Goal: Task Accomplishment & Management: Use online tool/utility

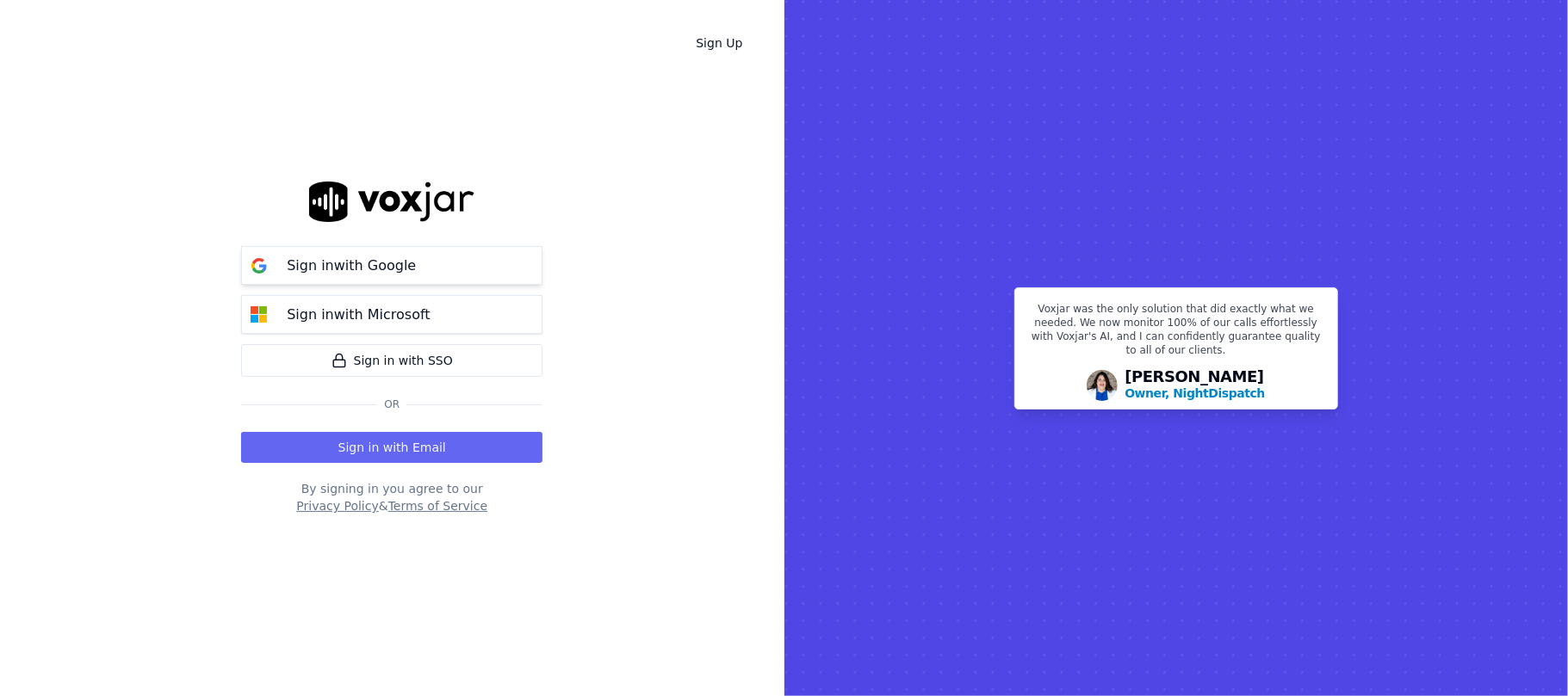
click at [383, 259] on p "Sign in with Google" at bounding box center [351, 266] width 129 height 21
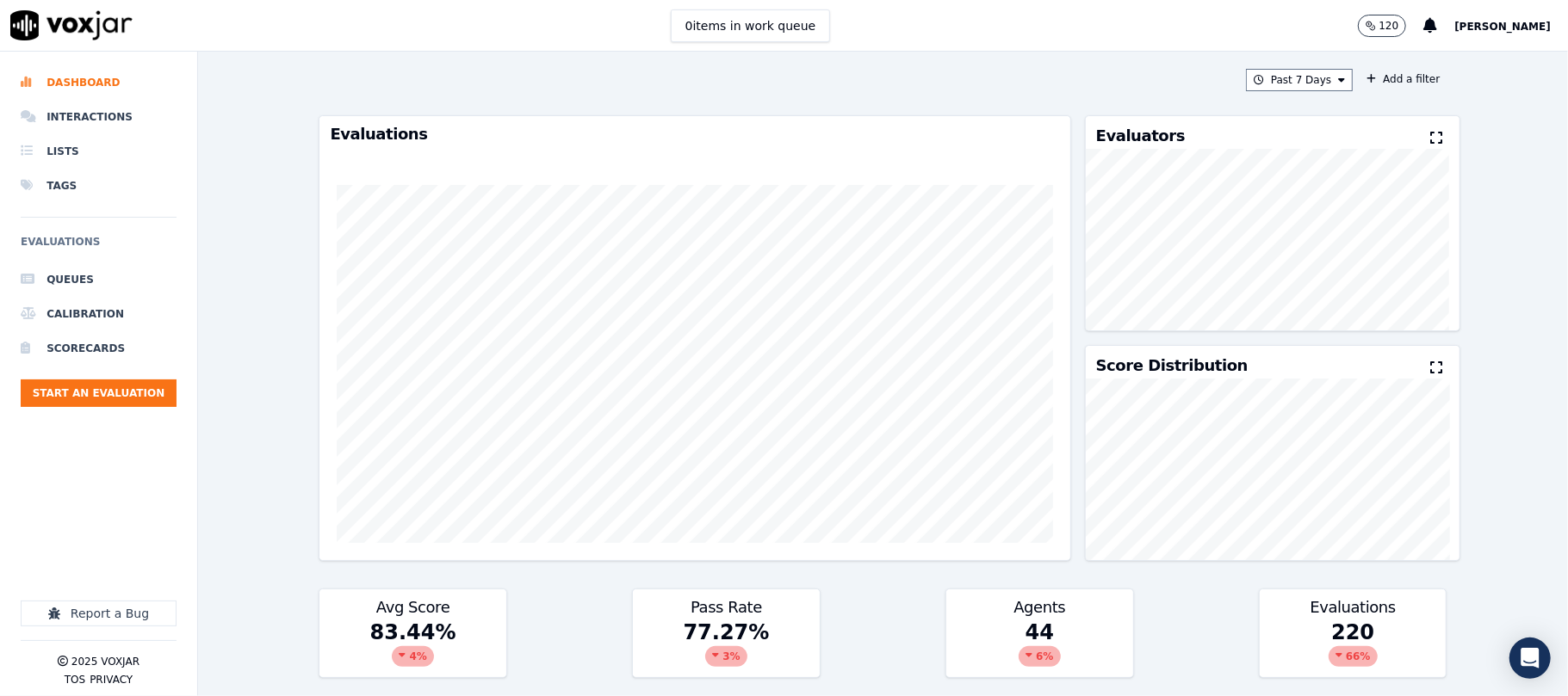
scroll to position [382, 0]
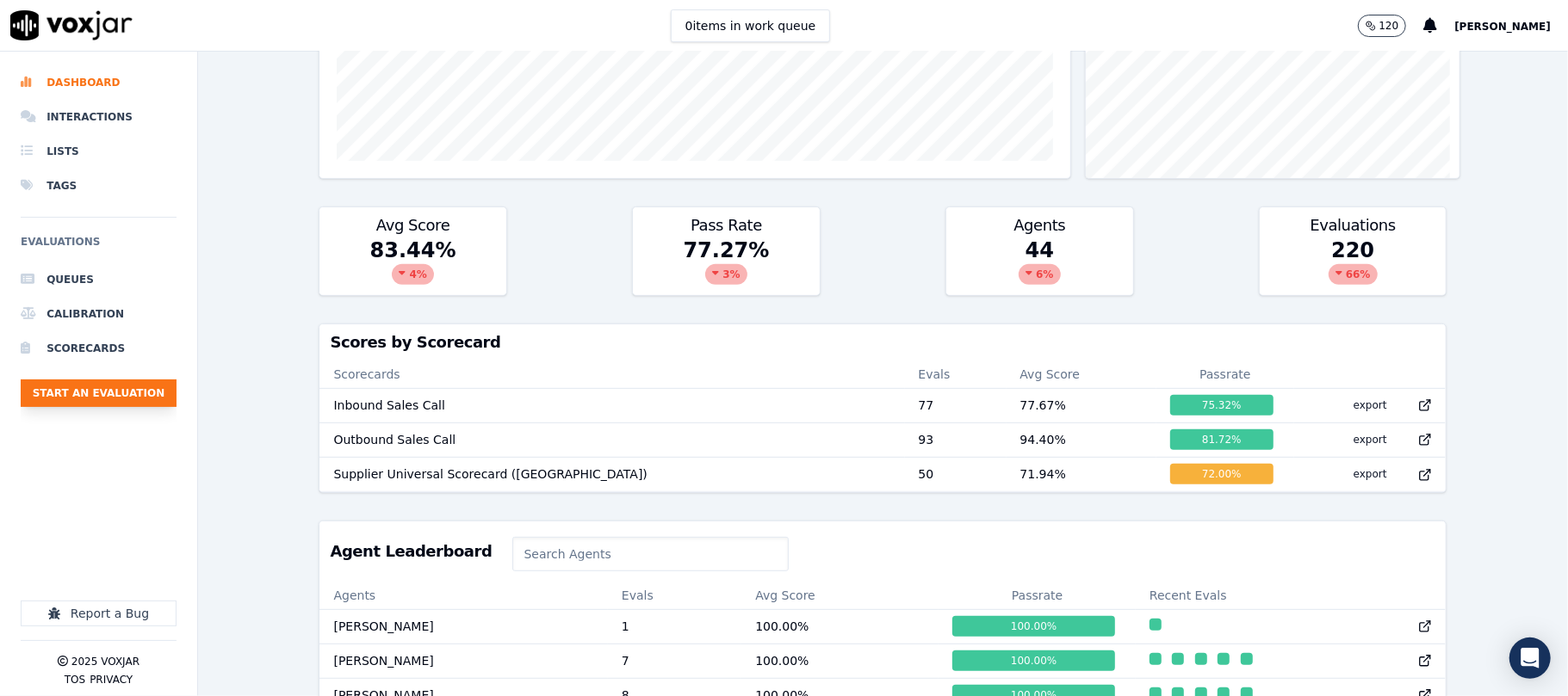
click at [115, 391] on button "Start an Evaluation" at bounding box center [99, 393] width 156 height 28
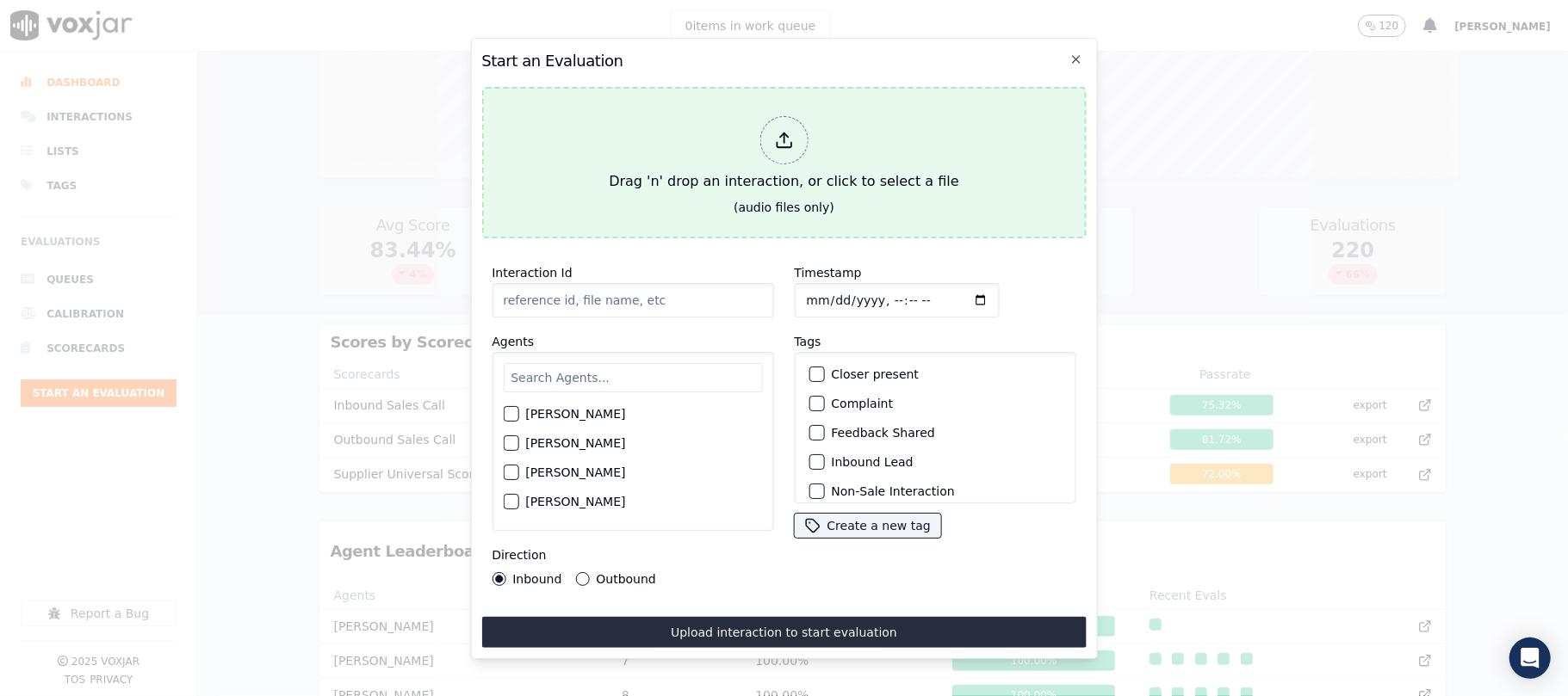
click at [762, 179] on div "Drag 'n' drop an interaction, or click to select a file" at bounding box center [784, 154] width 364 height 90
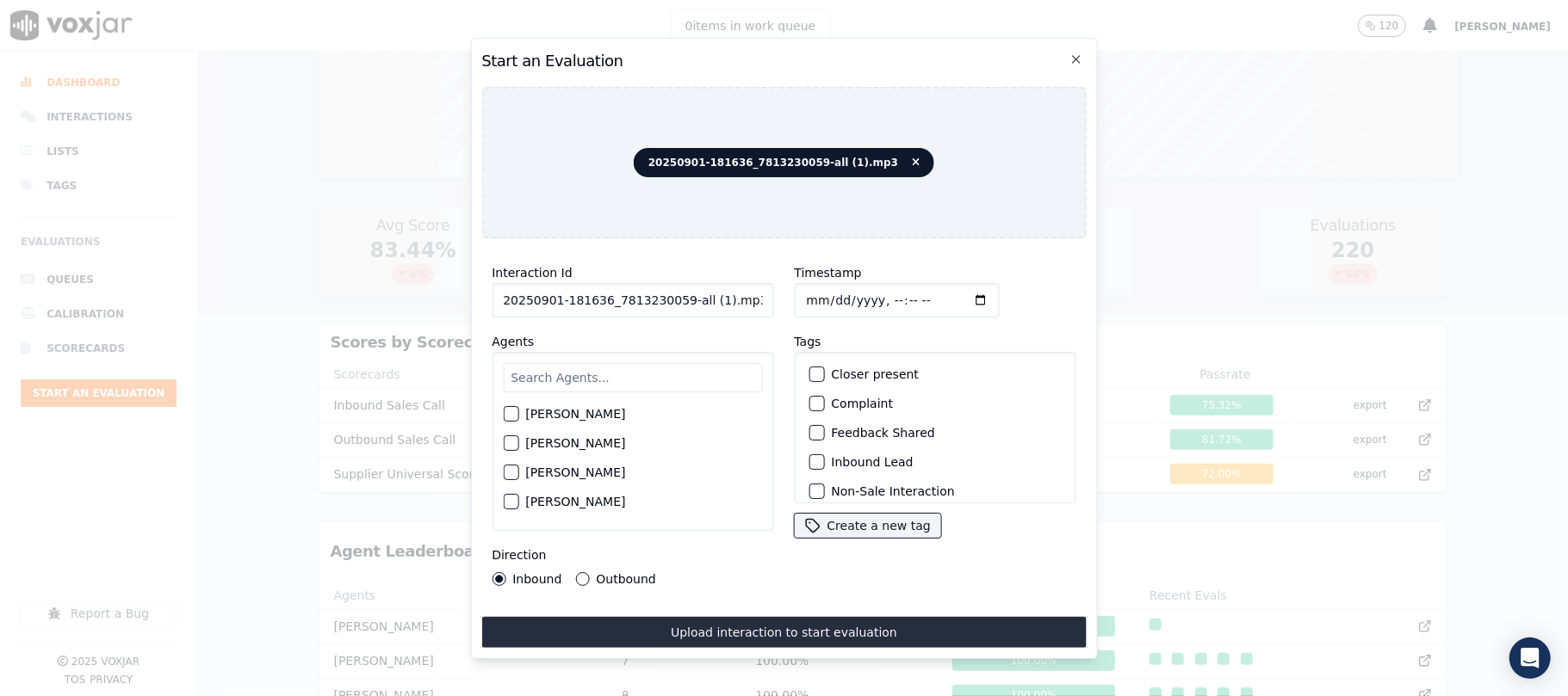
click at [590, 304] on input "20250901-181636_7813230059-all (1).mp3" at bounding box center [632, 300] width 281 height 34
paste input "7813230059"
type input "7813230059"
click at [822, 299] on input "Timestamp" at bounding box center [896, 300] width 205 height 34
type input "[DATE]T23:59"
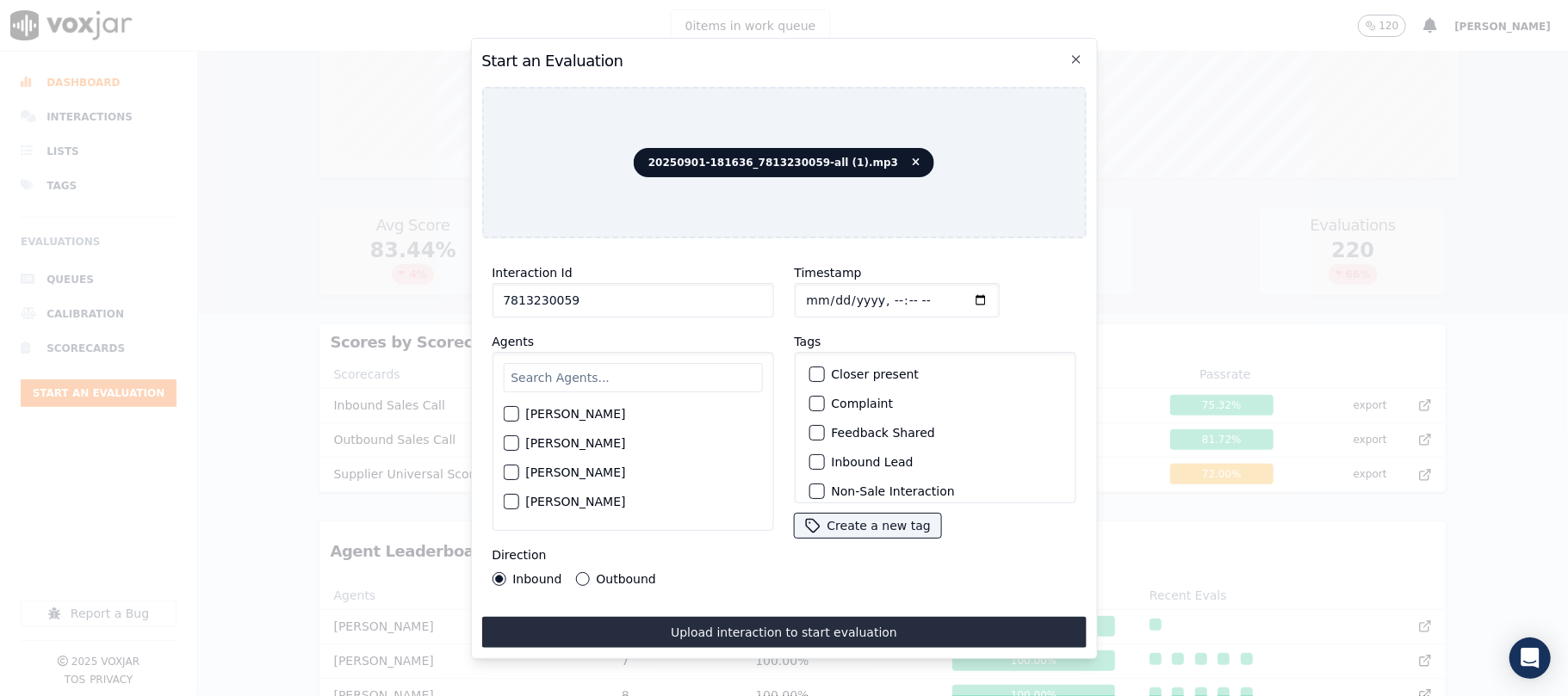
click at [631, 365] on div "[PERSON_NAME] [PERSON_NAME] [PERSON_NAME] [PERSON_NAME] [PERSON_NAME] [PERSON_N…" at bounding box center [632, 441] width 281 height 179
click at [621, 376] on input "text" at bounding box center [632, 378] width 259 height 30
type input "[PERSON_NAME]"
click at [604, 413] on label "[PERSON_NAME]" at bounding box center [575, 419] width 99 height 12
click at [519, 411] on button "[PERSON_NAME]" at bounding box center [511, 419] width 15 height 15
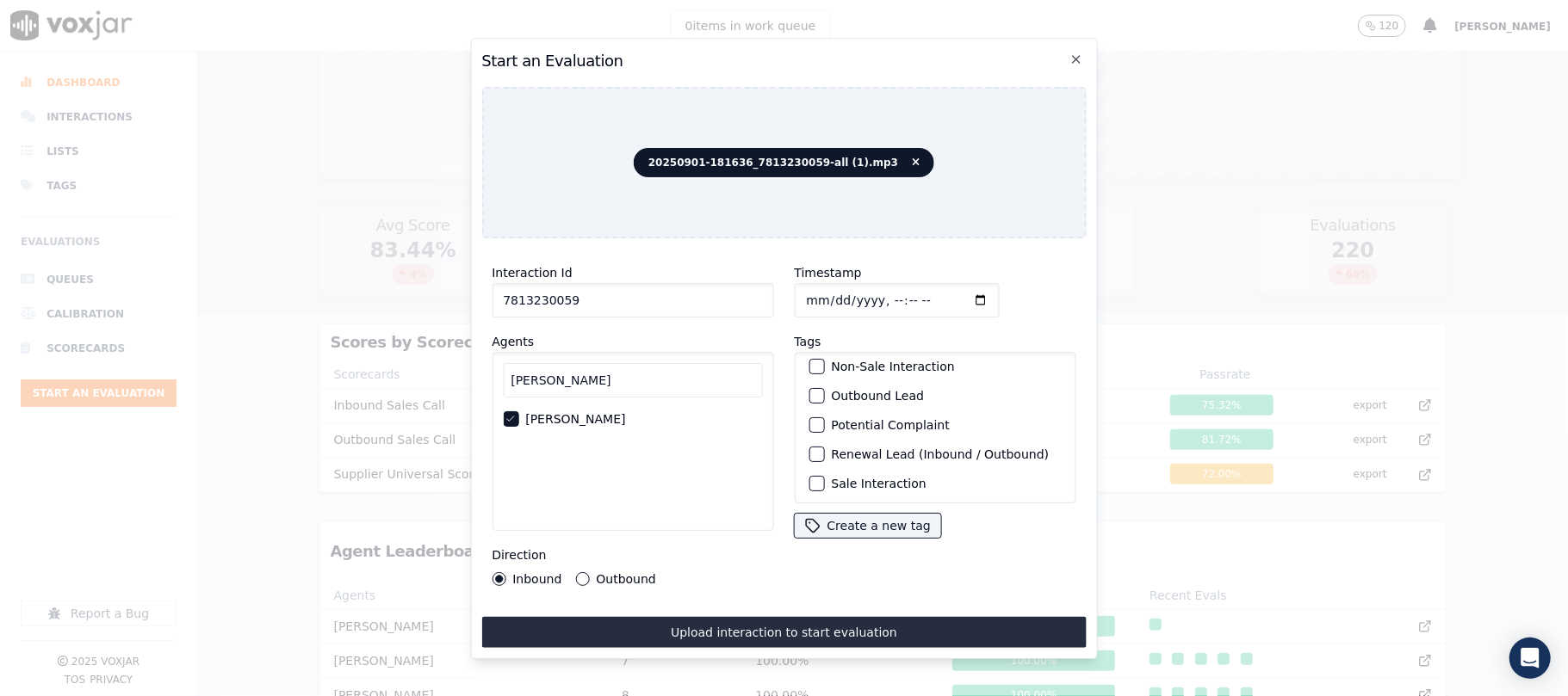
scroll to position [150, 0]
click at [858, 475] on label "Sale Interaction" at bounding box center [877, 481] width 95 height 12
click at [824, 473] on button "Sale Interaction" at bounding box center [816, 481] width 15 height 15
click at [590, 572] on div "Outbound" at bounding box center [615, 578] width 80 height 13
click at [614, 573] on label "Outbound" at bounding box center [626, 578] width 59 height 12
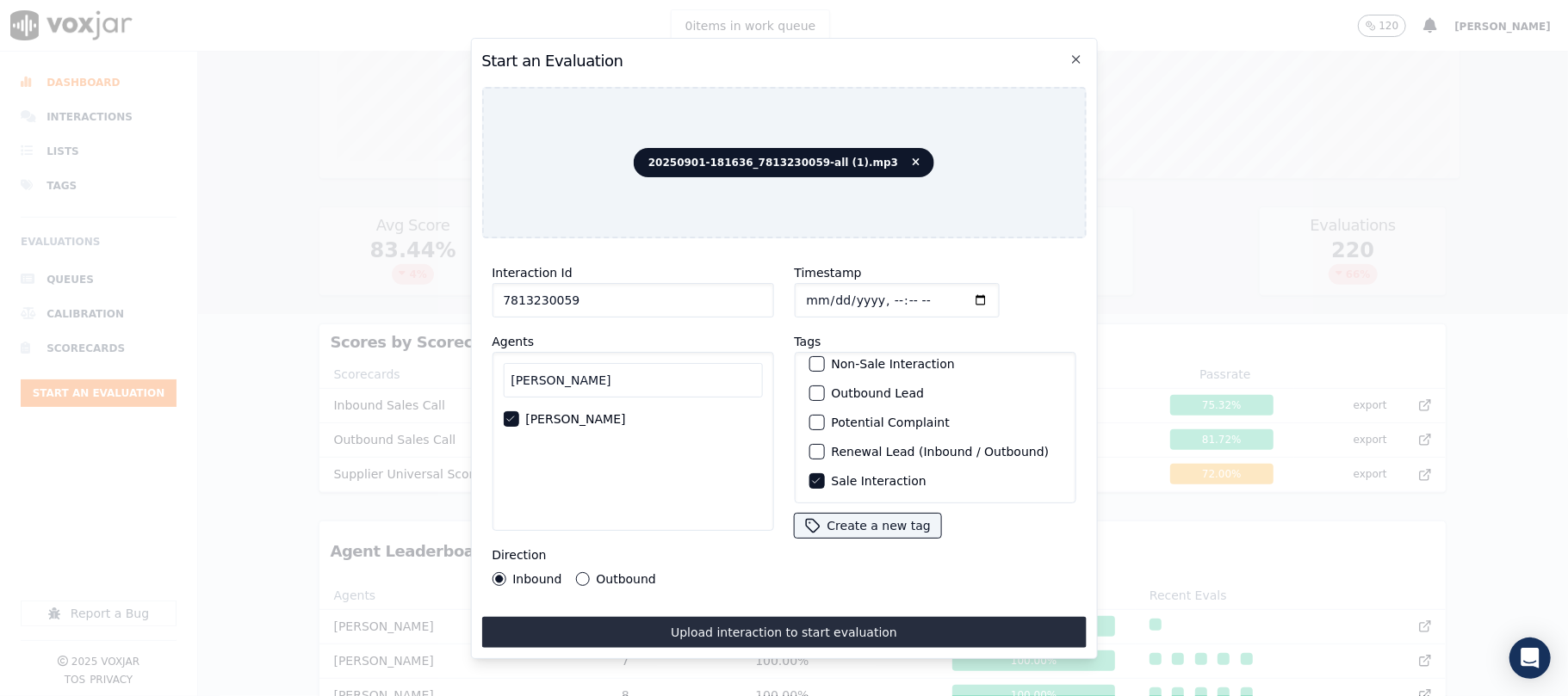
click at [589, 572] on button "Outbound" at bounding box center [582, 578] width 13 height 13
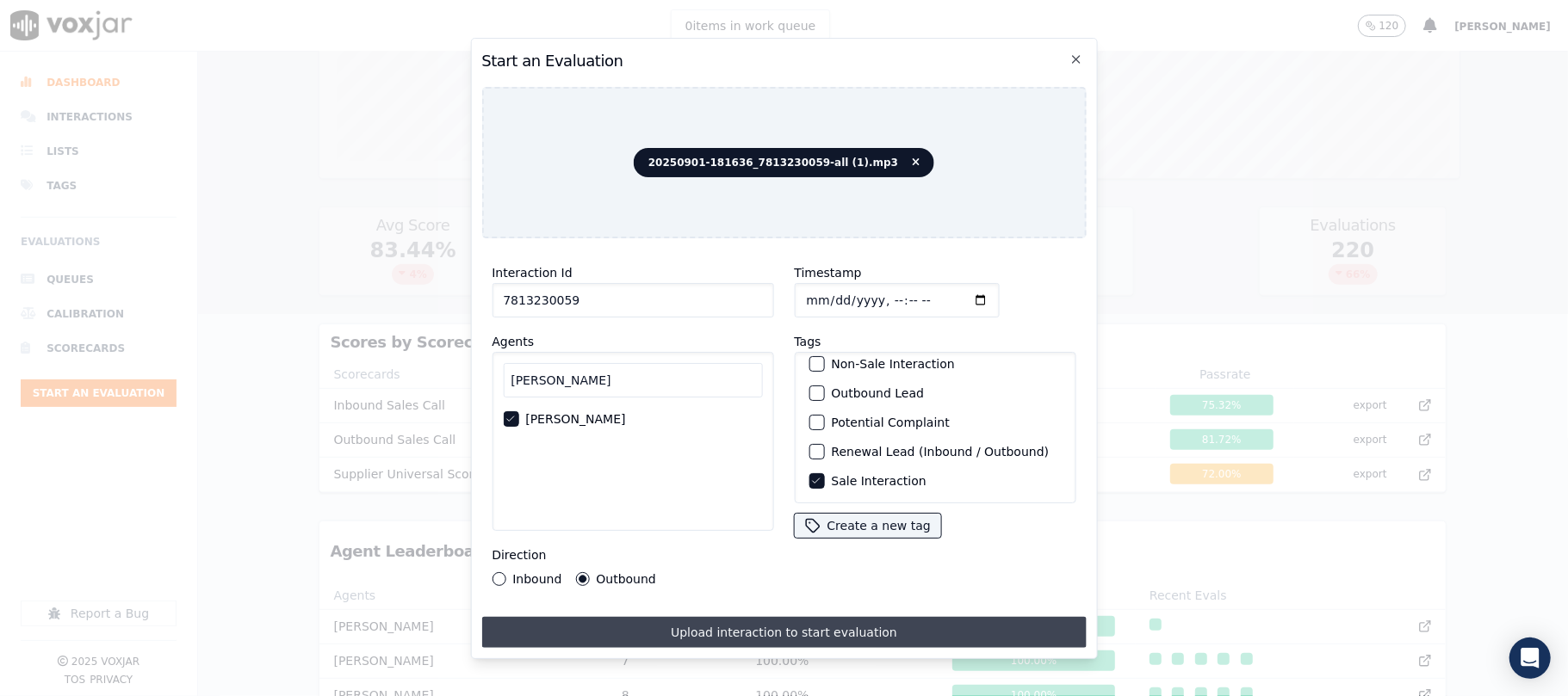
click at [652, 623] on button "Upload interaction to start evaluation" at bounding box center [784, 632] width 605 height 31
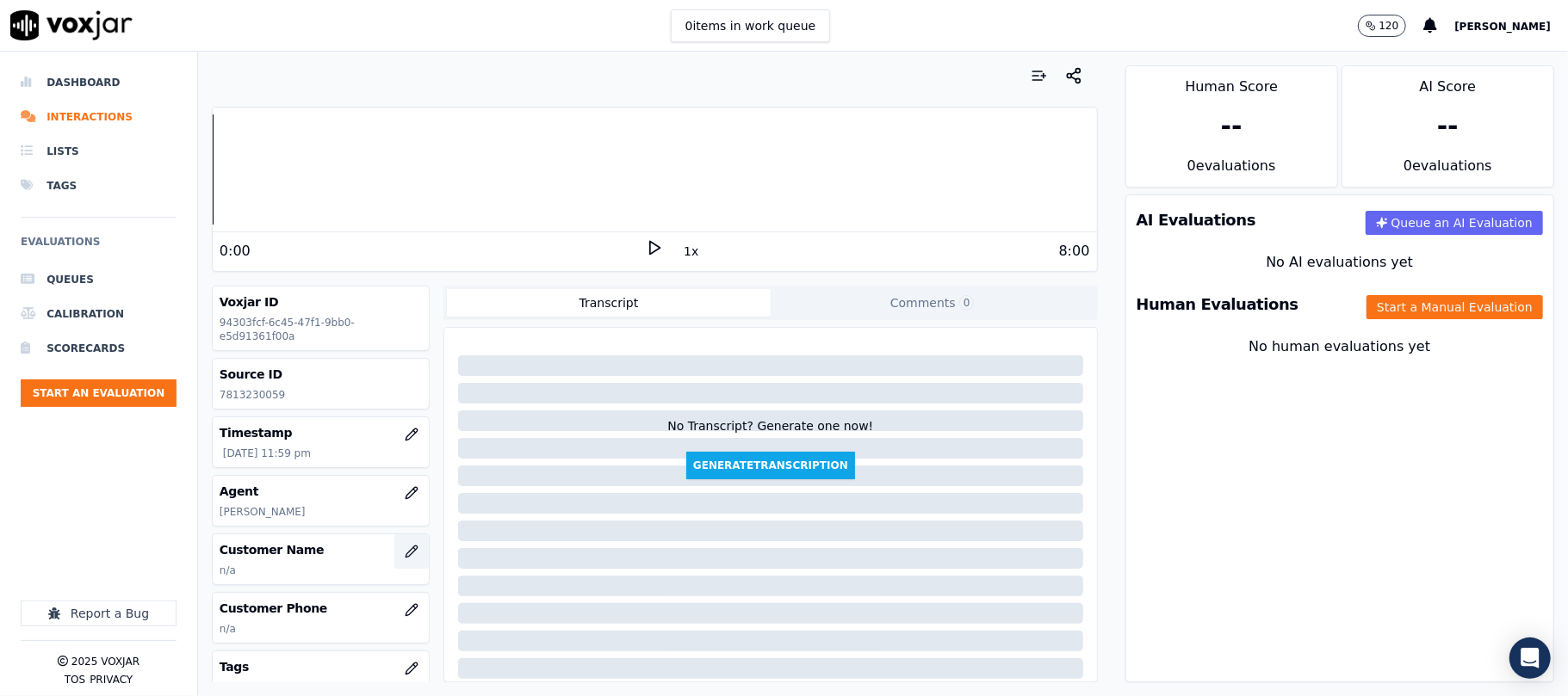
click at [394, 558] on button "button" at bounding box center [411, 552] width 34 height 34
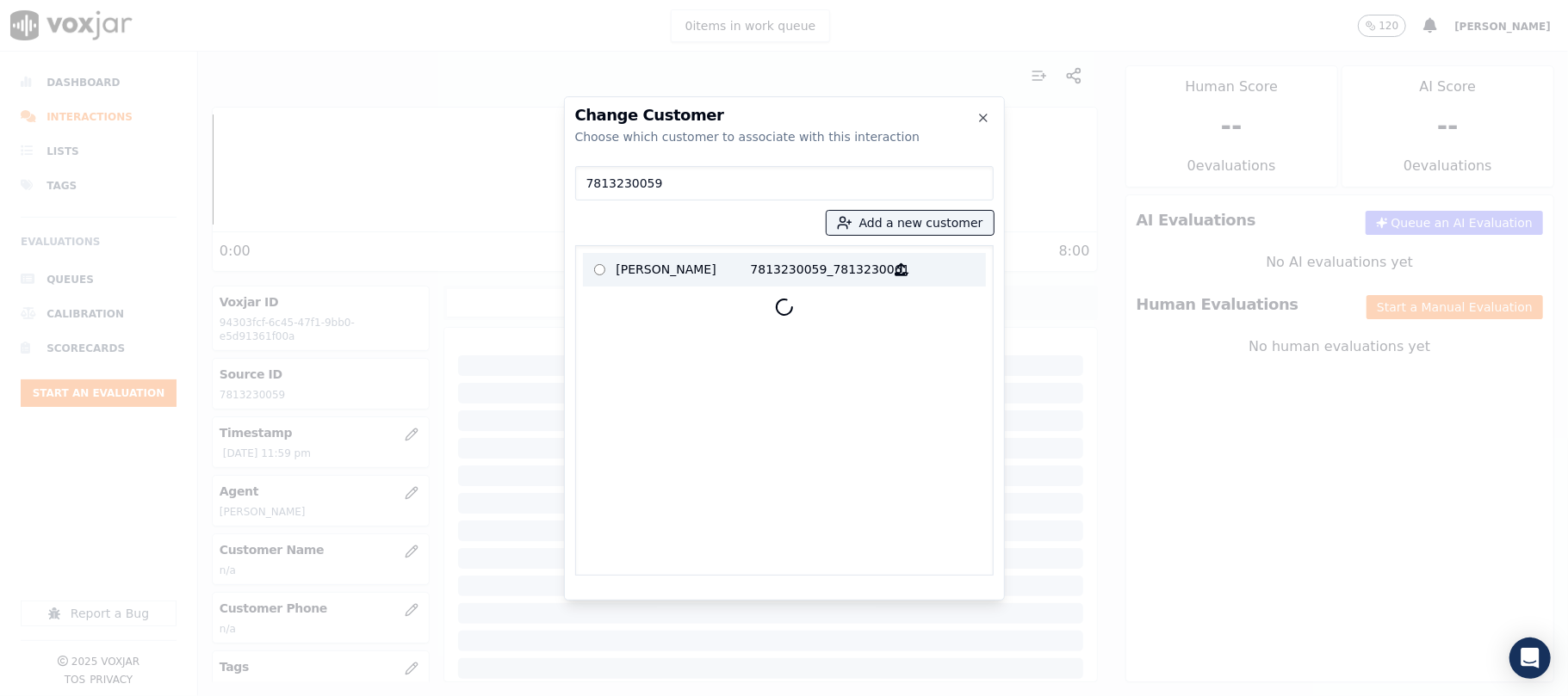
type input "7813230059"
click at [682, 267] on p "[PERSON_NAME]" at bounding box center [683, 270] width 134 height 27
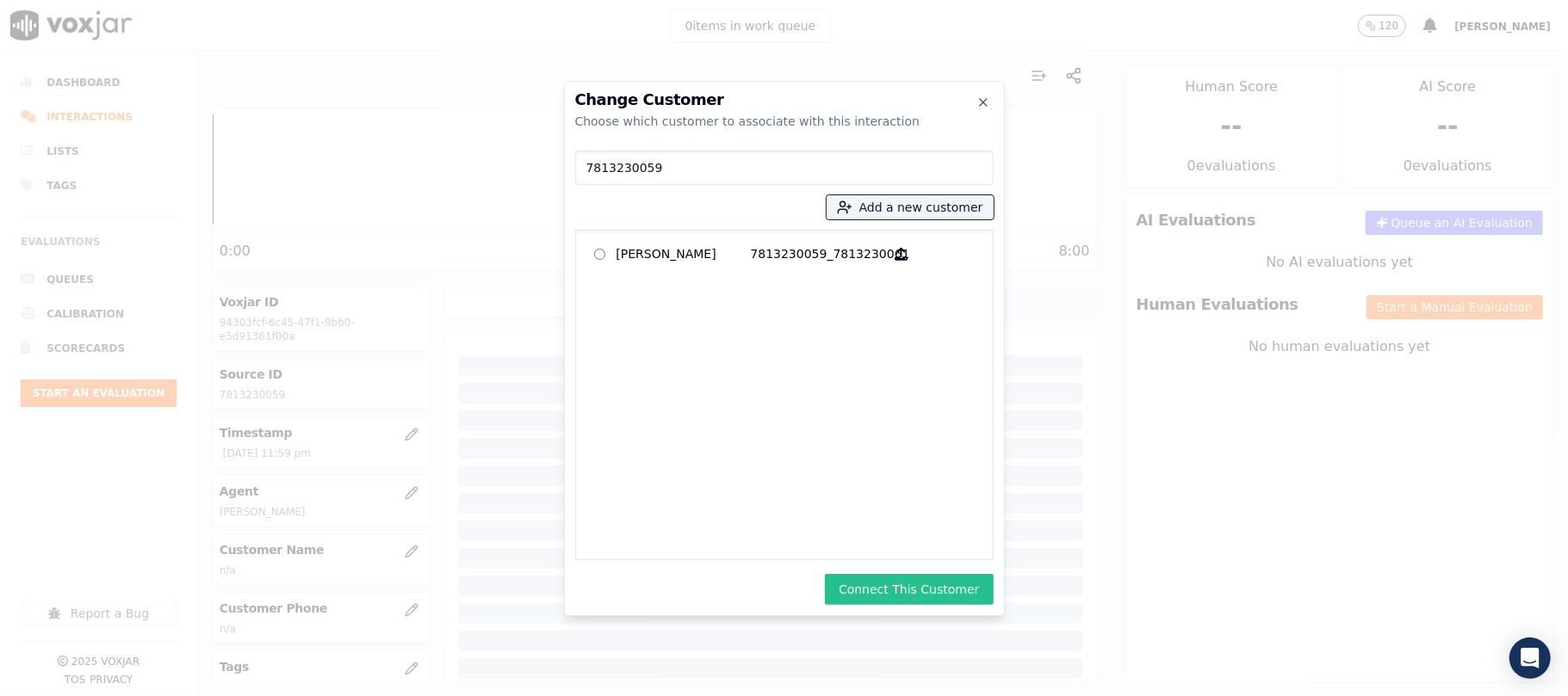
click at [895, 582] on button "Connect This Customer" at bounding box center [908, 589] width 167 height 31
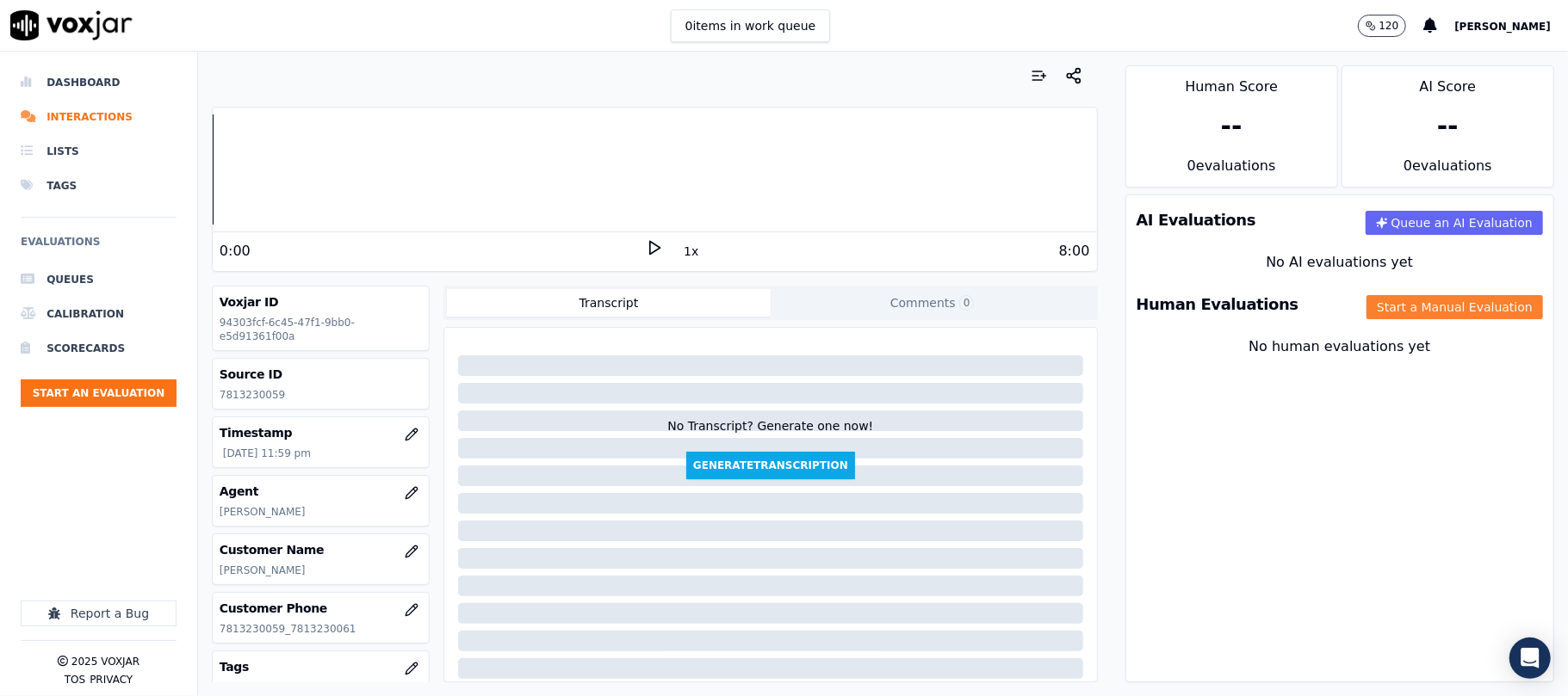
click at [1386, 314] on button "Start a Manual Evaluation" at bounding box center [1454, 307] width 176 height 24
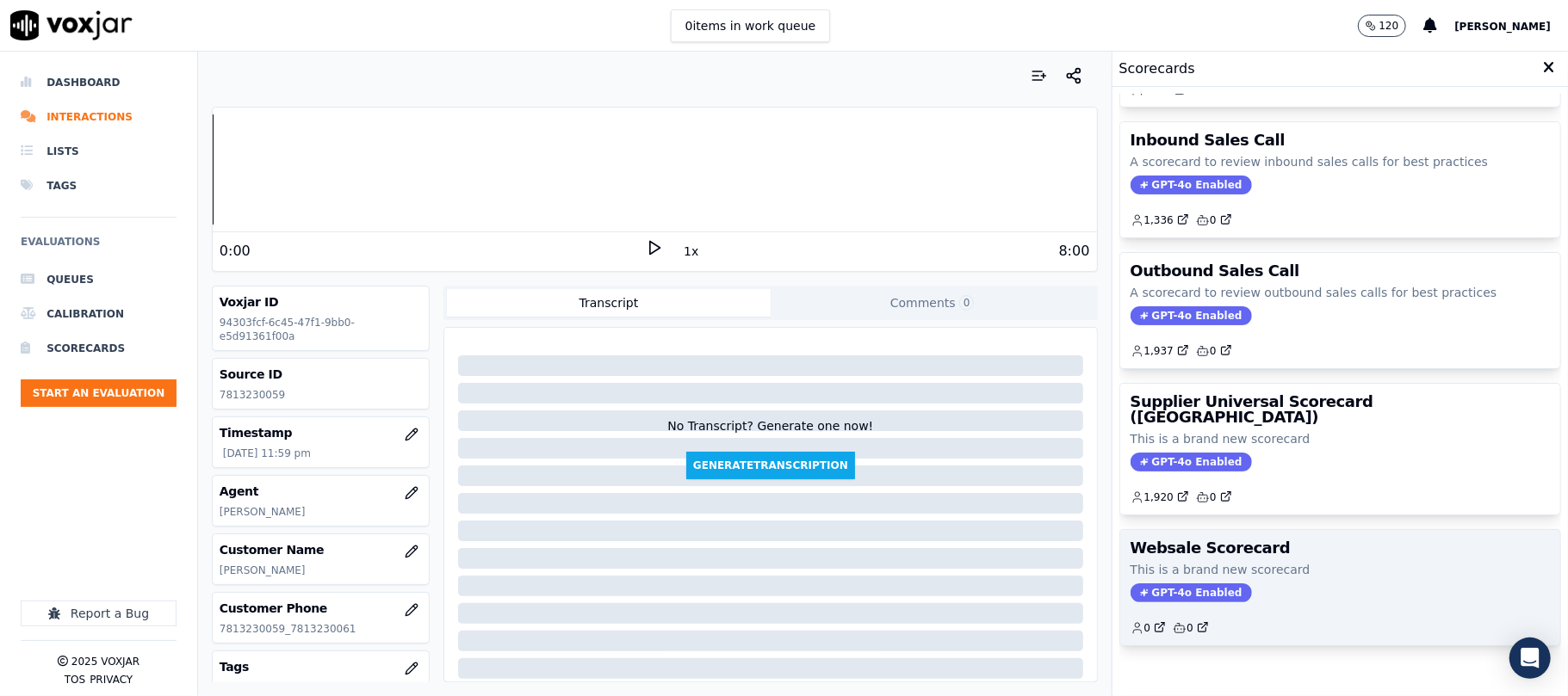
scroll to position [170, 0]
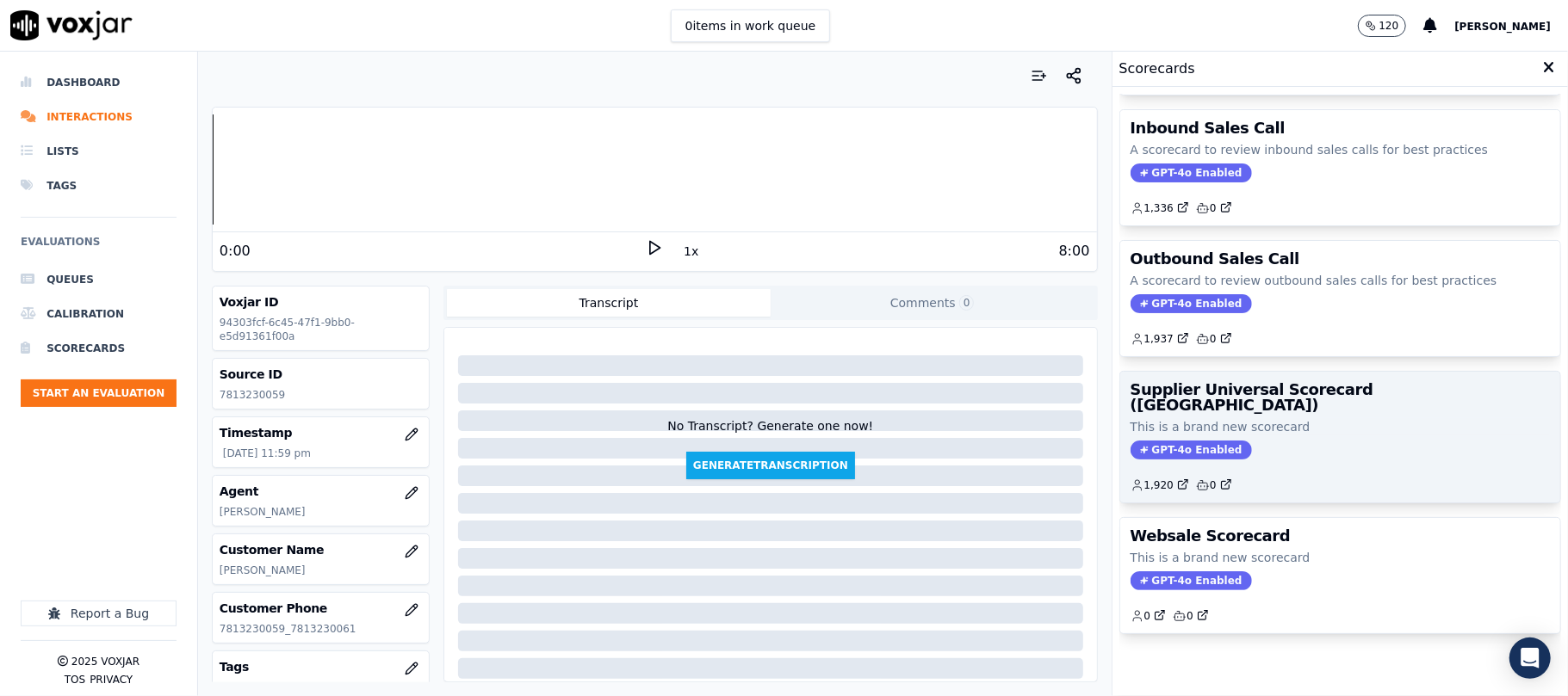
click at [1292, 418] on p "This is a brand new scorecard" at bounding box center [1340, 426] width 419 height 17
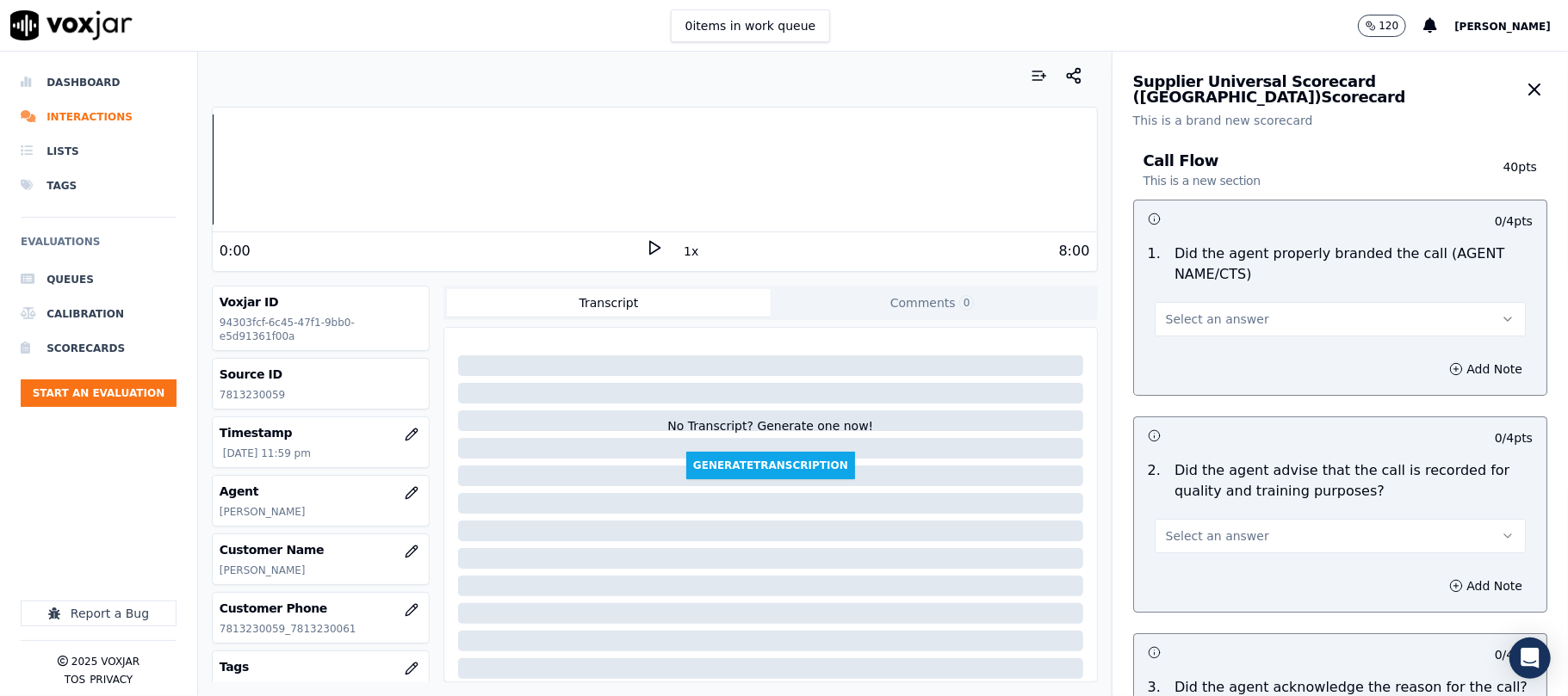
click at [1197, 331] on button "Select an answer" at bounding box center [1340, 319] width 371 height 34
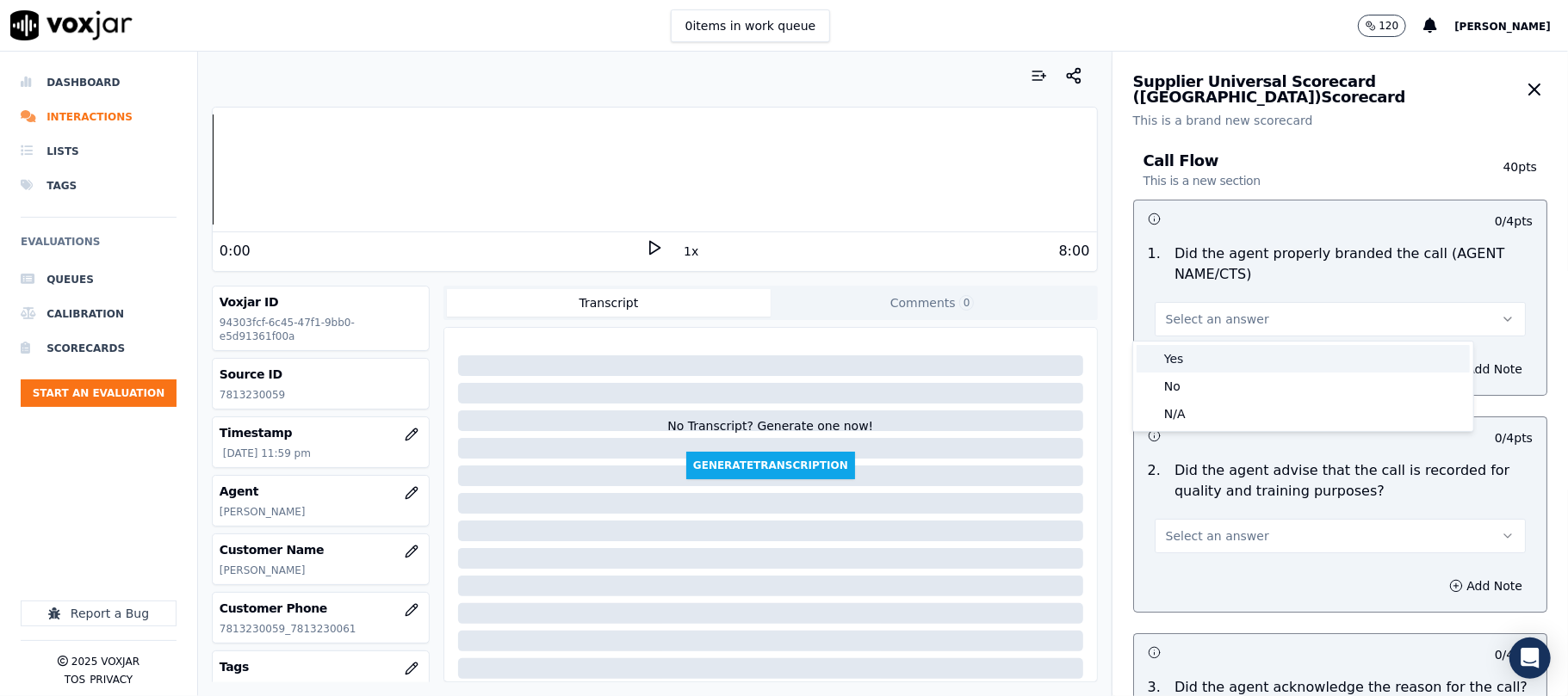
click at [1174, 359] on div "Yes" at bounding box center [1303, 359] width 333 height 28
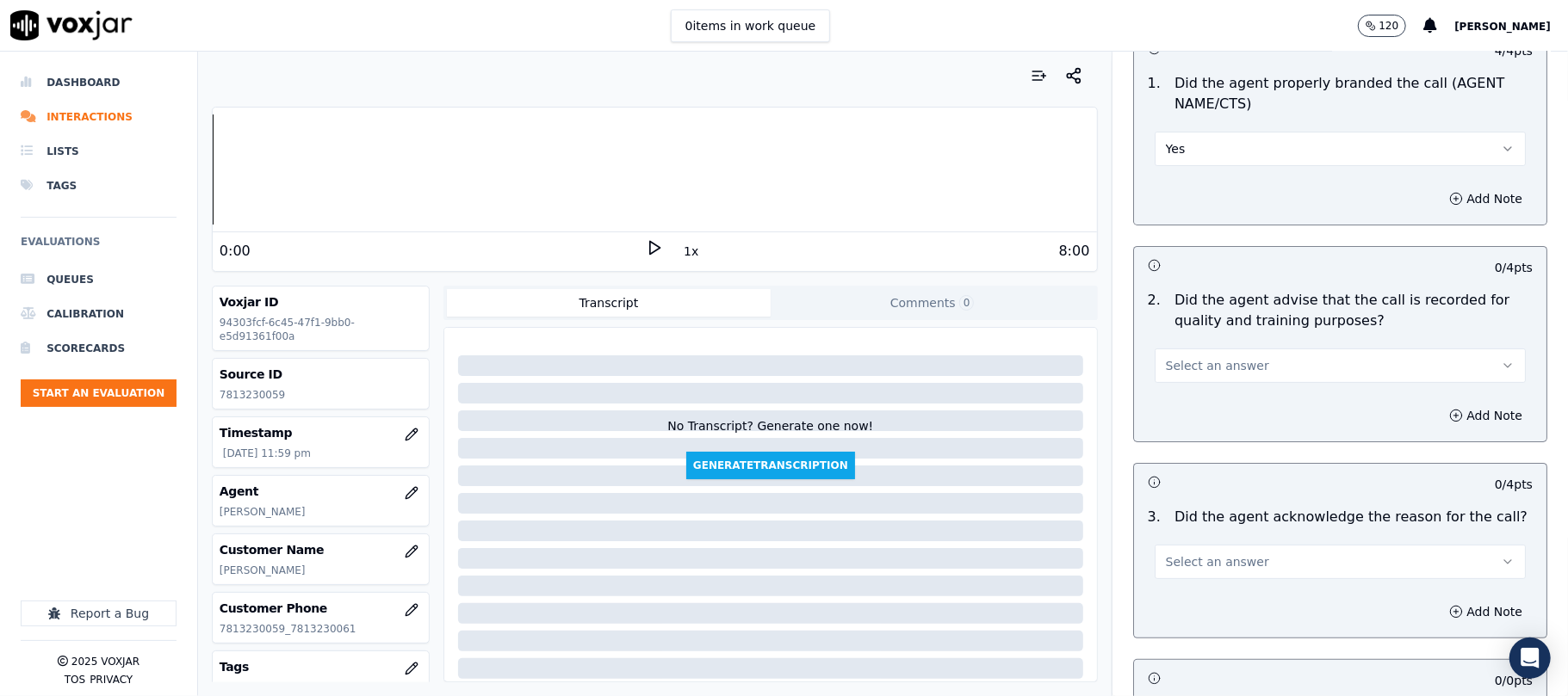
scroll to position [382, 0]
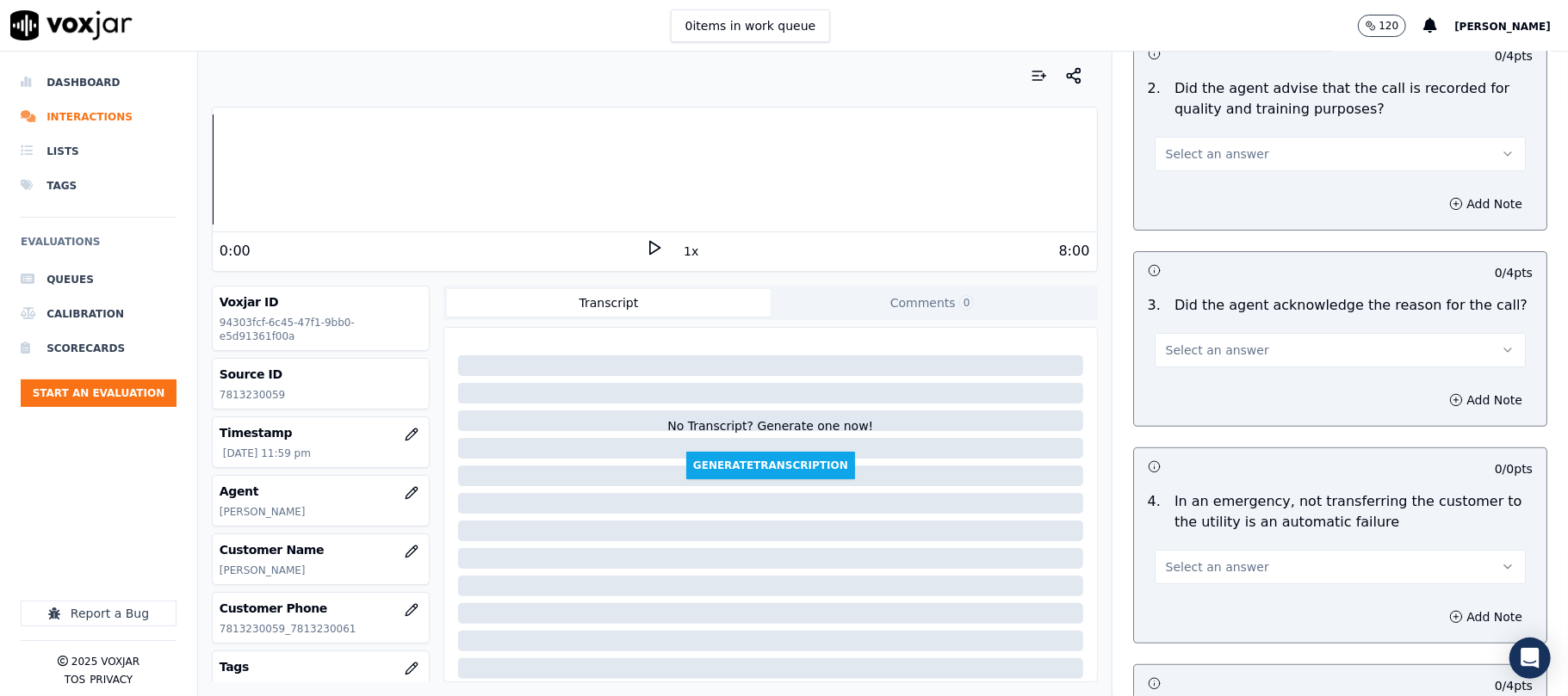
click at [1175, 166] on button "Select an answer" at bounding box center [1340, 154] width 371 height 34
click at [1169, 193] on div "Yes" at bounding box center [1303, 193] width 333 height 28
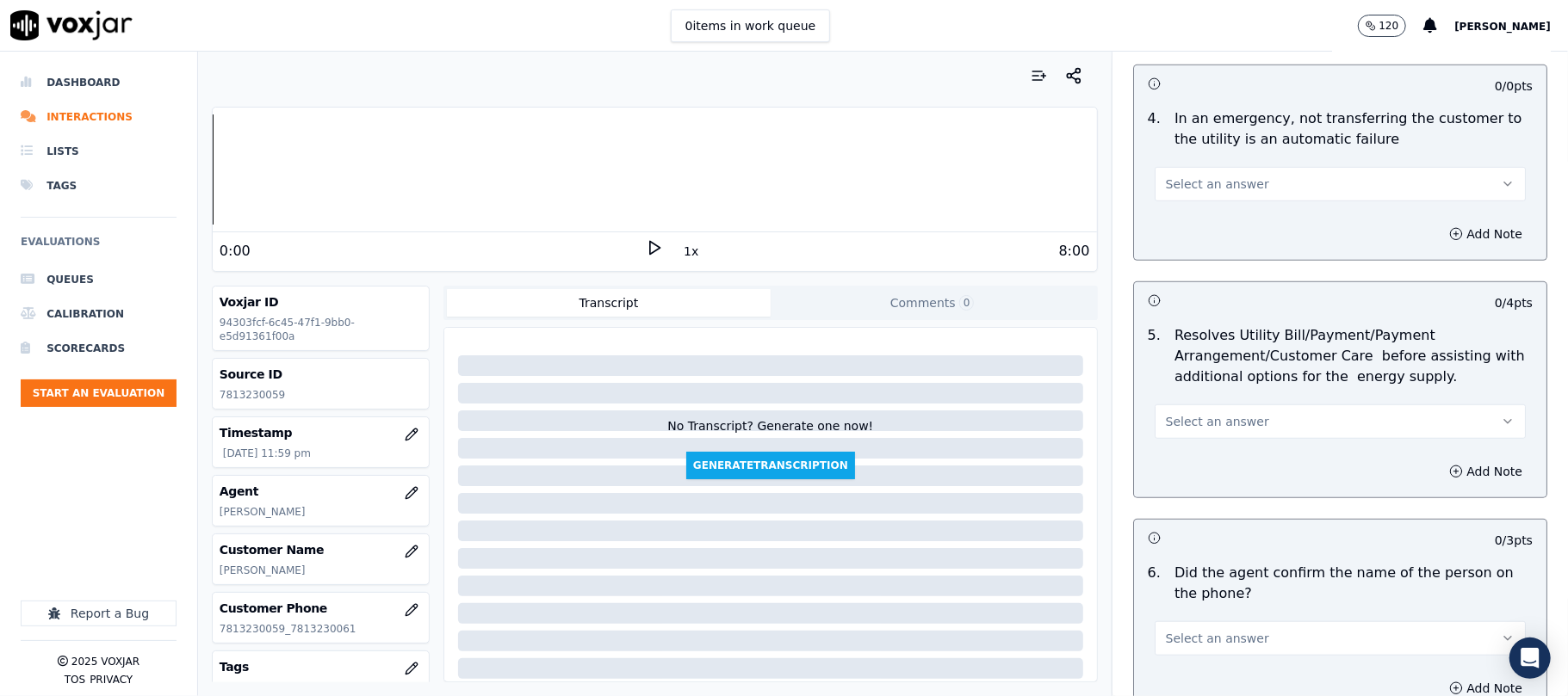
scroll to position [573, 0]
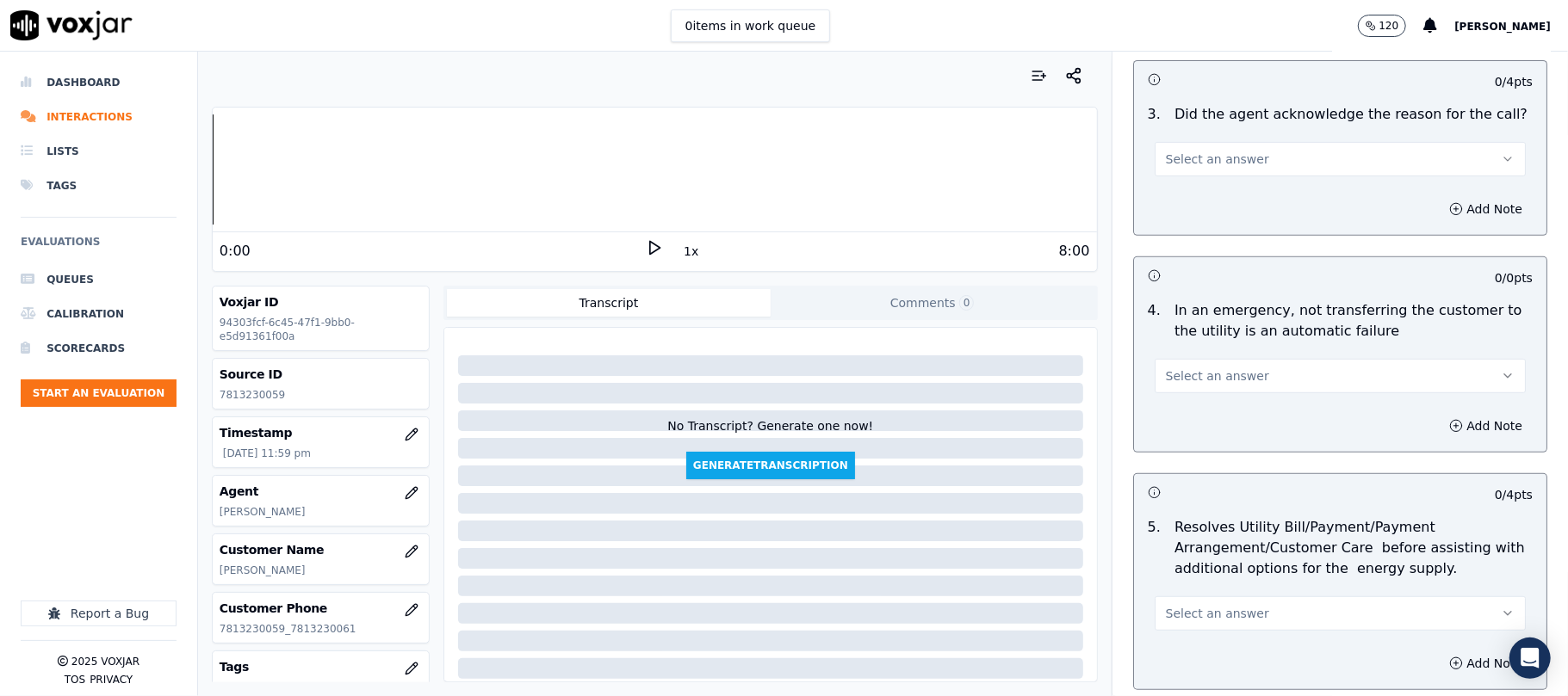
click at [1182, 173] on button "Select an answer" at bounding box center [1340, 159] width 371 height 34
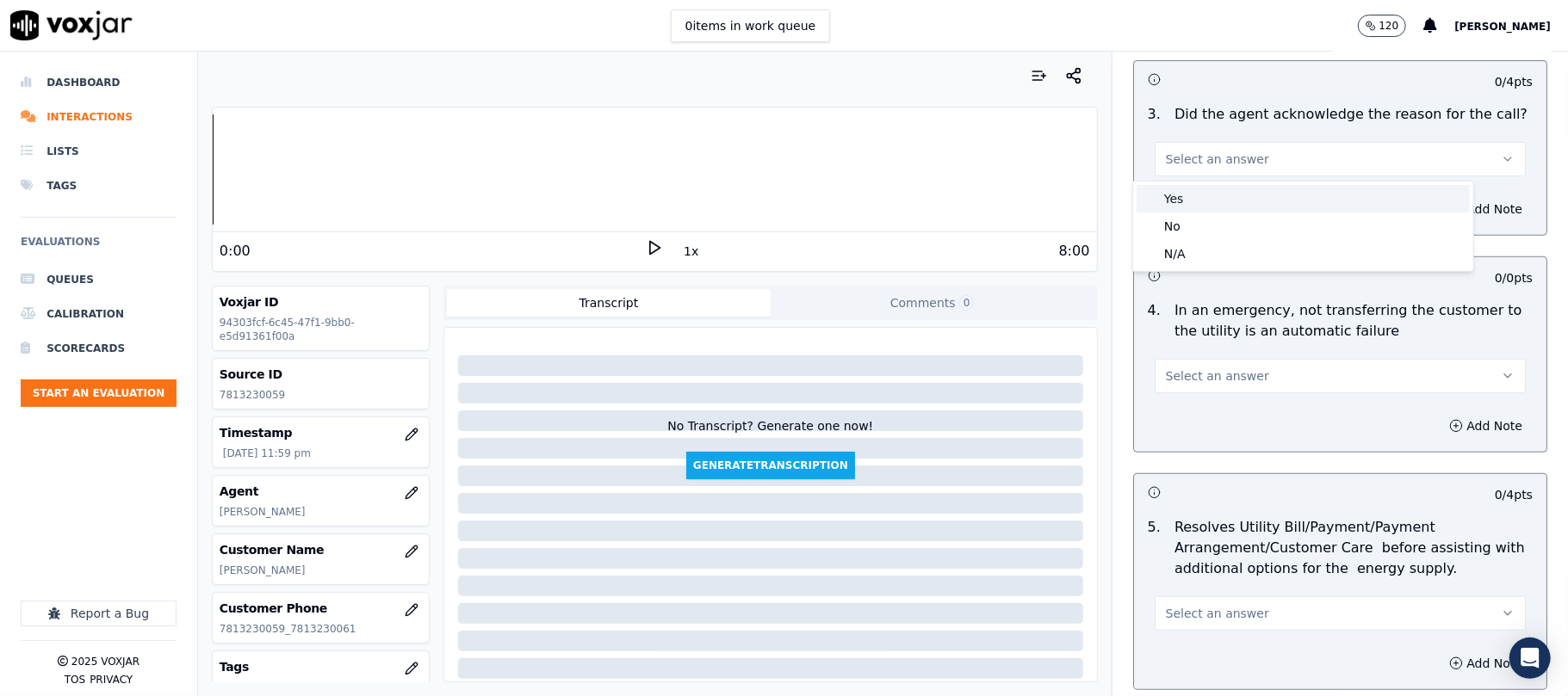
click at [1180, 201] on div "Yes" at bounding box center [1303, 198] width 333 height 28
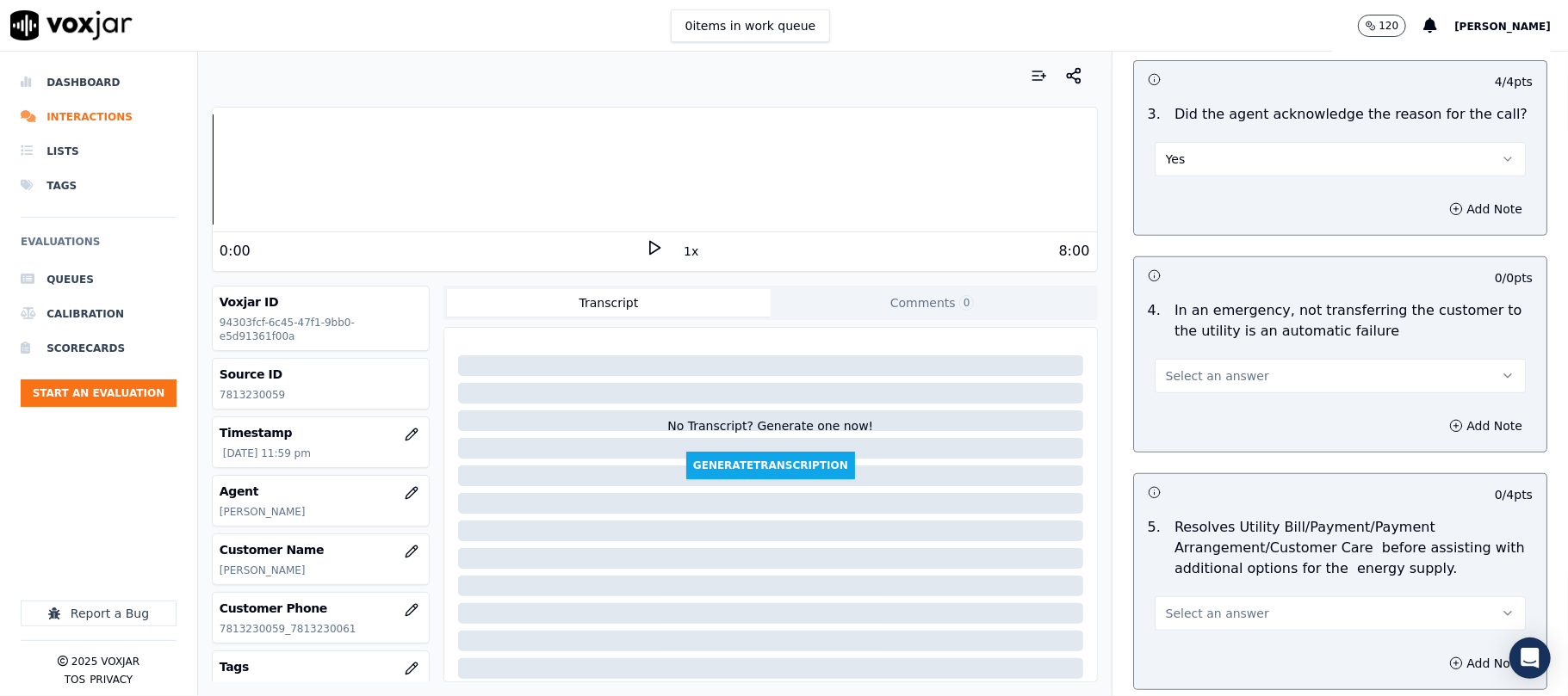
click at [1172, 374] on span "Select an answer" at bounding box center [1217, 376] width 103 height 17
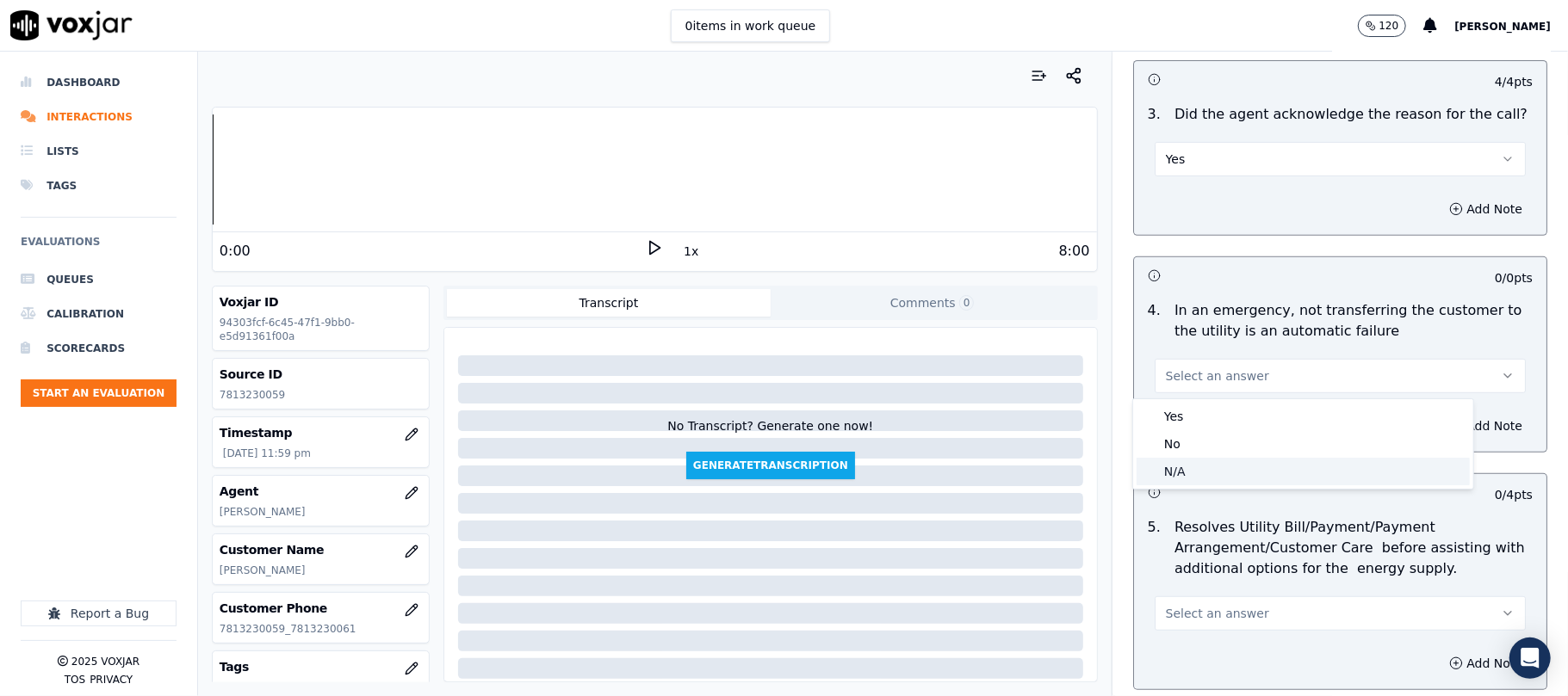
click at [1158, 480] on div "N/A" at bounding box center [1303, 471] width 333 height 28
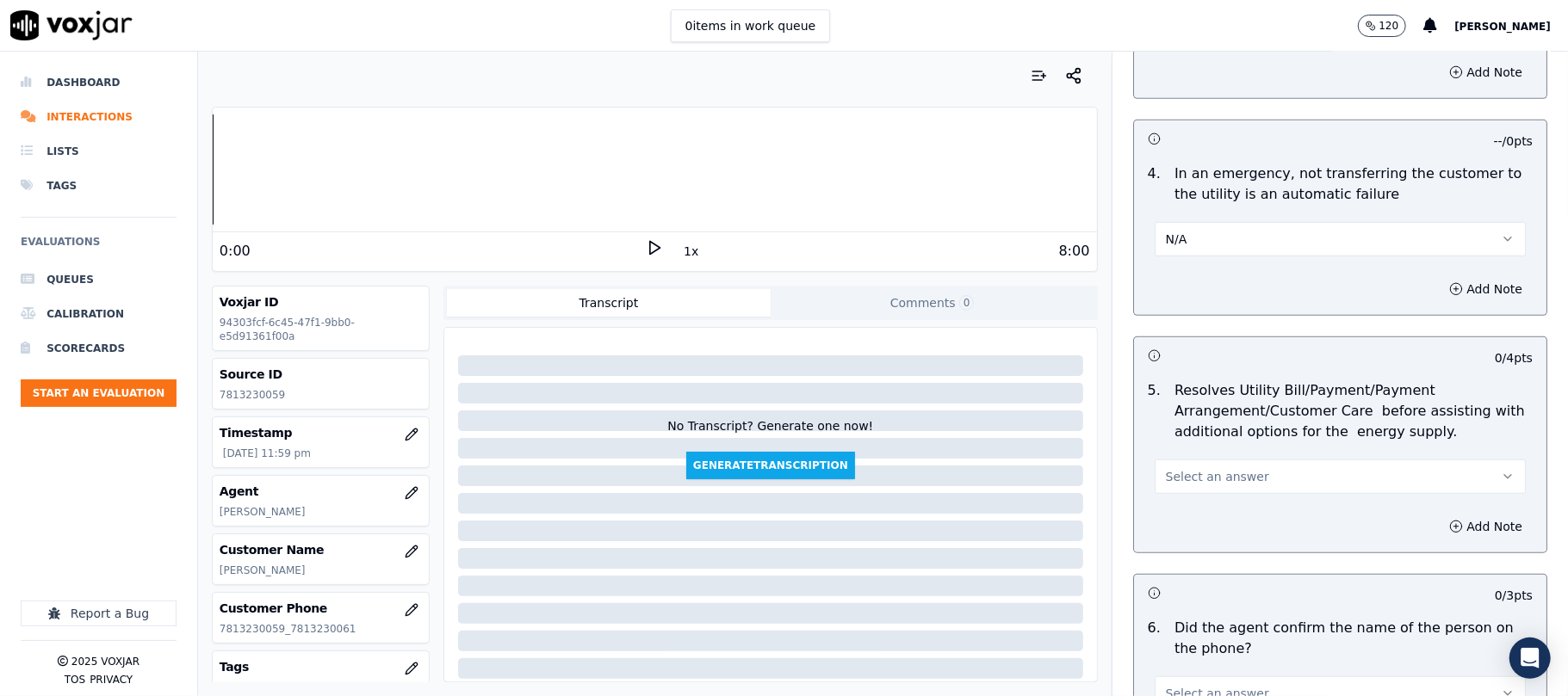
scroll to position [765, 0]
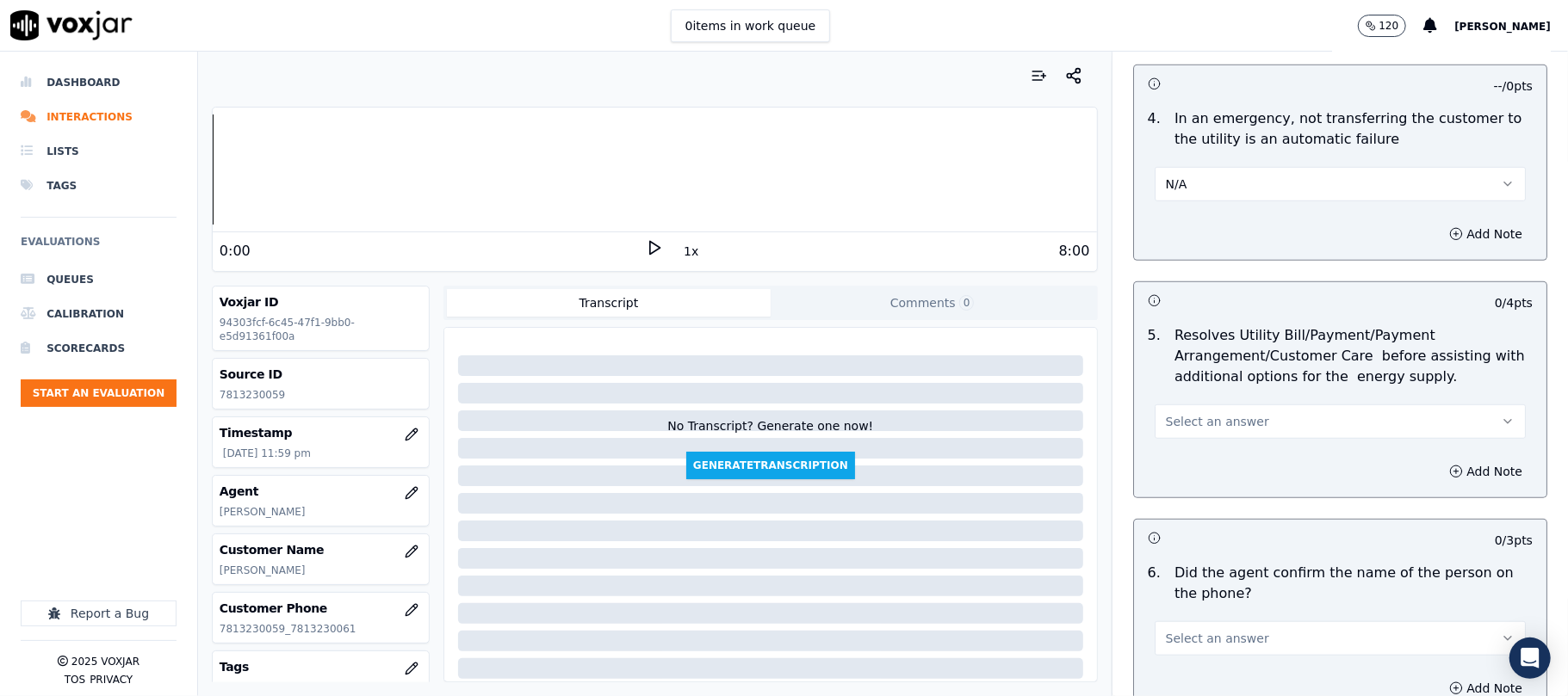
click at [1165, 424] on span "Select an answer" at bounding box center [1217, 422] width 103 height 17
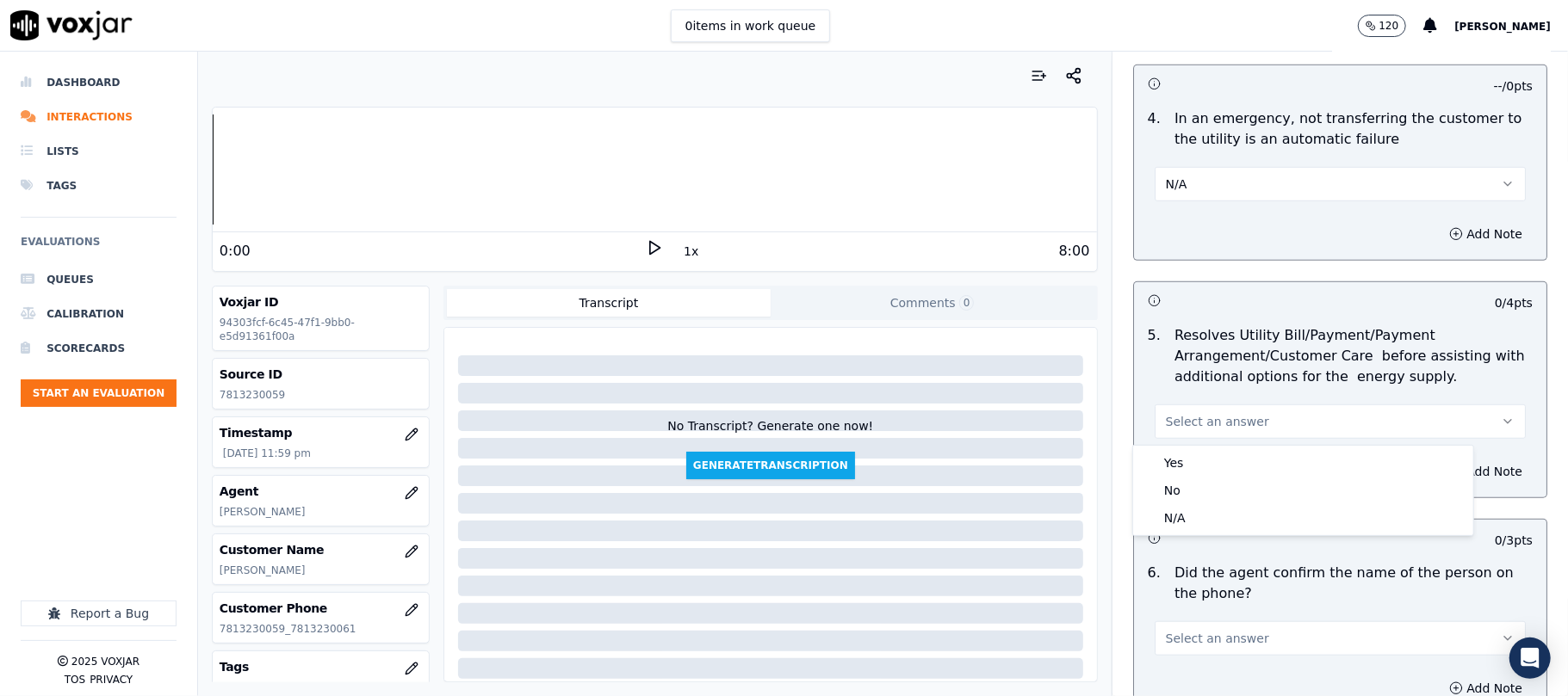
click at [1195, 533] on div "Yes No N/A" at bounding box center [1302, 490] width 340 height 90
click at [1195, 520] on div "N/A" at bounding box center [1303, 517] width 333 height 28
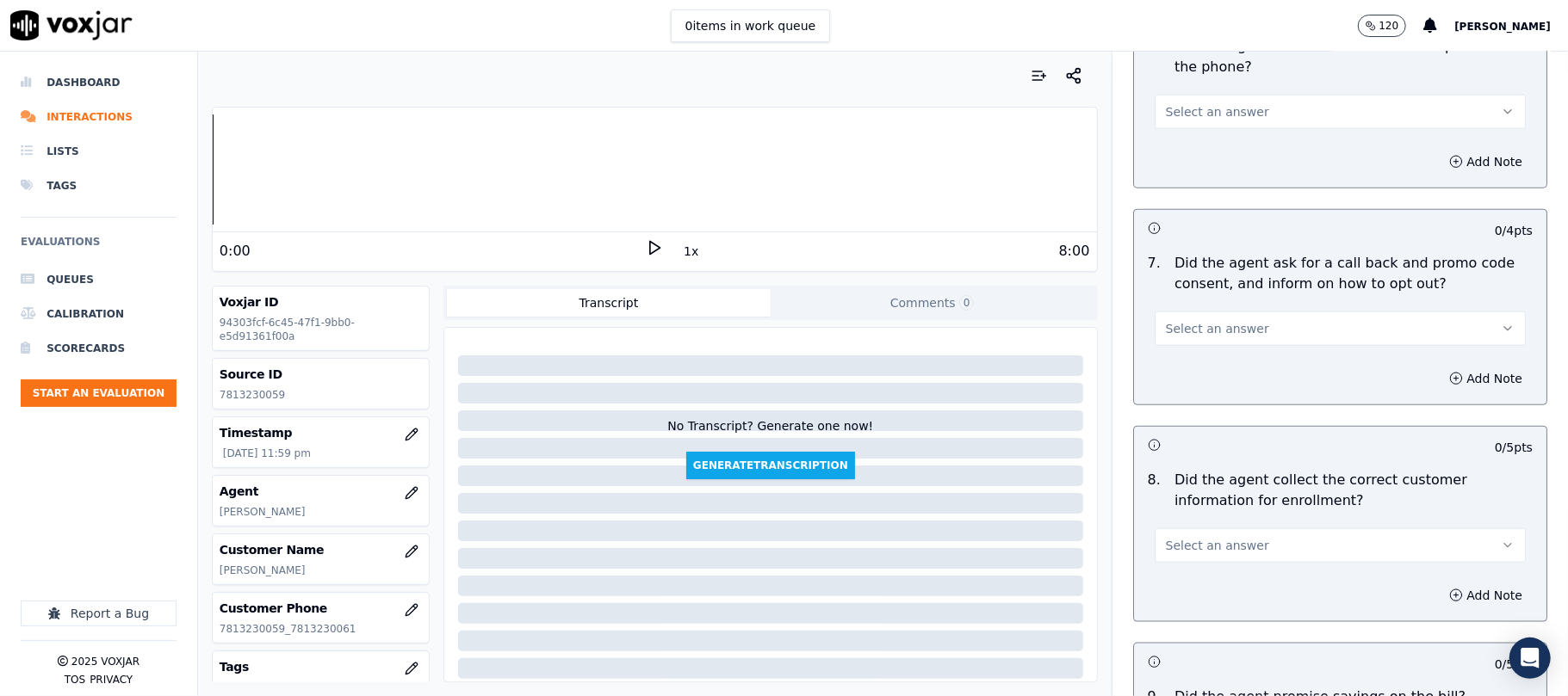
scroll to position [1338, 0]
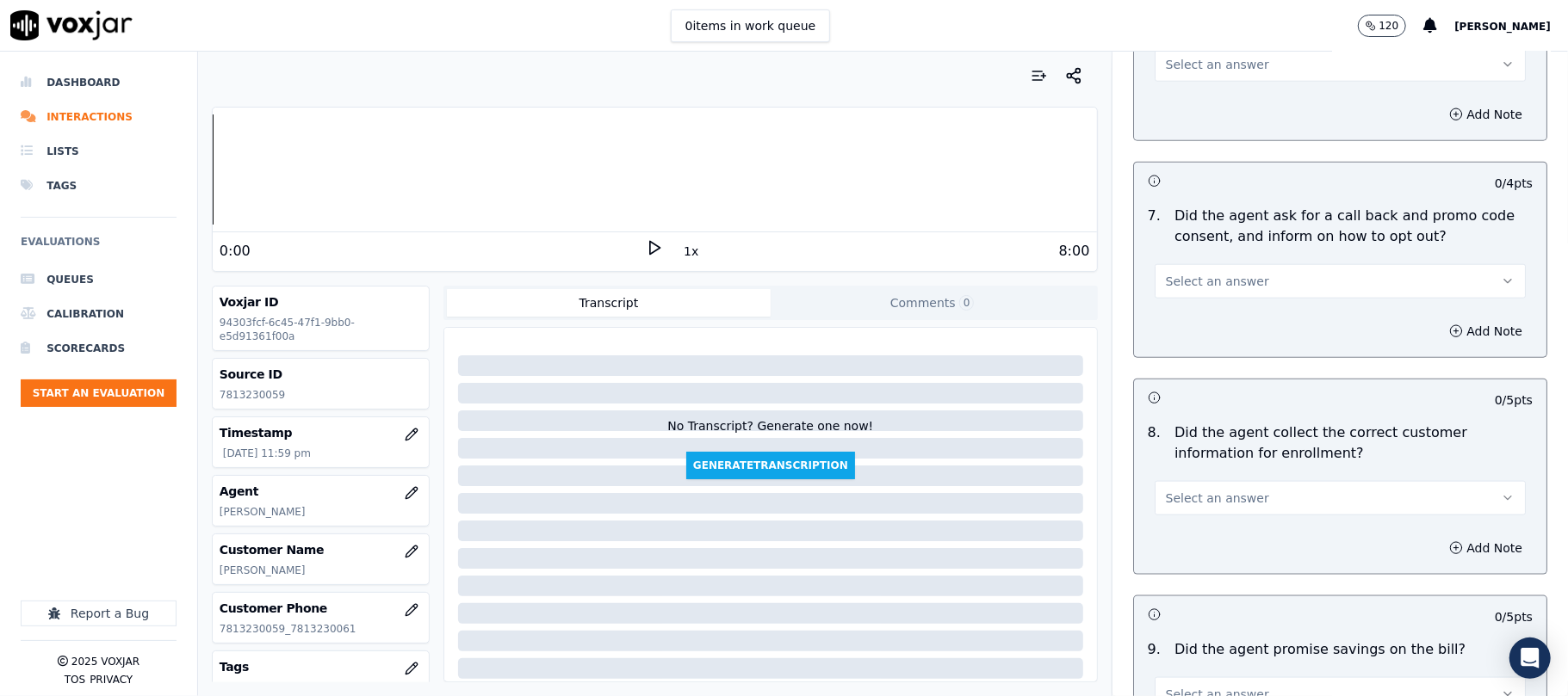
click at [1279, 293] on button "Select an answer" at bounding box center [1340, 281] width 371 height 34
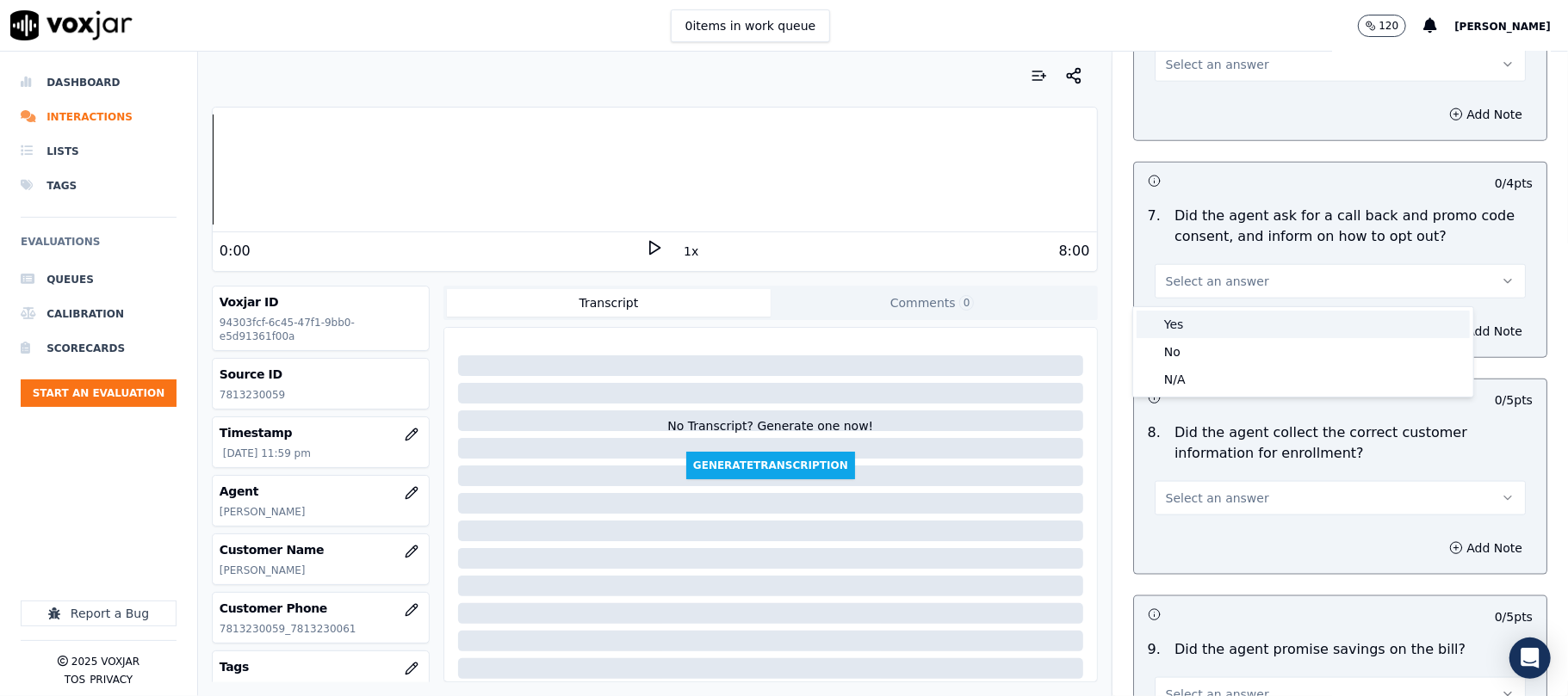
click at [1209, 322] on div "Yes" at bounding box center [1303, 324] width 333 height 28
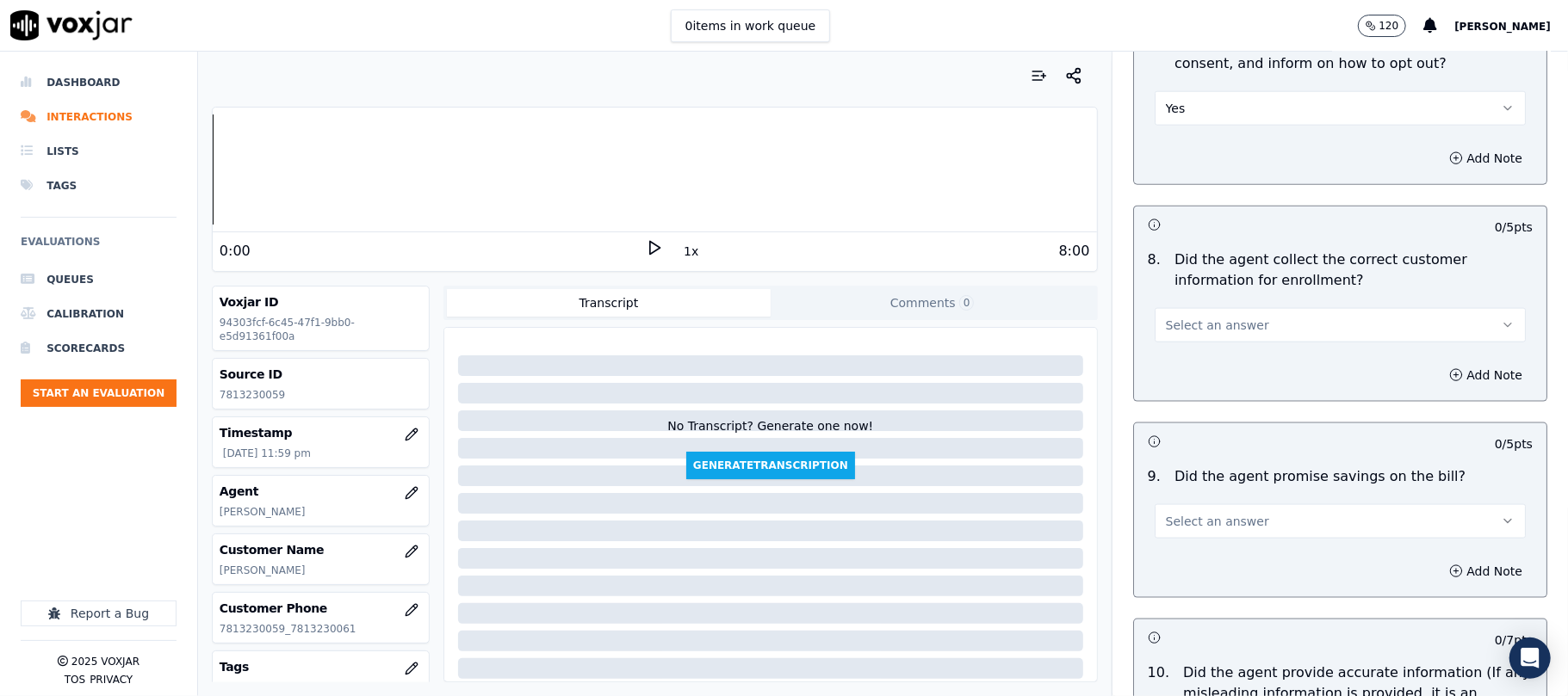
scroll to position [1721, 0]
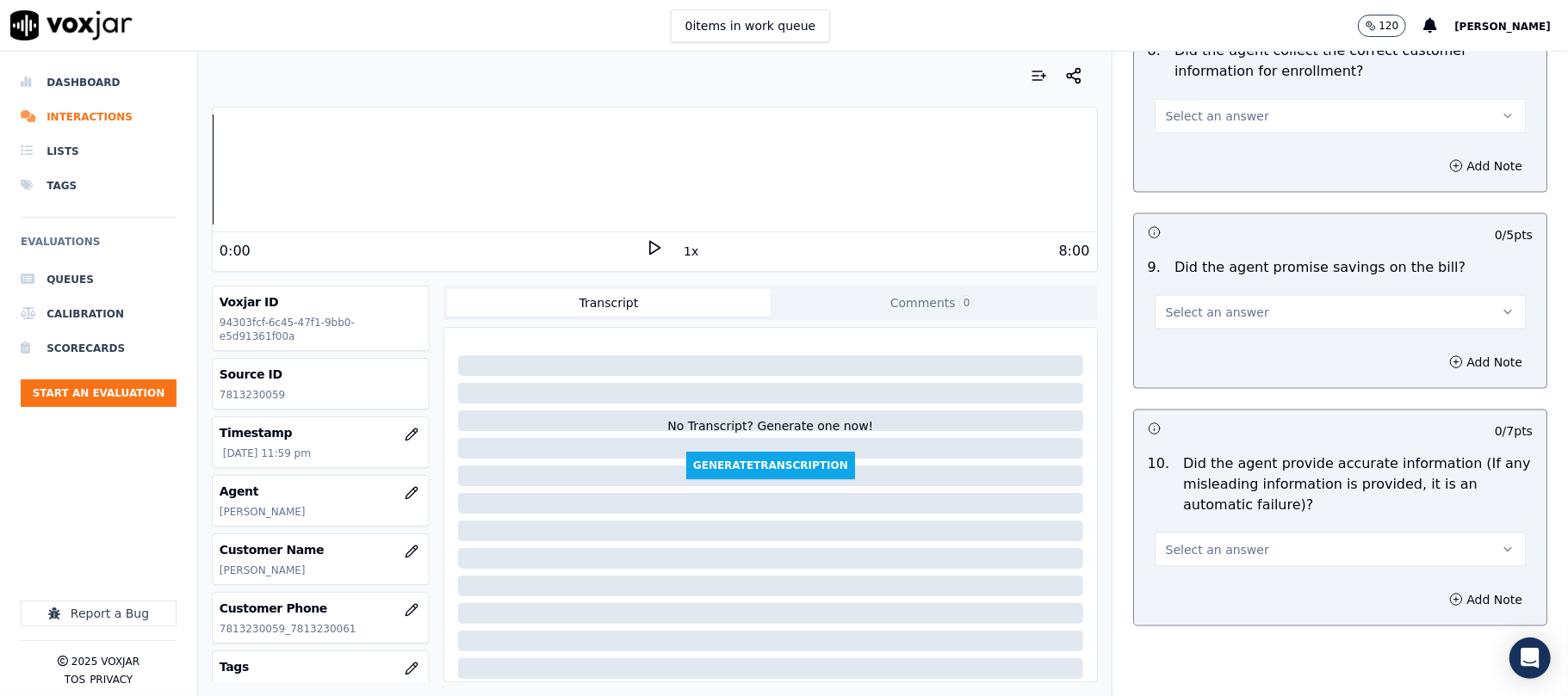
click at [1168, 129] on button "Select an answer" at bounding box center [1340, 116] width 371 height 34
click at [1165, 144] on div "Yes No N/A" at bounding box center [1302, 186] width 340 height 90
click at [1165, 155] on div "Yes" at bounding box center [1303, 159] width 333 height 28
click at [1191, 317] on span "Select an answer" at bounding box center [1217, 313] width 103 height 17
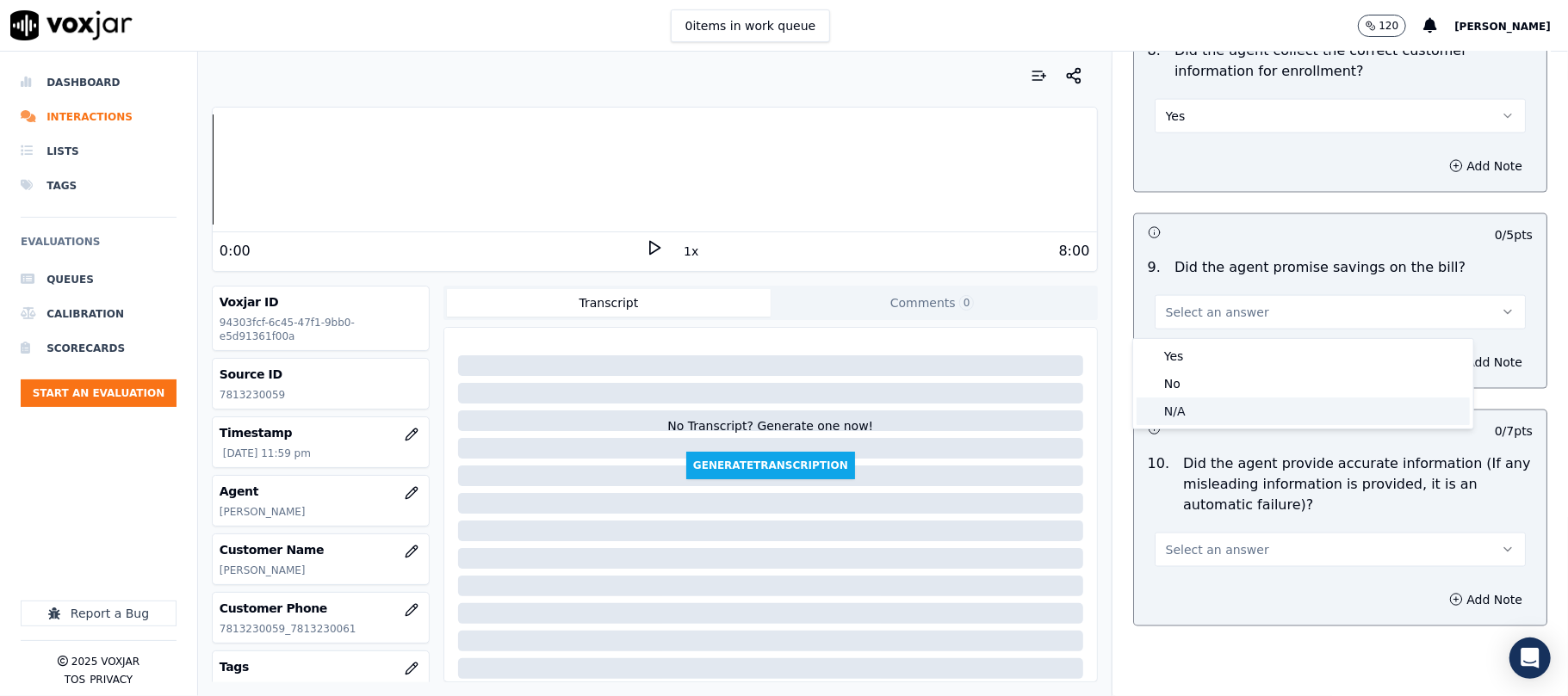
click at [1180, 406] on div "N/A" at bounding box center [1303, 411] width 333 height 28
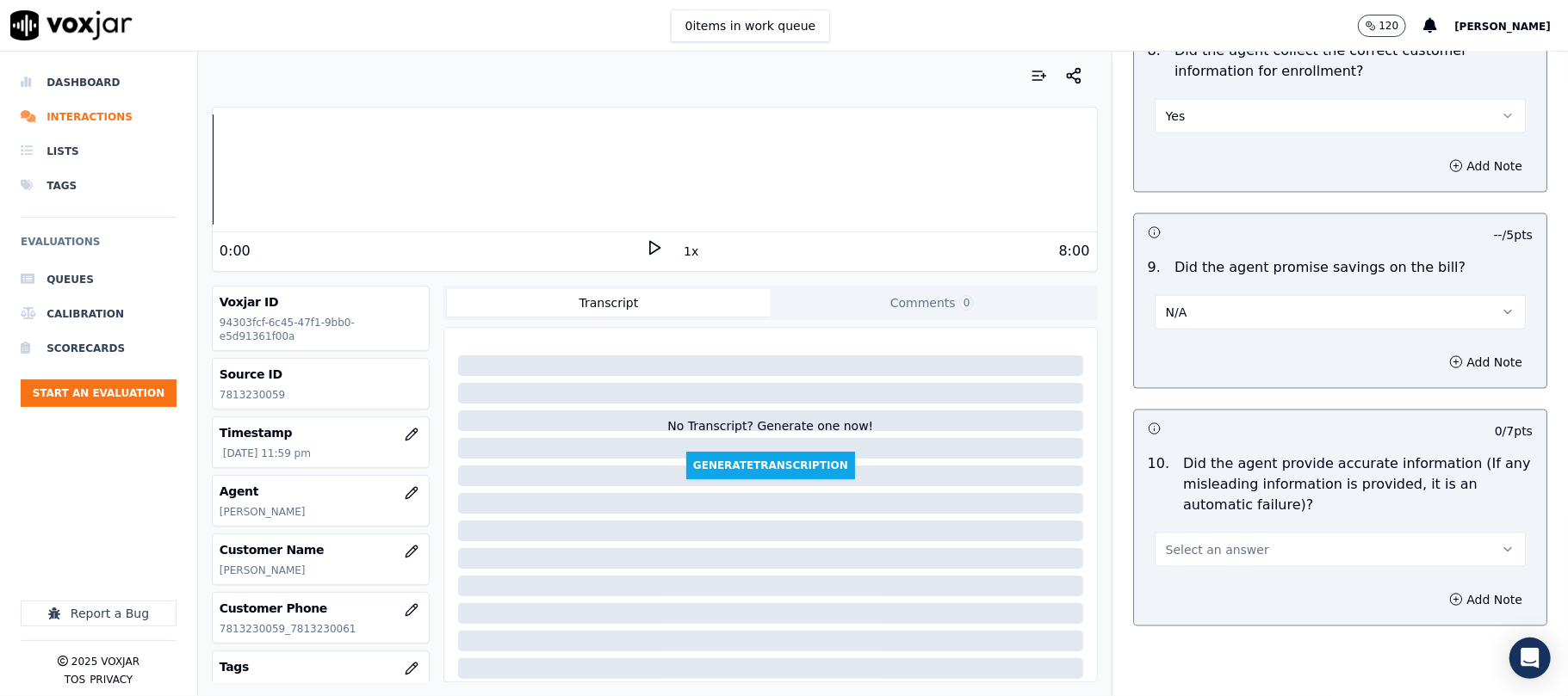
scroll to position [1912, 0]
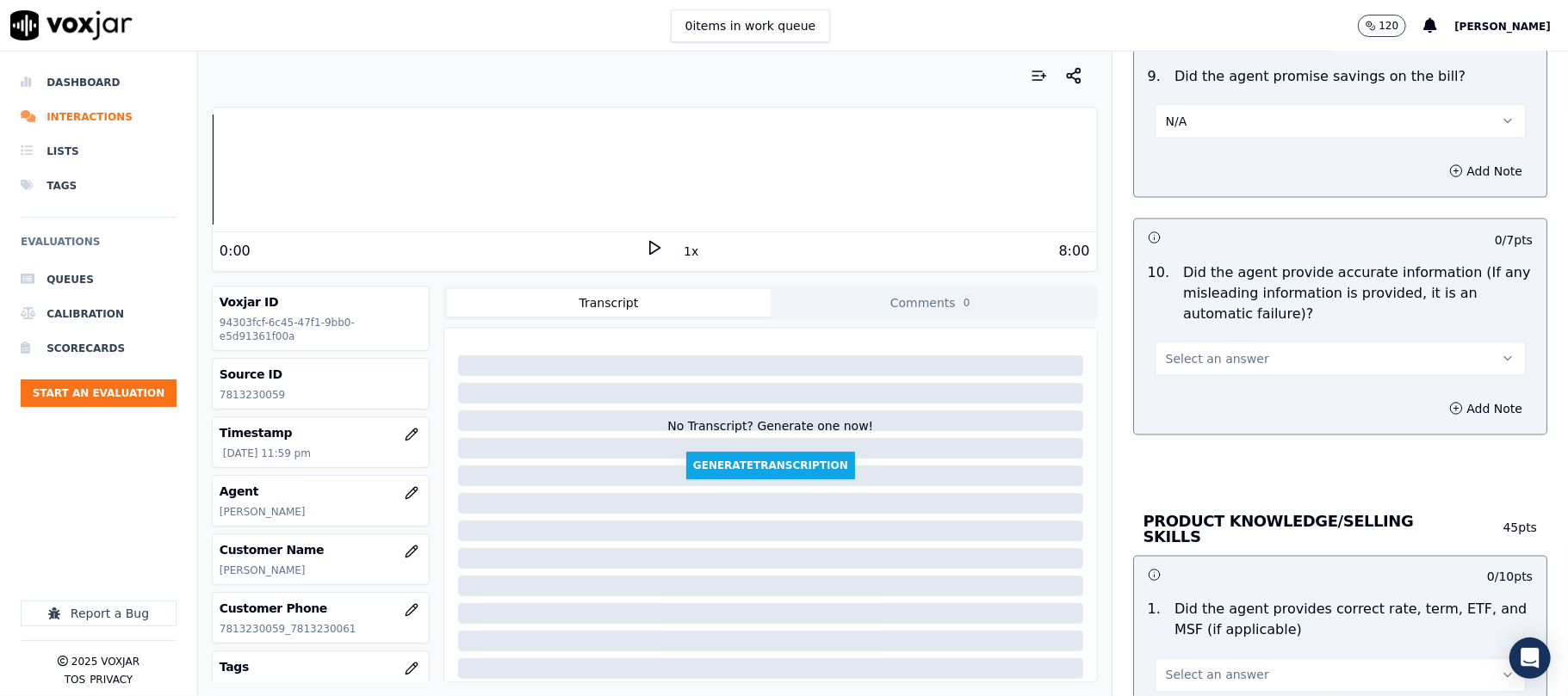
click at [1197, 346] on button "Select an answer" at bounding box center [1340, 359] width 371 height 34
click at [1193, 397] on div "Yes" at bounding box center [1303, 402] width 333 height 28
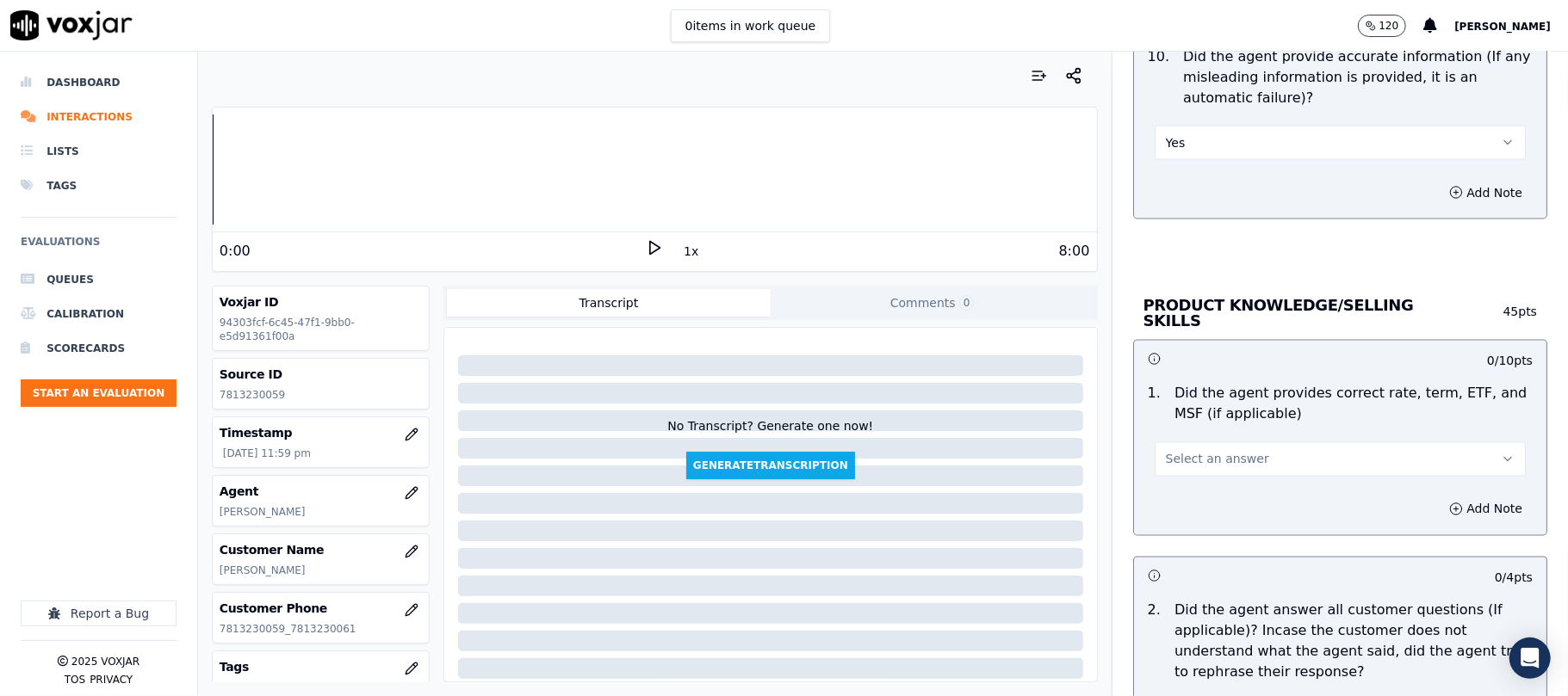
scroll to position [2294, 0]
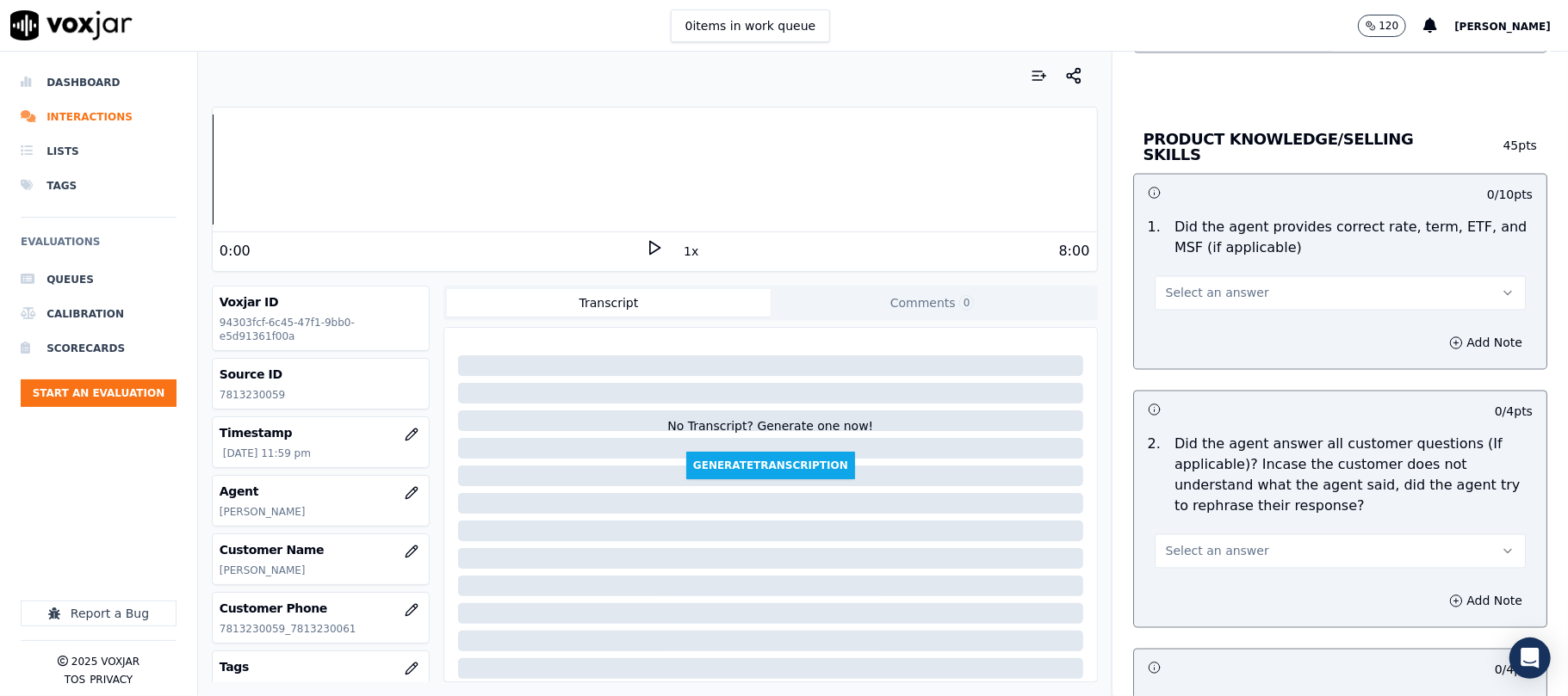
click at [1207, 279] on button "Select an answer" at bounding box center [1340, 294] width 371 height 34
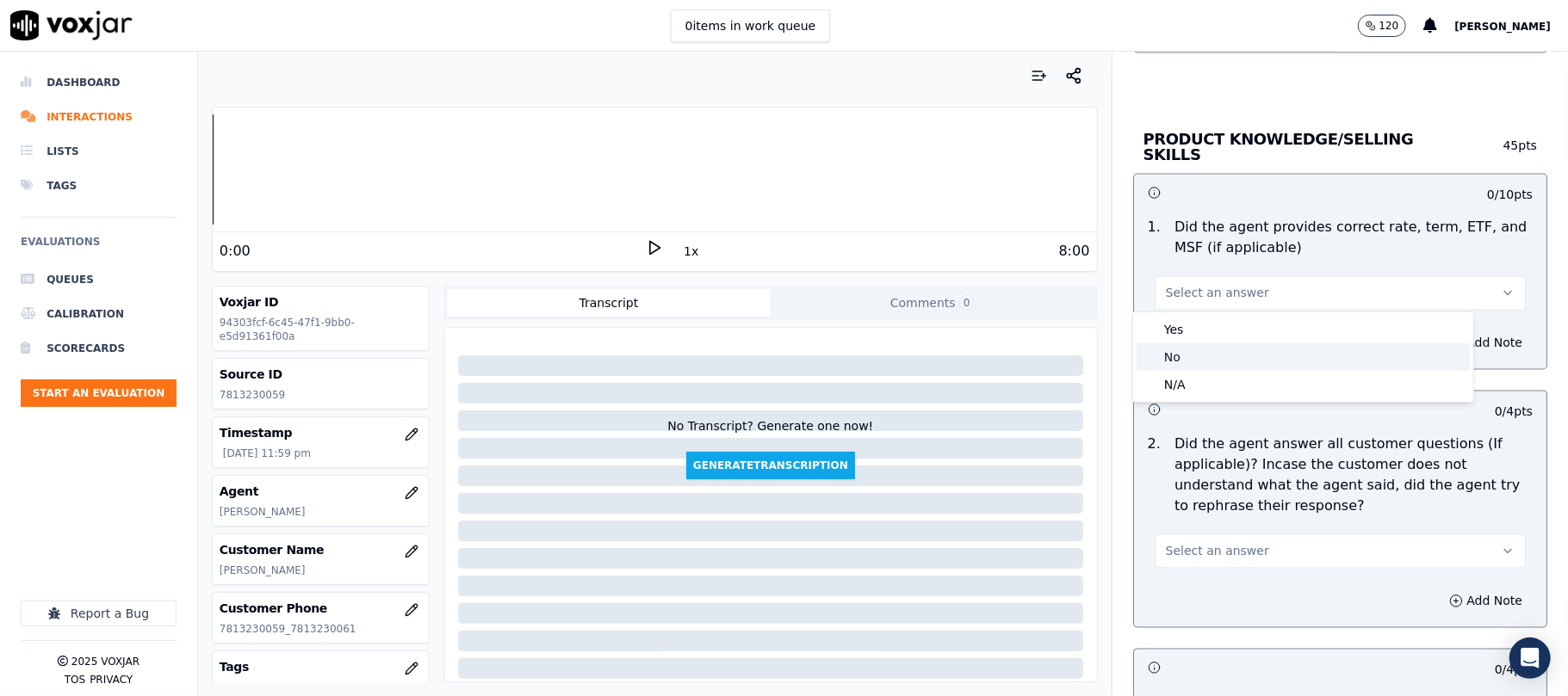
click at [1190, 356] on div "No" at bounding box center [1303, 357] width 333 height 28
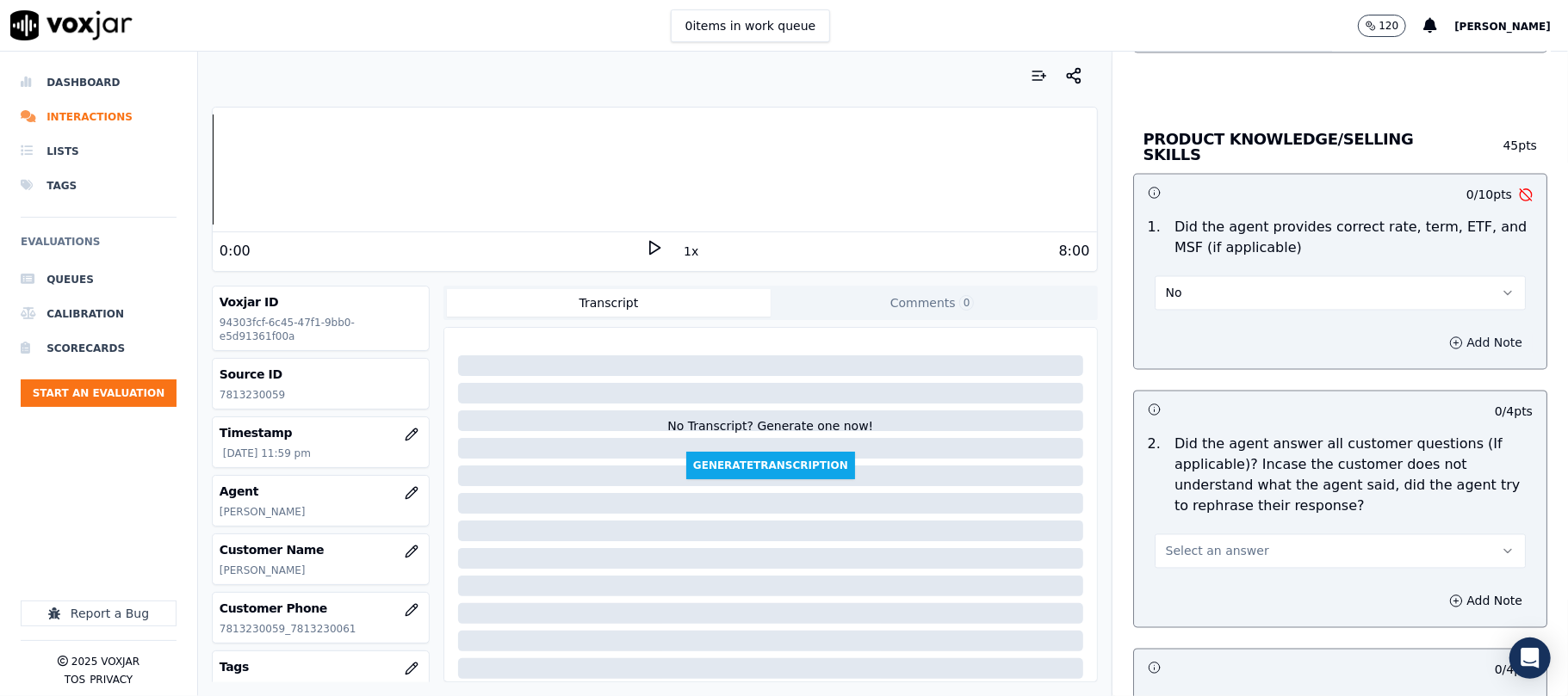
click at [1441, 339] on button "Add Note" at bounding box center [1486, 342] width 94 height 24
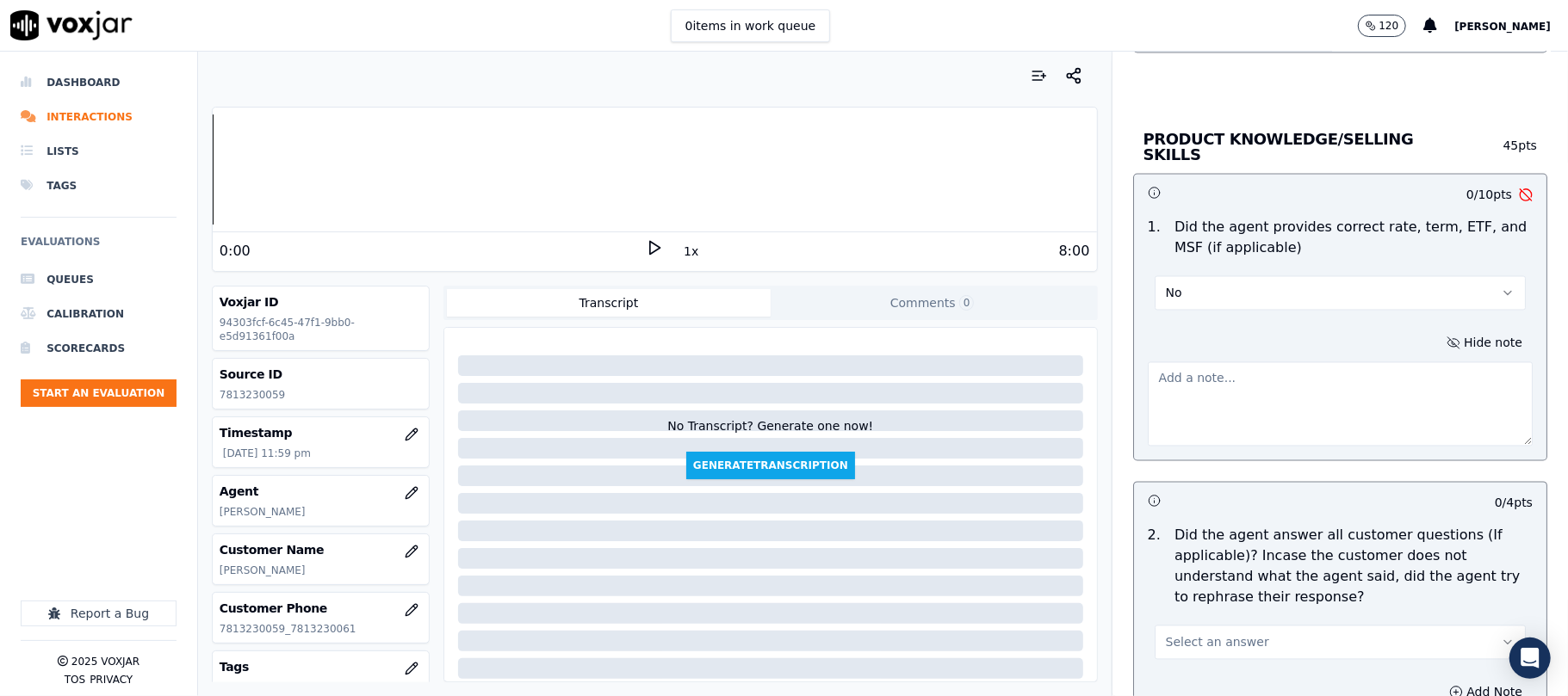
click at [1199, 401] on textarea at bounding box center [1340, 404] width 385 height 84
type textarea "Agent informed the term plan is for till the end of the year [DATE] and then st…"
click at [1330, 299] on button "No" at bounding box center [1340, 294] width 371 height 34
click at [1178, 355] on div "No" at bounding box center [1303, 357] width 333 height 28
click at [1189, 403] on textarea "To enrich screen reader interactions, please activate Accessibility in Grammarl…" at bounding box center [1340, 404] width 385 height 84
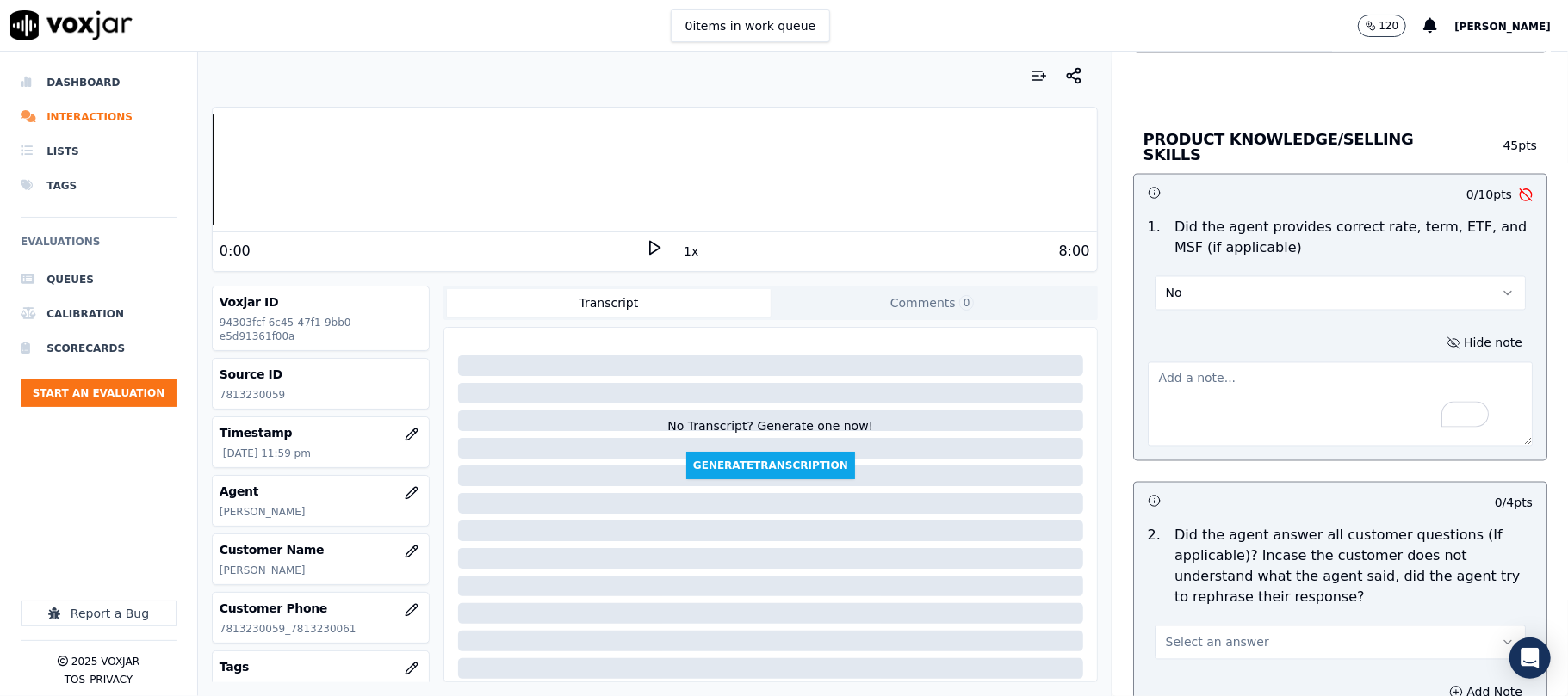
paste textarea "The agent informed the customer that the Term Plan is valid till the end of the…"
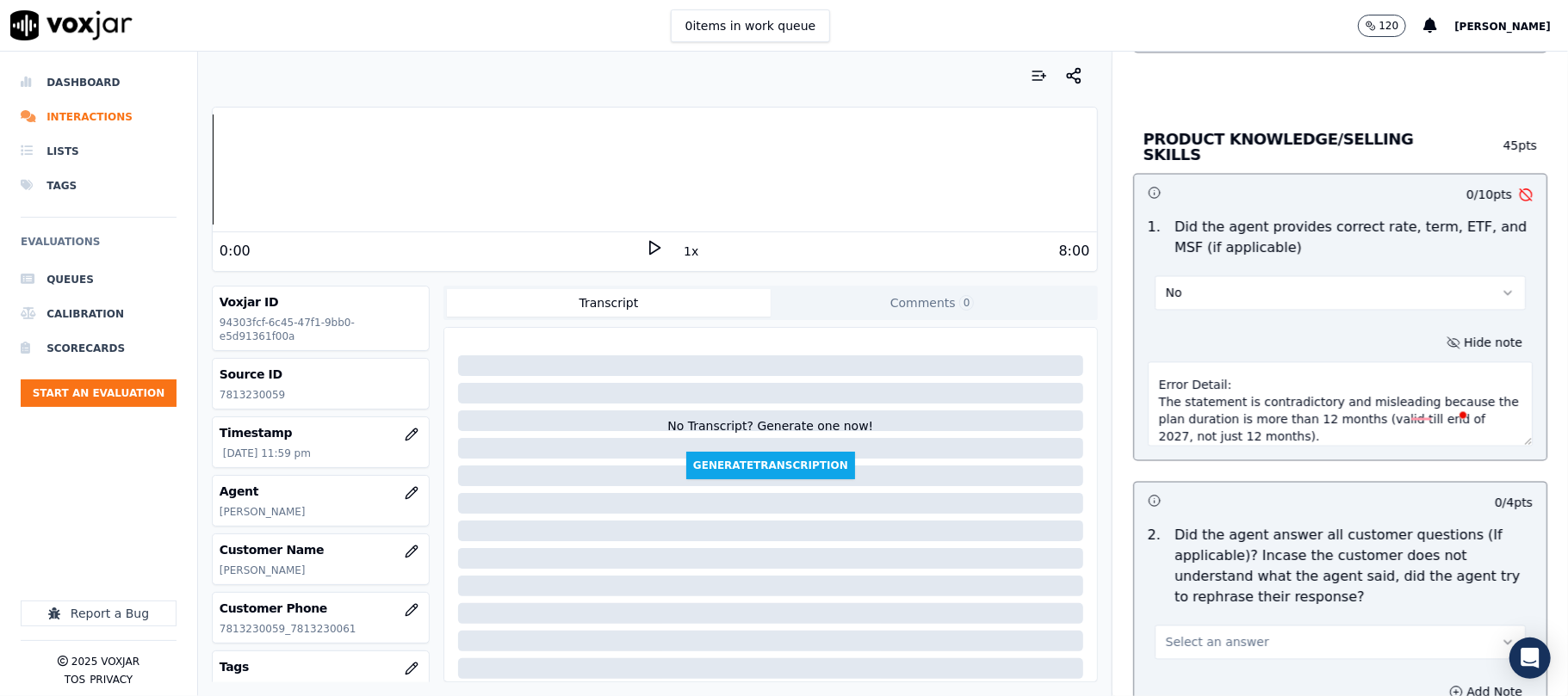
scroll to position [0, 0]
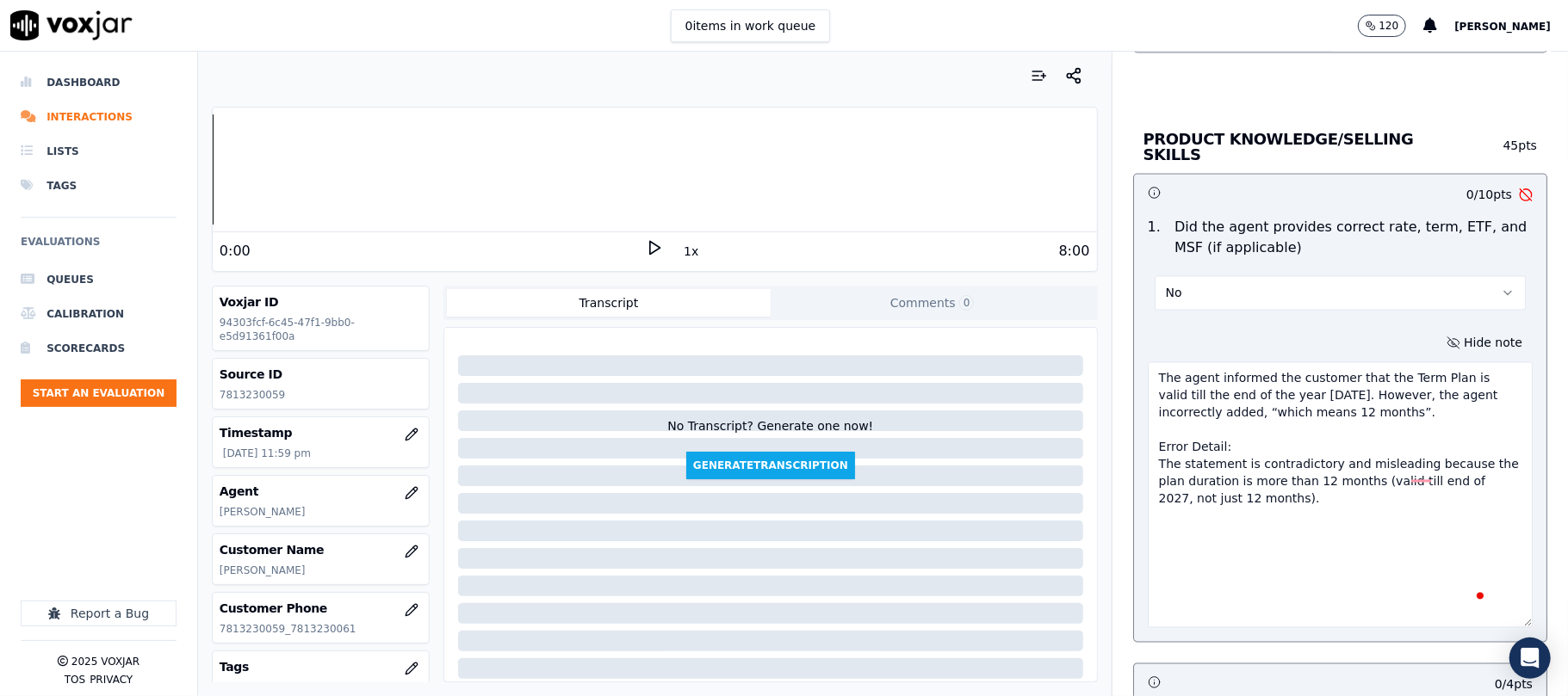
drag, startPoint x: 1471, startPoint y: 435, endPoint x: 1502, endPoint y: 617, distance: 184.6
drag, startPoint x: 1427, startPoint y: 465, endPoint x: 1137, endPoint y: 447, distance: 290.6
click at [1148, 447] on textarea "The agent informed the customer that the Term Plan is valid till the end of the…" at bounding box center [1340, 495] width 385 height 266
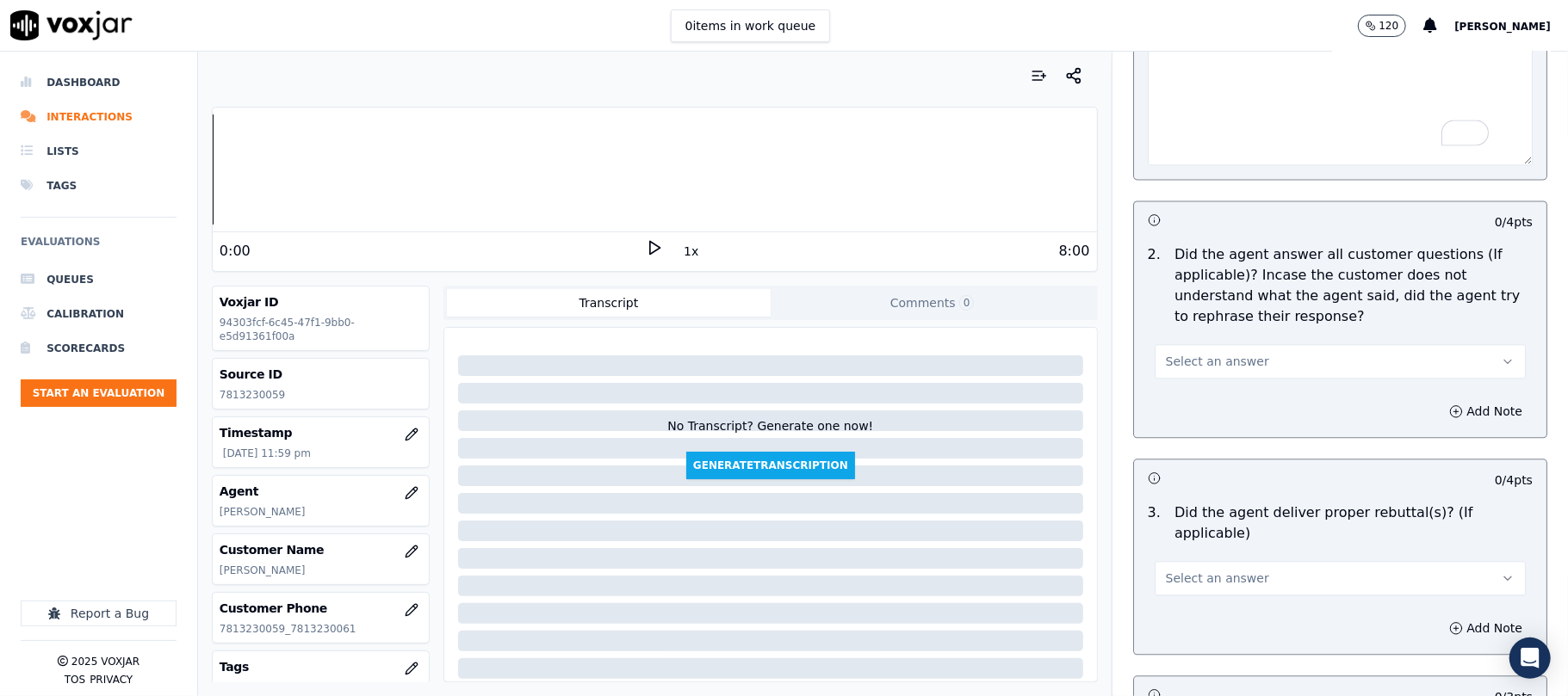
scroll to position [2867, 0]
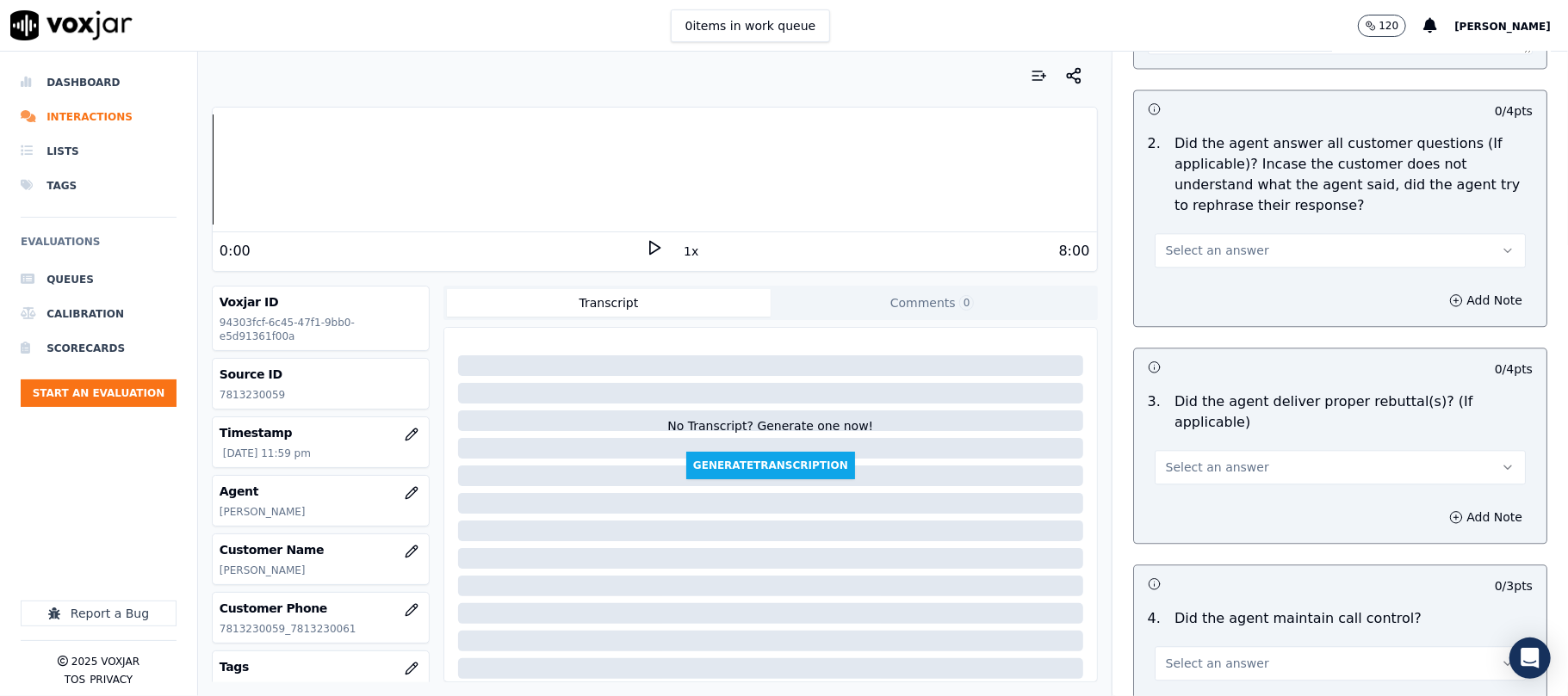
type textarea "The agent informed the customer that the Term Plan is valid till the end of the…"
click at [1190, 245] on span "Select an answer" at bounding box center [1217, 250] width 103 height 17
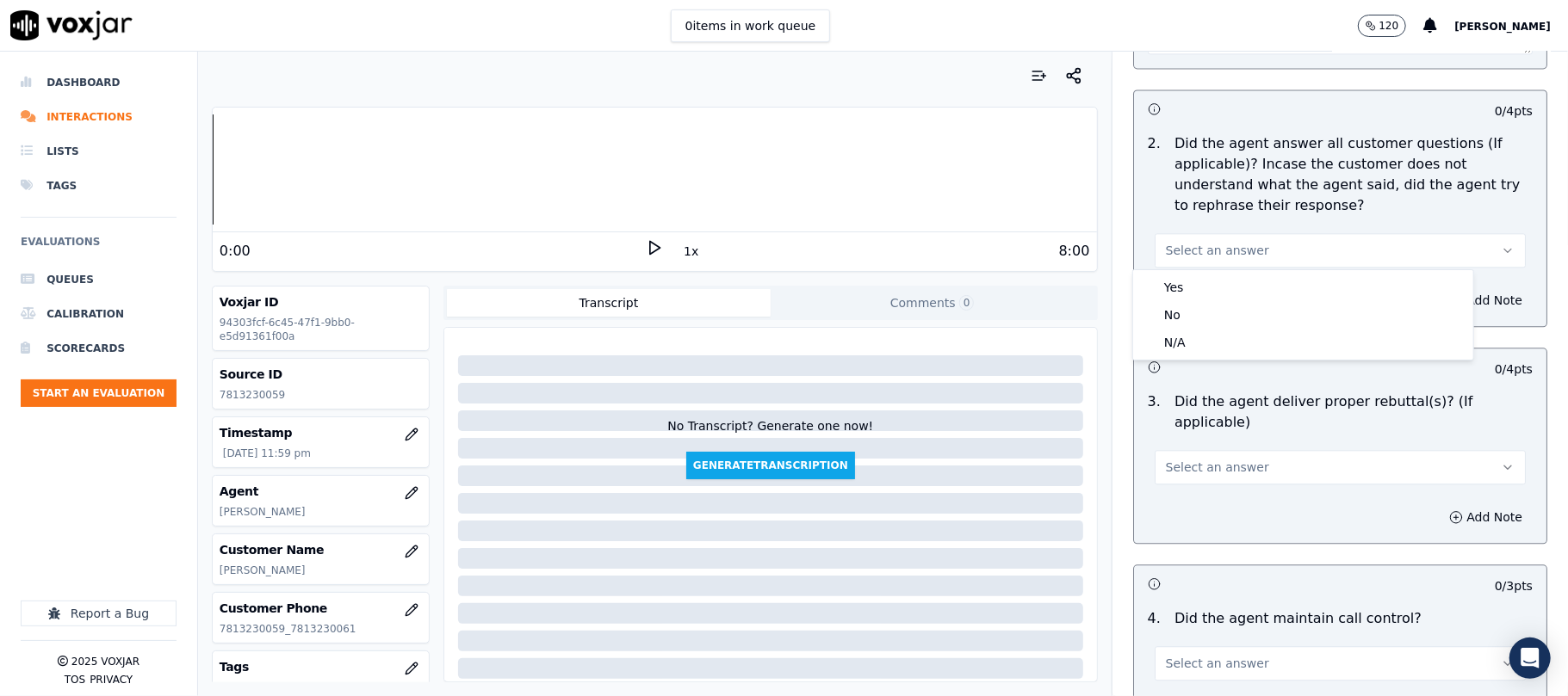
click at [1188, 271] on div "Yes No N/A" at bounding box center [1302, 315] width 340 height 90
click at [1182, 283] on div "Yes" at bounding box center [1303, 287] width 333 height 28
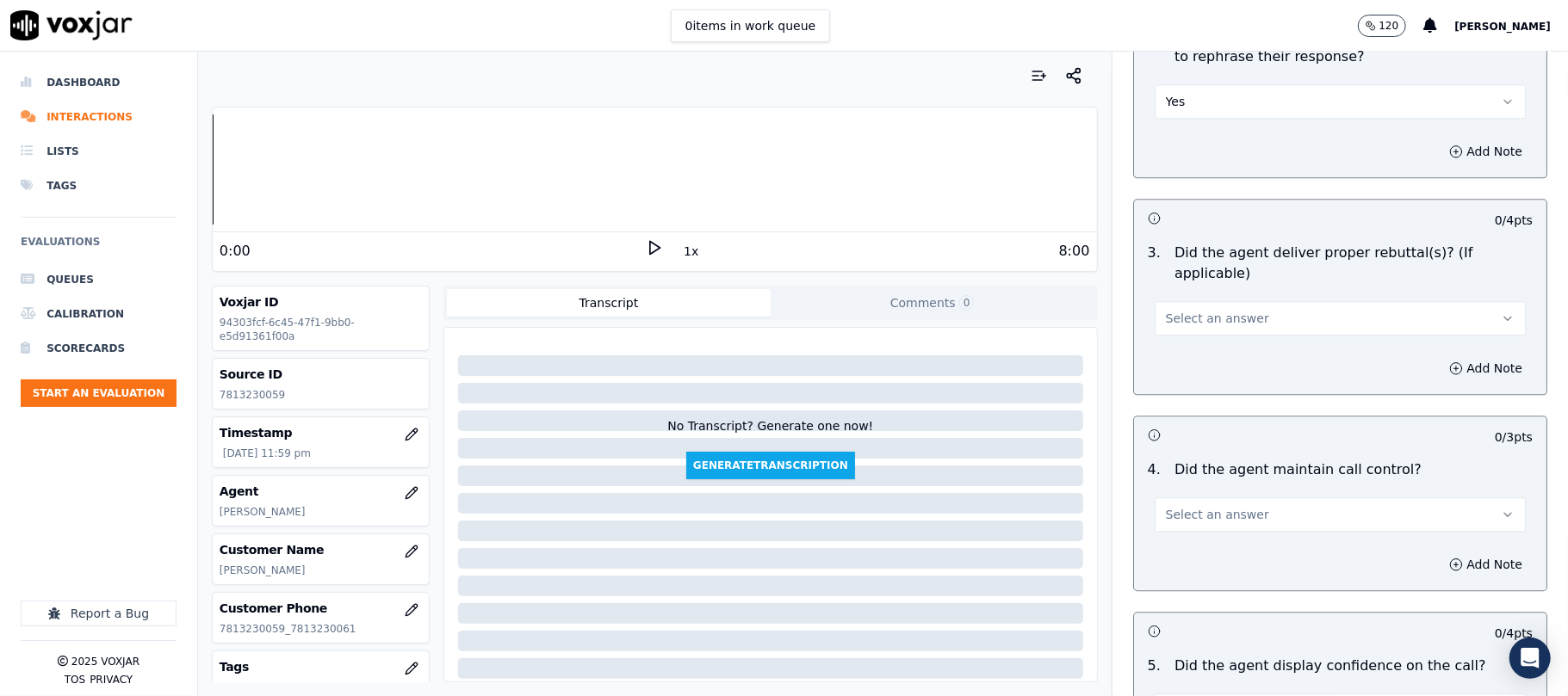
scroll to position [3059, 0]
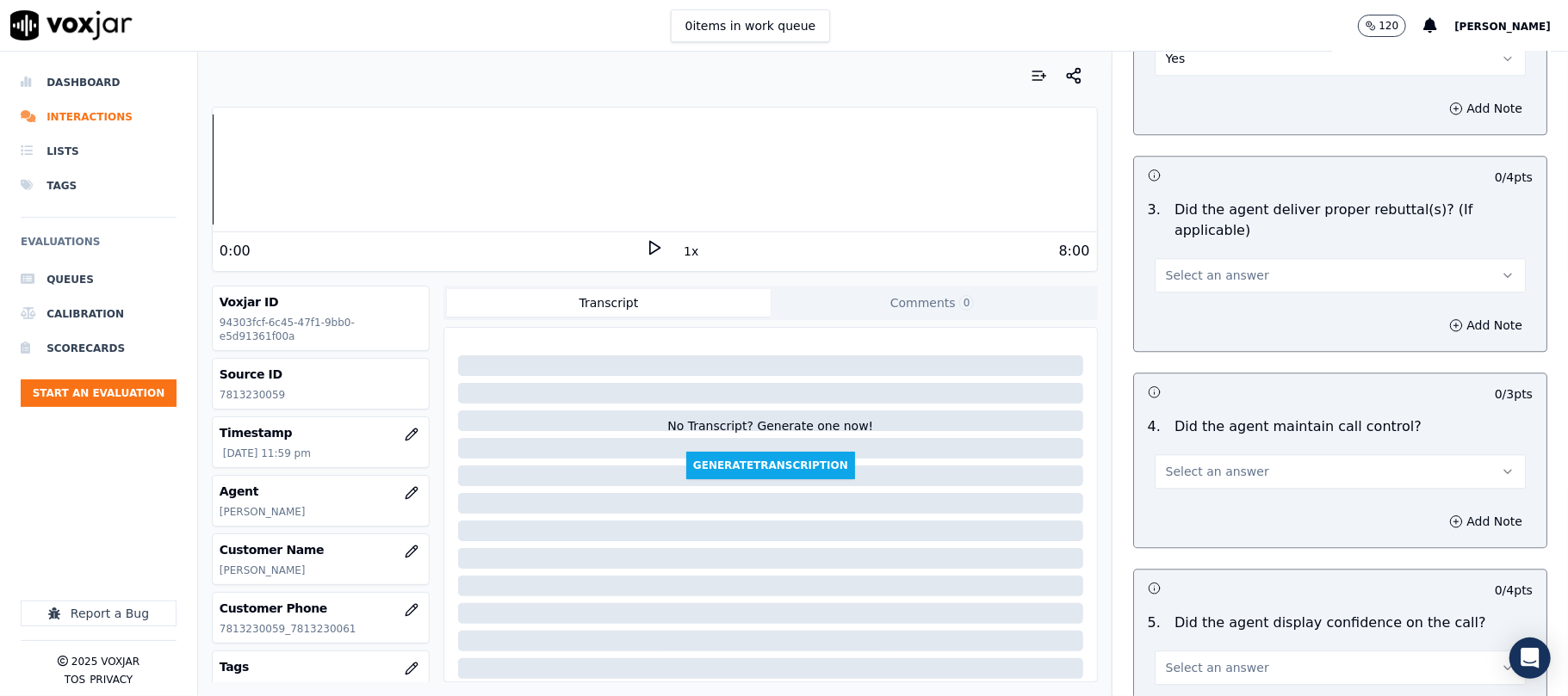
click at [1180, 267] on span "Select an answer" at bounding box center [1217, 275] width 103 height 17
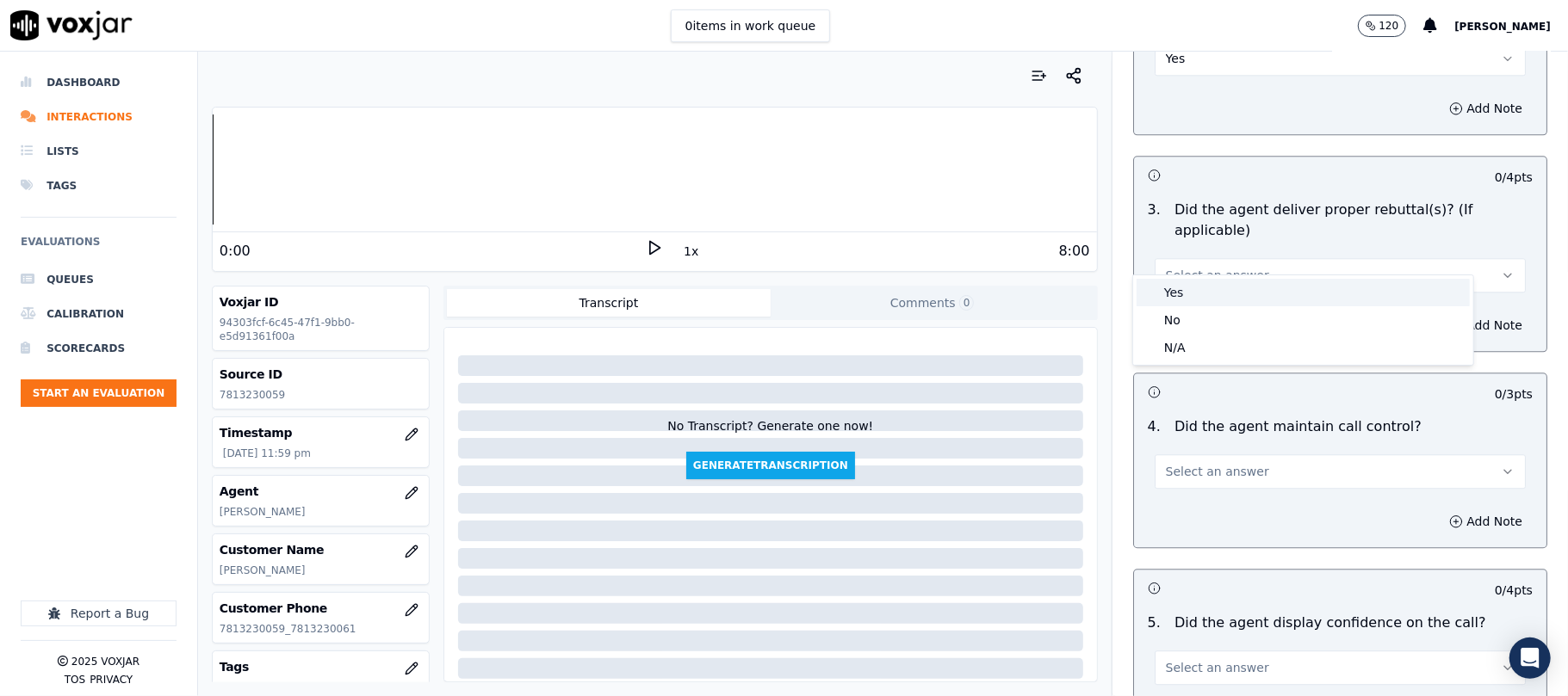
click at [1174, 289] on div "Yes" at bounding box center [1303, 293] width 333 height 28
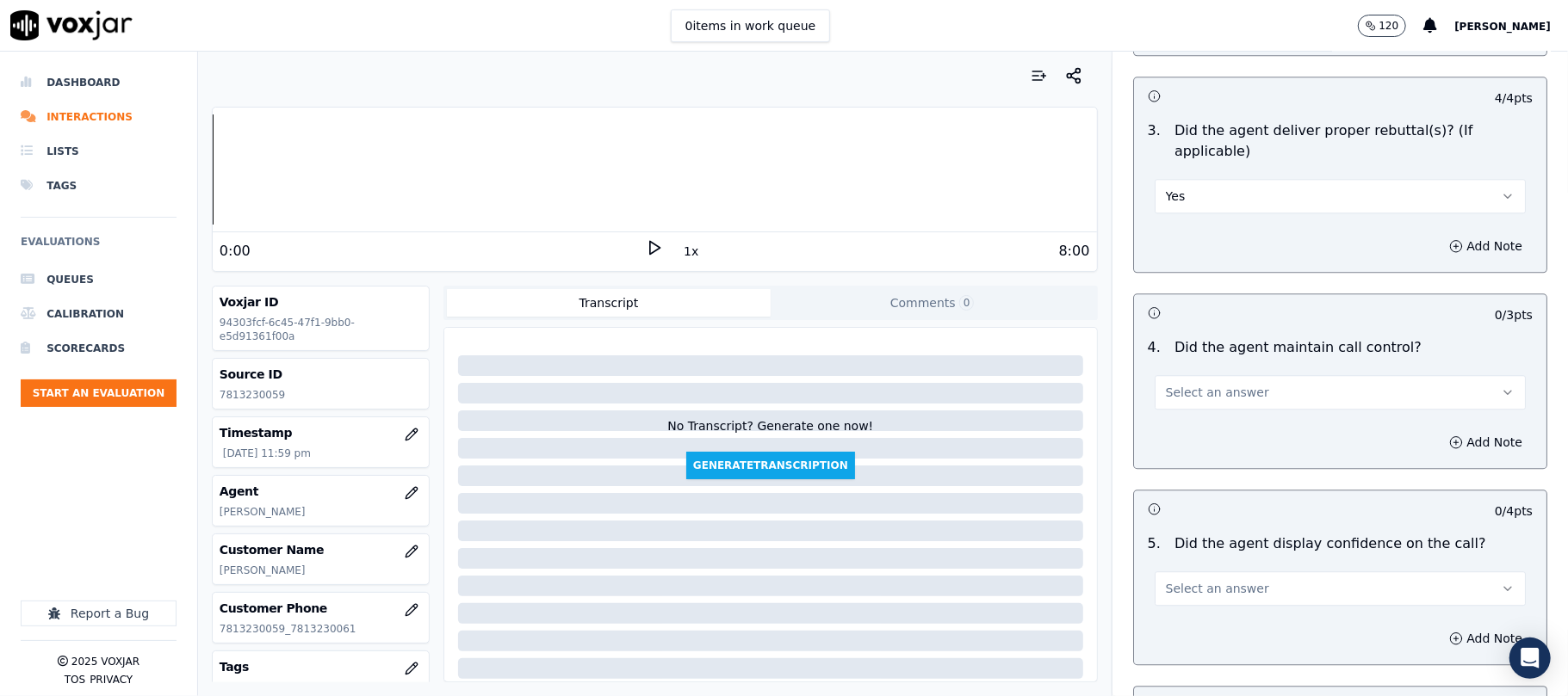
scroll to position [3250, 0]
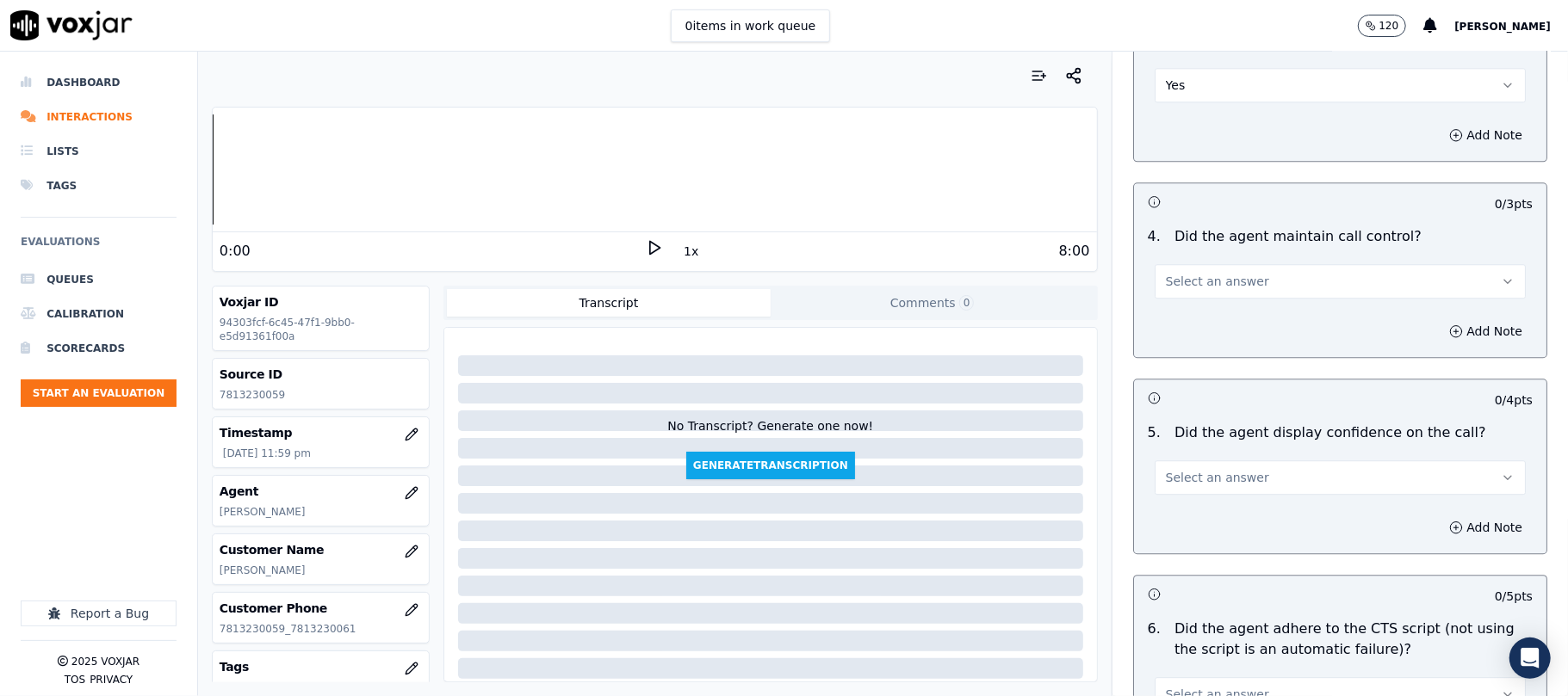
click at [1186, 272] on span "Select an answer" at bounding box center [1217, 281] width 103 height 17
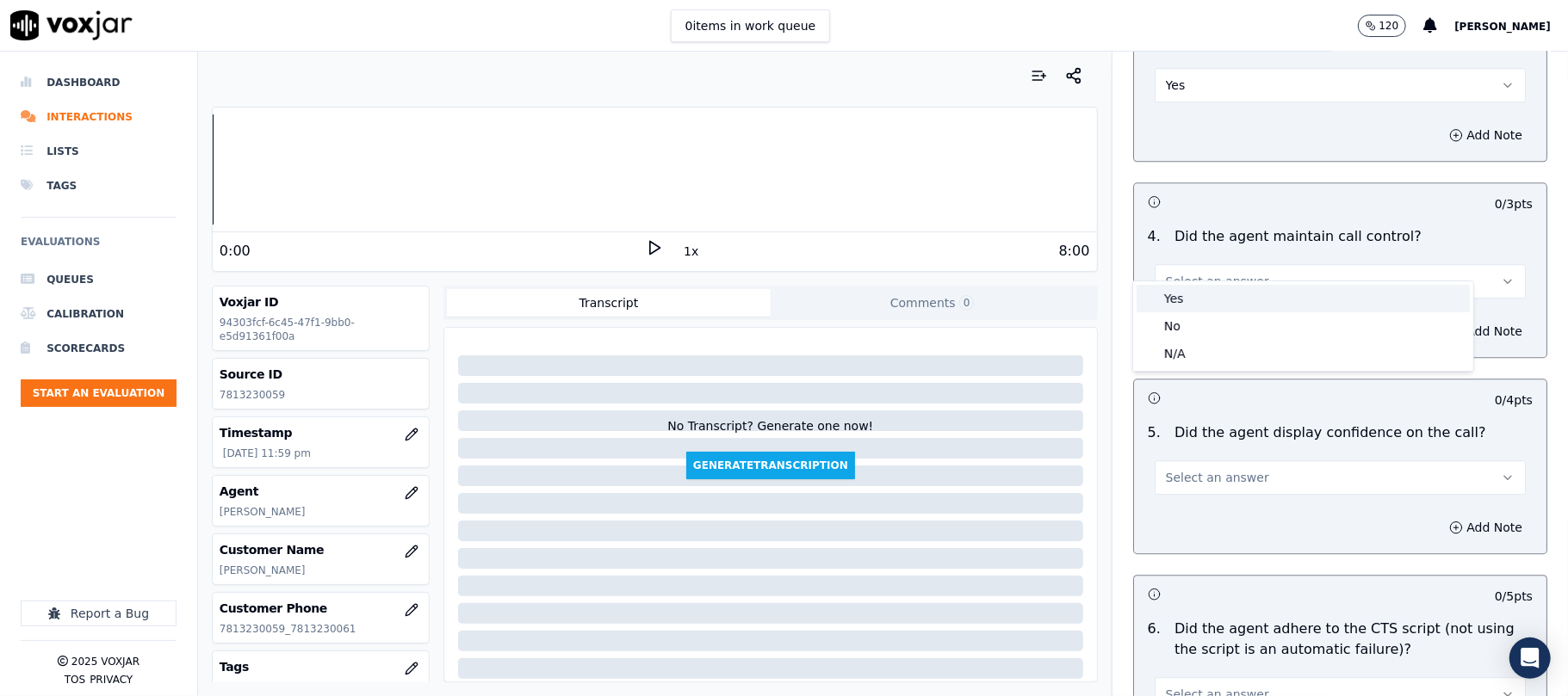
click at [1178, 288] on div "Yes" at bounding box center [1303, 298] width 333 height 28
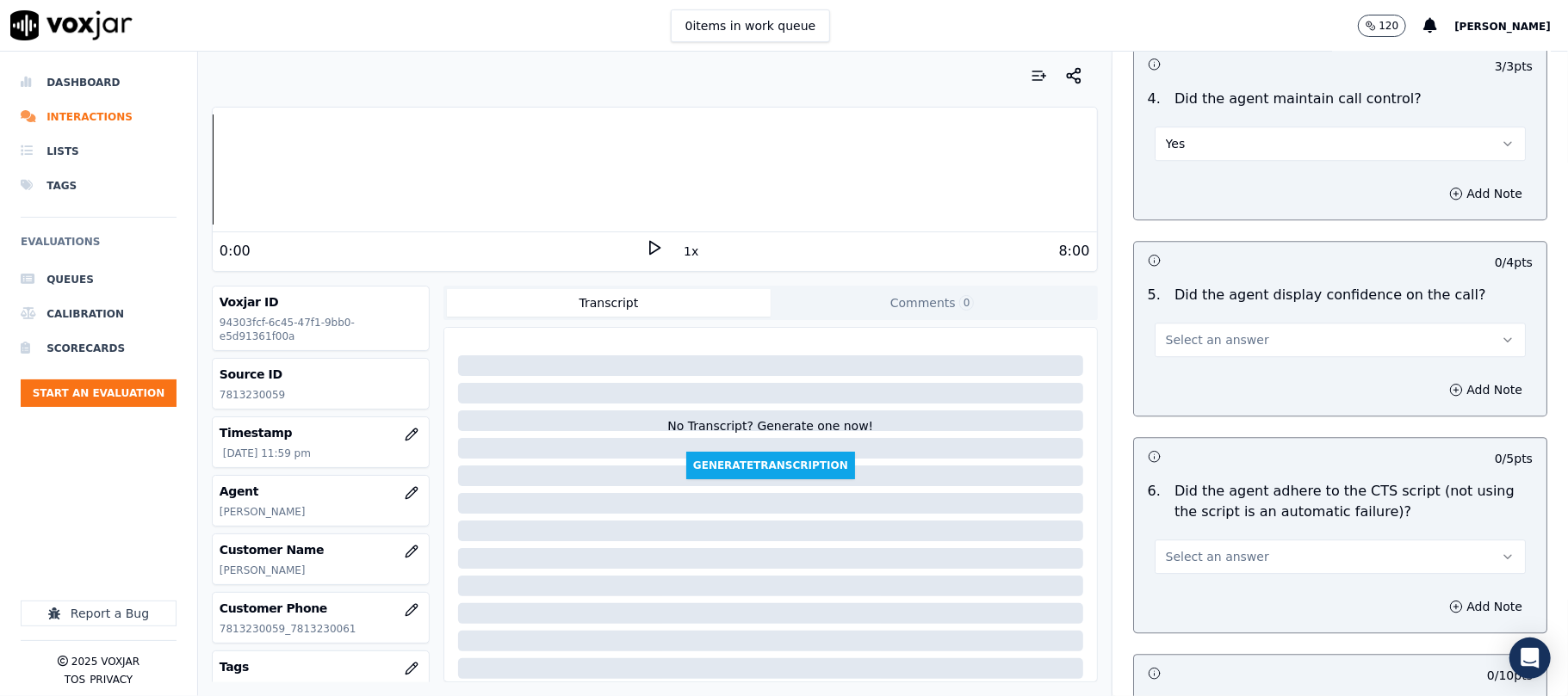
scroll to position [3442, 0]
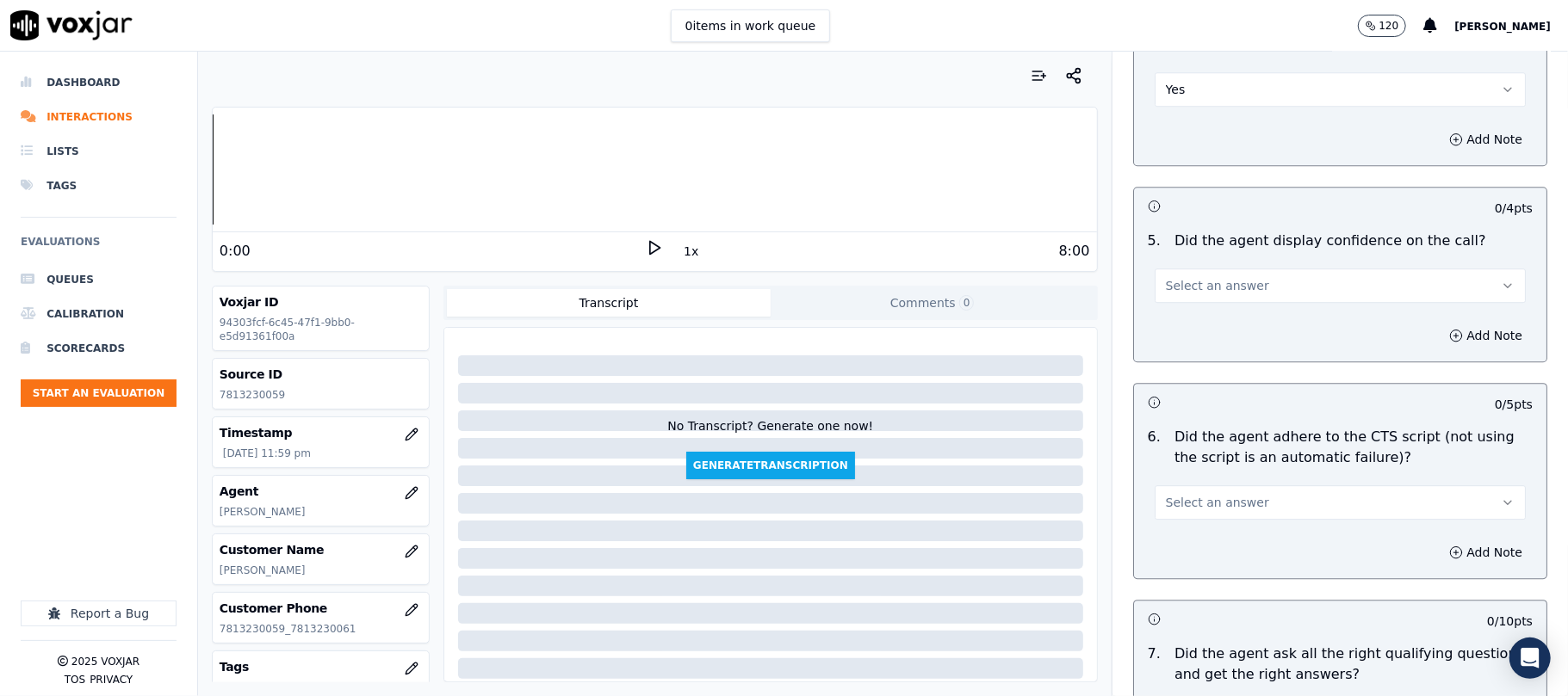
click at [1185, 269] on button "Select an answer" at bounding box center [1340, 286] width 371 height 34
click at [1171, 290] on div "Yes" at bounding box center [1303, 303] width 333 height 28
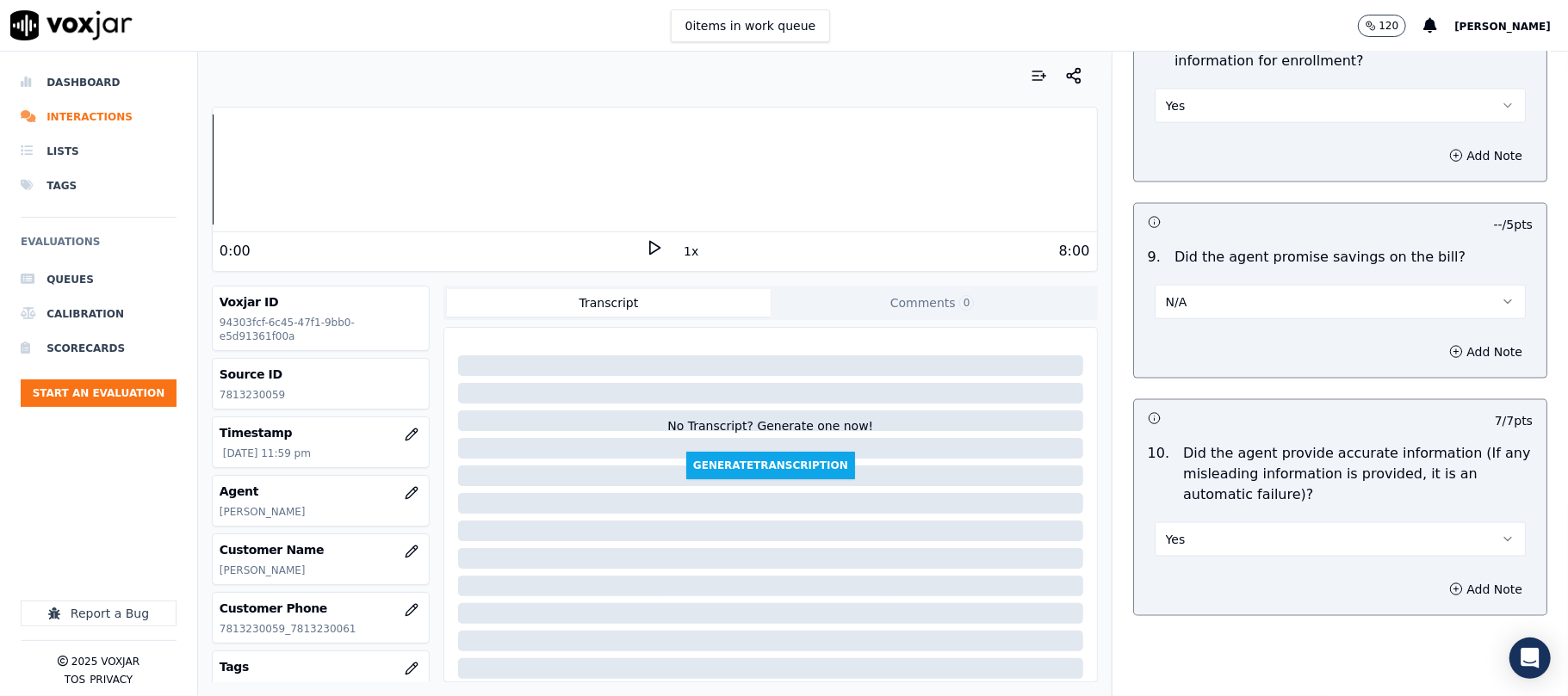
scroll to position [1529, 0]
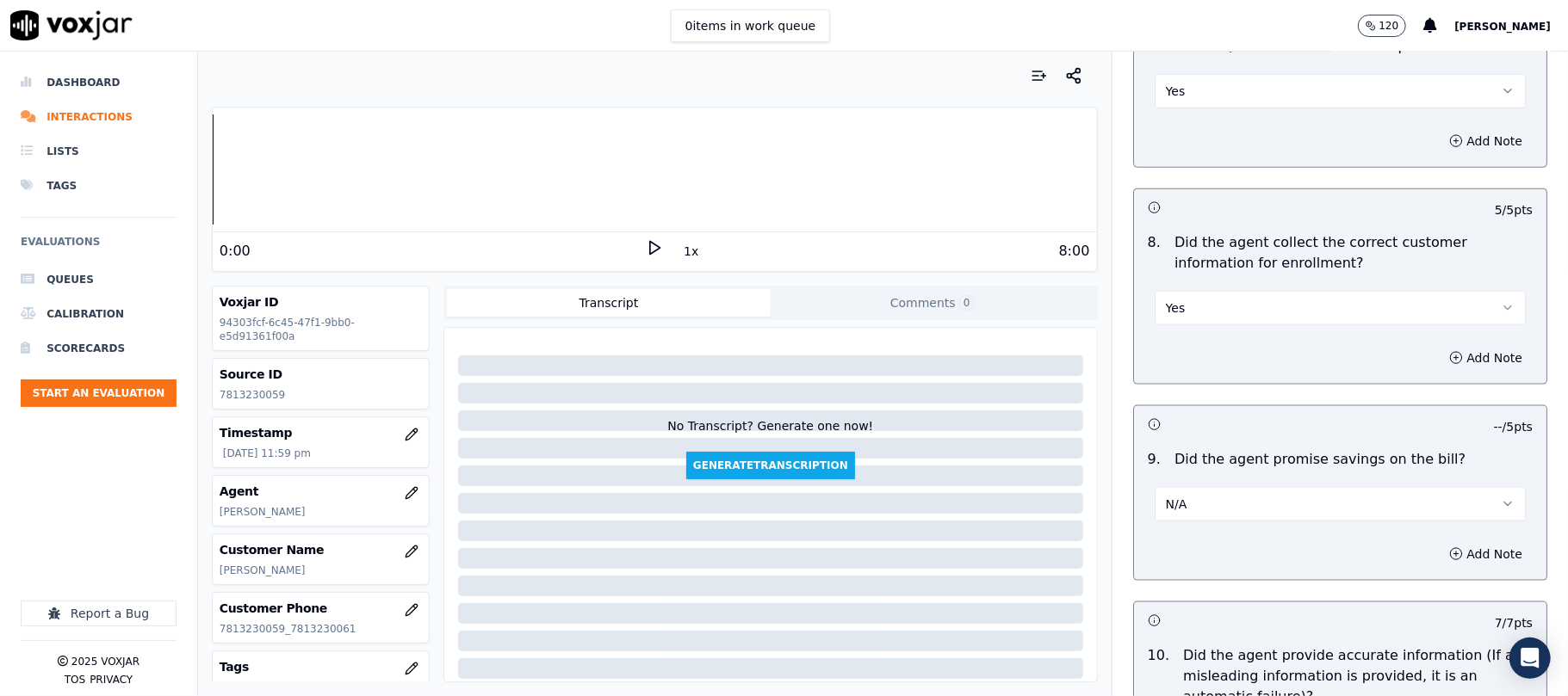
click at [1209, 325] on button "Yes" at bounding box center [1340, 308] width 371 height 34
click at [1178, 365] on div "No" at bounding box center [1303, 379] width 333 height 28
click at [1444, 355] on button "Add Note" at bounding box center [1486, 358] width 94 height 24
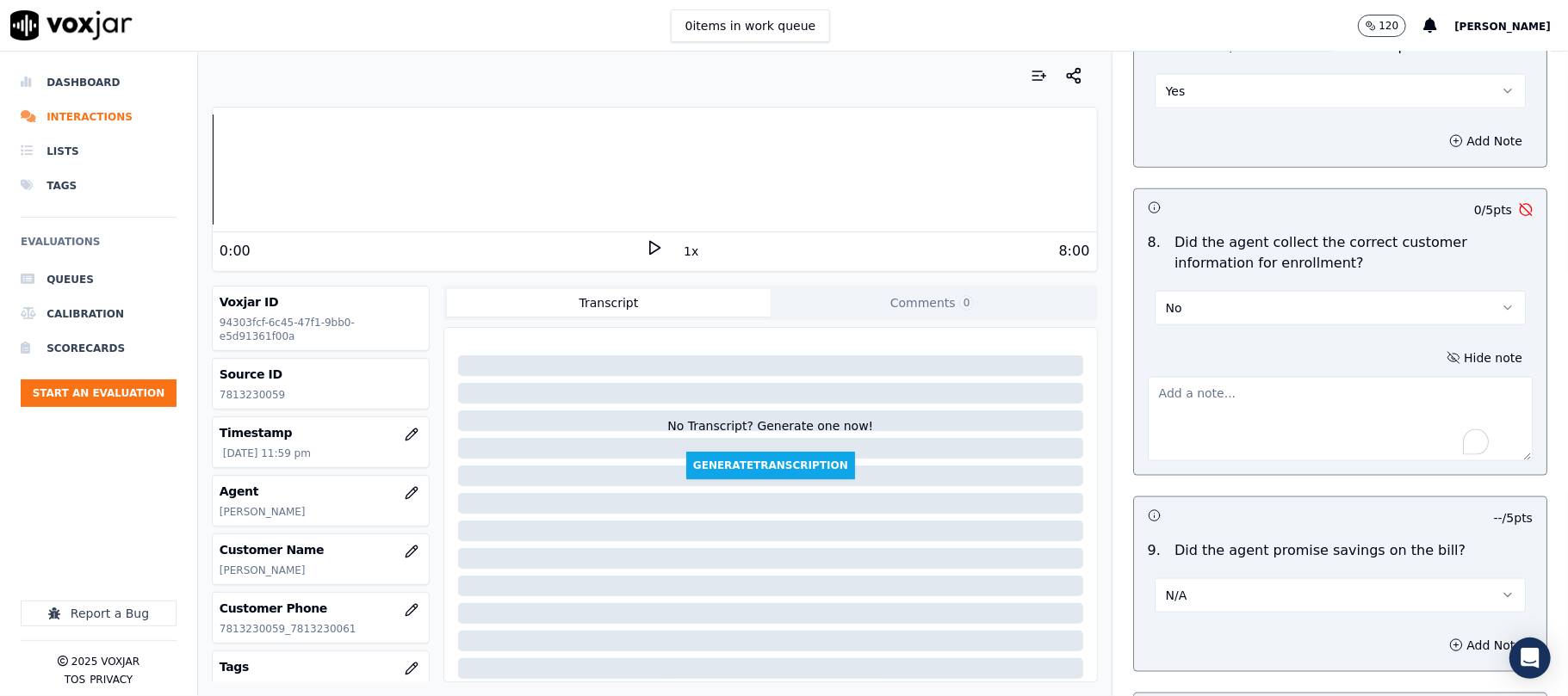
click at [1171, 400] on textarea "To enrich screen reader interactions, please activate Accessibility in Grammarl…" at bounding box center [1340, 419] width 385 height 84
paste textarea "The agent, instead of prompting the customer (CX) to provide their Name Key, di…"
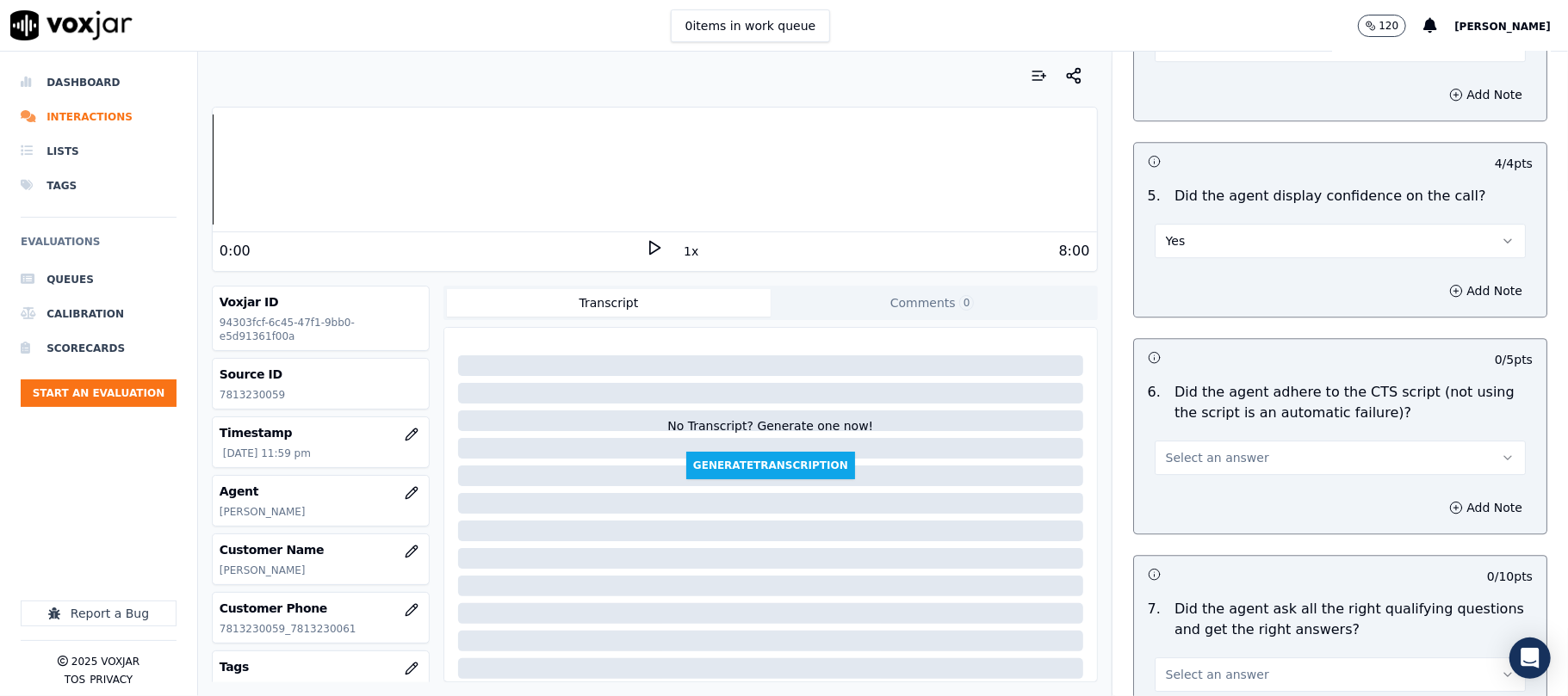
scroll to position [3632, 0]
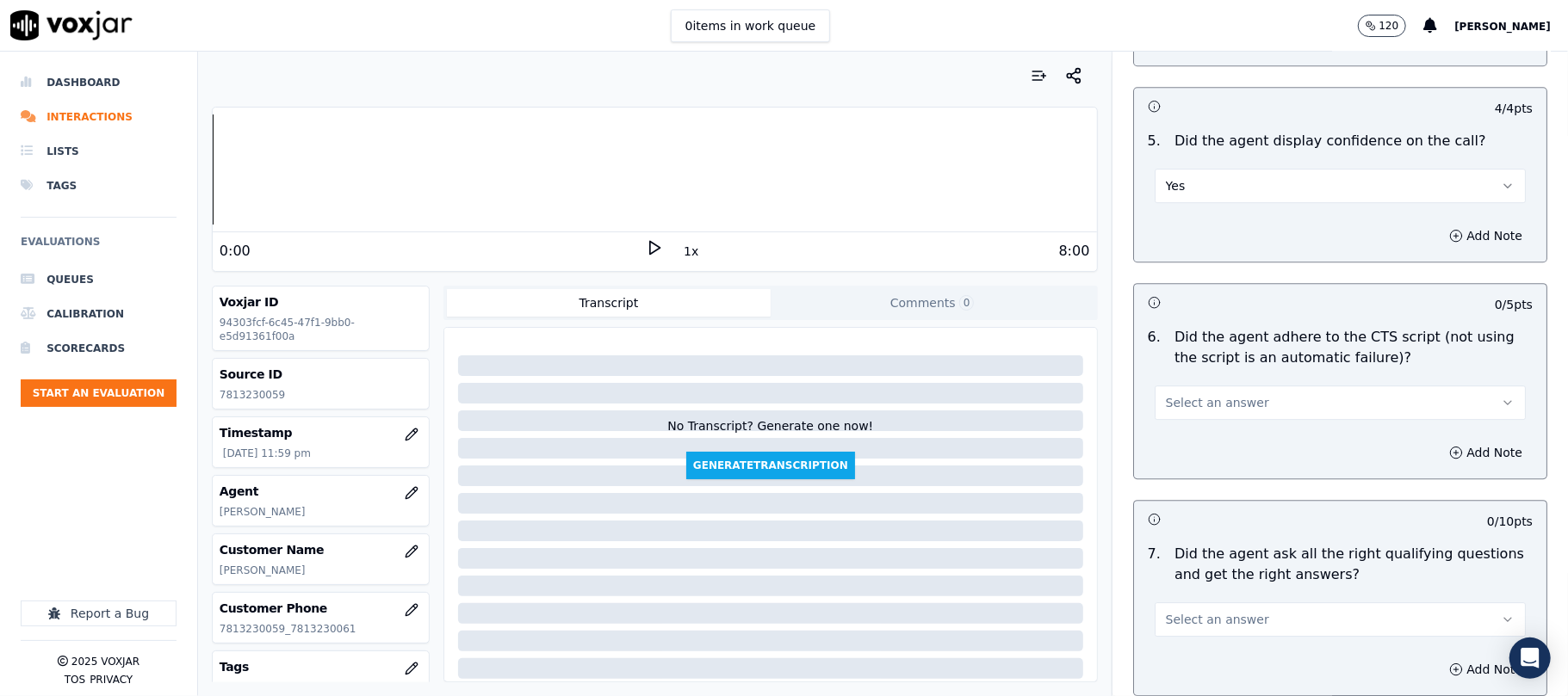
type textarea "The agent, instead of prompting the customer (CX) to provide their Name Key, di…"
click at [1192, 394] on span "Select an answer" at bounding box center [1217, 402] width 103 height 17
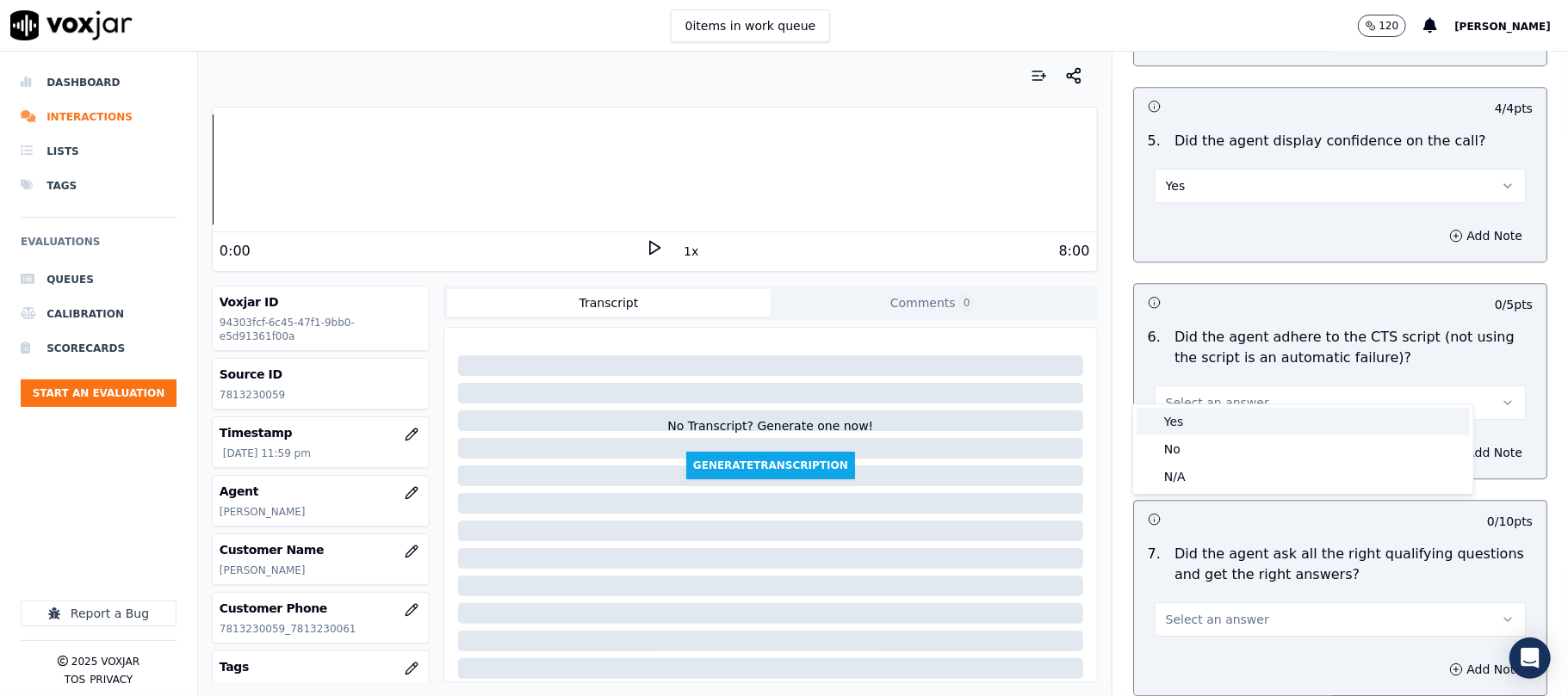
click at [1182, 418] on div "Yes" at bounding box center [1303, 422] width 333 height 28
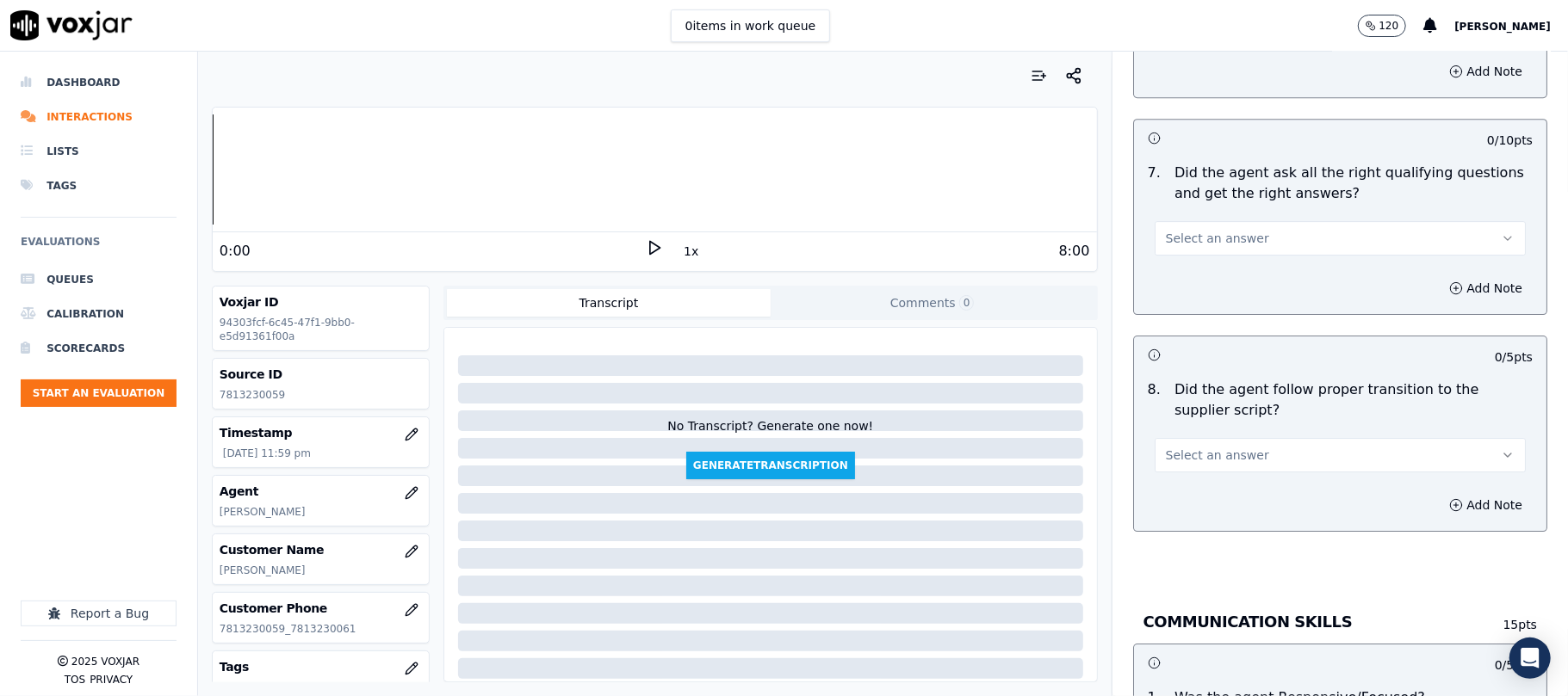
scroll to position [4014, 0]
click at [1203, 228] on span "Select an answer" at bounding box center [1217, 237] width 103 height 17
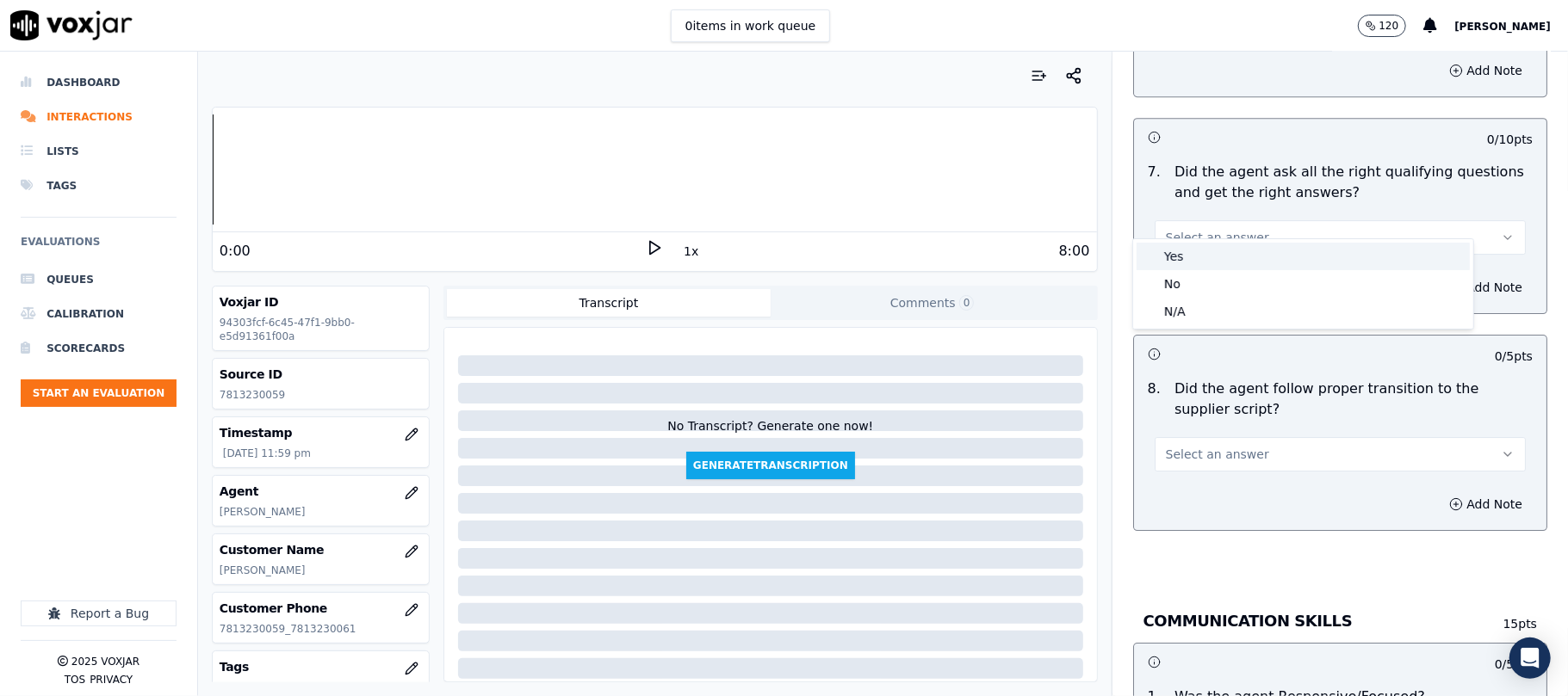
click at [1204, 256] on div "Yes" at bounding box center [1303, 256] width 333 height 28
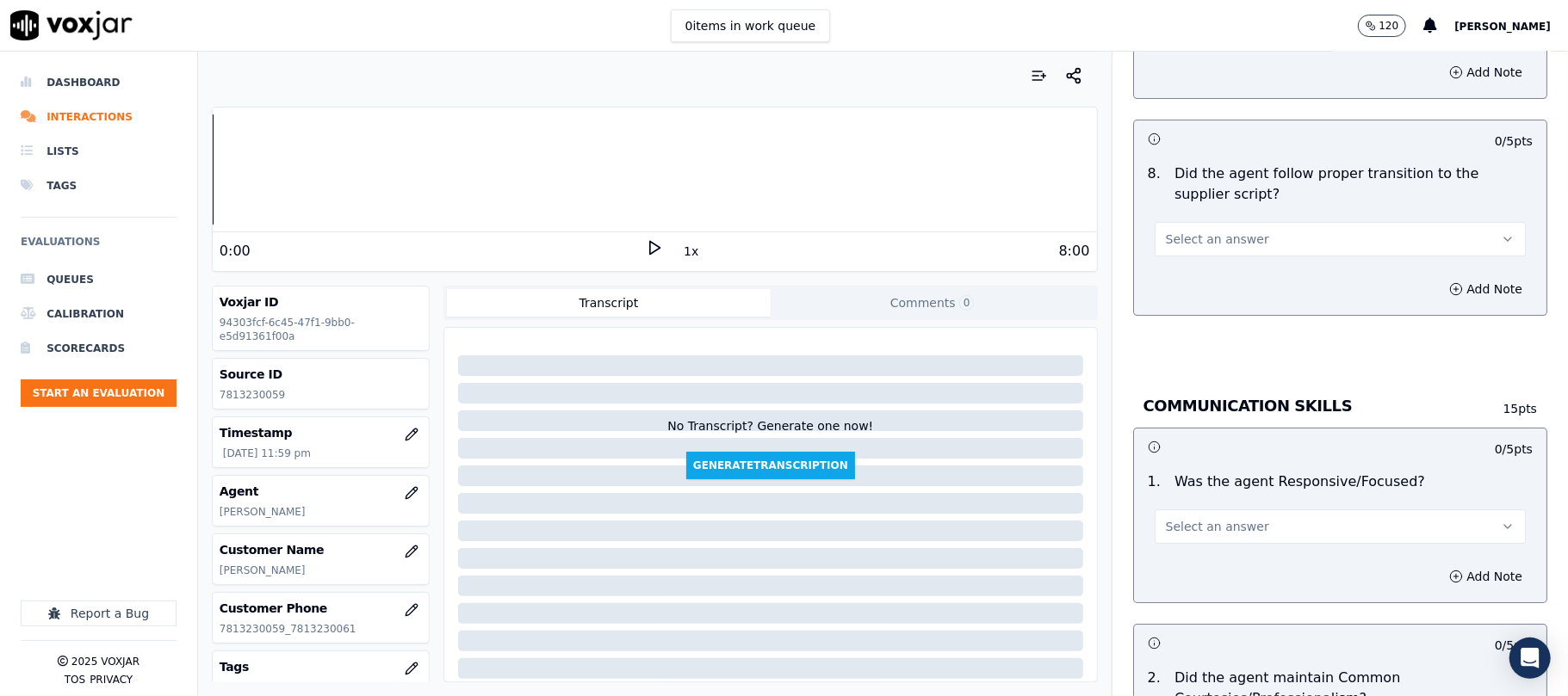
scroll to position [4397, 0]
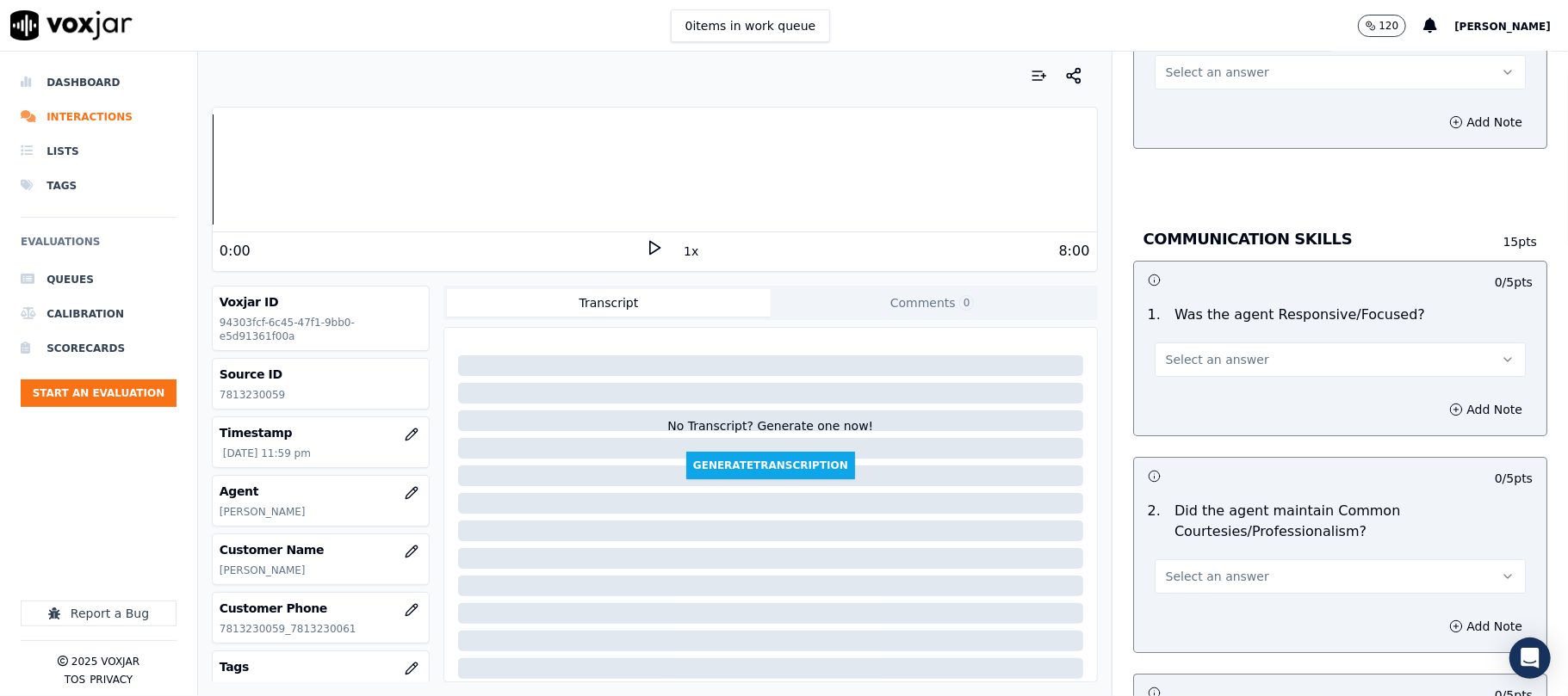
click at [1185, 50] on div "0 items in work queue 120 [PERSON_NAME]" at bounding box center [784, 26] width 1568 height 52
click at [1188, 62] on button "Select an answer" at bounding box center [1340, 73] width 371 height 34
click at [1176, 78] on div "Yes" at bounding box center [1303, 92] width 333 height 28
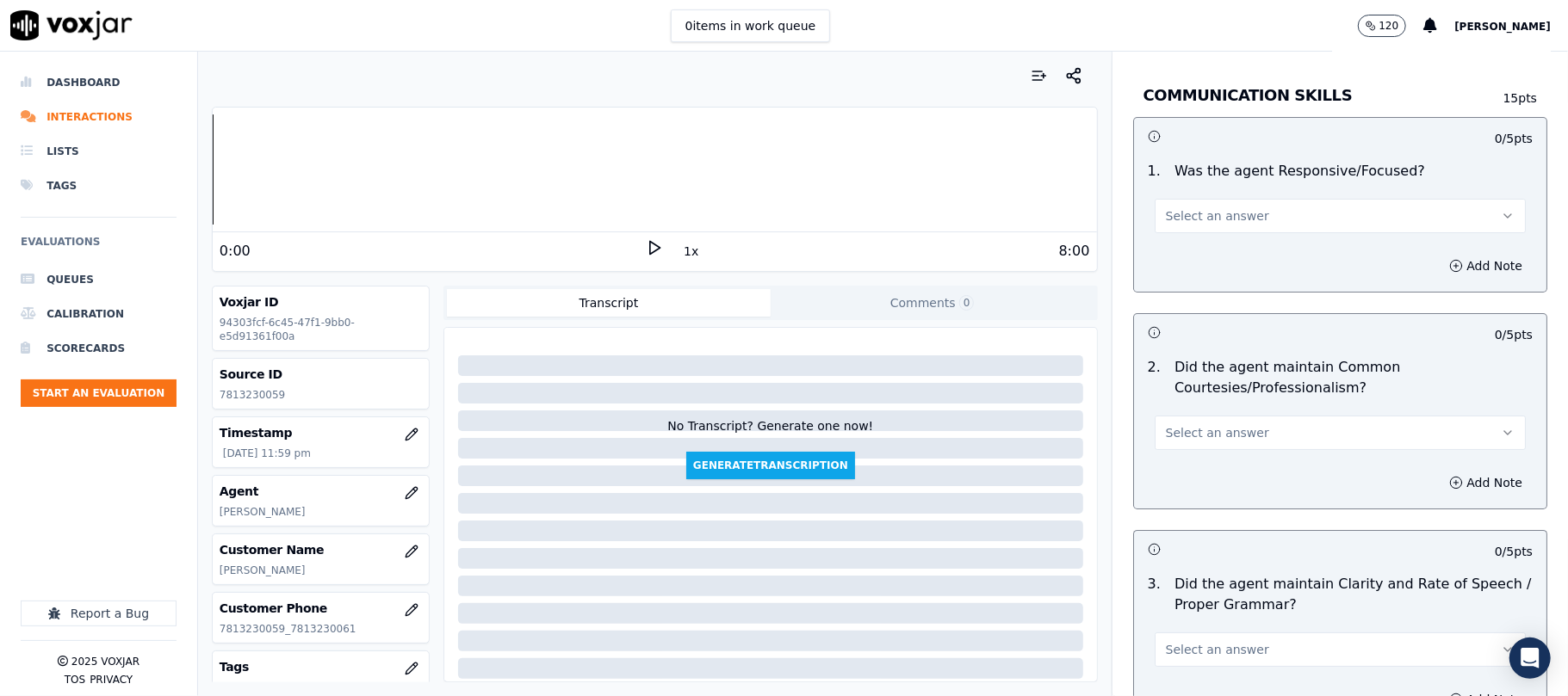
scroll to position [4588, 0]
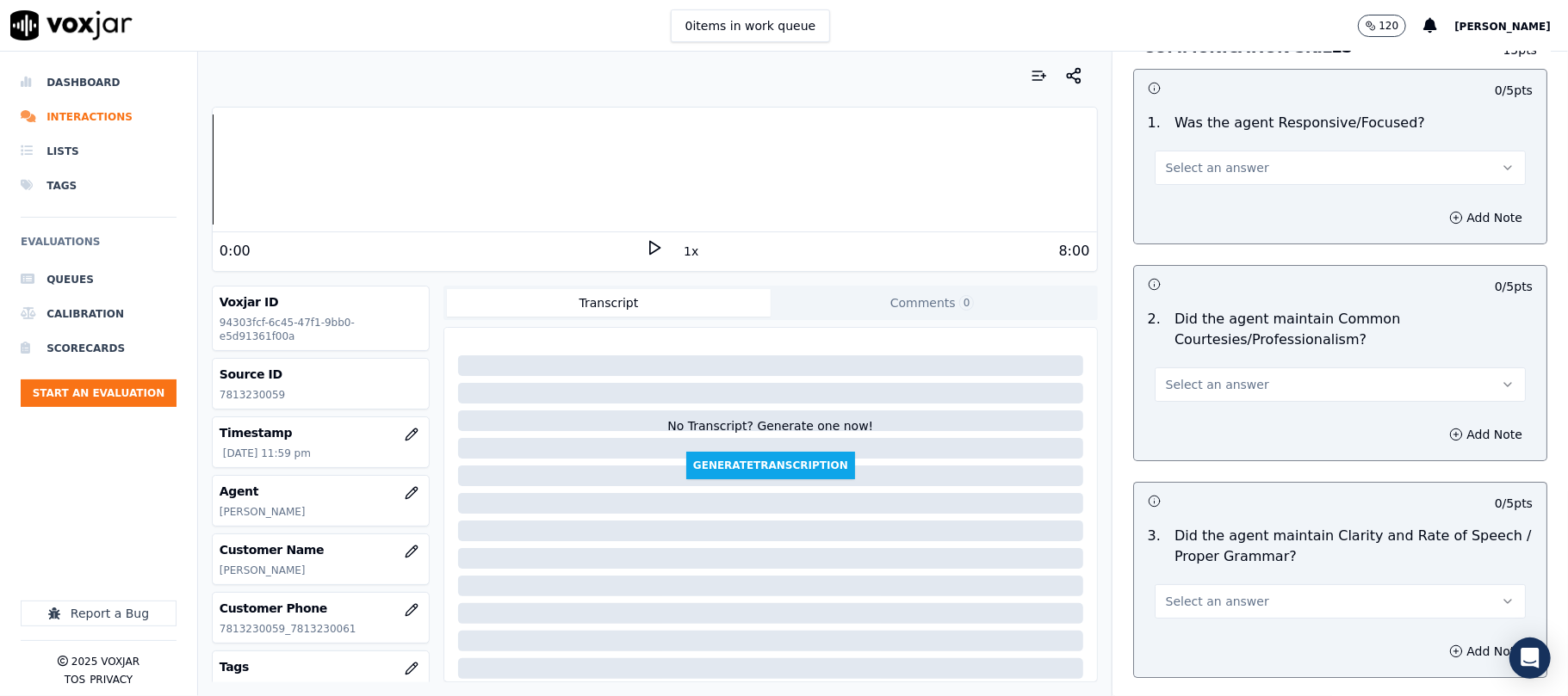
click at [1174, 160] on button "Select an answer" at bounding box center [1340, 167] width 371 height 34
click at [1169, 186] on div "Yes" at bounding box center [1303, 188] width 333 height 28
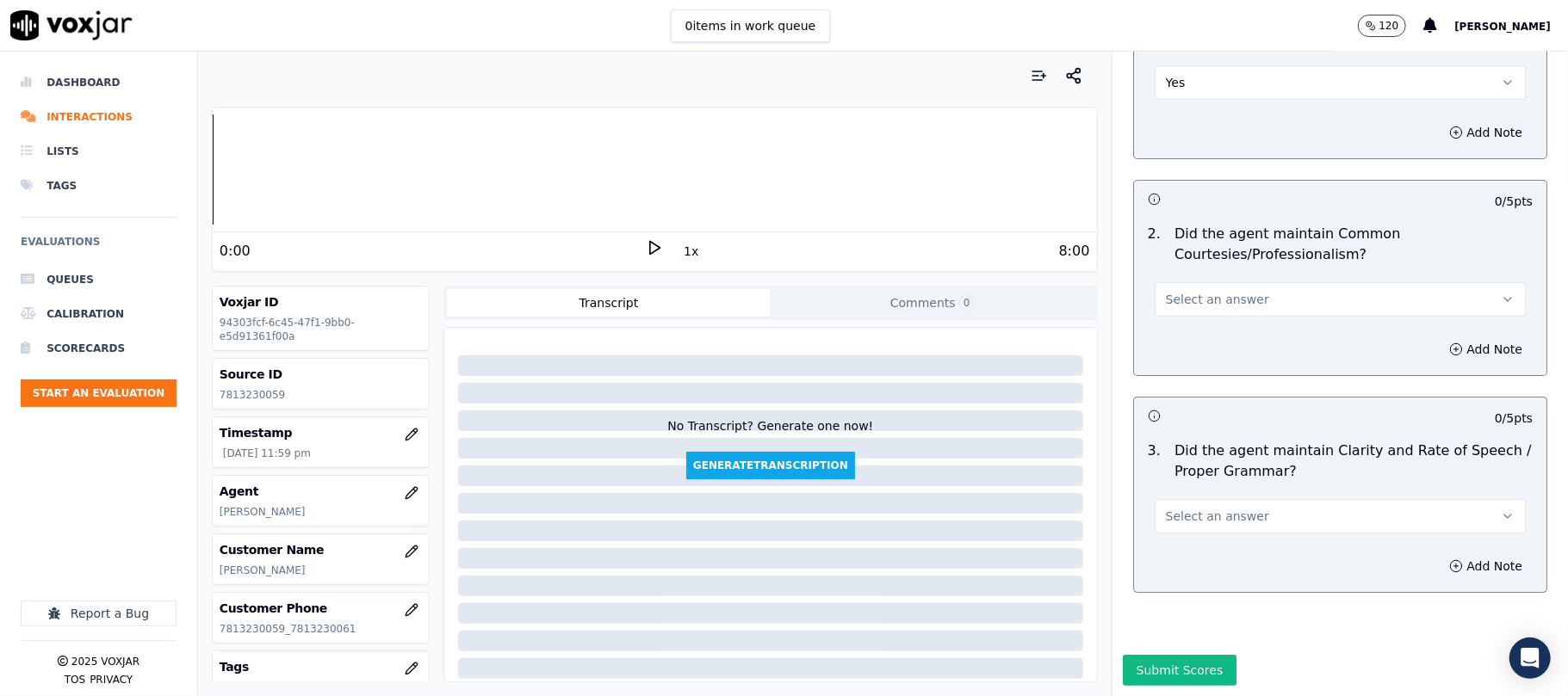
scroll to position [4708, 0]
click at [1185, 291] on span "Select an answer" at bounding box center [1217, 299] width 103 height 17
click at [1182, 291] on div "Yes" at bounding box center [1303, 286] width 333 height 28
click at [1207, 508] on span "Select an answer" at bounding box center [1217, 516] width 103 height 17
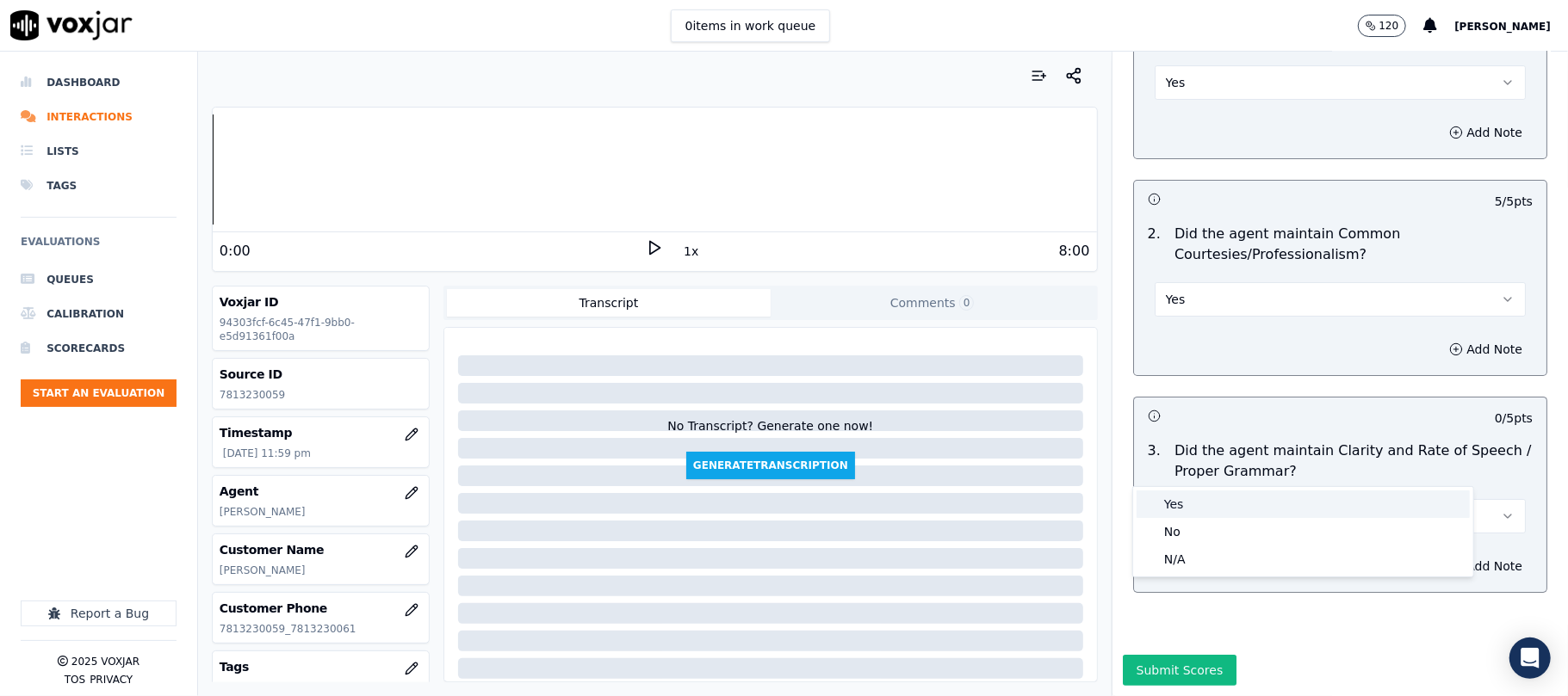
click at [1178, 496] on div "Yes" at bounding box center [1303, 504] width 333 height 28
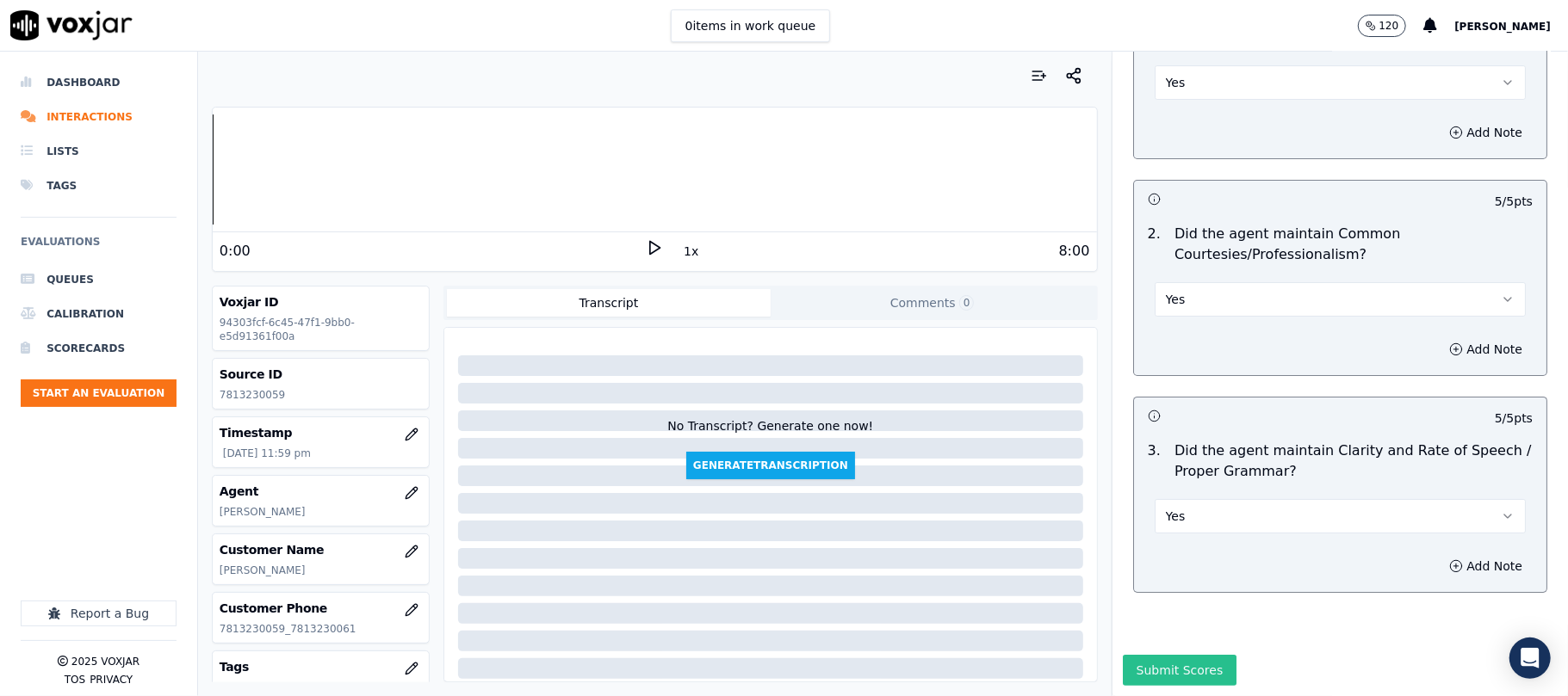
click at [1140, 655] on button "Submit Scores" at bounding box center [1180, 670] width 115 height 31
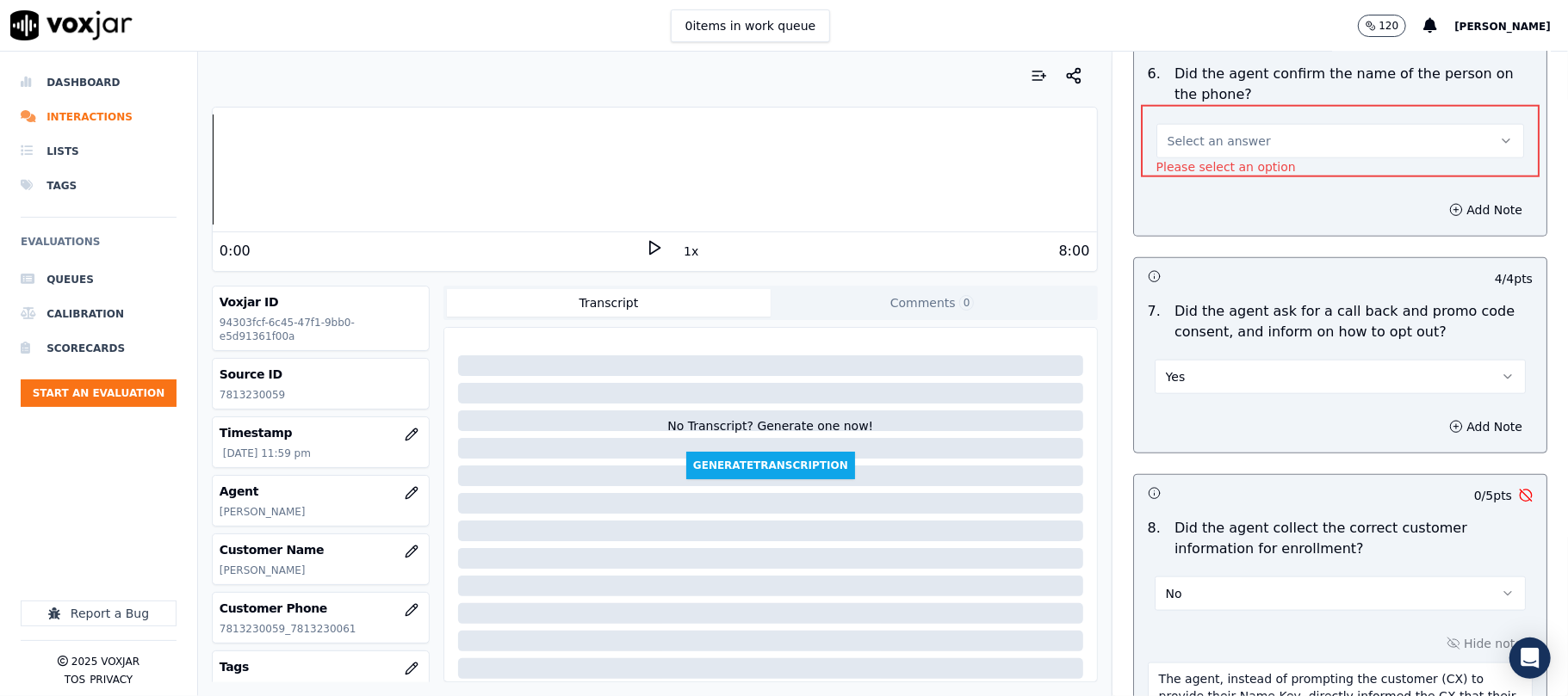
scroll to position [1095, 0]
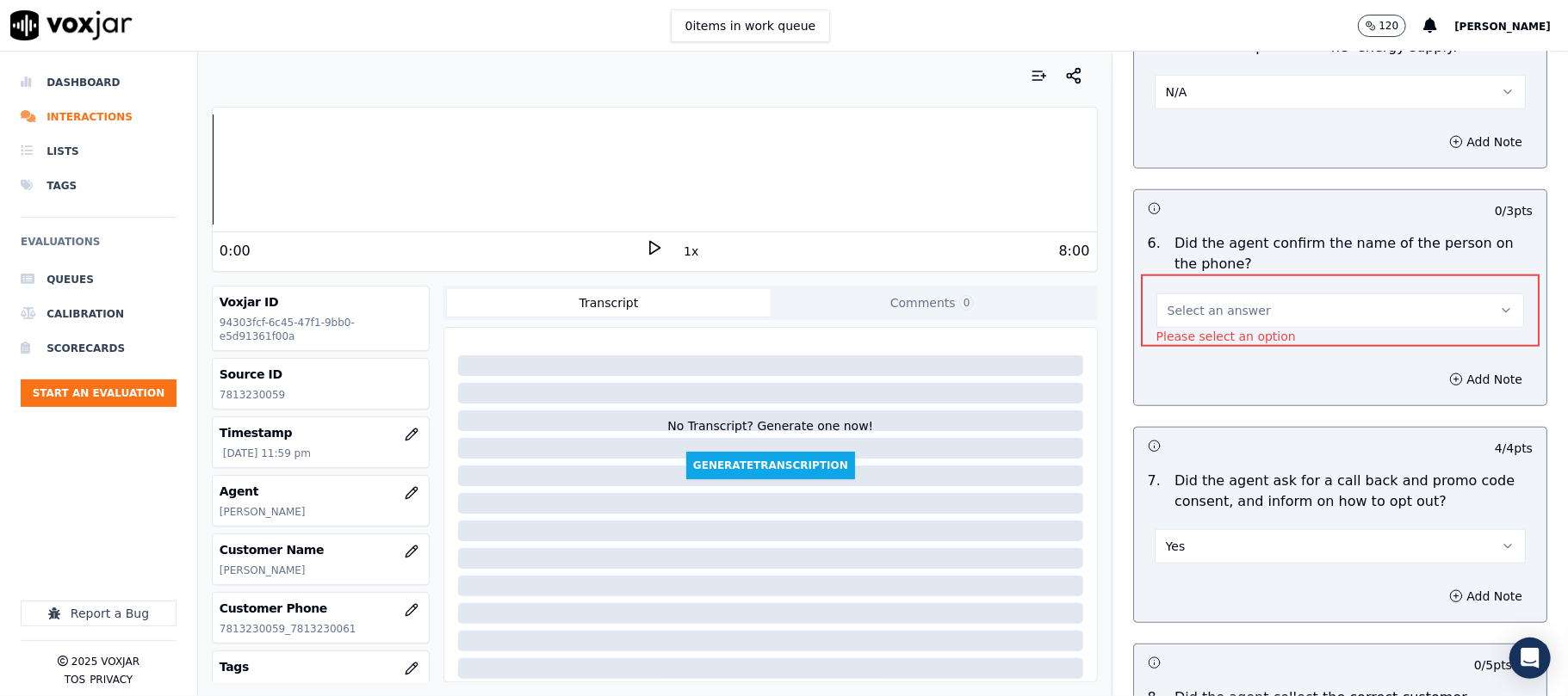
click at [1184, 317] on span "Select an answer" at bounding box center [1219, 311] width 103 height 17
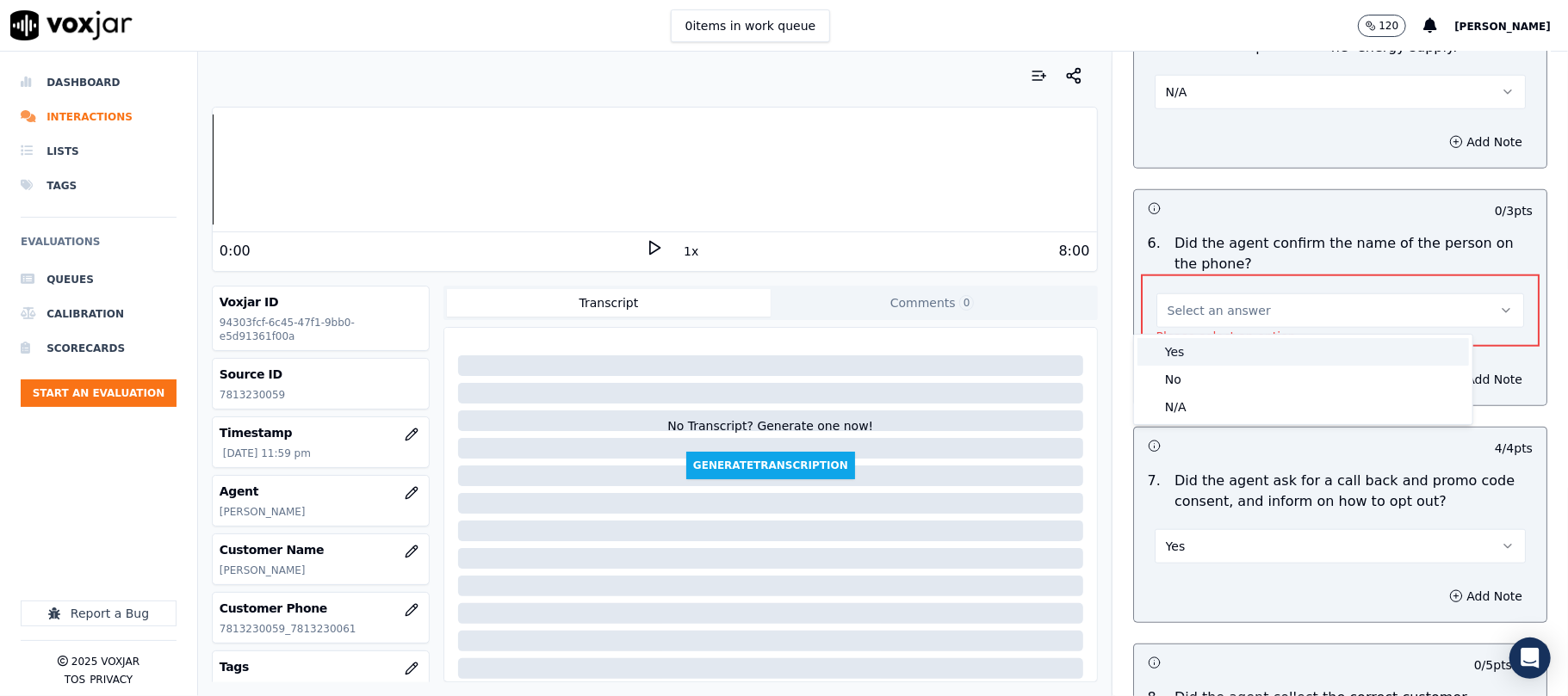
click at [1184, 352] on div "Yes" at bounding box center [1303, 352] width 331 height 28
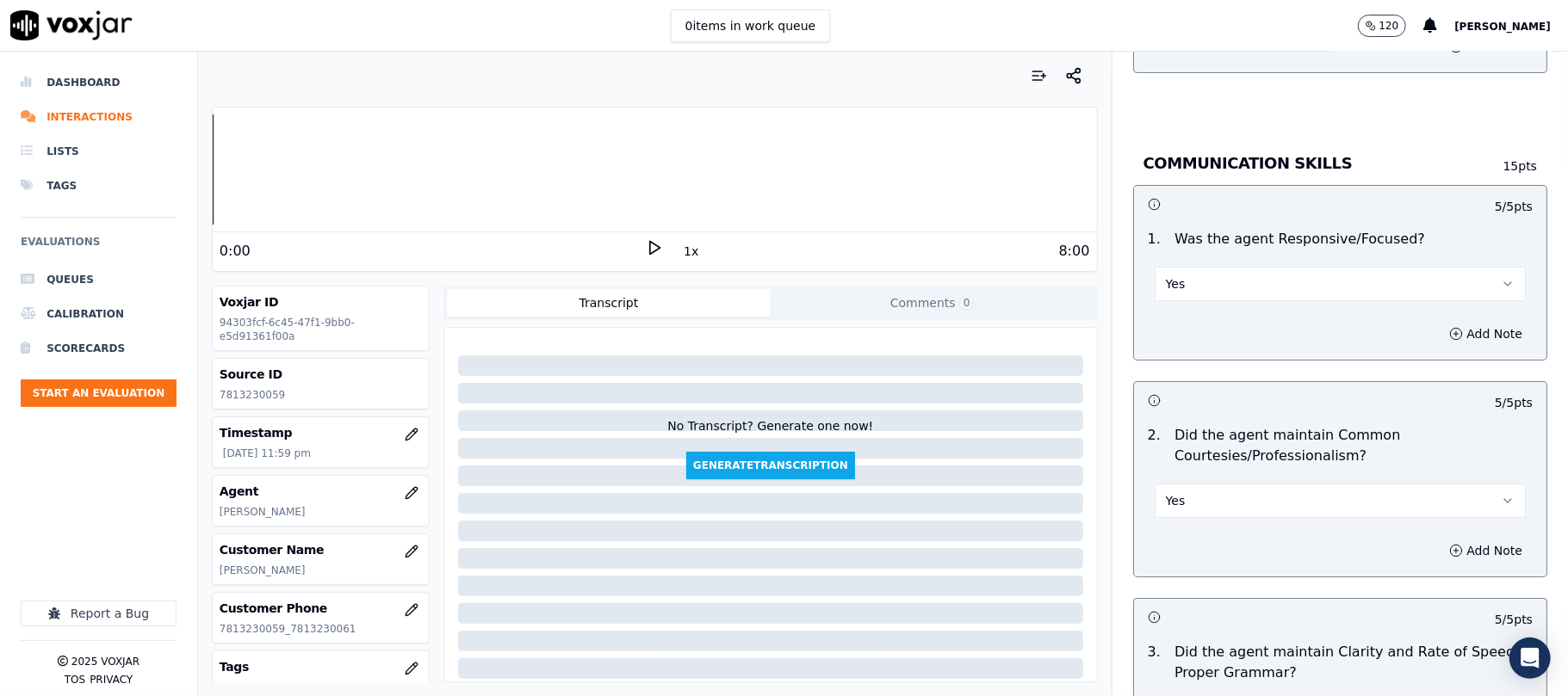
scroll to position [4708, 0]
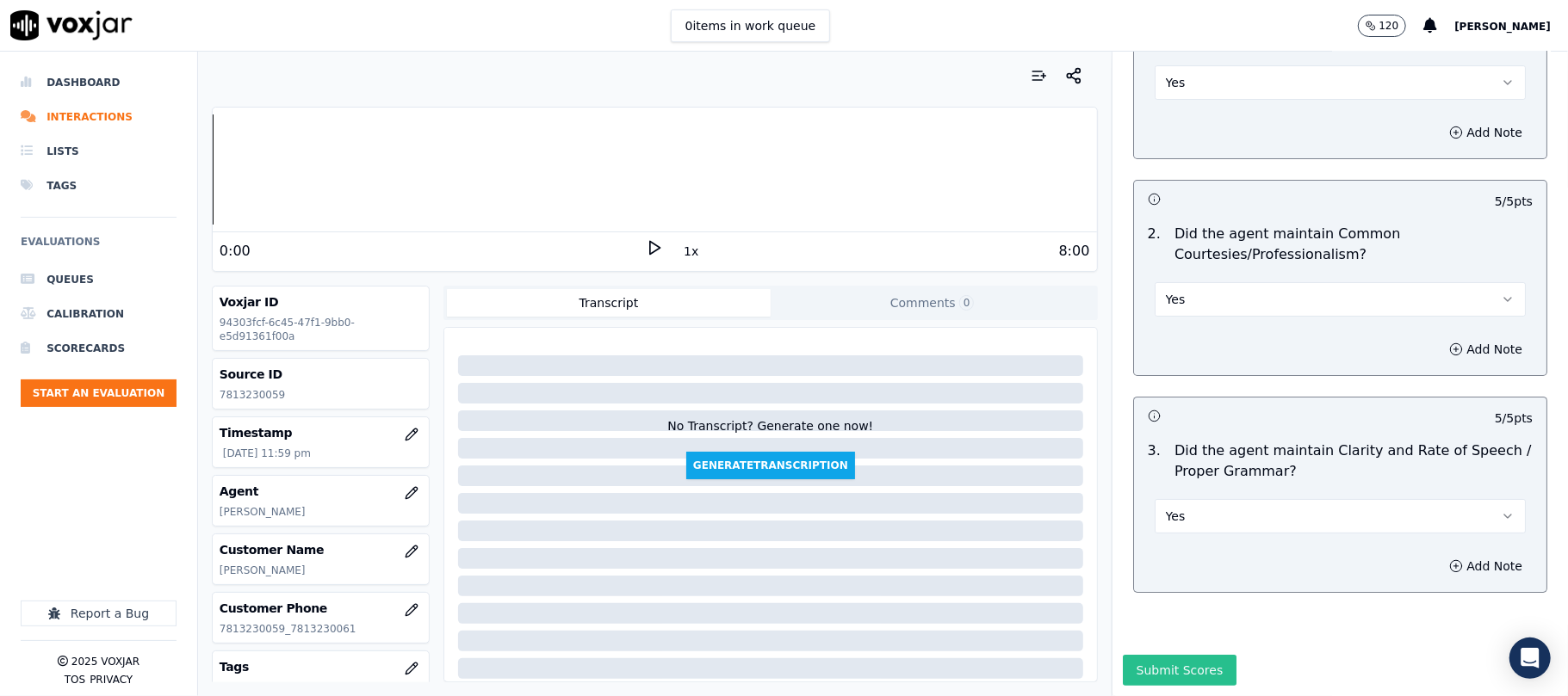
click at [1147, 655] on button "Submit Scores" at bounding box center [1180, 670] width 115 height 31
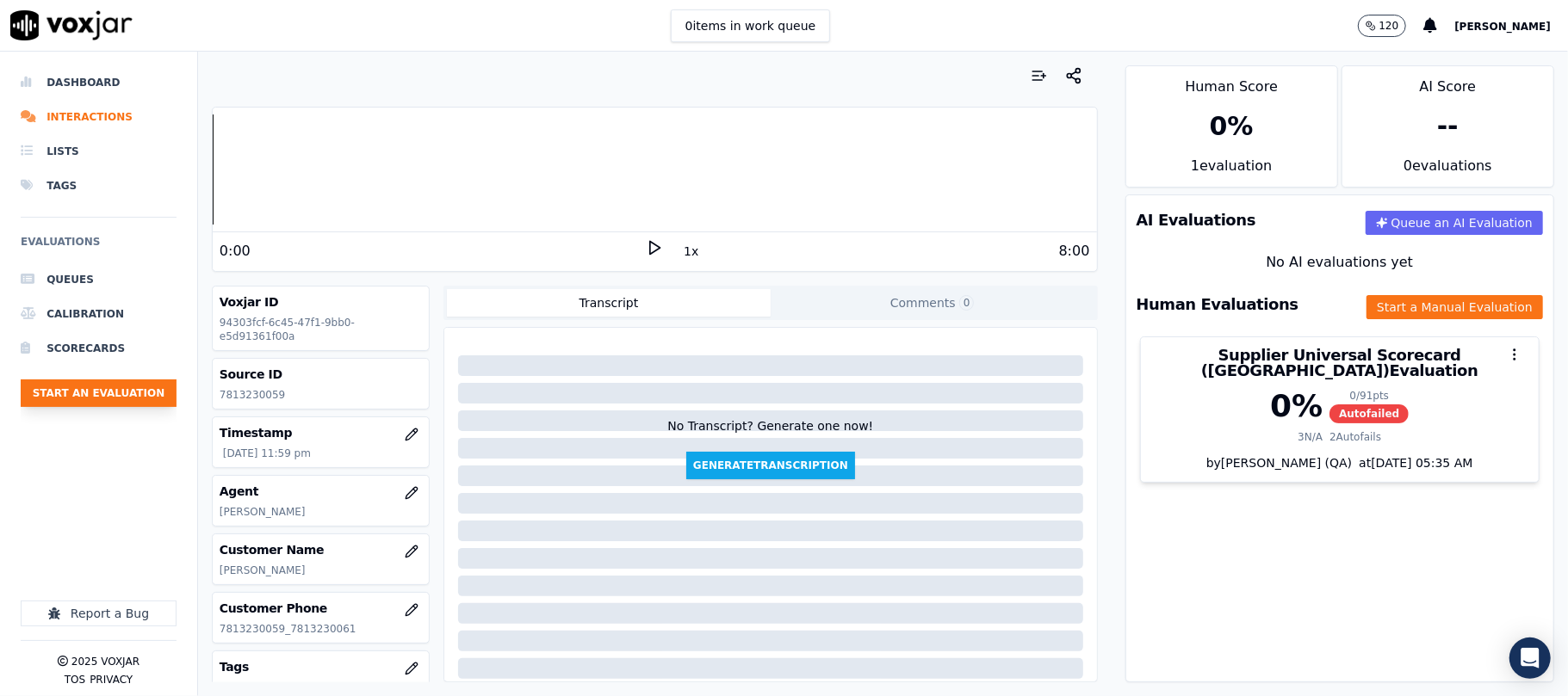
click at [82, 387] on button "Start an Evaluation" at bounding box center [99, 393] width 156 height 28
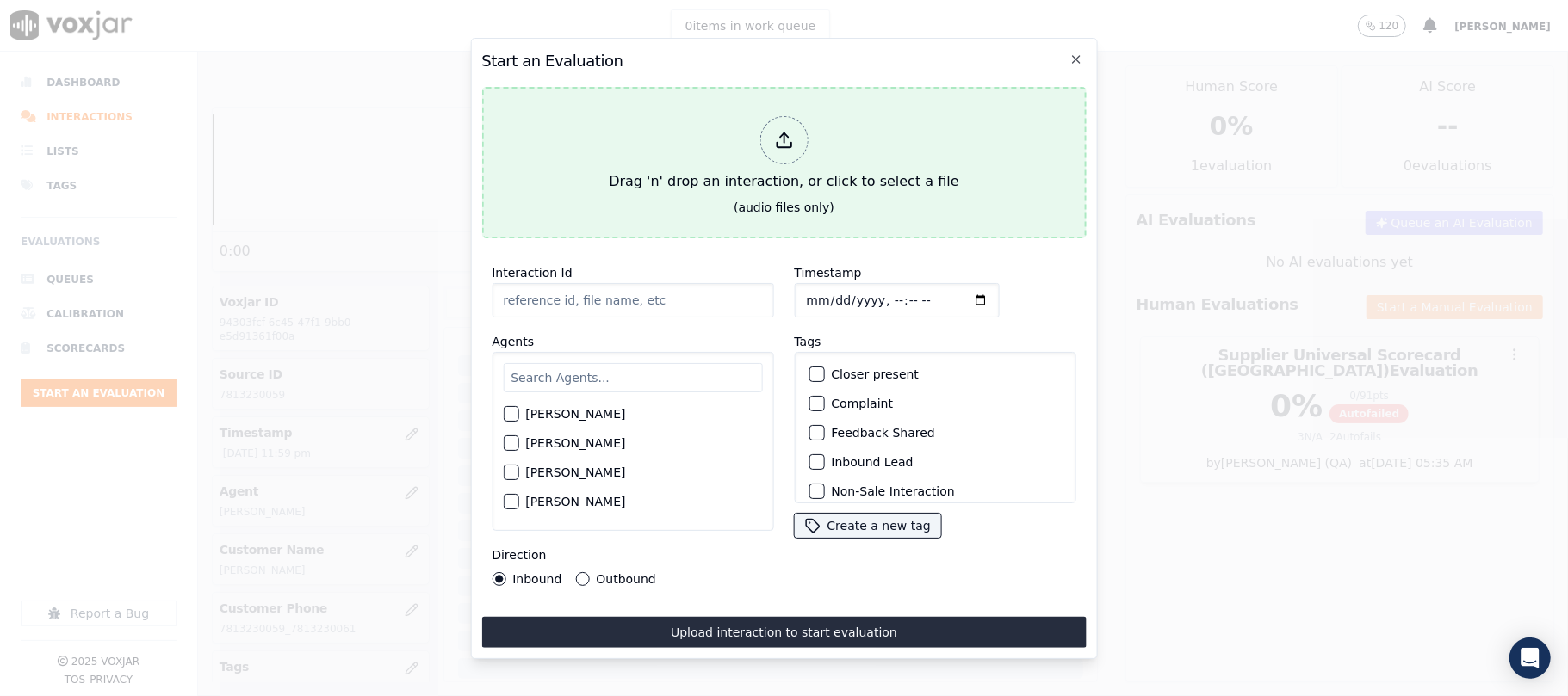
click at [718, 179] on div "Drag 'n' drop an interaction, or click to select a file" at bounding box center [784, 154] width 364 height 90
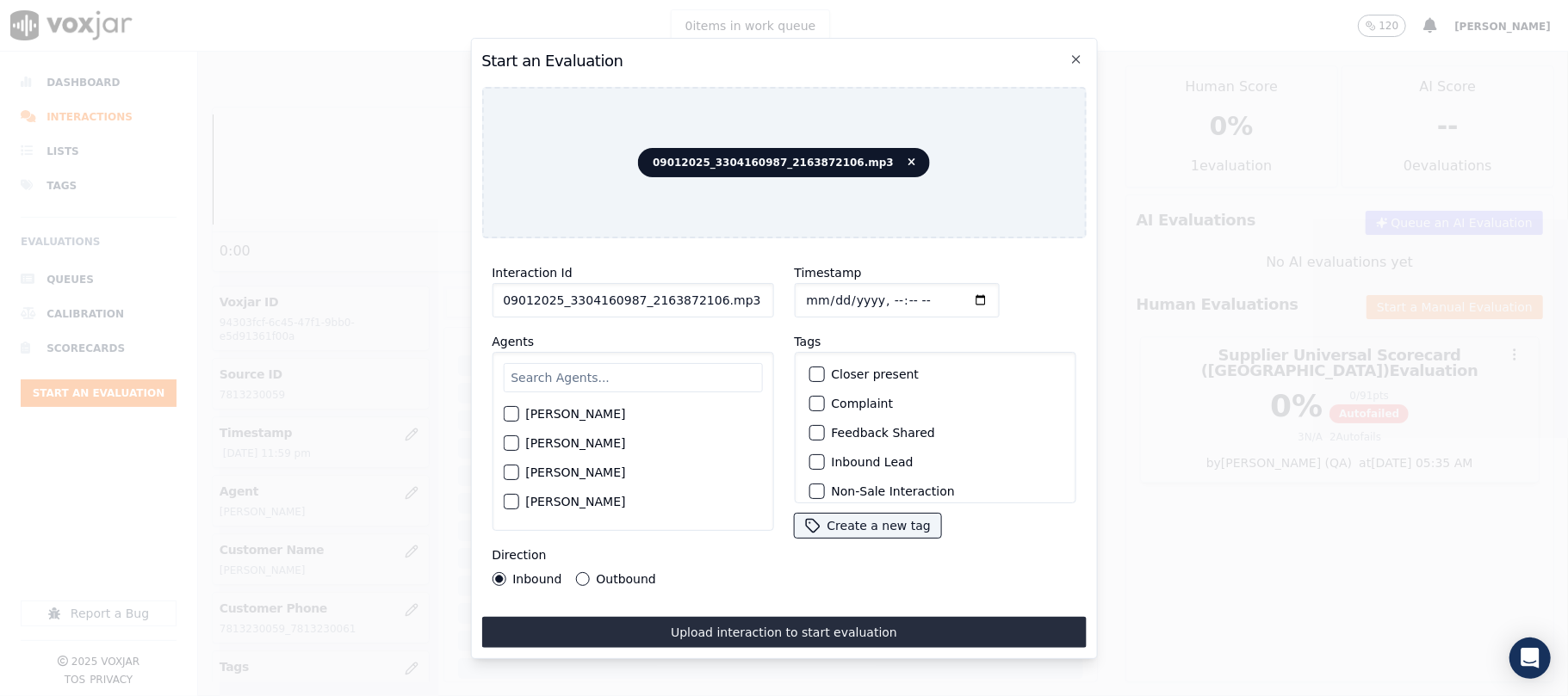
click at [584, 294] on input "09012025_3304160987_2163872106.mp3" at bounding box center [632, 300] width 281 height 34
paste input "3304160987"
type input "3304160987"
click at [827, 299] on input "Timestamp" at bounding box center [896, 300] width 205 height 34
type input "[DATE]T00:05"
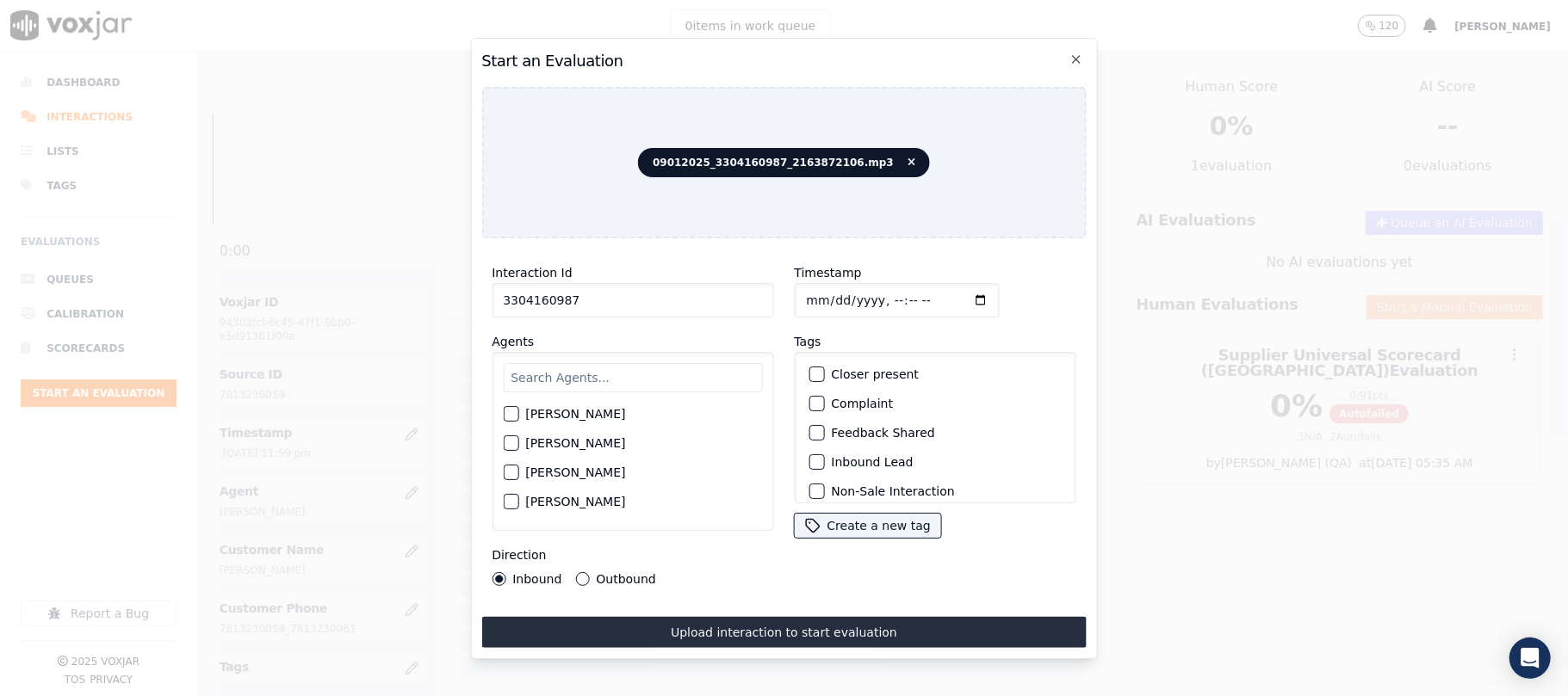
click at [596, 365] on input "text" at bounding box center [632, 378] width 259 height 30
paste input "3304160987 2163872106"
type input "3304160987 2163872106"
type input "[PERSON_NAME]"
click at [538, 420] on div "[PERSON_NAME]" at bounding box center [632, 419] width 259 height 30
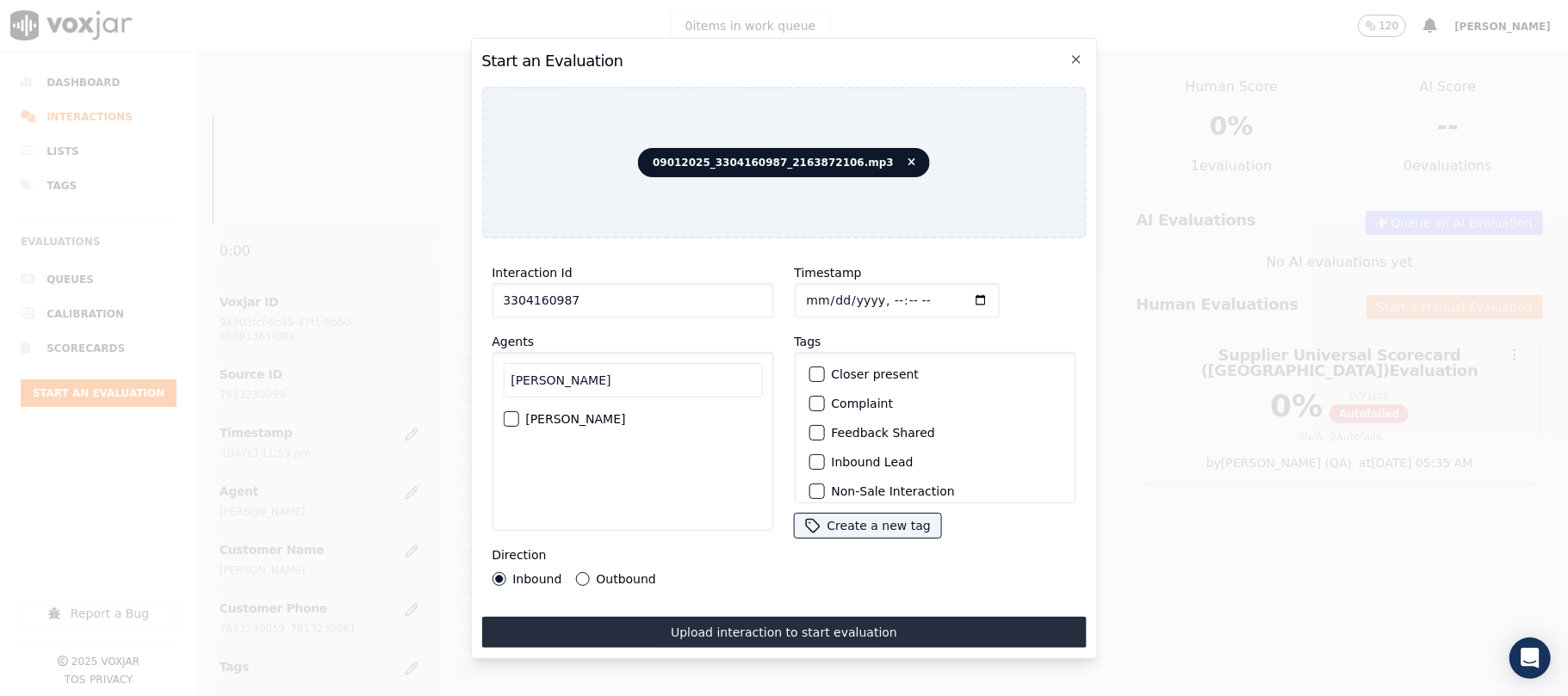
drag, startPoint x: 556, startPoint y: 411, endPoint x: 837, endPoint y: 411, distance: 281.0
click at [558, 413] on label "[PERSON_NAME]" at bounding box center [575, 419] width 99 height 12
click at [519, 411] on button "[PERSON_NAME]" at bounding box center [511, 419] width 15 height 15
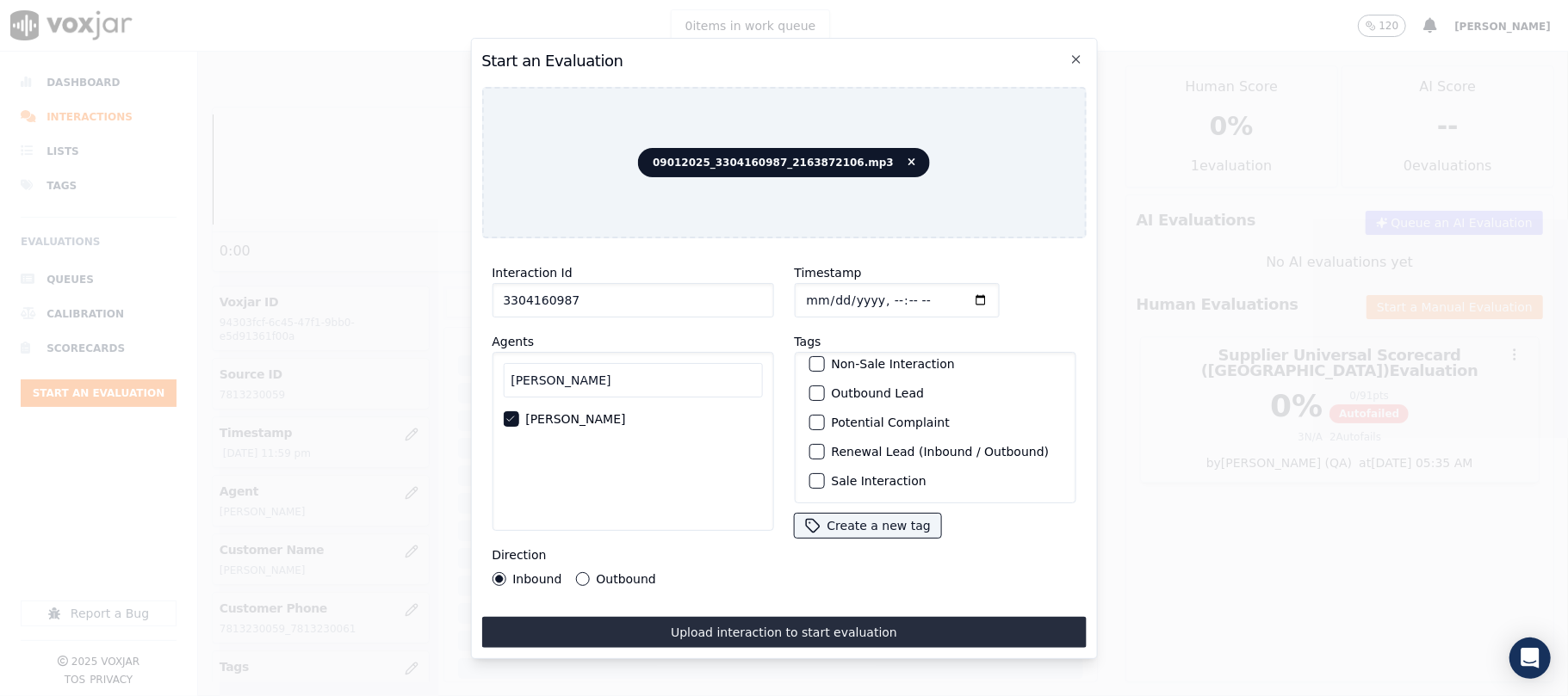
click at [865, 475] on label "Sale Interaction" at bounding box center [877, 481] width 95 height 12
click at [824, 473] on button "Sale Interaction" at bounding box center [816, 481] width 15 height 15
click at [604, 573] on label "Outbound" at bounding box center [626, 578] width 59 height 12
click at [589, 572] on button "Outbound" at bounding box center [582, 578] width 13 height 13
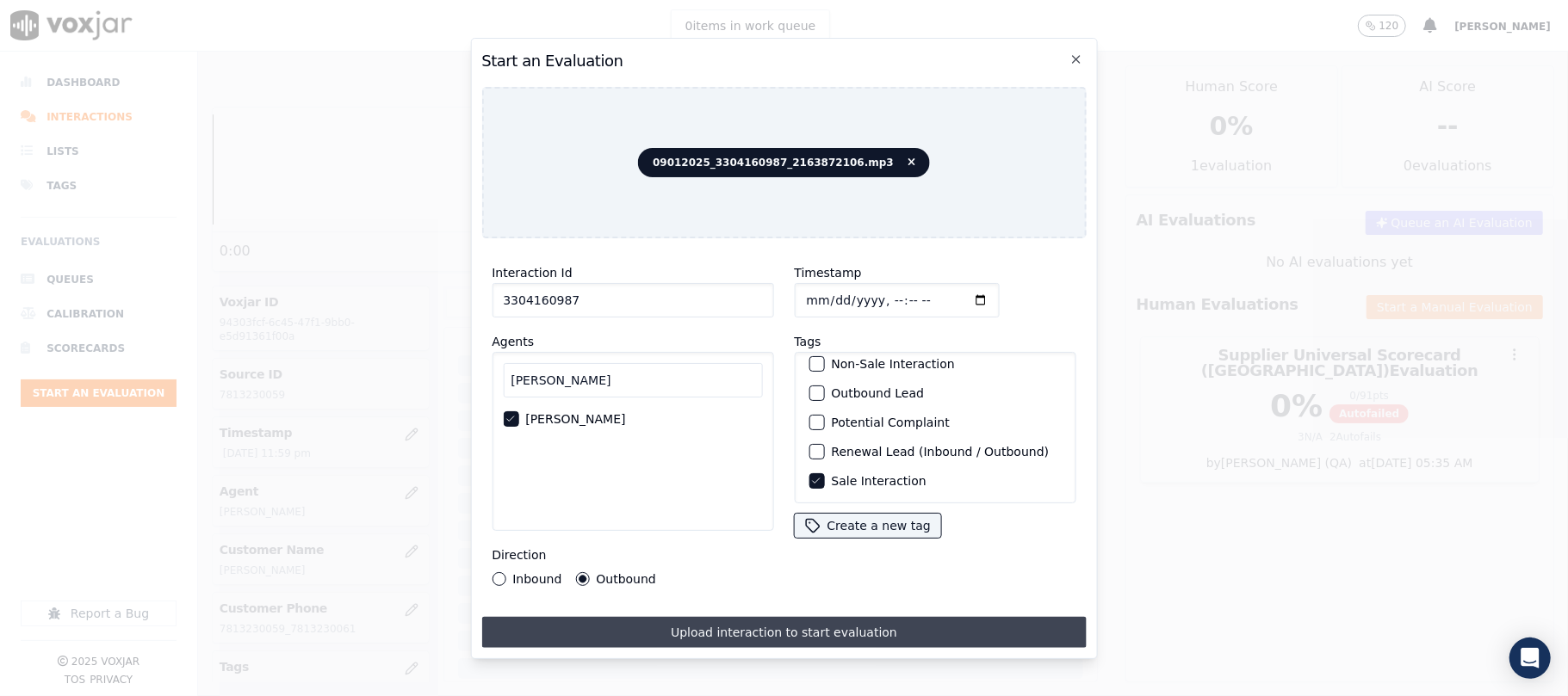
click at [696, 628] on button "Upload interaction to start evaluation" at bounding box center [784, 632] width 605 height 31
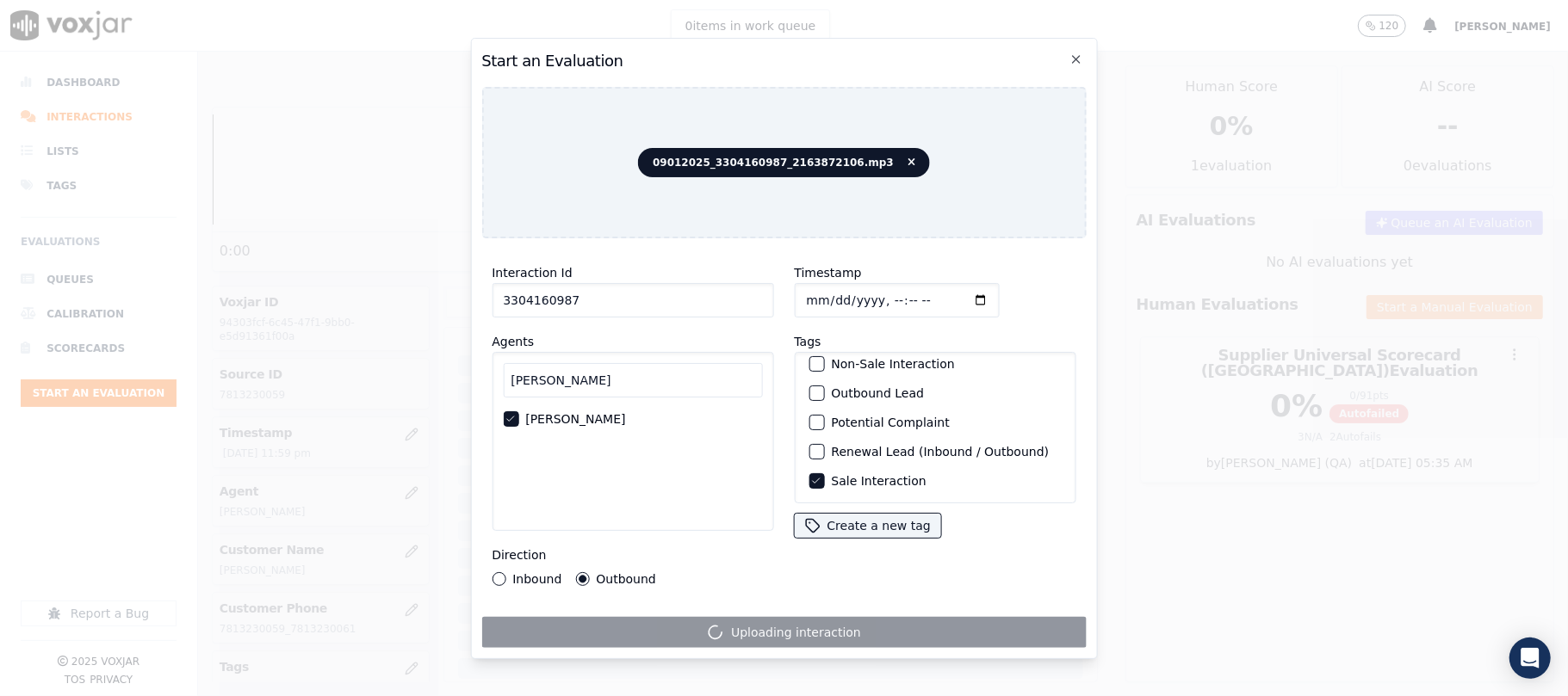
click at [603, 296] on input "3304160987" at bounding box center [632, 300] width 281 height 34
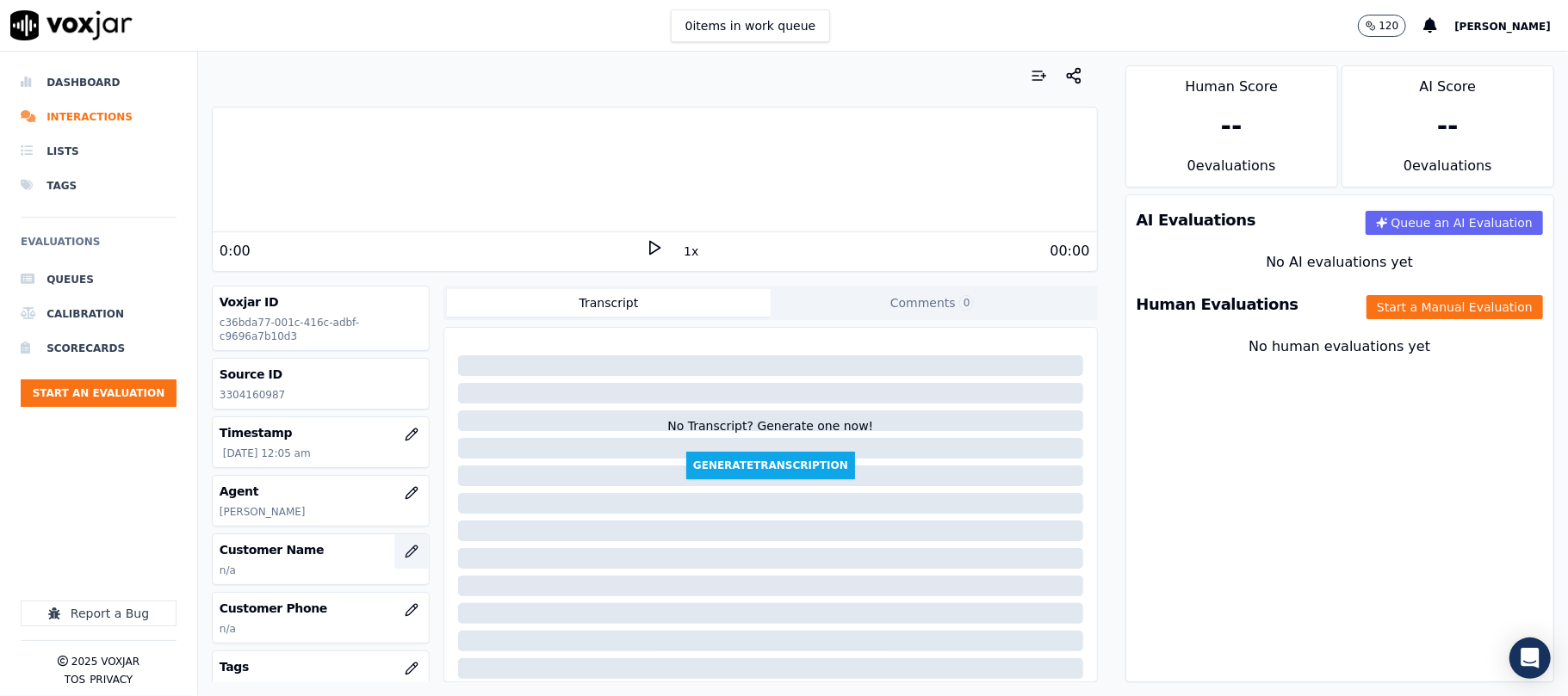
click at [394, 552] on button "button" at bounding box center [411, 552] width 34 height 34
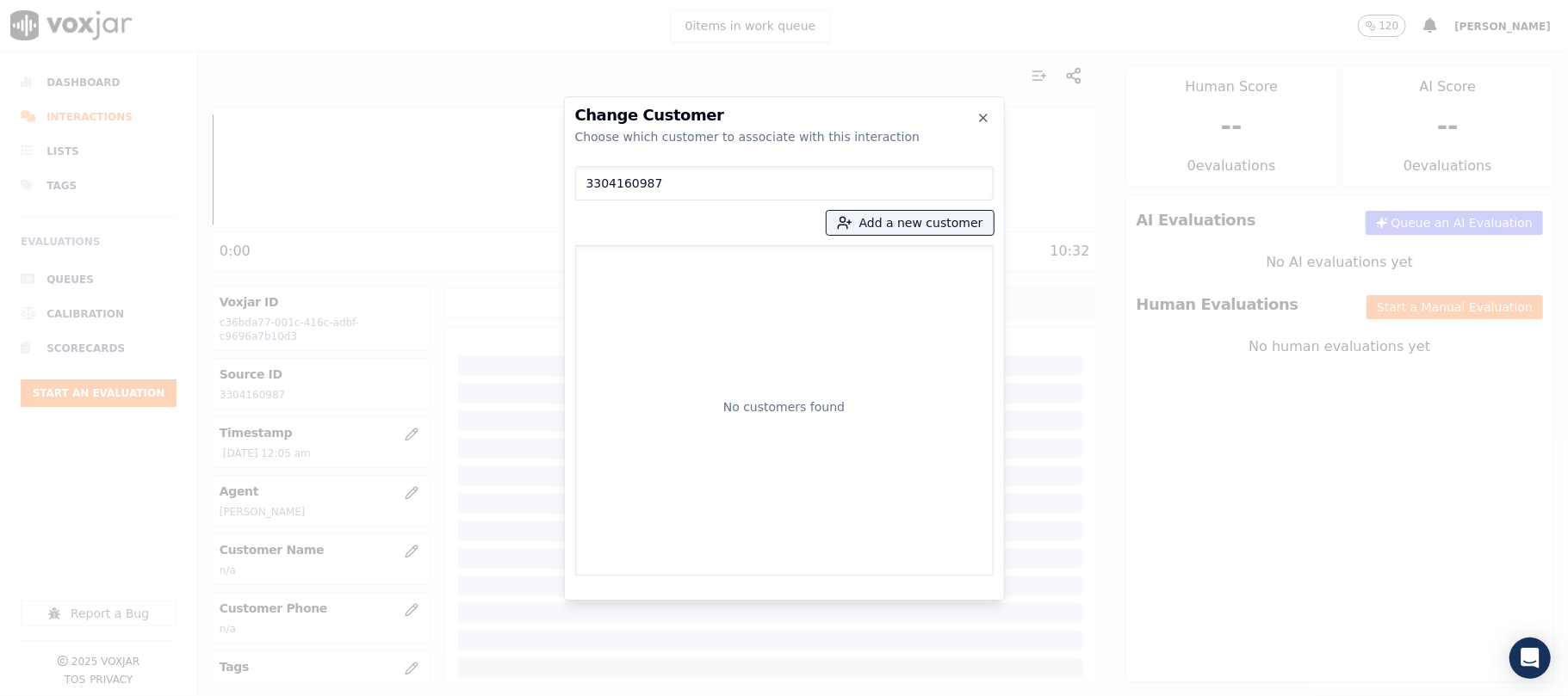
click at [613, 185] on input "3304160987" at bounding box center [784, 184] width 418 height 34
paste input "2163872106"
type input "2163872106"
click at [917, 210] on button "Add a new customer" at bounding box center [910, 222] width 167 height 24
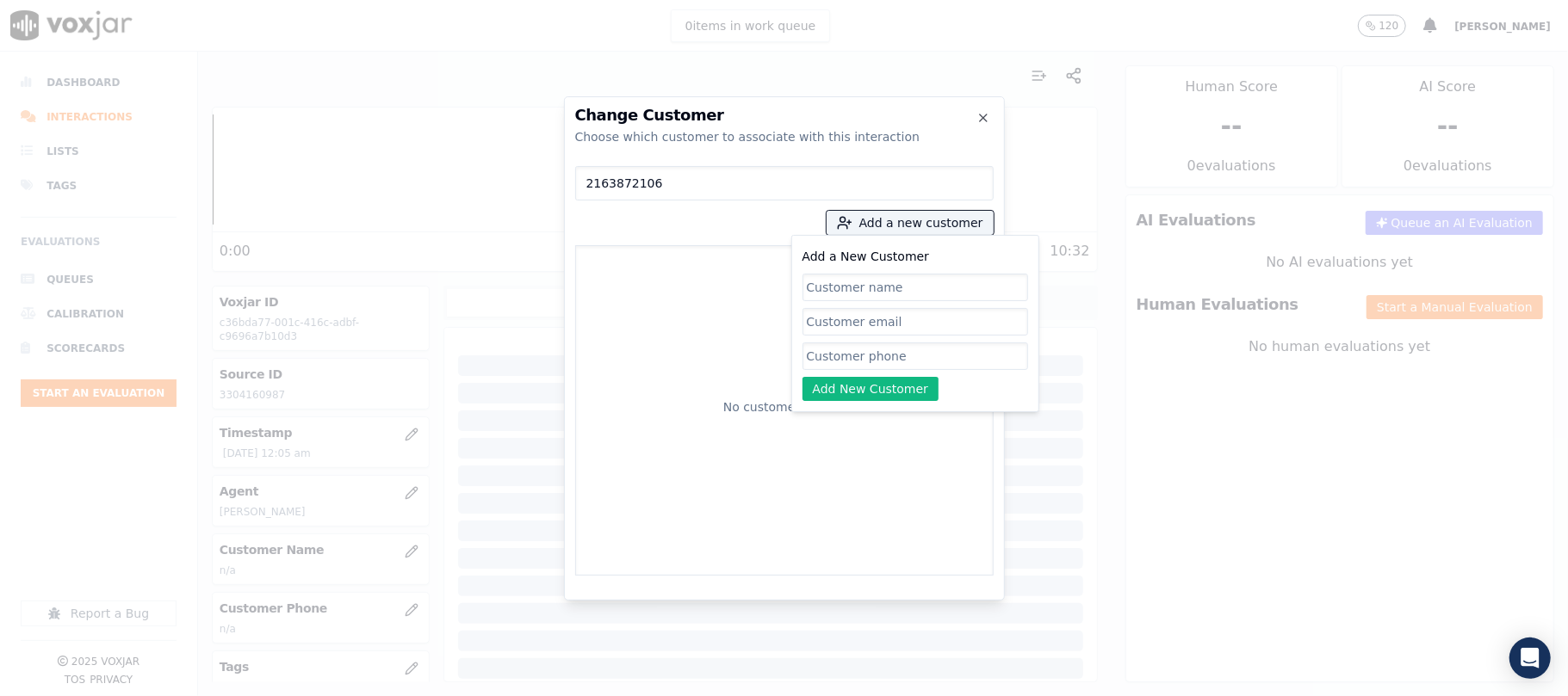
paste input "[PERSON_NAME] //: [PERSON_NAME]"
type input "[PERSON_NAME]"
click at [841, 353] on input "Add a New Customer" at bounding box center [916, 356] width 226 height 28
paste input "3304160987 2163872106"
type input "3304160987_2163872106"
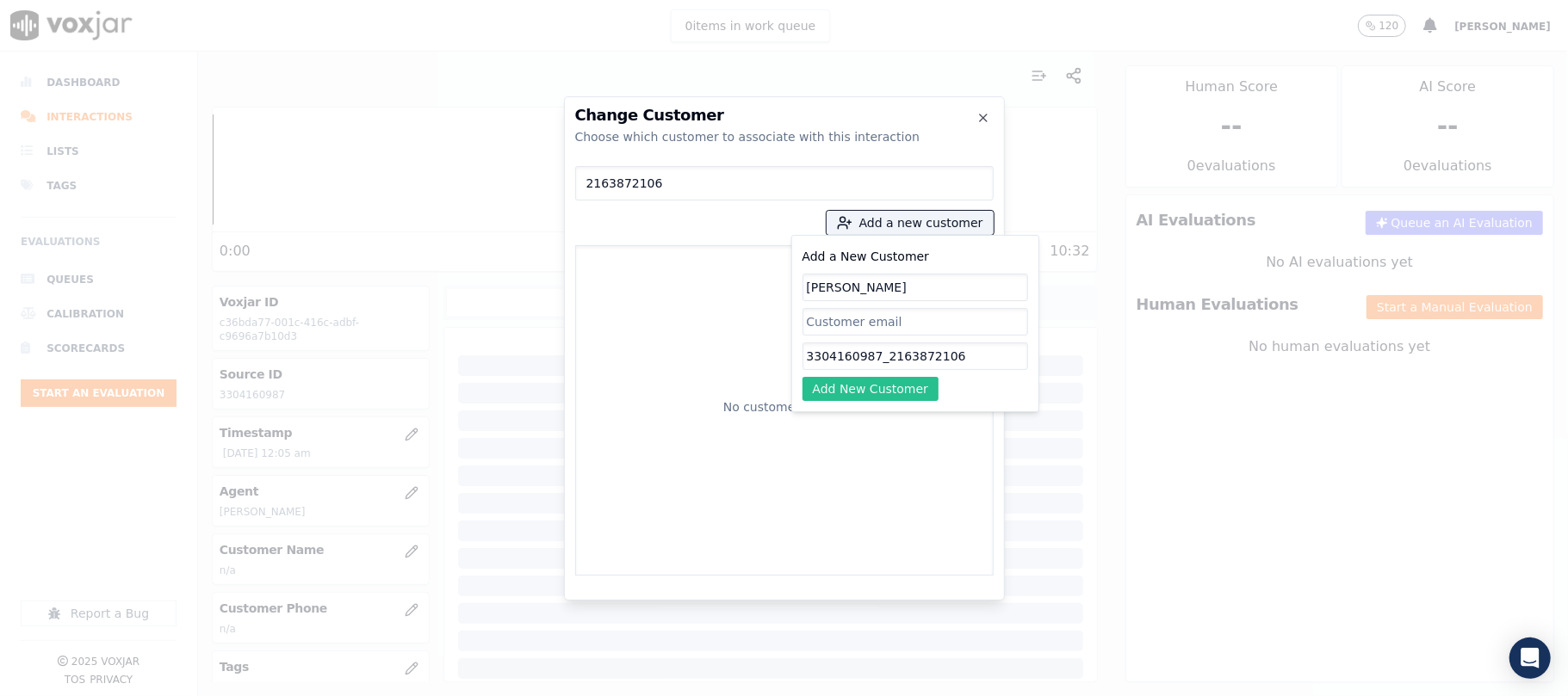
click at [894, 385] on button "Add New Customer" at bounding box center [871, 388] width 137 height 24
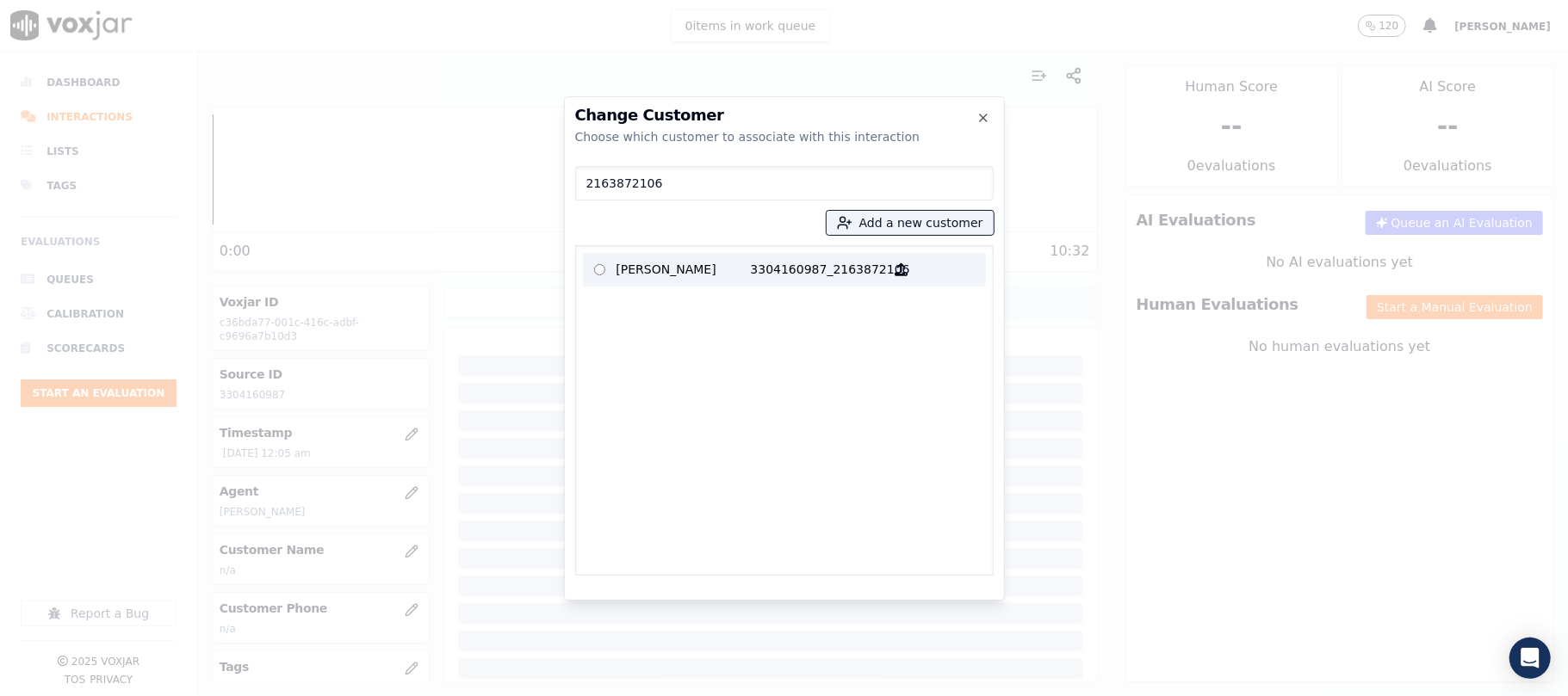
click at [637, 270] on p "[PERSON_NAME]" at bounding box center [683, 270] width 134 height 27
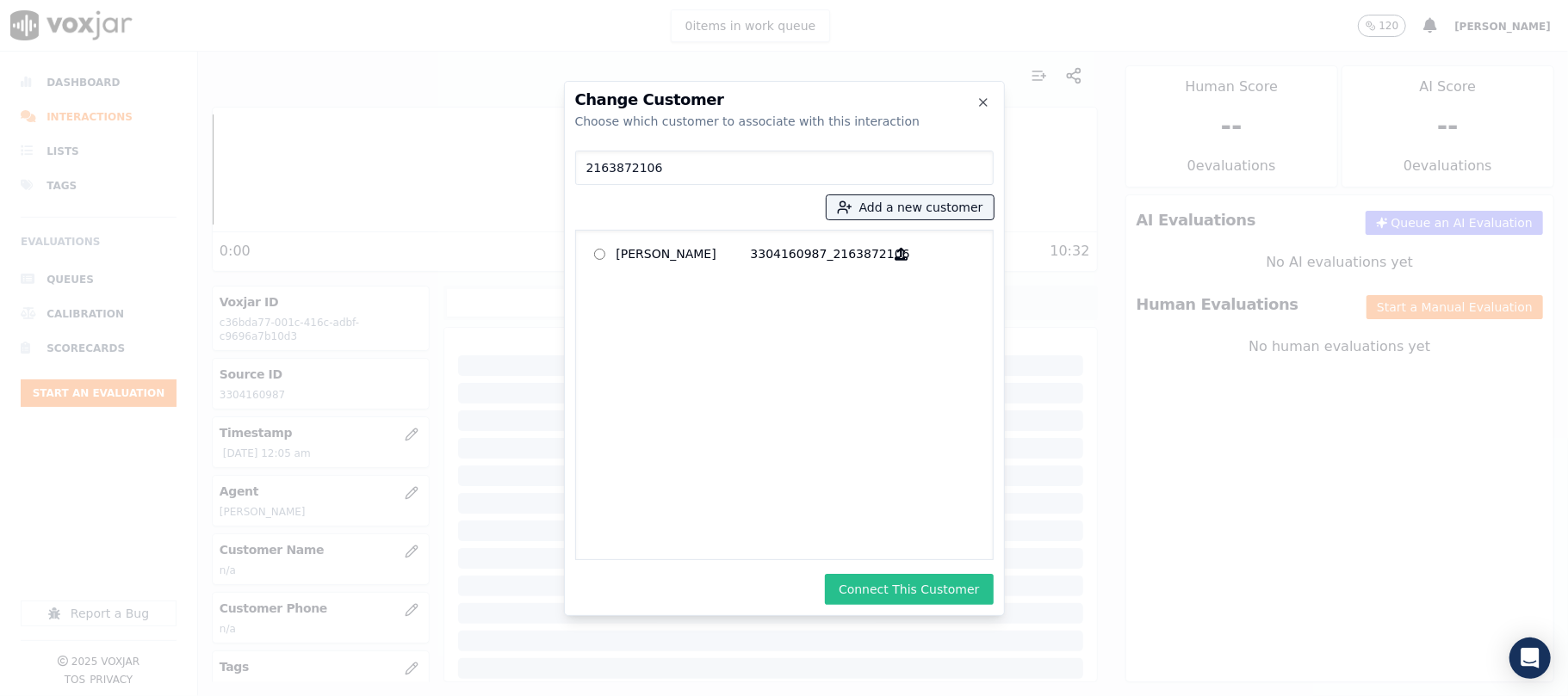
click at [904, 594] on button "Connect This Customer" at bounding box center [908, 589] width 167 height 31
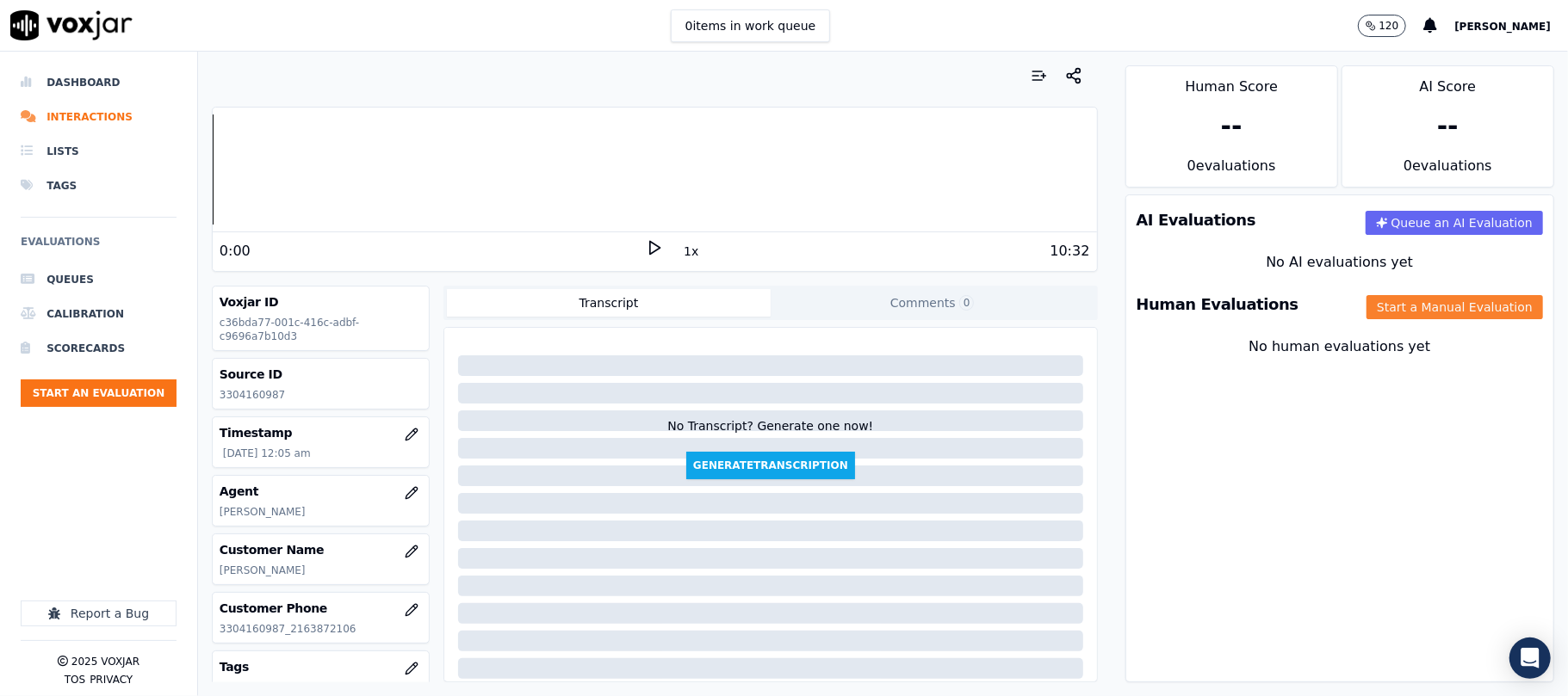
click at [1441, 299] on button "Start a Manual Evaluation" at bounding box center [1454, 307] width 176 height 24
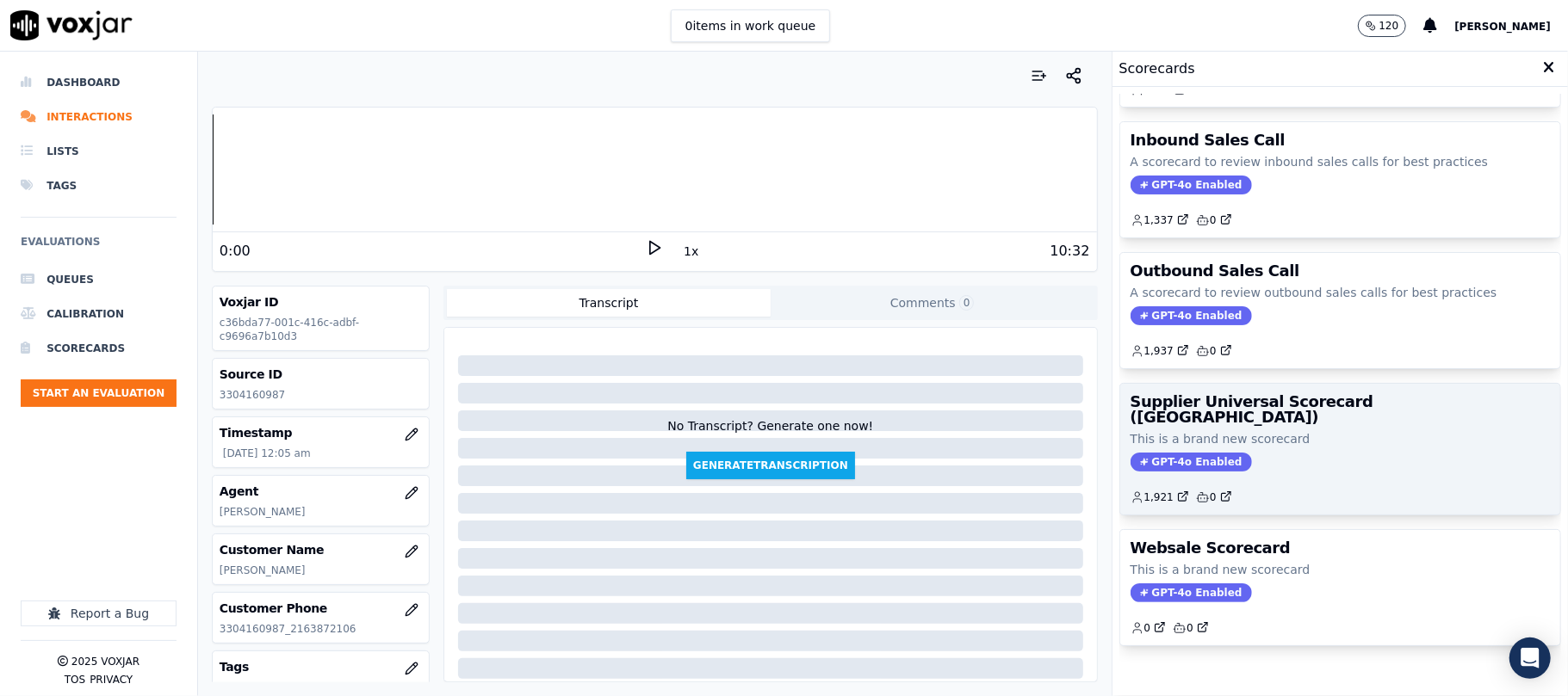
scroll to position [170, 0]
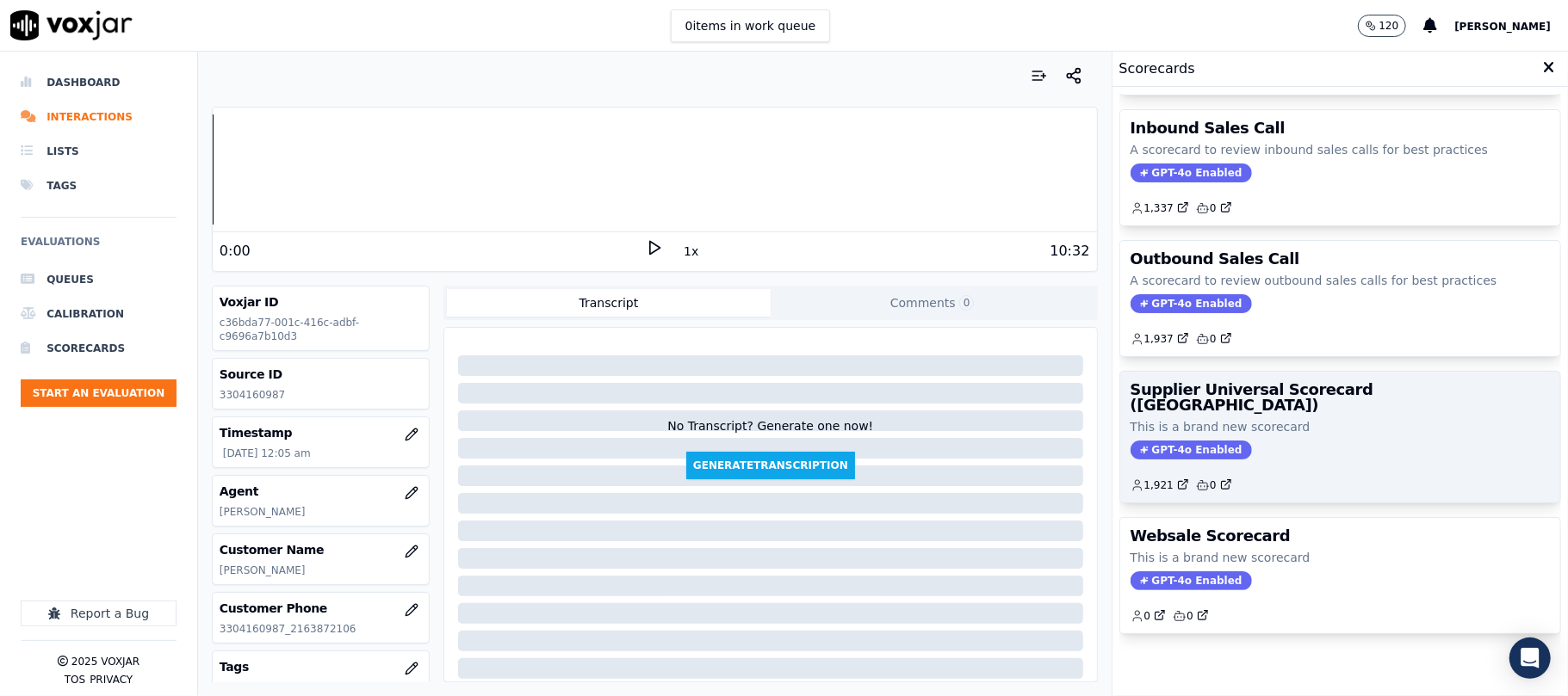
click at [1293, 441] on div "GPT-4o Enabled" at bounding box center [1340, 450] width 419 height 19
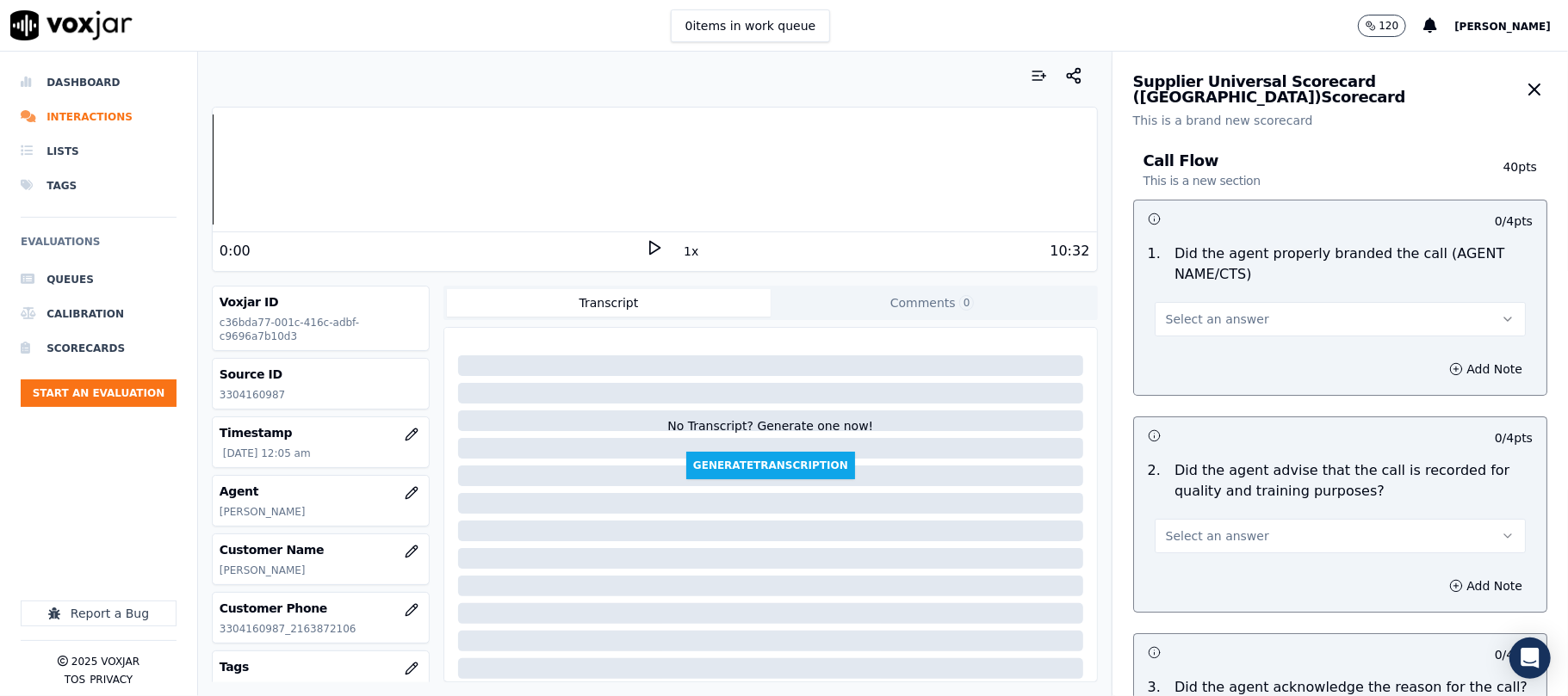
click at [1210, 323] on span "Select an answer" at bounding box center [1217, 319] width 103 height 17
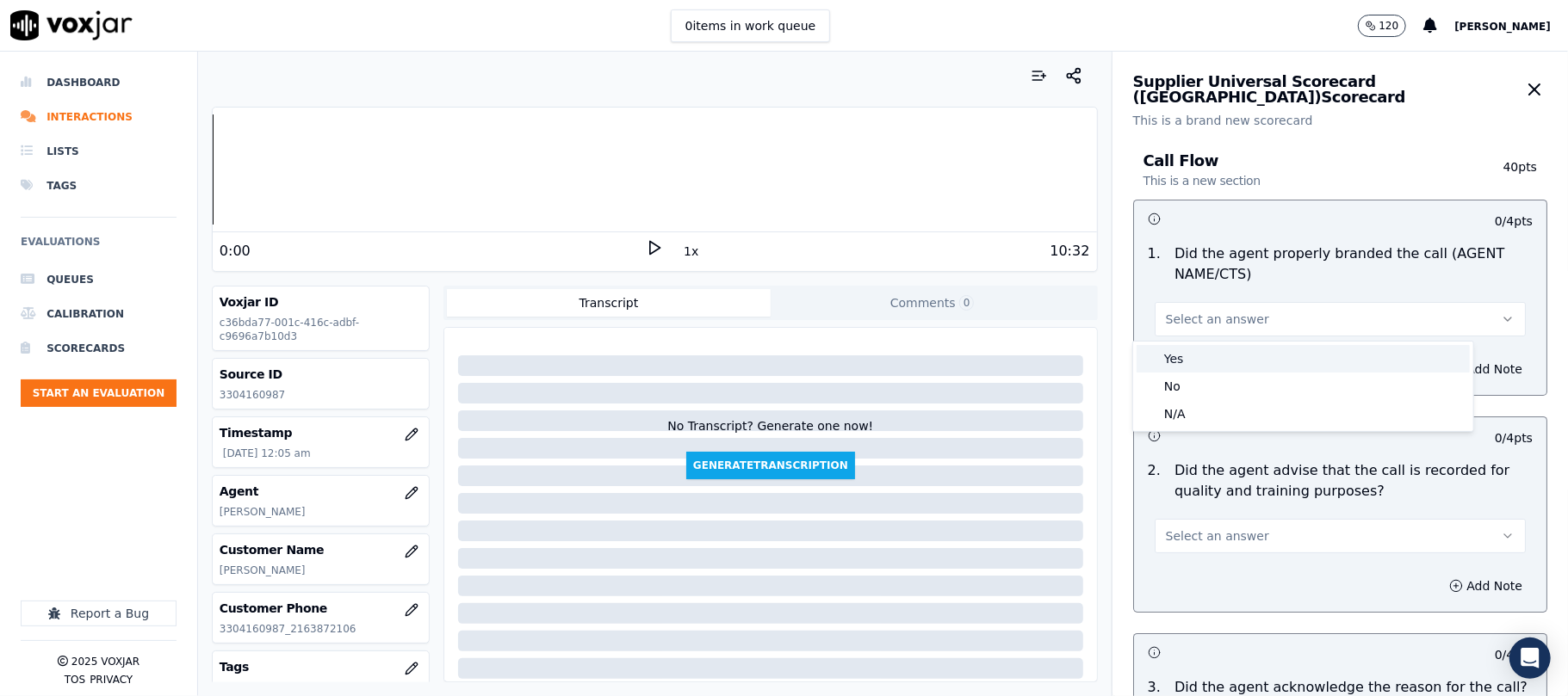
click at [1178, 340] on div "Yes No N/A" at bounding box center [1302, 385] width 342 height 91
click at [1176, 348] on div "Yes" at bounding box center [1303, 359] width 333 height 28
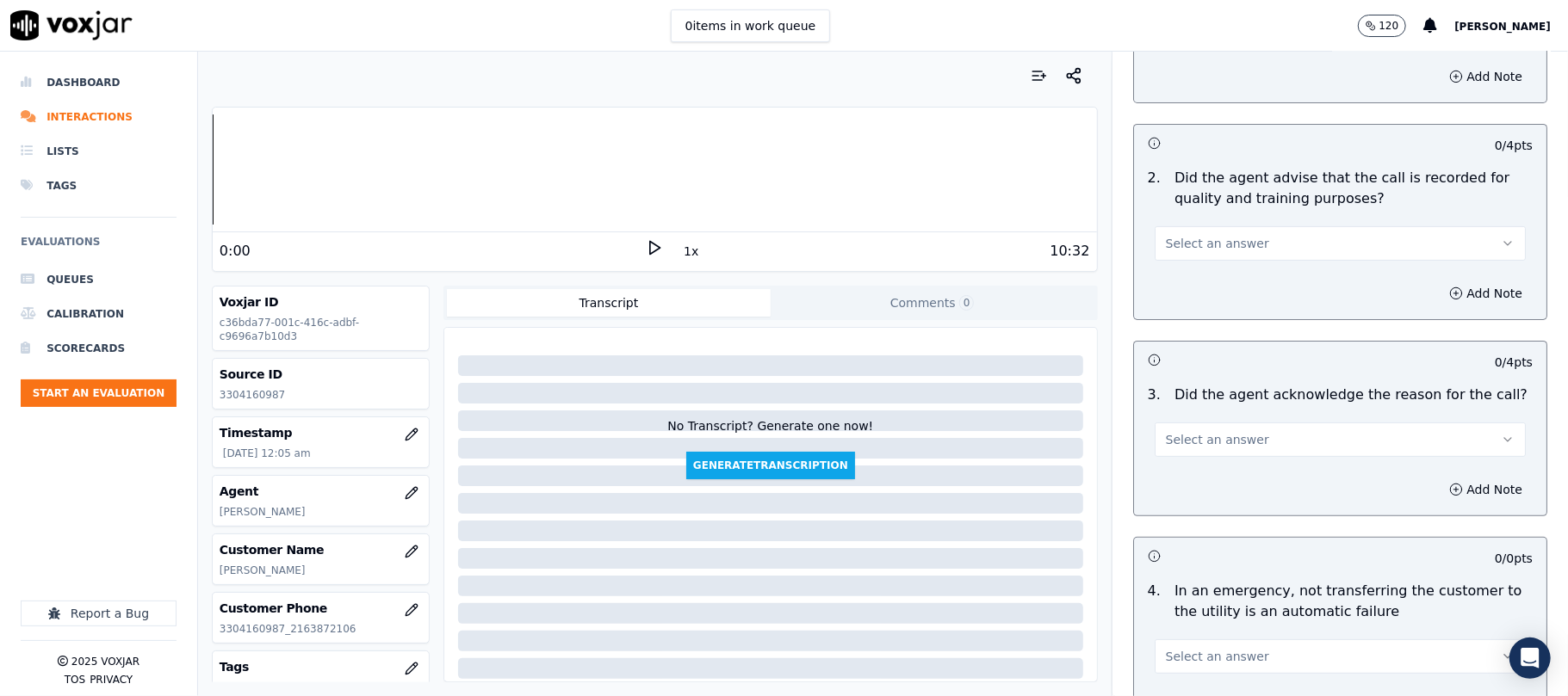
scroll to position [382, 0]
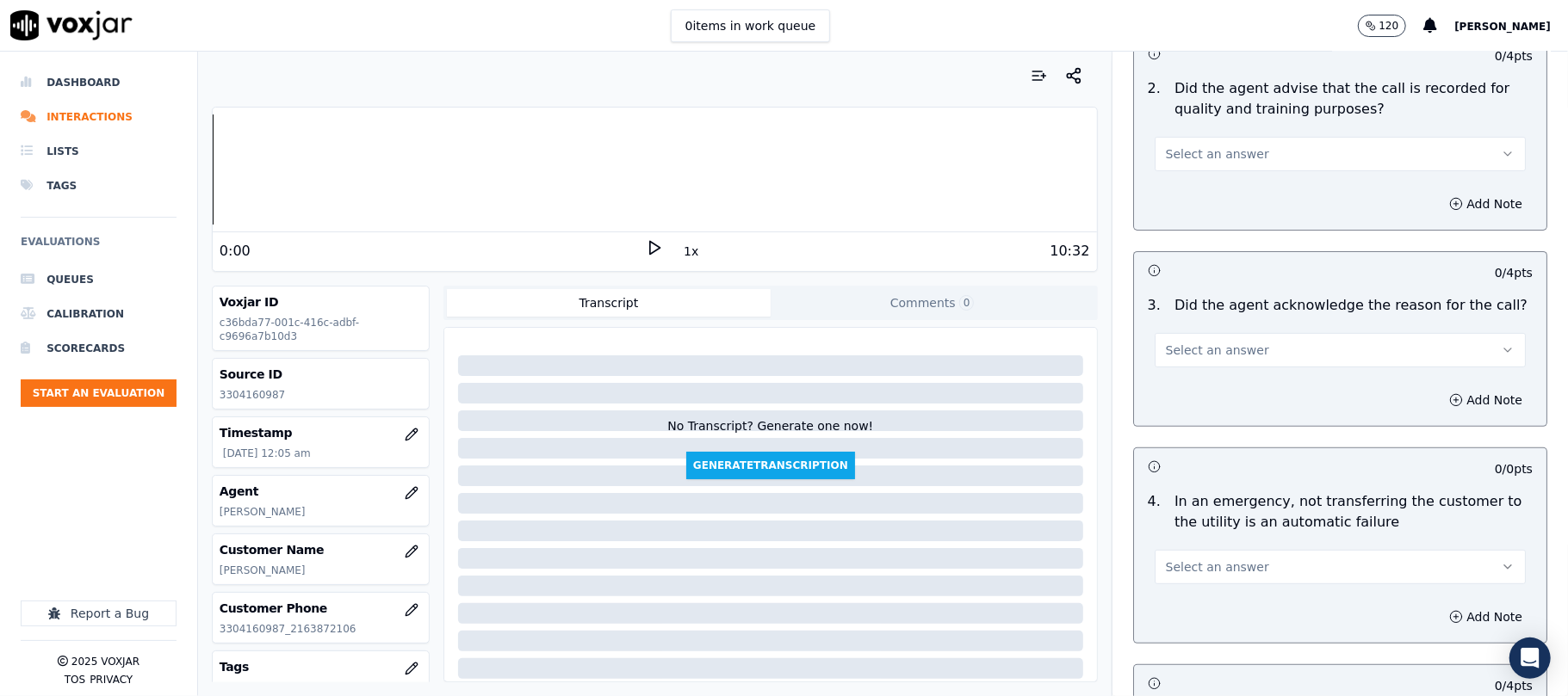
click at [1175, 151] on span "Select an answer" at bounding box center [1217, 154] width 103 height 17
click at [1184, 186] on div "Yes" at bounding box center [1303, 193] width 333 height 28
click at [1175, 353] on span "Select an answer" at bounding box center [1217, 350] width 103 height 17
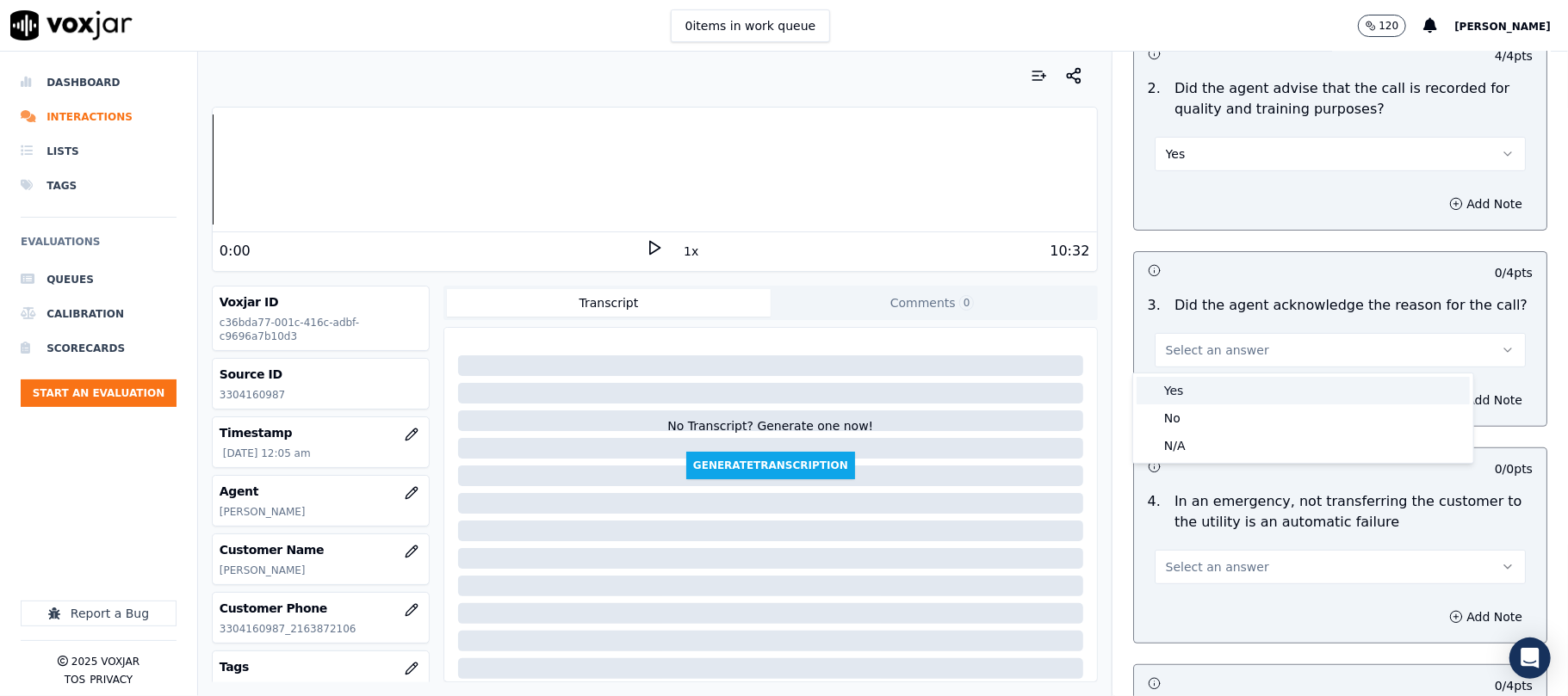
click at [1207, 387] on div "Yes" at bounding box center [1303, 390] width 333 height 28
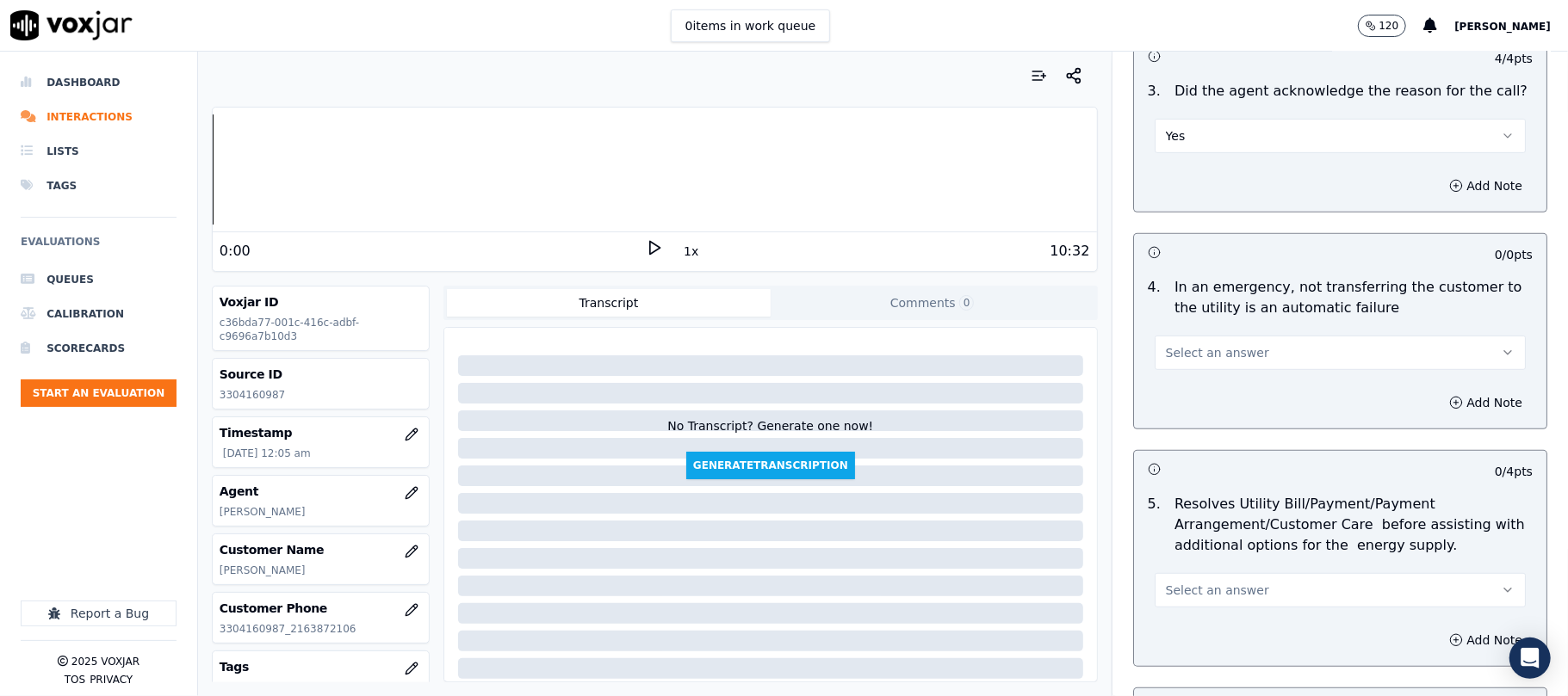
scroll to position [765, 0]
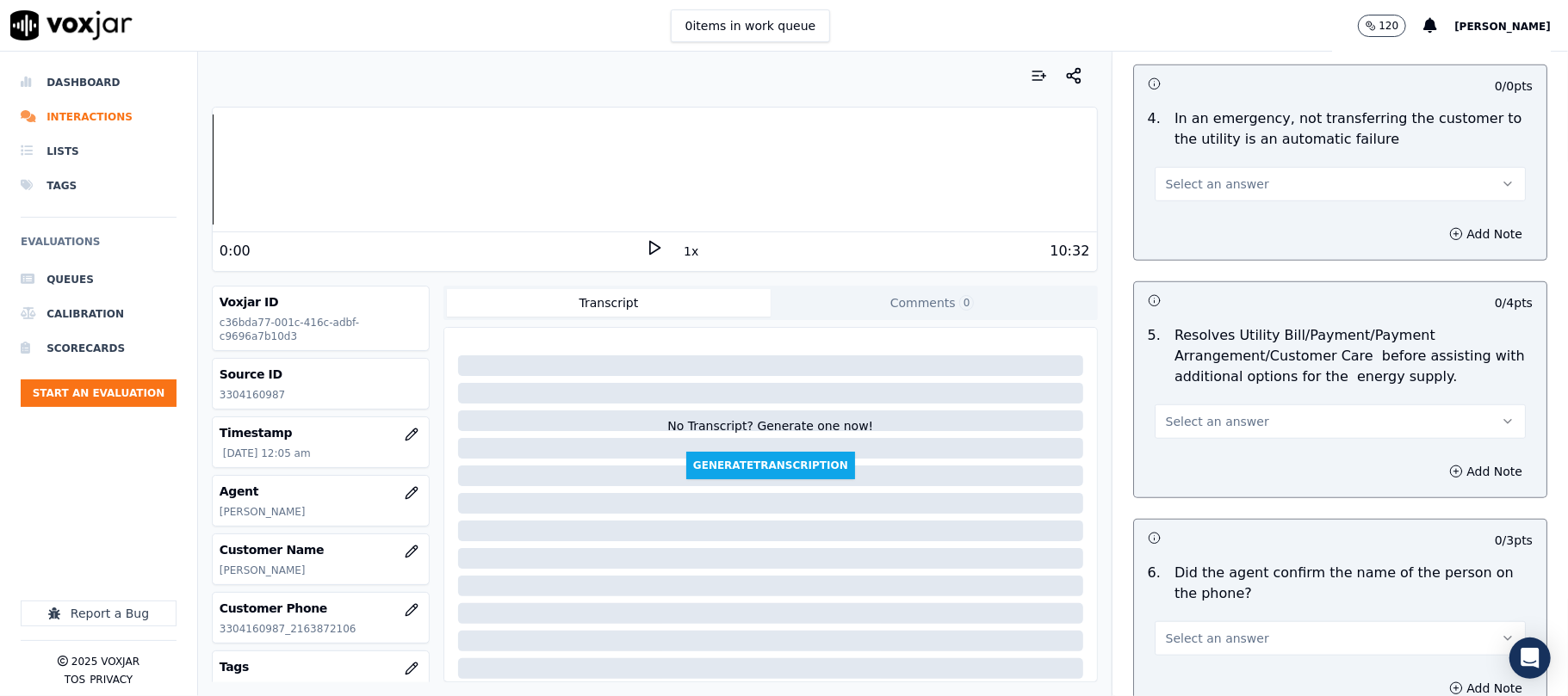
click at [1212, 174] on button "Select an answer" at bounding box center [1340, 185] width 371 height 34
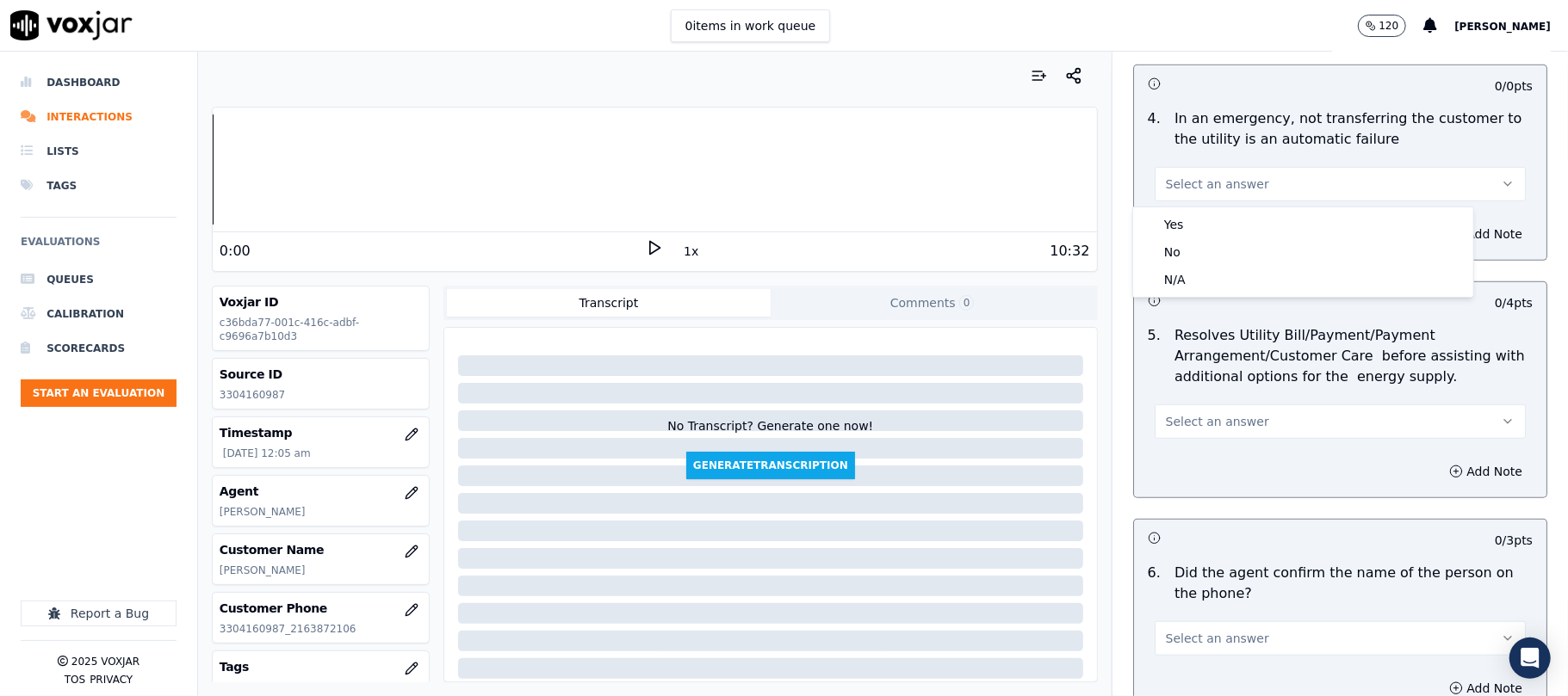
click at [1189, 271] on div "N/A" at bounding box center [1303, 279] width 333 height 28
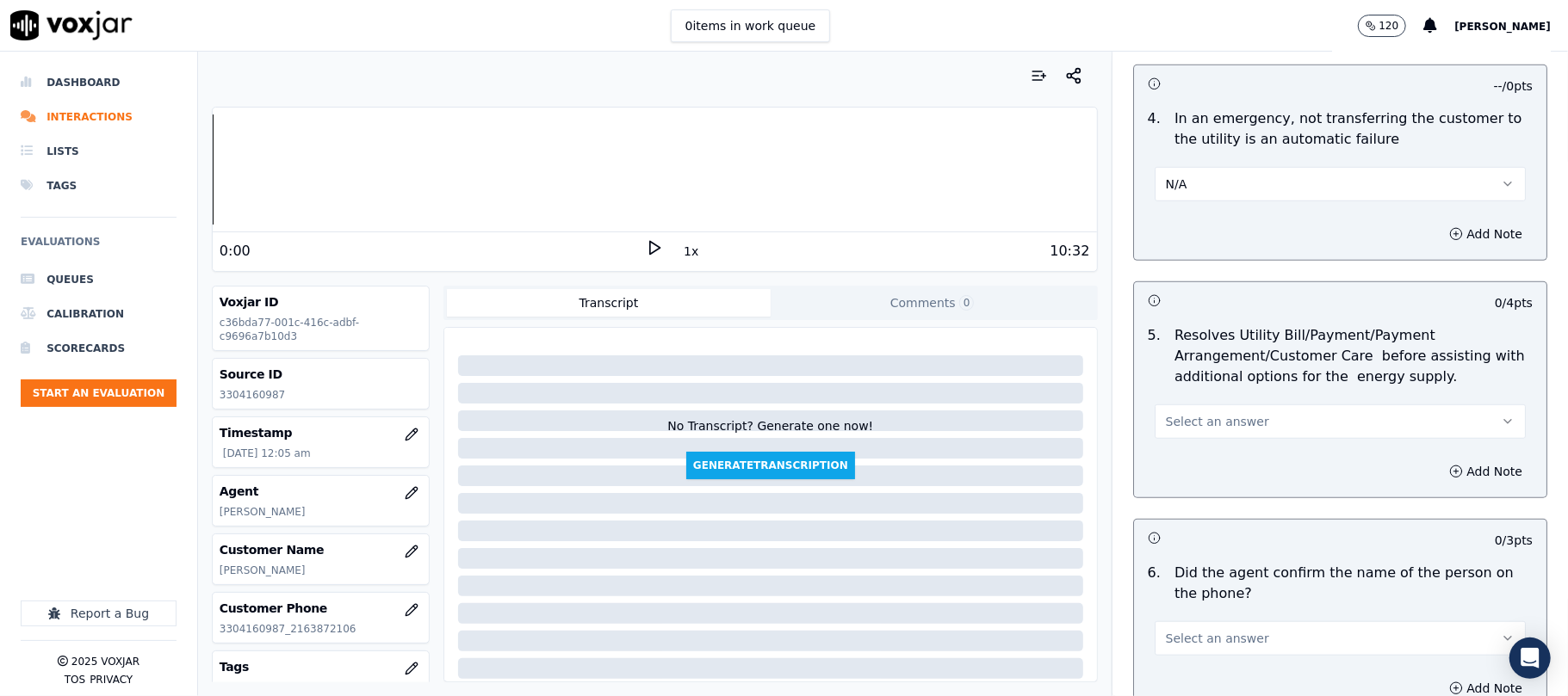
click at [1169, 425] on span "Select an answer" at bounding box center [1217, 422] width 103 height 17
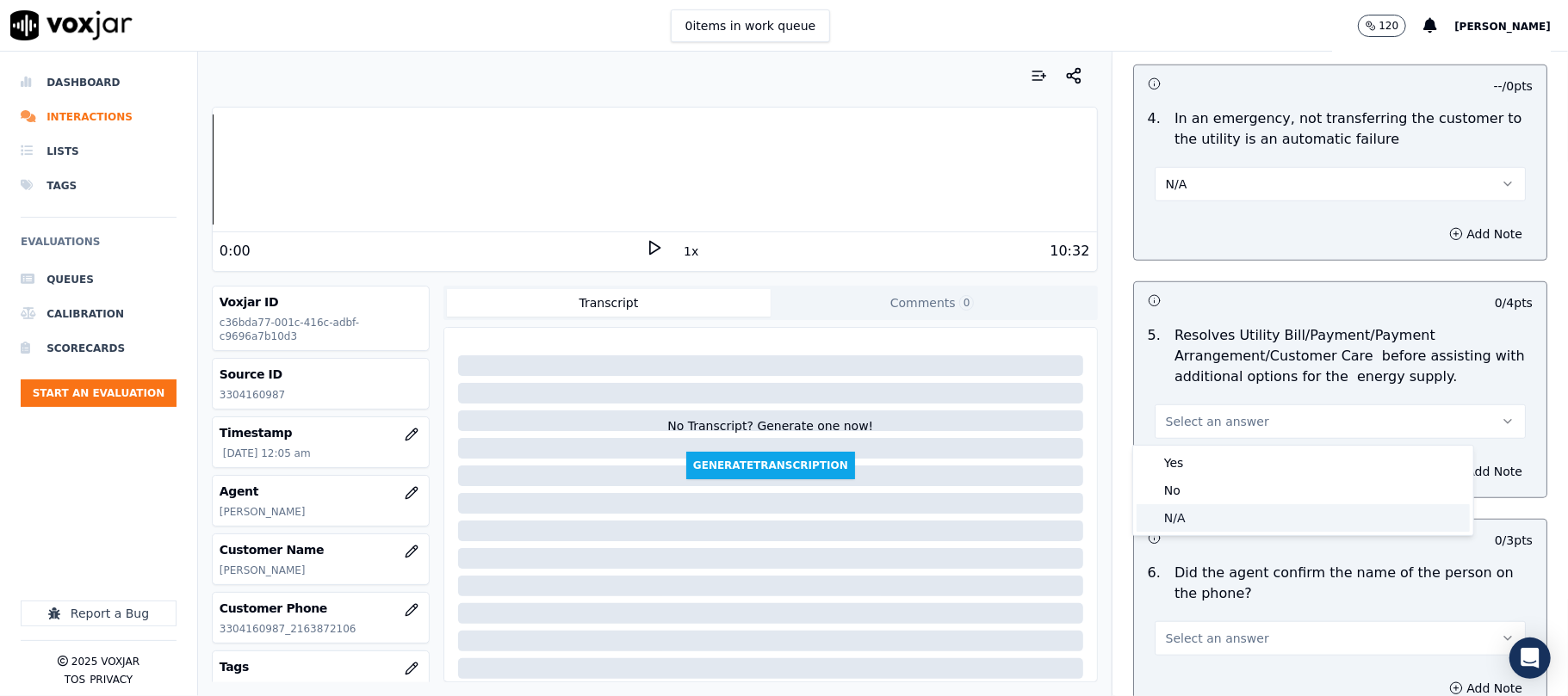
click at [1168, 527] on div "N/A" at bounding box center [1303, 517] width 333 height 28
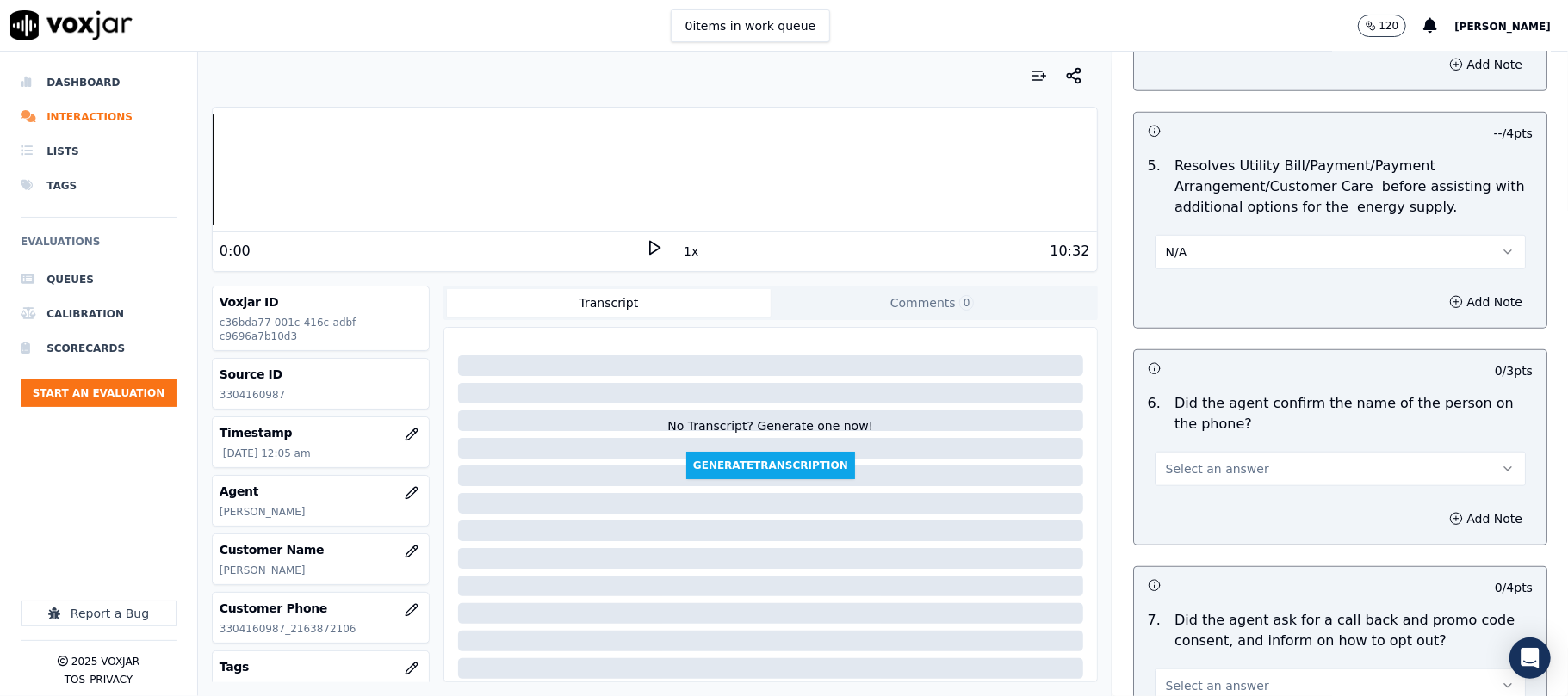
scroll to position [1147, 0]
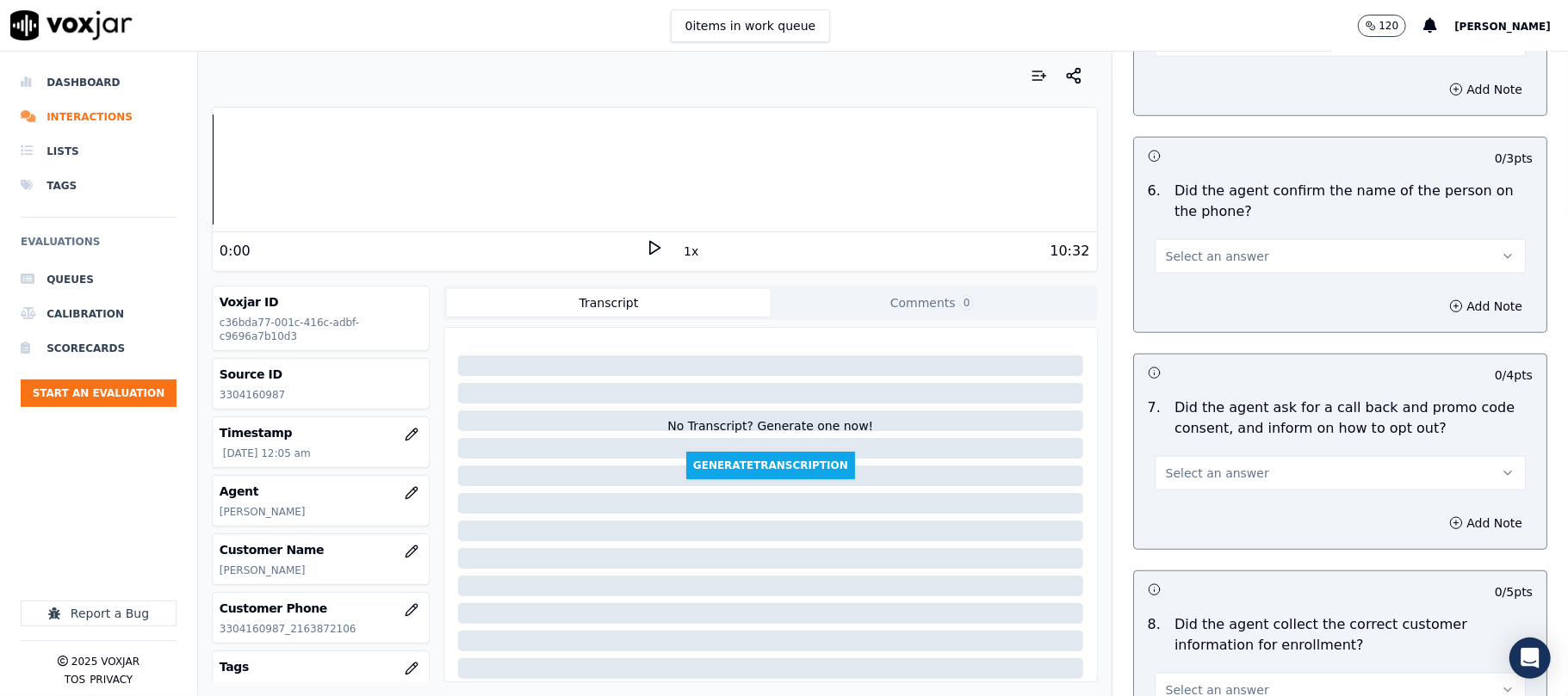
click at [1184, 263] on span "Select an answer" at bounding box center [1217, 256] width 103 height 17
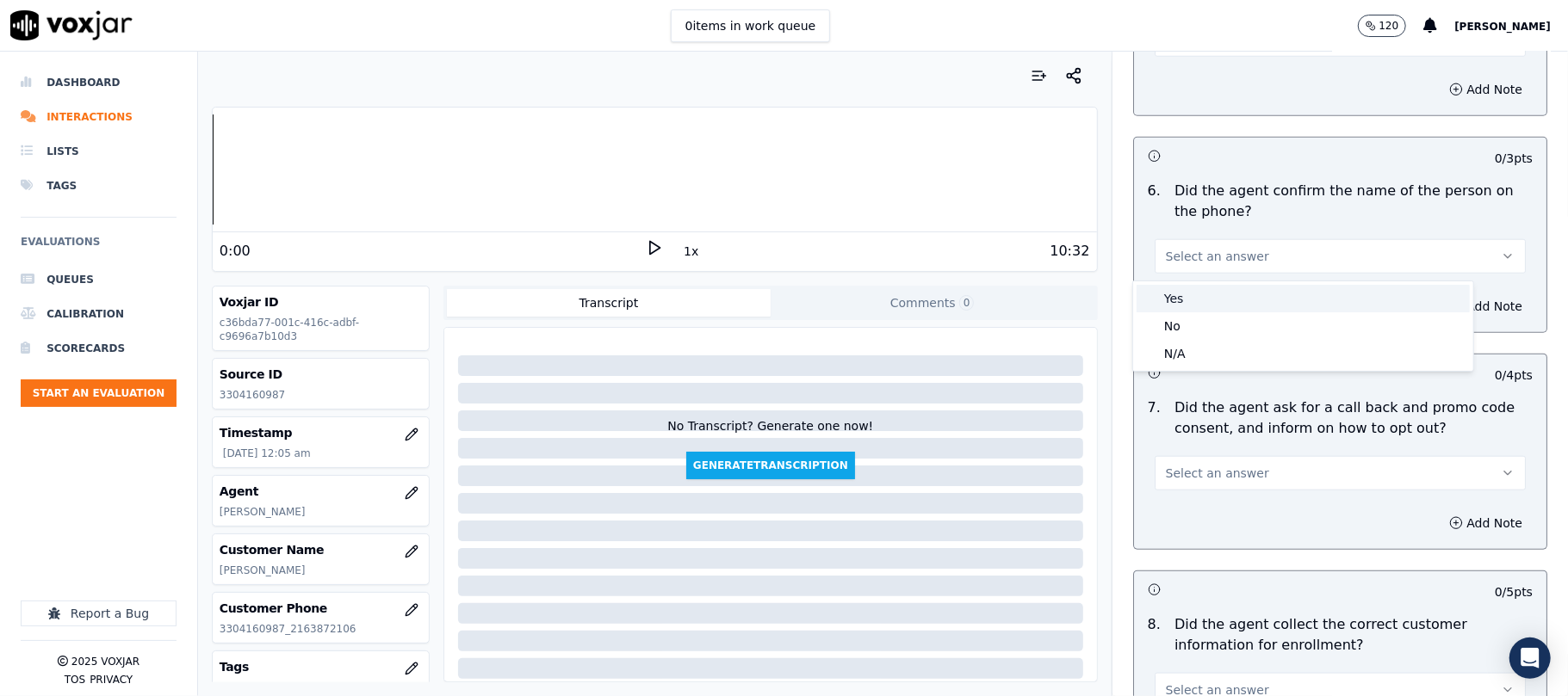
click at [1172, 294] on div "Yes" at bounding box center [1303, 298] width 333 height 28
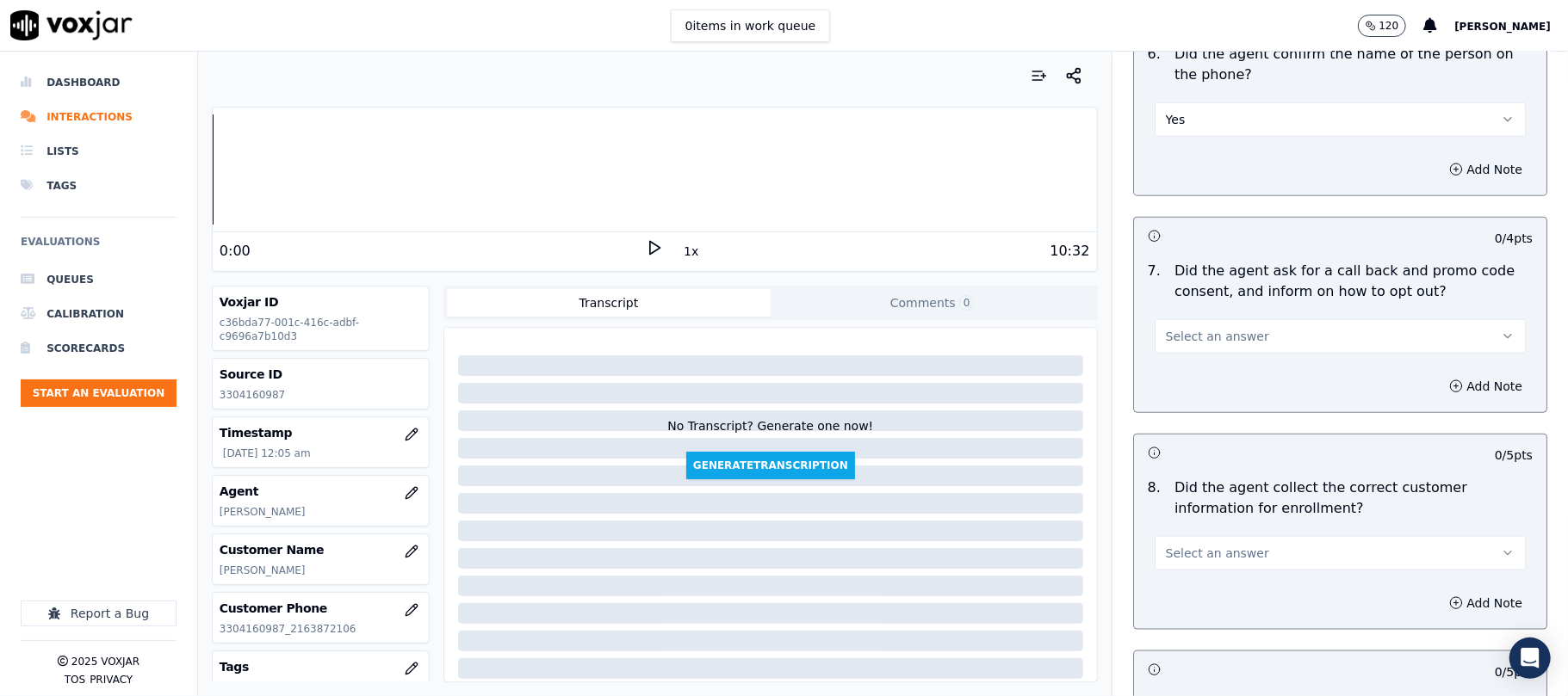
scroll to position [1338, 0]
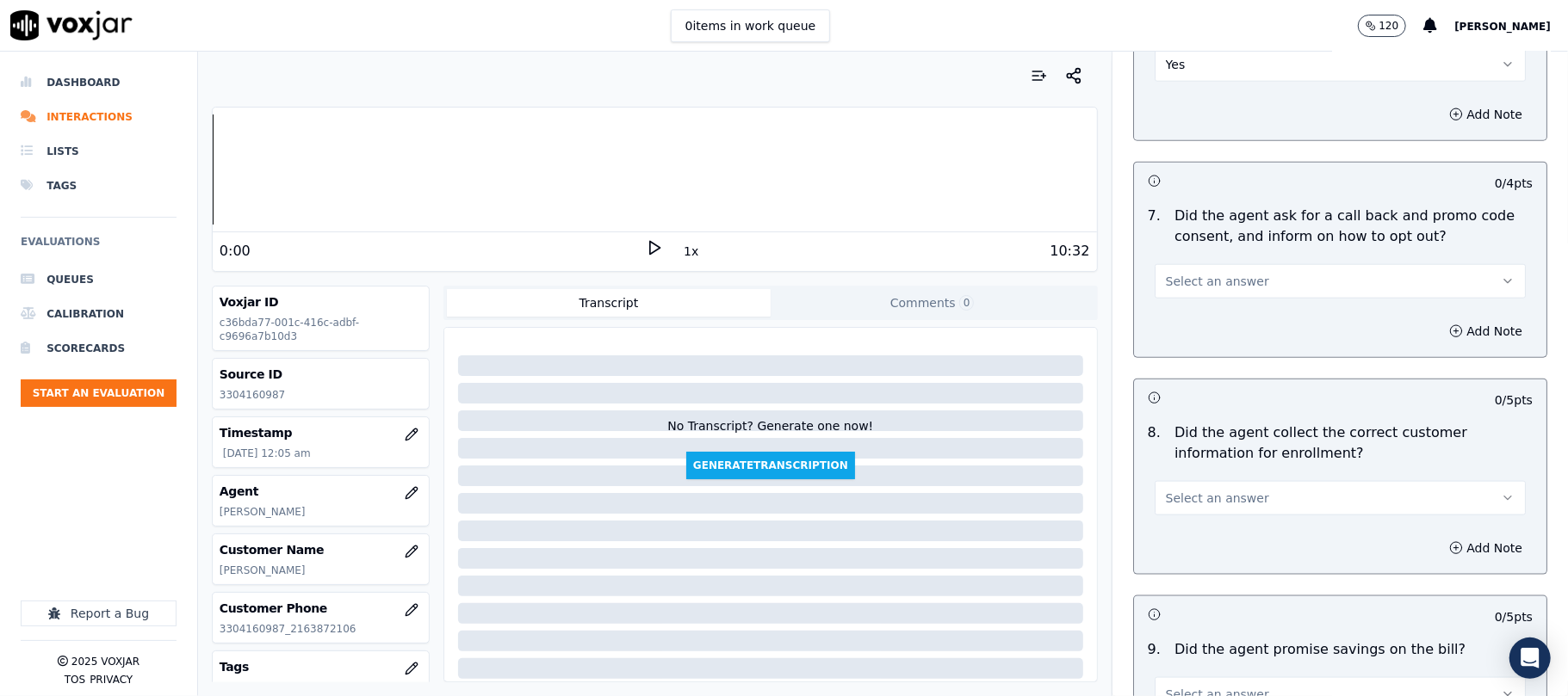
click at [1155, 271] on button "Select an answer" at bounding box center [1340, 281] width 371 height 34
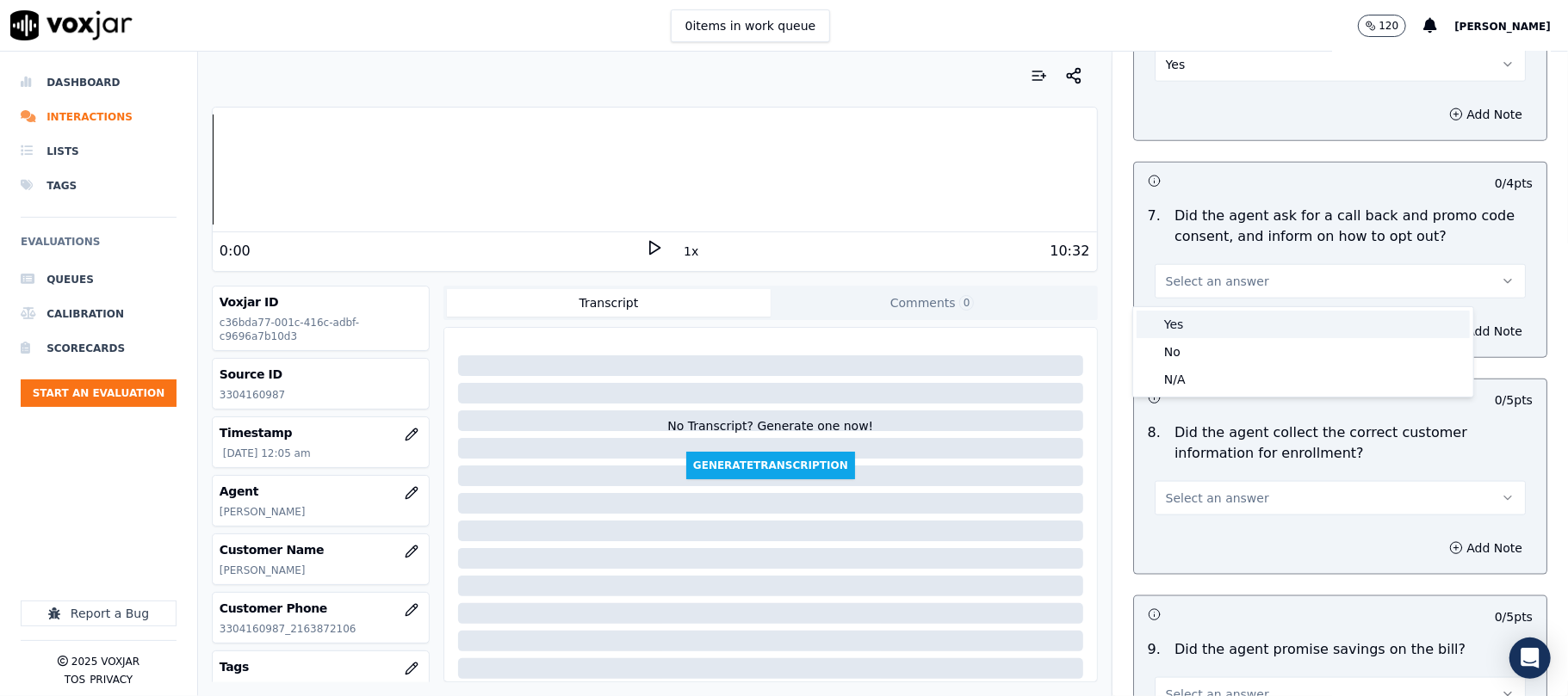
click at [1174, 328] on div "Yes" at bounding box center [1303, 324] width 333 height 28
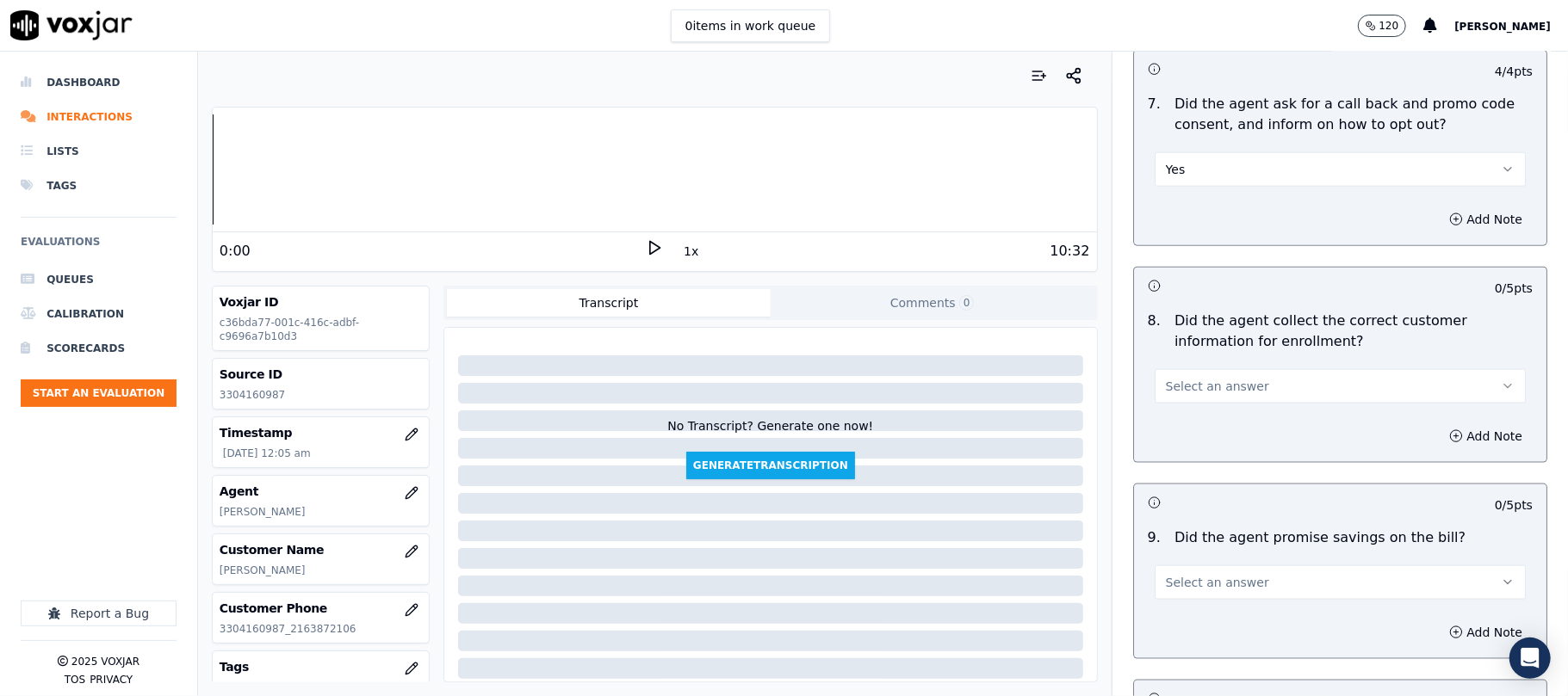
scroll to position [1529, 0]
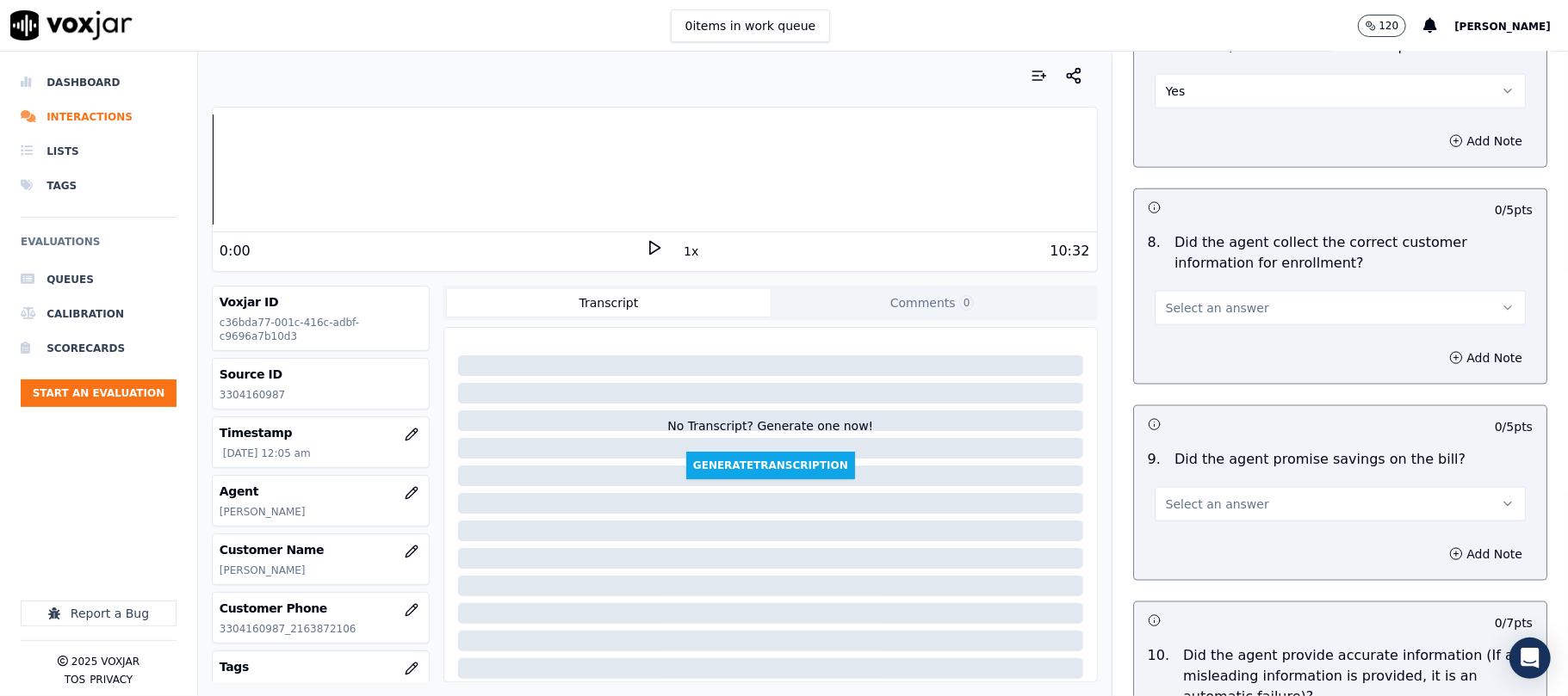
click at [1185, 310] on span "Select an answer" at bounding box center [1217, 308] width 103 height 17
click at [1176, 349] on div "Yes" at bounding box center [1303, 351] width 333 height 28
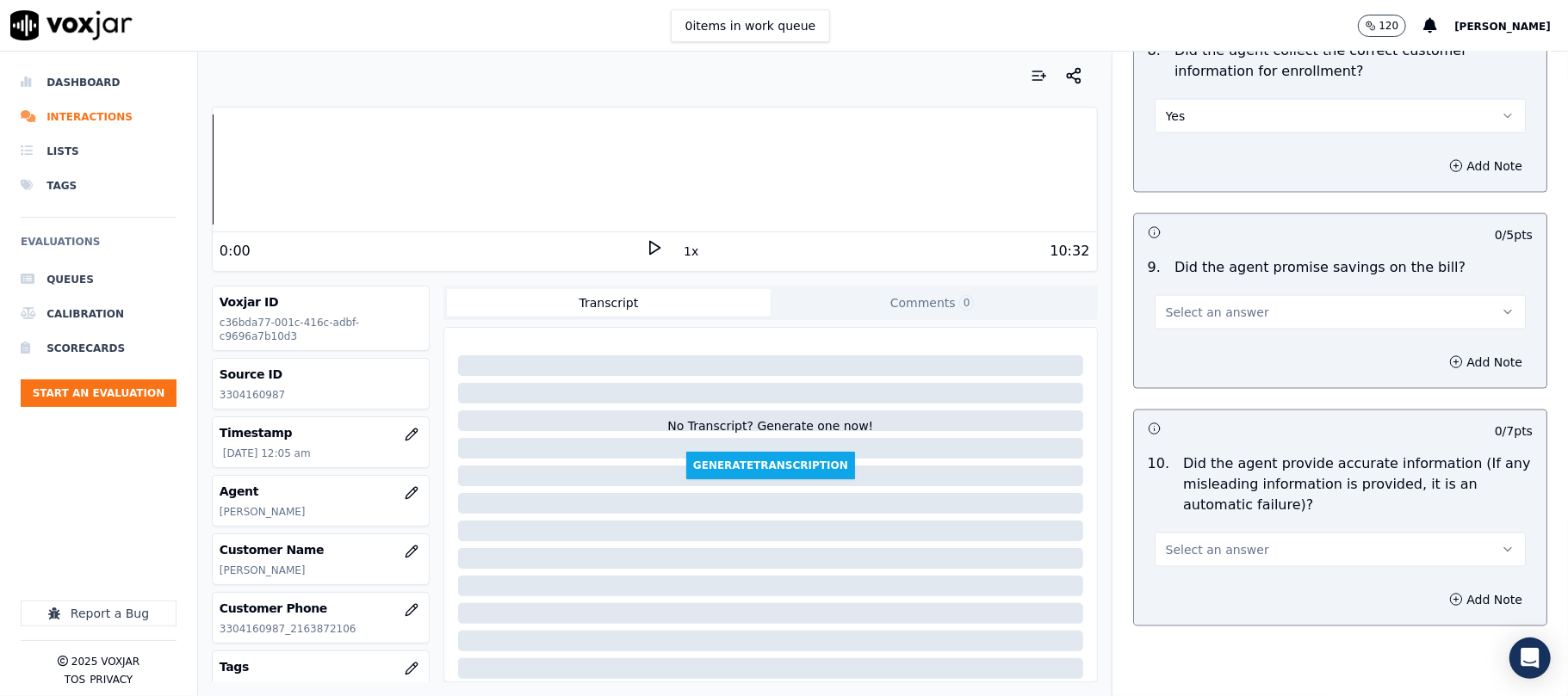
click at [1197, 328] on button "Select an answer" at bounding box center [1340, 313] width 371 height 34
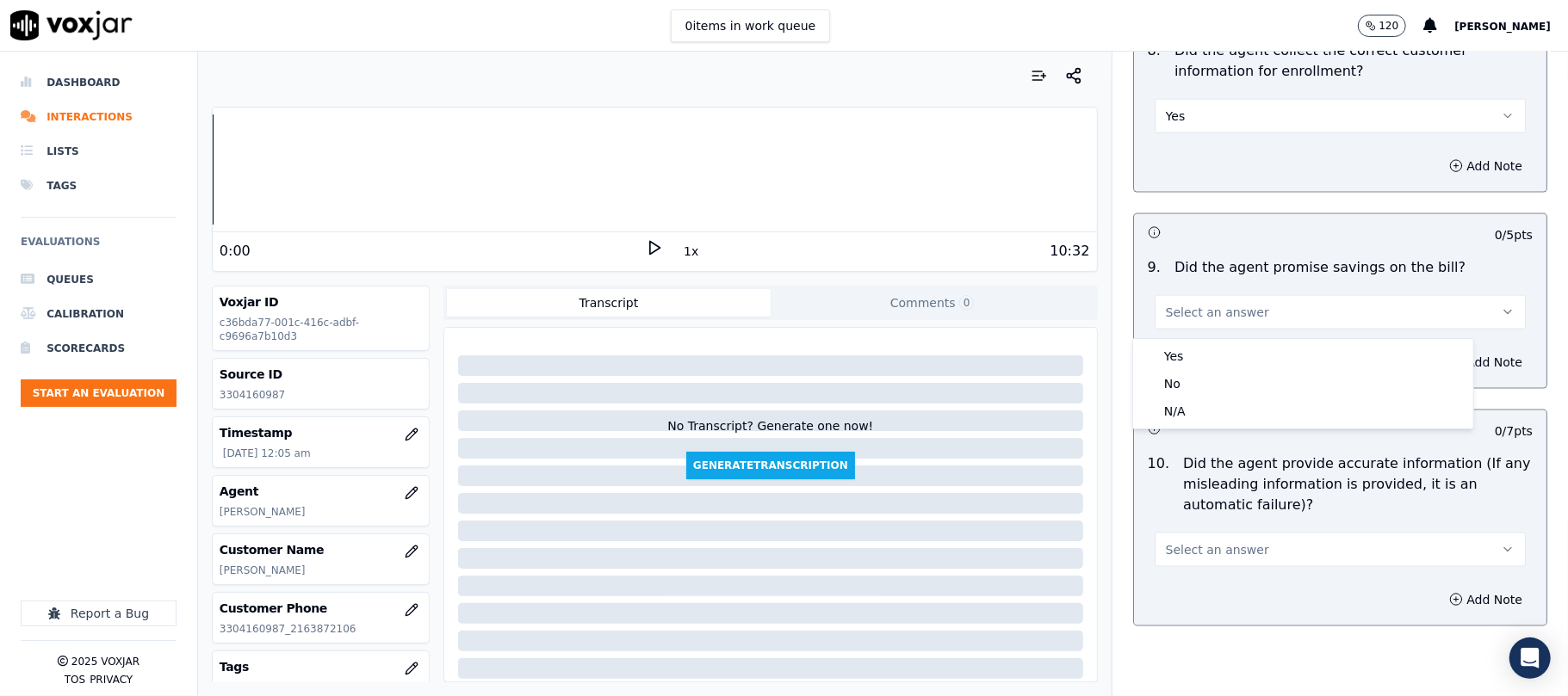
click at [1189, 404] on div "N/A" at bounding box center [1303, 411] width 333 height 28
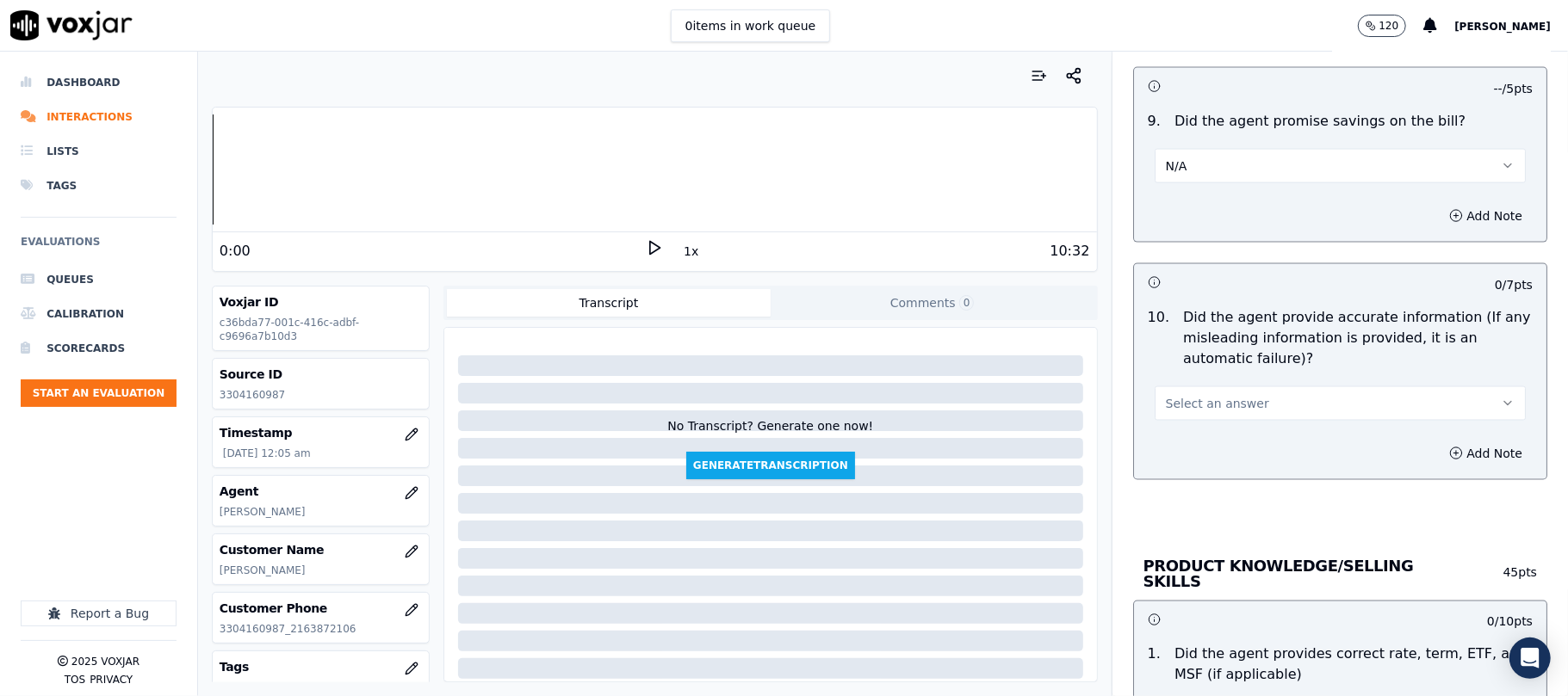
scroll to position [1912, 0]
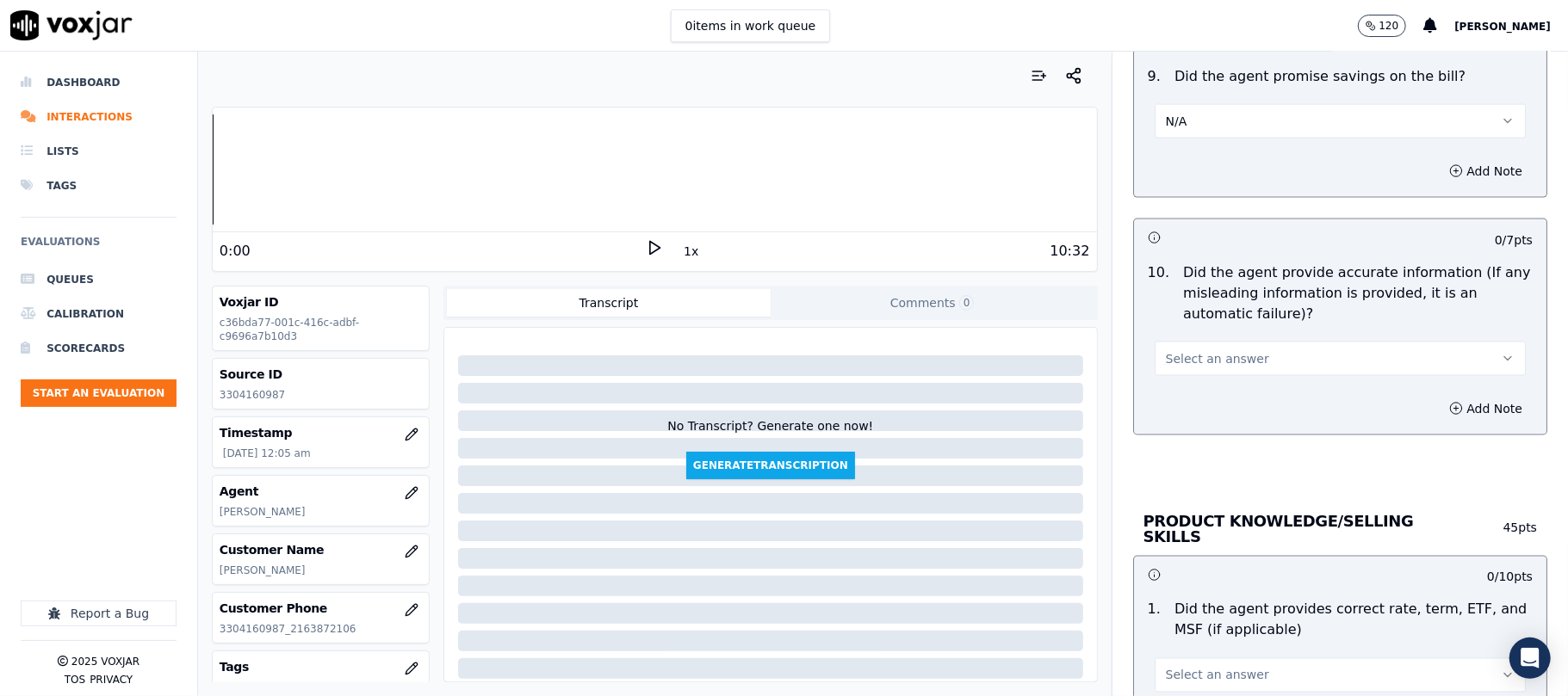
click at [1180, 357] on span "Select an answer" at bounding box center [1217, 359] width 103 height 17
click at [1160, 402] on div "Yes" at bounding box center [1303, 402] width 333 height 28
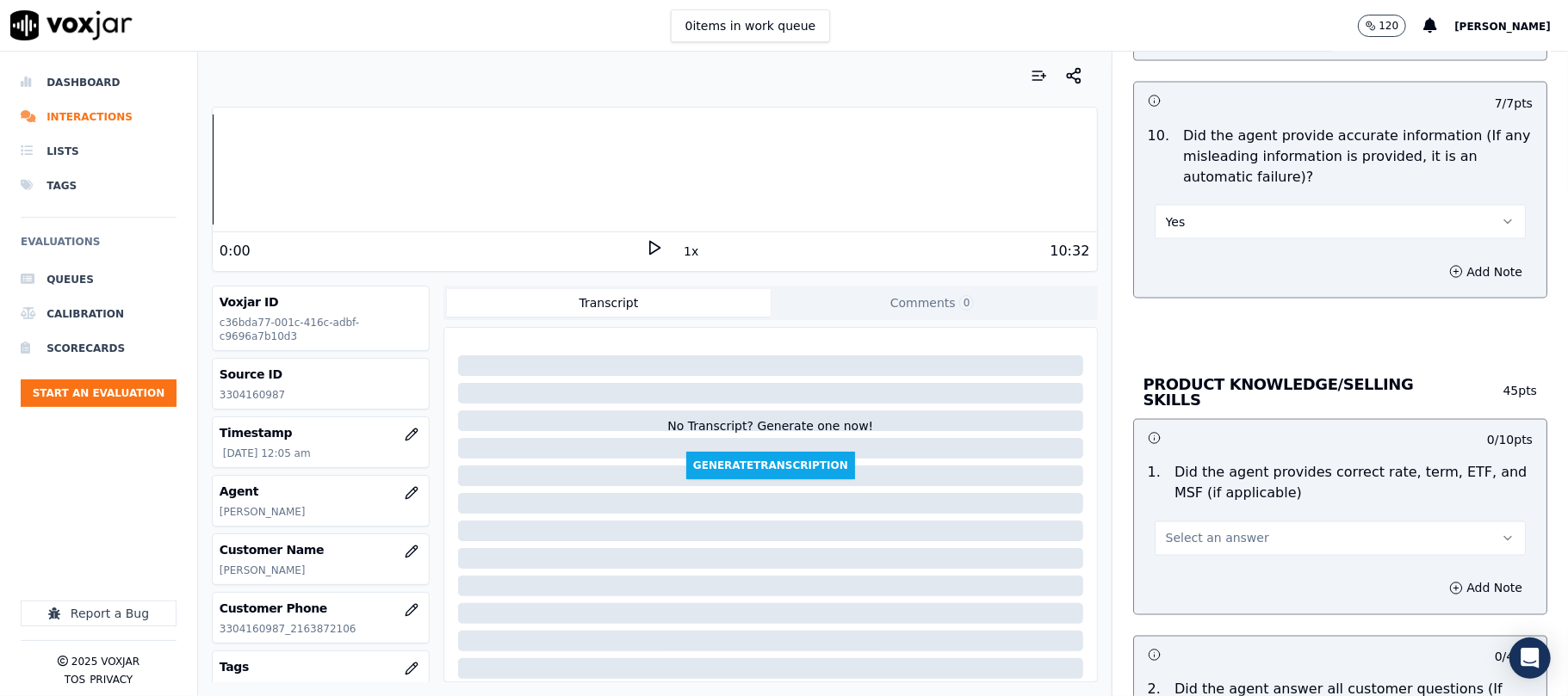
scroll to position [2102, 0]
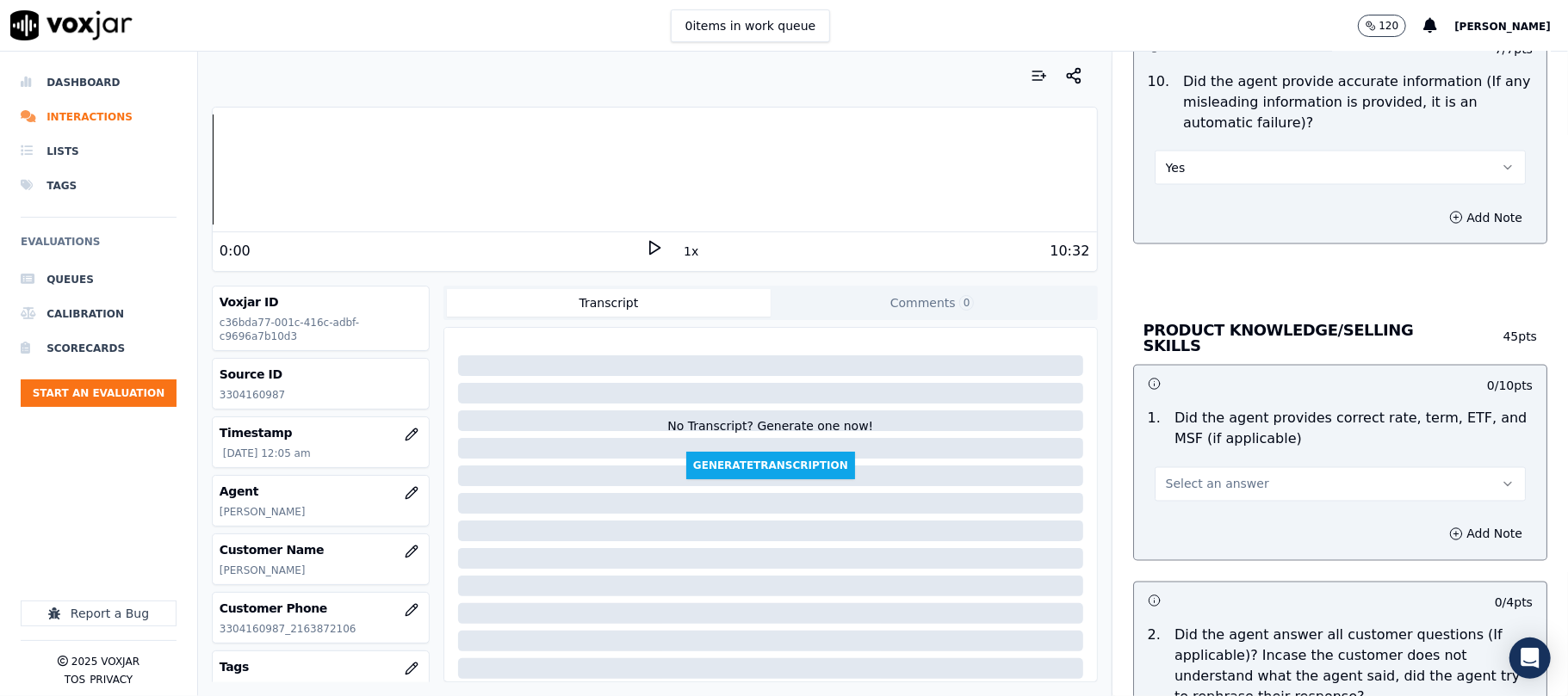
click at [1169, 494] on button "Select an answer" at bounding box center [1340, 485] width 371 height 34
click at [1165, 516] on div "Yes" at bounding box center [1303, 520] width 333 height 28
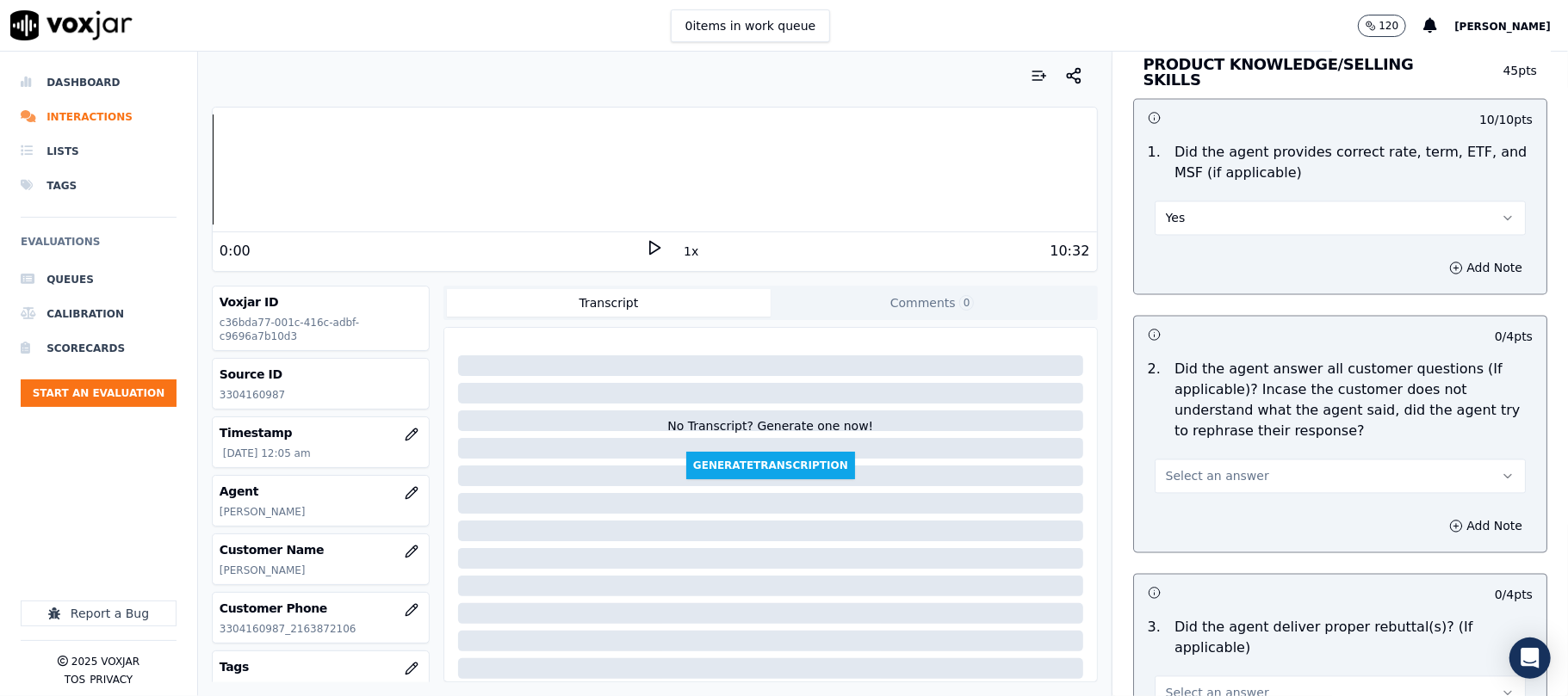
scroll to position [2486, 0]
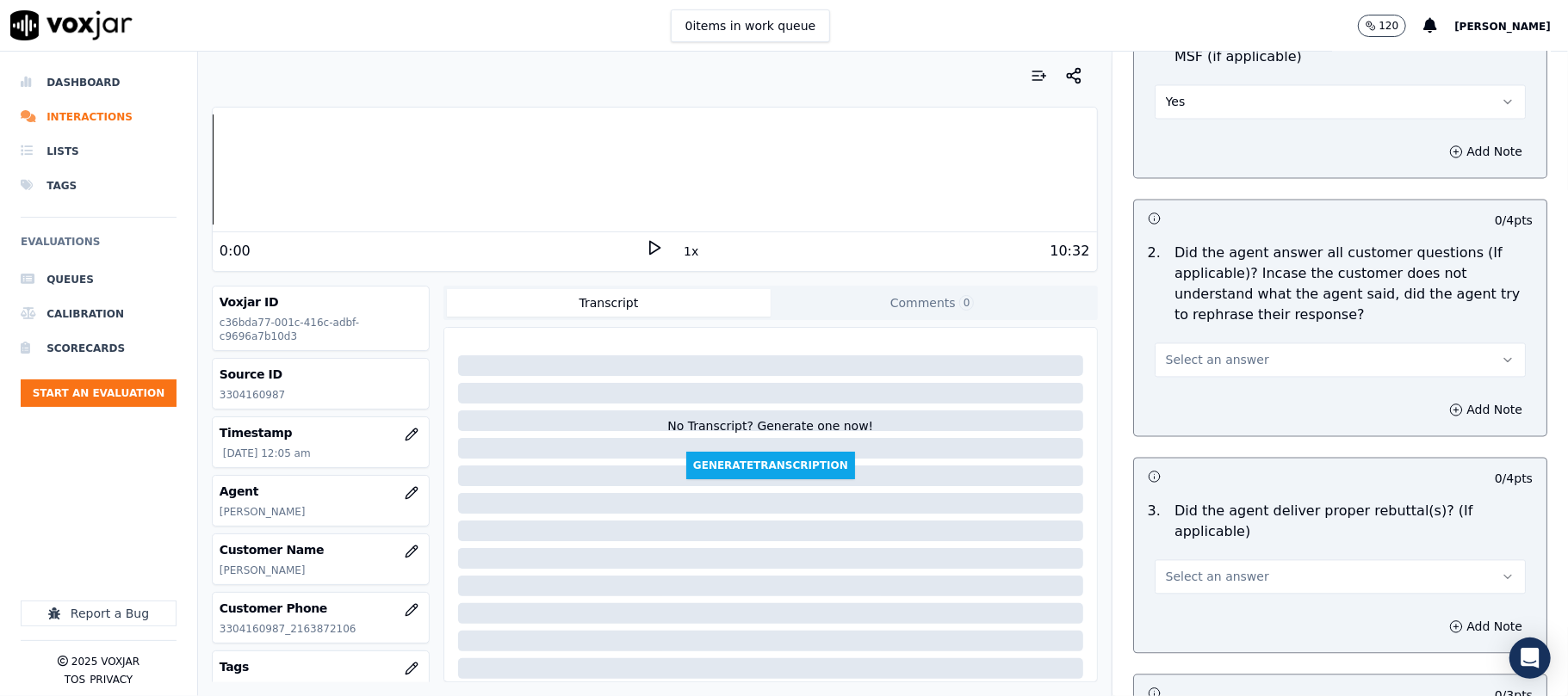
click at [1200, 357] on span "Select an answer" at bounding box center [1217, 359] width 103 height 17
click at [1195, 396] on div "Yes" at bounding box center [1303, 396] width 333 height 28
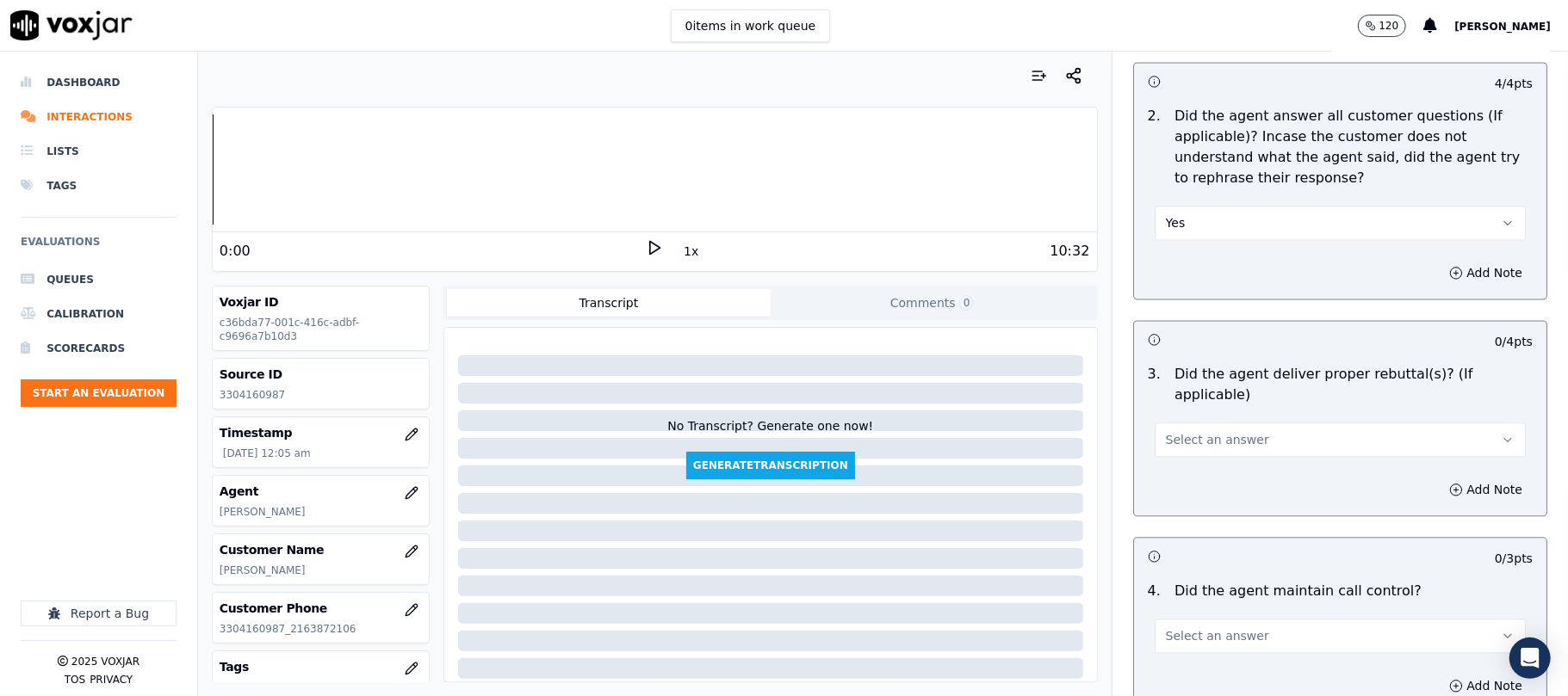
scroll to position [2676, 0]
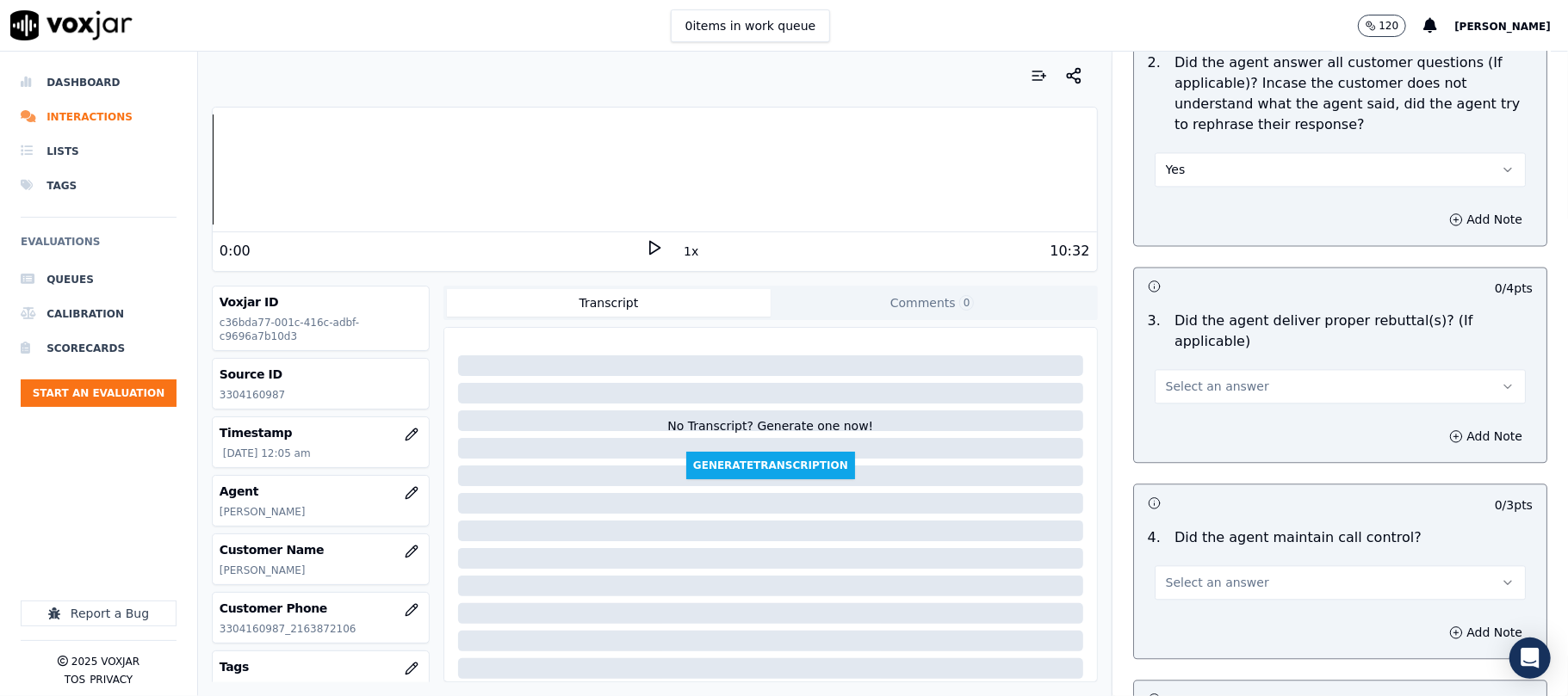
click at [1197, 376] on button "Select an answer" at bounding box center [1340, 386] width 371 height 34
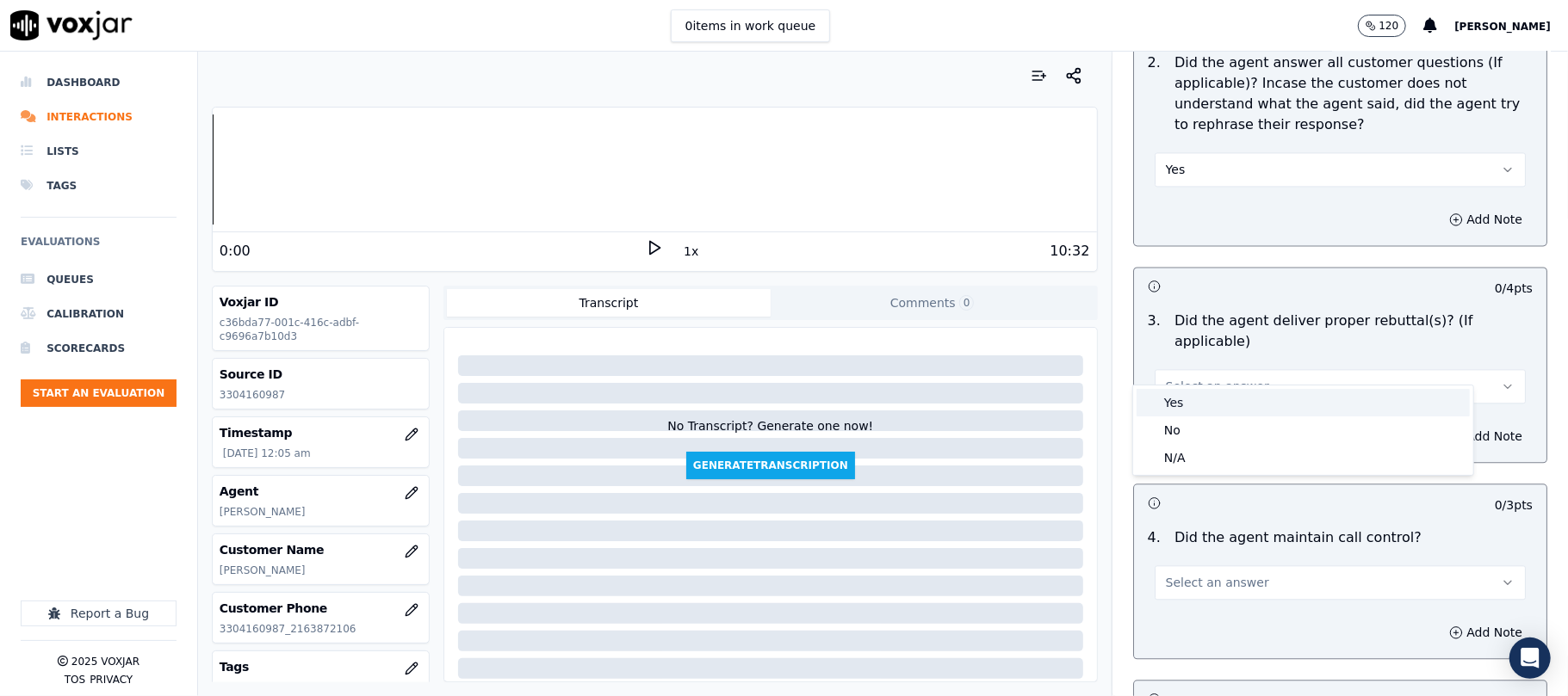
click at [1184, 408] on div "Yes" at bounding box center [1303, 402] width 333 height 28
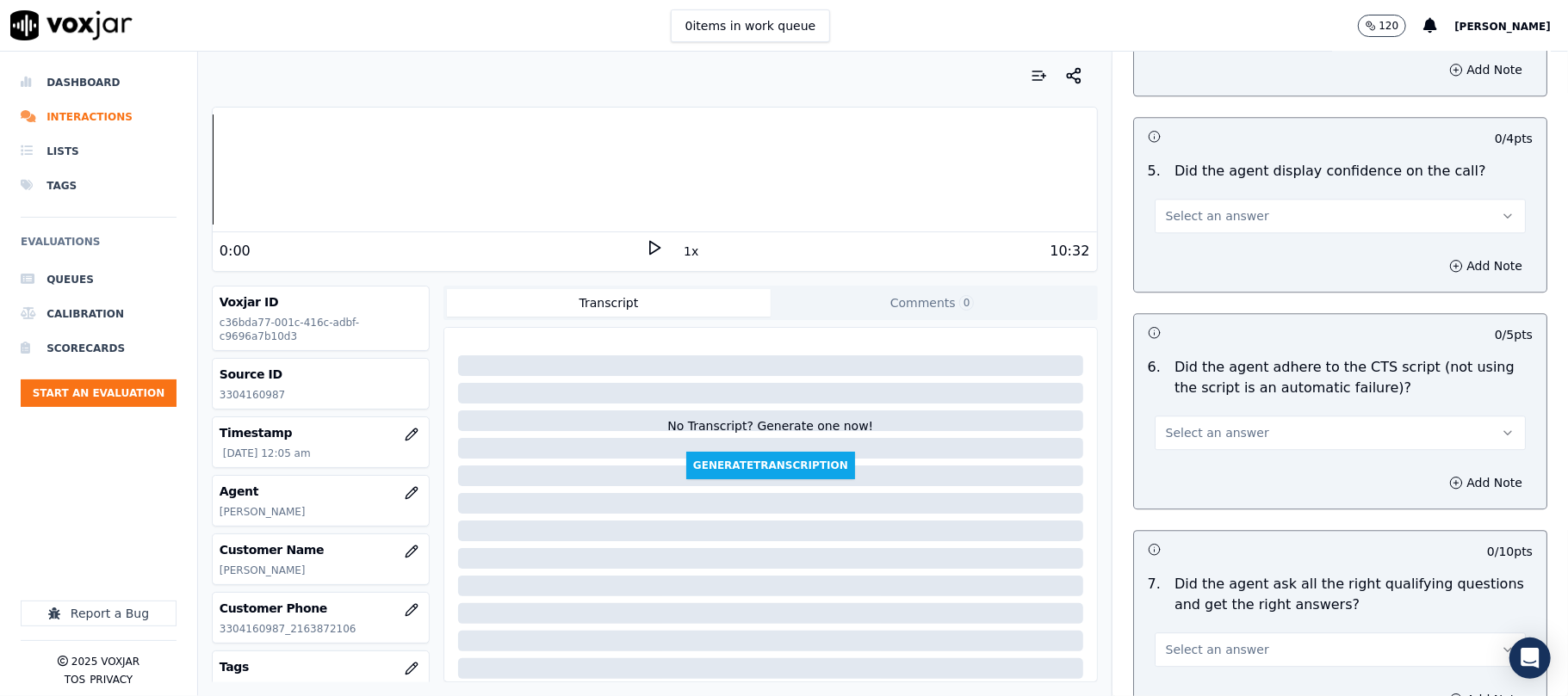
scroll to position [3250, 0]
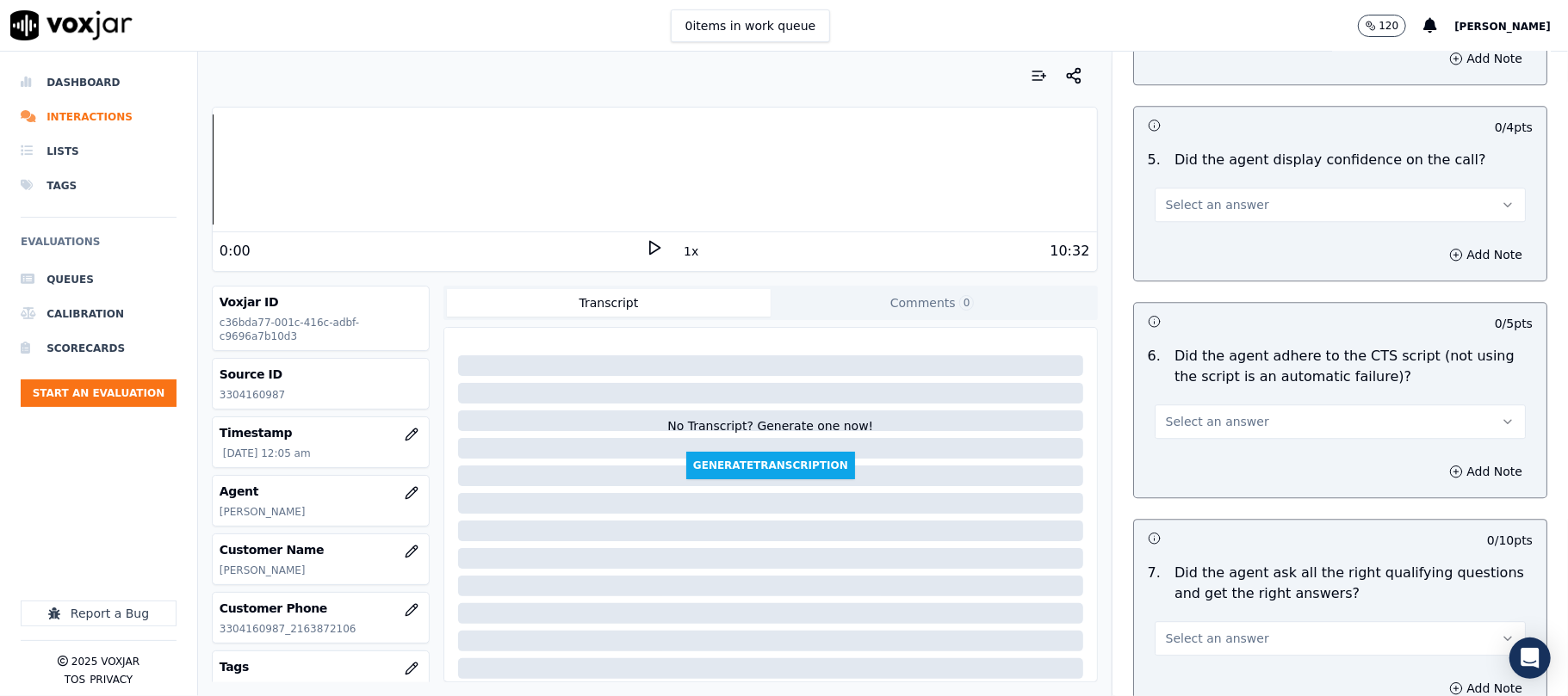
click at [1210, 197] on button "Select an answer" at bounding box center [1340, 205] width 371 height 34
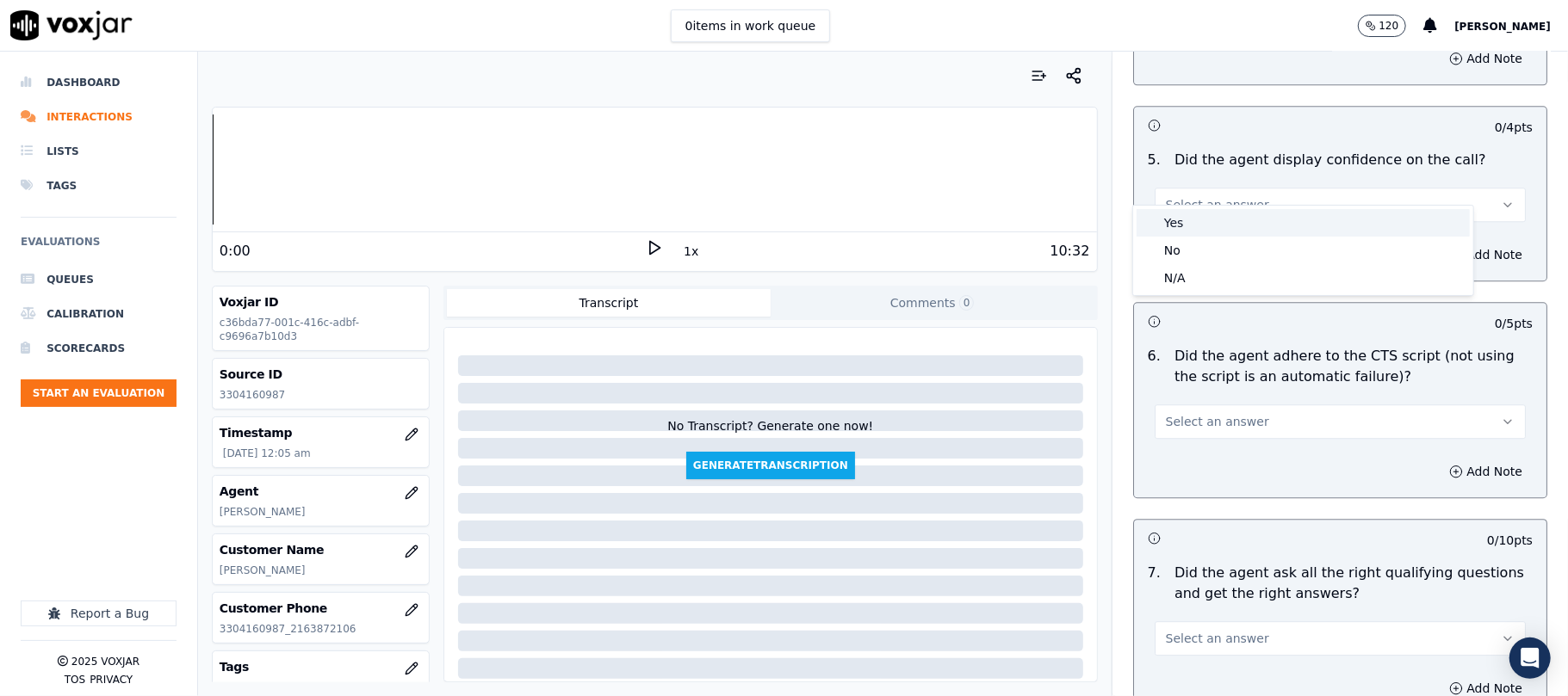
click at [1196, 222] on div "Yes" at bounding box center [1303, 223] width 333 height 28
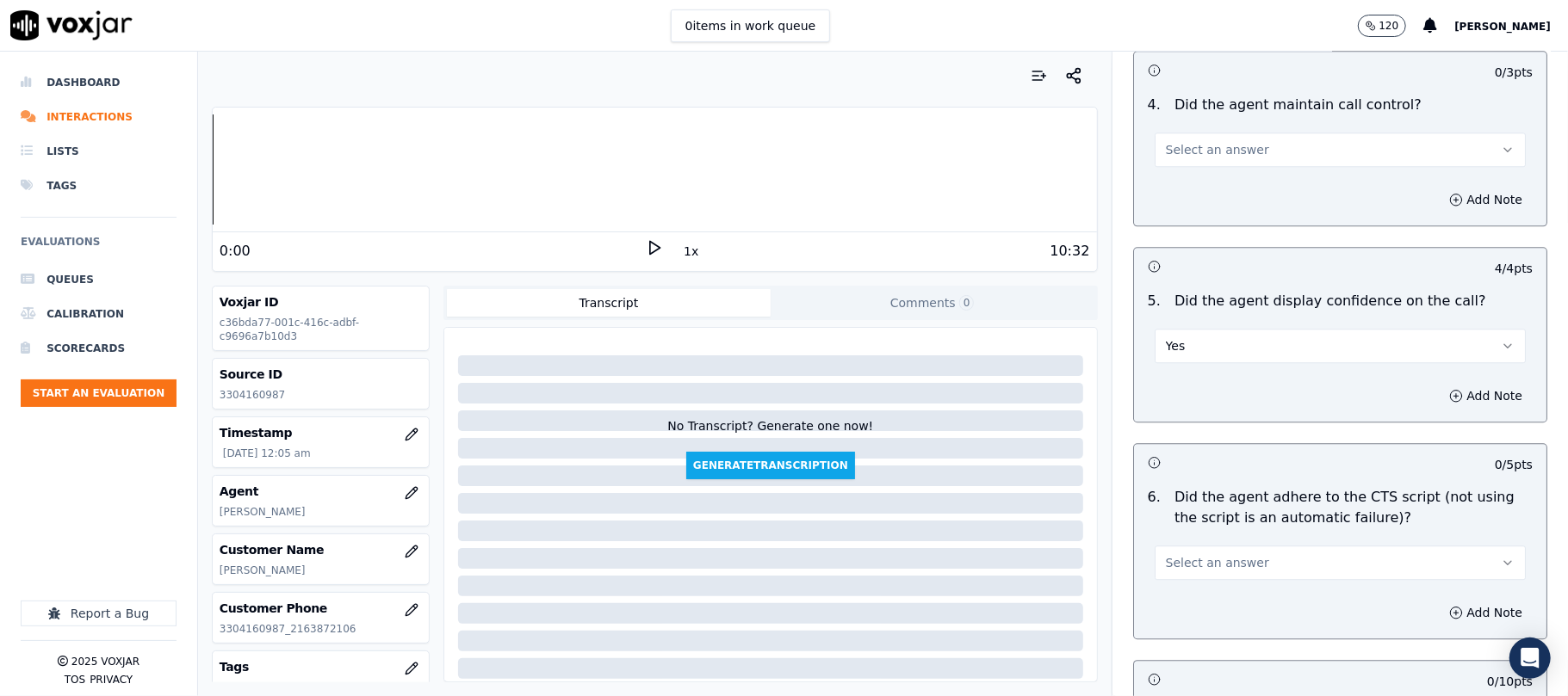
scroll to position [3059, 0]
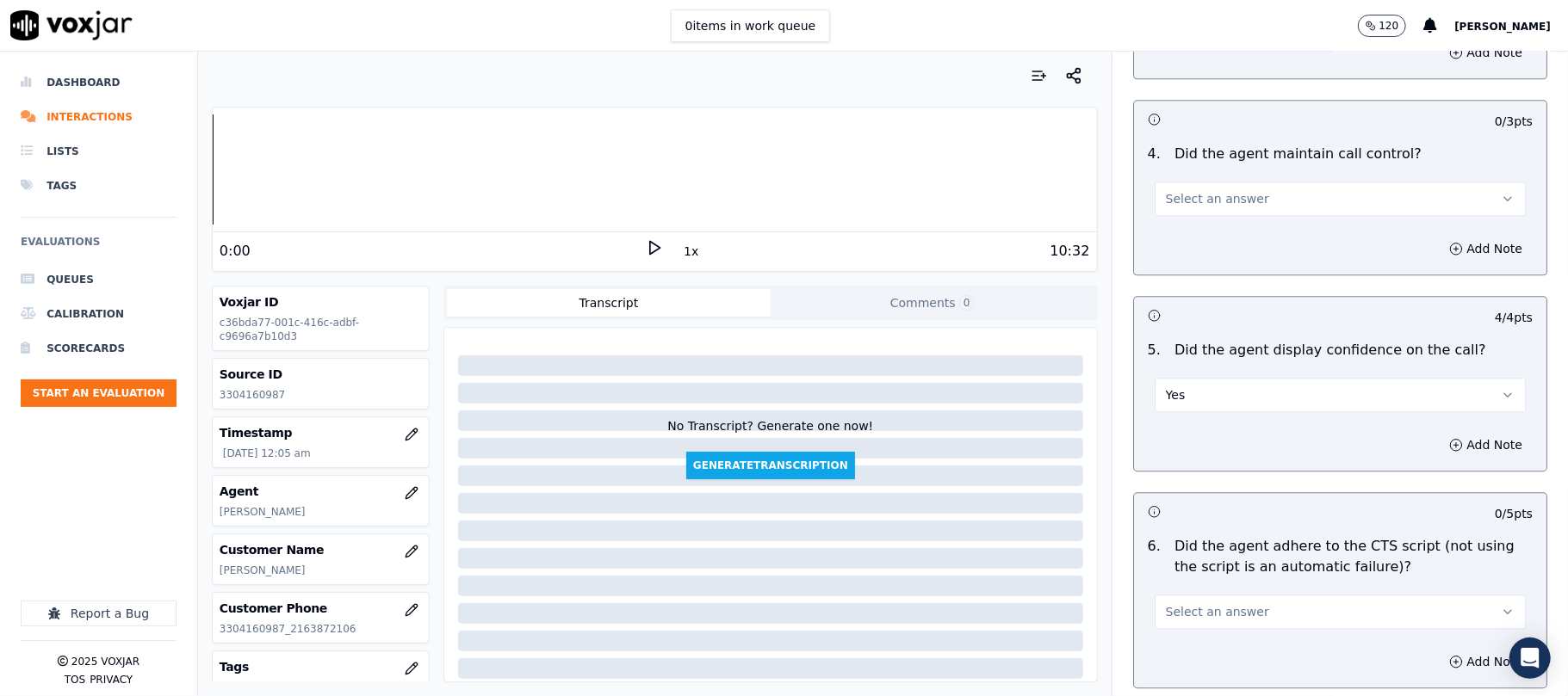
click at [1186, 190] on span "Select an answer" at bounding box center [1217, 199] width 103 height 17
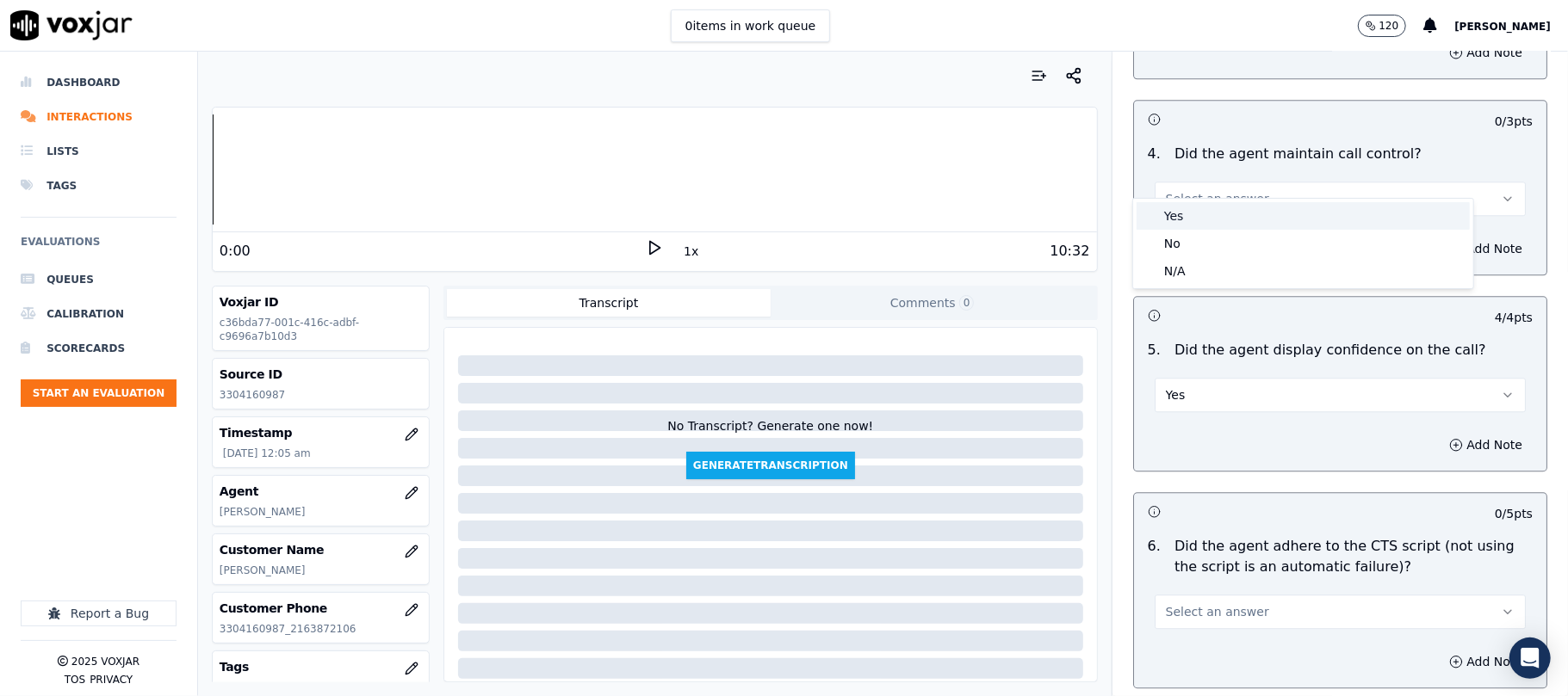
click at [1182, 205] on div "Yes" at bounding box center [1303, 215] width 333 height 28
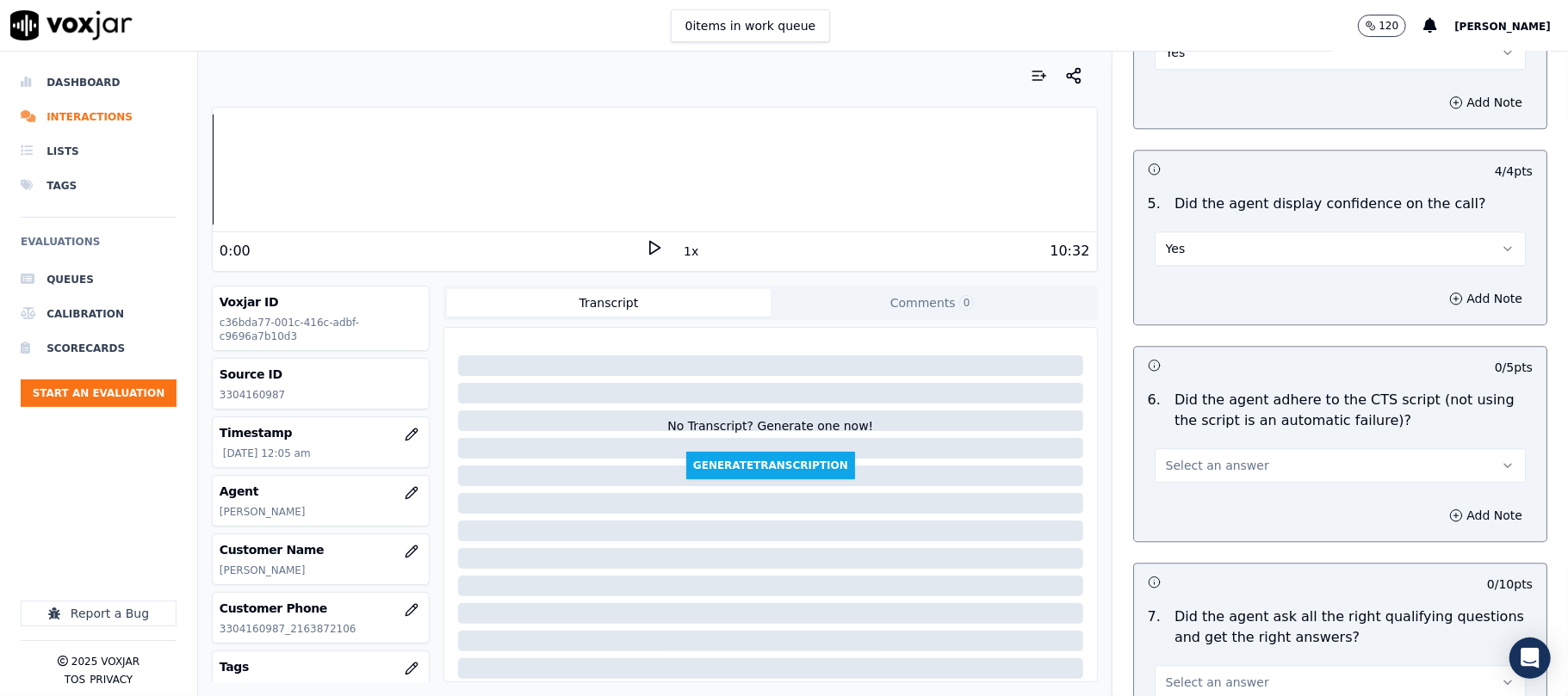
scroll to position [3250, 0]
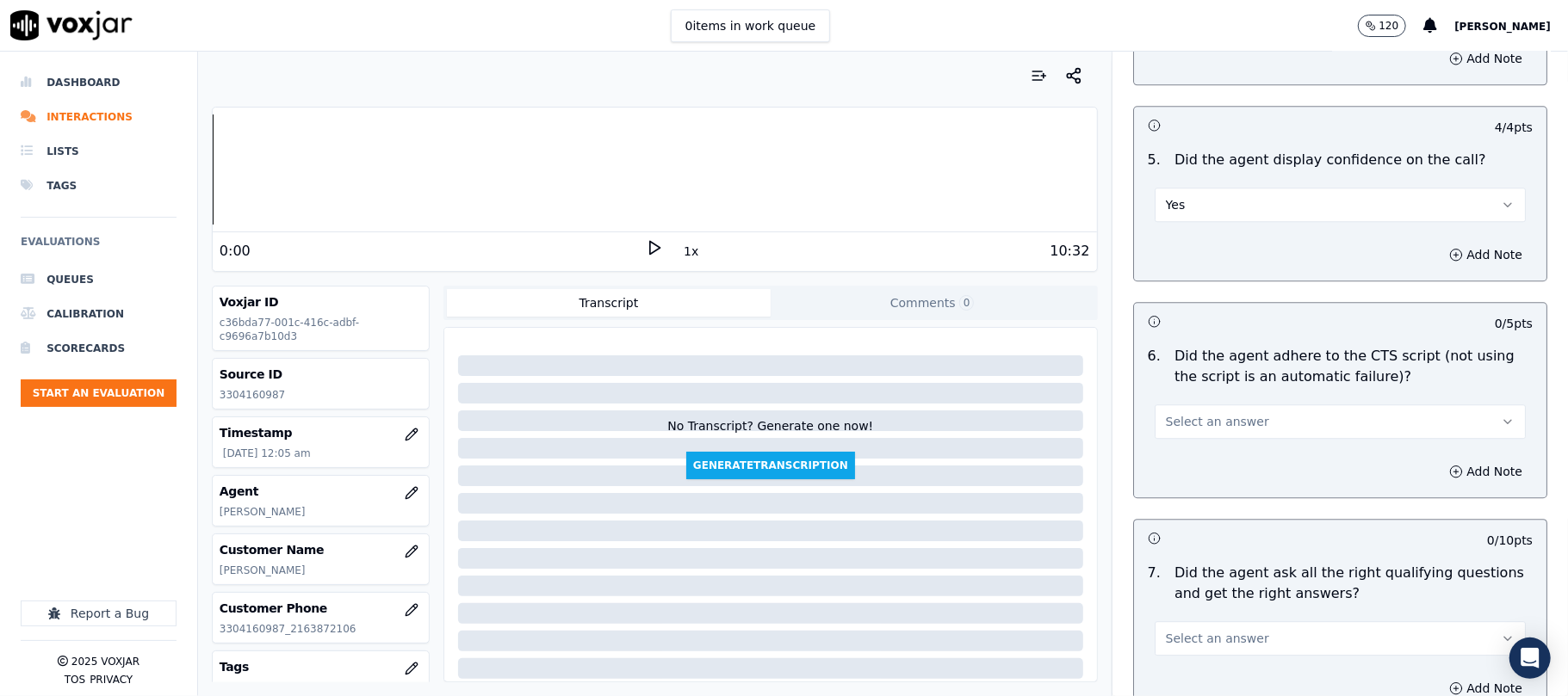
click at [1175, 413] on span "Select an answer" at bounding box center [1217, 422] width 103 height 17
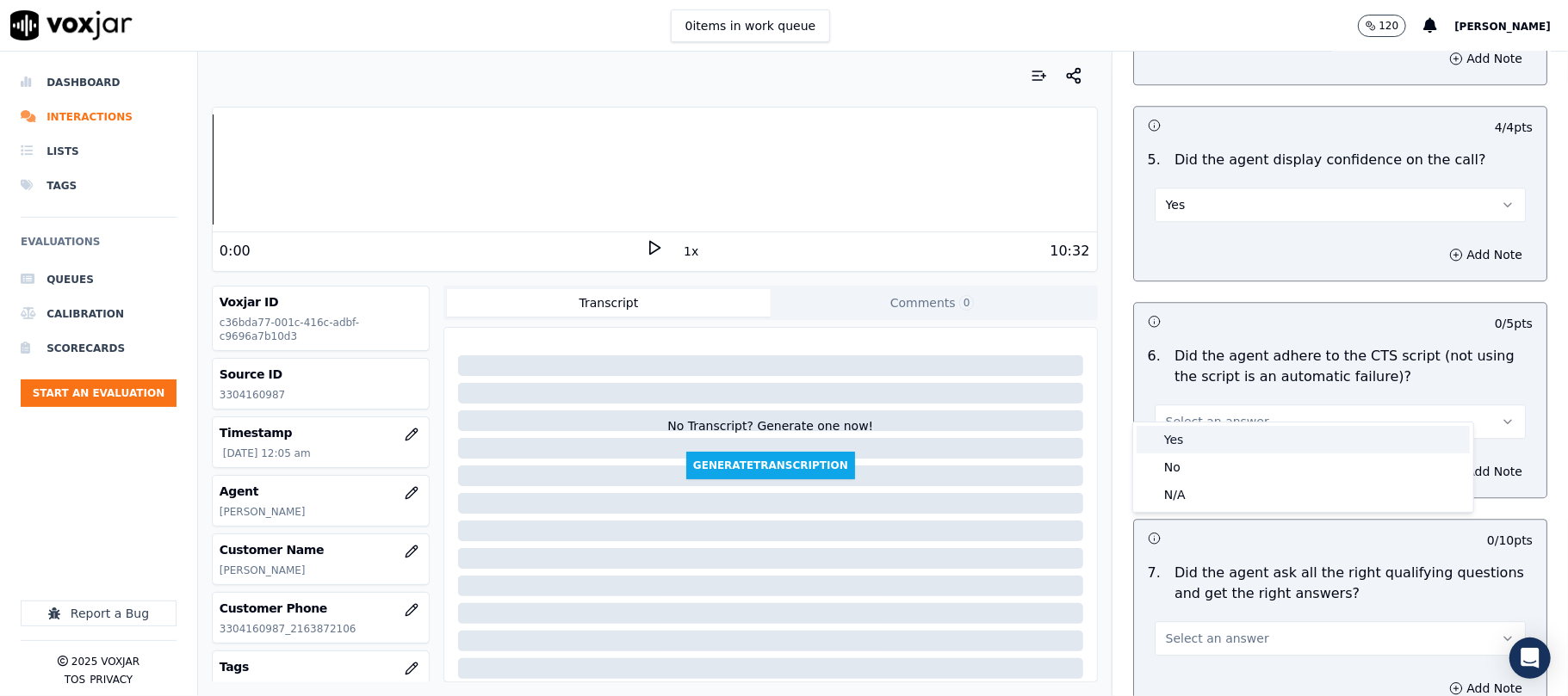
click at [1171, 432] on div "Yes" at bounding box center [1303, 439] width 333 height 28
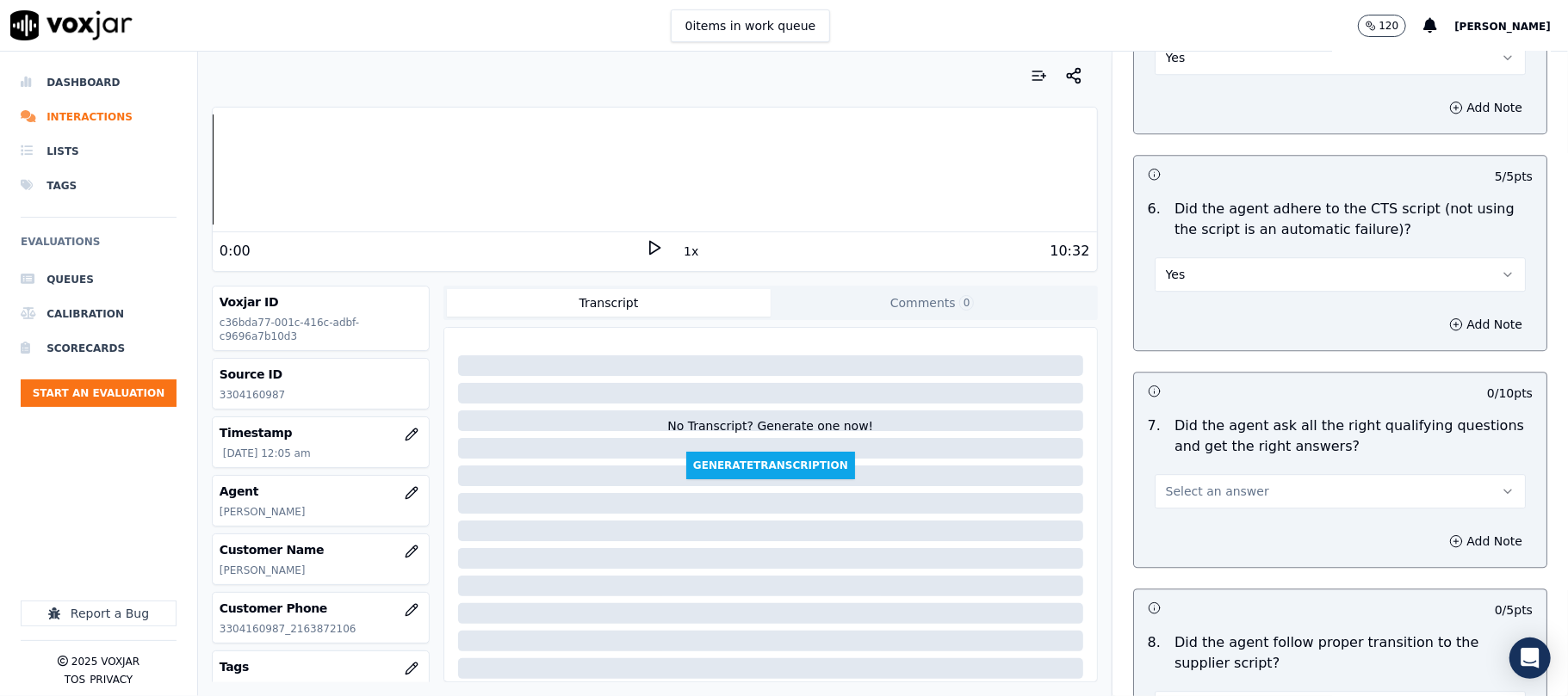
scroll to position [3442, 0]
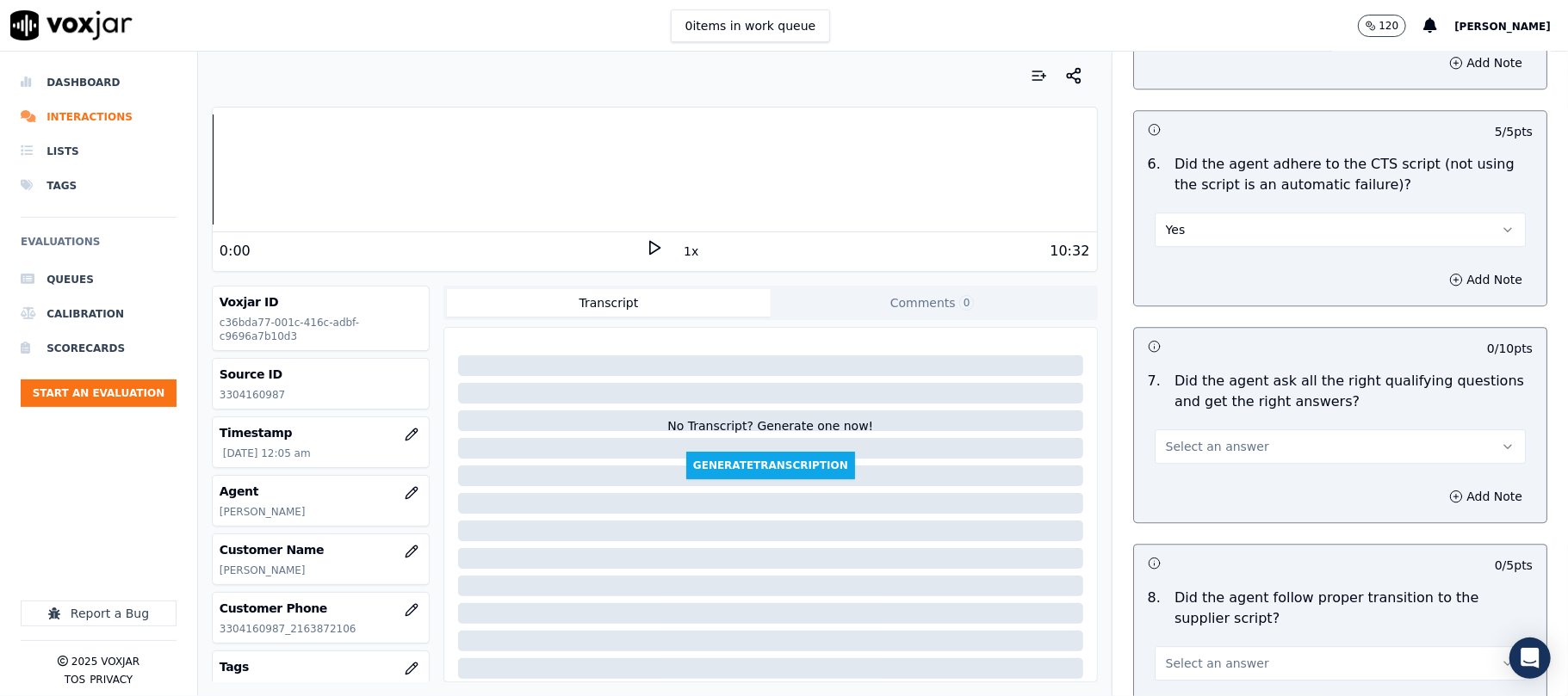
click at [1178, 439] on button "Select an answer" at bounding box center [1340, 446] width 371 height 34
click at [1159, 472] on div "Yes" at bounding box center [1303, 465] width 333 height 28
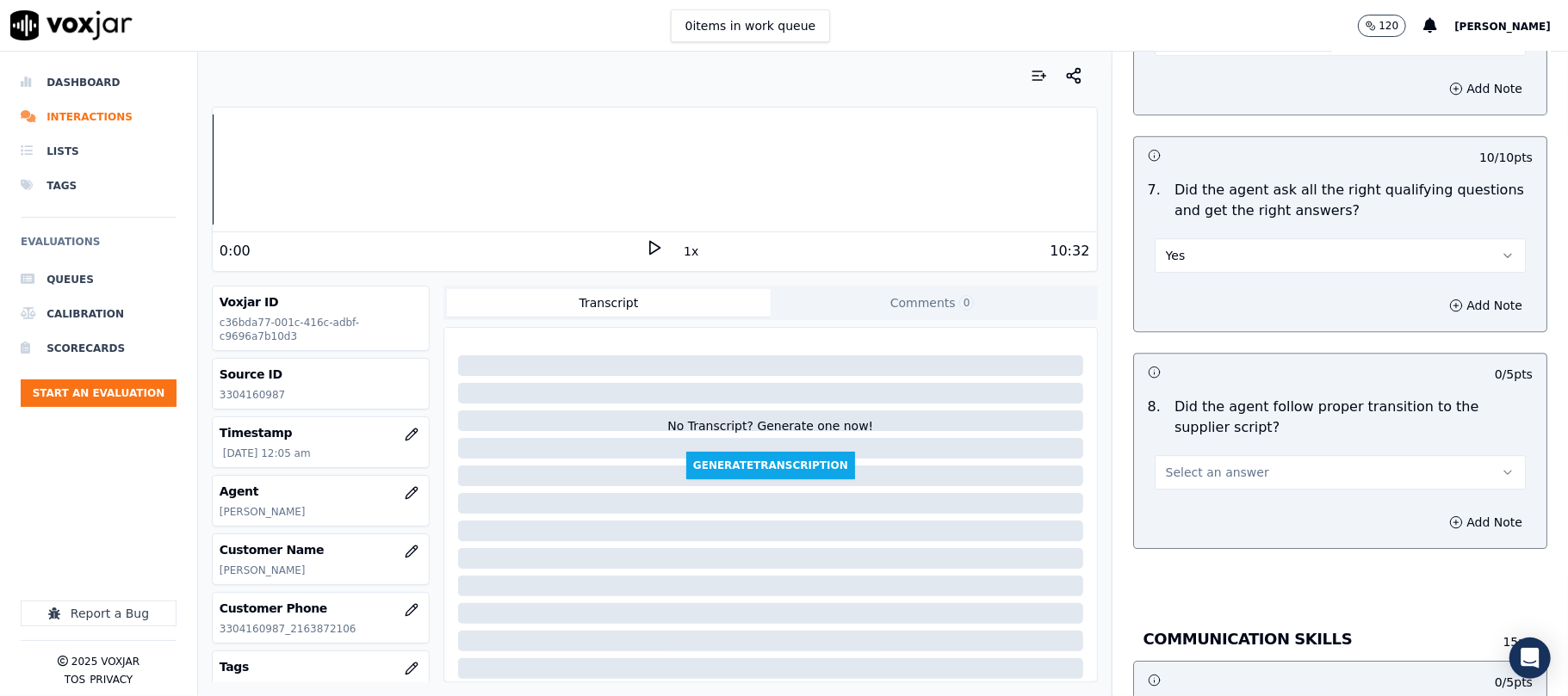
click at [1165, 464] on span "Select an answer" at bounding box center [1217, 472] width 103 height 17
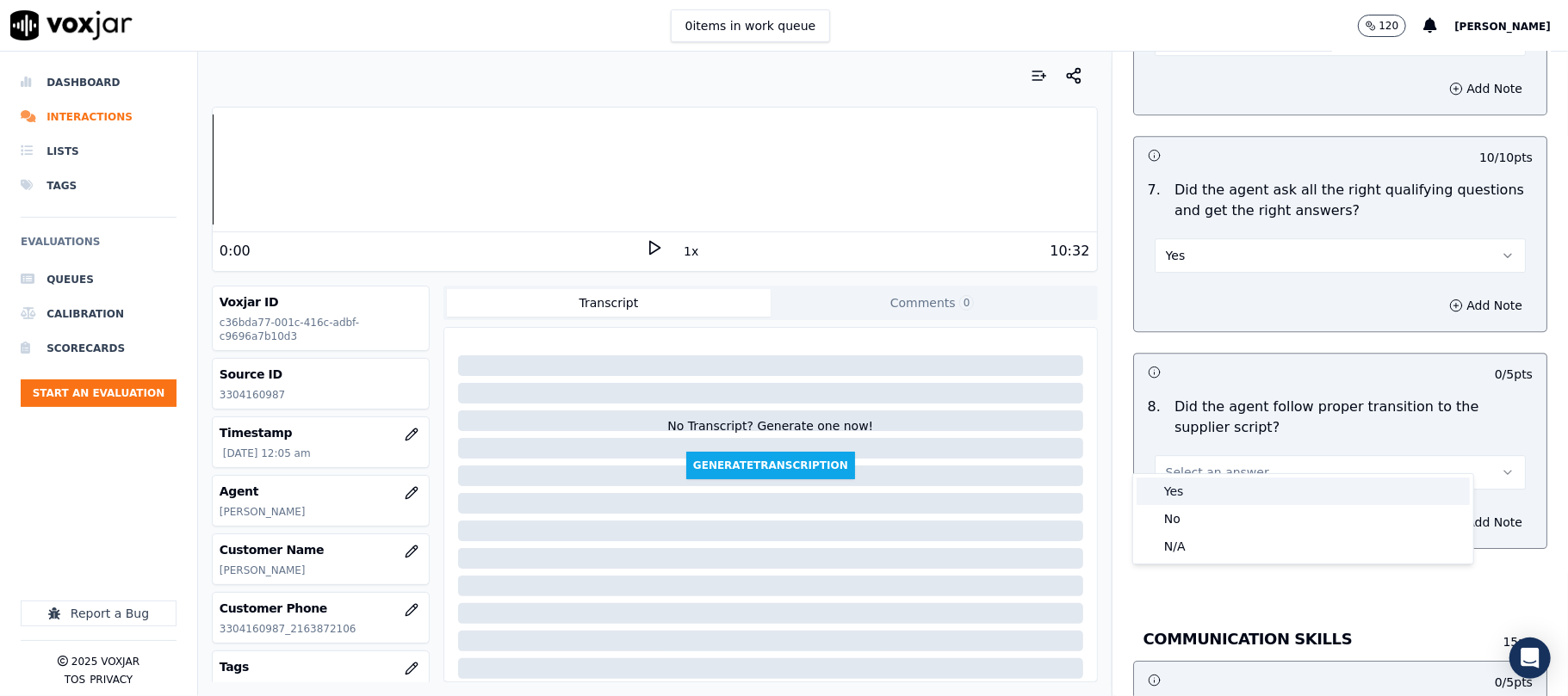
click at [1145, 484] on div "Yes" at bounding box center [1303, 490] width 333 height 28
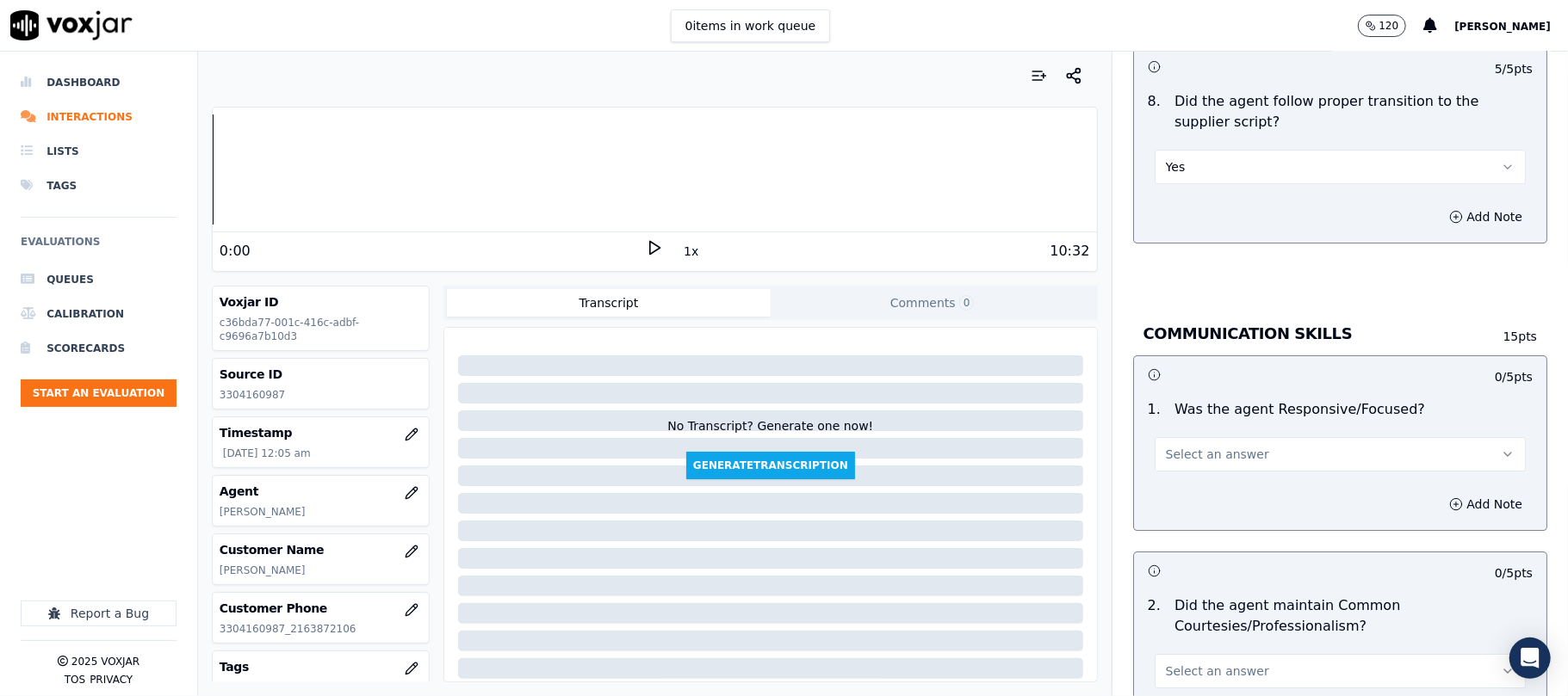
scroll to position [4014, 0]
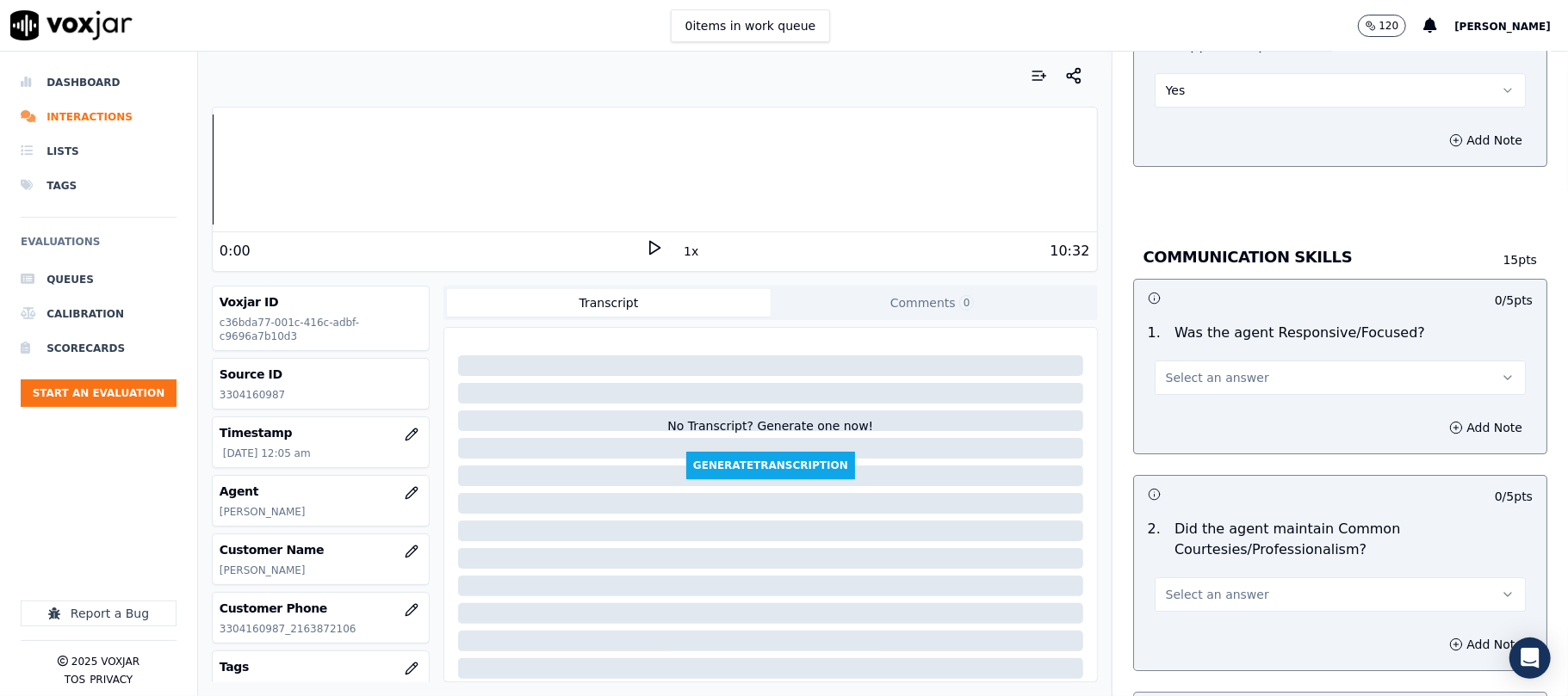
click at [1212, 360] on button "Select an answer" at bounding box center [1340, 378] width 371 height 34
click at [1190, 389] on div "Yes" at bounding box center [1303, 397] width 333 height 28
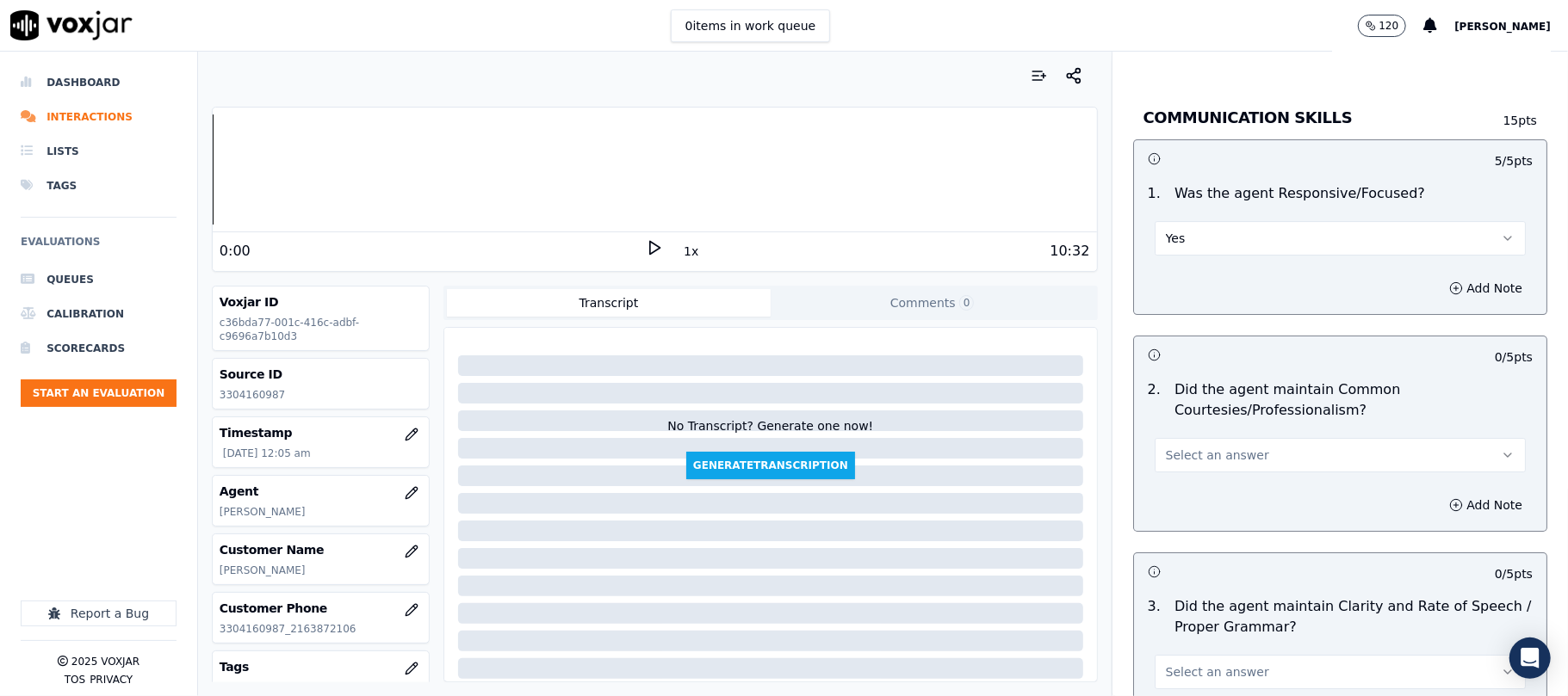
scroll to position [4207, 0]
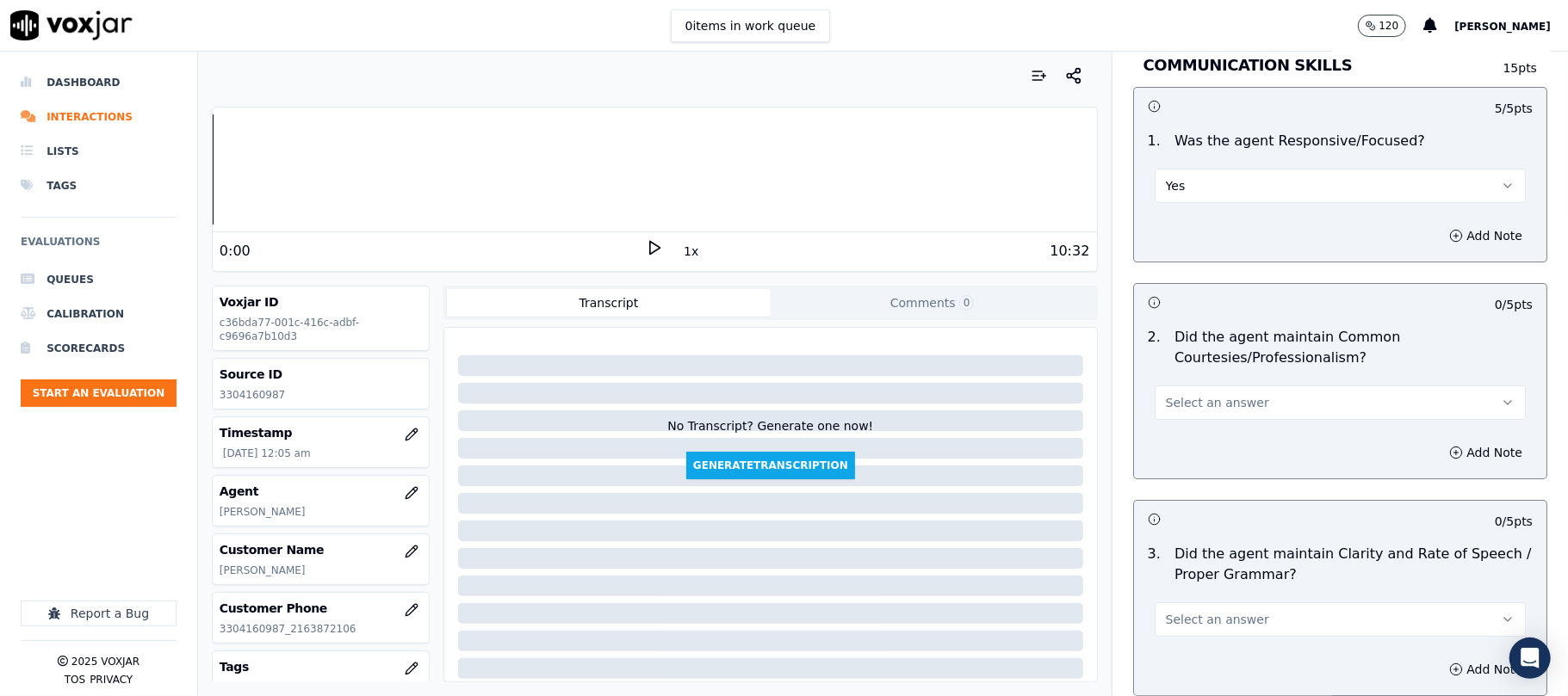
click at [1182, 394] on span "Select an answer" at bounding box center [1217, 402] width 103 height 17
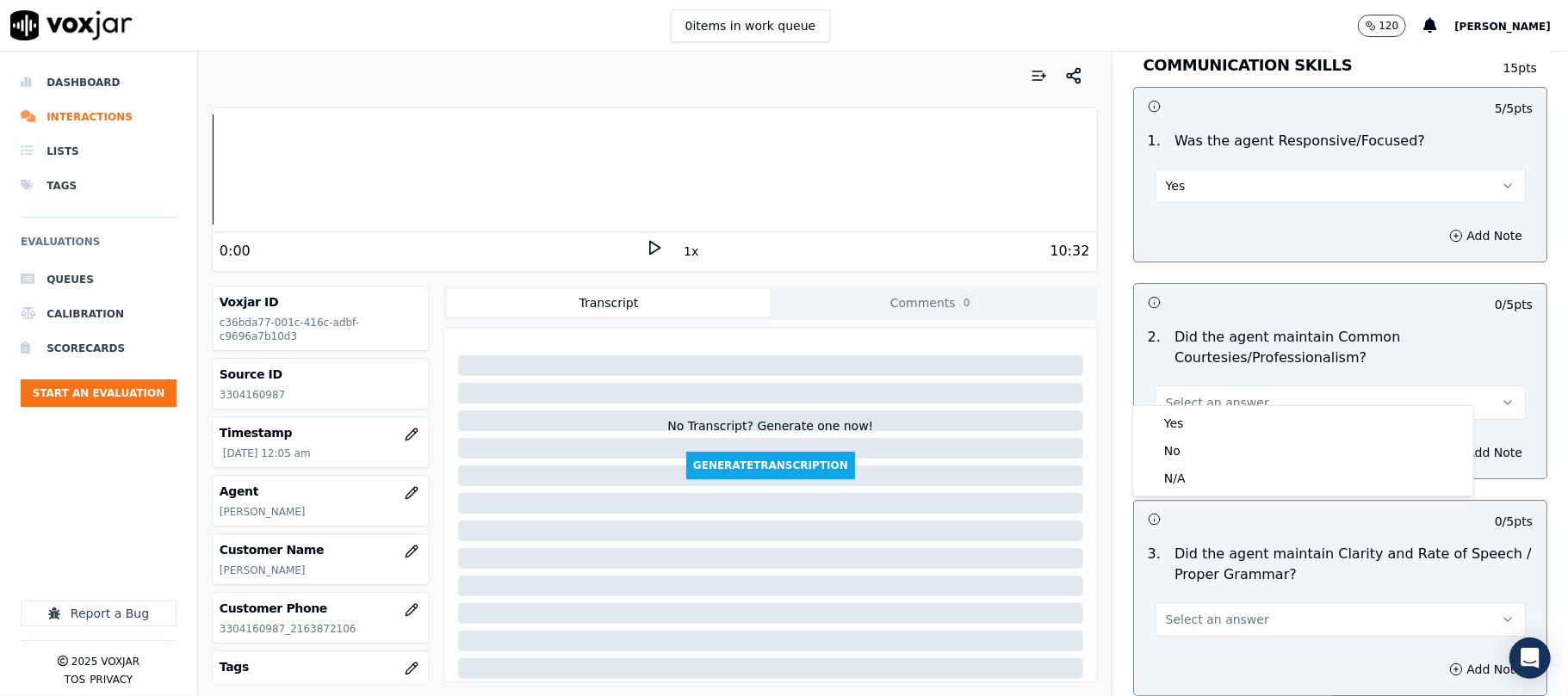
click at [1180, 410] on div "Yes" at bounding box center [1303, 423] width 333 height 28
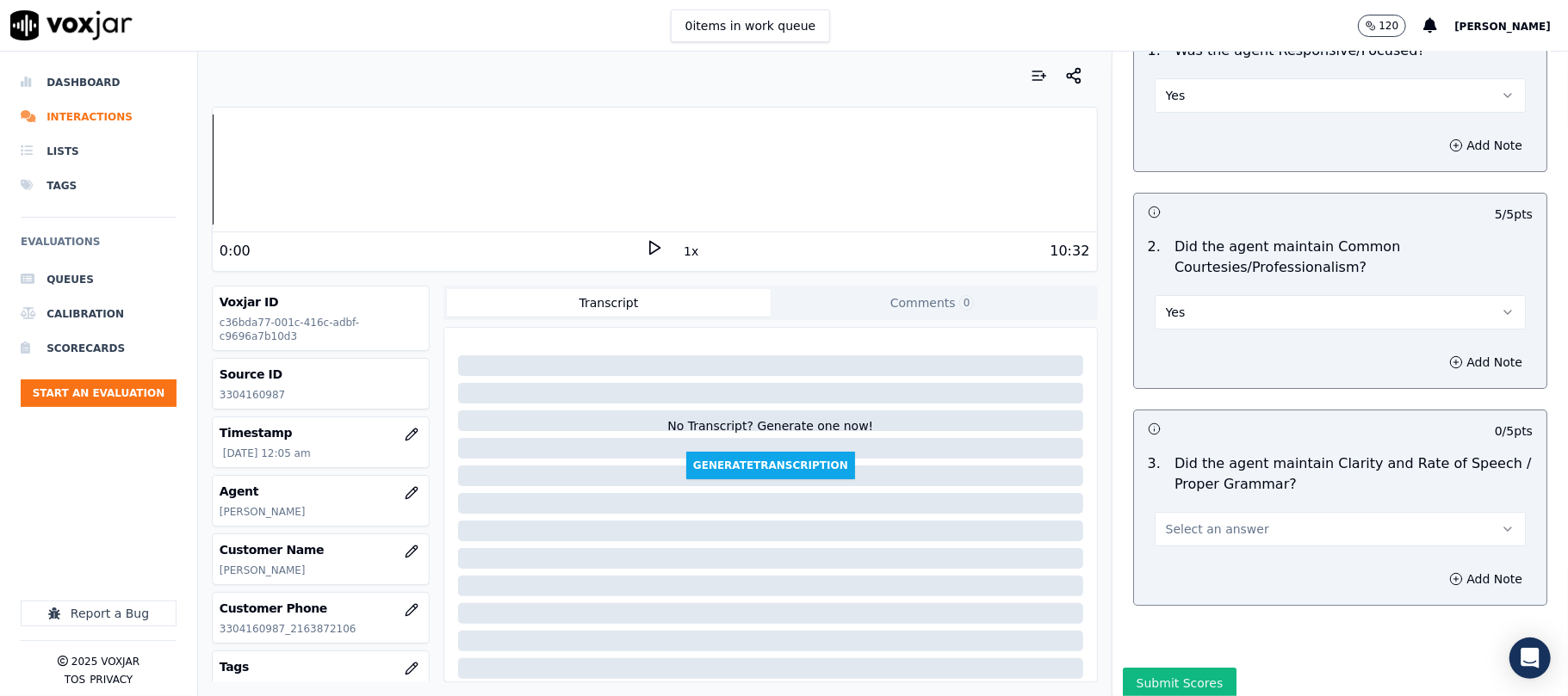
scroll to position [4344, 0]
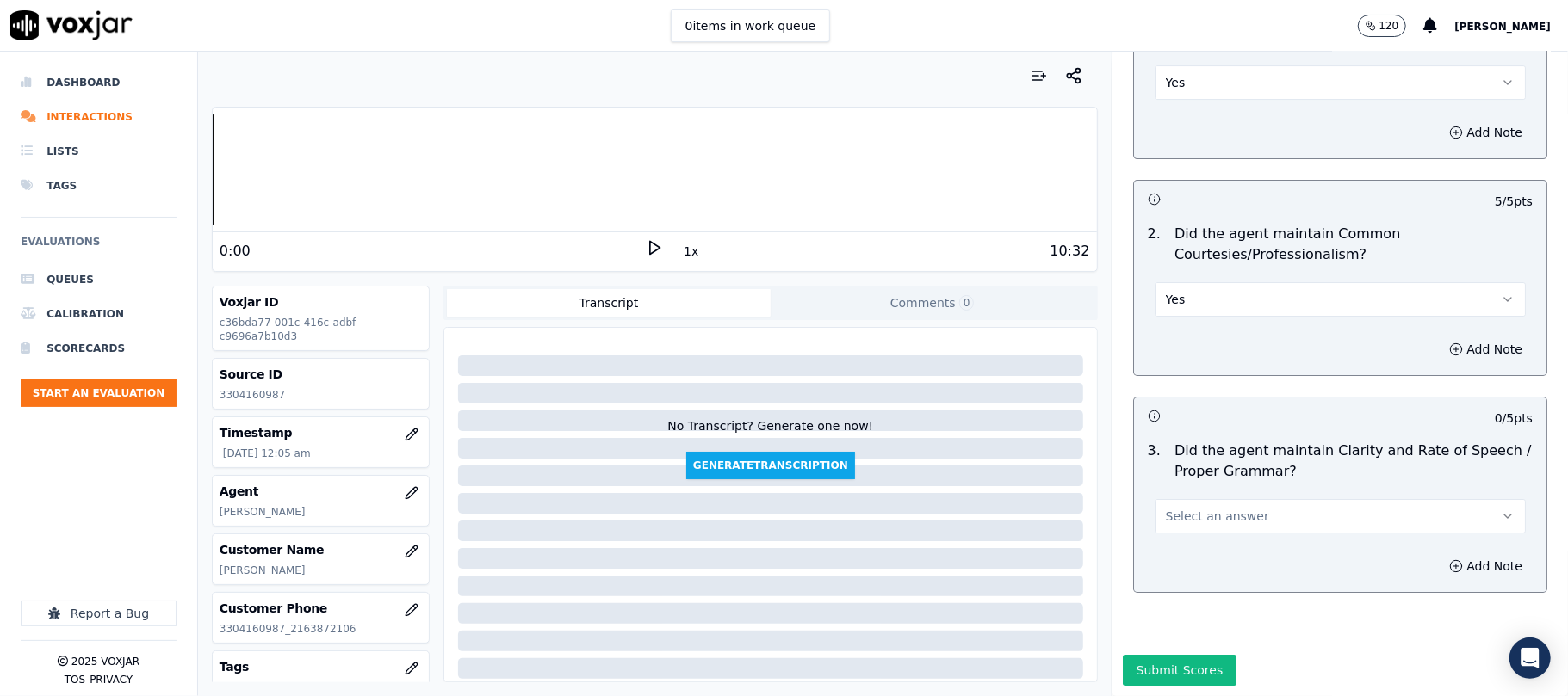
click at [1165, 508] on span "Select an answer" at bounding box center [1217, 516] width 103 height 17
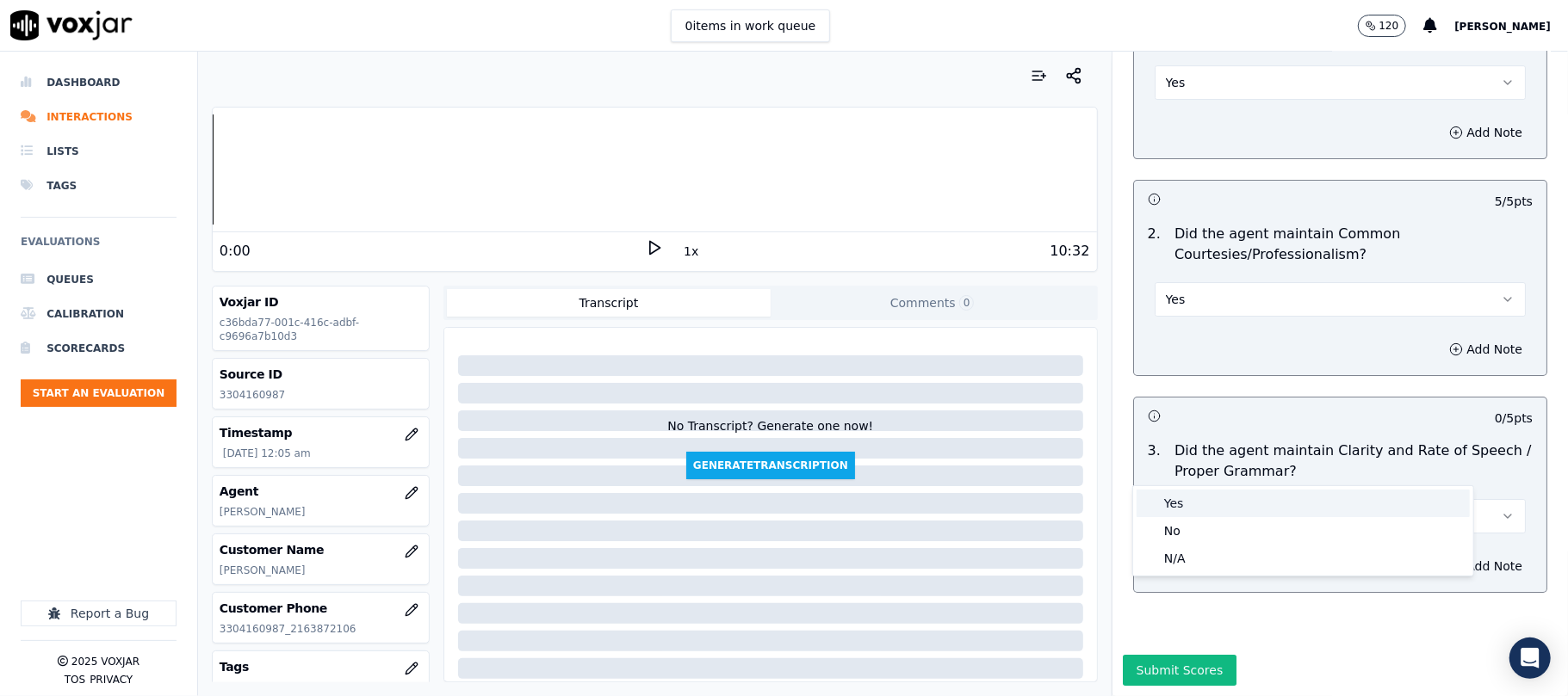
click at [1158, 489] on div "Yes" at bounding box center [1303, 503] width 333 height 28
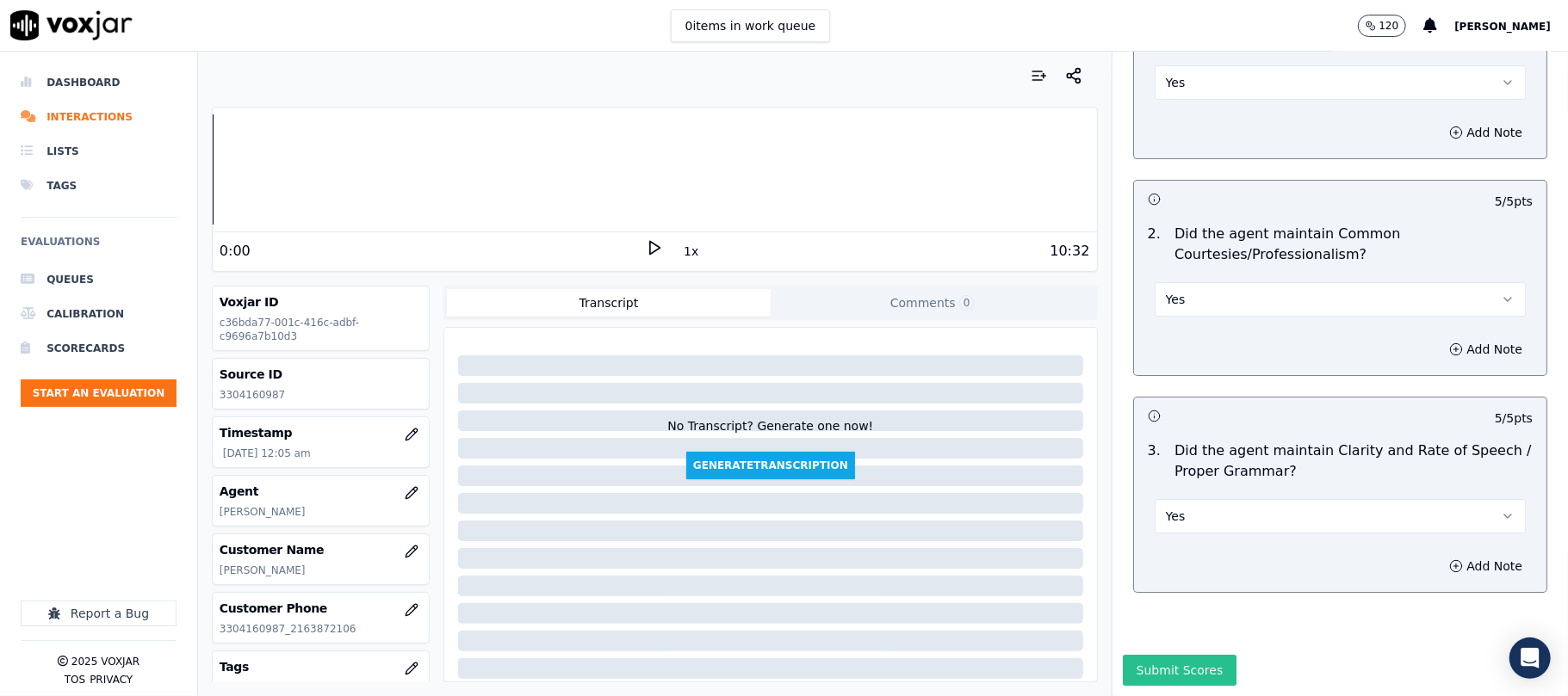
click at [1150, 655] on button "Submit Scores" at bounding box center [1180, 670] width 115 height 31
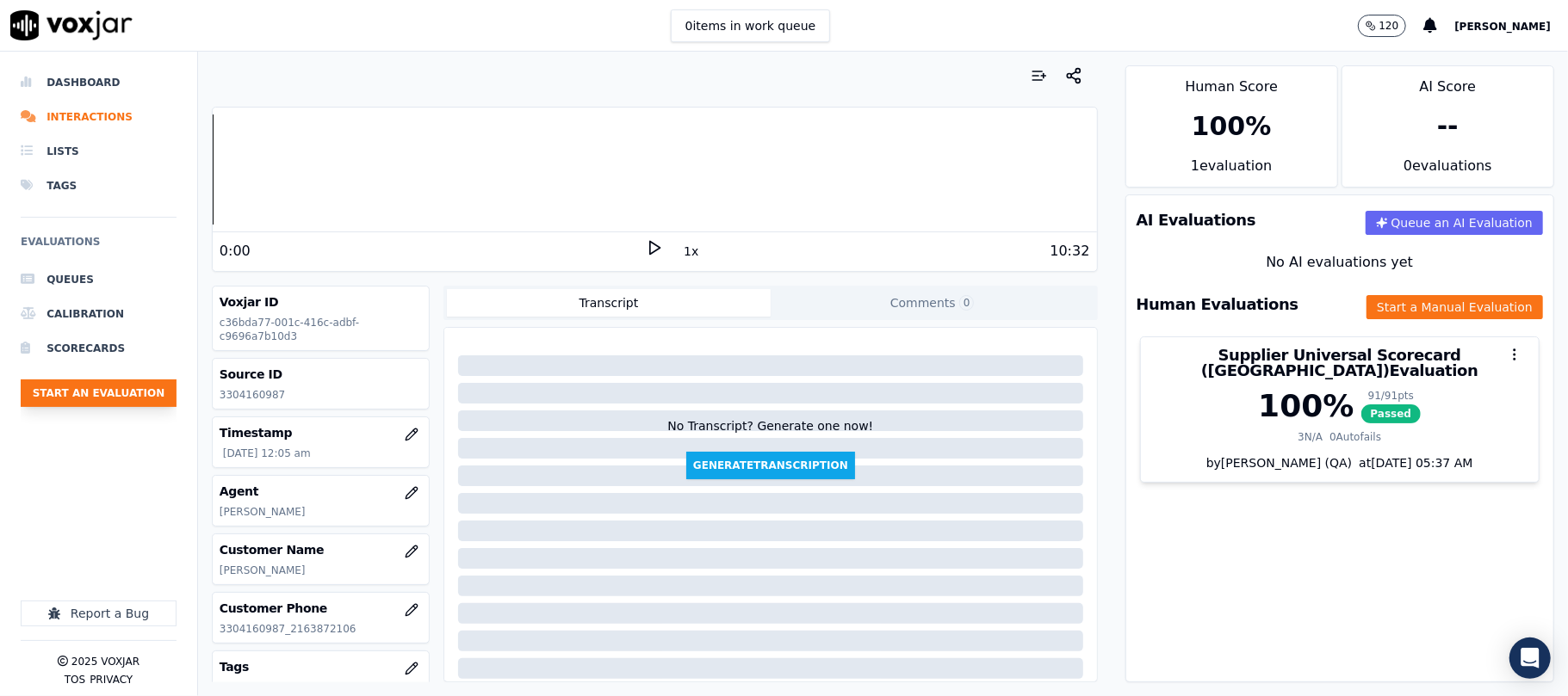
click at [108, 389] on button "Start an Evaluation" at bounding box center [99, 393] width 156 height 28
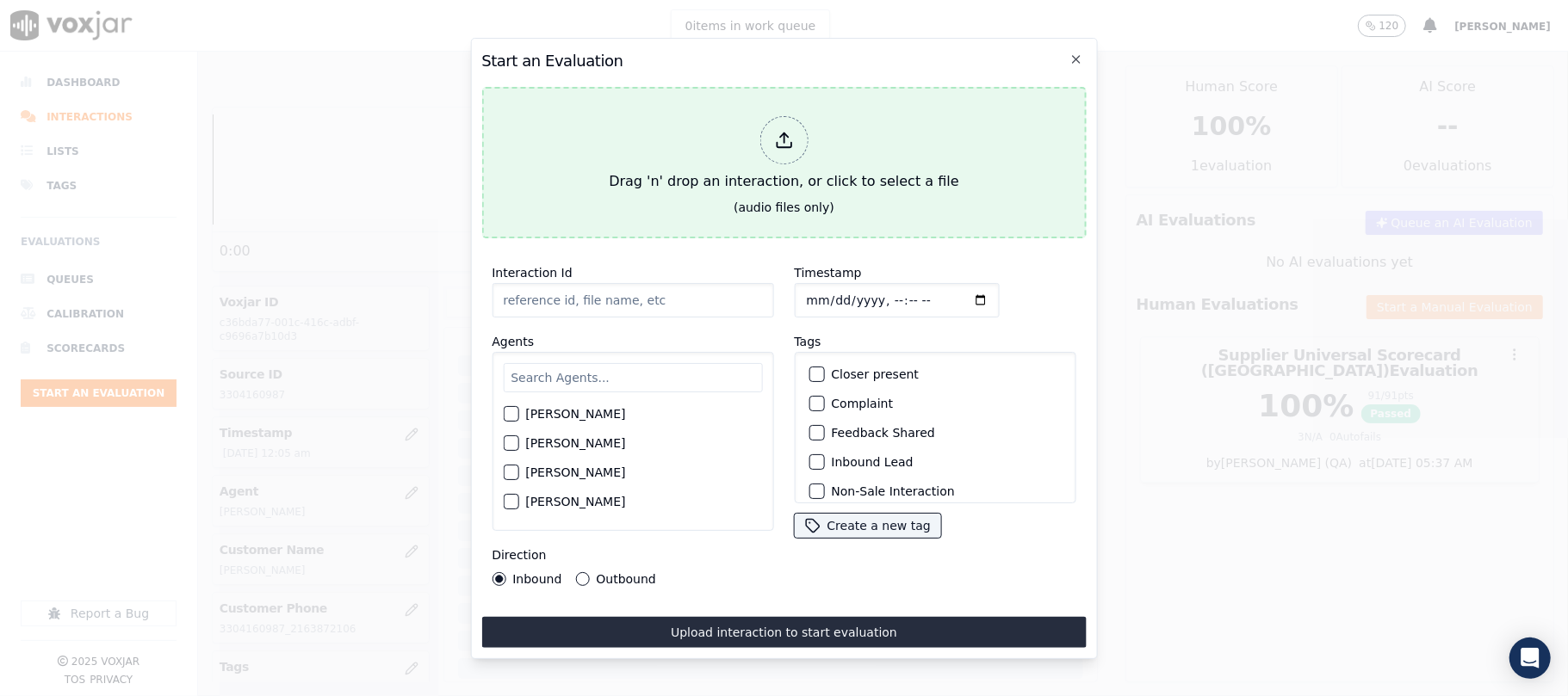
click at [874, 196] on button "Drag 'n' drop an interaction, or click to select a file (audio files only)" at bounding box center [784, 163] width 605 height 151
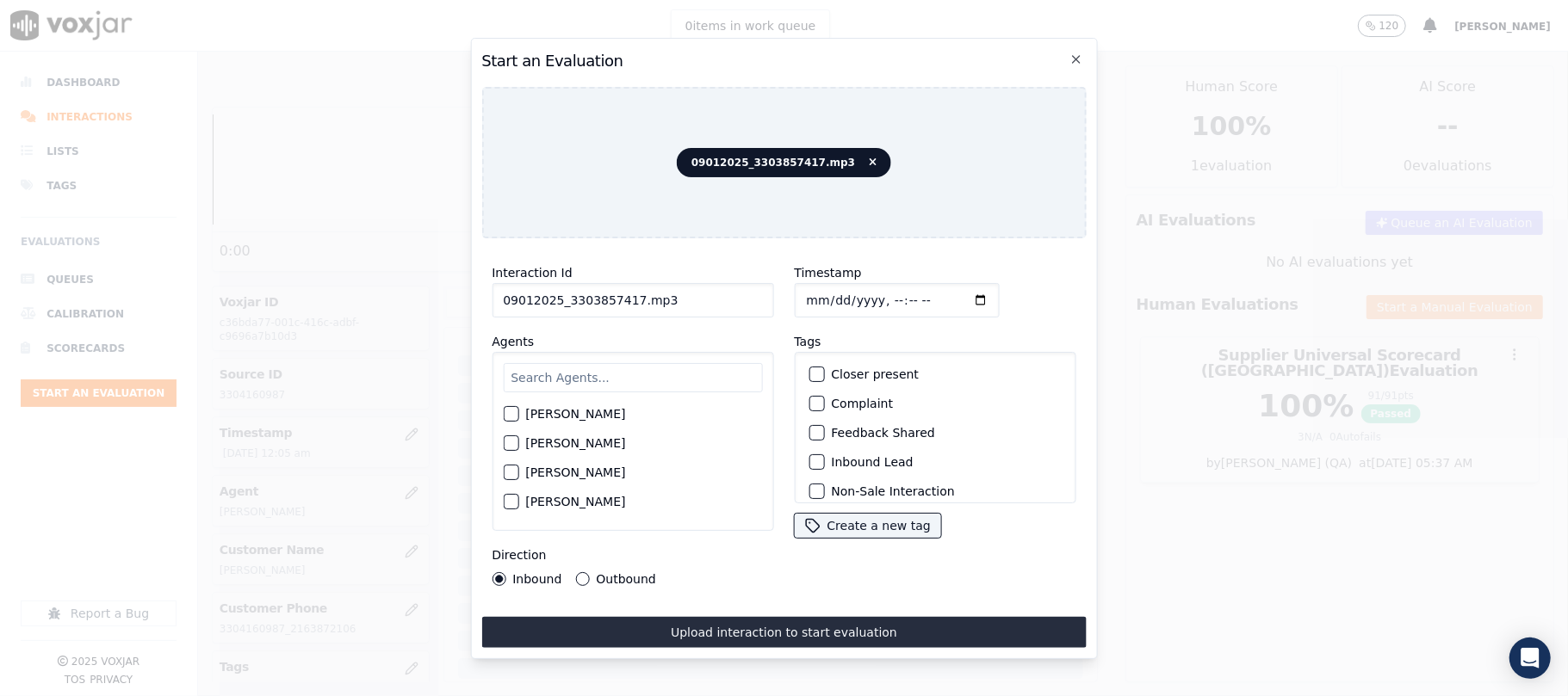
click at [558, 288] on input "09012025_3303857417.mp3" at bounding box center [632, 300] width 281 height 34
paste input "3303857417"
type input "3303857417"
click at [825, 288] on input "Timestamp" at bounding box center [896, 300] width 205 height 34
type input "[DATE]T00:07"
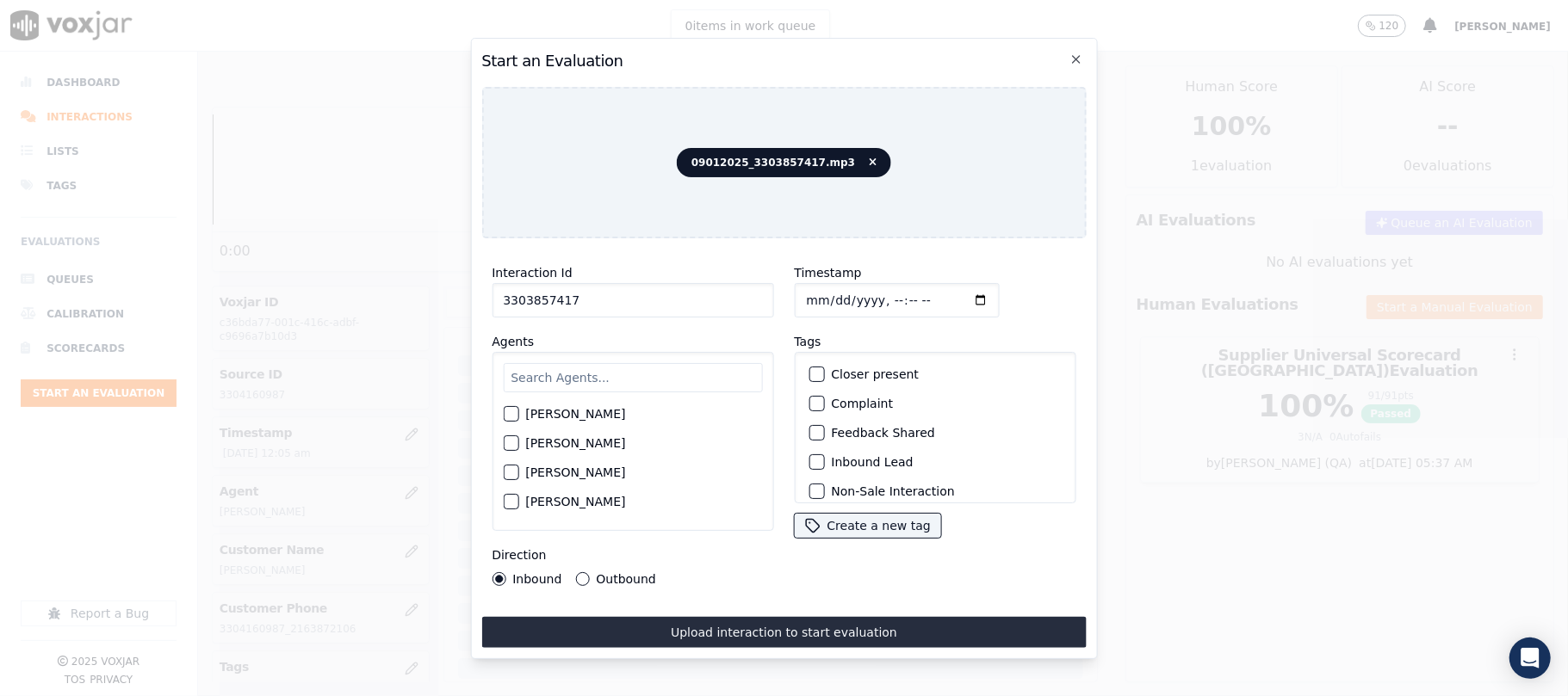
click at [634, 363] on input "text" at bounding box center [632, 378] width 259 height 30
type input "LILI"
click at [625, 413] on label "[PERSON_NAME]" at bounding box center [575, 419] width 99 height 12
click at [519, 411] on button "[PERSON_NAME]" at bounding box center [511, 419] width 15 height 15
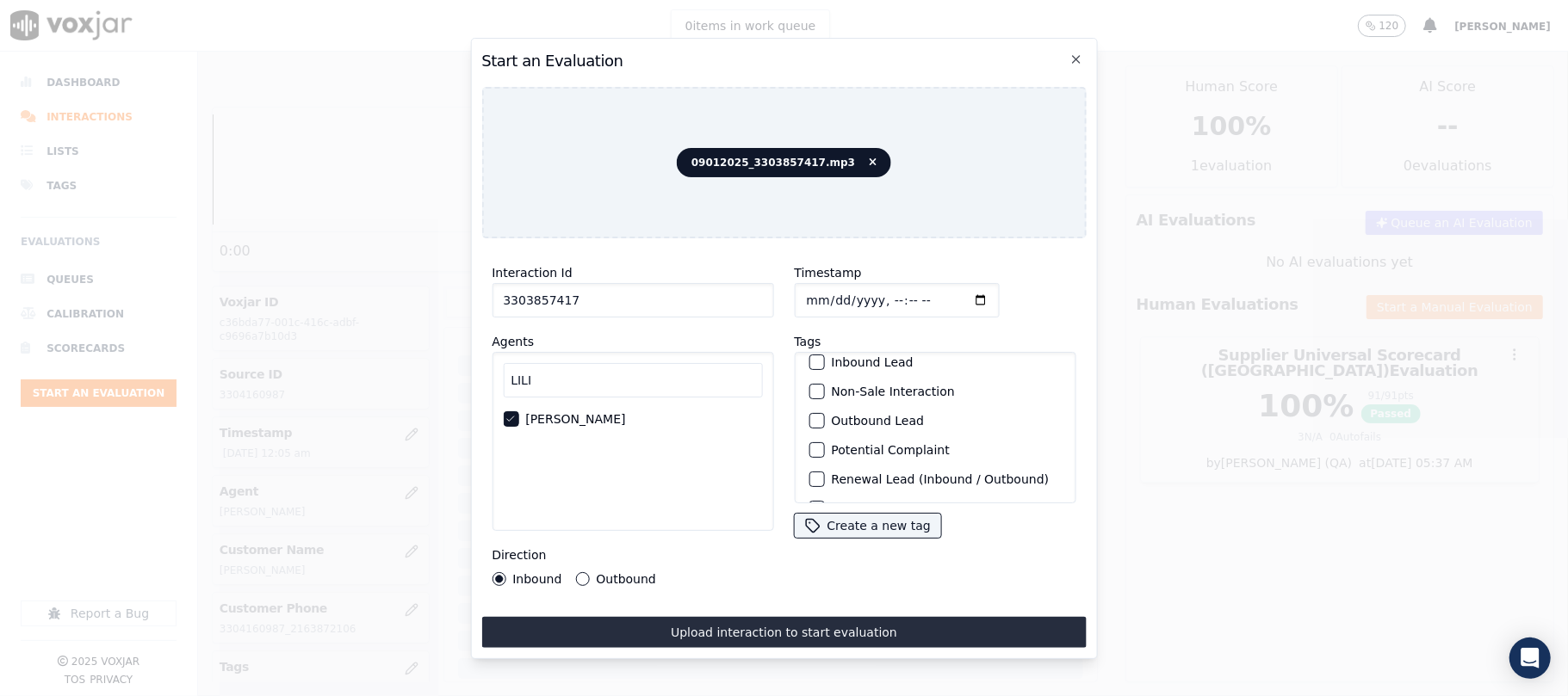
scroll to position [150, 0]
click at [854, 475] on label "Sale Interaction" at bounding box center [877, 481] width 95 height 12
click at [824, 473] on button "Sale Interaction" at bounding box center [816, 481] width 15 height 15
click at [629, 573] on label "Outbound" at bounding box center [626, 578] width 59 height 12
click at [589, 572] on button "Outbound" at bounding box center [582, 578] width 13 height 13
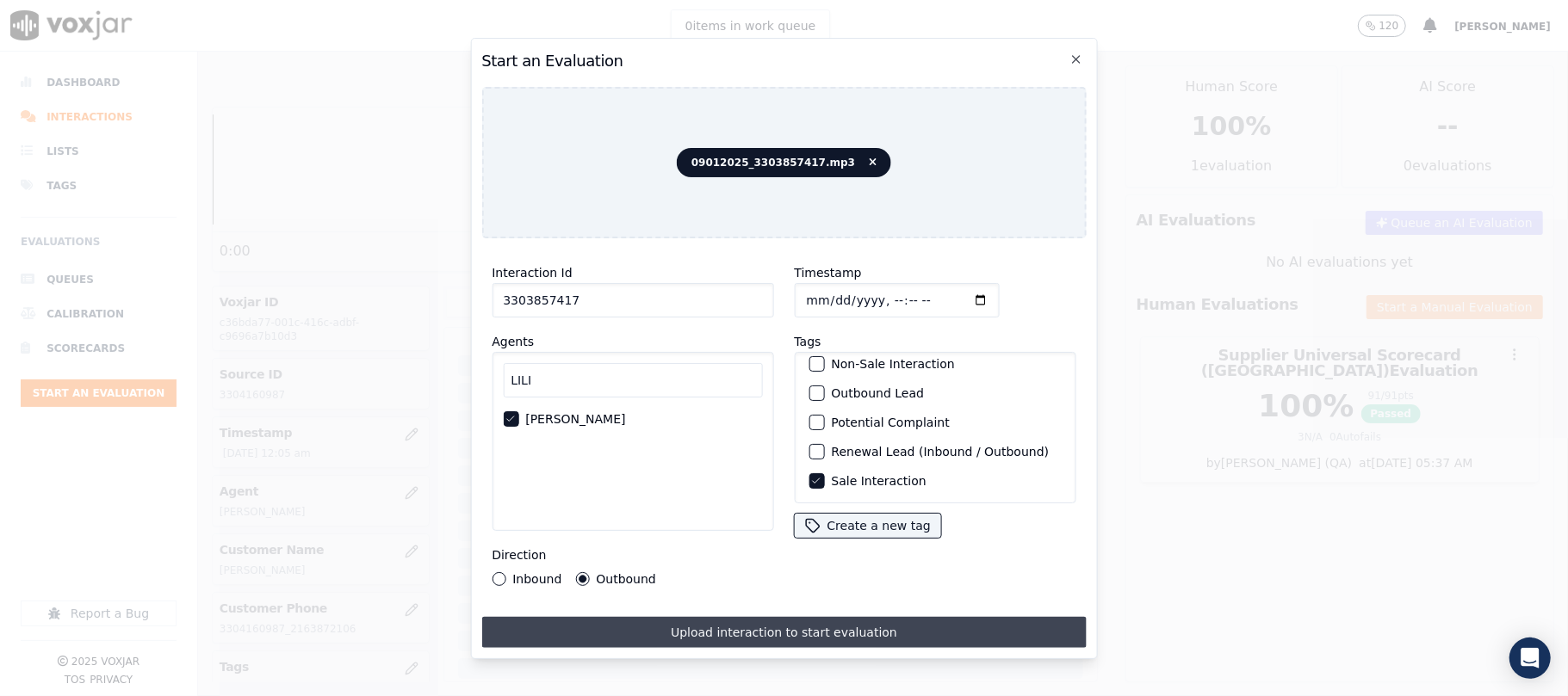
click at [686, 617] on button "Upload interaction to start evaluation" at bounding box center [784, 632] width 605 height 31
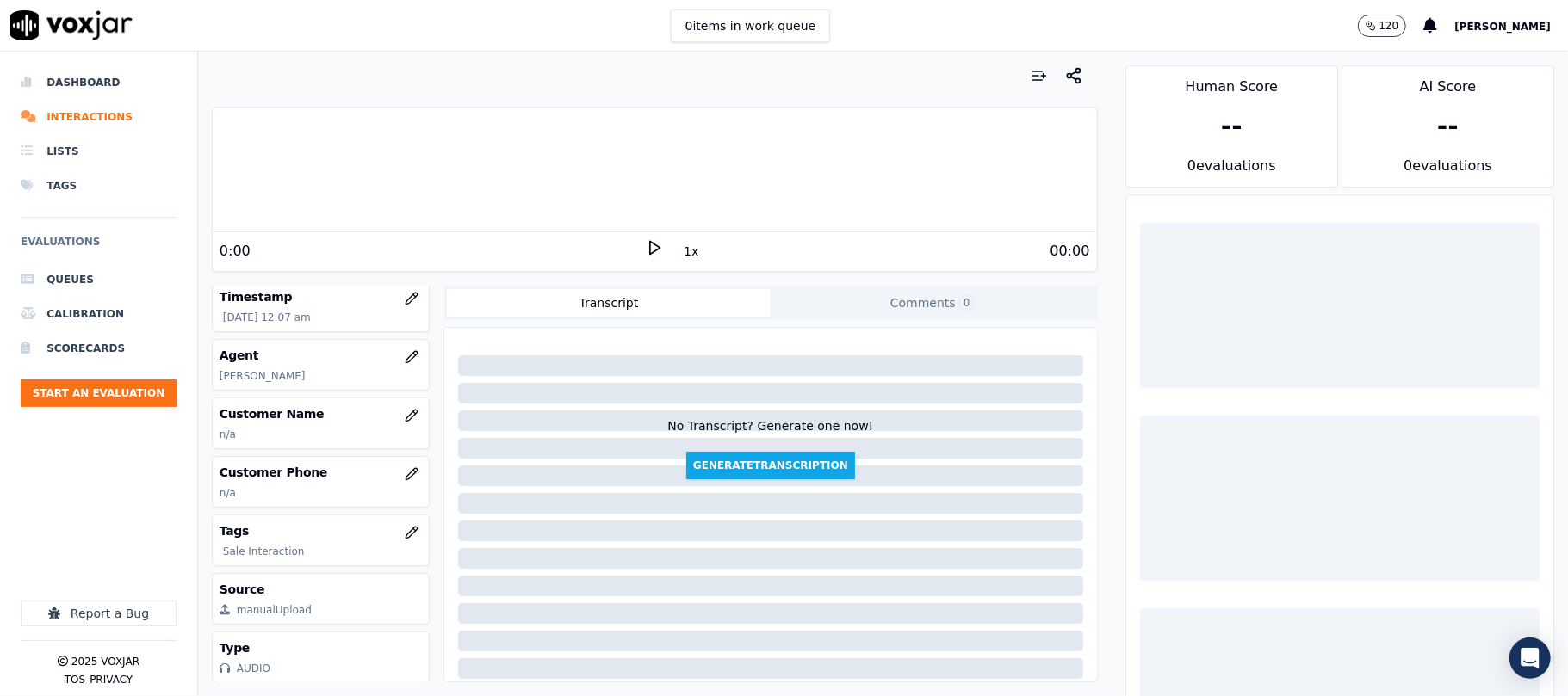
scroll to position [191, 0]
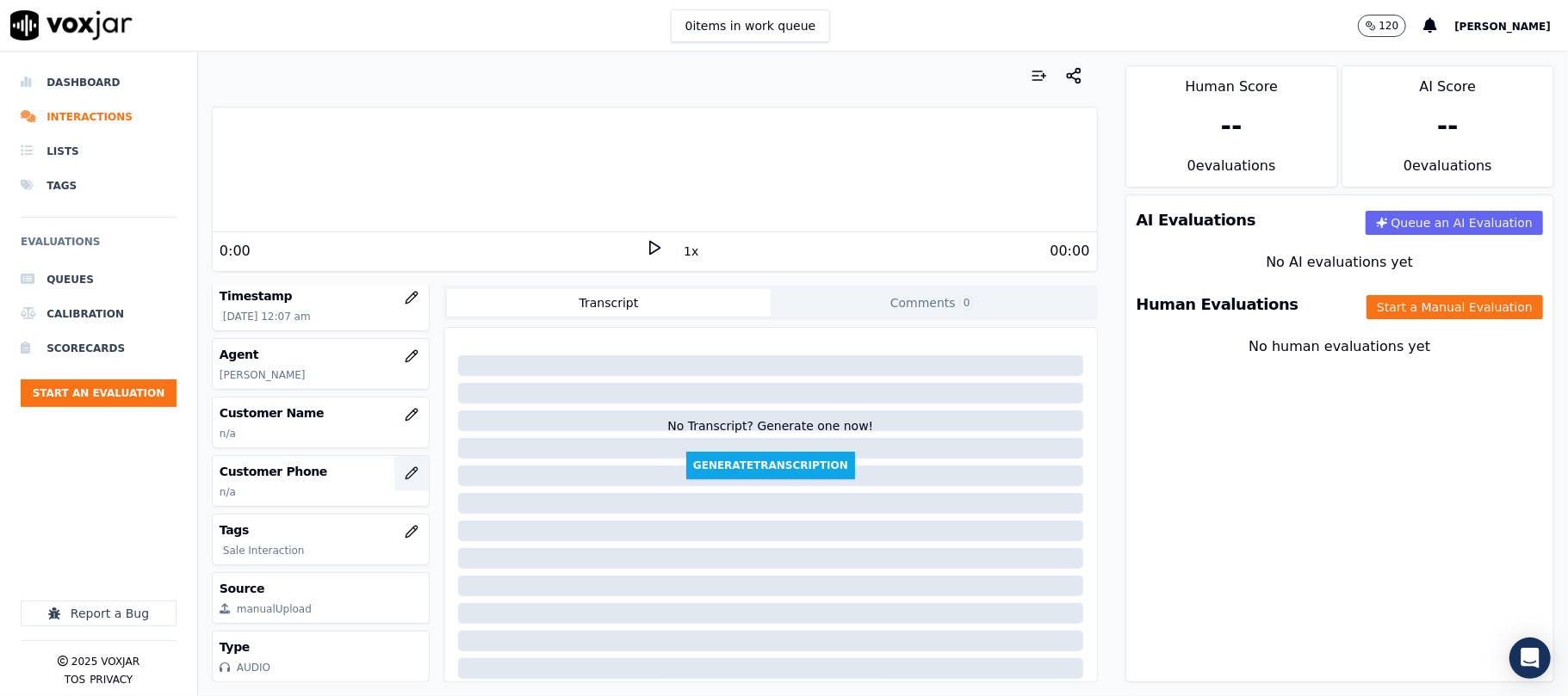
click at [405, 467] on icon "button" at bounding box center [411, 473] width 13 height 13
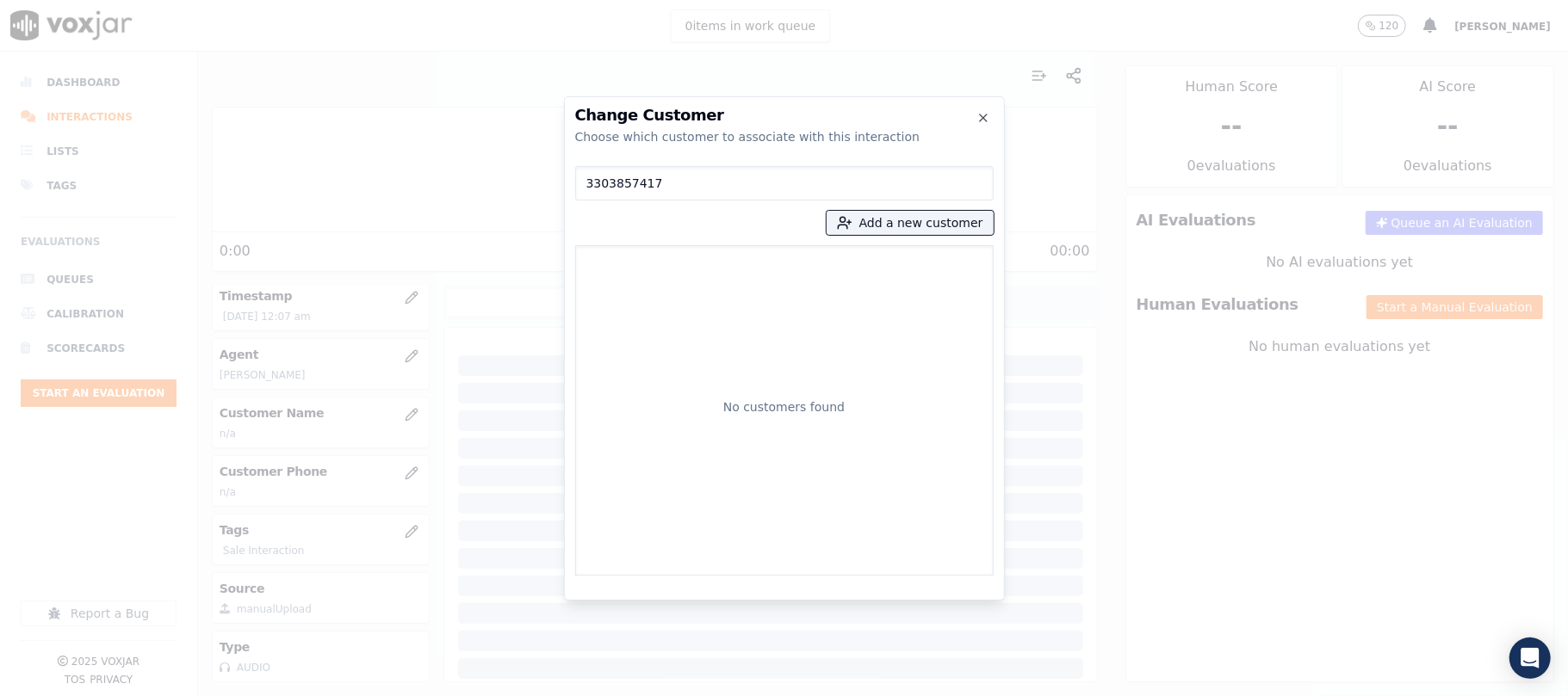
type input "3303857417"
click at [702, 263] on div "No customers found" at bounding box center [784, 410] width 403 height 315
click at [939, 226] on button "Add a new customer" at bounding box center [910, 222] width 167 height 24
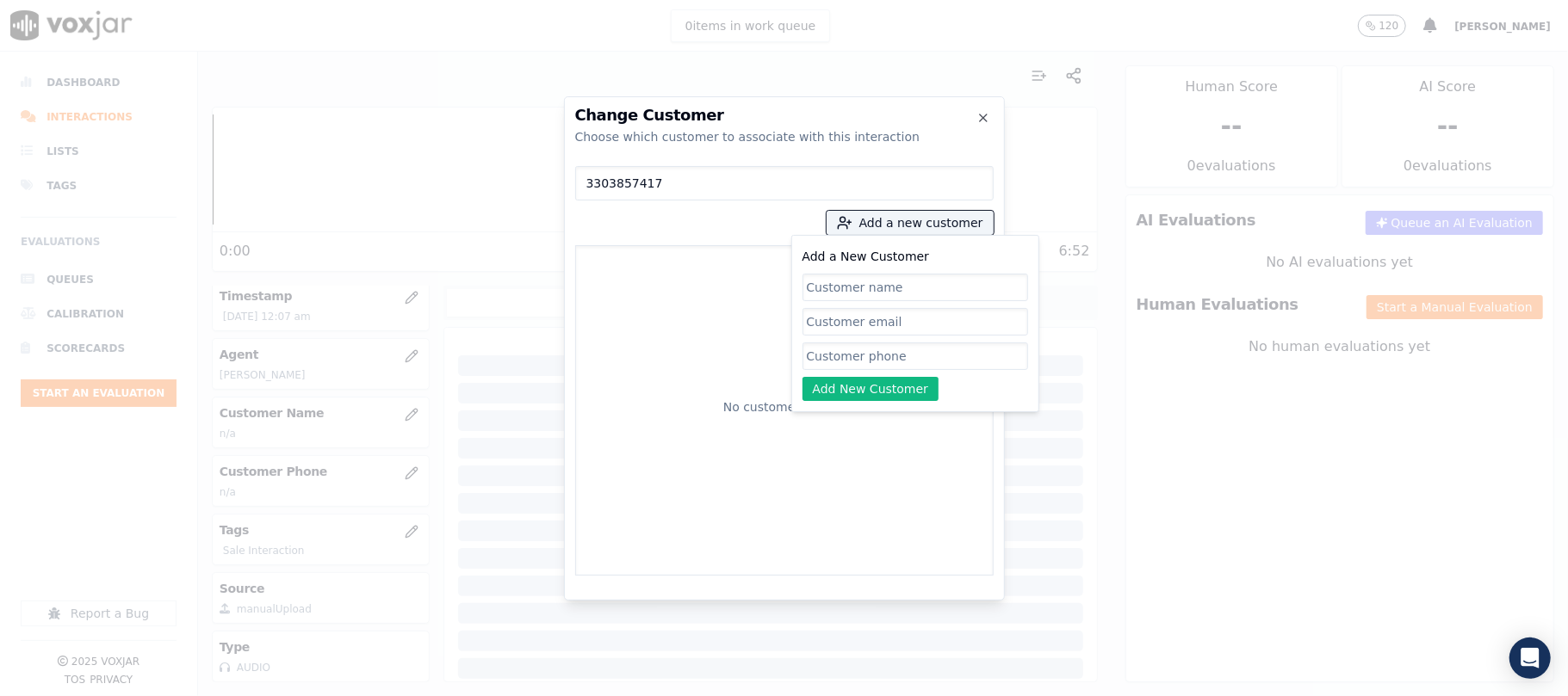
click at [848, 339] on div "Add a New Customer Add New Customer" at bounding box center [916, 323] width 226 height 155
click at [848, 352] on input "Add a New Customer" at bounding box center [916, 356] width 226 height 28
paste input "3303857417"
type input "3303857417"
click at [897, 293] on input "Add a New Customer" at bounding box center [916, 287] width 226 height 28
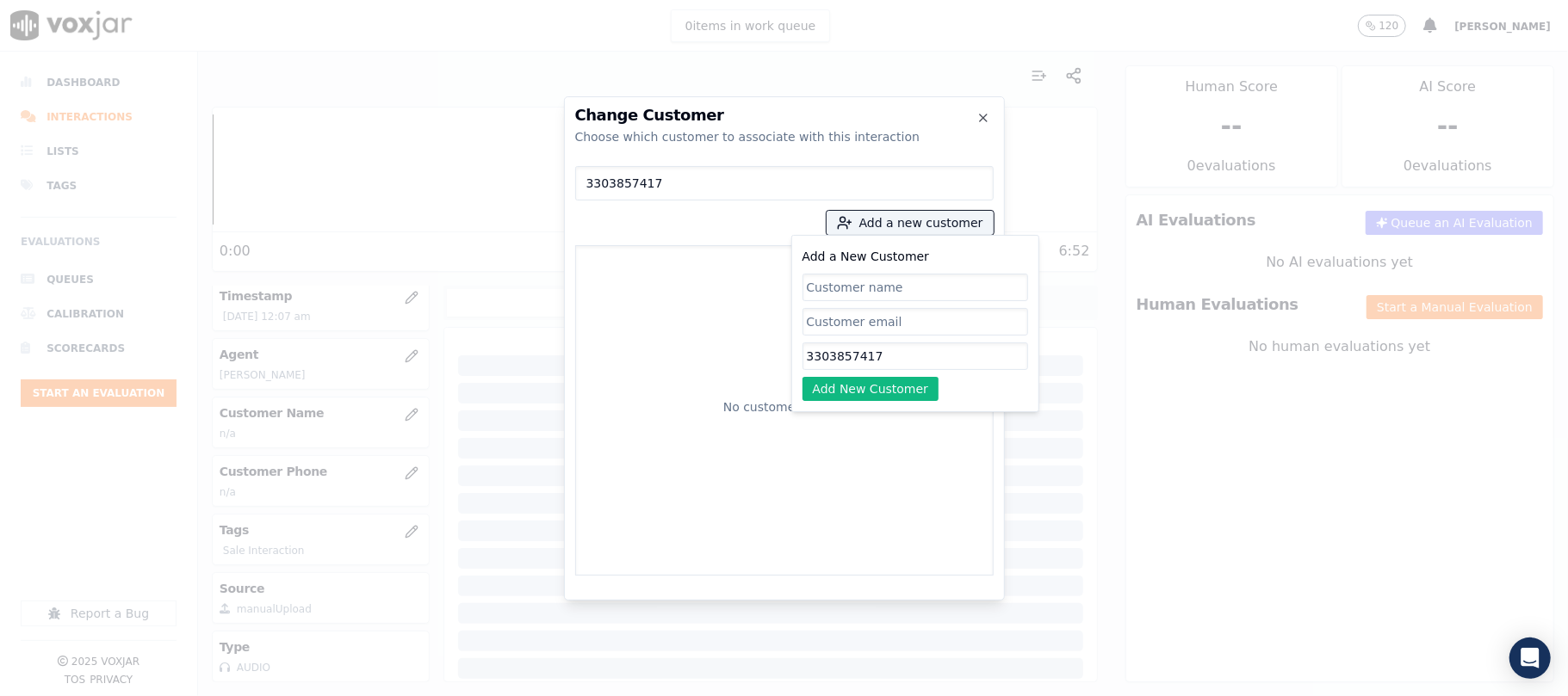
paste input "J [PERSON_NAME]"
type input "J [PERSON_NAME]"
click at [869, 381] on button "Add New Customer" at bounding box center [871, 388] width 137 height 24
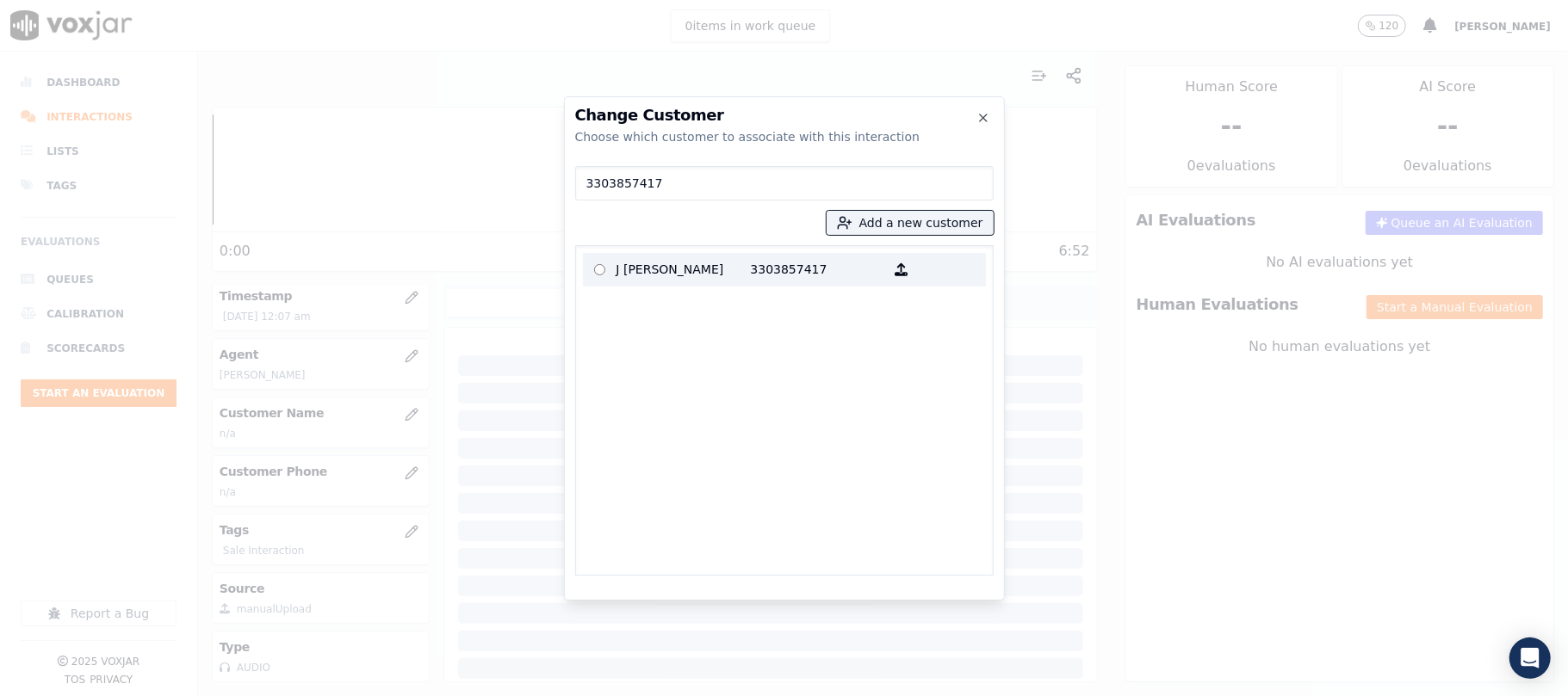
click at [622, 273] on p "J [PERSON_NAME]" at bounding box center [683, 270] width 134 height 27
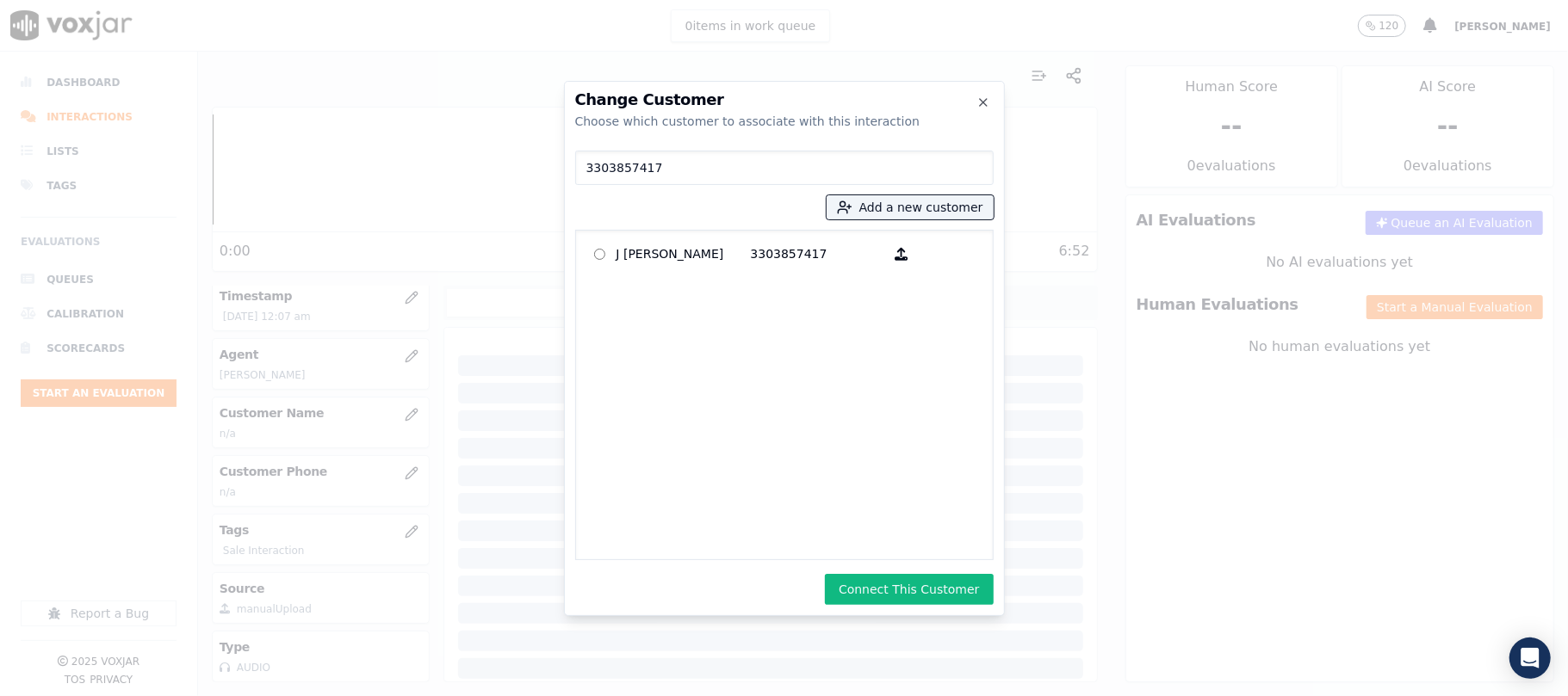
click at [923, 613] on div "Change Customer Choose which customer to associate with this interaction 330385…" at bounding box center [784, 349] width 441 height 535
click at [924, 589] on button "Connect This Customer" at bounding box center [908, 589] width 167 height 31
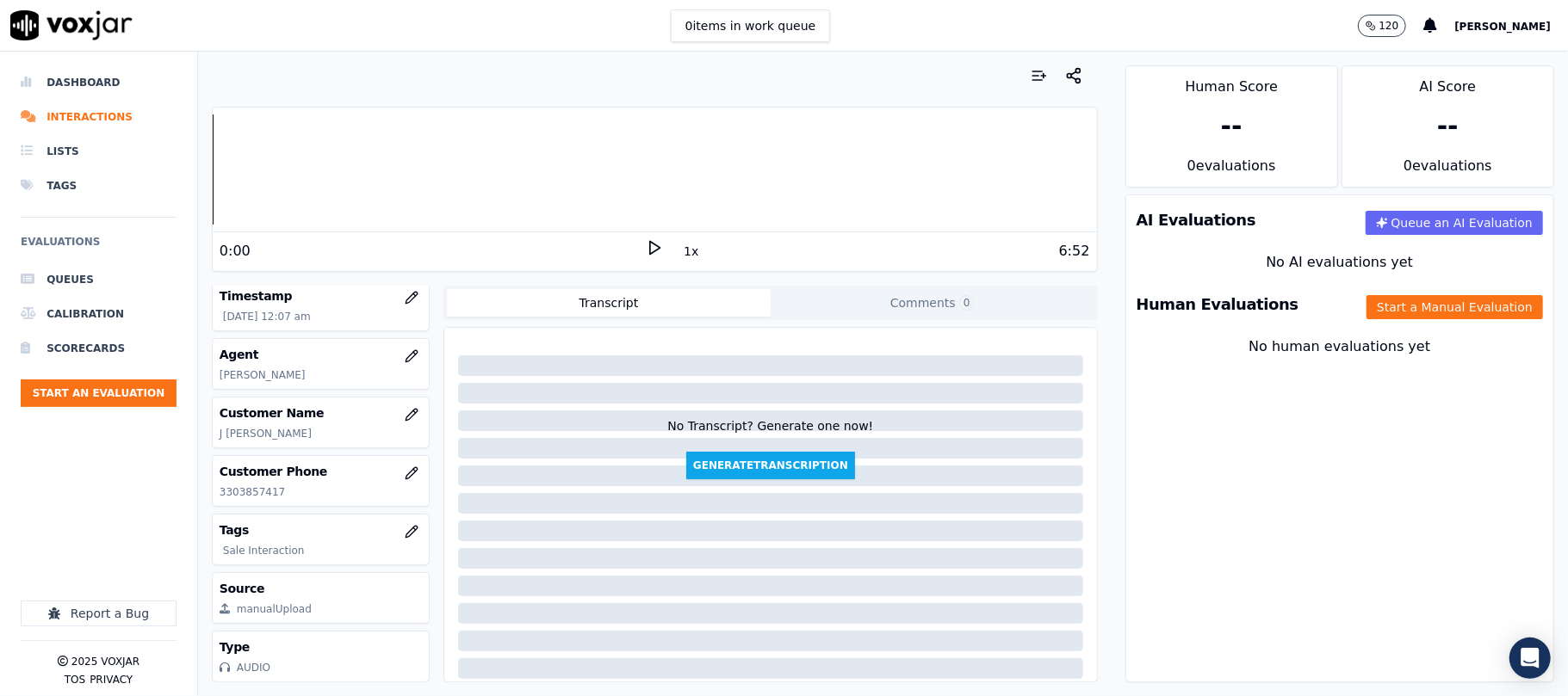
scroll to position [2, 0]
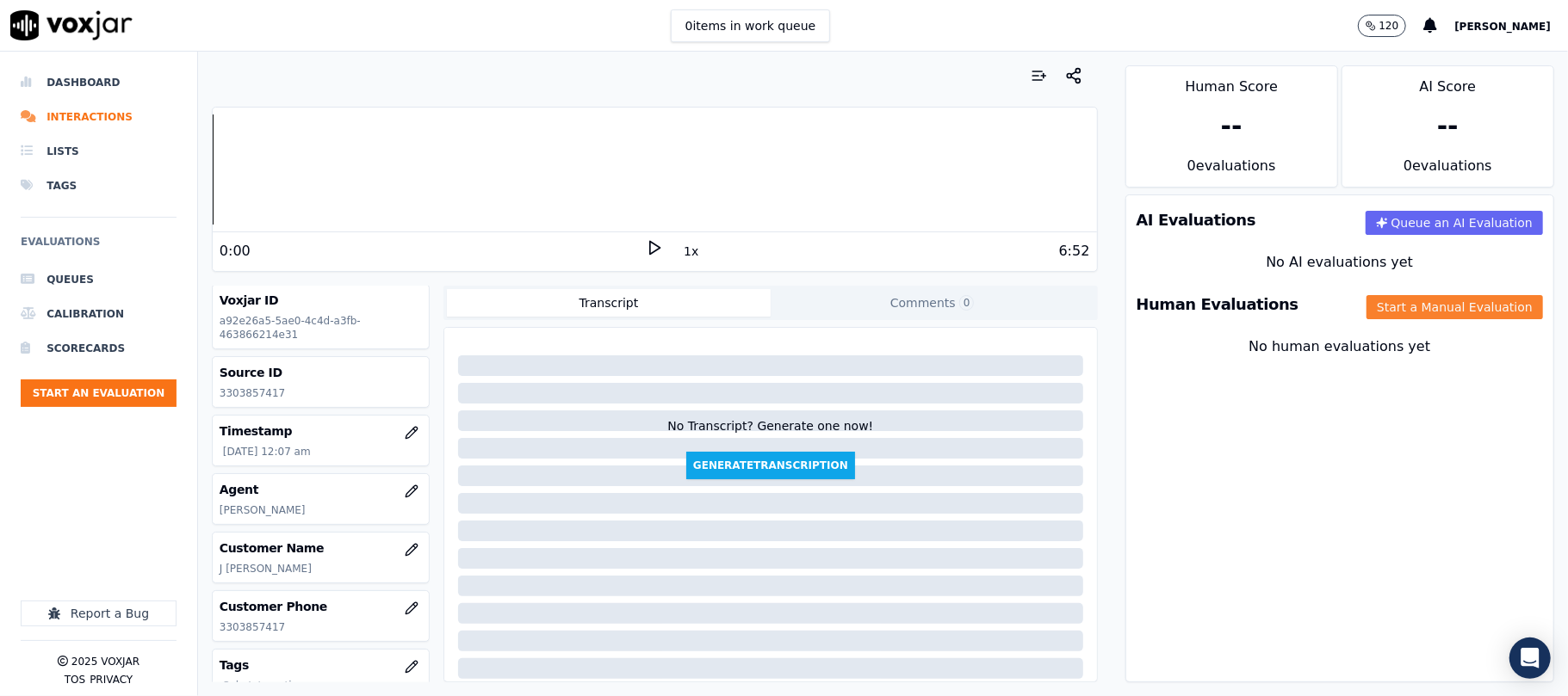
click at [1434, 304] on button "Start a Manual Evaluation" at bounding box center [1454, 307] width 176 height 24
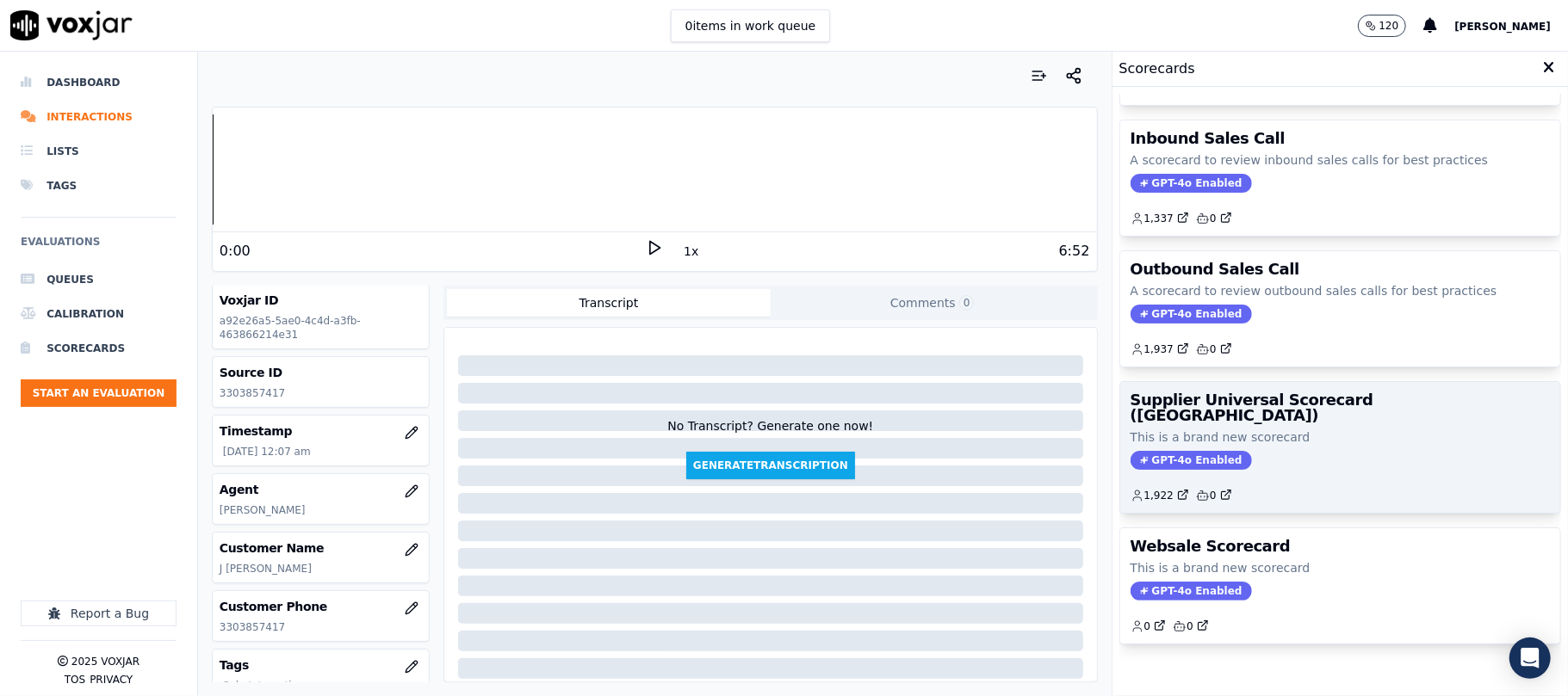
scroll to position [170, 0]
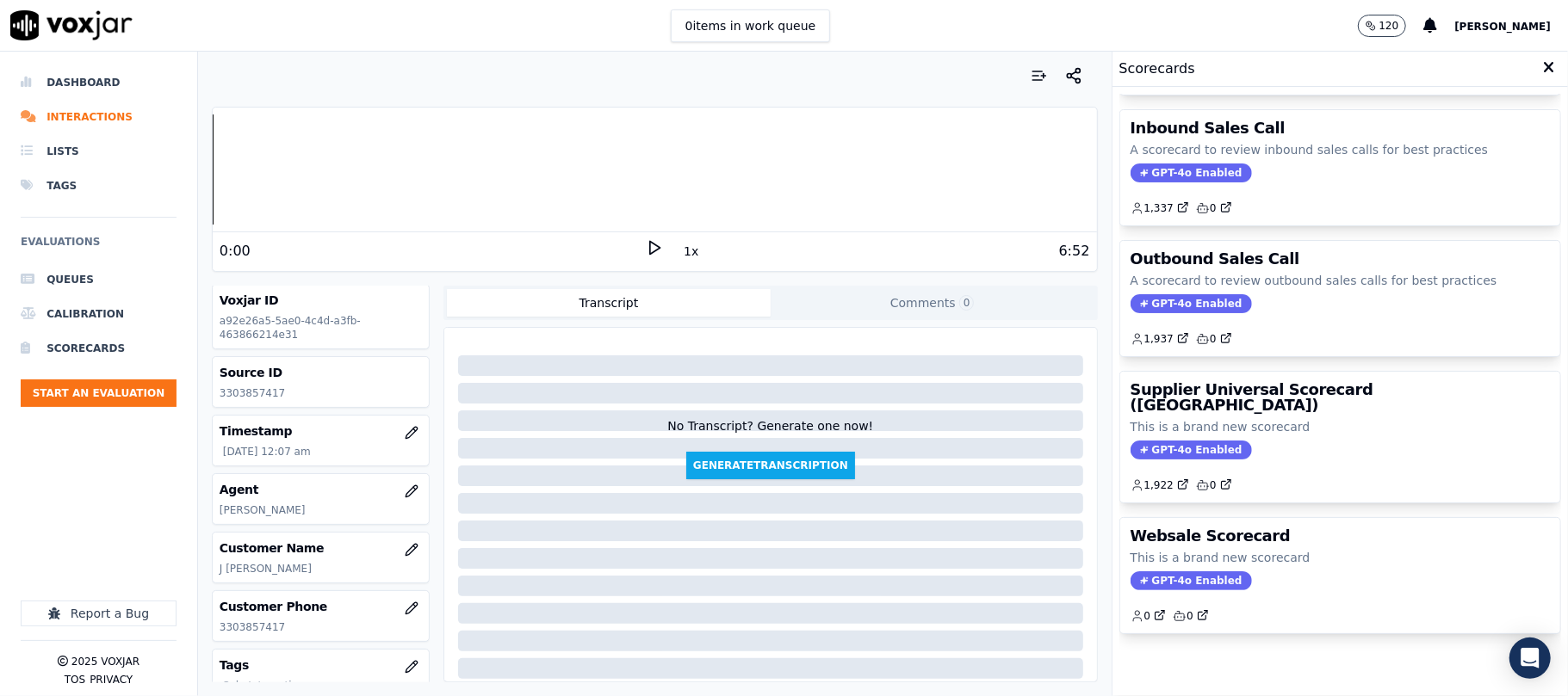
click at [1327, 418] on p "This is a brand new scorecard" at bounding box center [1340, 426] width 419 height 17
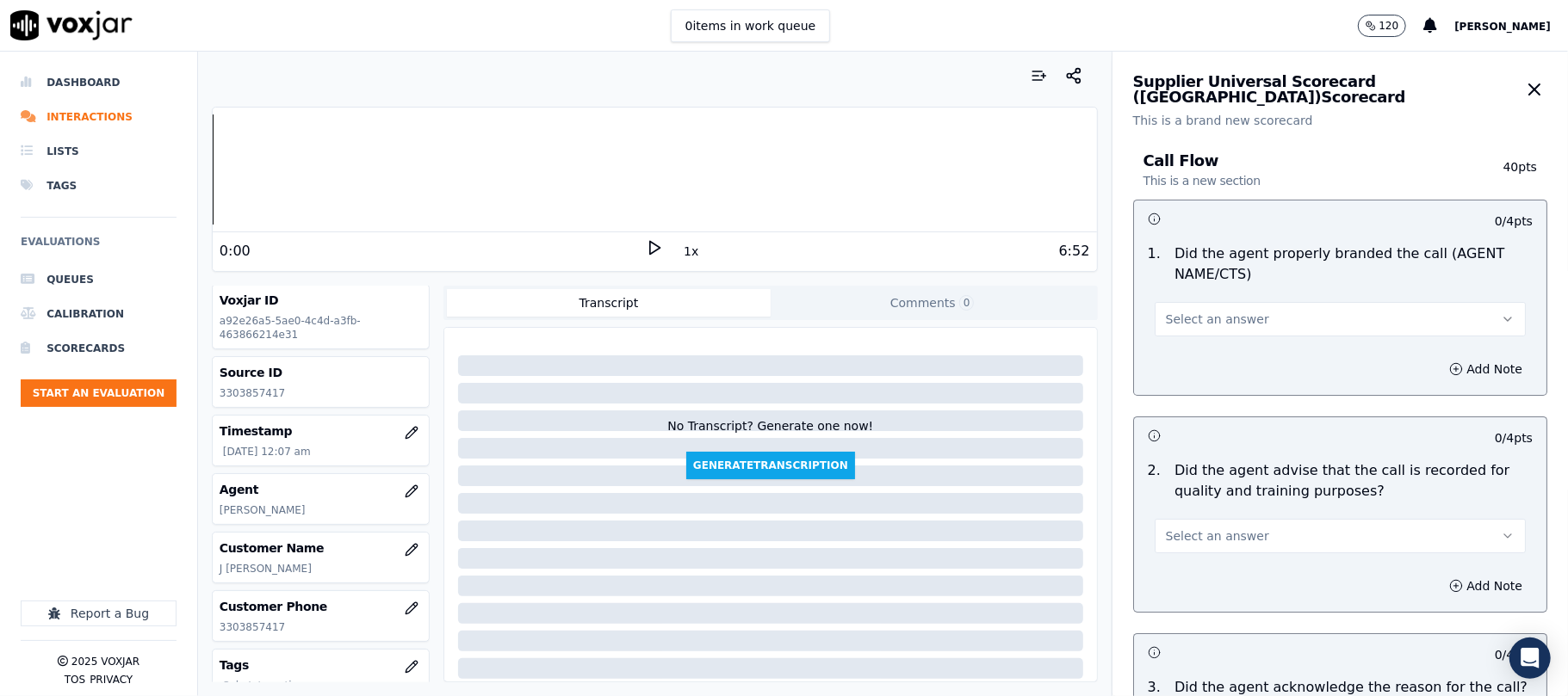
click at [1224, 331] on button "Select an answer" at bounding box center [1340, 319] width 371 height 34
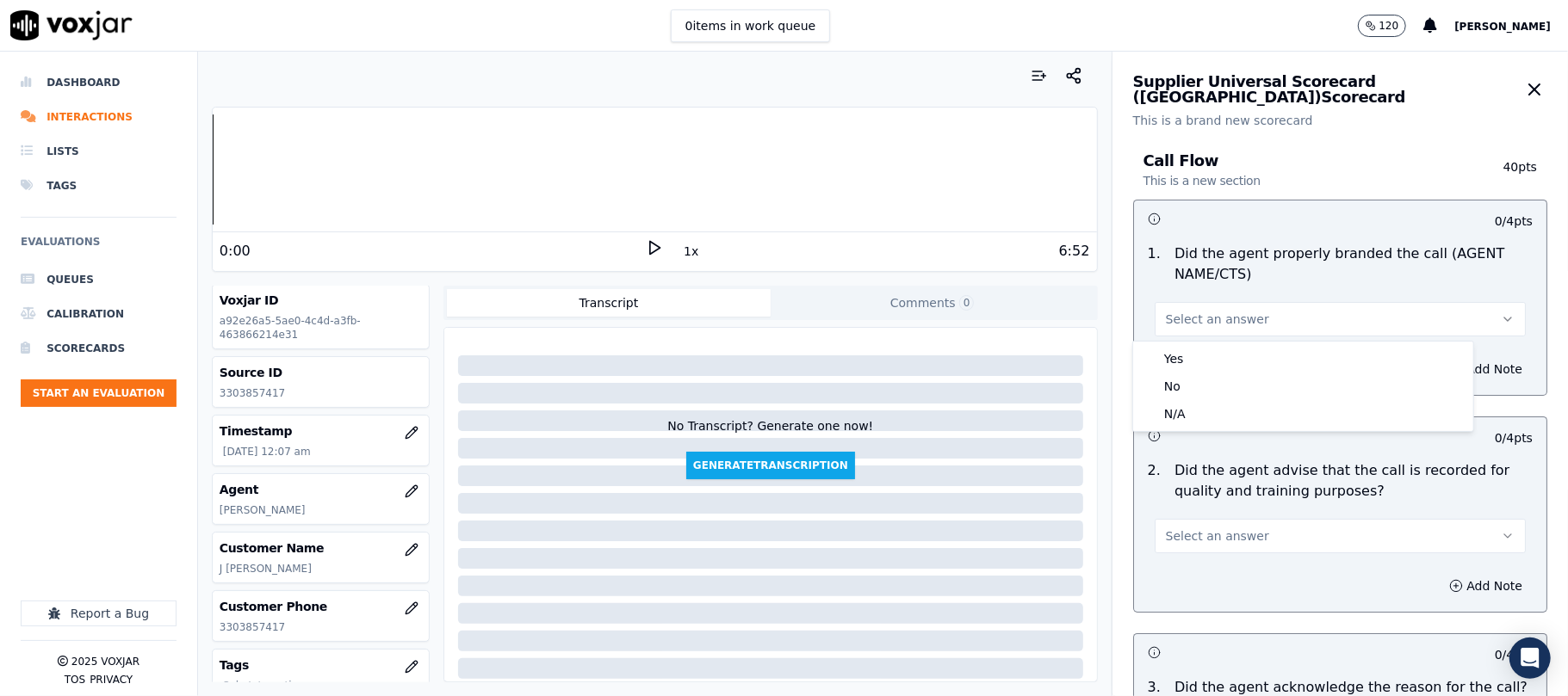
click at [1212, 334] on button "Select an answer" at bounding box center [1340, 319] width 371 height 34
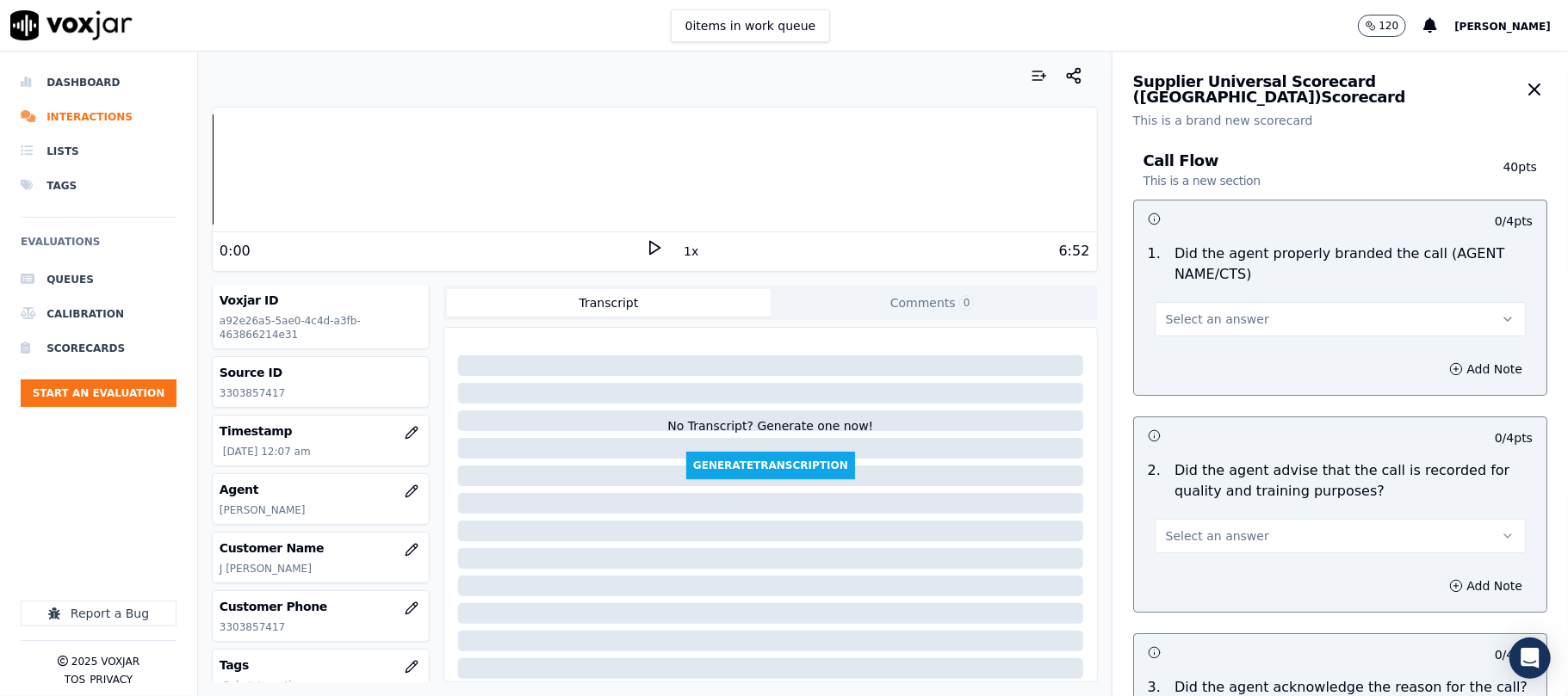
click at [1190, 355] on div "Add Note" at bounding box center [1339, 369] width 412 height 52
click at [1207, 315] on span "Select an answer" at bounding box center [1217, 319] width 103 height 17
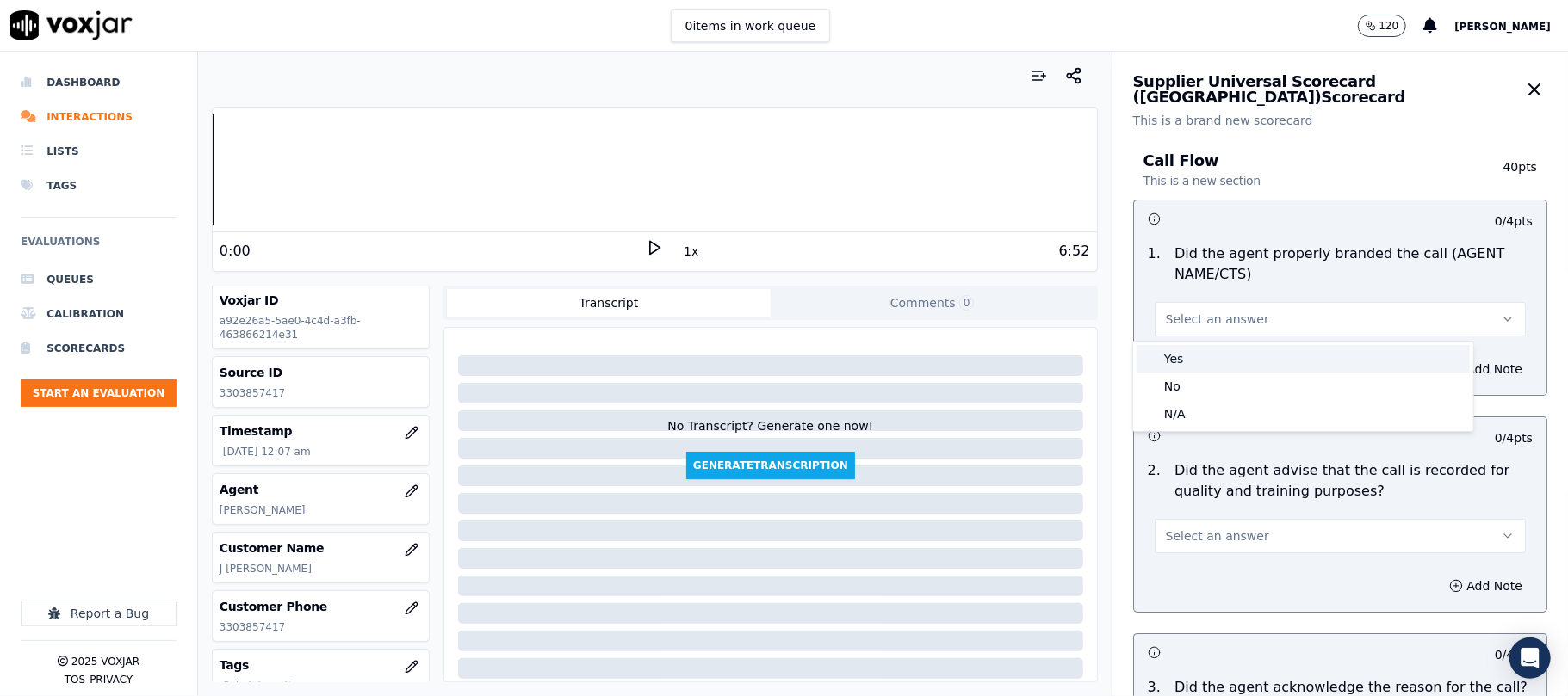
click at [1188, 355] on div "Yes" at bounding box center [1303, 359] width 333 height 28
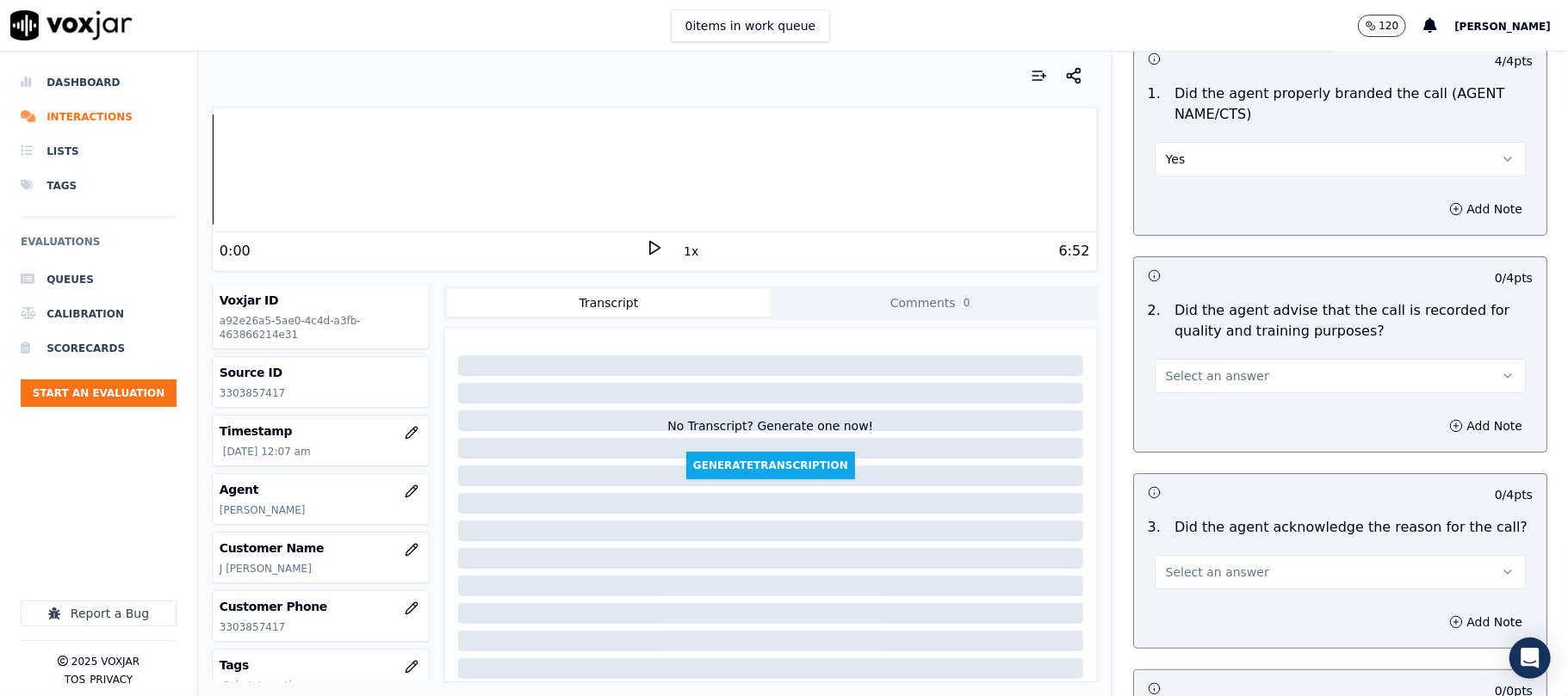
scroll to position [382, 0]
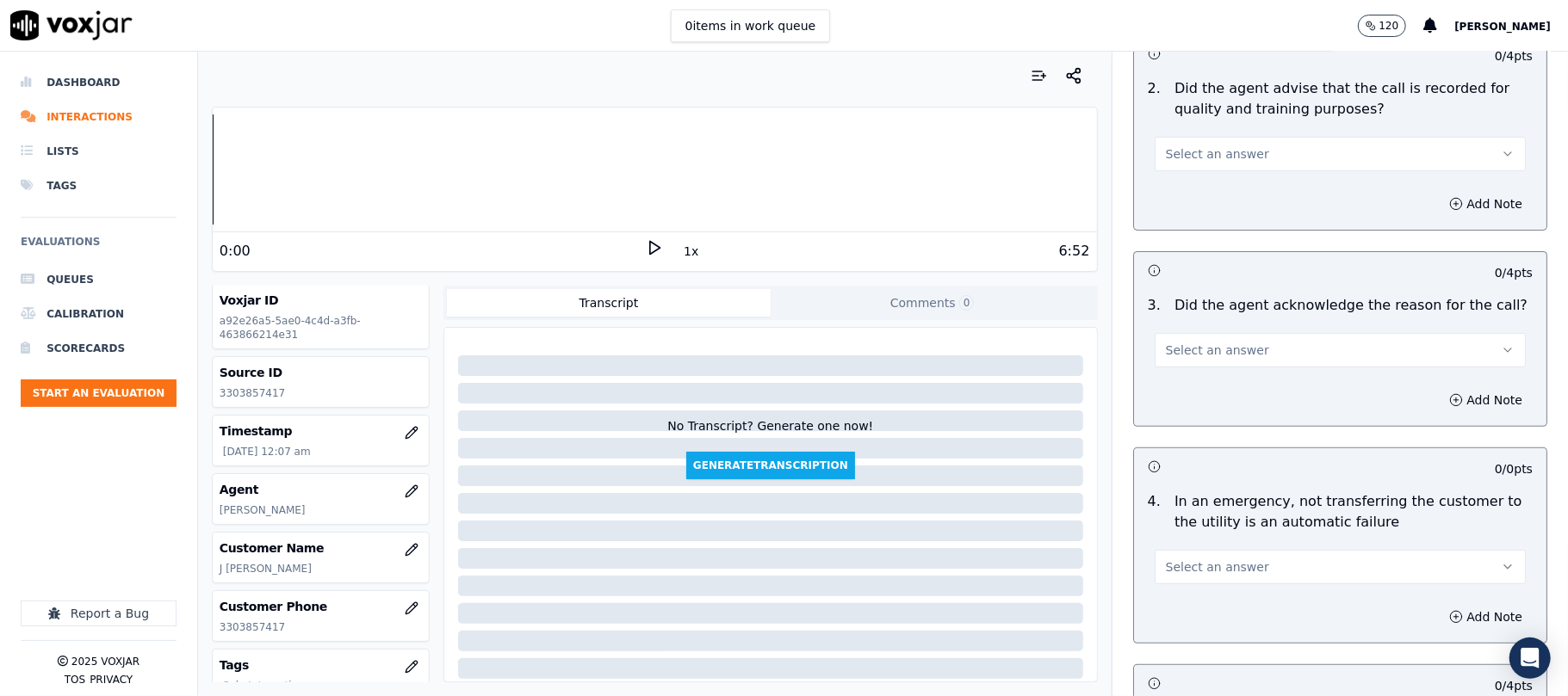
click at [1179, 156] on span "Select an answer" at bounding box center [1217, 154] width 103 height 17
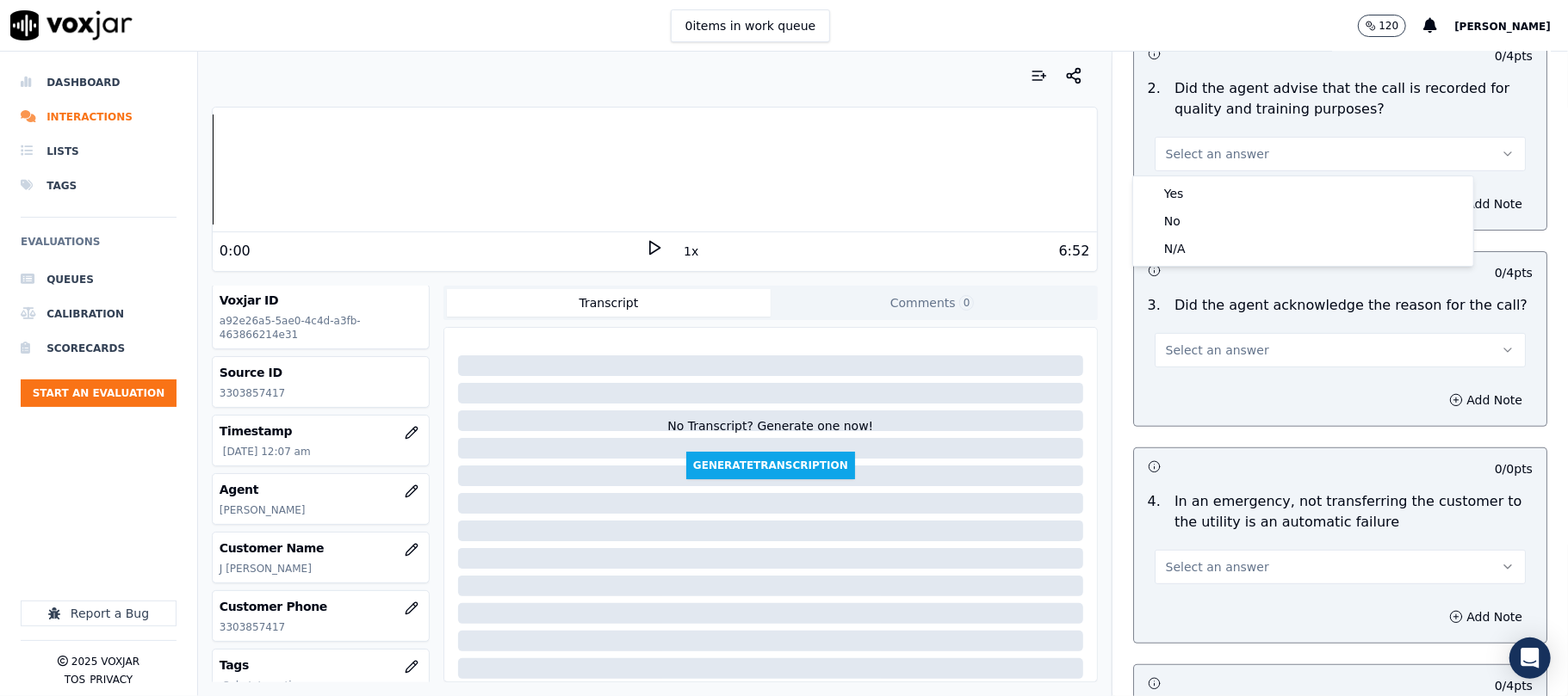
click at [1179, 177] on div "Yes No N/A" at bounding box center [1302, 221] width 340 height 90
click at [1175, 196] on div "Yes" at bounding box center [1303, 193] width 333 height 28
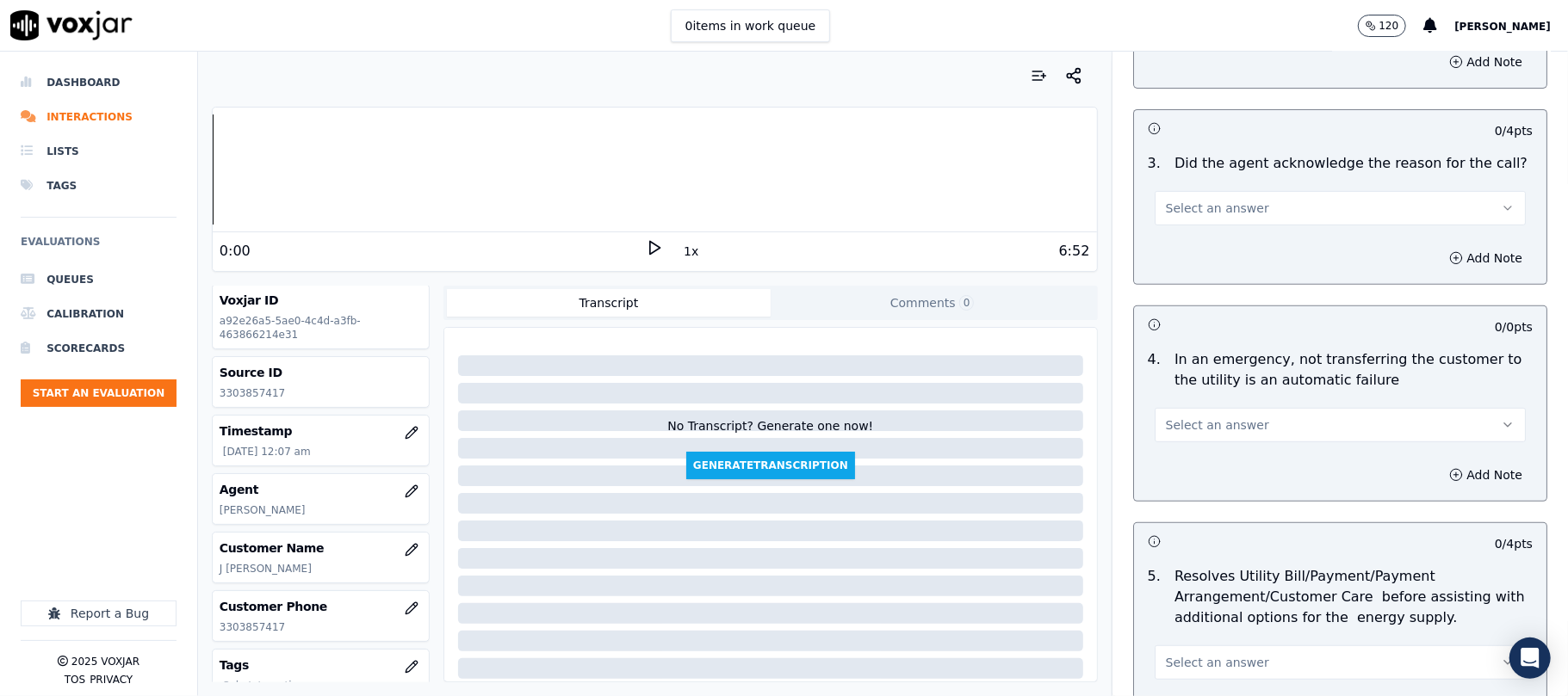
scroll to position [573, 0]
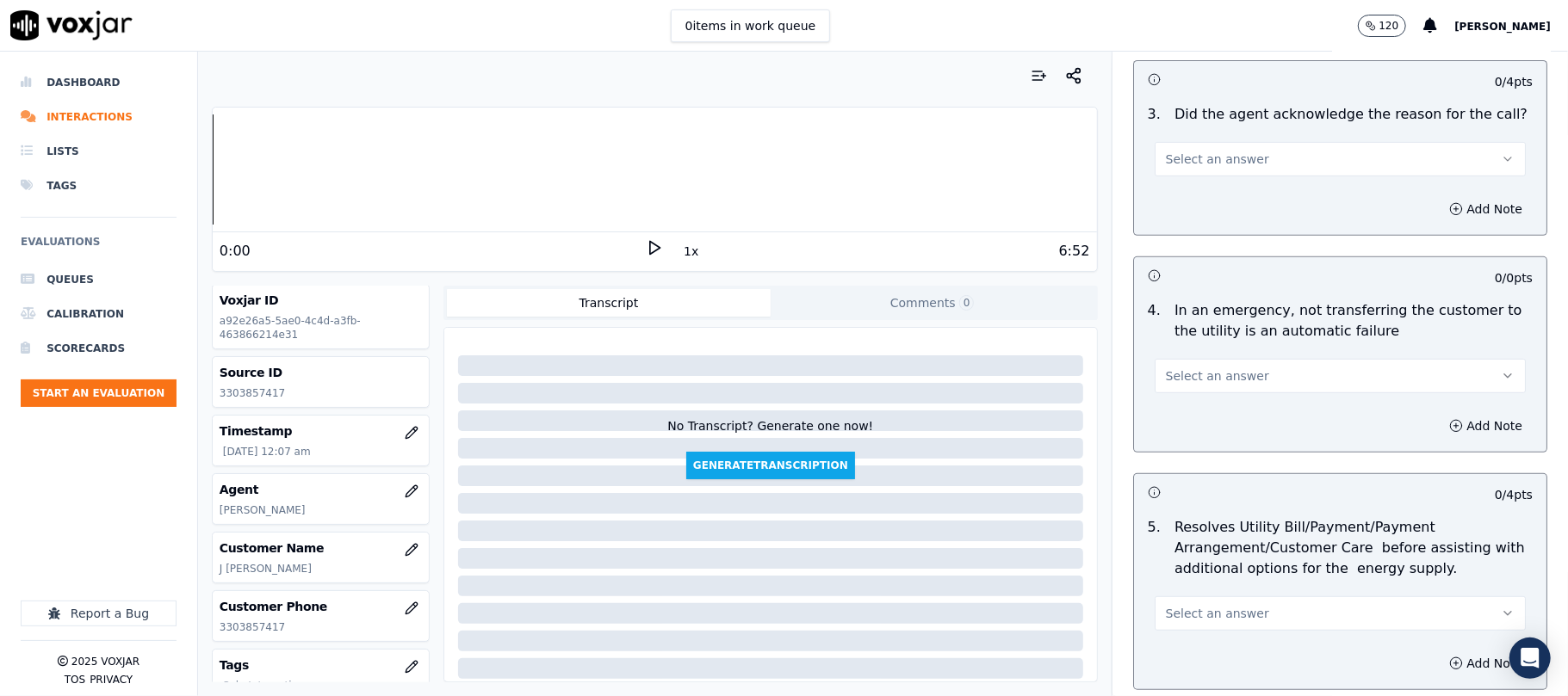
click at [1200, 160] on span "Select an answer" at bounding box center [1217, 159] width 103 height 17
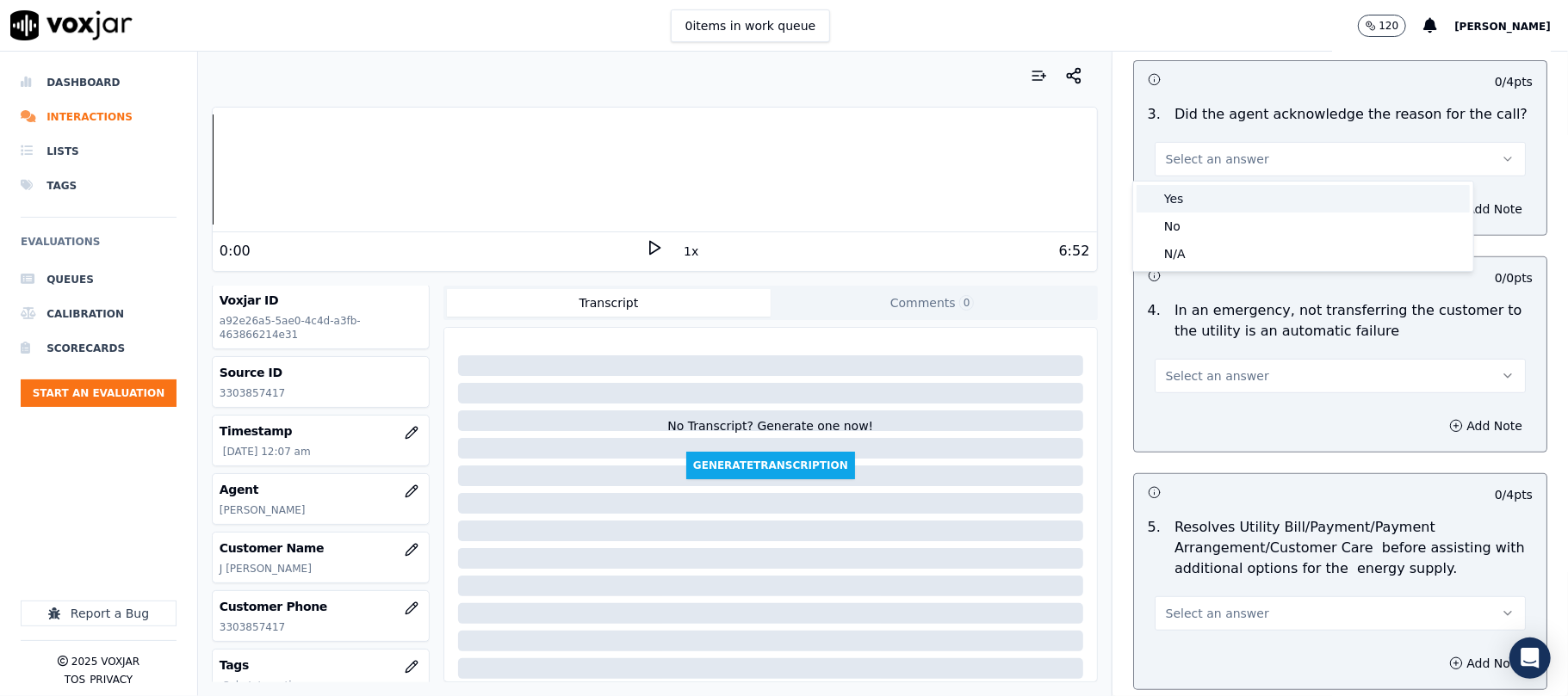
click at [1189, 189] on div "Yes" at bounding box center [1303, 198] width 333 height 28
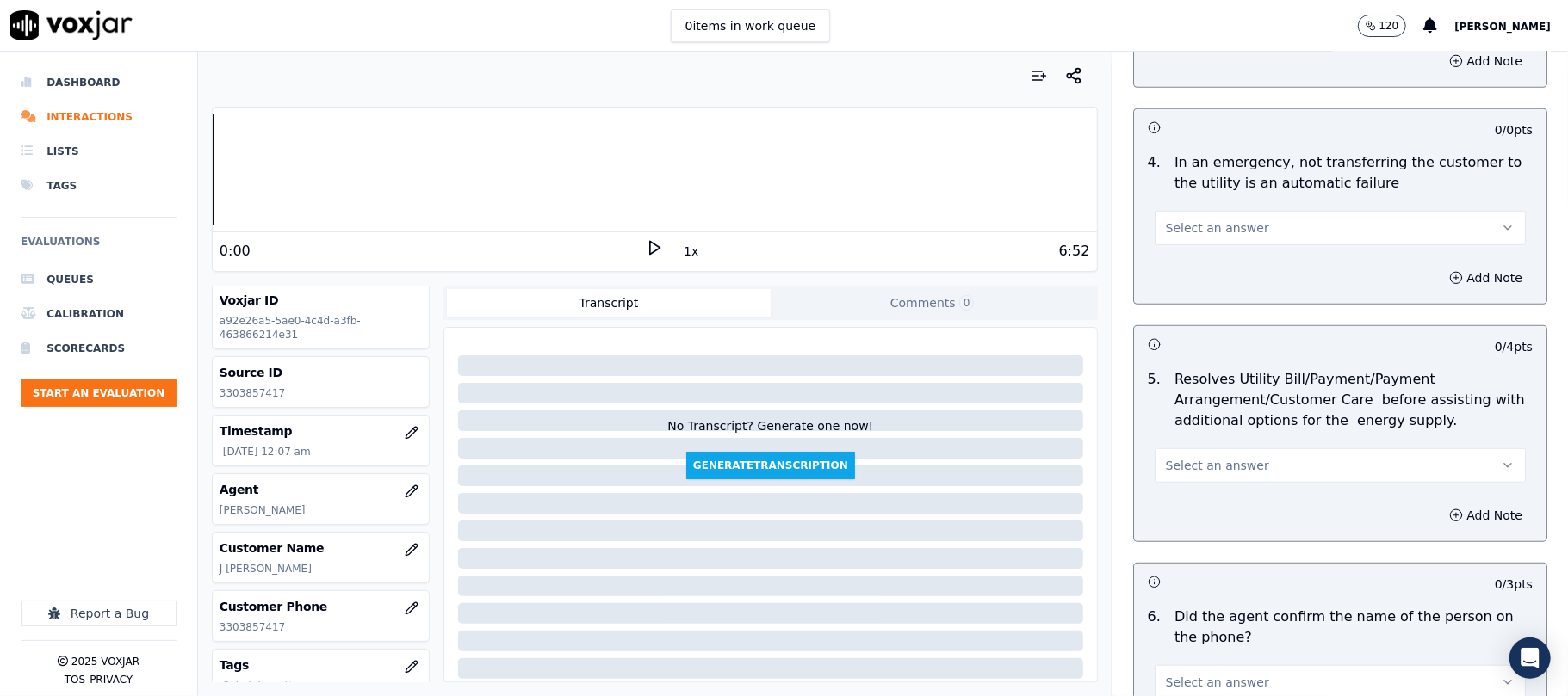
scroll to position [765, 0]
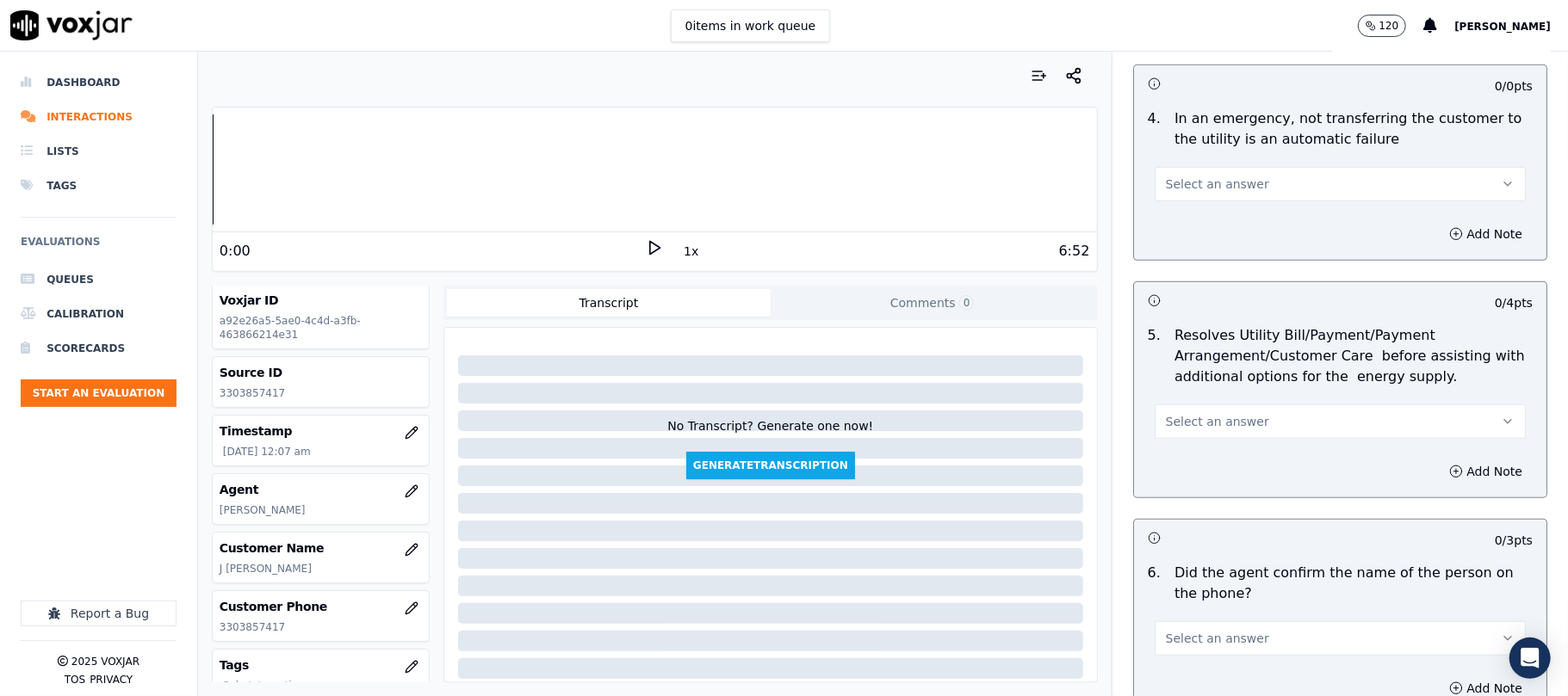
click at [1182, 172] on button "Select an answer" at bounding box center [1340, 185] width 371 height 34
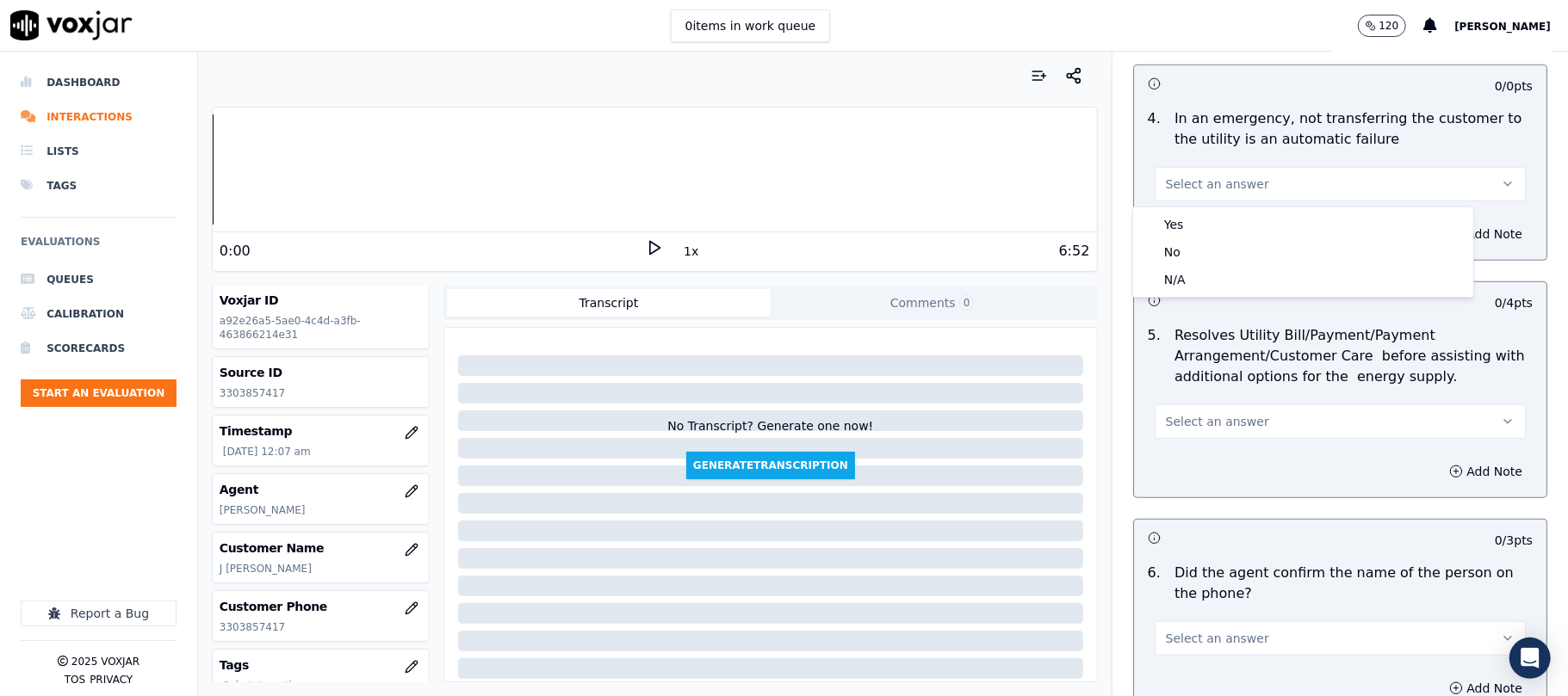
click at [1189, 289] on div "N/A" at bounding box center [1303, 279] width 333 height 28
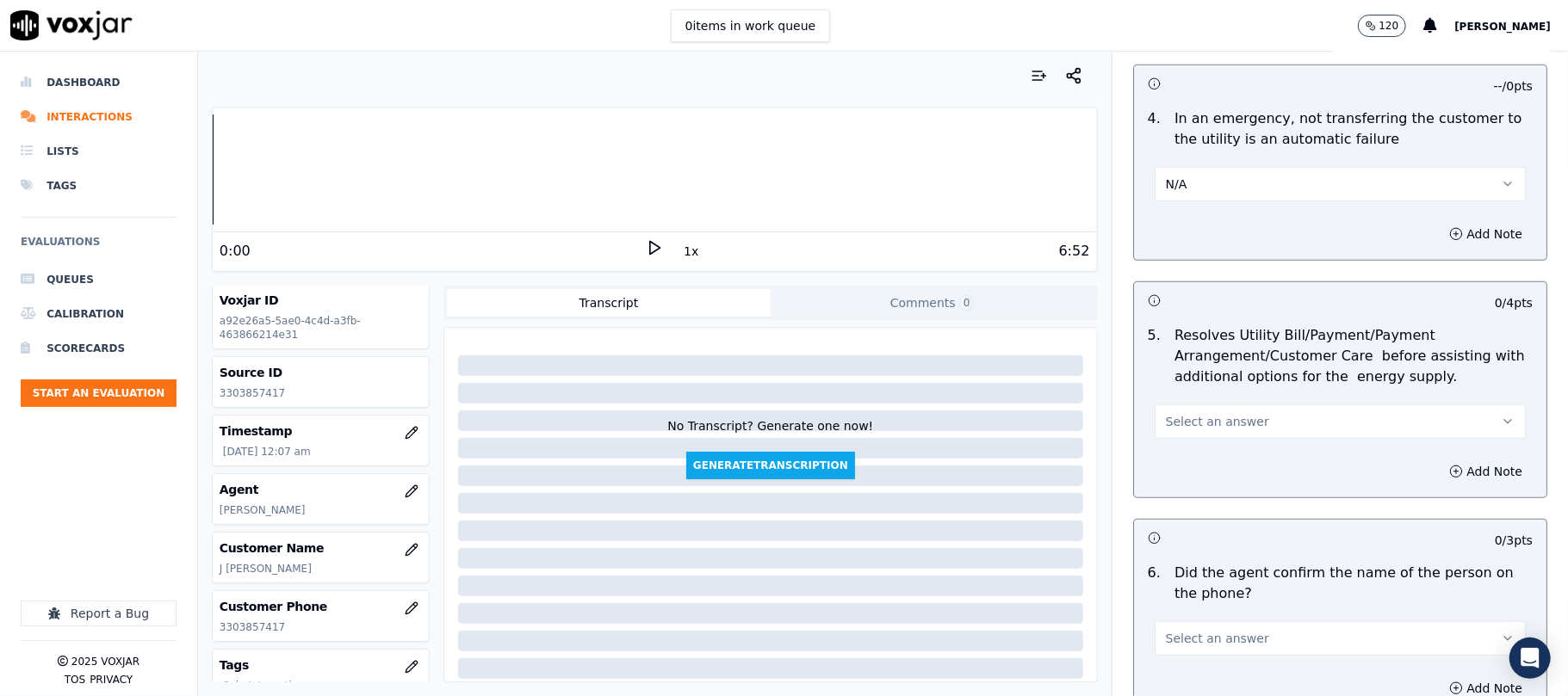
scroll to position [955, 0]
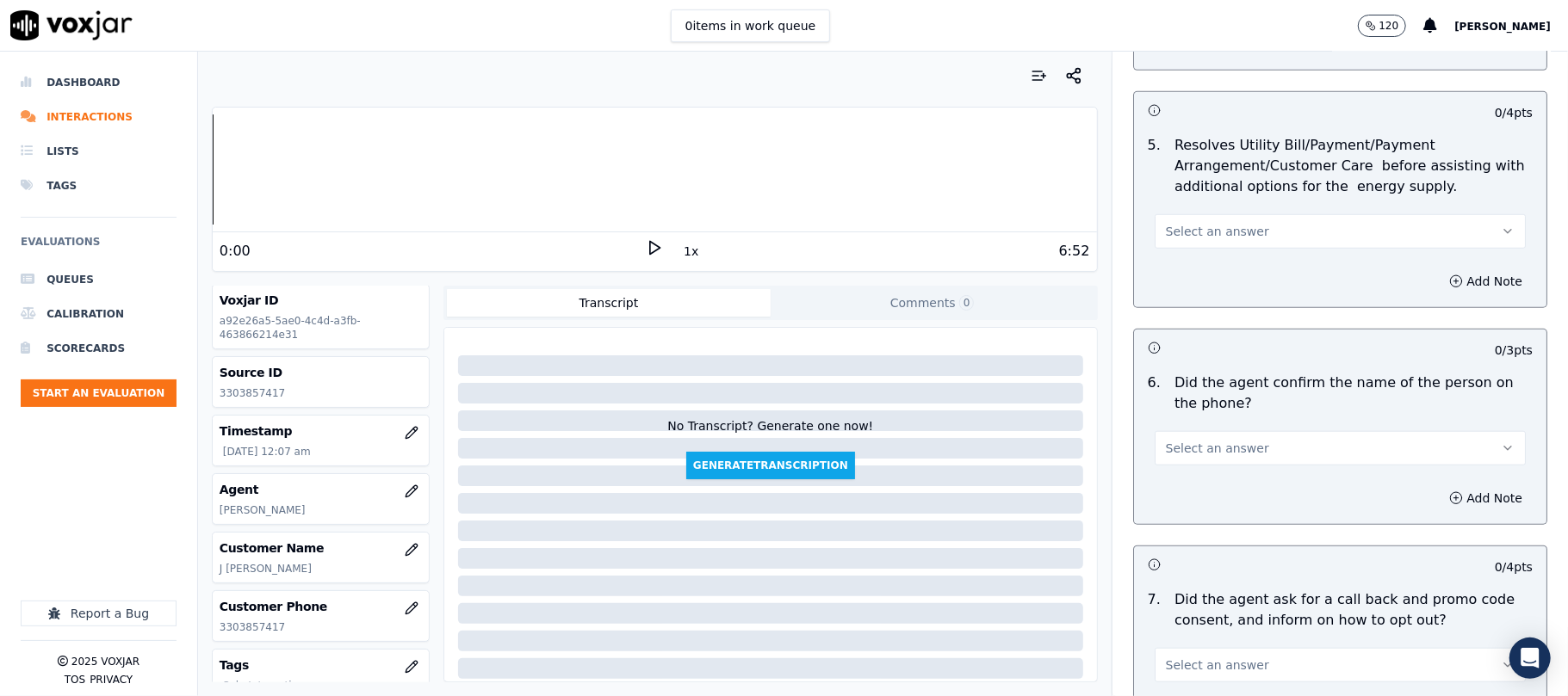
click at [1186, 249] on button "Select an answer" at bounding box center [1340, 231] width 371 height 34
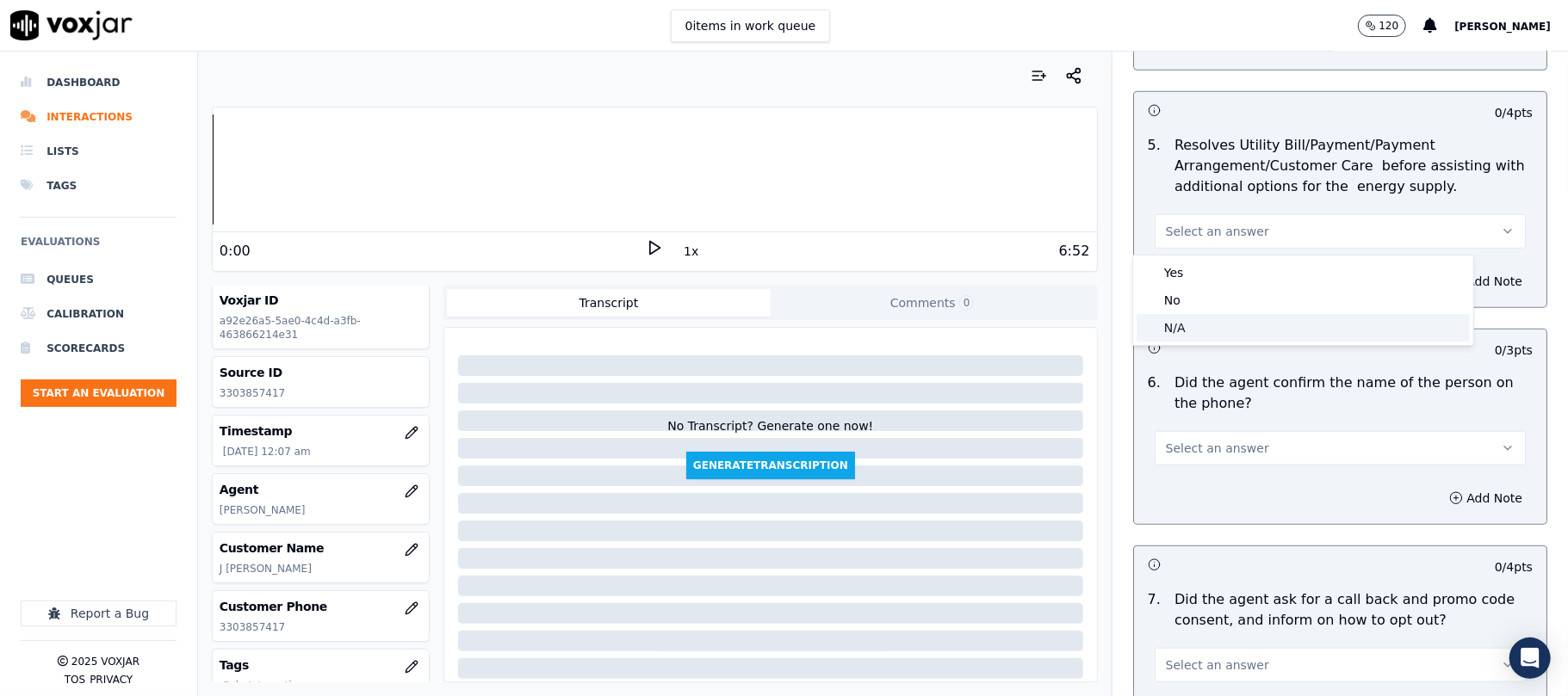
click at [1180, 321] on div "N/A" at bounding box center [1303, 327] width 333 height 28
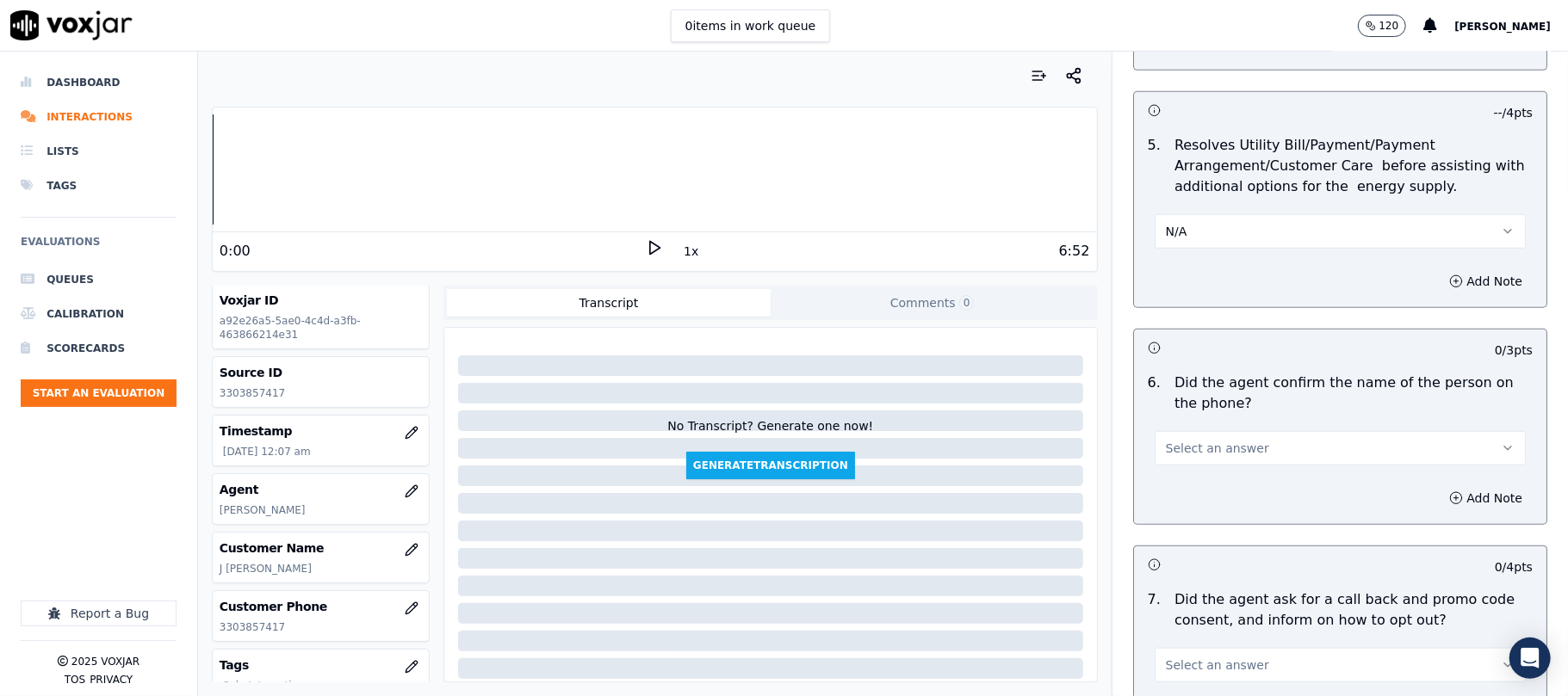
scroll to position [1147, 0]
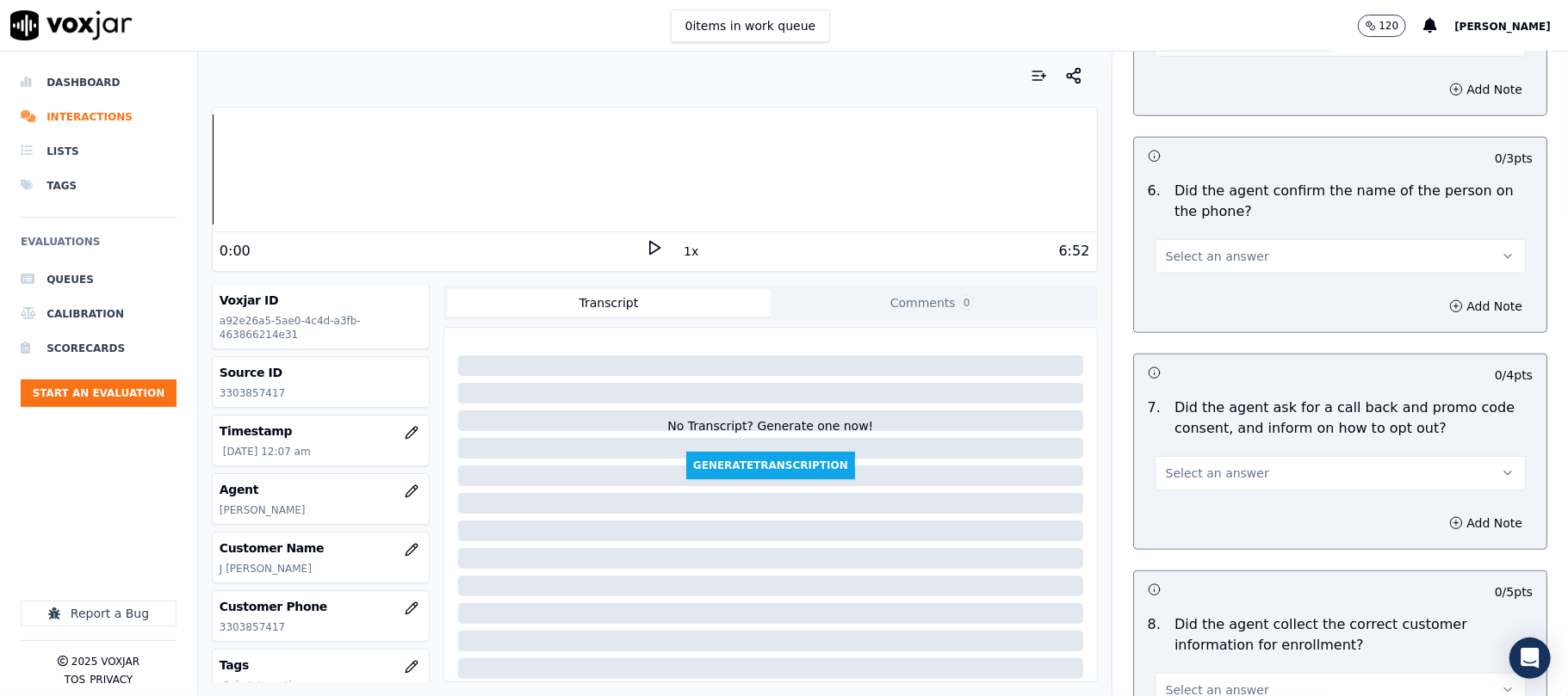
click at [1185, 256] on span "Select an answer" at bounding box center [1217, 256] width 103 height 17
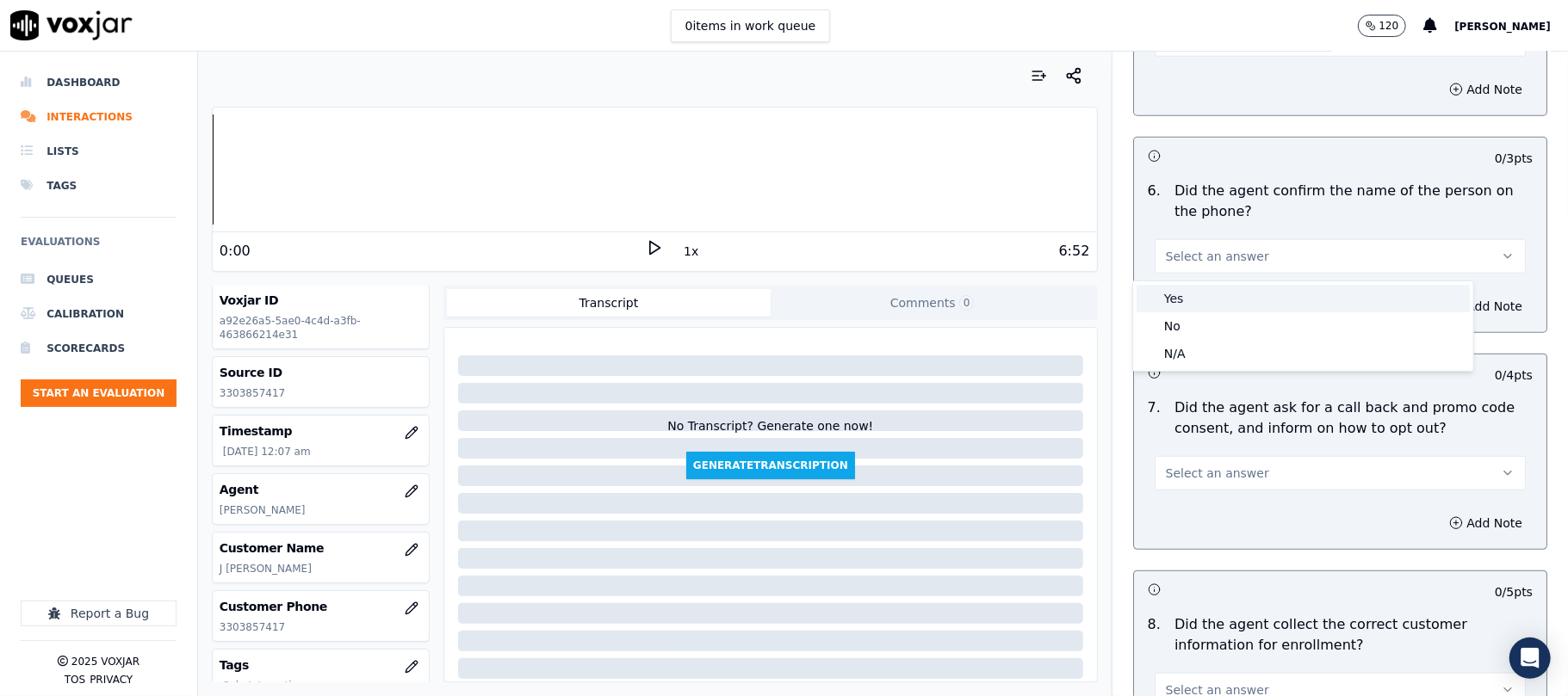
click at [1182, 286] on div "Yes" at bounding box center [1303, 298] width 333 height 28
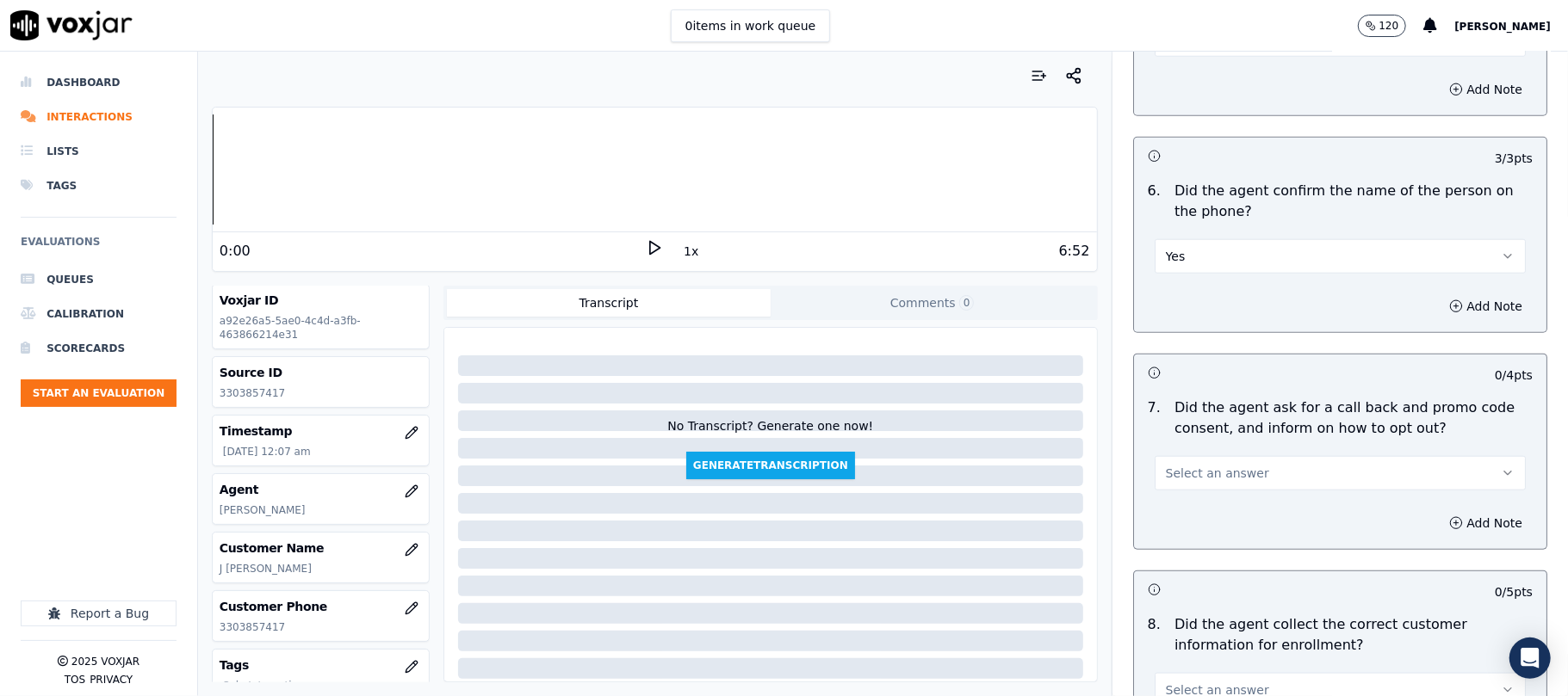
click at [1182, 289] on div "Add Note" at bounding box center [1339, 306] width 412 height 52
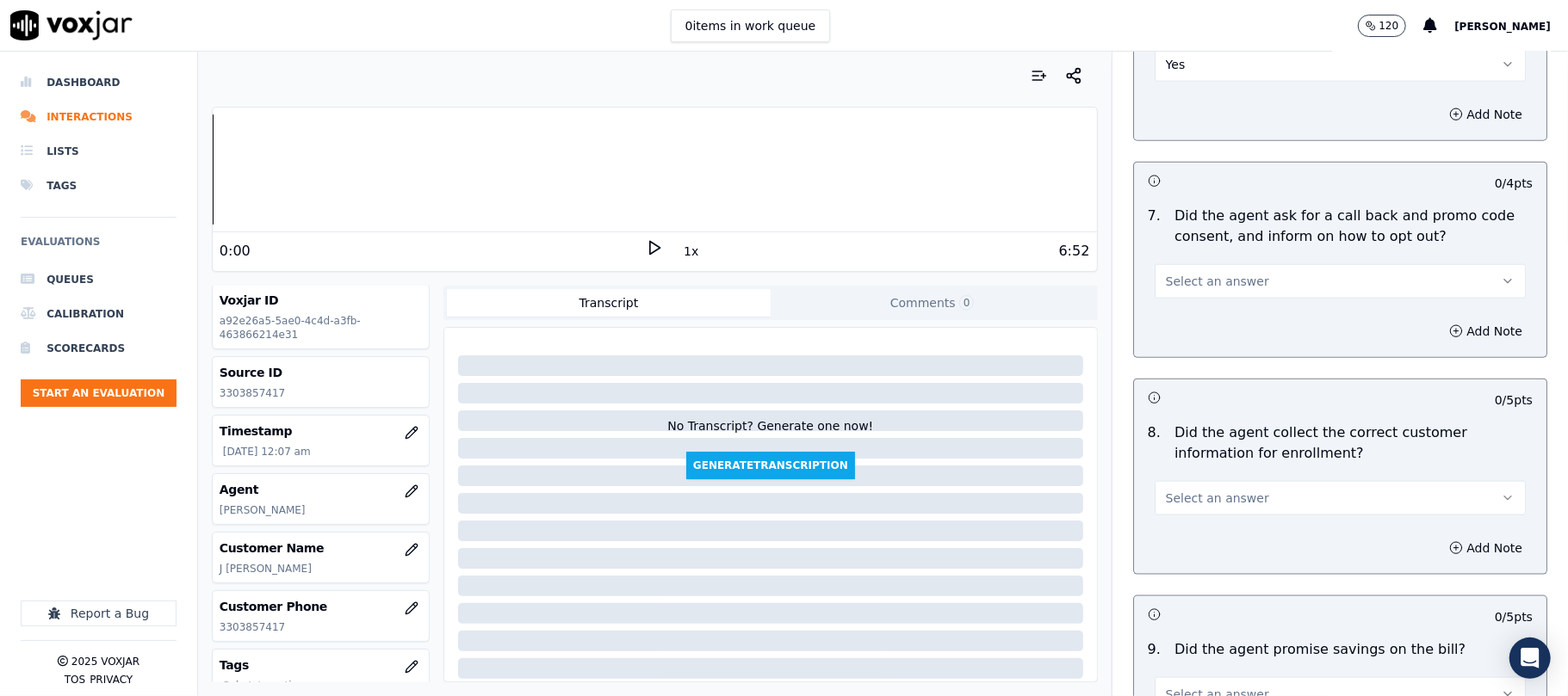
click at [1195, 275] on button "Select an answer" at bounding box center [1340, 281] width 371 height 34
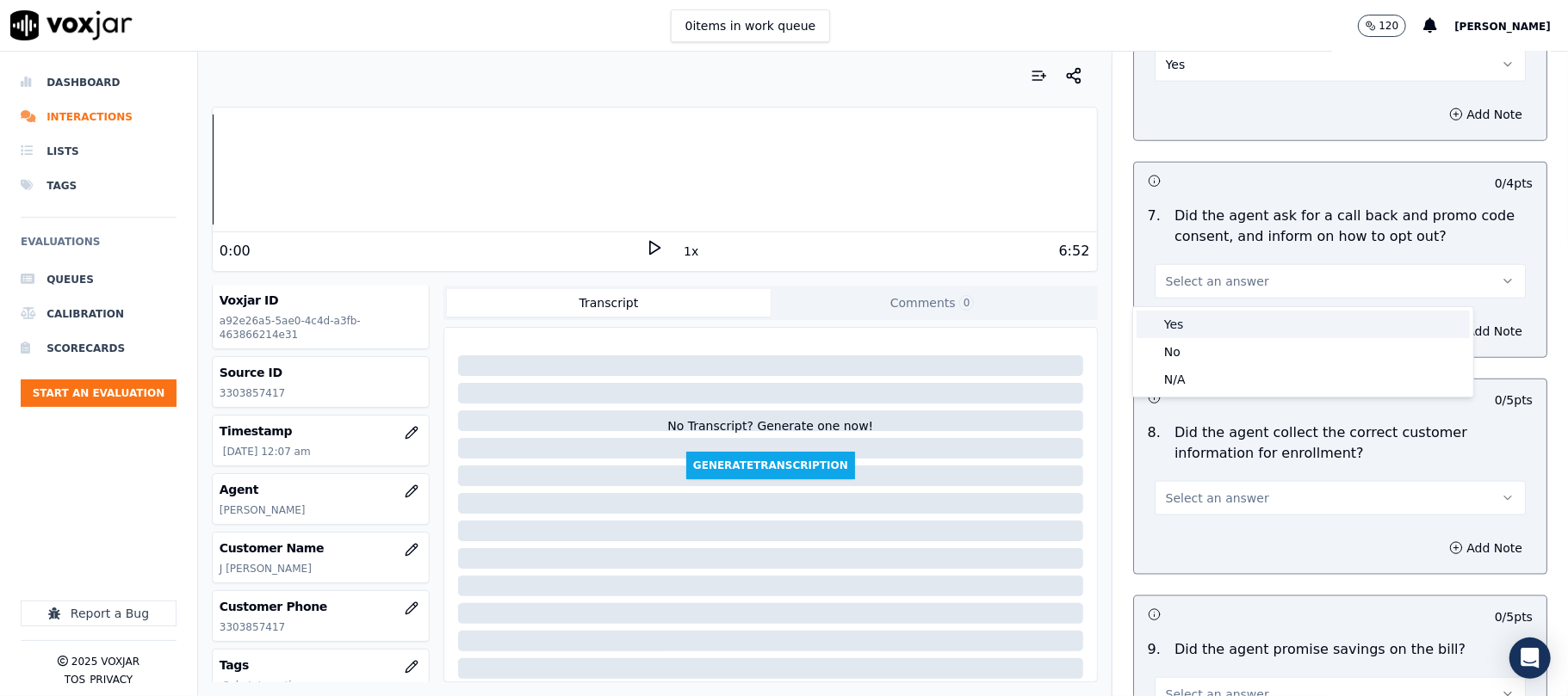
click at [1182, 329] on div "Yes" at bounding box center [1303, 324] width 333 height 28
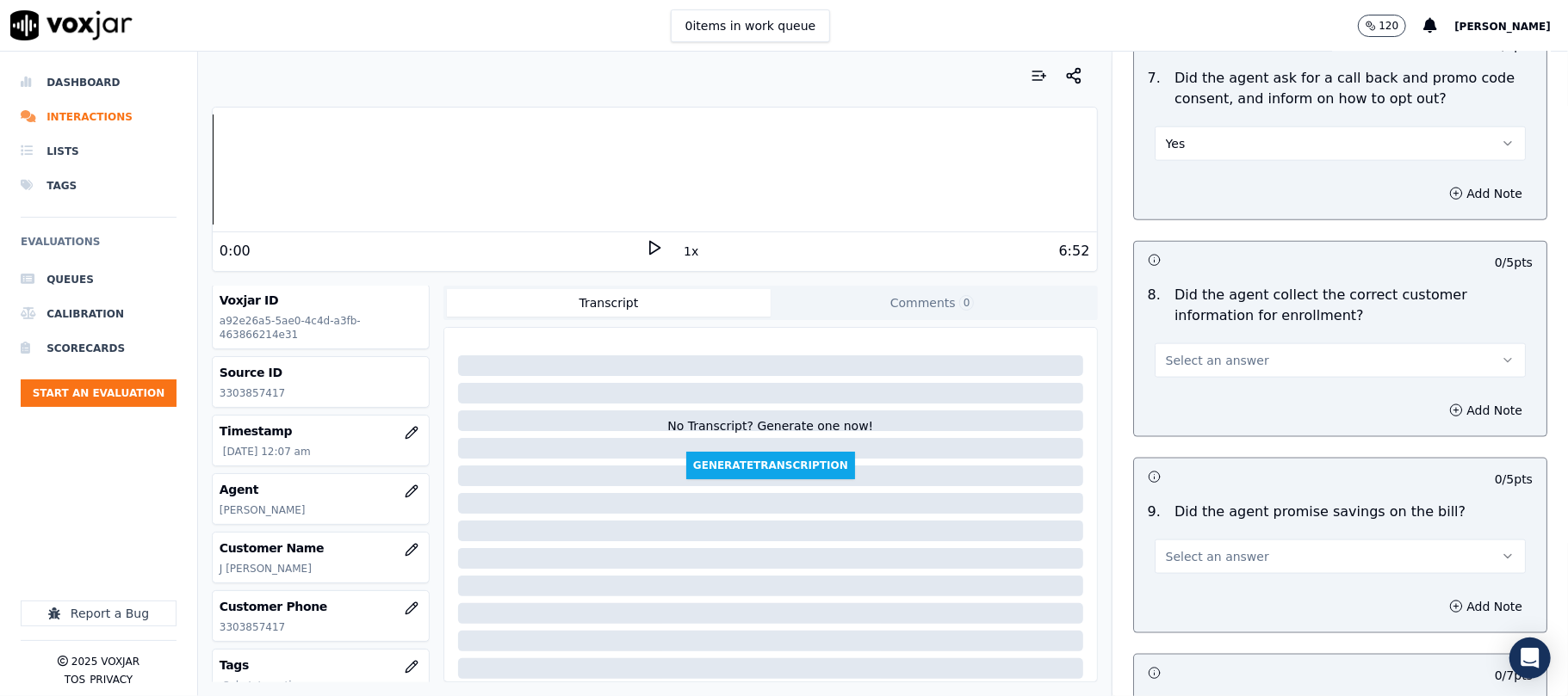
scroll to position [1529, 0]
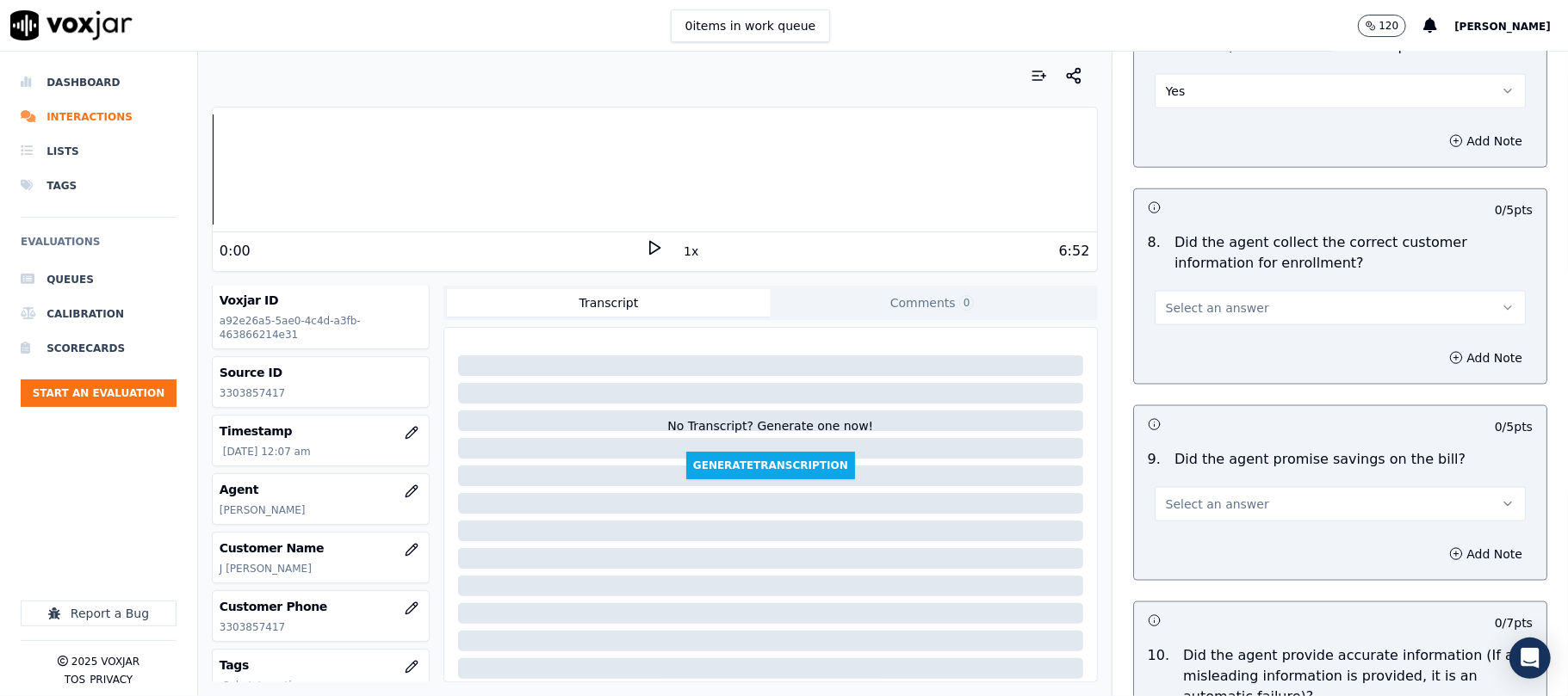
click at [1182, 304] on span "Select an answer" at bounding box center [1217, 308] width 103 height 17
click at [1182, 338] on div "Yes" at bounding box center [1303, 351] width 333 height 28
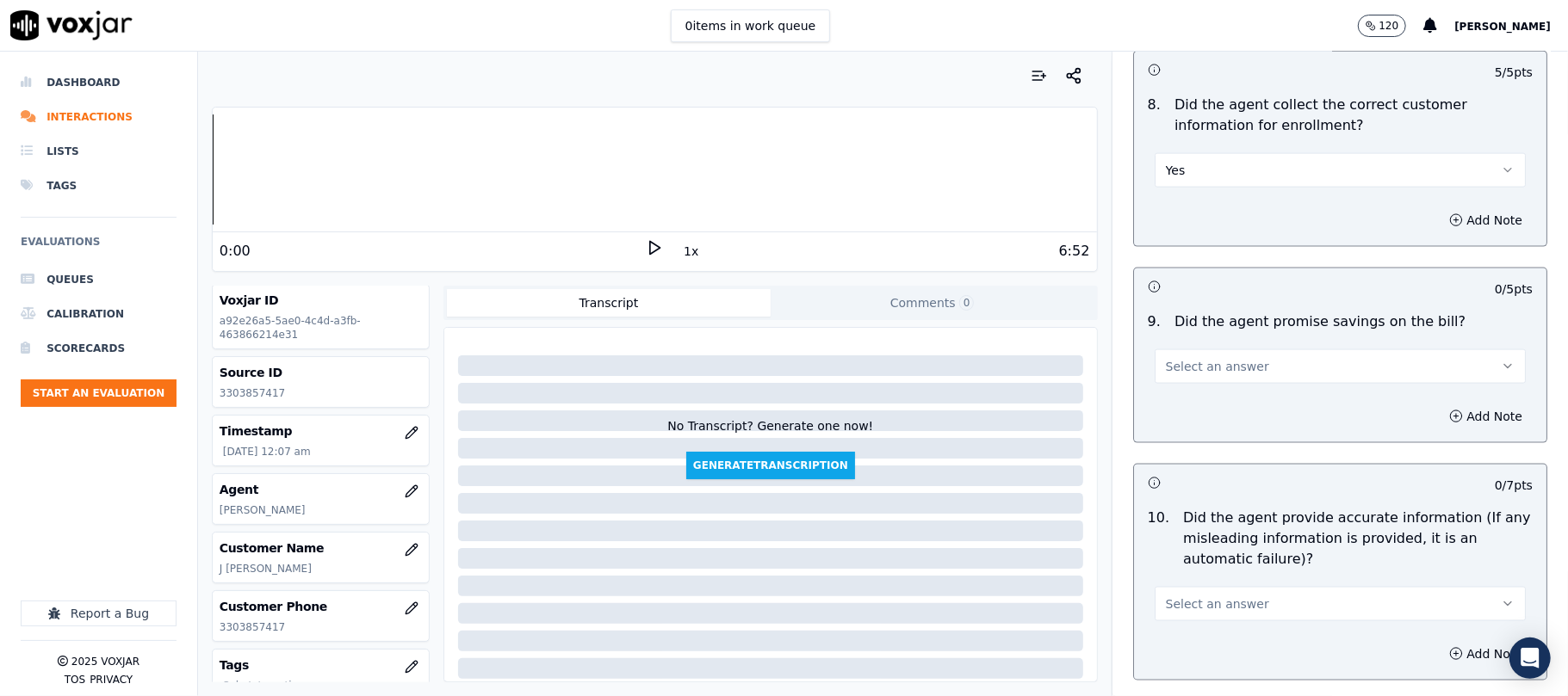
scroll to position [1721, 0]
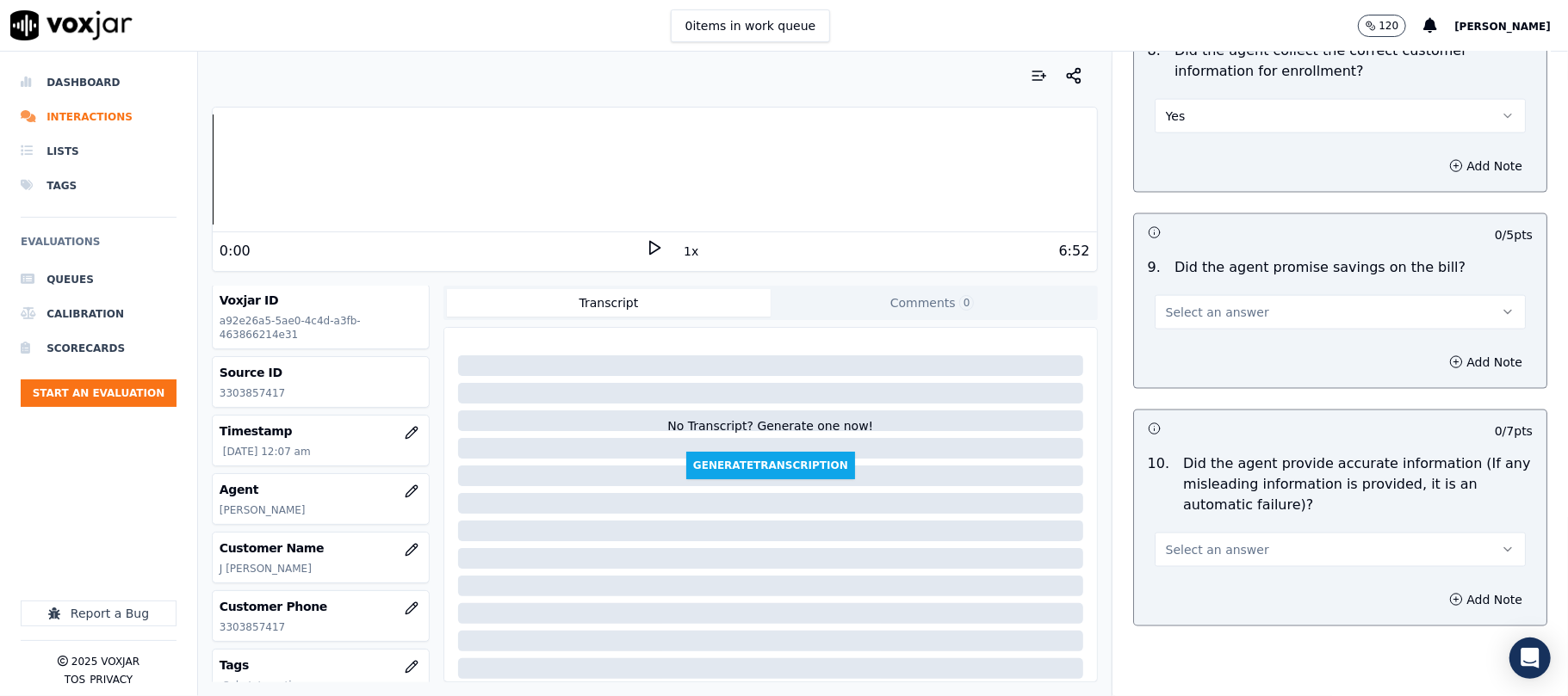
click at [1155, 297] on div "Select an answer" at bounding box center [1340, 311] width 371 height 38
click at [1159, 303] on button "Select an answer" at bounding box center [1340, 313] width 371 height 34
click at [1193, 401] on div "N/A" at bounding box center [1303, 411] width 333 height 28
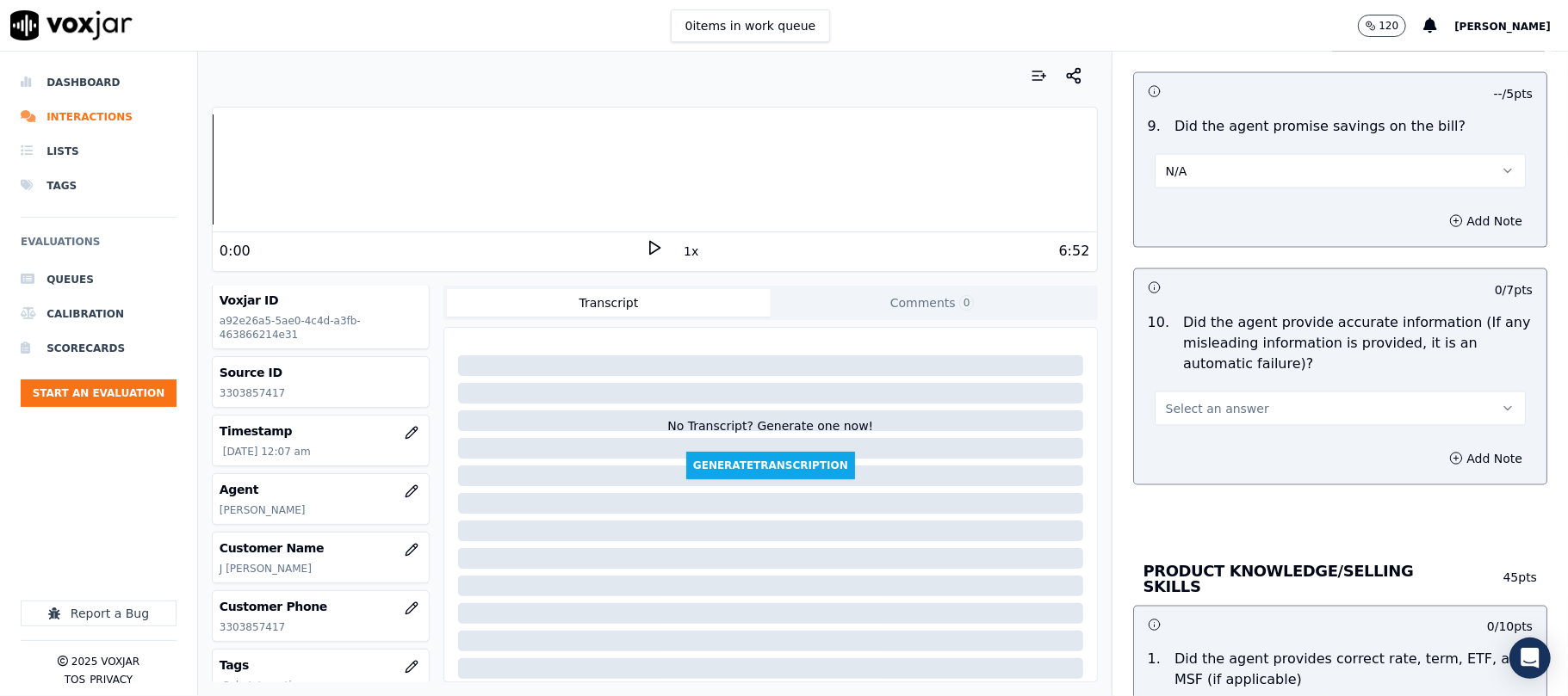
scroll to position [1912, 0]
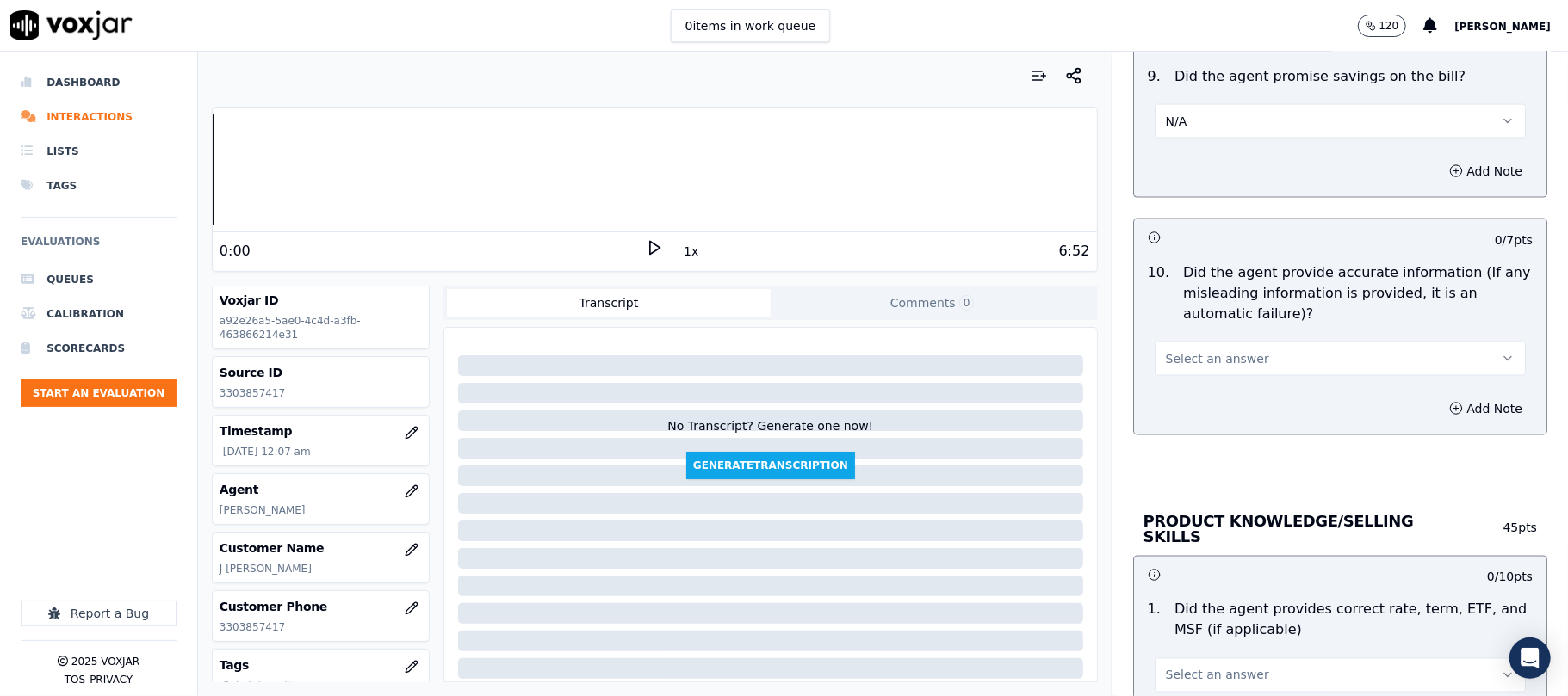
click at [1196, 365] on span "Select an answer" at bounding box center [1217, 359] width 103 height 17
click at [1189, 394] on div "Yes" at bounding box center [1303, 402] width 333 height 28
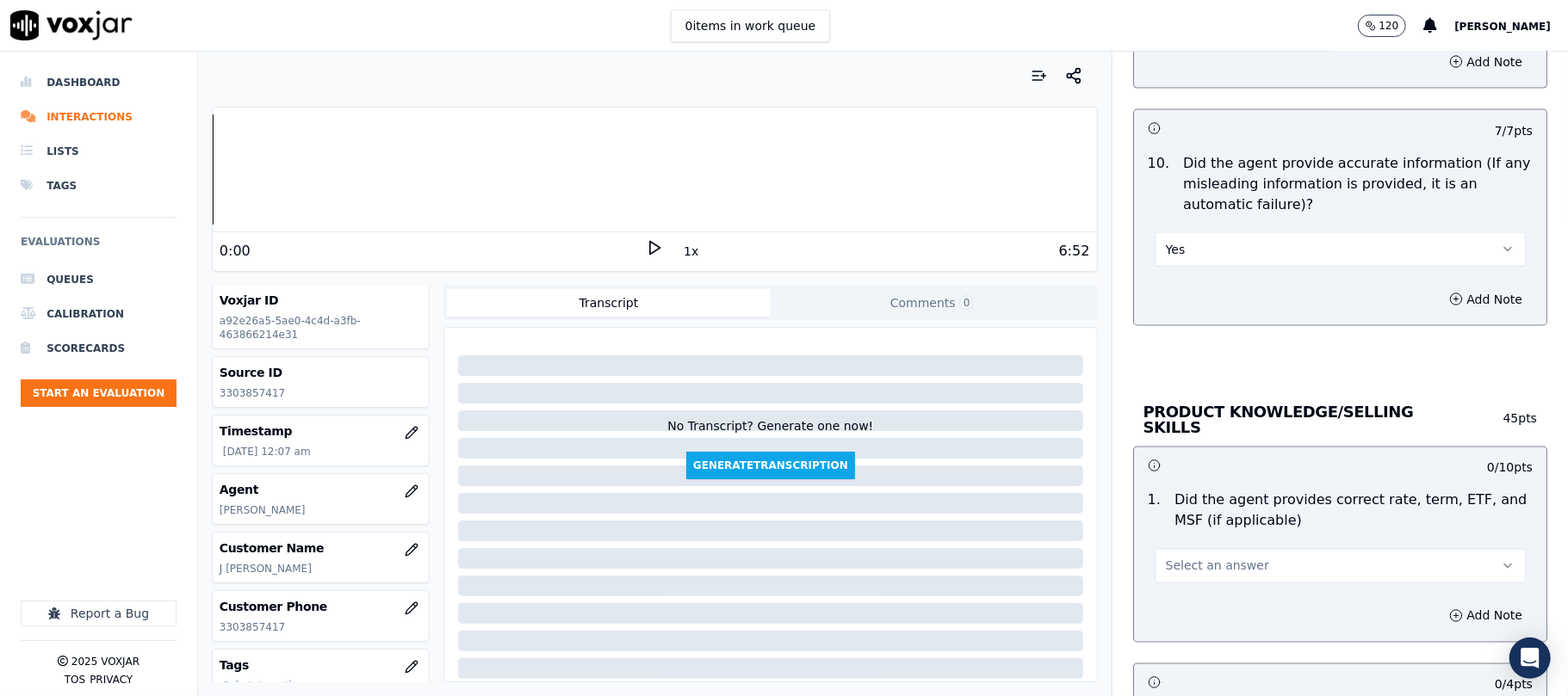
scroll to position [2102, 0]
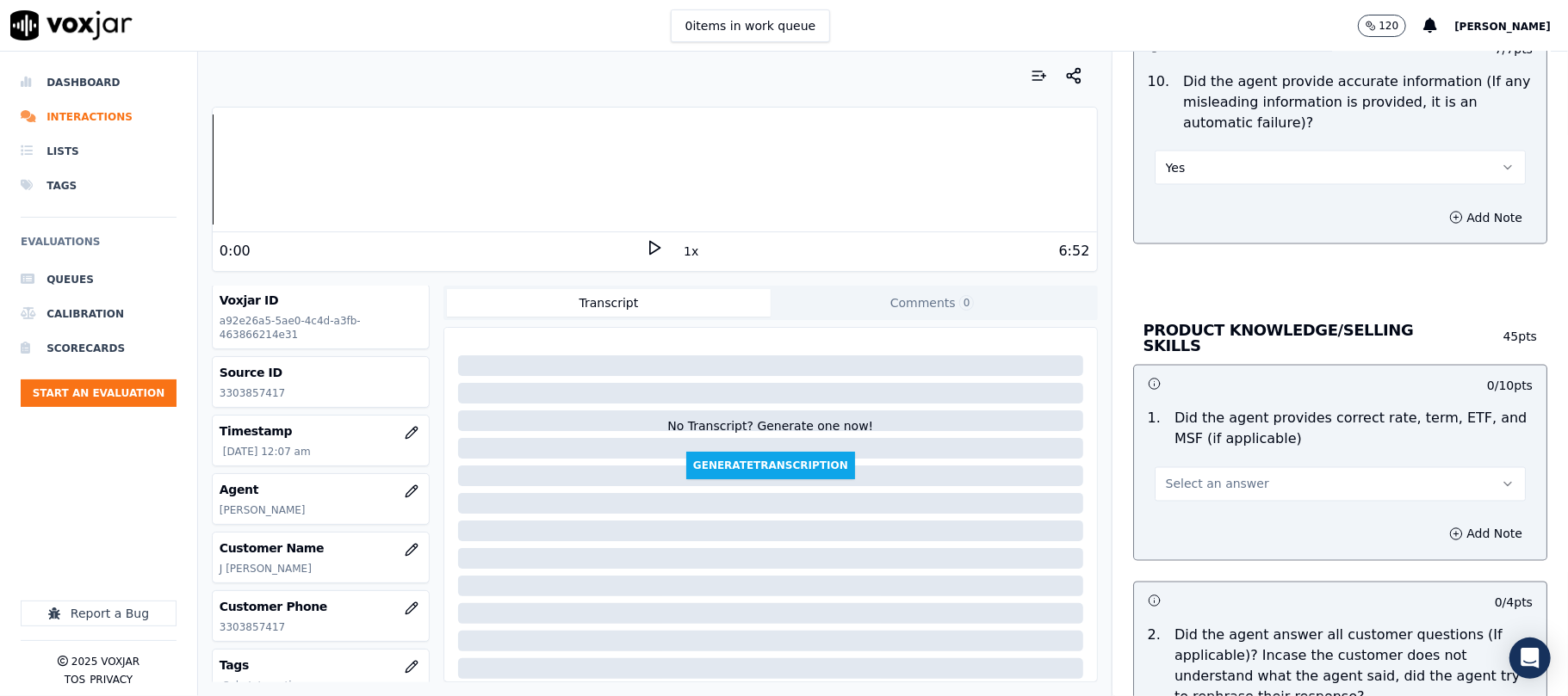
click at [1165, 482] on span "Select an answer" at bounding box center [1217, 485] width 103 height 17
click at [1161, 511] on div "Yes" at bounding box center [1303, 520] width 333 height 28
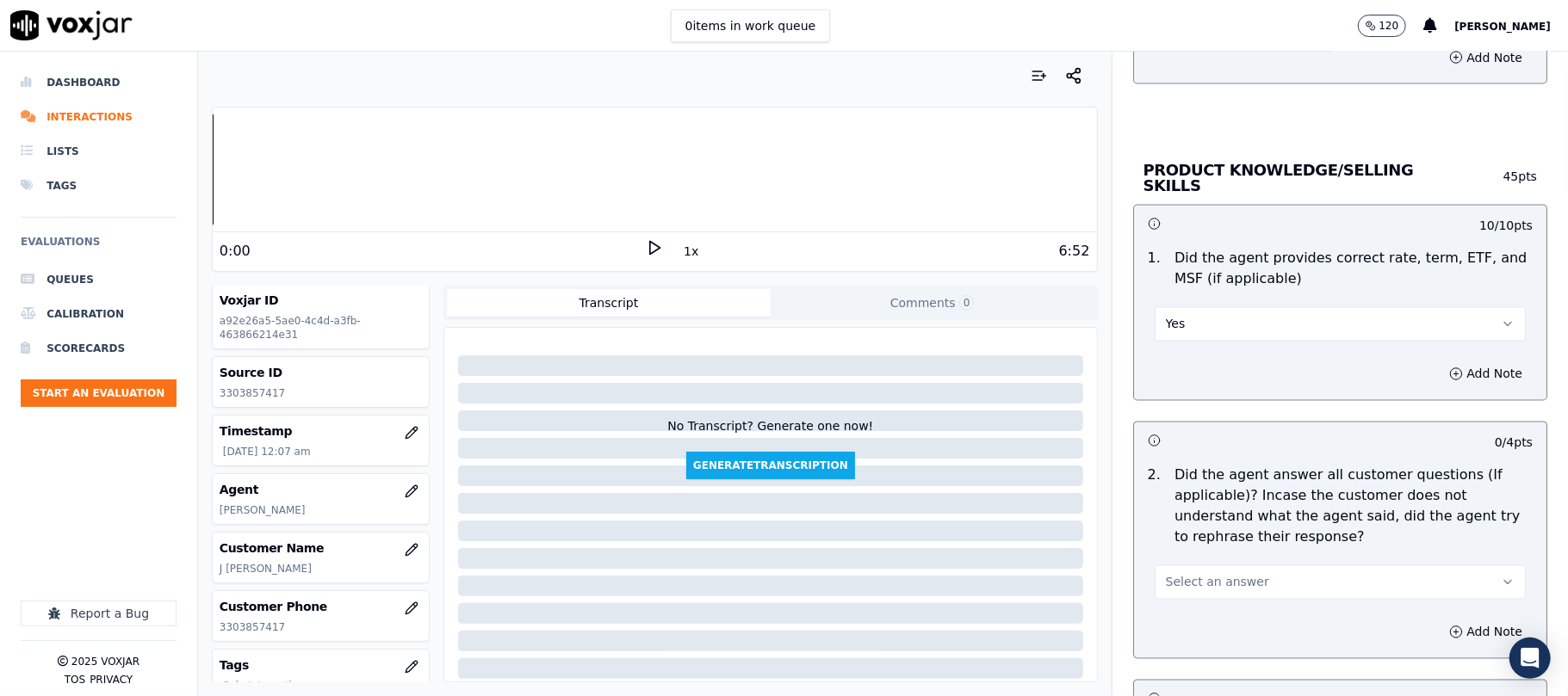
scroll to position [2486, 0]
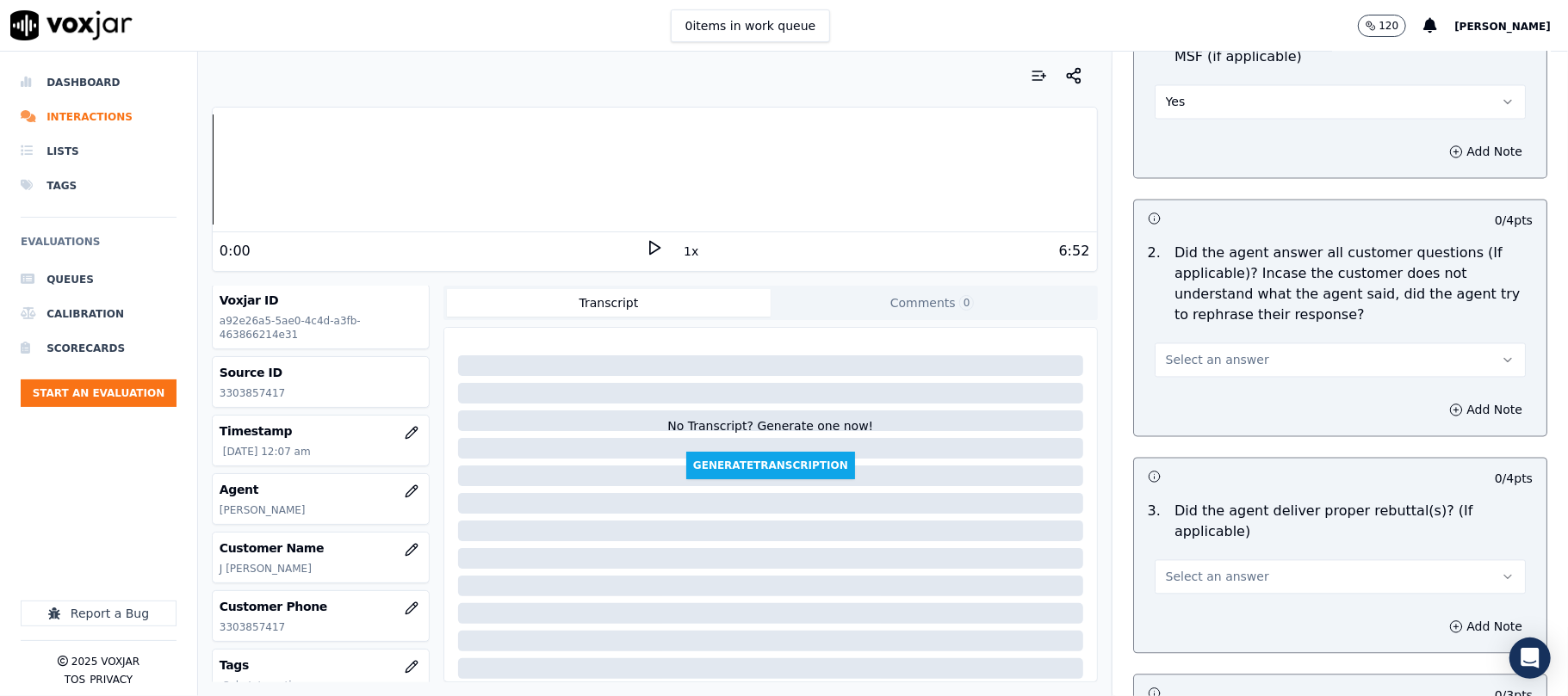
click at [1188, 366] on button "Select an answer" at bounding box center [1340, 359] width 371 height 34
click at [1165, 403] on div "Yes" at bounding box center [1303, 396] width 333 height 28
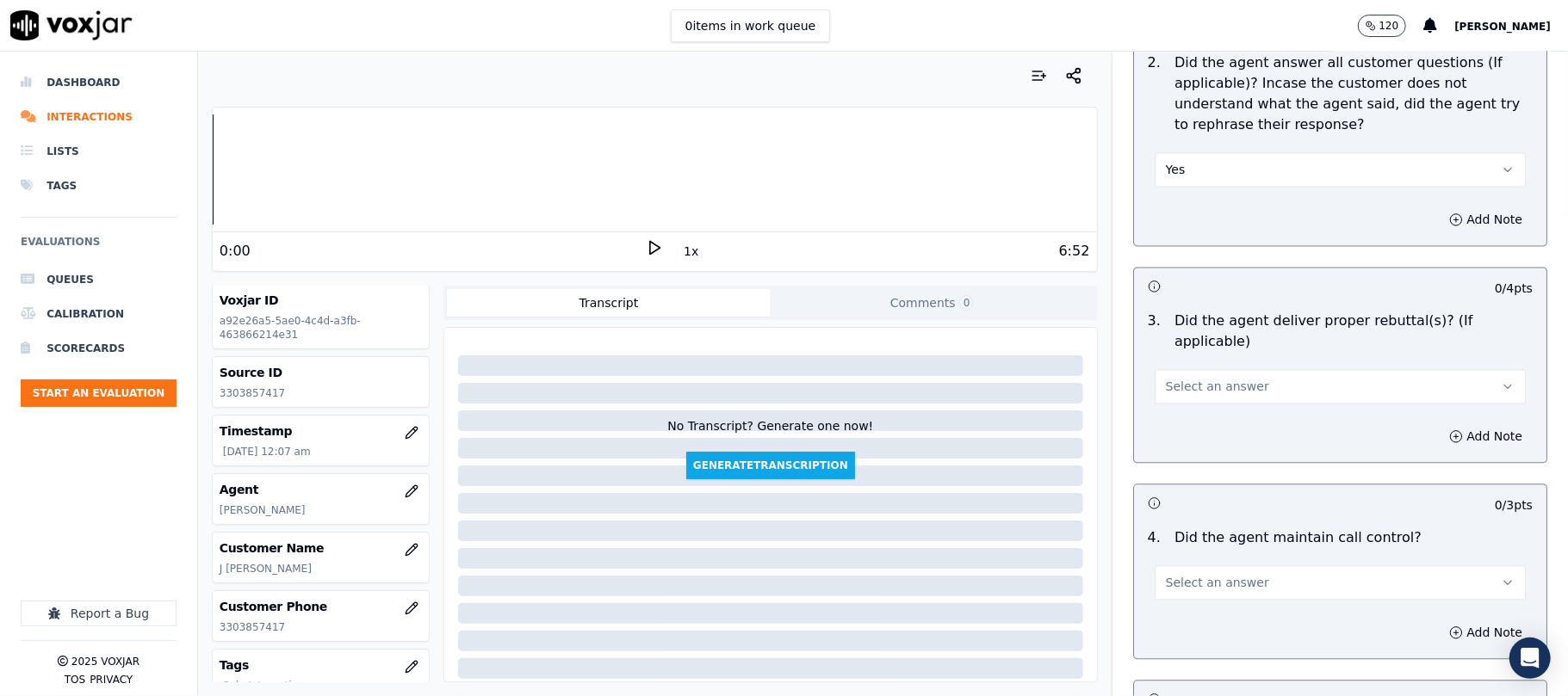
click at [1182, 378] on span "Select an answer" at bounding box center [1217, 386] width 103 height 17
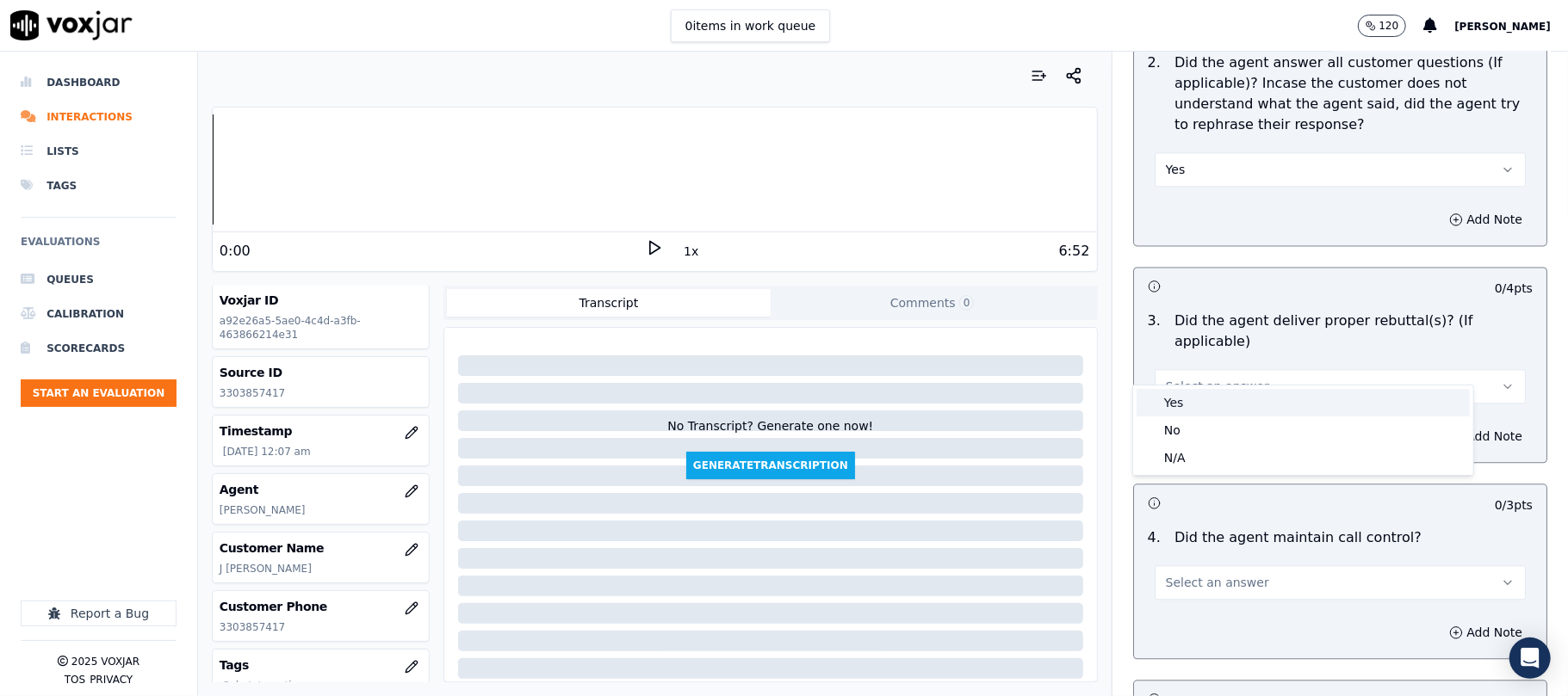
click at [1172, 393] on div "Yes" at bounding box center [1303, 402] width 333 height 28
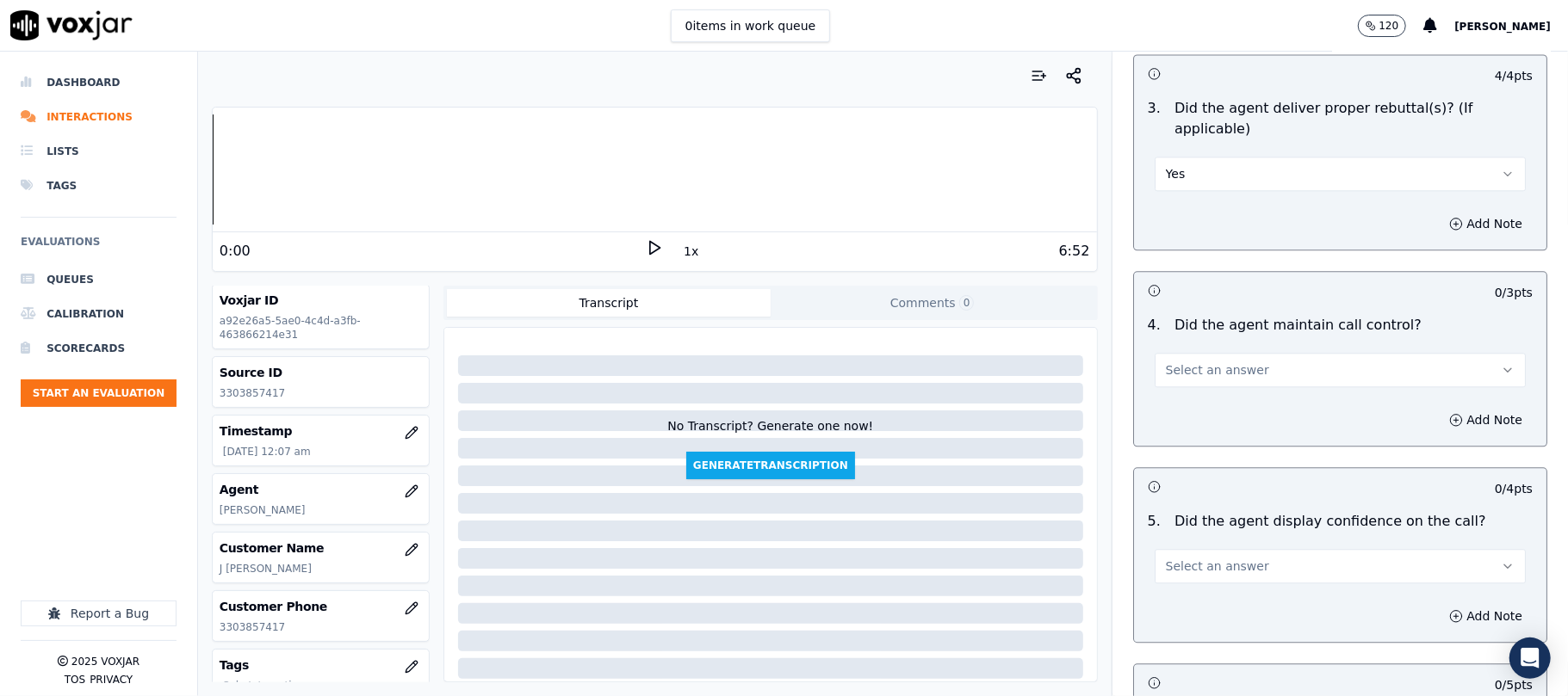
scroll to position [3059, 0]
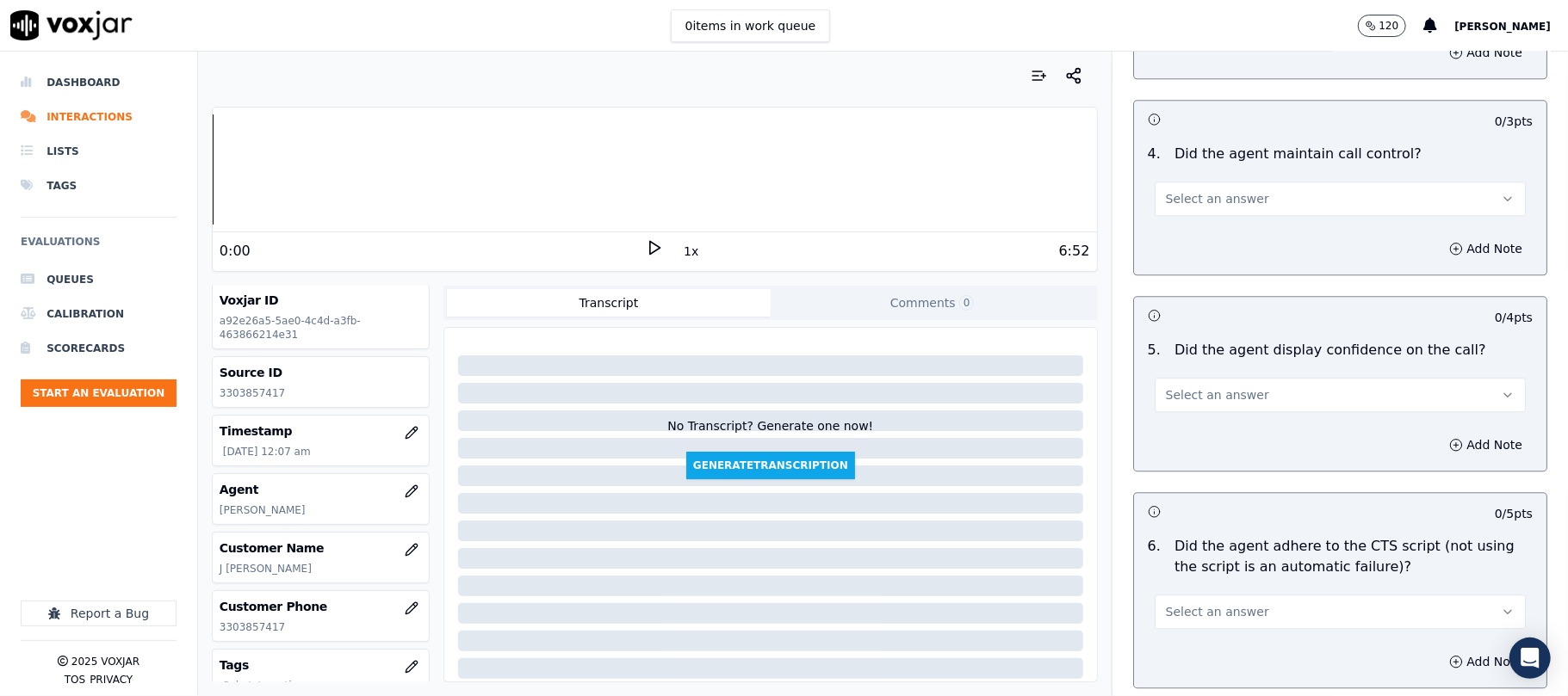
click at [1200, 194] on div "4 . Did the agent maintain call control? Select an answer" at bounding box center [1339, 180] width 412 height 86
click at [1196, 190] on span "Select an answer" at bounding box center [1217, 199] width 103 height 17
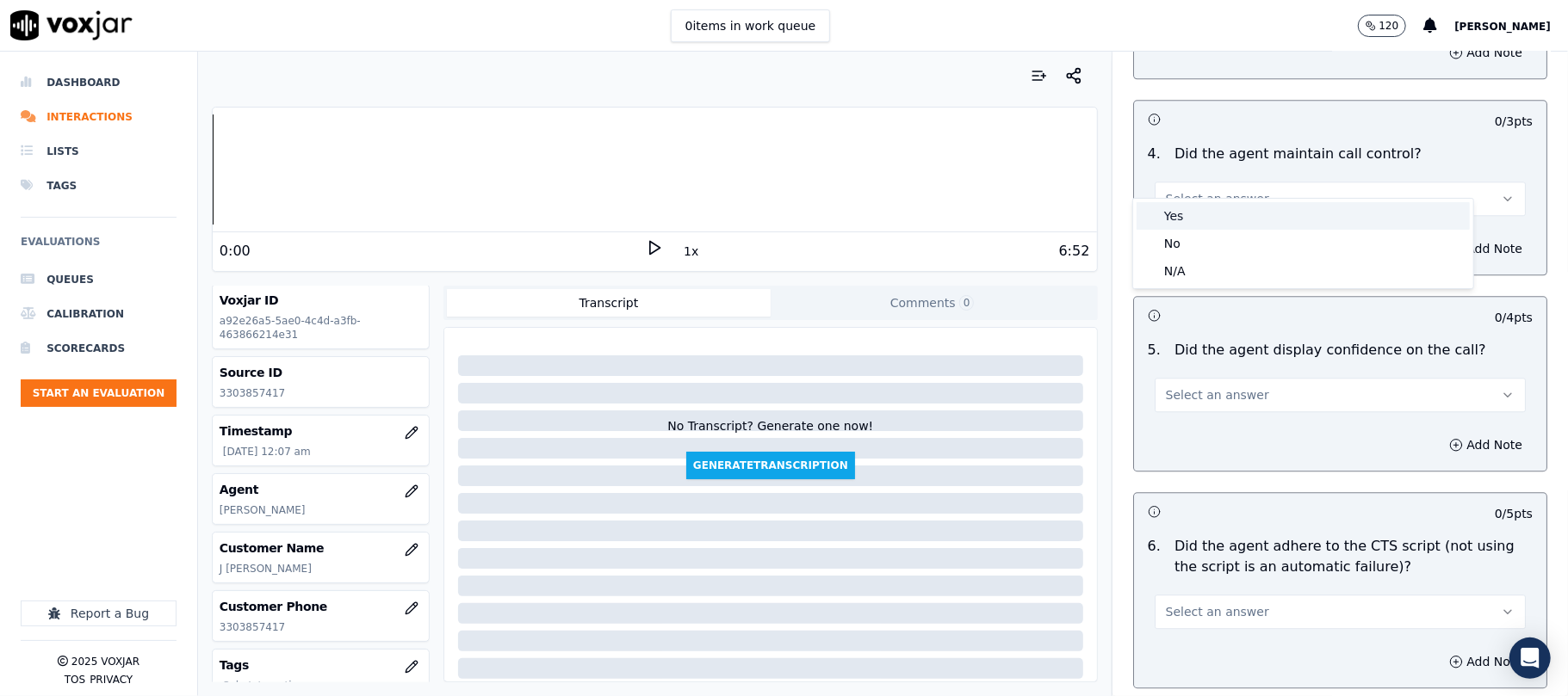
click at [1191, 211] on div "Yes" at bounding box center [1303, 215] width 333 height 28
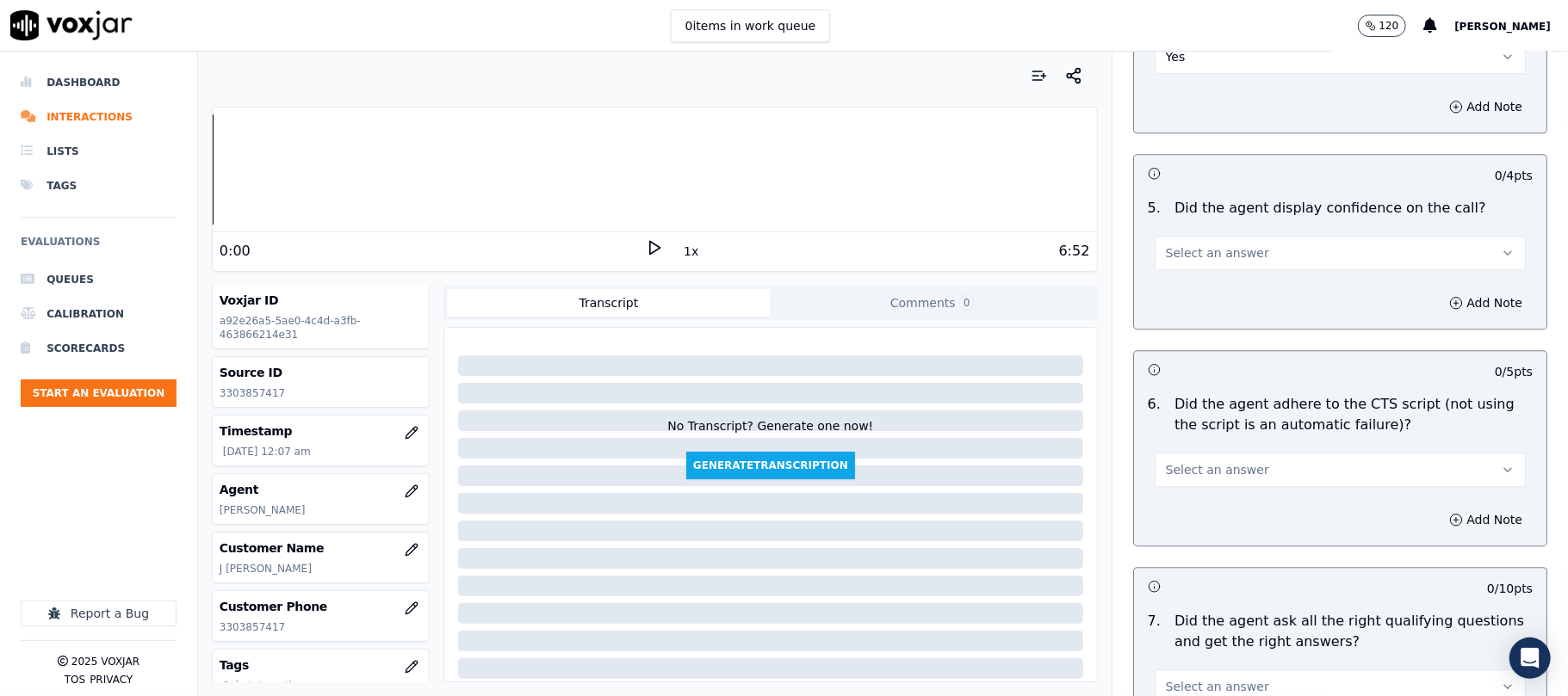
scroll to position [3250, 0]
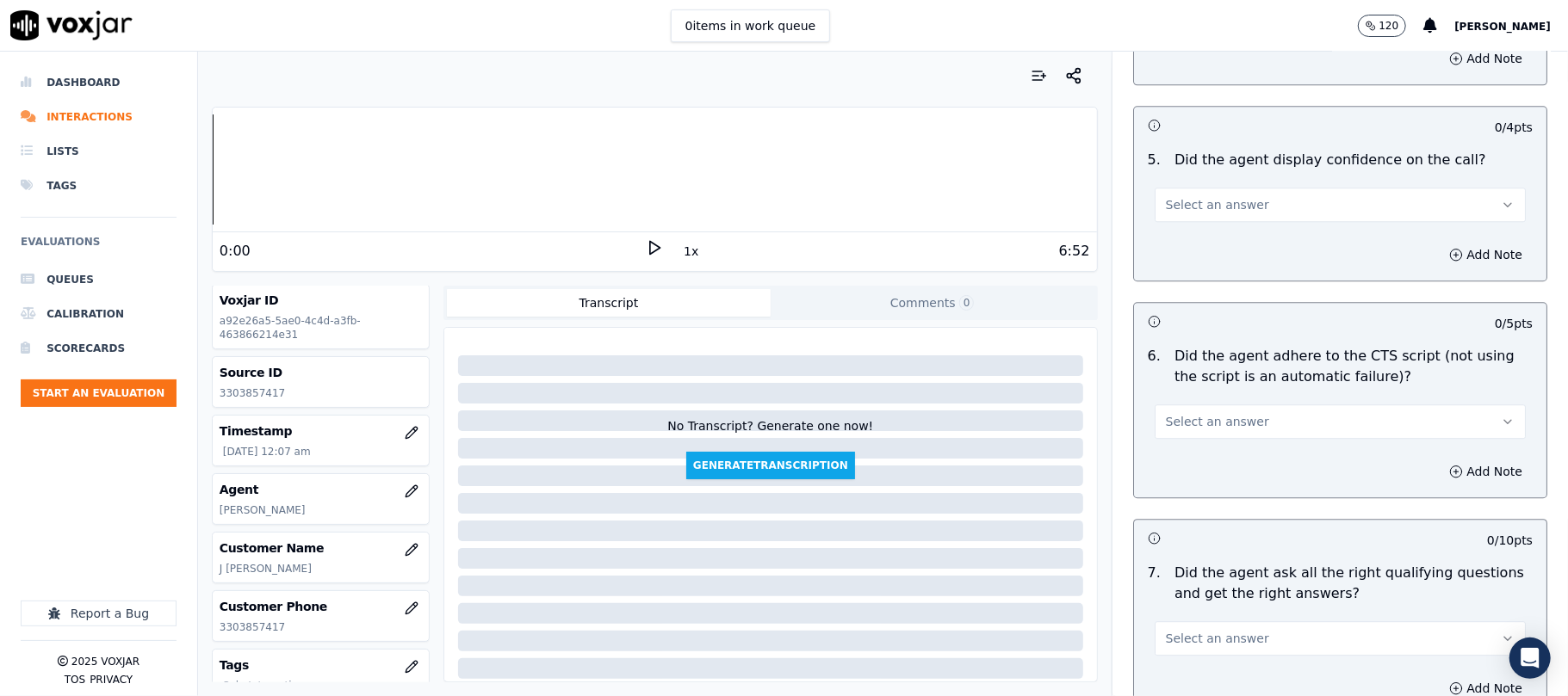
click at [1199, 196] on button "Select an answer" at bounding box center [1340, 205] width 371 height 34
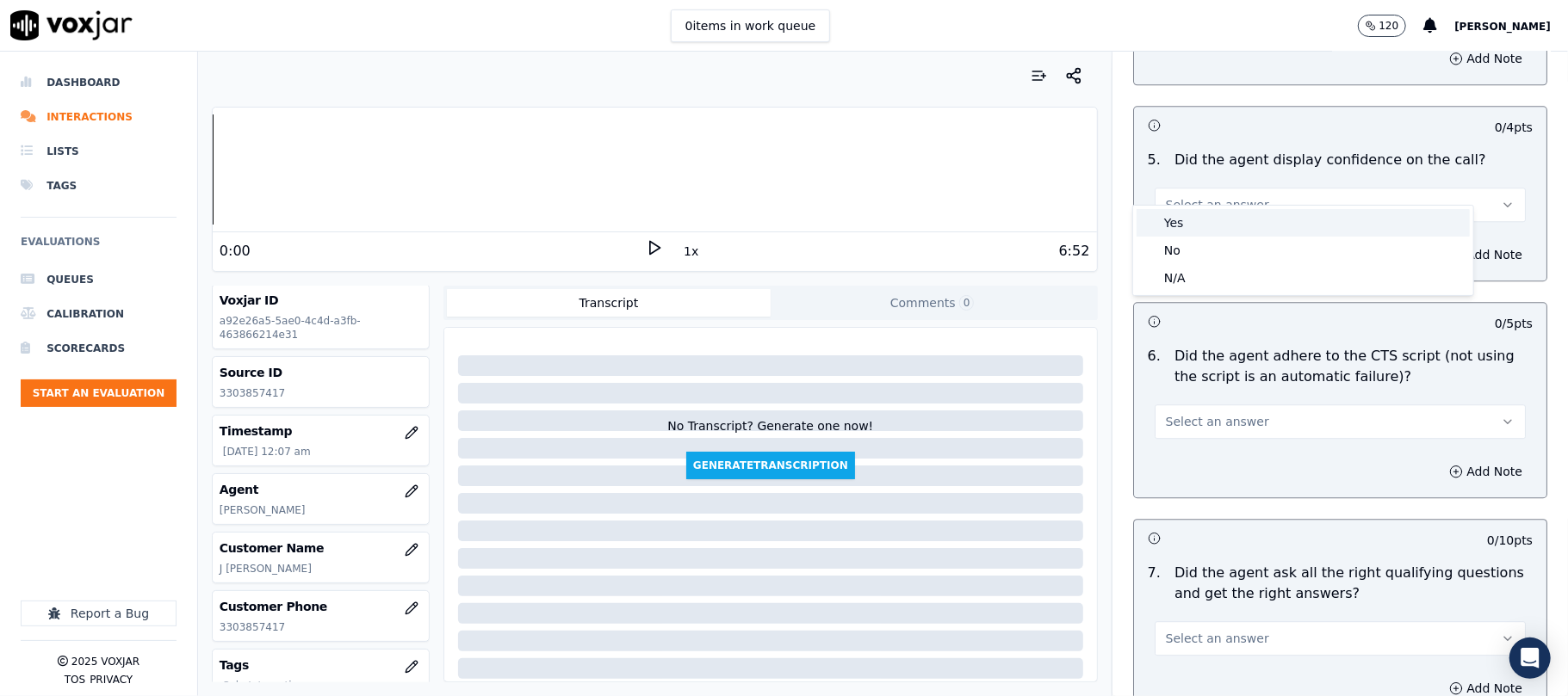
click at [1182, 219] on div "Yes" at bounding box center [1303, 223] width 333 height 28
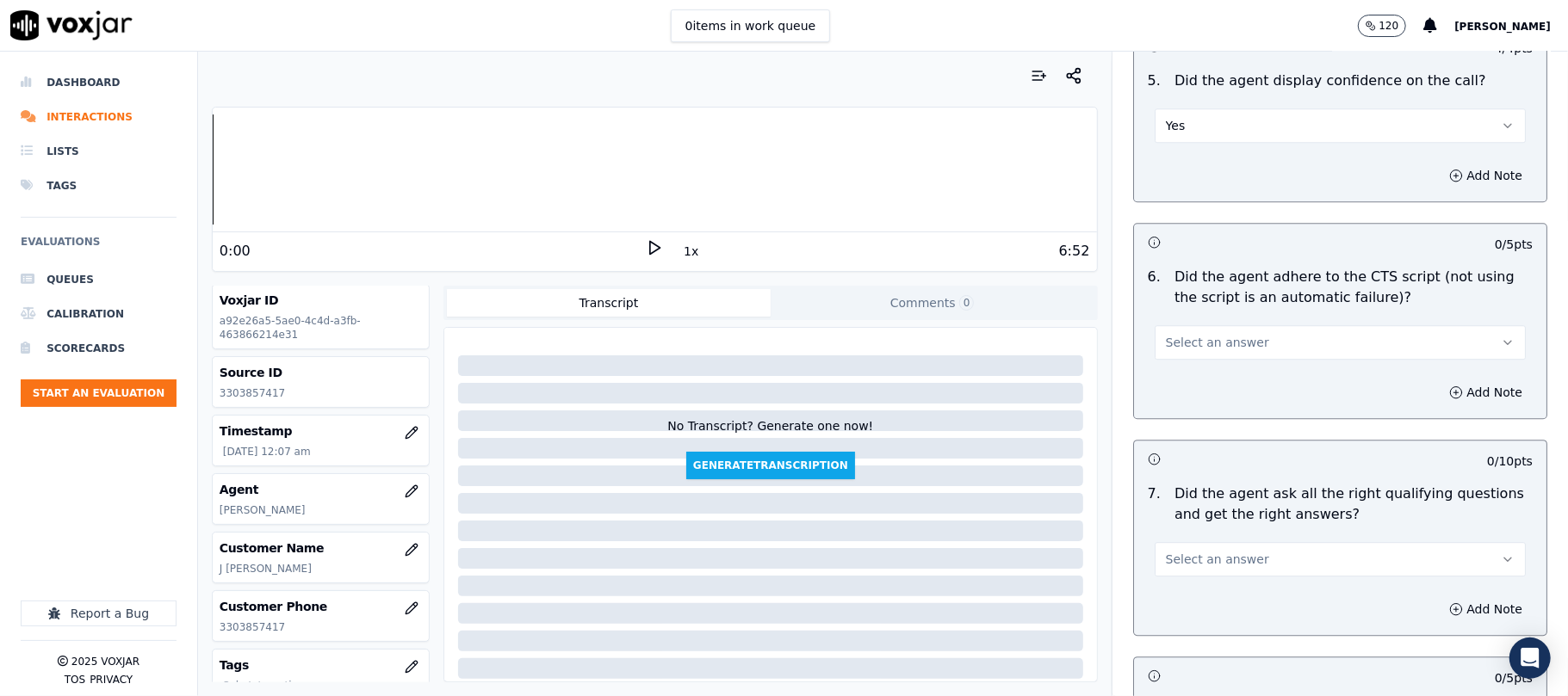
scroll to position [3442, 0]
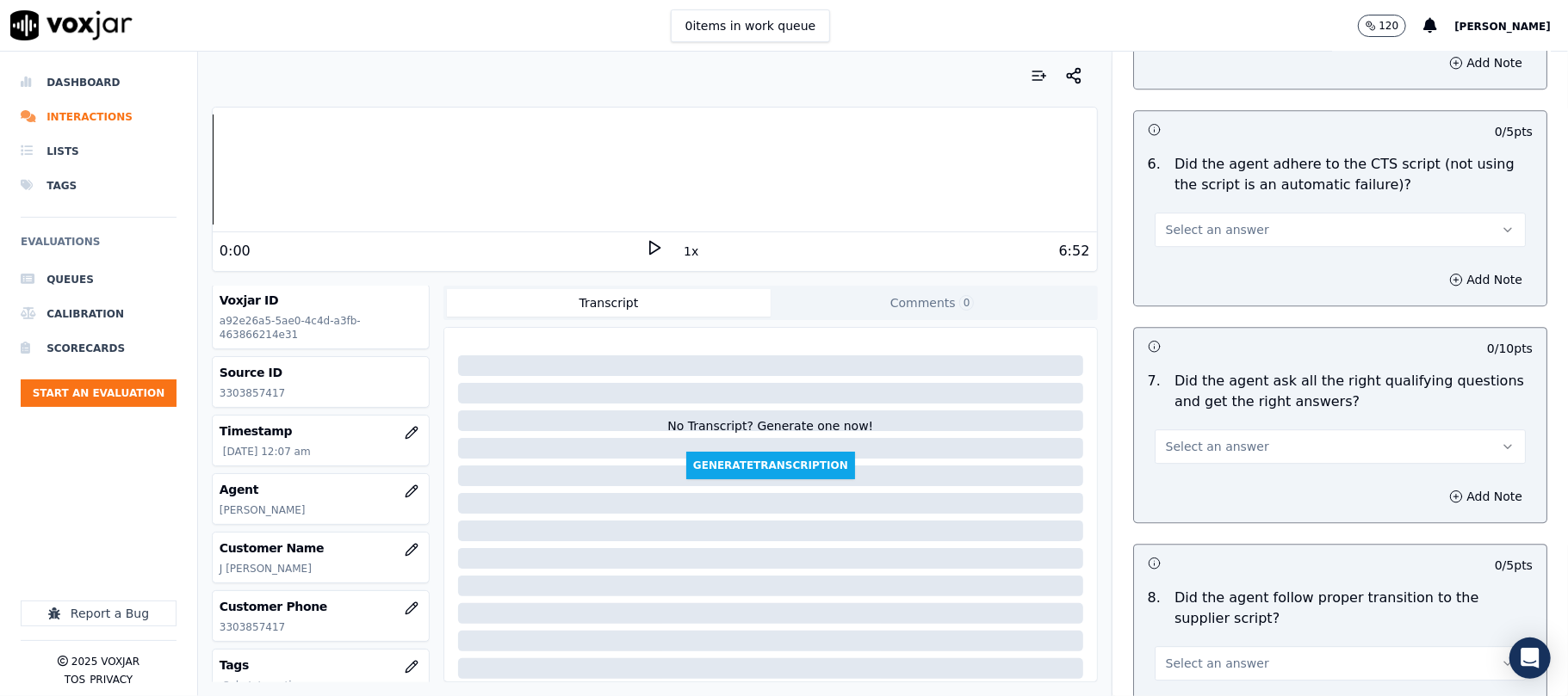
click at [1206, 221] on span "Select an answer" at bounding box center [1217, 229] width 103 height 17
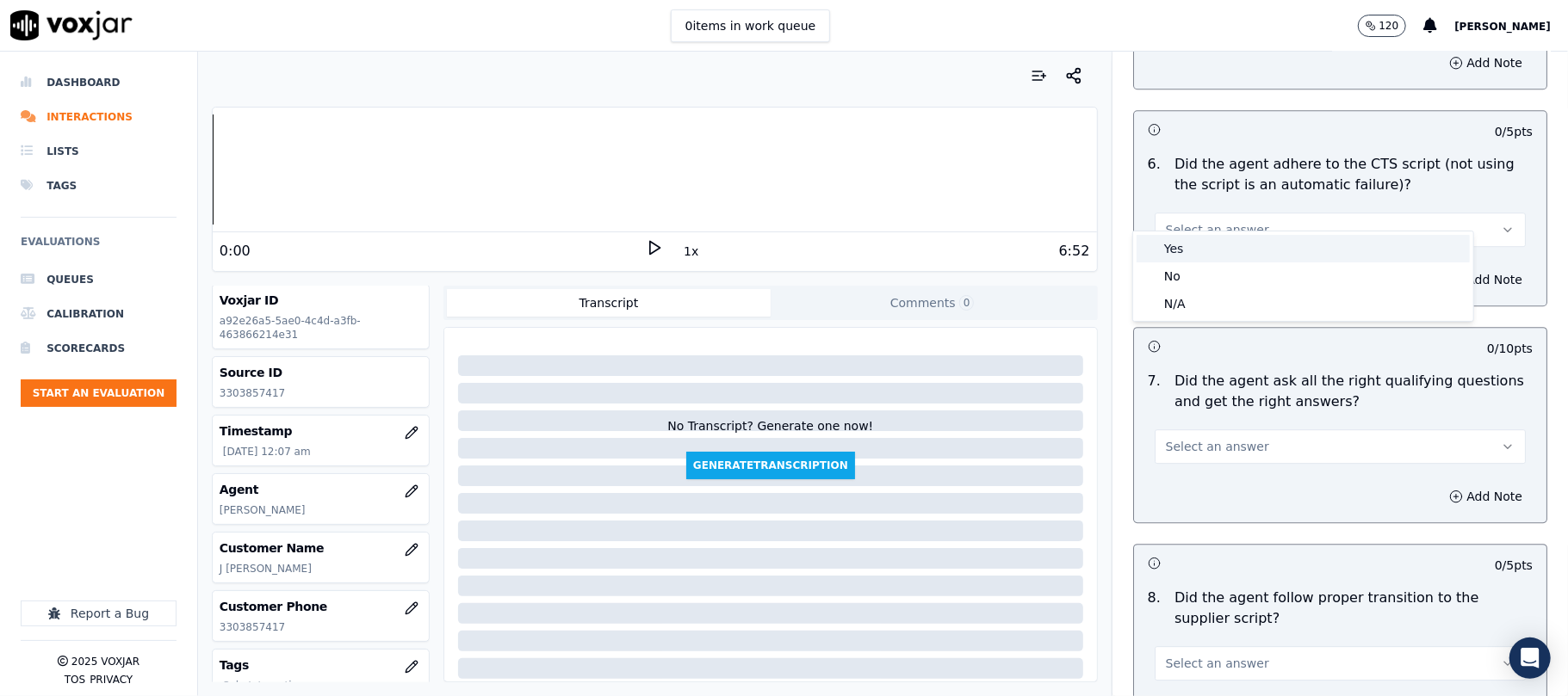
click at [1204, 251] on div "Yes" at bounding box center [1303, 249] width 333 height 28
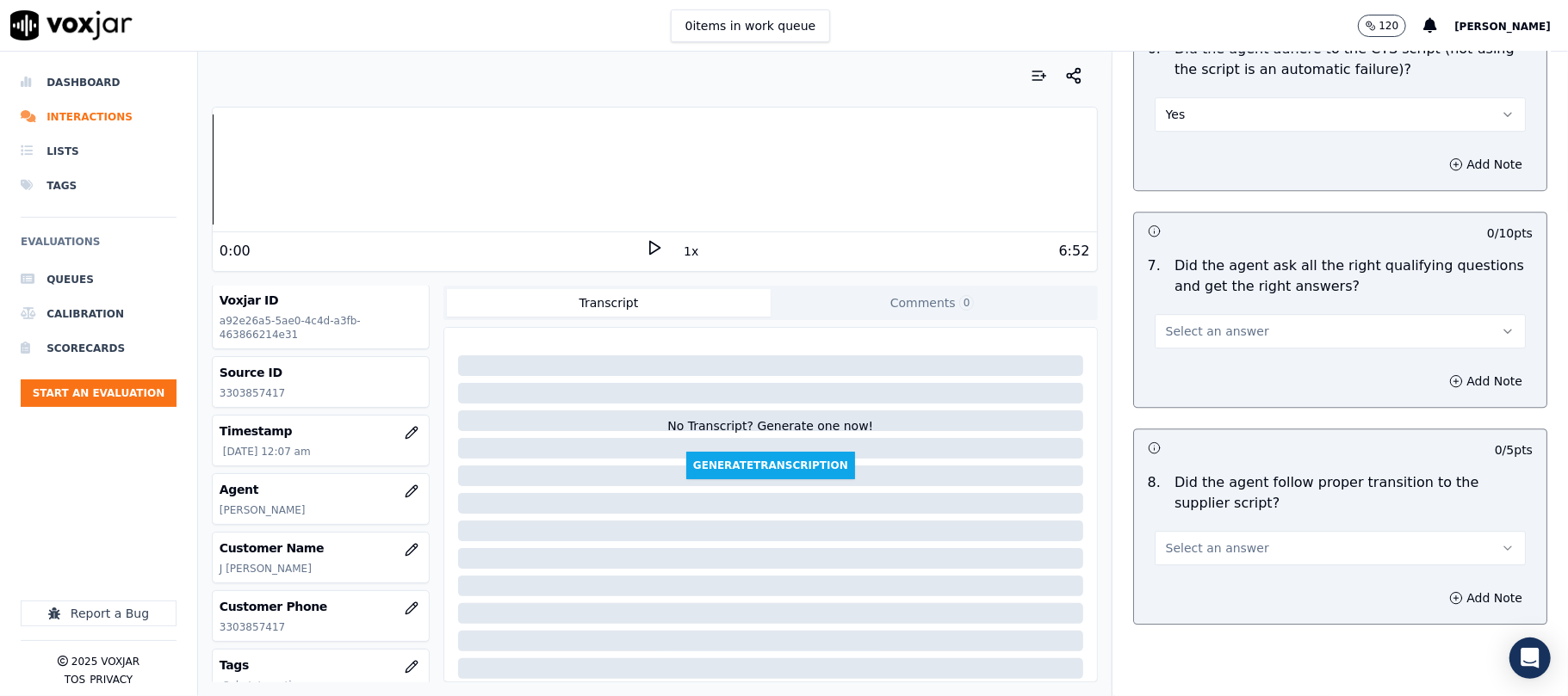
scroll to position [3632, 0]
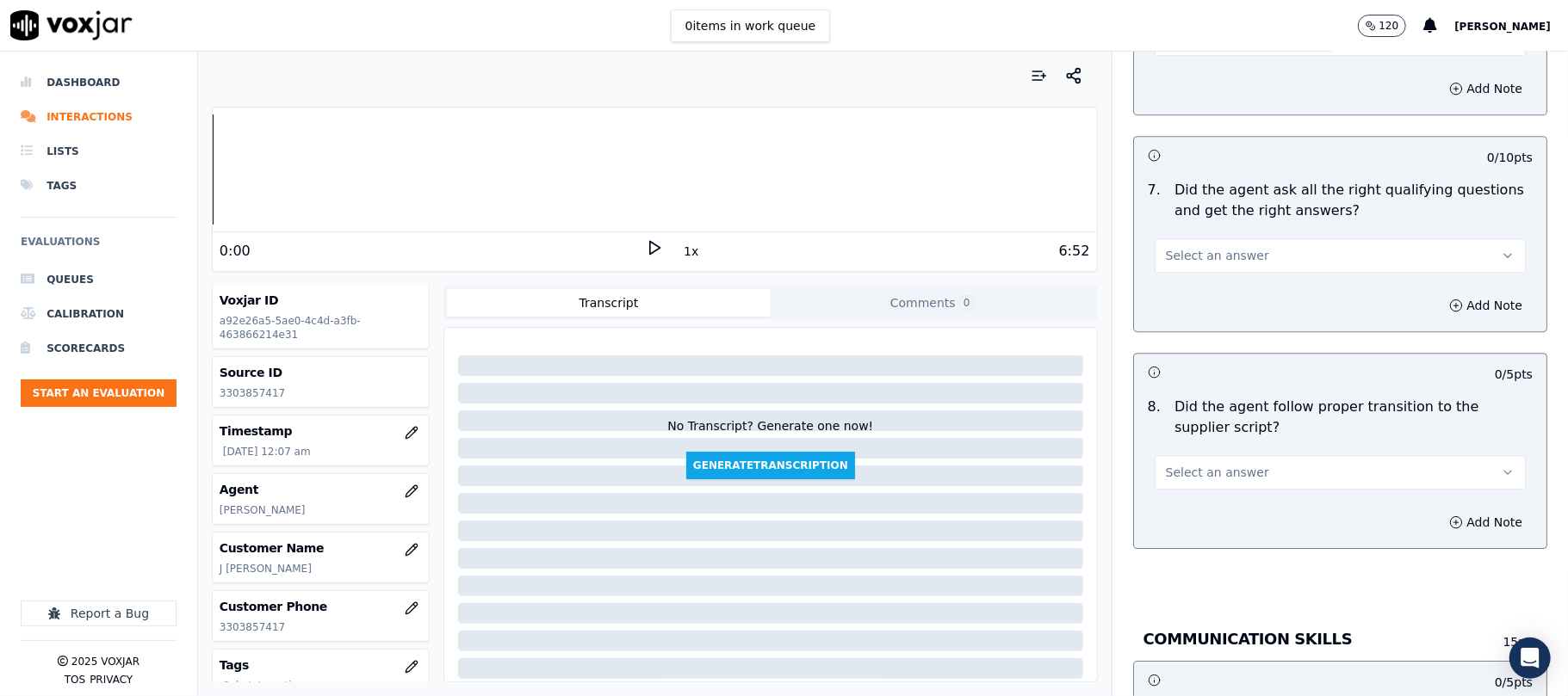
click at [1186, 247] on span "Select an answer" at bounding box center [1217, 255] width 103 height 17
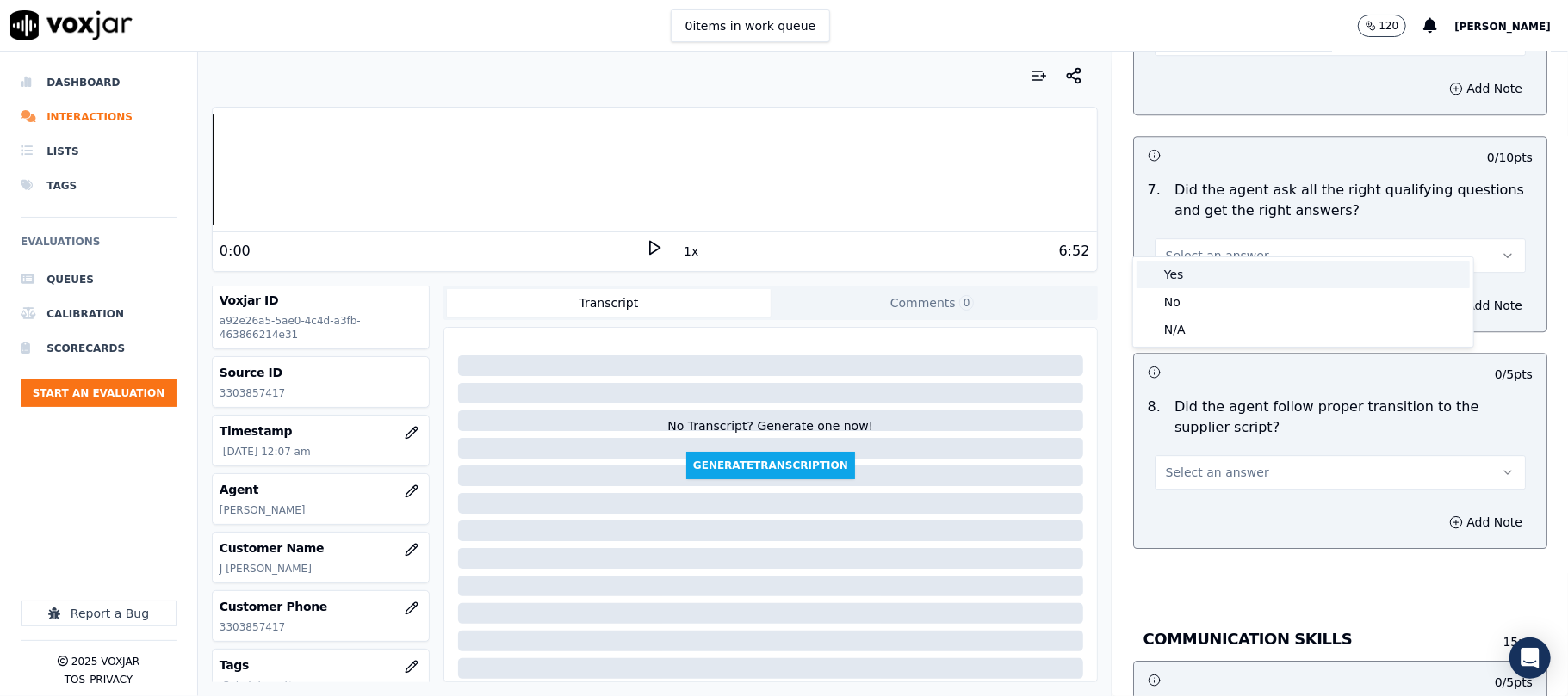
click at [1186, 267] on div "Yes" at bounding box center [1303, 274] width 333 height 28
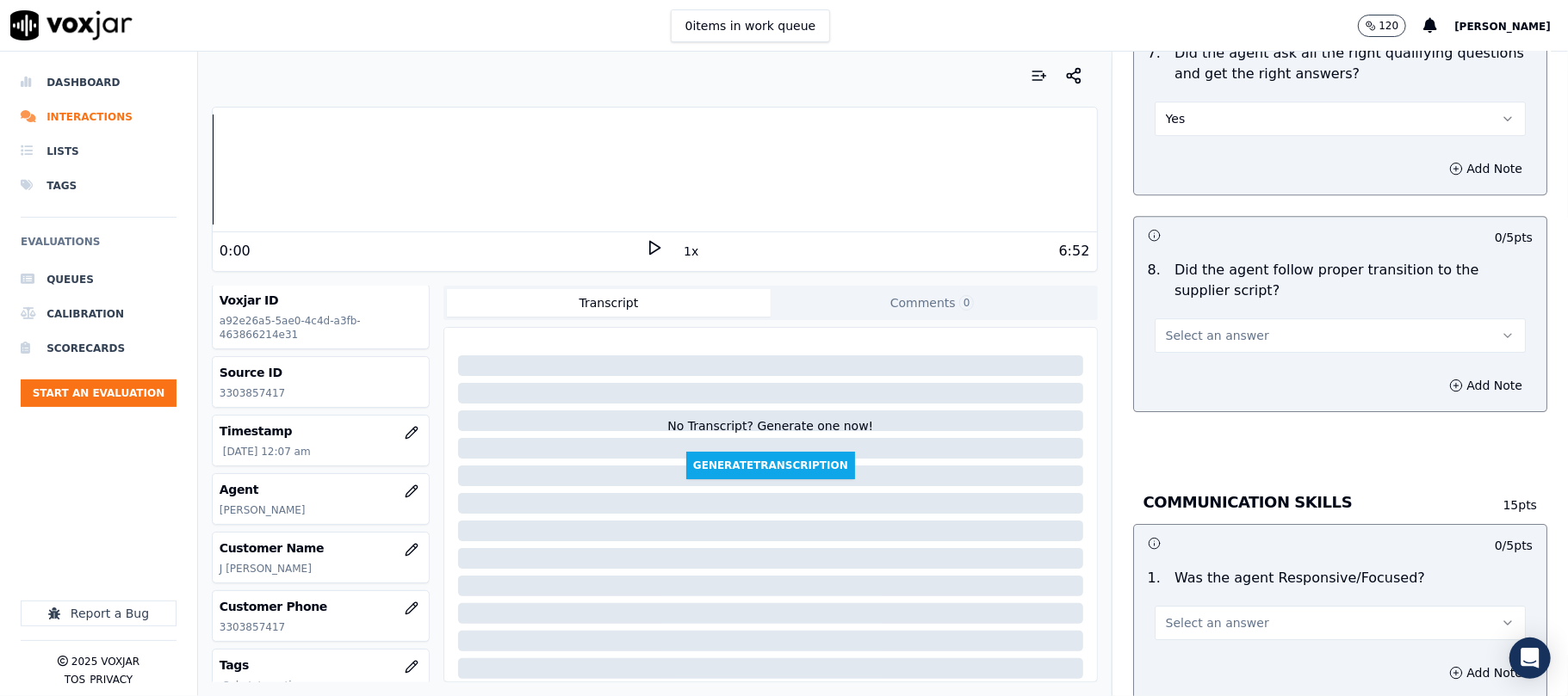
scroll to position [3823, 0]
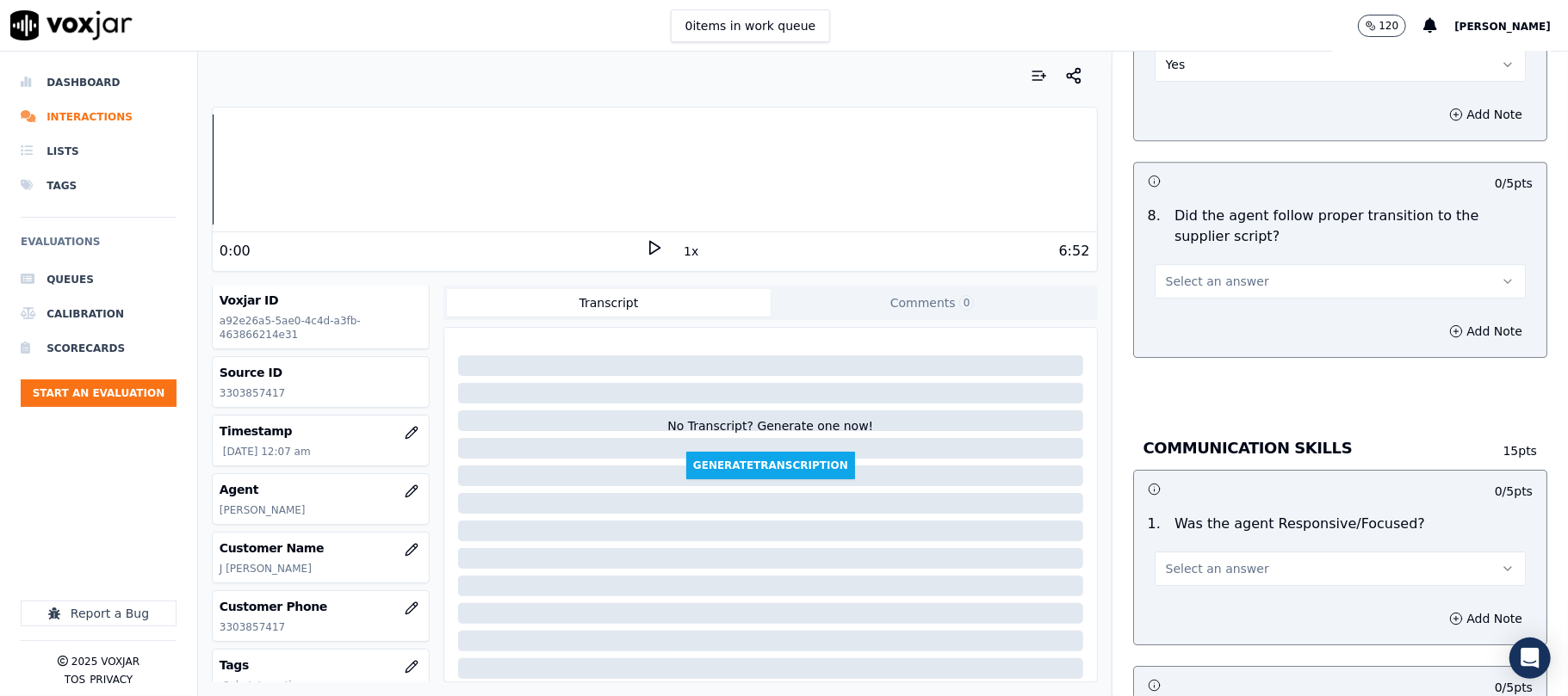
click at [1171, 272] on span "Select an answer" at bounding box center [1217, 281] width 103 height 17
click at [1162, 294] on div "Yes" at bounding box center [1303, 301] width 333 height 28
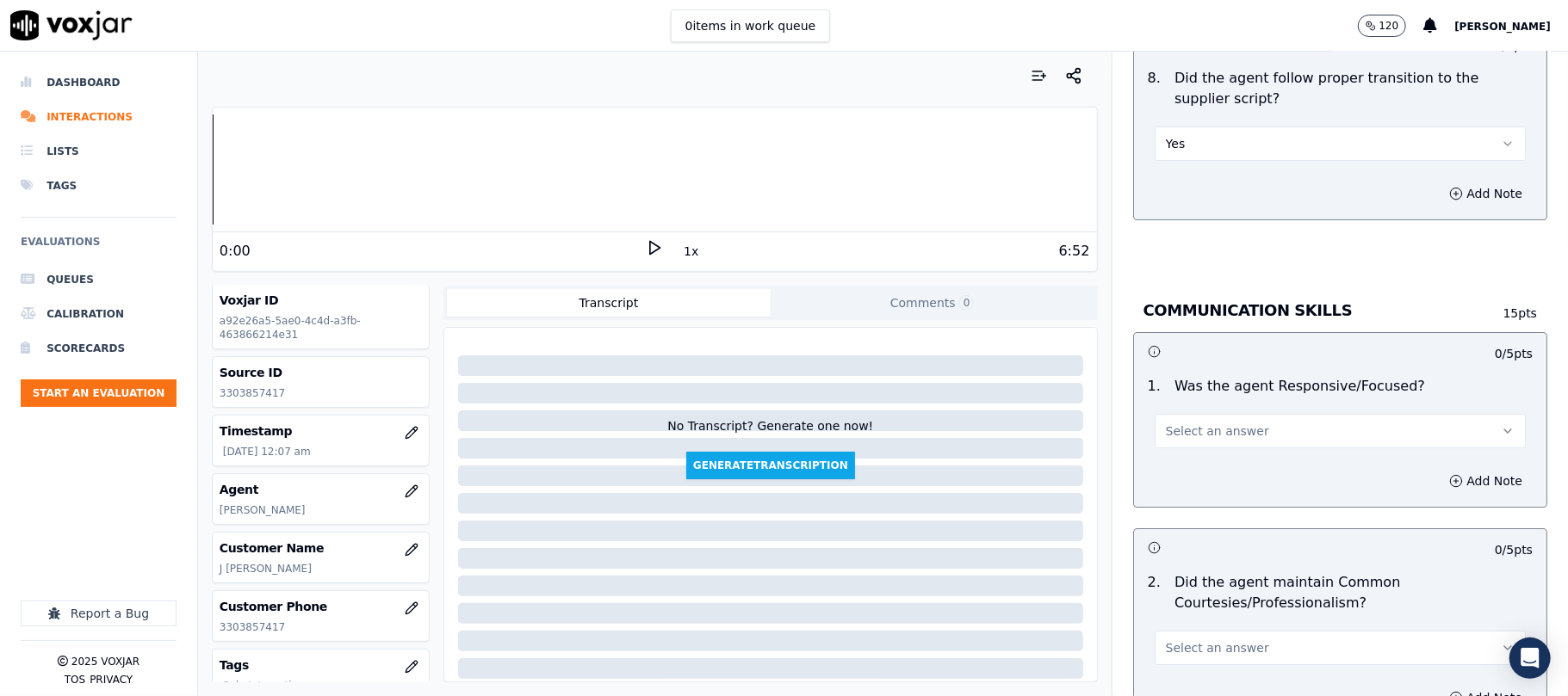
scroll to position [4014, 0]
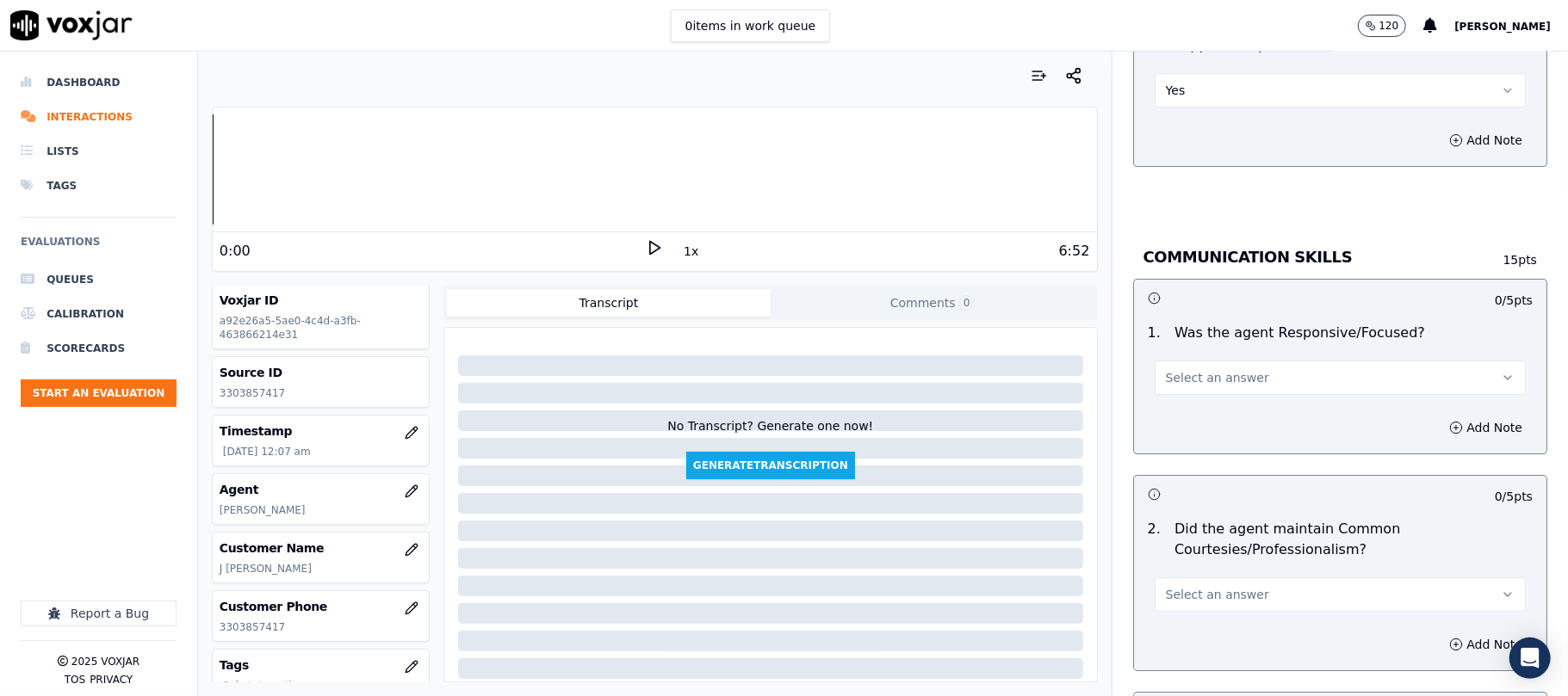
click at [1165, 369] on span "Select an answer" at bounding box center [1217, 378] width 103 height 17
click at [1162, 401] on div "Yes" at bounding box center [1303, 397] width 333 height 28
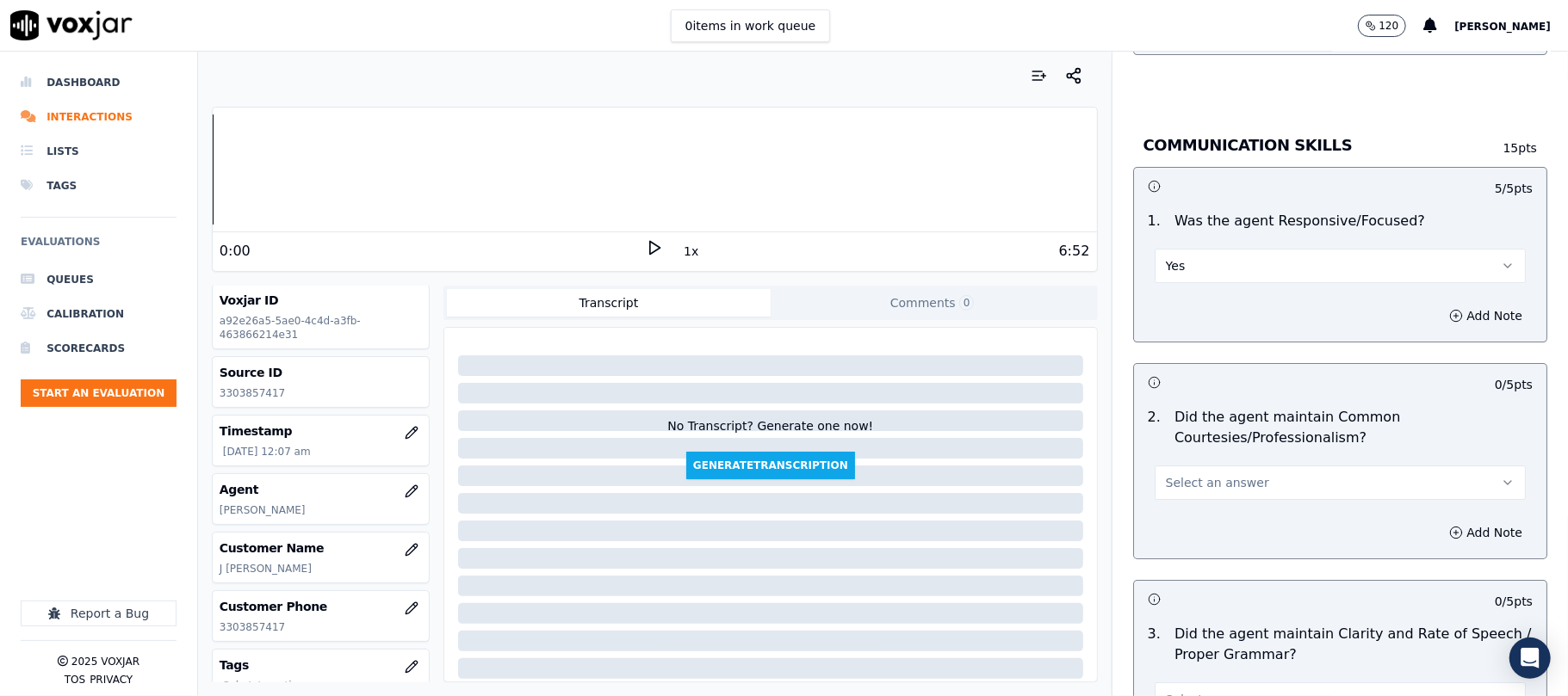
scroll to position [4207, 0]
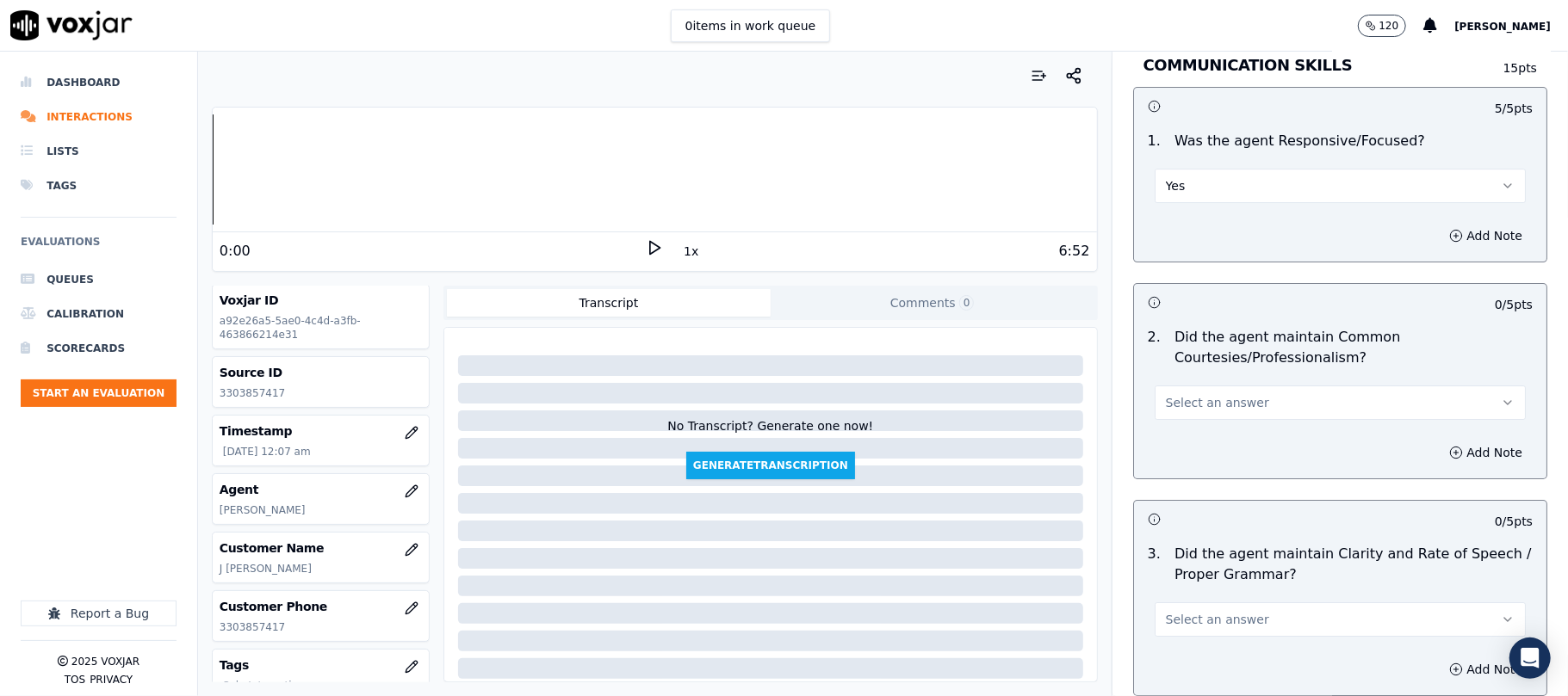
click at [1242, 392] on button "Select an answer" at bounding box center [1340, 402] width 371 height 34
click at [1203, 422] on div "Yes" at bounding box center [1303, 423] width 333 height 28
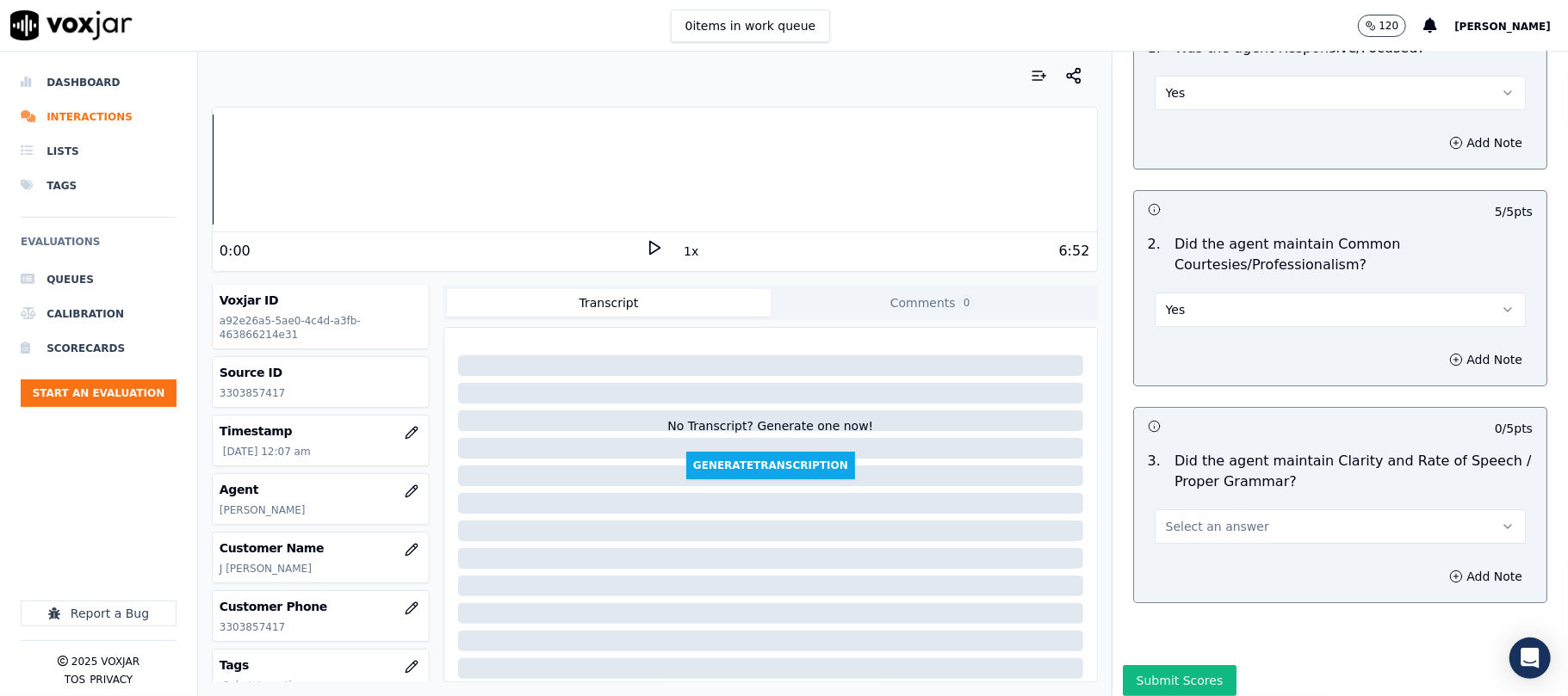
scroll to position [4344, 0]
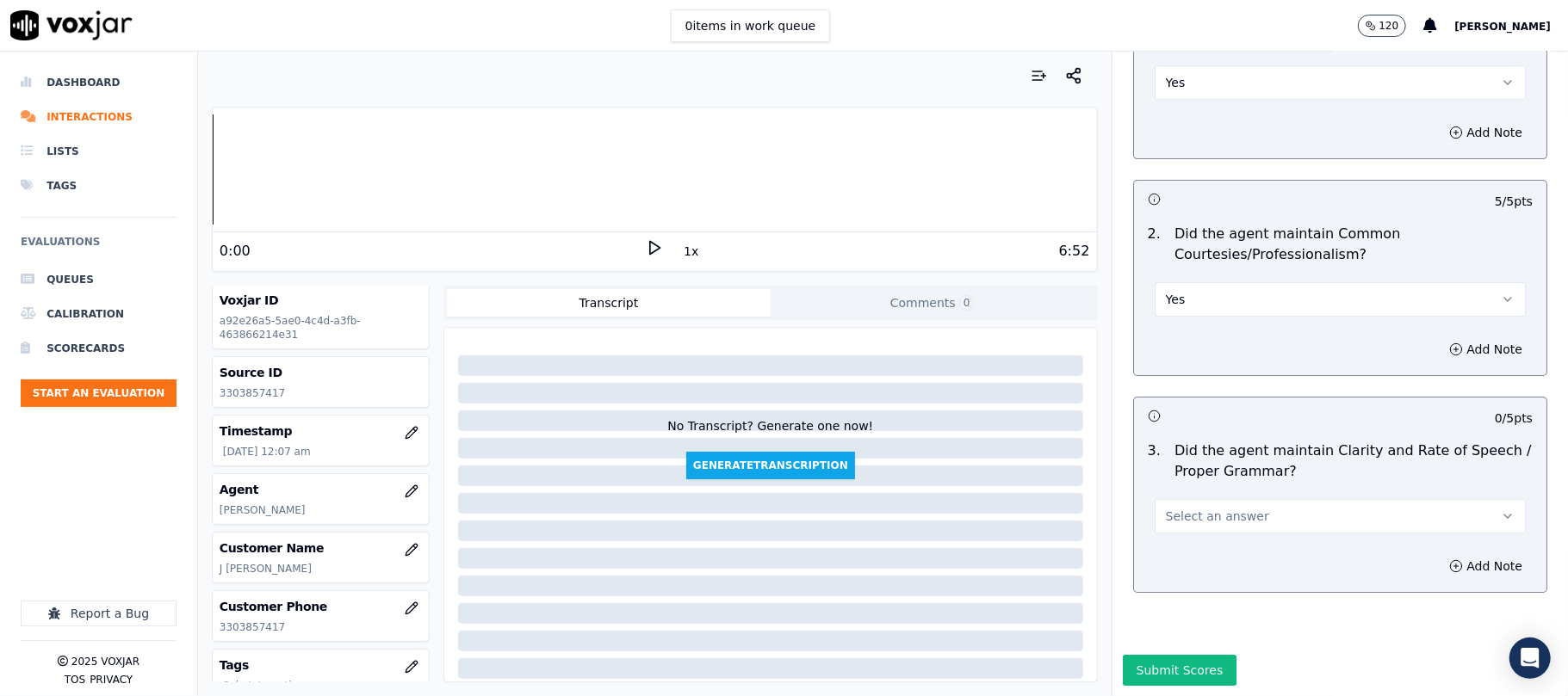
click at [1180, 508] on span "Select an answer" at bounding box center [1217, 516] width 103 height 17
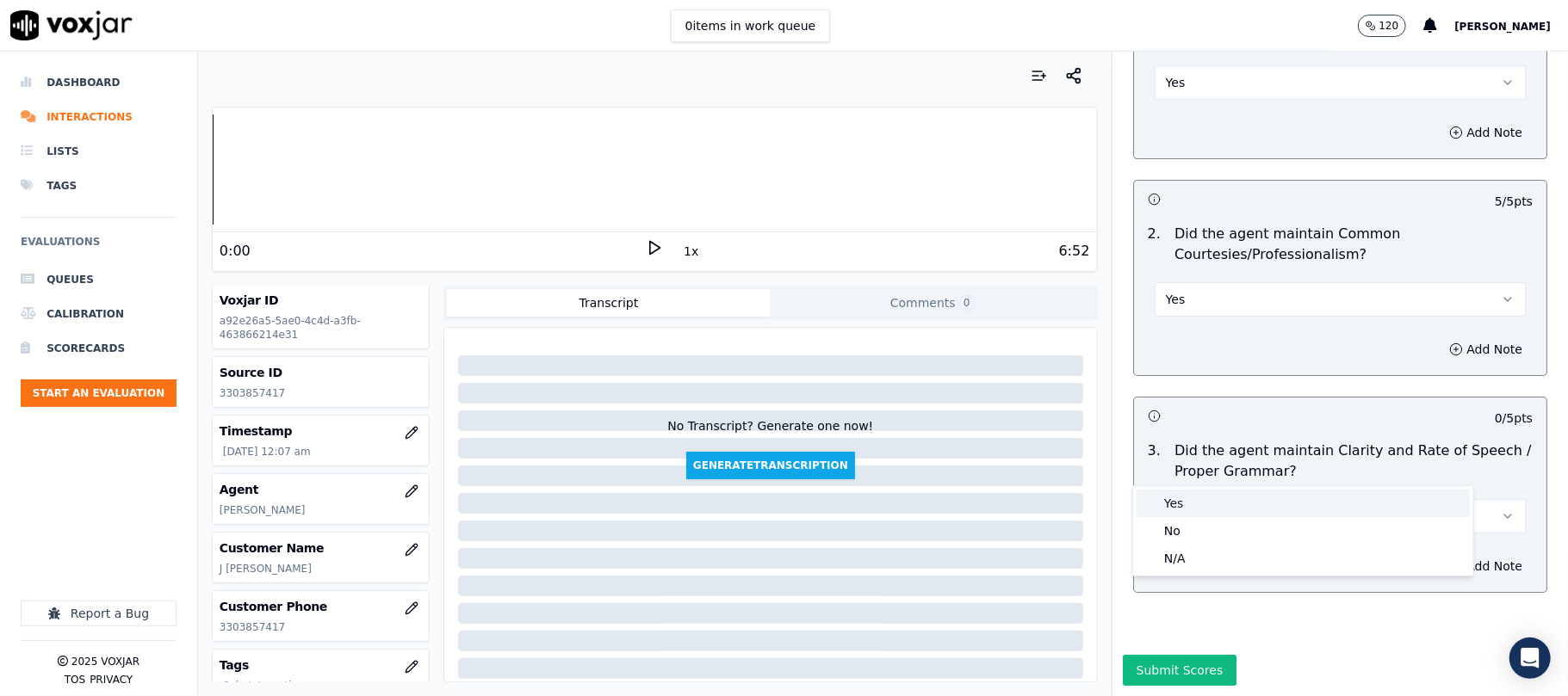
click at [1179, 508] on div "Yes" at bounding box center [1303, 503] width 333 height 28
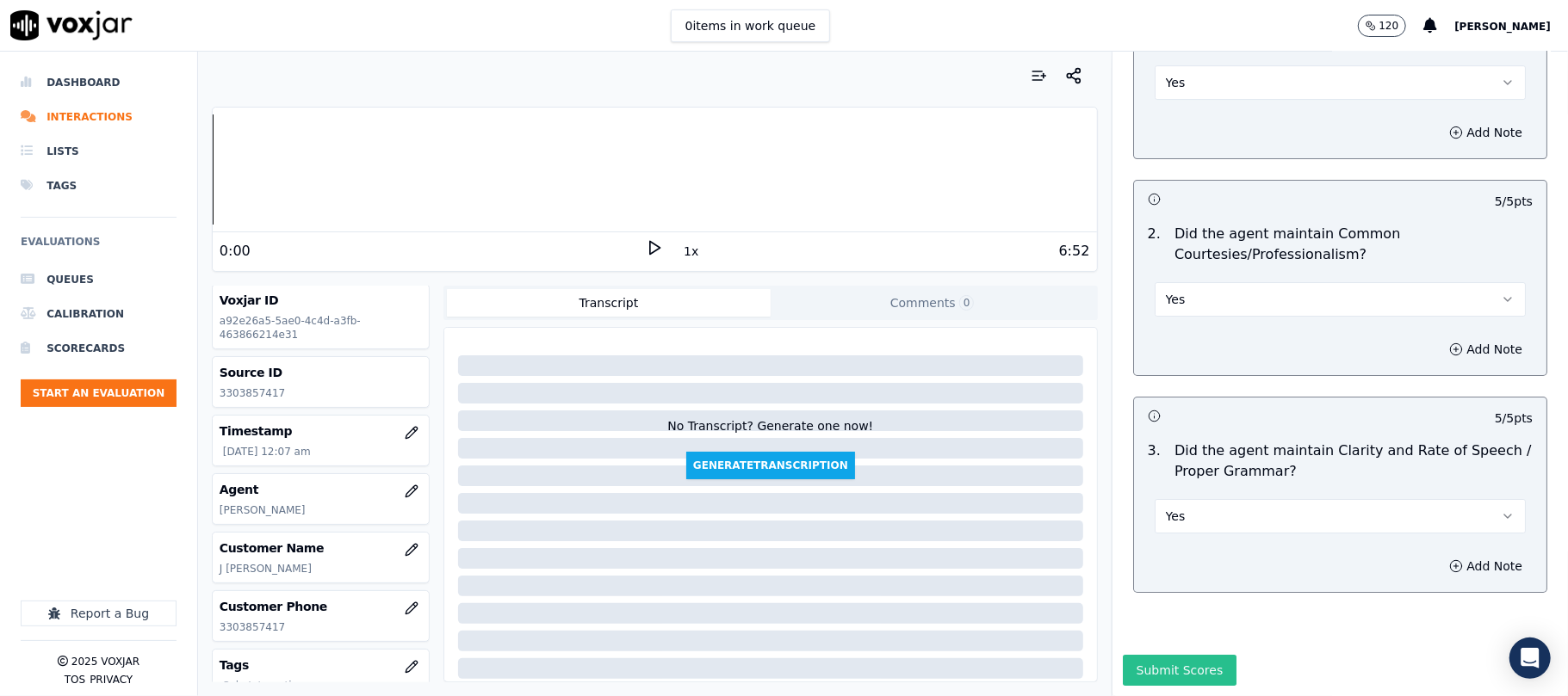
click at [1140, 655] on button "Submit Scores" at bounding box center [1180, 670] width 115 height 31
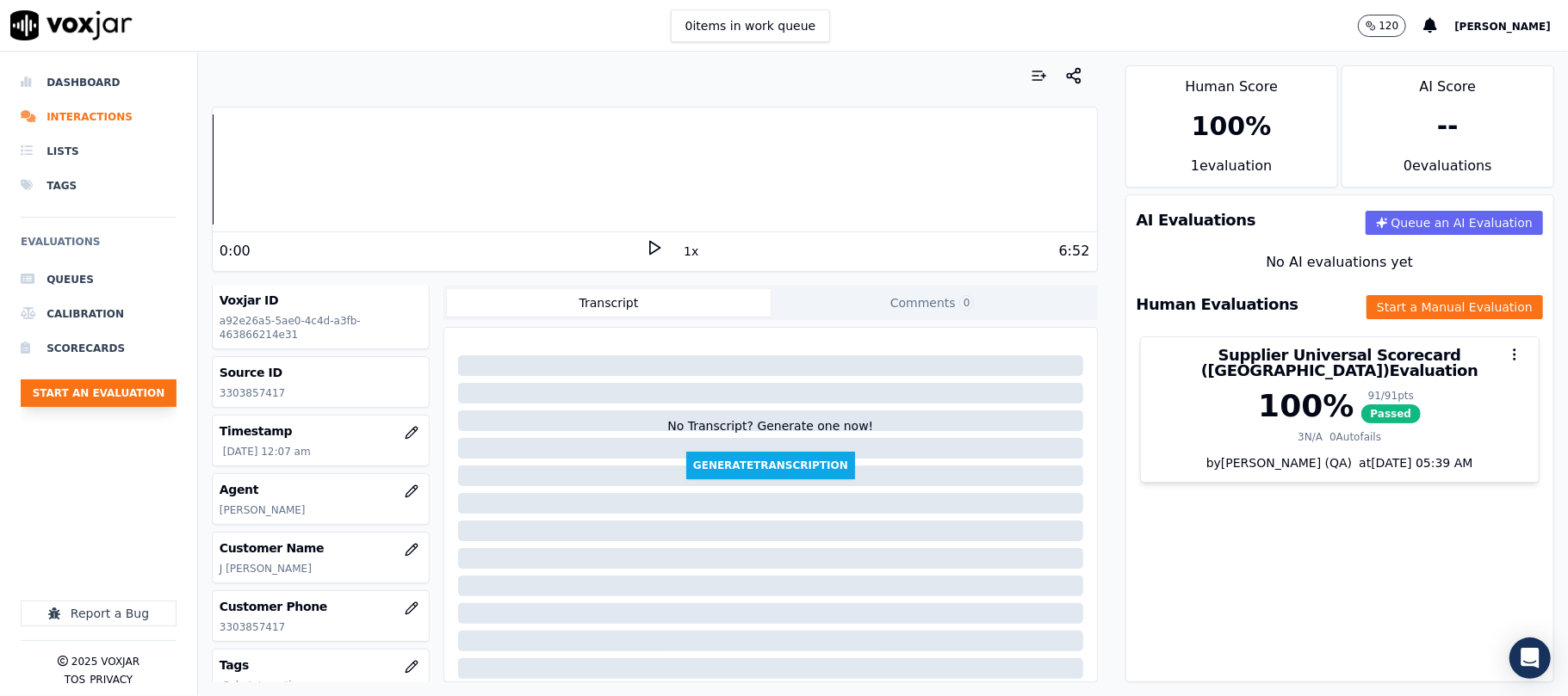
click at [136, 393] on button "Start an Evaluation" at bounding box center [99, 393] width 156 height 28
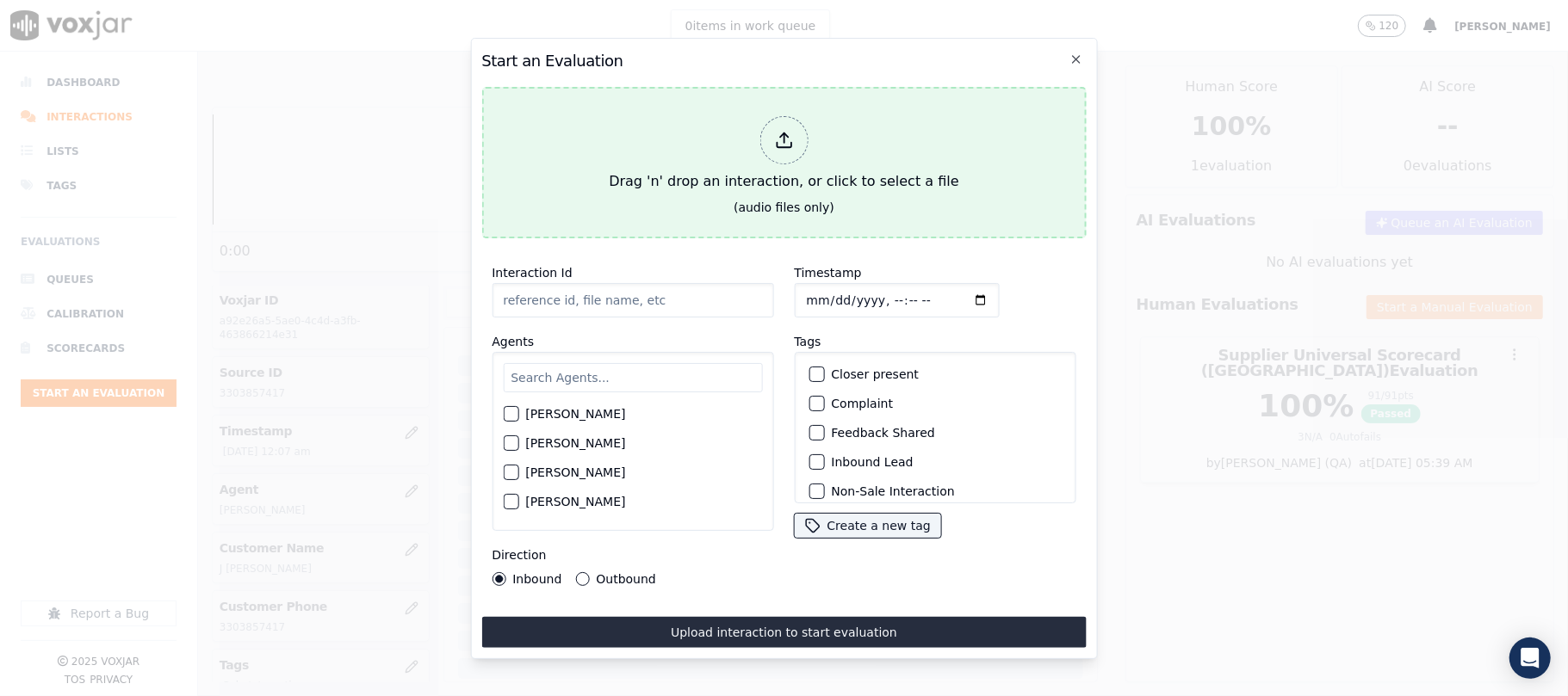
click at [765, 180] on div "Drag 'n' drop an interaction, or click to select a file" at bounding box center [784, 154] width 364 height 90
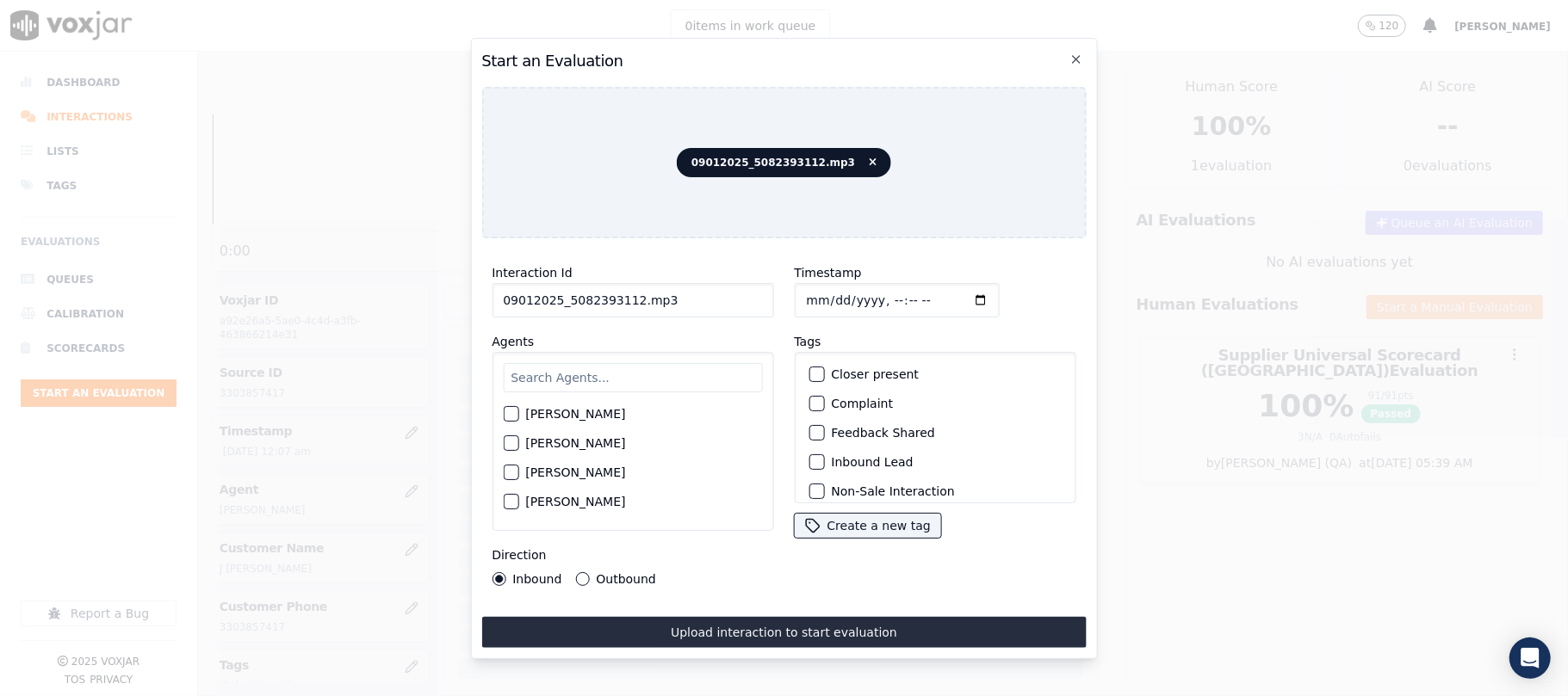
click at [535, 283] on input "09012025_5082393112.mp3" at bounding box center [632, 300] width 281 height 34
paste input "5082393112"
type input "5082393112"
click at [827, 294] on input "Timestamp" at bounding box center [896, 300] width 205 height 34
type input "[DATE]T00:09"
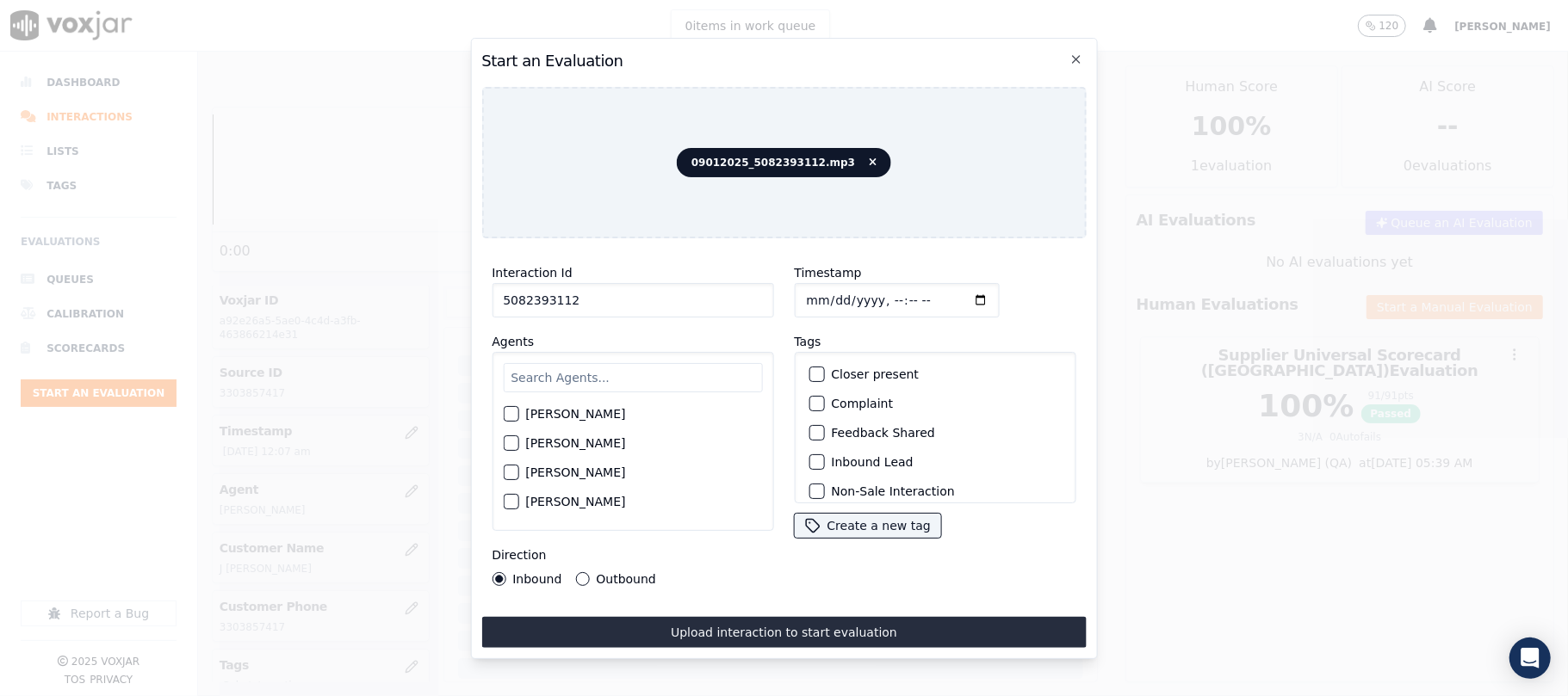
click at [646, 369] on input "text" at bounding box center [632, 378] width 259 height 30
type input "[PERSON_NAME]"
click at [572, 414] on label "[PERSON_NAME]" at bounding box center [575, 419] width 99 height 12
click at [519, 414] on button "[PERSON_NAME]" at bounding box center [511, 419] width 15 height 15
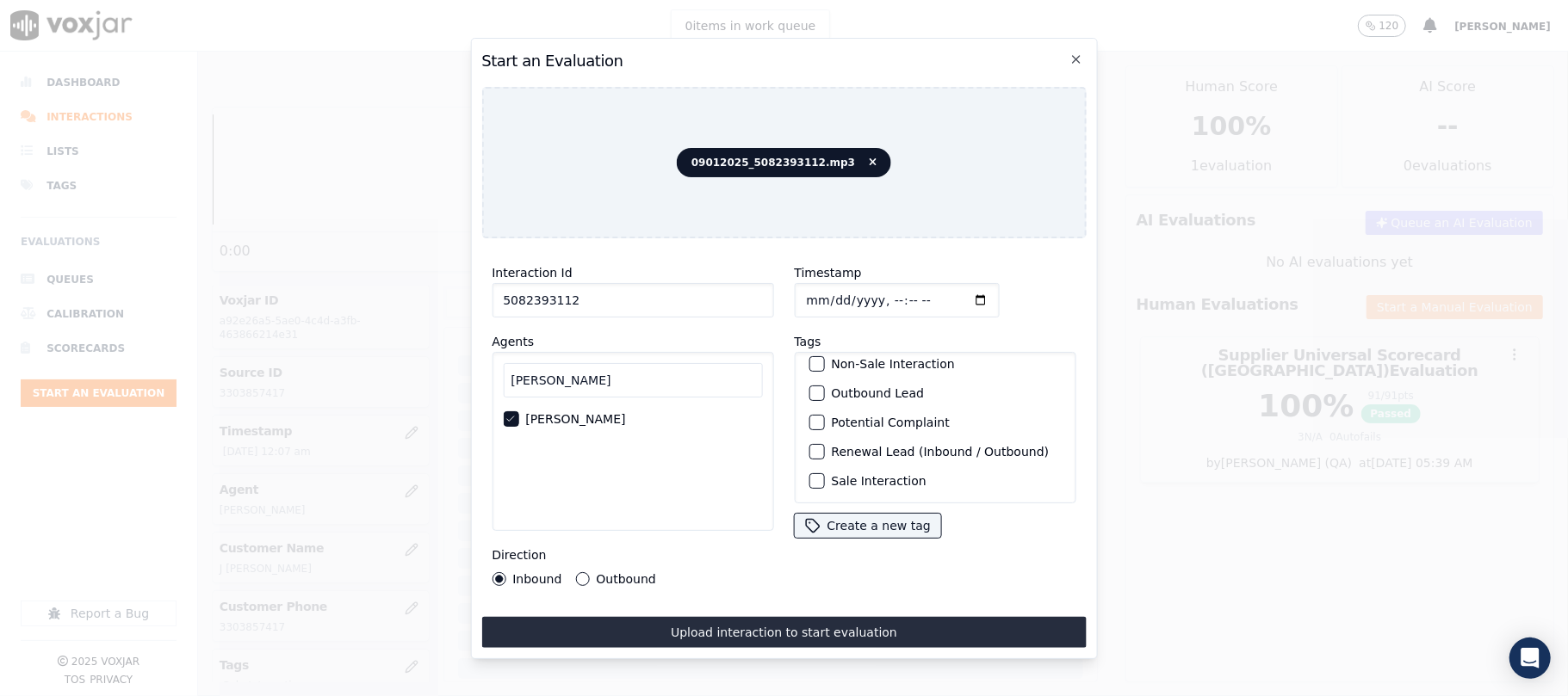
click at [885, 475] on label "Sale Interaction" at bounding box center [877, 481] width 95 height 12
click at [824, 473] on button "Sale Interaction" at bounding box center [816, 481] width 15 height 15
click at [616, 576] on label "Outbound" at bounding box center [626, 578] width 59 height 12
click at [589, 576] on button "Outbound" at bounding box center [582, 578] width 13 height 13
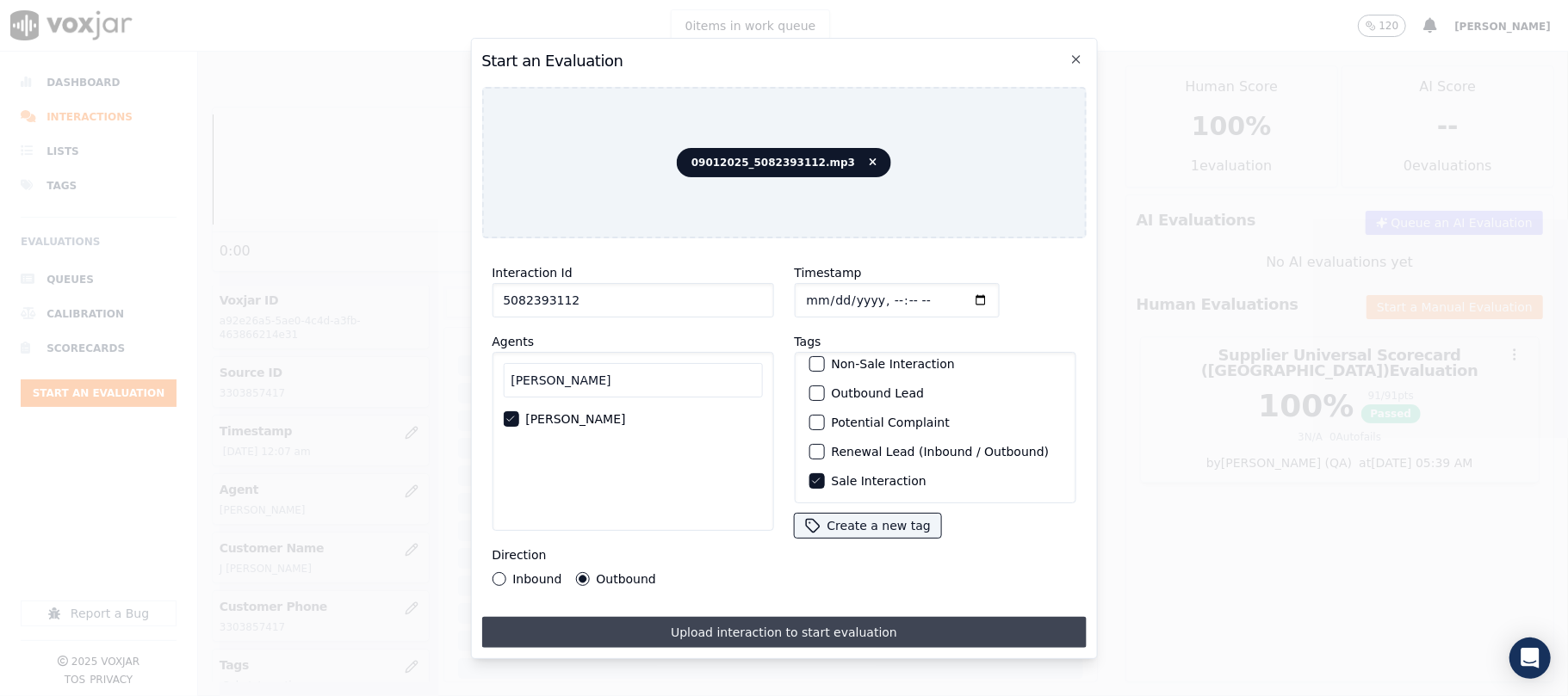
click at [662, 628] on button "Upload interaction to start evaluation" at bounding box center [784, 632] width 605 height 31
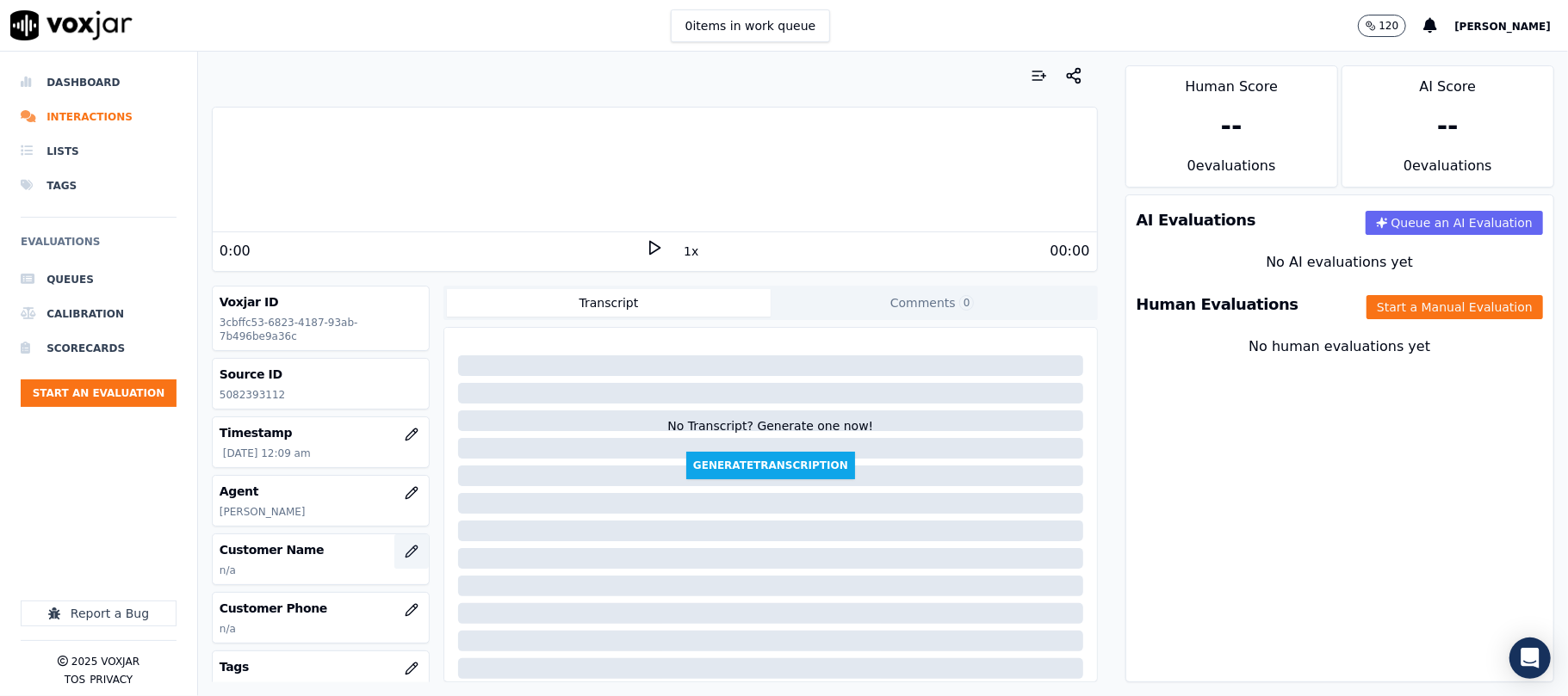
click at [405, 558] on icon "button" at bounding box center [411, 552] width 13 height 13
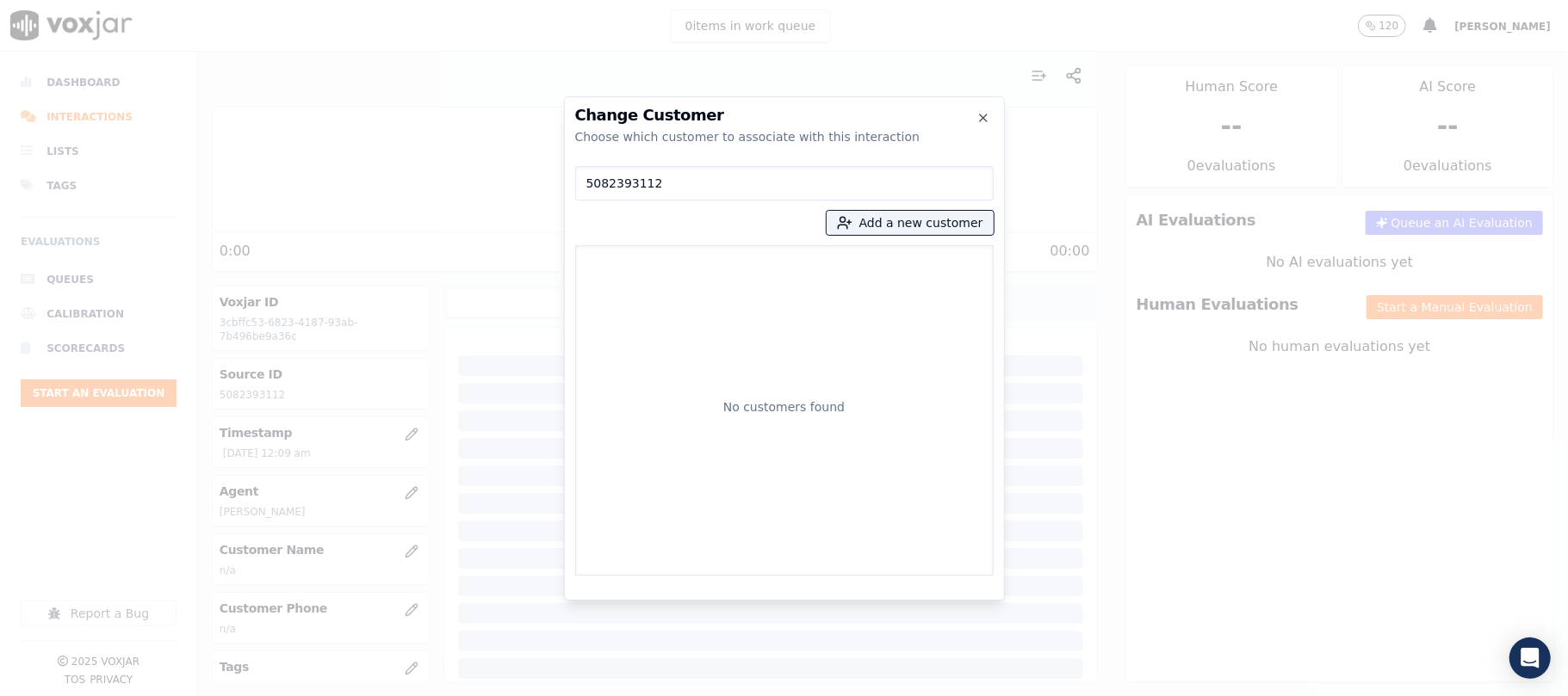
type input "5082393112"
click at [658, 255] on div "No customers found" at bounding box center [784, 410] width 403 height 315
click at [947, 228] on button "Add a new customer" at bounding box center [910, 222] width 167 height 24
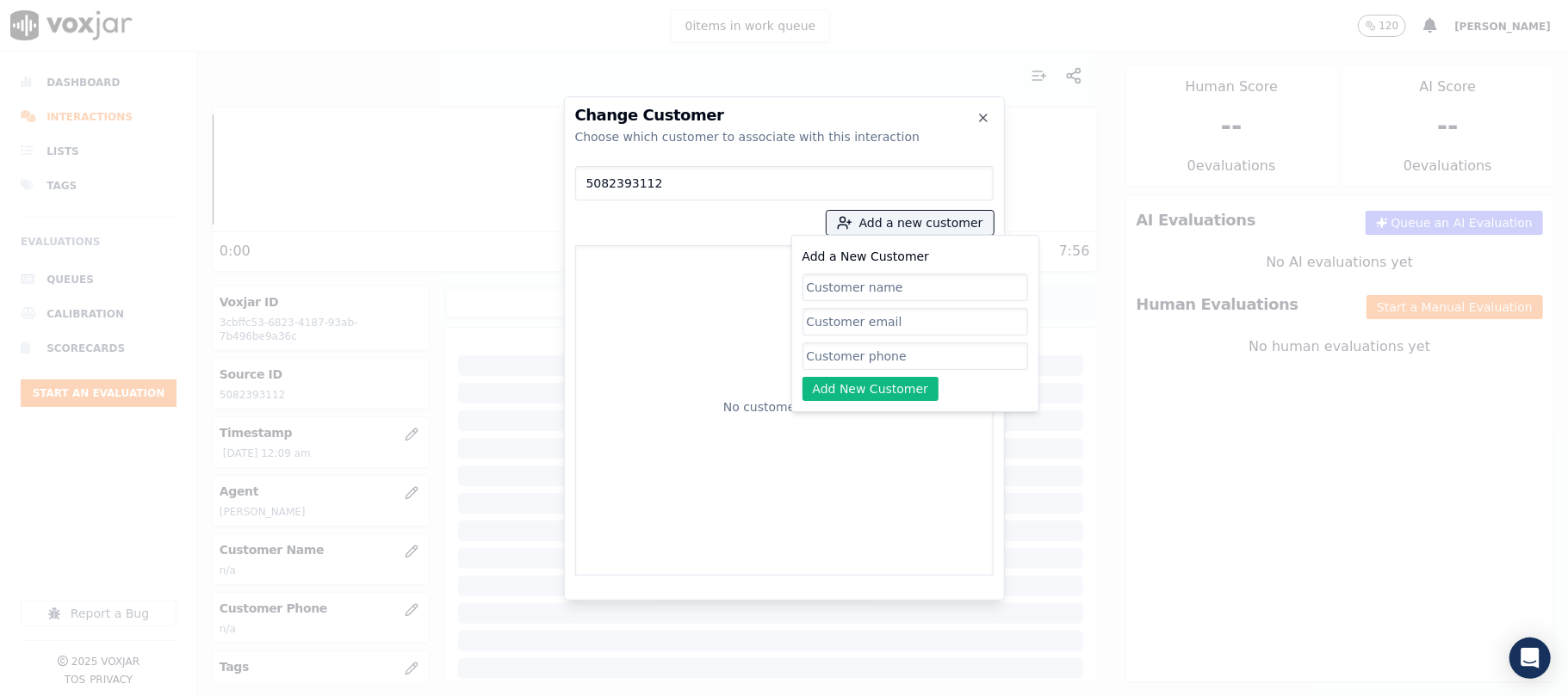
click at [862, 351] on input "Add a New Customer" at bounding box center [916, 356] width 226 height 28
paste input "5082393112"
type input "5082393112"
click at [876, 294] on input "Add a New Customer" at bounding box center [916, 287] width 226 height 28
paste input "[PERSON_NAME]"
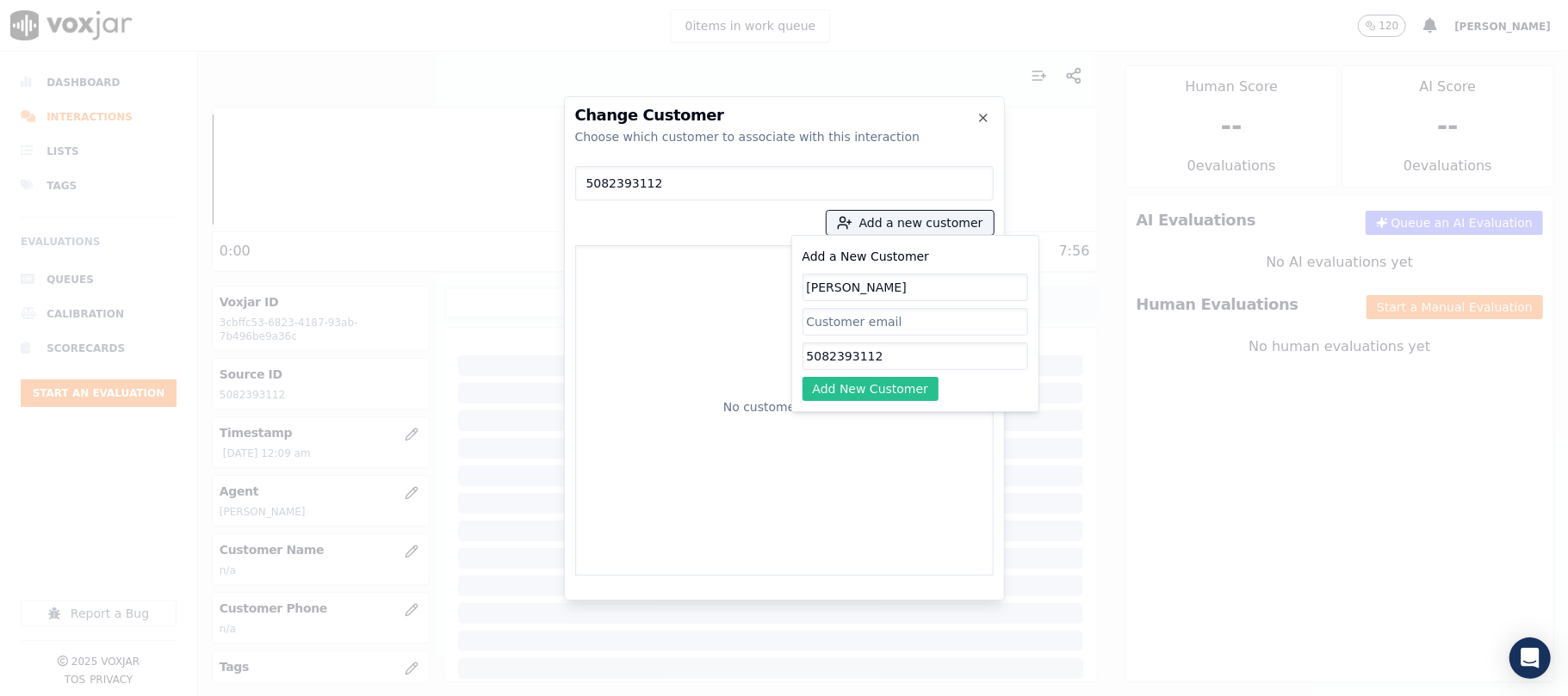
type input "[PERSON_NAME]"
click at [854, 382] on button "Add New Customer" at bounding box center [871, 388] width 137 height 24
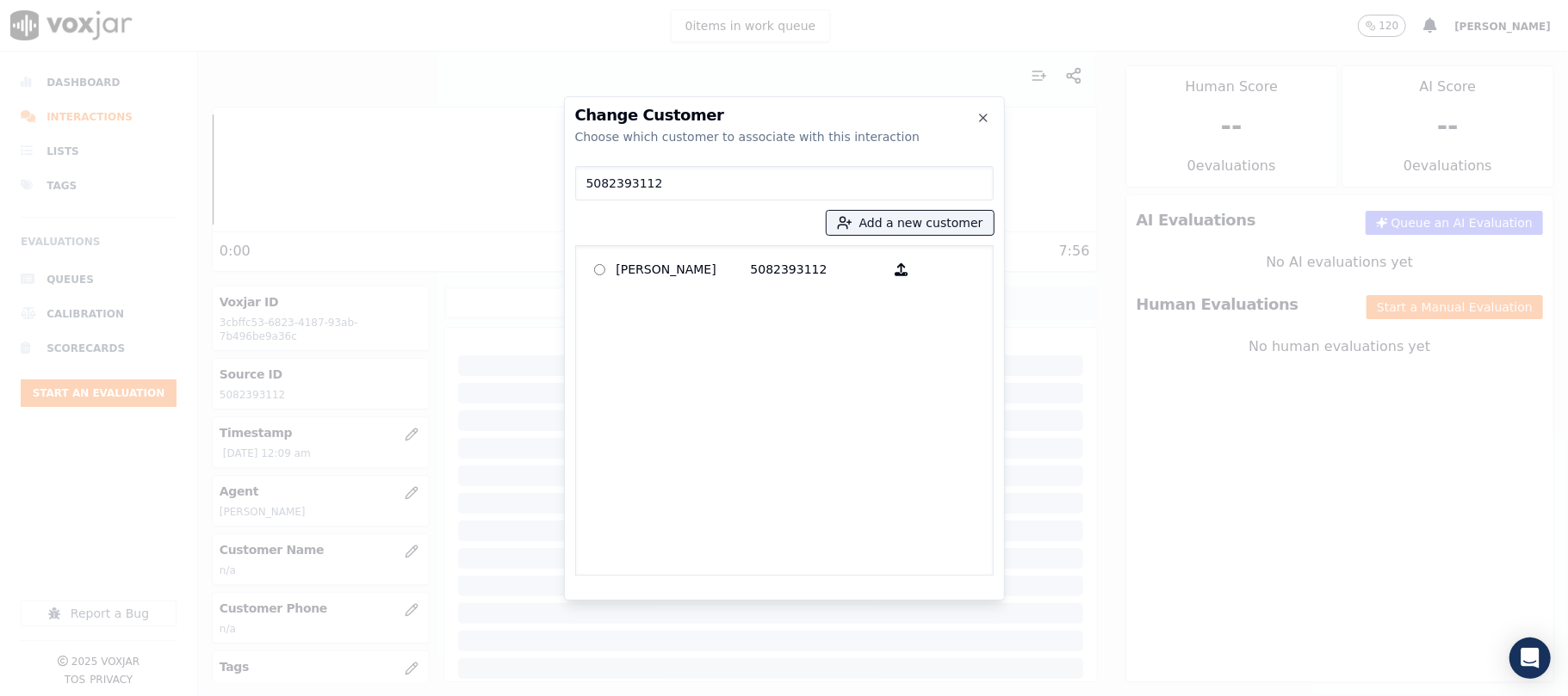
click at [730, 249] on div "[PERSON_NAME] 5082393112" at bounding box center [784, 410] width 418 height 331
click at [720, 267] on p "[PERSON_NAME]" at bounding box center [683, 270] width 134 height 27
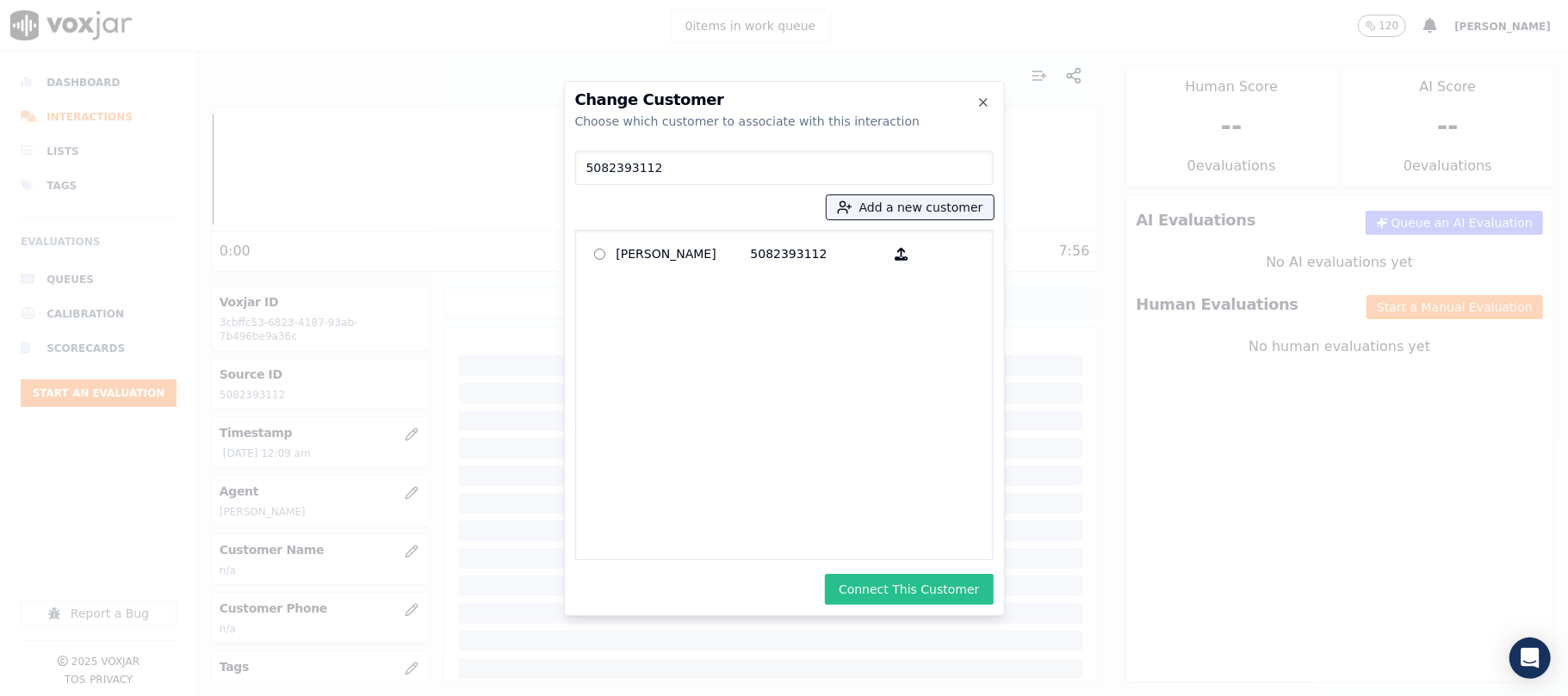
click at [895, 589] on button "Connect This Customer" at bounding box center [908, 589] width 167 height 31
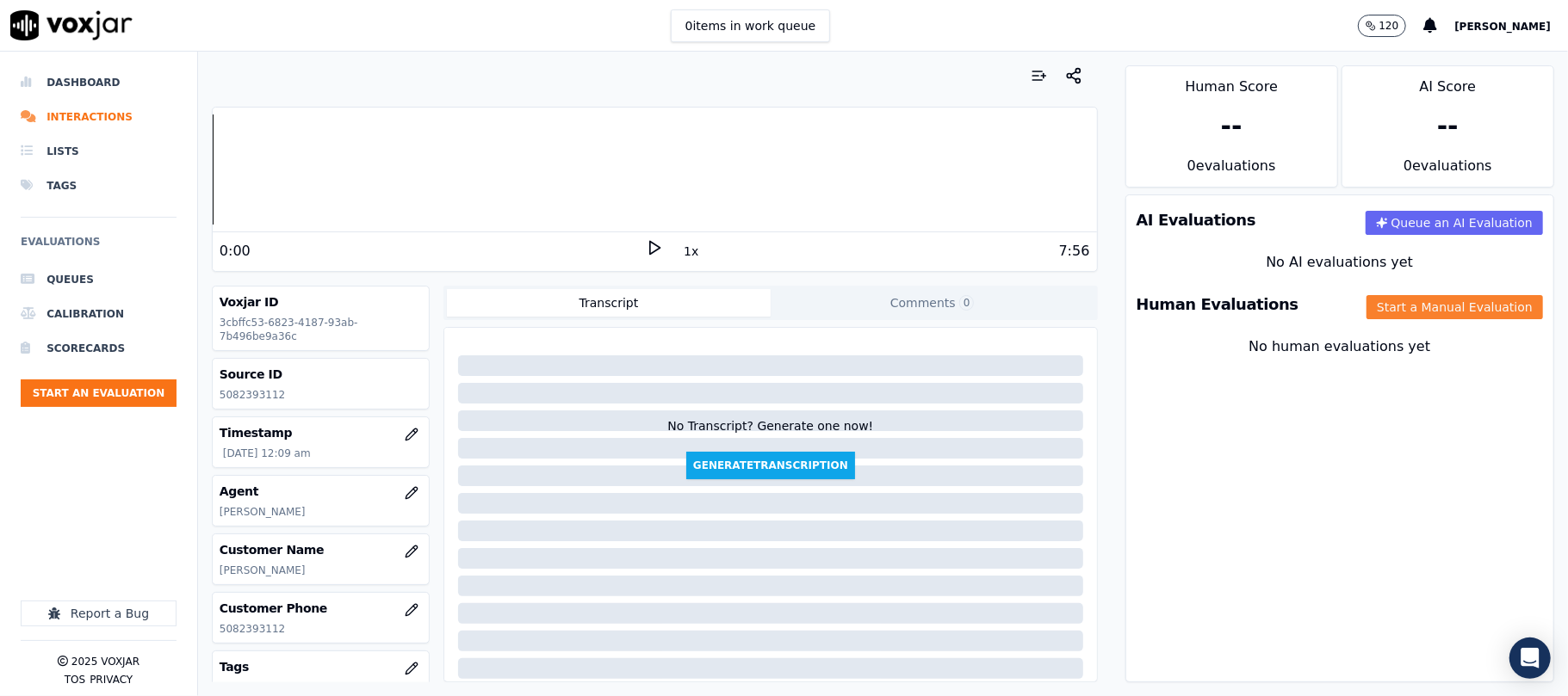
click at [1430, 311] on button "Start a Manual Evaluation" at bounding box center [1454, 307] width 176 height 24
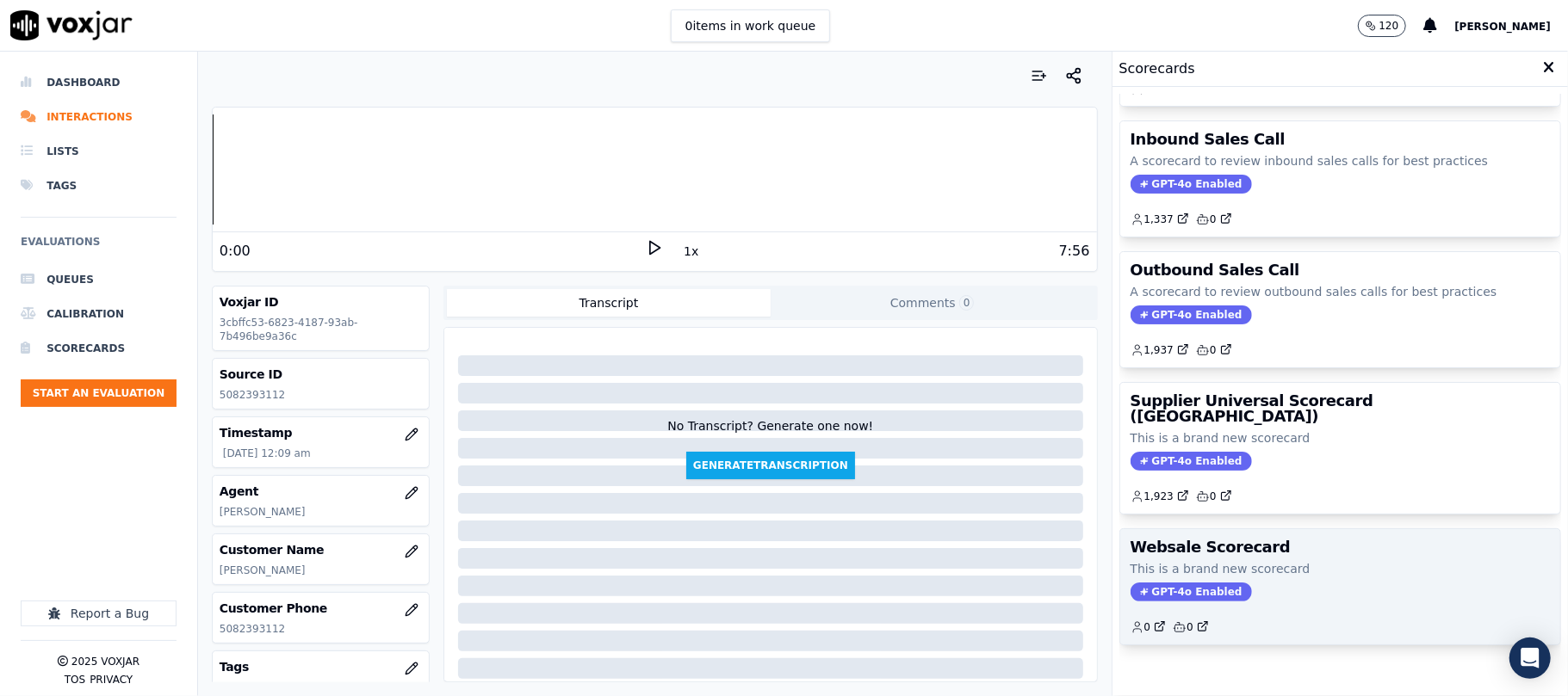
scroll to position [170, 0]
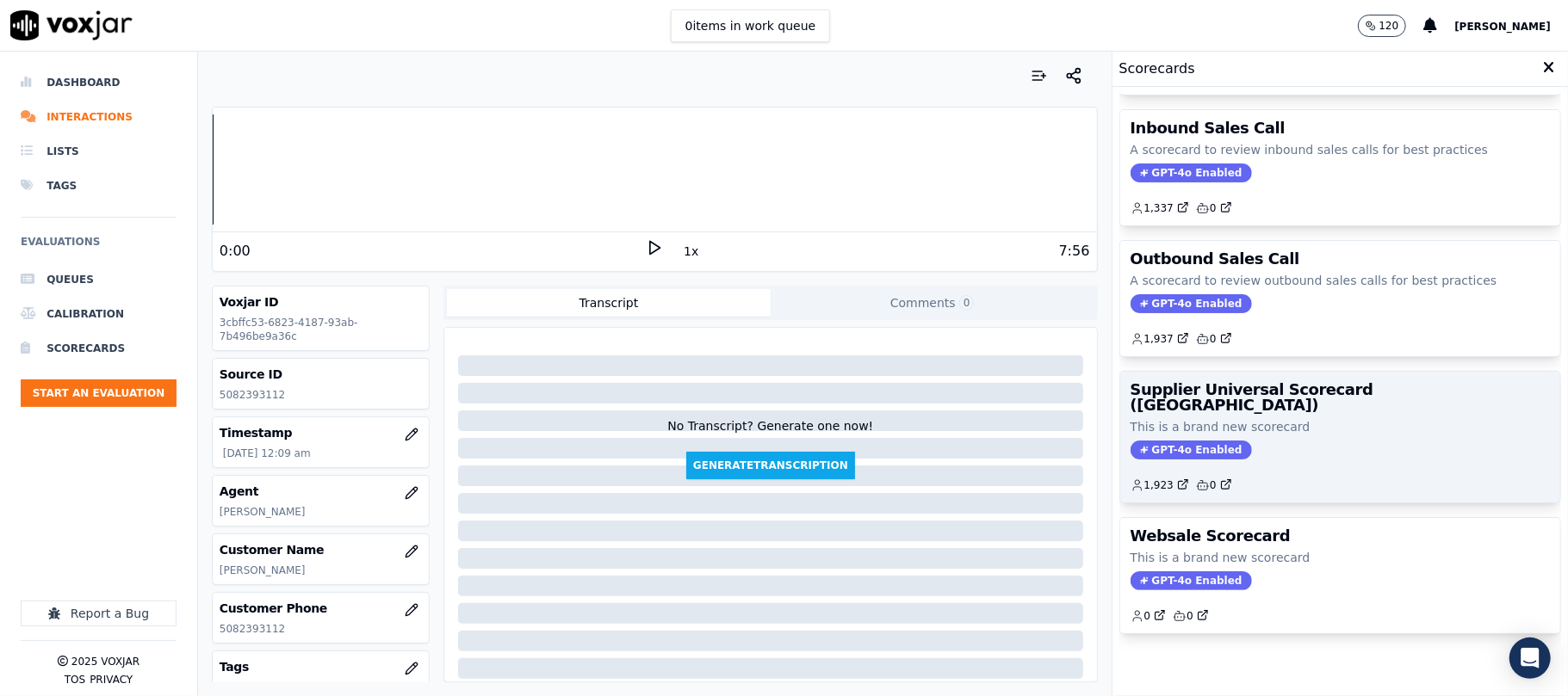
click at [1293, 441] on div "GPT-4o Enabled" at bounding box center [1340, 450] width 419 height 19
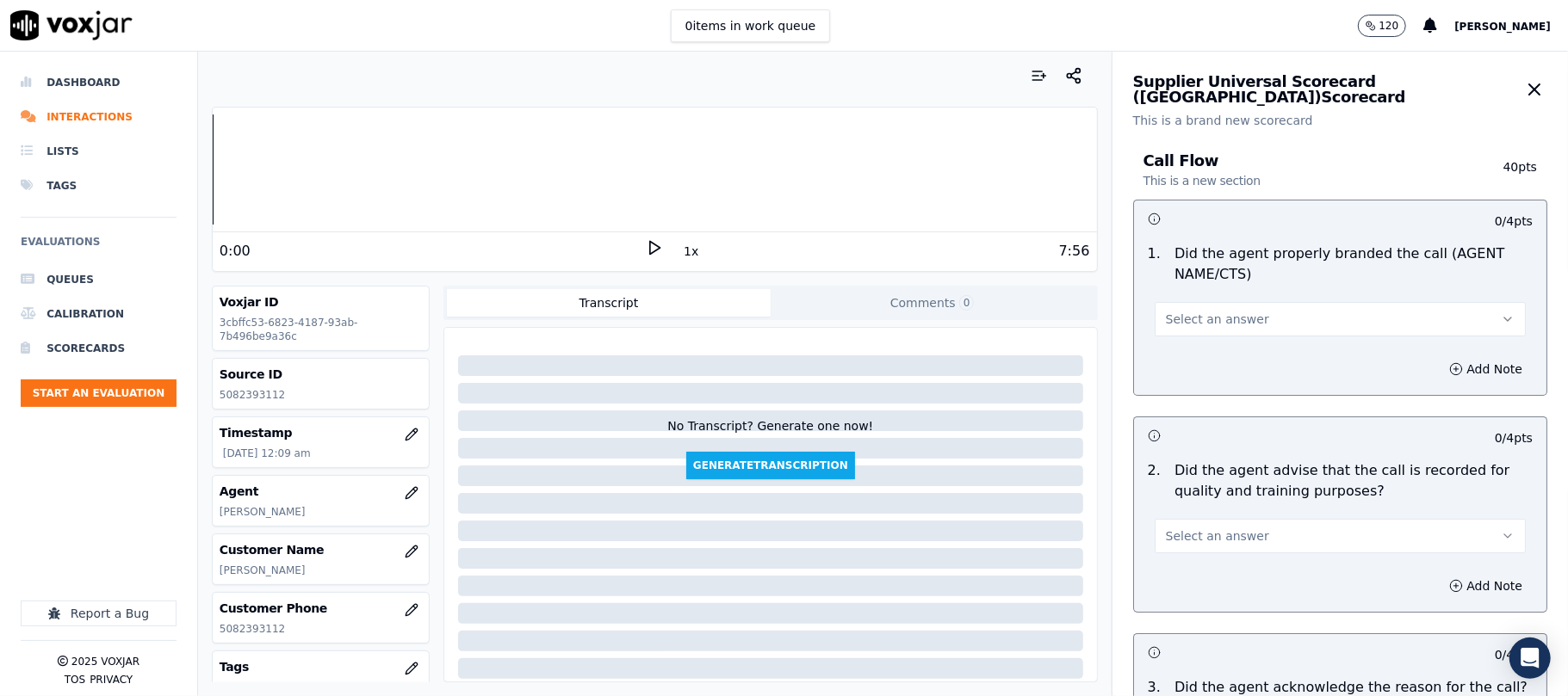
click at [1196, 310] on button "Select an answer" at bounding box center [1340, 319] width 371 height 34
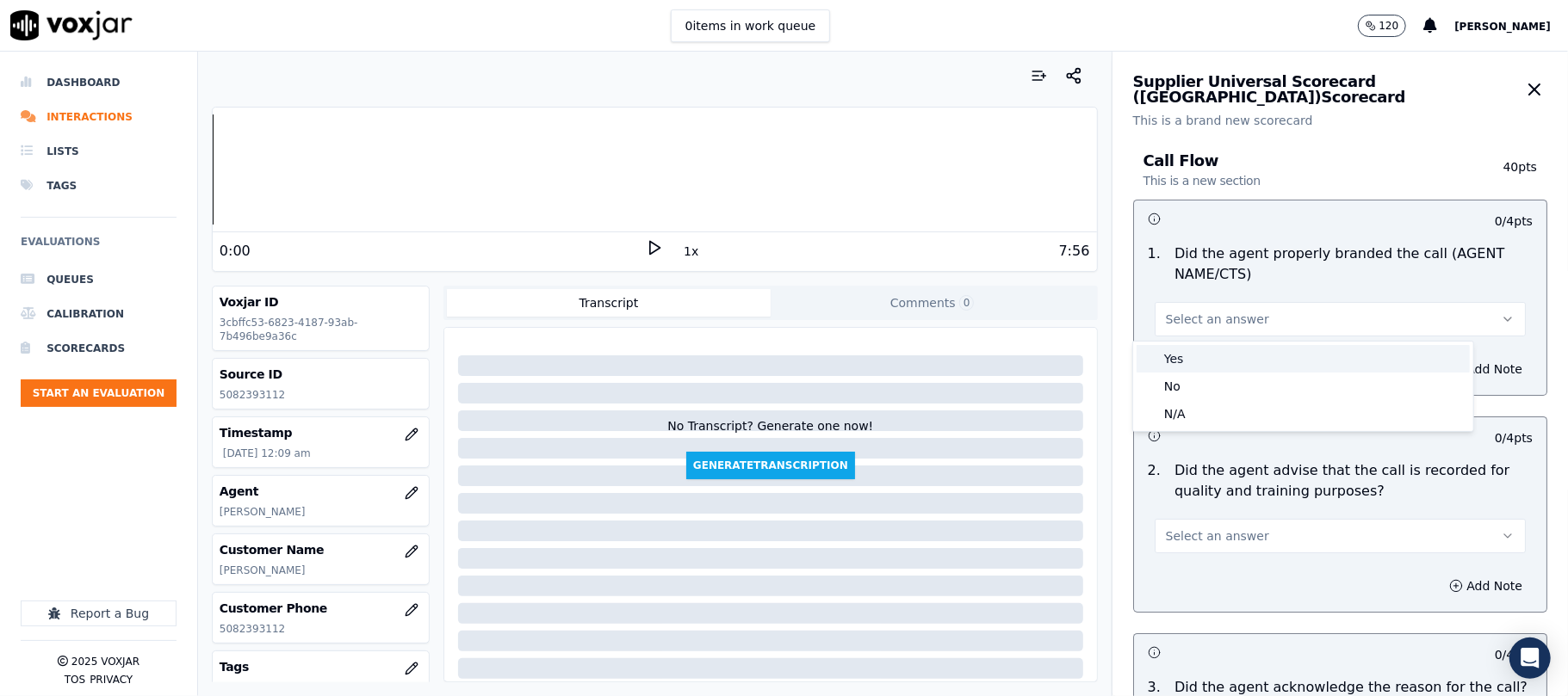
click at [1178, 365] on div "Yes" at bounding box center [1303, 359] width 333 height 28
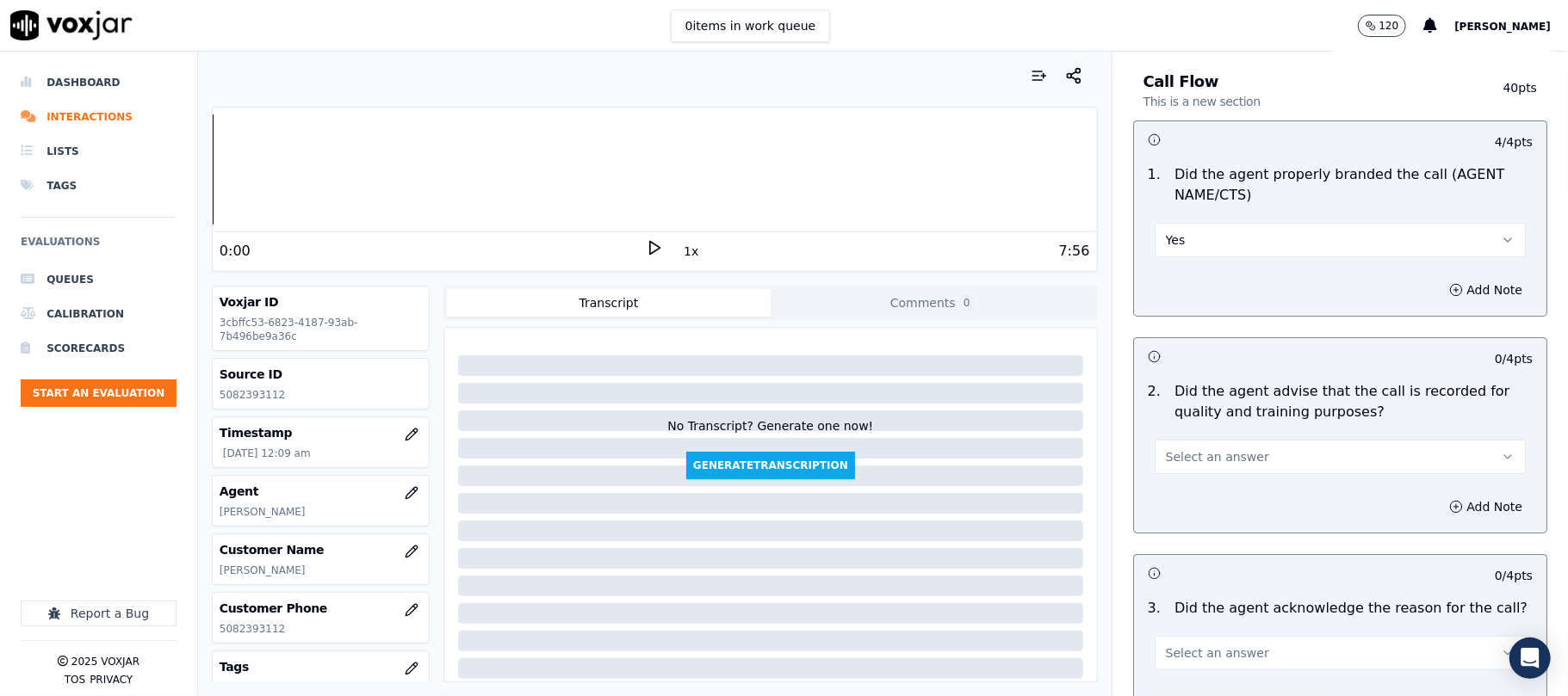
scroll to position [191, 0]
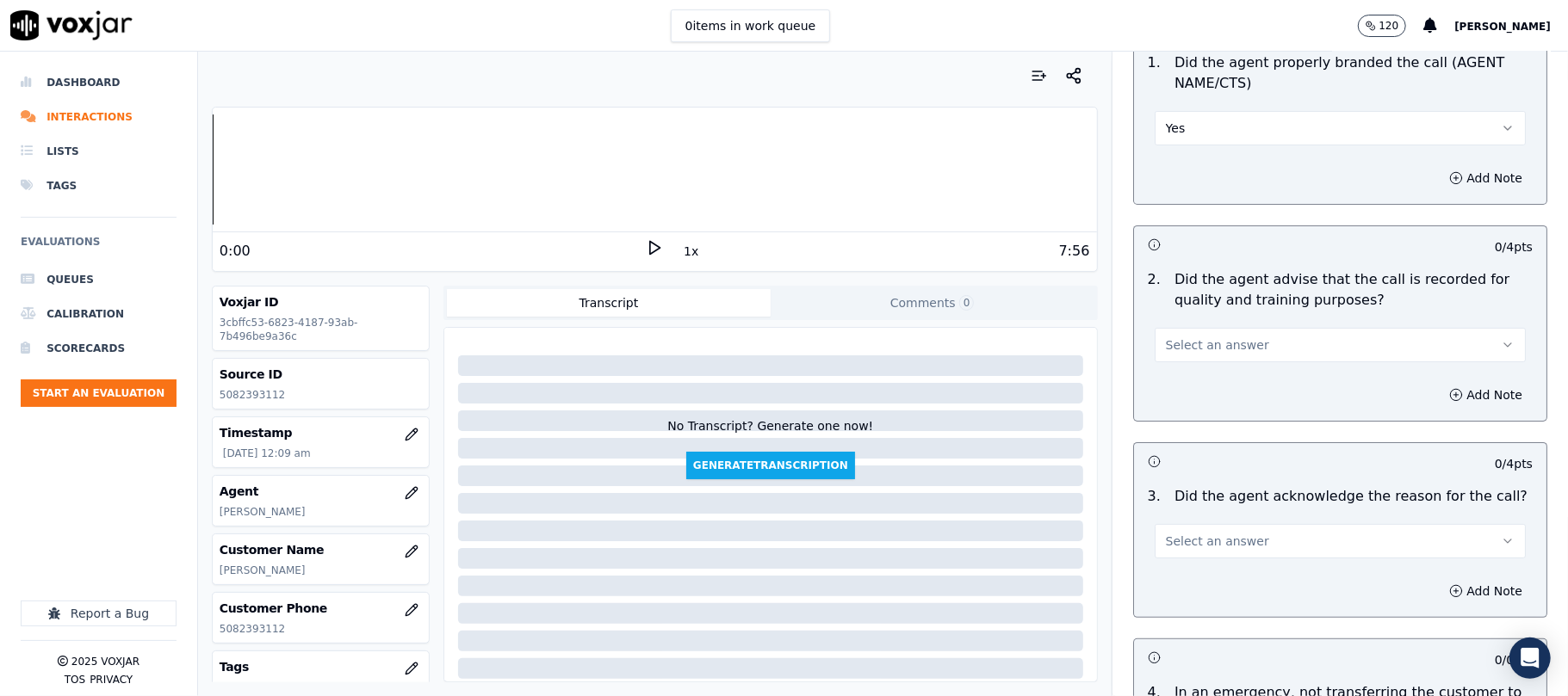
click at [1172, 353] on span "Select an answer" at bounding box center [1217, 345] width 103 height 17
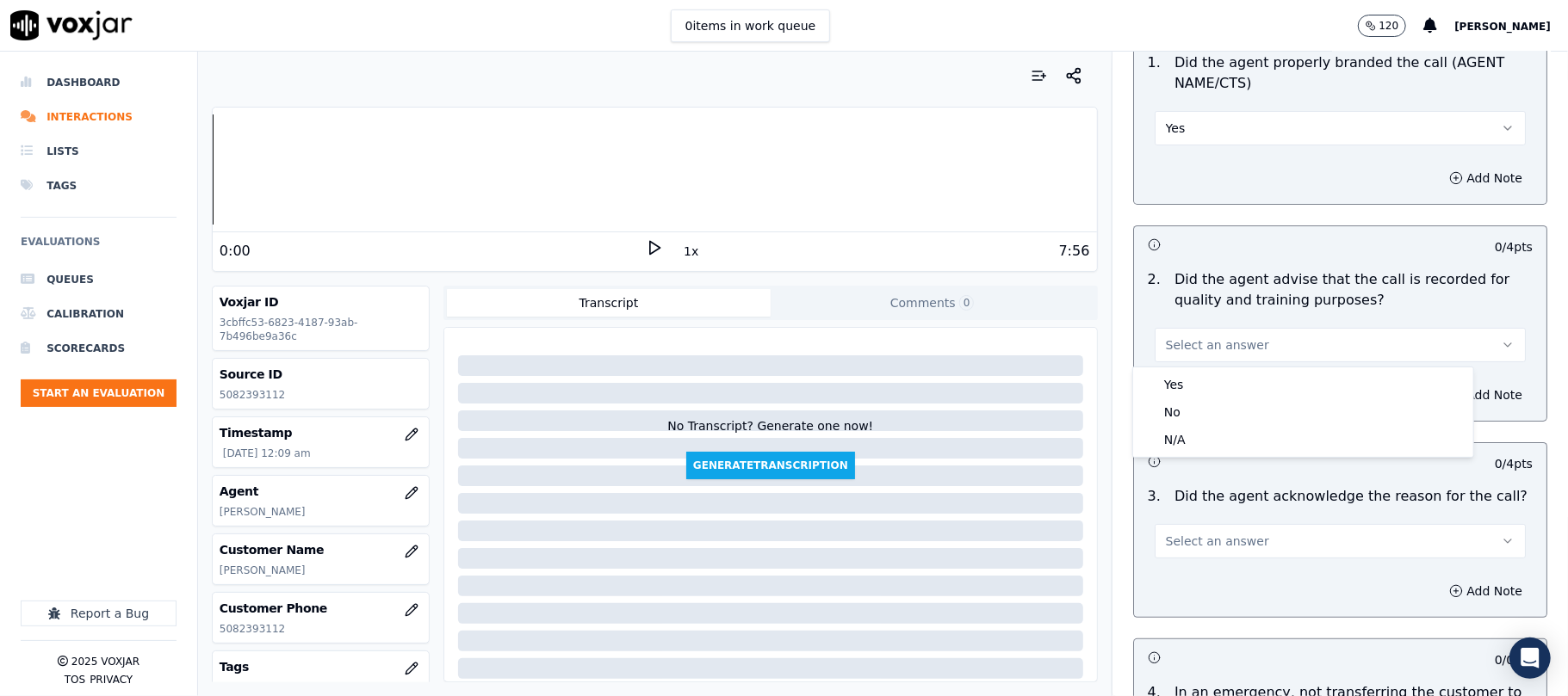
click at [1173, 367] on div "Yes No N/A" at bounding box center [1302, 412] width 340 height 90
click at [1173, 373] on div "Yes" at bounding box center [1303, 384] width 333 height 28
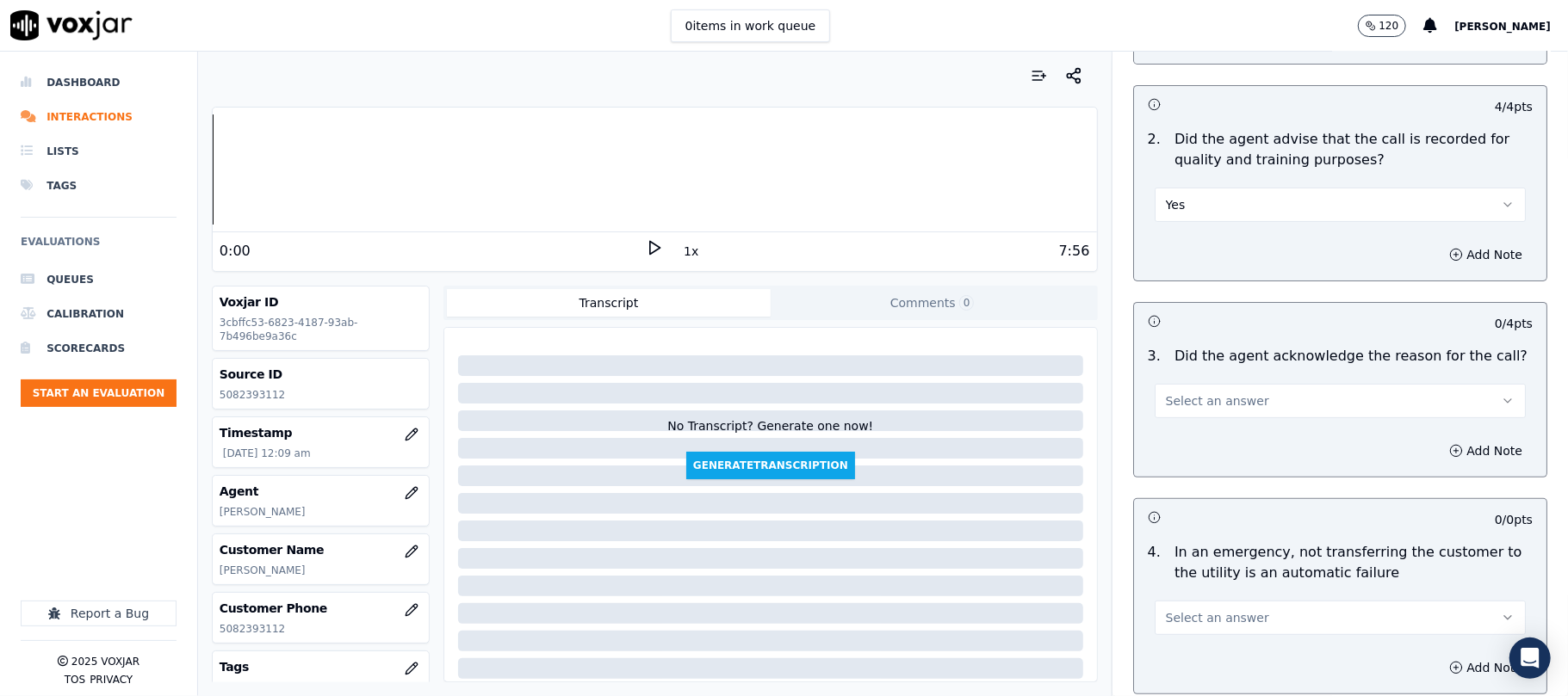
scroll to position [382, 0]
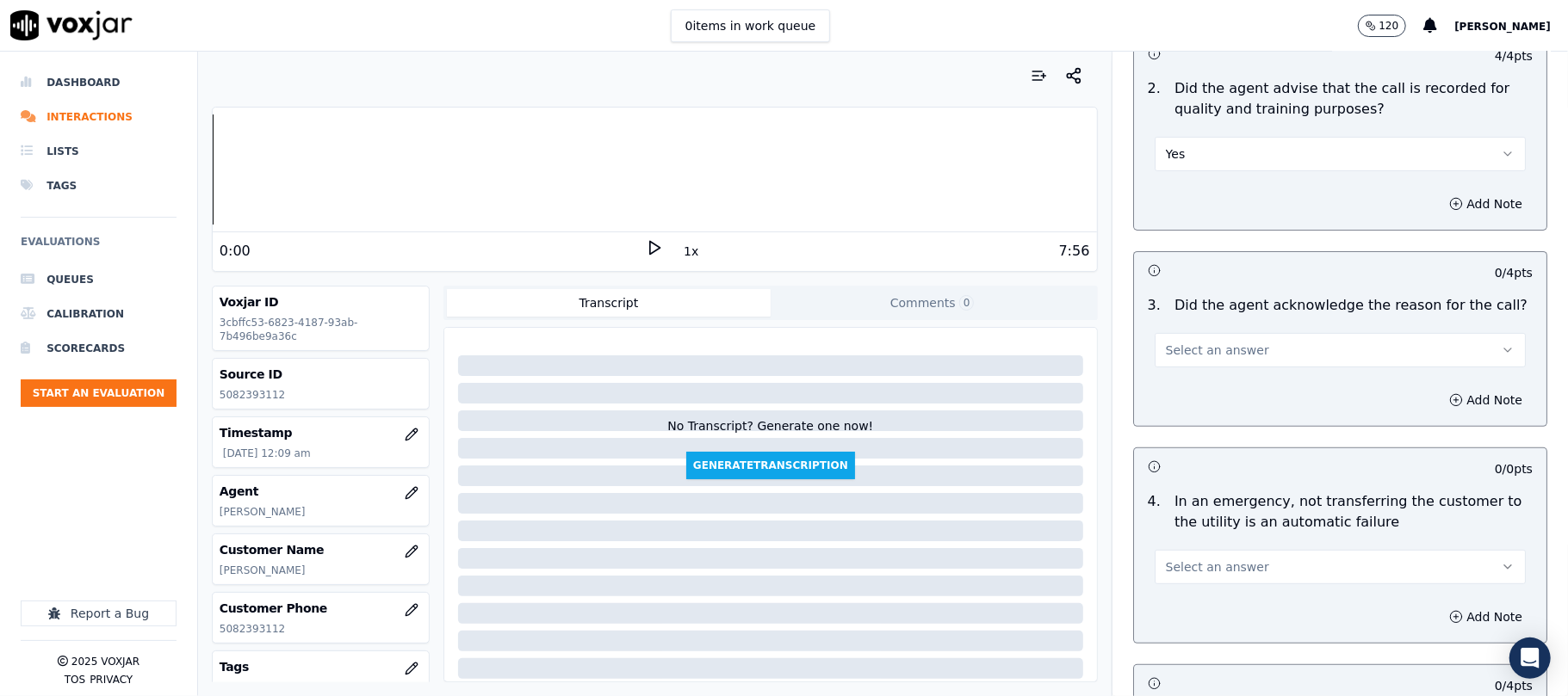
click at [1182, 361] on button "Select an answer" at bounding box center [1340, 350] width 371 height 34
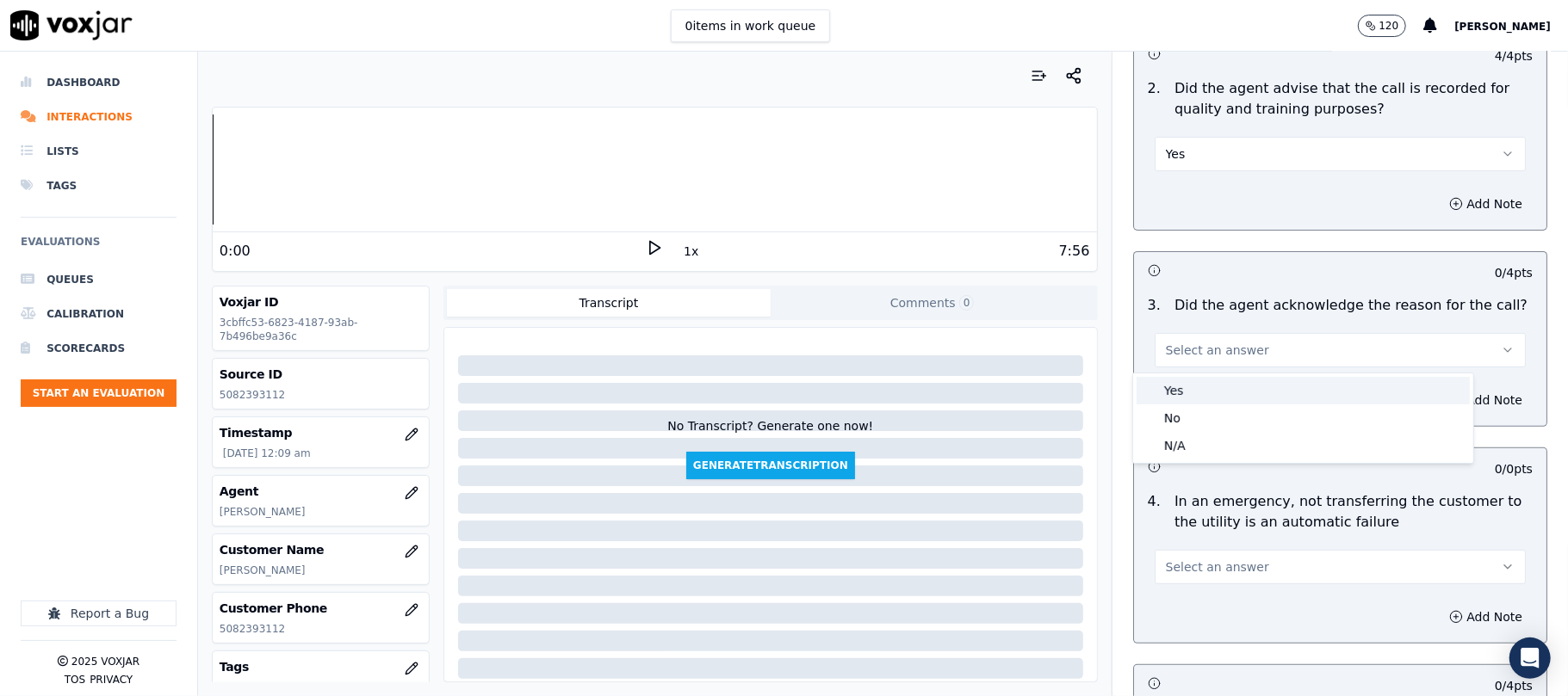
click at [1174, 393] on div "Yes" at bounding box center [1303, 390] width 333 height 28
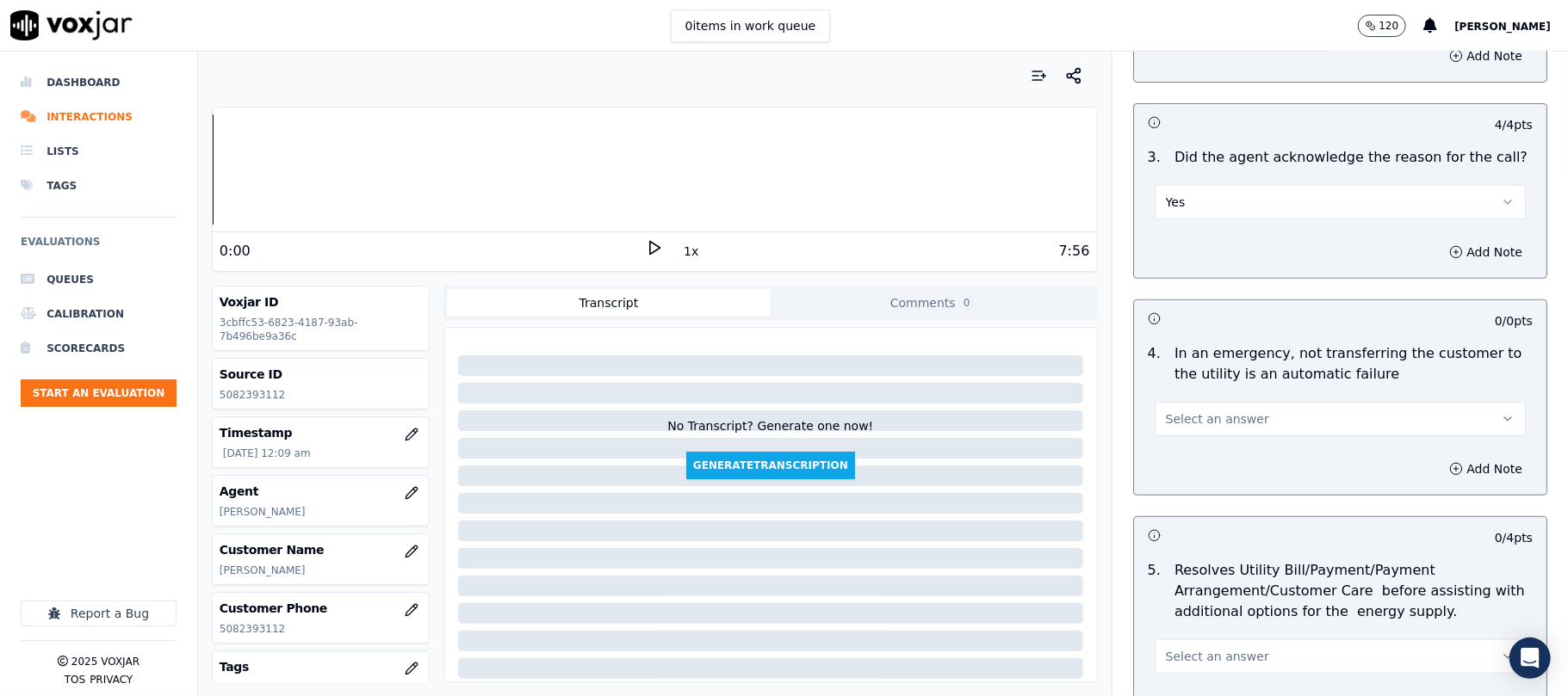
scroll to position [573, 0]
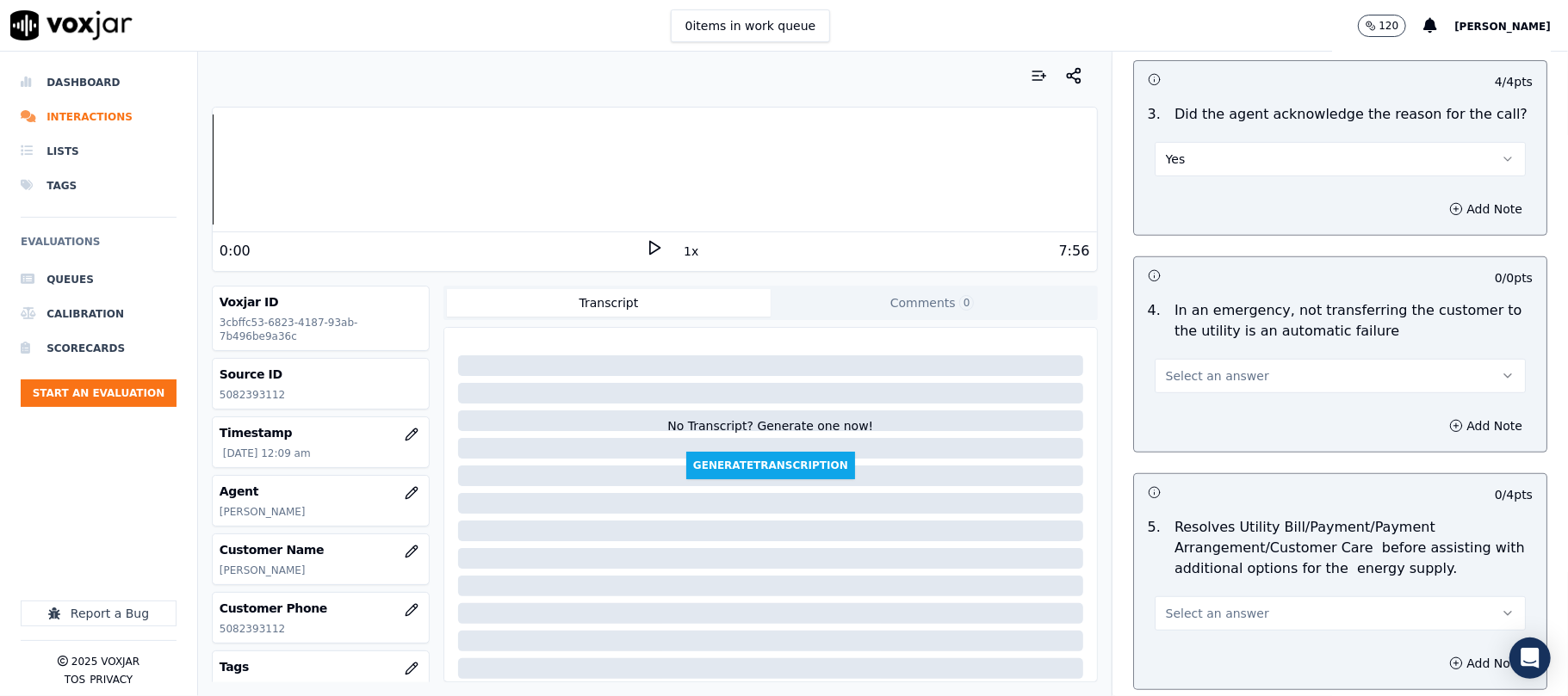
click at [1178, 359] on div "Select an answer" at bounding box center [1340, 375] width 371 height 38
click at [1180, 397] on div "4 . In an emergency, not transferring the customer to the utility is an automat…" at bounding box center [1339, 347] width 412 height 107
click at [1189, 380] on span "Select an answer" at bounding box center [1217, 376] width 103 height 17
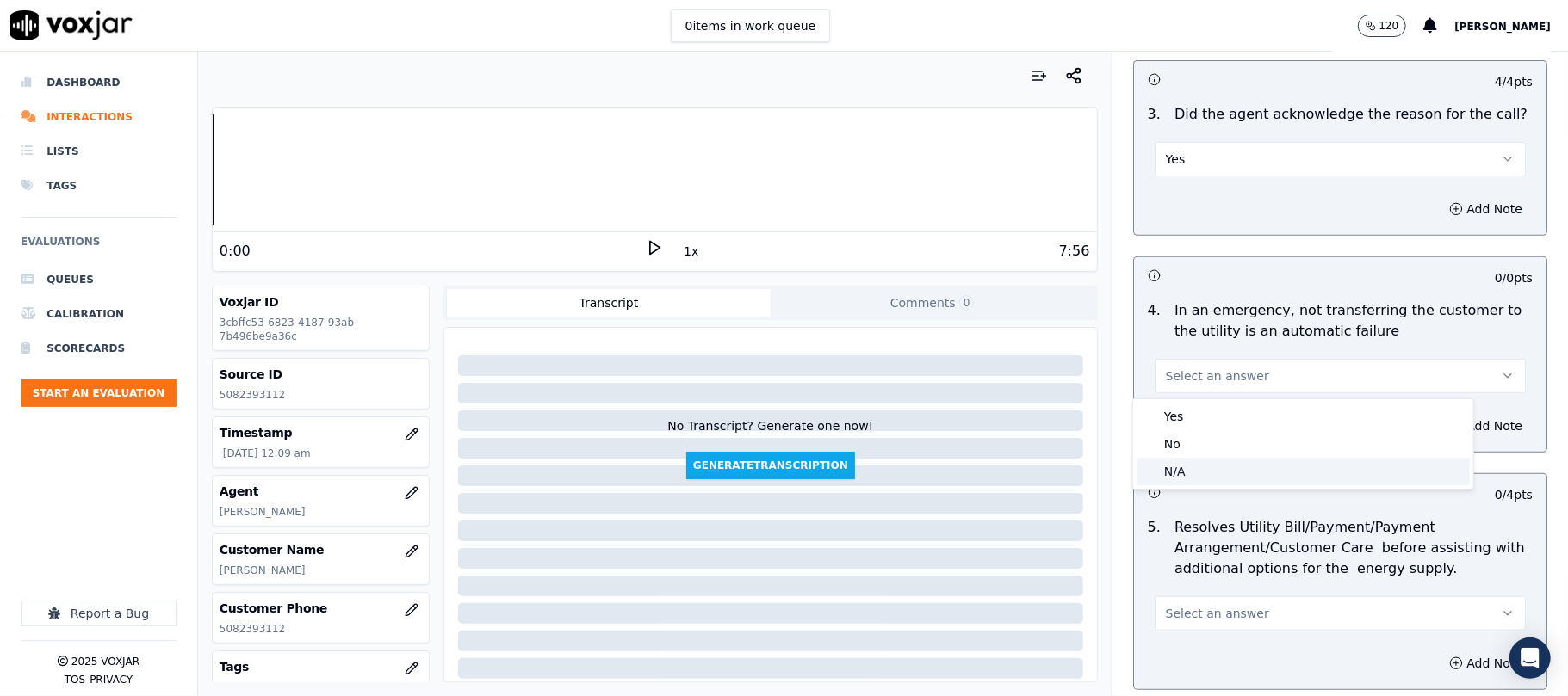
click at [1184, 460] on div "N/A" at bounding box center [1303, 471] width 333 height 28
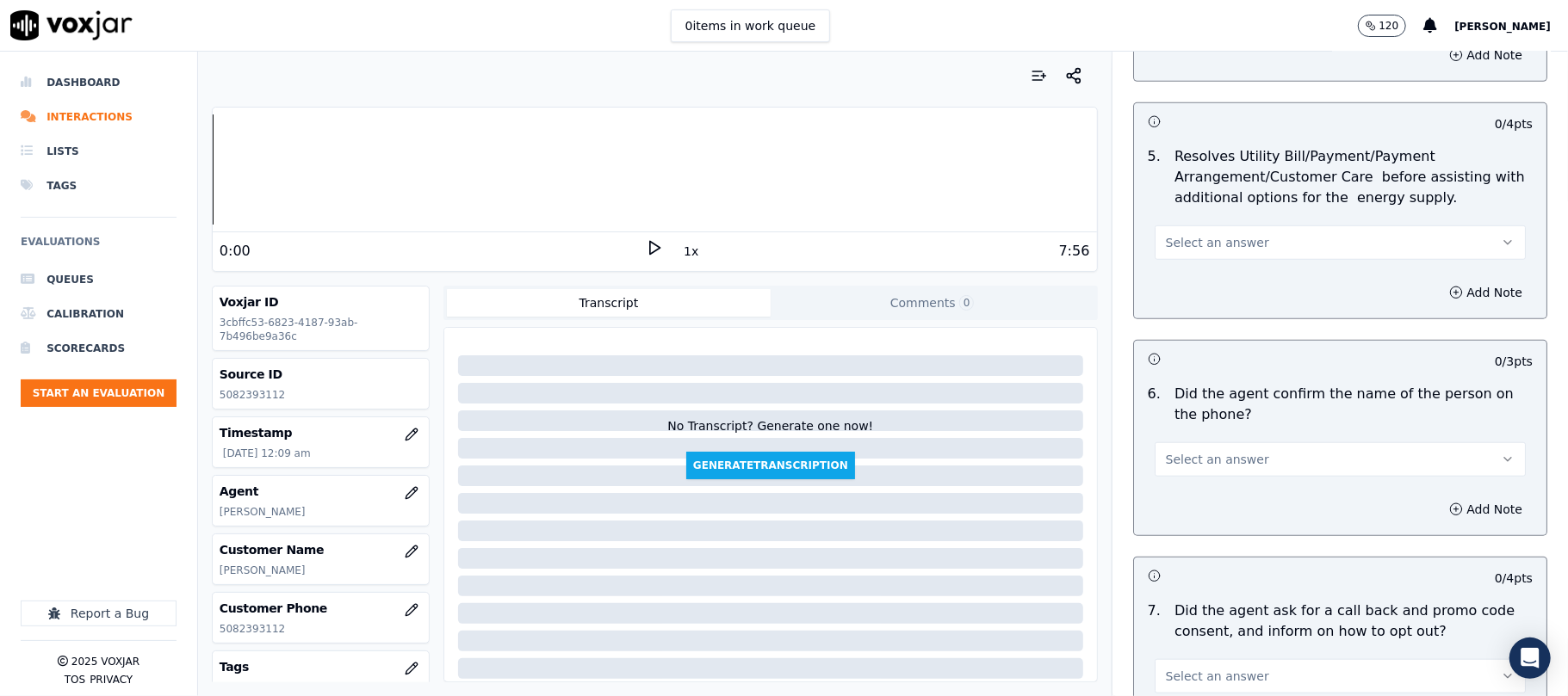
scroll to position [955, 0]
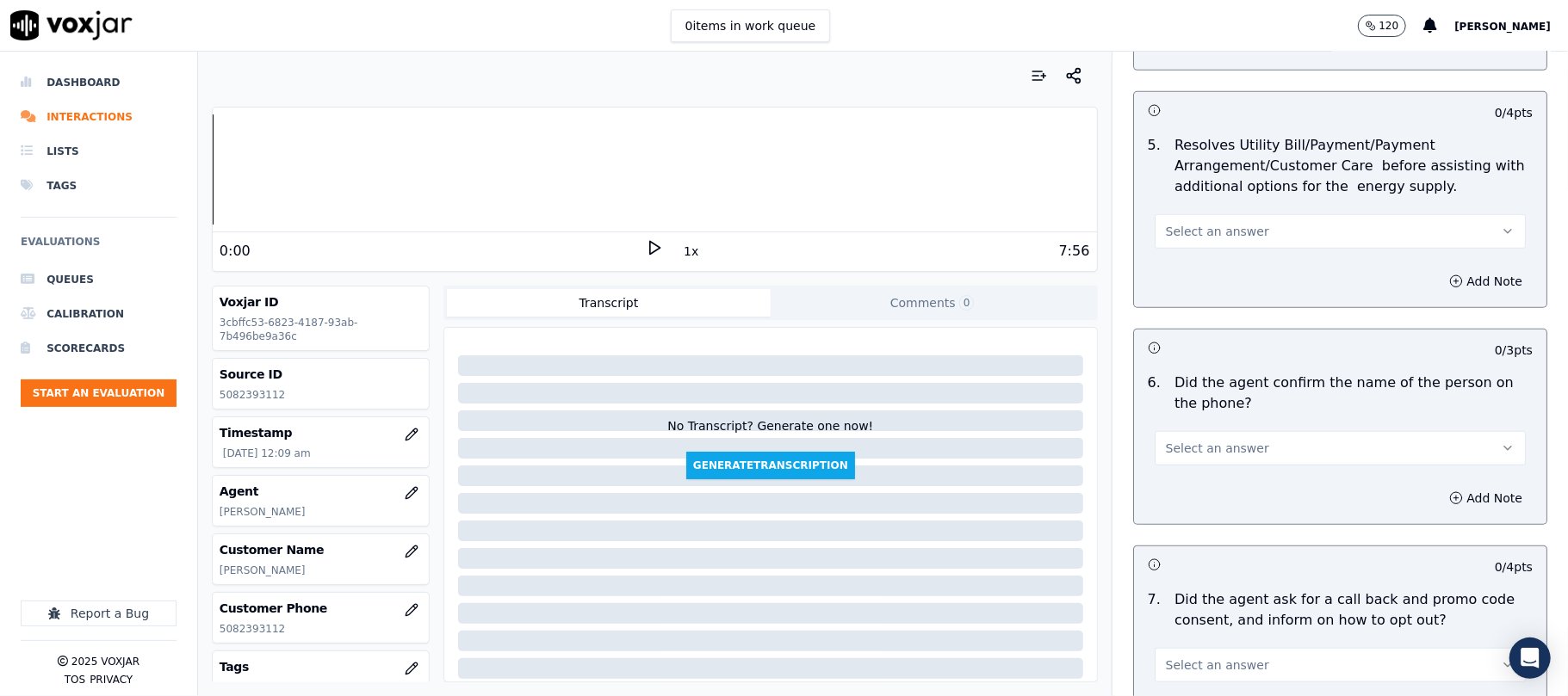
click at [1161, 248] on button "Select an answer" at bounding box center [1340, 231] width 371 height 34
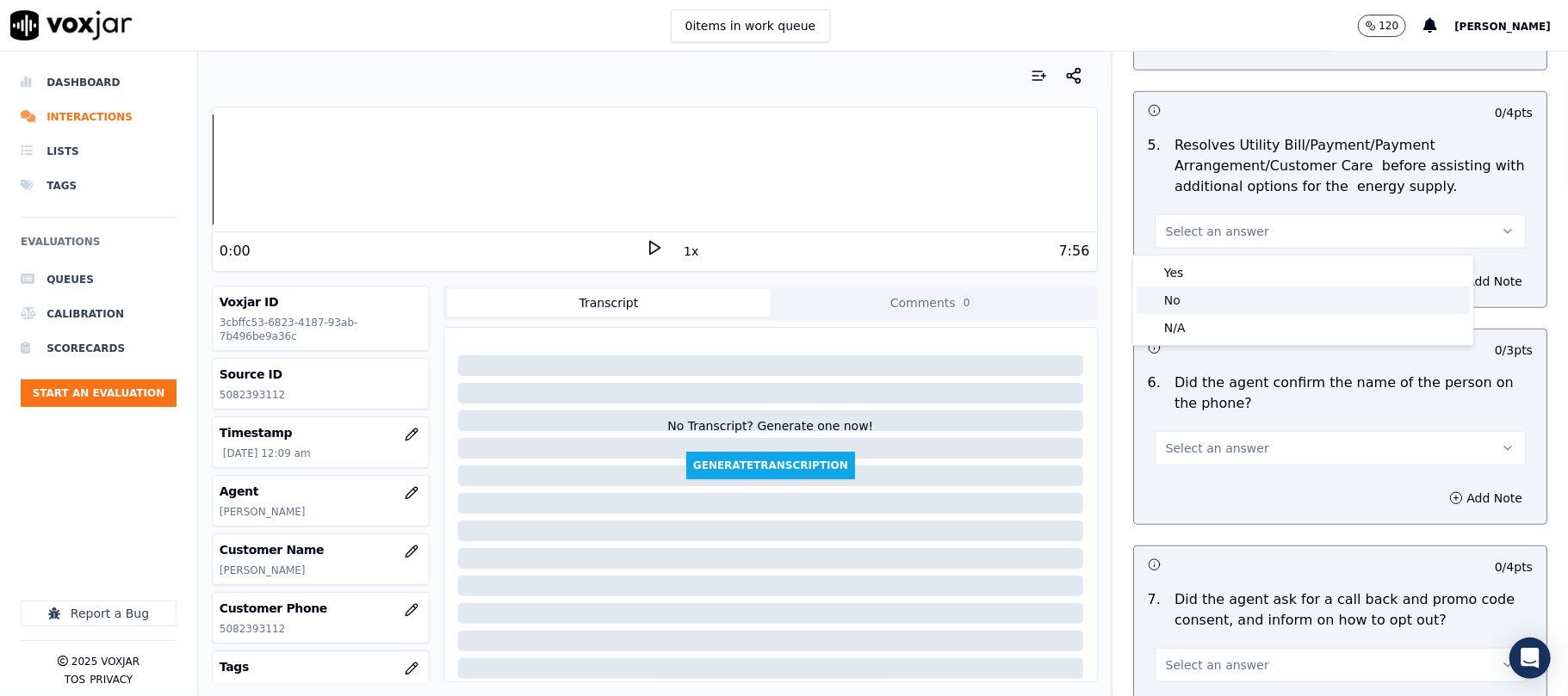
click at [1169, 316] on div "N/A" at bounding box center [1303, 327] width 333 height 28
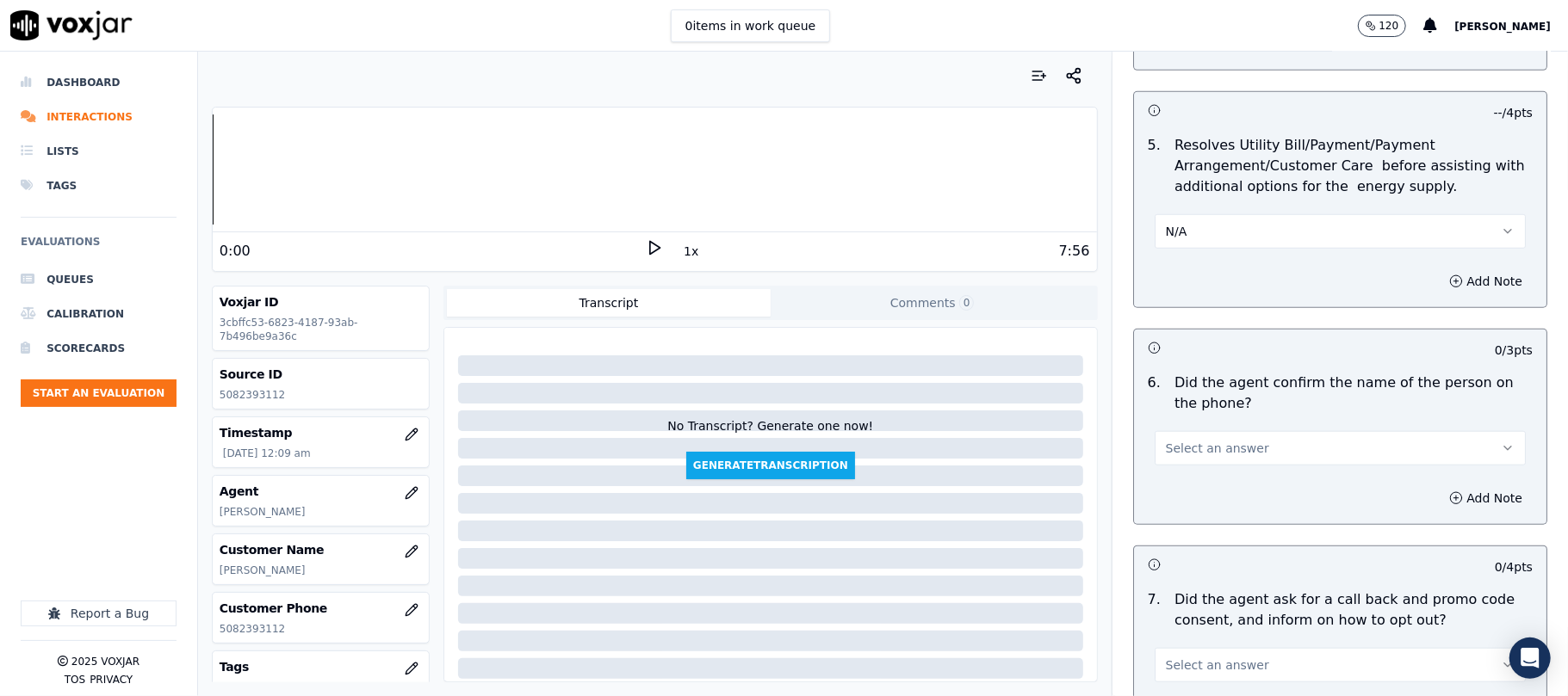
scroll to position [1147, 0]
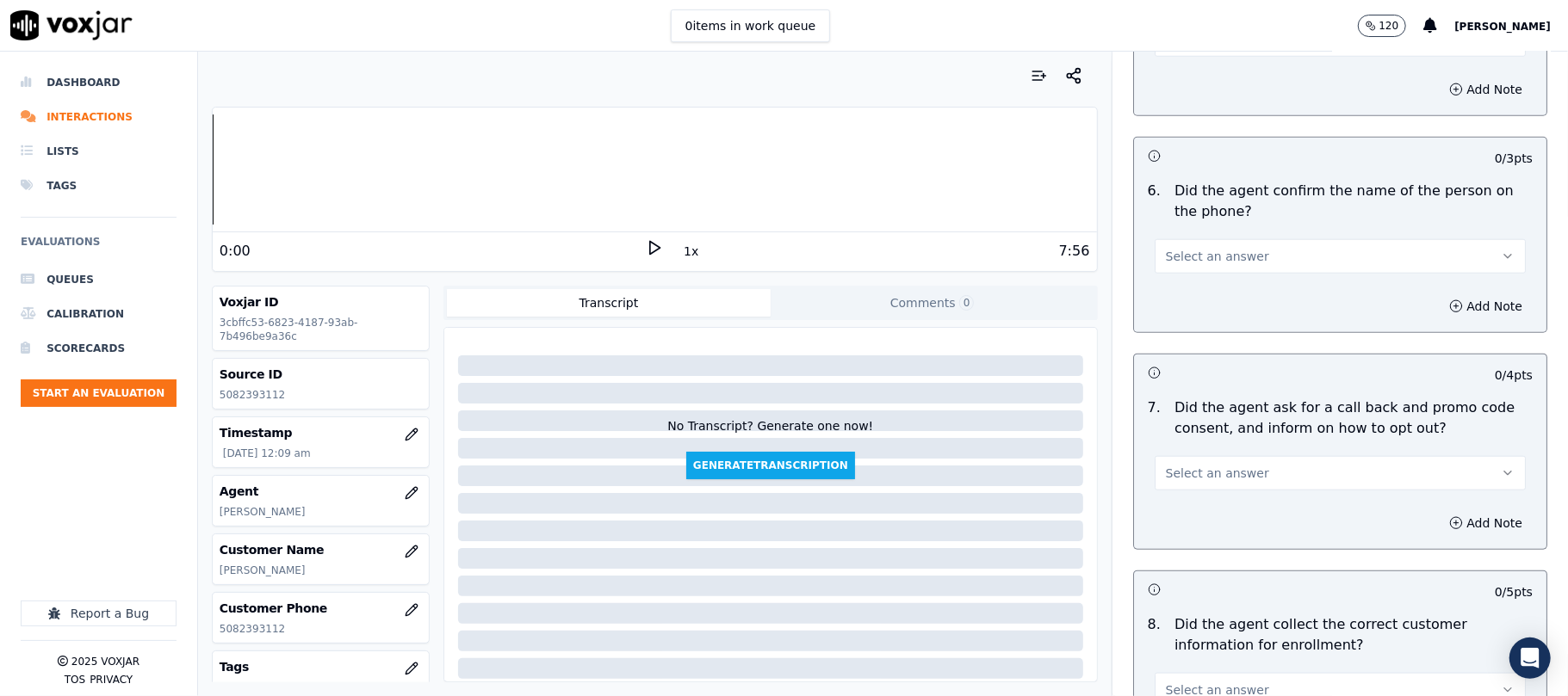
click at [1203, 248] on button "Select an answer" at bounding box center [1340, 256] width 371 height 34
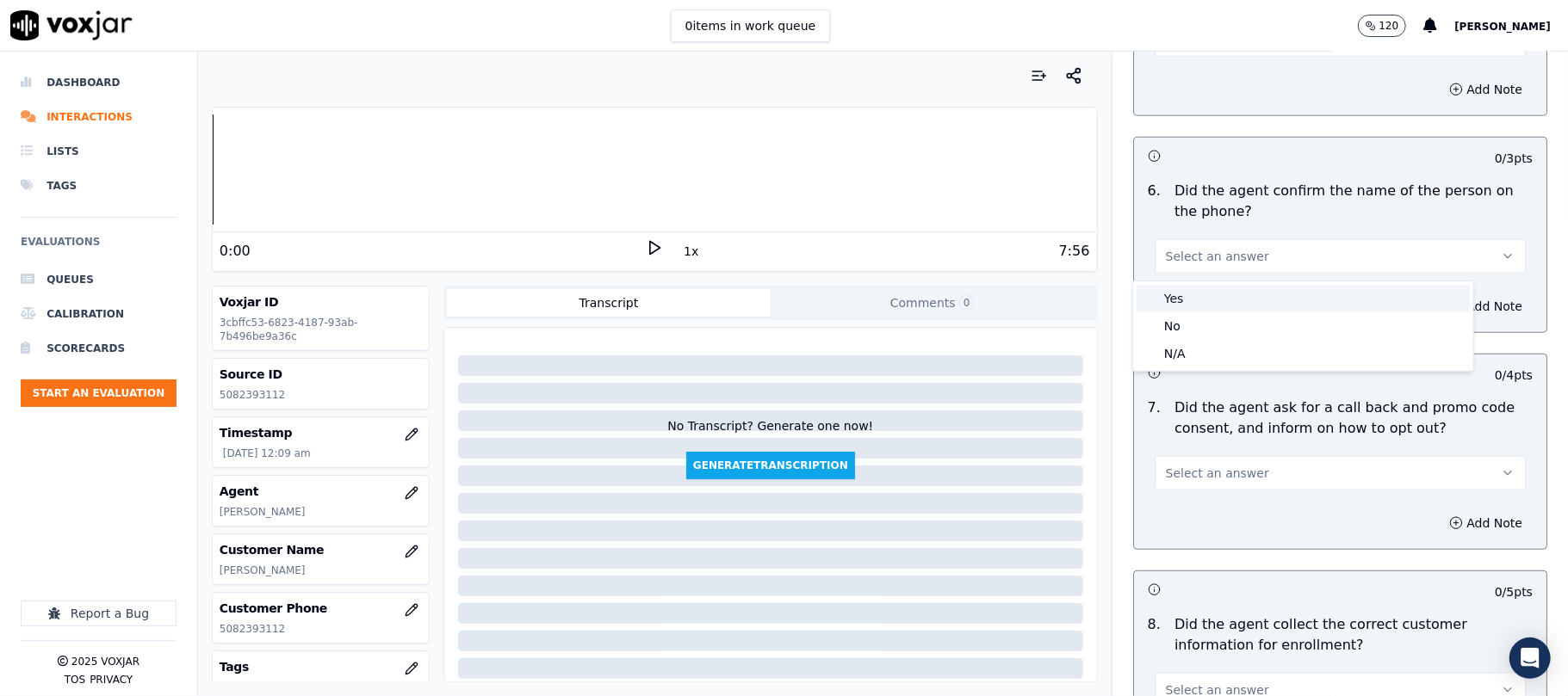
click at [1186, 290] on div "Yes" at bounding box center [1303, 298] width 333 height 28
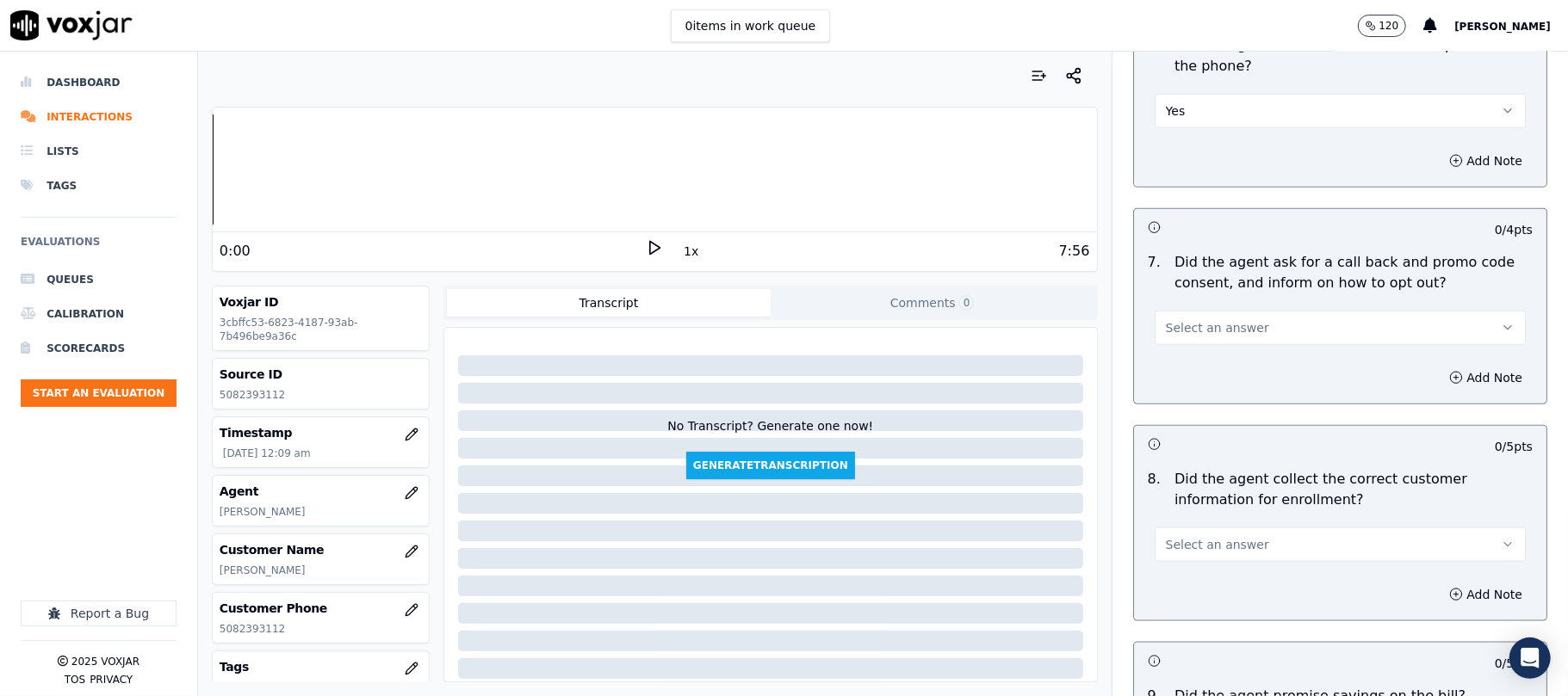
scroll to position [1338, 0]
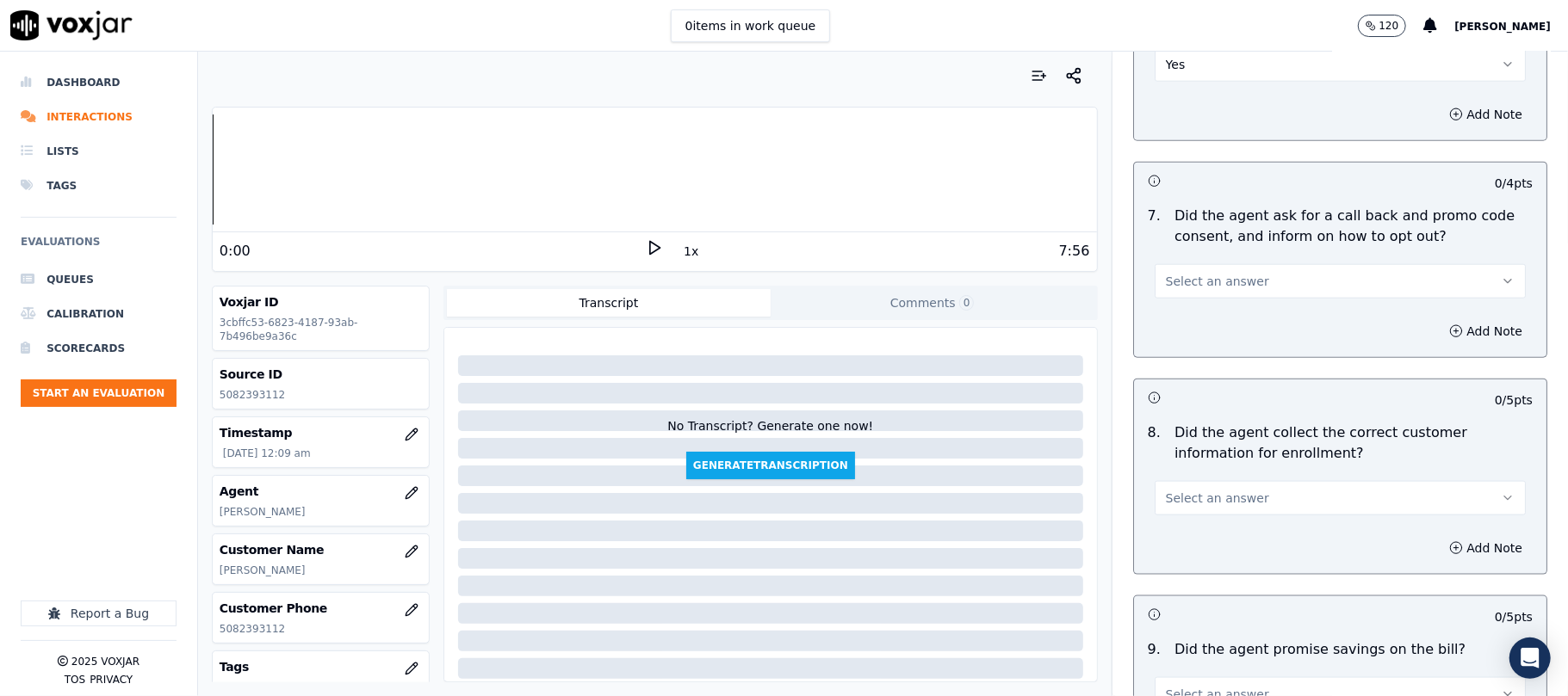
click at [1190, 263] on div "Select an answer" at bounding box center [1340, 280] width 371 height 38
click at [1191, 272] on button "Select an answer" at bounding box center [1340, 281] width 371 height 34
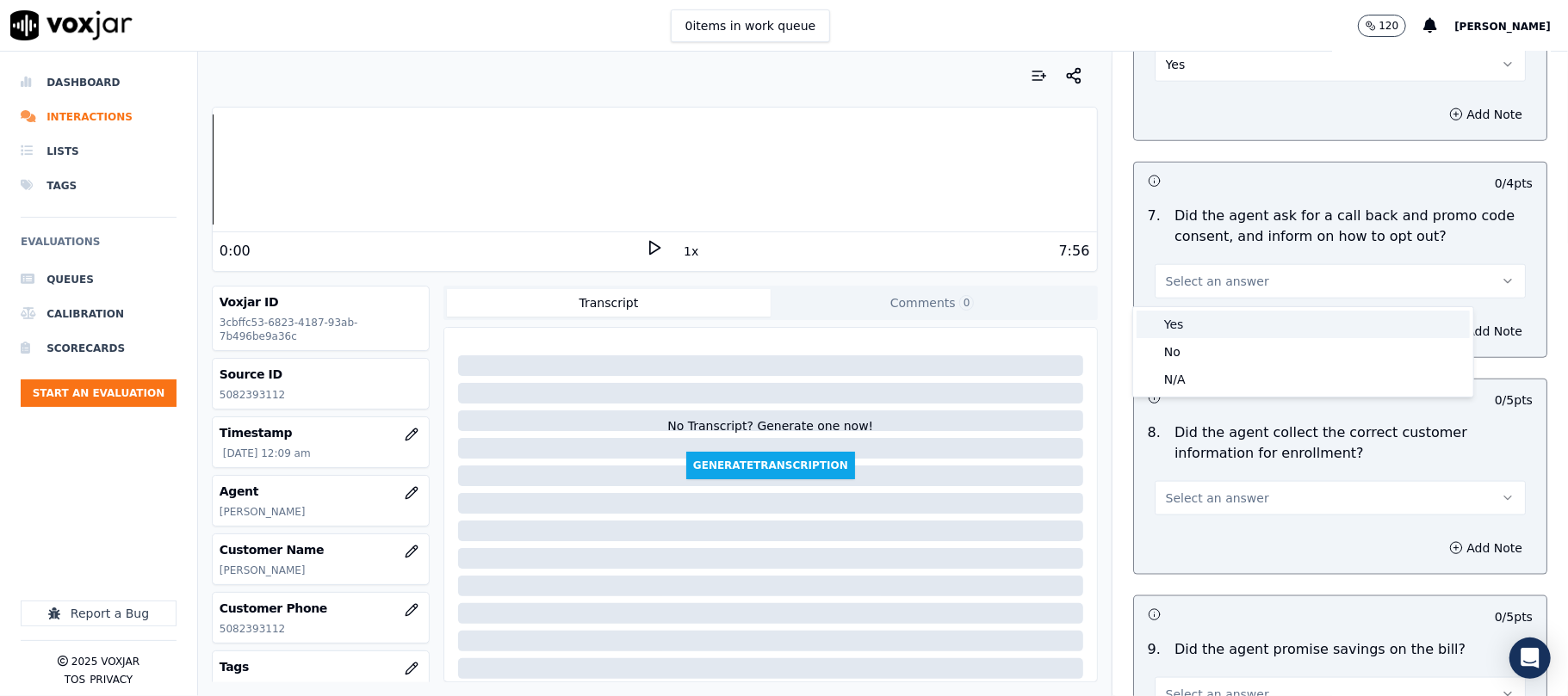
click at [1189, 310] on div "Yes No N/A" at bounding box center [1302, 352] width 340 height 90
click at [1182, 323] on div "Yes" at bounding box center [1303, 324] width 333 height 28
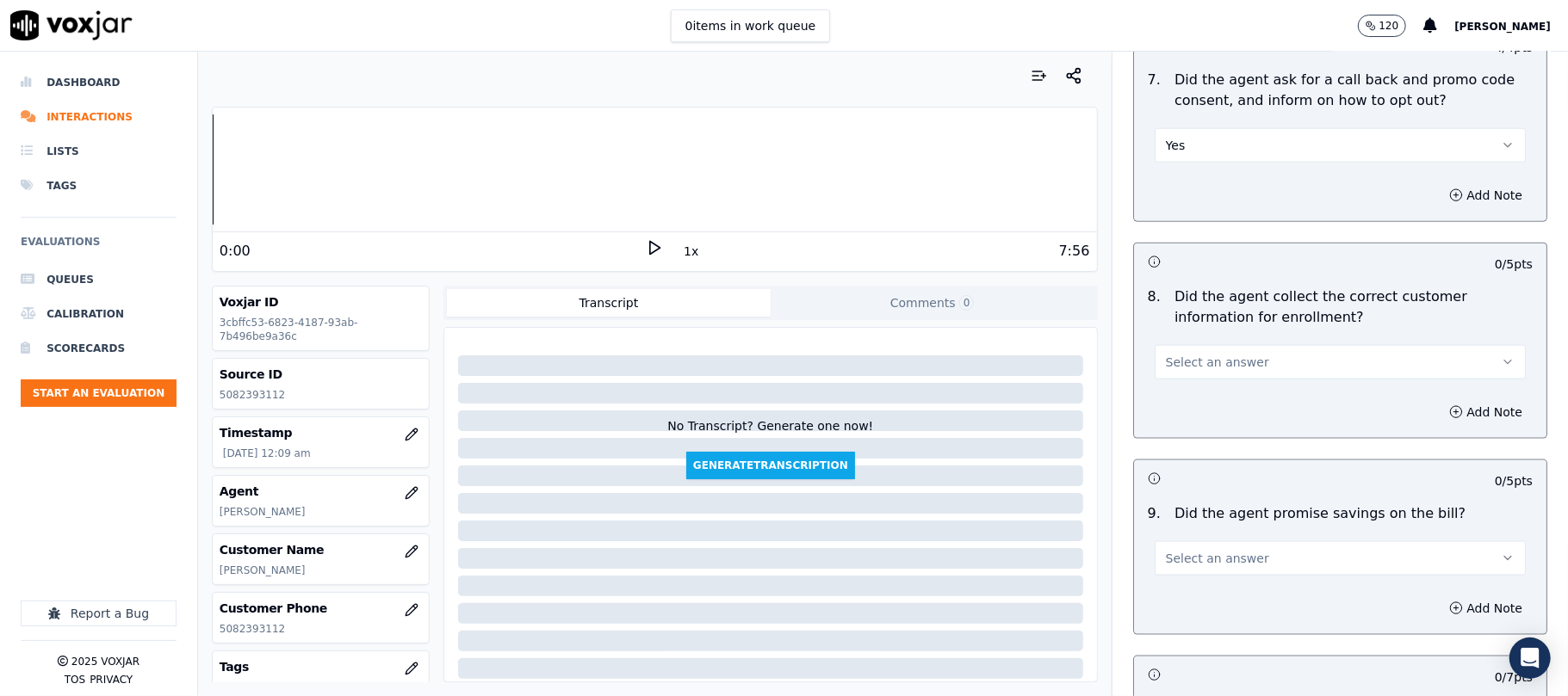
scroll to position [1529, 0]
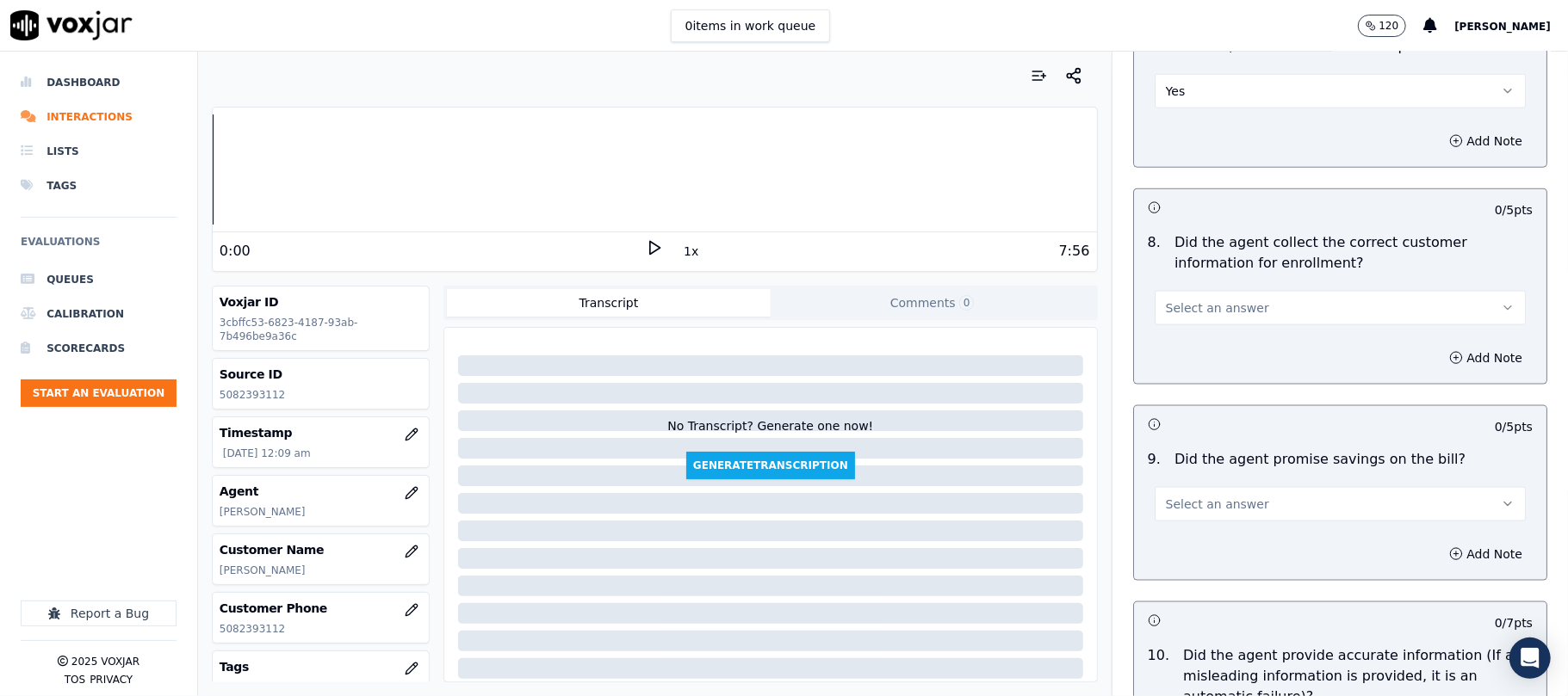
click at [1195, 316] on span "Select an answer" at bounding box center [1217, 308] width 103 height 17
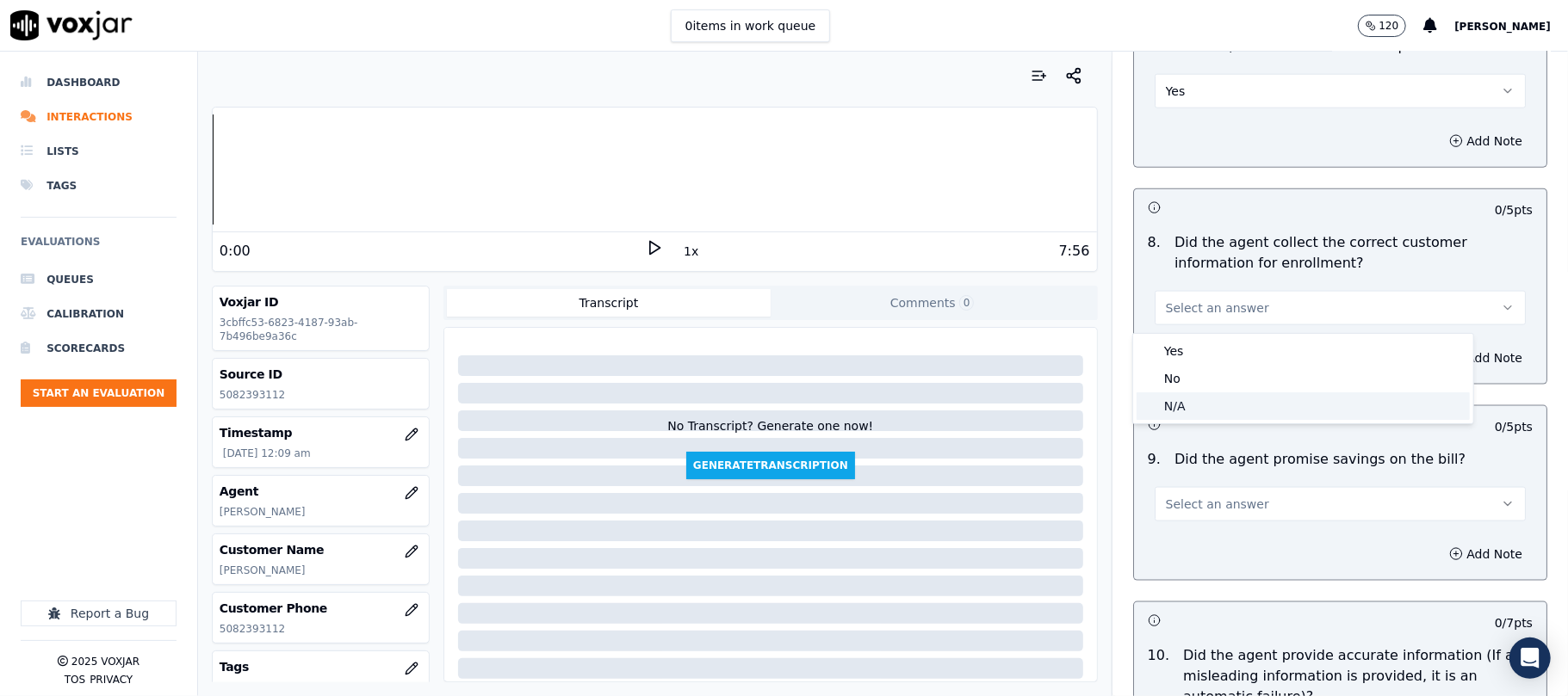
click at [1203, 410] on div "N/A" at bounding box center [1303, 405] width 333 height 28
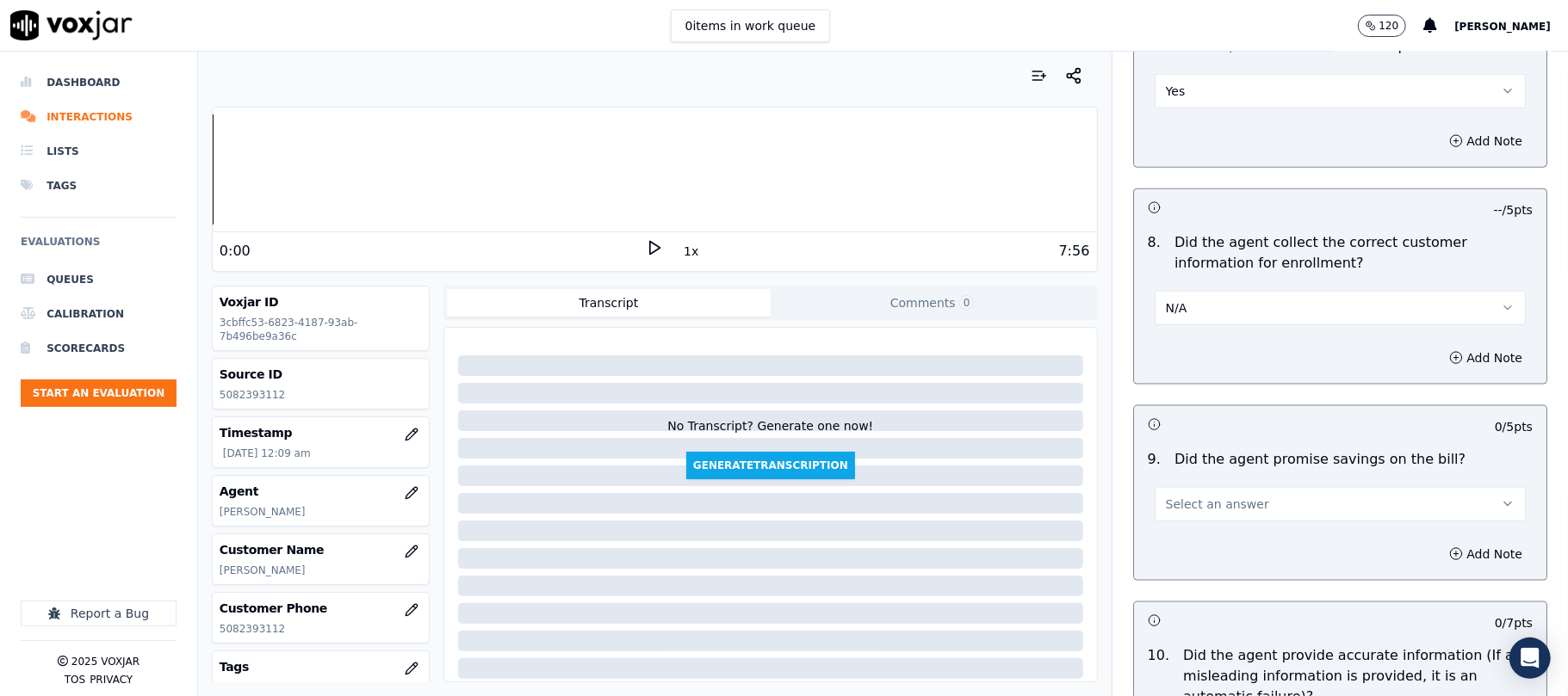
click at [1241, 308] on button "N/A" at bounding box center [1340, 308] width 371 height 34
click at [1167, 382] on div "No" at bounding box center [1303, 379] width 333 height 28
click at [1439, 359] on button "Add Note" at bounding box center [1486, 358] width 94 height 24
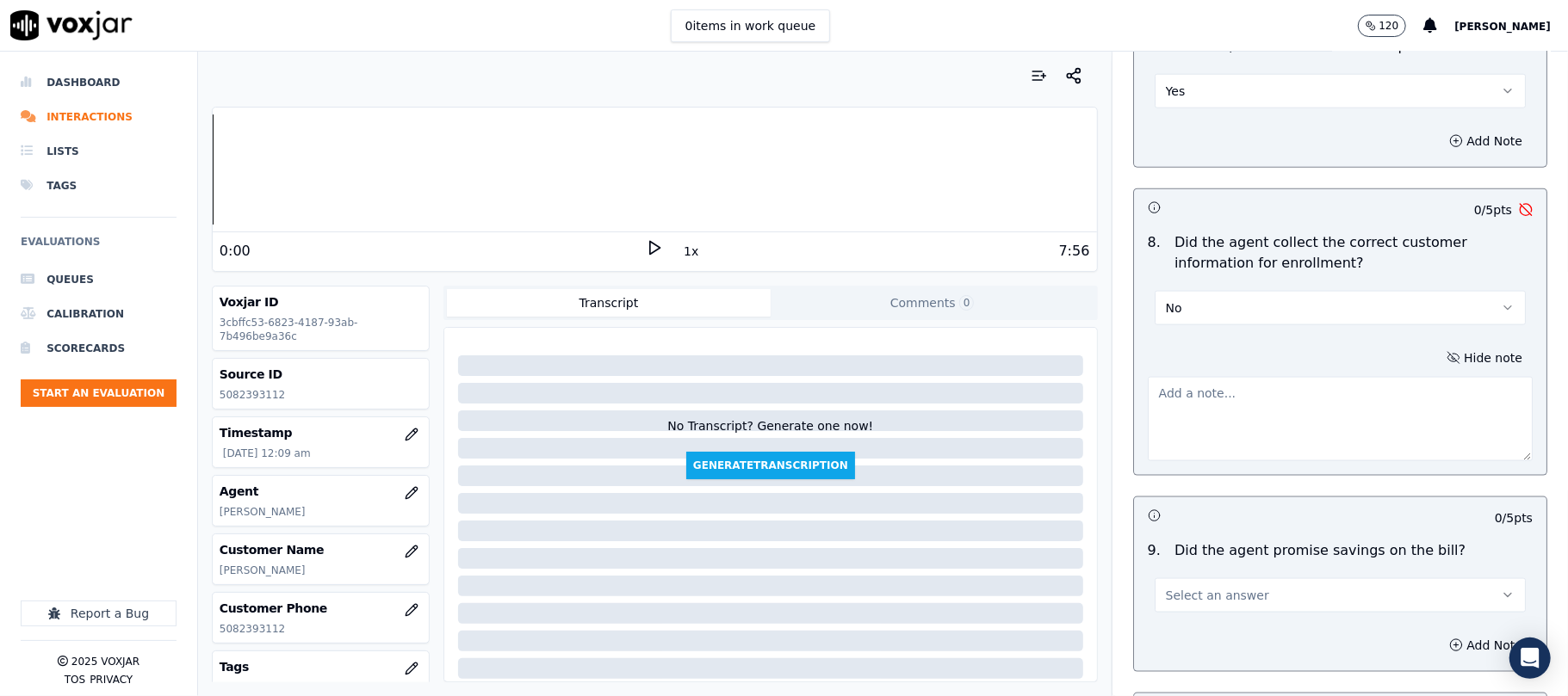
click at [1226, 409] on textarea at bounding box center [1340, 419] width 385 height 84
type textarea "Cxn provided Incomplete address, Agent failed to prompt"
click at [1193, 403] on textarea "To enrich screen reader interactions, please activate Accessibility in Grammarl…" at bounding box center [1340, 419] width 385 height 84
paste textarea "CXN provided an incomplete address, but the Agent failed to prompt for the full…"
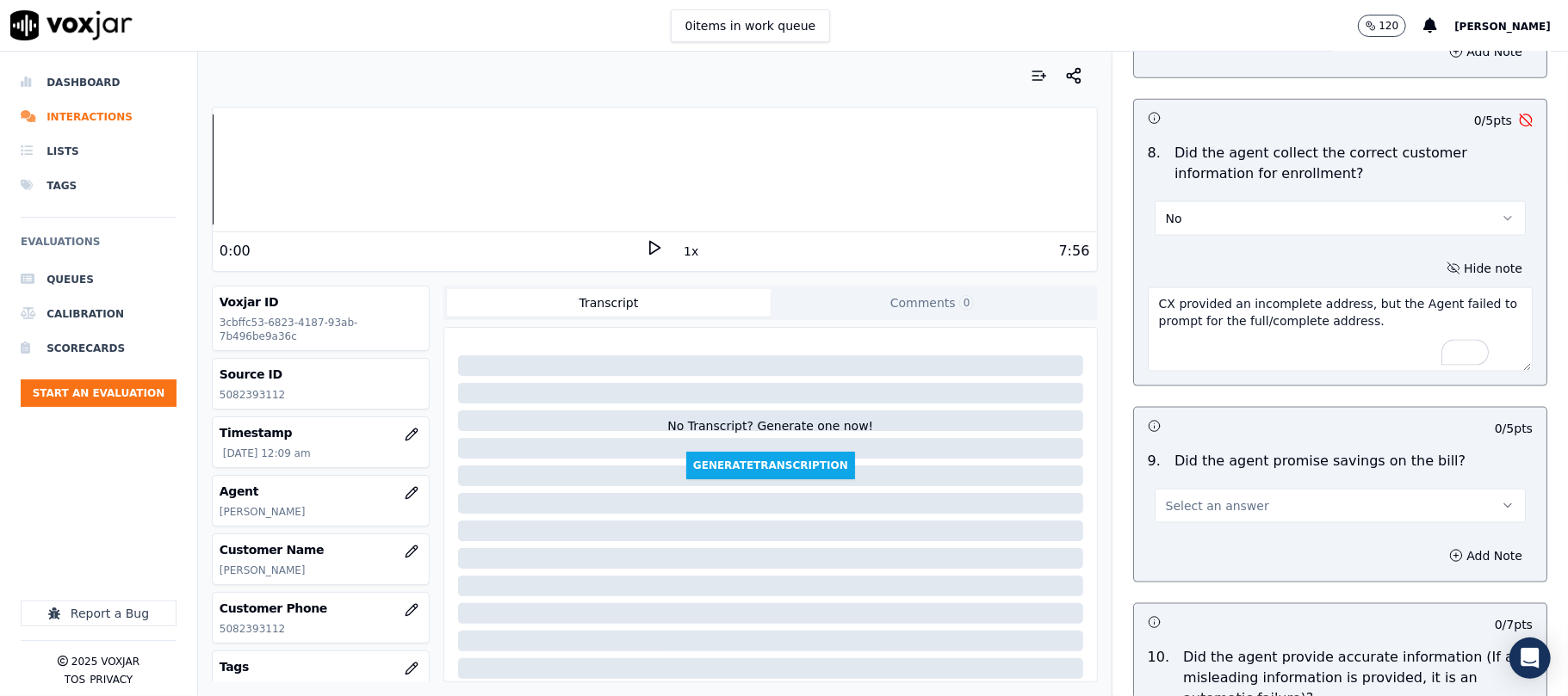
scroll to position [1721, 0]
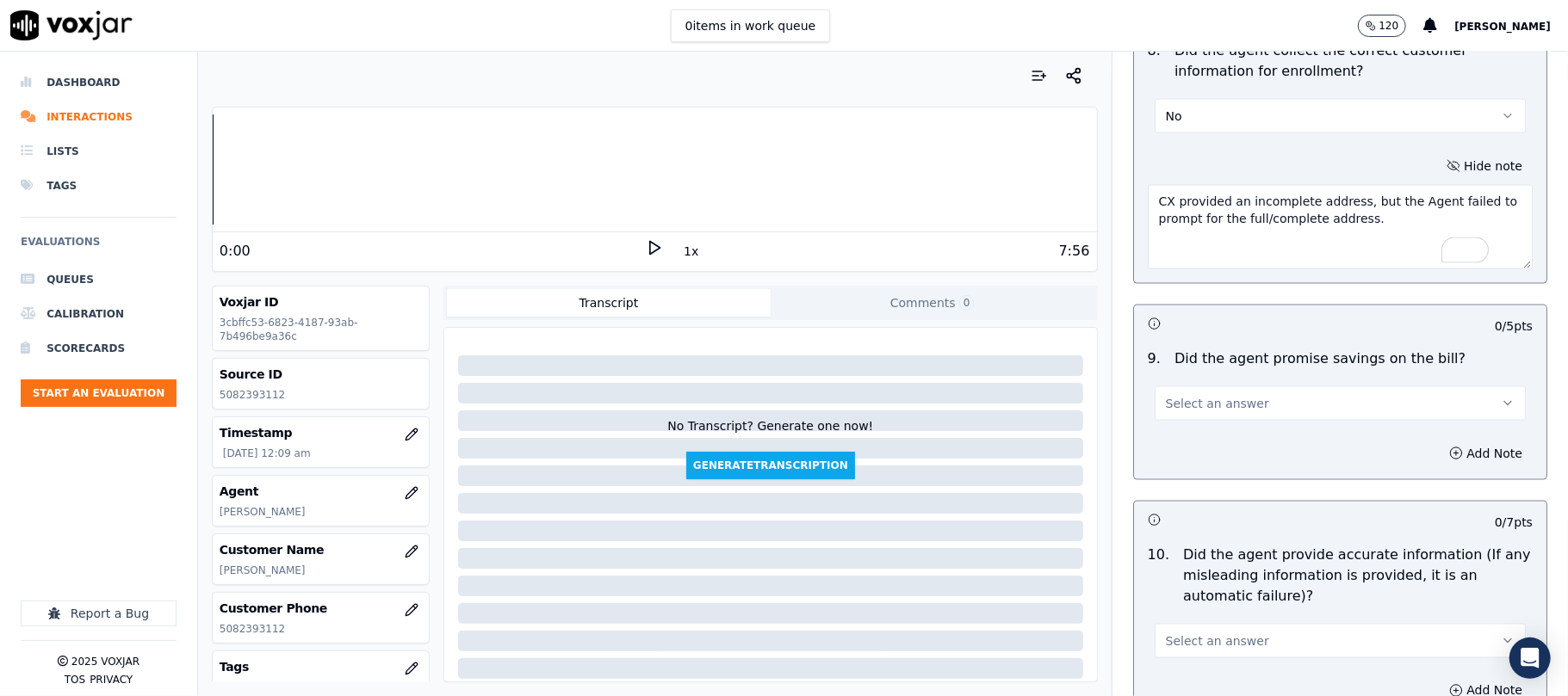
type textarea "CX provided an incomplete address, but the Agent failed to prompt for the full/…"
click at [1178, 382] on div "Select an answer" at bounding box center [1339, 395] width 399 height 52
click at [1171, 393] on button "Select an answer" at bounding box center [1340, 403] width 371 height 34
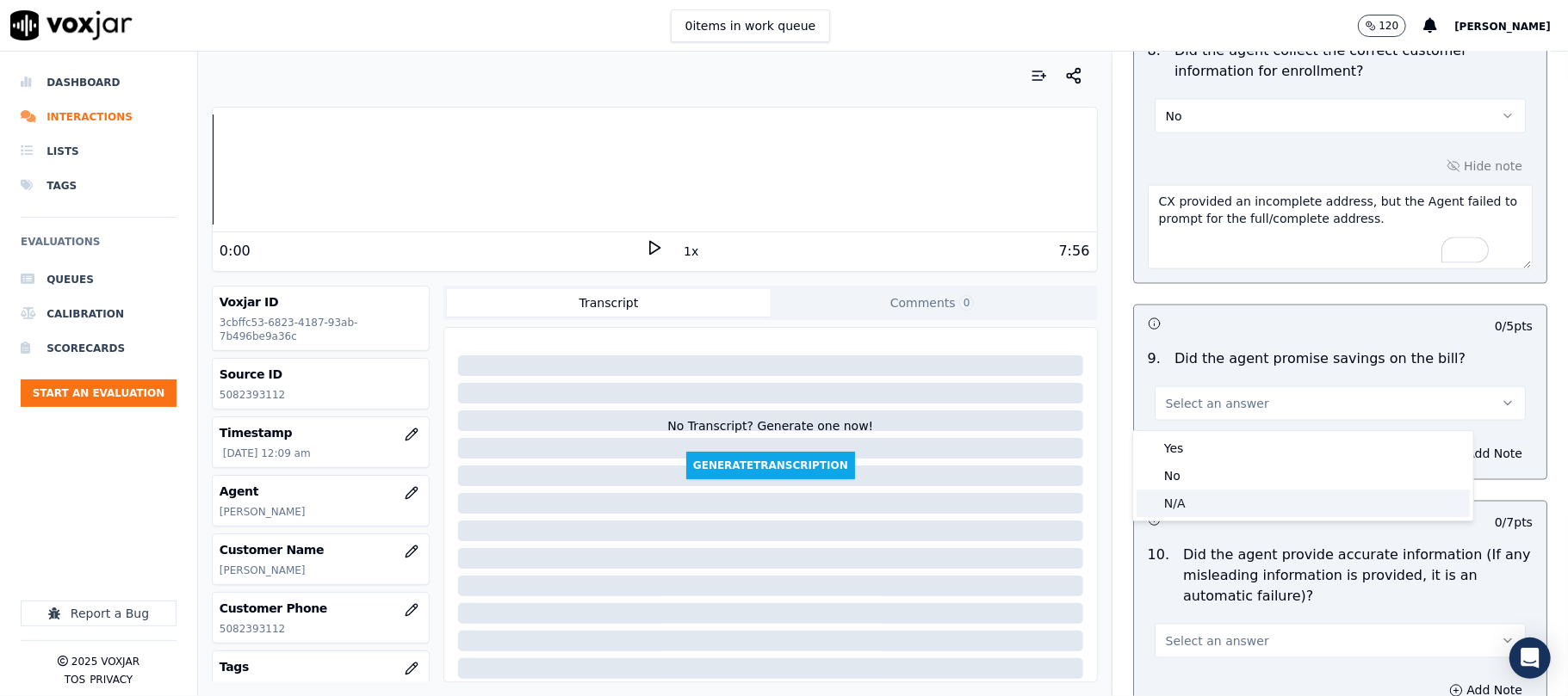
click at [1157, 503] on div "N/A" at bounding box center [1303, 503] width 333 height 28
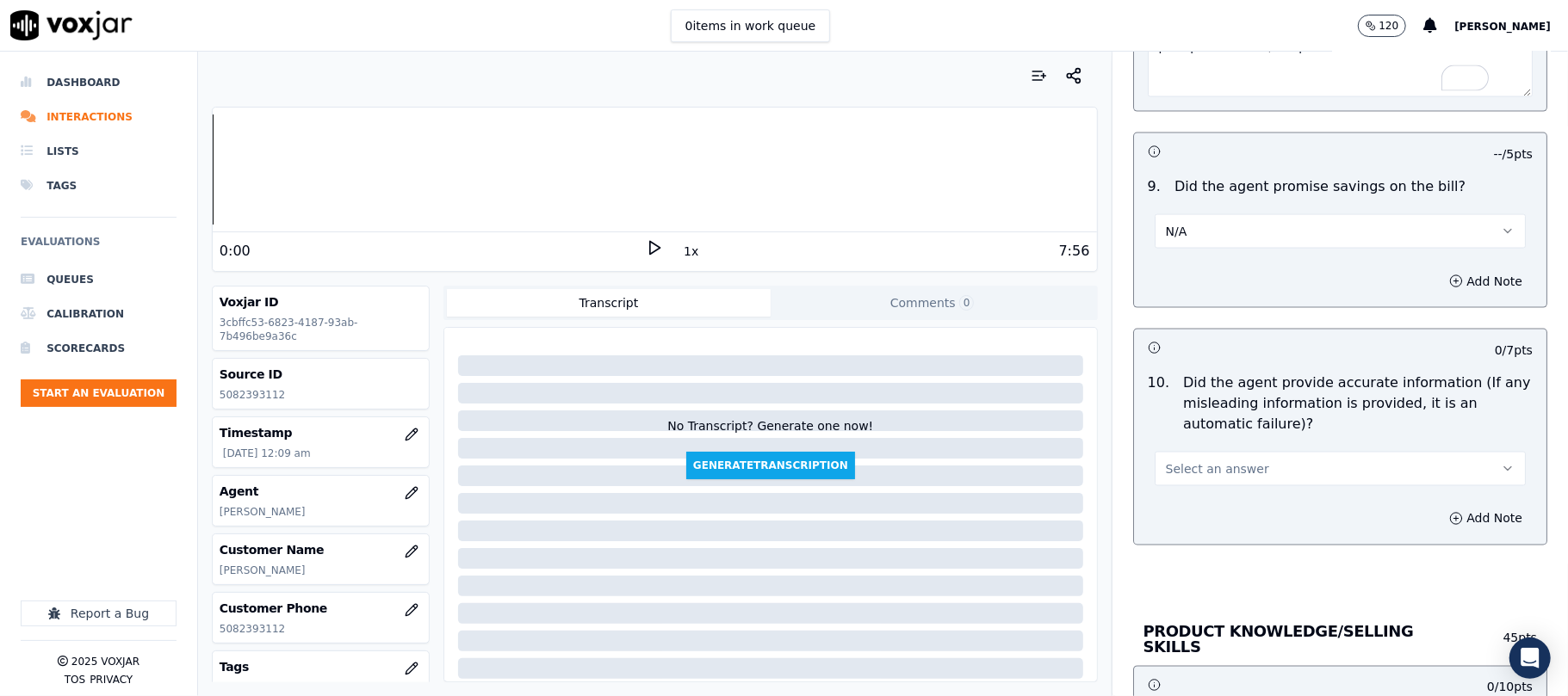
scroll to position [2102, 0]
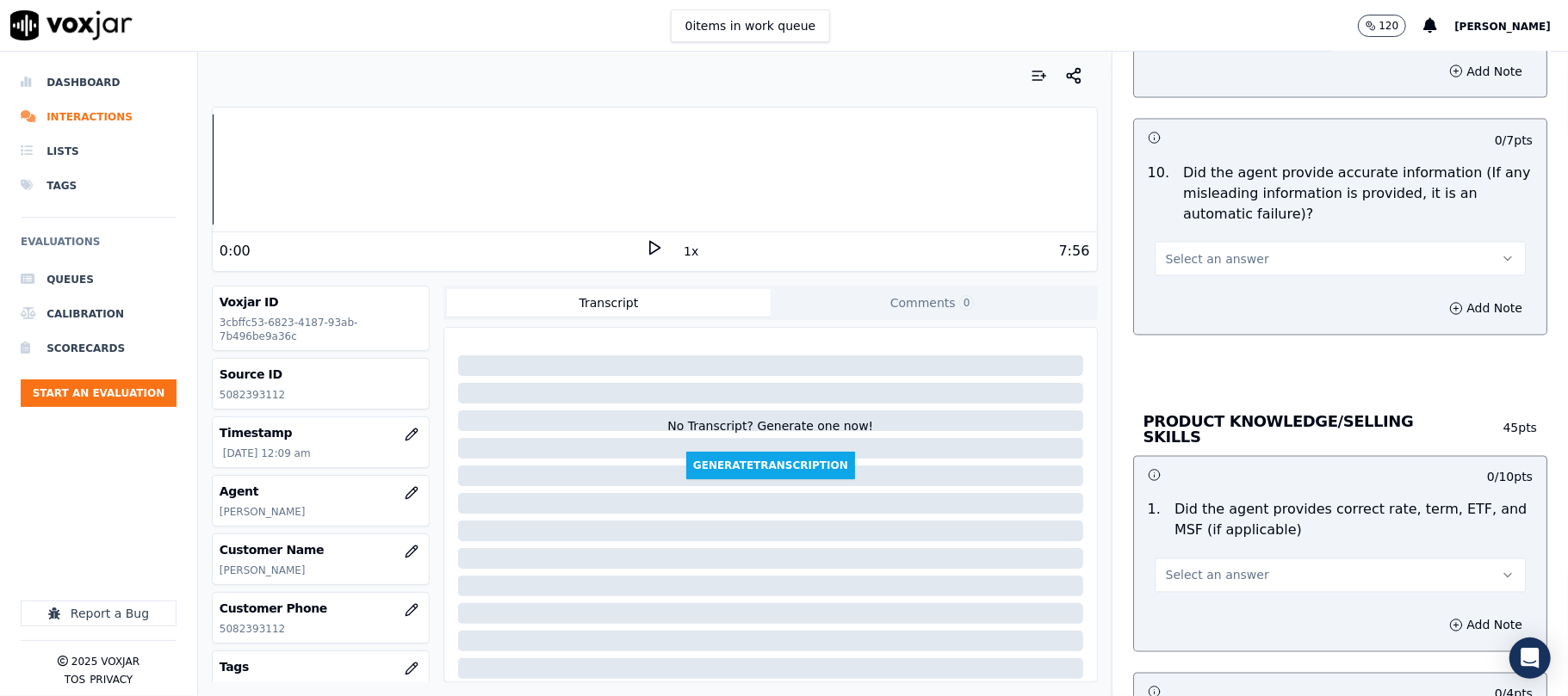
click at [1176, 268] on span "Select an answer" at bounding box center [1217, 259] width 103 height 17
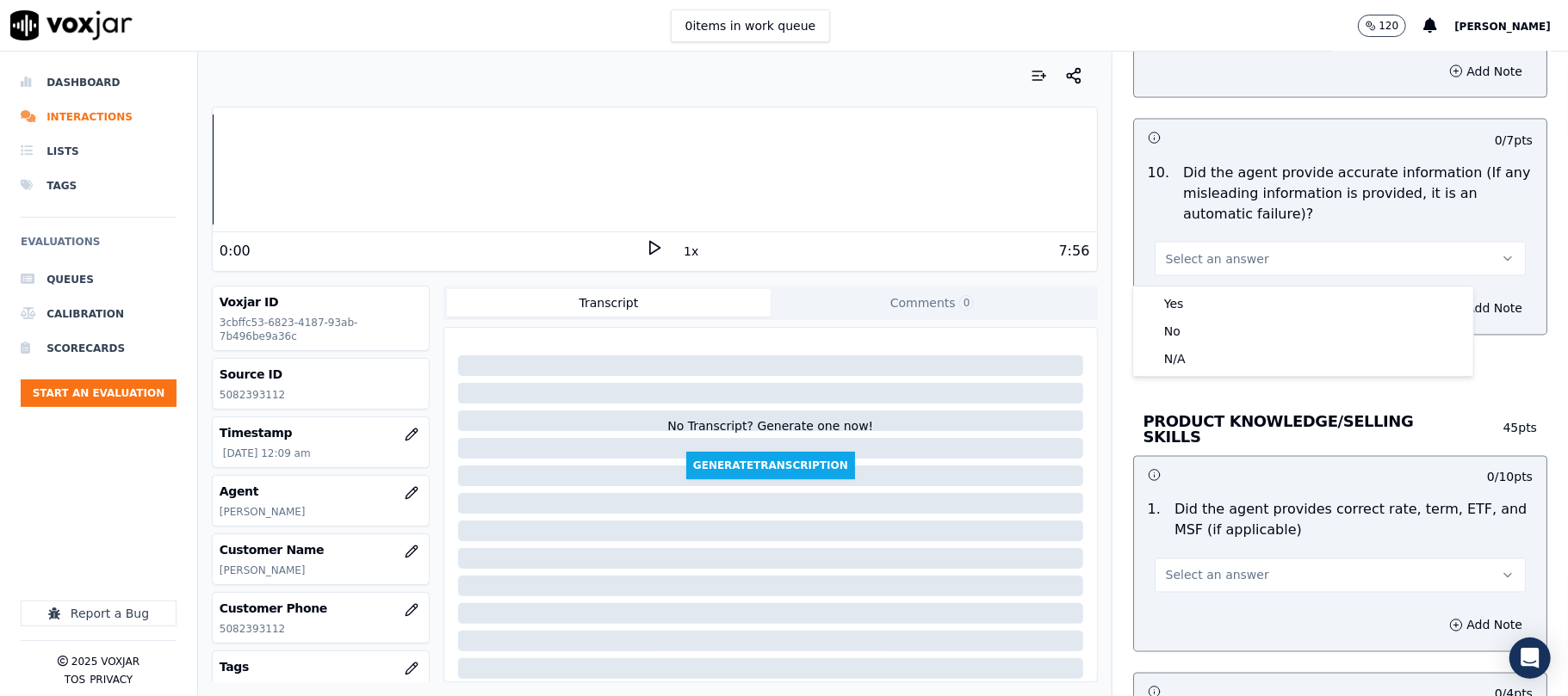
click at [1176, 291] on div "Yes" at bounding box center [1303, 303] width 333 height 28
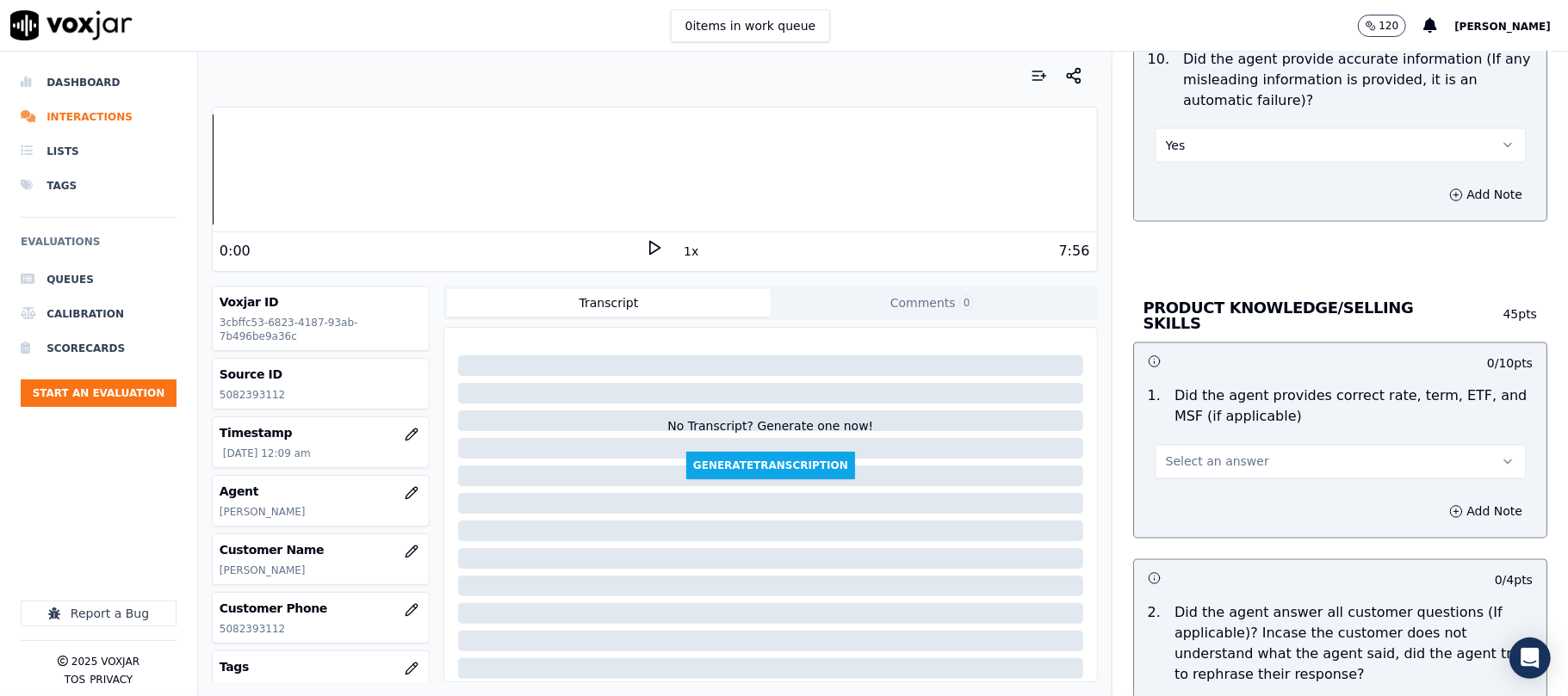
scroll to position [2294, 0]
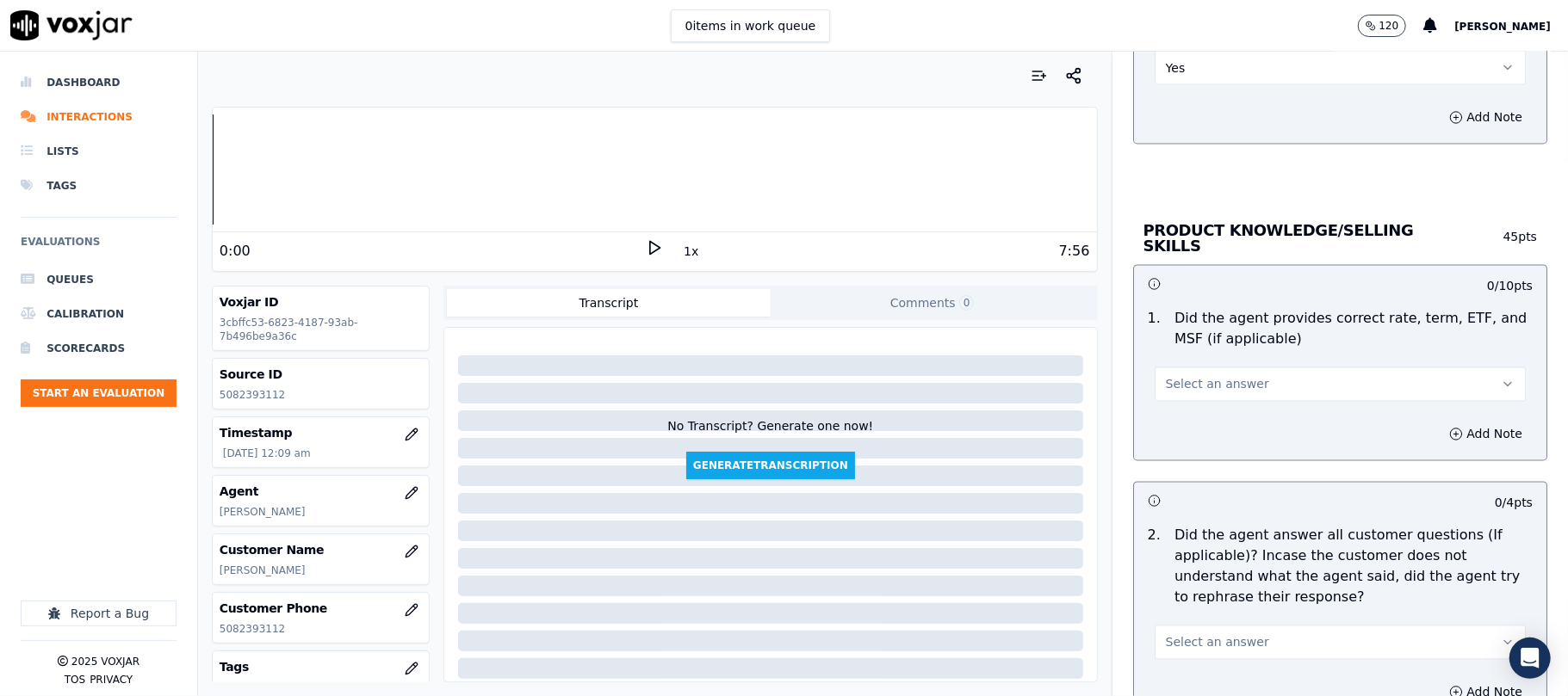
click at [1189, 379] on span "Select an answer" at bounding box center [1217, 384] width 103 height 17
click at [1168, 434] on div "No" at bounding box center [1303, 447] width 333 height 28
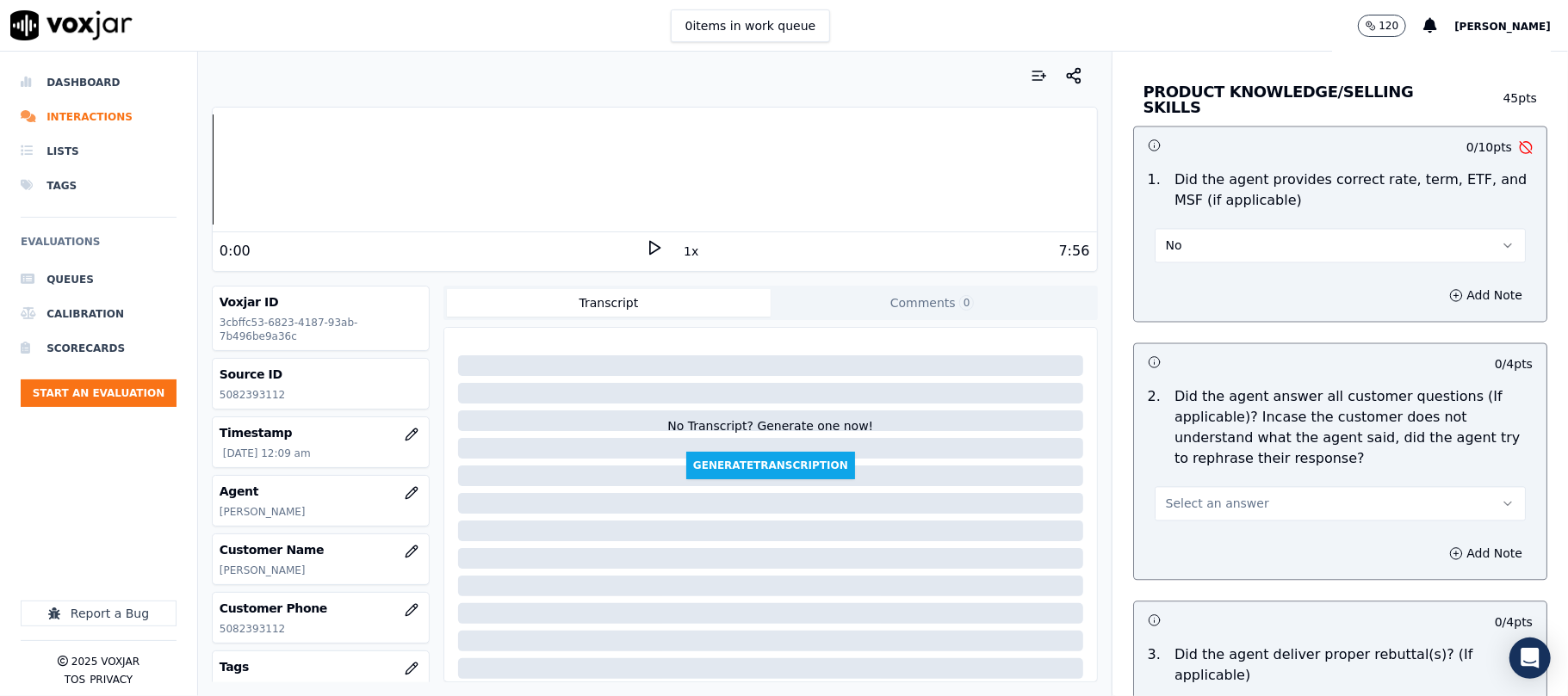
scroll to position [2486, 0]
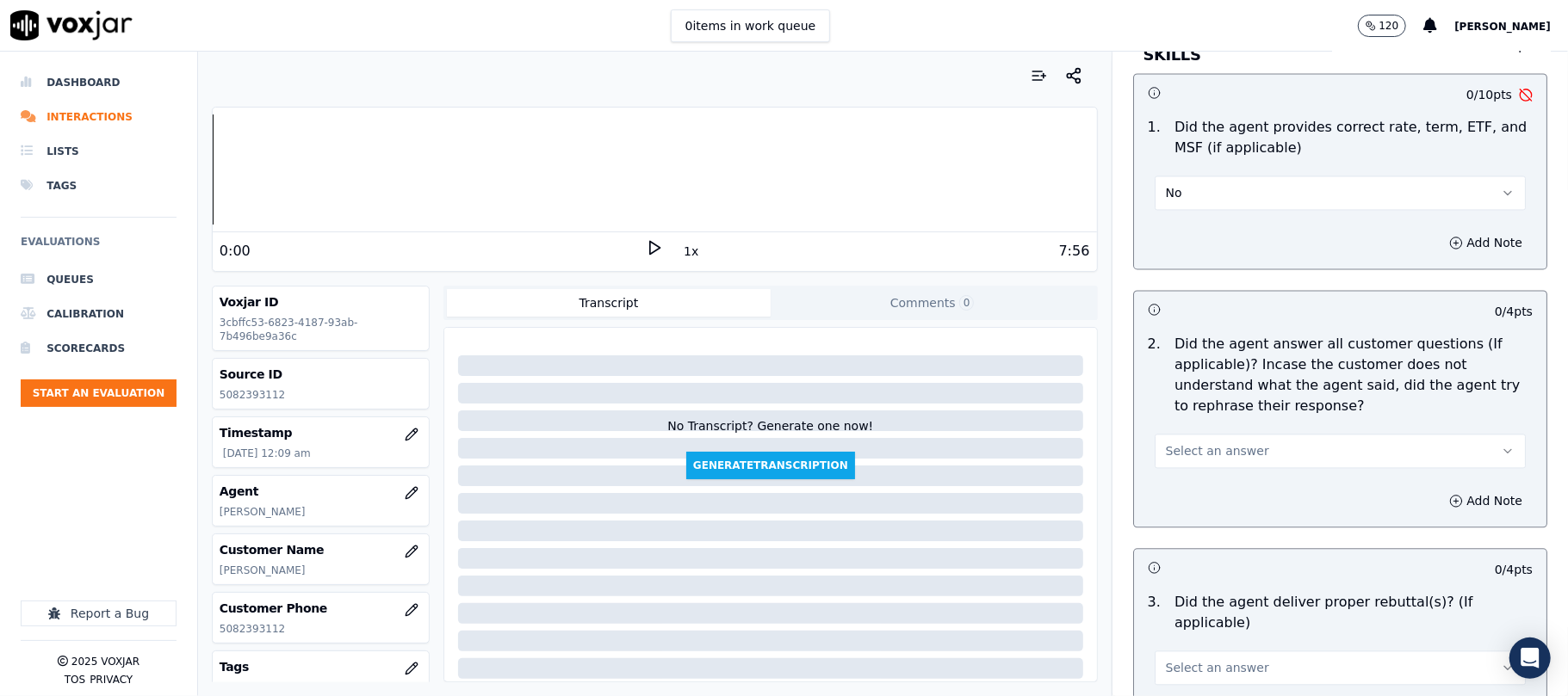
click at [1202, 185] on button "No" at bounding box center [1340, 193] width 371 height 34
click at [1203, 234] on div "Yes" at bounding box center [1303, 229] width 333 height 28
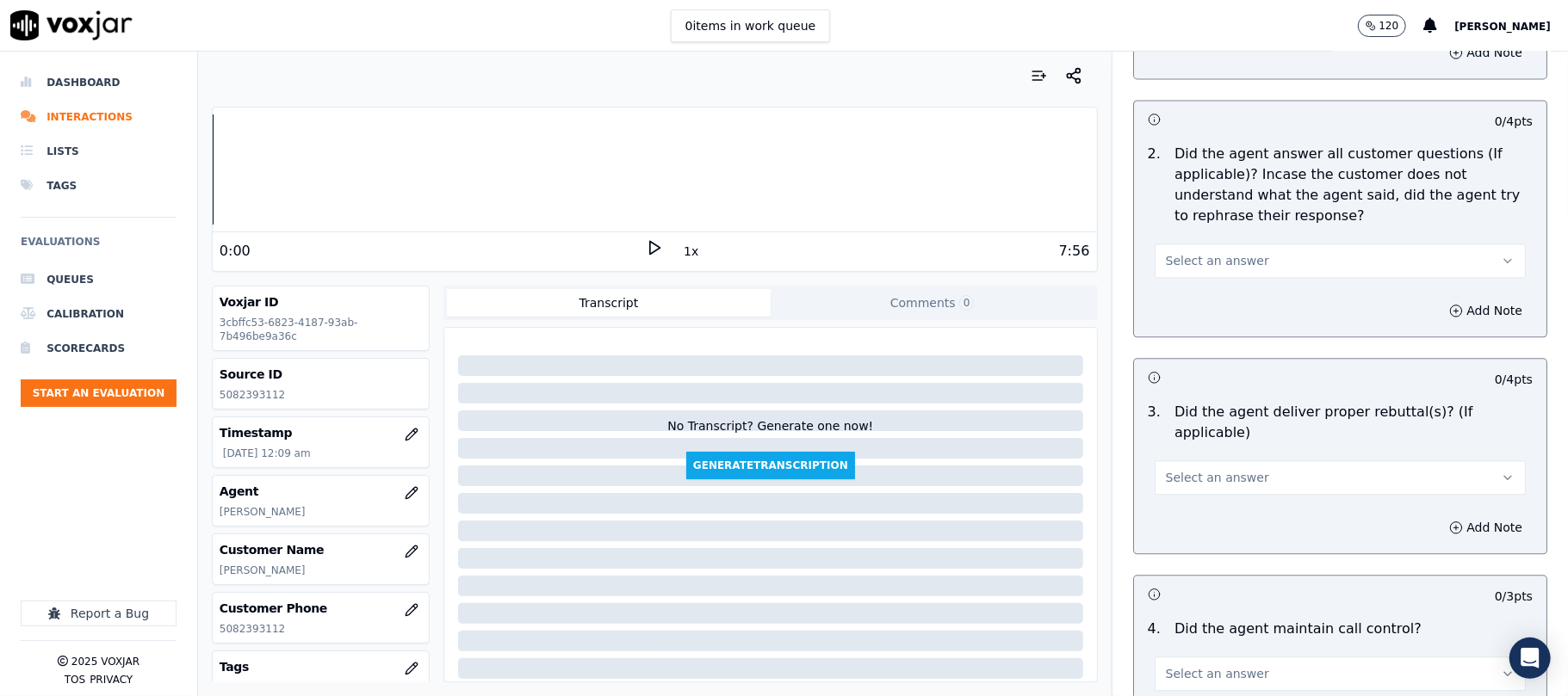
click at [1196, 263] on span "Select an answer" at bounding box center [1217, 261] width 103 height 17
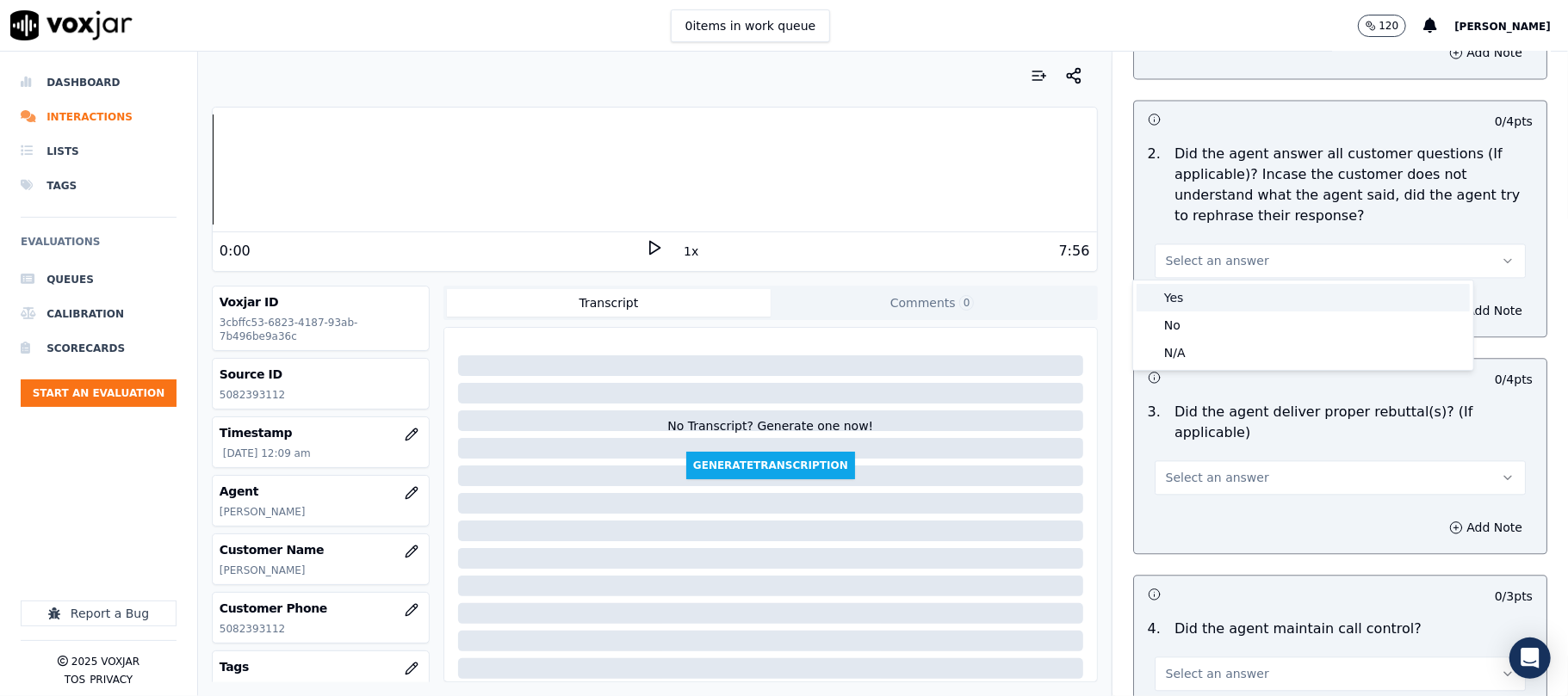
click at [1176, 293] on div "Yes" at bounding box center [1303, 297] width 333 height 28
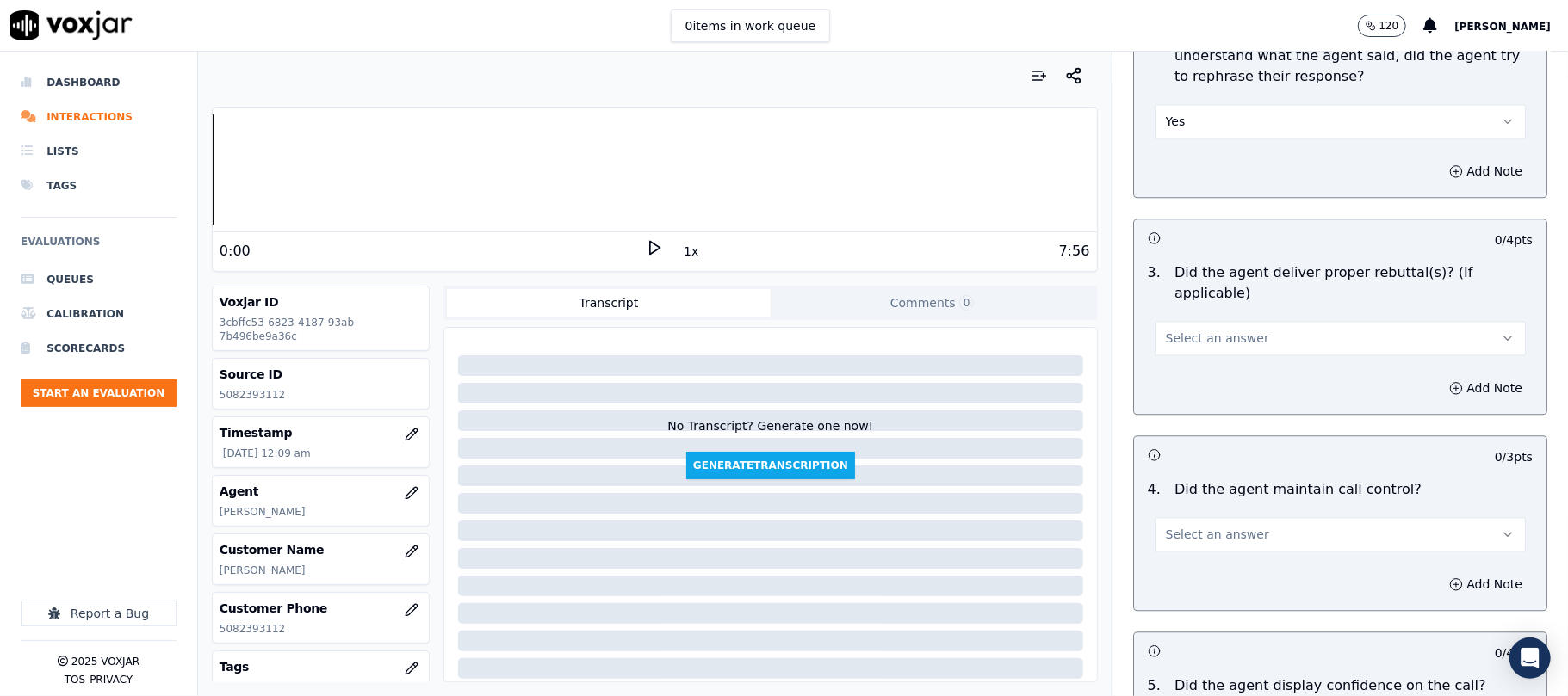
scroll to position [2867, 0]
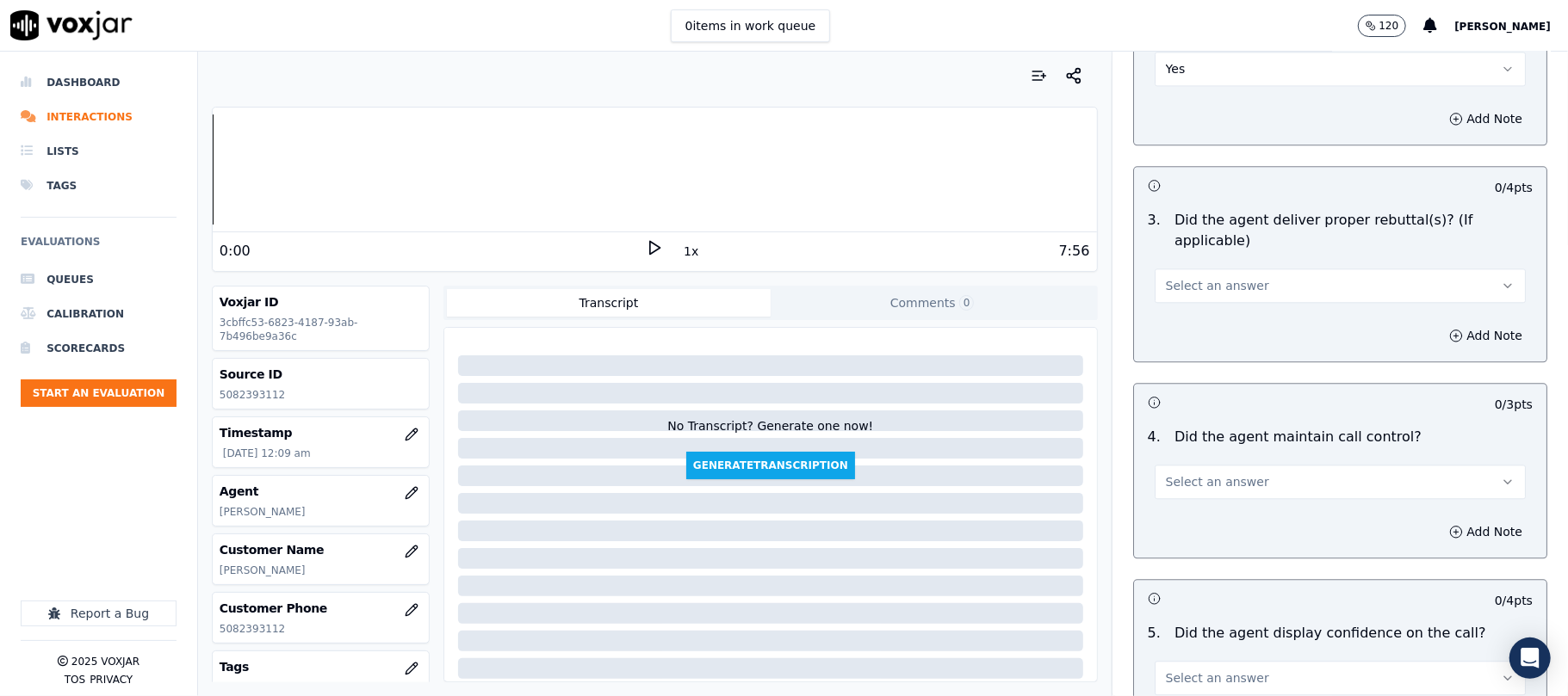
click at [1186, 277] on span "Select an answer" at bounding box center [1217, 286] width 103 height 17
click at [1184, 296] on div "Yes" at bounding box center [1303, 302] width 333 height 28
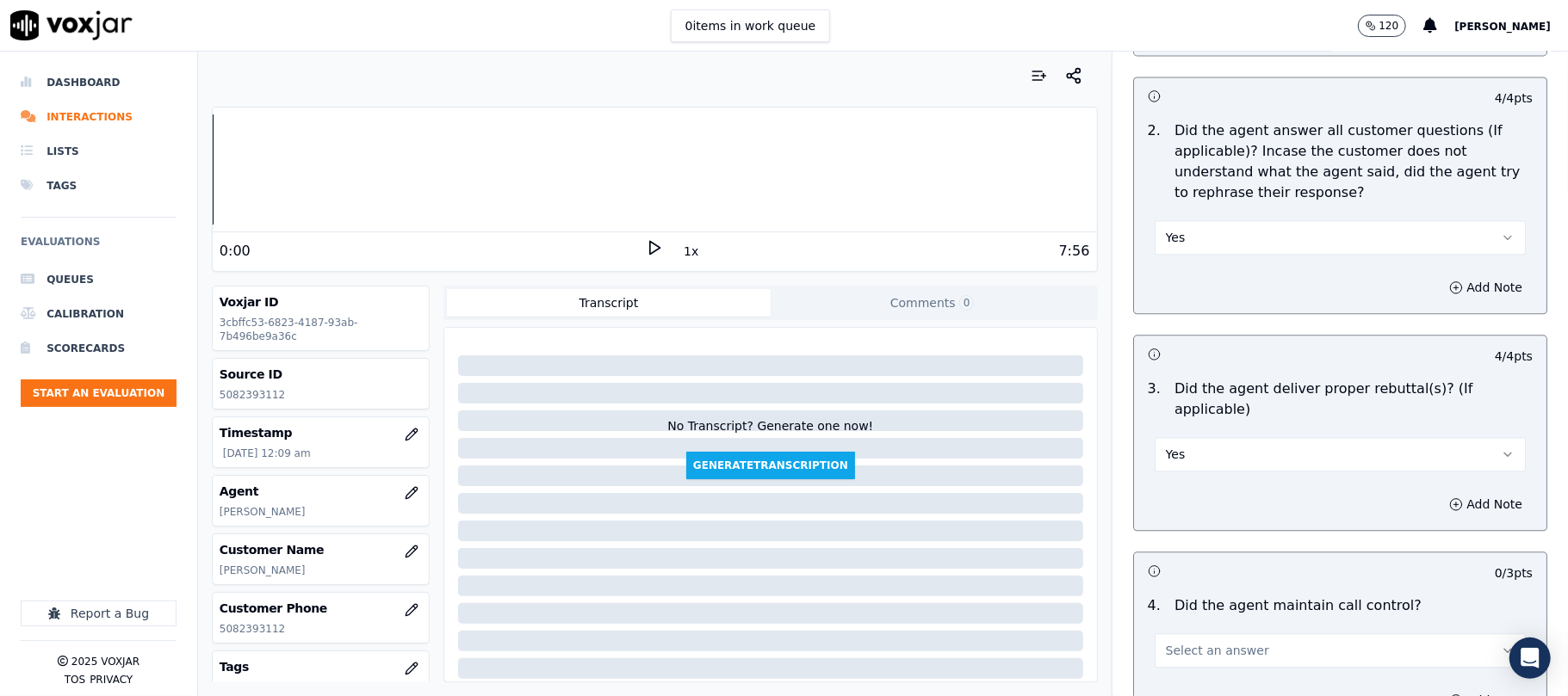
scroll to position [3059, 0]
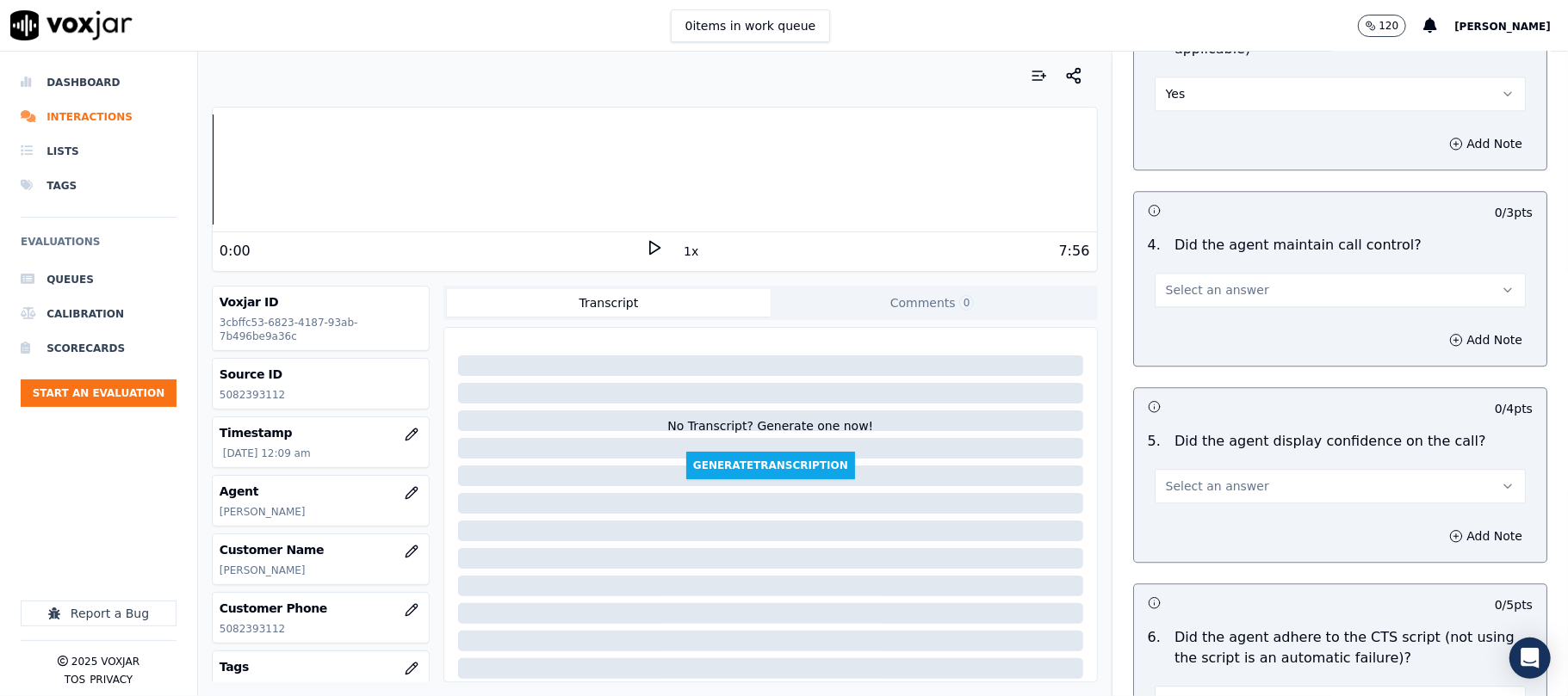
click at [1180, 279] on button "Select an answer" at bounding box center [1340, 290] width 371 height 34
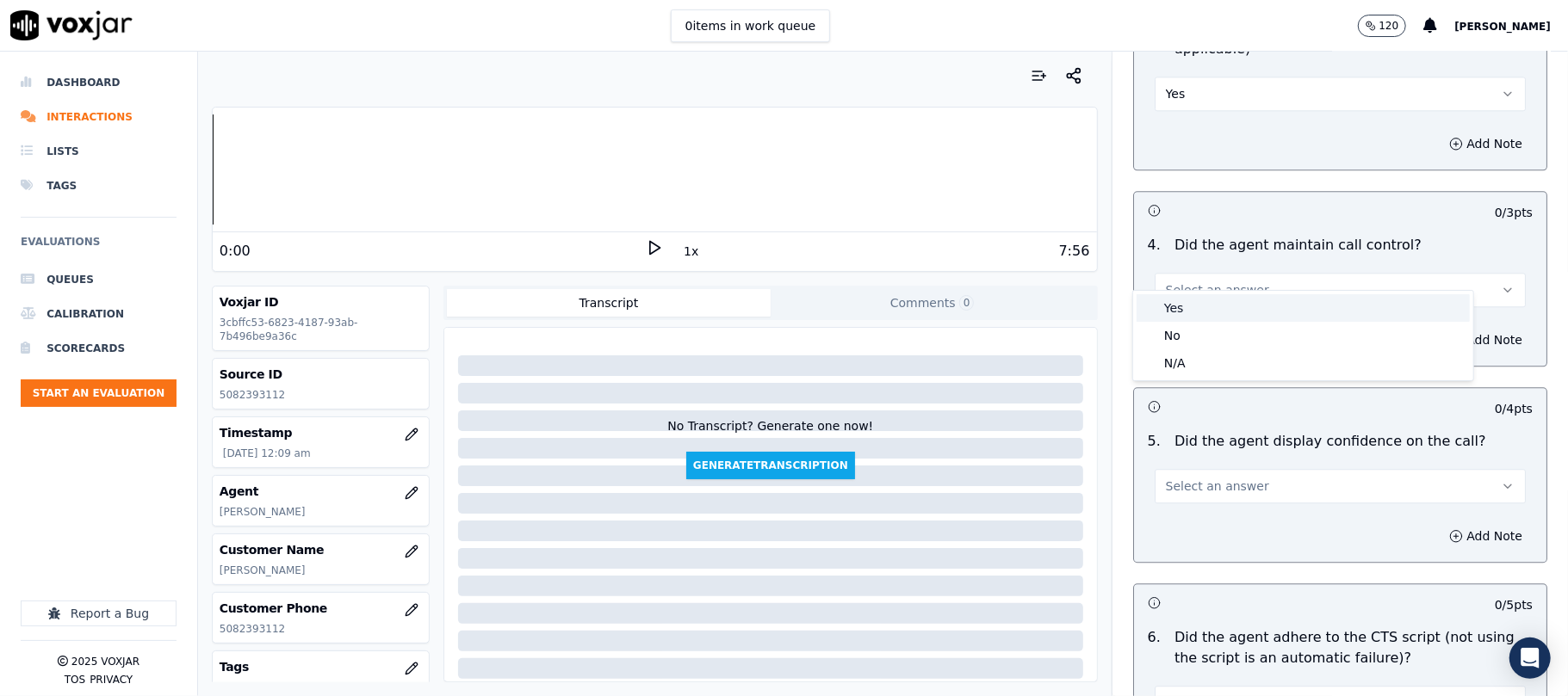
click at [1176, 303] on div "Yes" at bounding box center [1303, 308] width 333 height 28
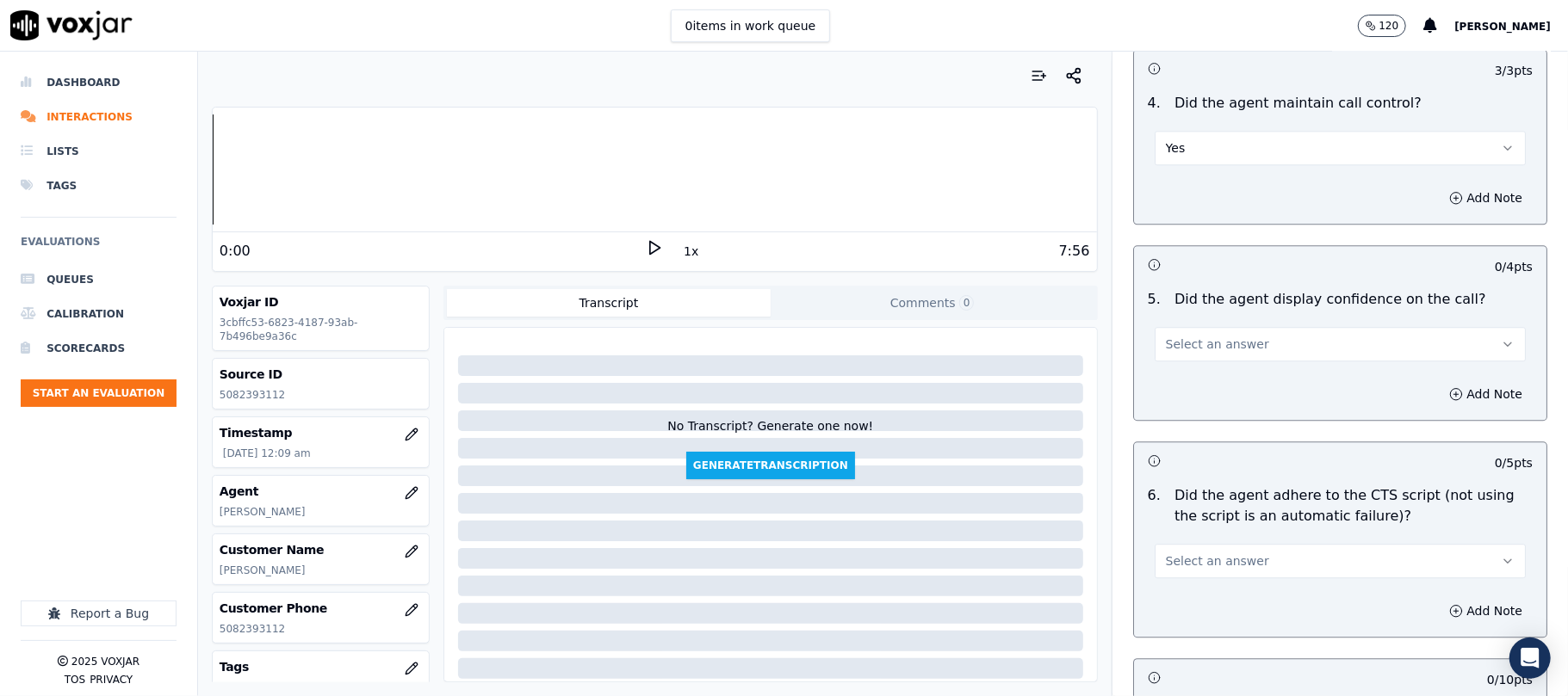
scroll to position [3250, 0]
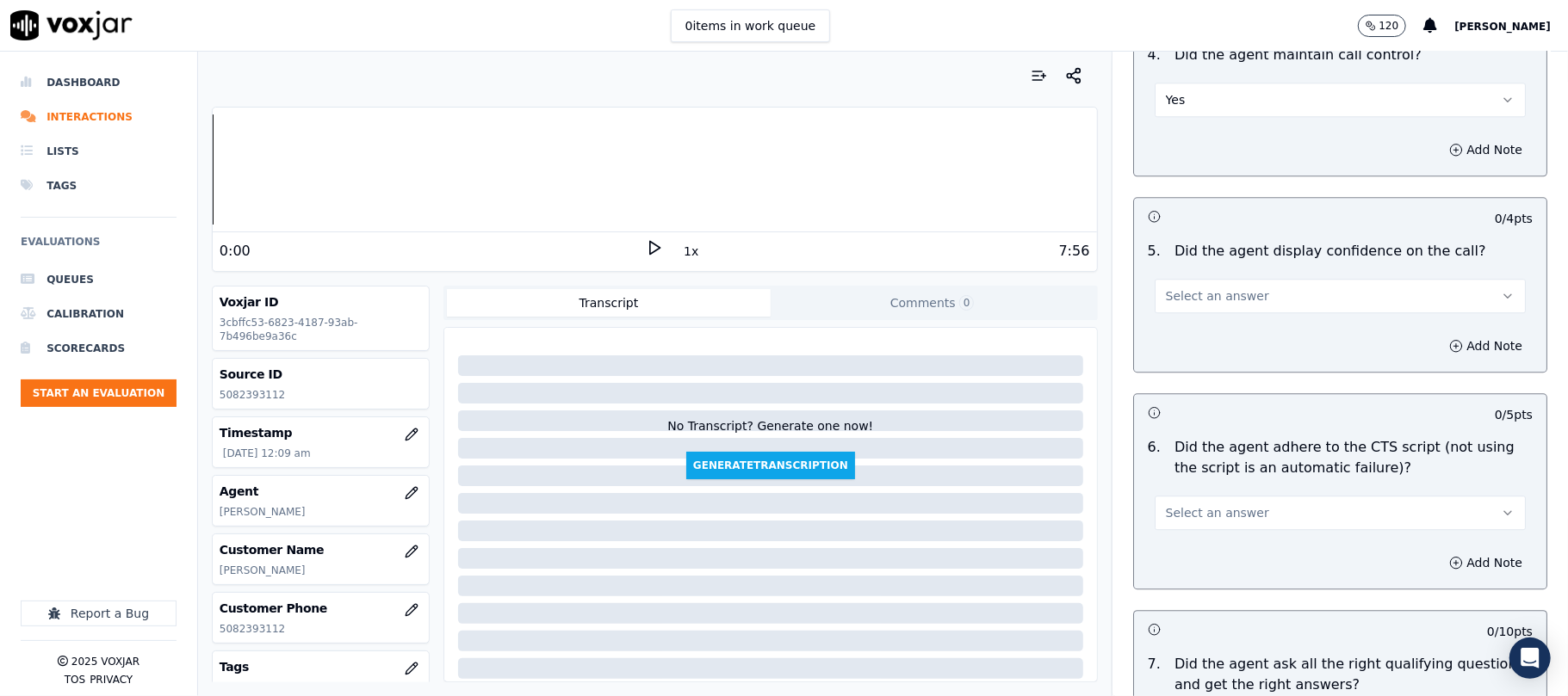
click at [1175, 279] on button "Select an answer" at bounding box center [1340, 296] width 371 height 34
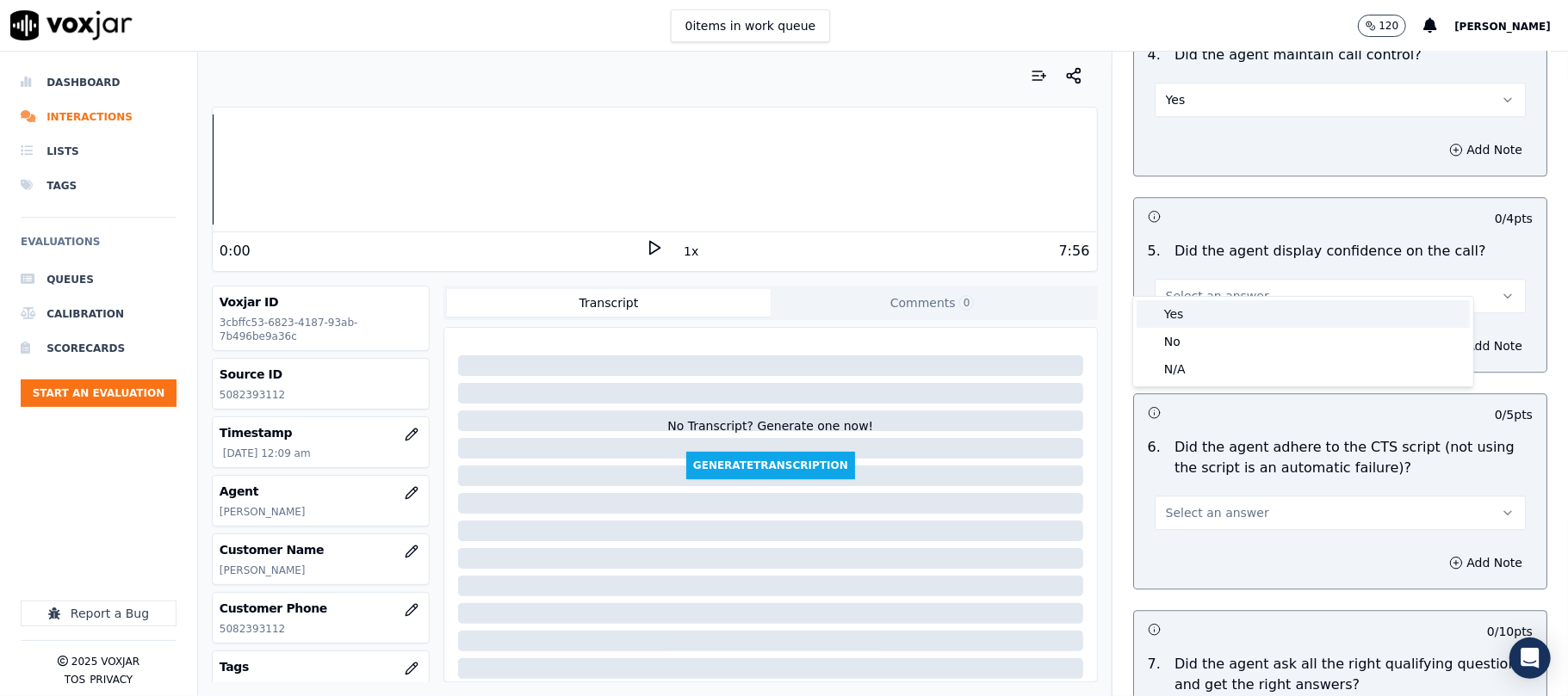
click at [1165, 301] on div "Yes" at bounding box center [1303, 314] width 333 height 28
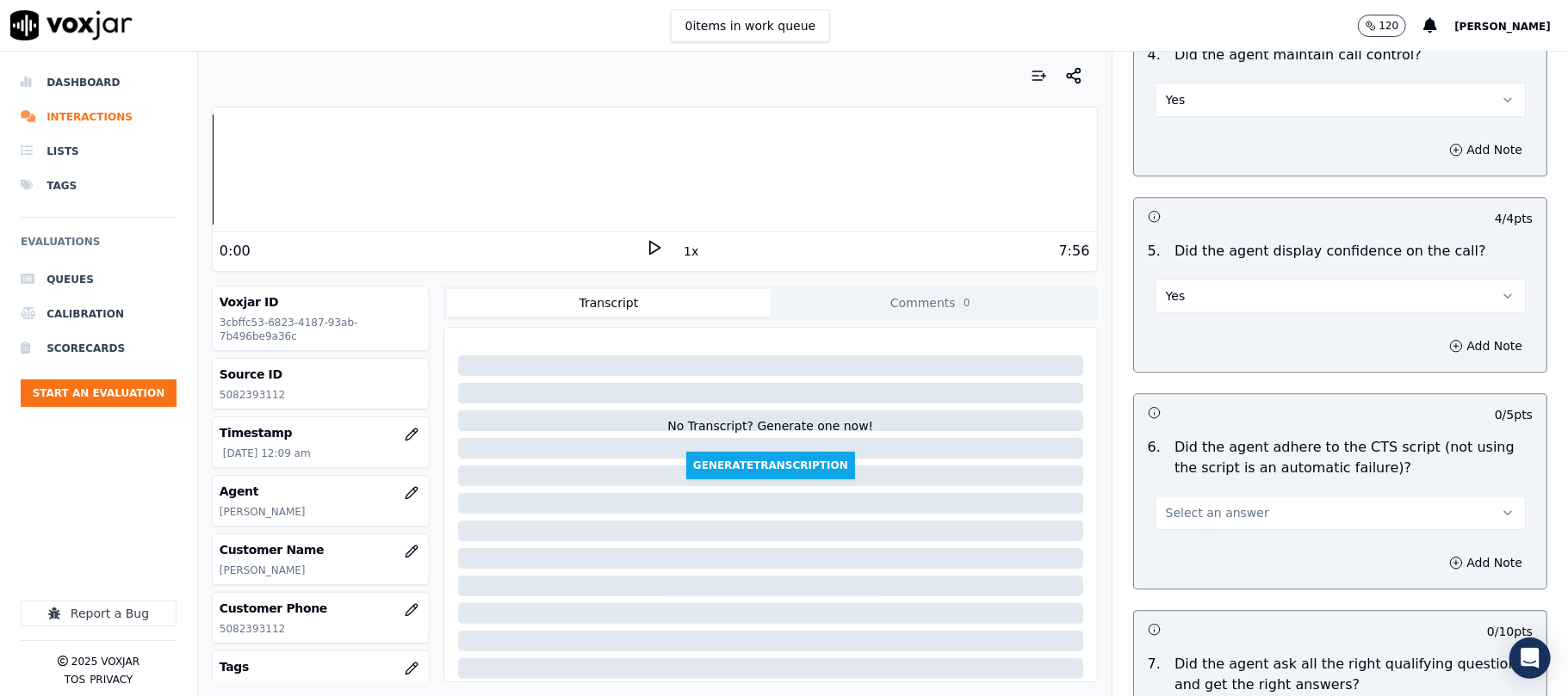
scroll to position [3632, 0]
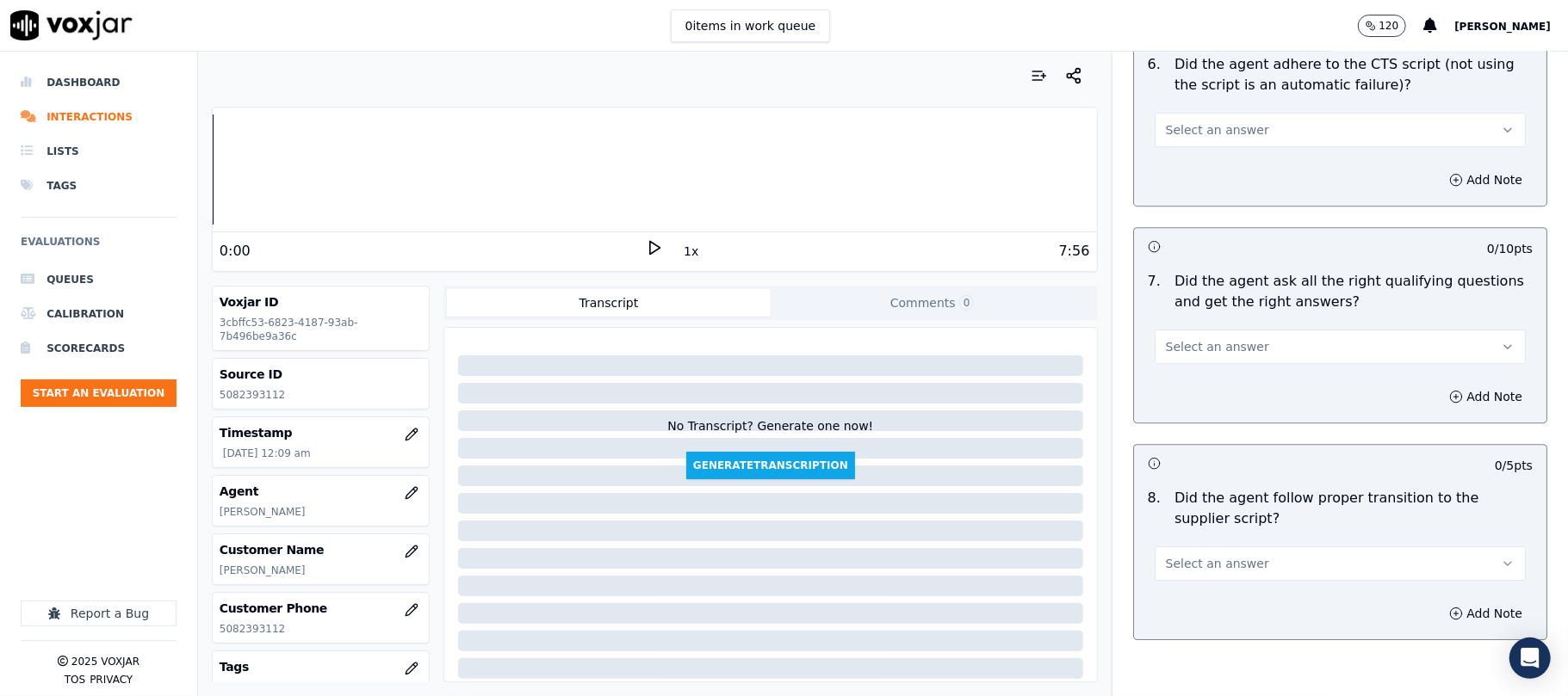
click at [1200, 121] on span "Select an answer" at bounding box center [1217, 130] width 103 height 17
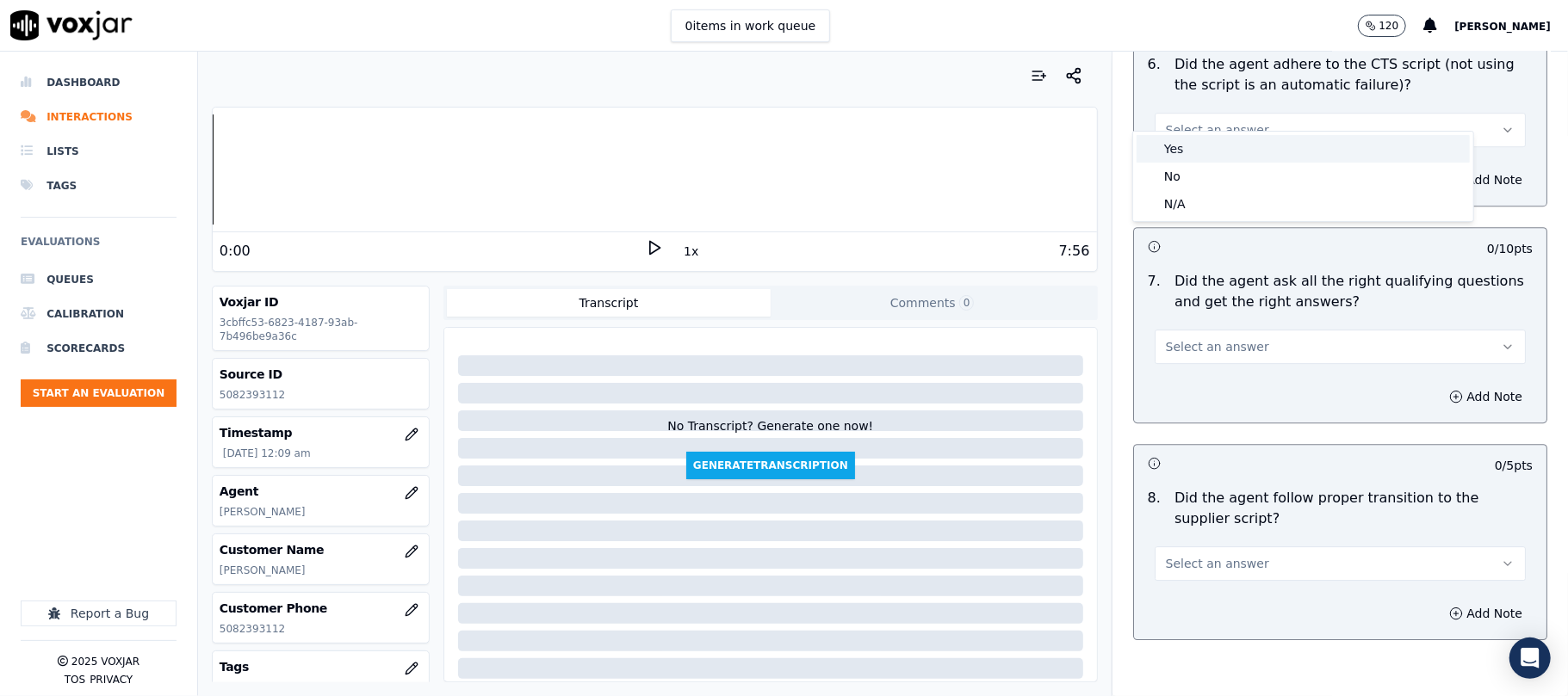
click at [1191, 150] on div "Yes" at bounding box center [1303, 148] width 333 height 28
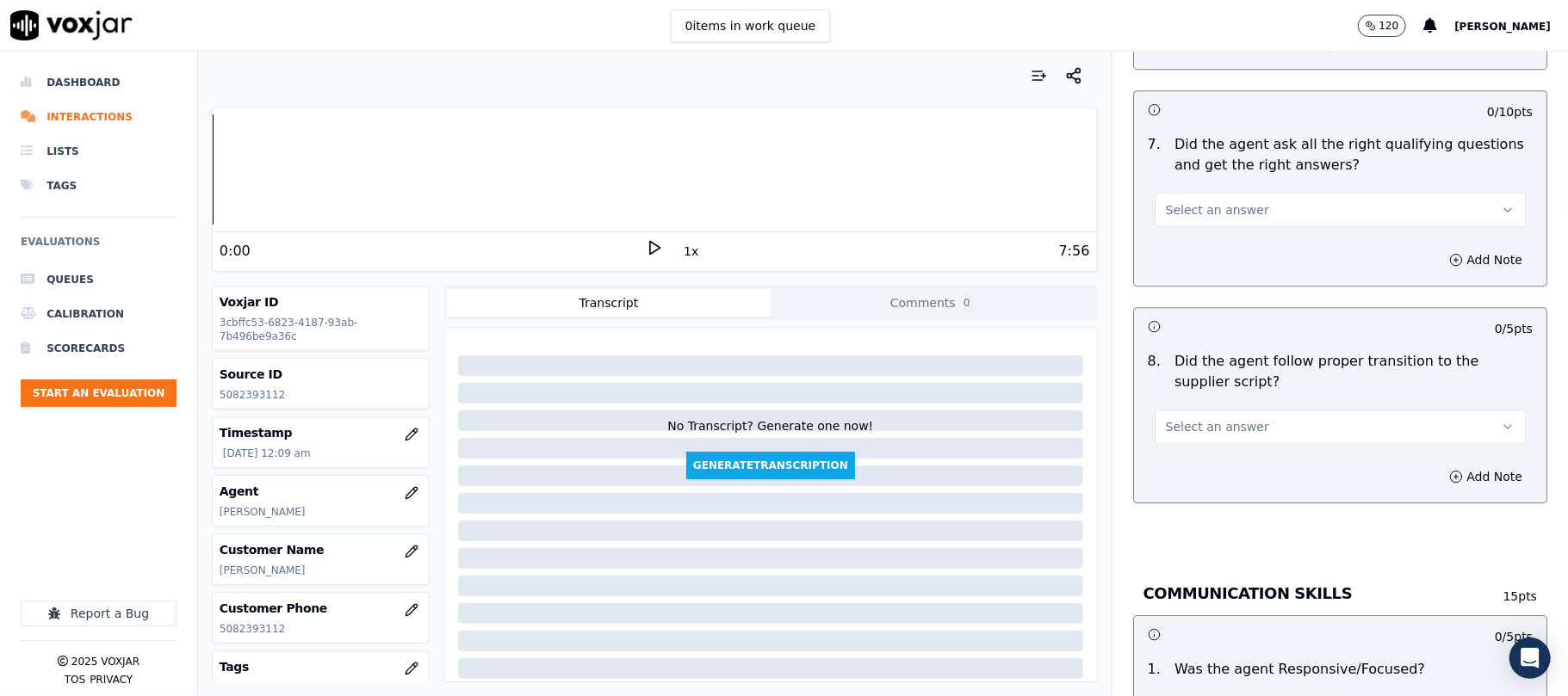
scroll to position [3823, 0]
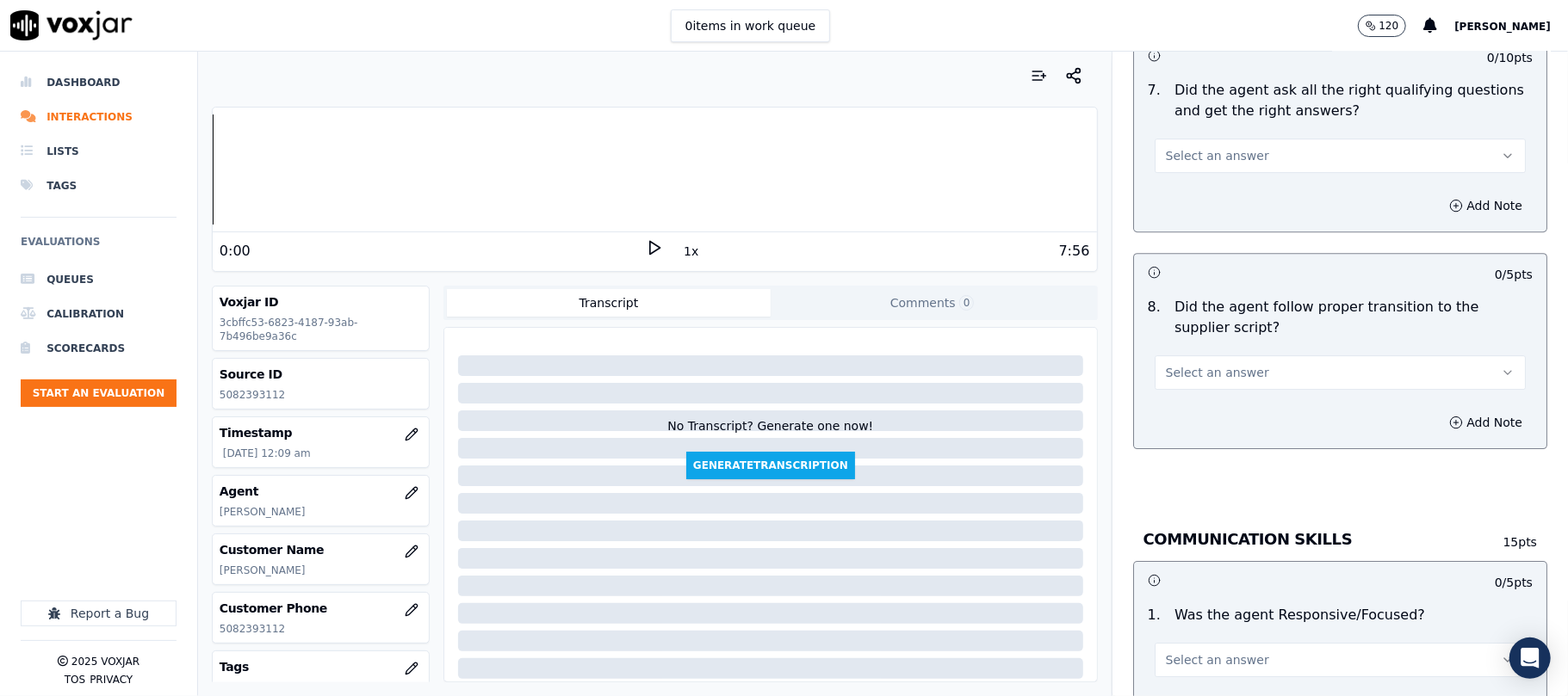
click at [1175, 147] on span "Select an answer" at bounding box center [1217, 156] width 103 height 17
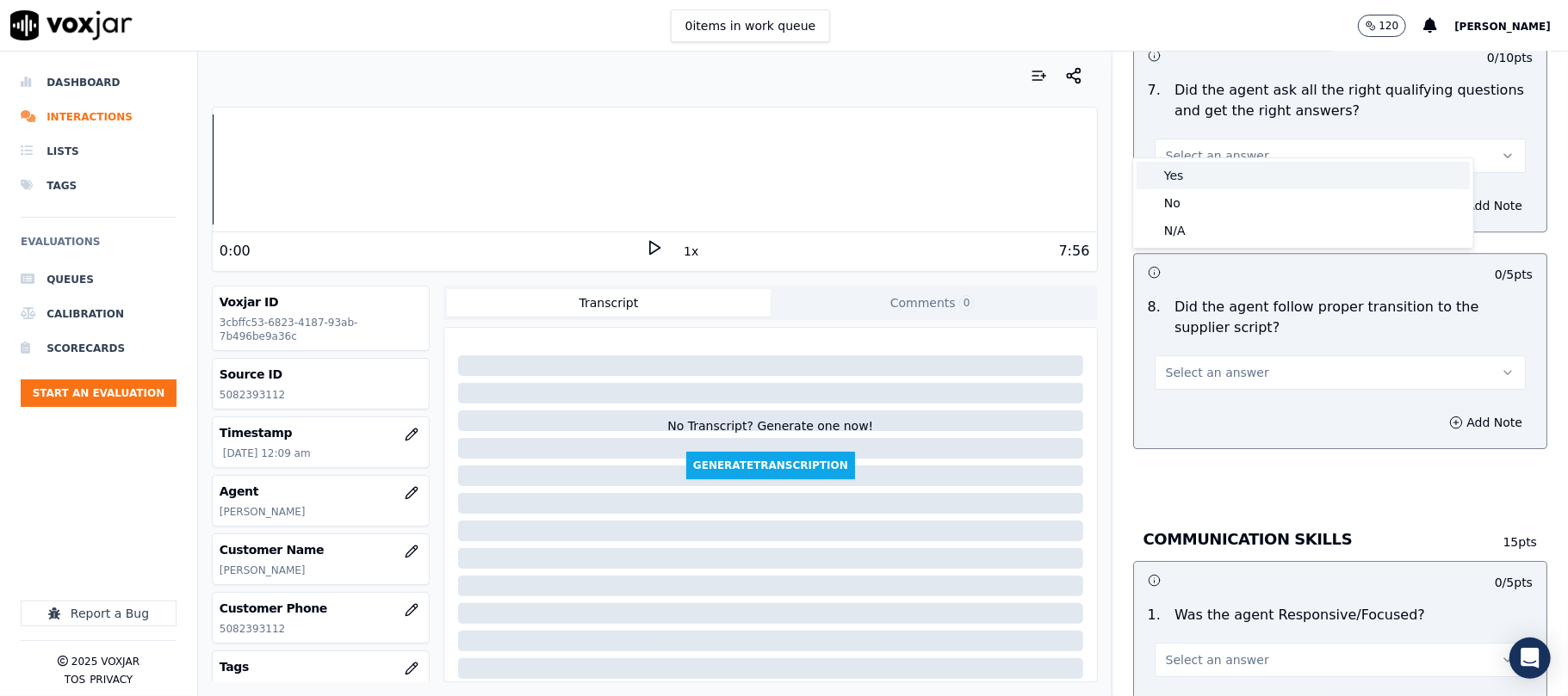
click at [1185, 168] on div "Yes" at bounding box center [1303, 175] width 333 height 28
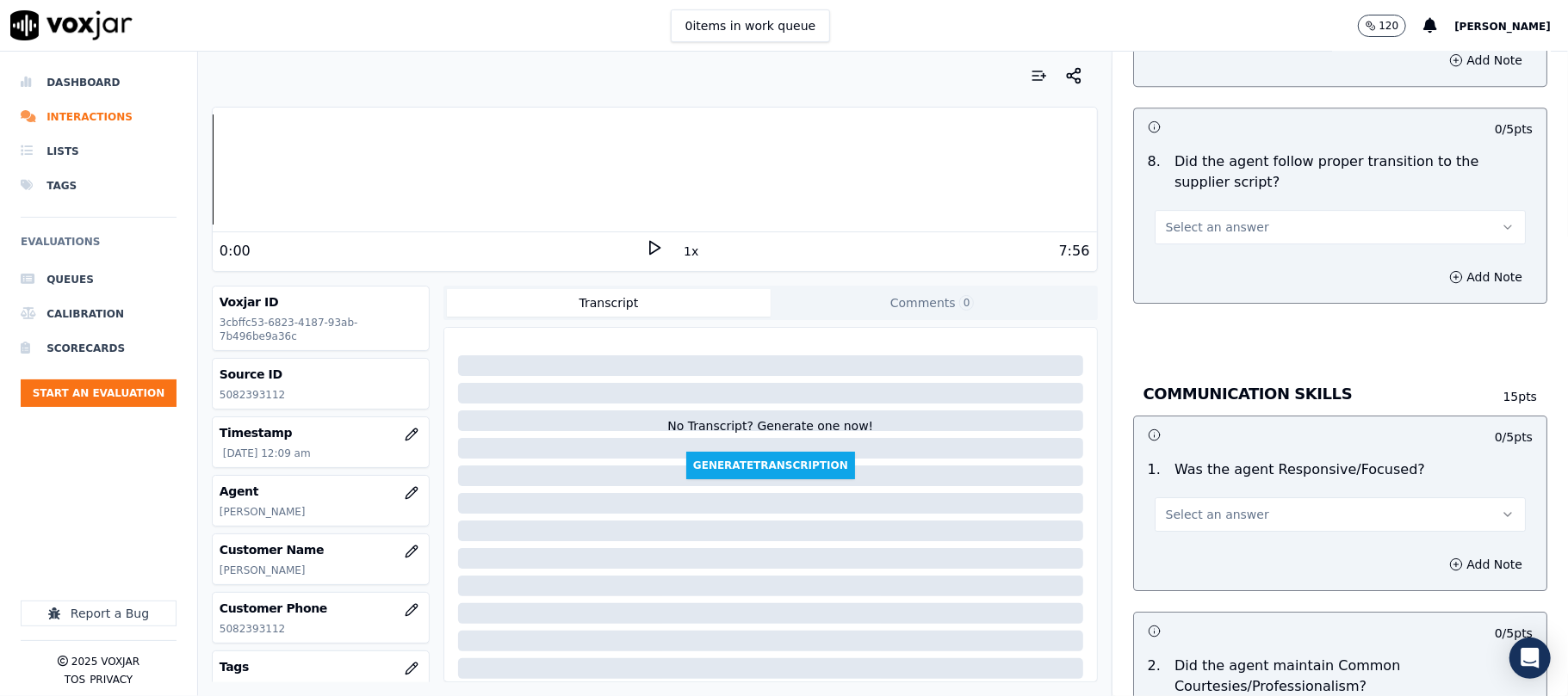
scroll to position [4014, 0]
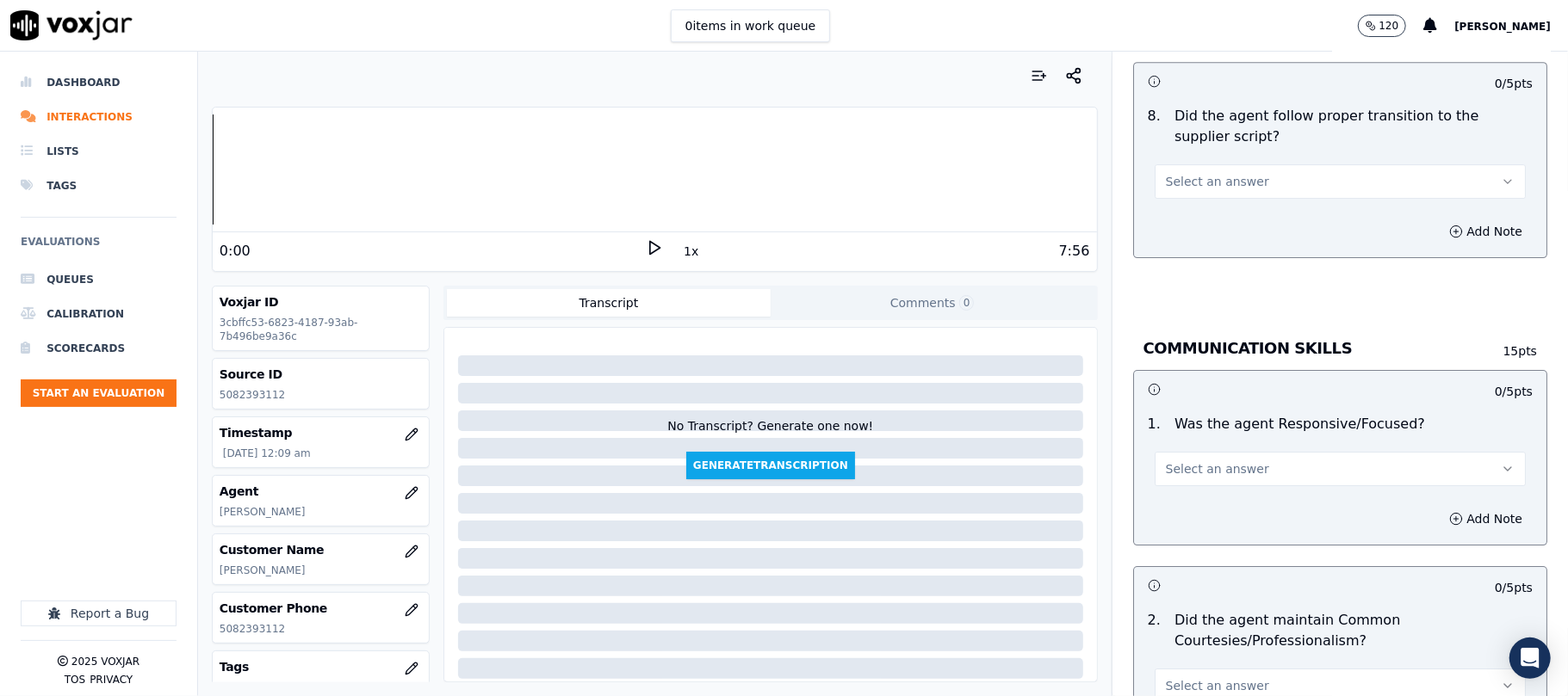
click at [1190, 181] on div "8 . Did the agent follow proper transition to the supplier script? Select an an…" at bounding box center [1339, 152] width 412 height 107
click at [1189, 173] on span "Select an answer" at bounding box center [1217, 182] width 103 height 17
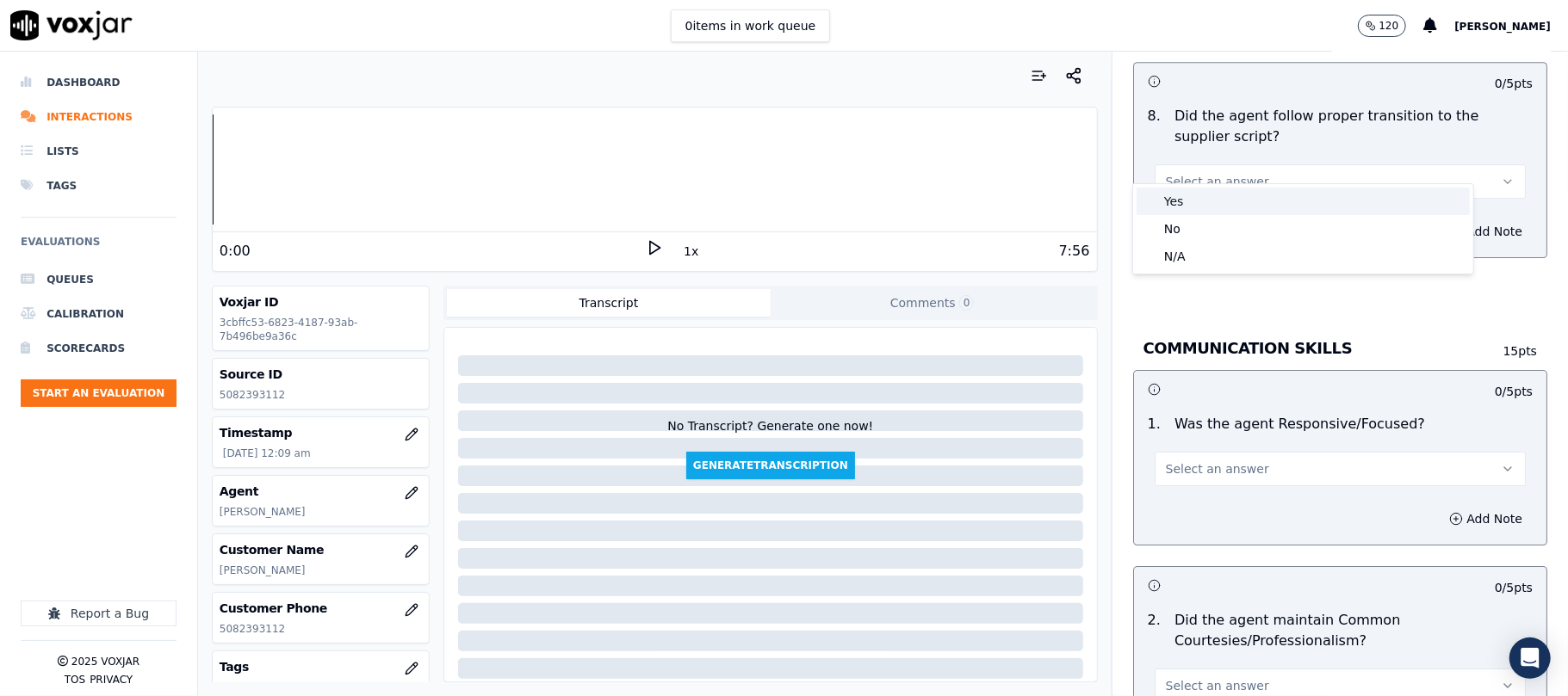
click at [1174, 207] on div "Yes" at bounding box center [1303, 201] width 333 height 28
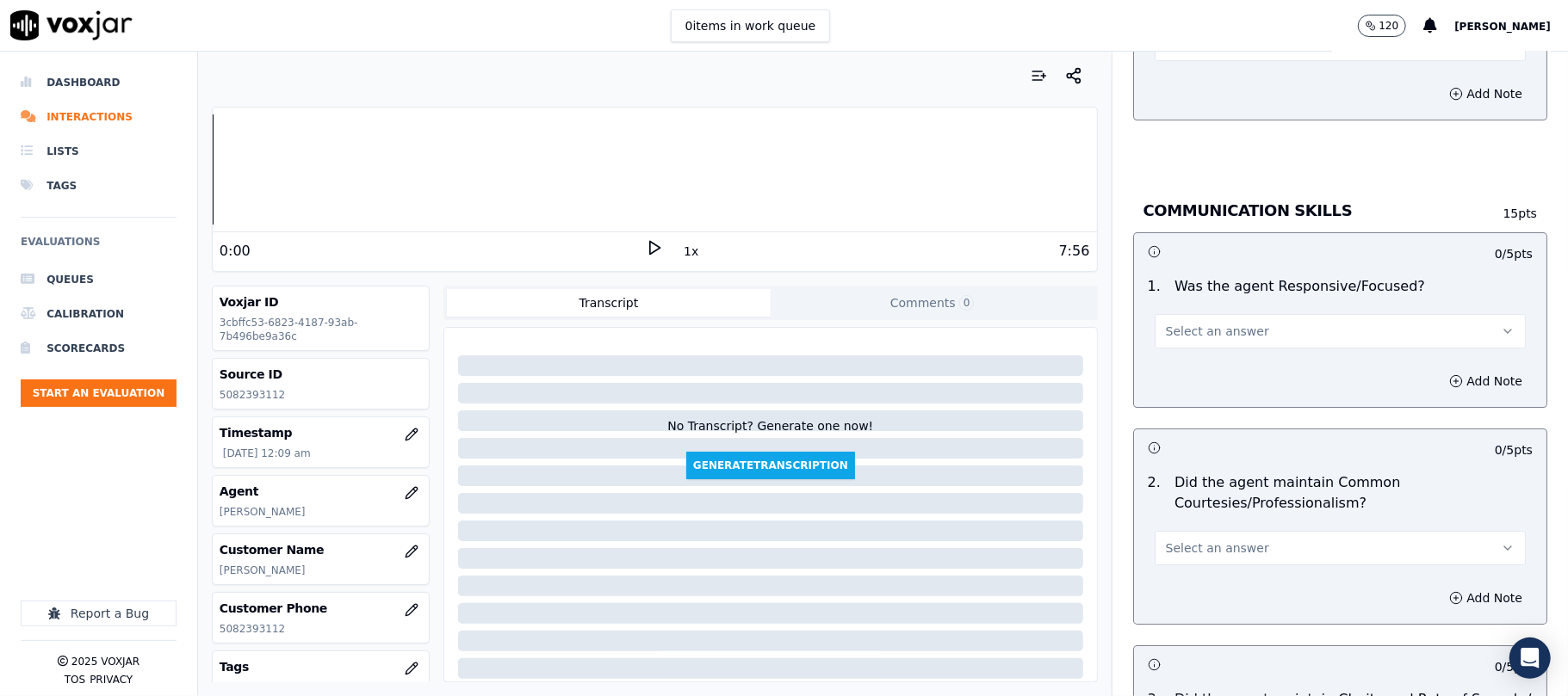
scroll to position [4207, 0]
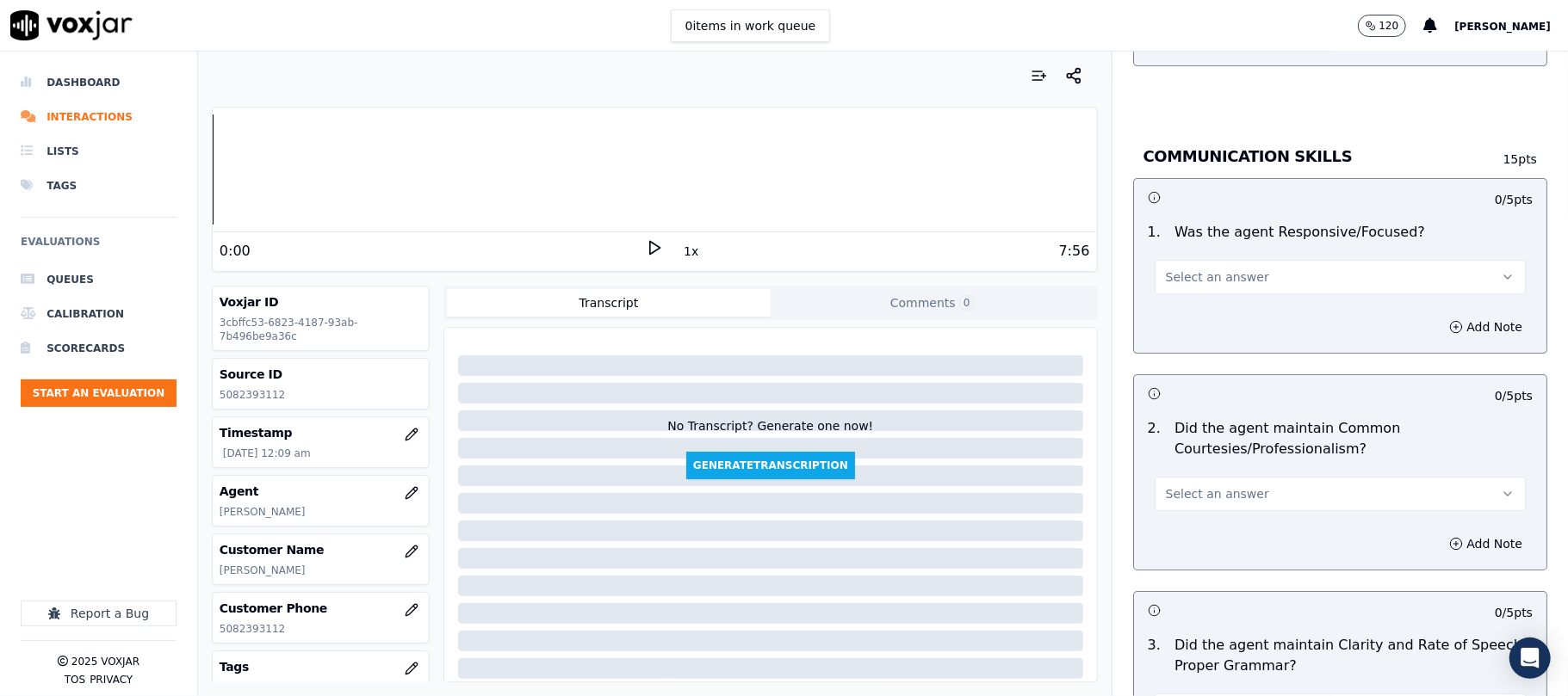
click at [1195, 260] on button "Select an answer" at bounding box center [1340, 277] width 371 height 34
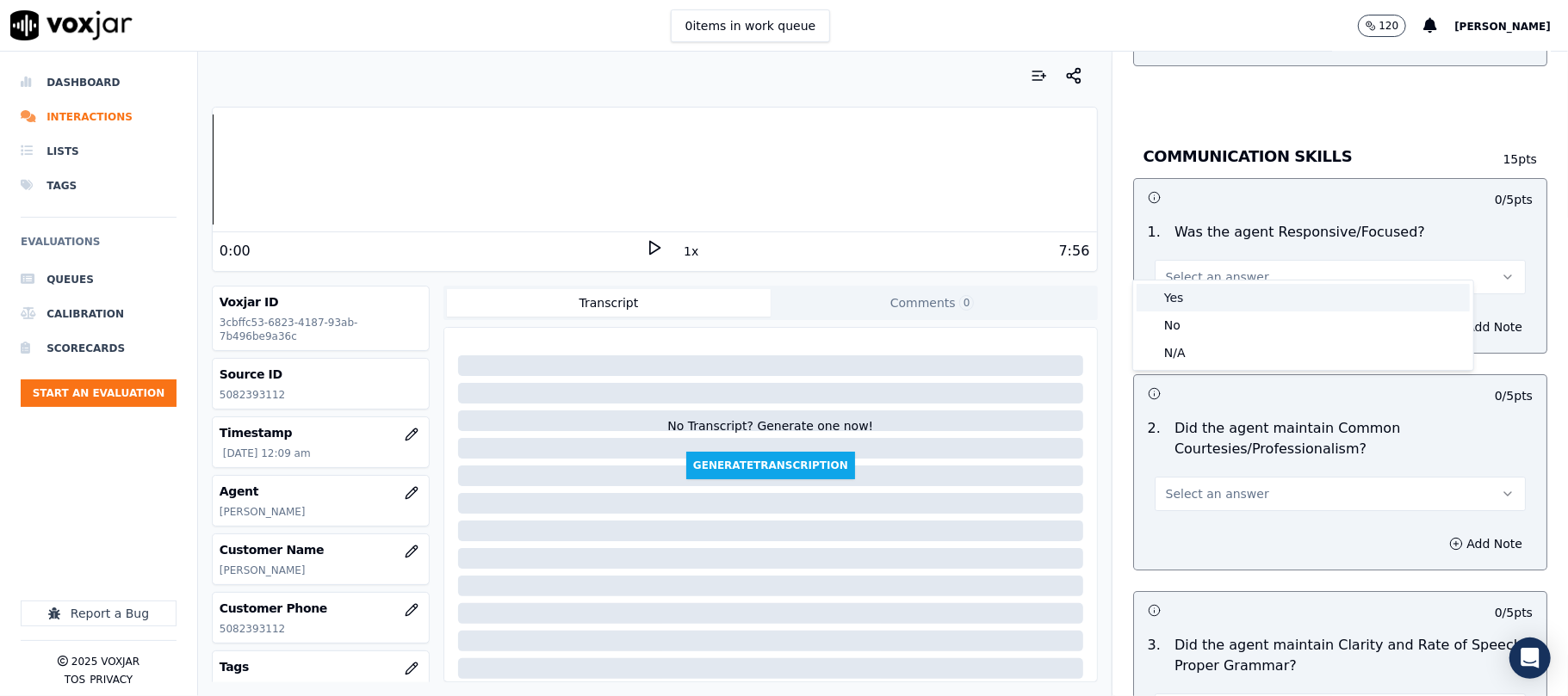
click at [1169, 299] on div "Yes" at bounding box center [1303, 297] width 333 height 28
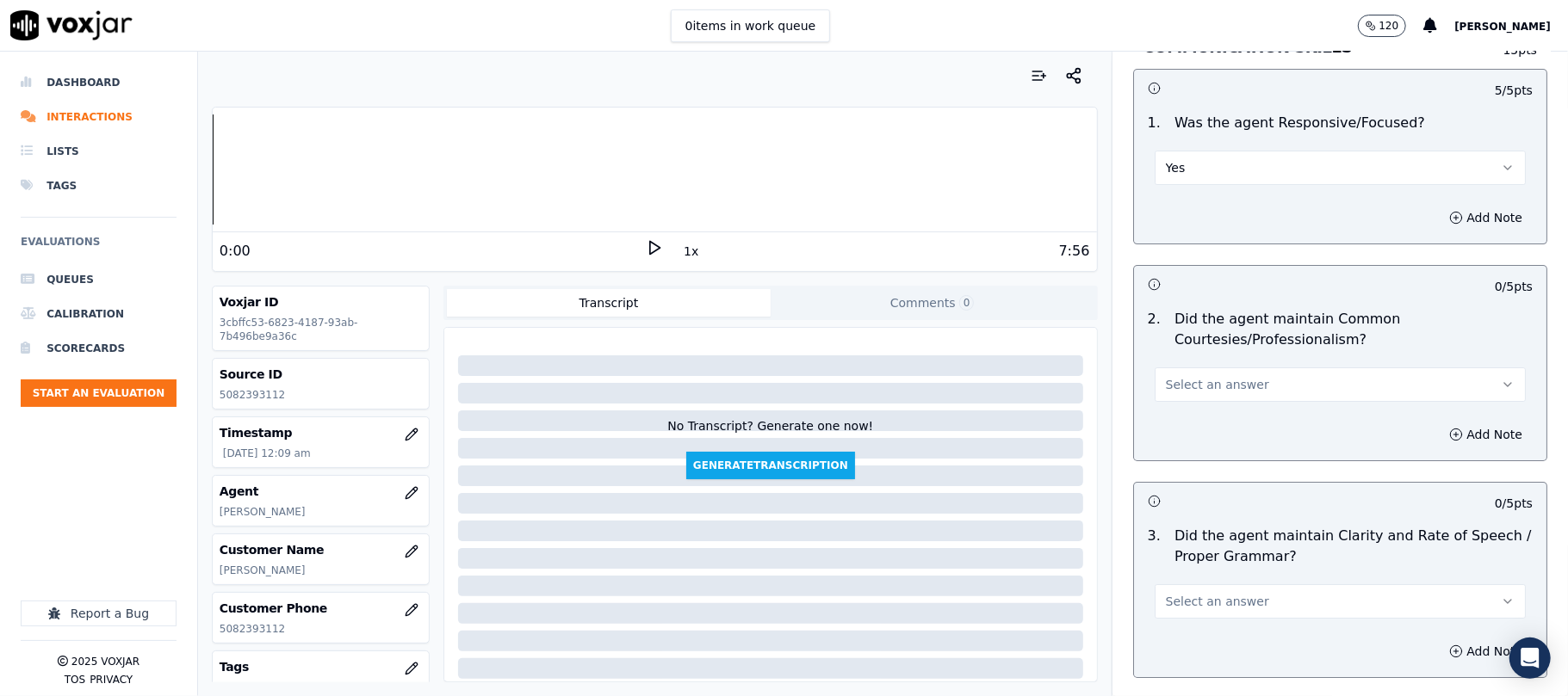
scroll to position [4397, 0]
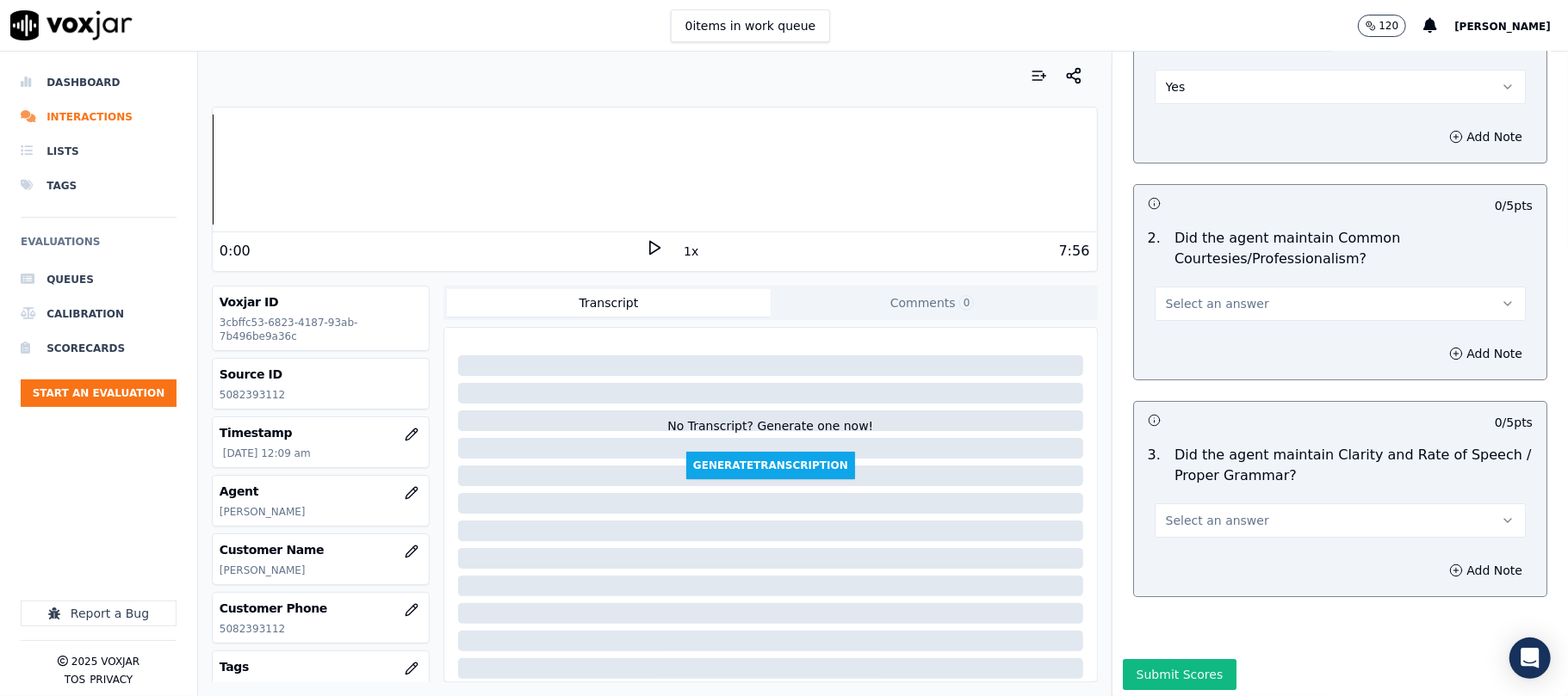
click at [1182, 287] on button "Select an answer" at bounding box center [1340, 304] width 371 height 34
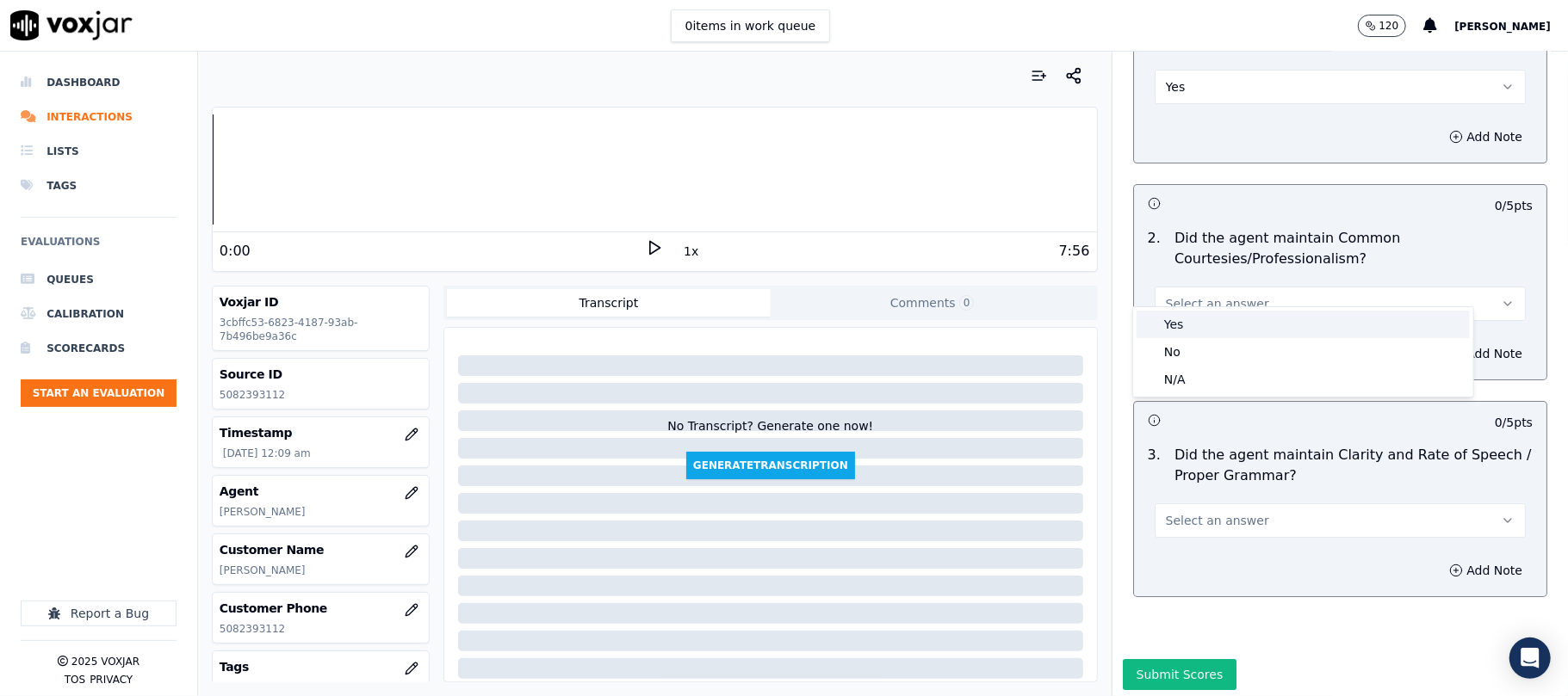
click at [1157, 328] on div "Yes" at bounding box center [1303, 324] width 333 height 28
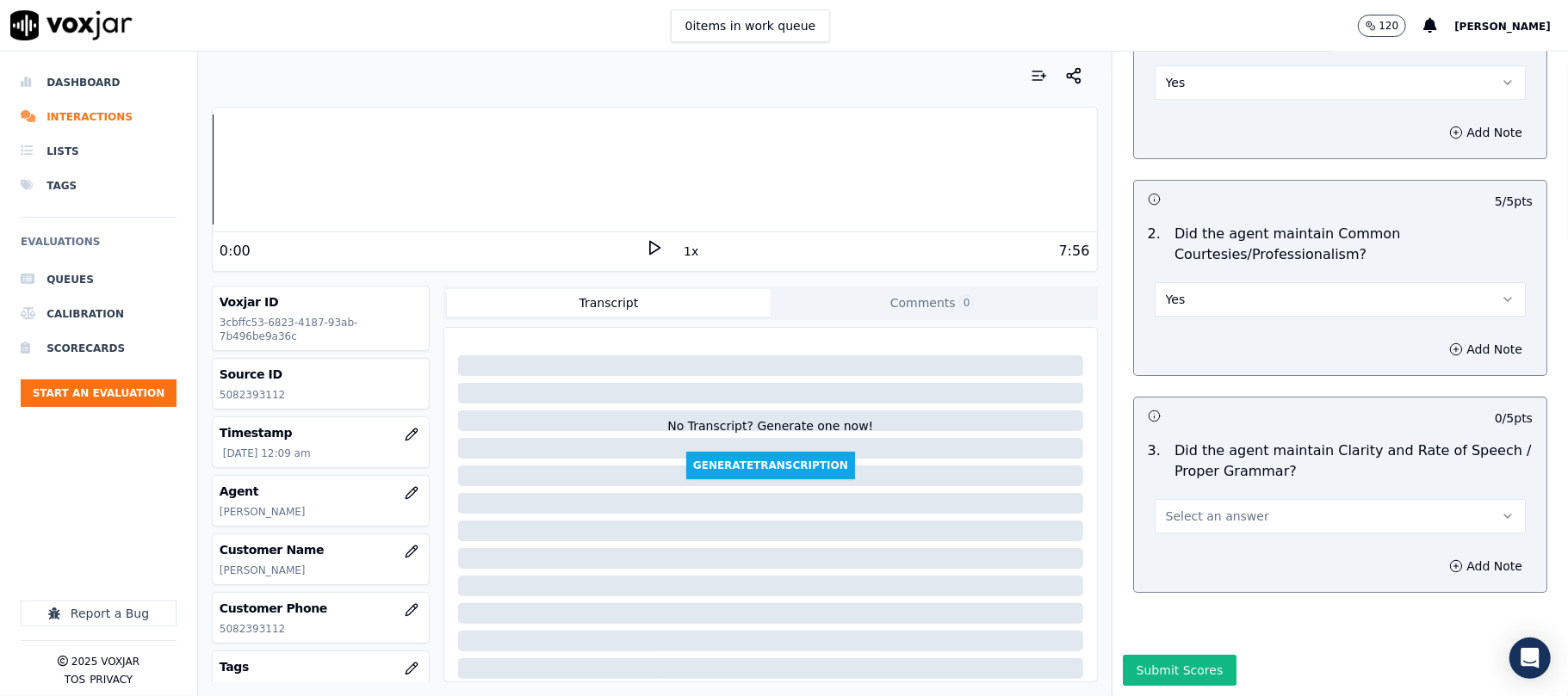
scroll to position [4436, 0]
click at [1165, 508] on span "Select an answer" at bounding box center [1217, 516] width 103 height 17
click at [1151, 500] on span at bounding box center [1149, 503] width 12 height 12
click at [1150, 655] on button "Submit Scores" at bounding box center [1180, 670] width 115 height 31
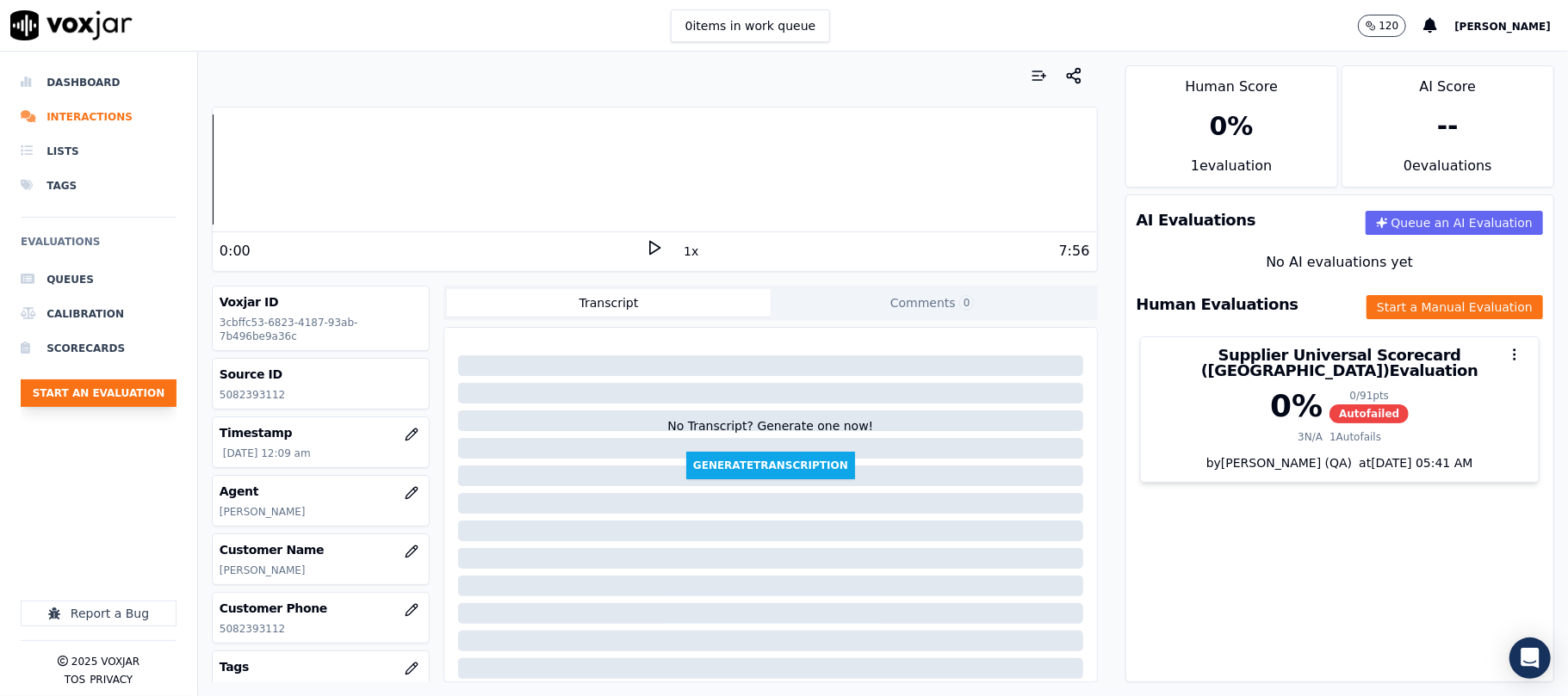
click at [110, 404] on button "Start an Evaluation" at bounding box center [99, 393] width 156 height 28
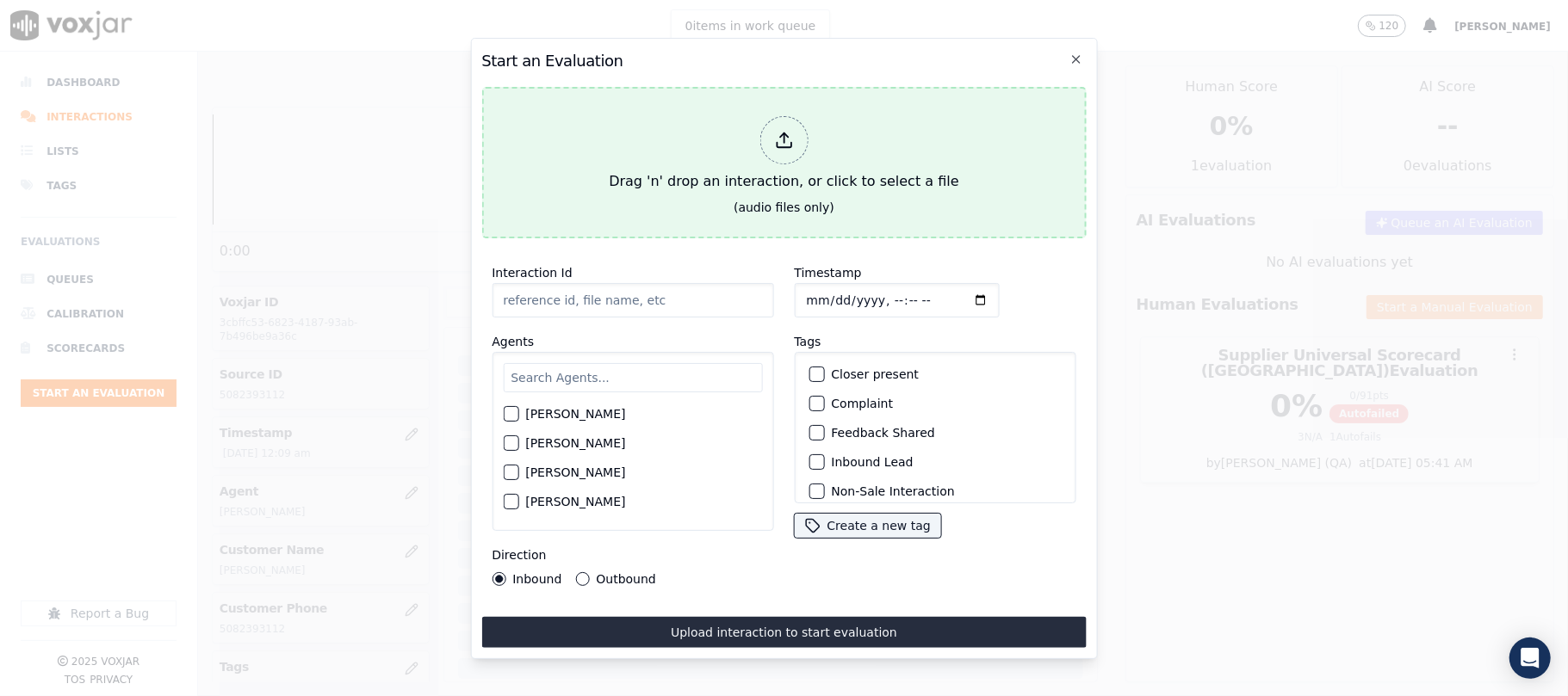
click at [807, 109] on div "Drag 'n' drop an interaction, or click to select a file" at bounding box center [784, 154] width 364 height 90
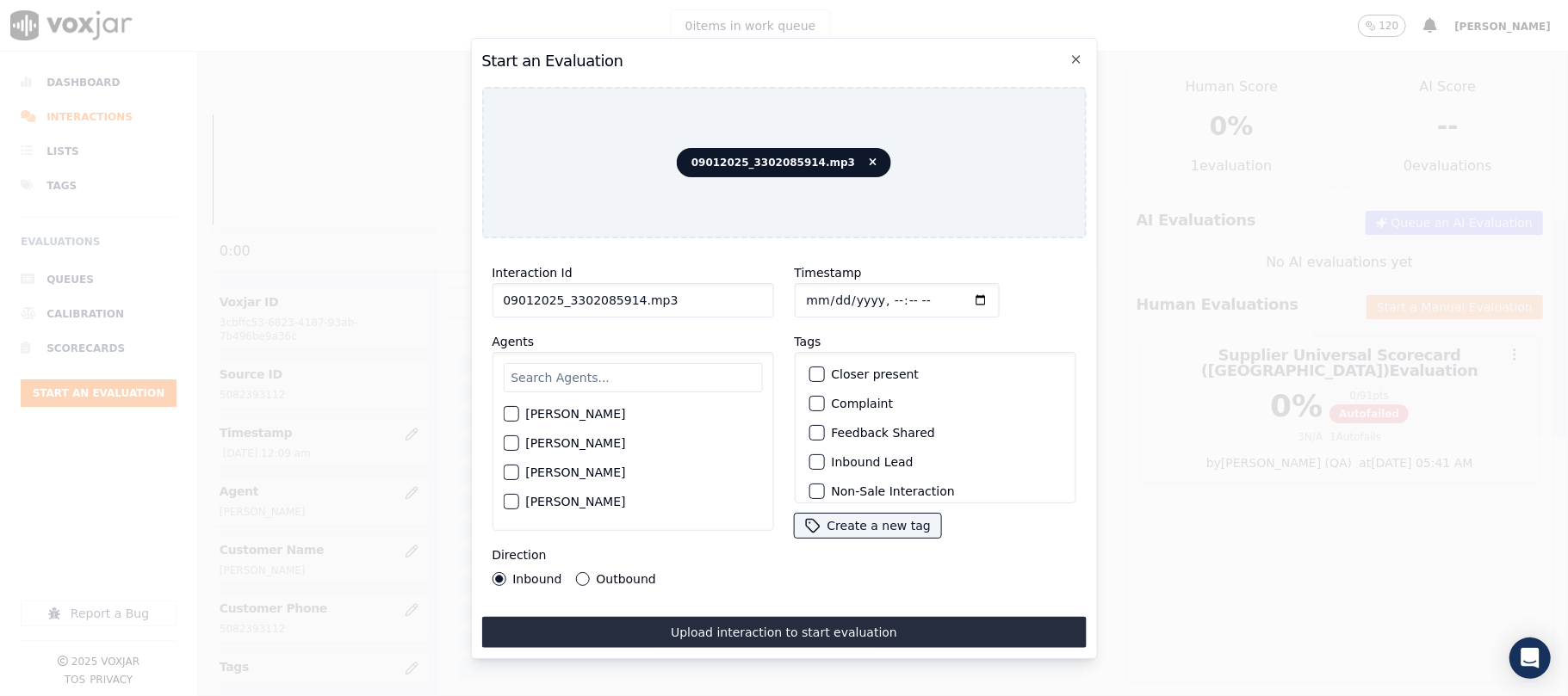
click at [633, 304] on input "09012025_3302085914.mp3" at bounding box center [632, 300] width 281 height 34
paste input "3302085914"
type input "3302085914"
click at [828, 291] on input "Timestamp" at bounding box center [896, 300] width 205 height 34
type input "[DATE]T00:11"
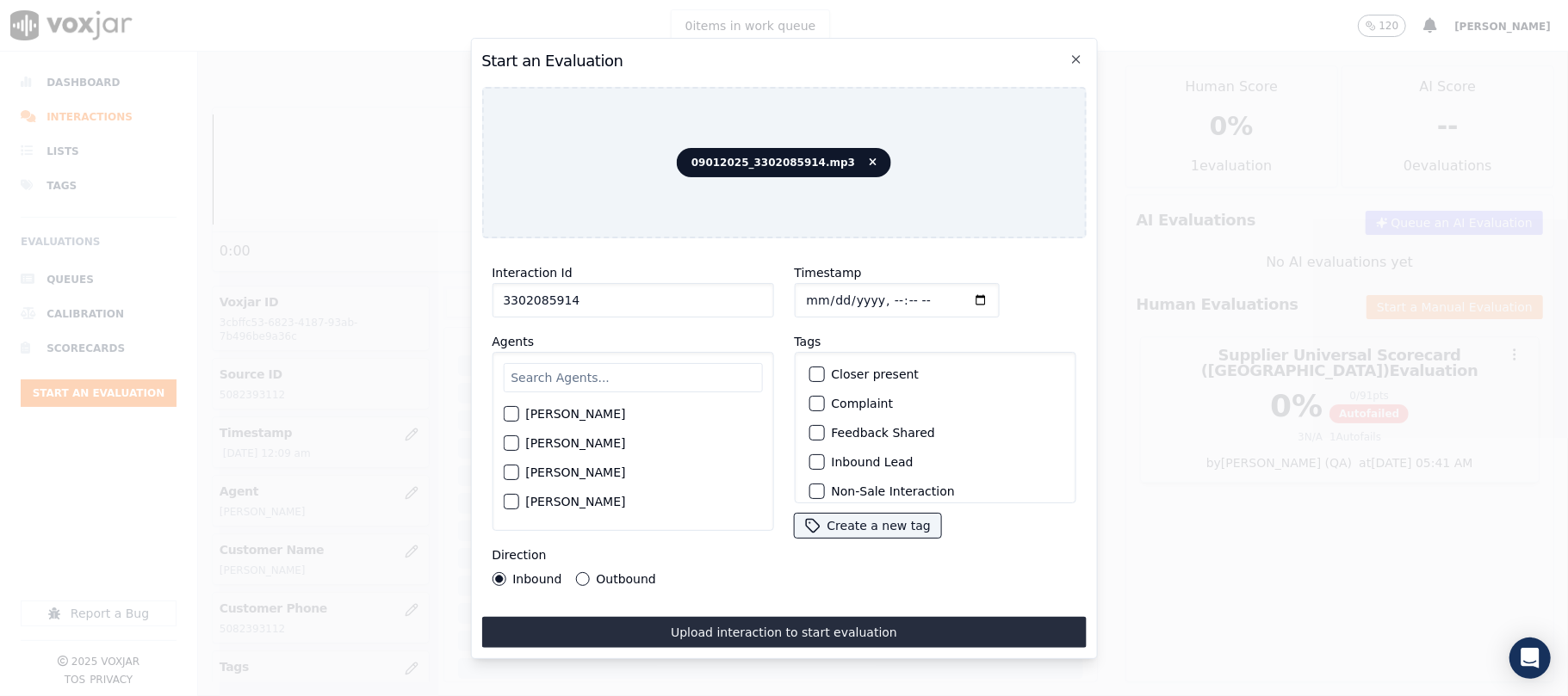
click at [610, 375] on input "text" at bounding box center [632, 378] width 259 height 30
type input "[PERSON_NAME]"
click at [552, 421] on div "[PERSON_NAME]" at bounding box center [632, 419] width 259 height 30
click at [559, 413] on label "[PERSON_NAME]" at bounding box center [575, 419] width 99 height 12
click at [519, 411] on button "[PERSON_NAME]" at bounding box center [511, 419] width 15 height 15
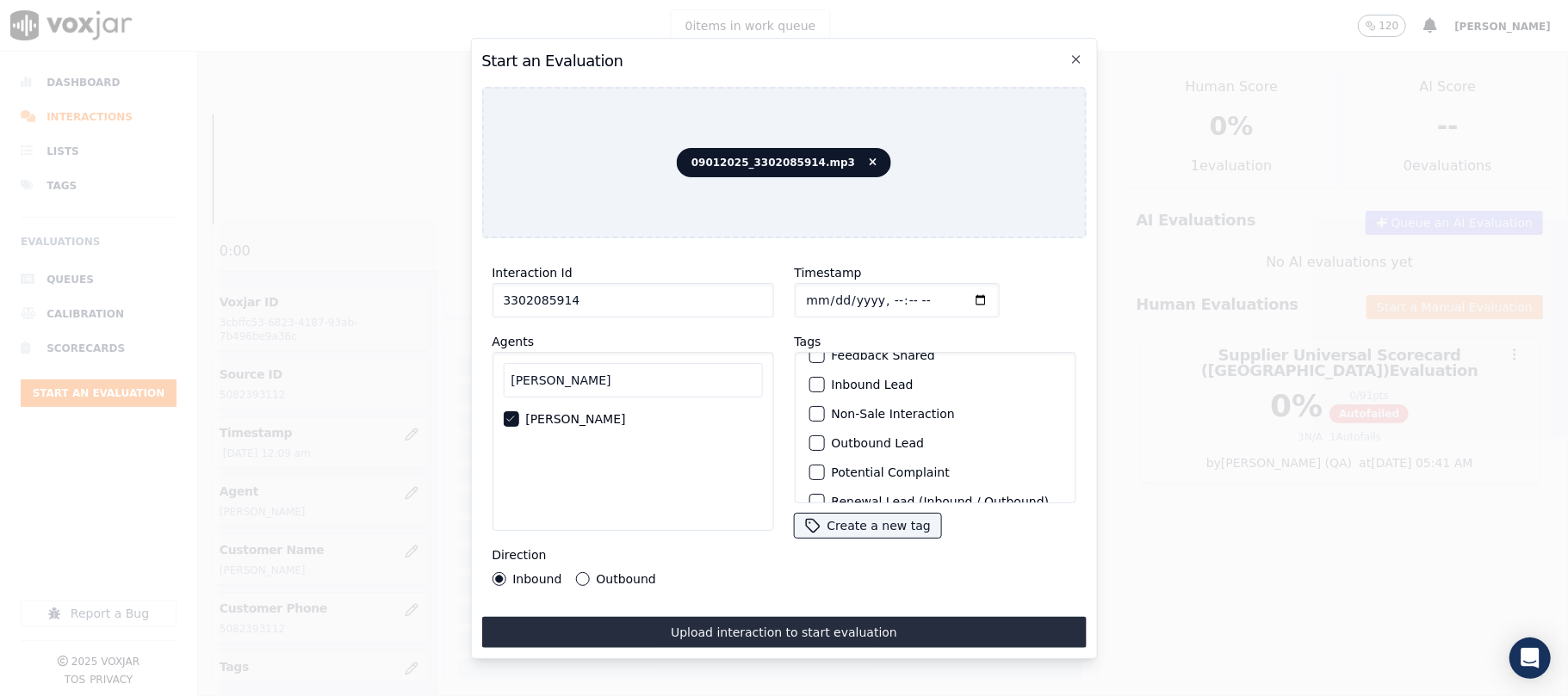
scroll to position [150, 0]
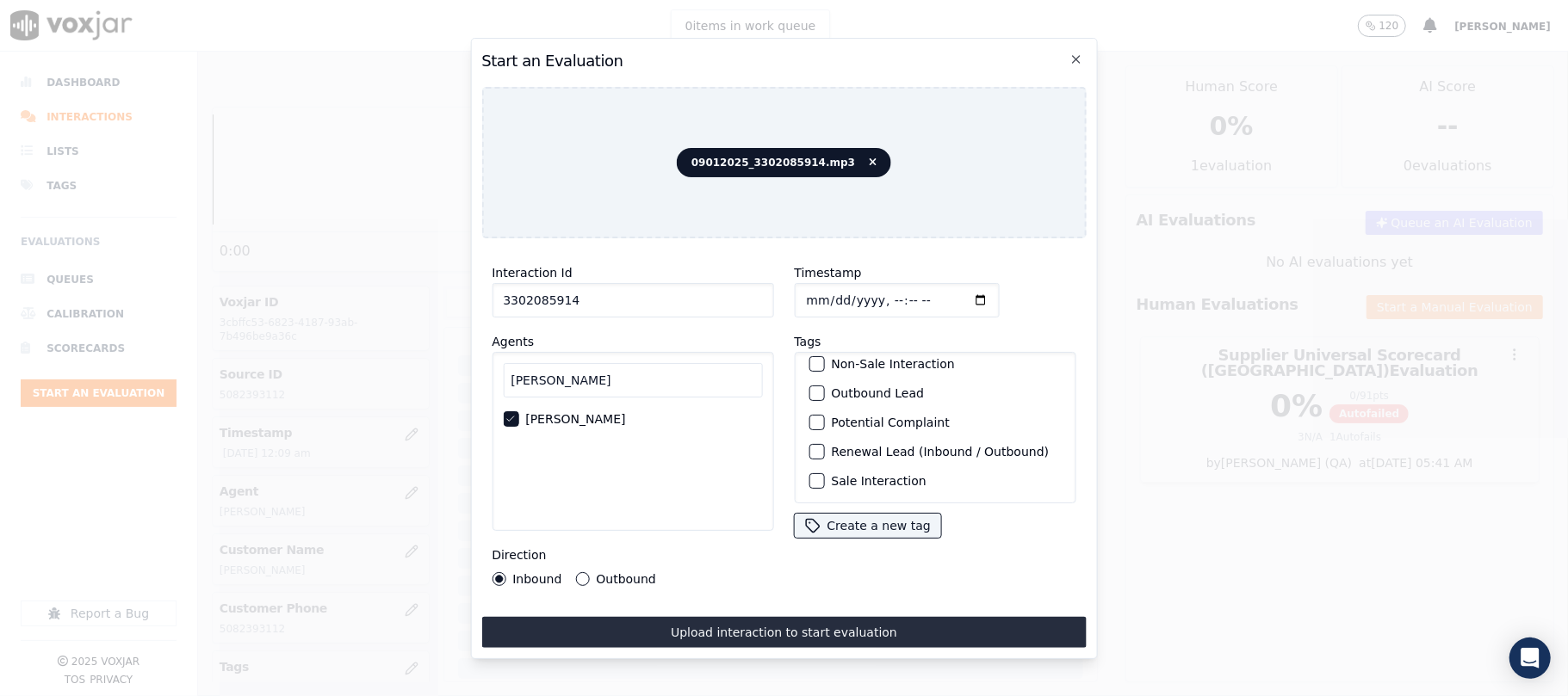
click at [830, 475] on label "Sale Interaction" at bounding box center [877, 481] width 95 height 12
click at [824, 473] on button "Sale Interaction" at bounding box center [816, 481] width 15 height 15
click at [613, 561] on div "Direction Inbound Outbound" at bounding box center [632, 565] width 281 height 41
click at [621, 573] on label "Outbound" at bounding box center [626, 578] width 59 height 12
click at [589, 572] on button "Outbound" at bounding box center [582, 578] width 13 height 13
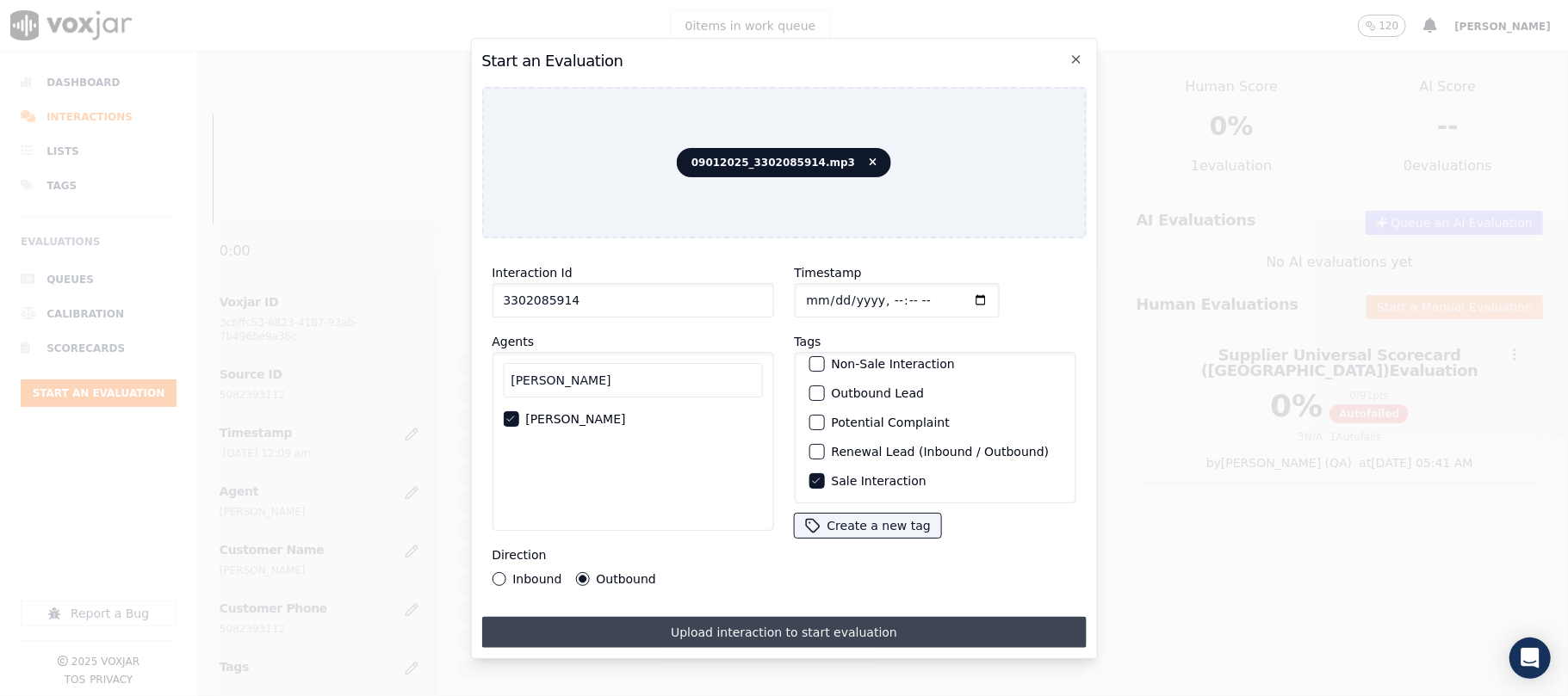
click at [646, 620] on button "Upload interaction to start evaluation" at bounding box center [784, 632] width 605 height 31
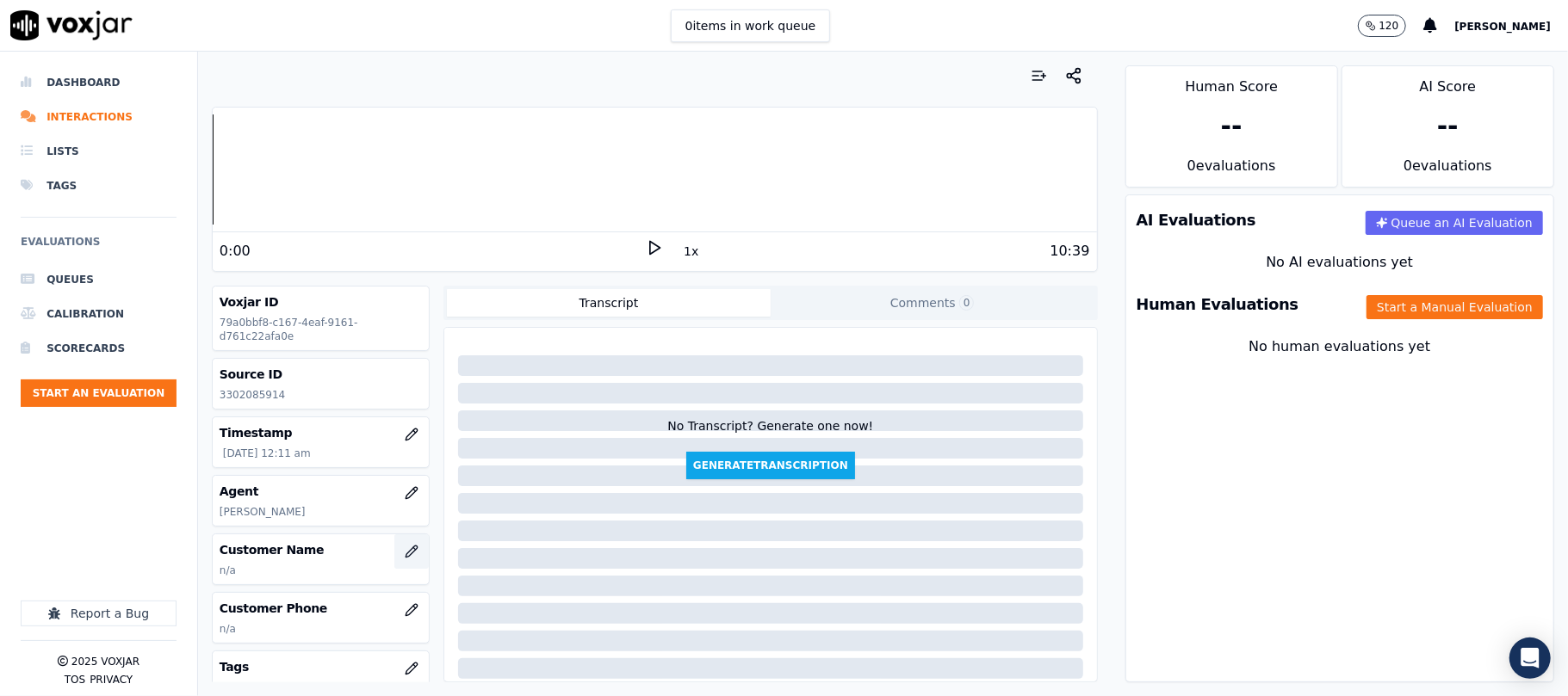
click at [406, 552] on icon "button" at bounding box center [411, 552] width 11 height 11
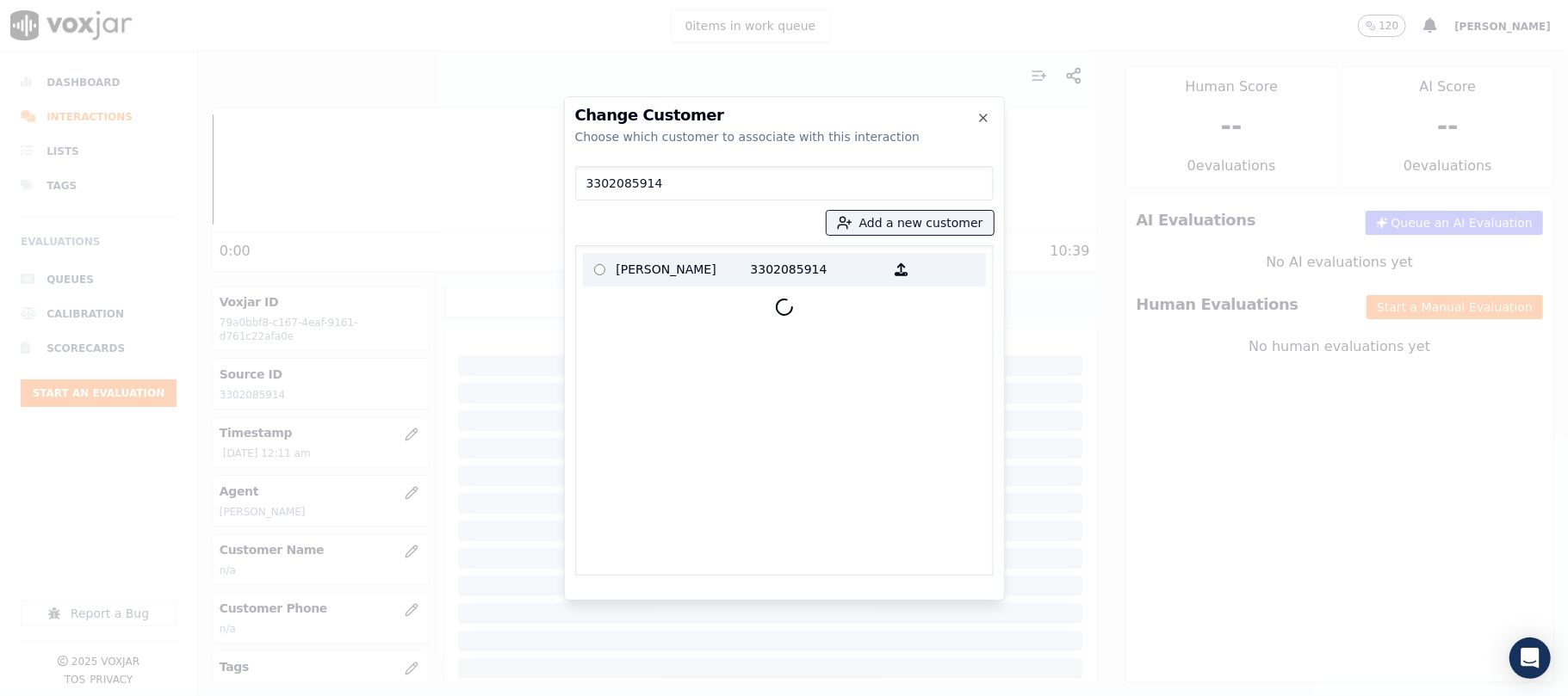
type input "3302085914"
click at [710, 267] on p "[PERSON_NAME]" at bounding box center [683, 270] width 134 height 27
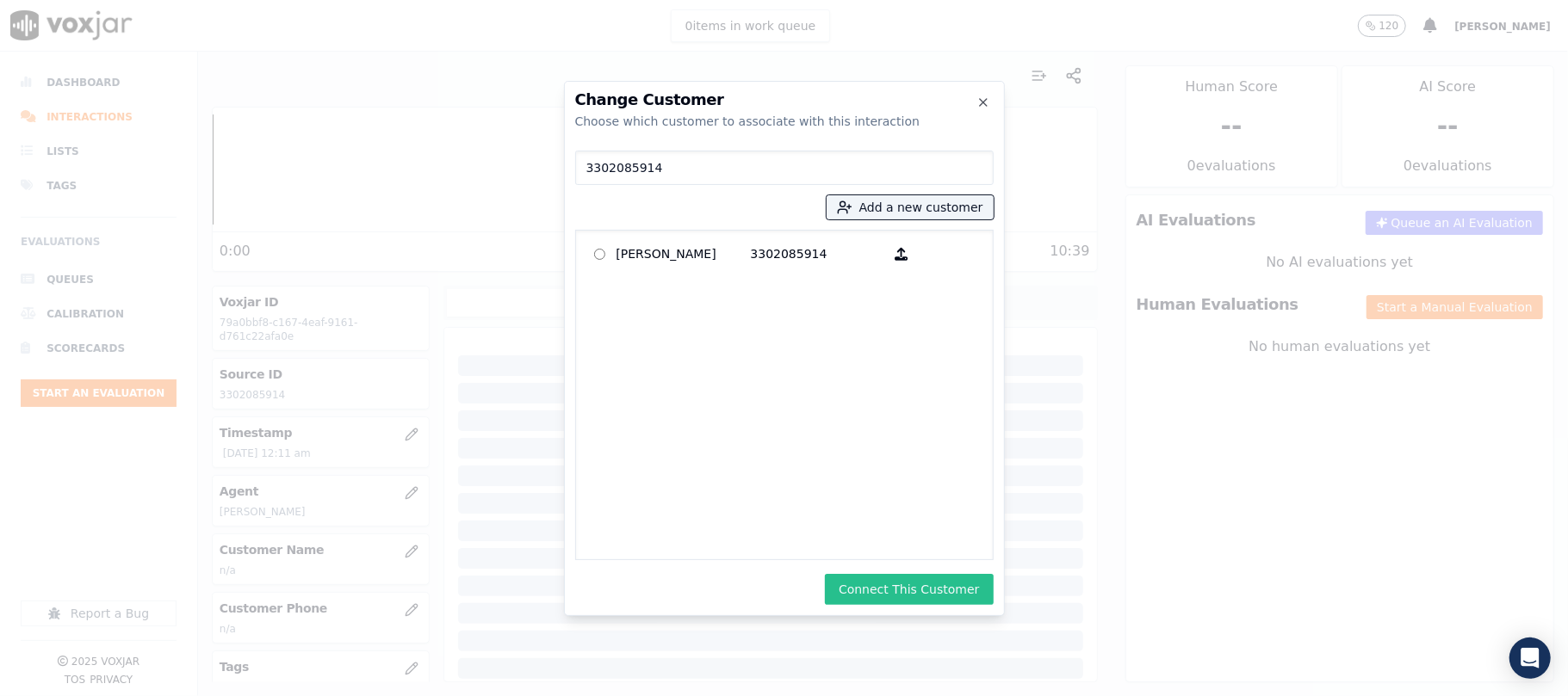
click at [903, 594] on button "Connect This Customer" at bounding box center [908, 589] width 167 height 31
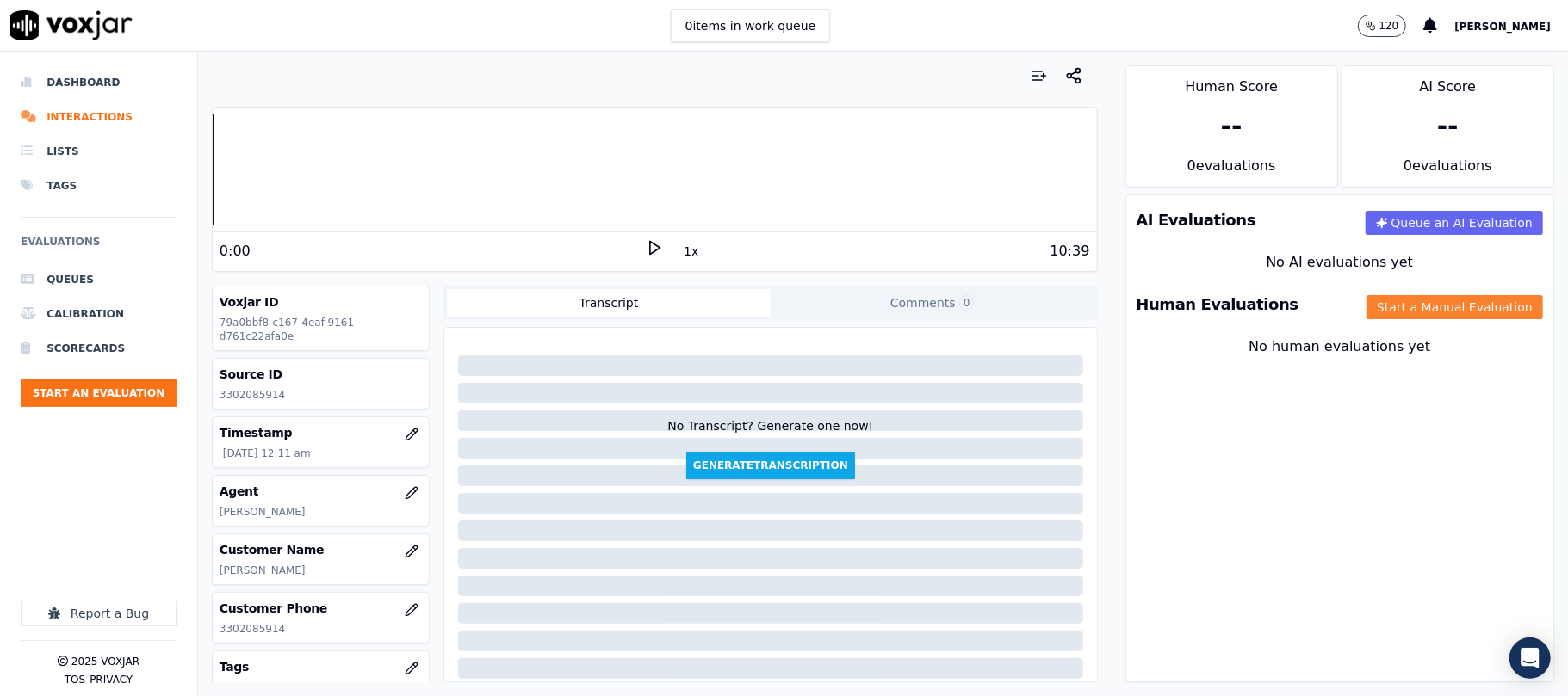
click at [1375, 312] on button "Start a Manual Evaluation" at bounding box center [1454, 307] width 176 height 24
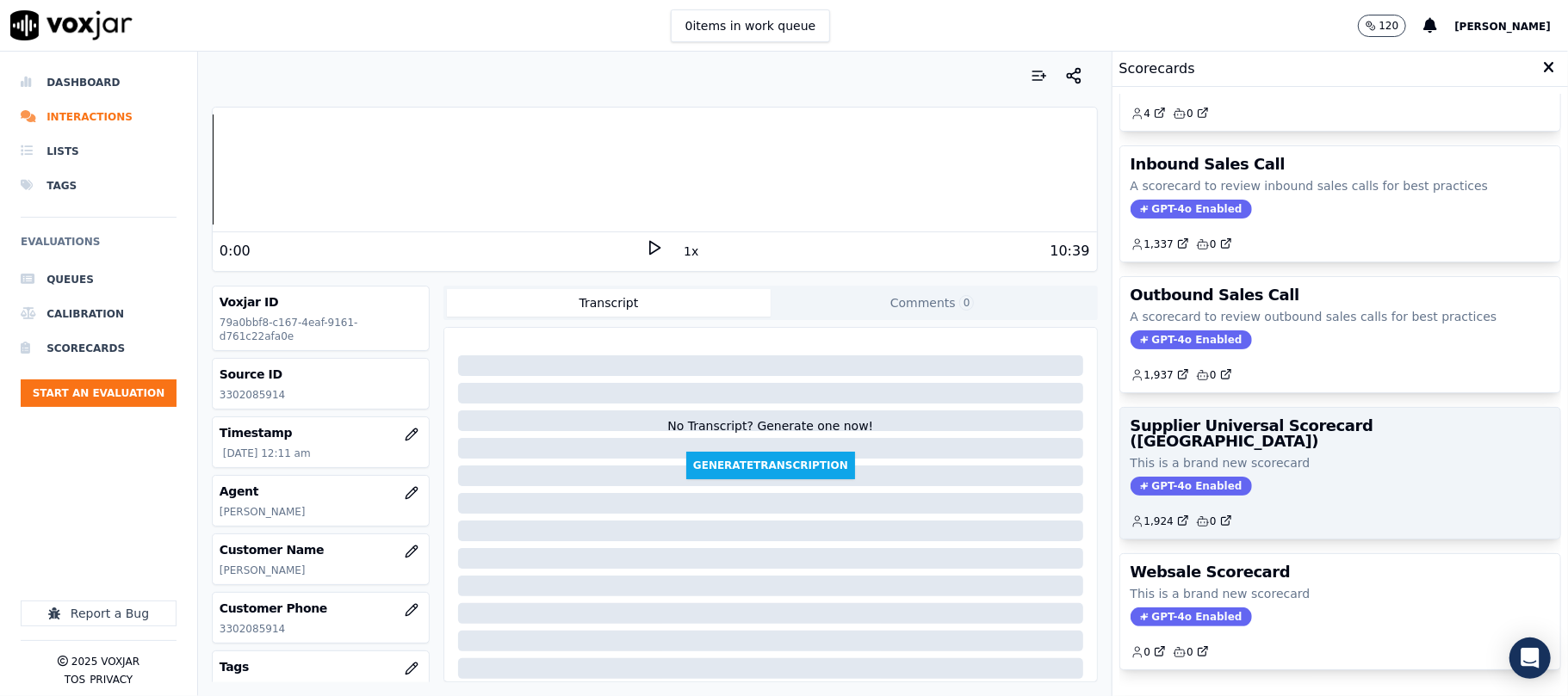
scroll to position [170, 0]
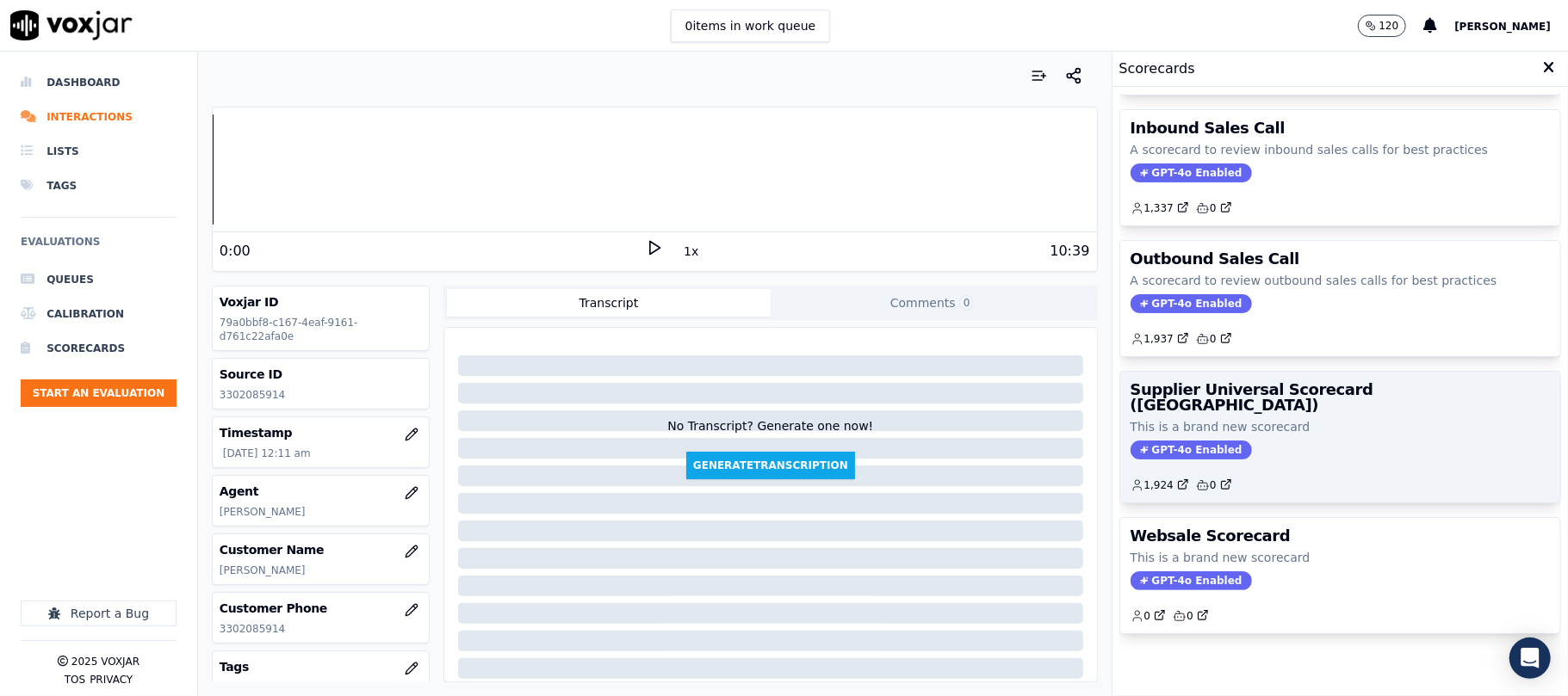
click at [1265, 441] on div "GPT-4o Enabled" at bounding box center [1340, 450] width 419 height 19
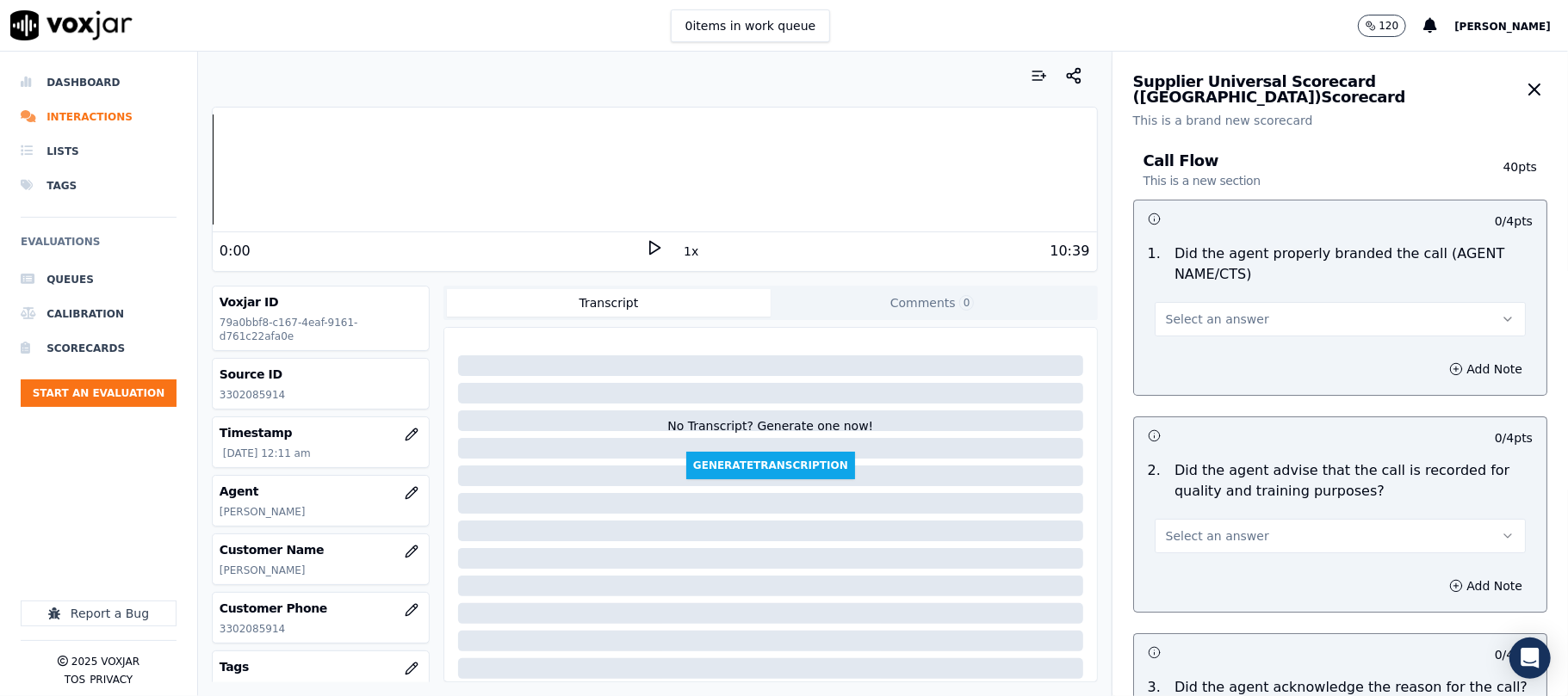
click at [1171, 323] on span "Select an answer" at bounding box center [1217, 319] width 103 height 17
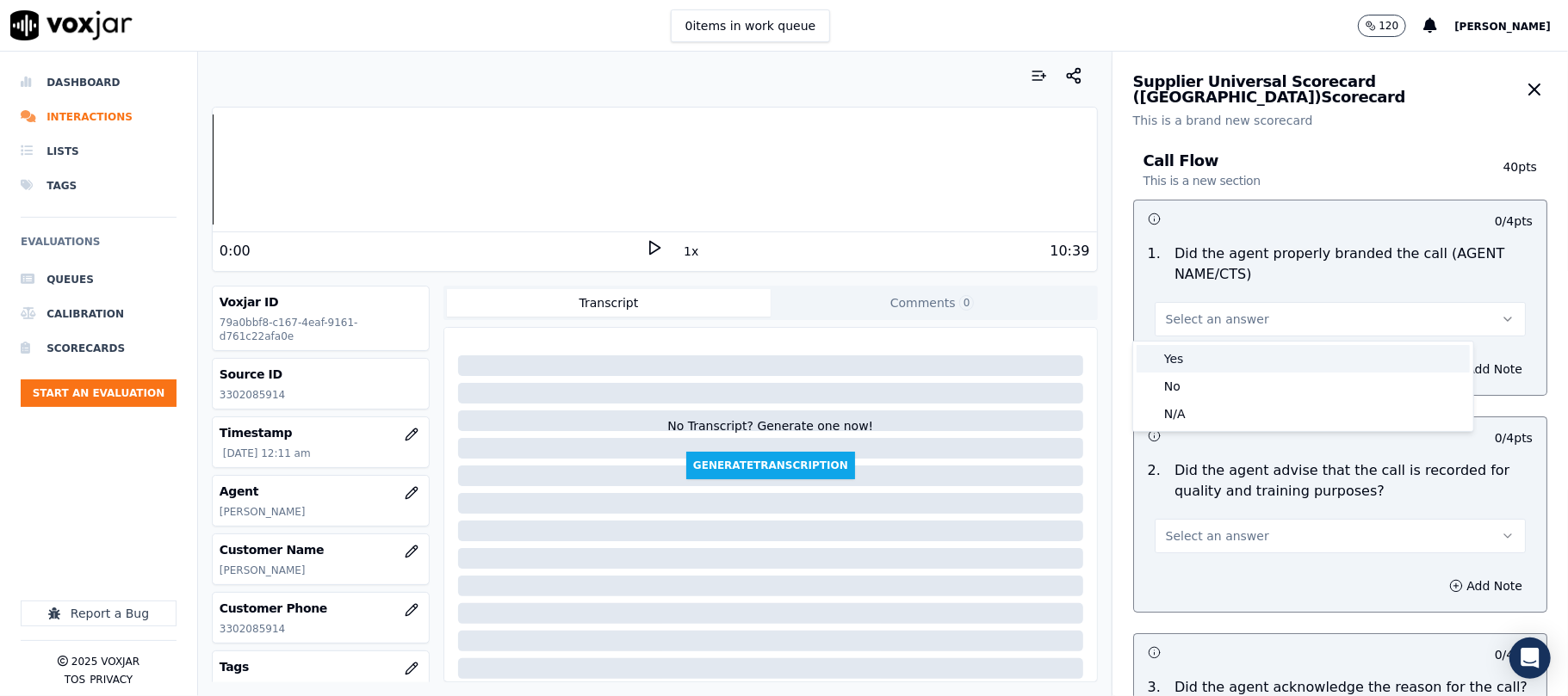
click at [1167, 359] on div "Yes" at bounding box center [1303, 359] width 333 height 28
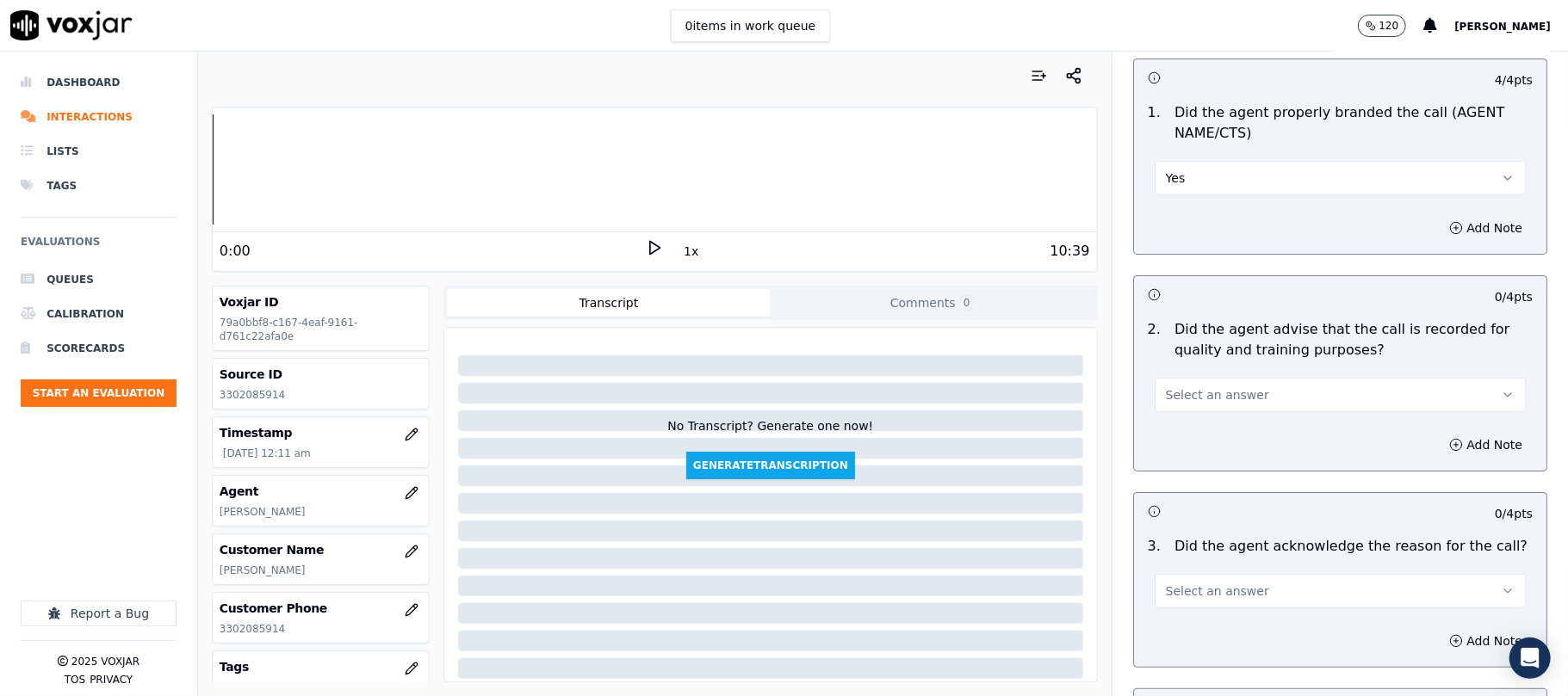
scroll to position [191, 0]
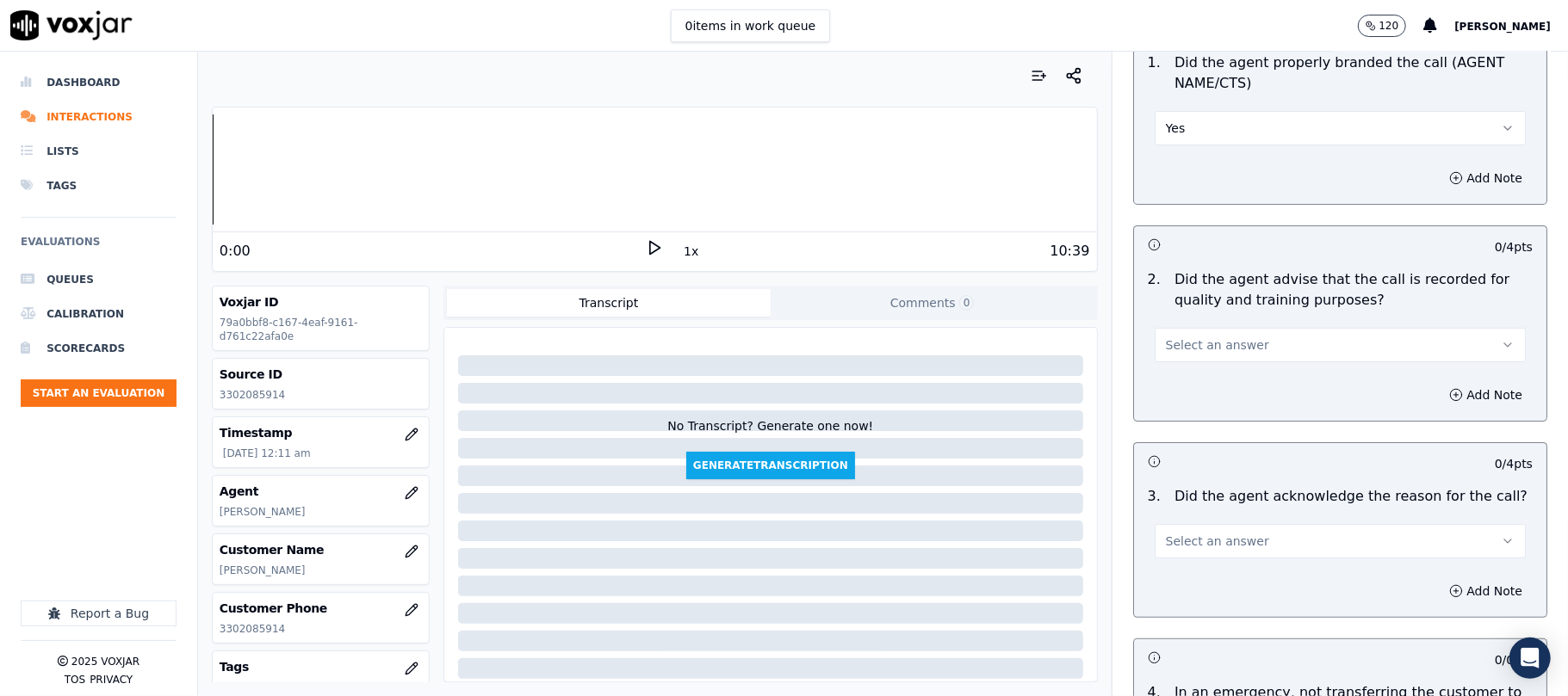
click at [1165, 348] on span "Select an answer" at bounding box center [1217, 345] width 103 height 17
click at [1162, 380] on div "Yes" at bounding box center [1303, 384] width 333 height 28
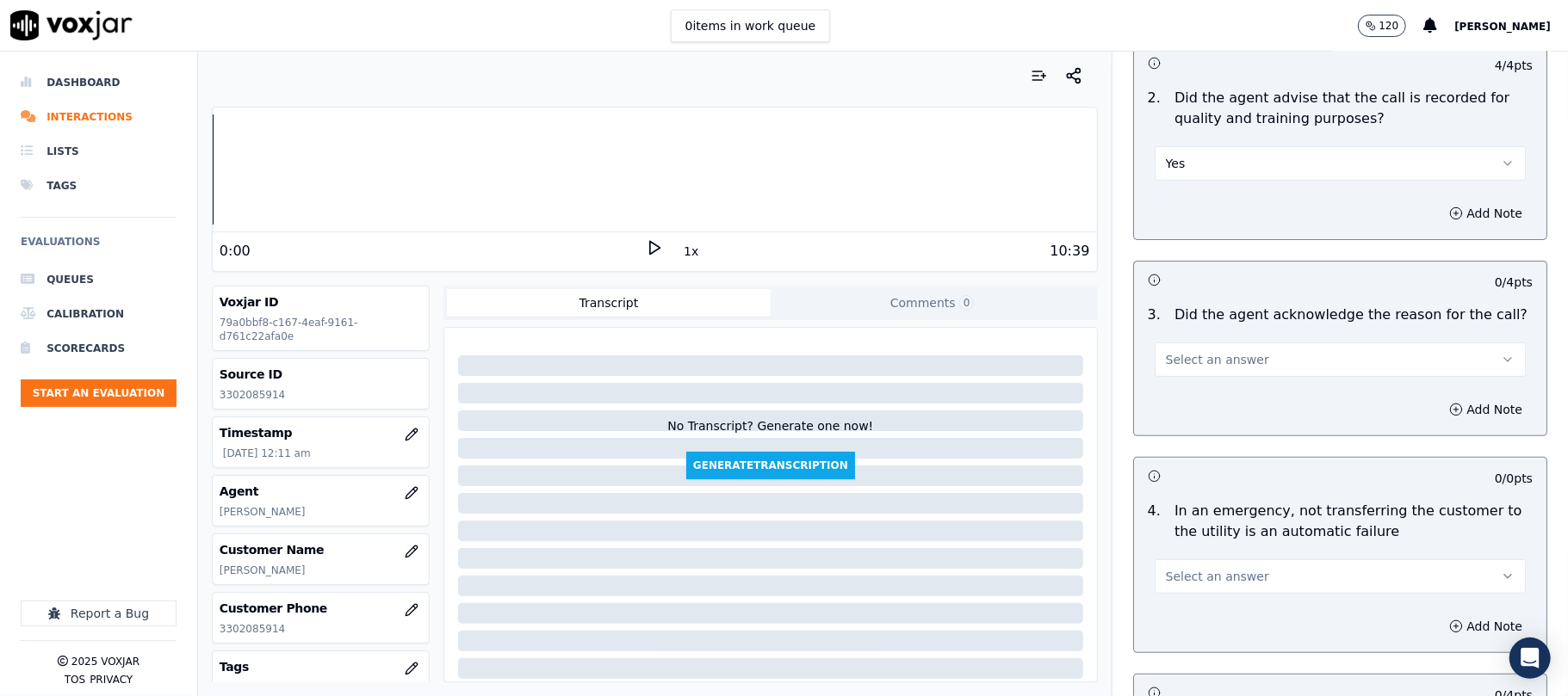
scroll to position [573, 0]
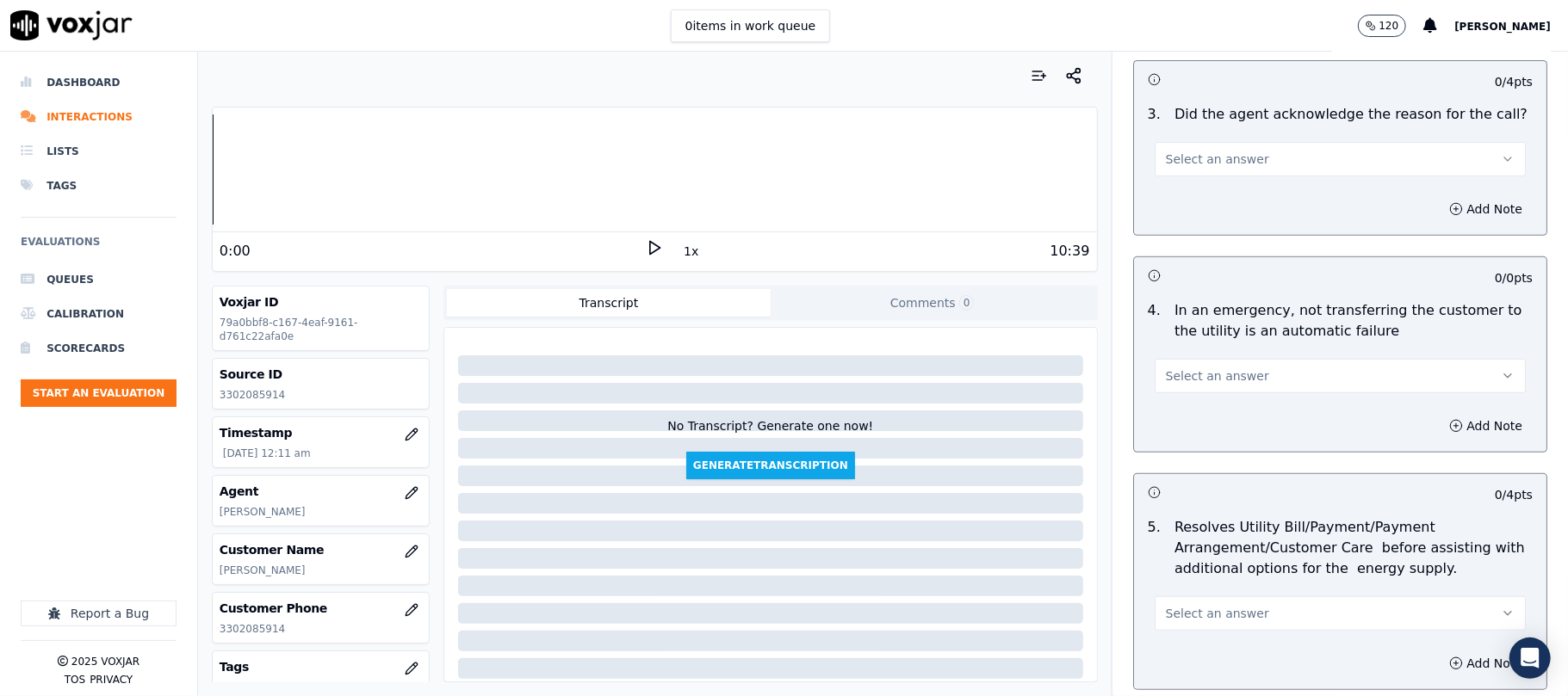
click at [1185, 163] on span "Select an answer" at bounding box center [1217, 159] width 103 height 17
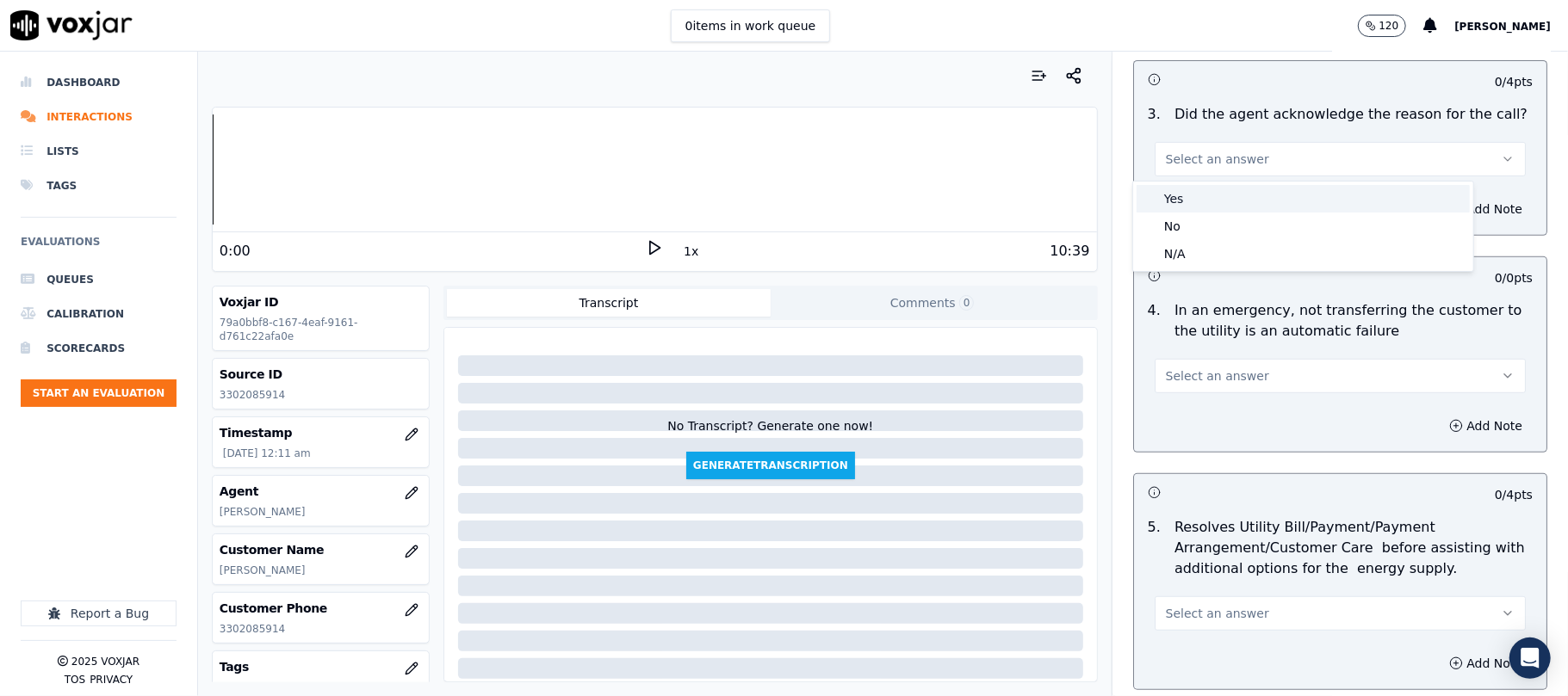
click at [1184, 202] on div "Yes" at bounding box center [1303, 198] width 333 height 28
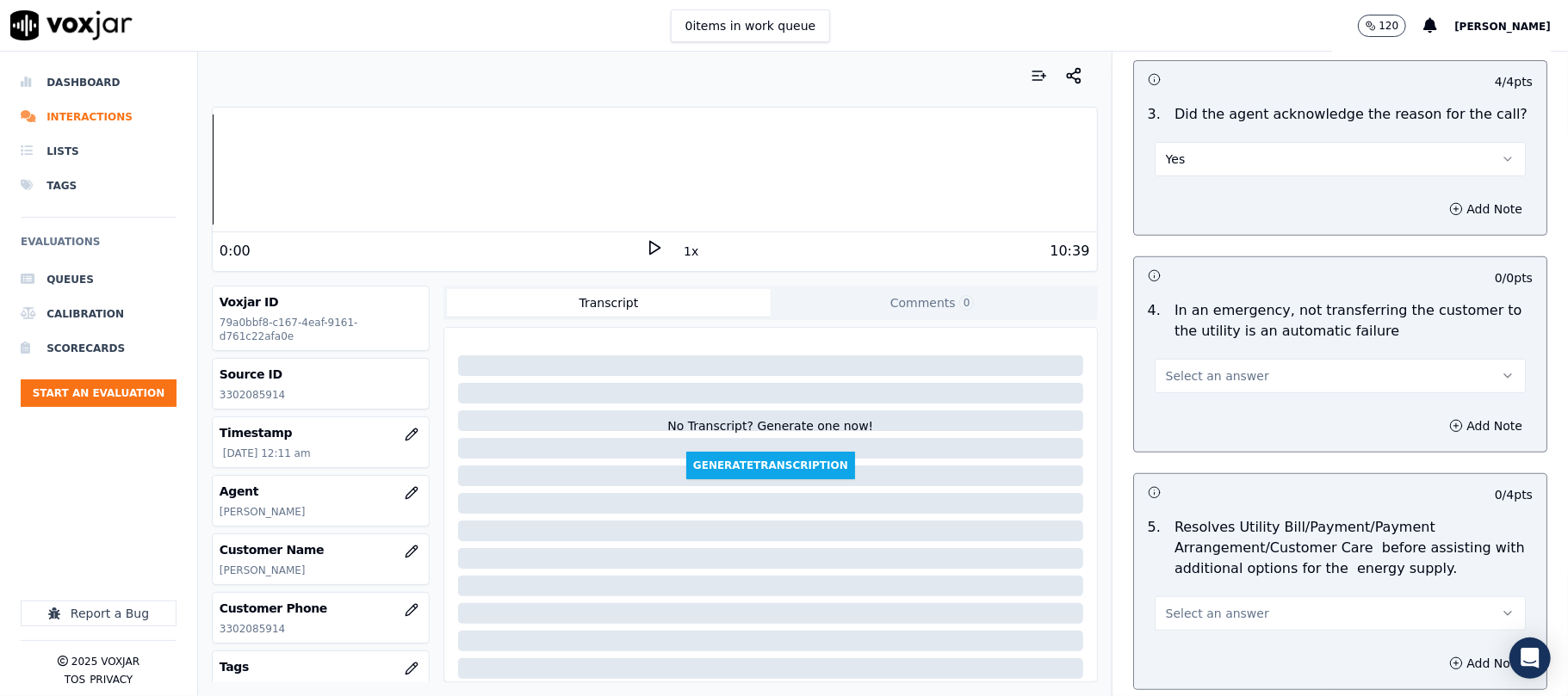
drag, startPoint x: 1182, startPoint y: 382, endPoint x: 1182, endPoint y: 391, distance: 9.0
click at [1182, 382] on span "Select an answer" at bounding box center [1217, 376] width 103 height 17
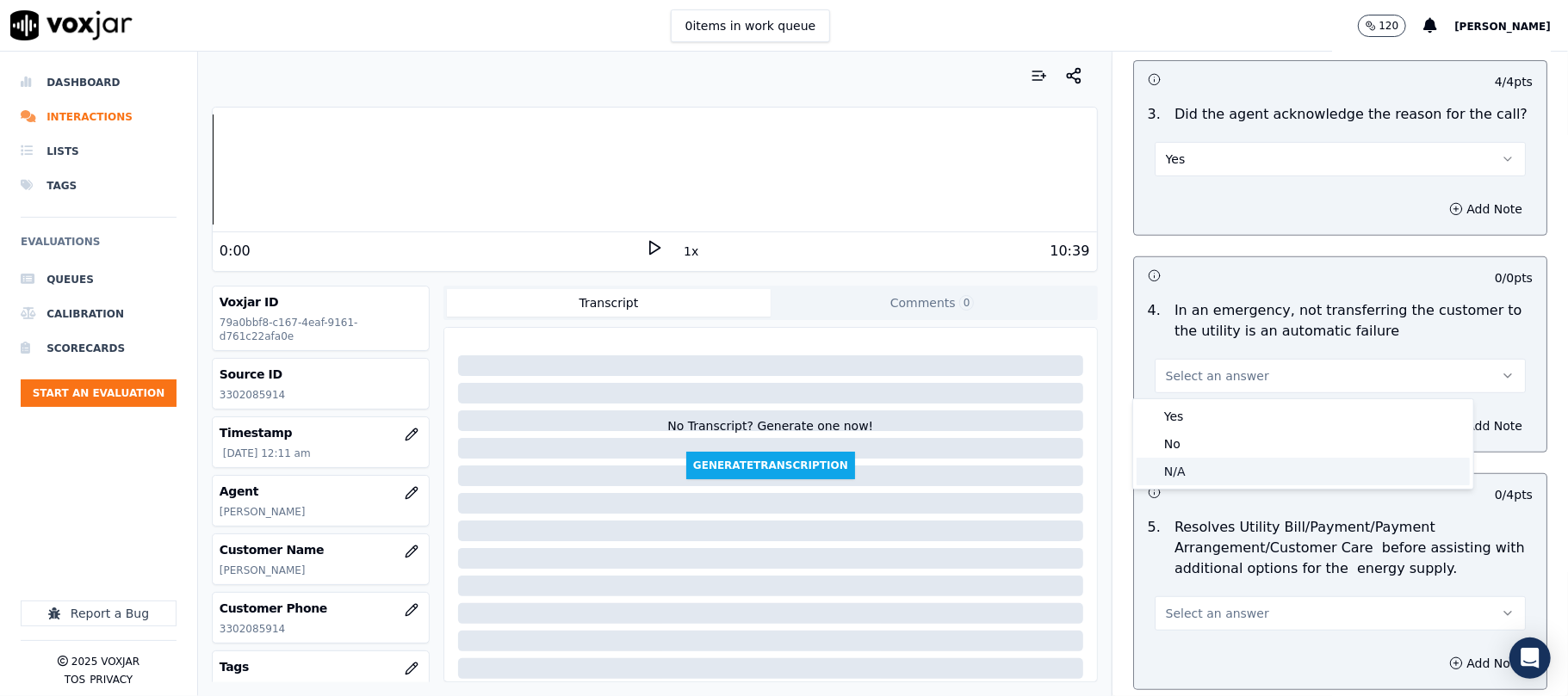
click at [1182, 477] on div "N/A" at bounding box center [1303, 471] width 333 height 28
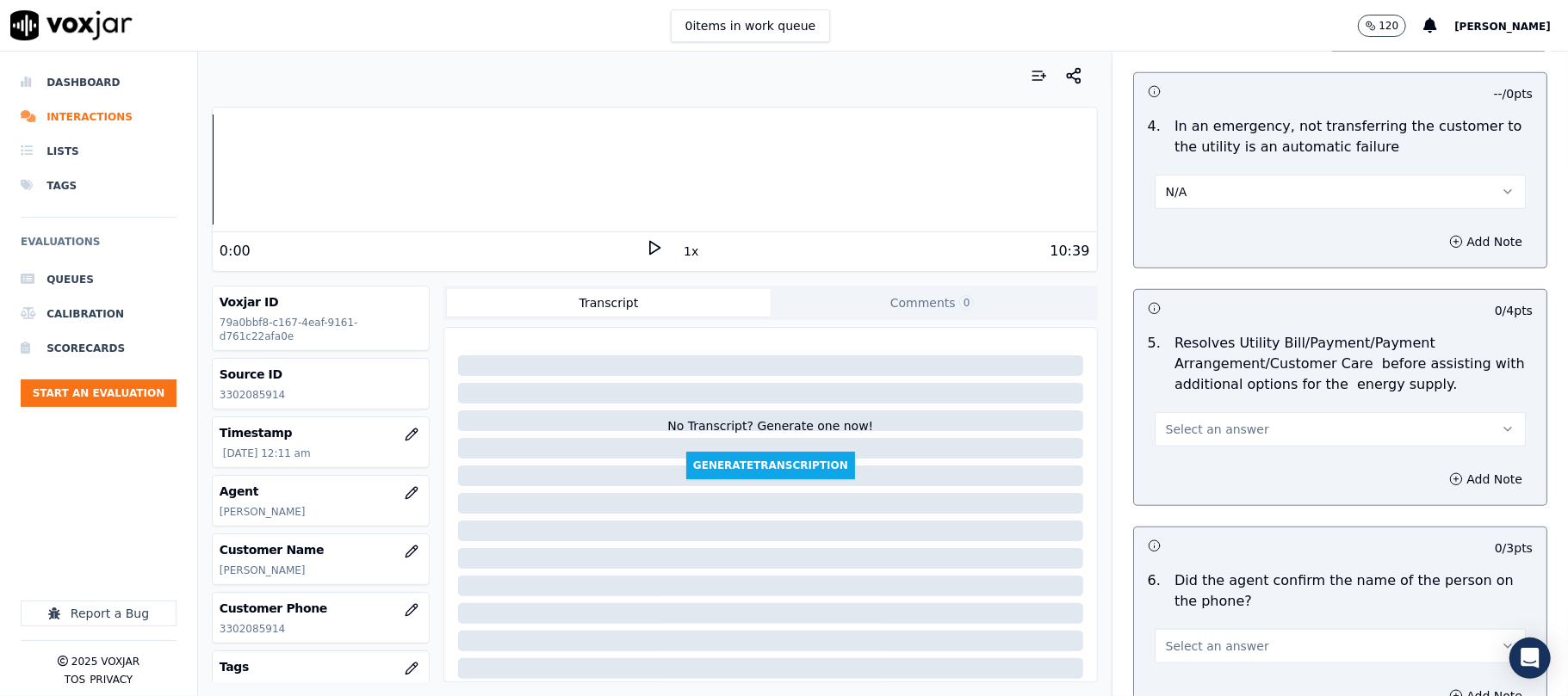
scroll to position [955, 0]
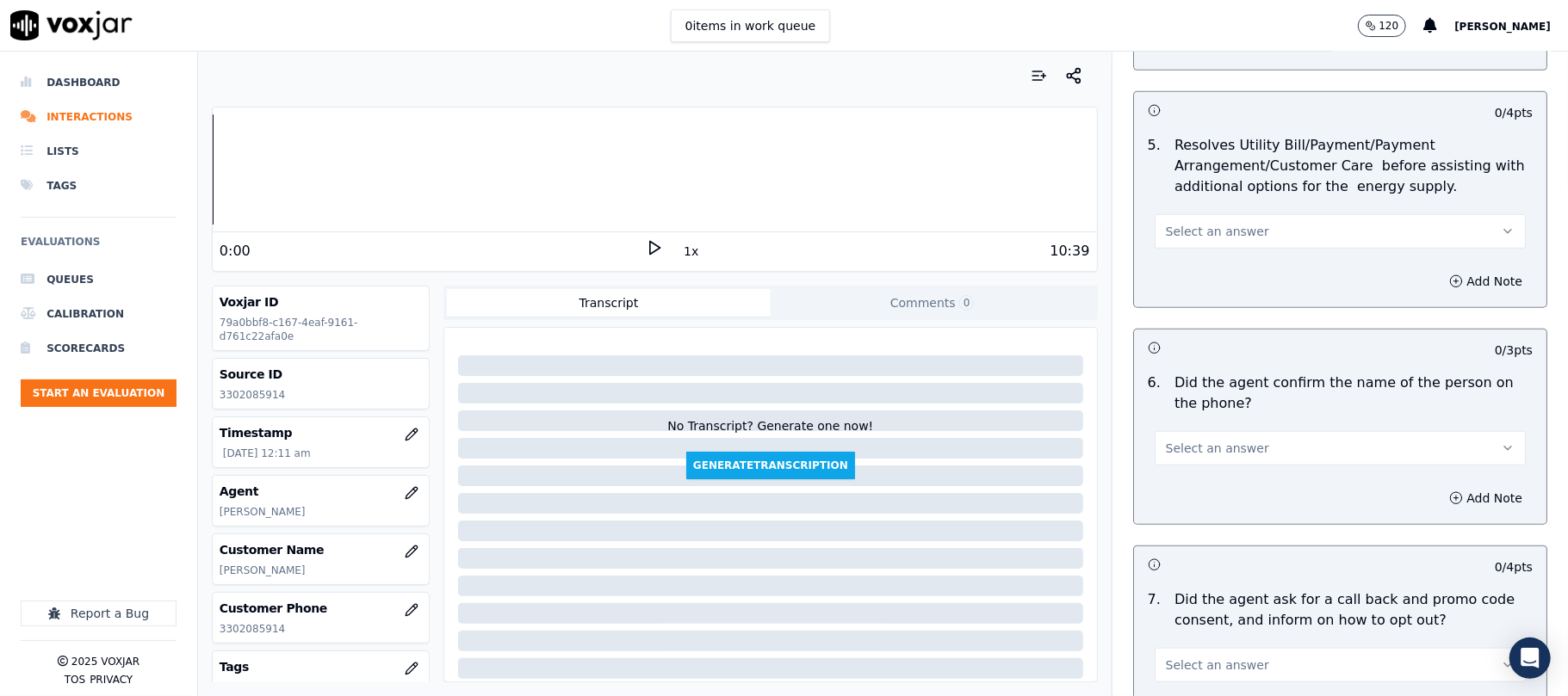
click at [1196, 238] on span "Select an answer" at bounding box center [1217, 231] width 103 height 17
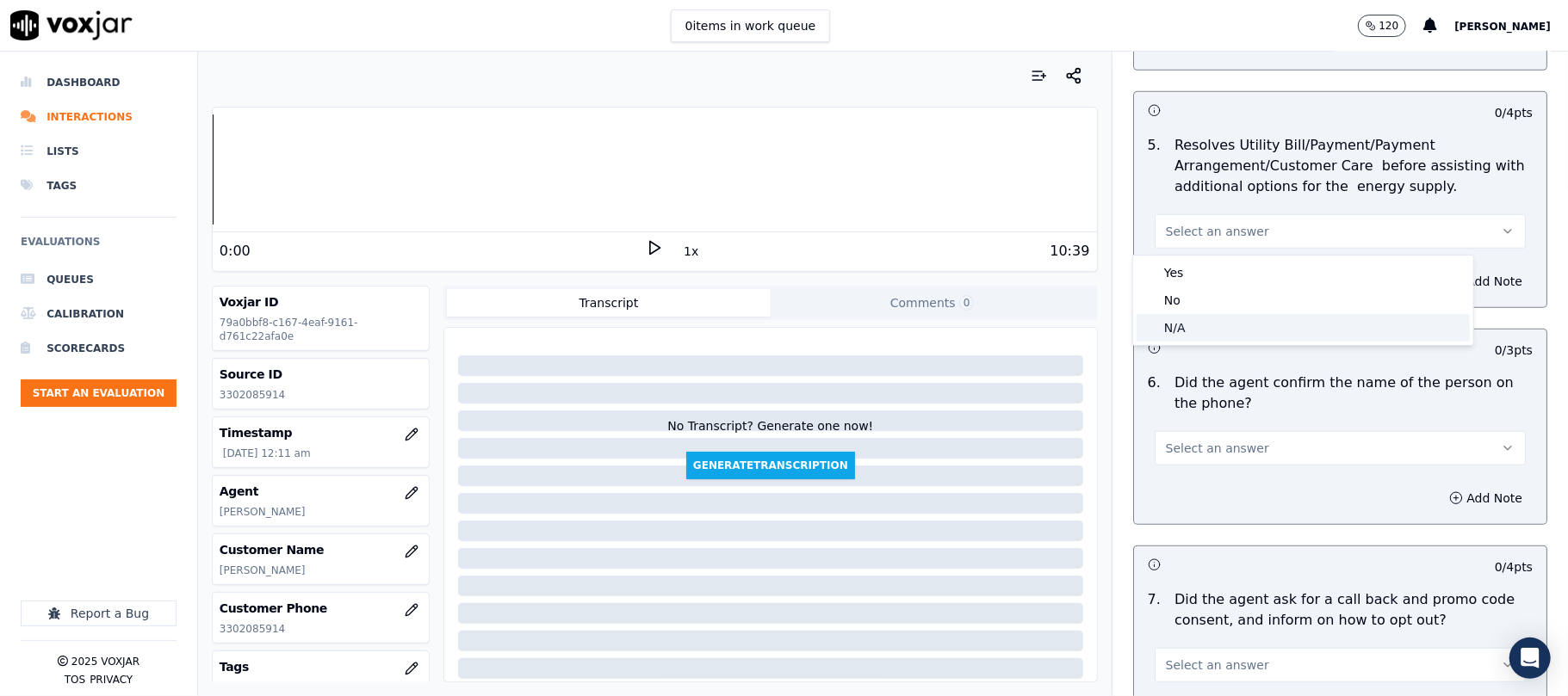
click at [1200, 325] on div "N/A" at bounding box center [1303, 327] width 333 height 28
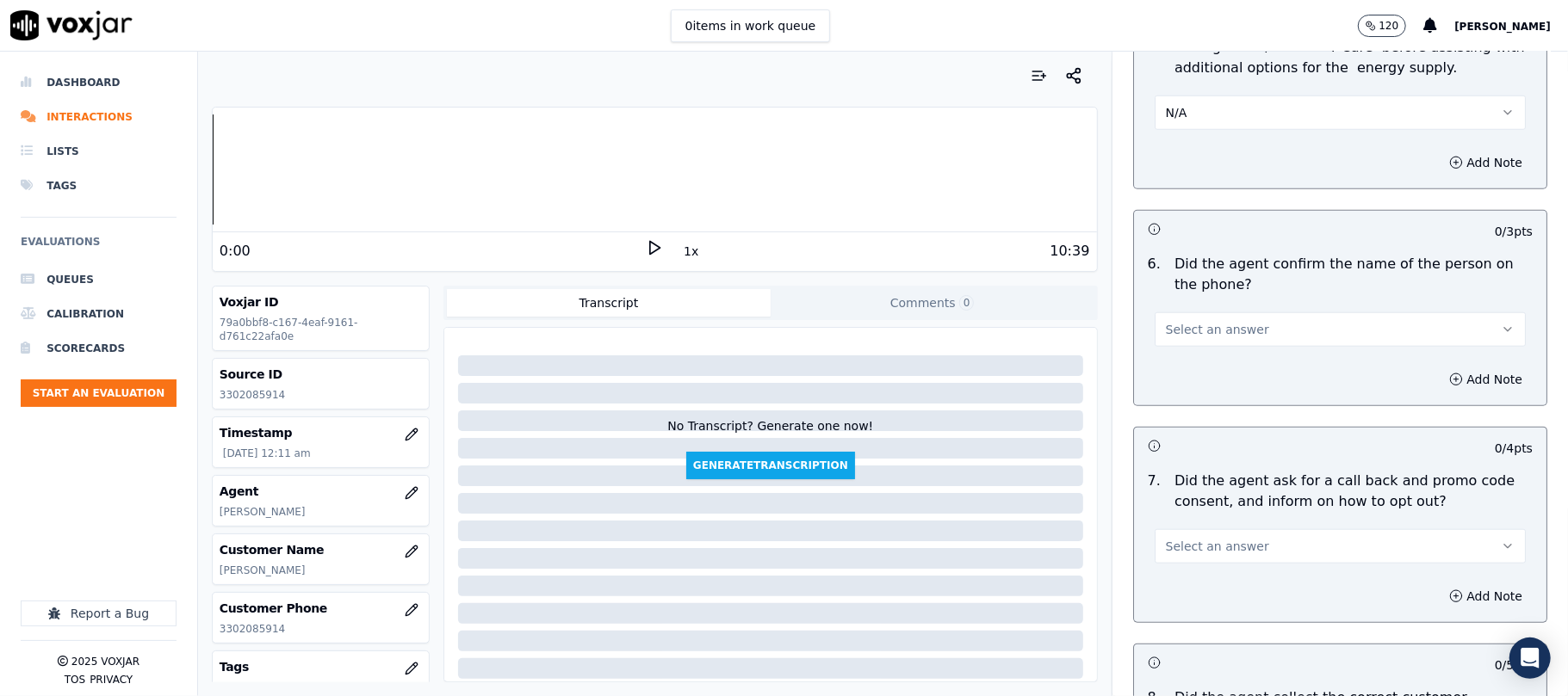
scroll to position [1147, 0]
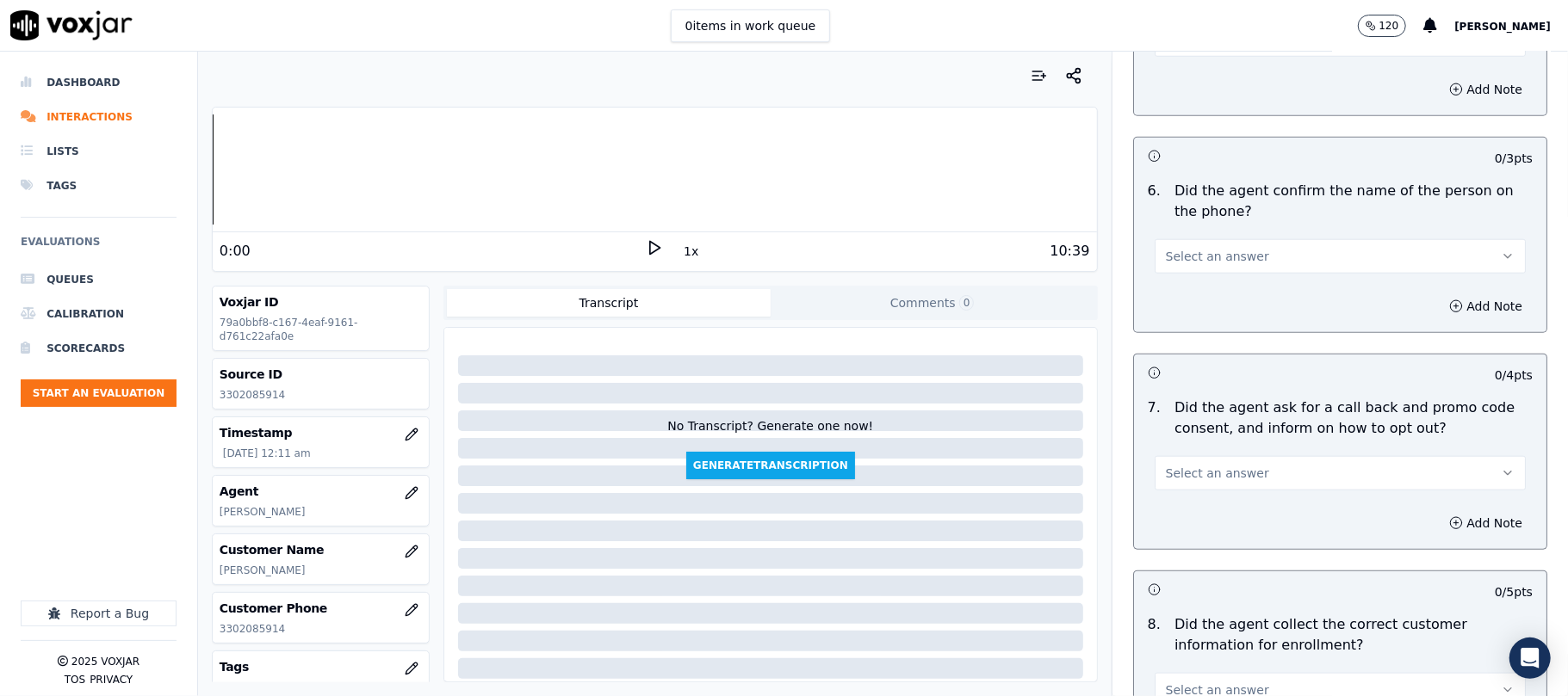
click at [1182, 272] on button "Select an answer" at bounding box center [1340, 256] width 371 height 34
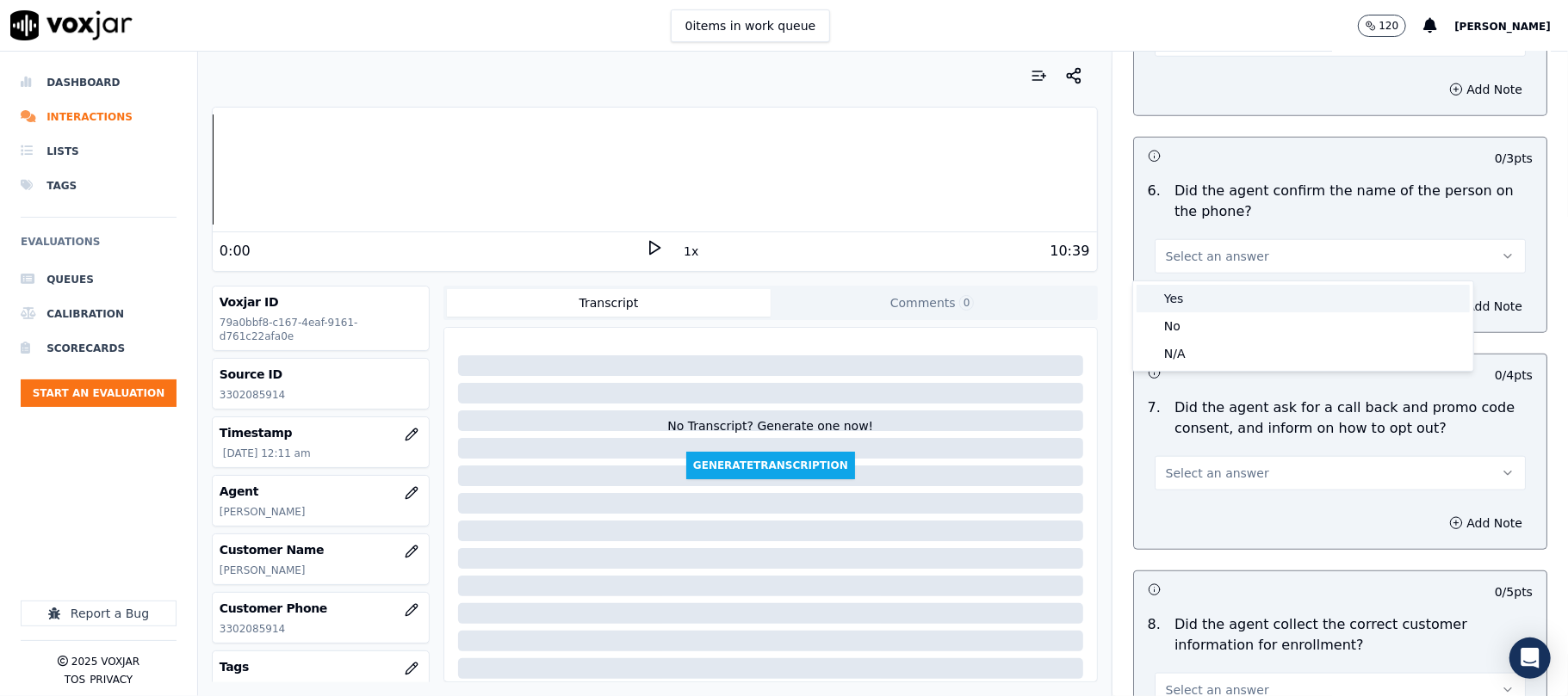
click at [1182, 300] on div "Yes" at bounding box center [1303, 298] width 333 height 28
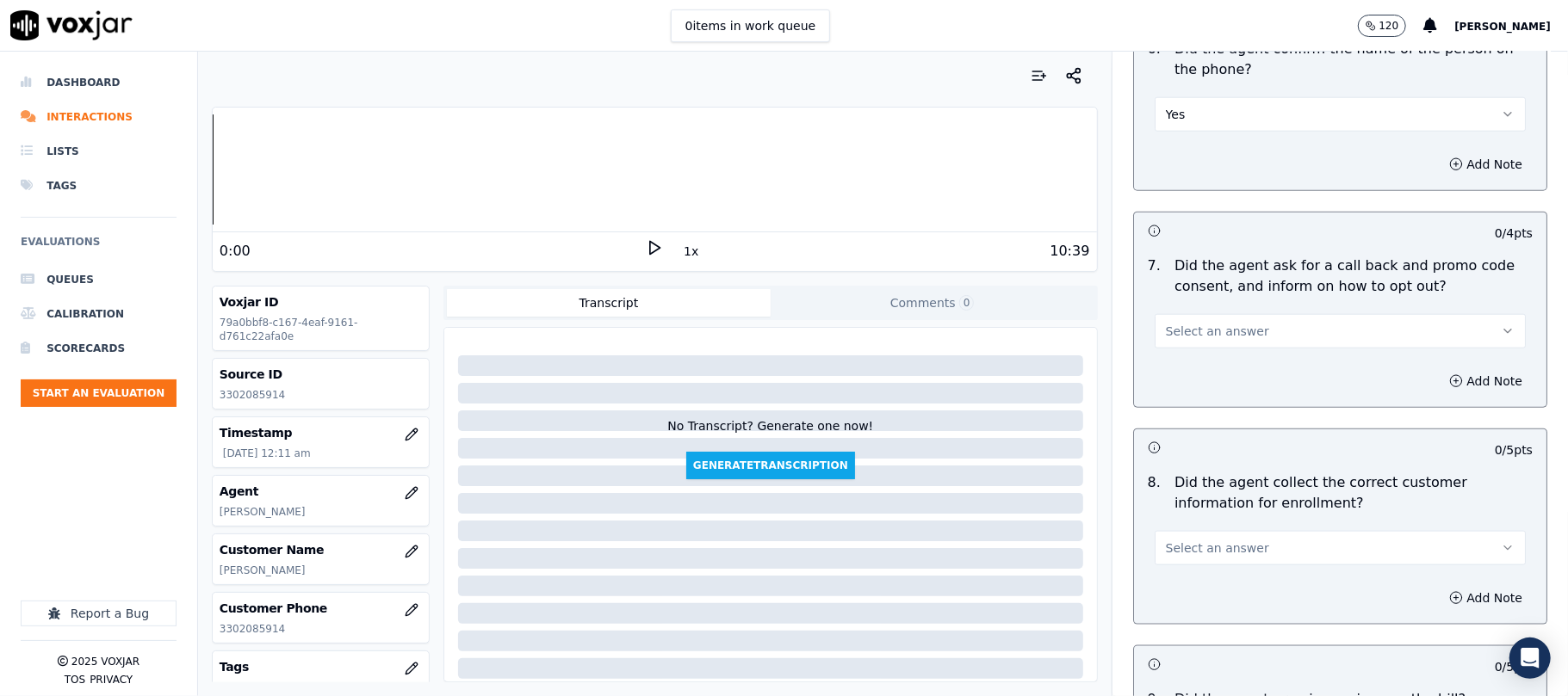
scroll to position [1338, 0]
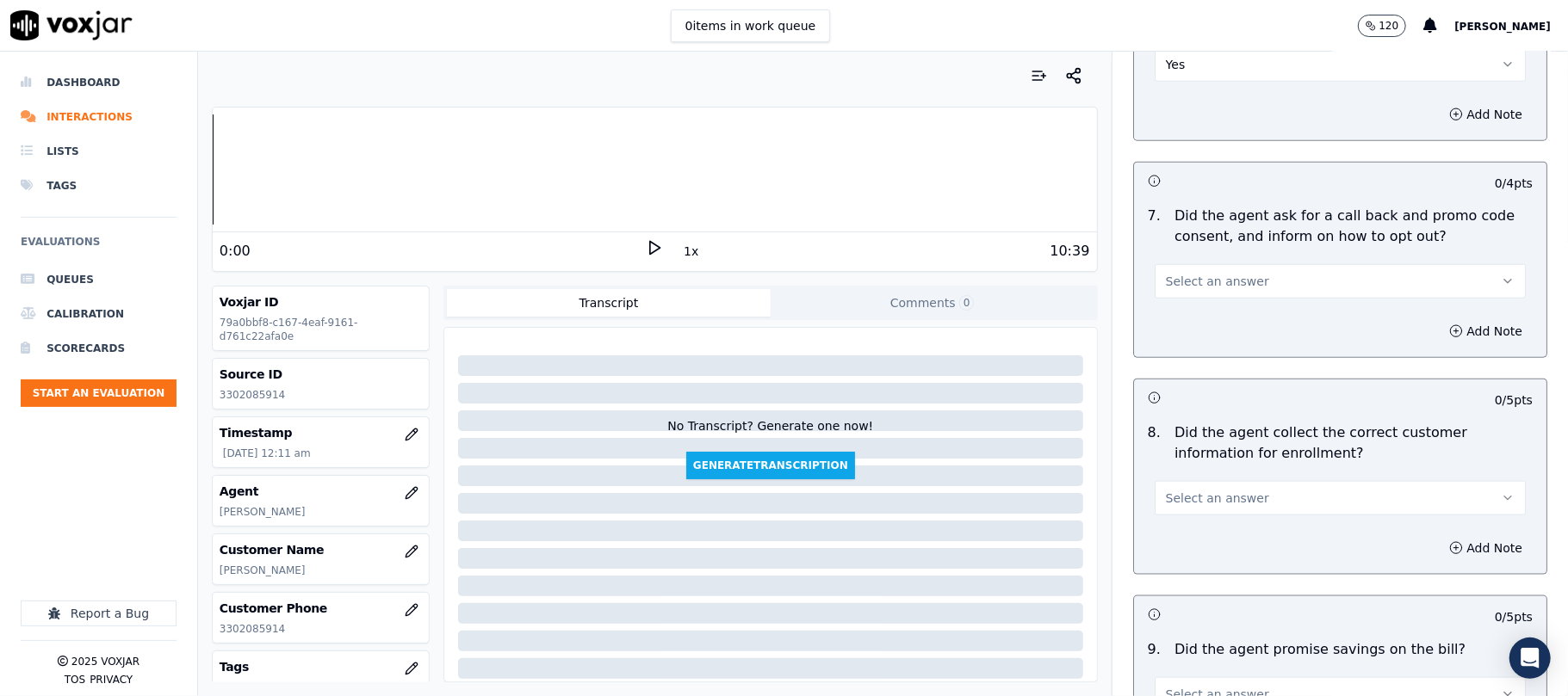
click at [1178, 296] on button "Select an answer" at bounding box center [1340, 281] width 371 height 34
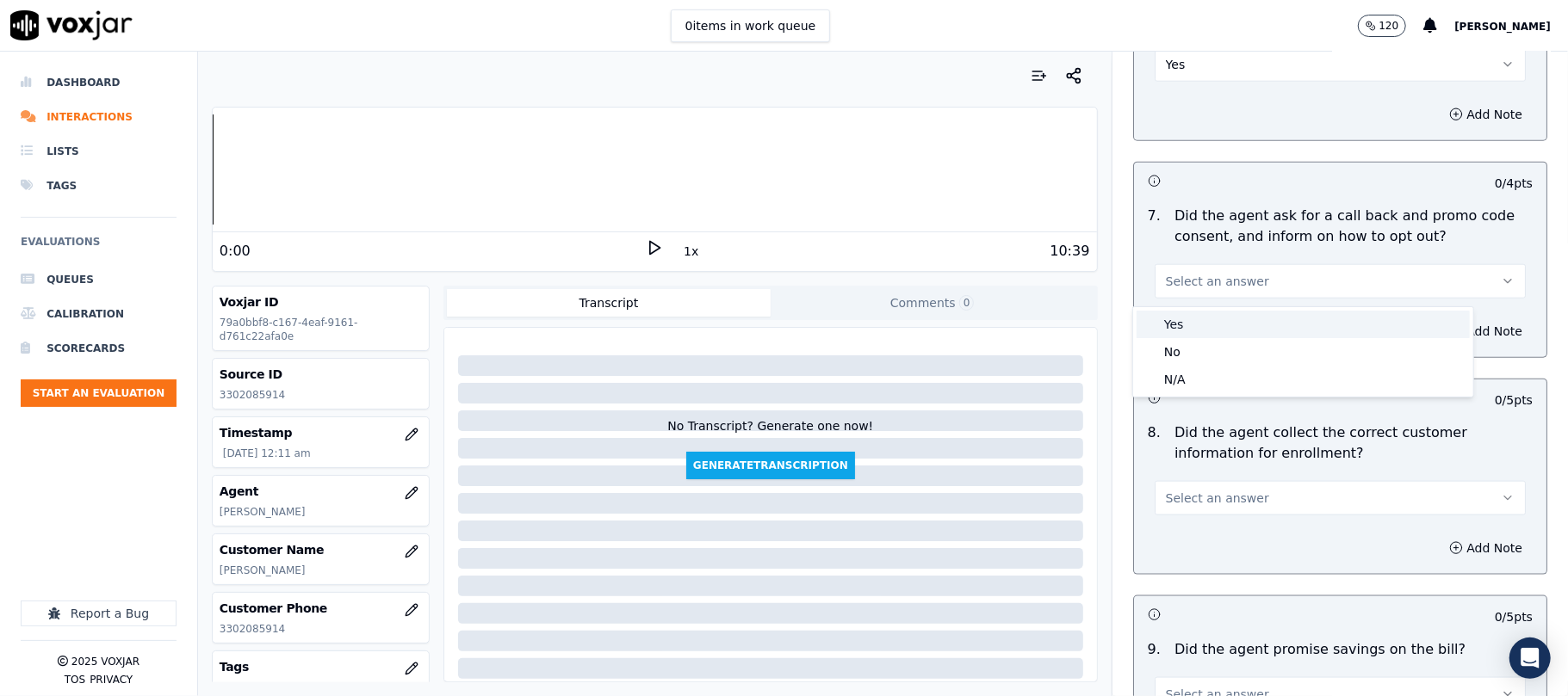
click at [1180, 321] on div "Yes" at bounding box center [1303, 324] width 333 height 28
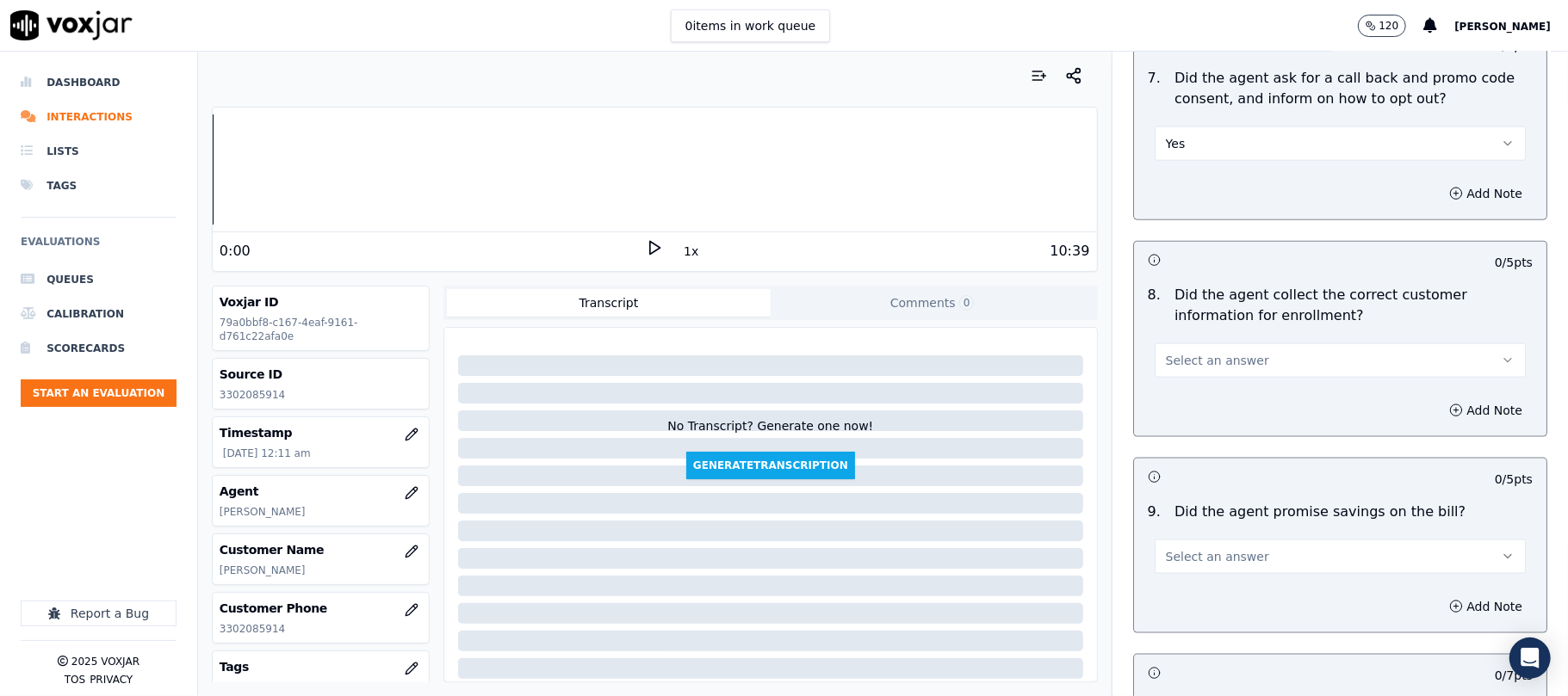
scroll to position [1529, 0]
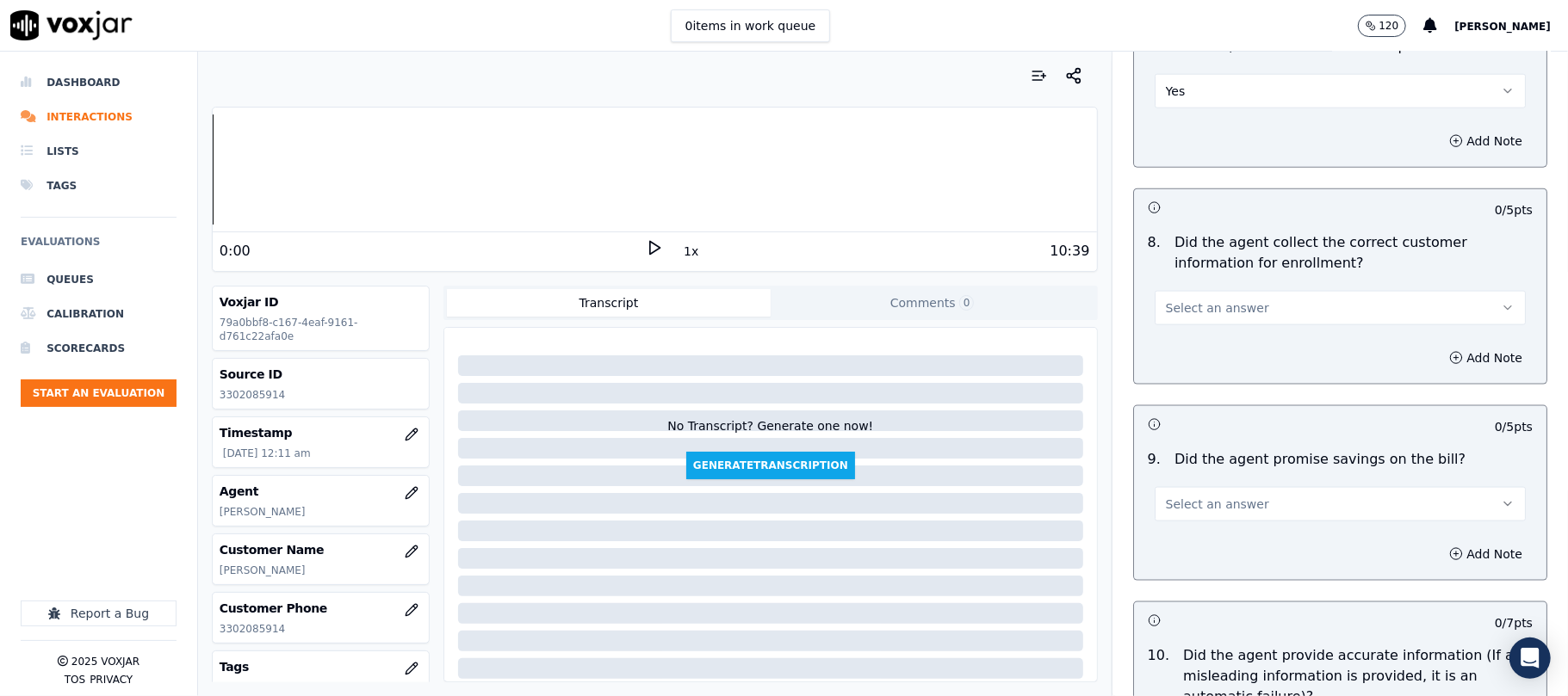
click at [1182, 316] on span "Select an answer" at bounding box center [1217, 308] width 103 height 17
click at [1182, 349] on div "Yes" at bounding box center [1303, 351] width 333 height 28
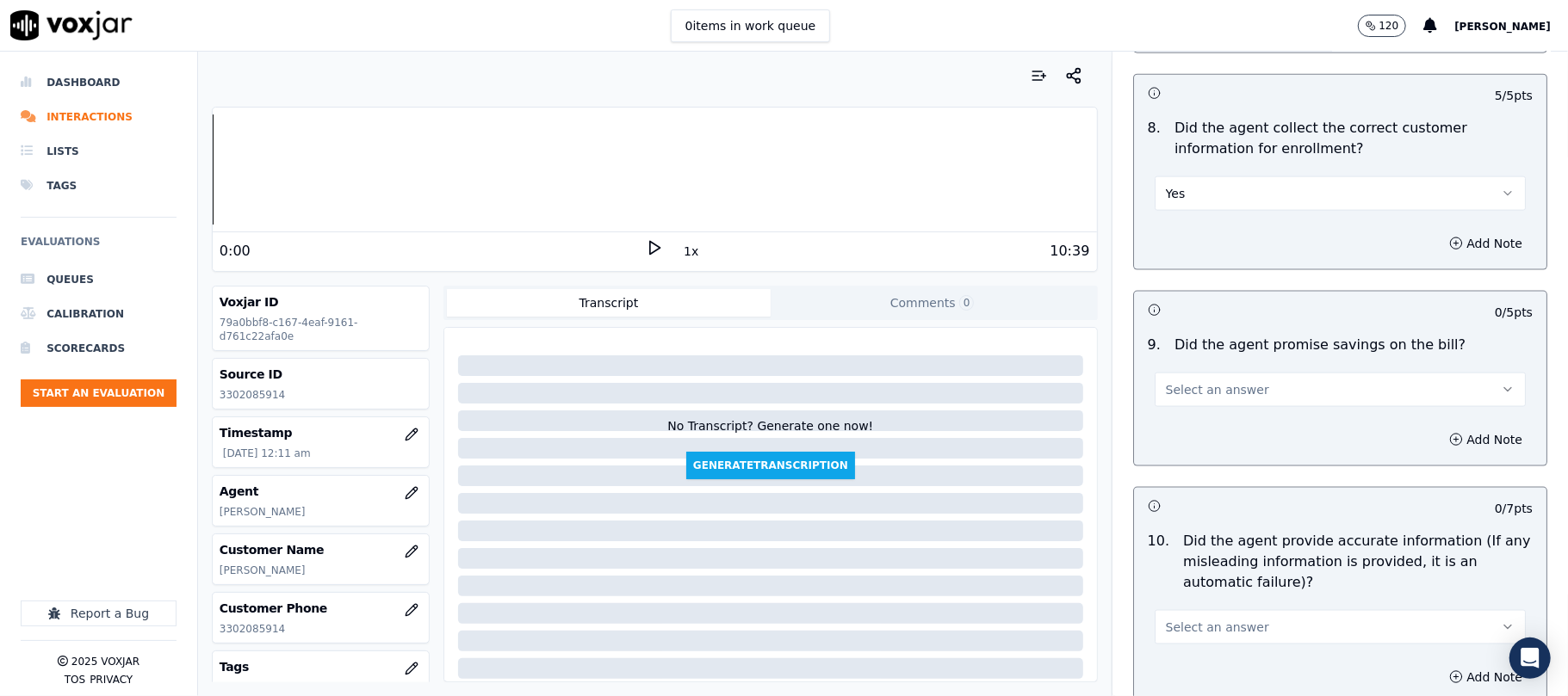
scroll to position [1721, 0]
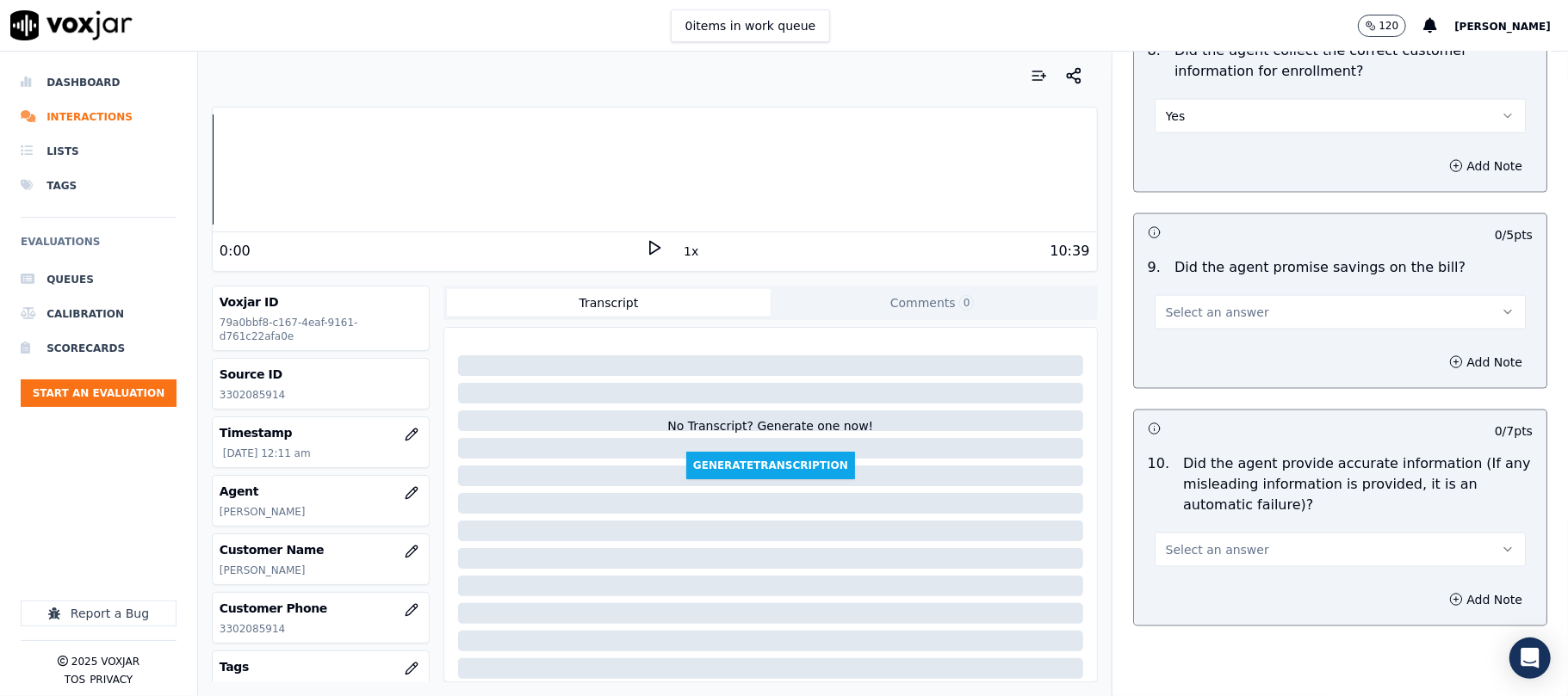
click at [1185, 321] on span "Select an answer" at bounding box center [1217, 313] width 103 height 17
click at [1175, 408] on div "N/A" at bounding box center [1303, 411] width 333 height 28
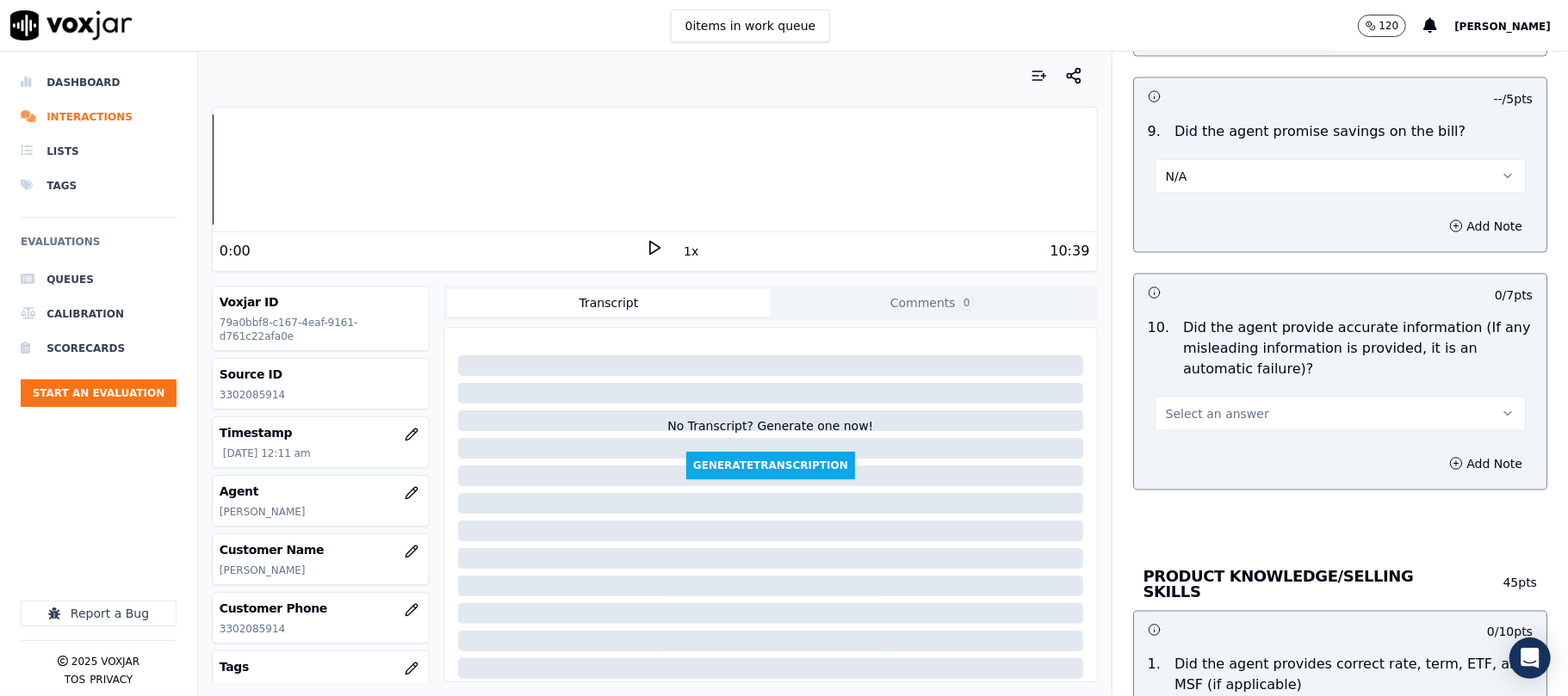
scroll to position [1912, 0]
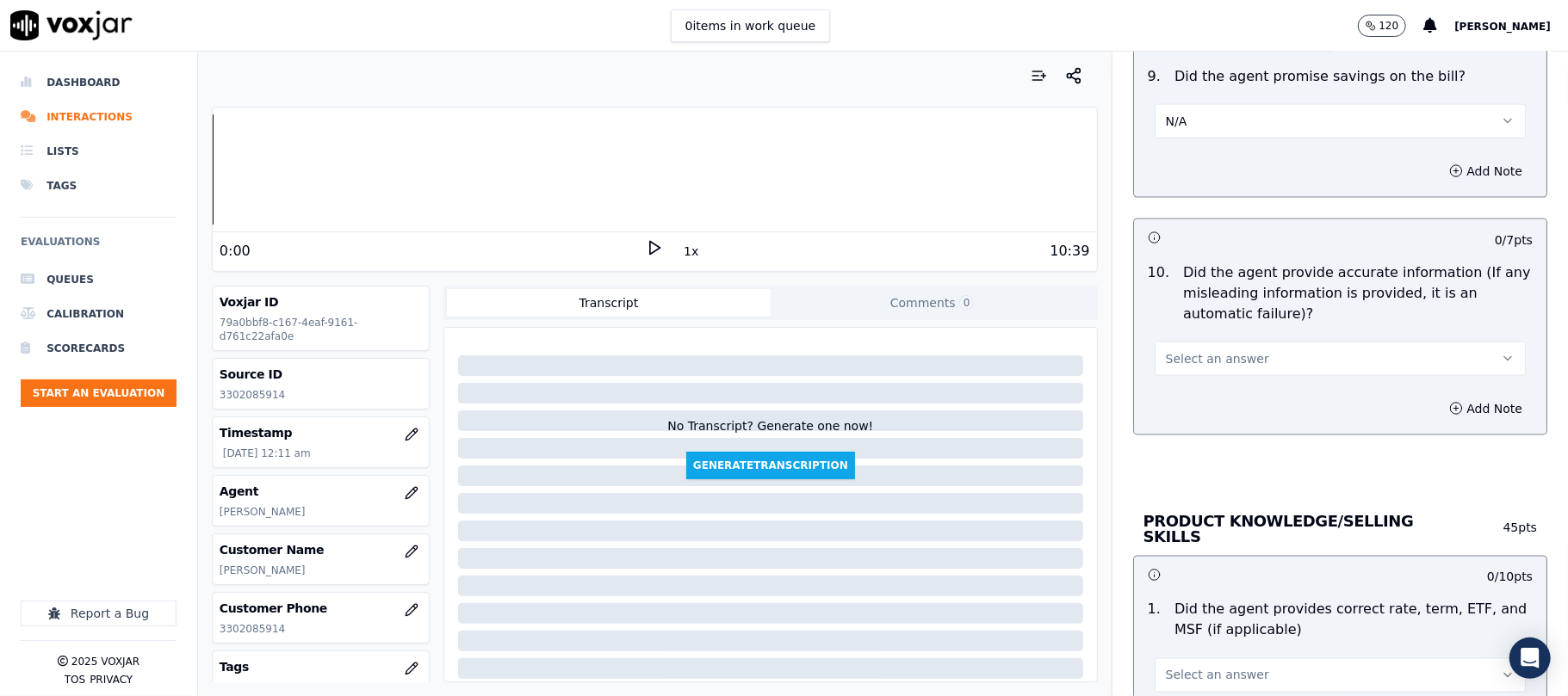
click at [1179, 367] on span "Select an answer" at bounding box center [1217, 359] width 103 height 17
click at [1171, 401] on div "Yes" at bounding box center [1303, 402] width 333 height 28
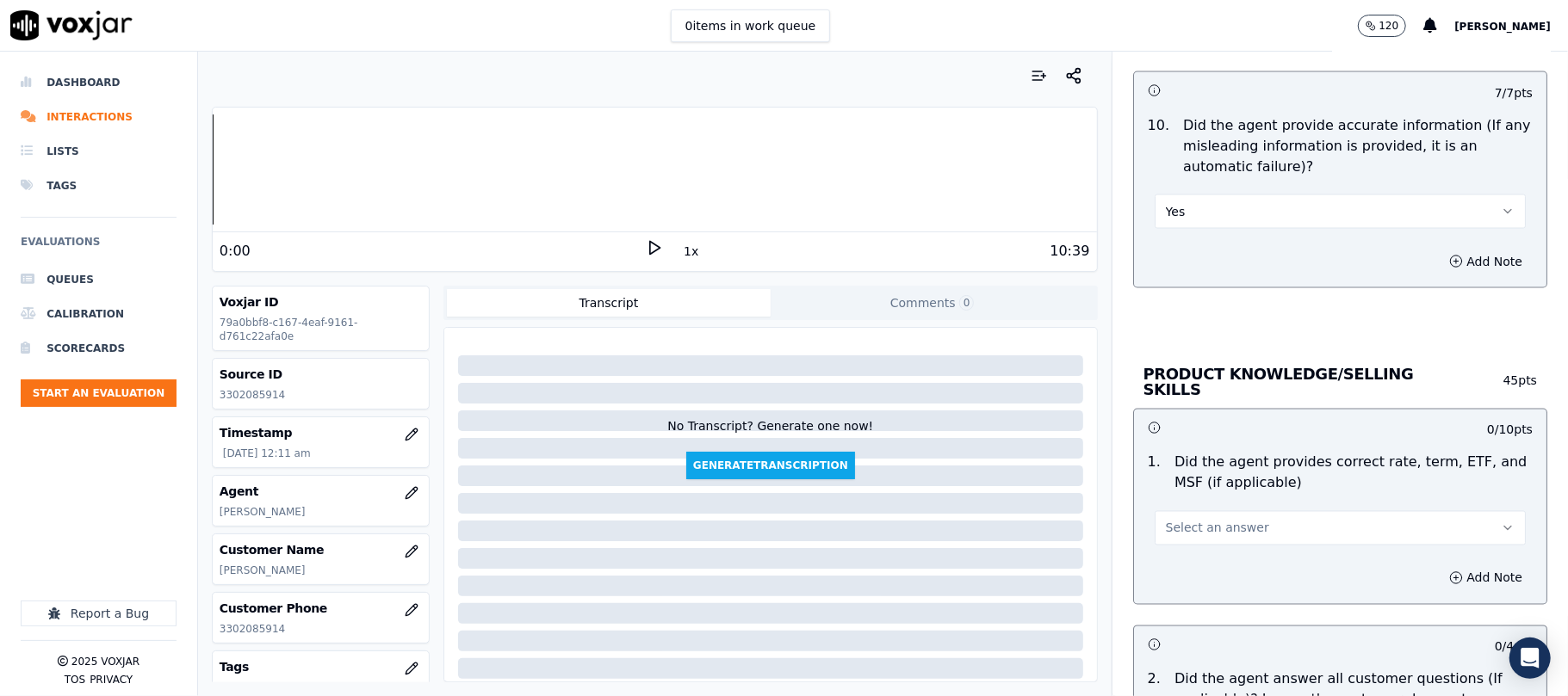
scroll to position [2102, 0]
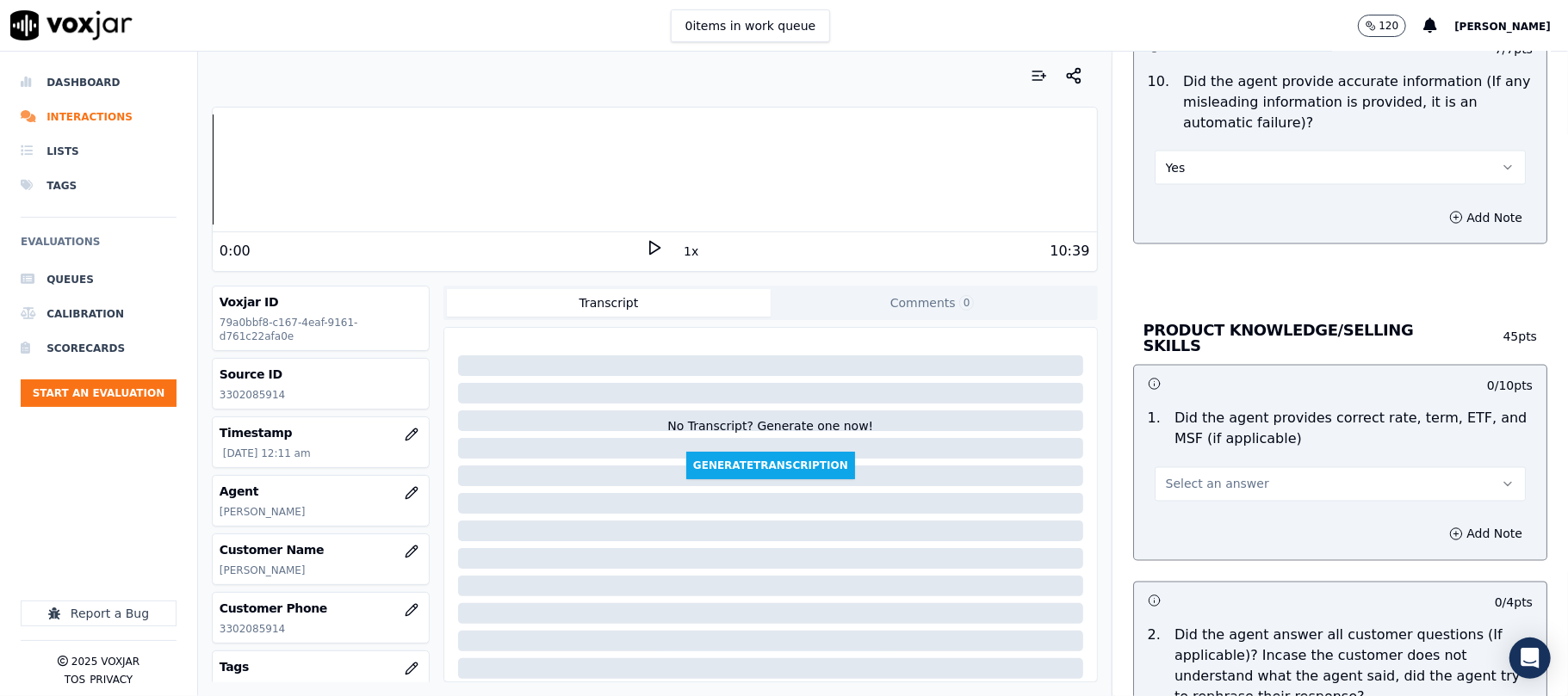
click at [1179, 489] on span "Select an answer" at bounding box center [1217, 485] width 103 height 17
click at [1167, 521] on div "Yes" at bounding box center [1303, 520] width 333 height 28
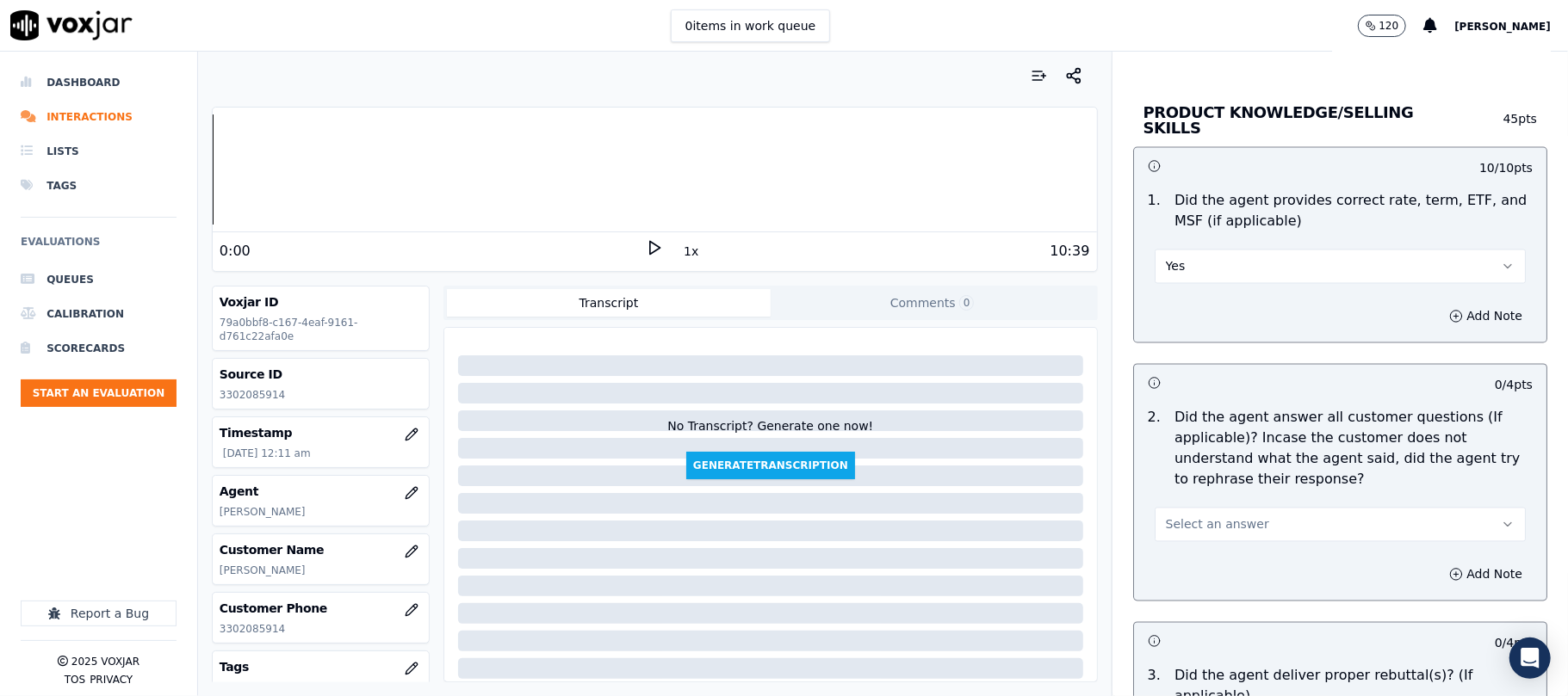
scroll to position [2486, 0]
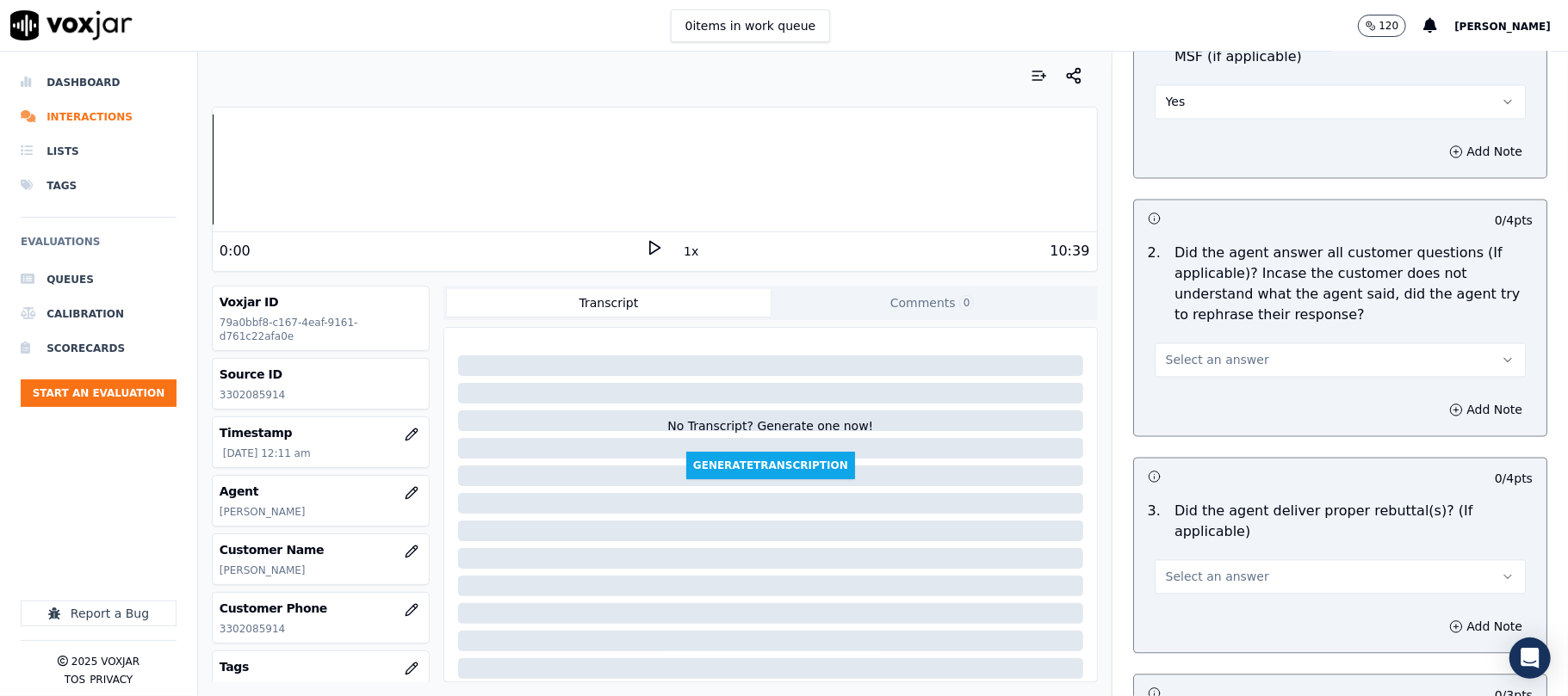
click at [1178, 366] on button "Select an answer" at bounding box center [1340, 359] width 371 height 34
click at [1173, 400] on div "Yes" at bounding box center [1303, 396] width 333 height 28
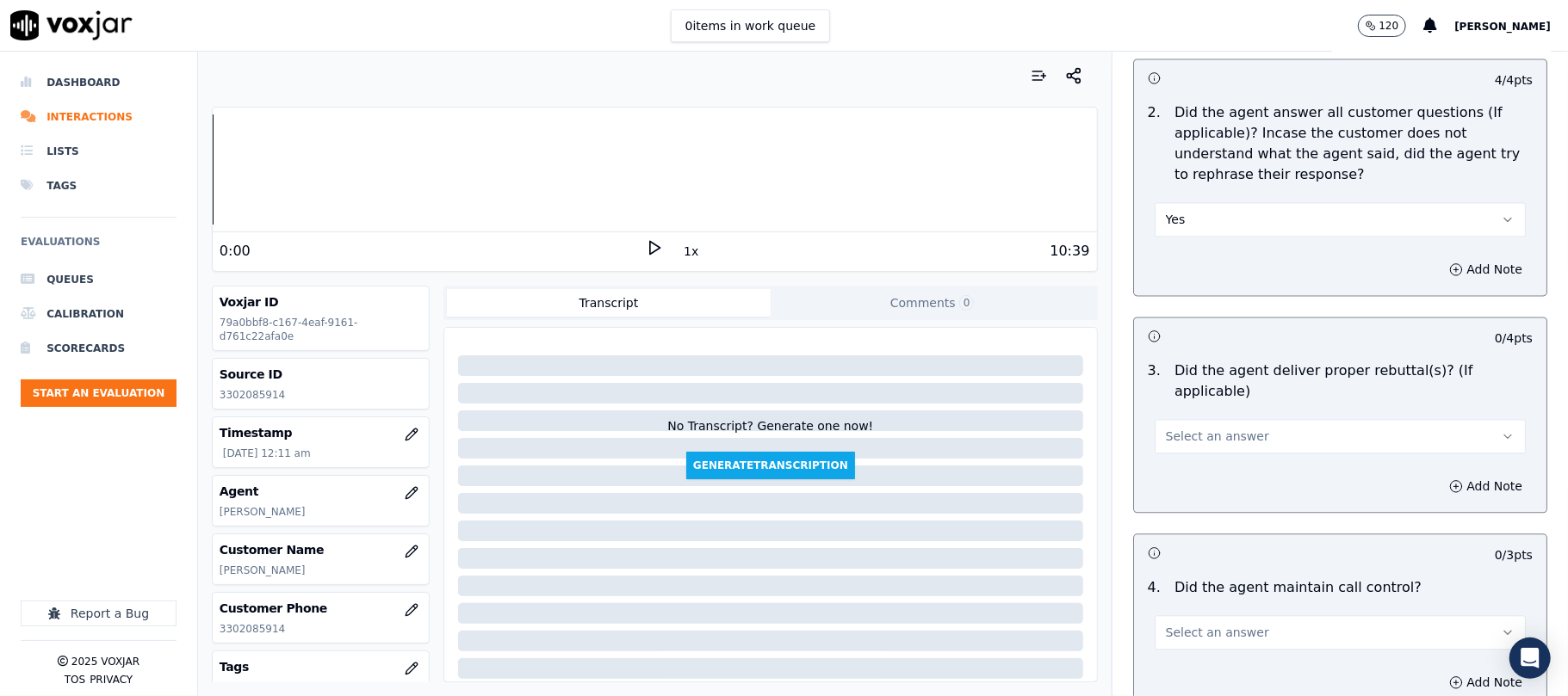
scroll to position [2676, 0]
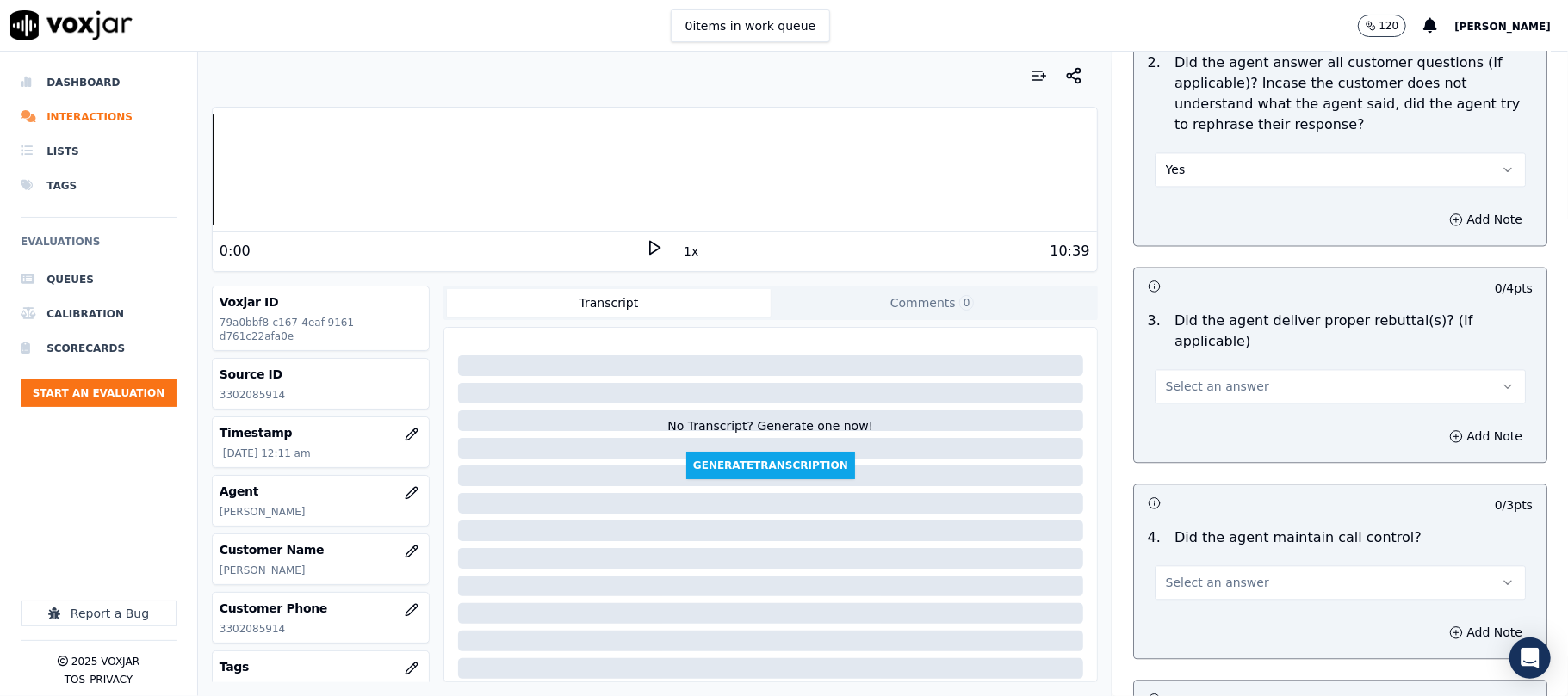
click at [1155, 377] on button "Select an answer" at bounding box center [1340, 386] width 371 height 34
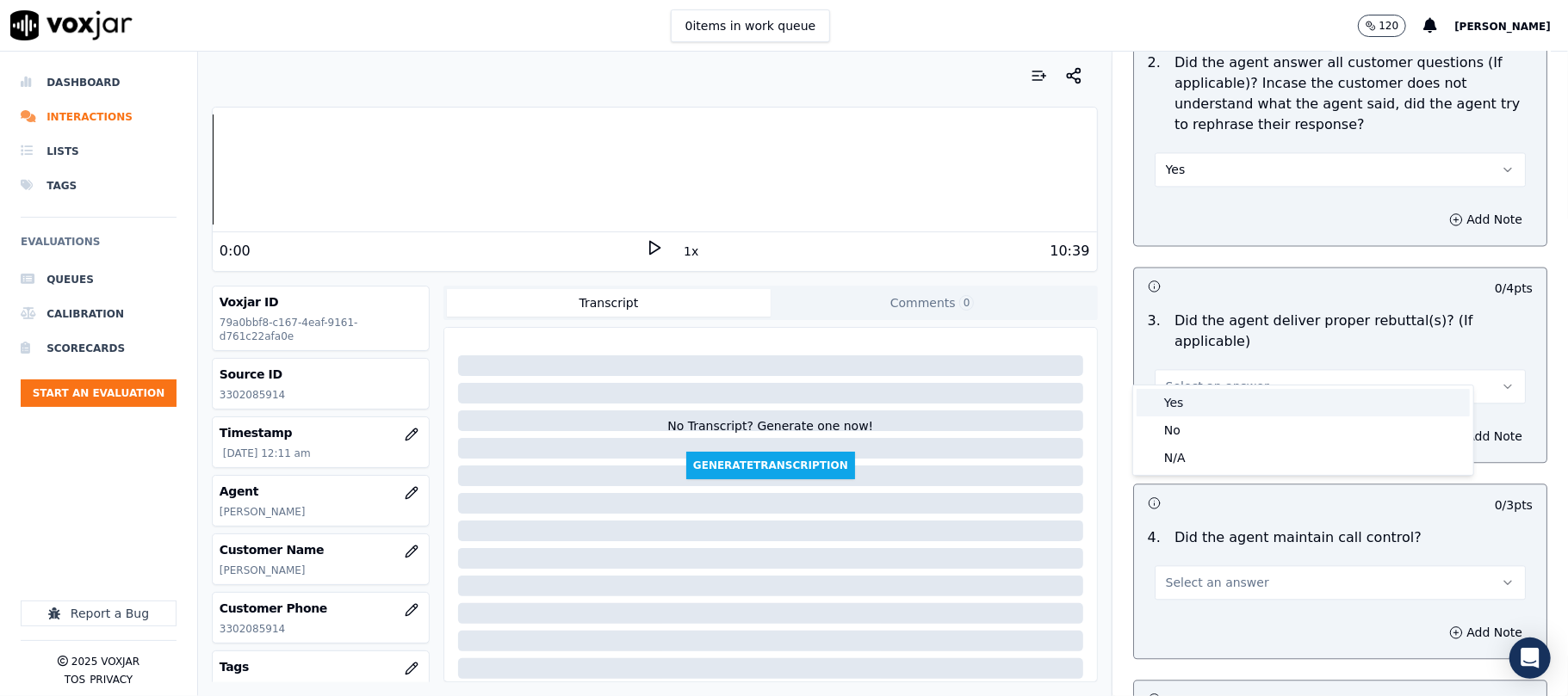
click at [1154, 397] on span at bounding box center [1149, 402] width 12 height 12
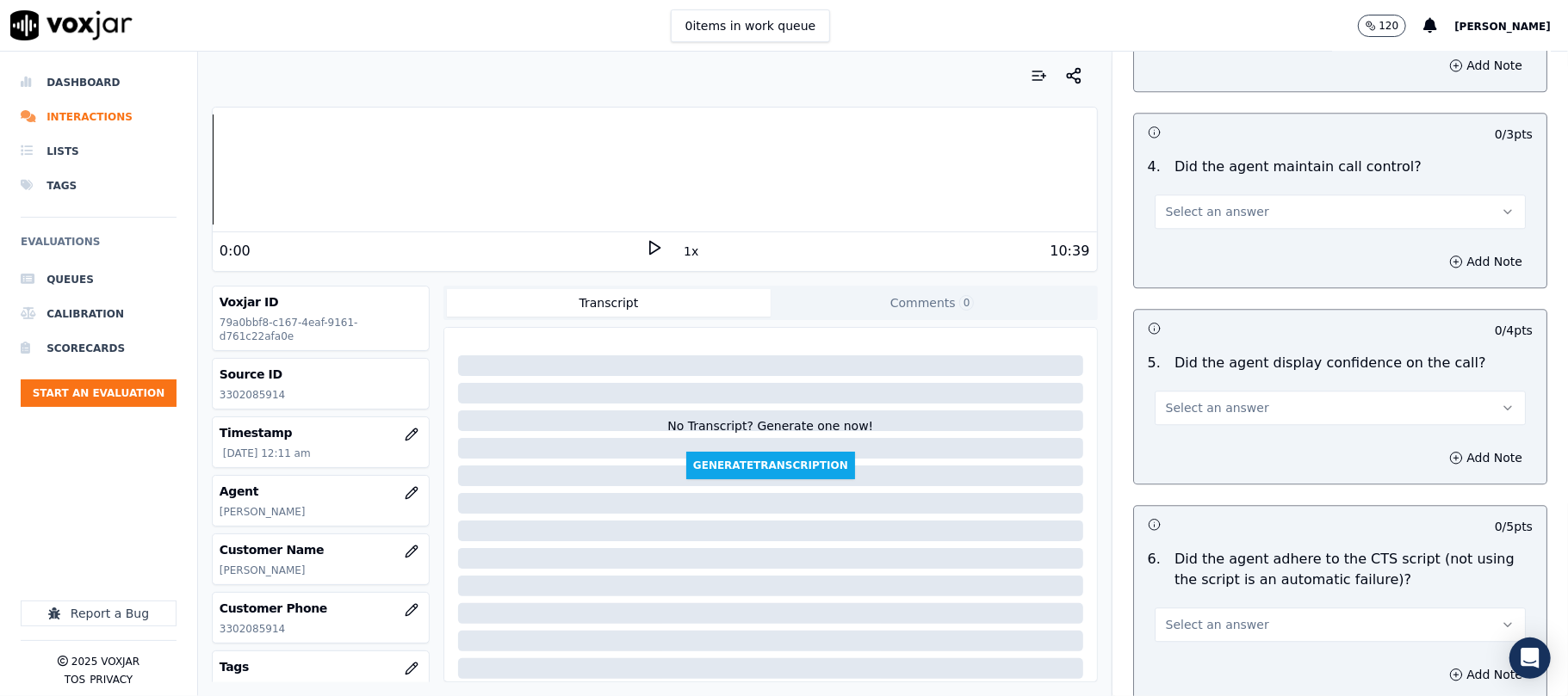
scroll to position [3059, 0]
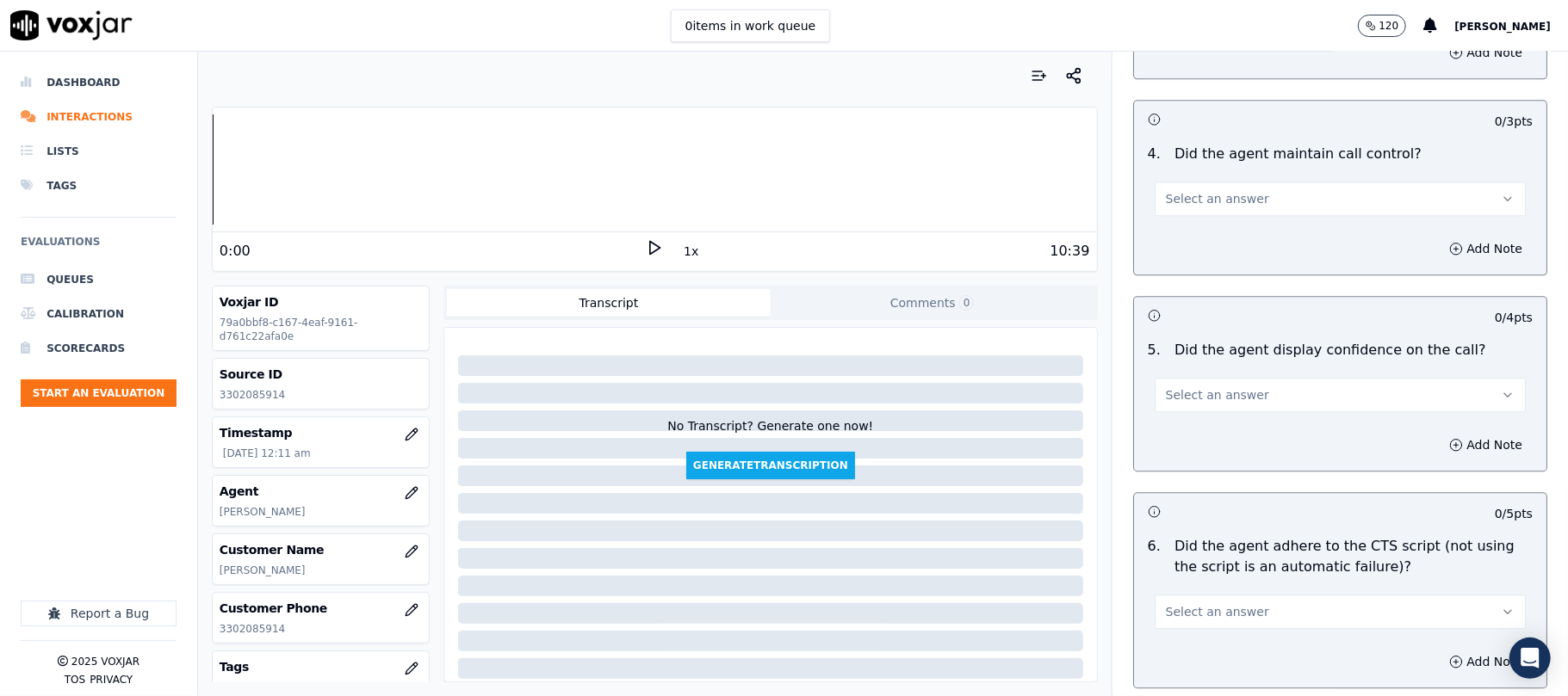
click at [1205, 190] on span "Select an answer" at bounding box center [1217, 199] width 103 height 17
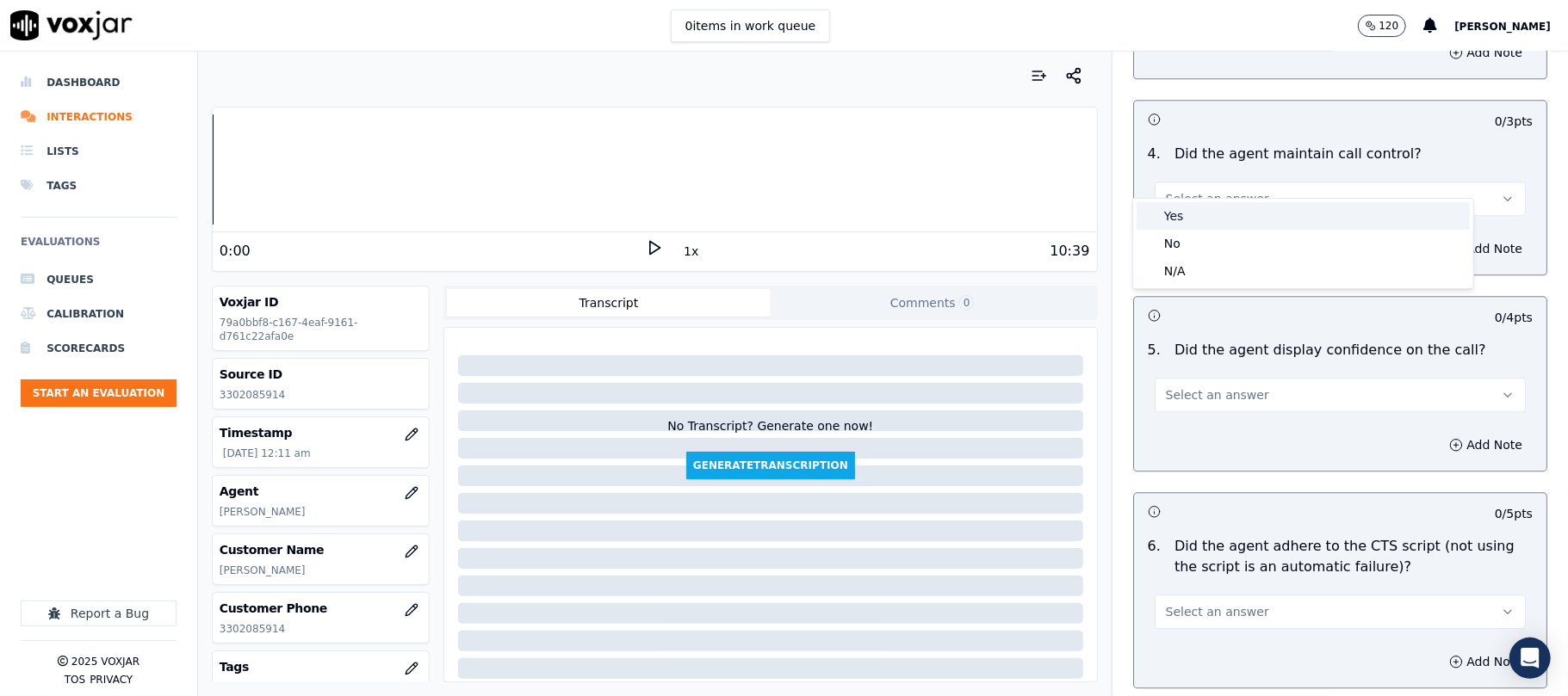
click at [1188, 222] on div "Yes" at bounding box center [1303, 215] width 333 height 28
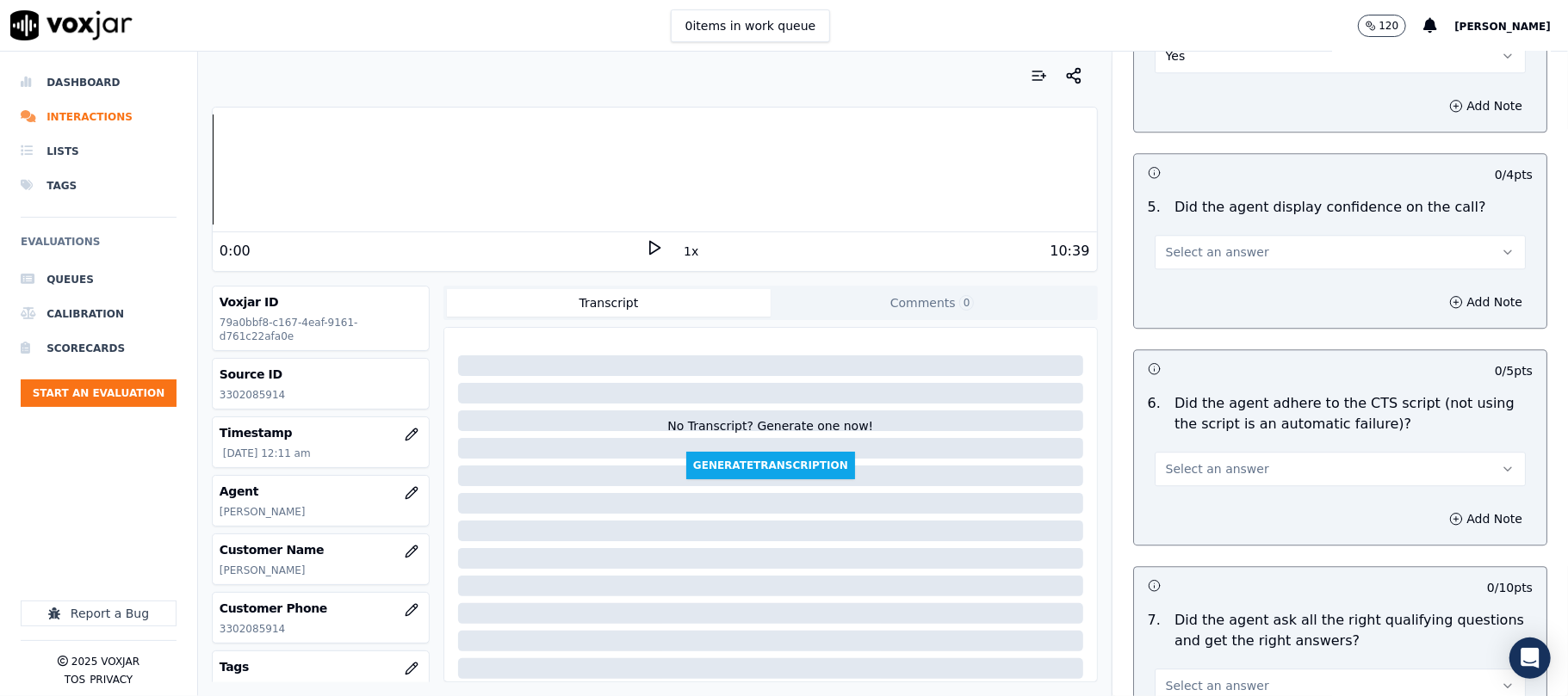
scroll to position [3250, 0]
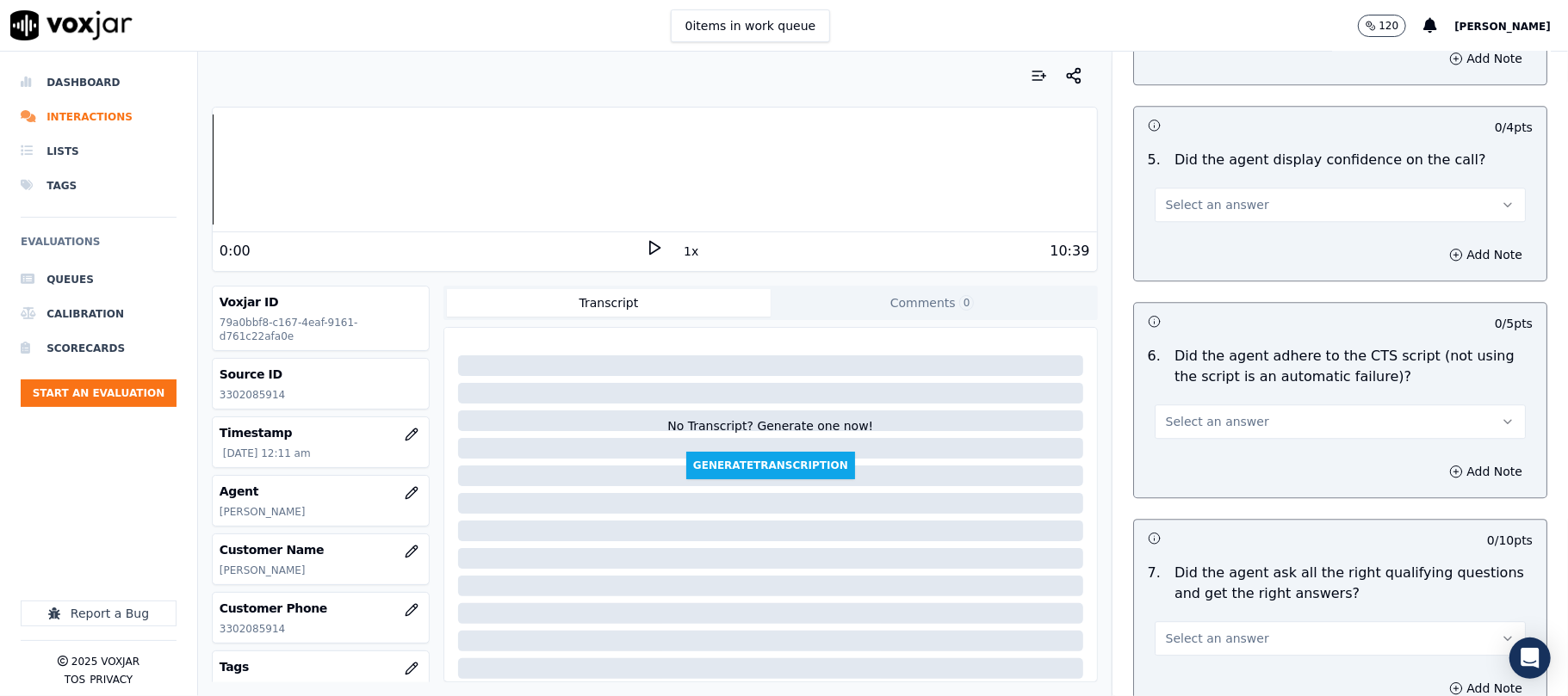
click at [1188, 196] on span "Select an answer" at bounding box center [1217, 205] width 103 height 17
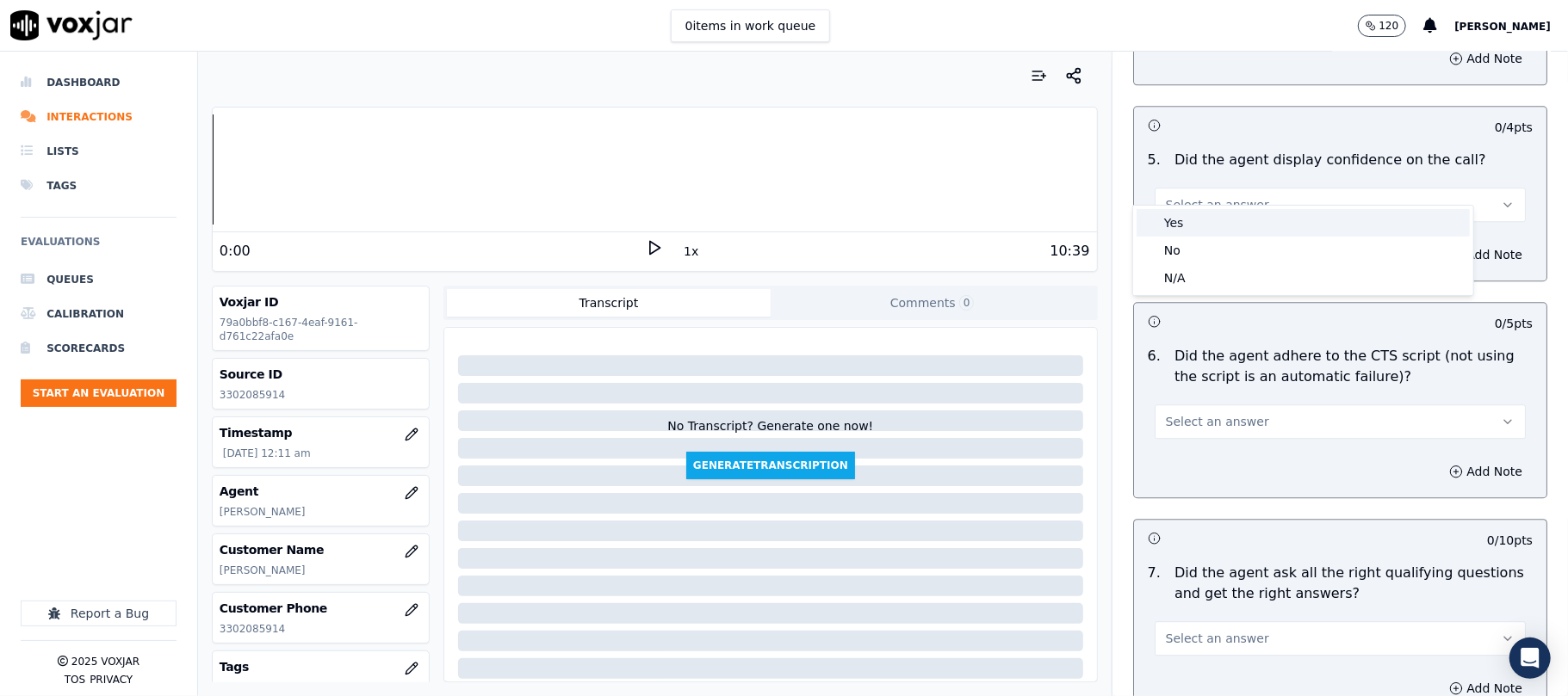
click at [1184, 220] on div "Yes" at bounding box center [1303, 223] width 333 height 28
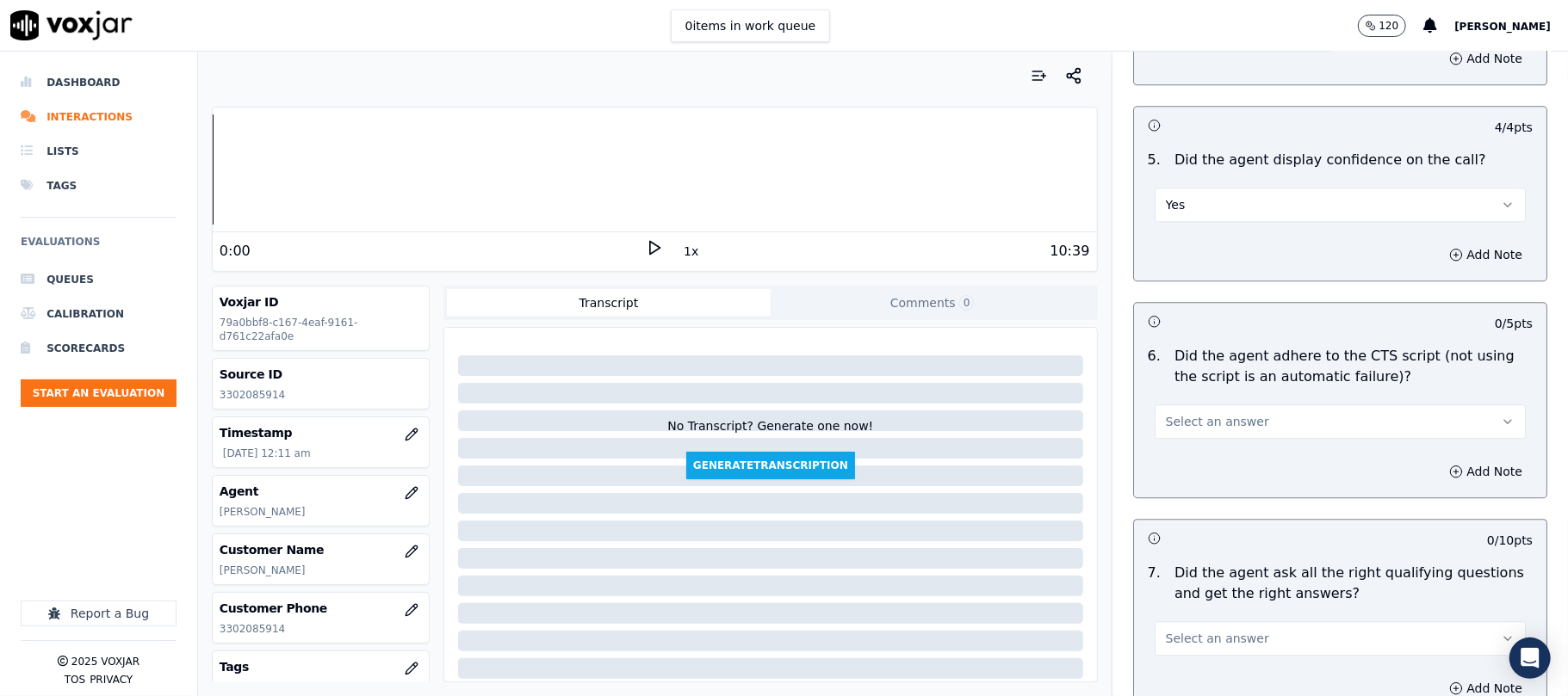
click at [1184, 404] on button "Select an answer" at bounding box center [1340, 422] width 371 height 34
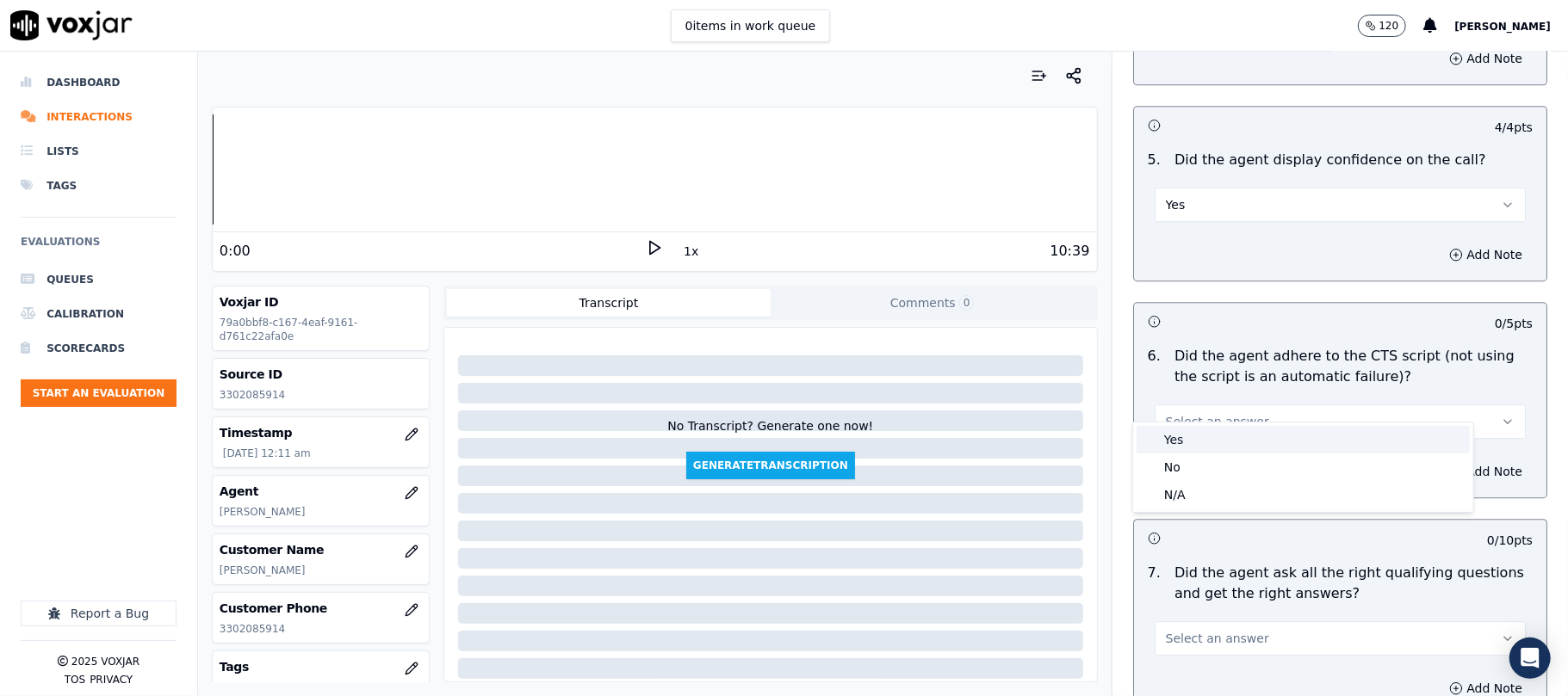
click at [1182, 438] on div "Yes" at bounding box center [1303, 439] width 333 height 28
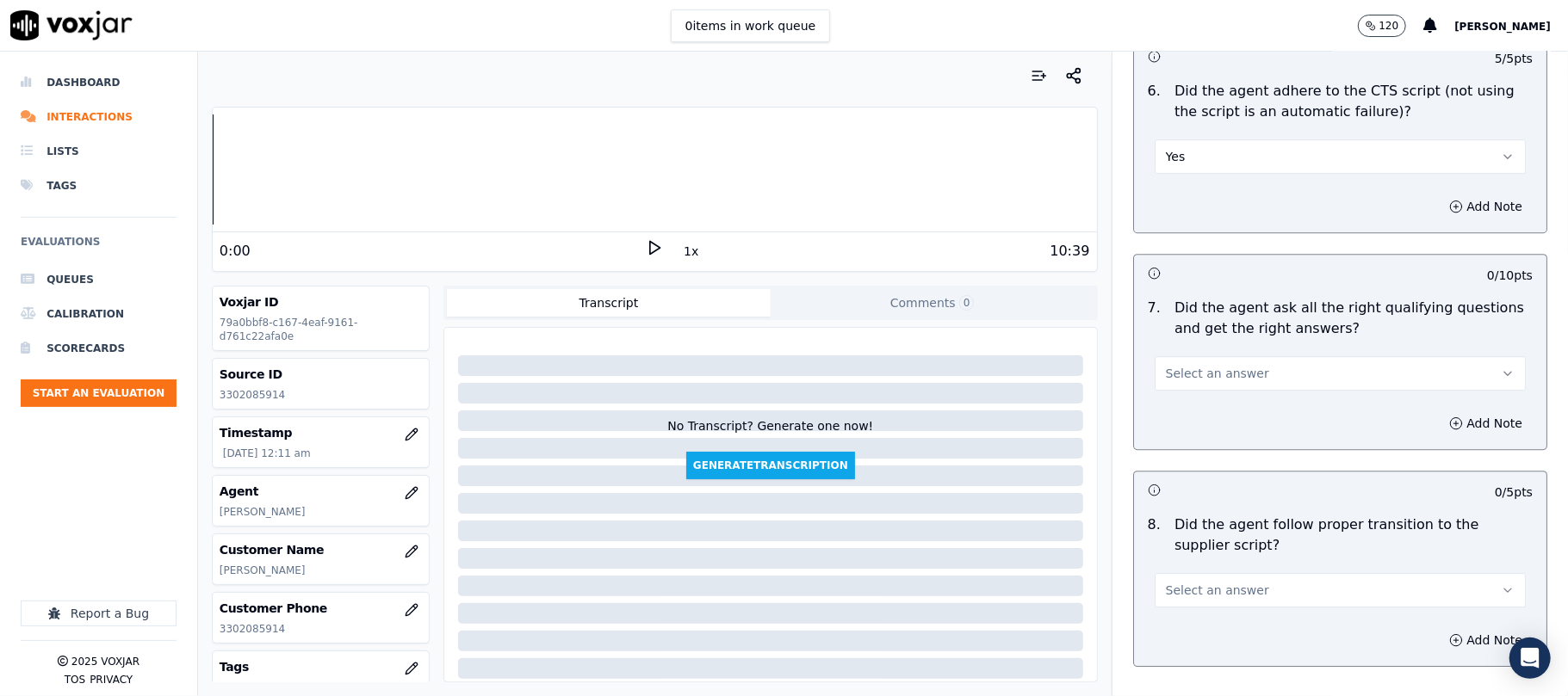
scroll to position [3632, 0]
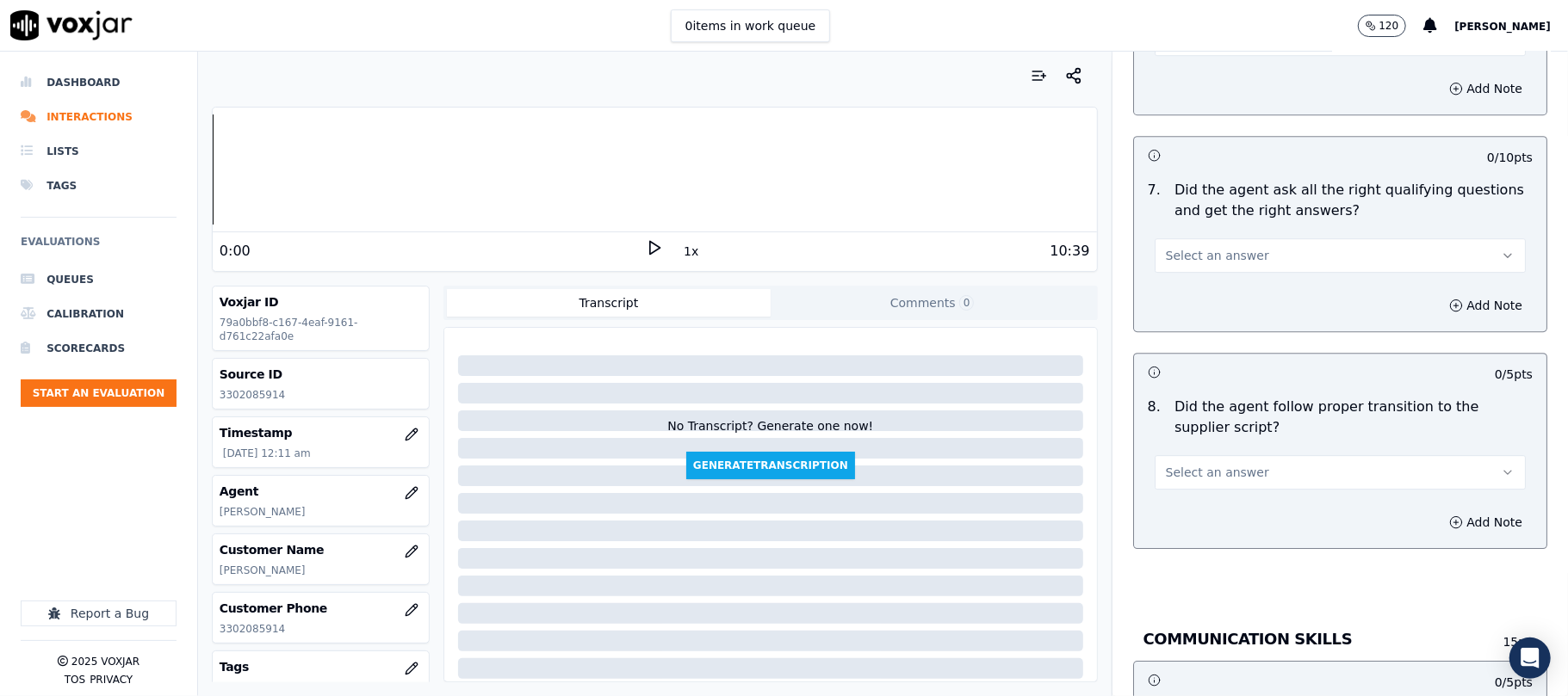
click at [1225, 247] on span "Select an answer" at bounding box center [1217, 255] width 103 height 17
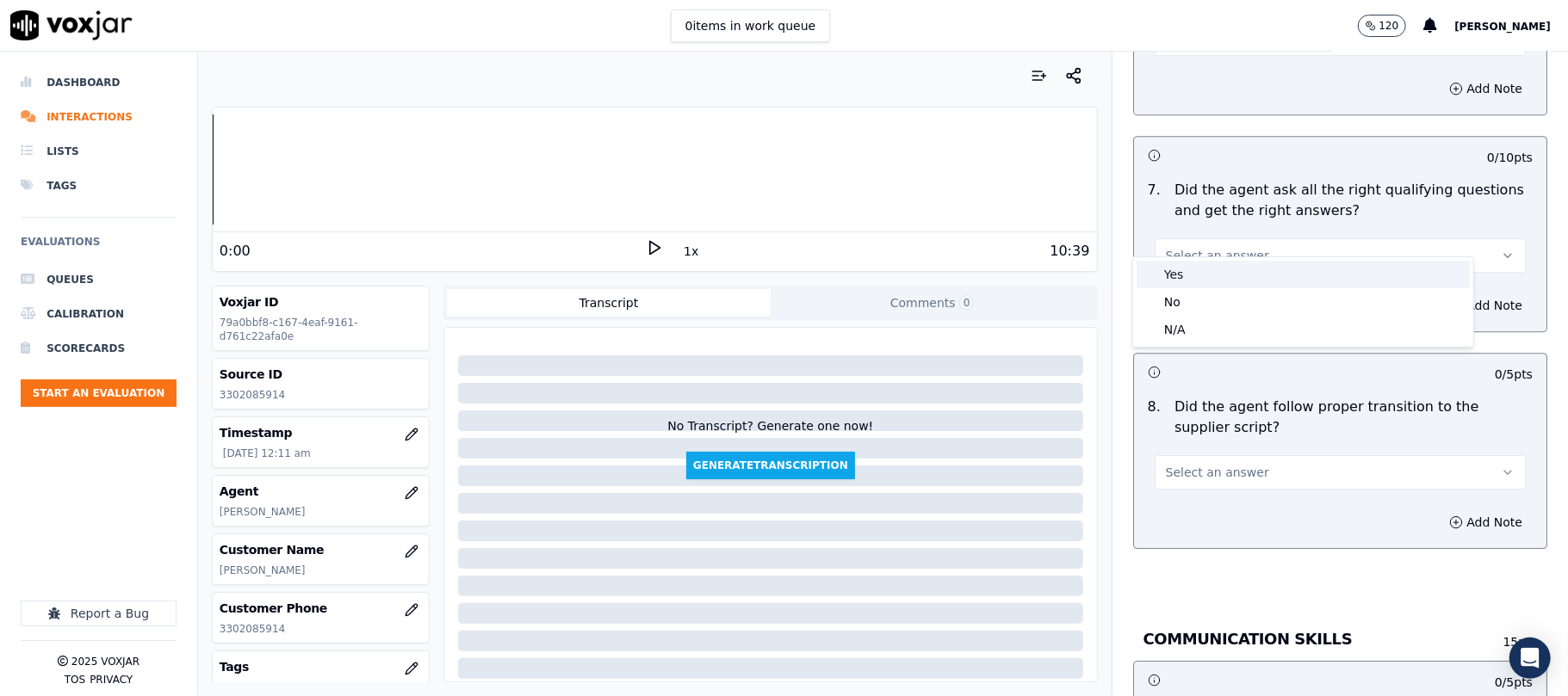
click at [1213, 265] on div "Yes" at bounding box center [1303, 274] width 333 height 28
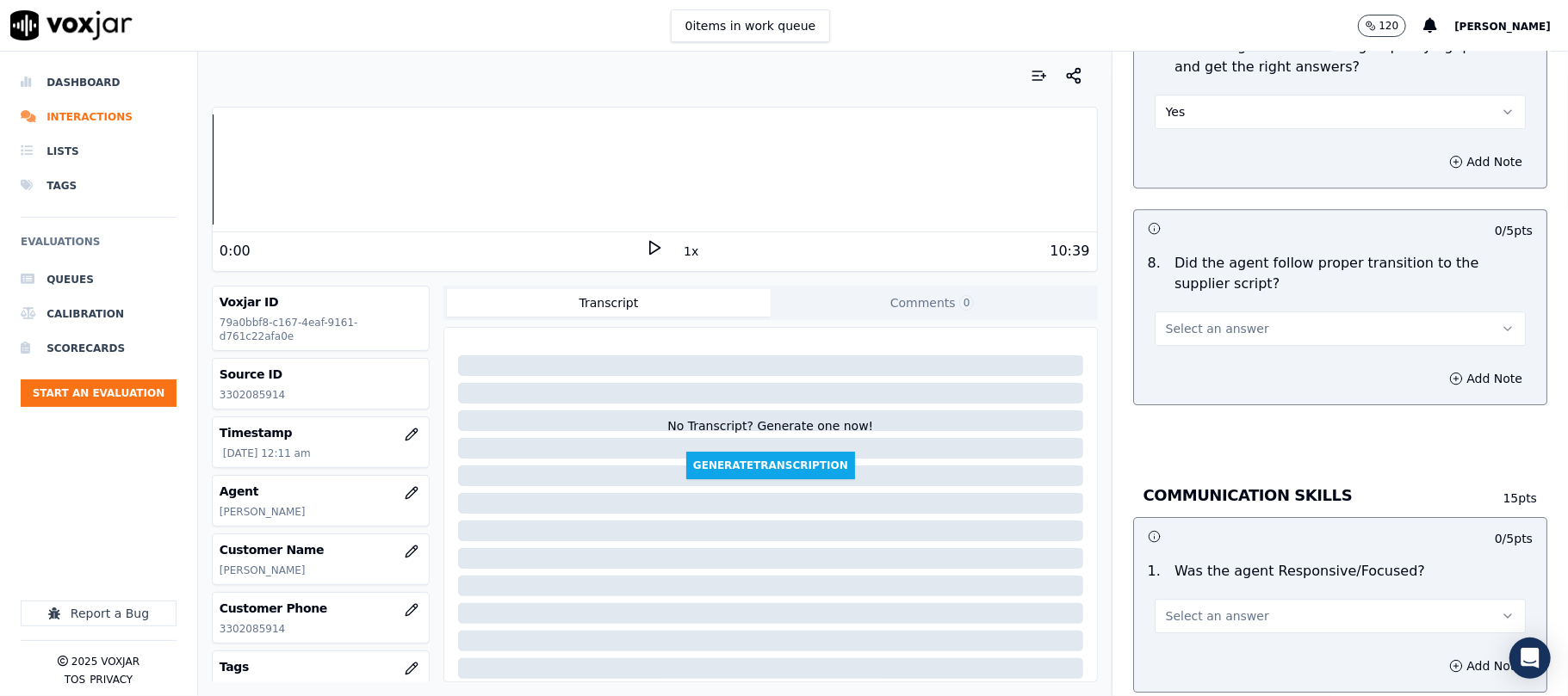
scroll to position [3823, 0]
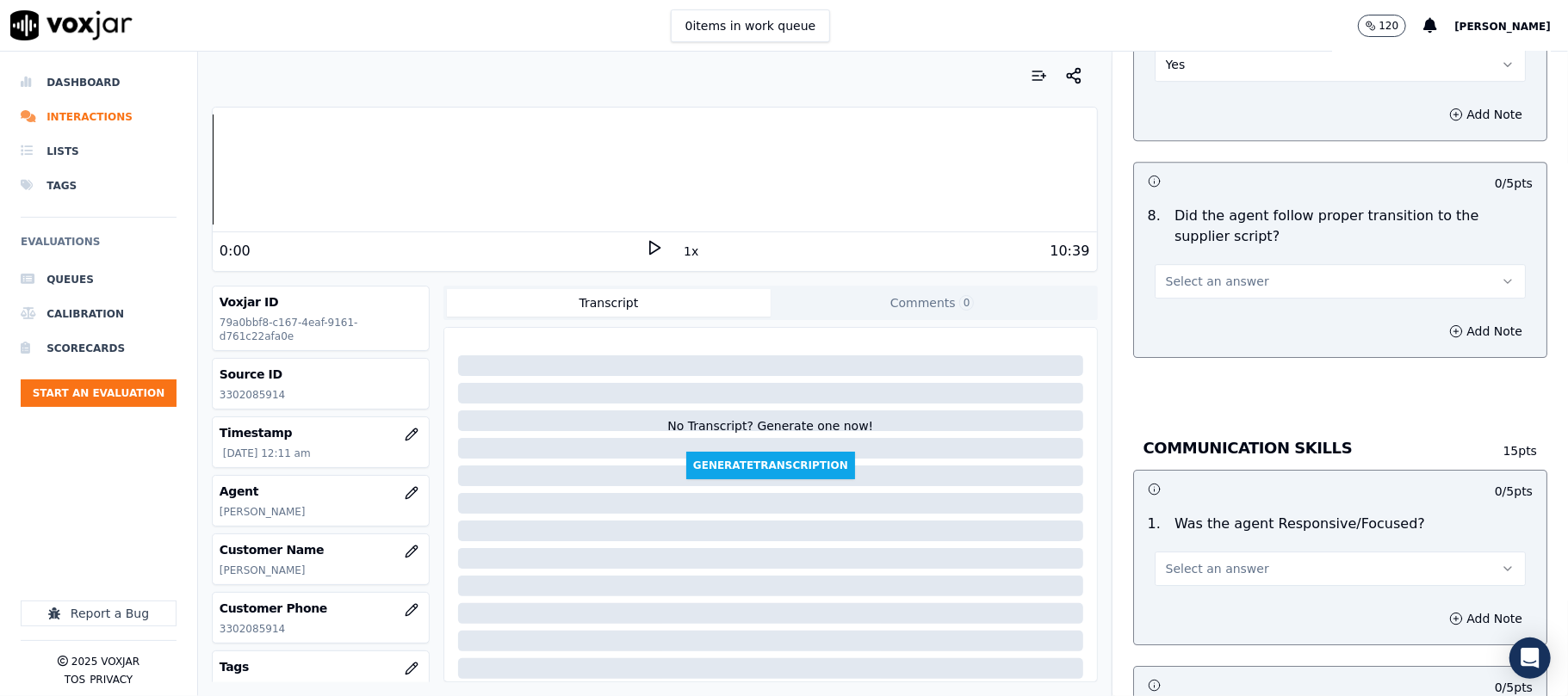
click at [1182, 279] on div "8 . Did the agent follow proper transition to the supplier script? Select an an…" at bounding box center [1339, 252] width 412 height 107
click at [1188, 272] on span "Select an answer" at bounding box center [1217, 281] width 103 height 17
click at [1184, 294] on div "Yes" at bounding box center [1303, 301] width 333 height 28
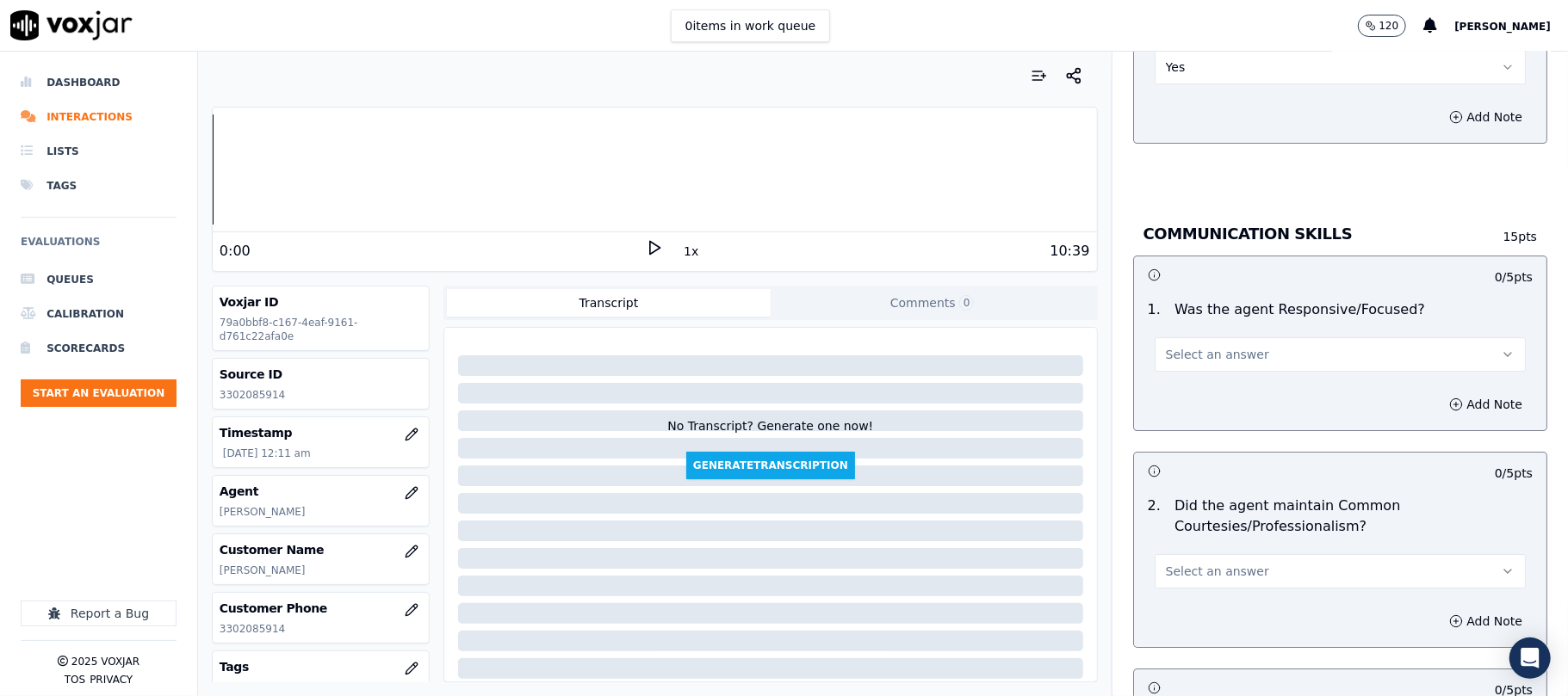
scroll to position [4207, 0]
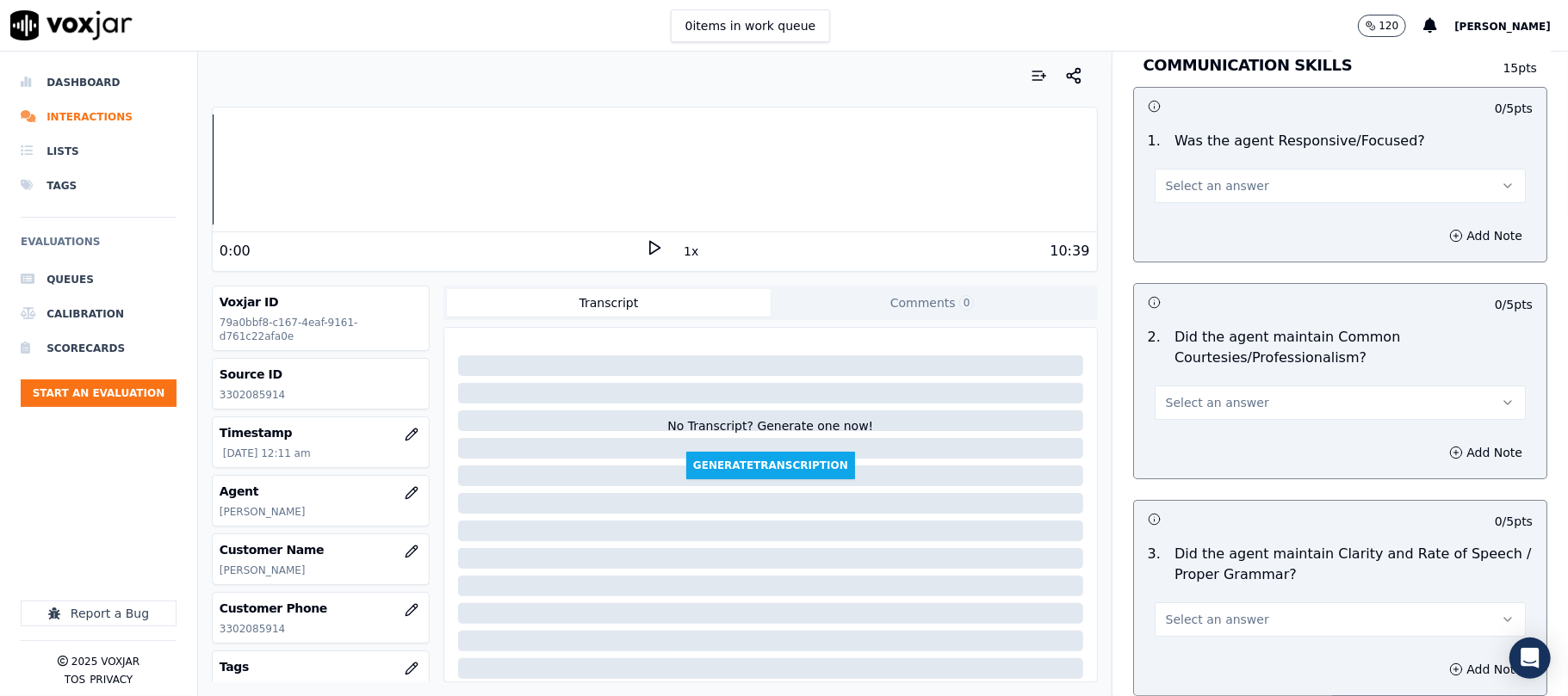
click at [1192, 184] on button "Select an answer" at bounding box center [1340, 185] width 371 height 34
click at [1185, 204] on div "Yes" at bounding box center [1303, 206] width 333 height 28
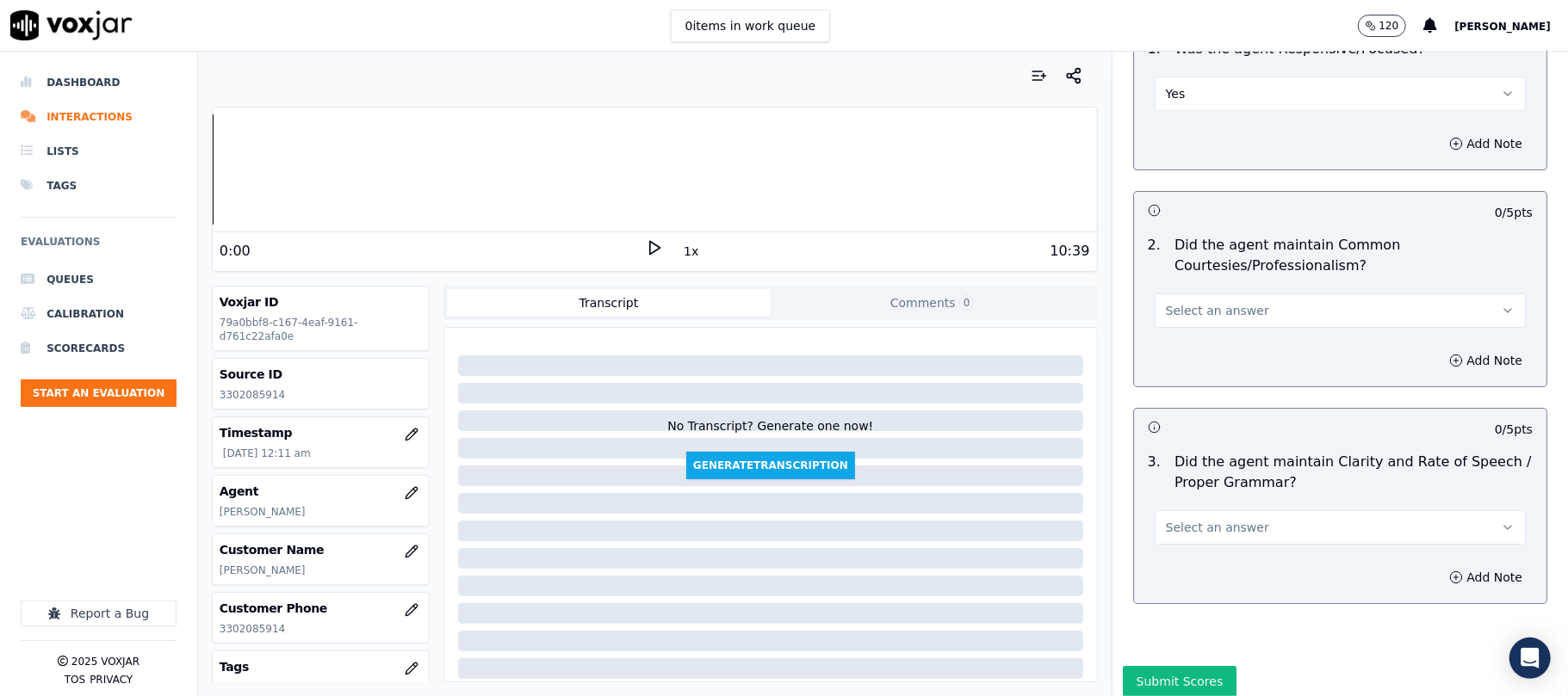
scroll to position [4344, 0]
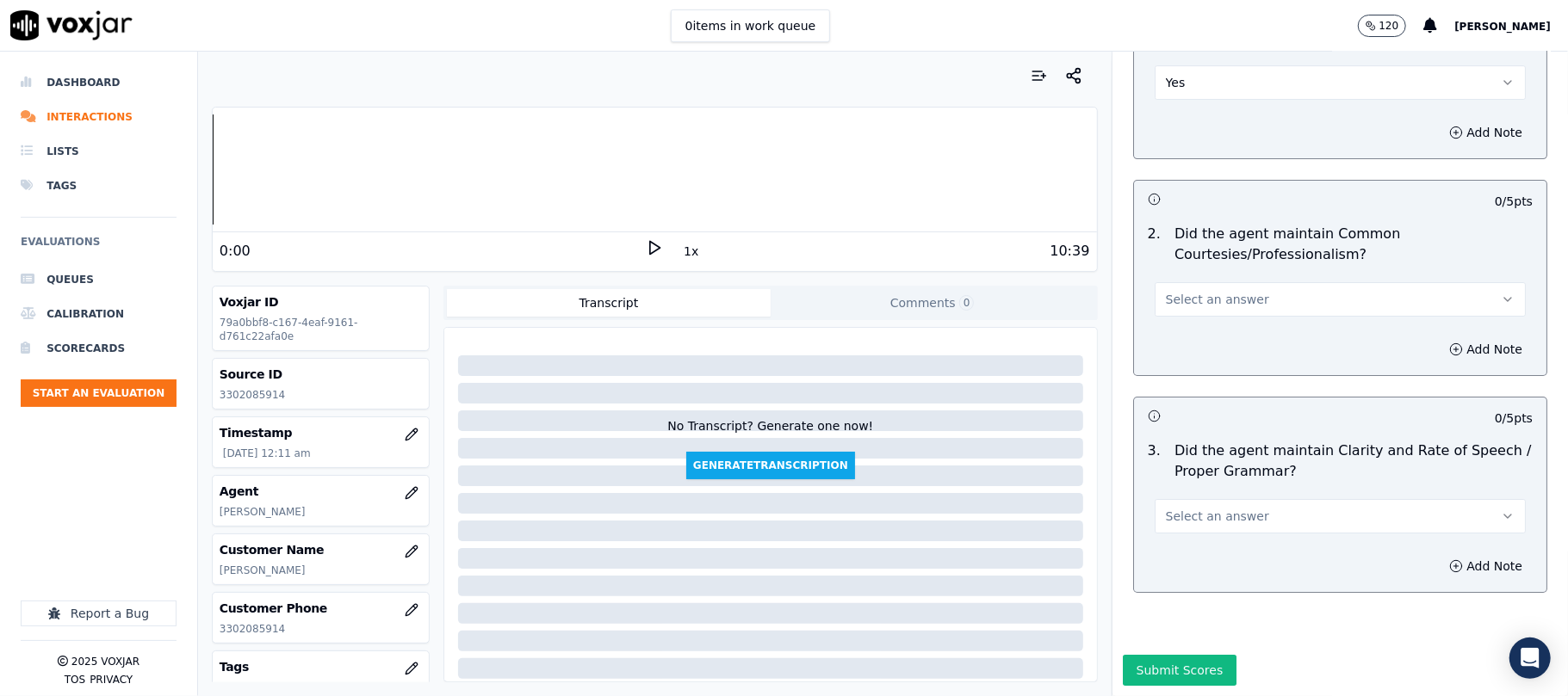
click at [1191, 291] on span "Select an answer" at bounding box center [1217, 299] width 103 height 17
click at [1192, 279] on div "Yes" at bounding box center [1303, 285] width 333 height 28
click at [1178, 499] on button "Select an answer" at bounding box center [1340, 516] width 371 height 34
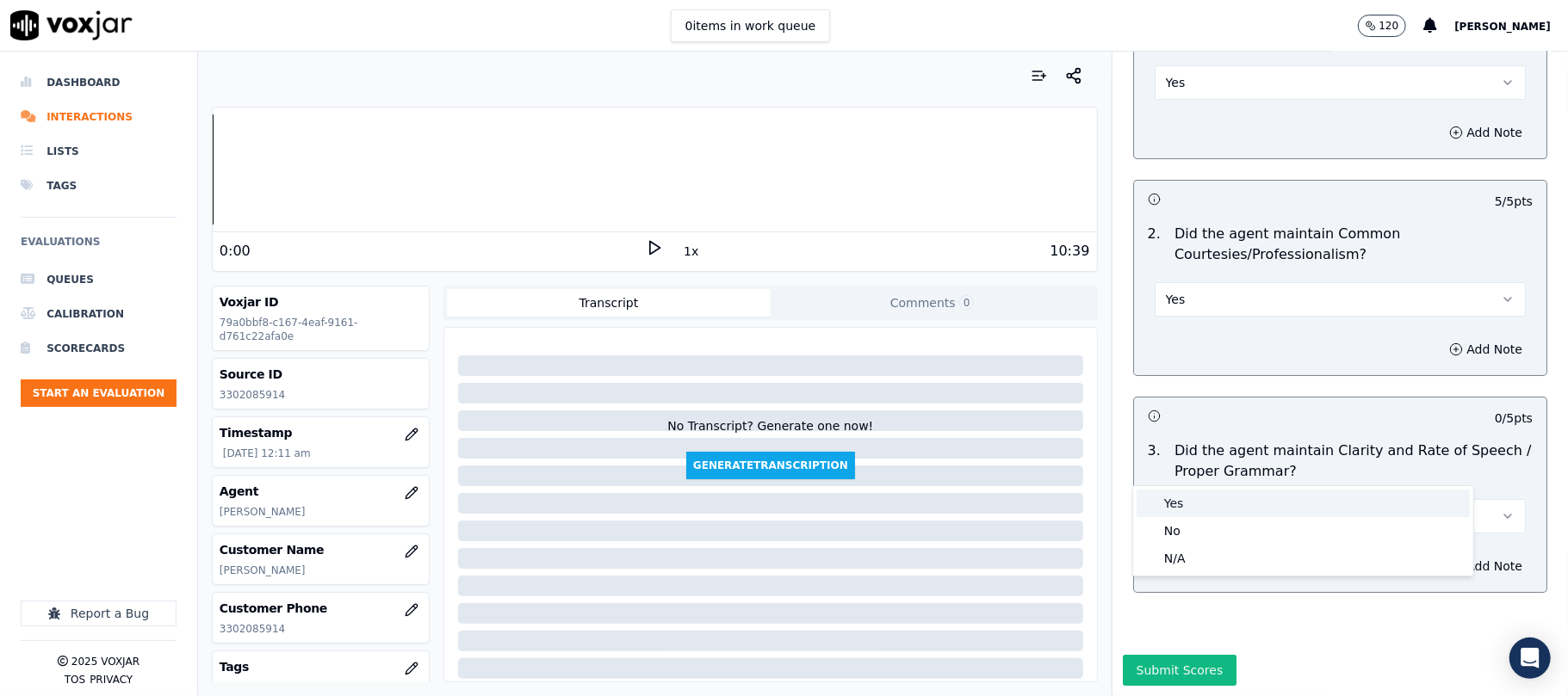
click at [1176, 504] on div "Yes" at bounding box center [1303, 503] width 333 height 28
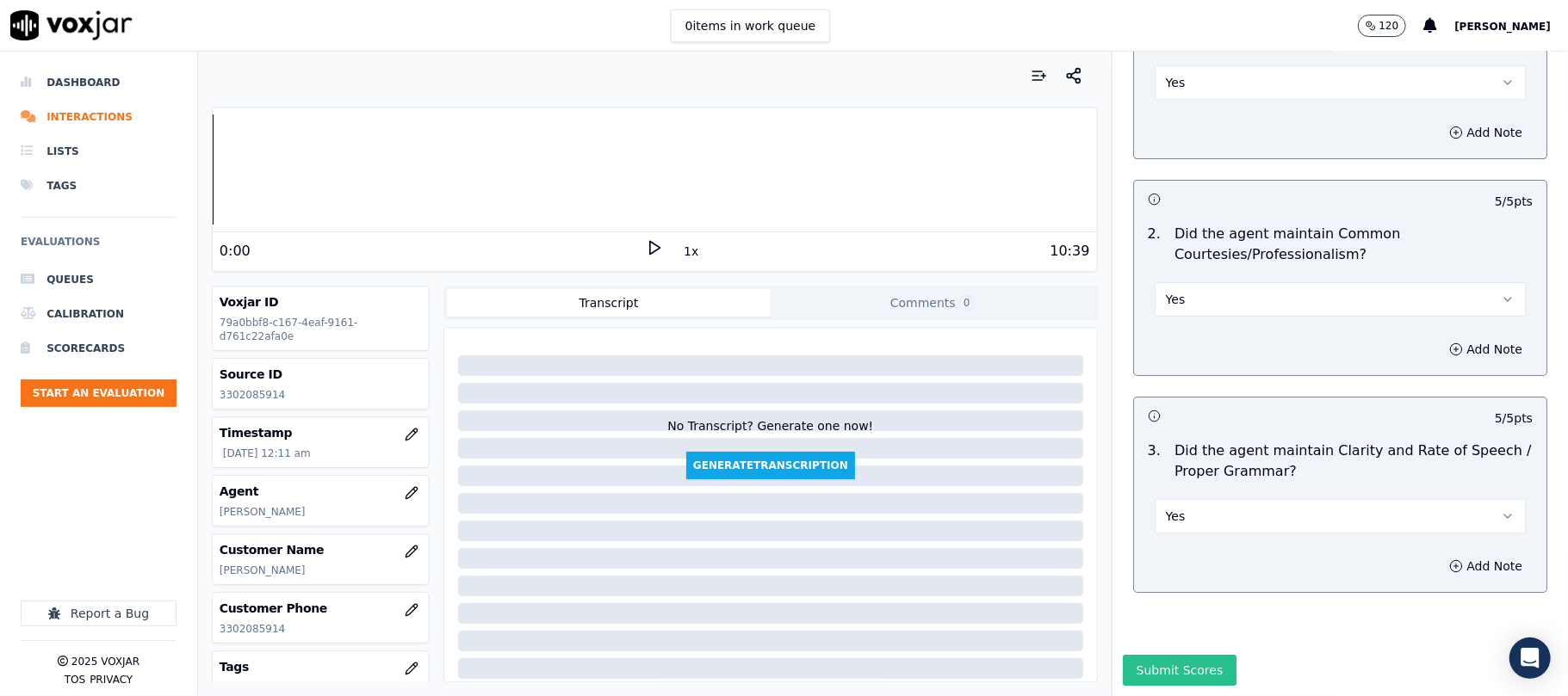
click at [1151, 655] on button "Submit Scores" at bounding box center [1180, 670] width 115 height 31
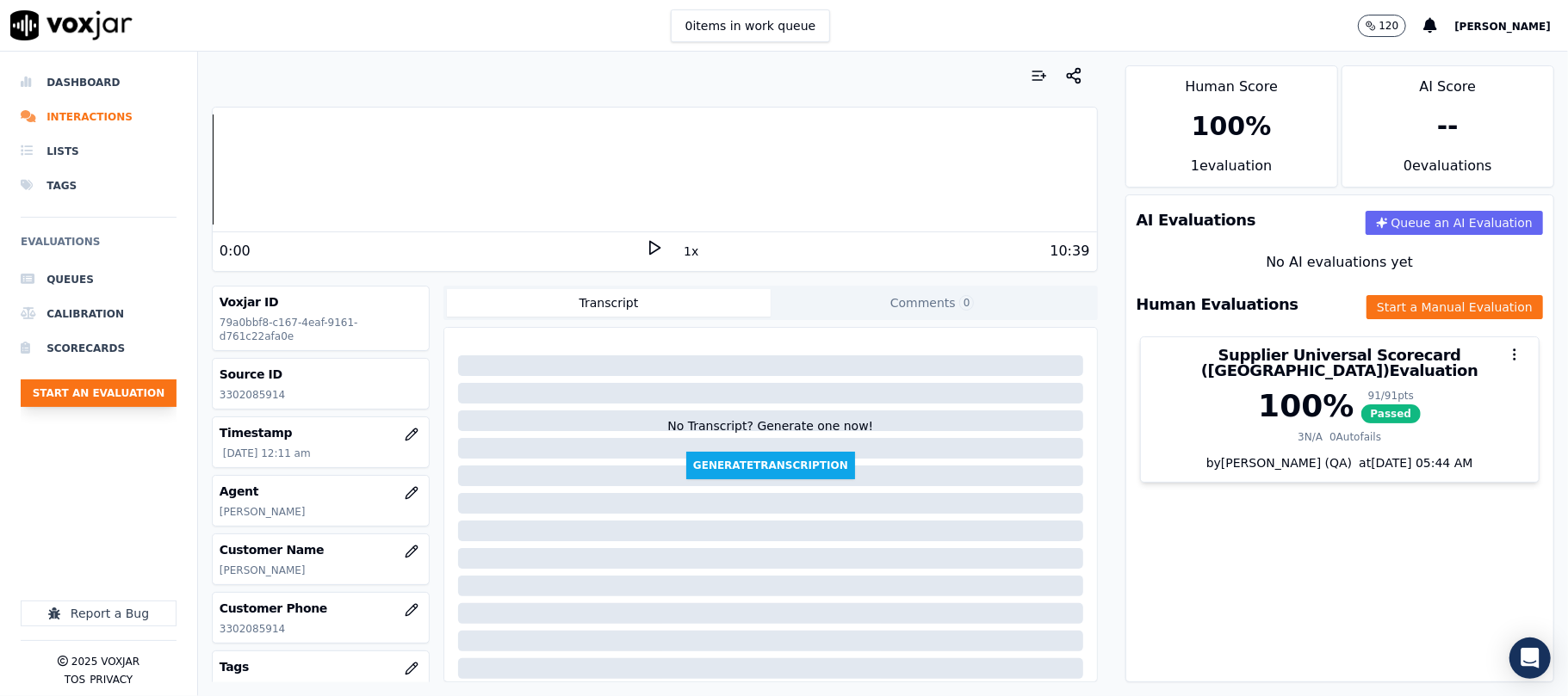
click at [131, 393] on button "Start an Evaluation" at bounding box center [99, 393] width 156 height 28
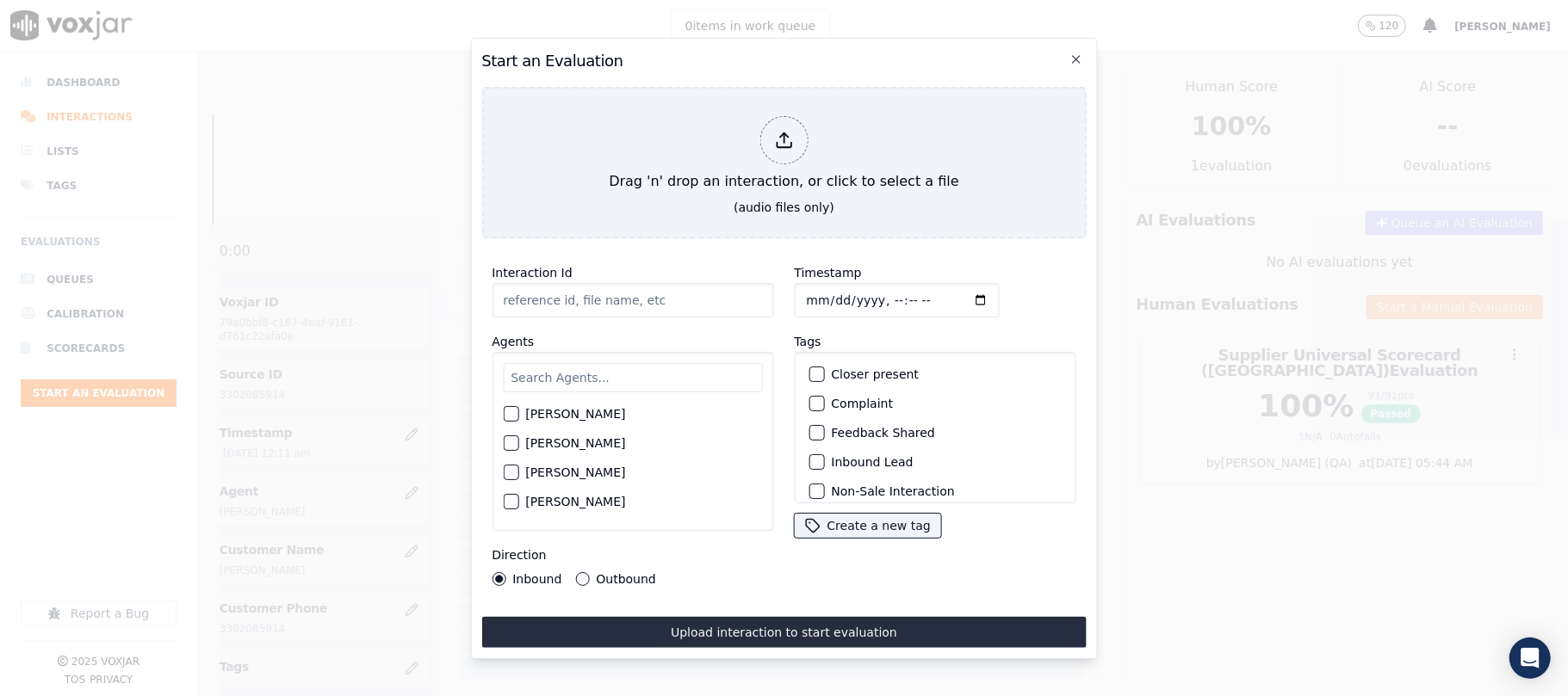
click at [800, 231] on div "Start an Evaluation Drag 'n' drop an interaction, or click to select a file (au…" at bounding box center [783, 349] width 627 height 621
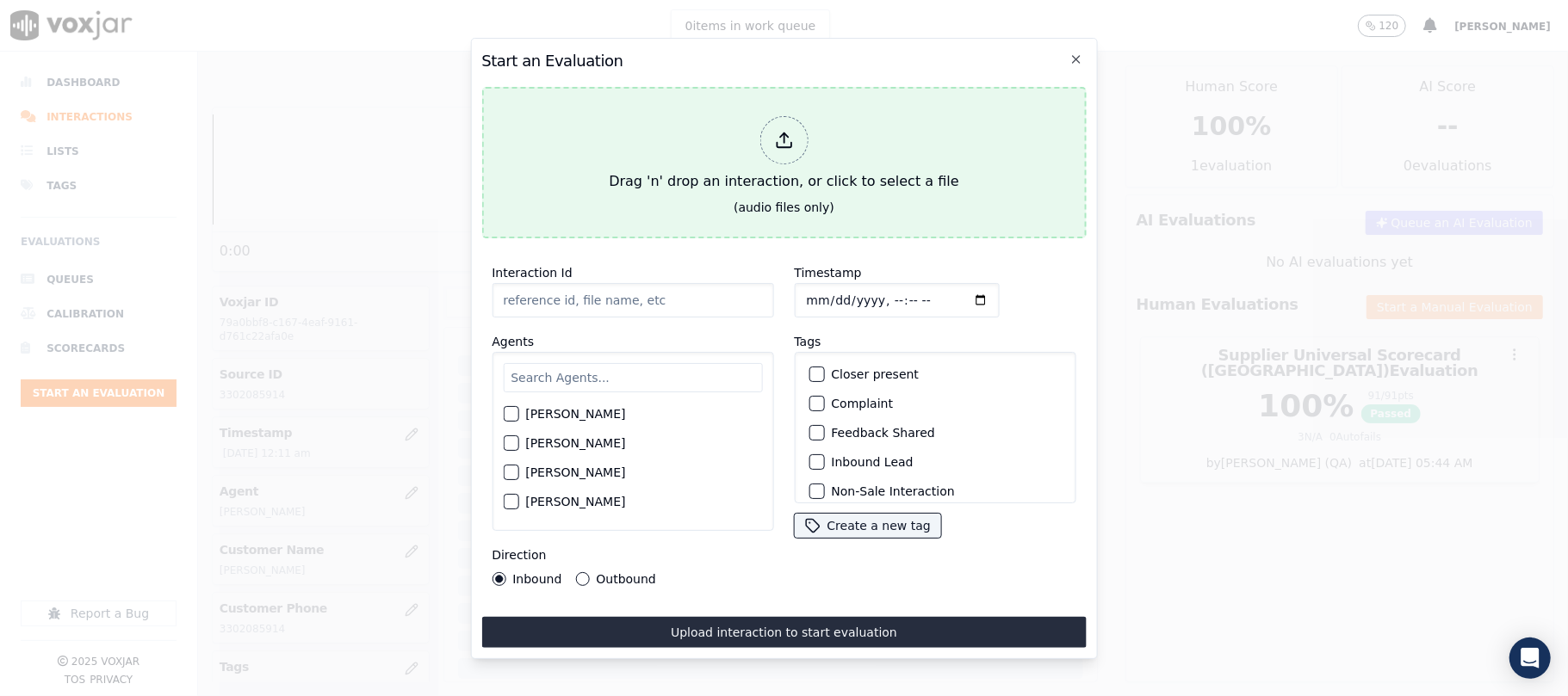
click at [818, 199] on div "(audio files only)" at bounding box center [784, 207] width 100 height 17
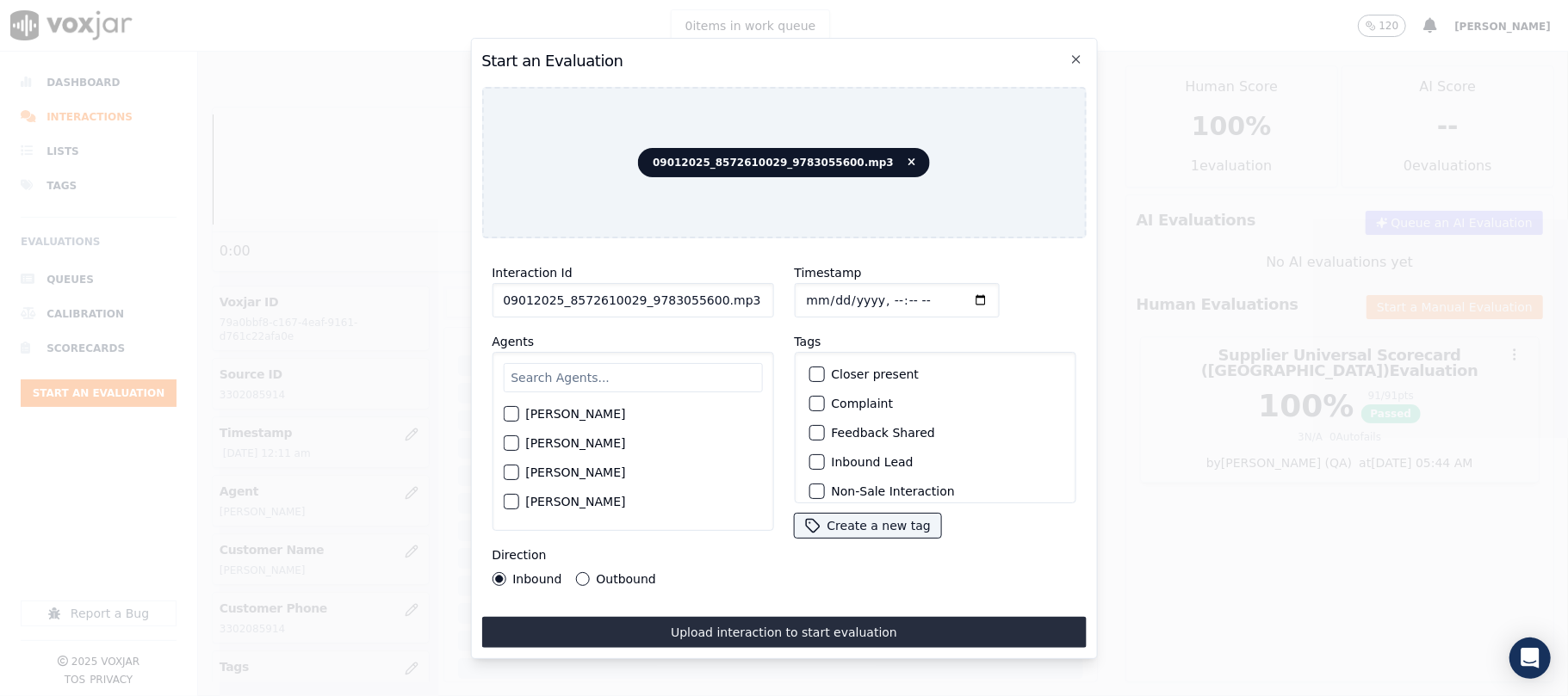
click at [603, 304] on input "09012025_8572610029_9783055600.mp3" at bounding box center [632, 300] width 281 height 34
paste input "8572610029"
type input "8572610029"
click at [830, 290] on input "Timestamp" at bounding box center [896, 300] width 205 height 34
click at [828, 294] on input "Timestamp" at bounding box center [896, 300] width 205 height 34
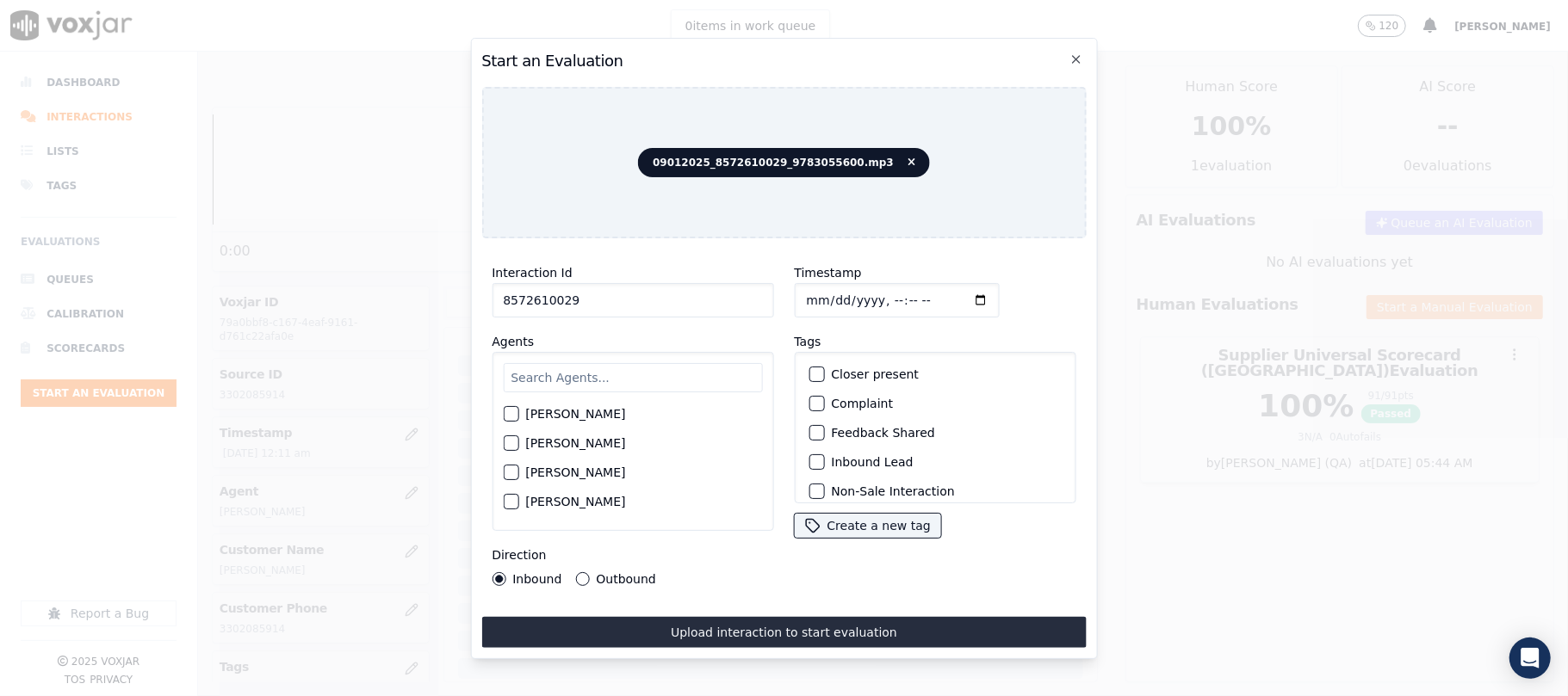
type input "[DATE]T00:15"
click at [545, 365] on input "text" at bounding box center [632, 378] width 259 height 30
type input "Fabi"
click at [618, 413] on label "[PERSON_NAME]" at bounding box center [575, 419] width 99 height 12
click at [519, 411] on button "[PERSON_NAME]" at bounding box center [511, 419] width 15 height 15
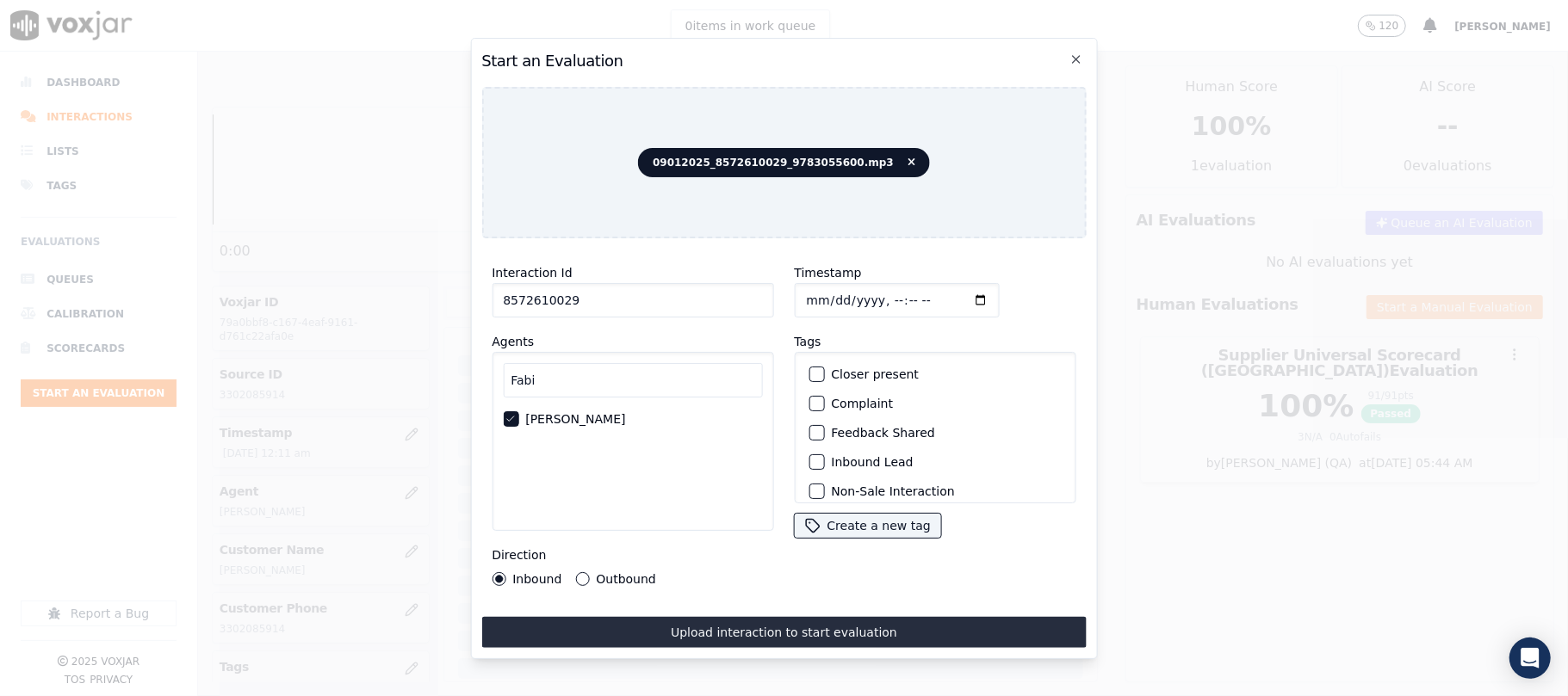
scroll to position [150, 0]
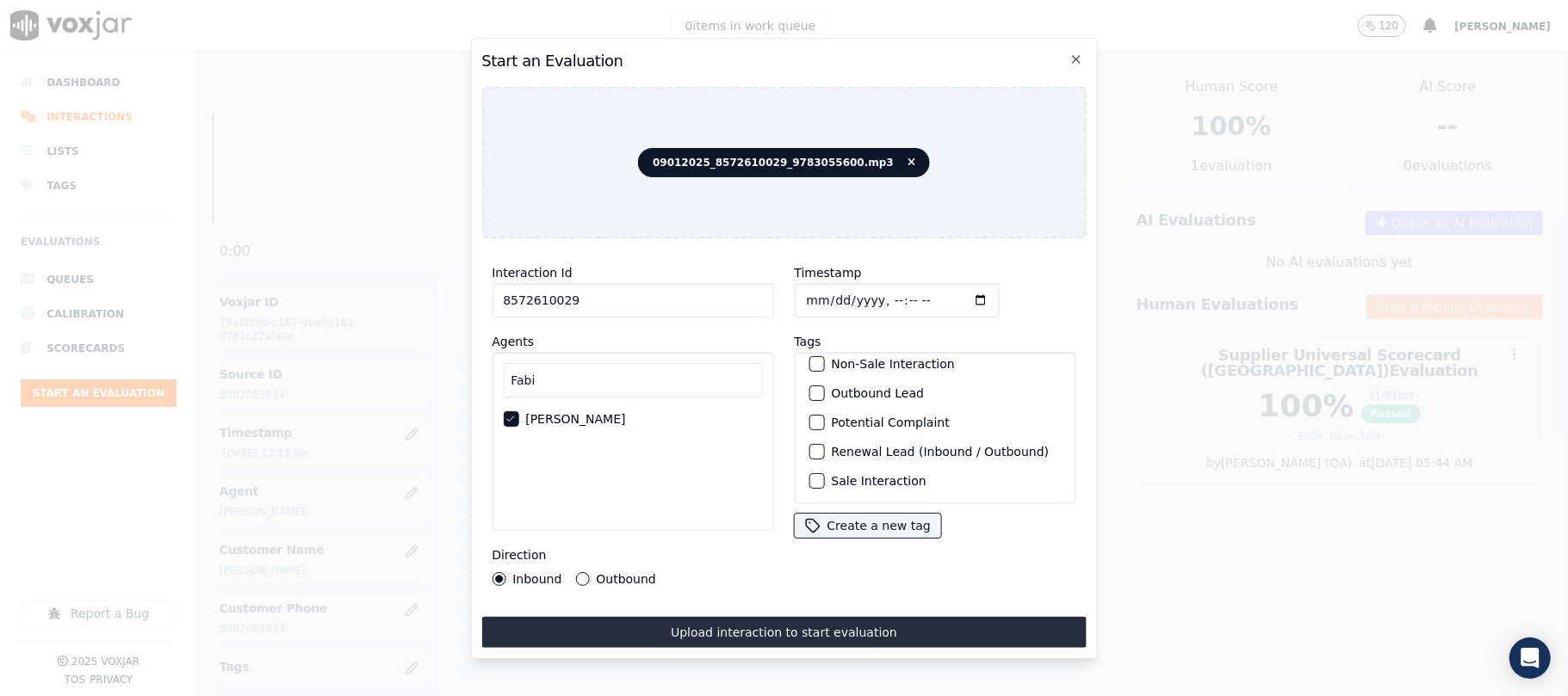
click at [844, 475] on label "Sale Interaction" at bounding box center [877, 481] width 95 height 12
click at [824, 473] on button "Sale Interaction" at bounding box center [816, 481] width 15 height 15
click at [596, 576] on label "Outbound" at bounding box center [626, 578] width 59 height 12
click at [589, 576] on button "Outbound" at bounding box center [582, 578] width 13 height 13
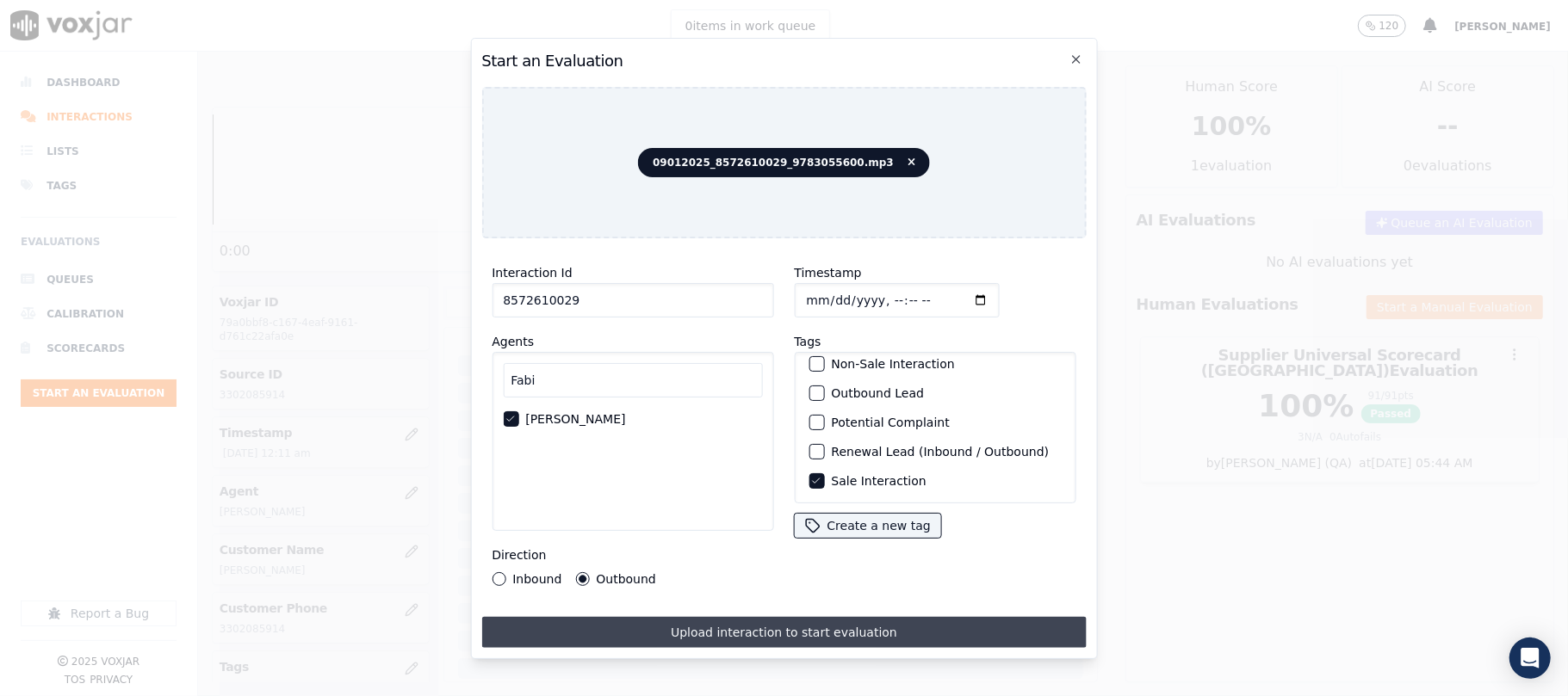
click at [684, 617] on button "Upload interaction to start evaluation" at bounding box center [784, 632] width 605 height 31
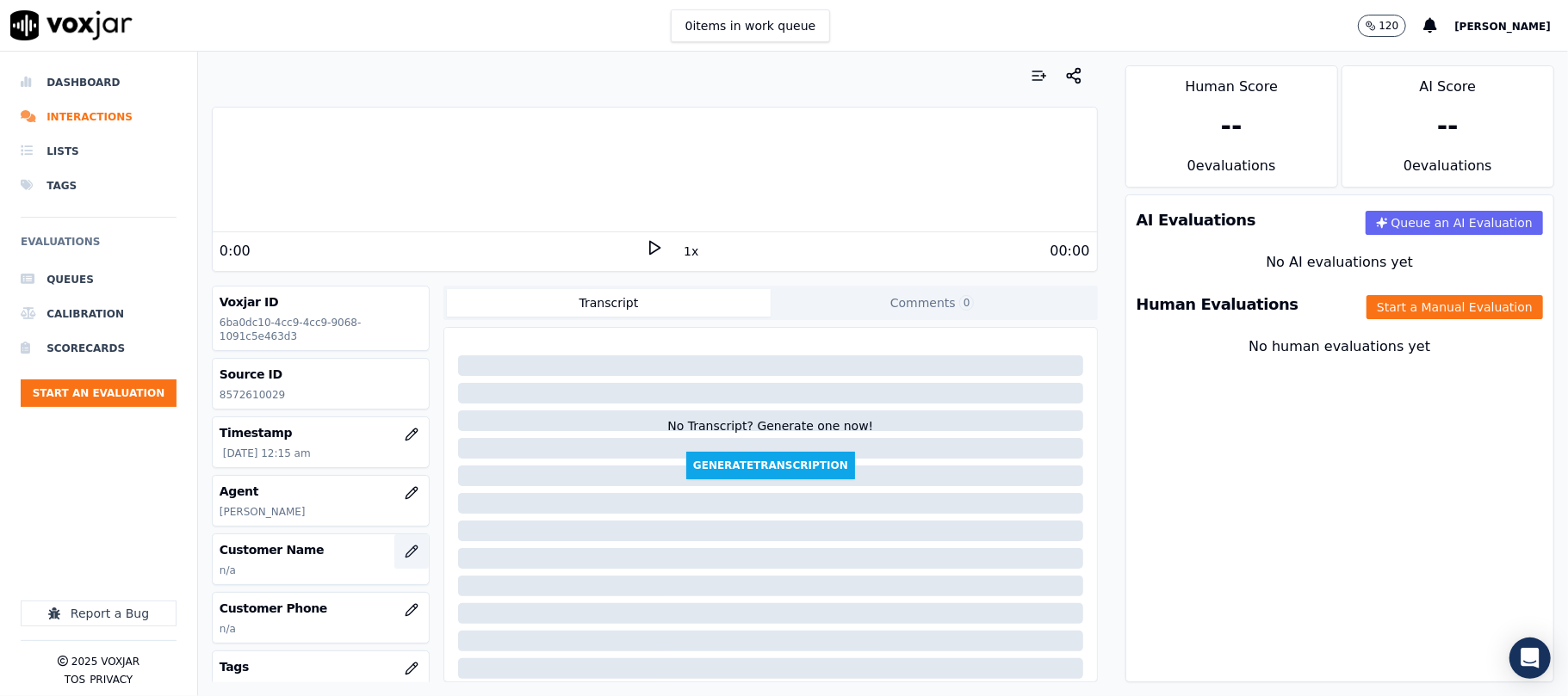
click at [403, 542] on button "button" at bounding box center [411, 552] width 34 height 34
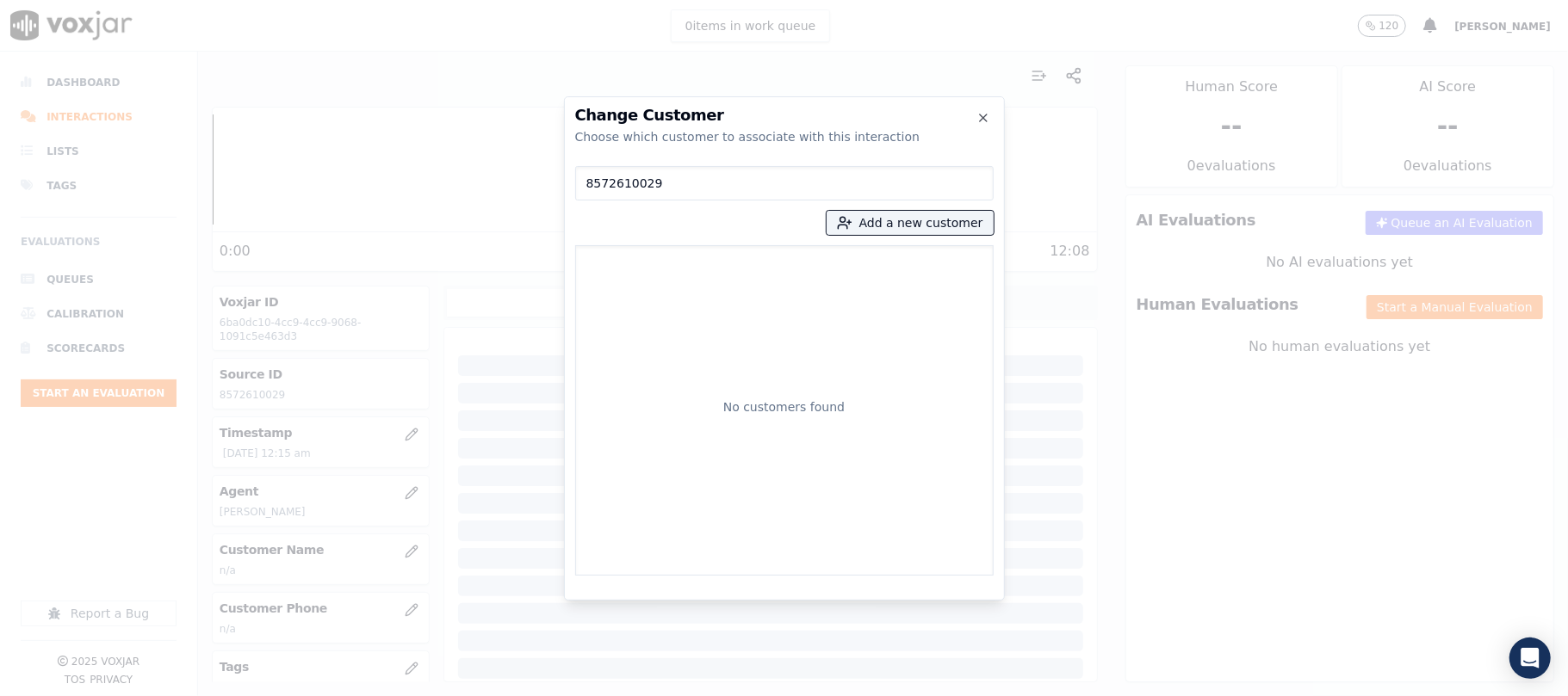
type input "8572610029"
click at [897, 207] on div "8572610029 Add a new customer No customers found" at bounding box center [784, 367] width 418 height 417
click at [897, 226] on button "Add a new customer" at bounding box center [910, 222] width 167 height 24
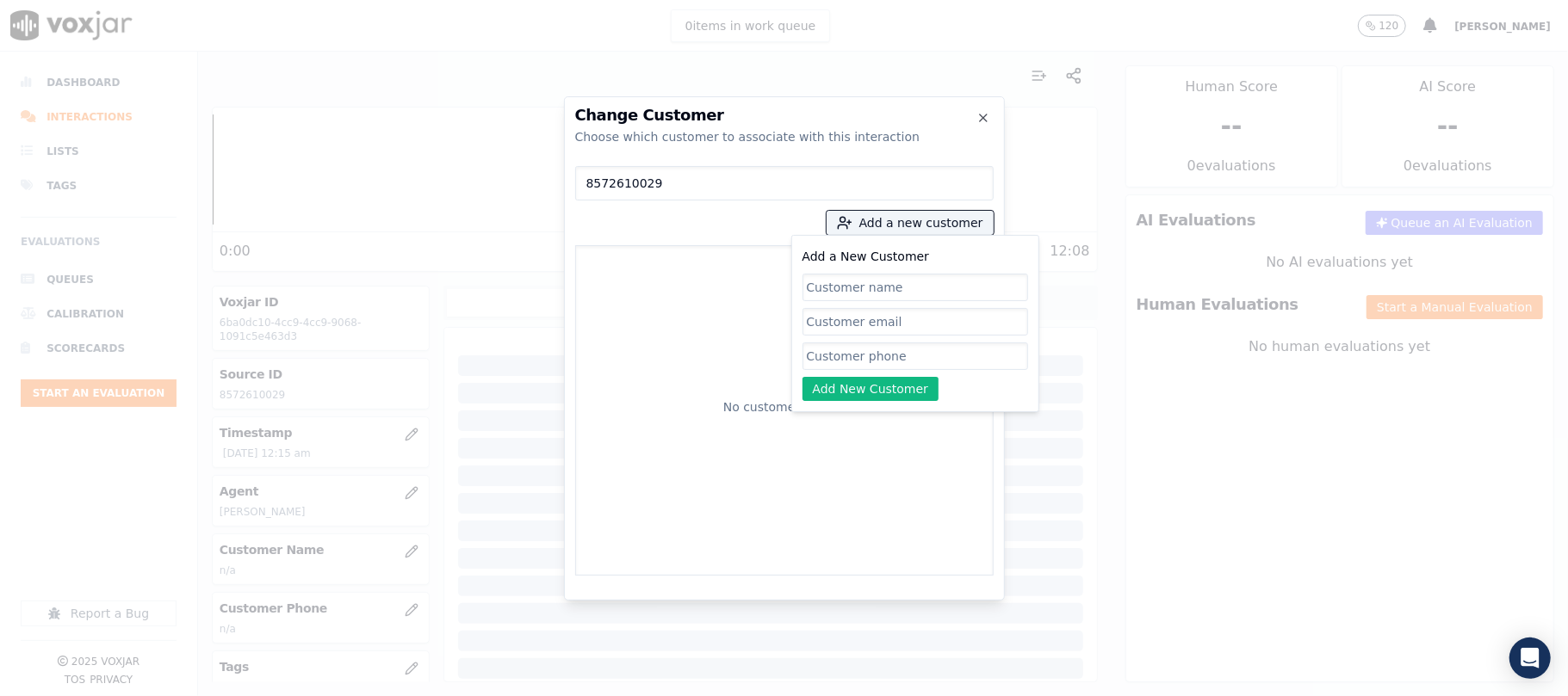
click at [851, 276] on input "Add a New Customer" at bounding box center [916, 287] width 226 height 28
paste input "[PERSON_NAME]"
type input "[PERSON_NAME]"
click at [828, 356] on input "Add a New Customer" at bounding box center [916, 356] width 226 height 28
paste input "8572610029 9783055600"
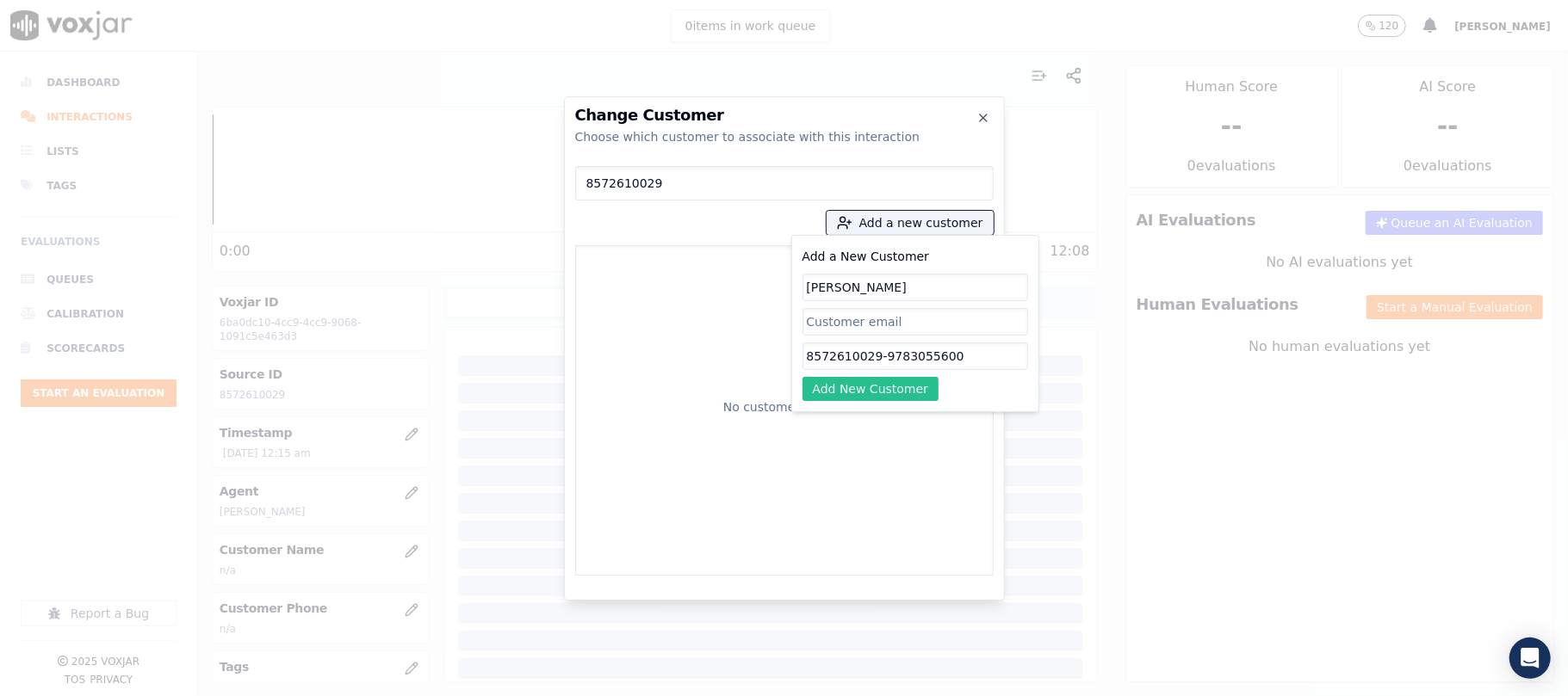
type input "8572610029-9783055600"
click at [882, 400] on button "Add New Customer" at bounding box center [871, 388] width 137 height 24
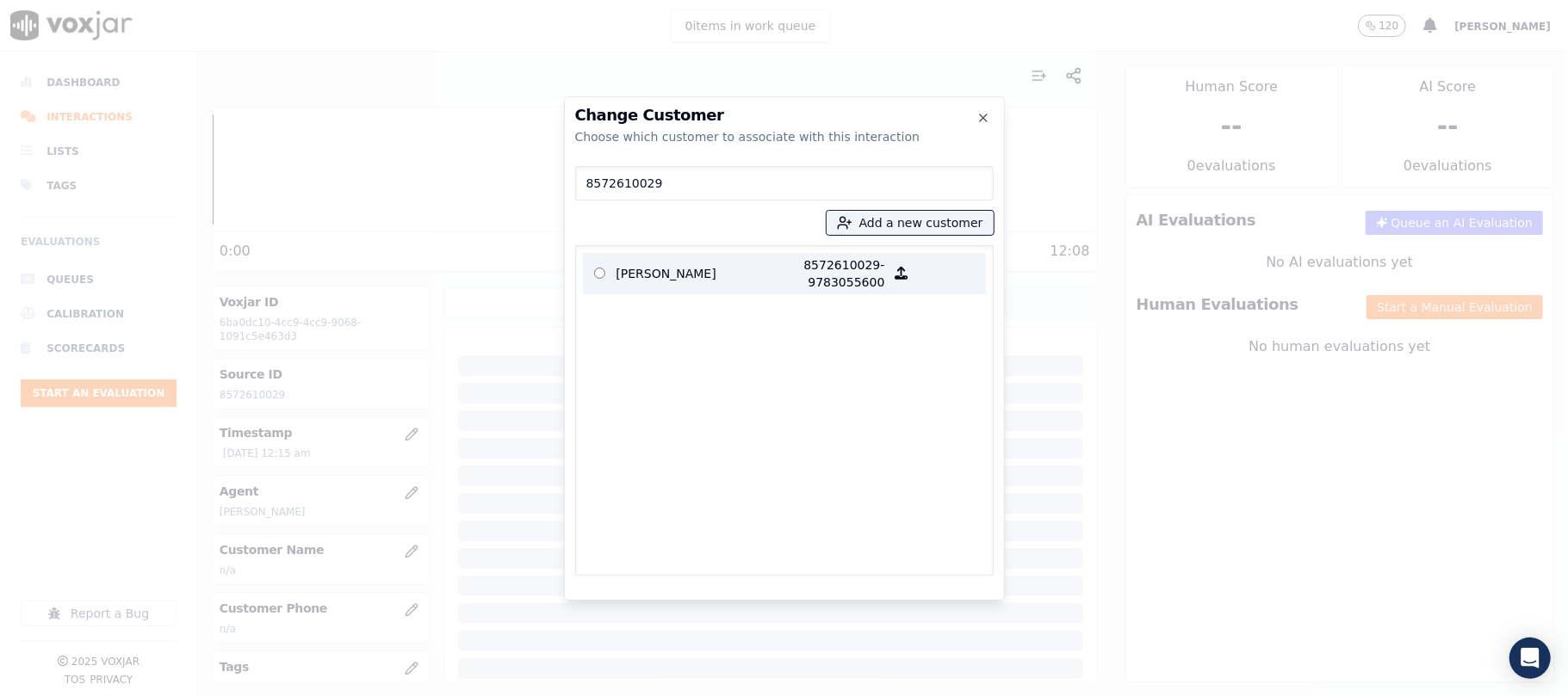
click at [703, 282] on p "[PERSON_NAME]" at bounding box center [683, 273] width 134 height 34
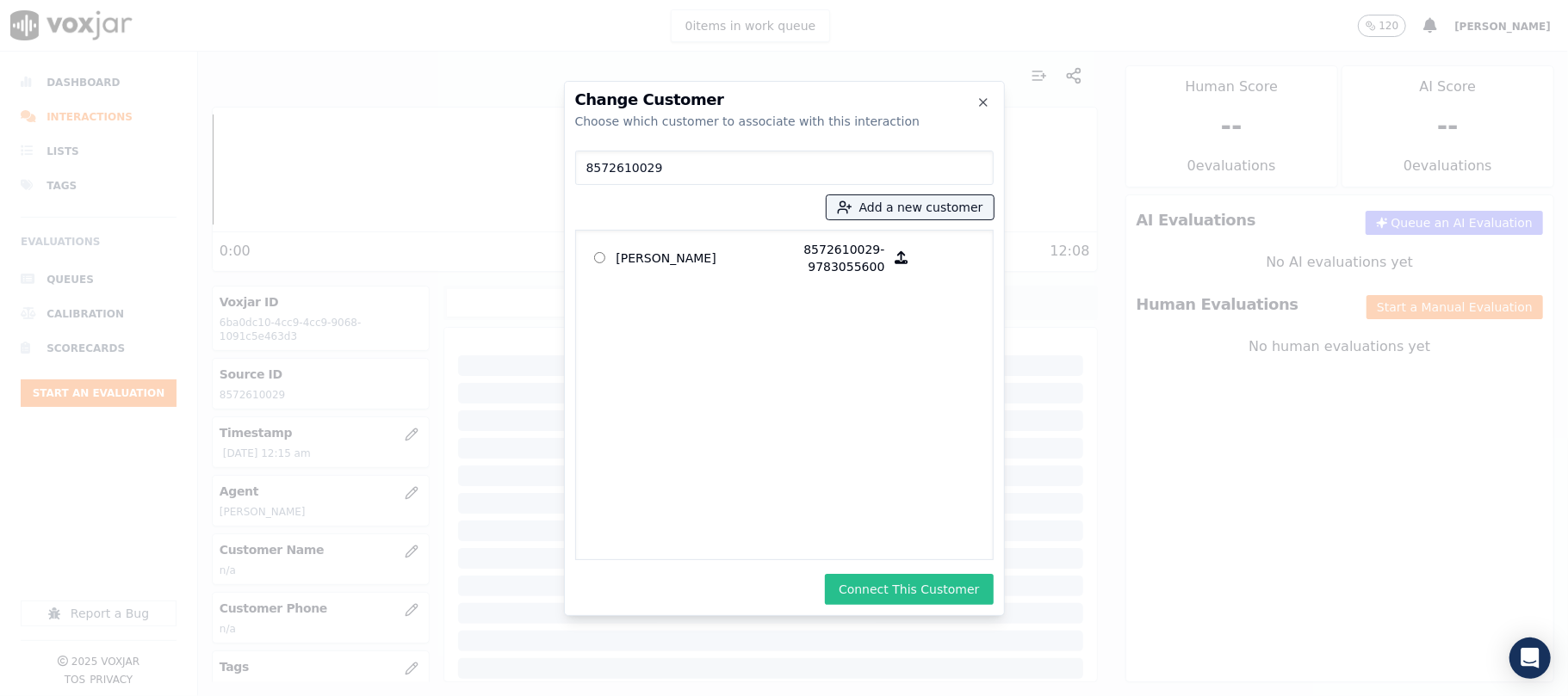
click at [903, 586] on button "Connect This Customer" at bounding box center [908, 589] width 167 height 31
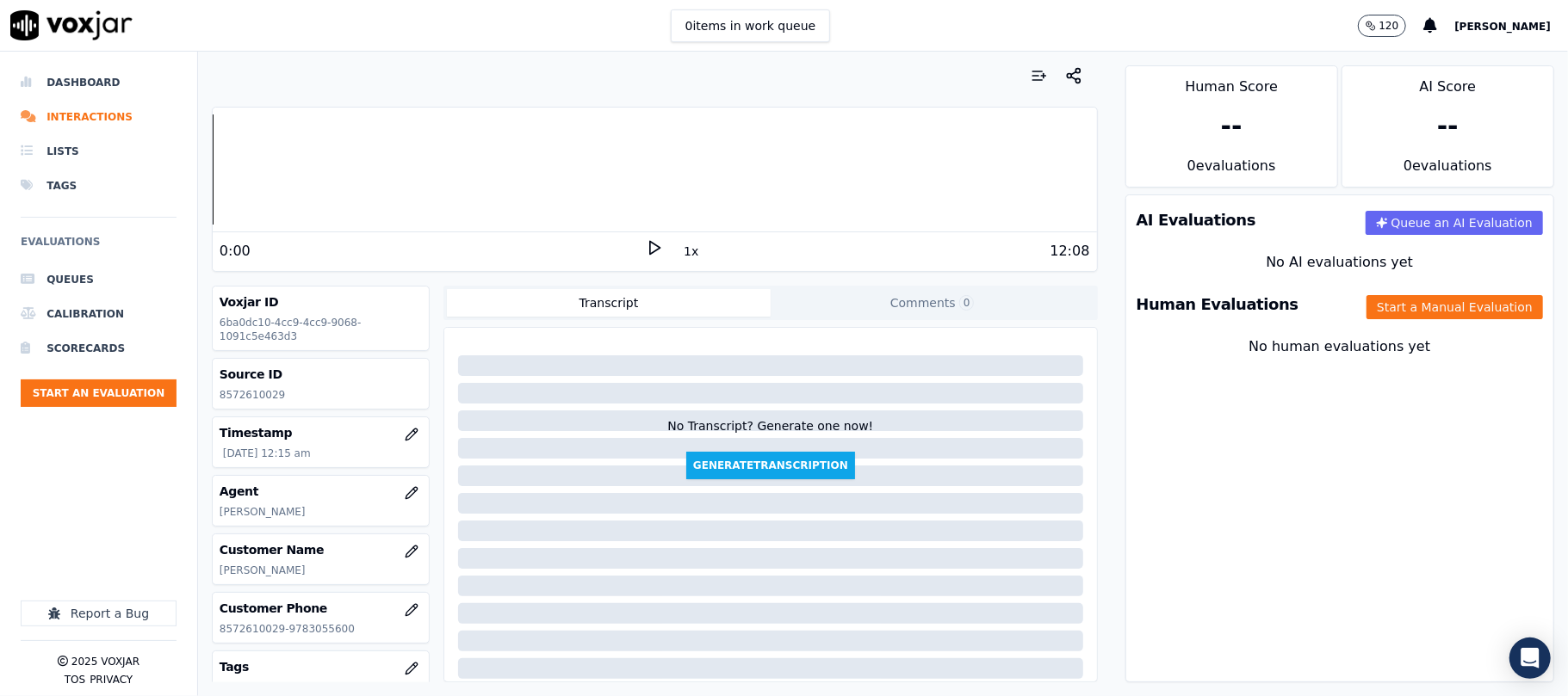
scroll to position [191, 0]
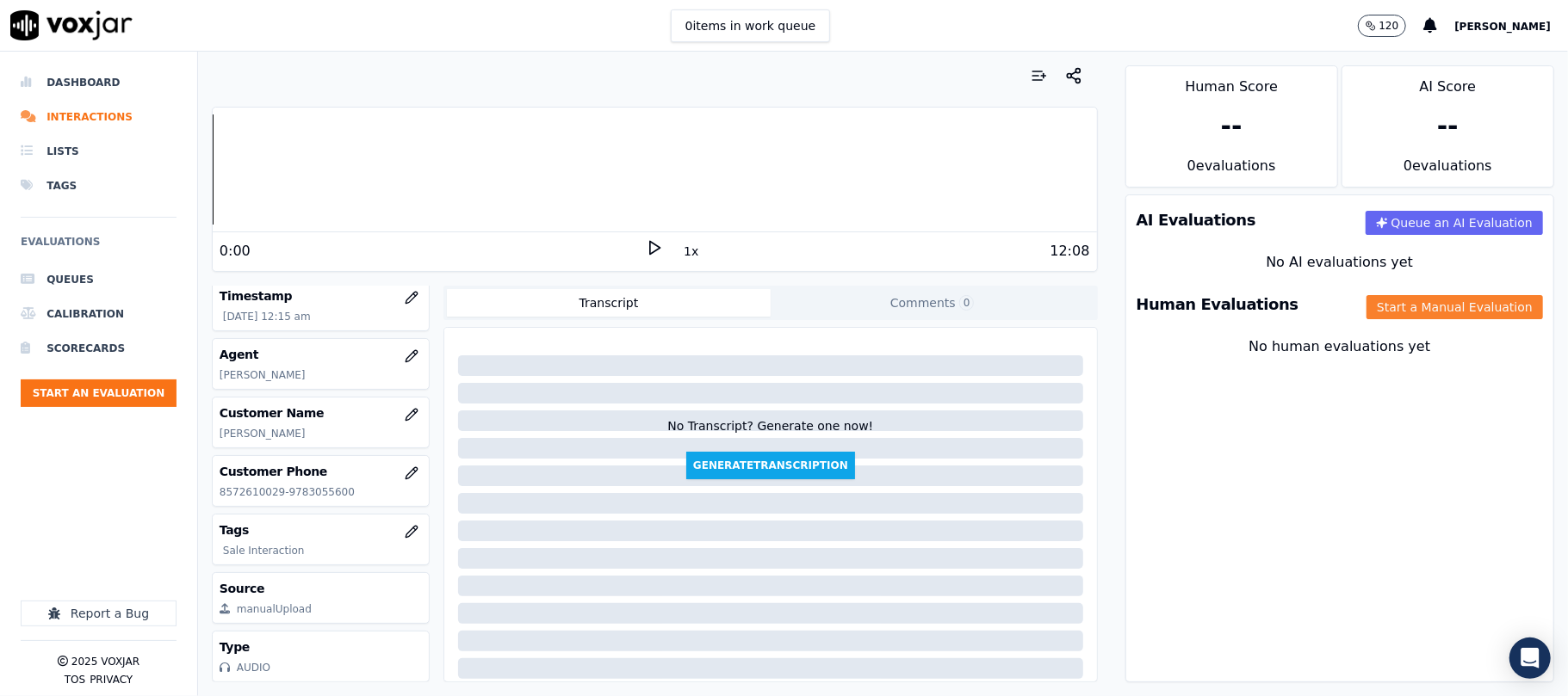
click at [1366, 306] on button "Start a Manual Evaluation" at bounding box center [1454, 307] width 176 height 24
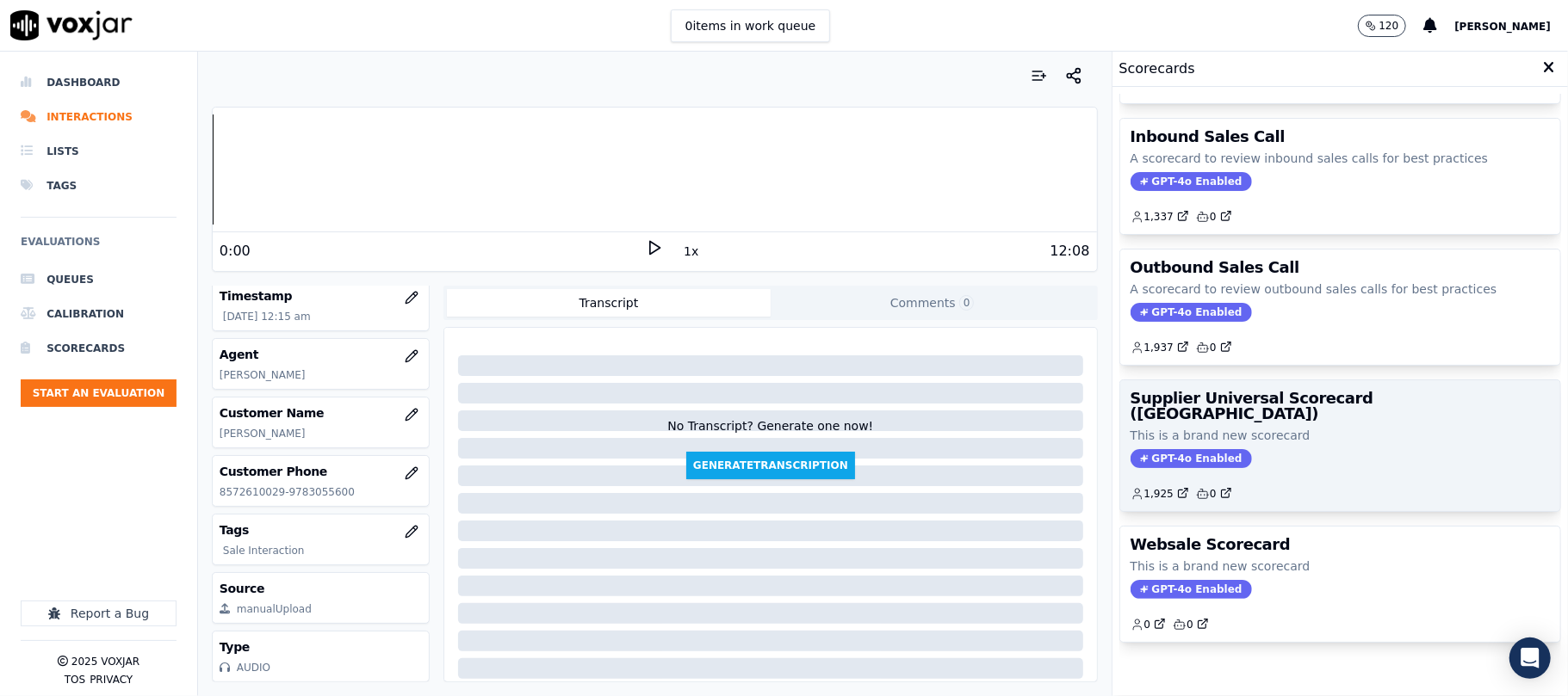
scroll to position [170, 0]
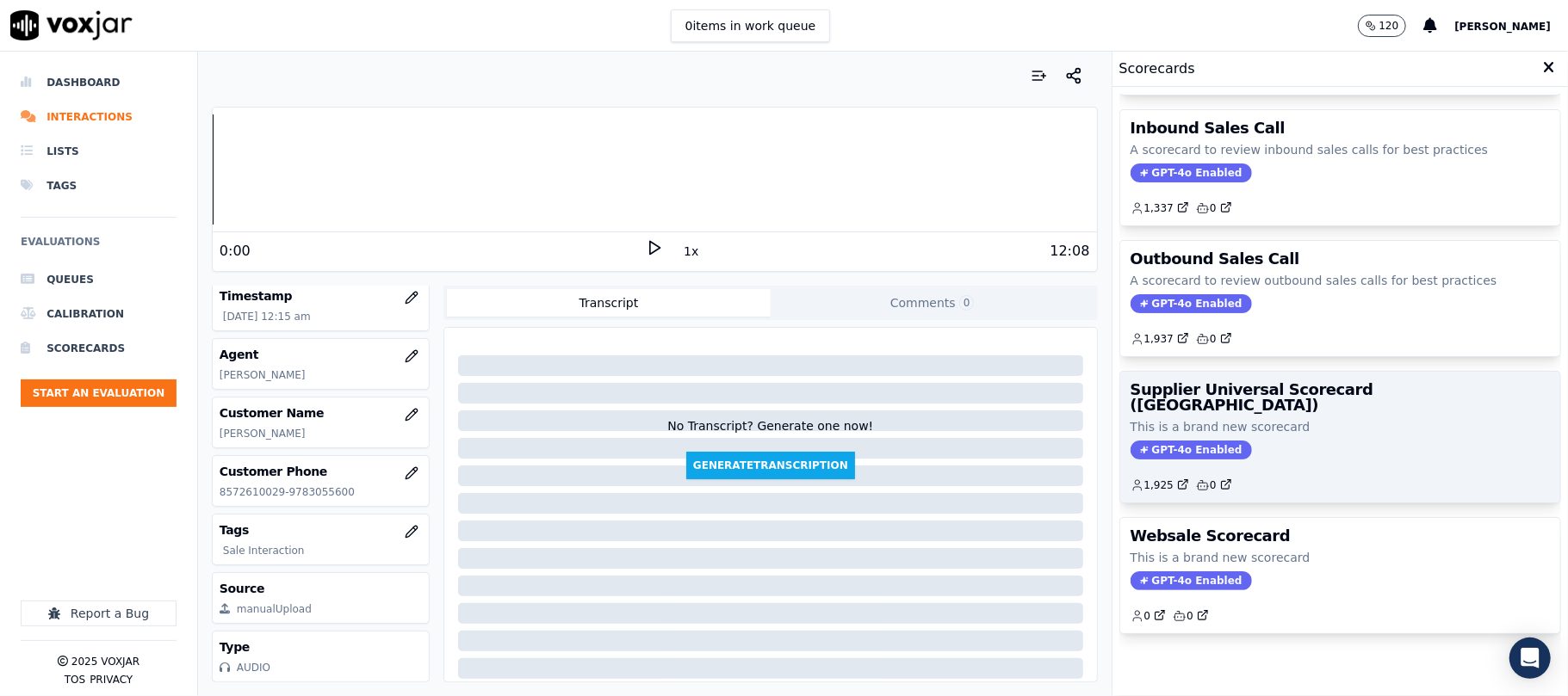
click at [1292, 441] on div "GPT-4o Enabled" at bounding box center [1340, 450] width 419 height 19
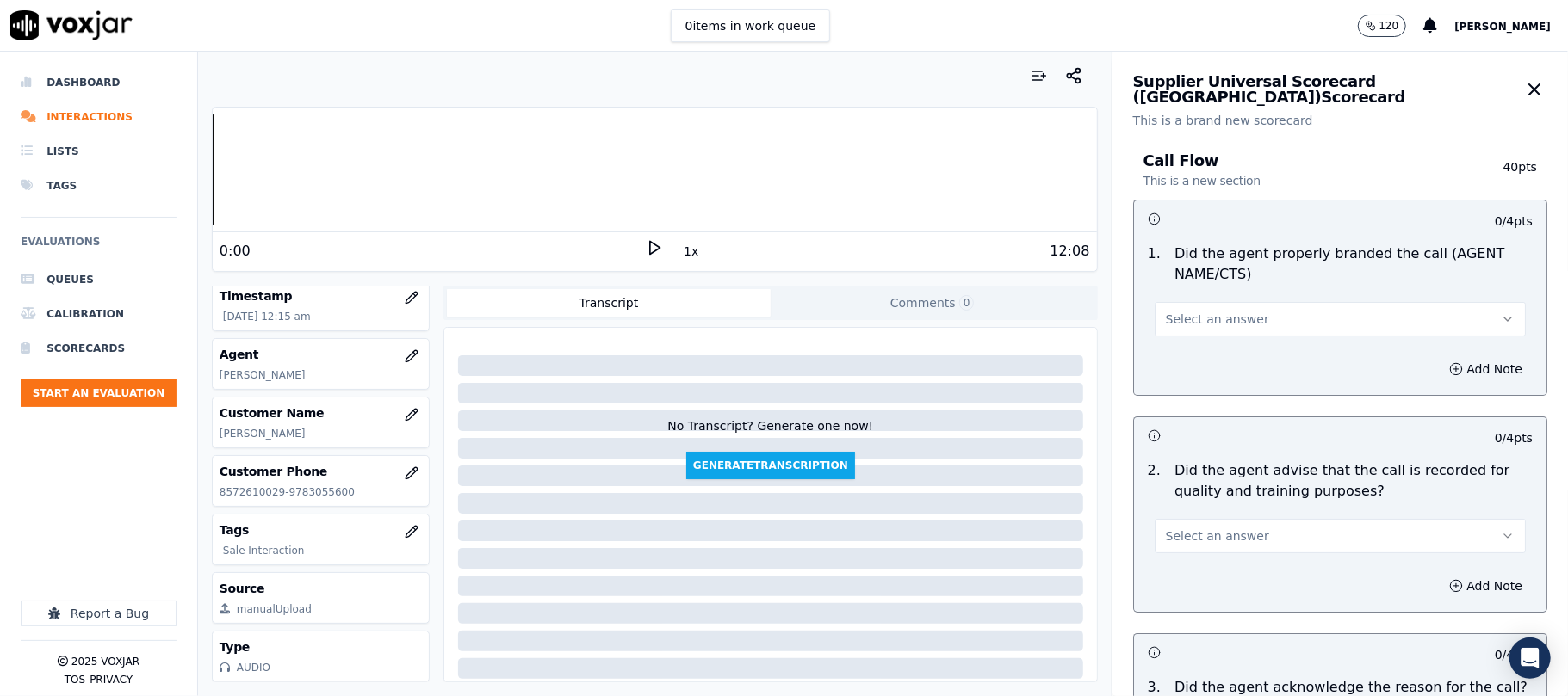
click at [1230, 300] on div "Select an answer" at bounding box center [1340, 317] width 371 height 38
click at [1185, 327] on span "Select an answer" at bounding box center [1217, 319] width 103 height 17
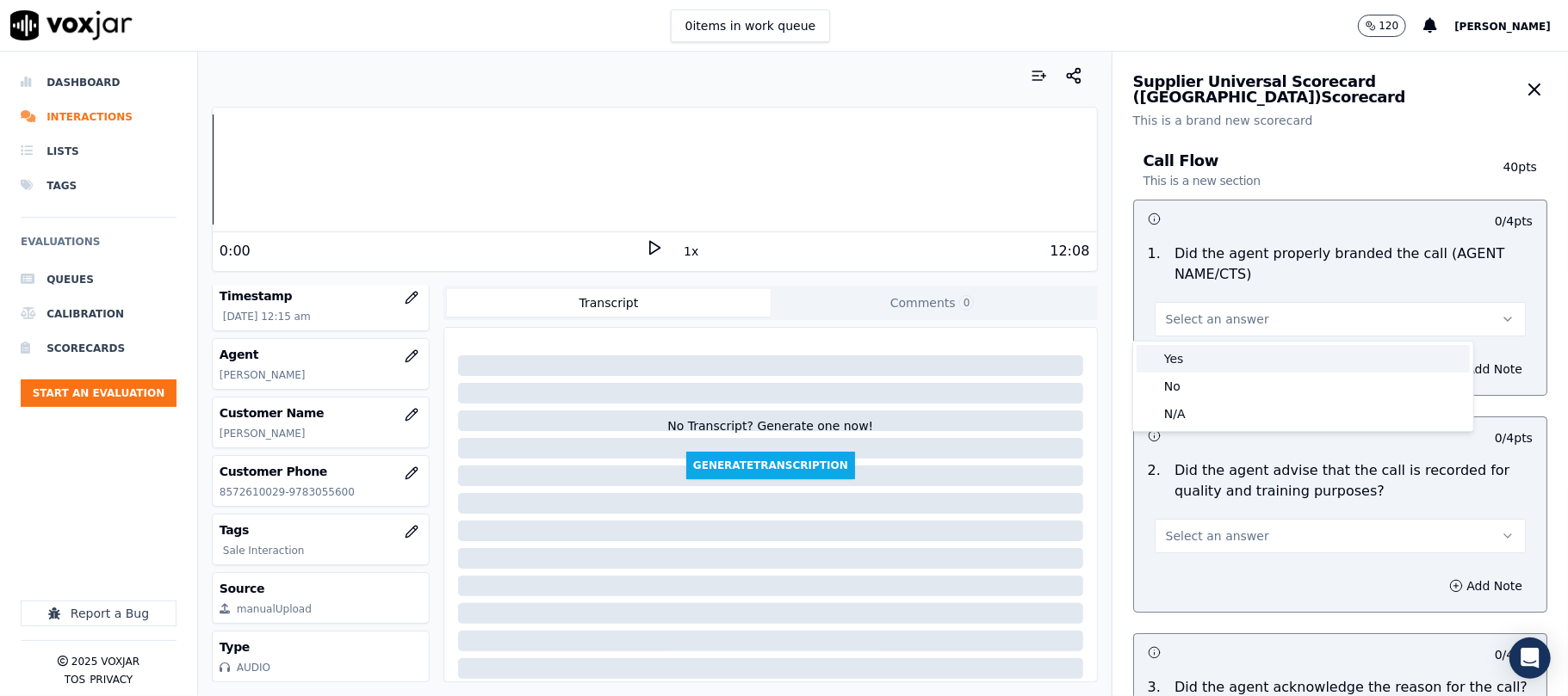
click at [1175, 361] on div "Yes" at bounding box center [1303, 359] width 333 height 28
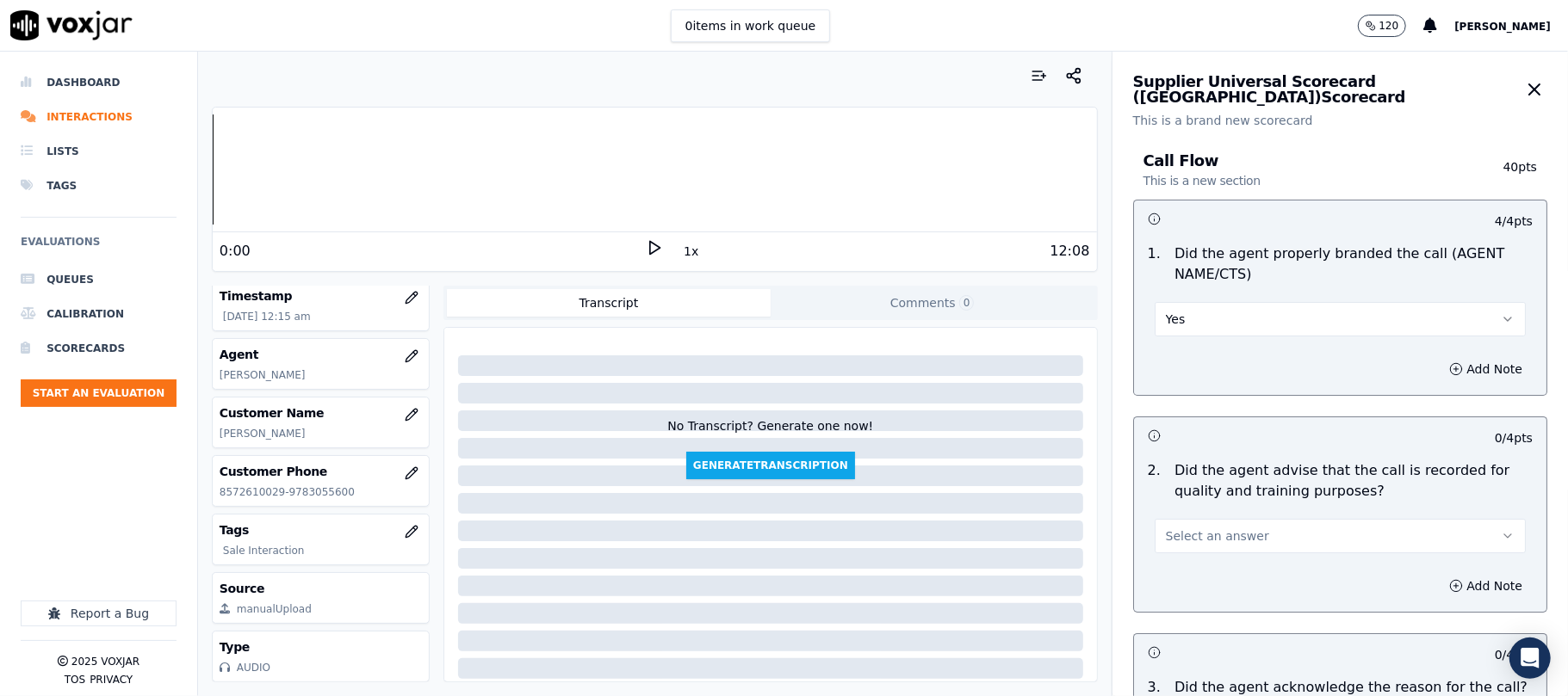
scroll to position [191, 0]
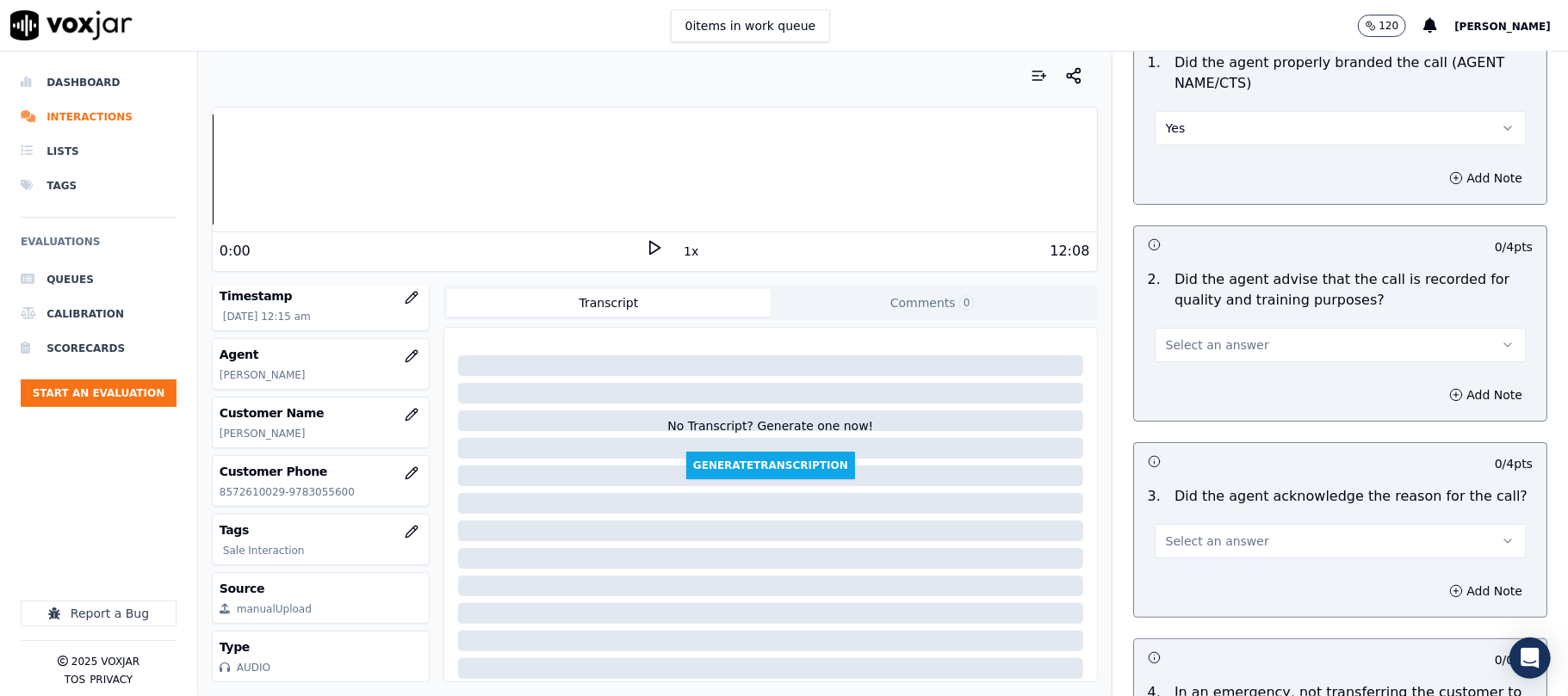
click at [631, 255] on div "0:00" at bounding box center [431, 251] width 426 height 21
click at [648, 243] on icon at bounding box center [654, 248] width 17 height 17
click at [665, 251] on div "12:08" at bounding box center [875, 251] width 426 height 21
click at [680, 252] on button "1x" at bounding box center [691, 250] width 21 height 24
click at [680, 252] on button "1.5x" at bounding box center [696, 250] width 33 height 24
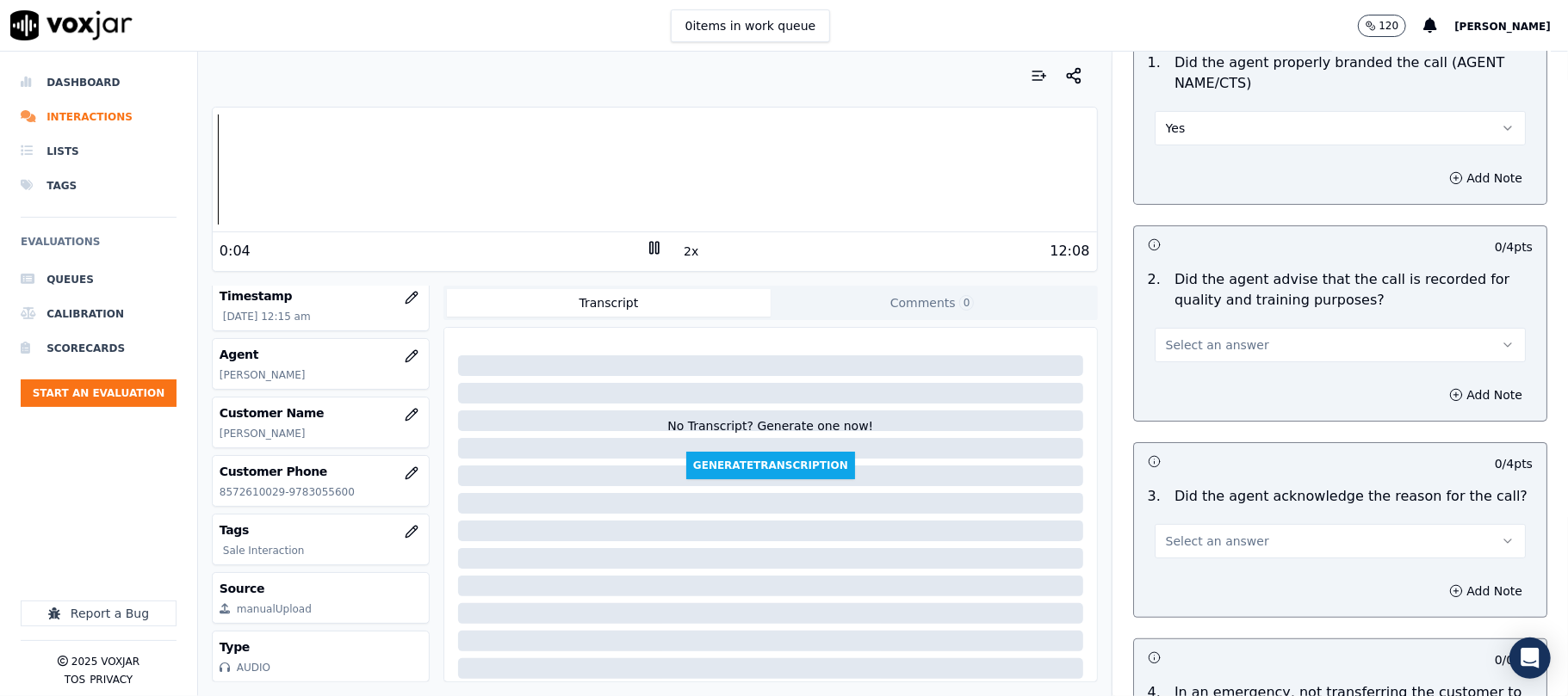
click at [1180, 361] on button "Select an answer" at bounding box center [1340, 345] width 371 height 34
click at [1175, 389] on div "Yes" at bounding box center [1303, 384] width 333 height 28
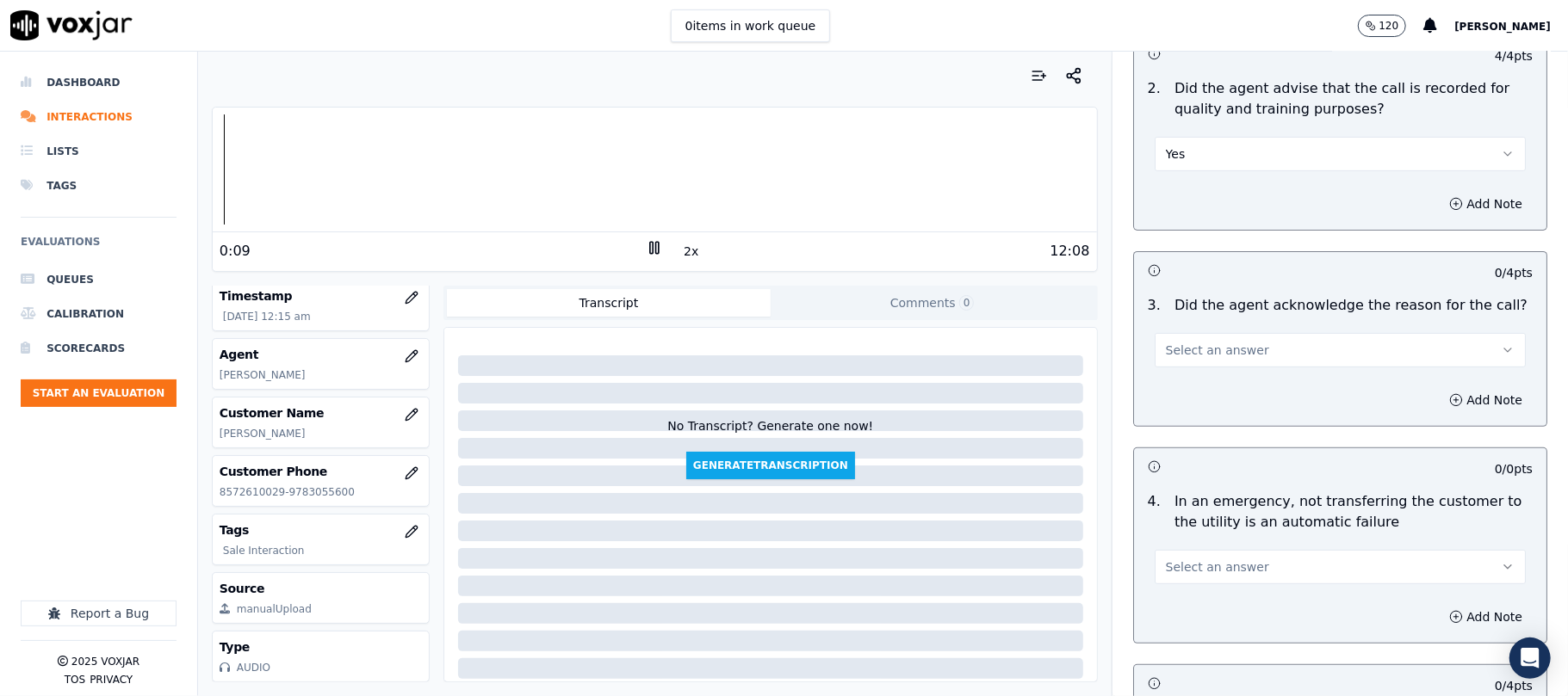
click at [1205, 349] on span "Select an answer" at bounding box center [1217, 350] width 103 height 17
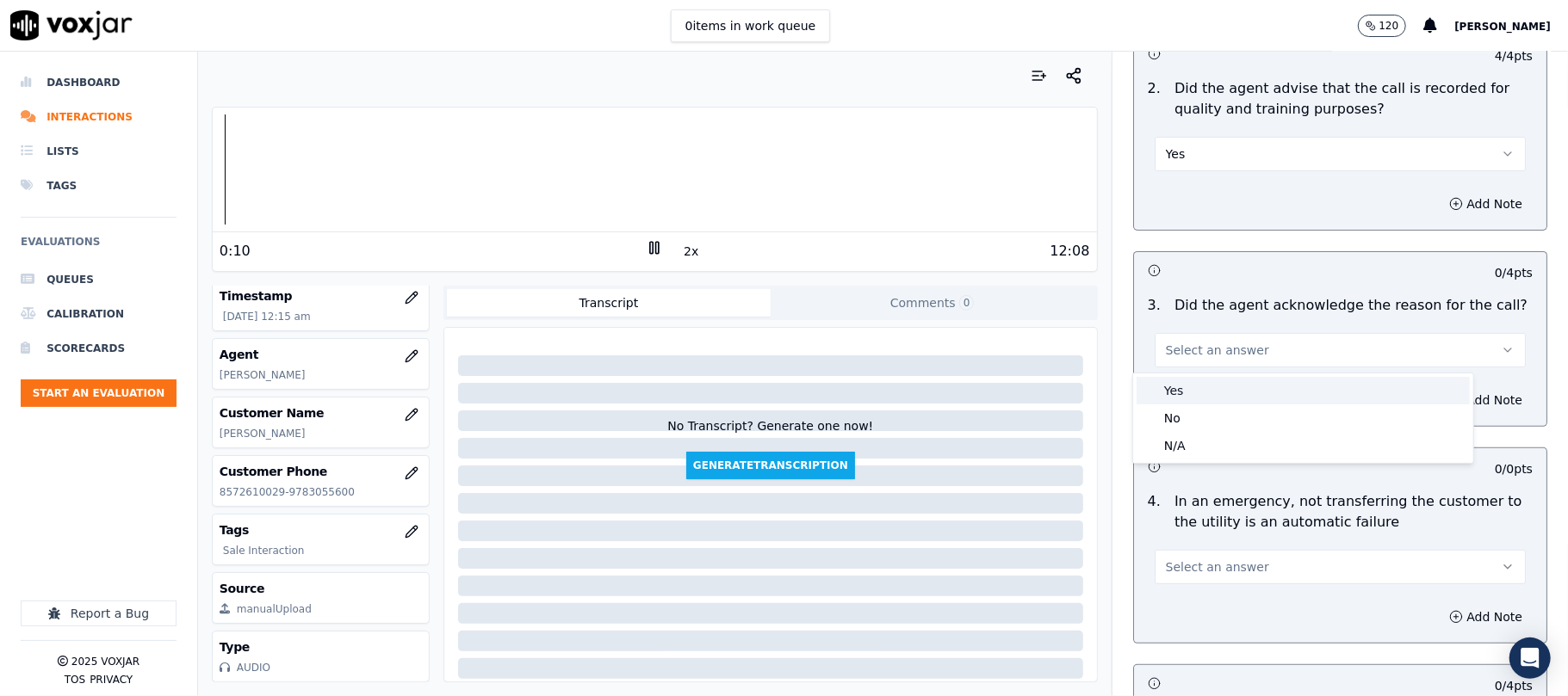
click at [1192, 391] on div "Yes" at bounding box center [1303, 390] width 333 height 28
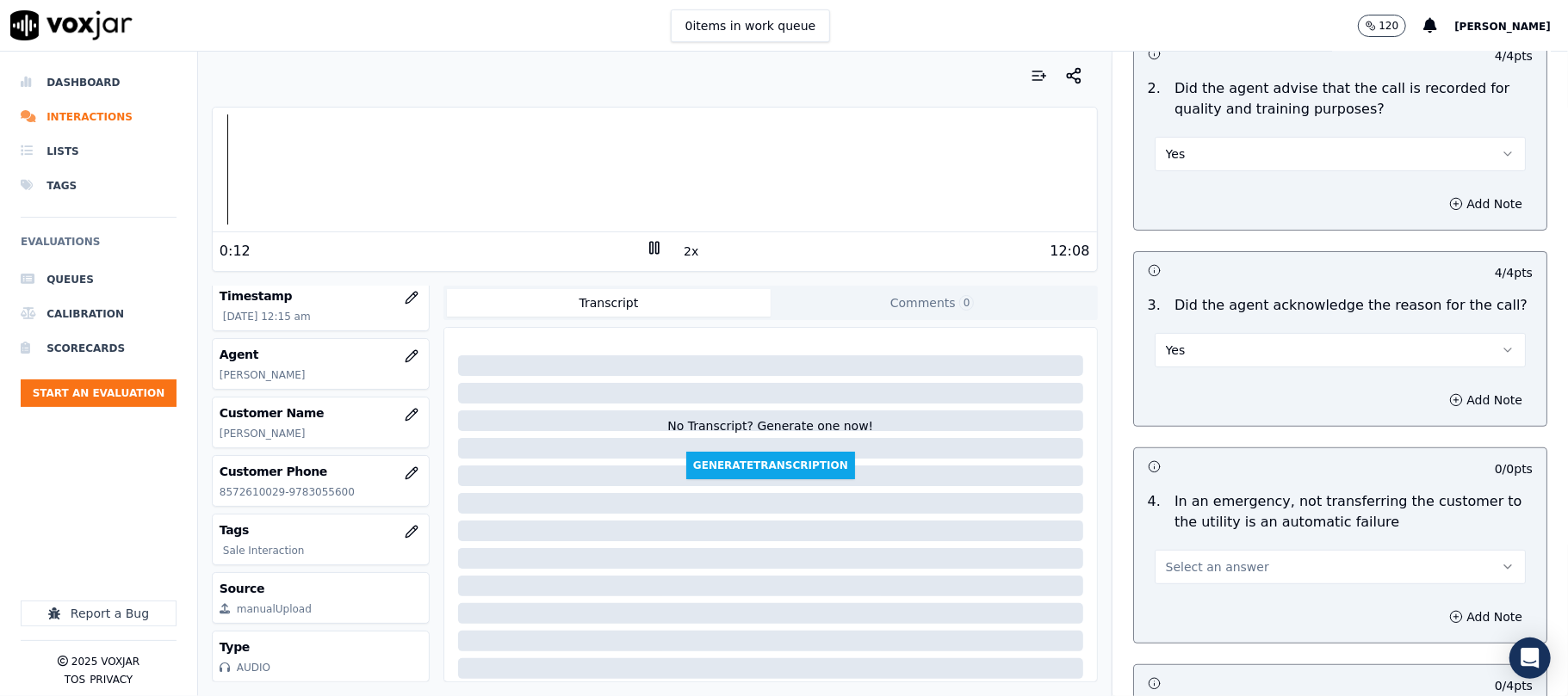
click at [1182, 361] on button "Yes" at bounding box center [1340, 350] width 371 height 34
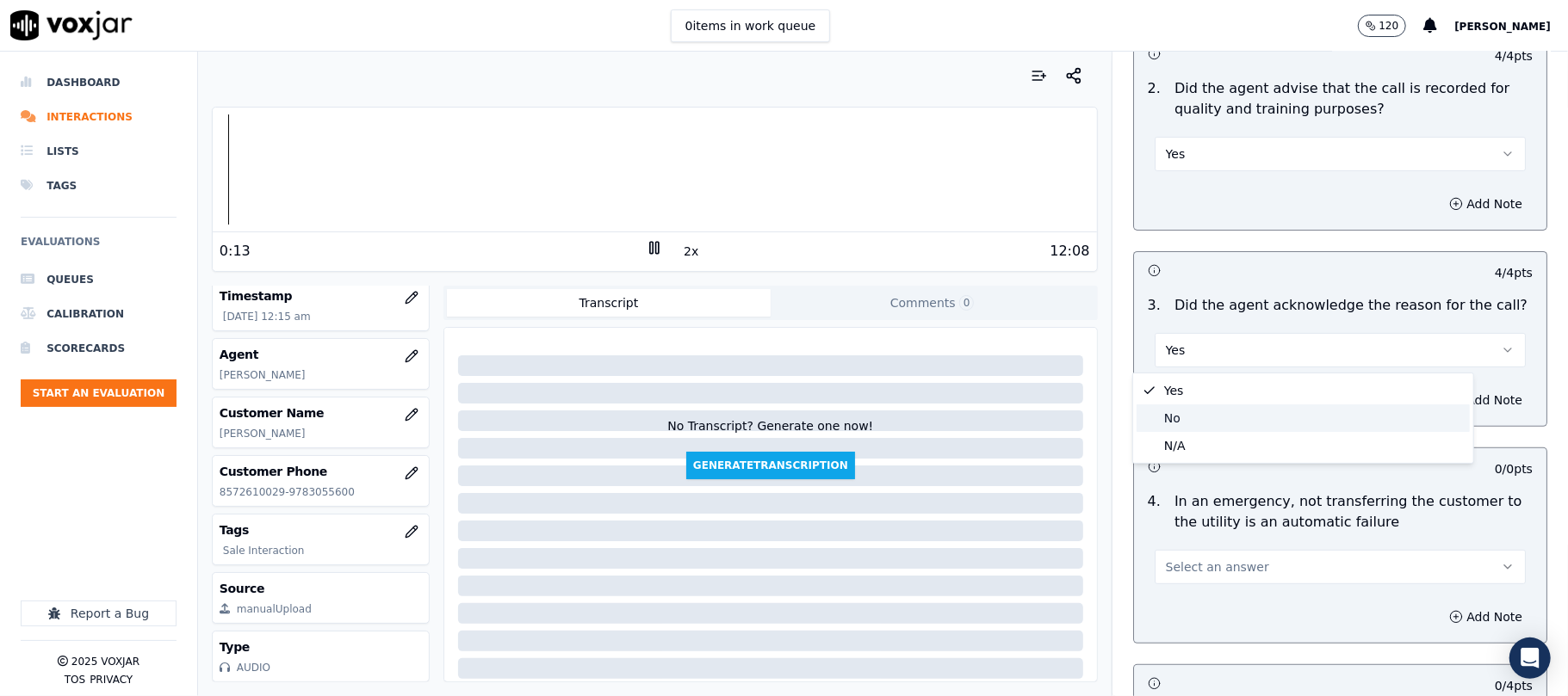
click at [1180, 415] on div "No" at bounding box center [1303, 418] width 333 height 28
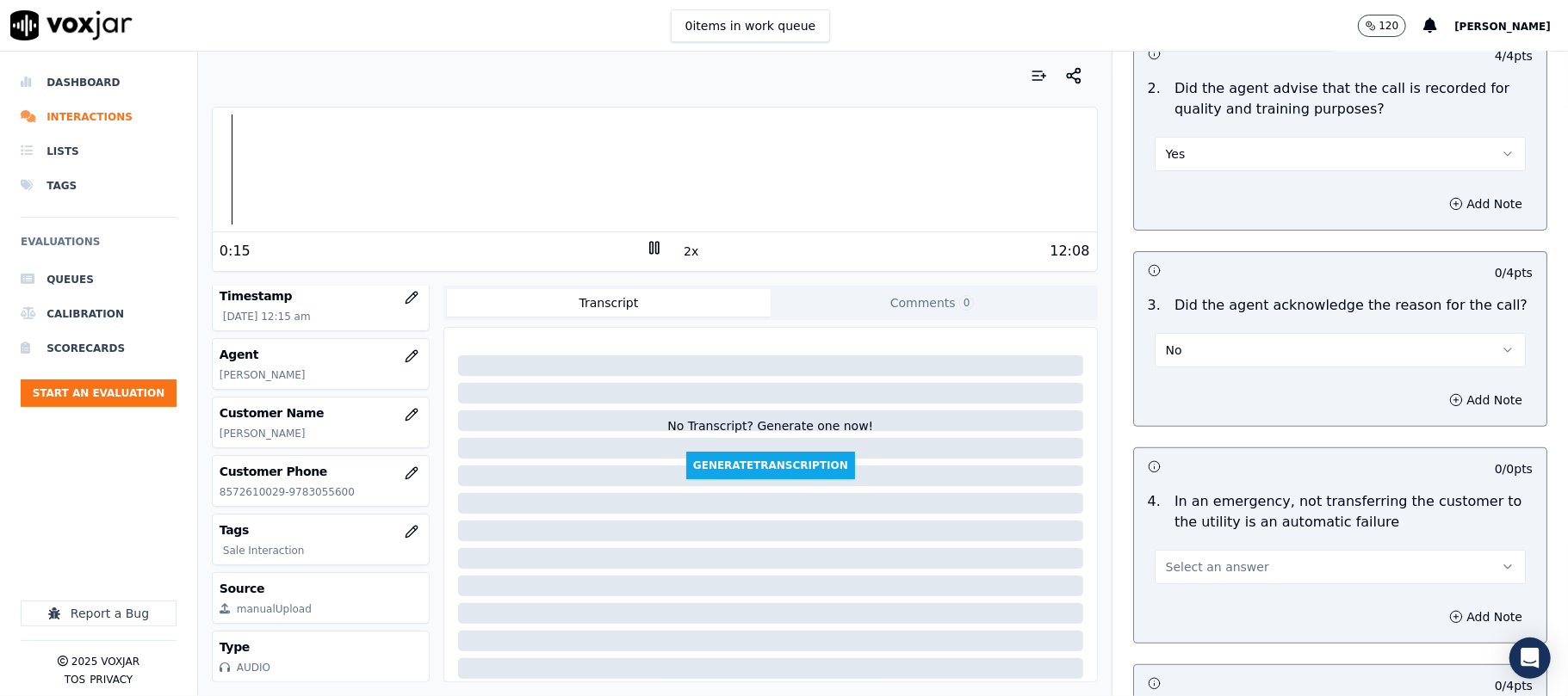
click at [1225, 348] on button "No" at bounding box center [1340, 350] width 371 height 34
click at [1186, 391] on div "Yes" at bounding box center [1303, 390] width 333 height 28
drag, startPoint x: 1205, startPoint y: 349, endPoint x: 1205, endPoint y: 363, distance: 14.0
click at [1205, 351] on button "Yes" at bounding box center [1340, 350] width 371 height 34
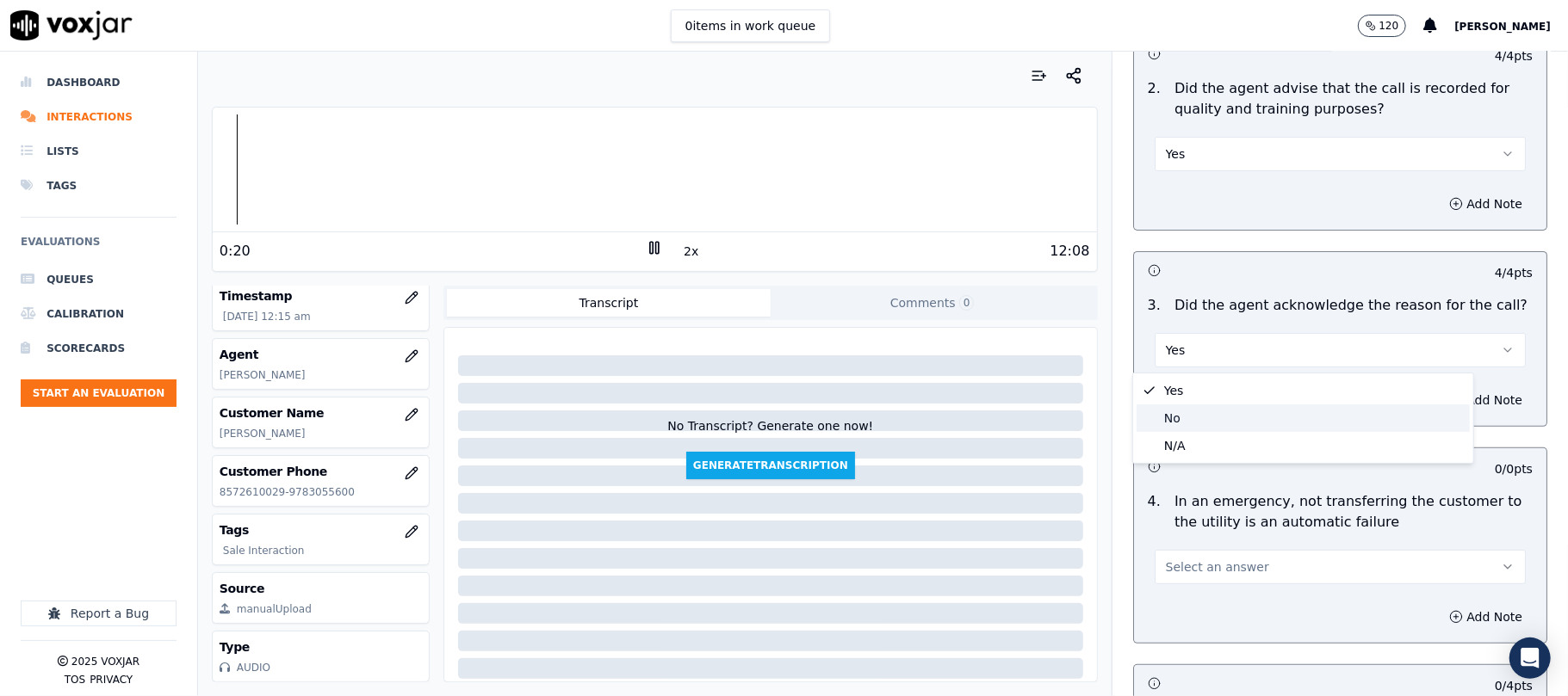
click at [1182, 415] on div "No" at bounding box center [1303, 418] width 333 height 28
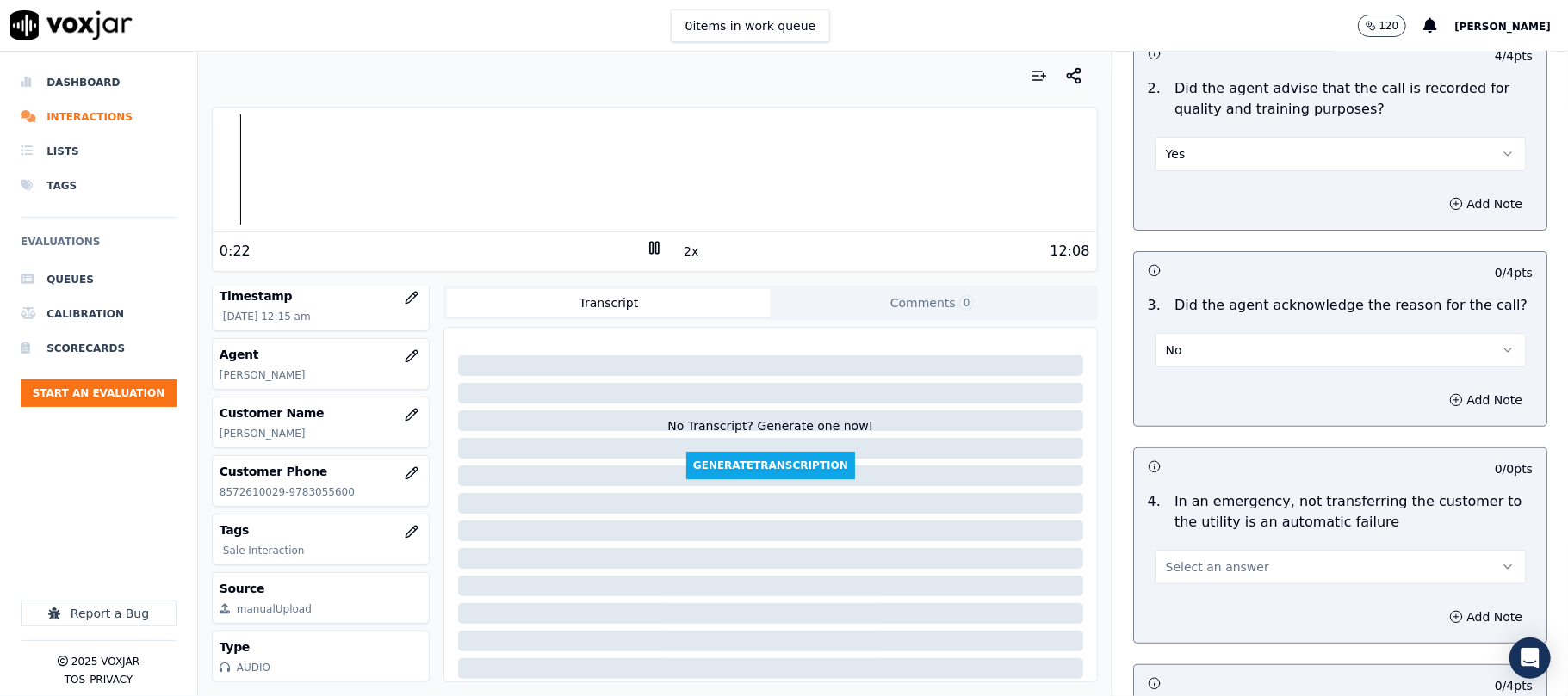
click at [637, 237] on div "0:22 2x 12:08" at bounding box center [654, 250] width 884 height 37
click at [646, 245] on icon at bounding box center [654, 248] width 17 height 17
click at [1445, 407] on button "Add Note" at bounding box center [1486, 400] width 94 height 24
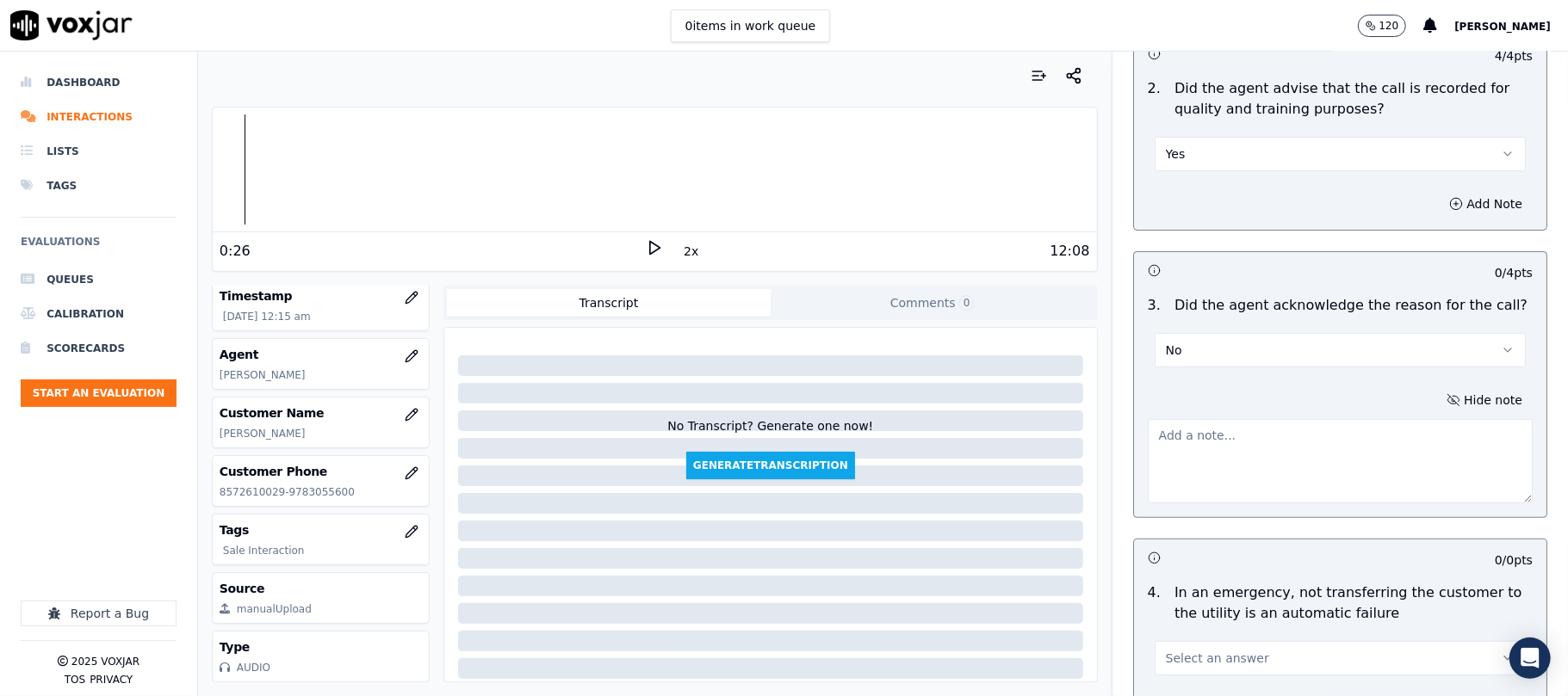
click at [1238, 465] on textarea at bounding box center [1340, 461] width 385 height 84
type textarea "Insate"
type textarea "Instaed of asking if the call is for electricity or gas, Agent asked if it is f…"
click at [1188, 428] on textarea "To enrich screen reader interactions, please activate Accessibility in Grammarl…" at bounding box center [1340, 461] width 385 height 84
paste textarea "Instead of asking the CX if the call is for electricity or gas, the Agent incor…"
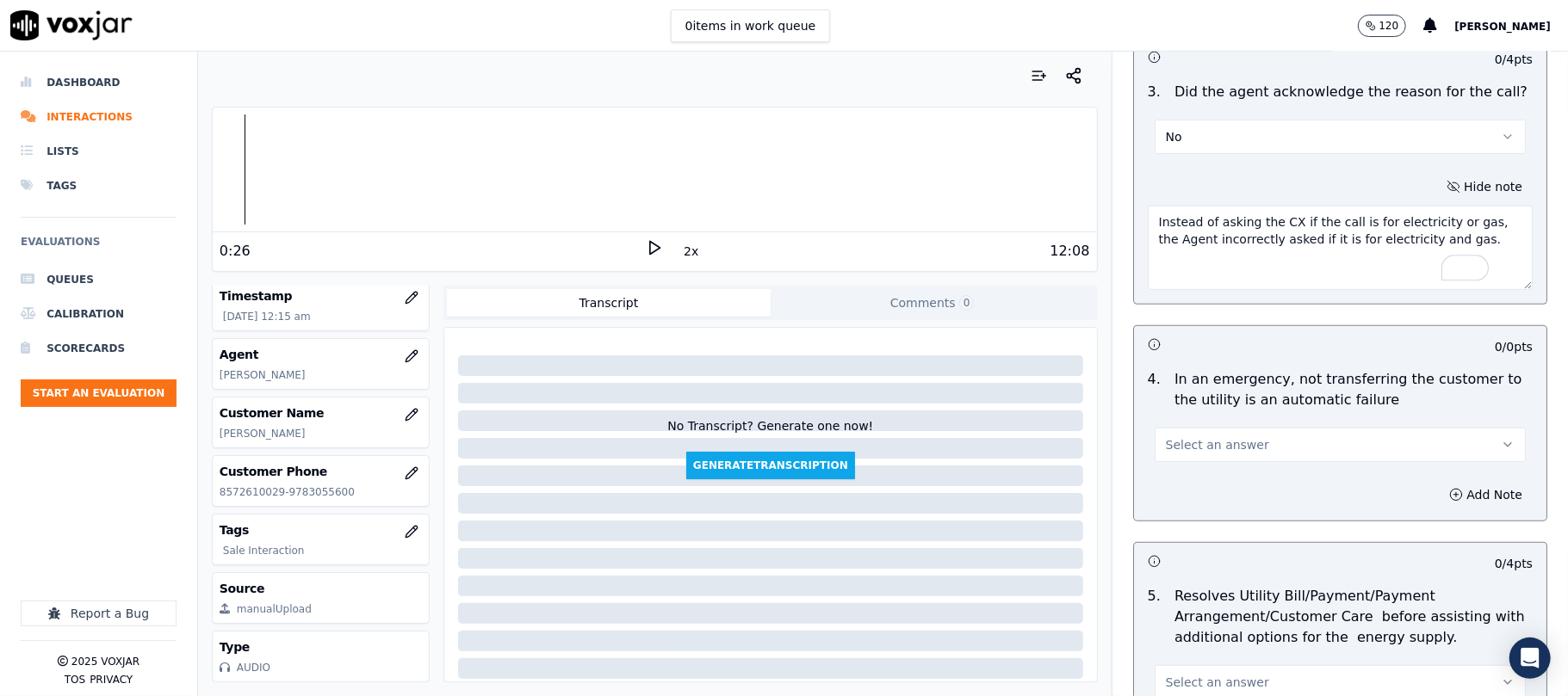
scroll to position [765, 0]
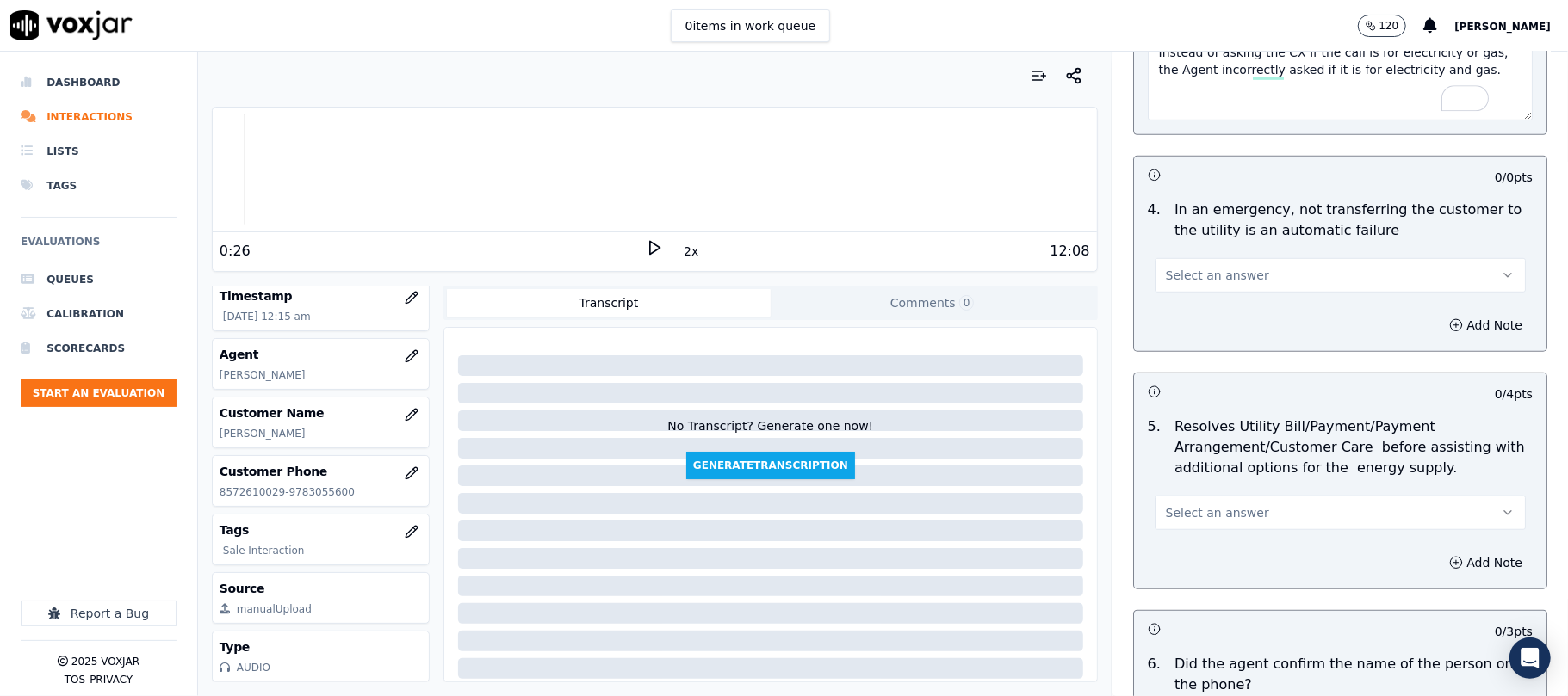
type textarea "Instead of asking the CX if the call is for electricity or gas, the Agent incor…"
click at [1172, 287] on button "Select an answer" at bounding box center [1340, 275] width 371 height 34
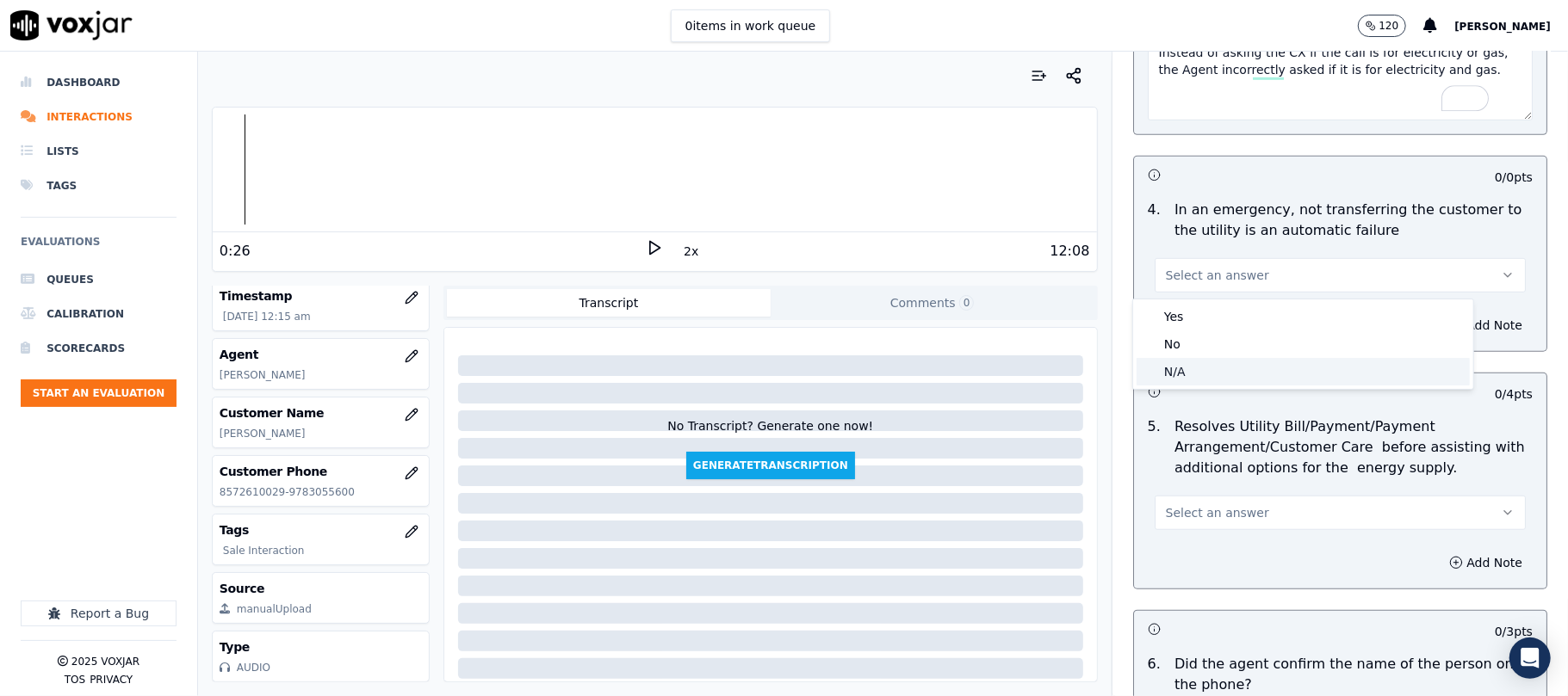
click at [1173, 368] on div "N/A" at bounding box center [1303, 371] width 333 height 28
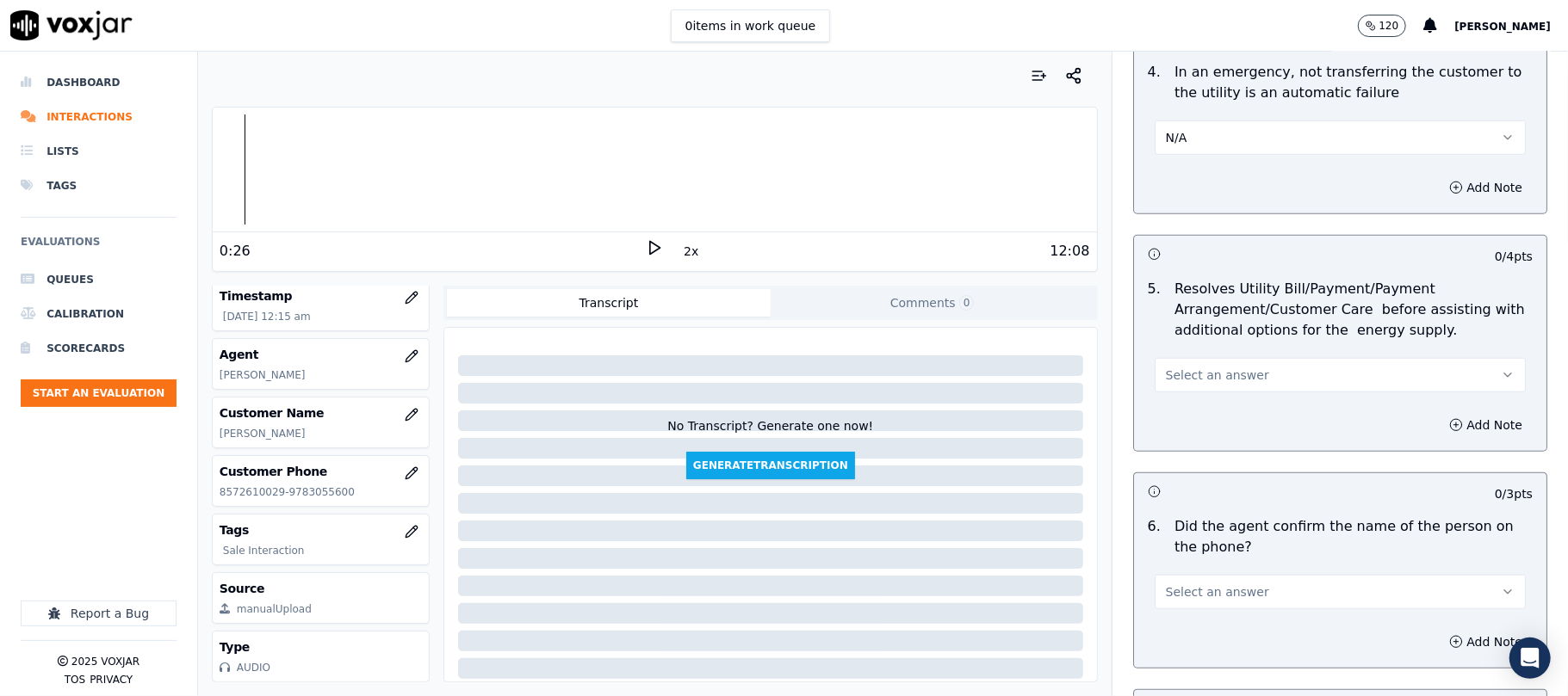
scroll to position [955, 0]
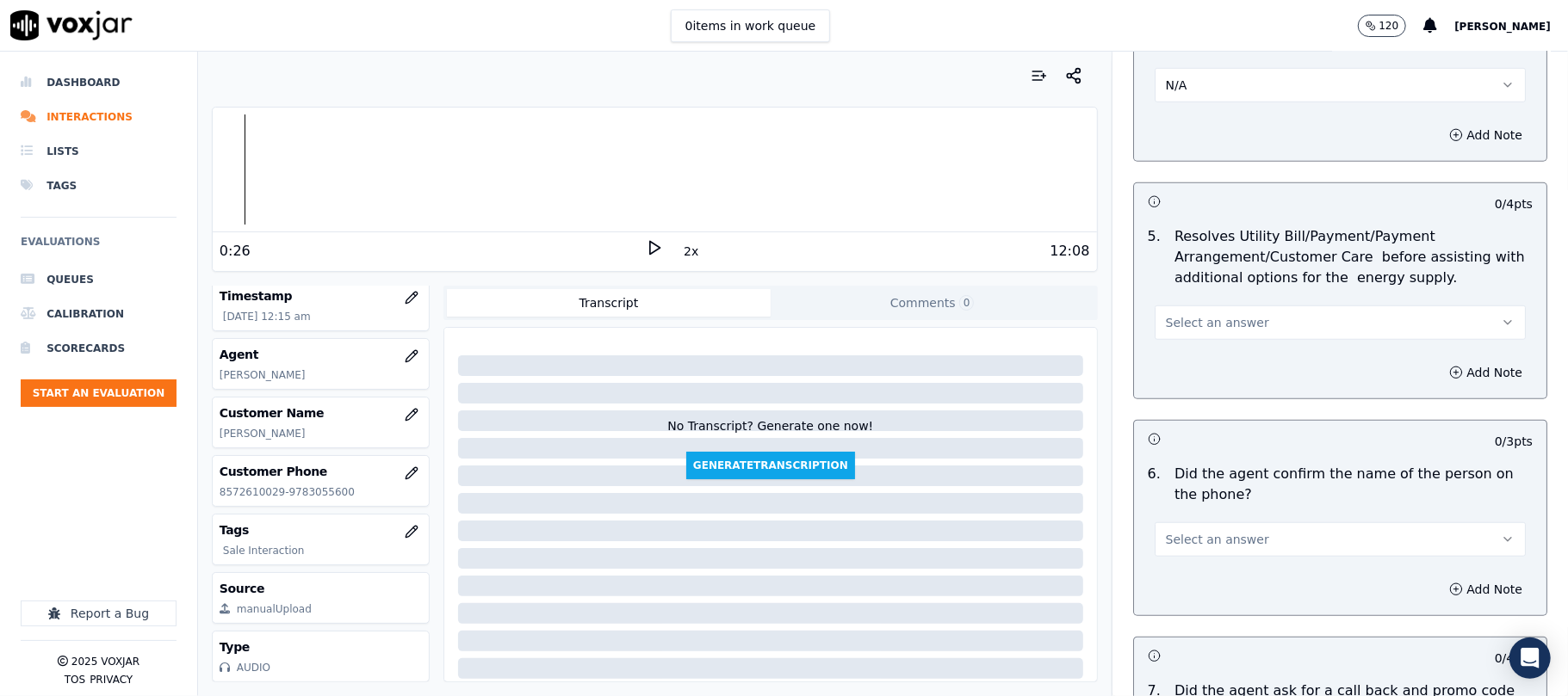
click at [1188, 331] on span "Select an answer" at bounding box center [1217, 322] width 103 height 17
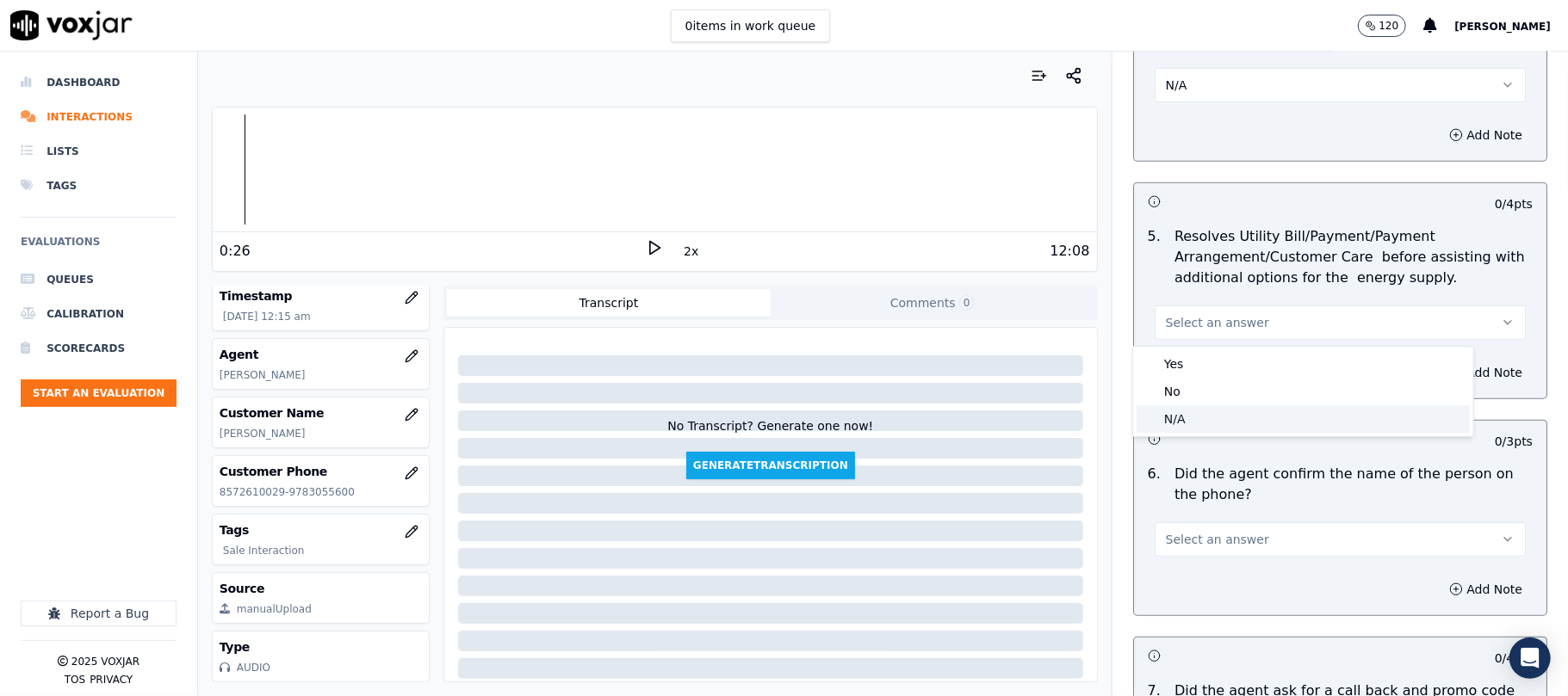
click at [1164, 424] on div "N/A" at bounding box center [1303, 419] width 333 height 28
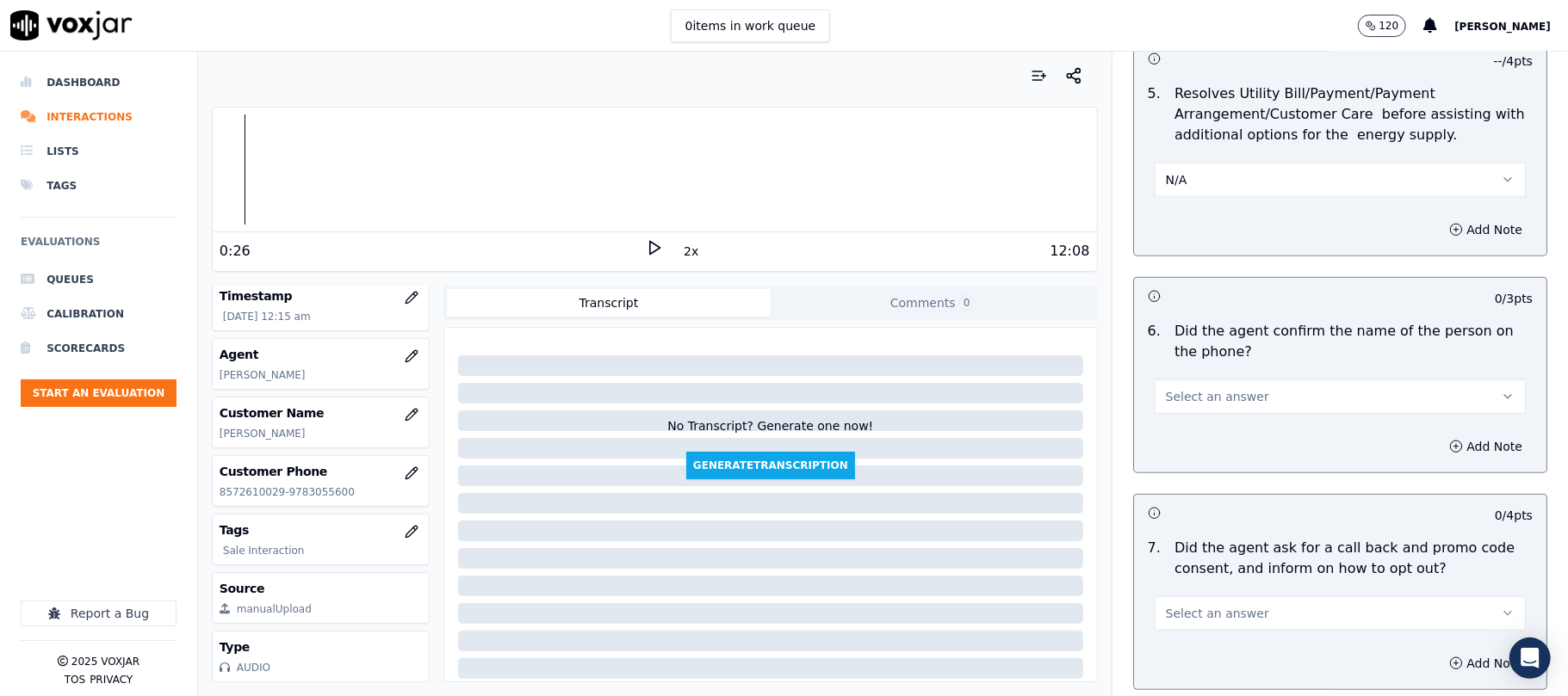
scroll to position [1147, 0]
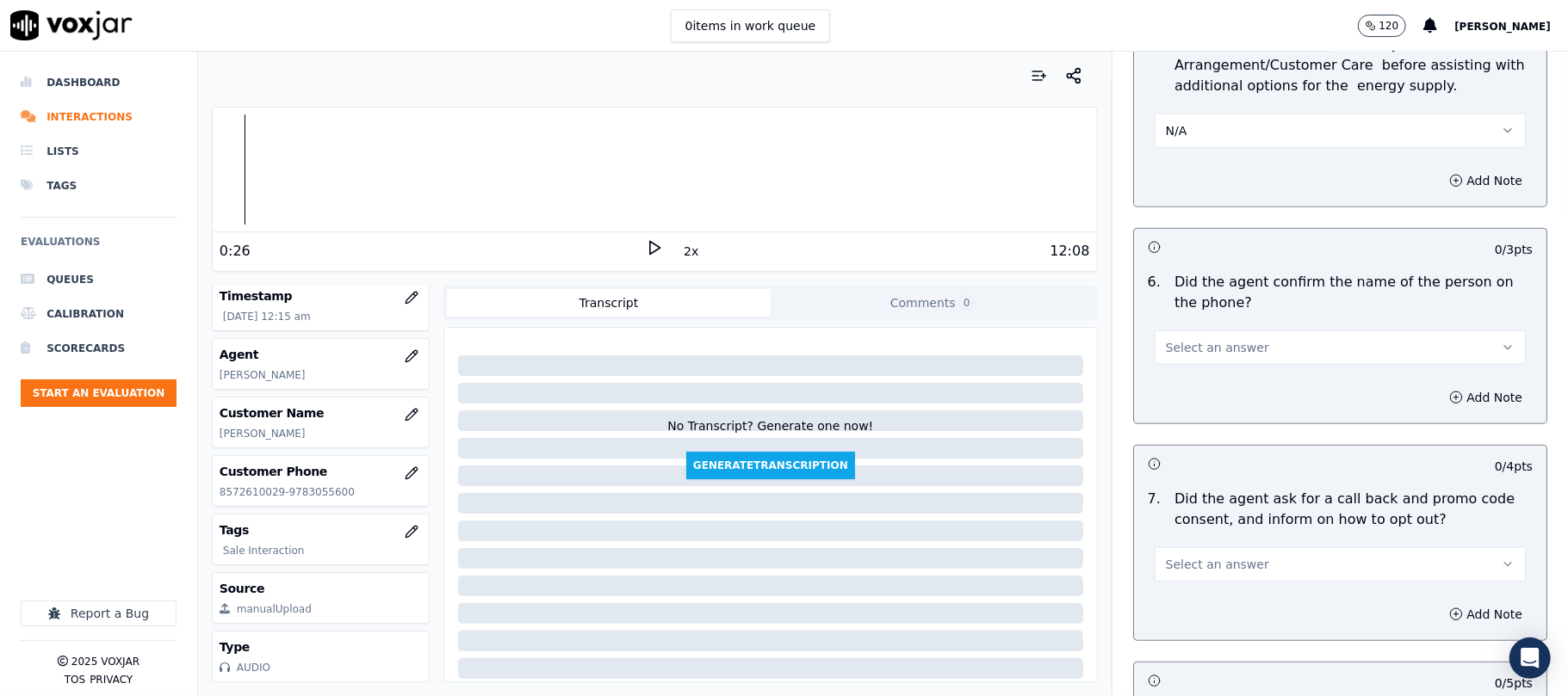
click at [1193, 348] on span "Select an answer" at bounding box center [1217, 348] width 103 height 17
click at [1182, 381] on div "Yes" at bounding box center [1303, 389] width 333 height 28
click at [646, 242] on icon at bounding box center [654, 248] width 17 height 17
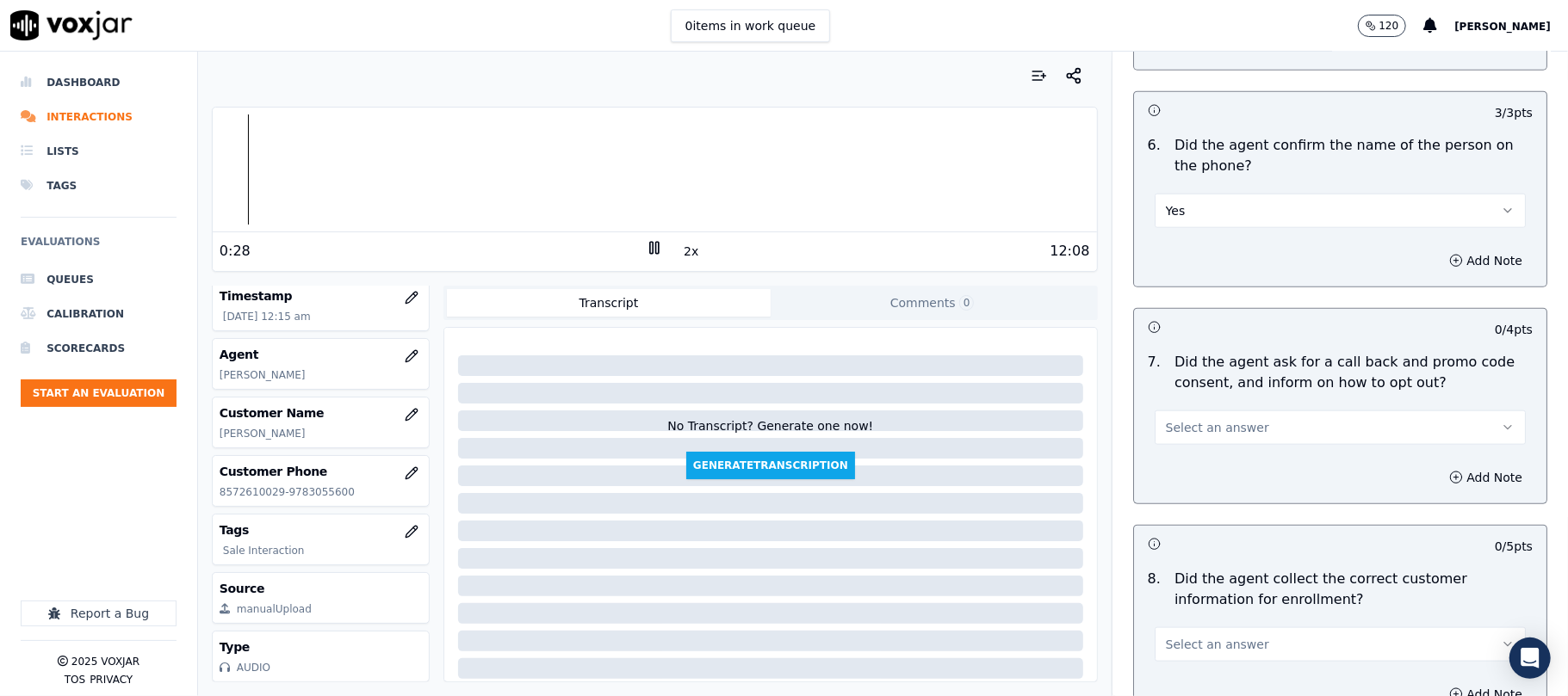
scroll to position [1338, 0]
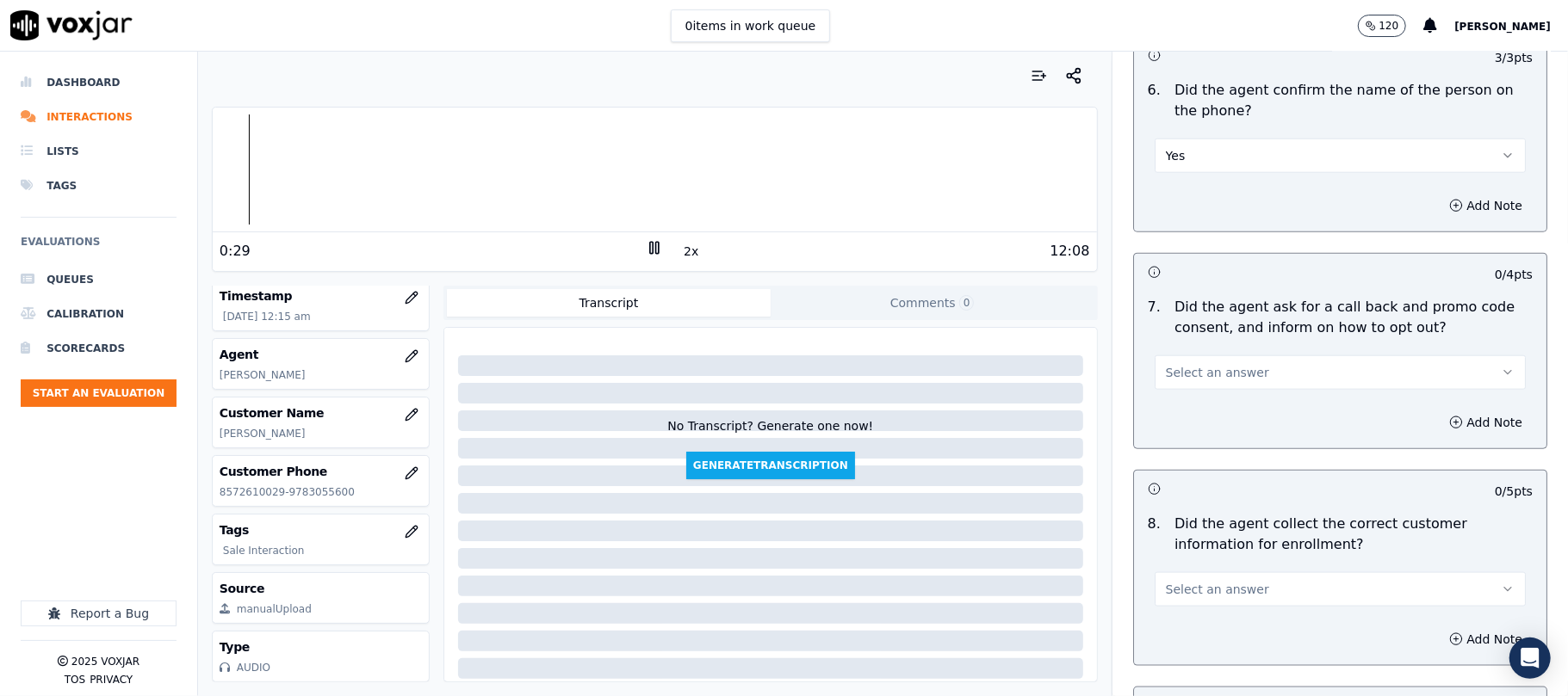
click at [1237, 377] on button "Select an answer" at bounding box center [1340, 373] width 371 height 34
click at [1189, 421] on div "Yes" at bounding box center [1303, 415] width 333 height 28
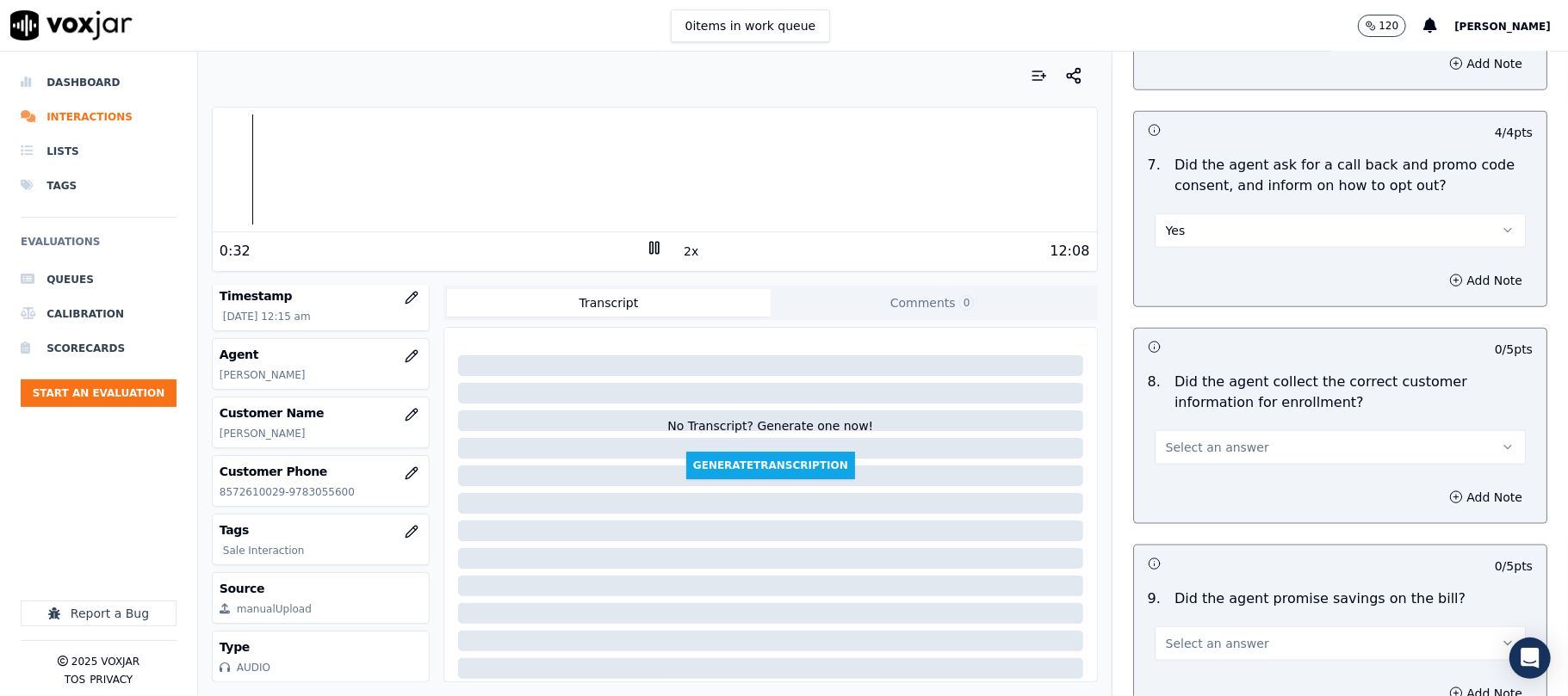
scroll to position [1529, 0]
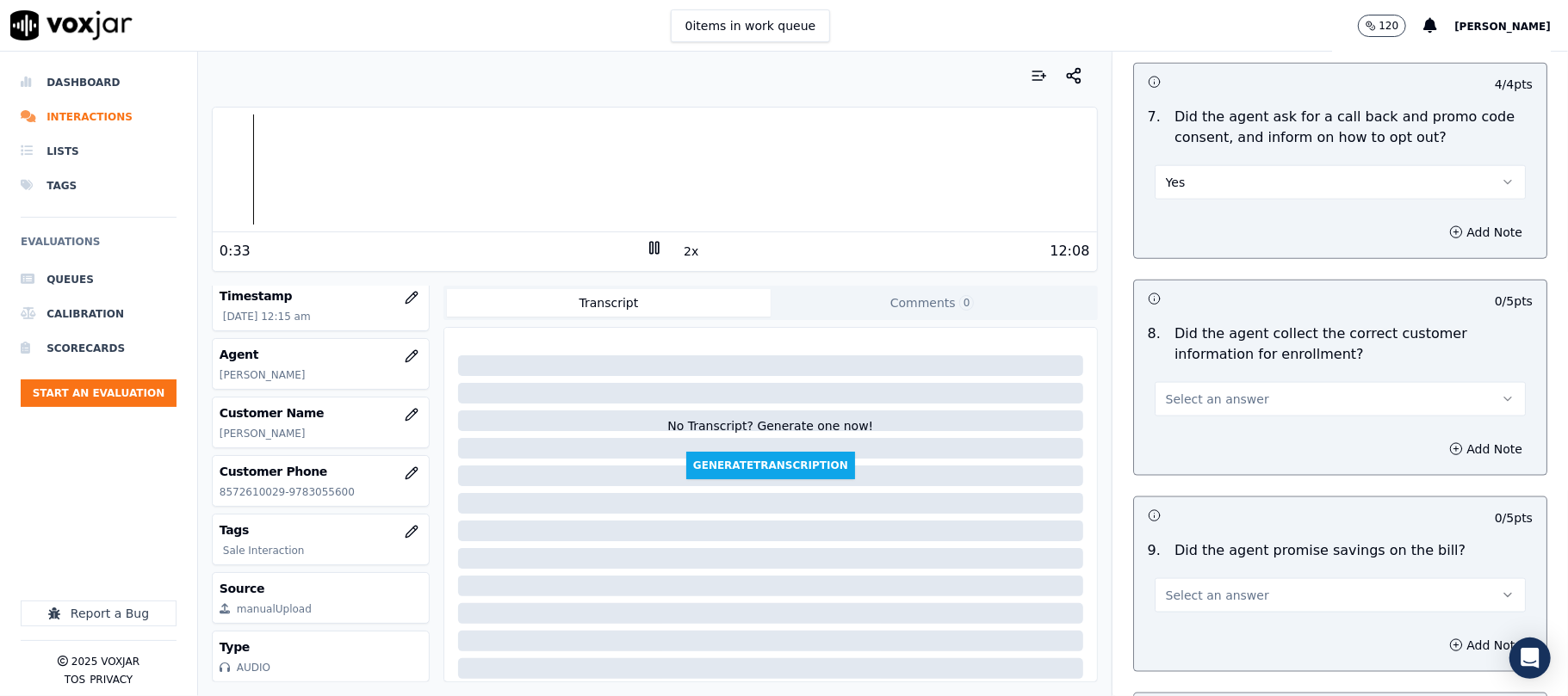
click at [1173, 386] on button "Select an answer" at bounding box center [1340, 400] width 371 height 34
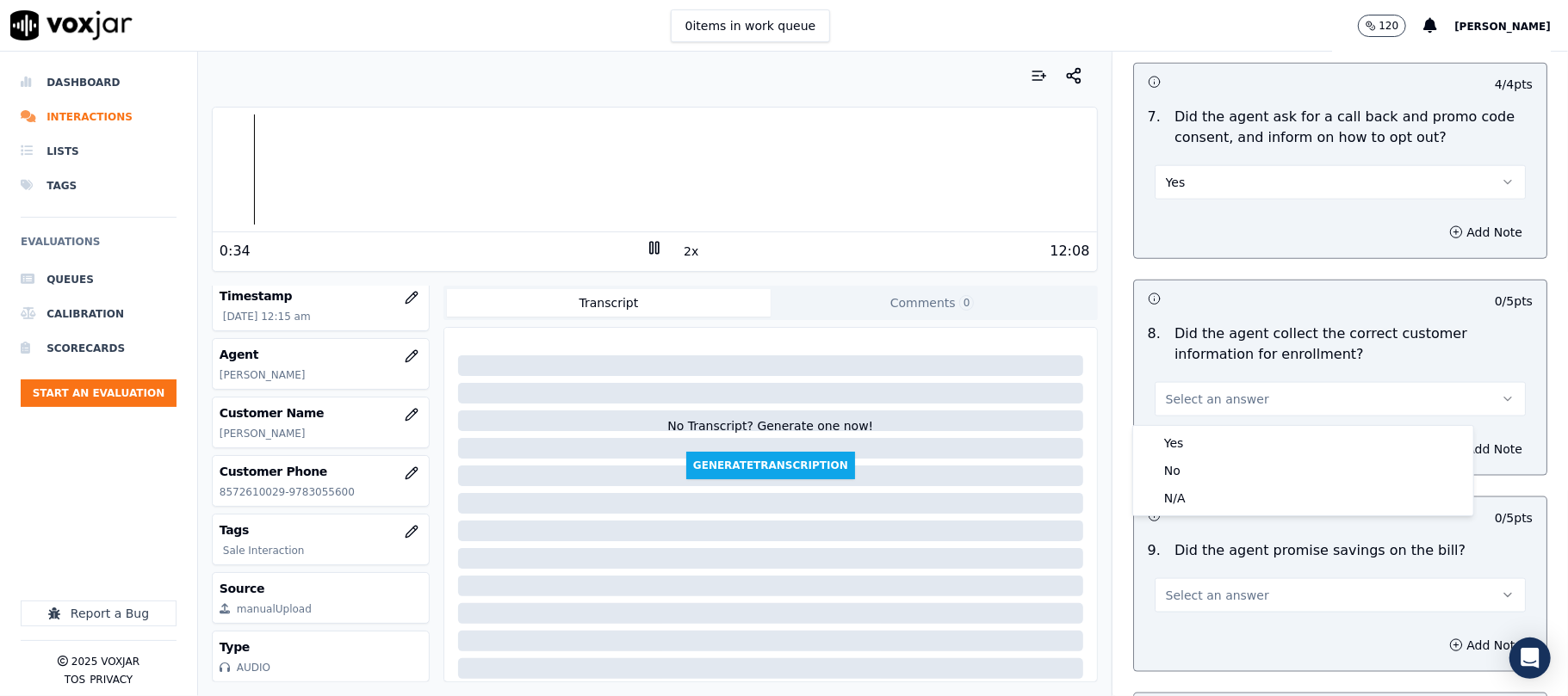
click at [1173, 417] on button "Select an answer" at bounding box center [1340, 400] width 371 height 34
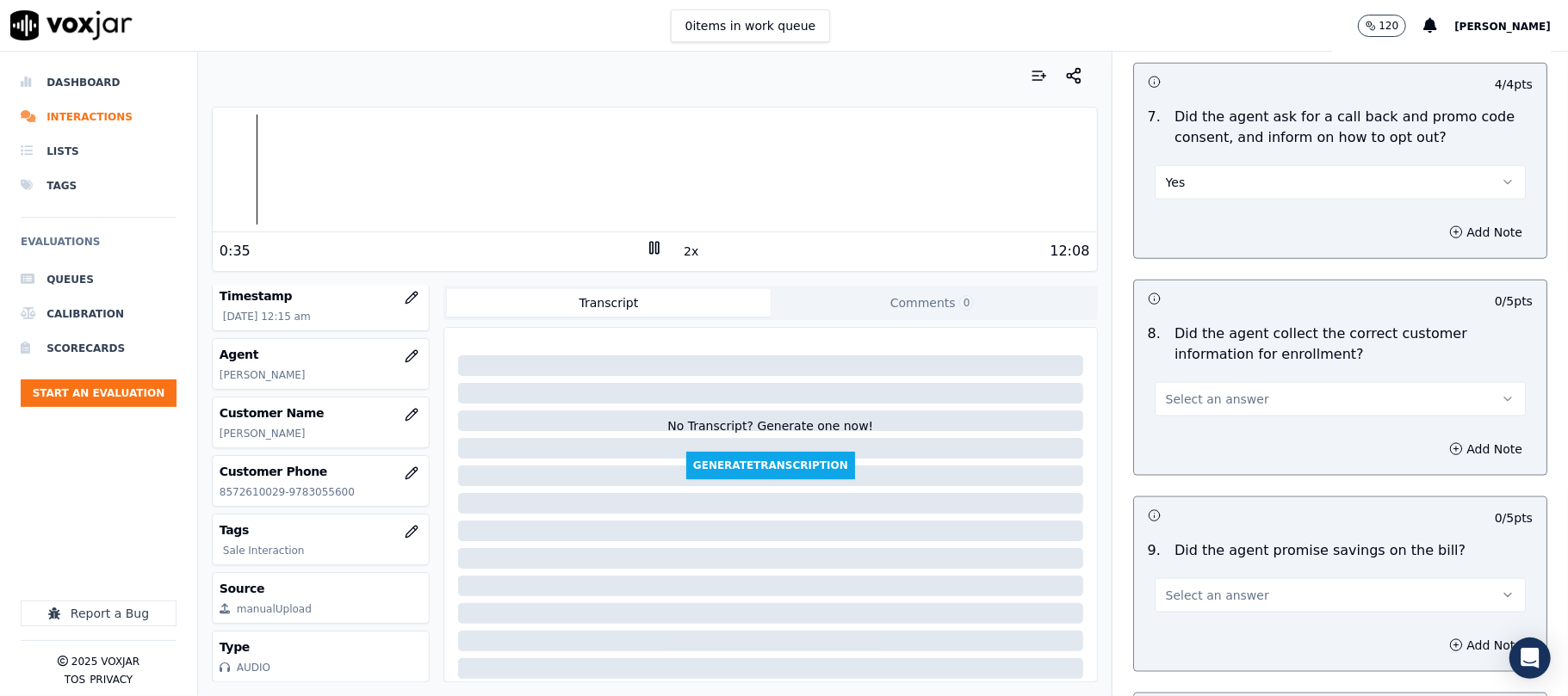
click at [1189, 397] on span "Select an answer" at bounding box center [1217, 400] width 103 height 17
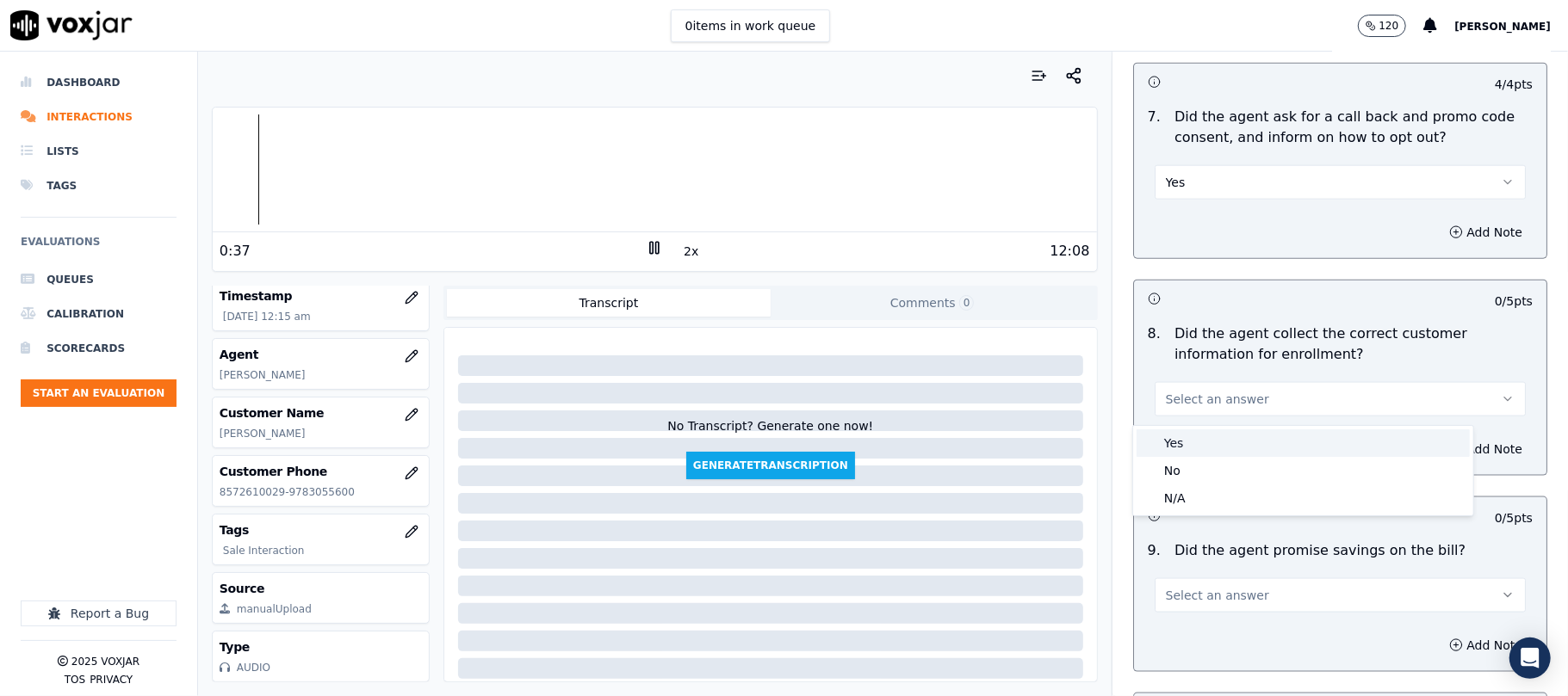
click at [1182, 447] on div "Yes" at bounding box center [1303, 443] width 333 height 28
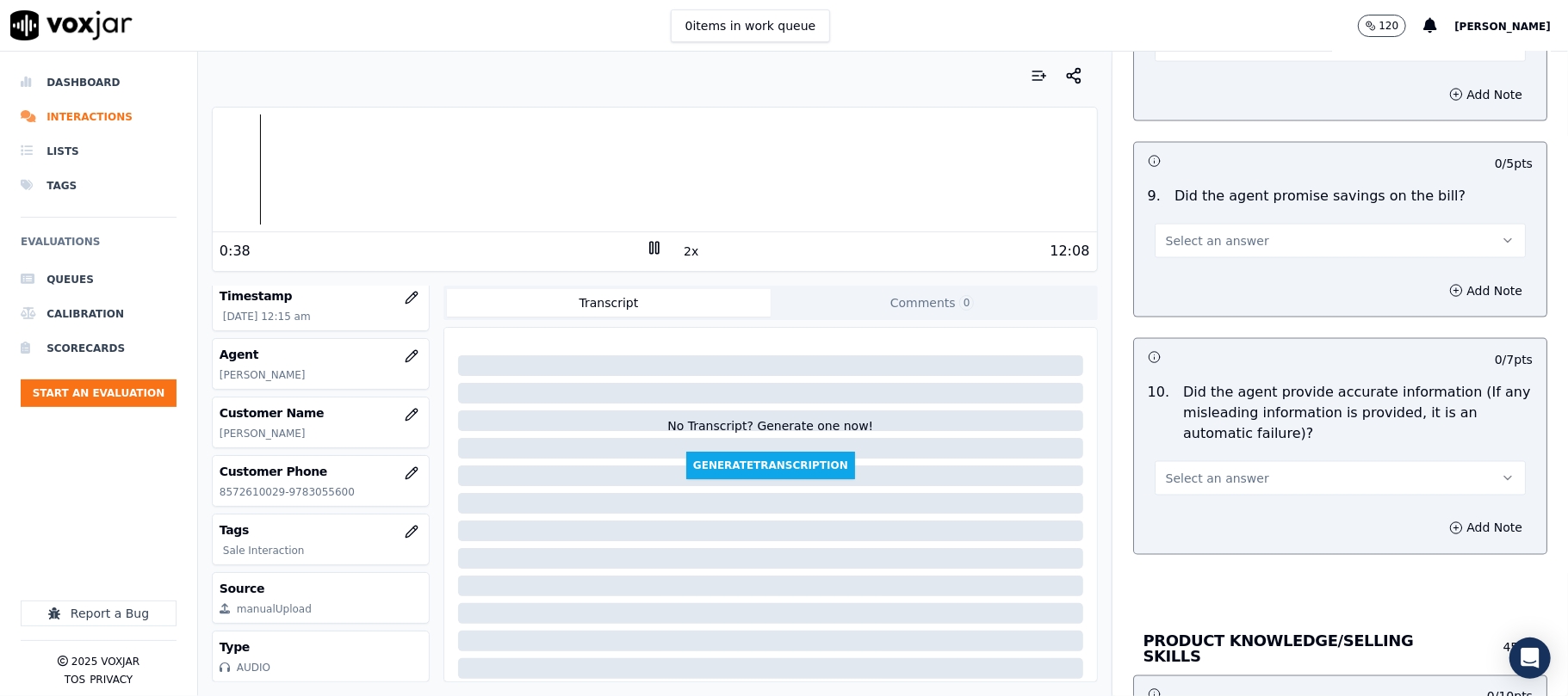
scroll to position [1912, 0]
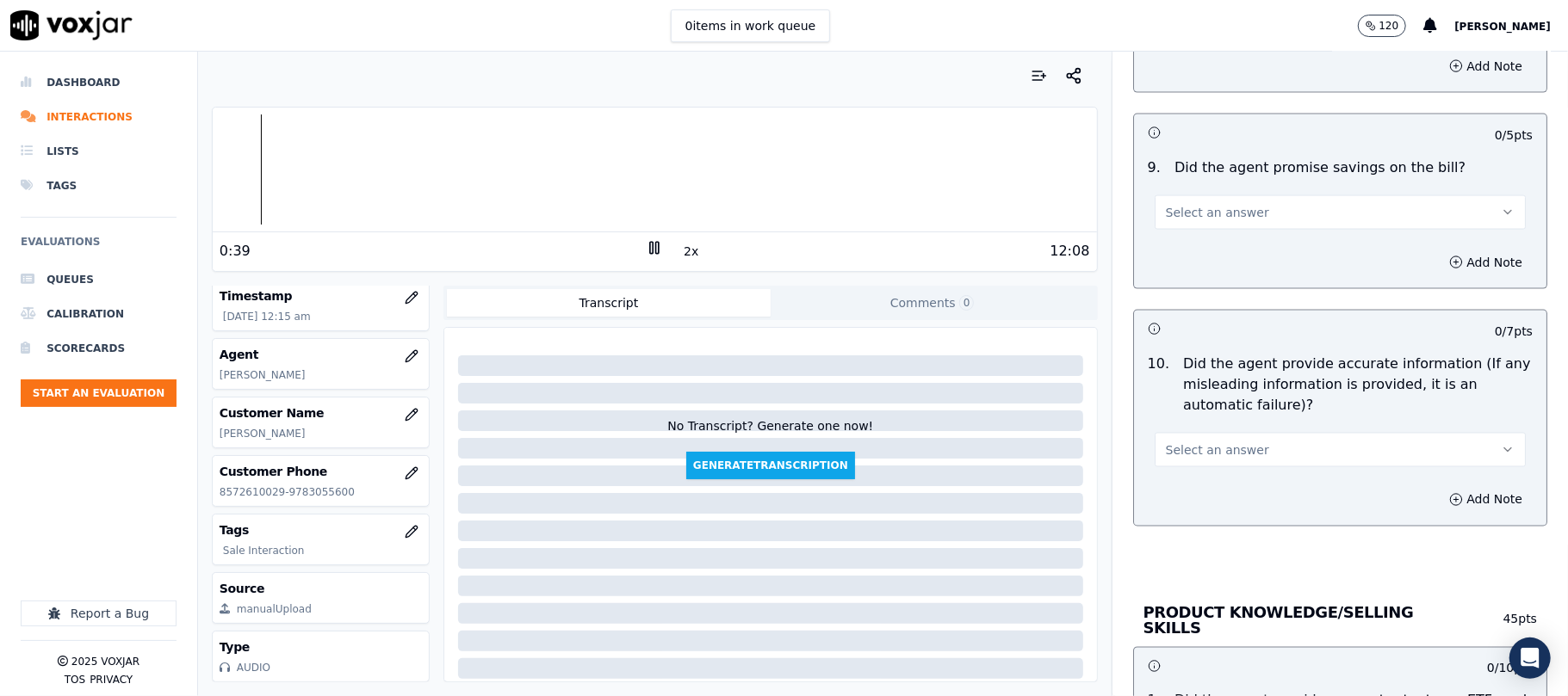
click at [1202, 213] on span "Select an answer" at bounding box center [1217, 212] width 103 height 17
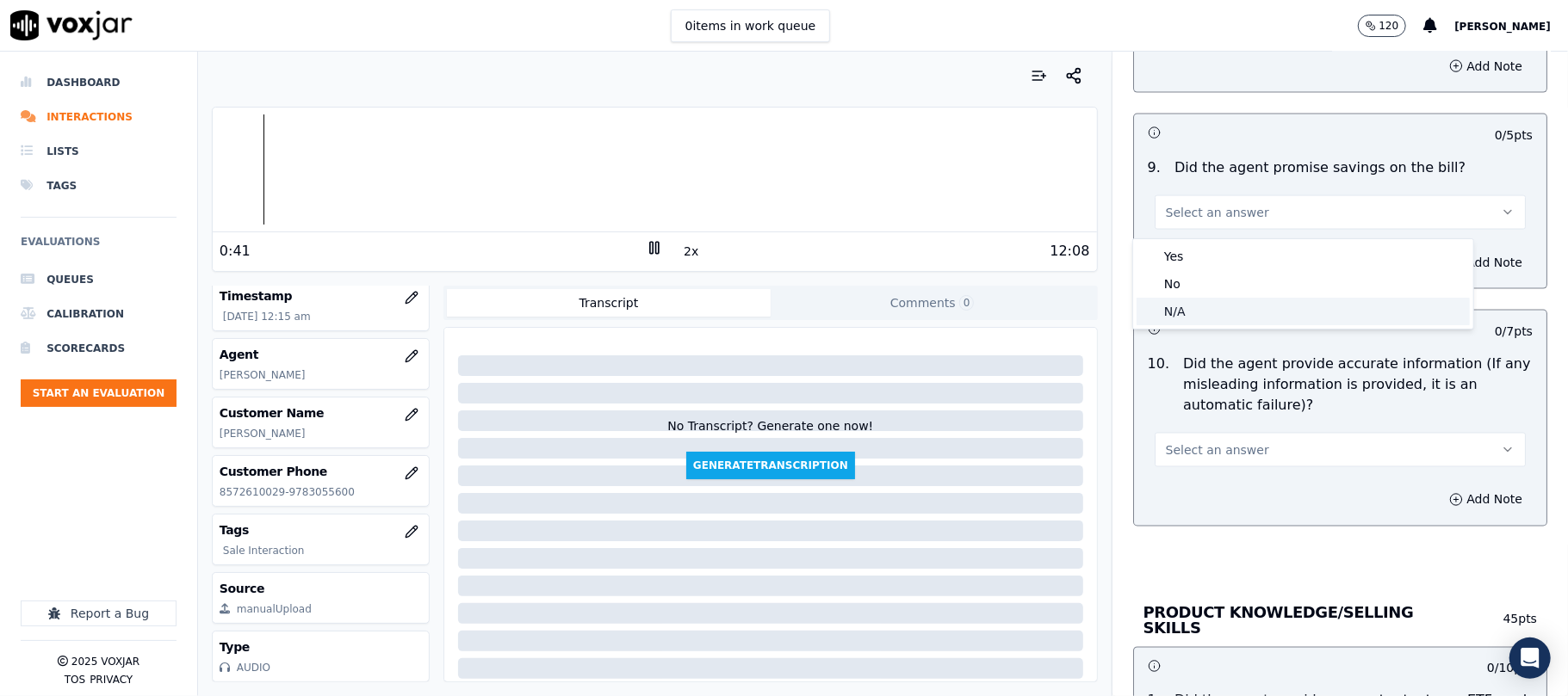
click at [1172, 312] on div "N/A" at bounding box center [1303, 311] width 333 height 28
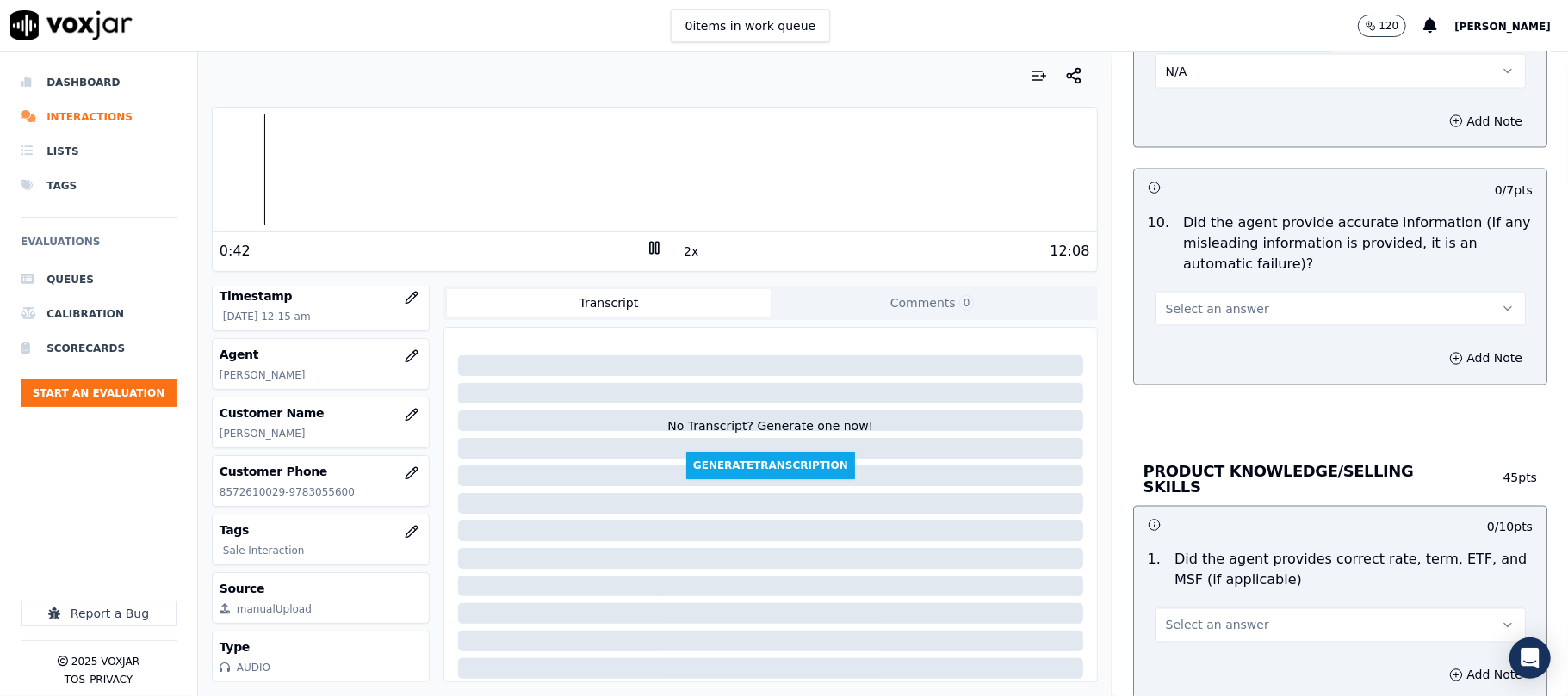
scroll to position [2102, 0]
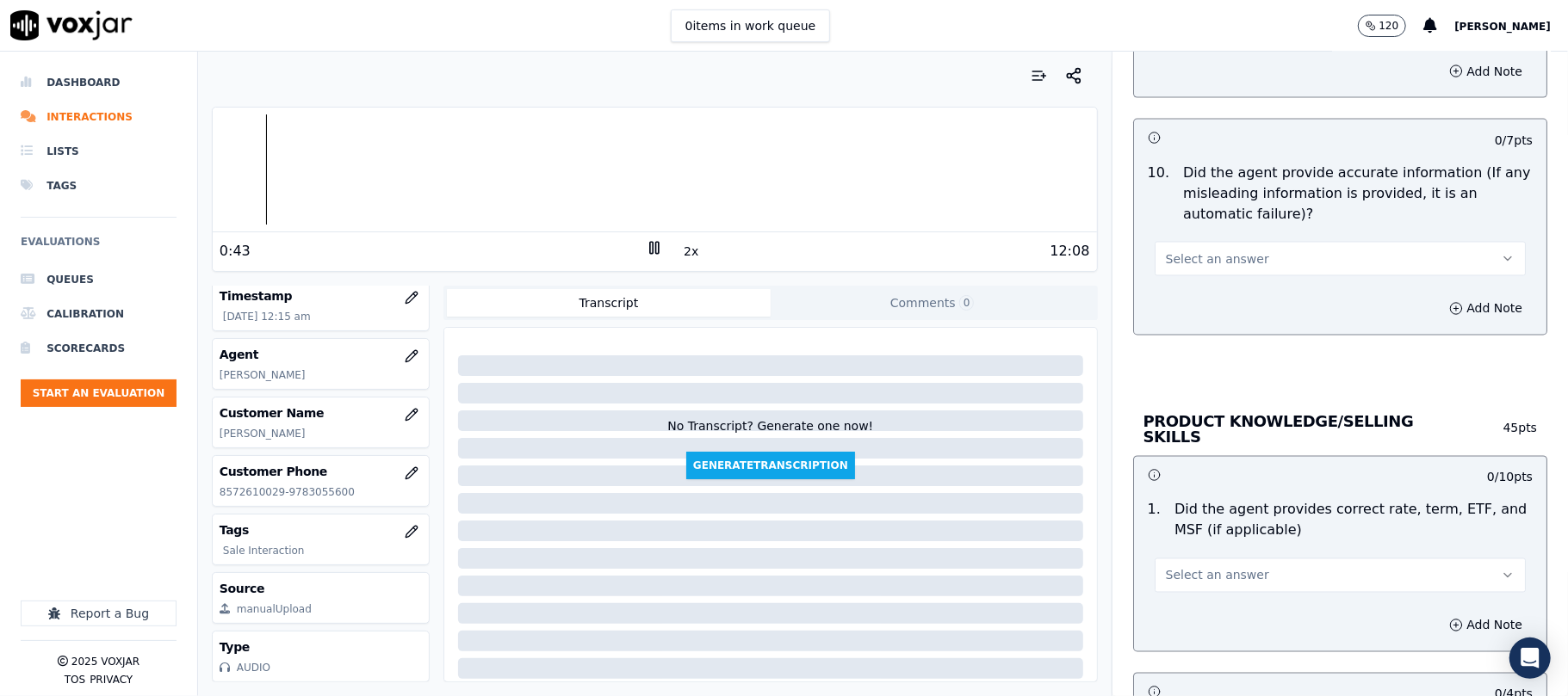
click at [1169, 275] on button "Select an answer" at bounding box center [1340, 259] width 371 height 34
click at [1189, 299] on div "Yes" at bounding box center [1303, 303] width 333 height 28
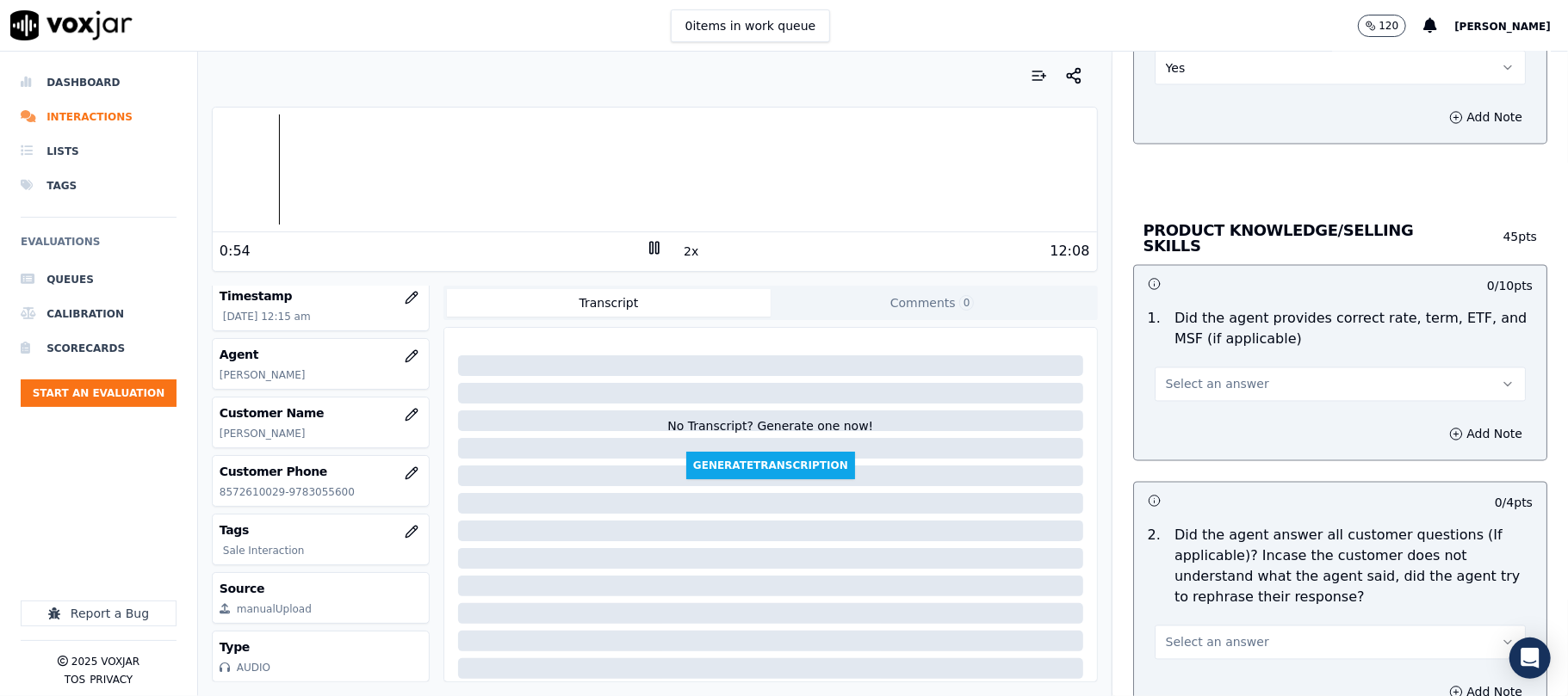
click at [1193, 385] on span "Select an answer" at bounding box center [1217, 384] width 103 height 17
click at [1182, 430] on div "Yes" at bounding box center [1303, 421] width 333 height 28
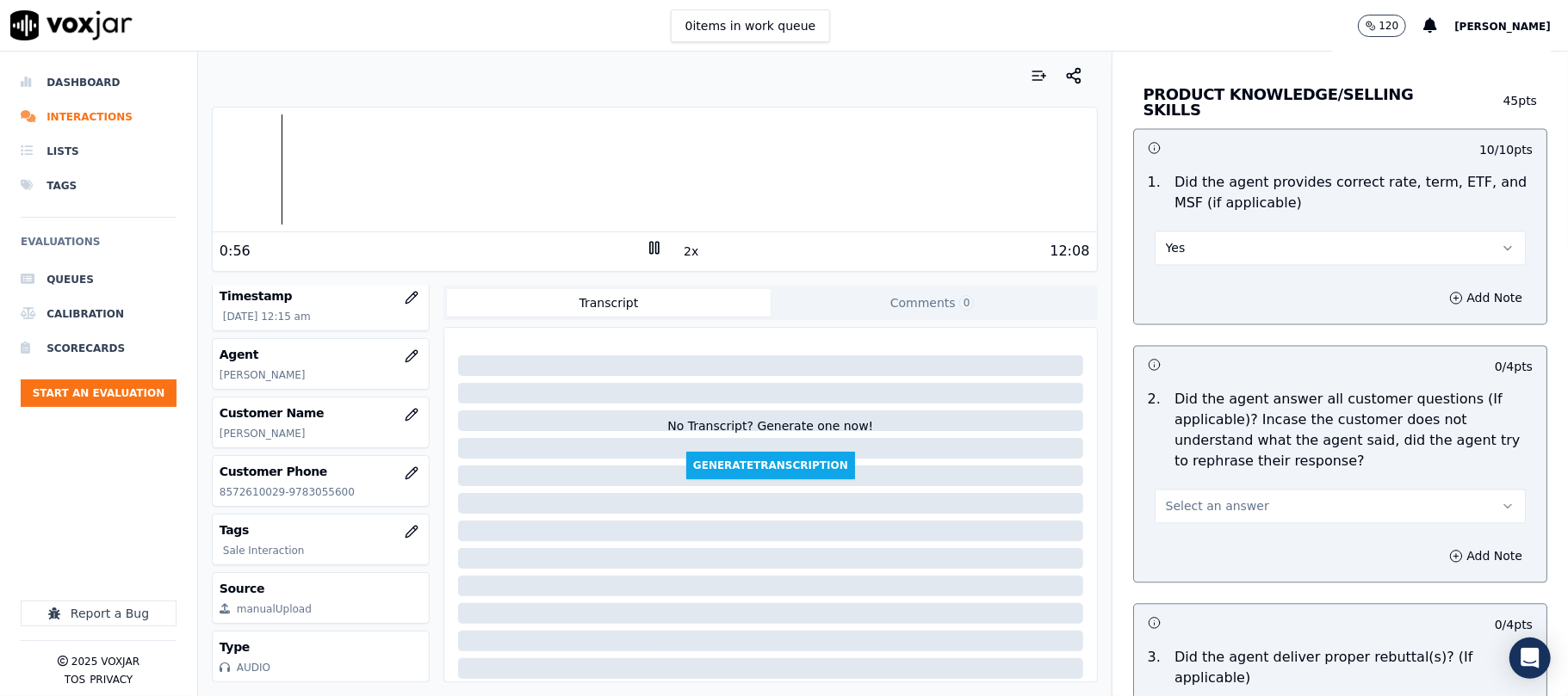
scroll to position [2486, 0]
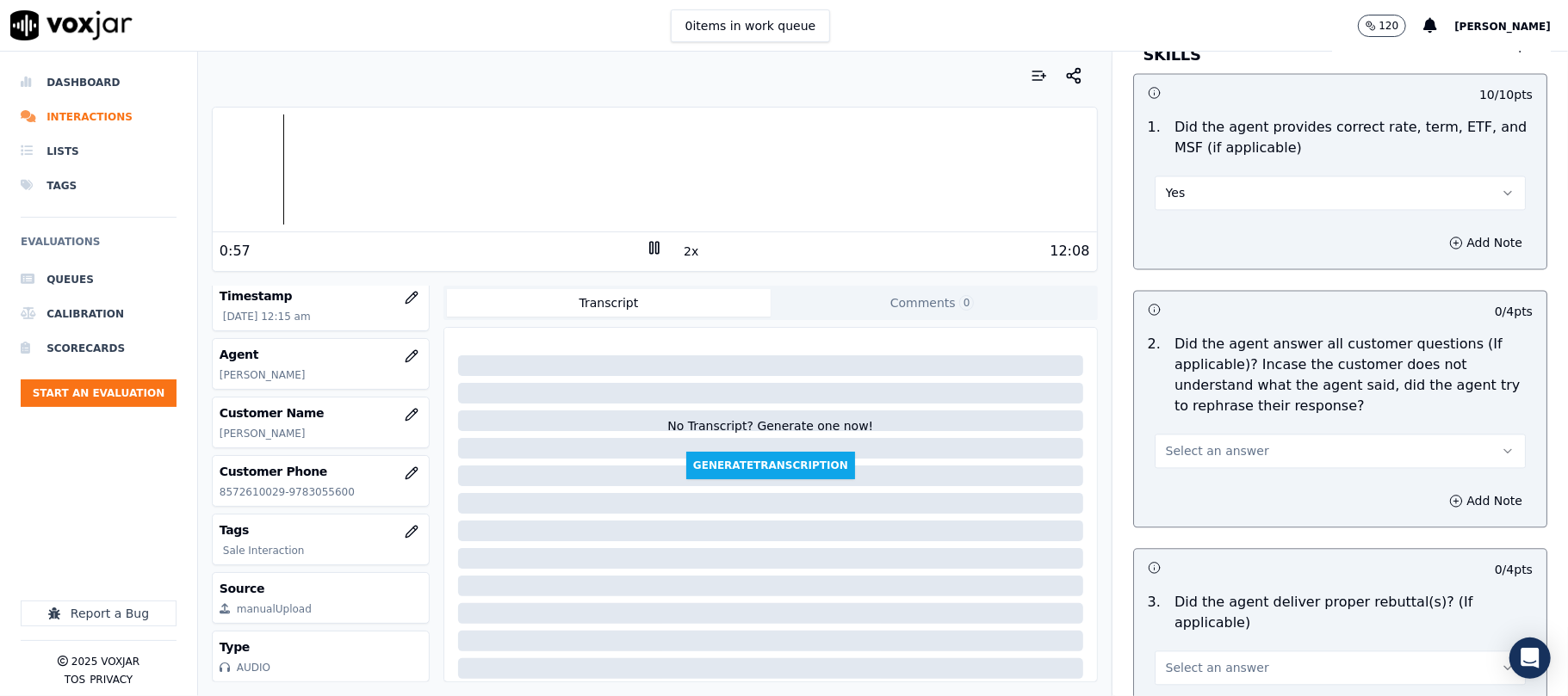
click at [1190, 424] on div "Select an answer" at bounding box center [1339, 443] width 399 height 52
click at [1182, 446] on span "Select an answer" at bounding box center [1217, 451] width 103 height 17
click at [1175, 483] on div "Yes" at bounding box center [1303, 488] width 333 height 28
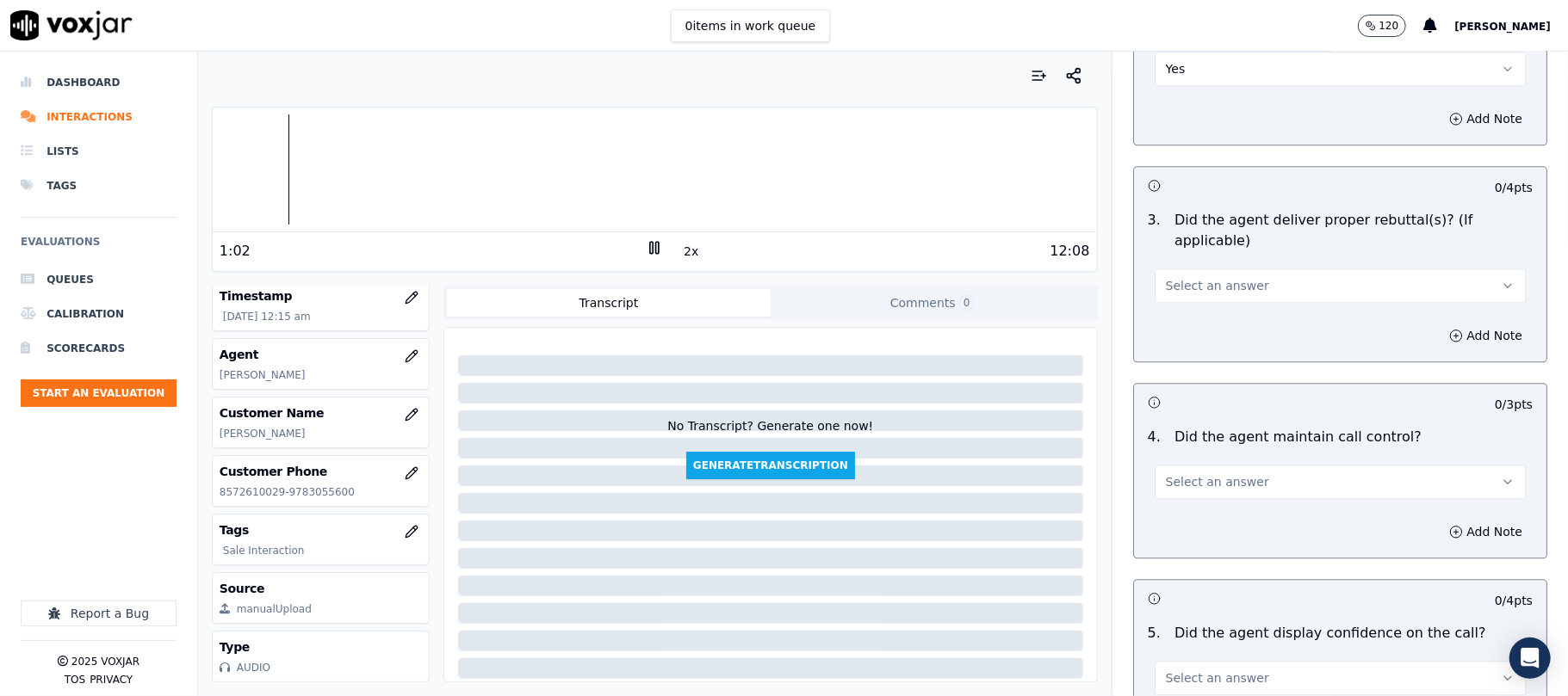
click at [1200, 277] on span "Select an answer" at bounding box center [1217, 286] width 103 height 17
click at [1186, 303] on div "Yes" at bounding box center [1303, 302] width 333 height 28
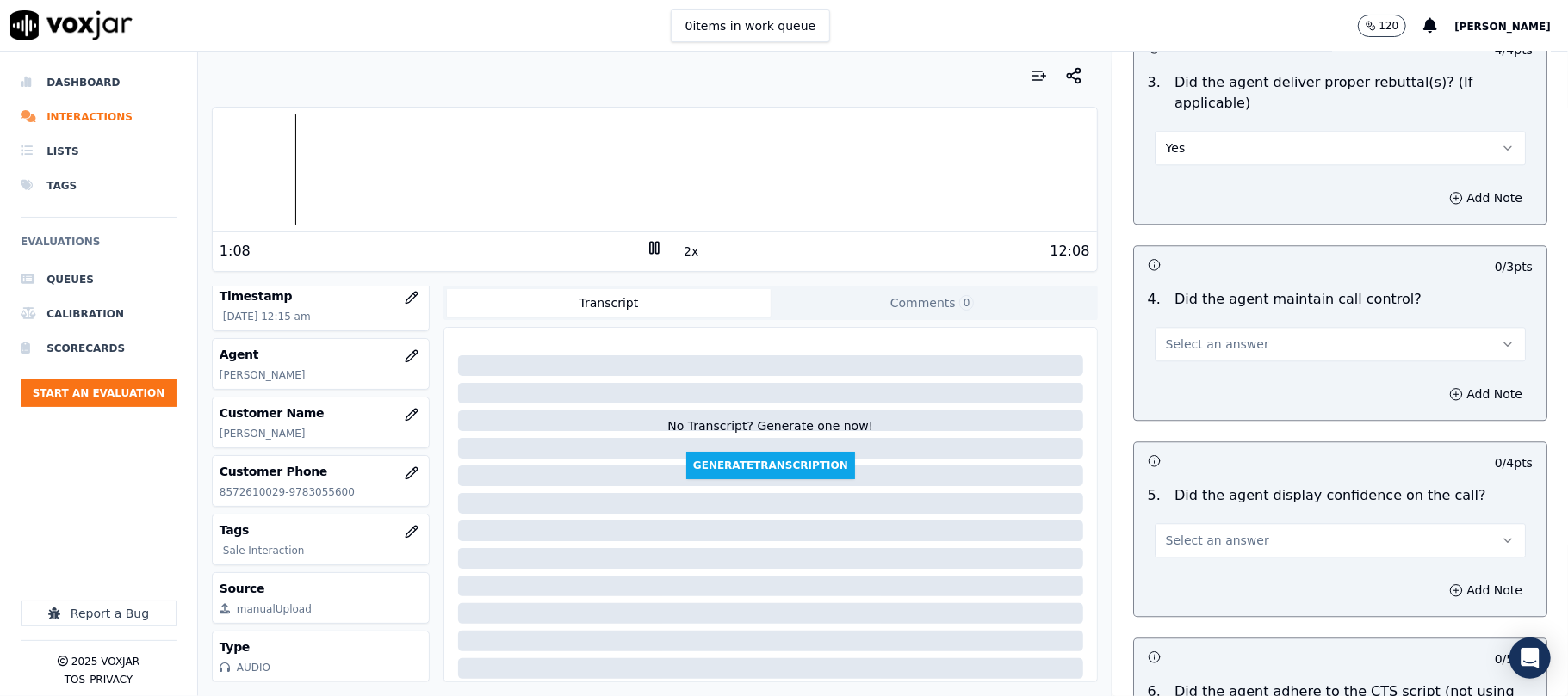
scroll to position [3059, 0]
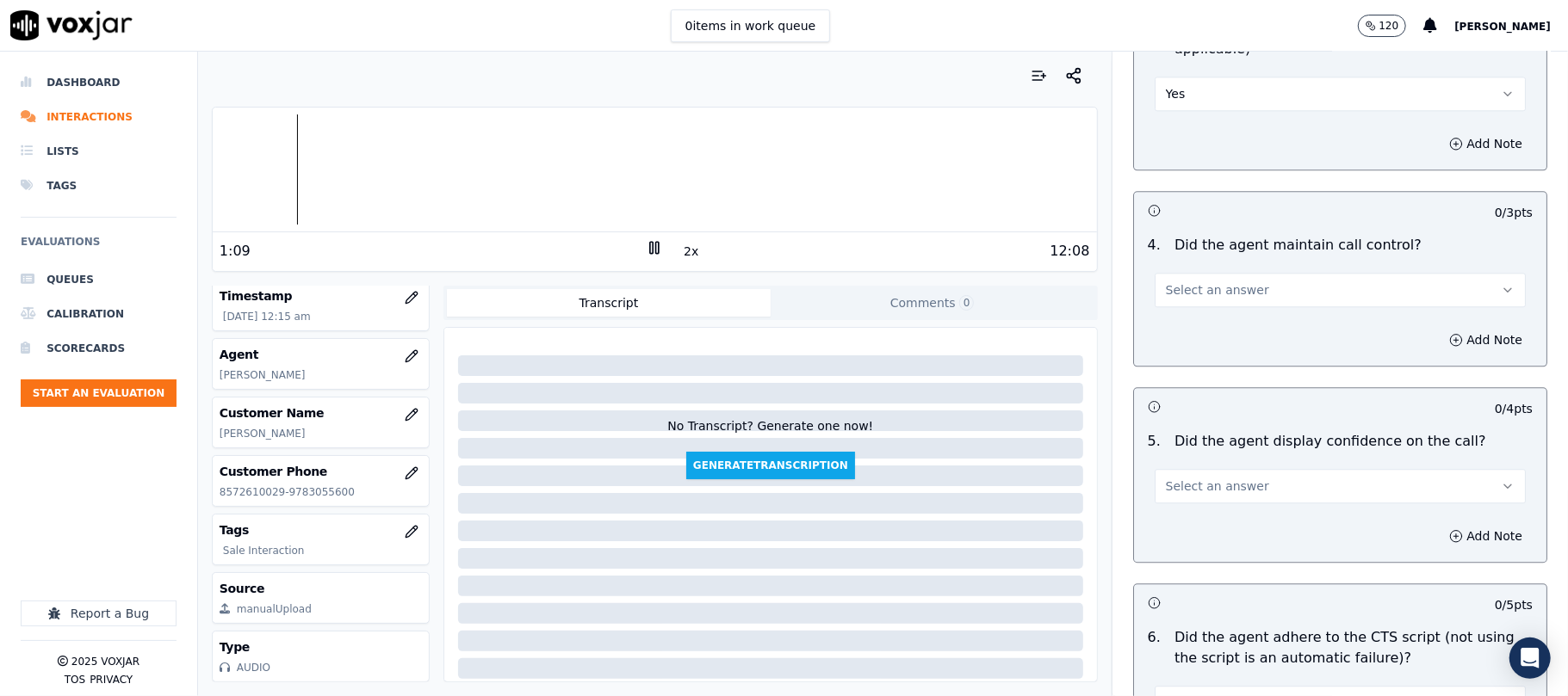
click at [1216, 282] on button "Select an answer" at bounding box center [1340, 290] width 371 height 34
click at [1186, 356] on div "N/A" at bounding box center [1303, 362] width 333 height 28
click at [1191, 272] on button "N/A" at bounding box center [1340, 290] width 371 height 34
click at [1185, 335] on div "No" at bounding box center [1303, 336] width 333 height 28
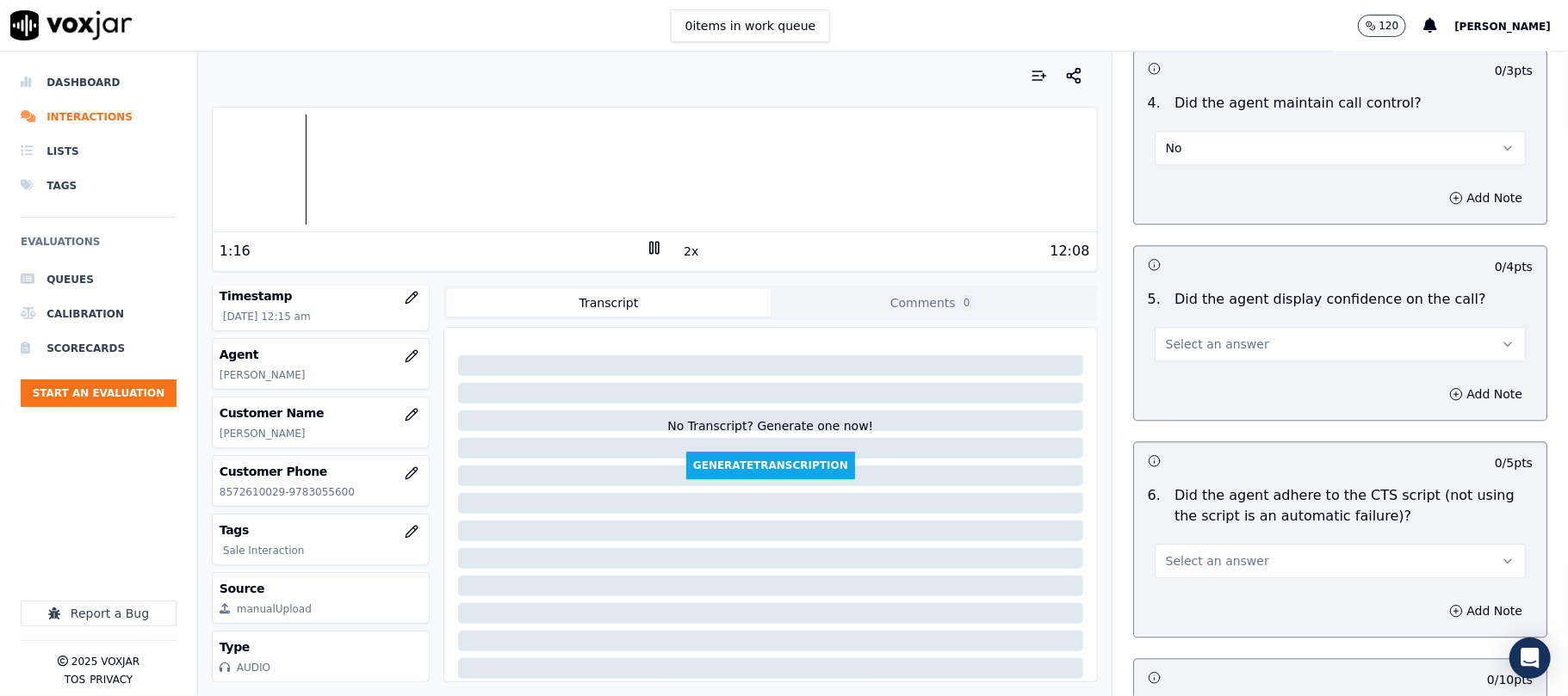
scroll to position [3250, 0]
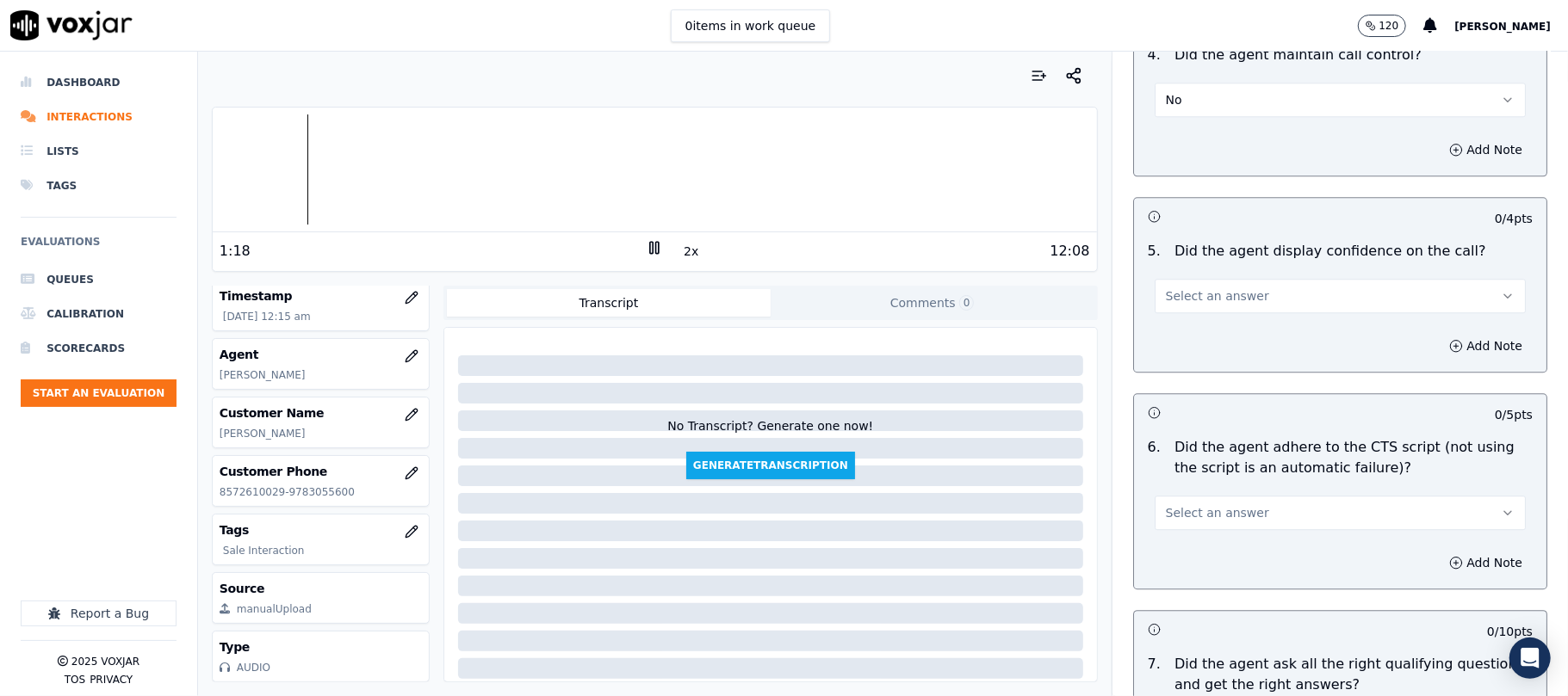
click at [1186, 288] on span "Select an answer" at bounding box center [1217, 296] width 103 height 17
click at [1179, 340] on div "No" at bounding box center [1303, 341] width 333 height 28
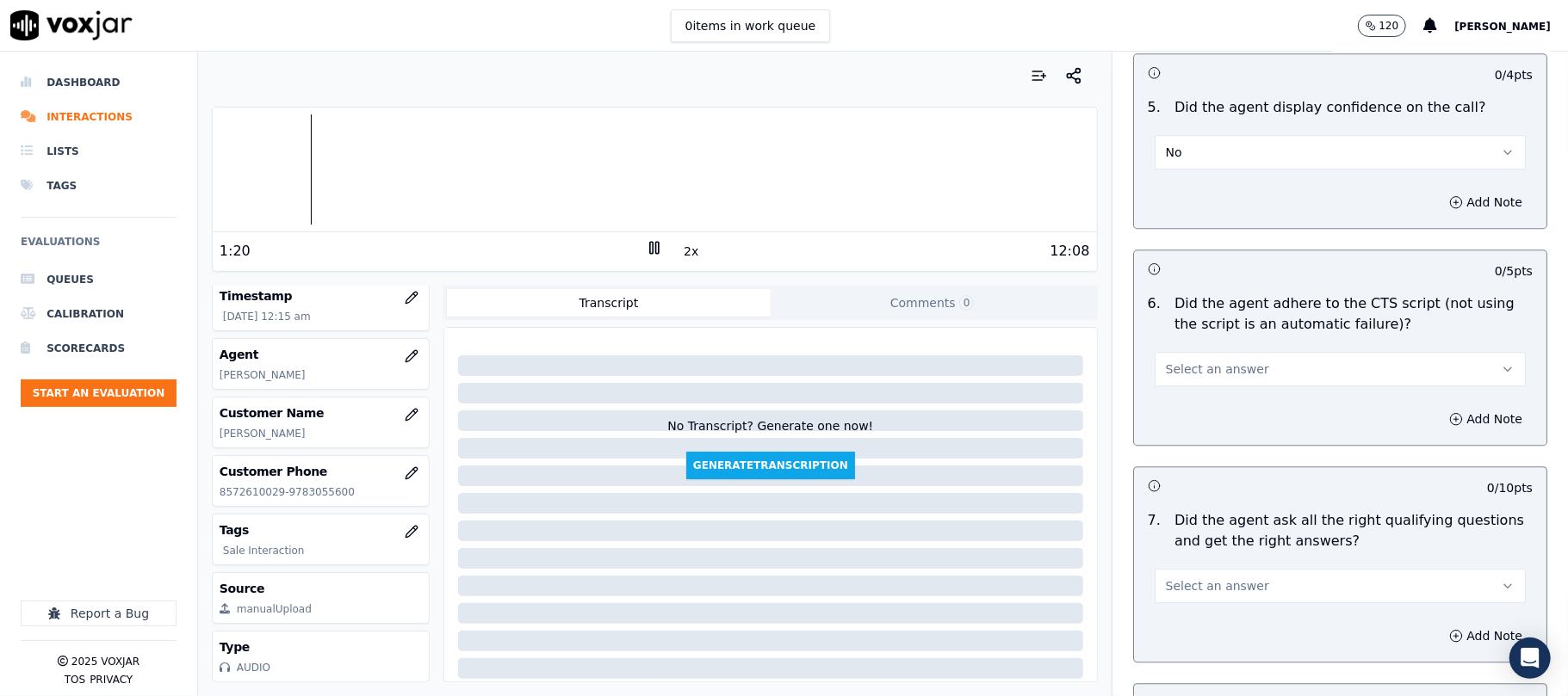
scroll to position [3442, 0]
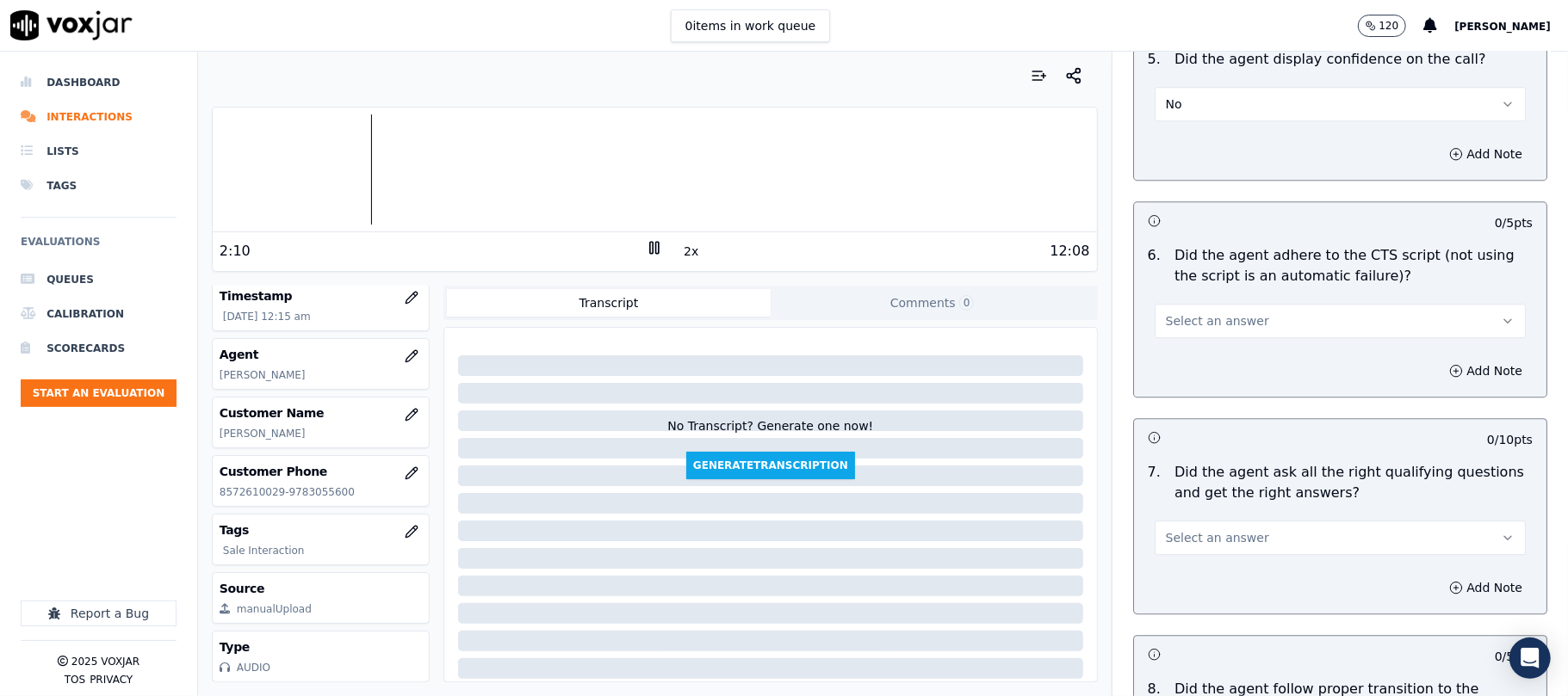
click at [1200, 313] on span "Select an answer" at bounding box center [1217, 321] width 103 height 17
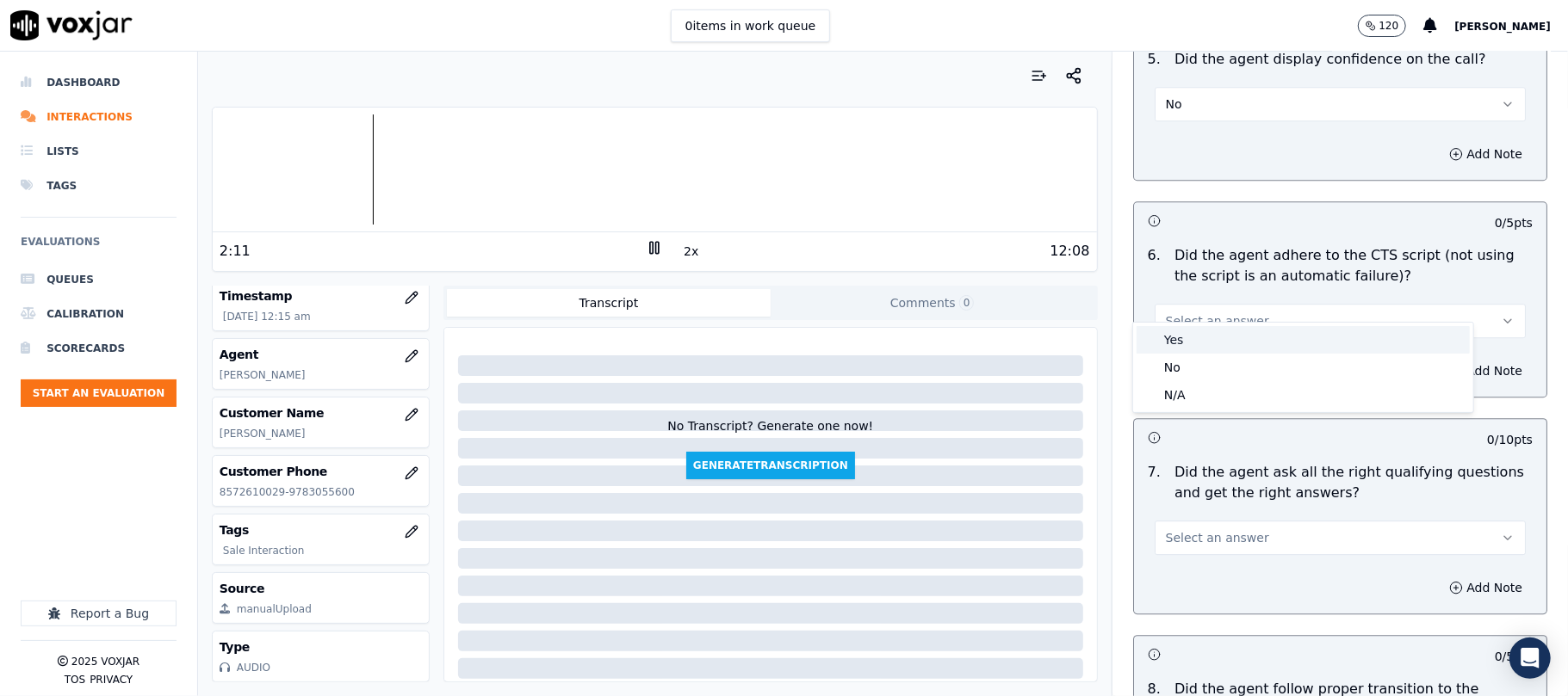
click at [1182, 341] on div "Yes" at bounding box center [1303, 339] width 333 height 28
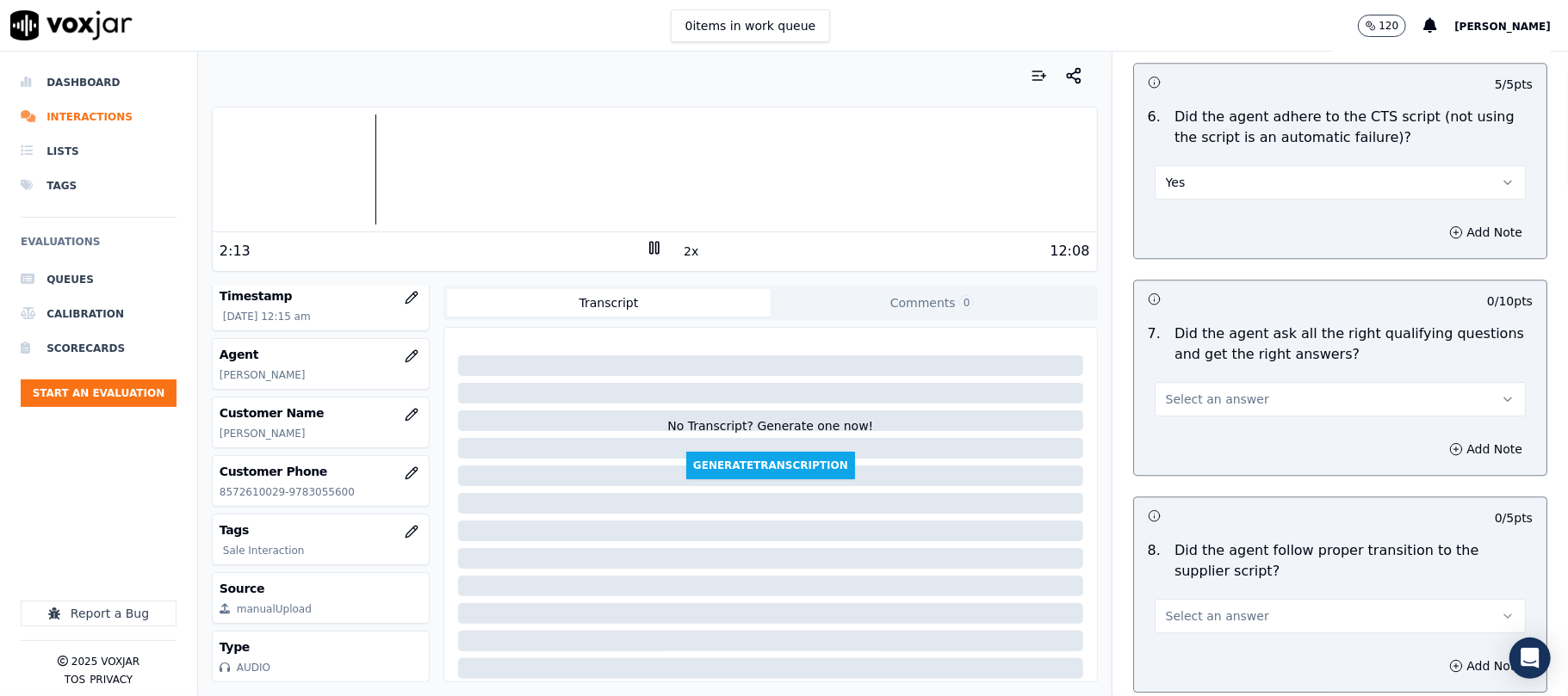
scroll to position [3632, 0]
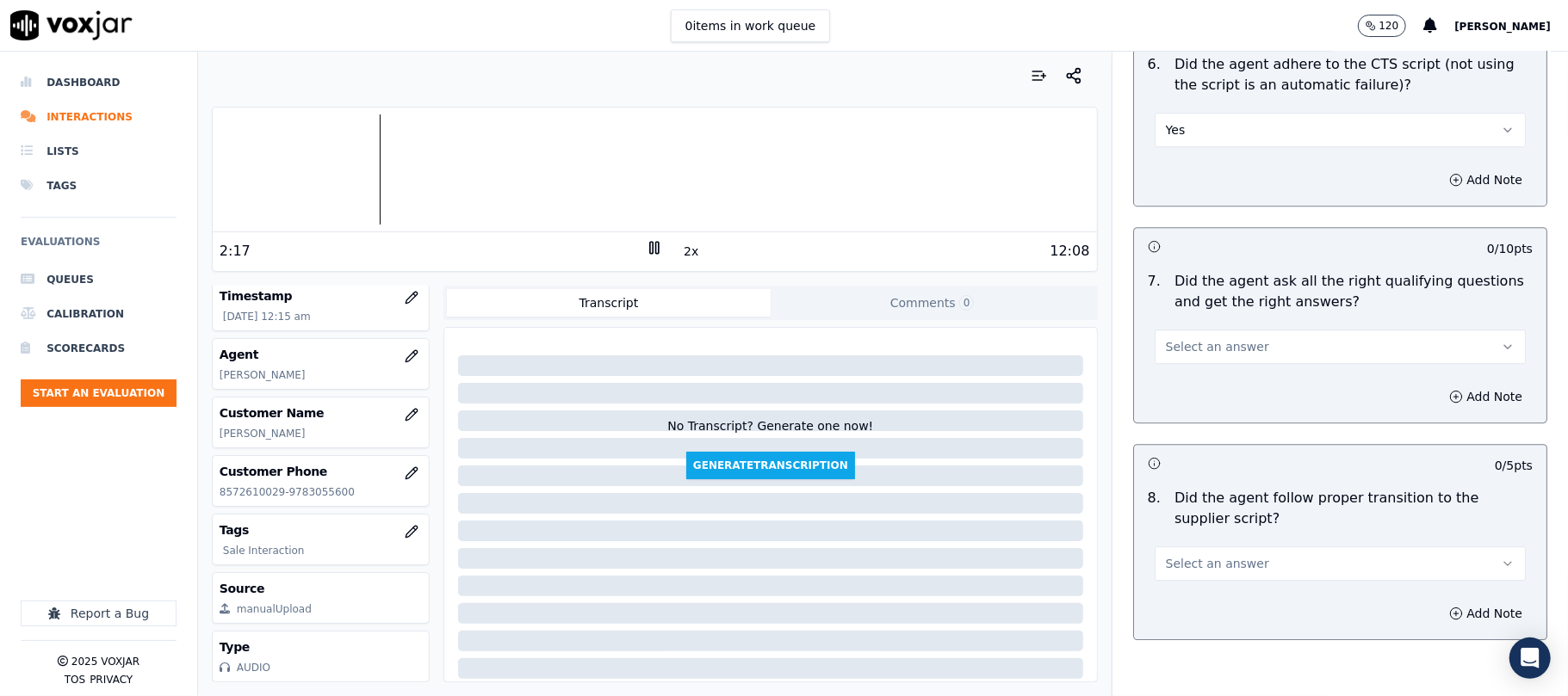
click at [1210, 113] on button "Yes" at bounding box center [1340, 130] width 371 height 34
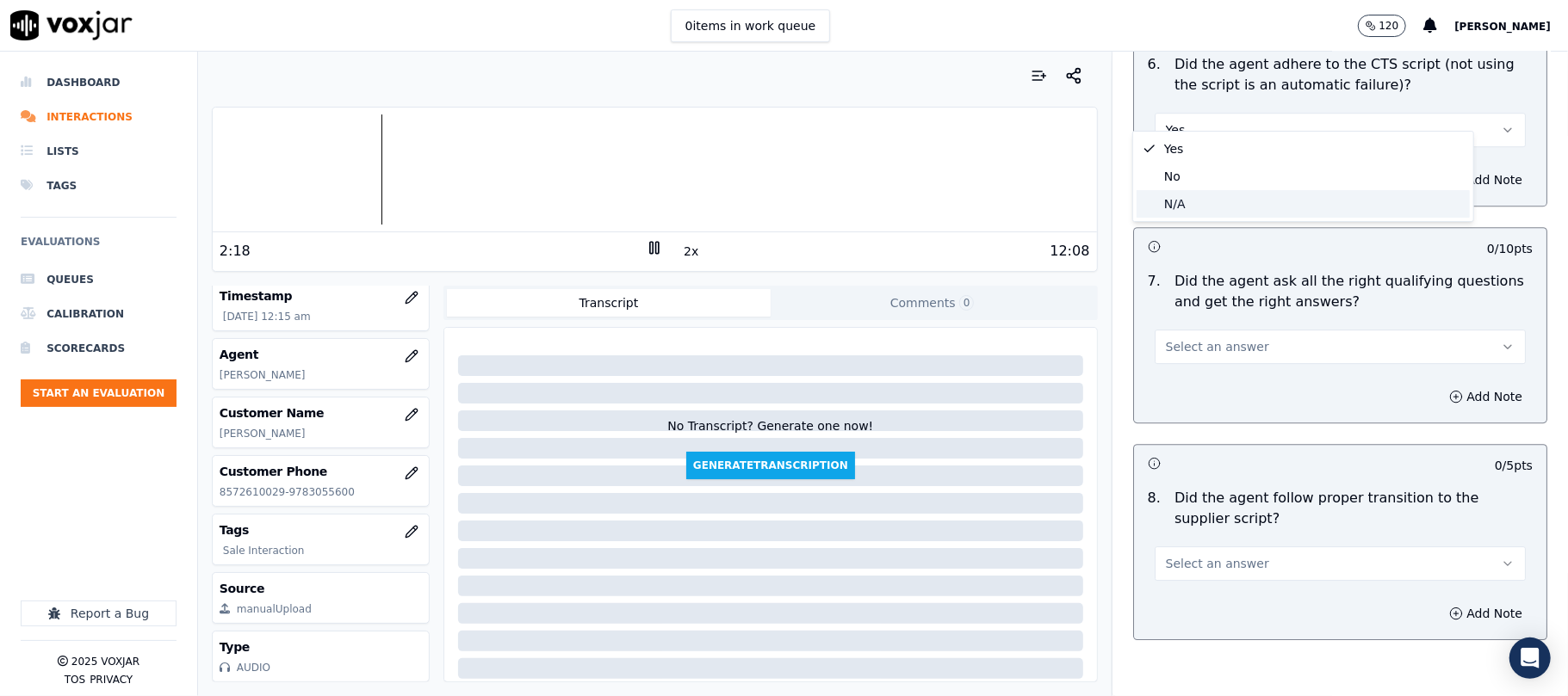
click at [1184, 184] on div "No" at bounding box center [1303, 176] width 333 height 28
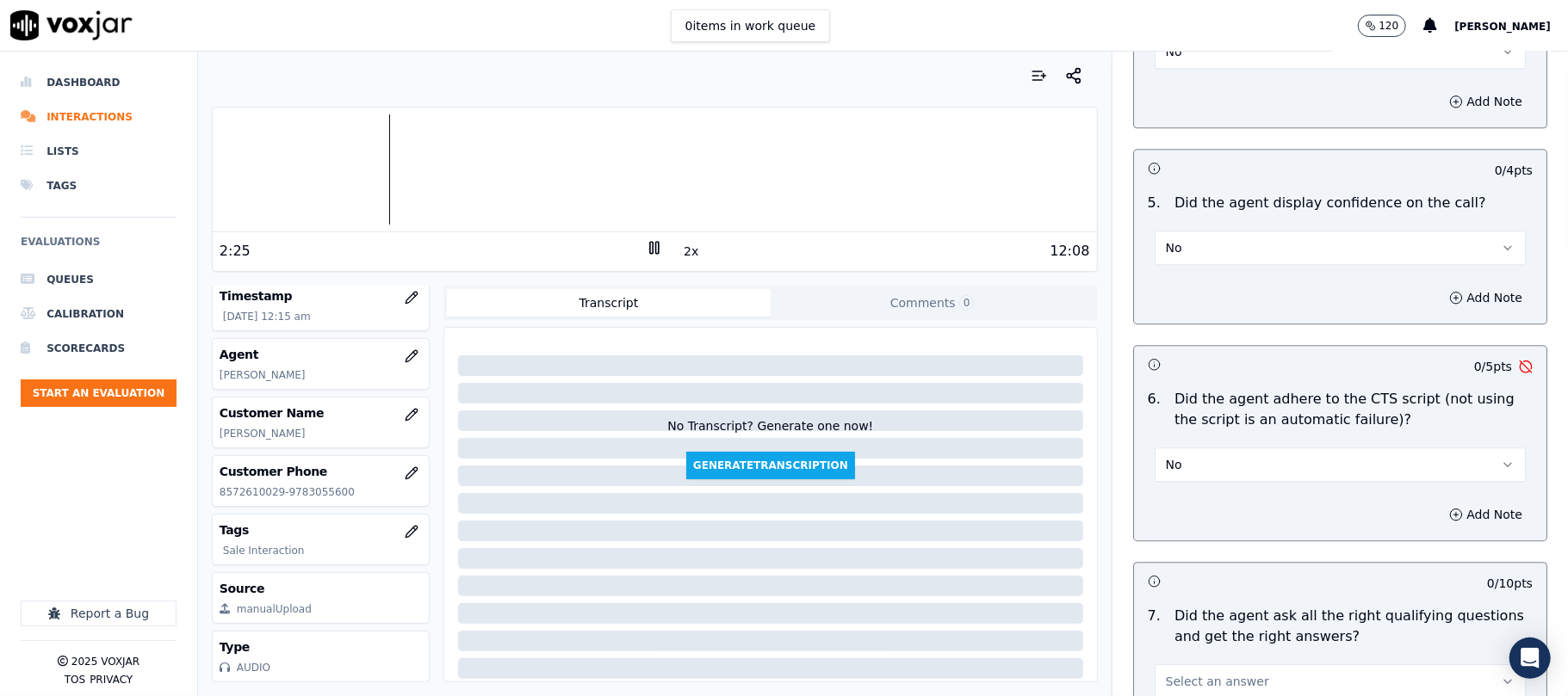
scroll to position [3250, 0]
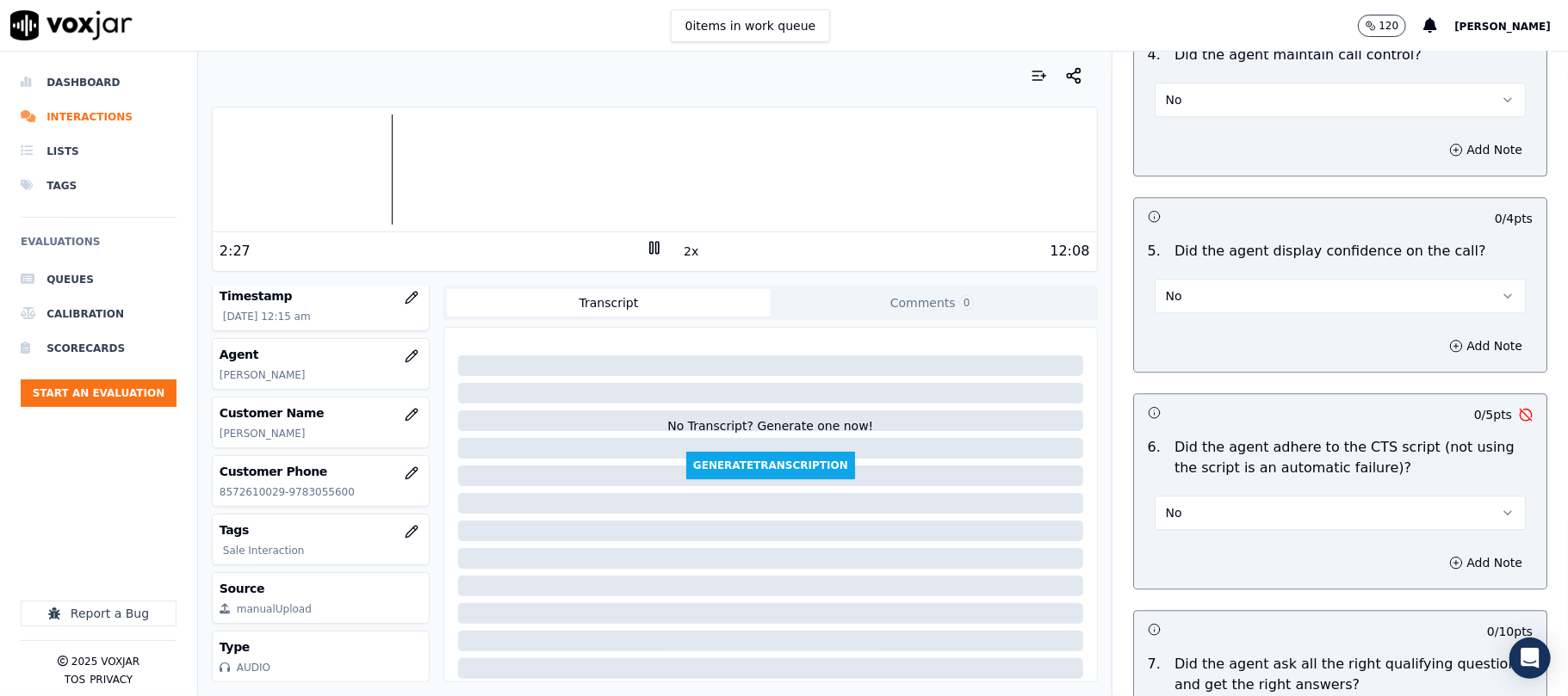
click at [1186, 495] on button "No" at bounding box center [1340, 512] width 371 height 34
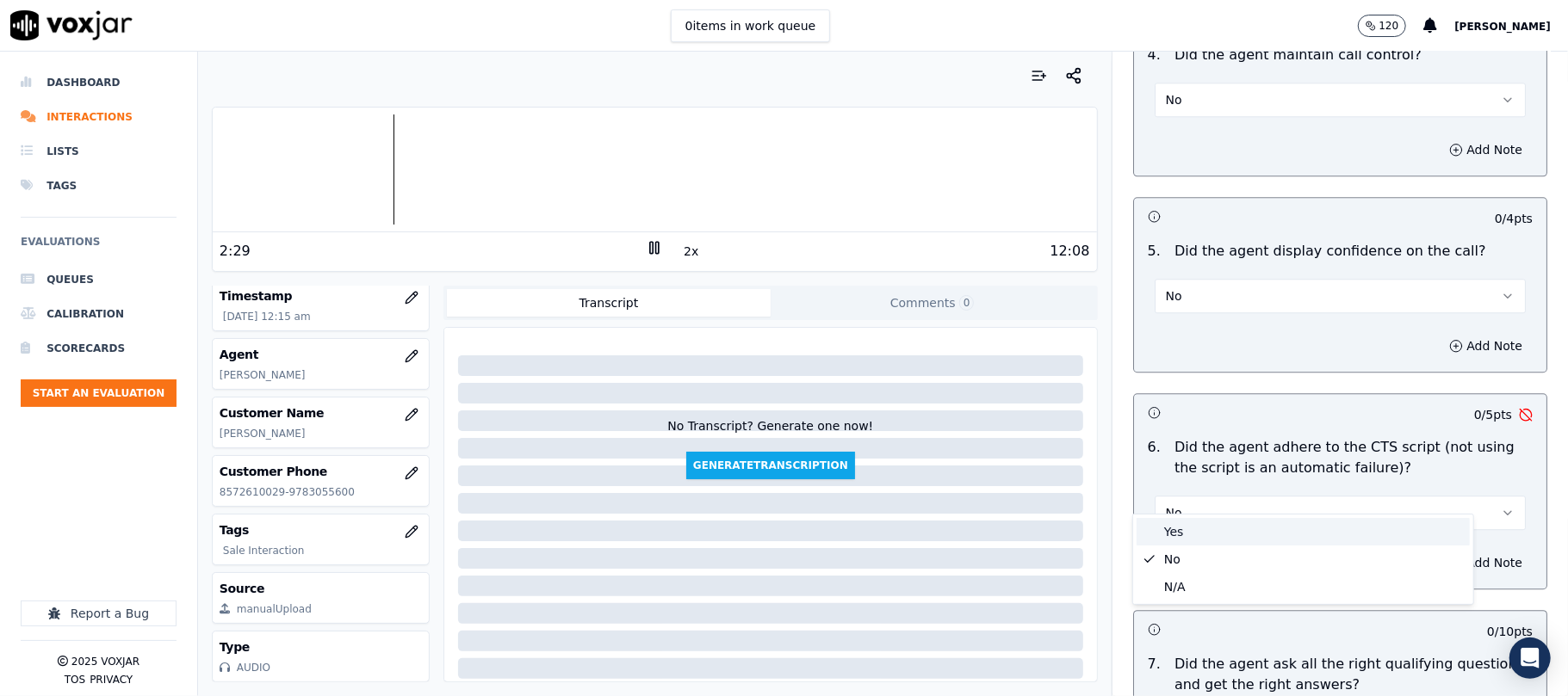
click at [1182, 534] on div "Yes" at bounding box center [1303, 532] width 333 height 28
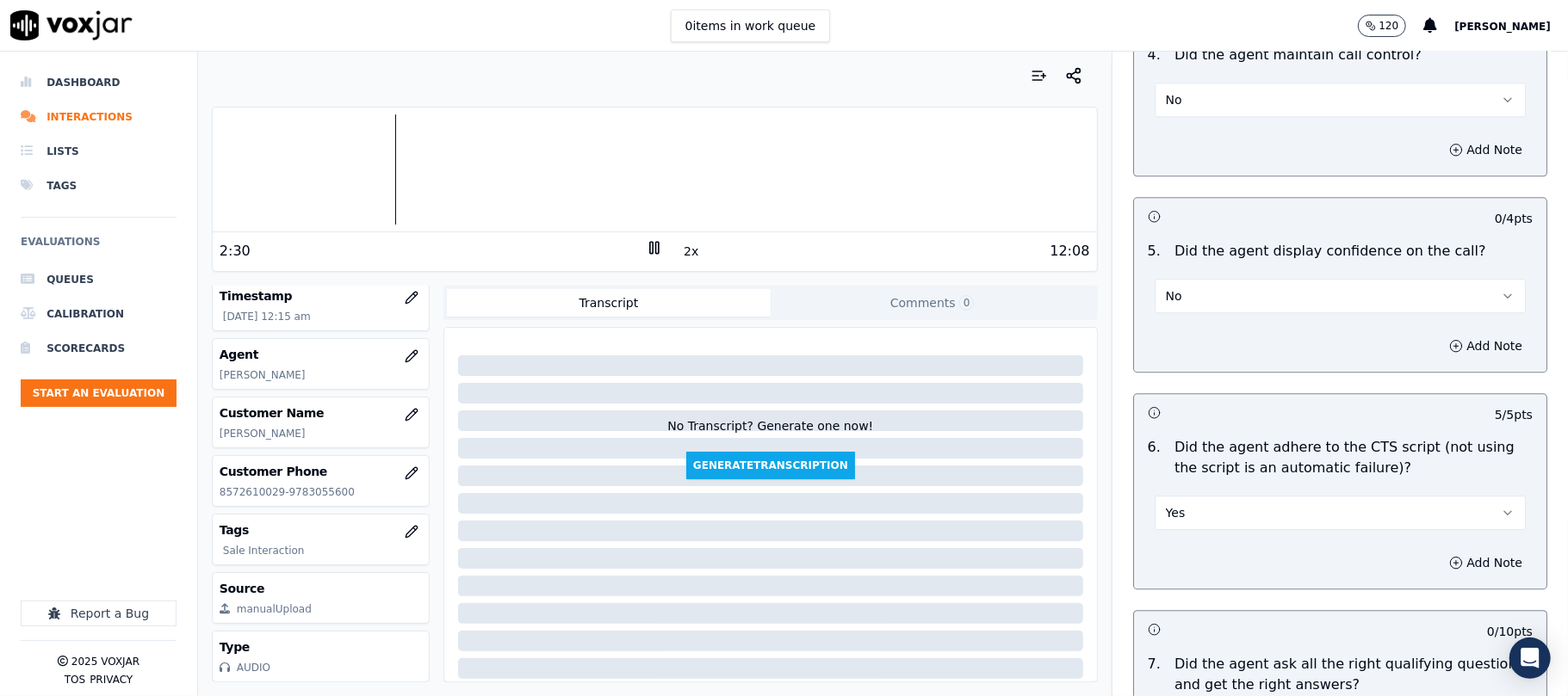
scroll to position [3632, 0]
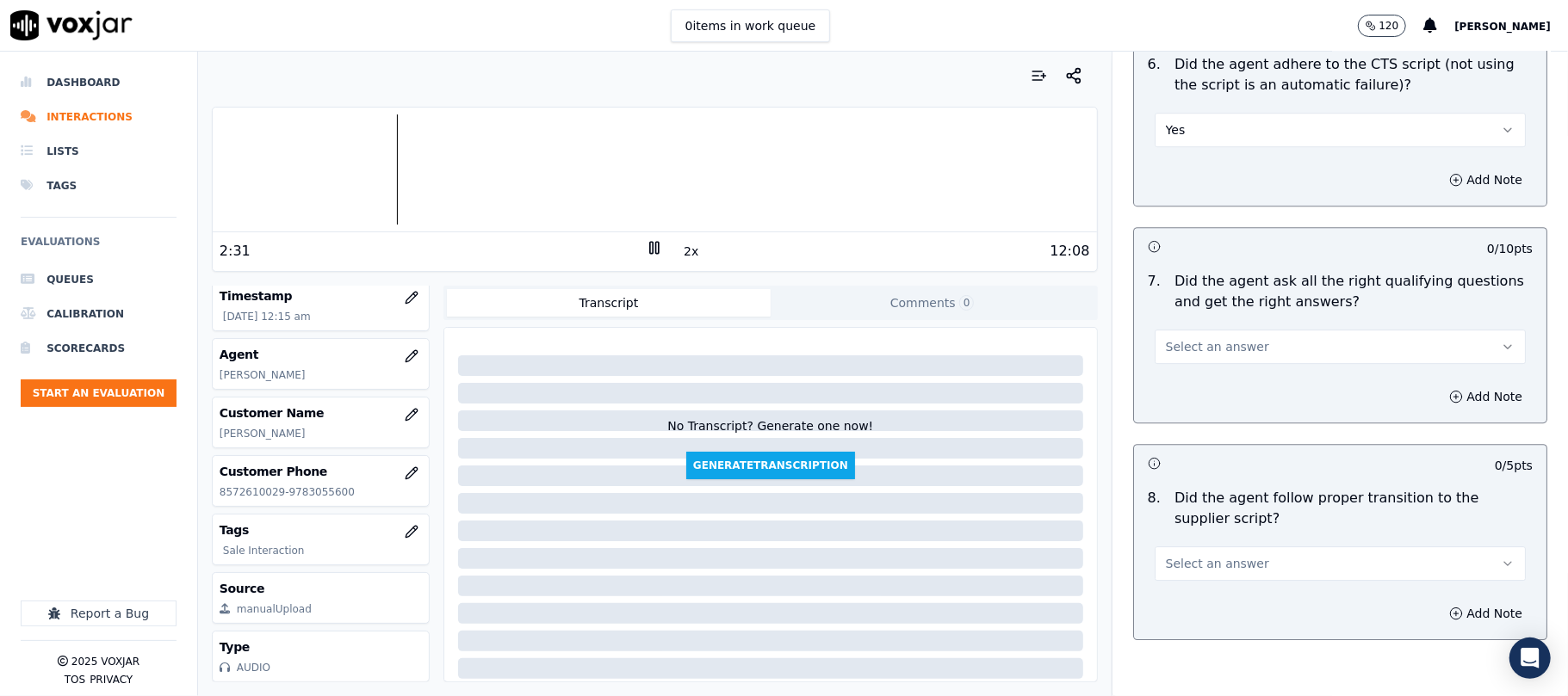
click at [1190, 313] on div "Select an answer" at bounding box center [1339, 338] width 399 height 52
click at [1184, 338] on span "Select an answer" at bounding box center [1217, 347] width 103 height 17
click at [1167, 370] on div "Yes" at bounding box center [1303, 365] width 333 height 28
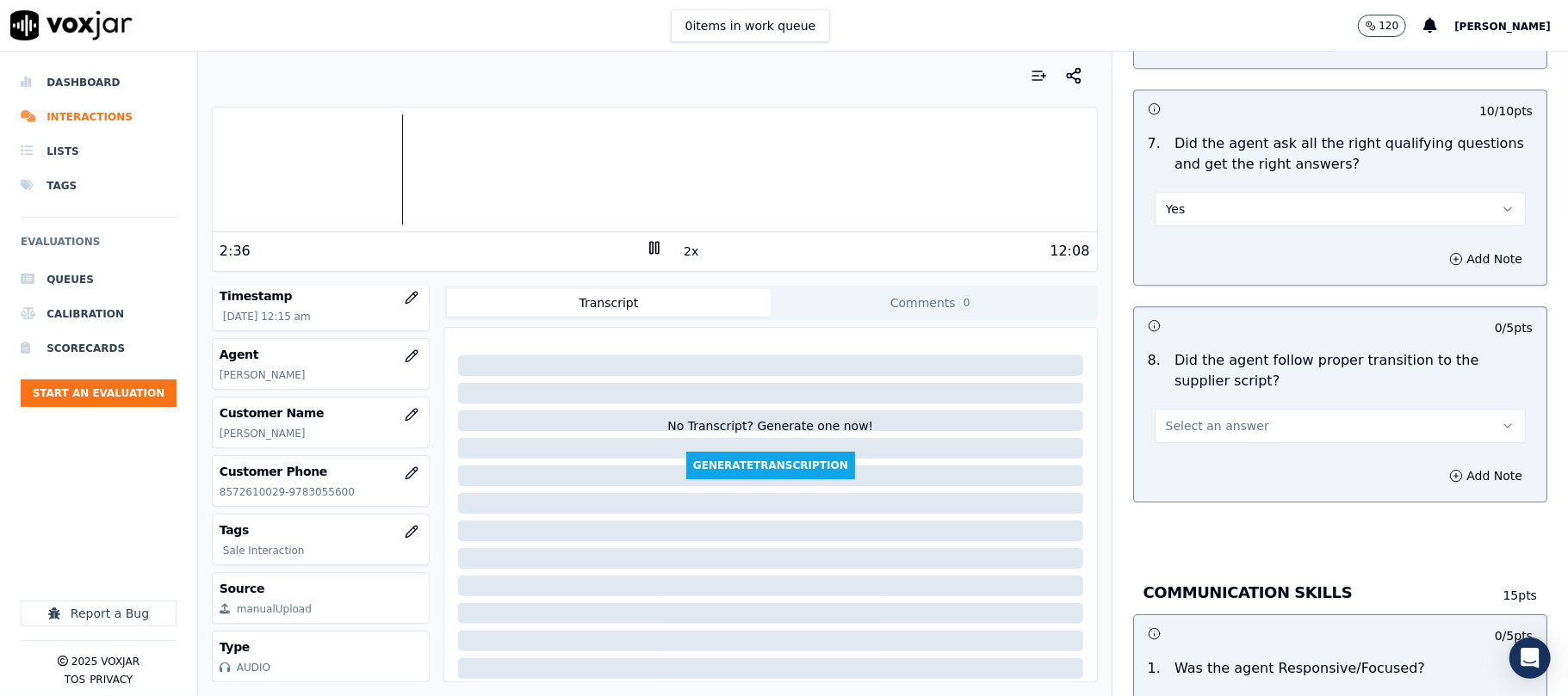
scroll to position [3823, 0]
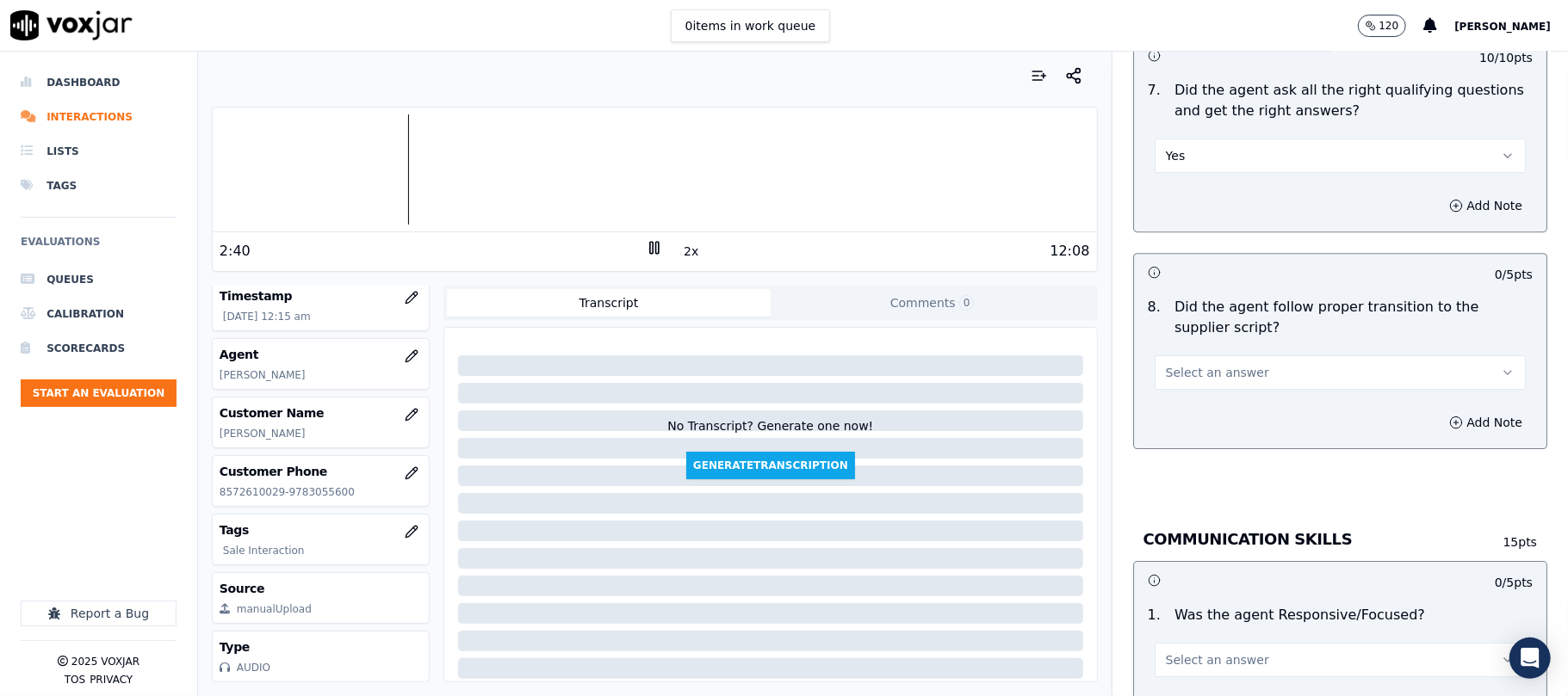
click at [1212, 356] on button "Select an answer" at bounding box center [1340, 373] width 371 height 34
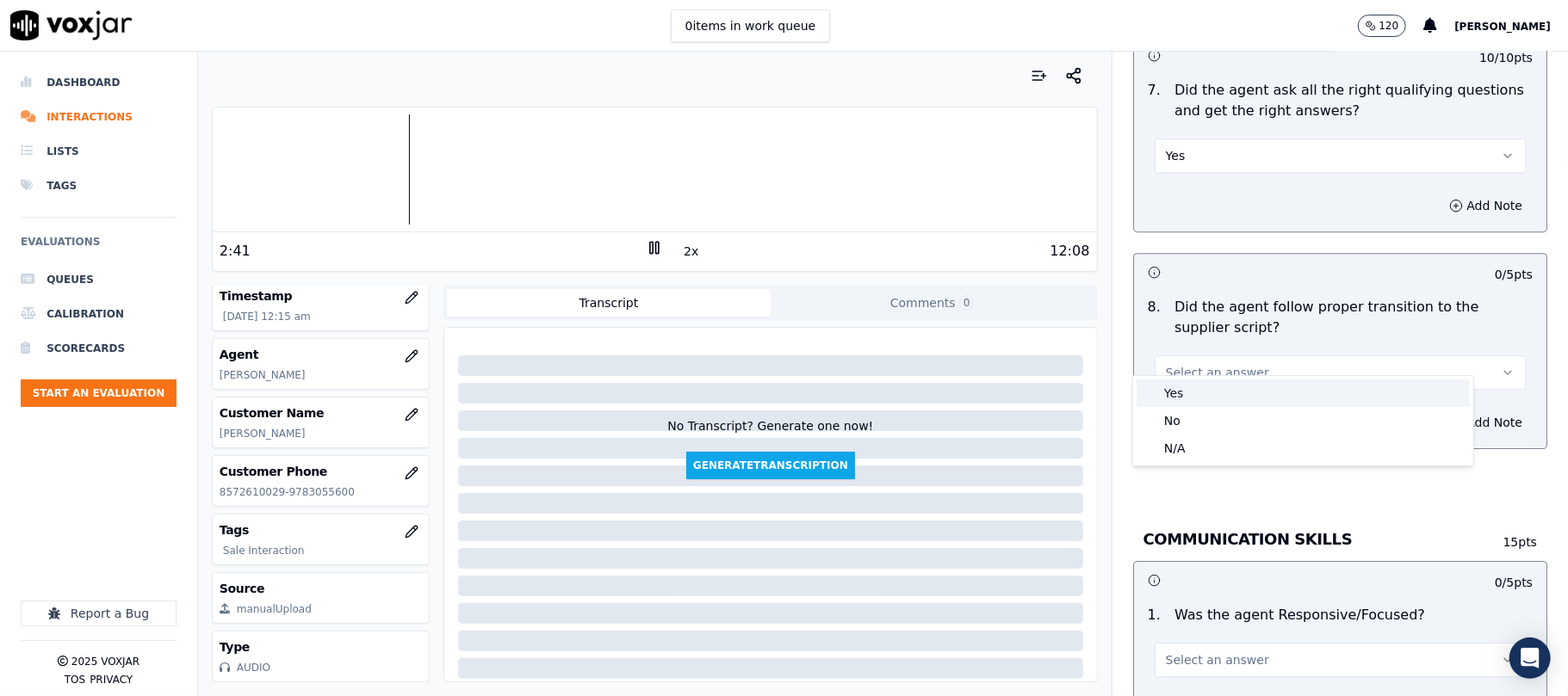
click at [1199, 385] on div "Yes" at bounding box center [1303, 393] width 333 height 28
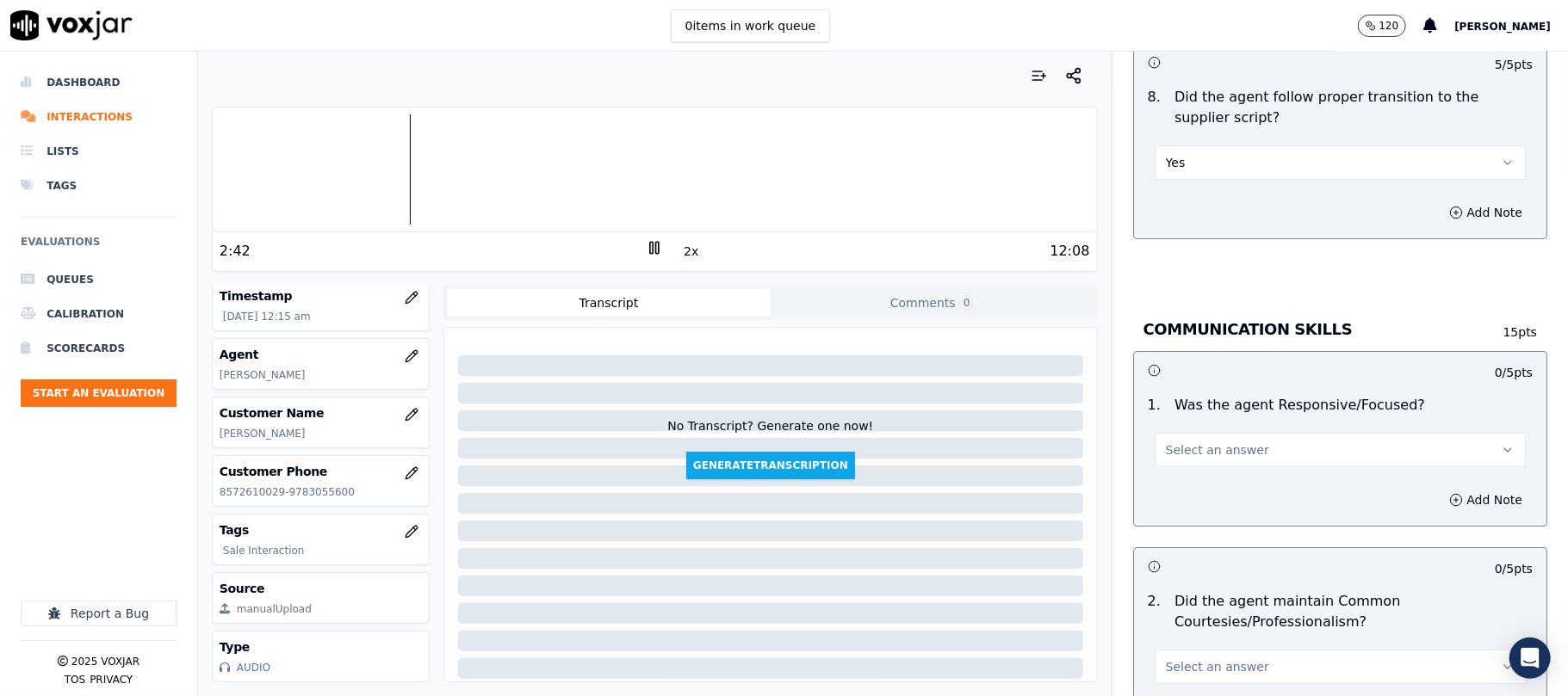
scroll to position [4207, 0]
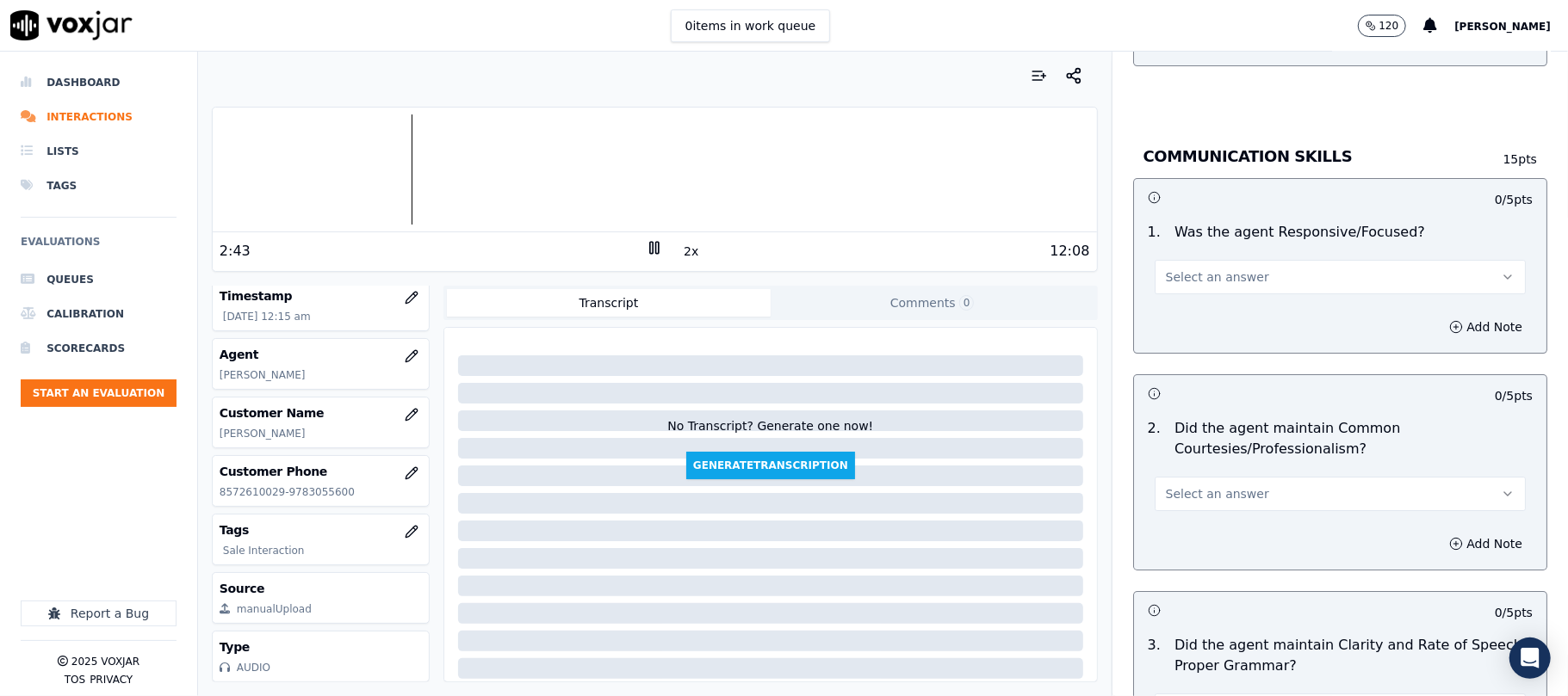
click at [1212, 269] on span "Select an answer" at bounding box center [1217, 277] width 103 height 17
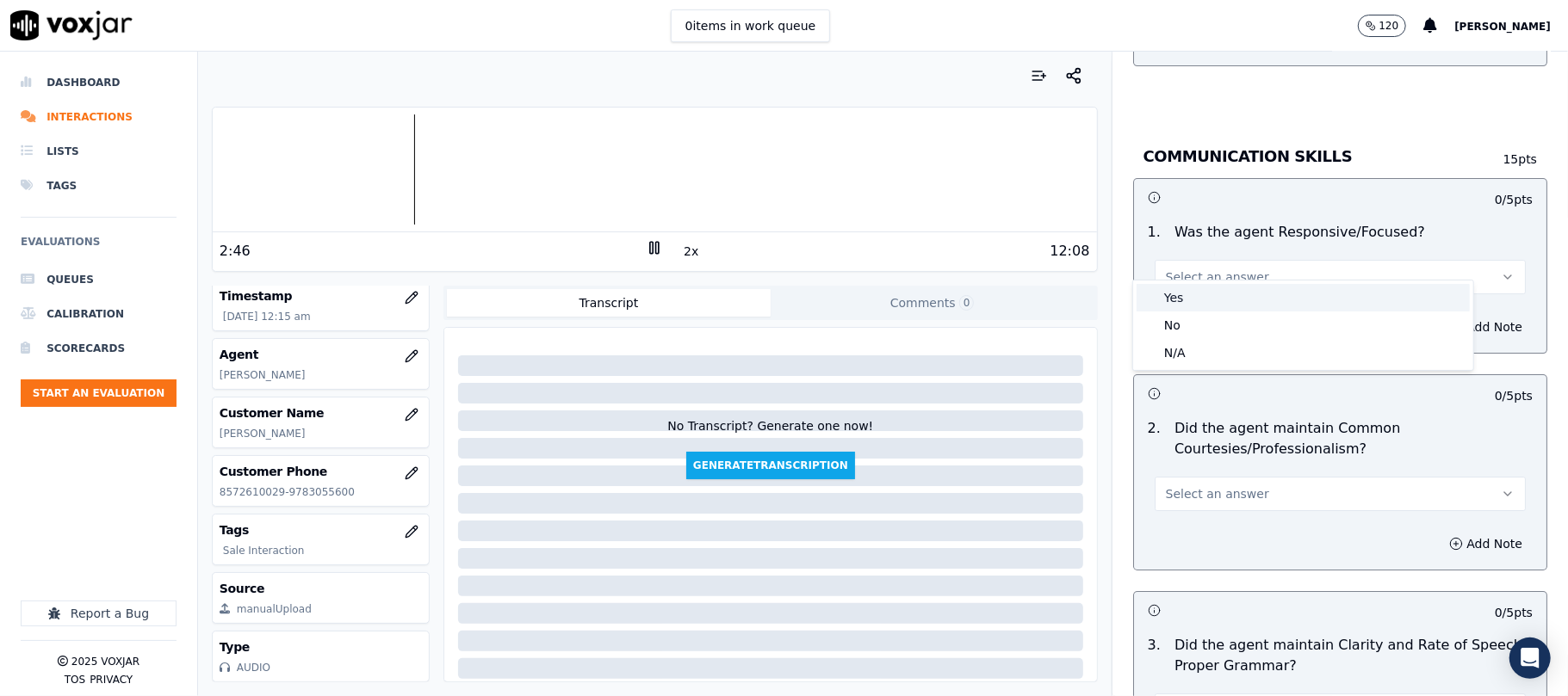
click at [1189, 294] on div "Yes" at bounding box center [1303, 297] width 333 height 28
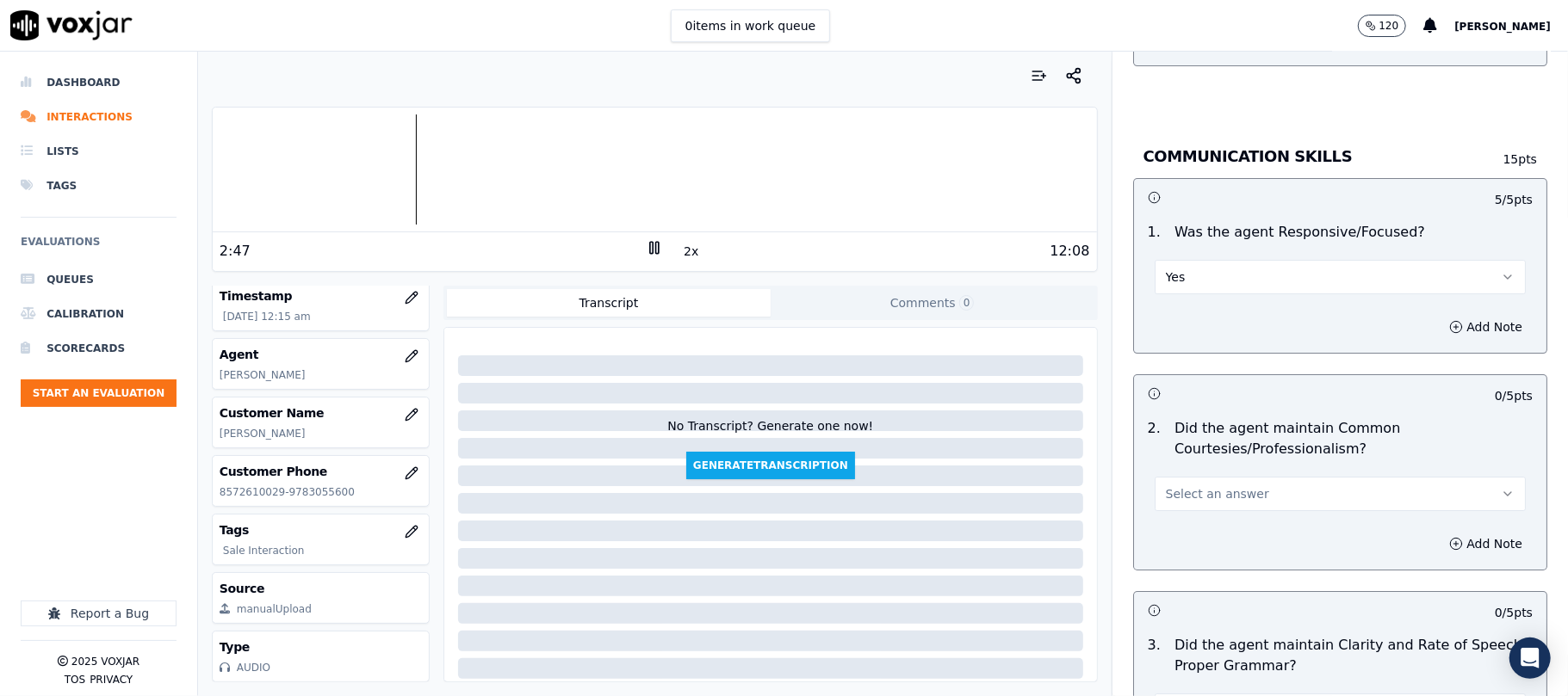
scroll to position [4397, 0]
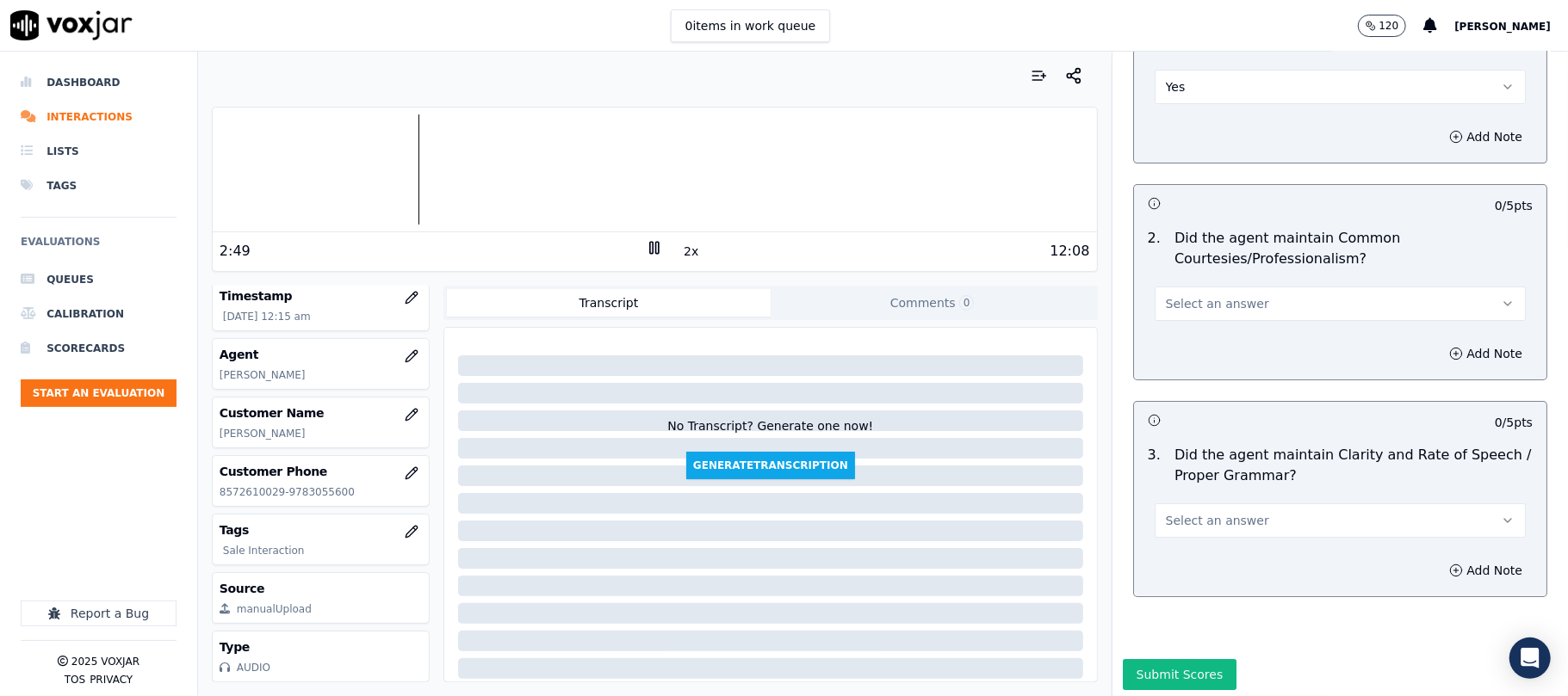
click at [1196, 295] on span "Select an answer" at bounding box center [1217, 304] width 103 height 17
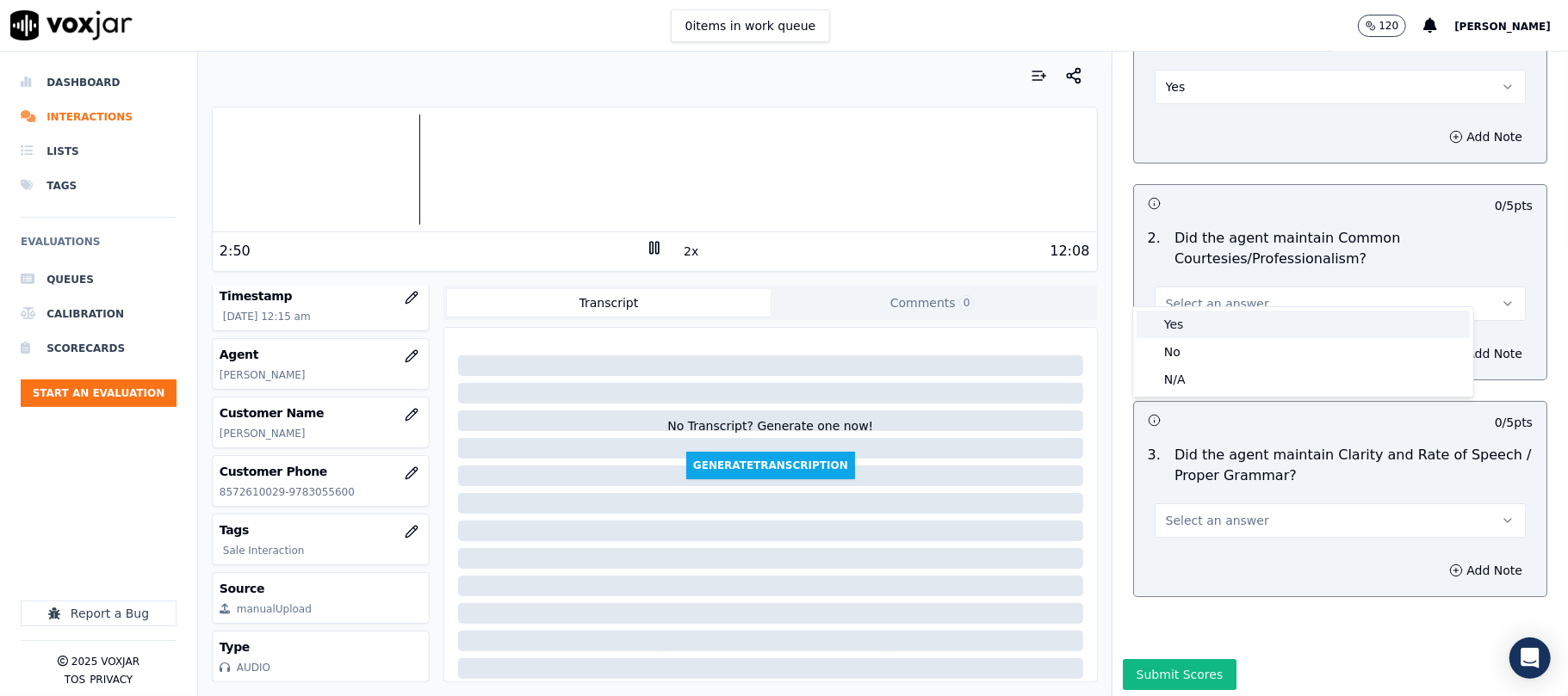
click at [1180, 314] on div "Yes" at bounding box center [1303, 324] width 333 height 28
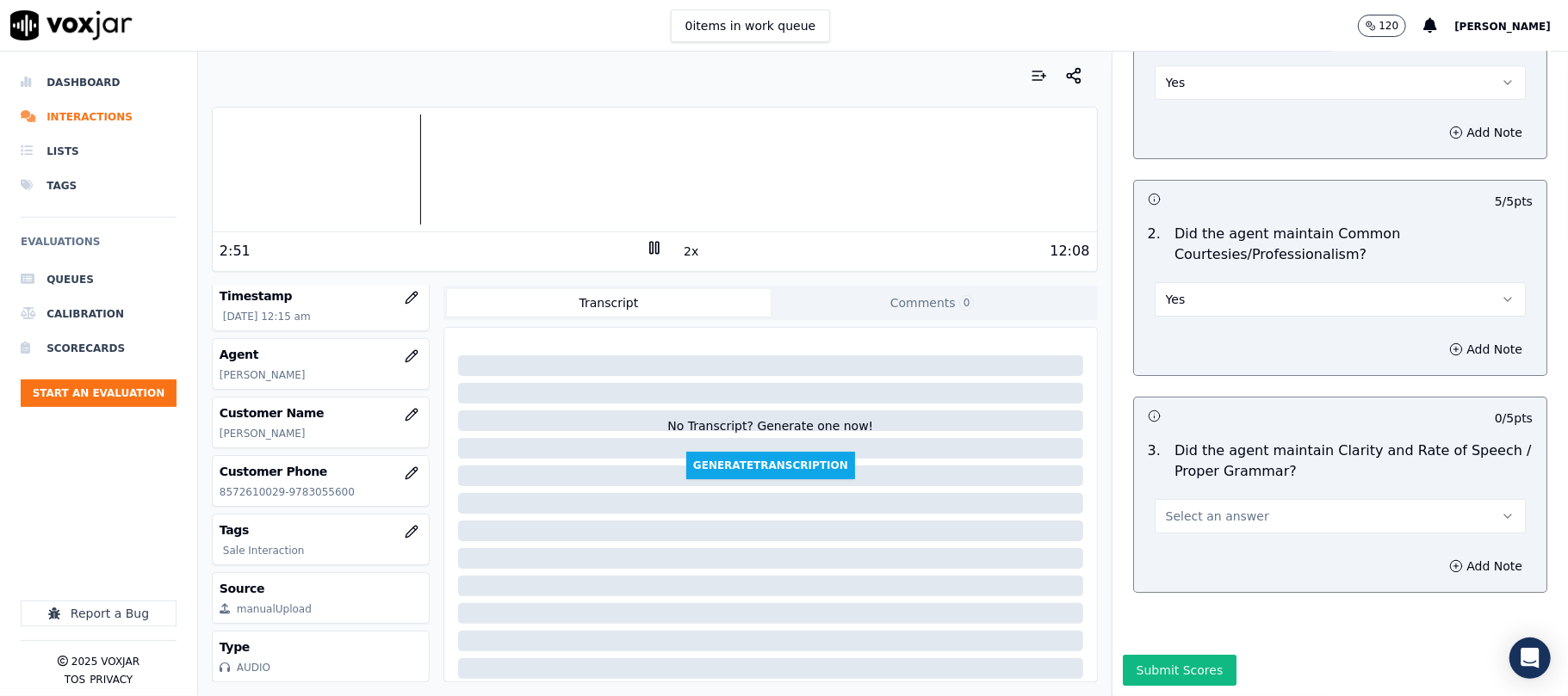
scroll to position [4436, 0]
click at [1195, 499] on button "Select an answer" at bounding box center [1340, 516] width 371 height 34
click at [1167, 532] on div "No" at bounding box center [1303, 531] width 333 height 28
click at [1179, 655] on button "Submit Scores" at bounding box center [1180, 670] width 115 height 31
click at [648, 256] on icon at bounding box center [654, 248] width 17 height 17
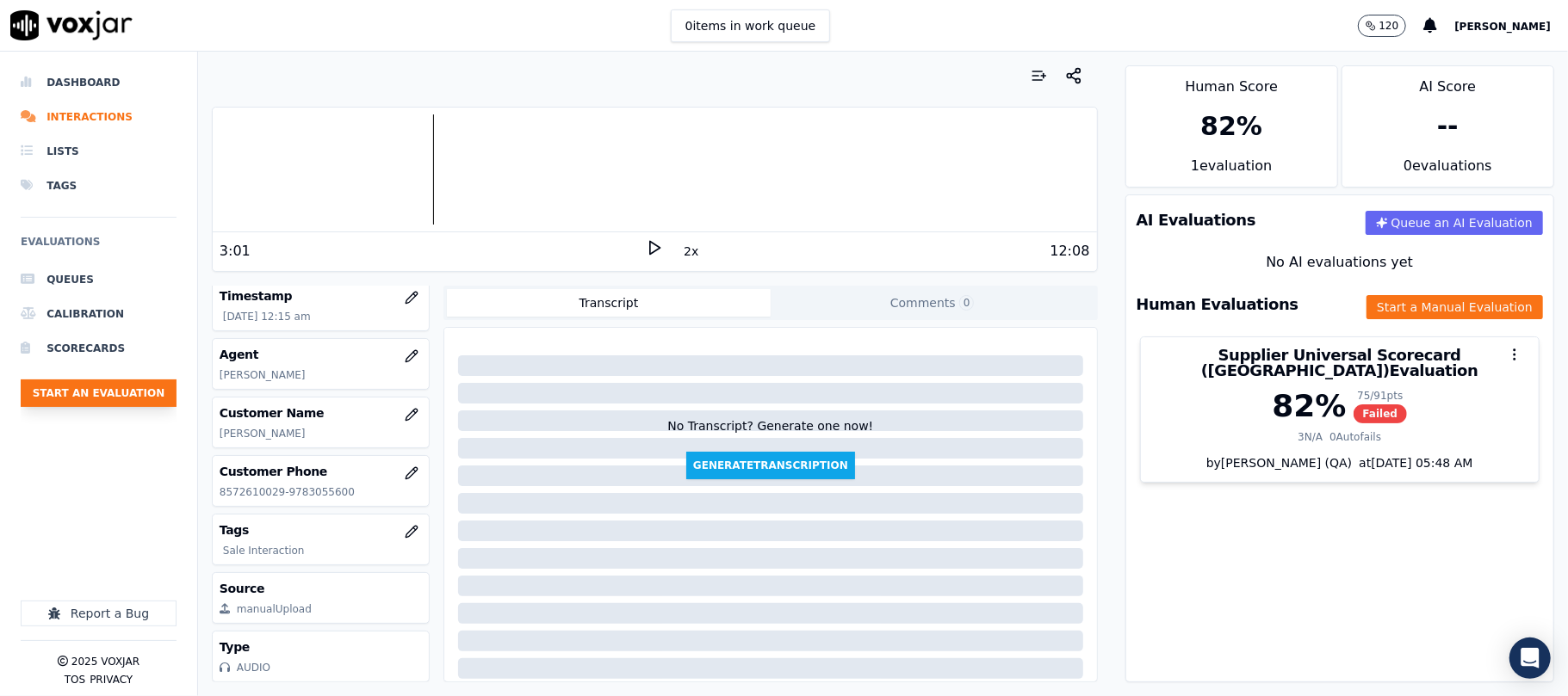
click at [156, 389] on button "Start an Evaluation" at bounding box center [99, 393] width 156 height 28
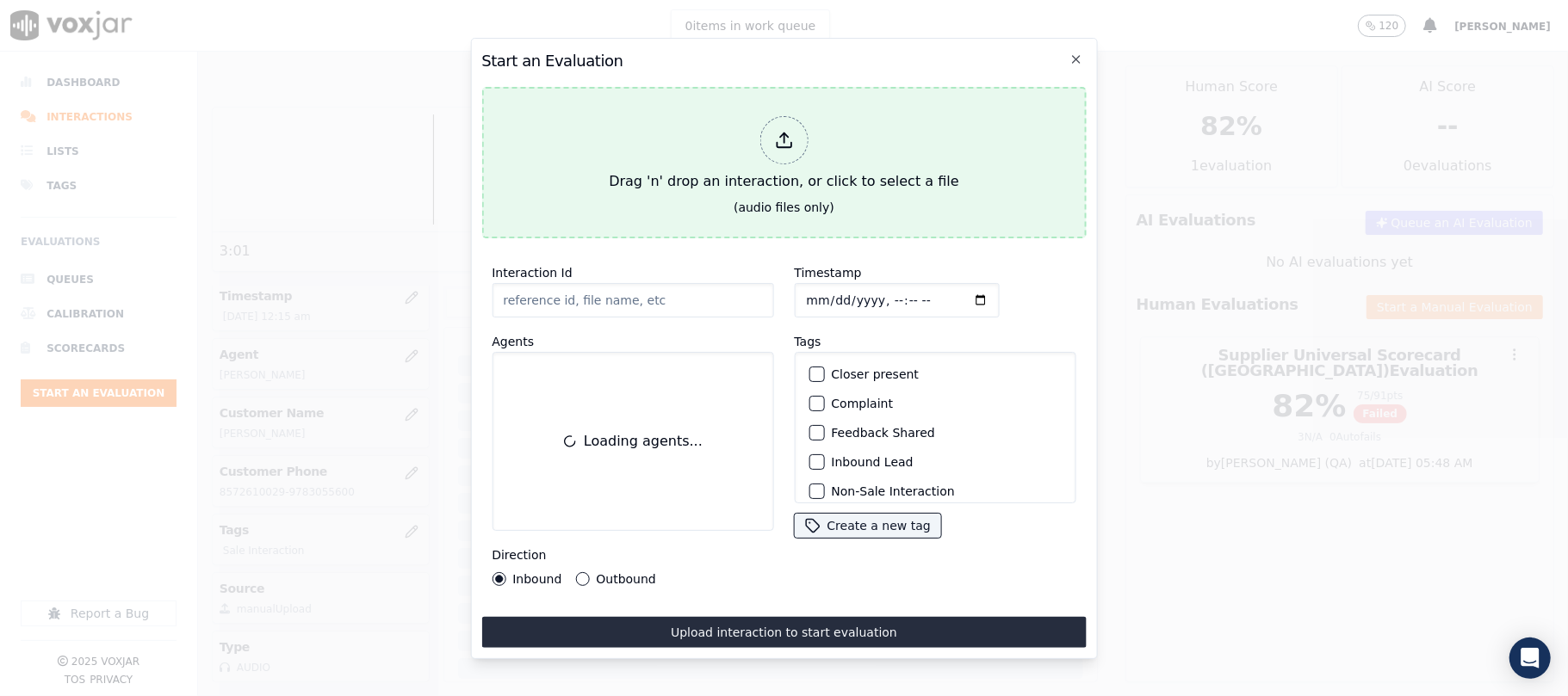
click at [710, 151] on div "Drag 'n' drop an interaction, or click to select a file" at bounding box center [784, 154] width 364 height 90
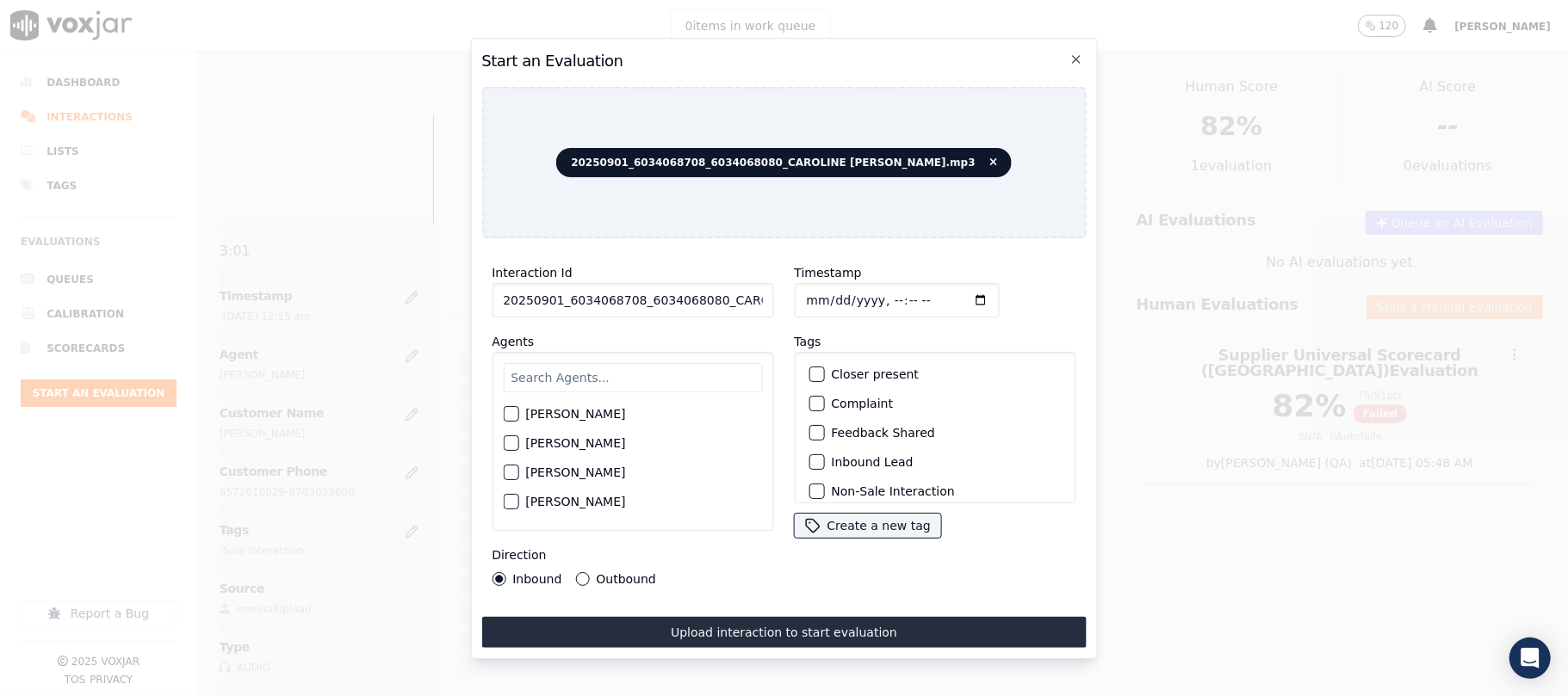
click at [658, 288] on input "20250901_6034068708_6034068080_CAROLINE [PERSON_NAME].mp3" at bounding box center [632, 300] width 281 height 34
paste input "6034068708"
type input "6034068708"
click at [818, 294] on input "Timestamp" at bounding box center [896, 300] width 205 height 34
type input "[DATE]T00:19"
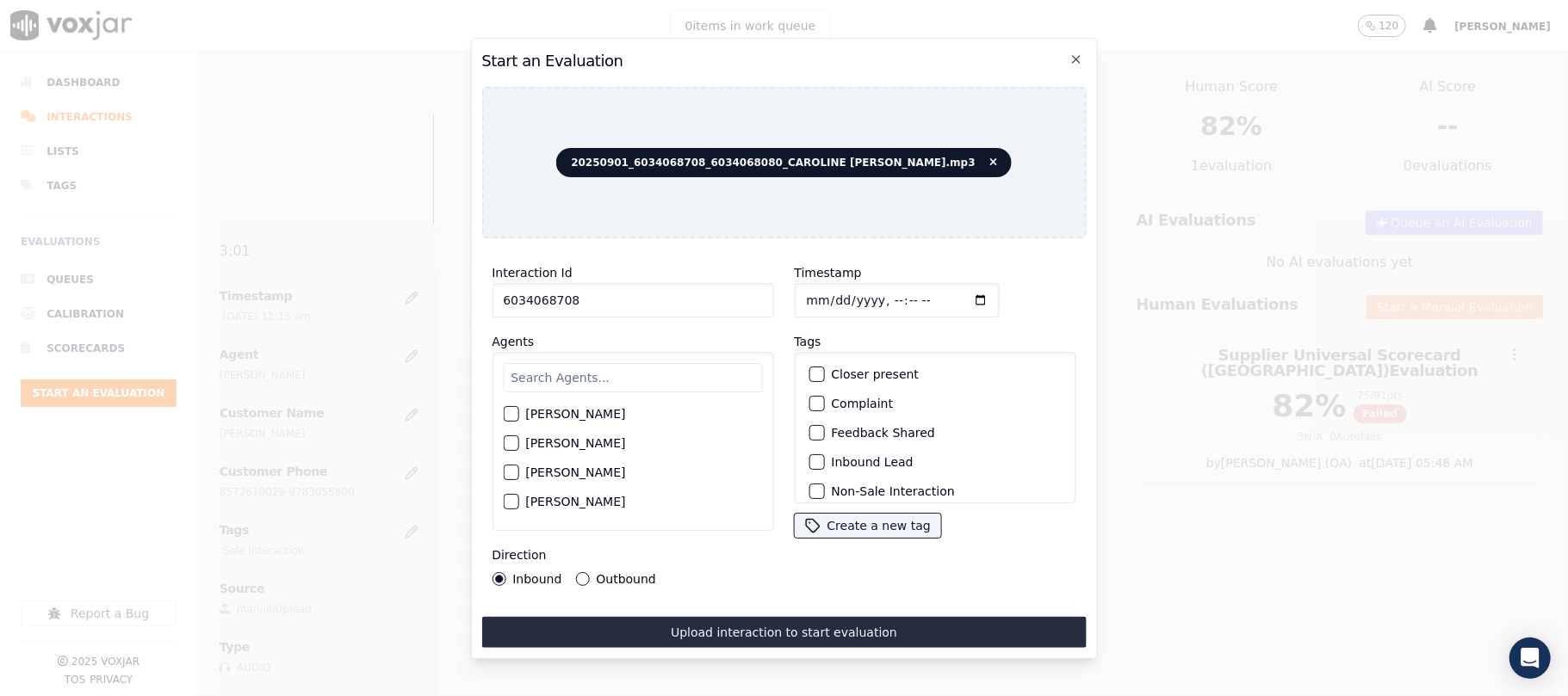
click at [563, 365] on input "text" at bounding box center [632, 378] width 259 height 30
type input "[PERSON_NAME]"
click at [558, 413] on label "[PERSON_NAME]" at bounding box center [575, 419] width 99 height 12
click at [519, 411] on button "[PERSON_NAME]" at bounding box center [511, 419] width 15 height 15
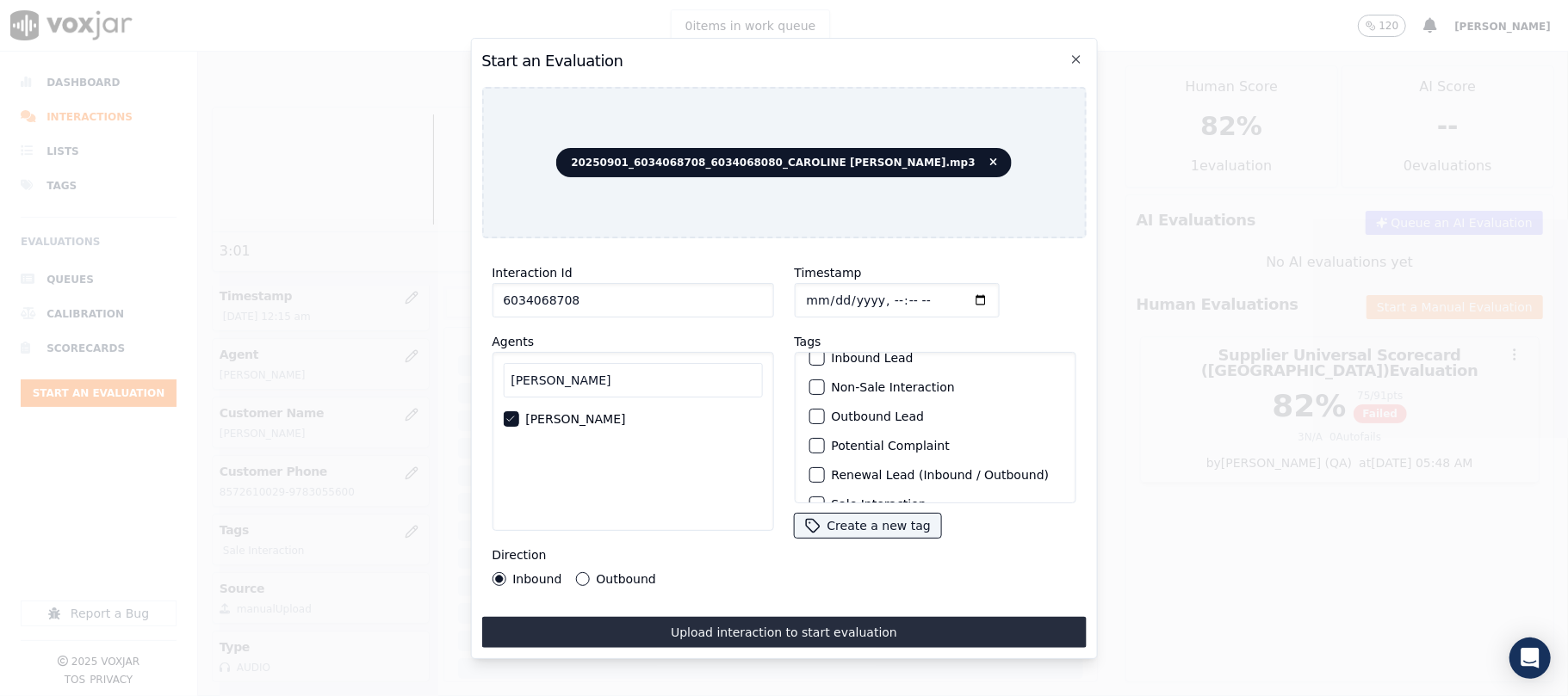
scroll to position [150, 0]
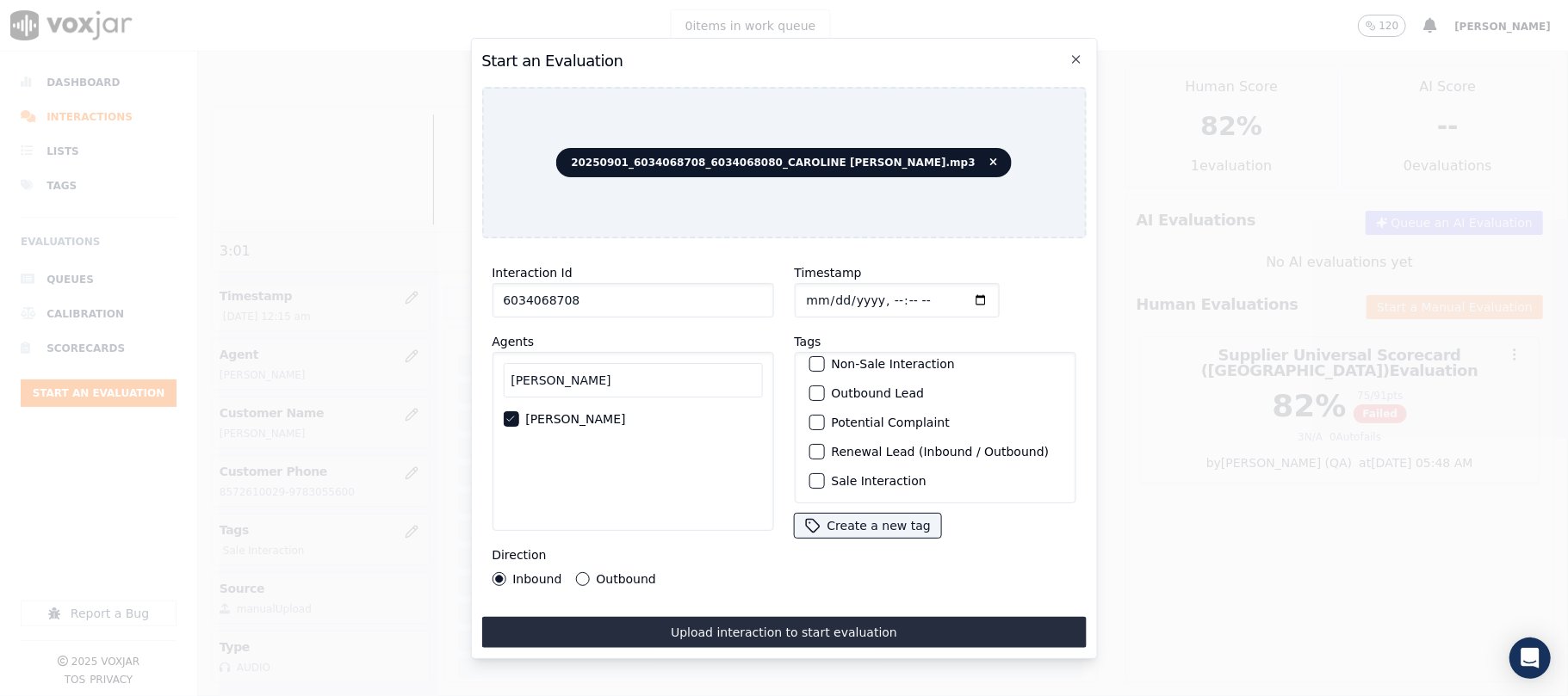
click at [876, 467] on div "Sale Interaction" at bounding box center [935, 481] width 266 height 30
click at [873, 475] on label "Sale Interaction" at bounding box center [877, 481] width 95 height 12
click at [824, 473] on button "Sale Interaction" at bounding box center [816, 481] width 15 height 15
click at [603, 581] on div "Interaction Id 6034068708 Agents [PERSON_NAME] Direction Inbound Outbound" at bounding box center [632, 424] width 302 height 344
click at [607, 576] on label "Outbound" at bounding box center [626, 578] width 59 height 12
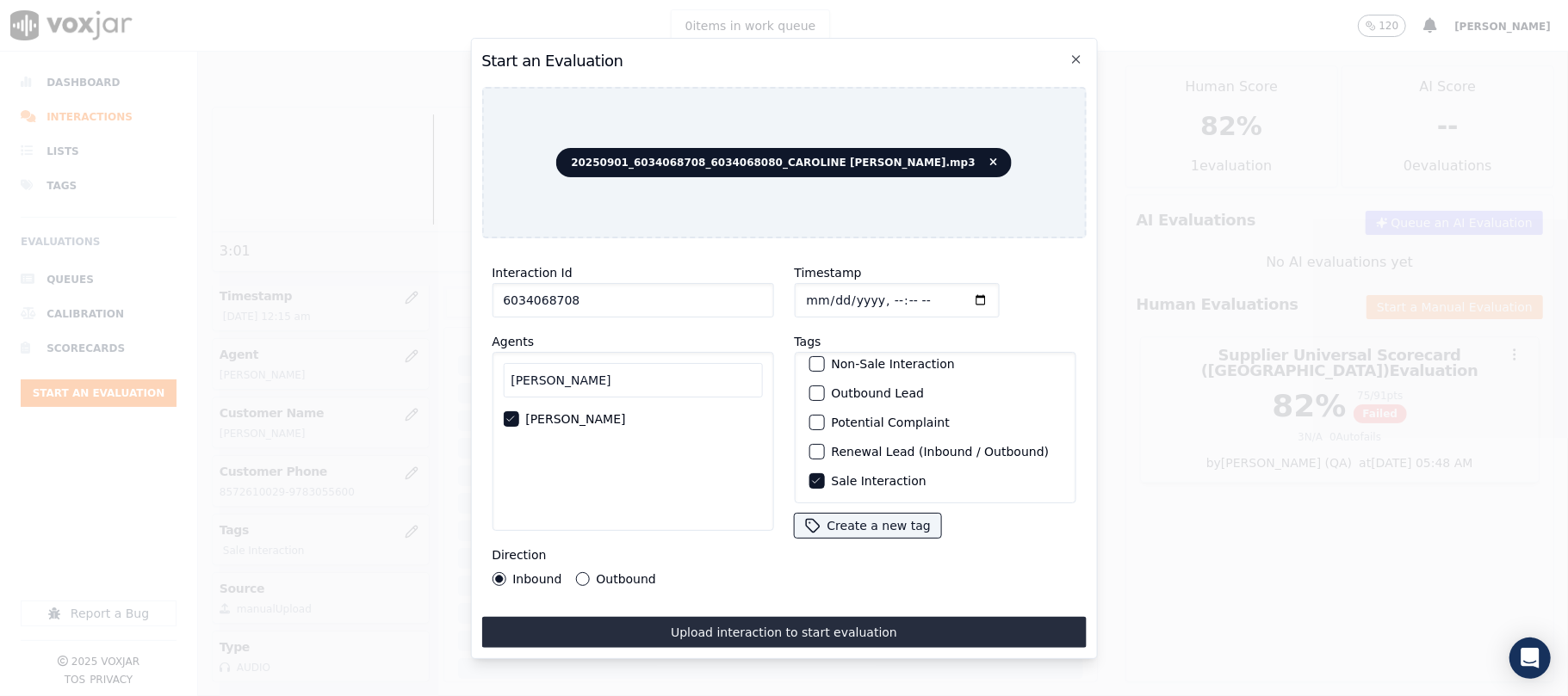
click at [589, 576] on button "Outbound" at bounding box center [582, 578] width 13 height 13
click at [662, 600] on div "Interaction Id 6034068708 Agents [PERSON_NAME] Direction Inbound Outbound Times…" at bounding box center [784, 450] width 605 height 396
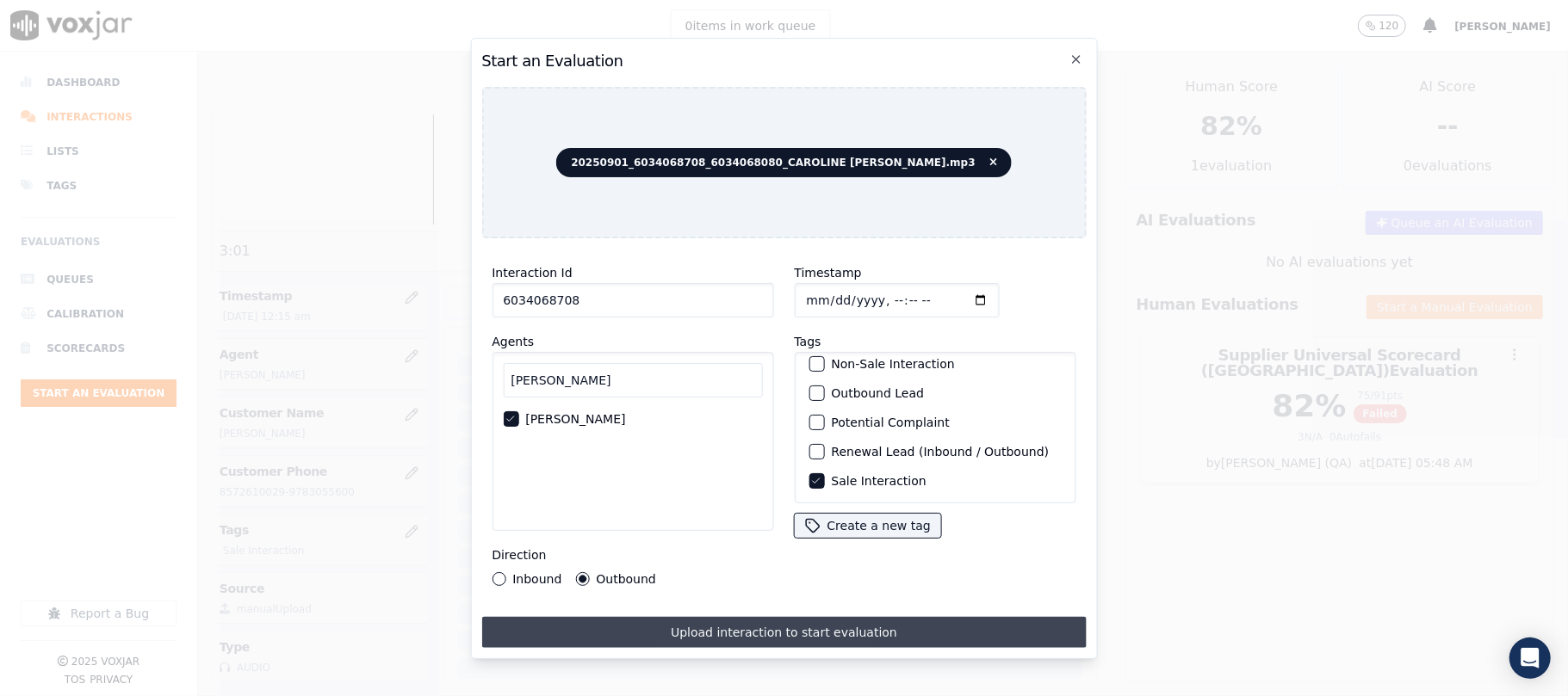
click at [665, 630] on button "Upload interaction to start evaluation" at bounding box center [784, 632] width 605 height 31
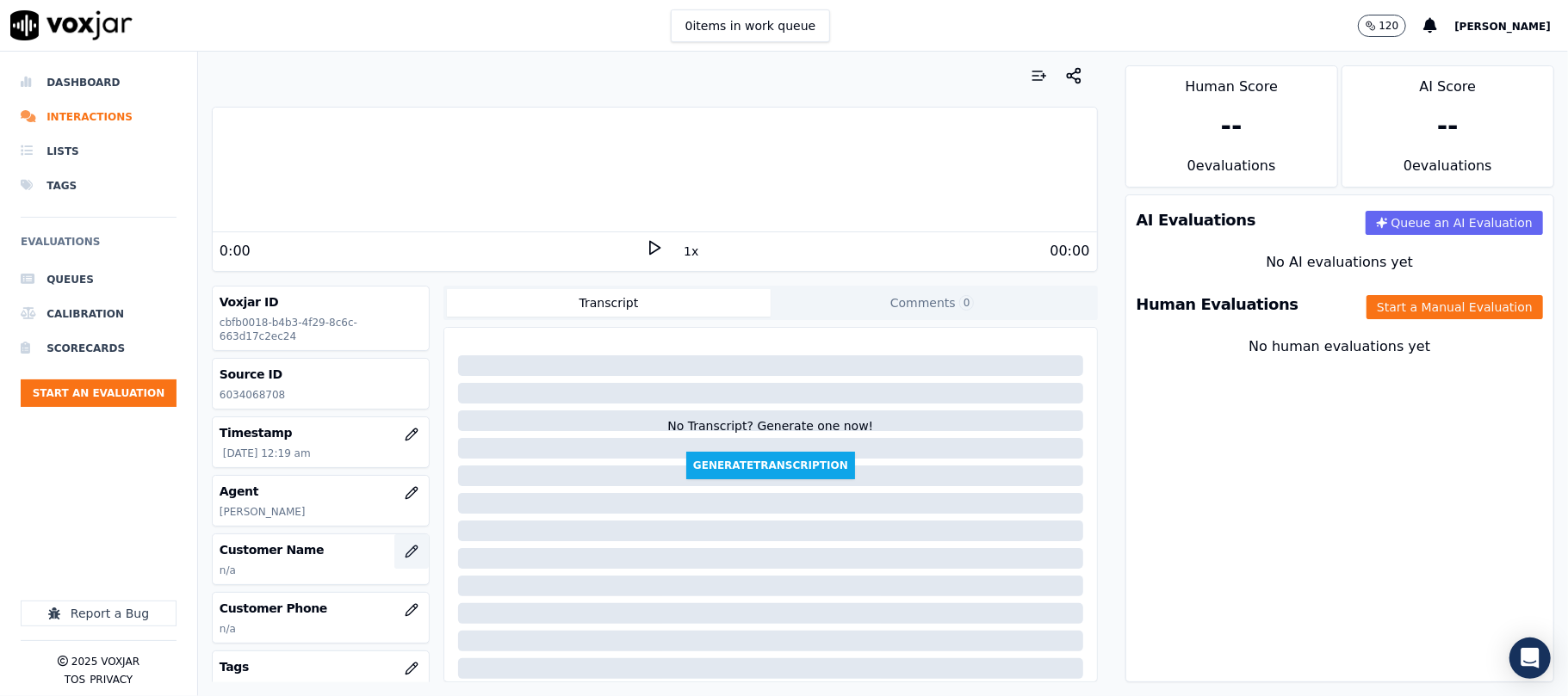
click at [394, 547] on button "button" at bounding box center [411, 552] width 34 height 34
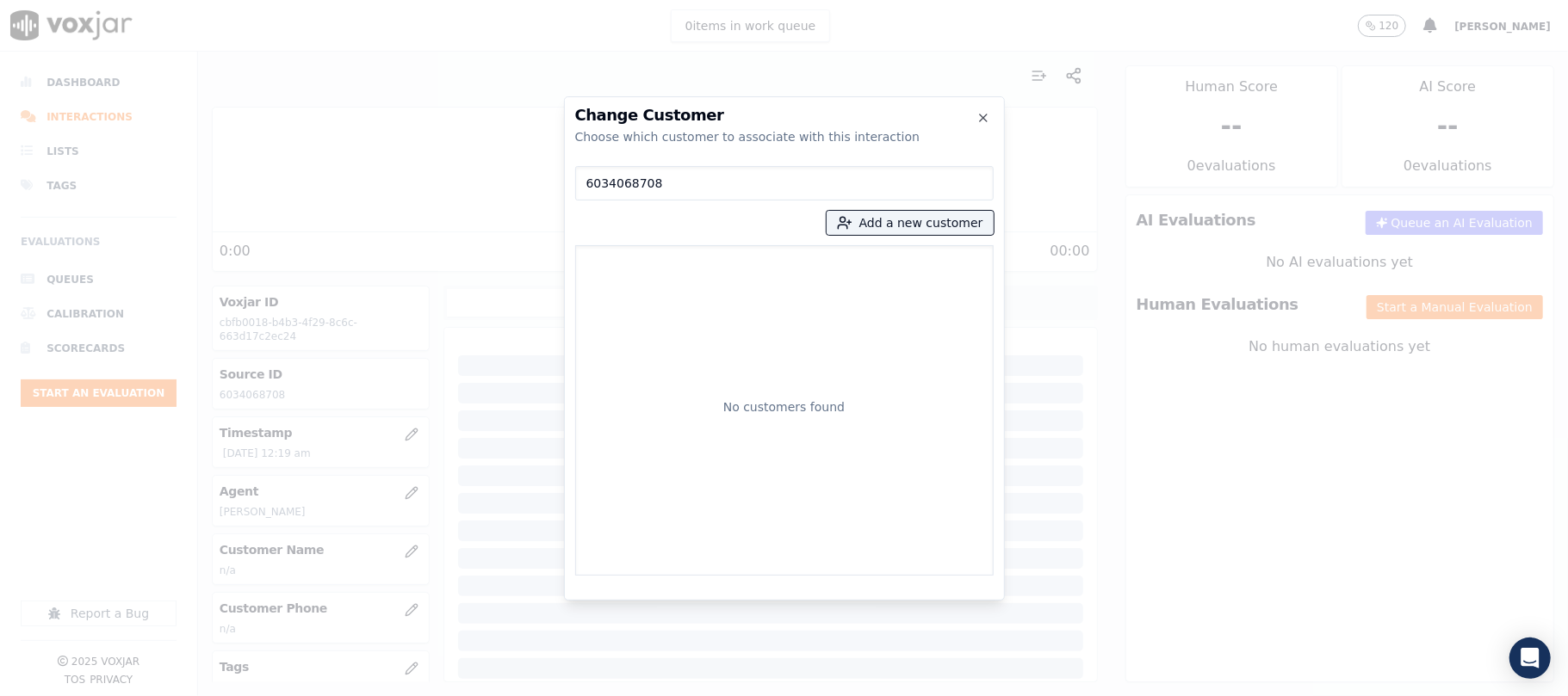
type input "6034068708"
click at [655, 262] on div "No customers found" at bounding box center [784, 410] width 403 height 315
click at [978, 115] on icon "button" at bounding box center [983, 118] width 13 height 13
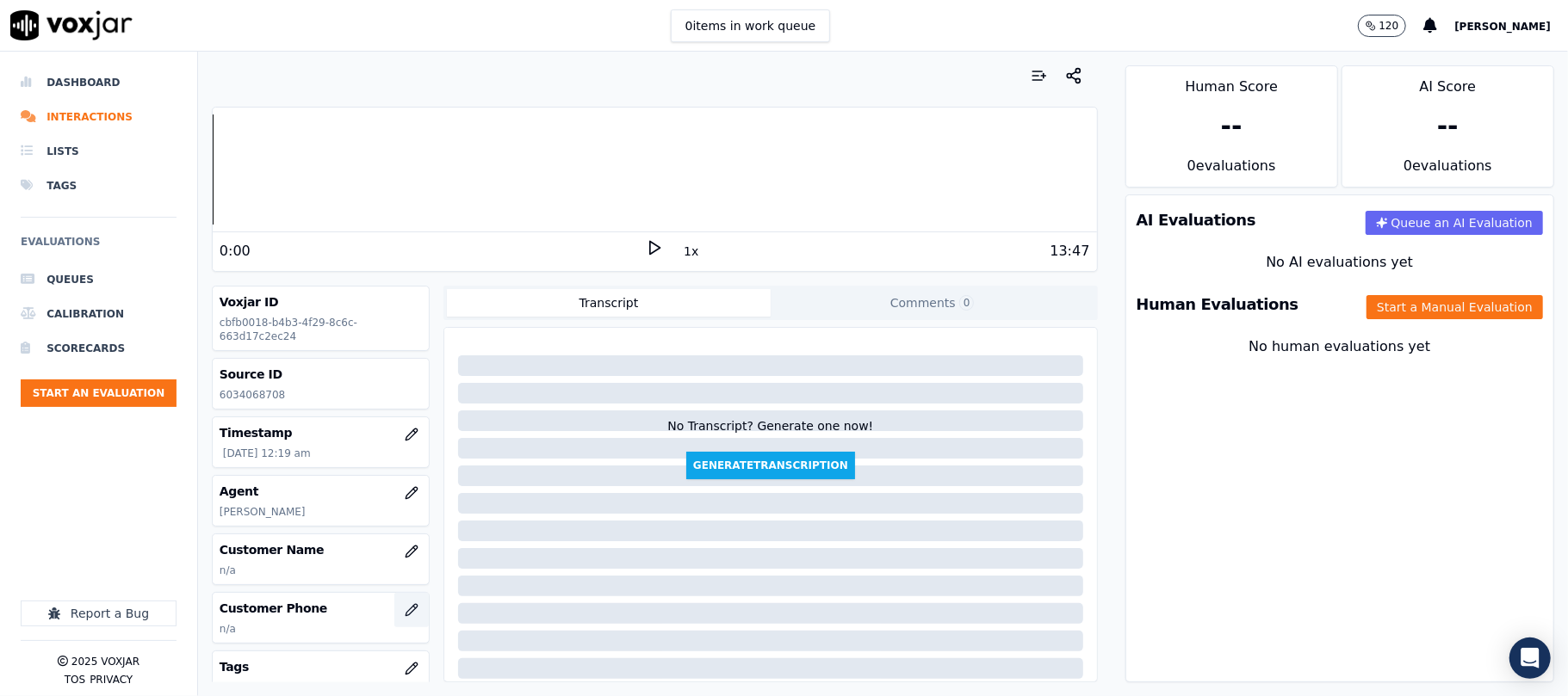
click at [405, 614] on icon "button" at bounding box center [411, 610] width 13 height 13
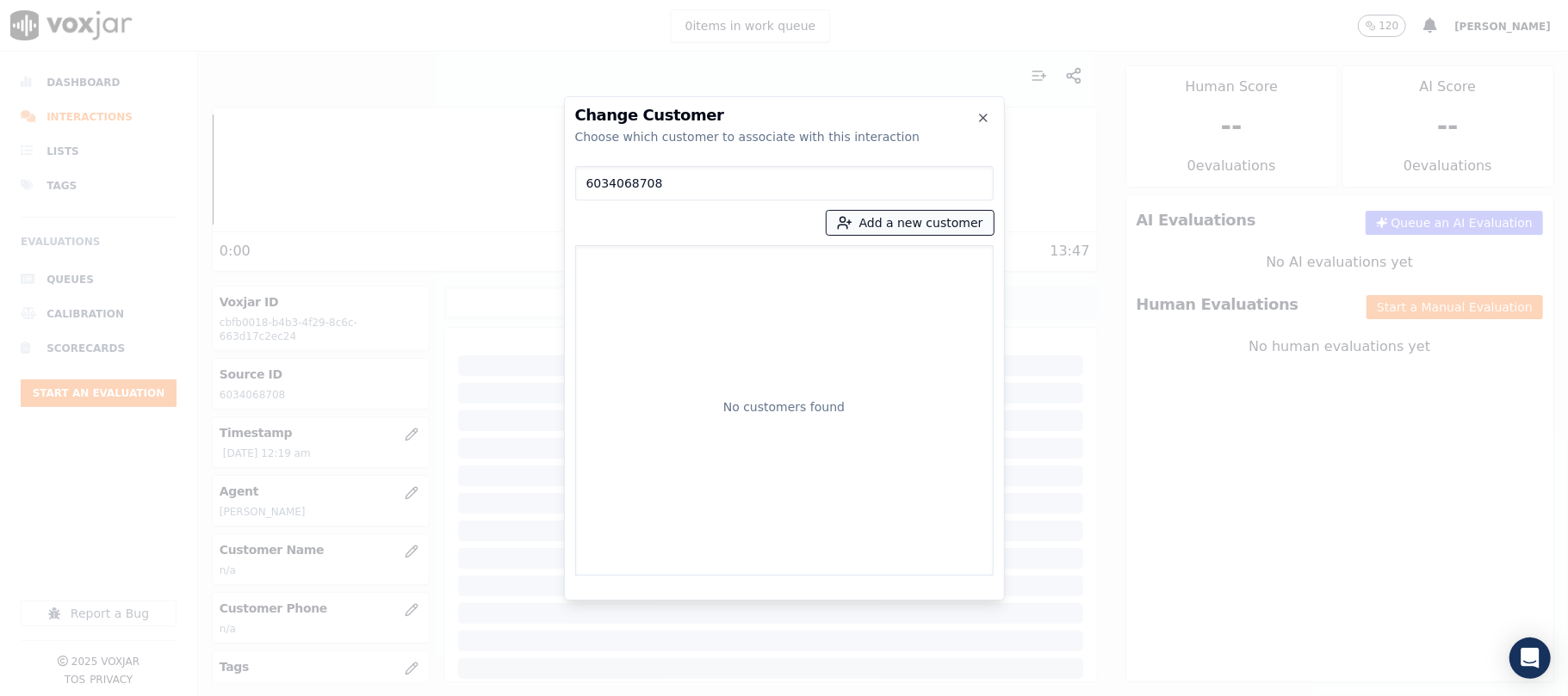
type input "6034068708"
click at [894, 220] on button "Add a new customer" at bounding box center [910, 222] width 167 height 24
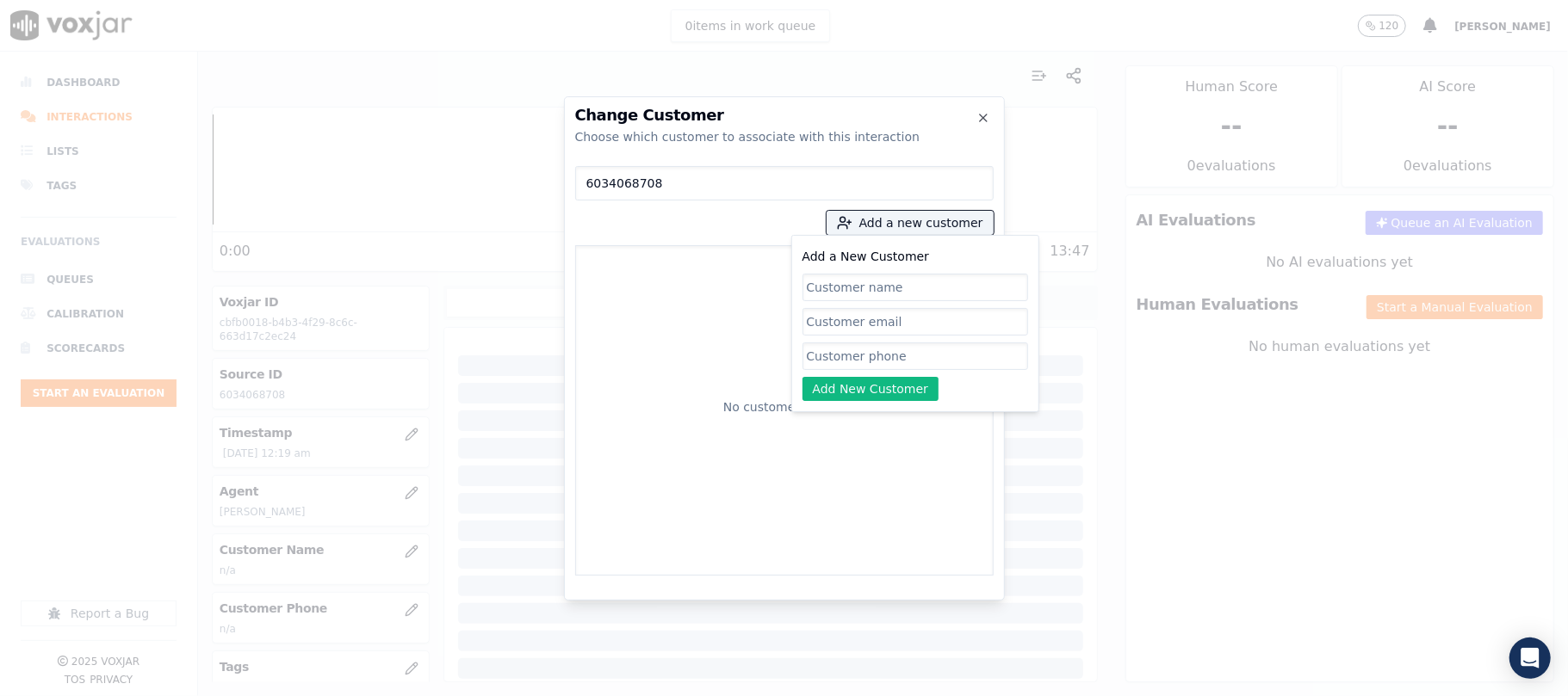
click at [893, 290] on input "Add a New Customer" at bounding box center [916, 287] width 226 height 28
paste input "[PERSON_NAME]"
type input "[PERSON_NAME]"
click at [828, 359] on input "Add a New Customer" at bounding box center [916, 356] width 226 height 28
paste input "6034068708 6034068080"
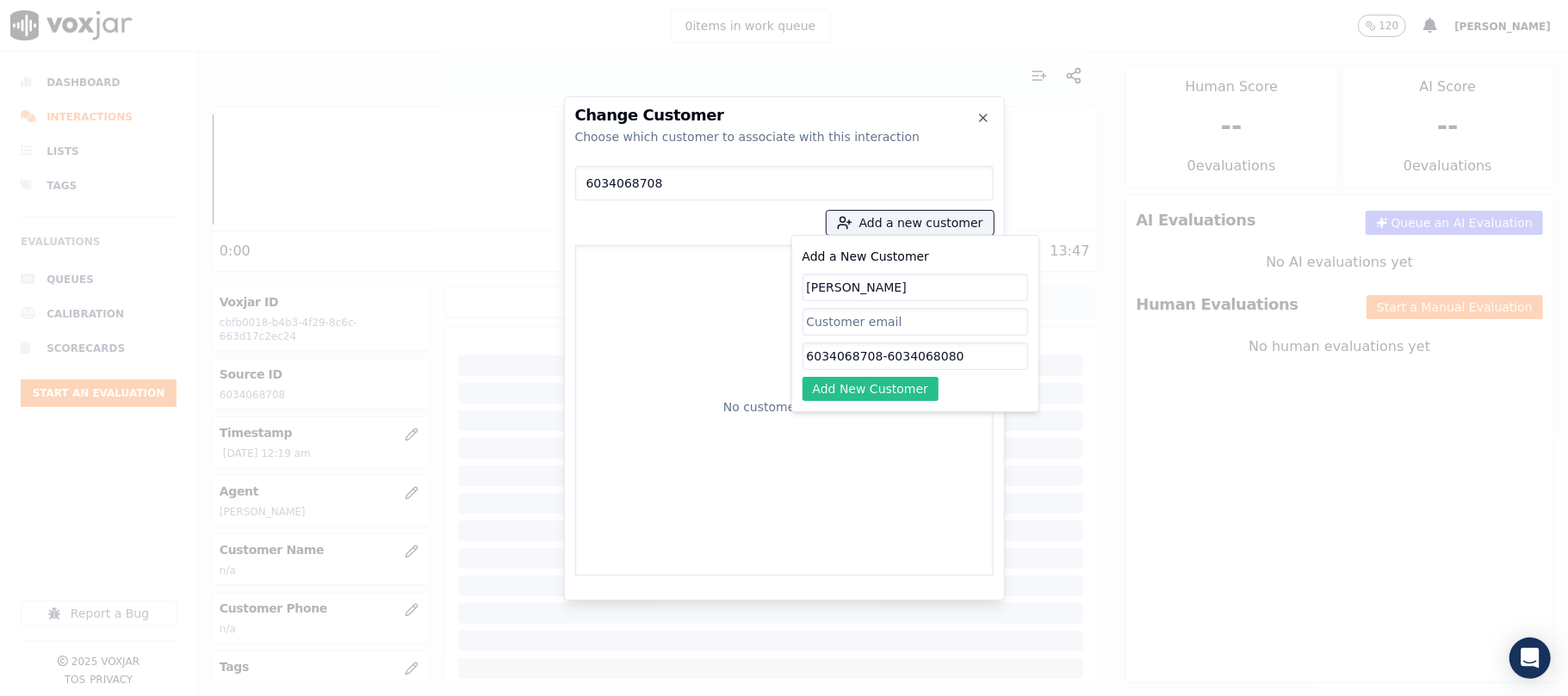
type input "6034068708-6034068080"
click at [879, 390] on button "Add New Customer" at bounding box center [871, 388] width 137 height 24
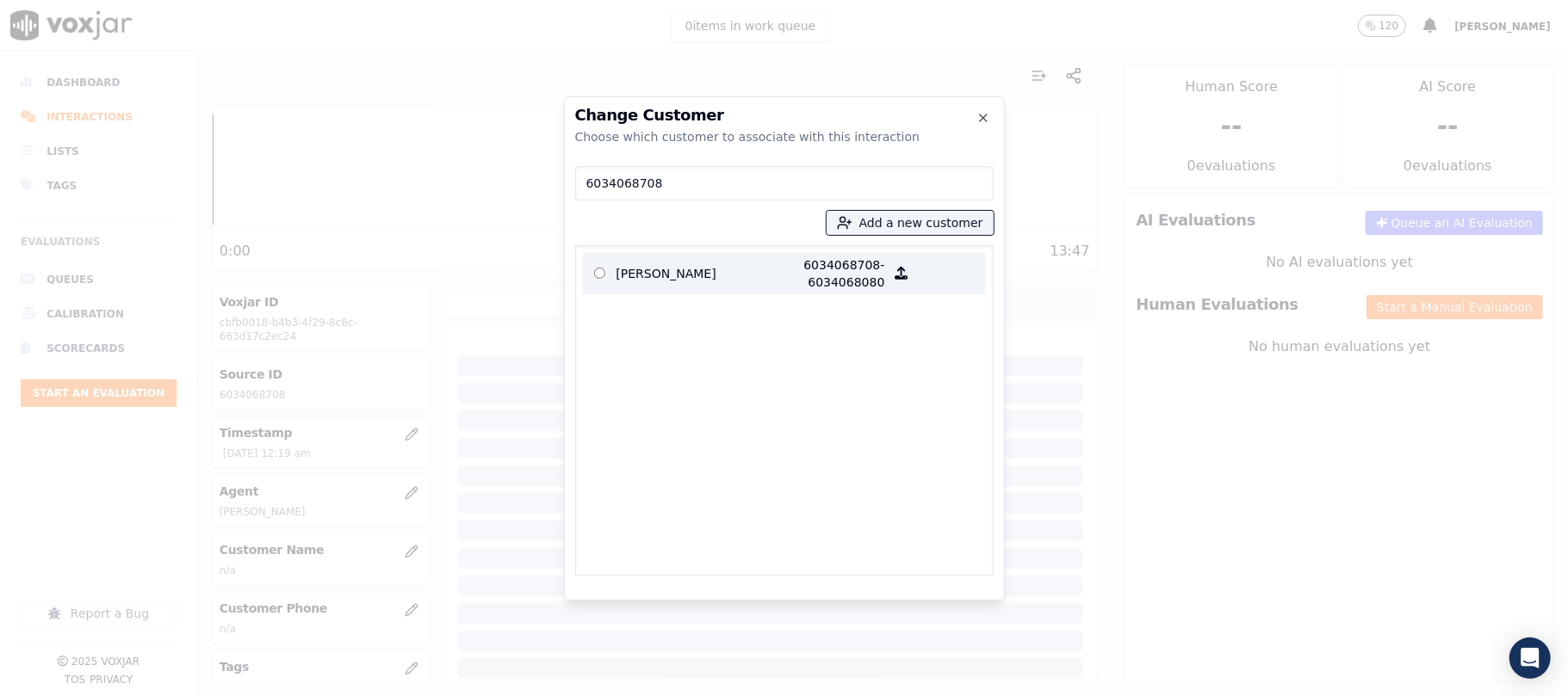
click at [613, 269] on p at bounding box center [599, 273] width 33 height 34
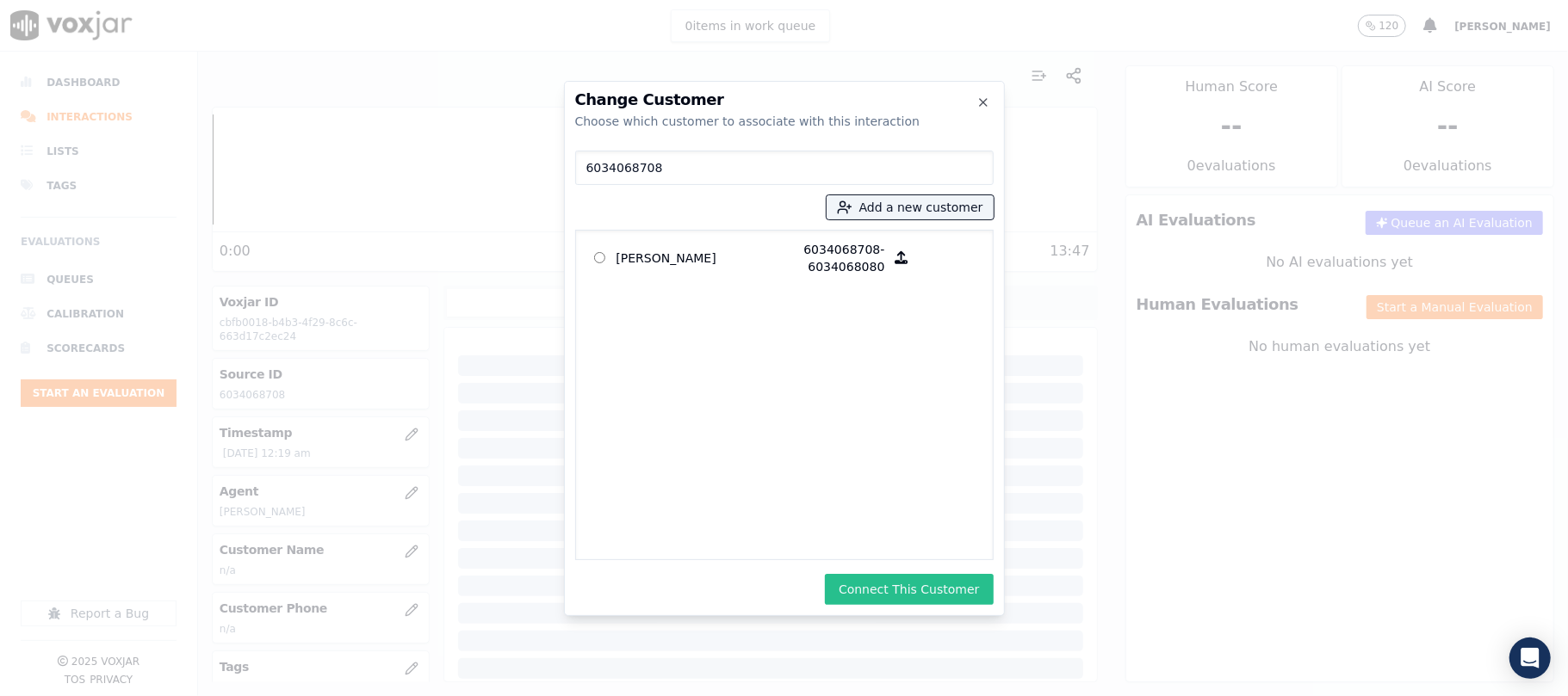
click at [907, 599] on button "Connect This Customer" at bounding box center [908, 589] width 167 height 31
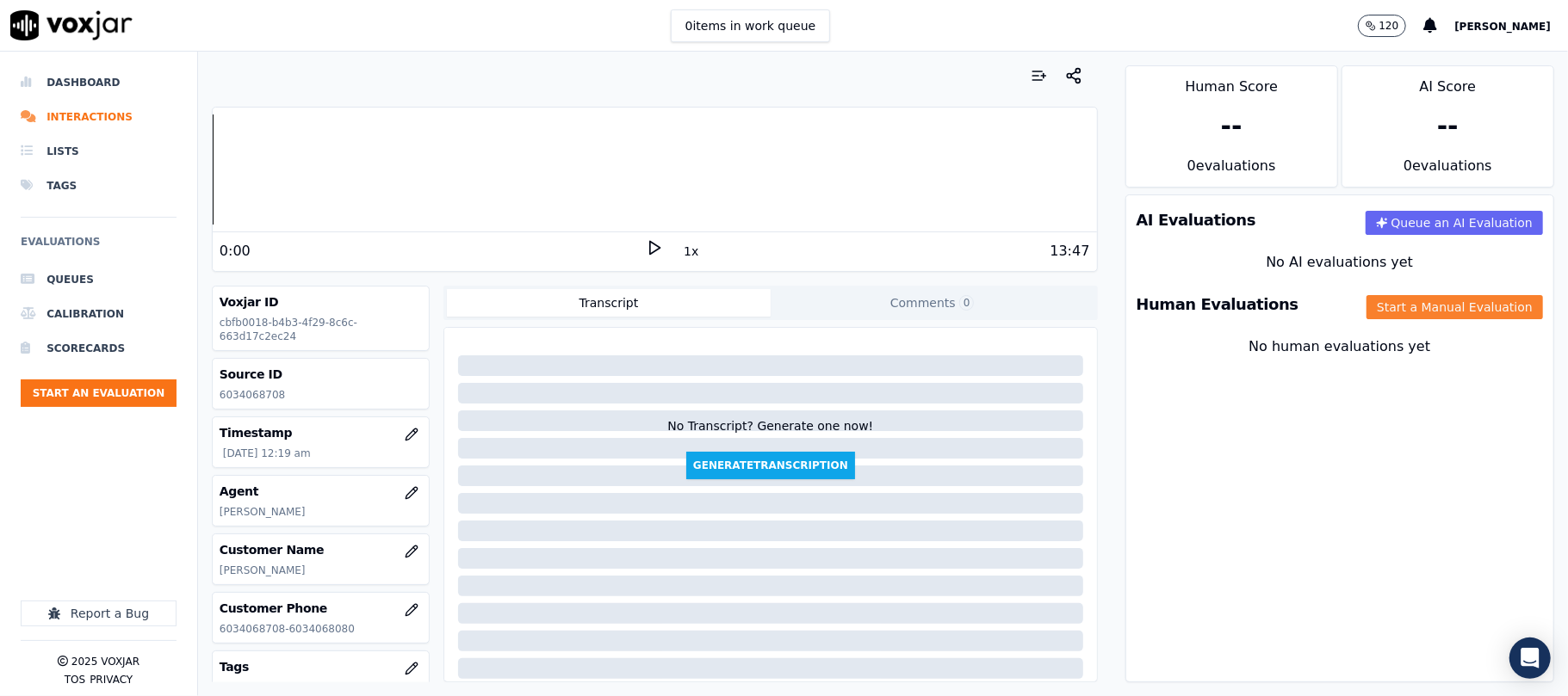
click at [1402, 305] on button "Start a Manual Evaluation" at bounding box center [1454, 307] width 176 height 24
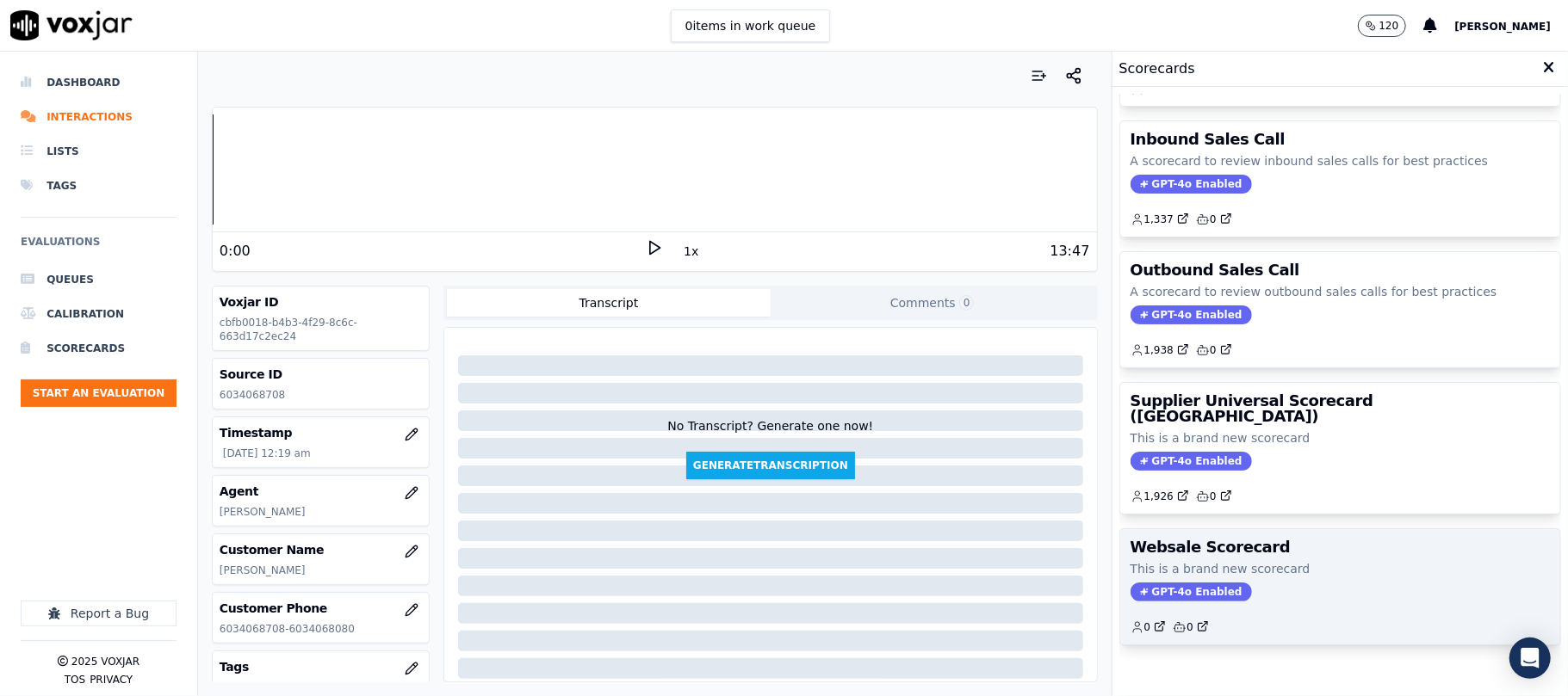
scroll to position [170, 0]
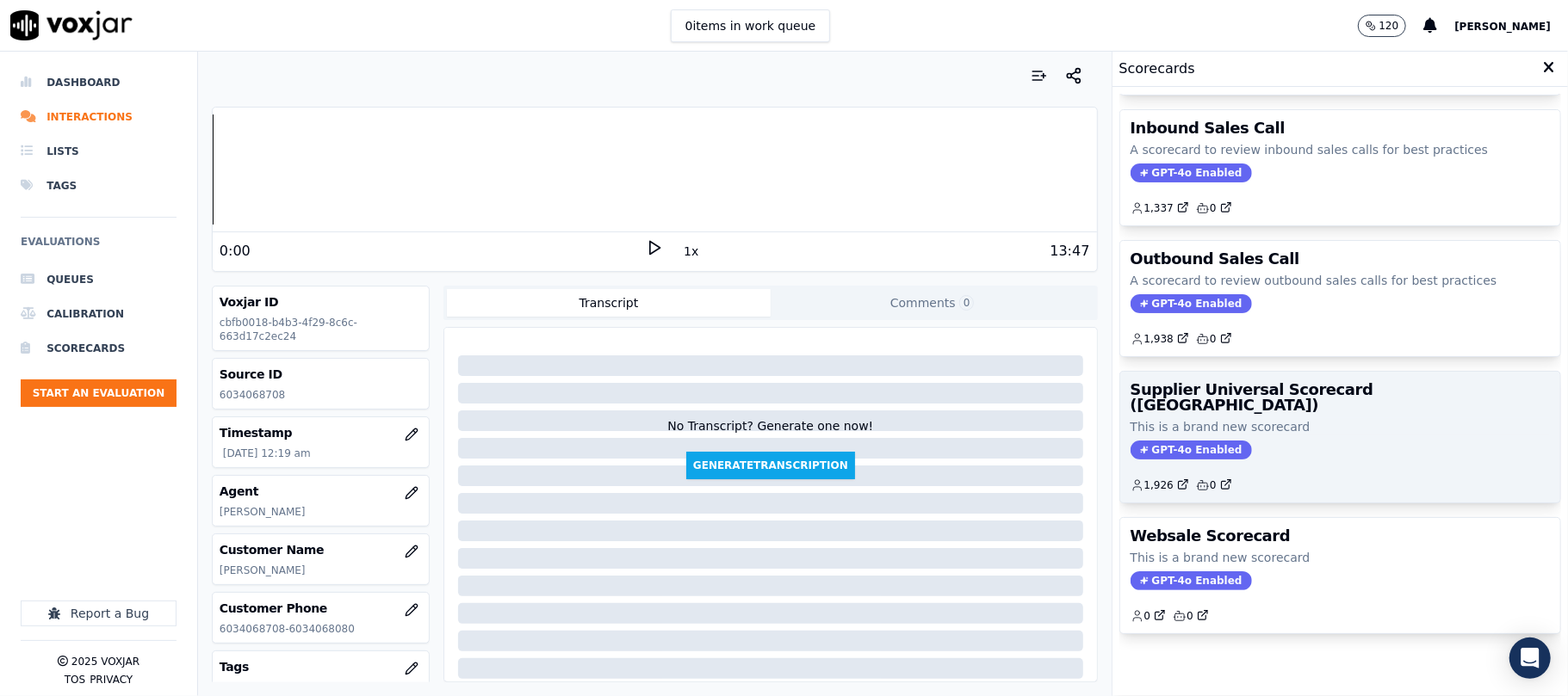
click at [1320, 418] on p "This is a brand new scorecard" at bounding box center [1340, 426] width 419 height 17
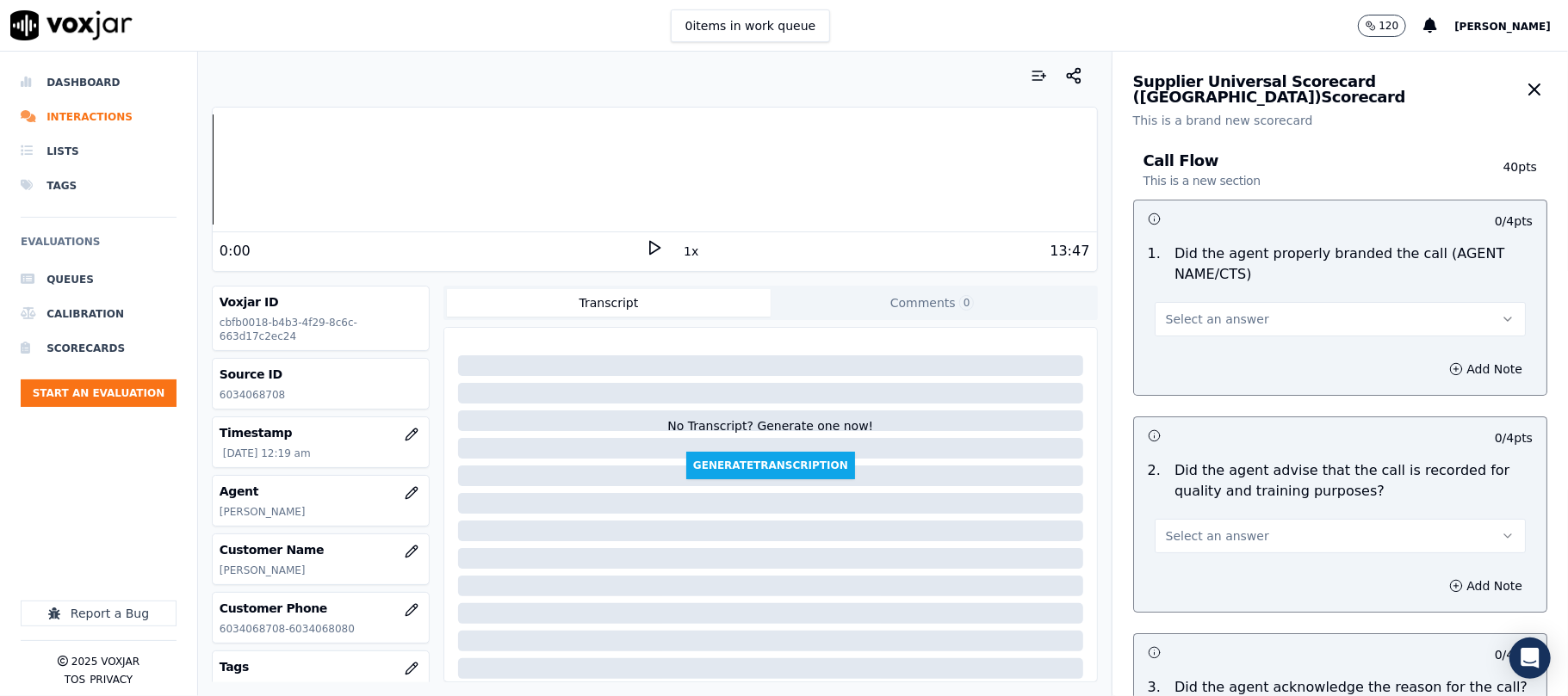
click at [1206, 294] on div "Select an answer" at bounding box center [1339, 311] width 399 height 52
click at [1192, 329] on button "Select an answer" at bounding box center [1340, 319] width 371 height 34
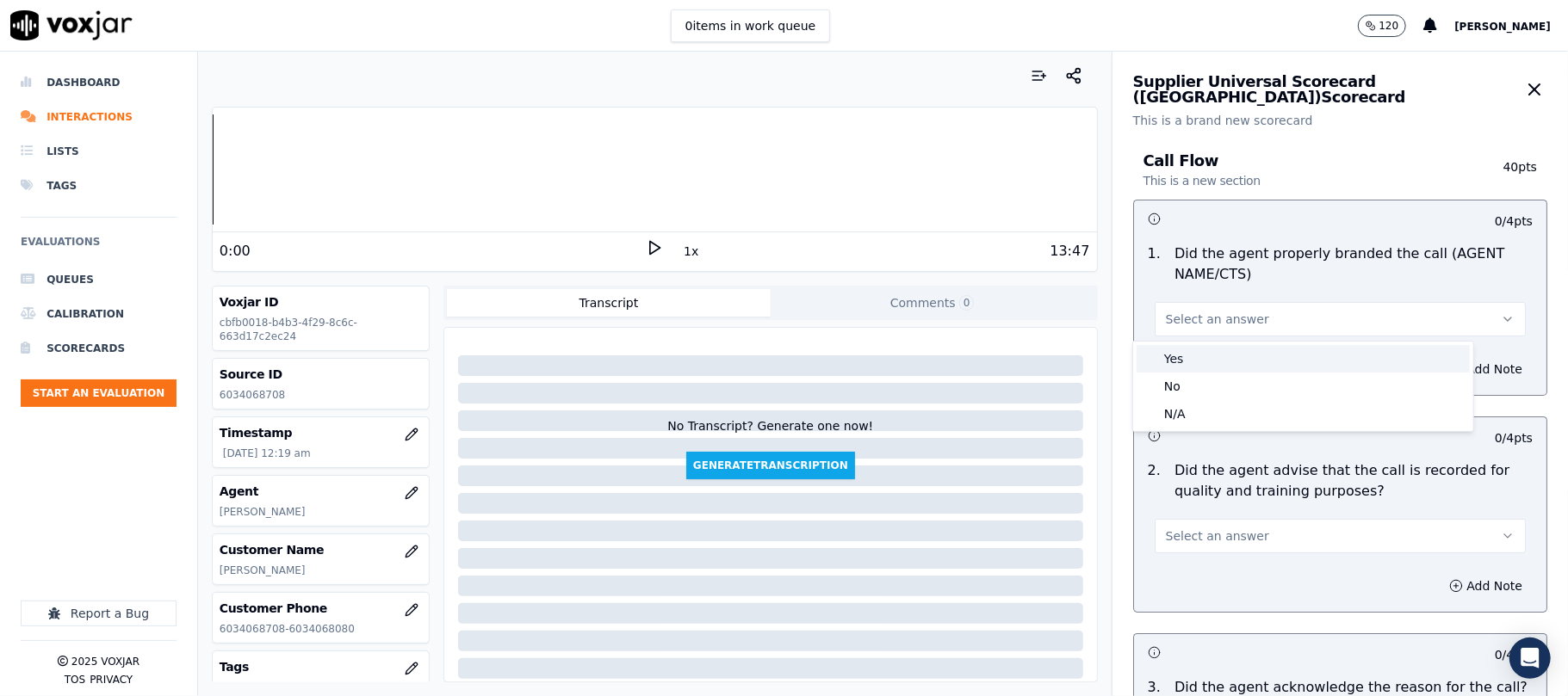
click at [1155, 348] on div "Yes" at bounding box center [1303, 359] width 333 height 28
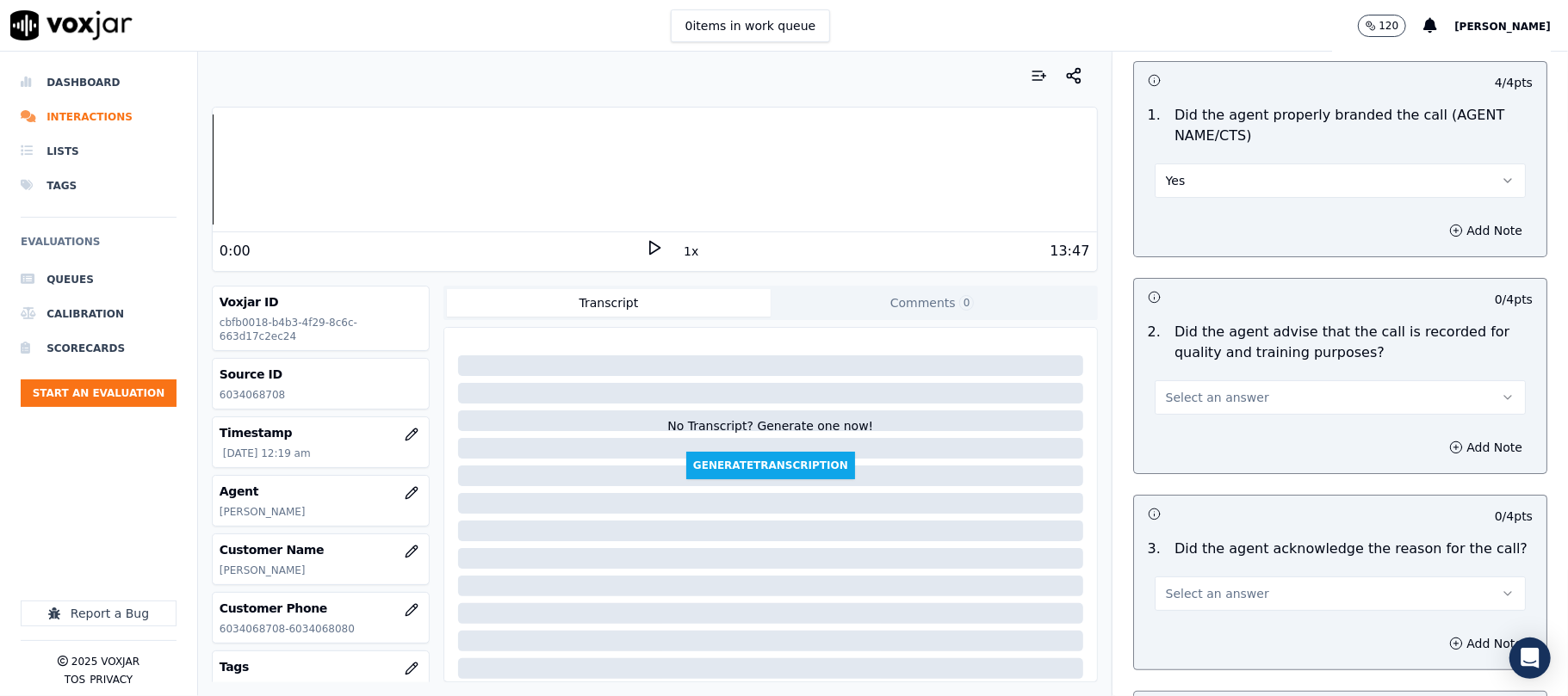
scroll to position [191, 0]
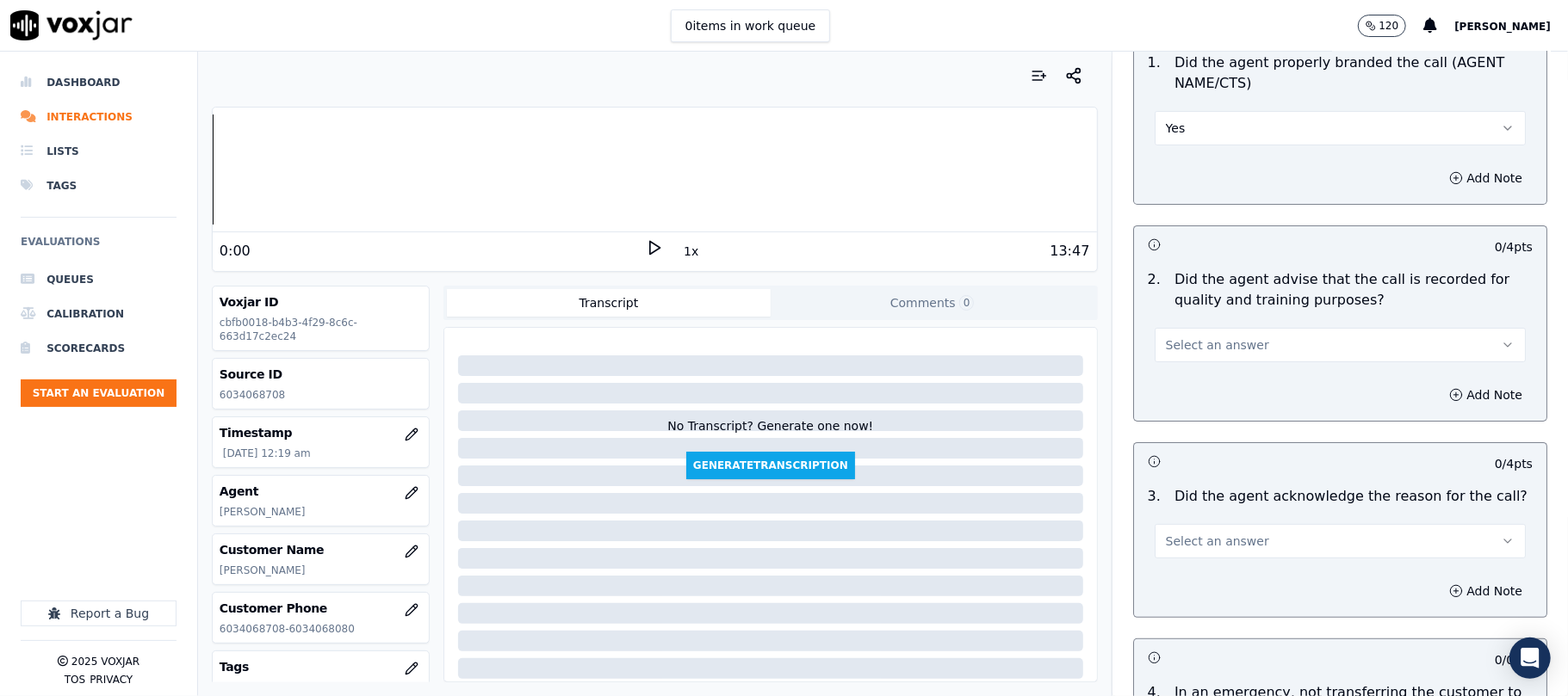
click at [1169, 356] on button "Select an answer" at bounding box center [1340, 345] width 371 height 34
click at [1169, 385] on div "Yes" at bounding box center [1303, 384] width 333 height 28
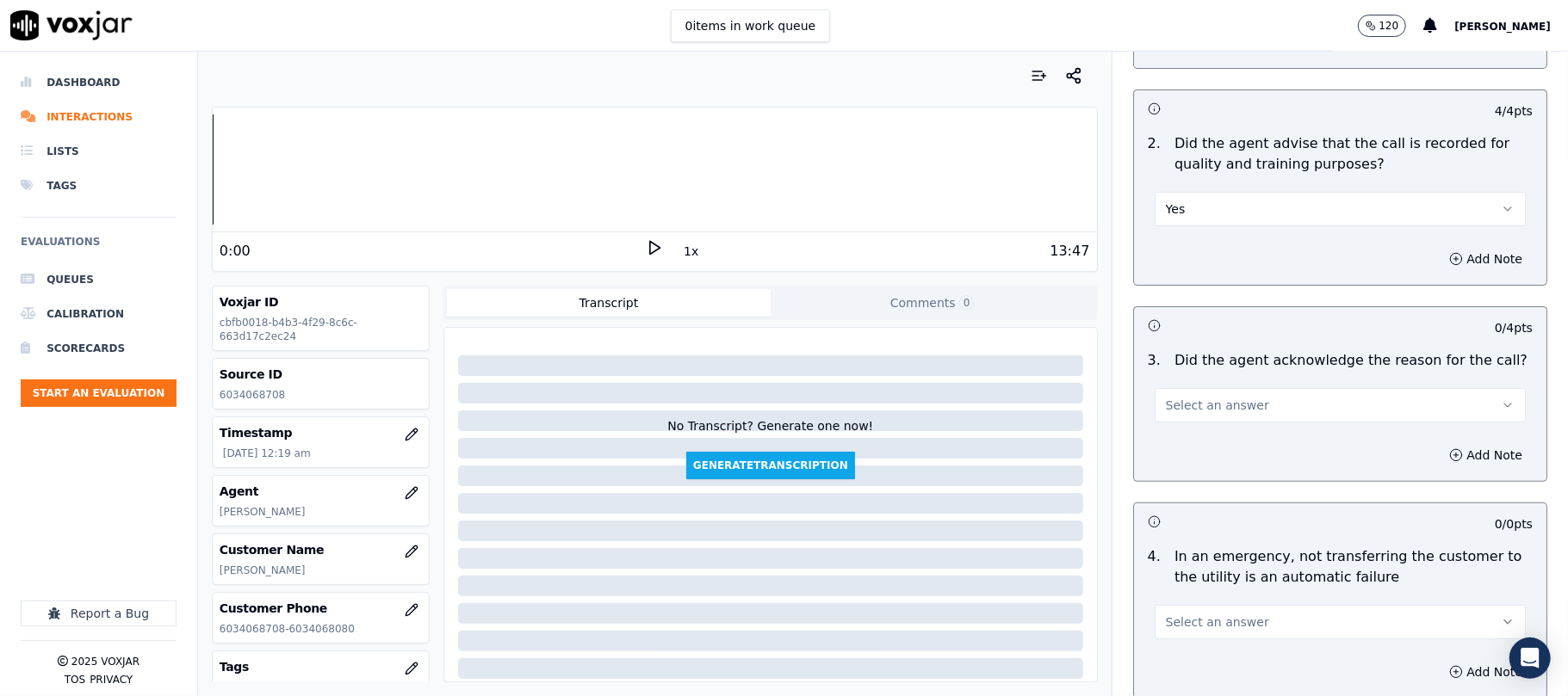
scroll to position [382, 0]
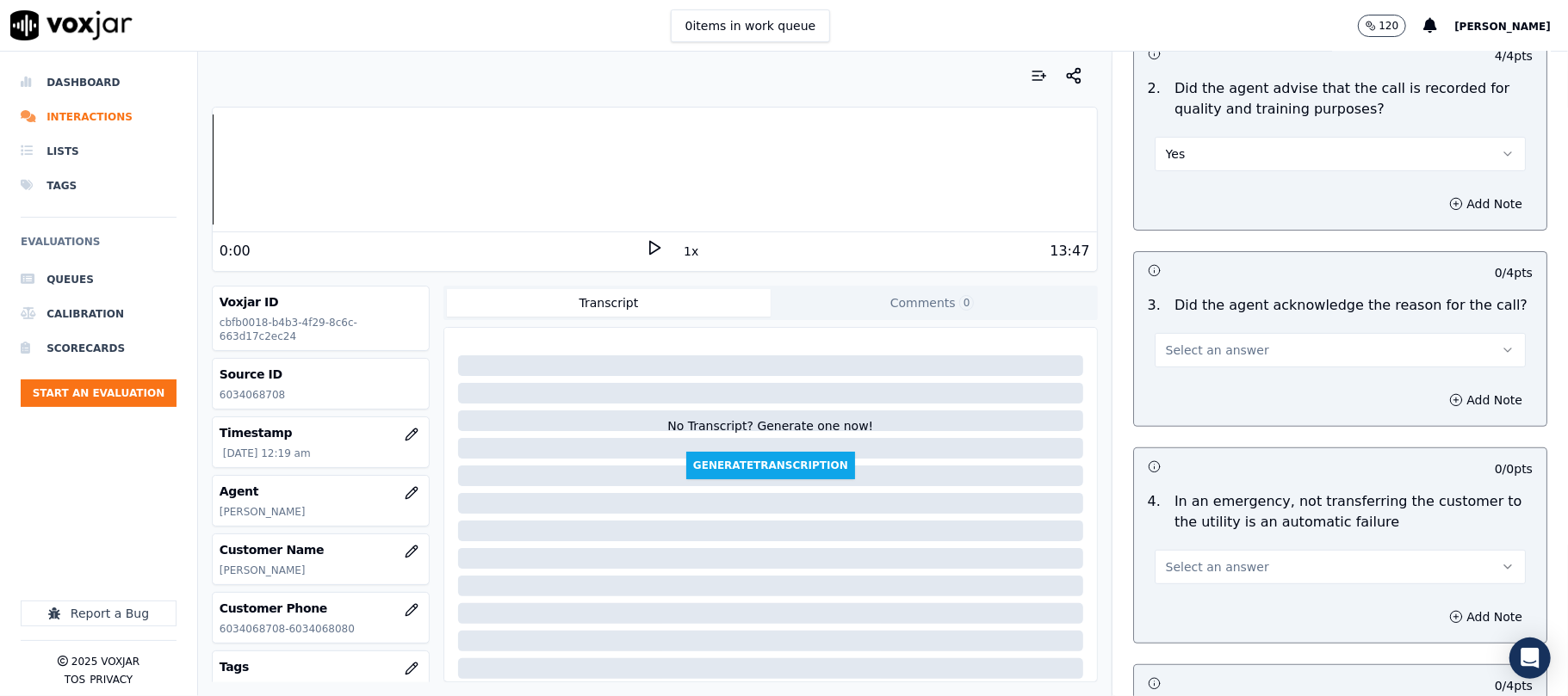
click at [1165, 344] on span "Select an answer" at bounding box center [1217, 350] width 103 height 17
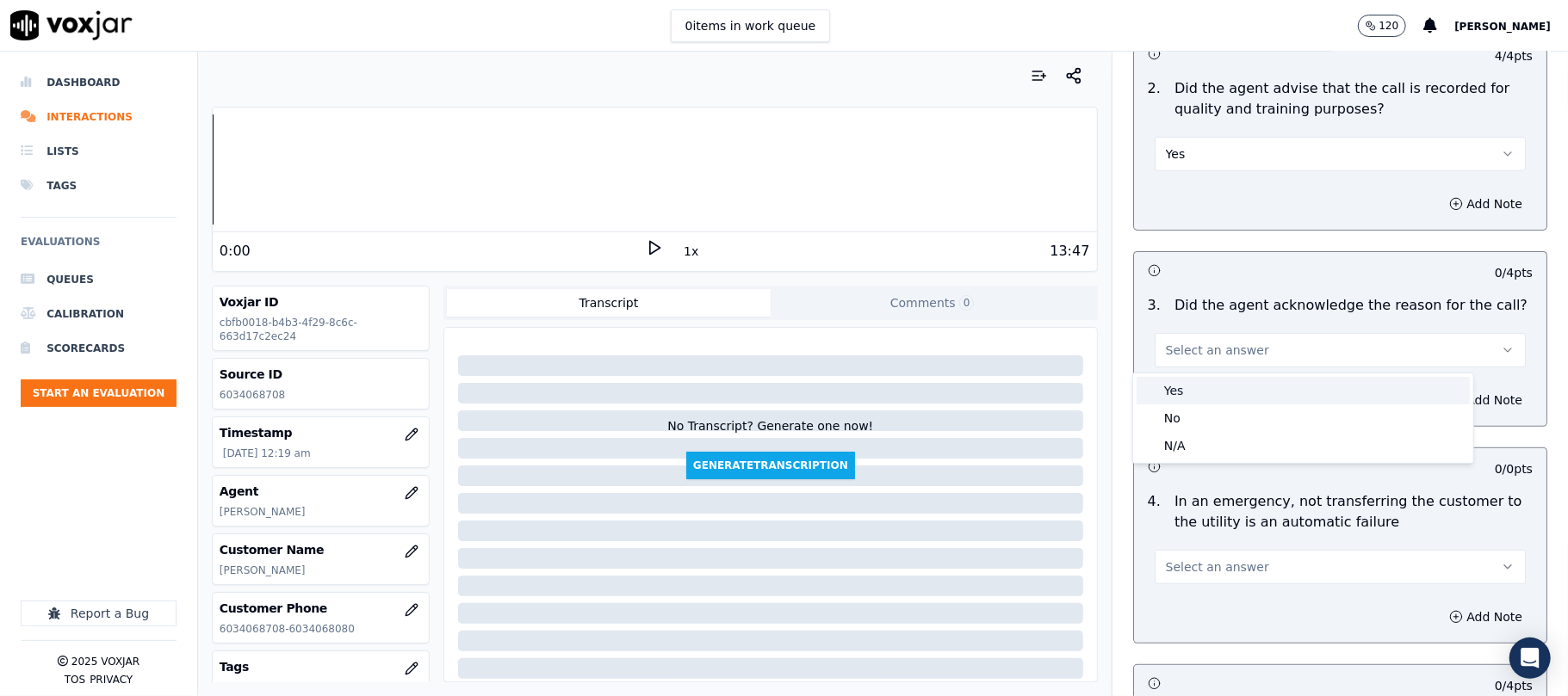
click at [1156, 392] on div "Yes" at bounding box center [1303, 390] width 333 height 28
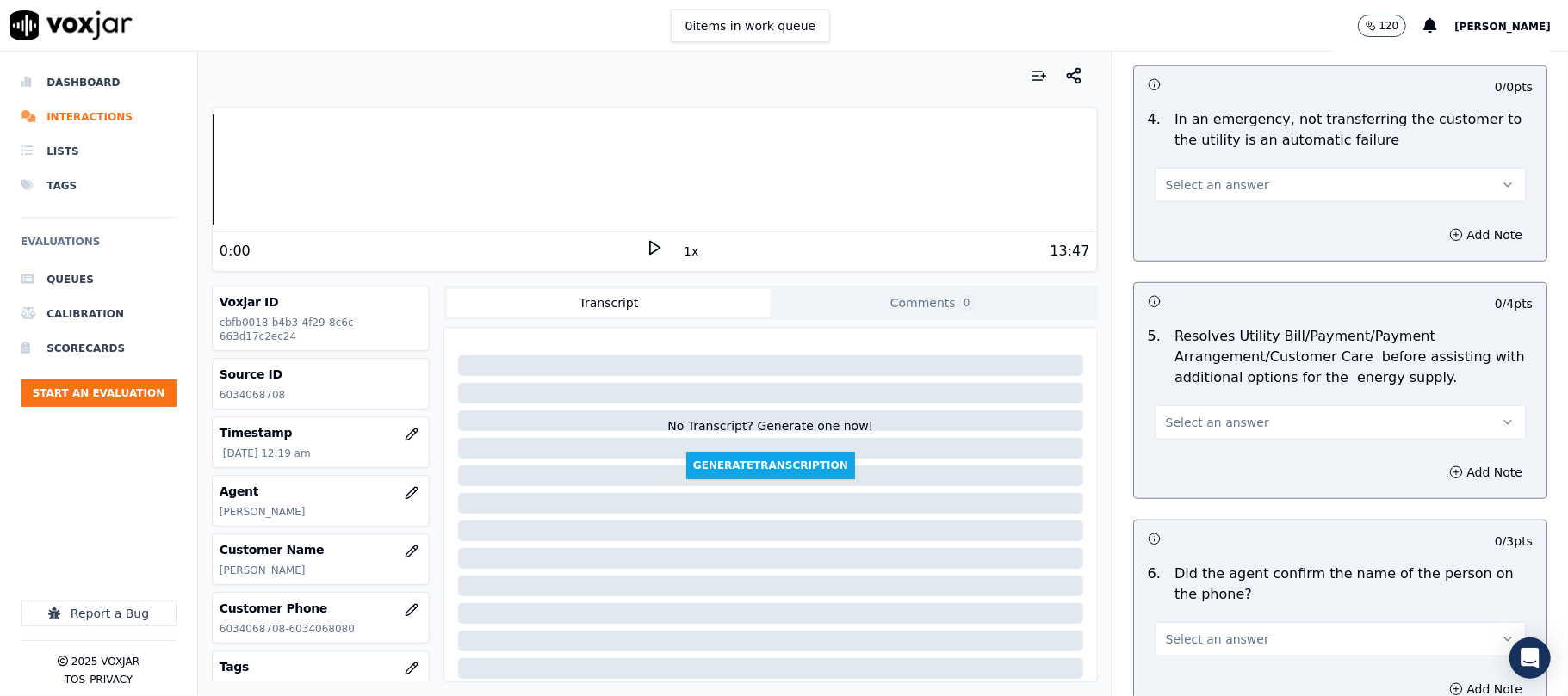
scroll to position [765, 0]
click at [1179, 202] on button "Select an answer" at bounding box center [1340, 185] width 371 height 34
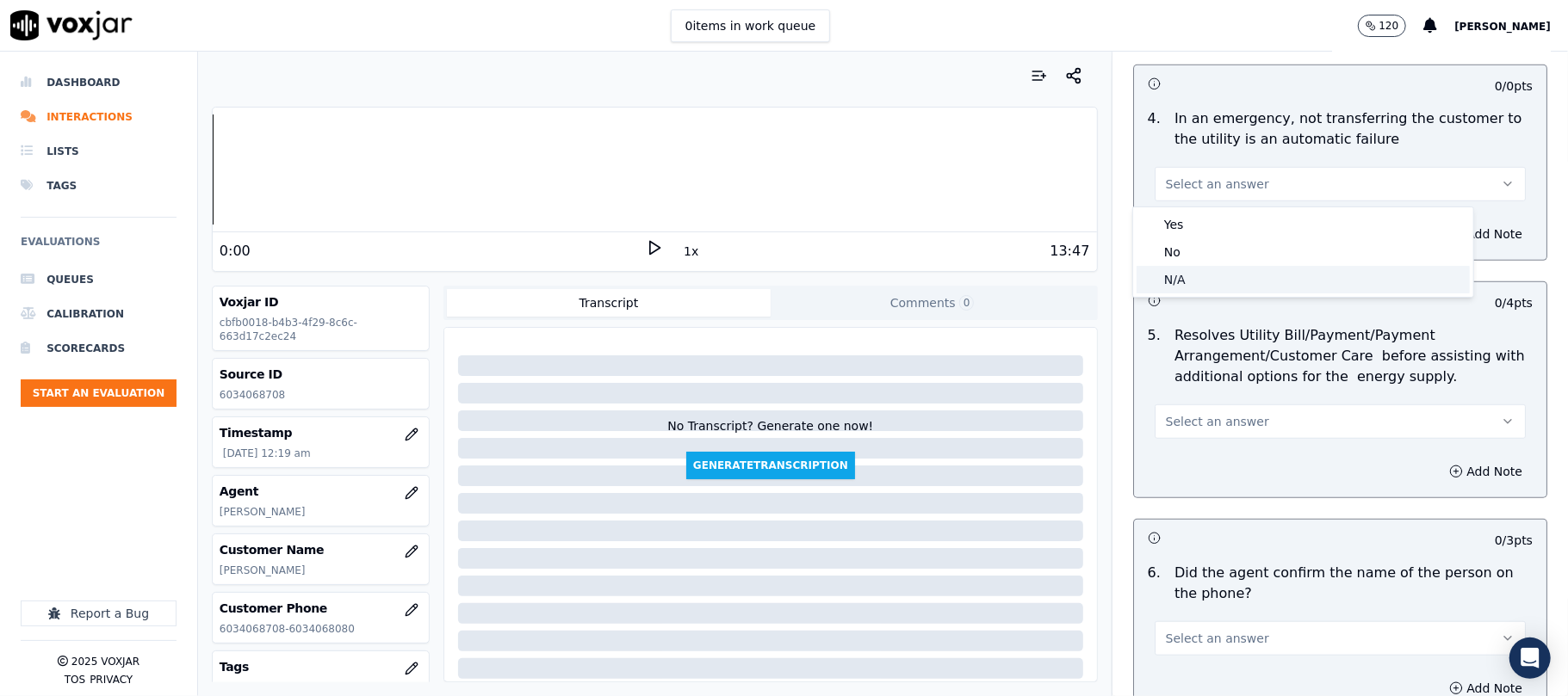
click at [1169, 277] on div "N/A" at bounding box center [1303, 279] width 333 height 28
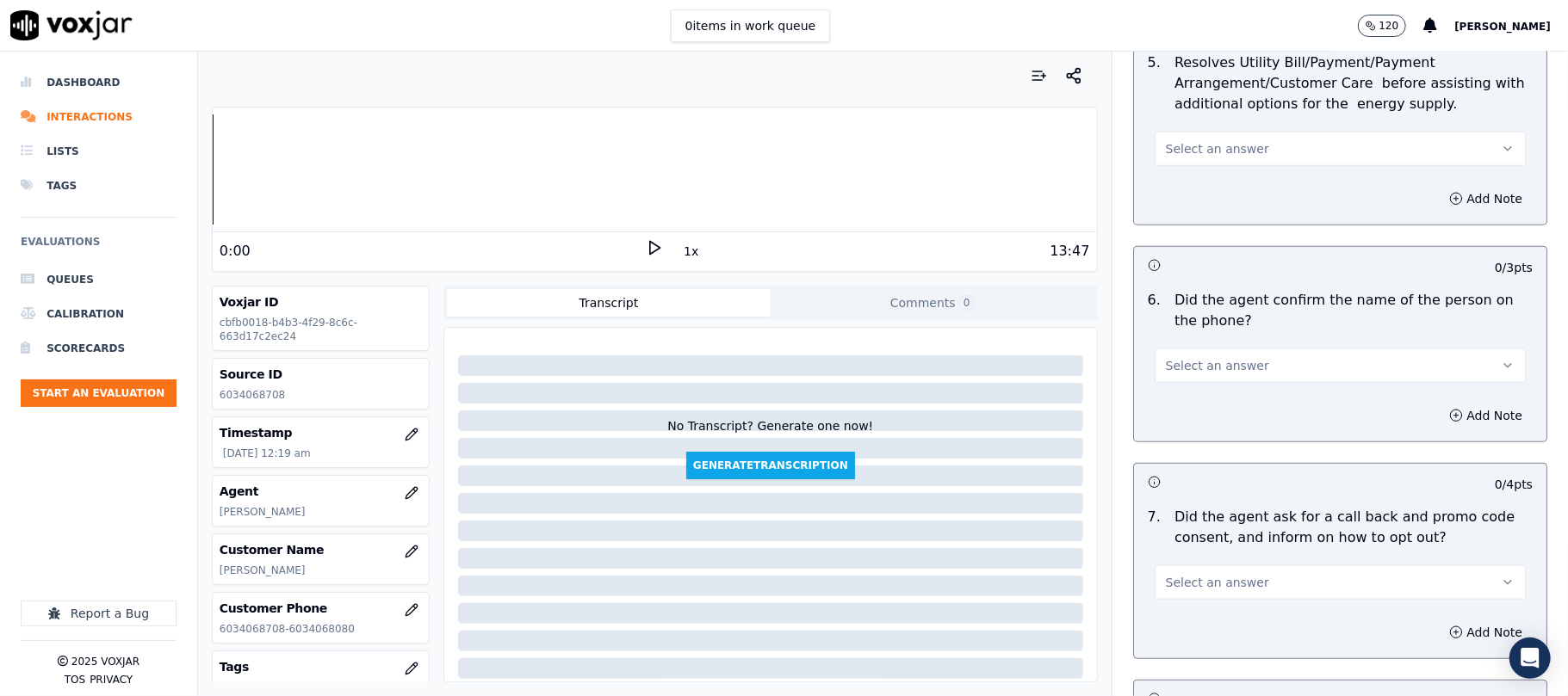
scroll to position [955, 0]
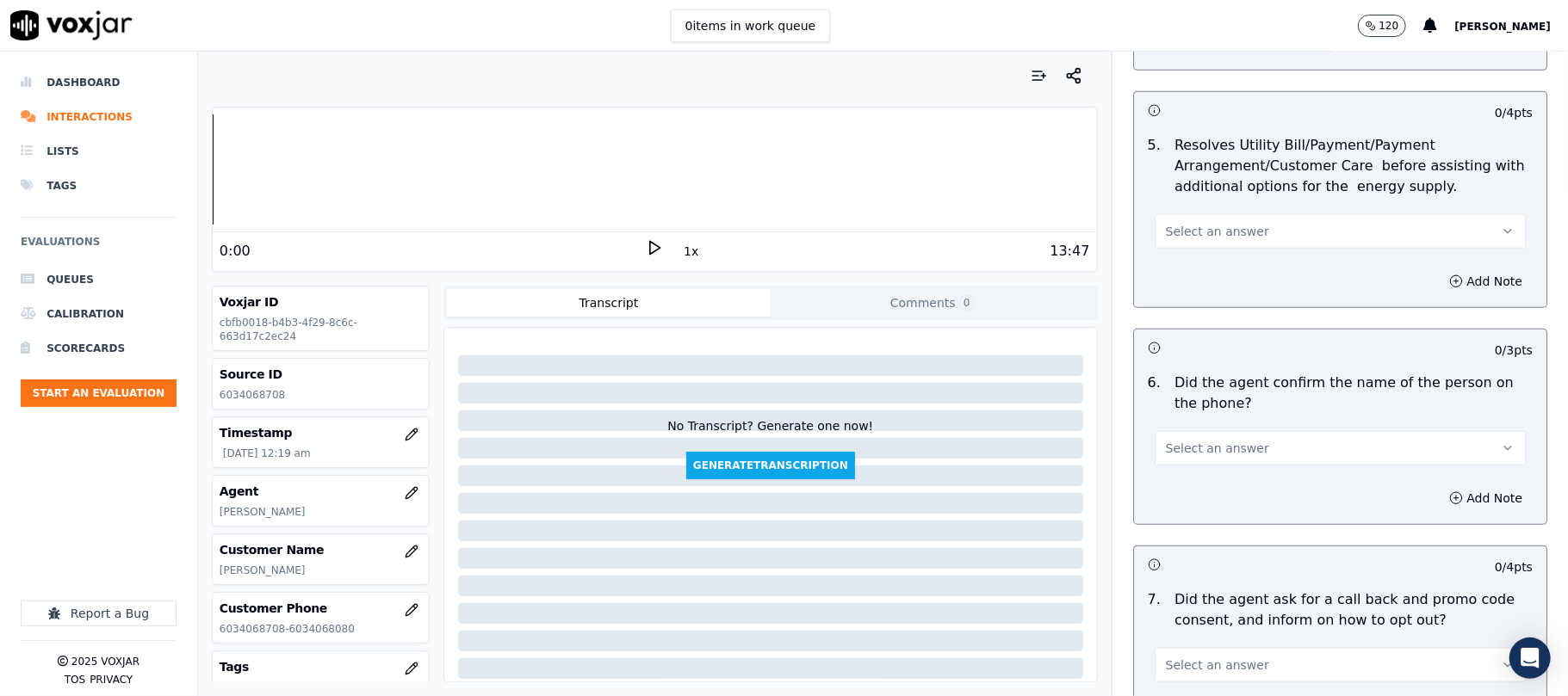
click at [1175, 228] on span "Select an answer" at bounding box center [1217, 231] width 103 height 17
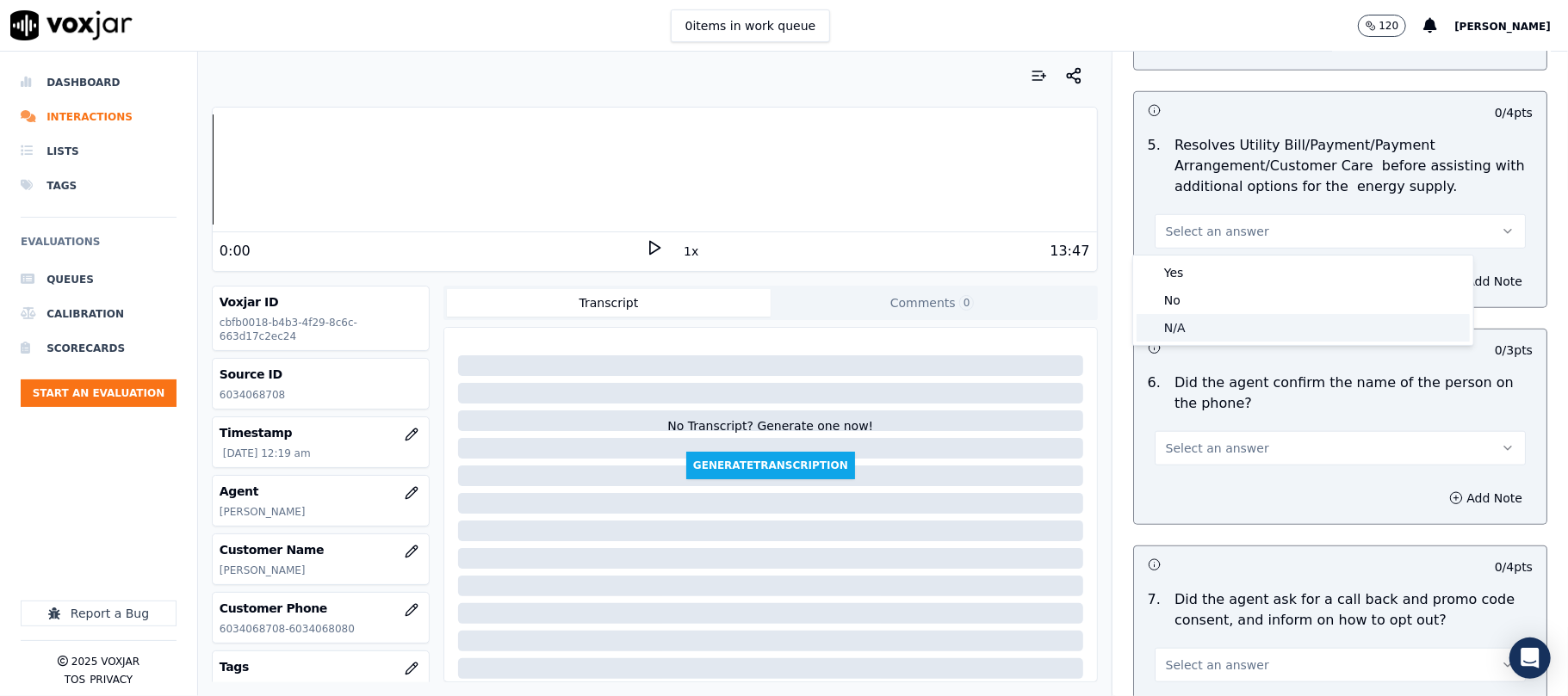
click at [1191, 331] on div "N/A" at bounding box center [1303, 327] width 333 height 28
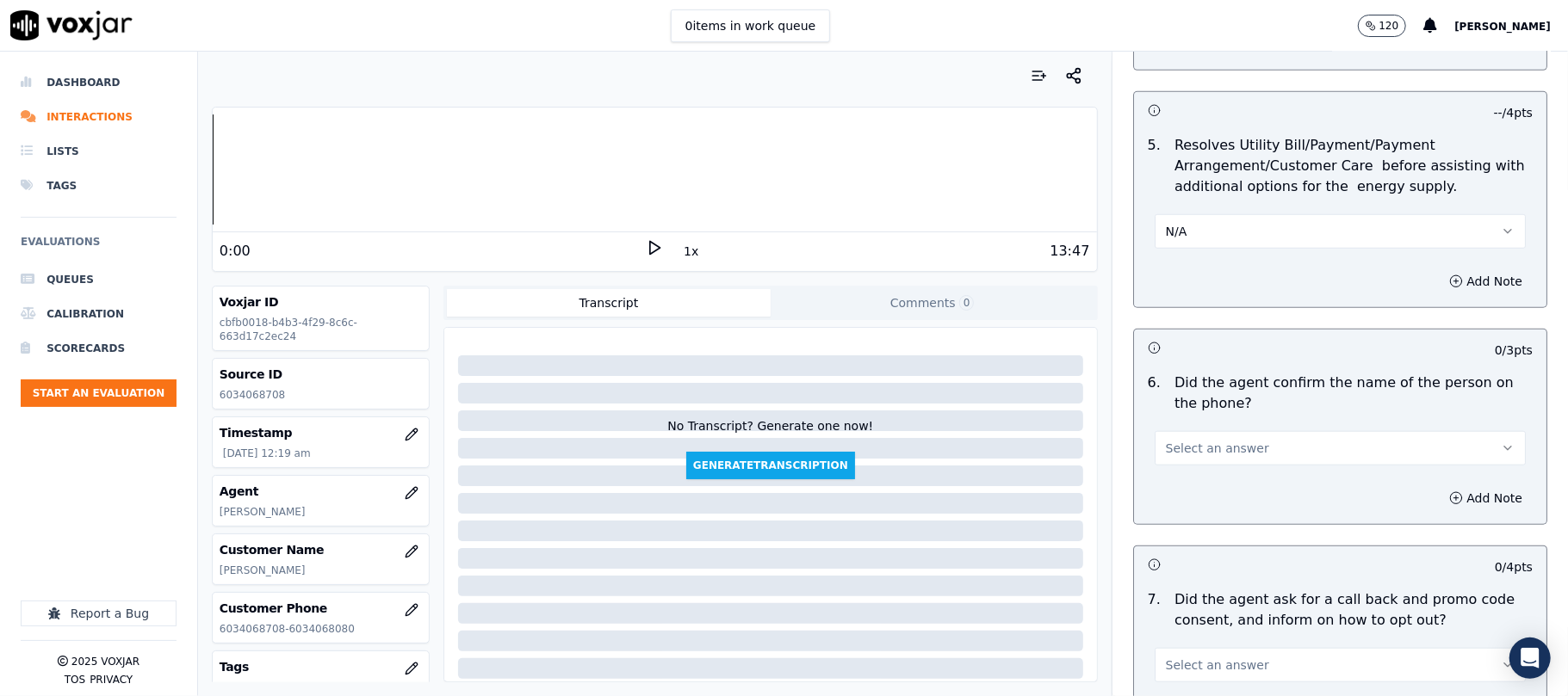
scroll to position [1147, 0]
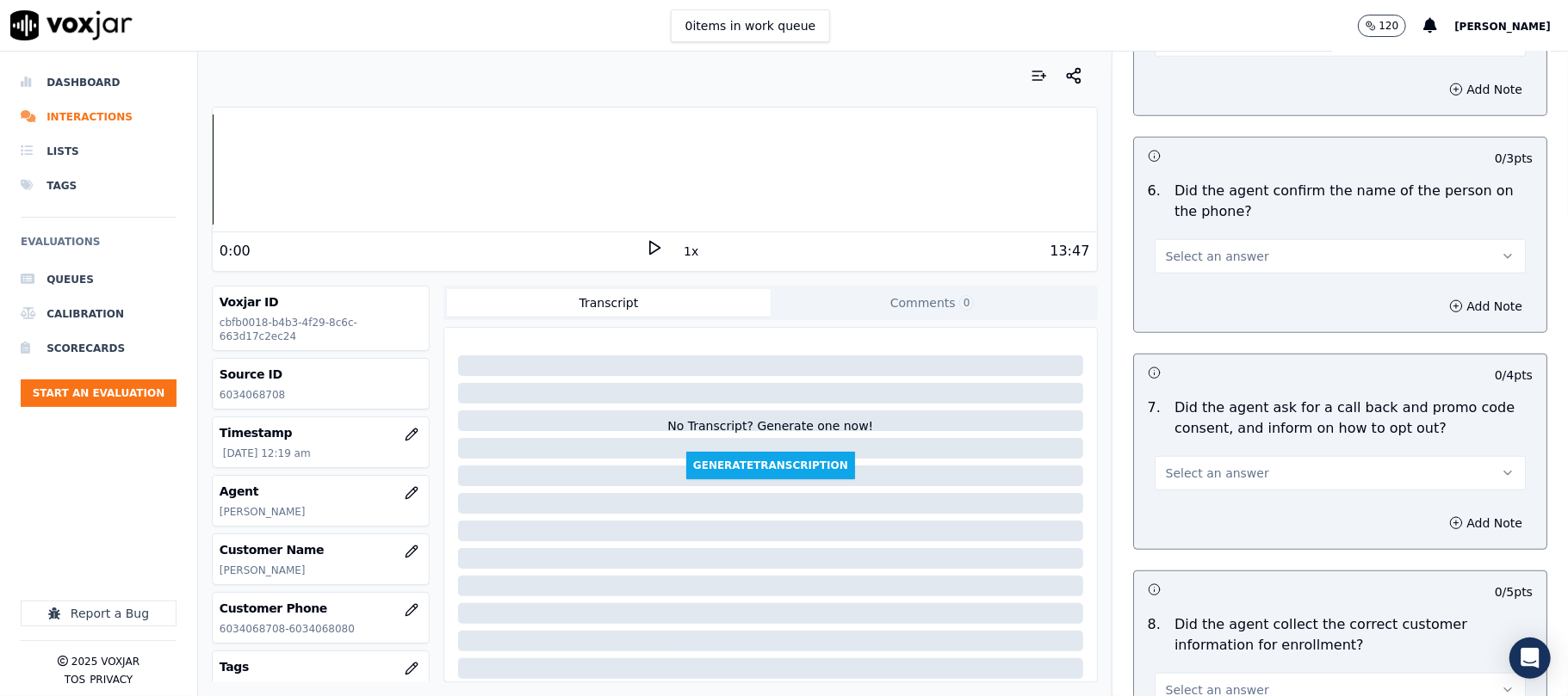
click at [1171, 263] on span "Select an answer" at bounding box center [1217, 256] width 103 height 17
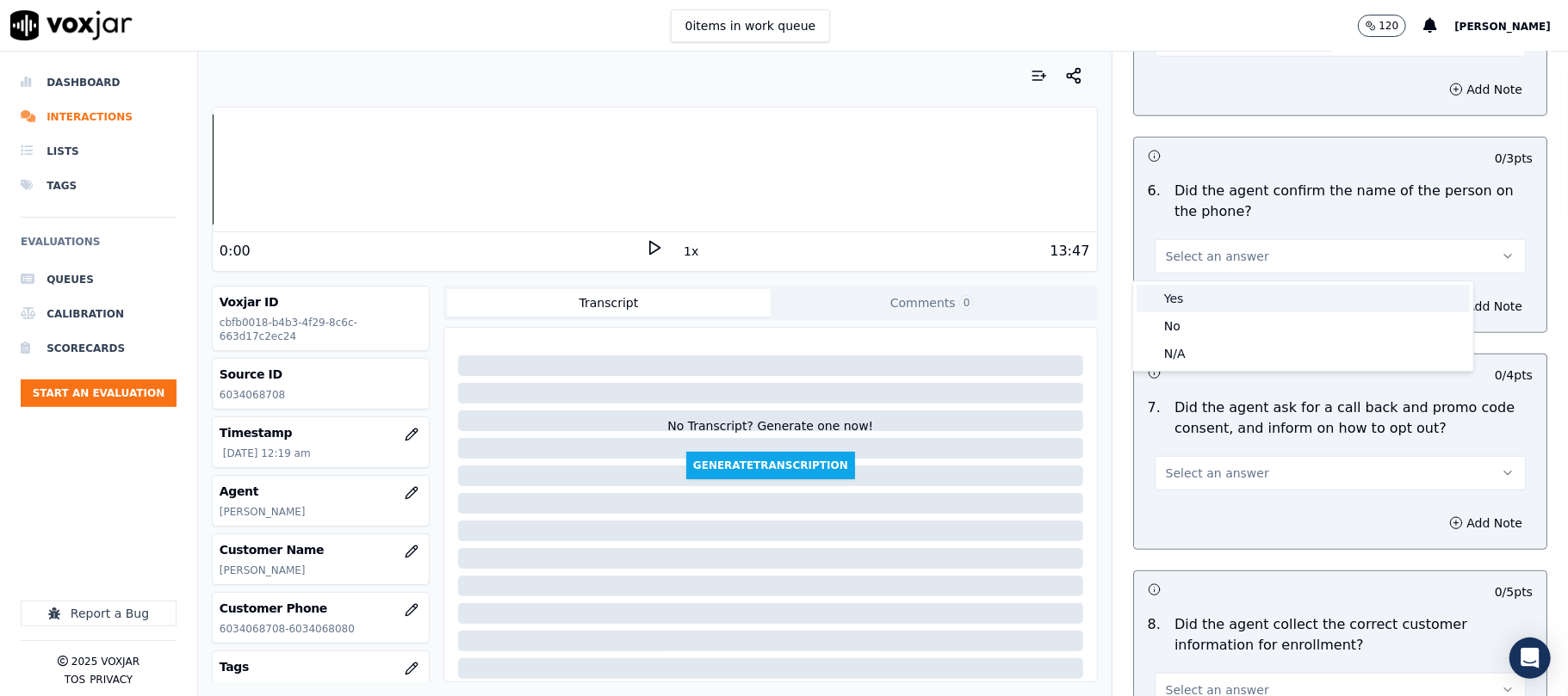
click at [1193, 299] on div "Yes" at bounding box center [1303, 298] width 333 height 28
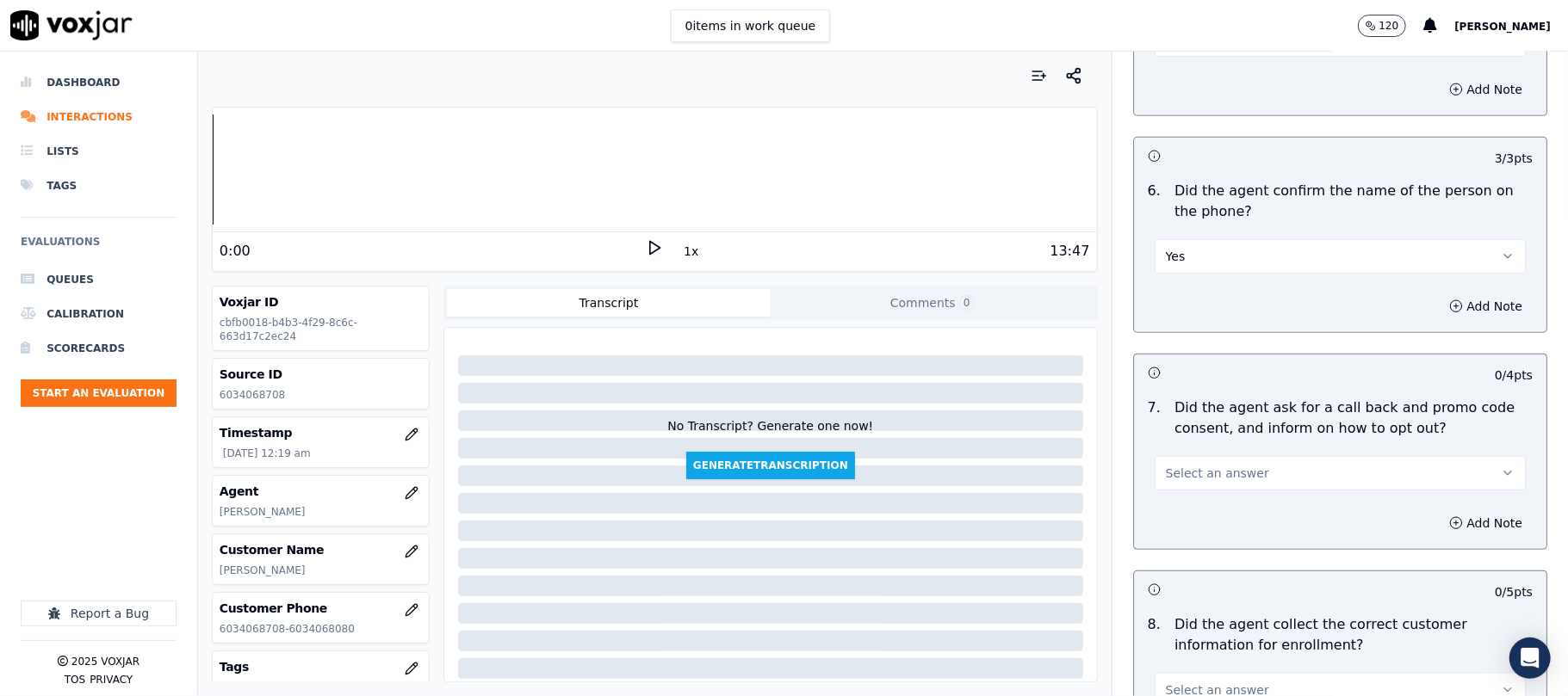
scroll to position [1338, 0]
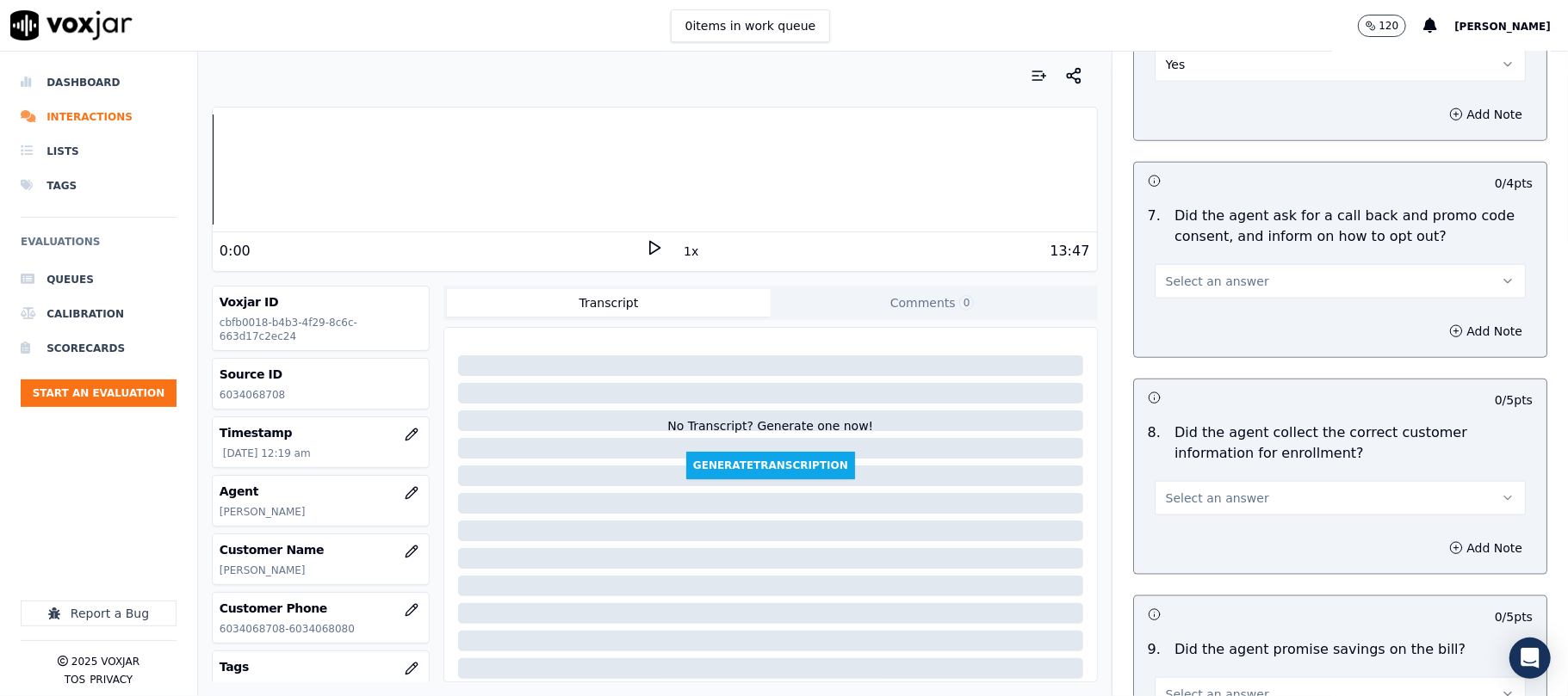
click at [1207, 289] on span "Select an answer" at bounding box center [1217, 281] width 103 height 17
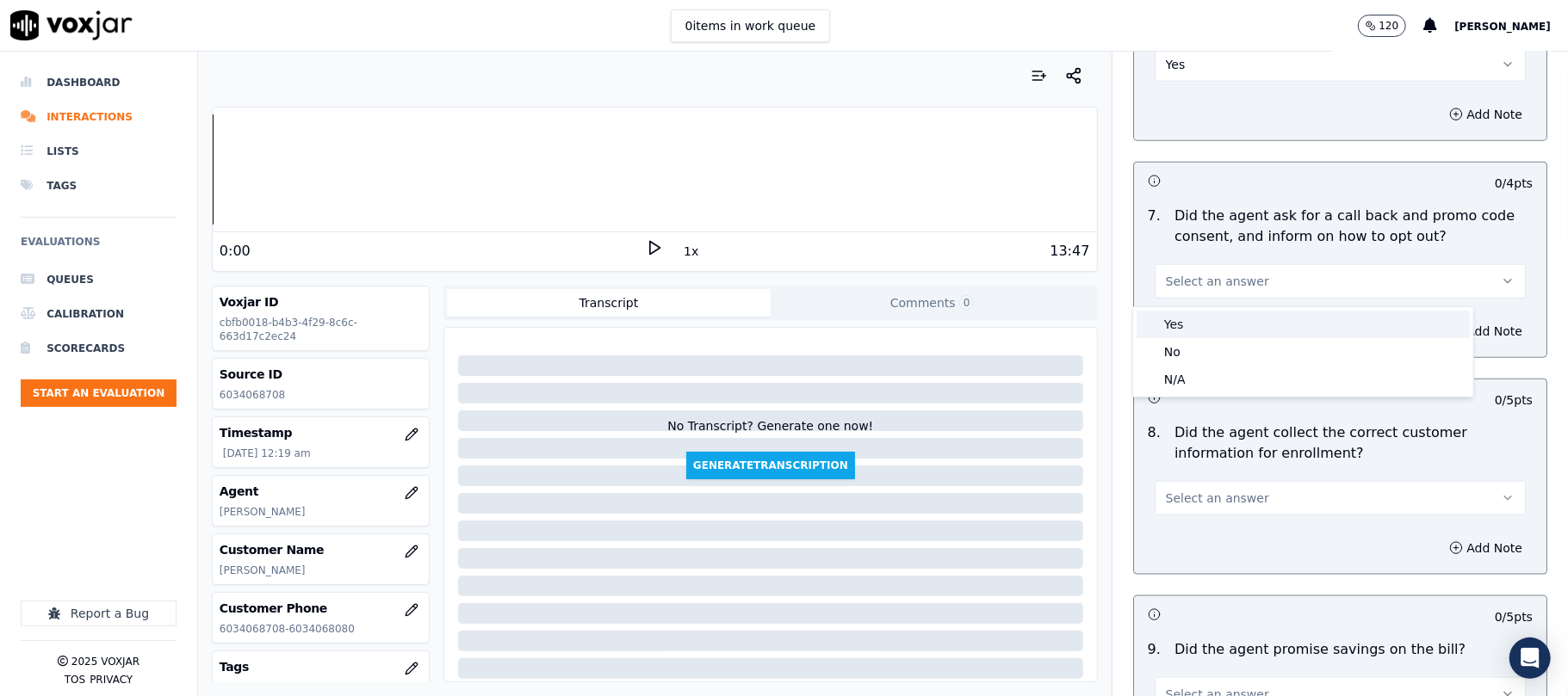
click at [1202, 314] on div "Yes" at bounding box center [1303, 324] width 333 height 28
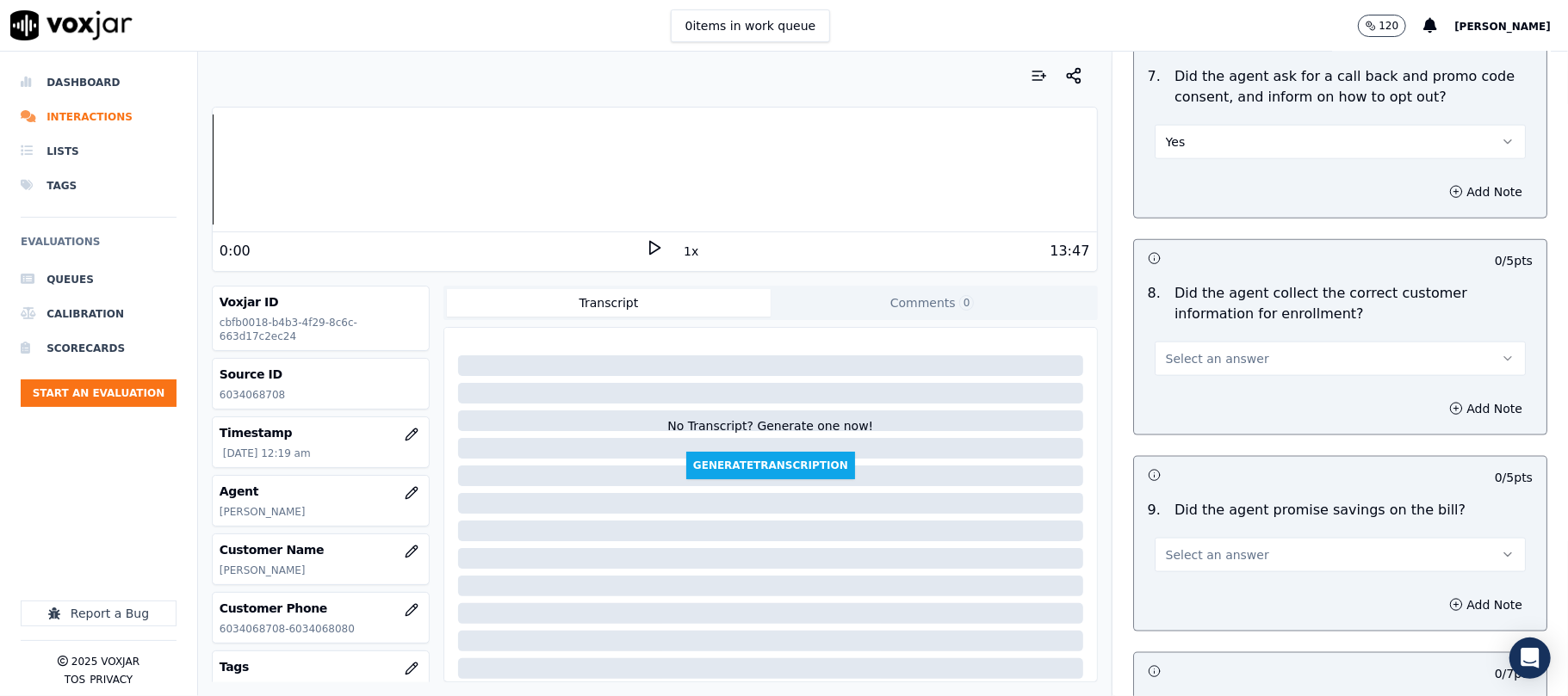
scroll to position [1529, 0]
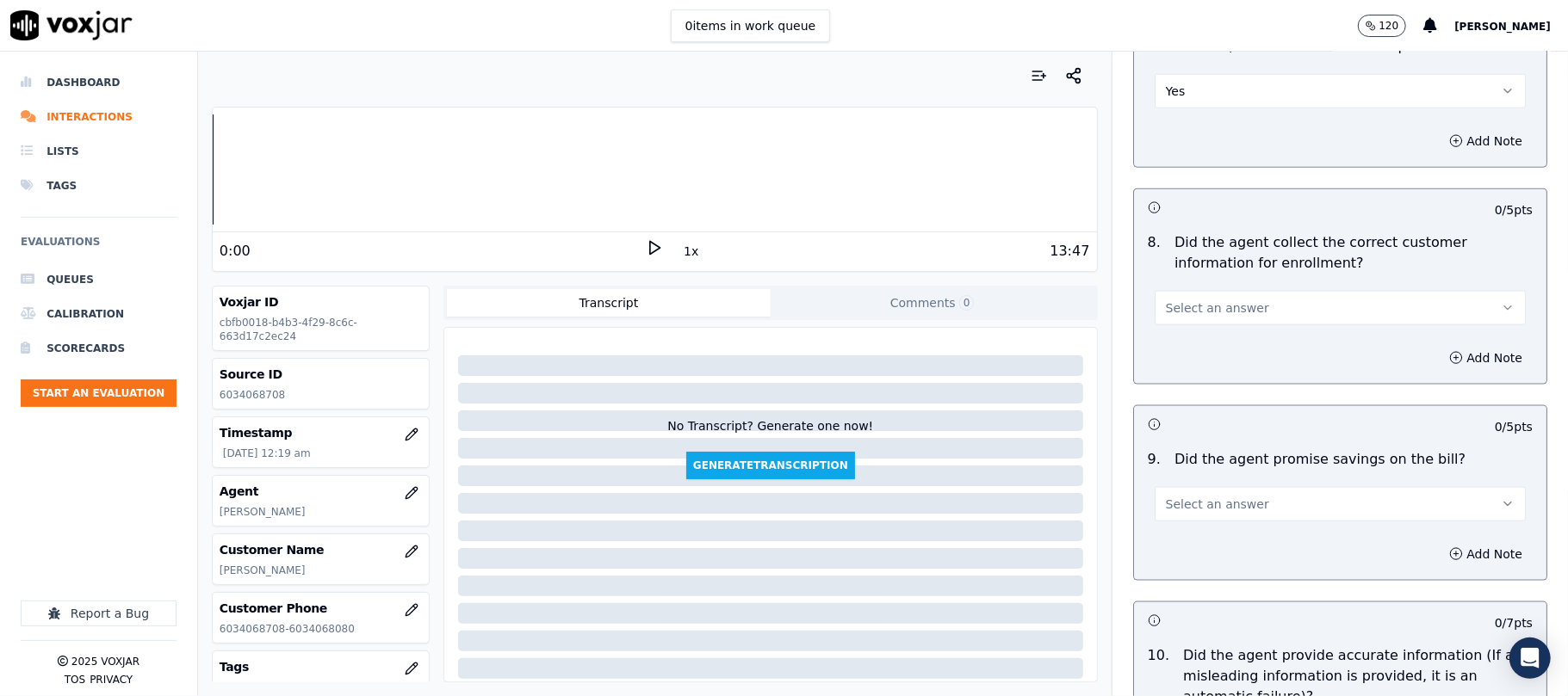
click at [1176, 316] on span "Select an answer" at bounding box center [1217, 308] width 103 height 17
click at [1173, 346] on div "Yes" at bounding box center [1303, 351] width 333 height 28
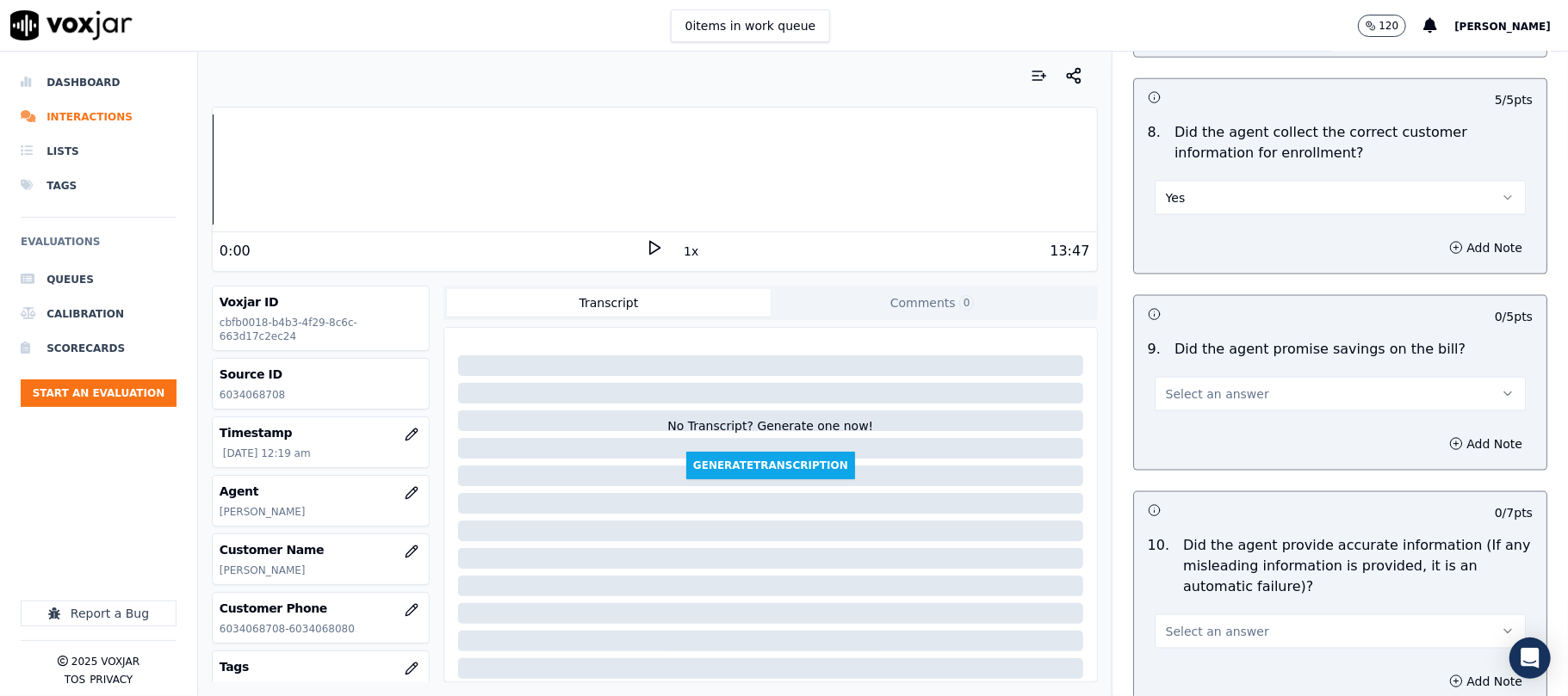
scroll to position [1721, 0]
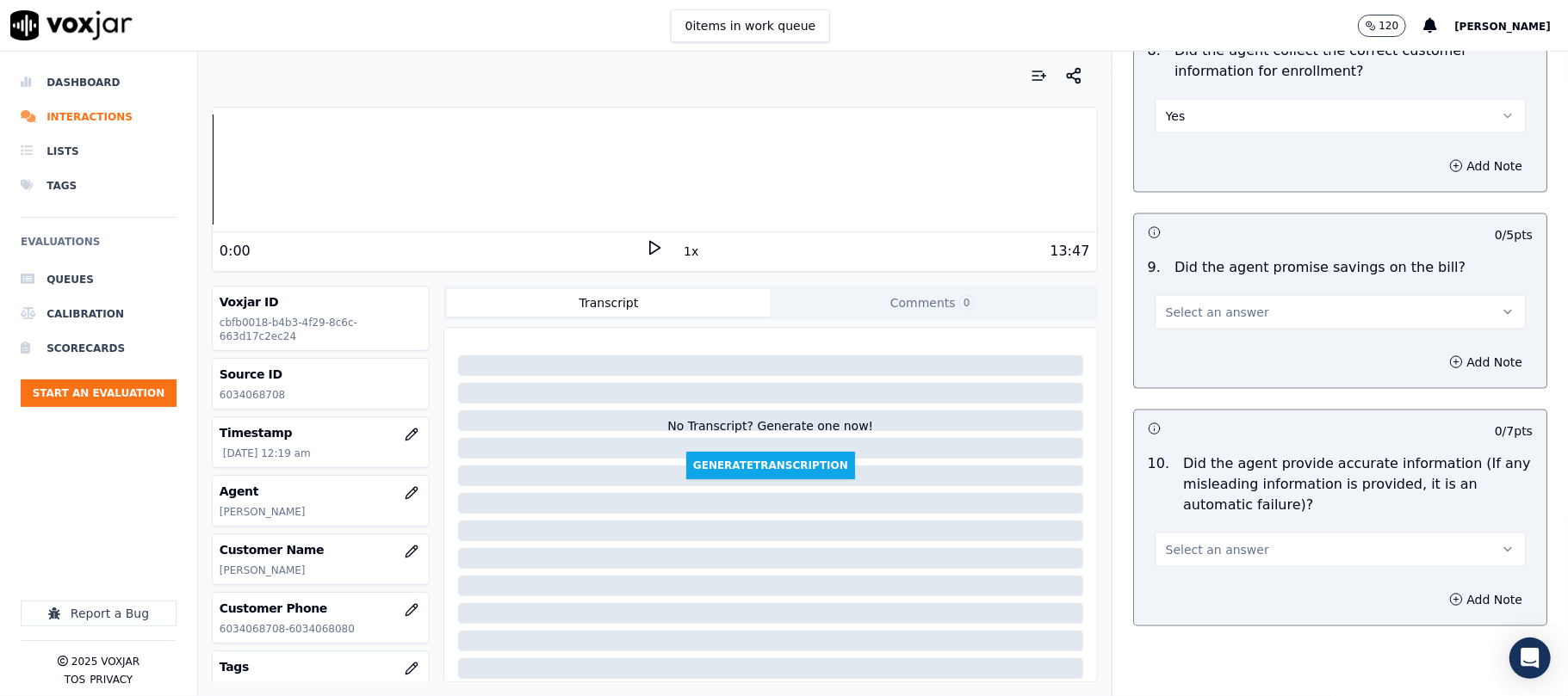
click at [1162, 306] on button "Select an answer" at bounding box center [1340, 313] width 371 height 34
click at [1173, 408] on div "N/A" at bounding box center [1303, 411] width 333 height 28
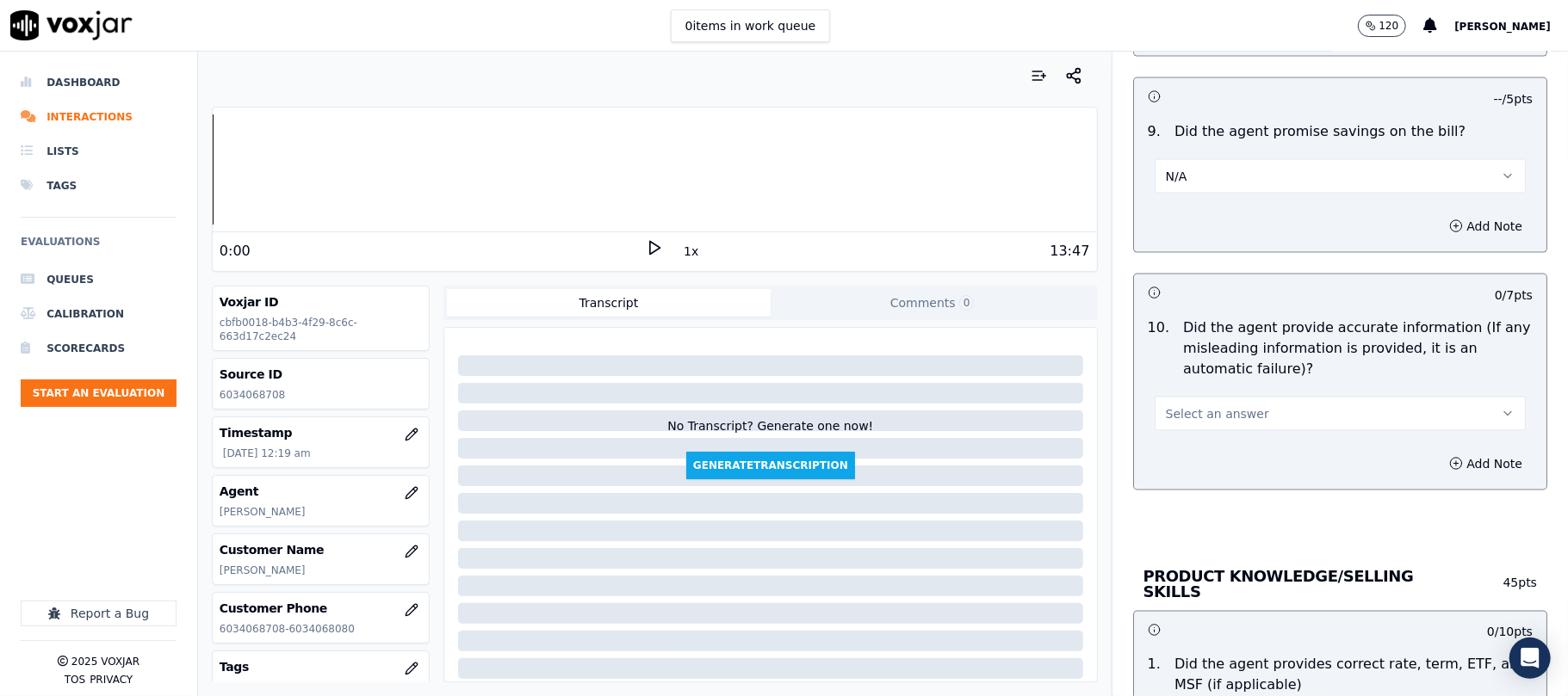
scroll to position [1912, 0]
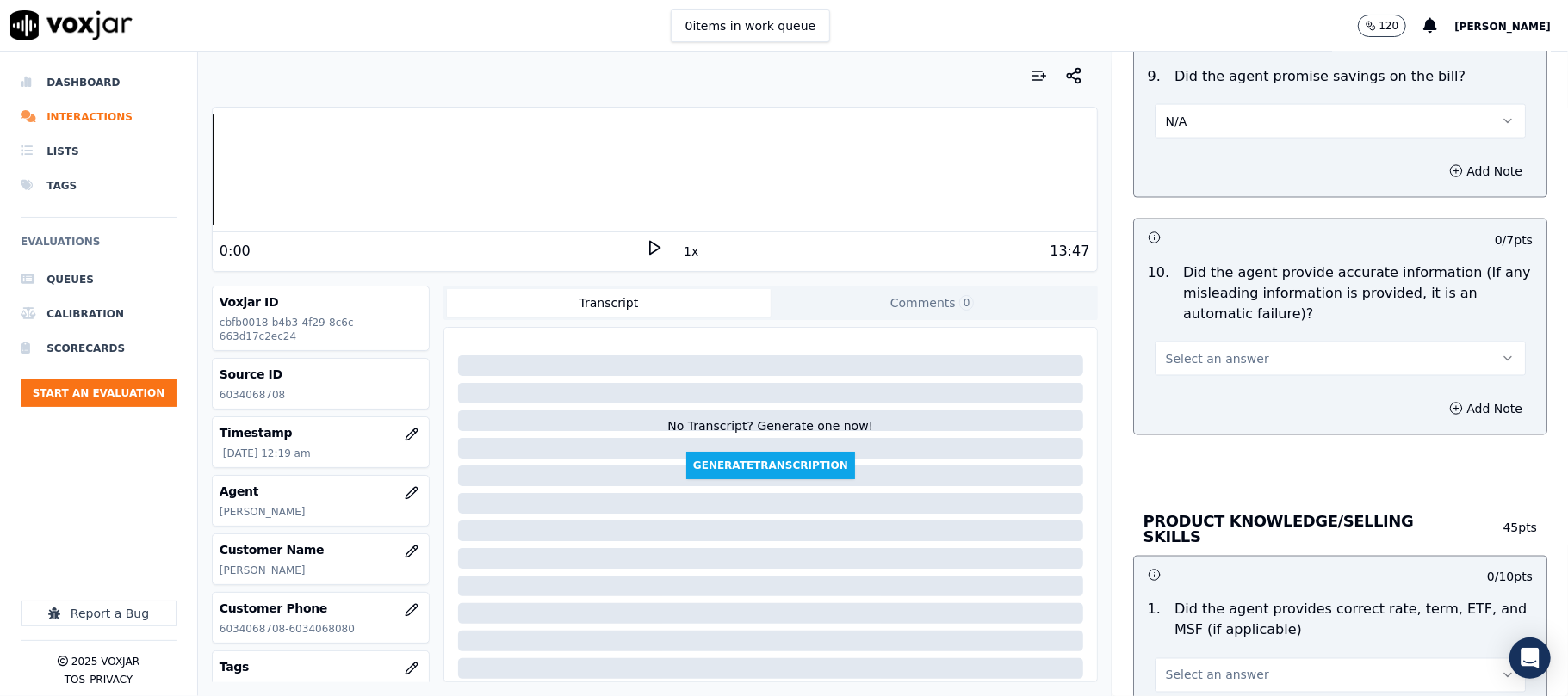
click at [1169, 362] on span "Select an answer" at bounding box center [1217, 359] width 103 height 17
click at [1169, 397] on div "Yes" at bounding box center [1303, 402] width 333 height 28
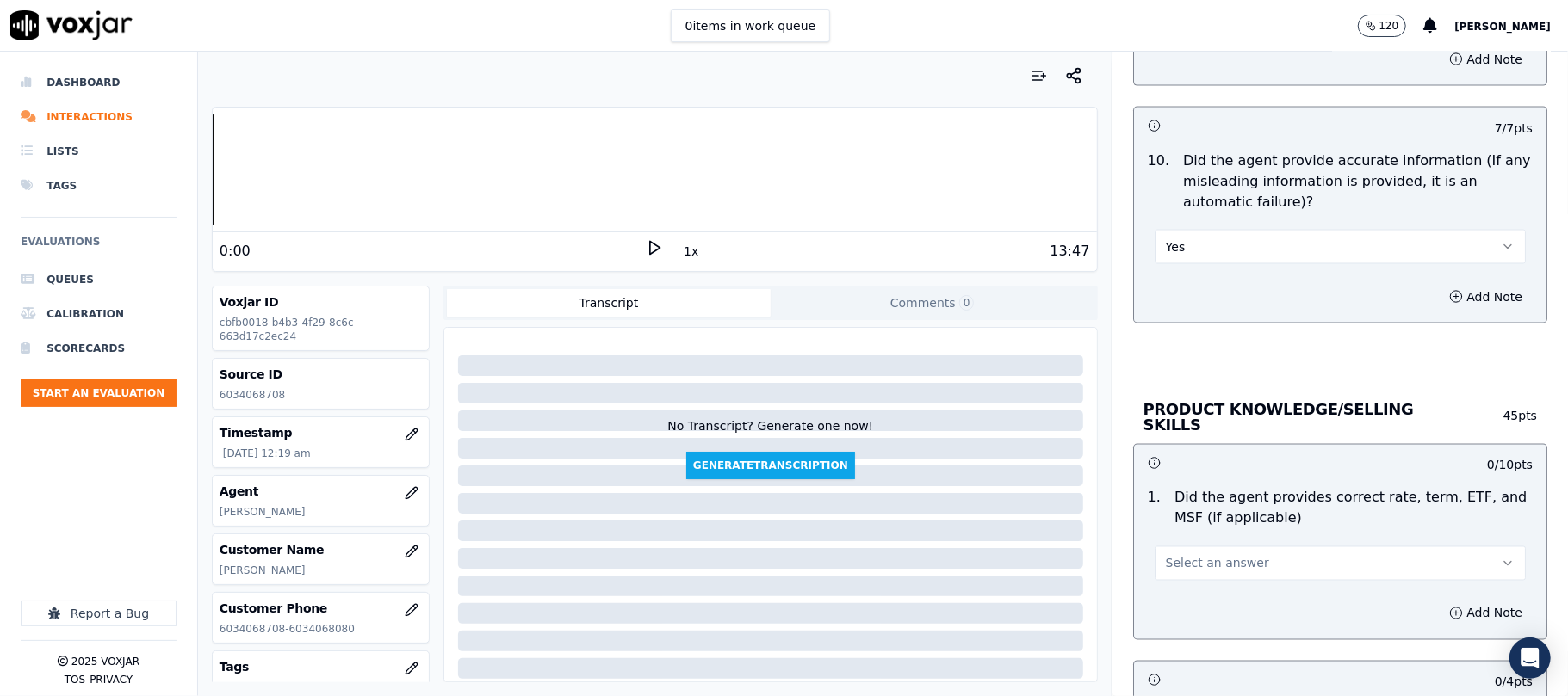
scroll to position [2102, 0]
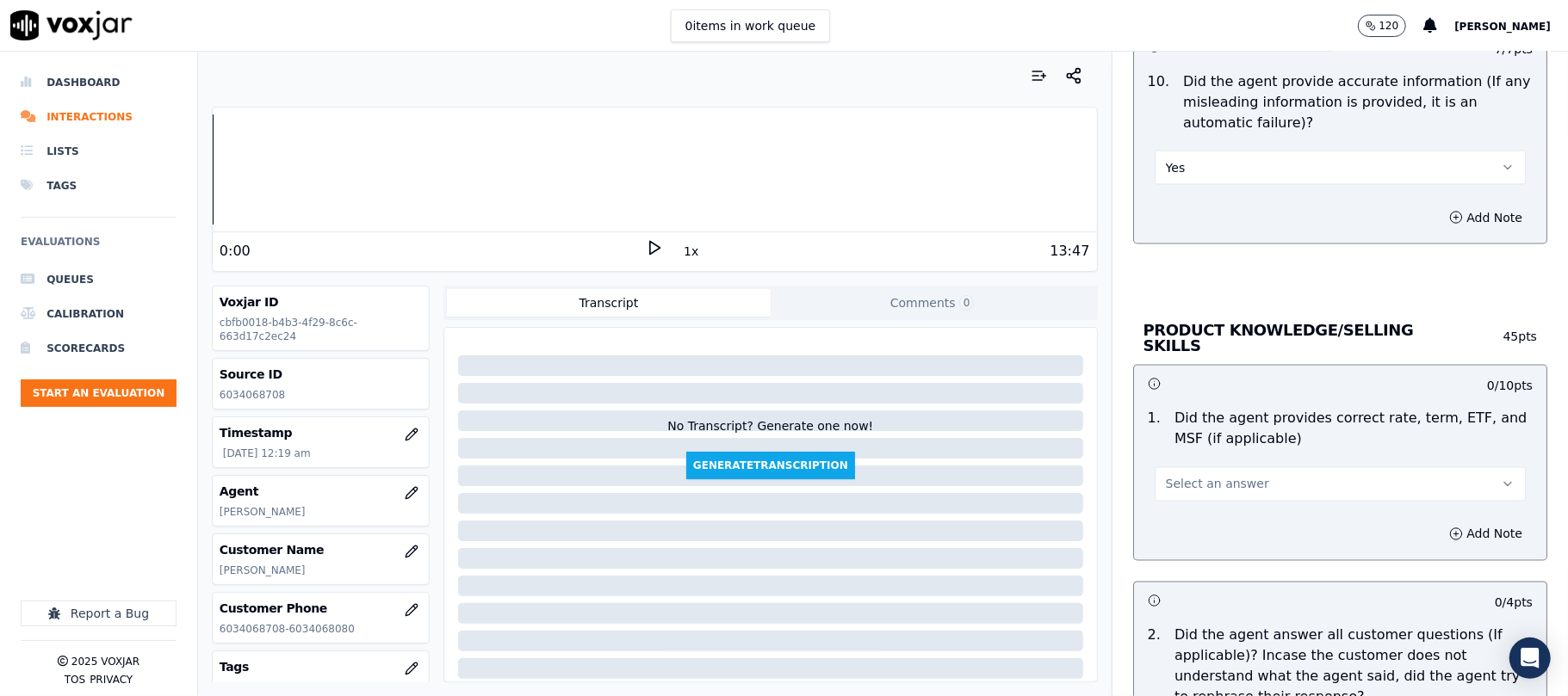
click at [1174, 479] on span "Select an answer" at bounding box center [1217, 485] width 103 height 17
click at [1158, 511] on div "Yes" at bounding box center [1303, 520] width 333 height 28
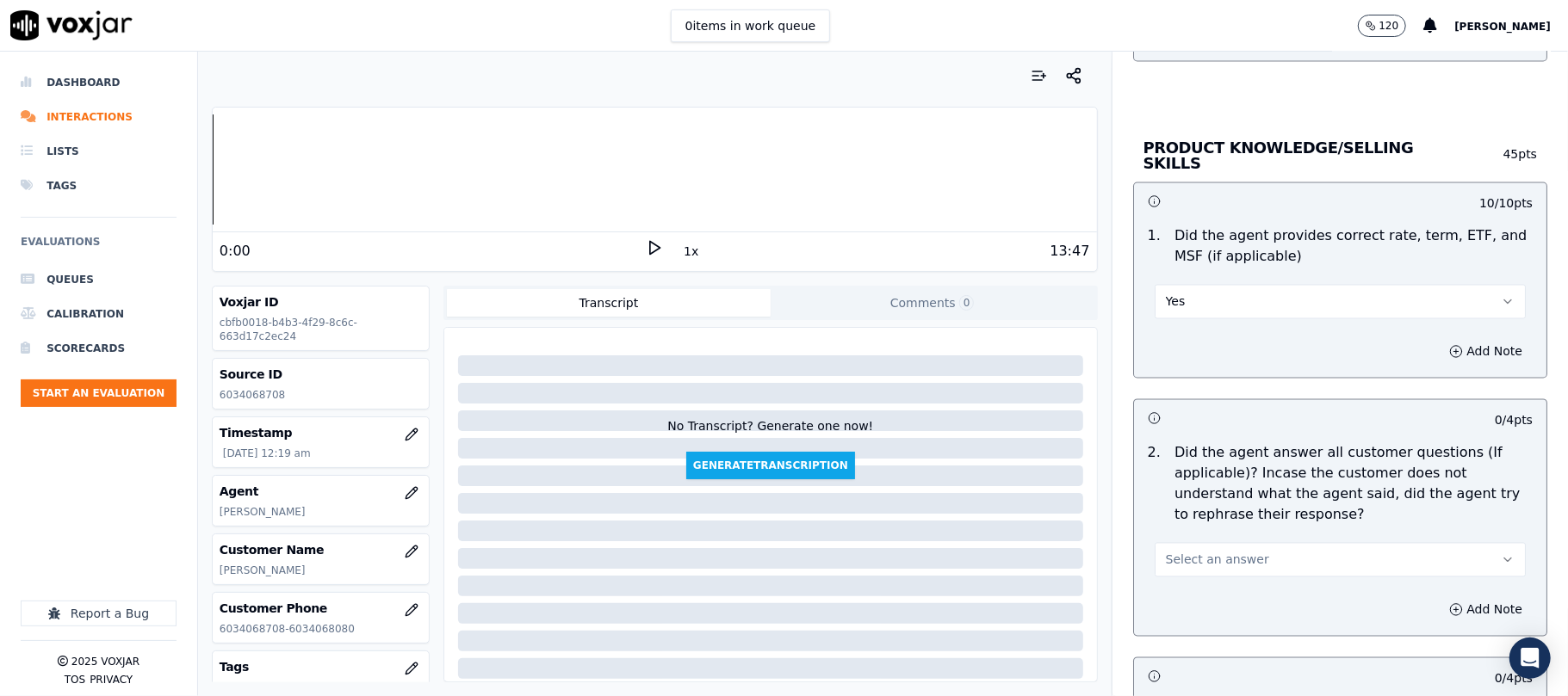
scroll to position [2486, 0]
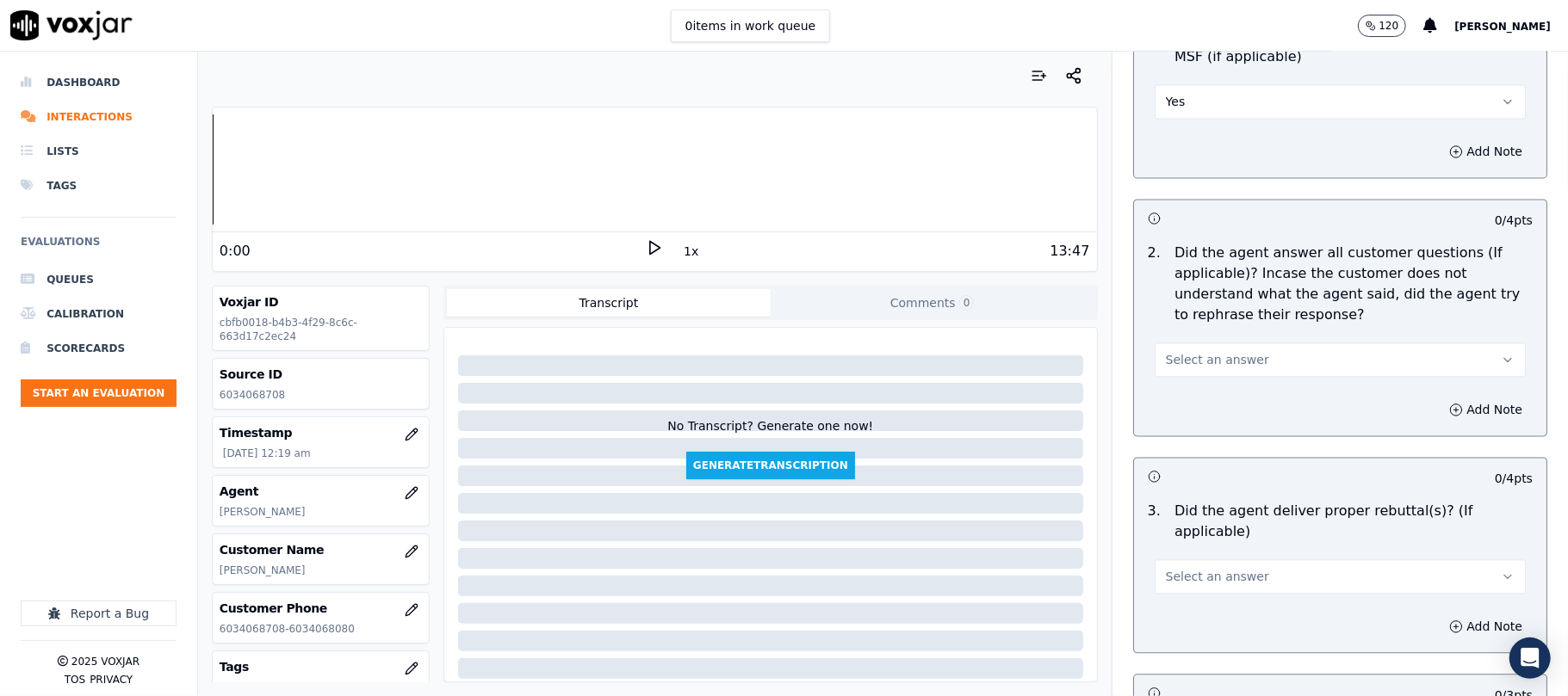
click at [1185, 362] on span "Select an answer" at bounding box center [1217, 359] width 103 height 17
click at [1184, 383] on div "Yes" at bounding box center [1303, 396] width 333 height 28
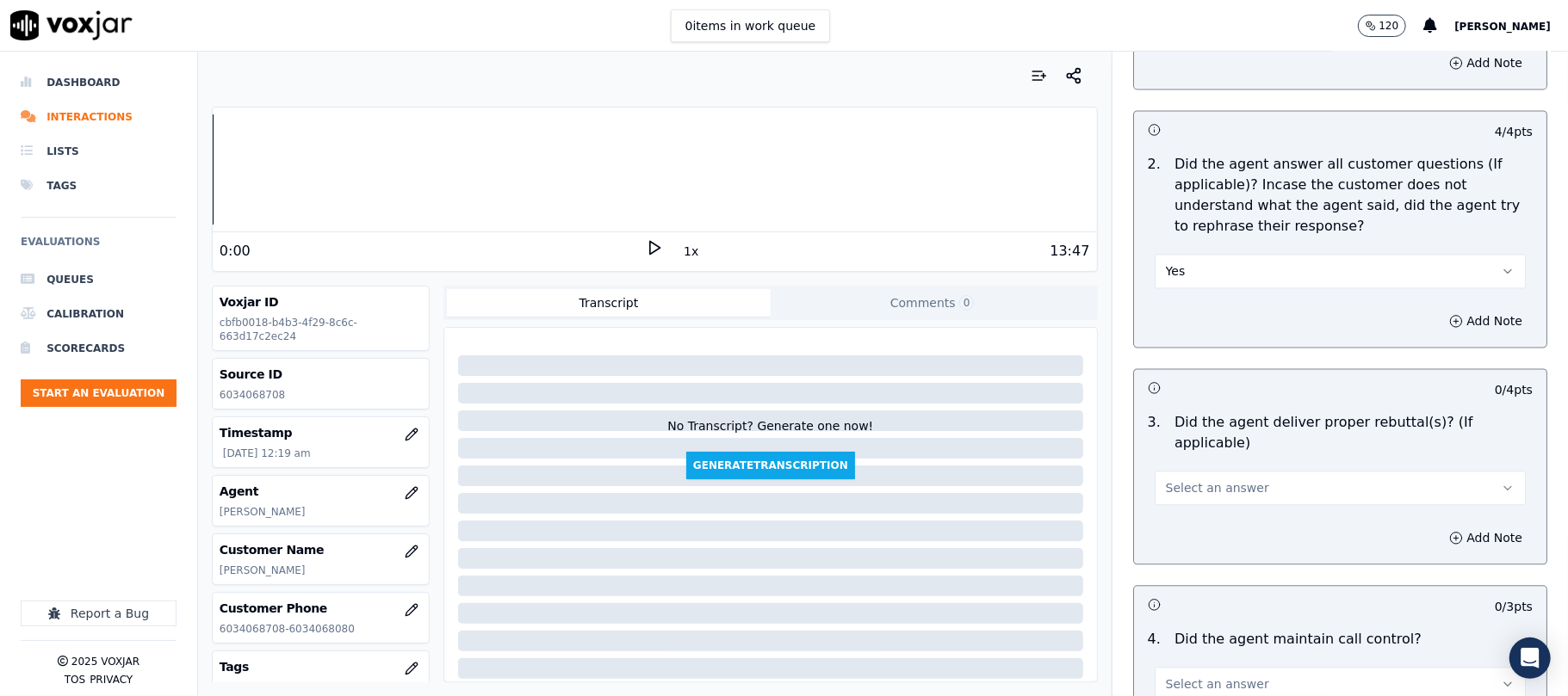
scroll to position [2676, 0]
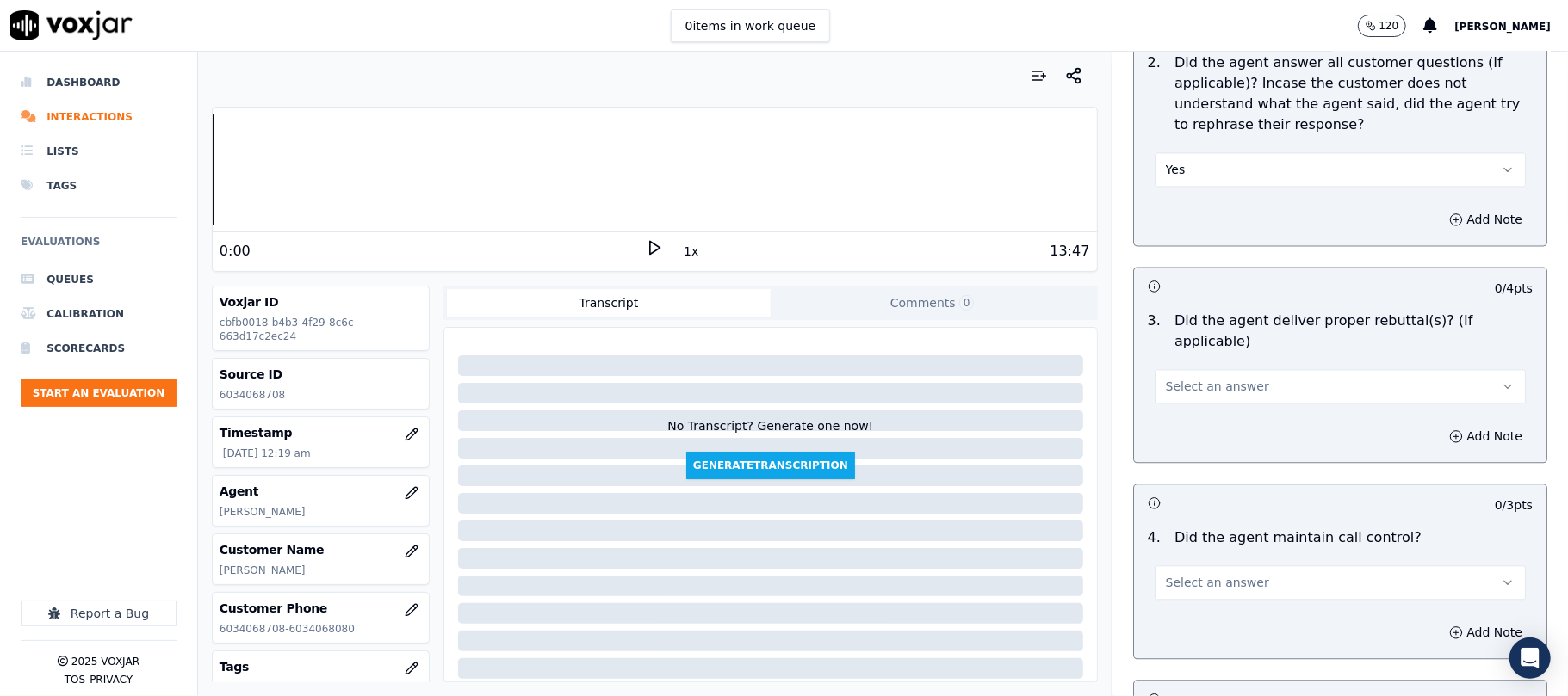
click at [1208, 373] on button "Select an answer" at bounding box center [1340, 386] width 371 height 34
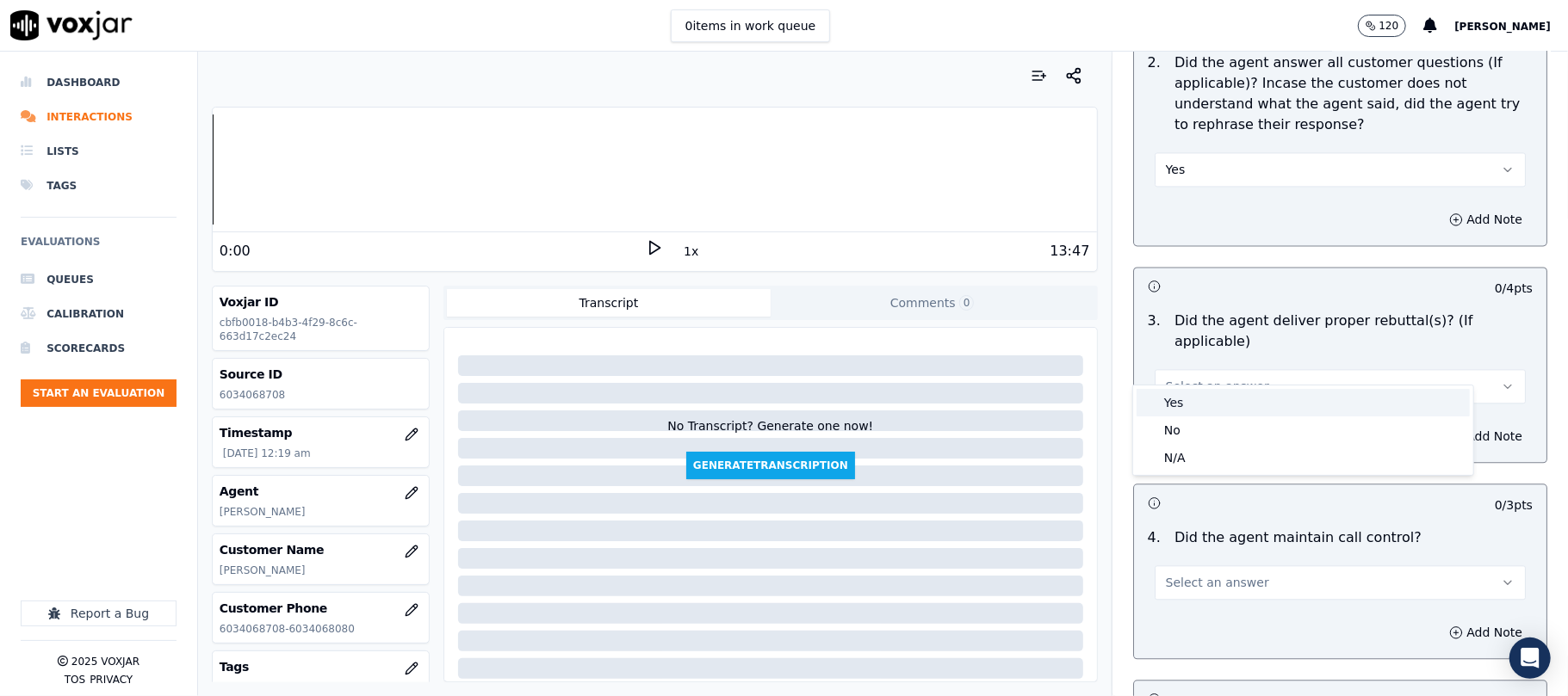
click at [1185, 400] on div "Yes" at bounding box center [1303, 402] width 333 height 28
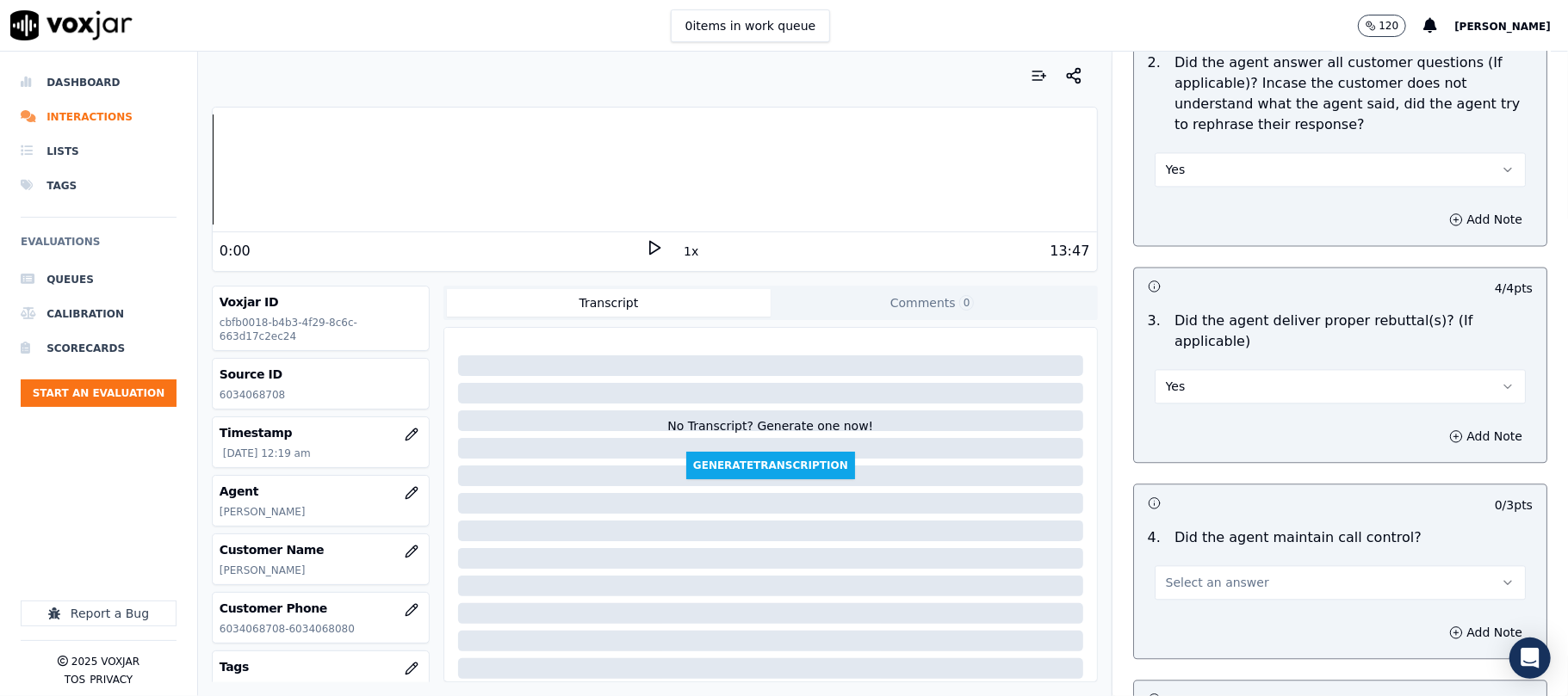
click at [1165, 574] on span "Select an answer" at bounding box center [1217, 582] width 103 height 17
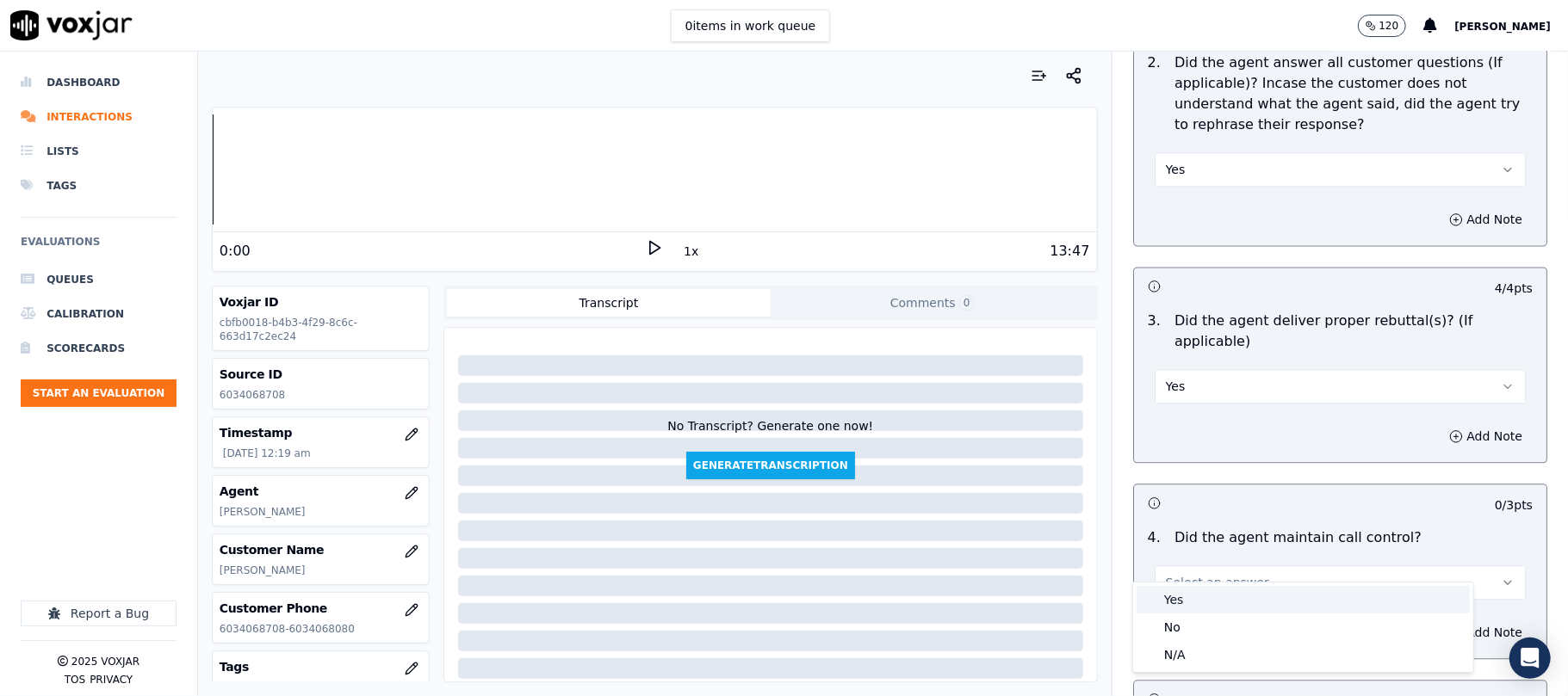
click at [1168, 592] on div "Yes" at bounding box center [1303, 599] width 333 height 28
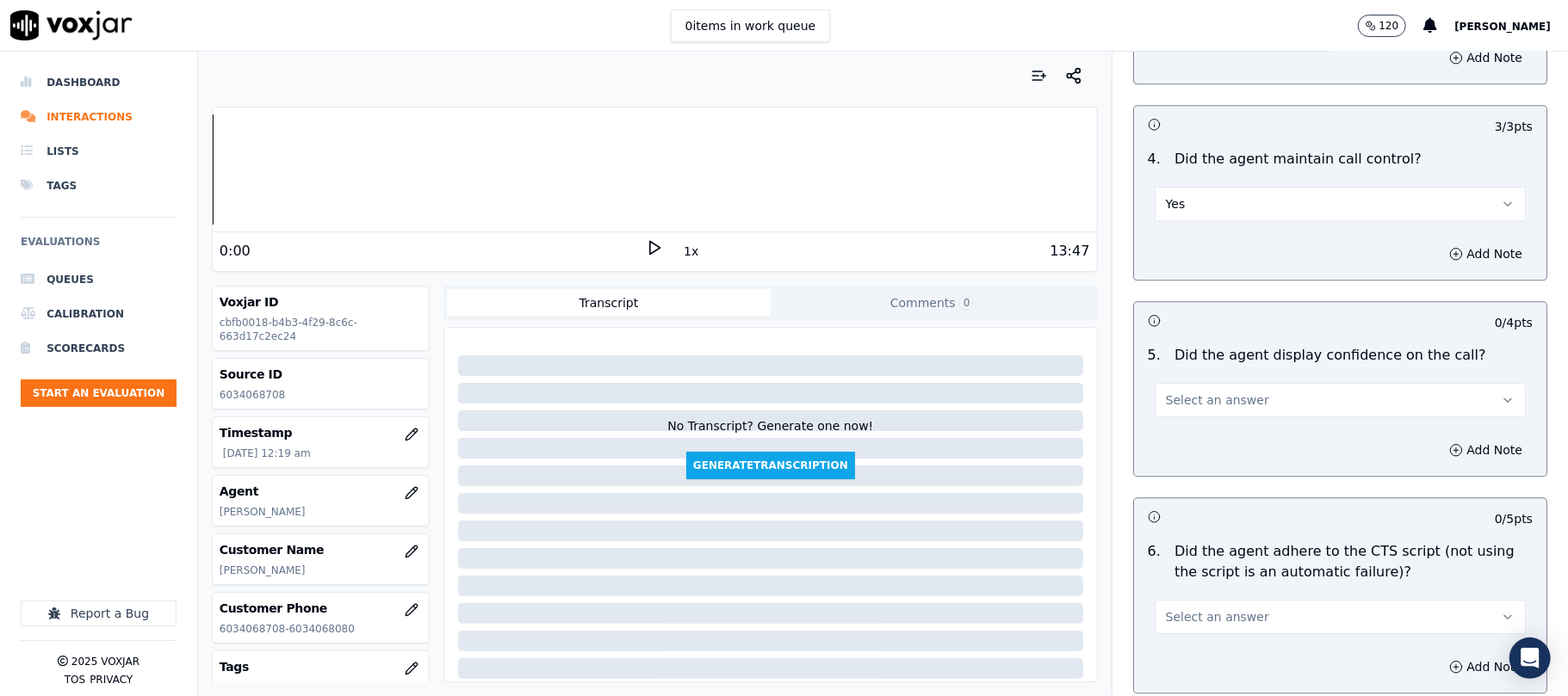
scroll to position [3059, 0]
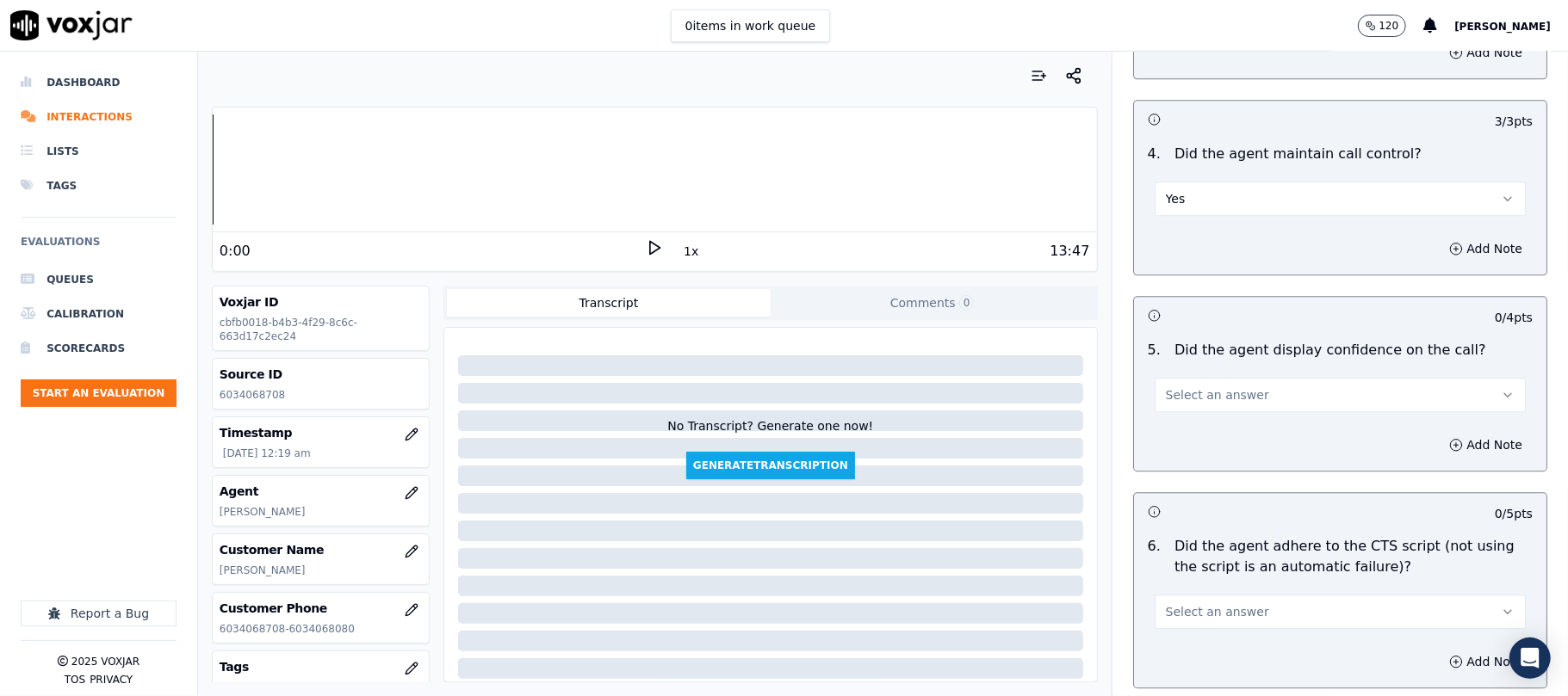
click at [1224, 339] on p "Did the agent display confidence on the call?" at bounding box center [1330, 350] width 312 height 21
click at [1219, 386] on span "Select an answer" at bounding box center [1217, 395] width 103 height 17
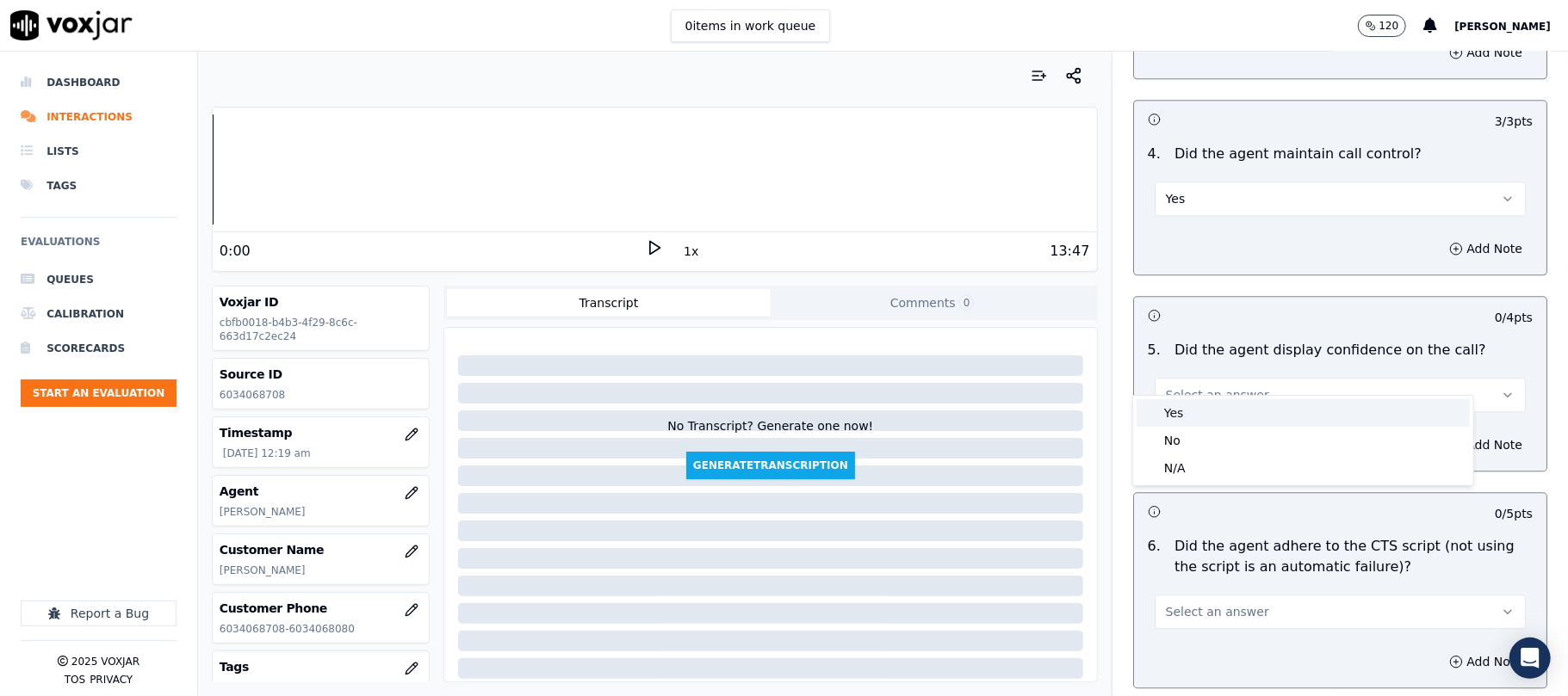
click at [1213, 414] on div "Yes" at bounding box center [1303, 413] width 333 height 28
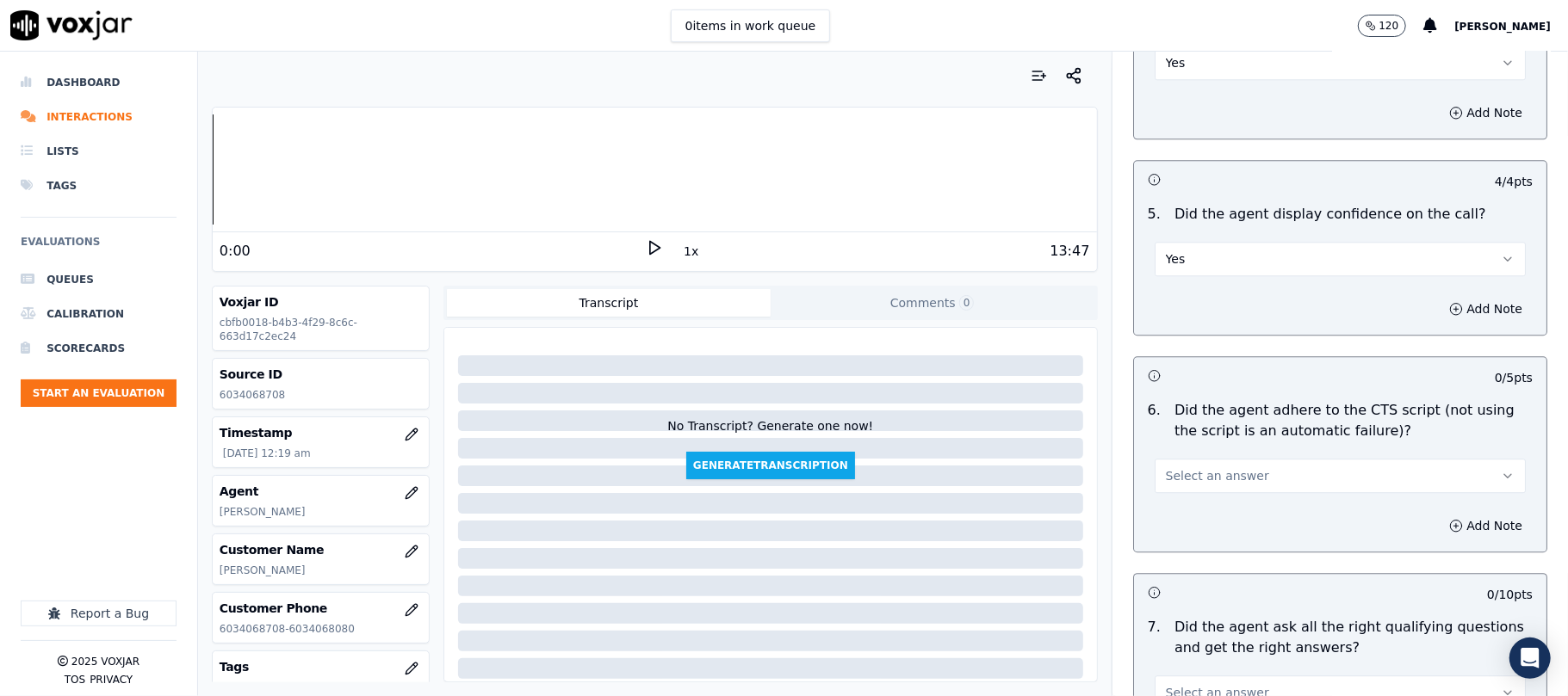
scroll to position [3250, 0]
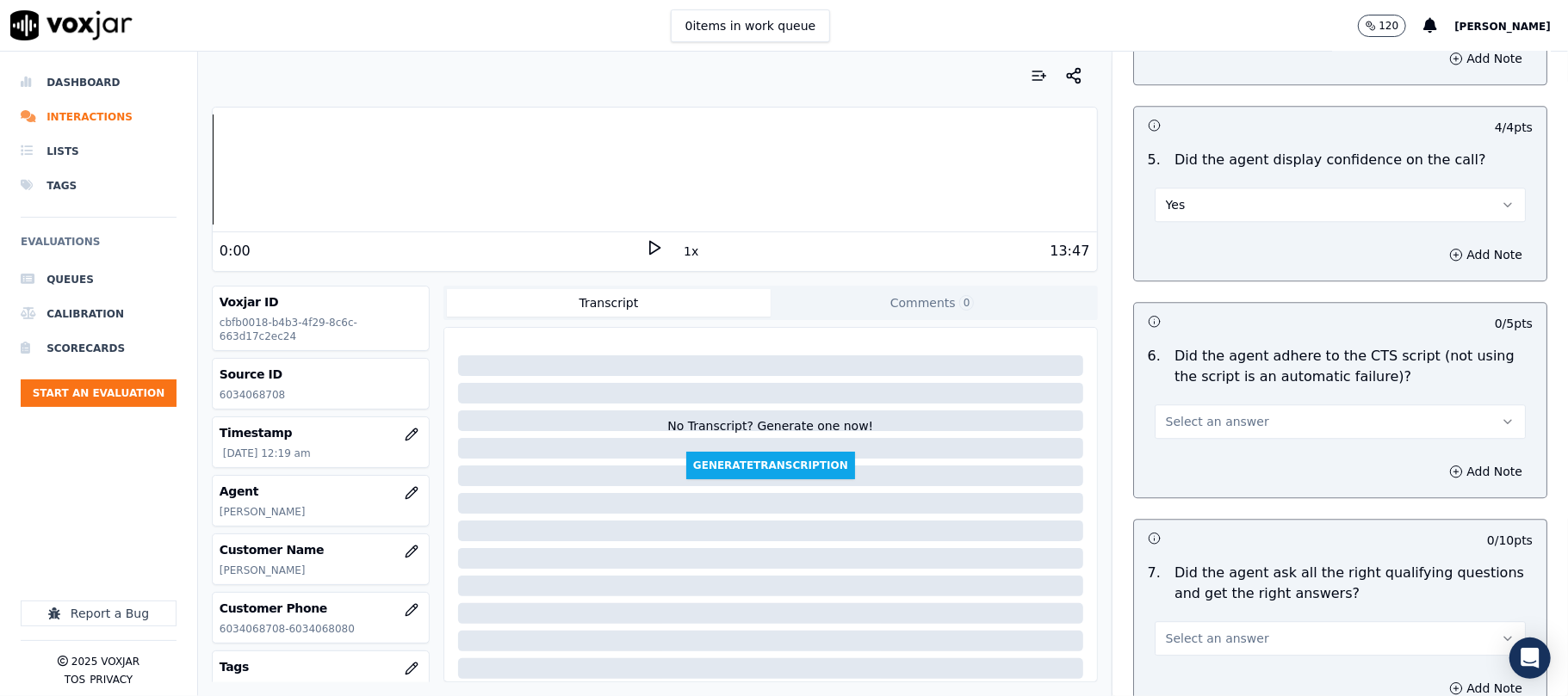
click at [1180, 404] on button "Select an answer" at bounding box center [1340, 422] width 371 height 34
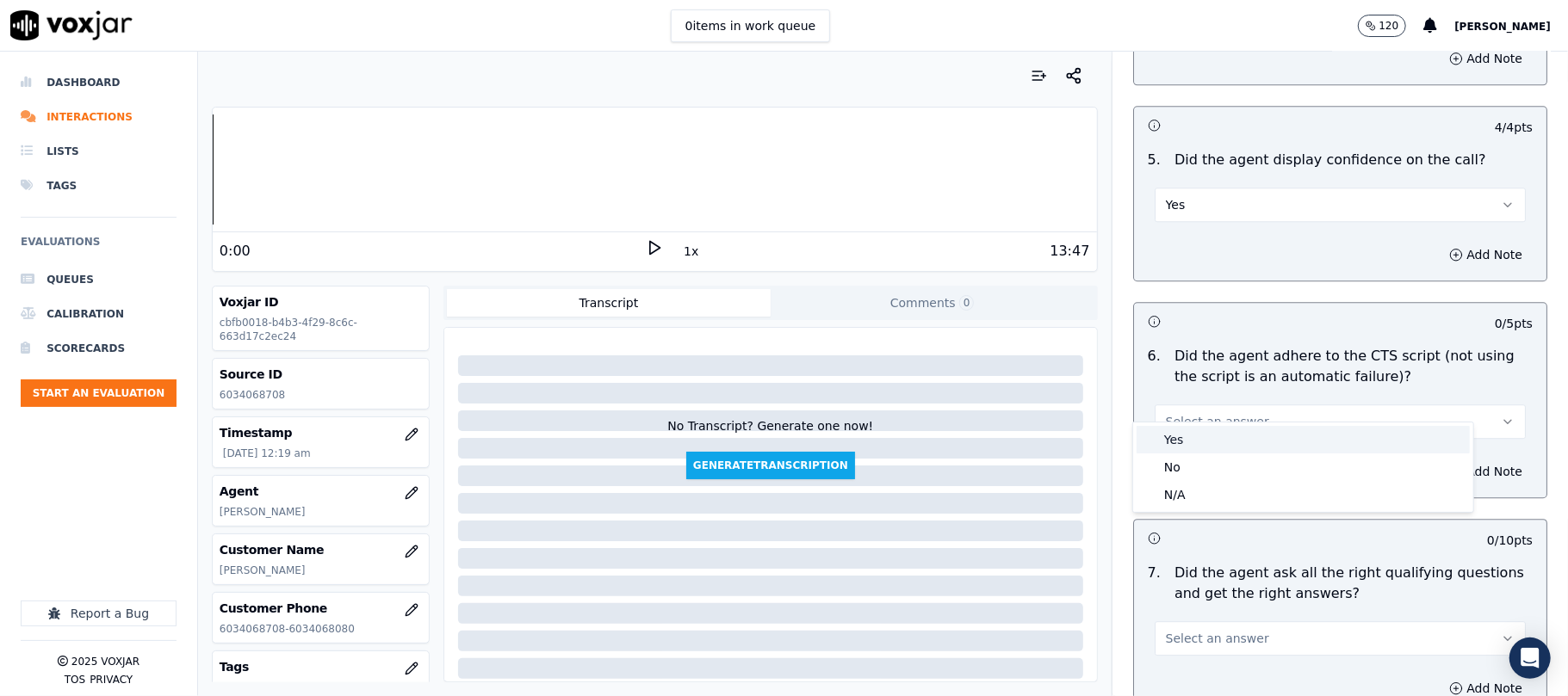
click at [1172, 439] on div "Yes" at bounding box center [1303, 439] width 333 height 28
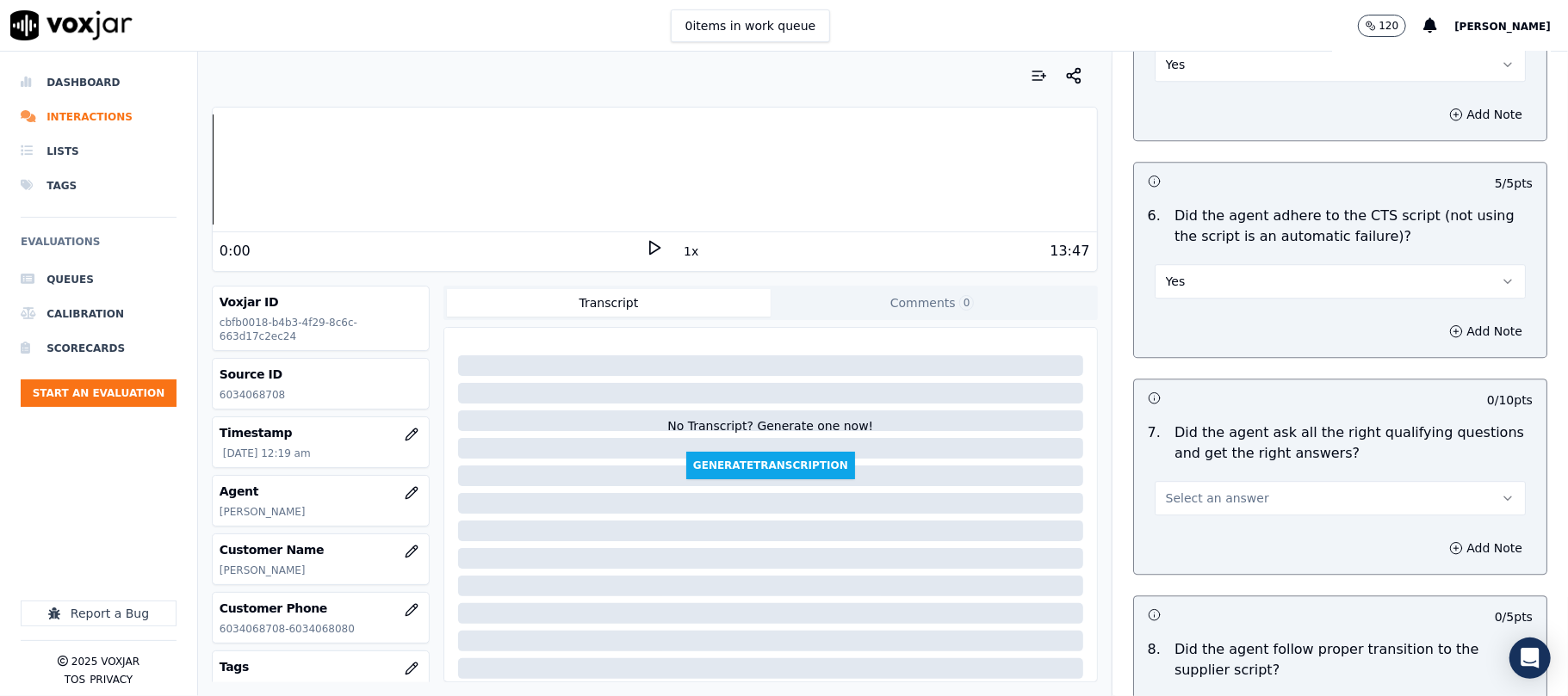
scroll to position [3442, 0]
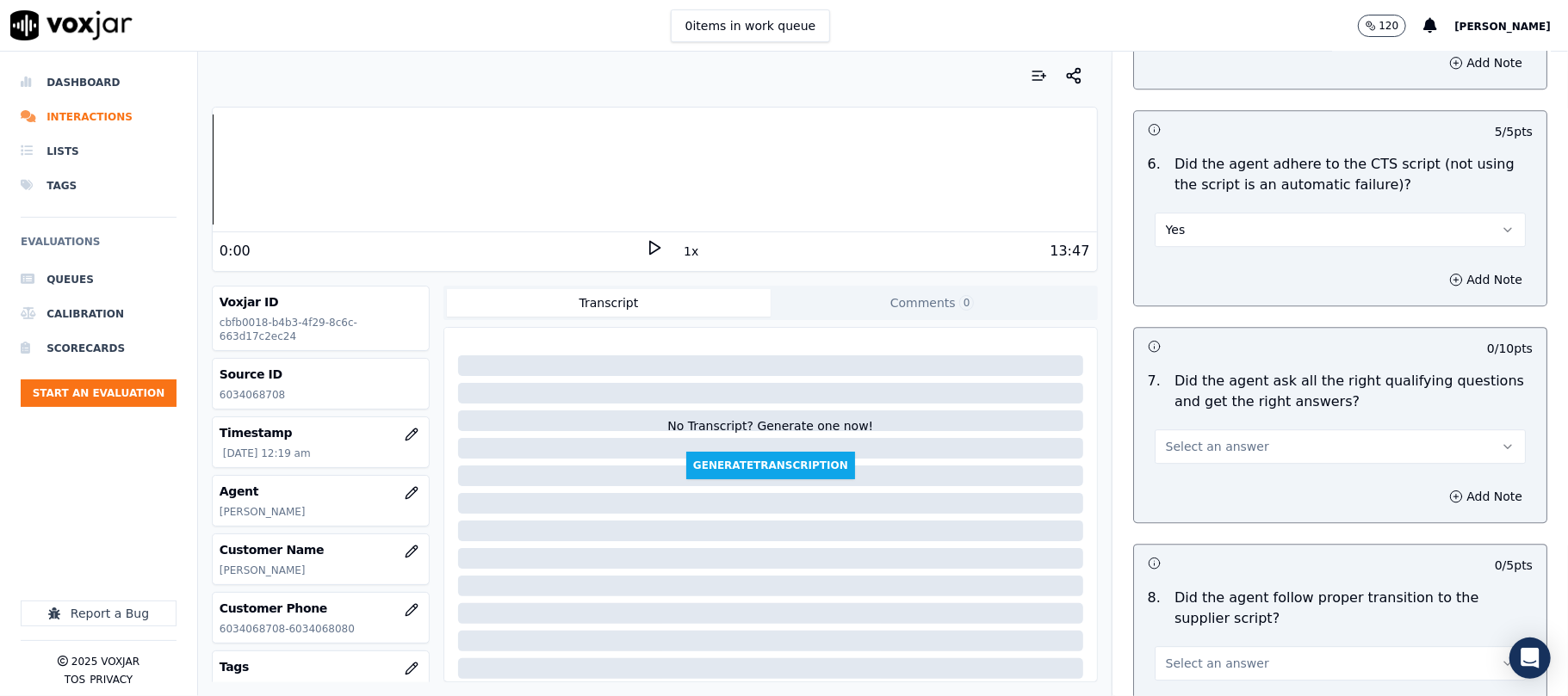
click at [1190, 438] on span "Select an answer" at bounding box center [1217, 446] width 103 height 17
click at [1189, 473] on div "Yes" at bounding box center [1303, 465] width 333 height 28
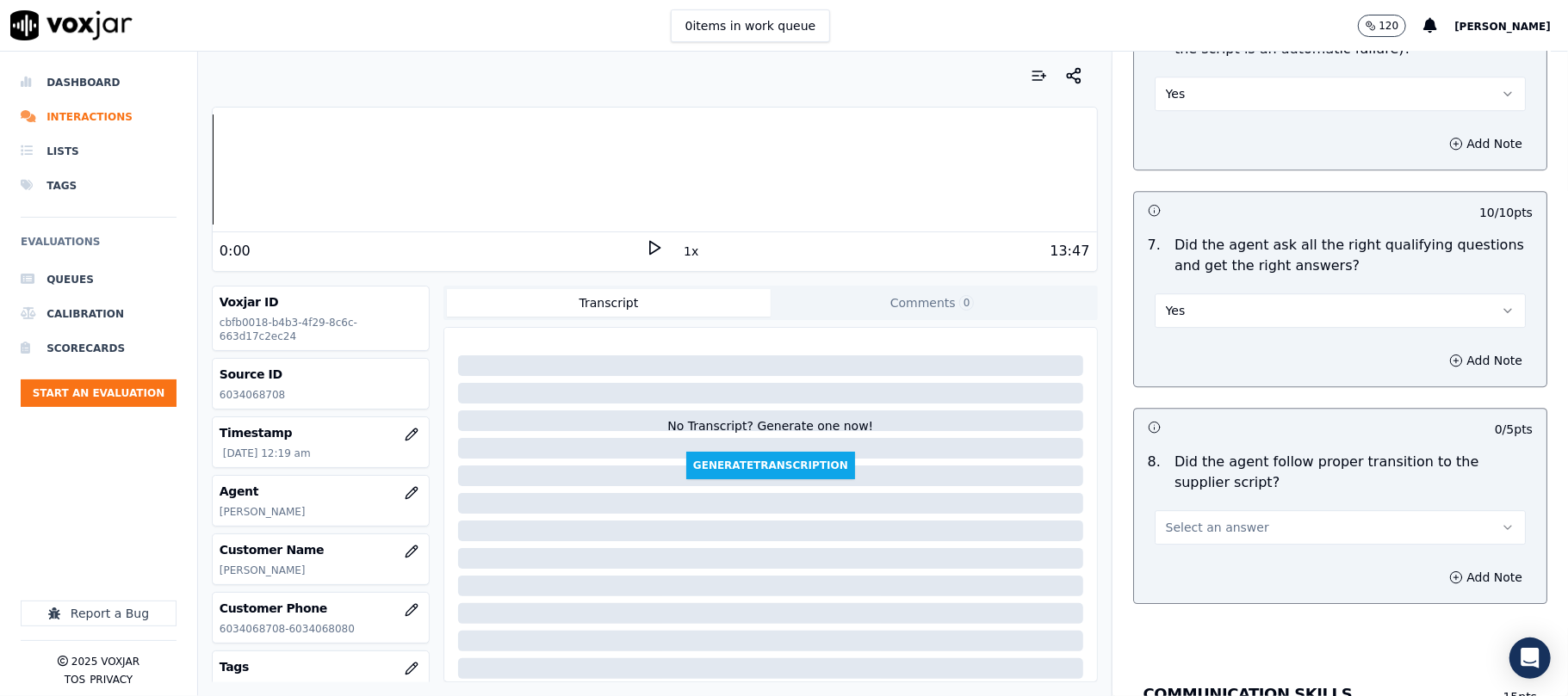
scroll to position [3632, 0]
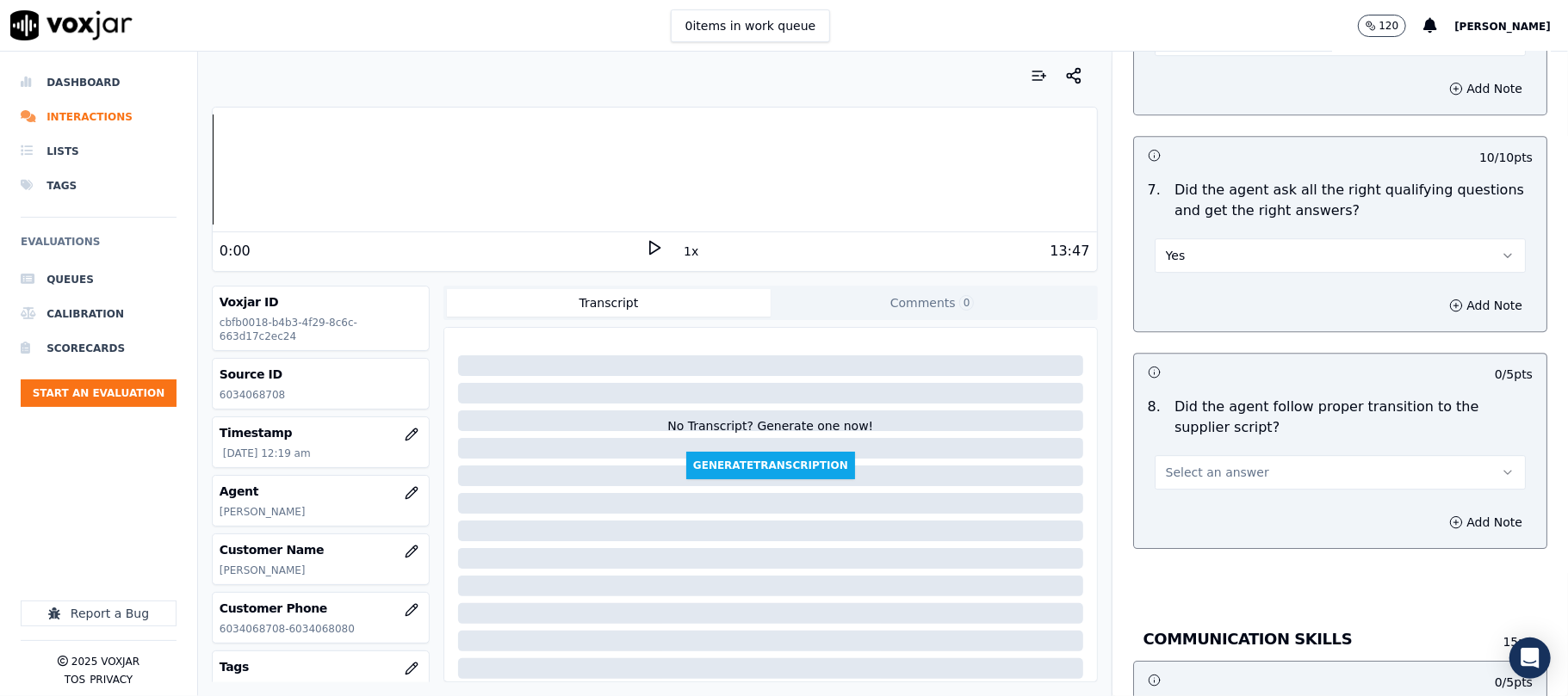
click at [1195, 467] on button "Select an answer" at bounding box center [1340, 472] width 371 height 34
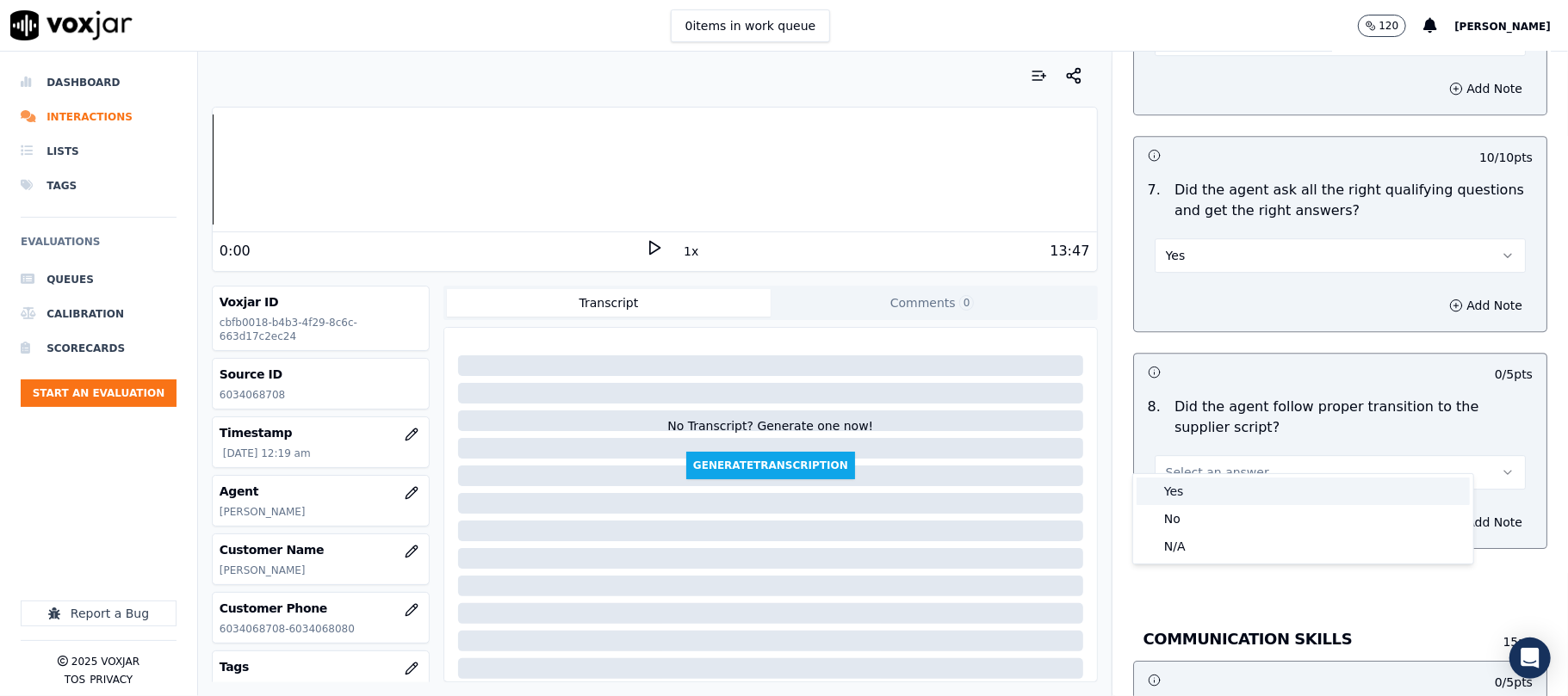
click at [1184, 499] on div "Yes" at bounding box center [1303, 490] width 333 height 28
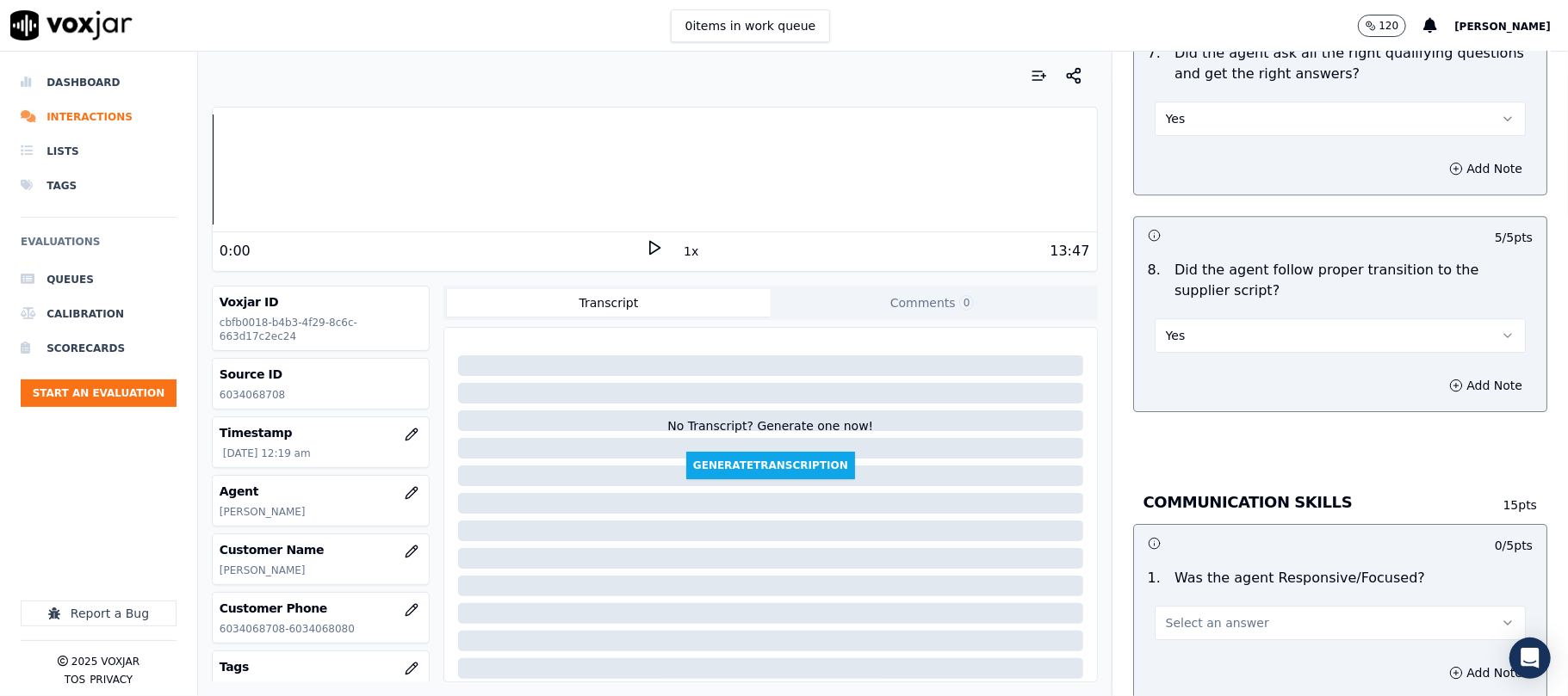
scroll to position [3823, 0]
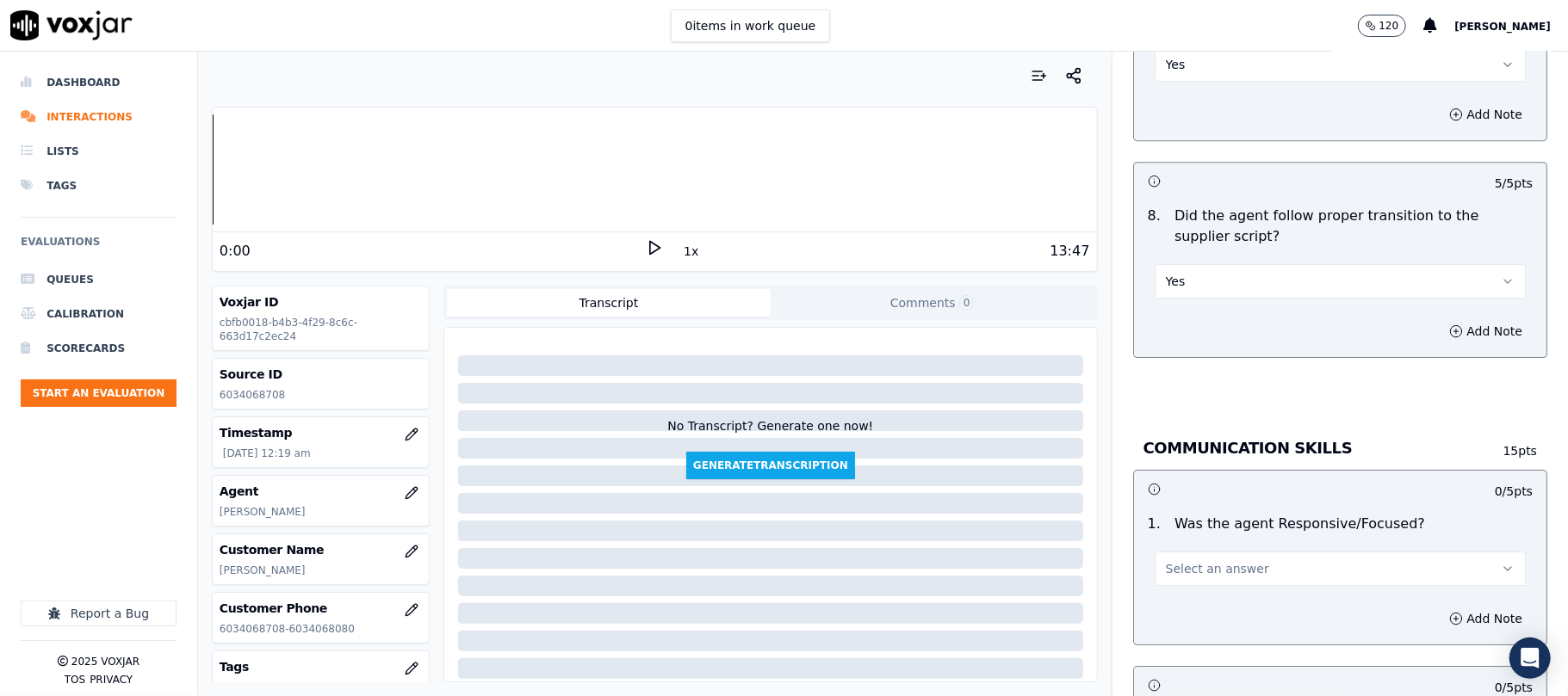
click at [1209, 560] on span "Select an answer" at bounding box center [1217, 569] width 103 height 17
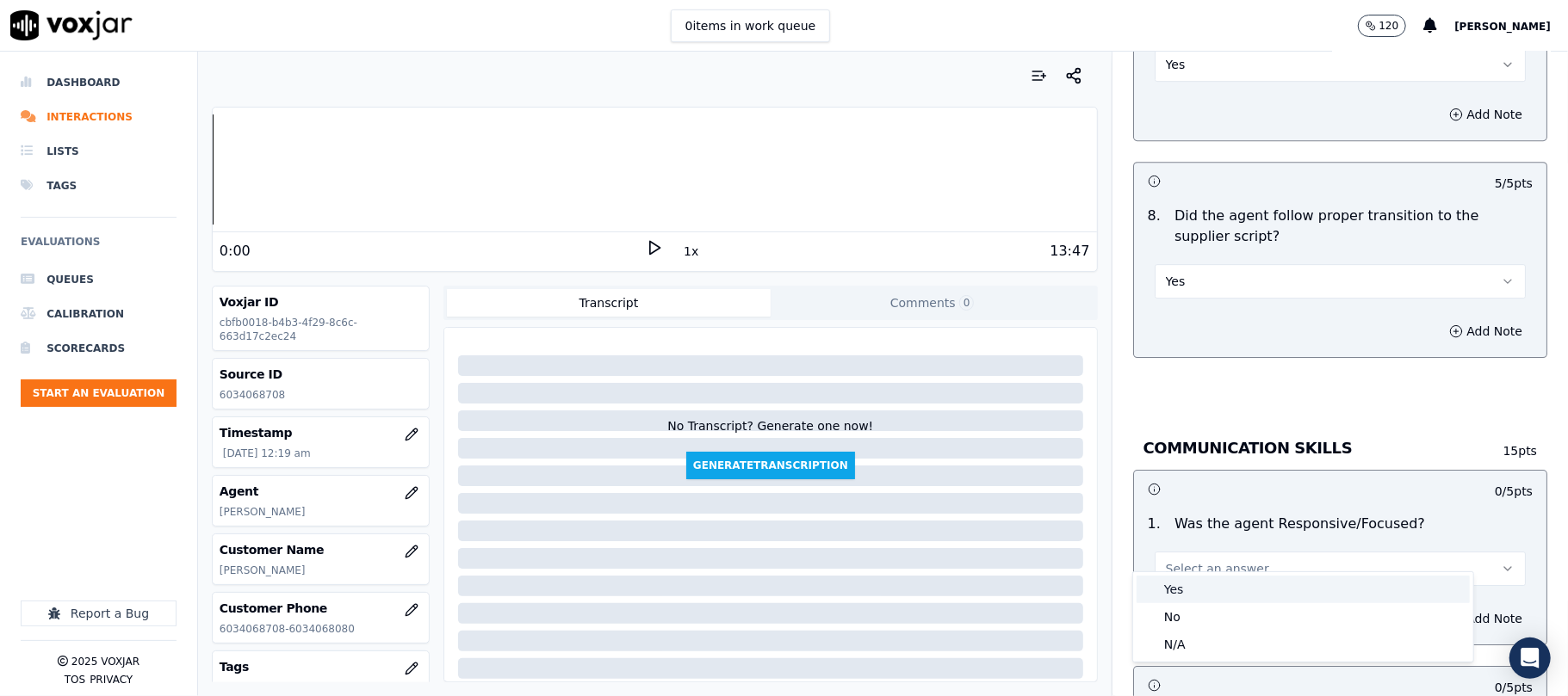
click at [1191, 606] on div "No" at bounding box center [1303, 617] width 333 height 28
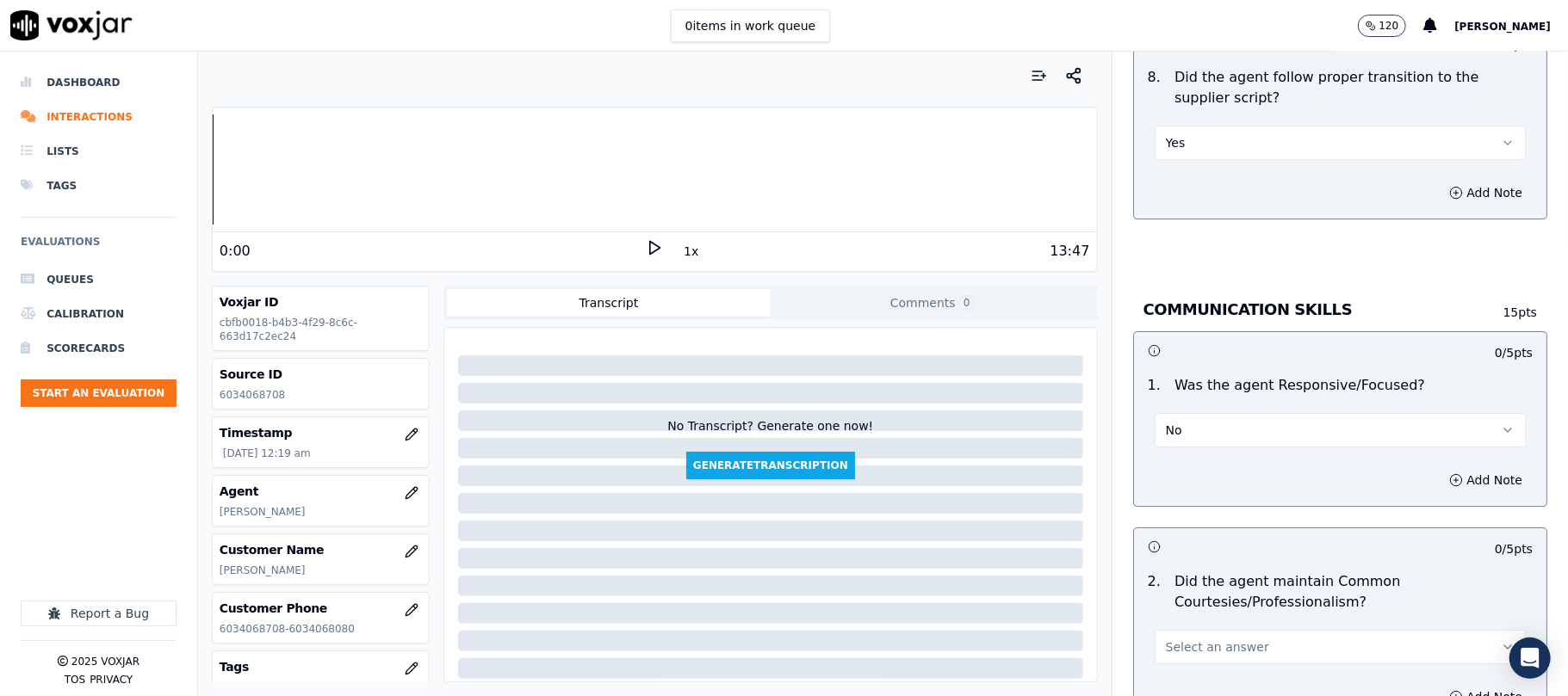
scroll to position [4014, 0]
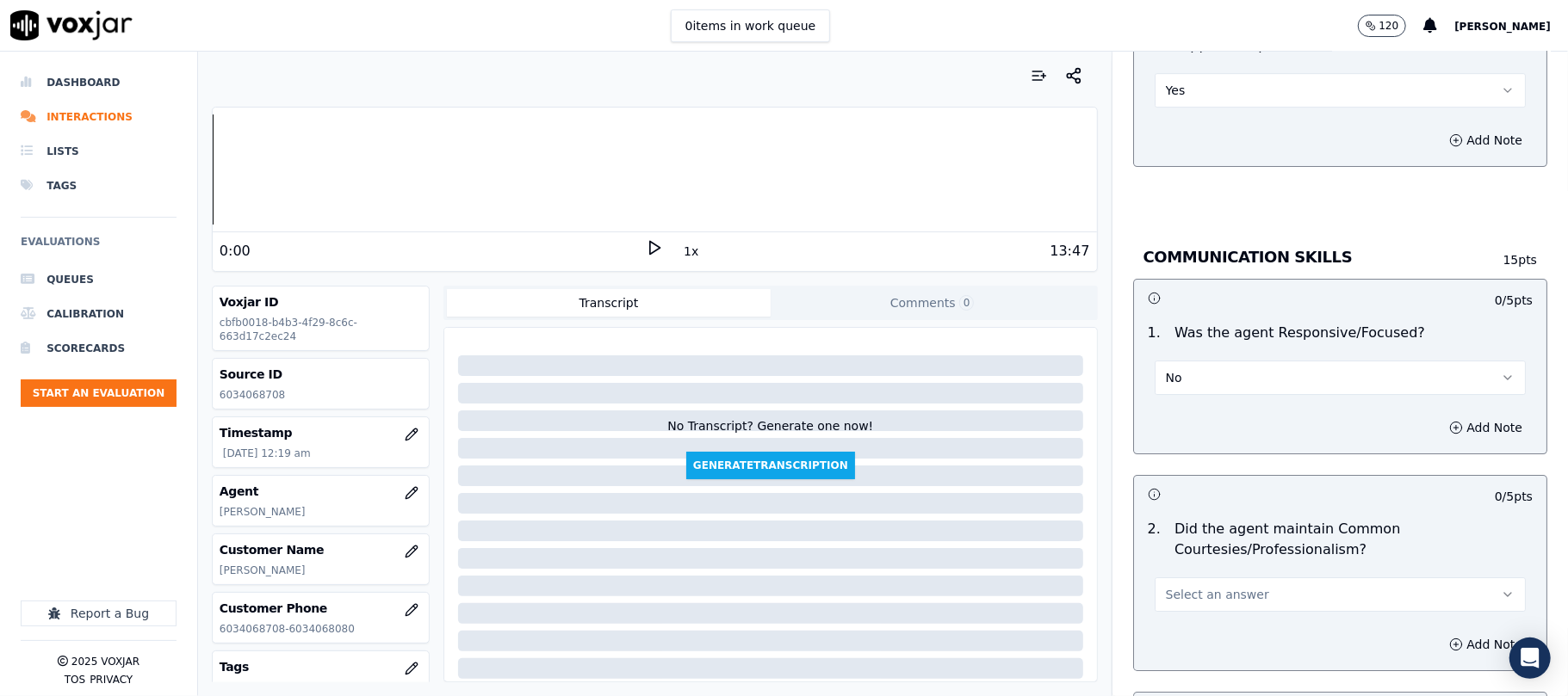
click at [1176, 361] on button "No" at bounding box center [1340, 378] width 371 height 34
click at [1186, 383] on div "Yes" at bounding box center [1303, 397] width 333 height 28
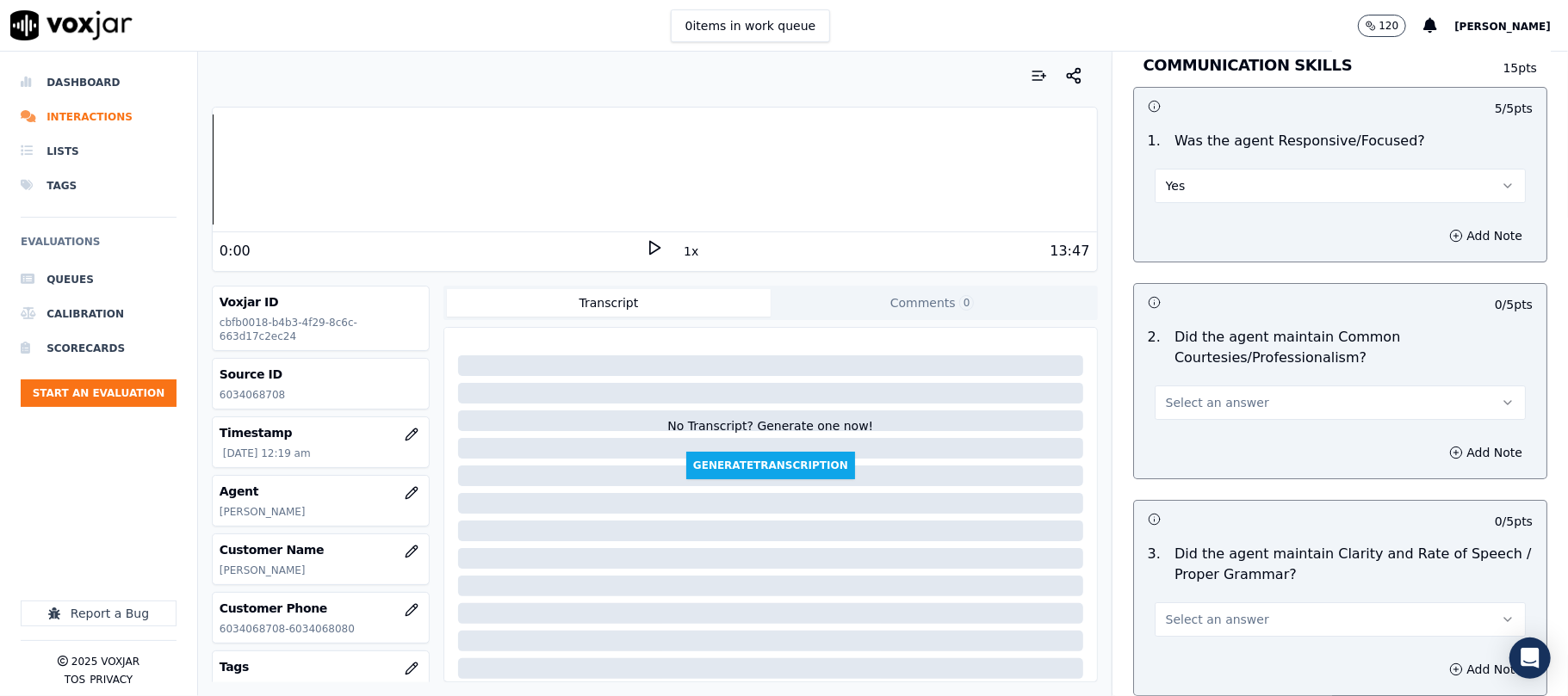
click at [1193, 394] on button "Select an answer" at bounding box center [1340, 402] width 371 height 34
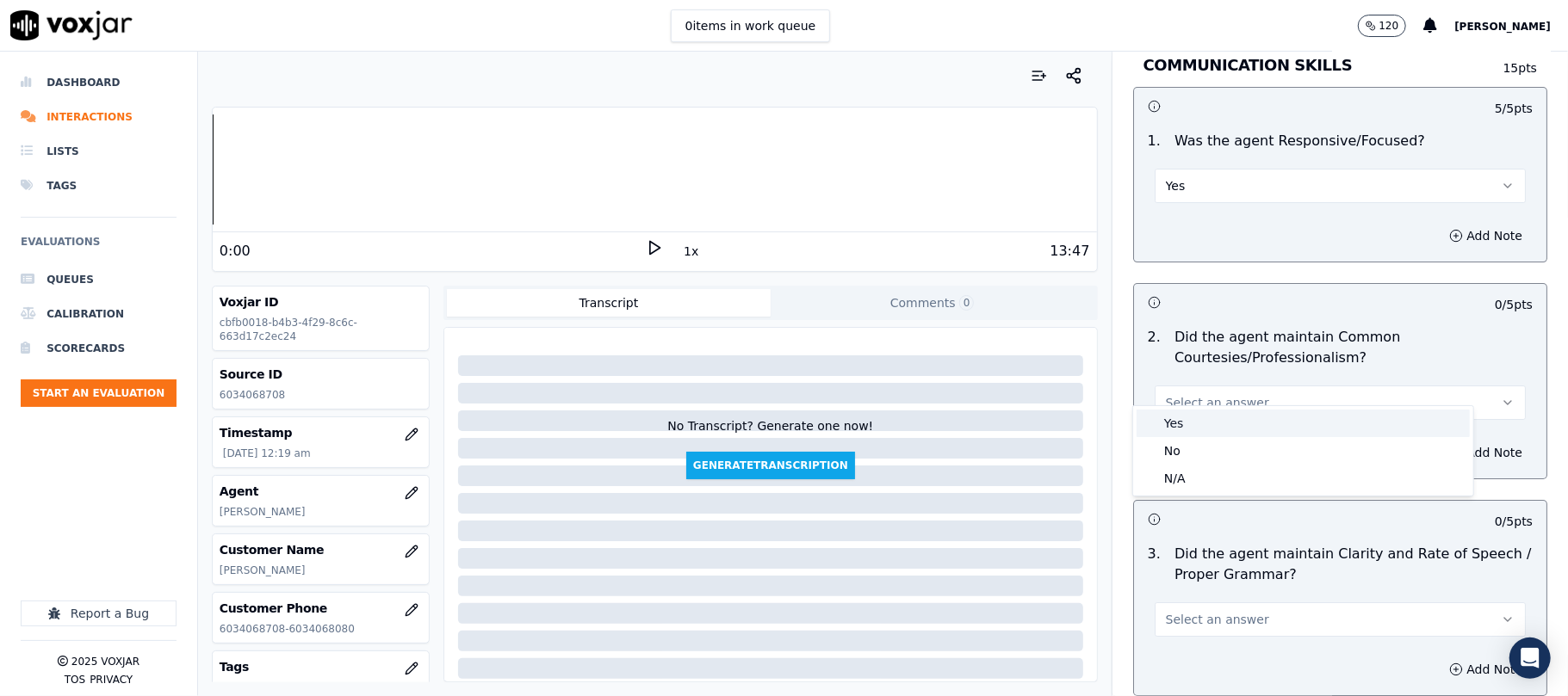
click at [1180, 431] on div "Yes" at bounding box center [1303, 423] width 333 height 28
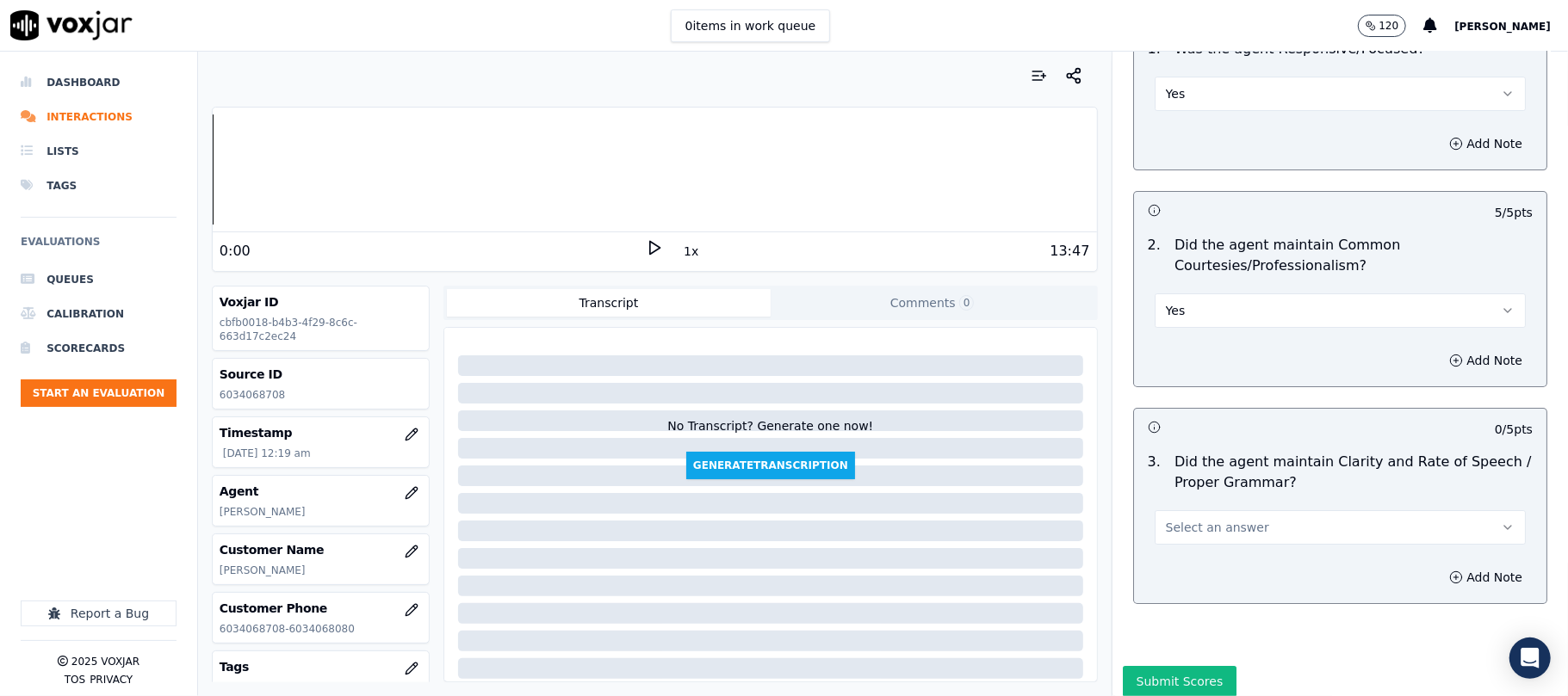
scroll to position [4344, 0]
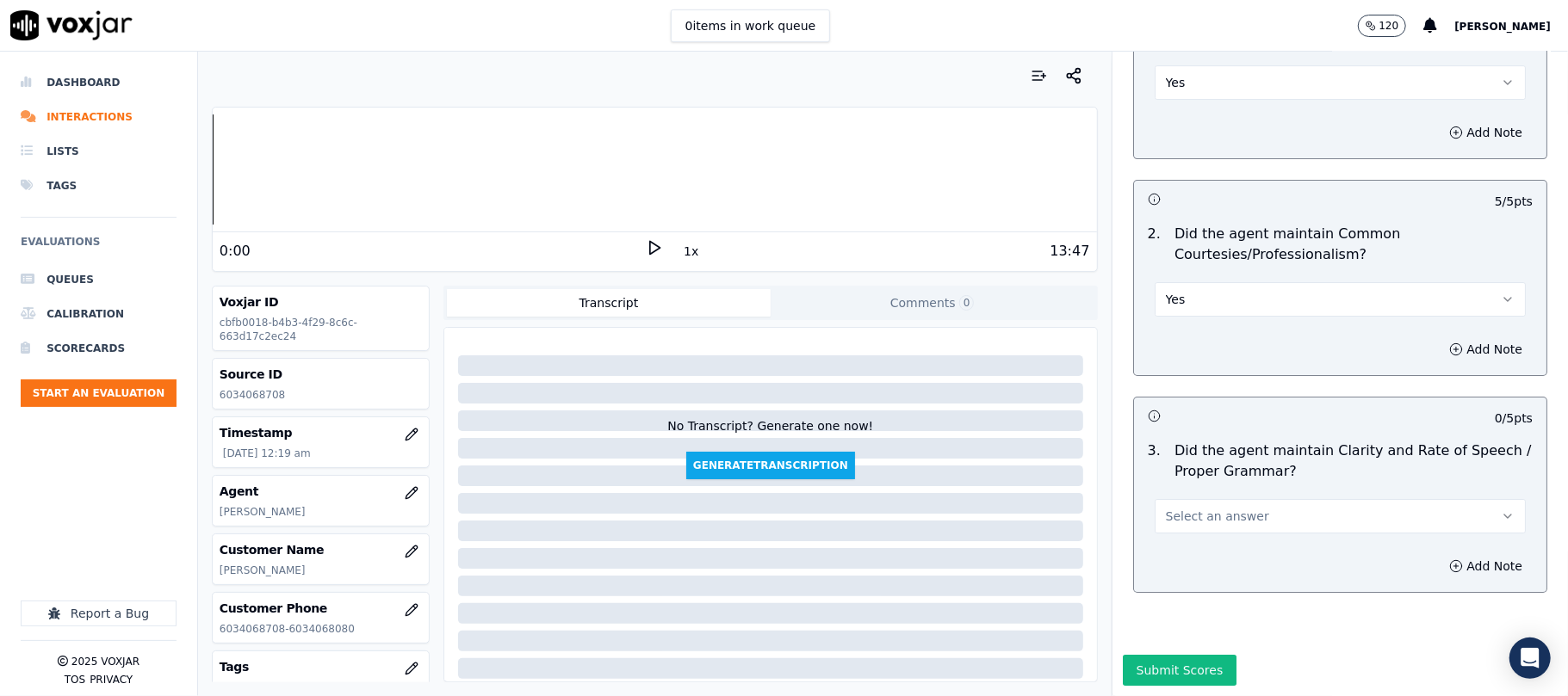
click at [1179, 508] on span "Select an answer" at bounding box center [1217, 516] width 103 height 17
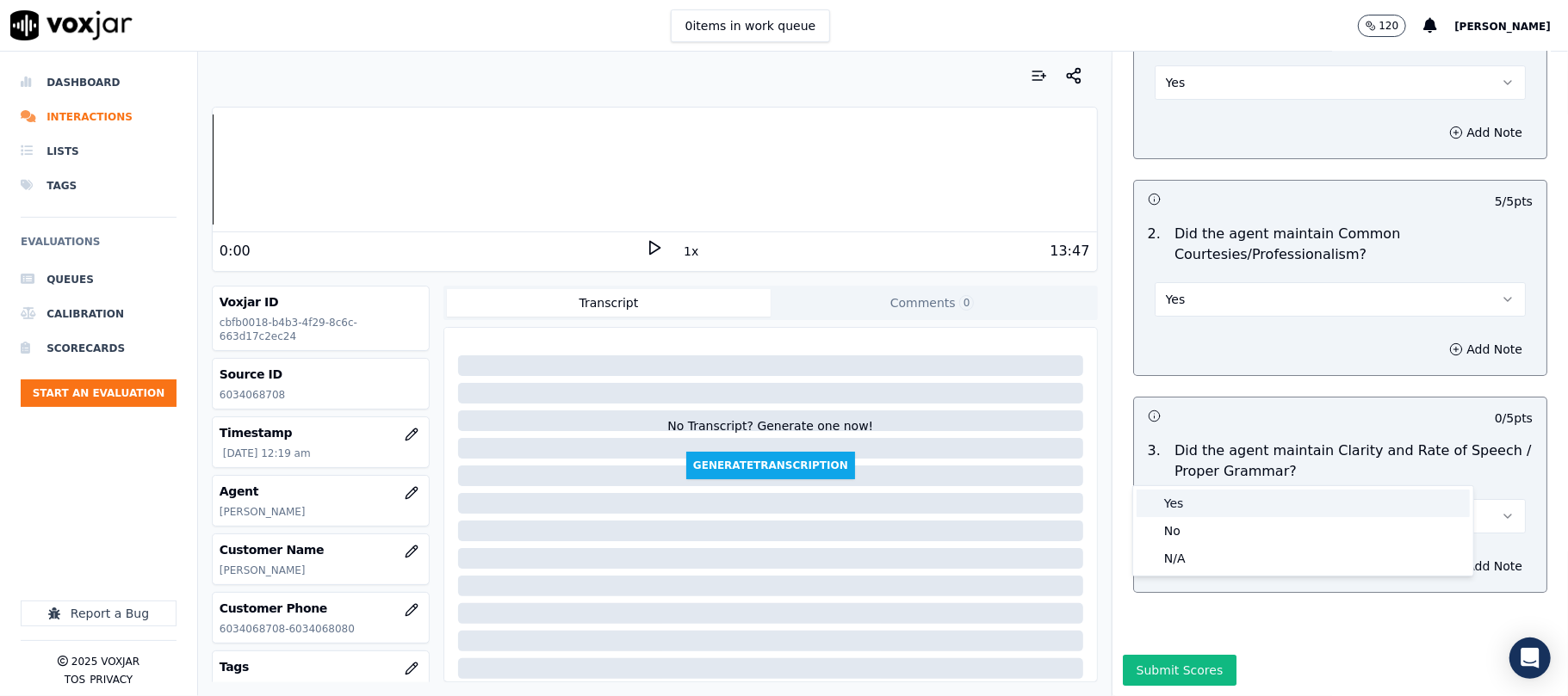
click at [1162, 499] on div "Yes" at bounding box center [1303, 503] width 333 height 28
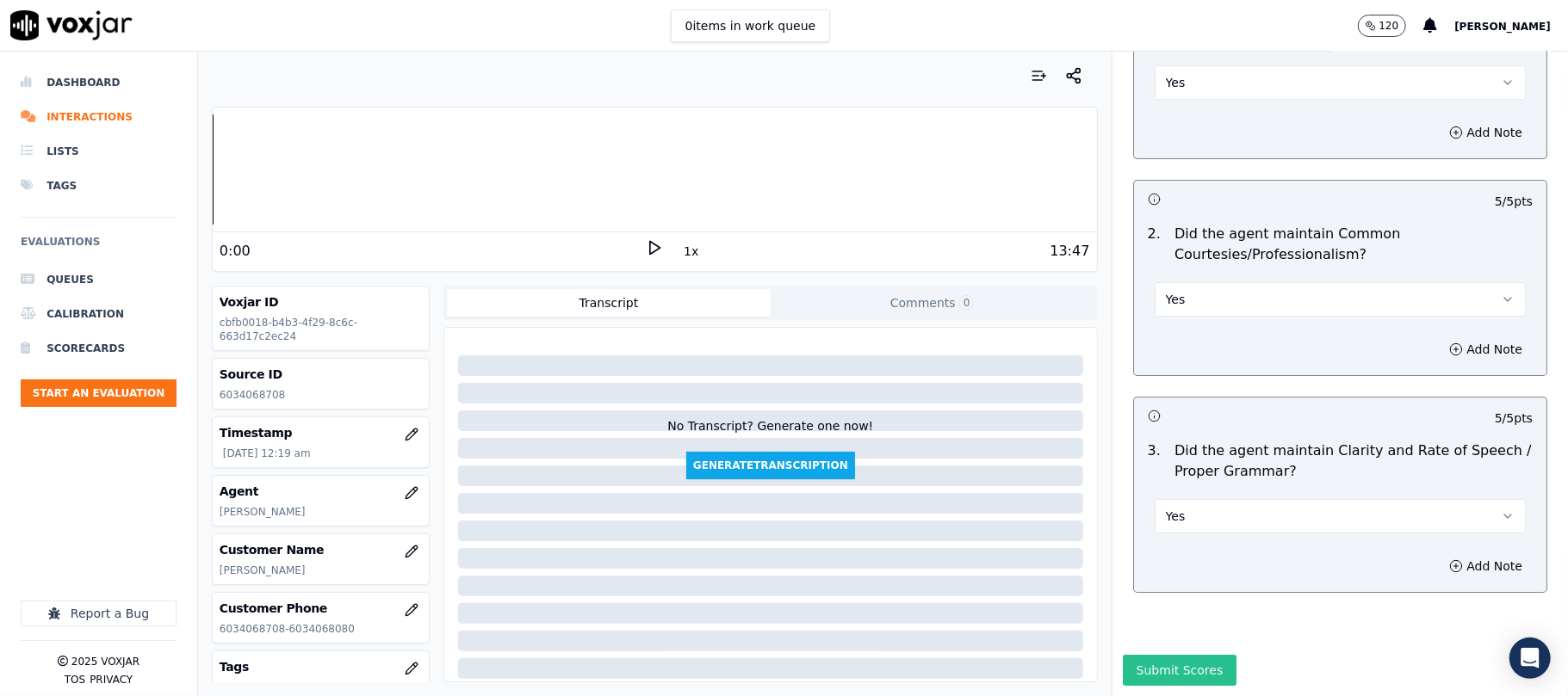
click at [1140, 655] on button "Submit Scores" at bounding box center [1180, 670] width 115 height 31
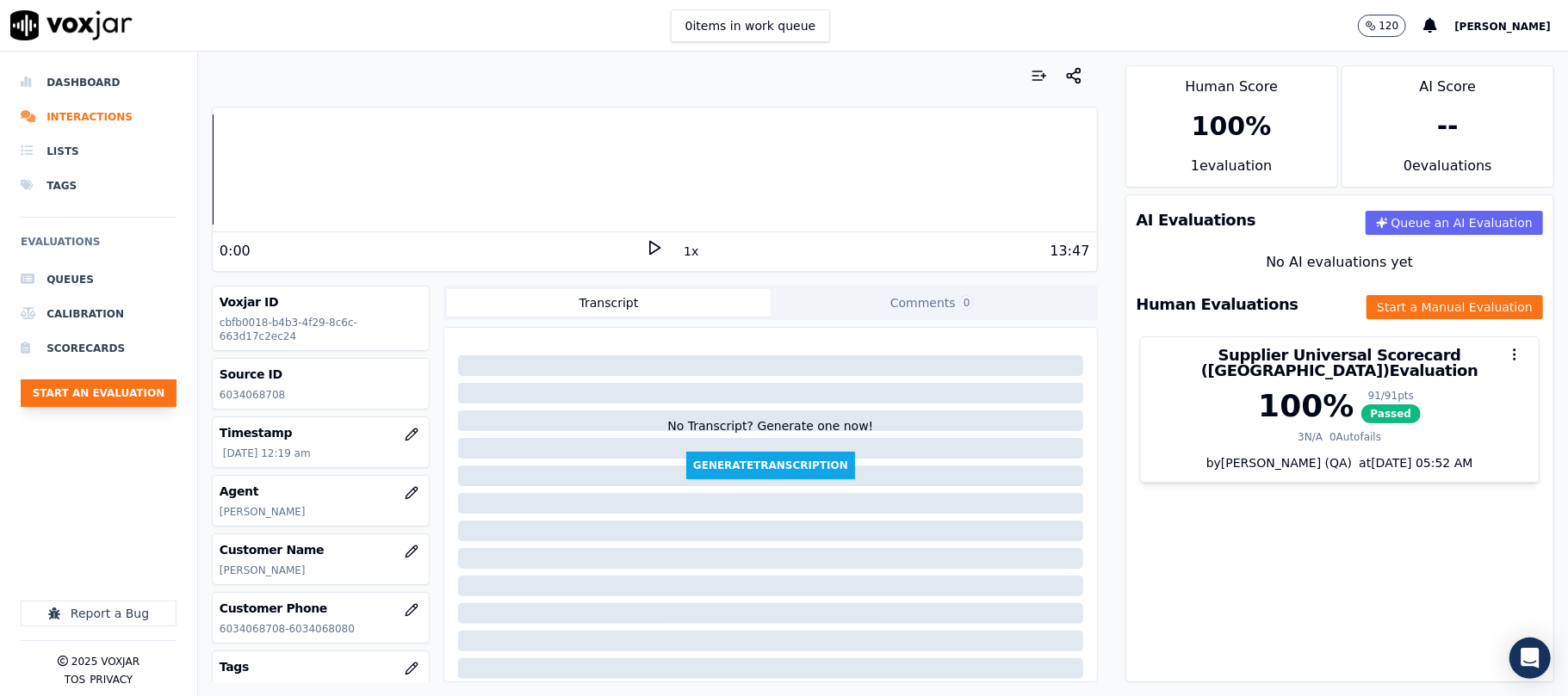
click at [128, 397] on button "Start an Evaluation" at bounding box center [99, 393] width 156 height 28
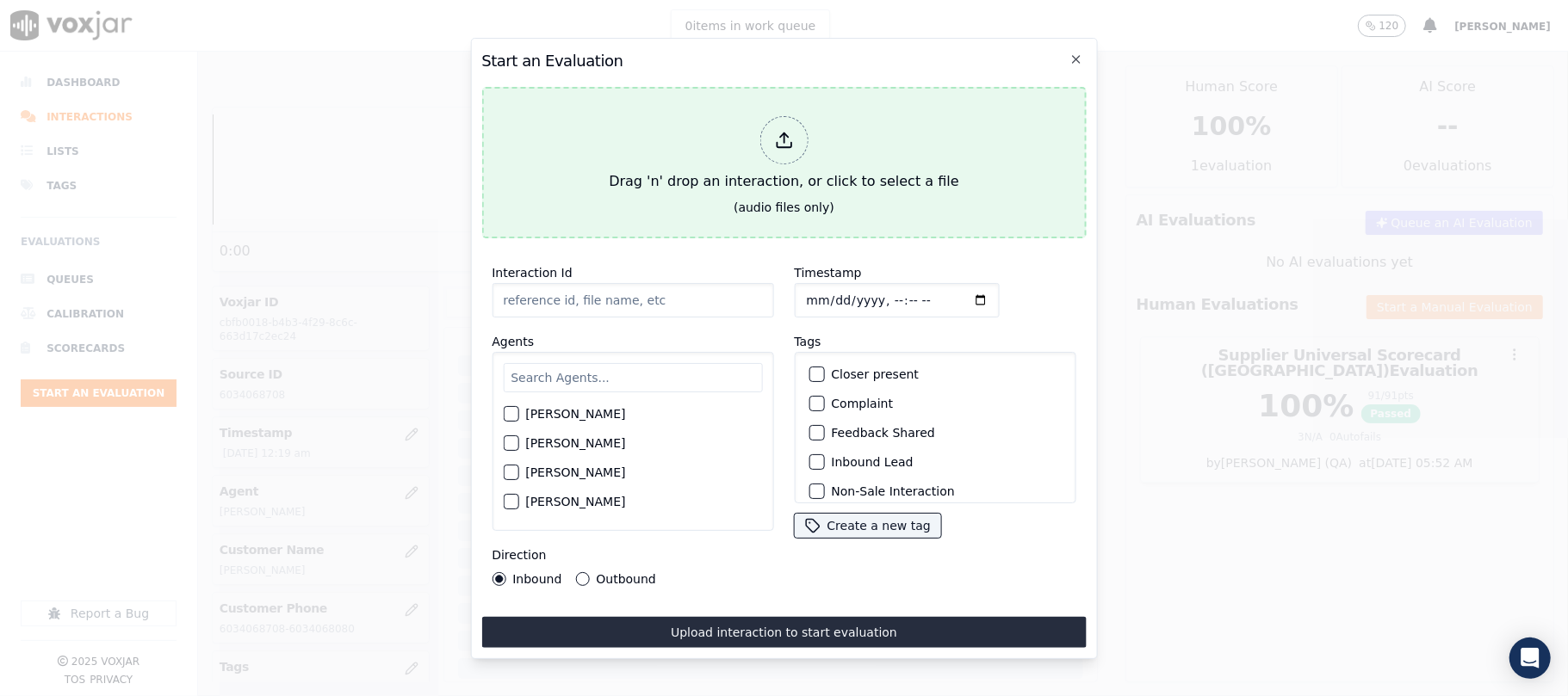
click at [837, 114] on div "Drag 'n' drop an interaction, or click to select a file" at bounding box center [784, 154] width 364 height 90
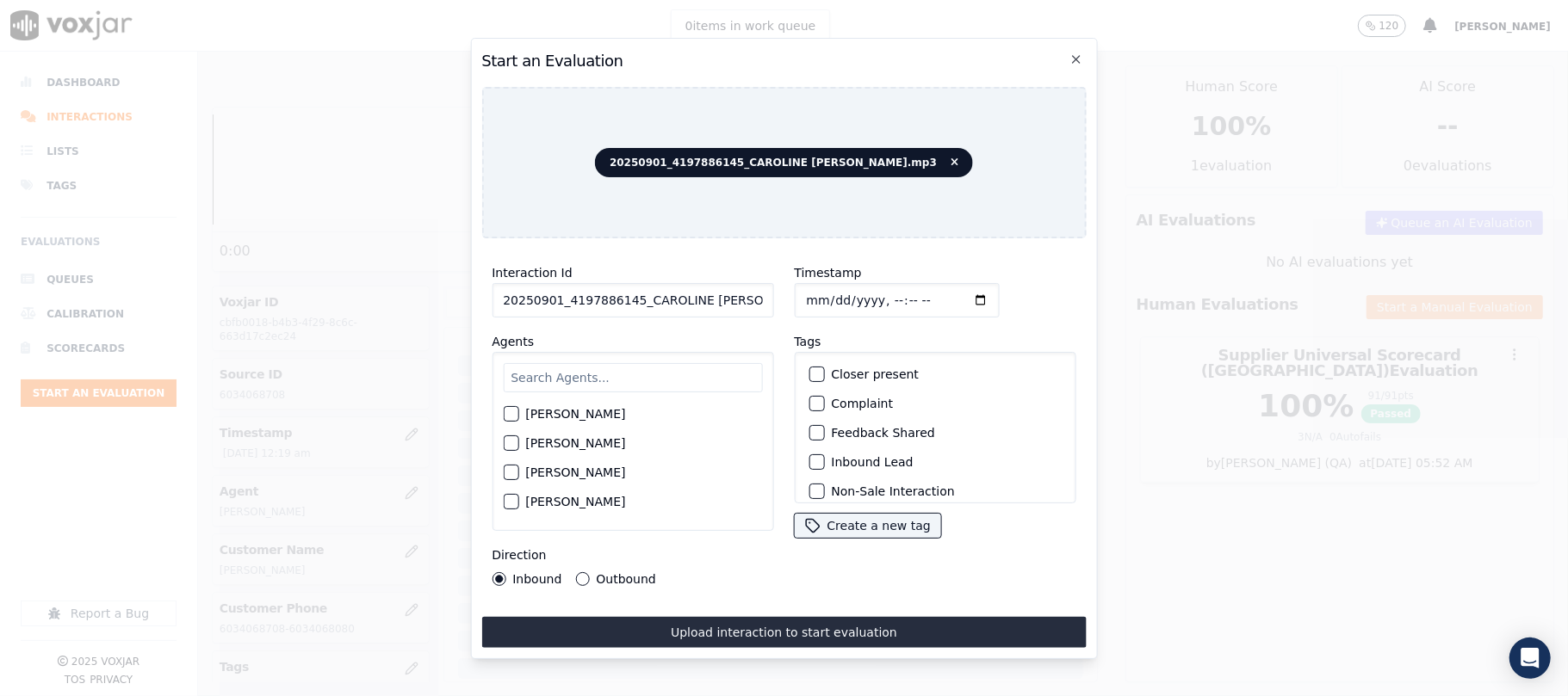
click at [589, 316] on div "Interaction Id 20250901_4197886145_CAROLINE [PERSON_NAME].mp3 Agents [PERSON_NA…" at bounding box center [632, 424] width 302 height 344
click at [603, 300] on input "20250901_4197886145_CAROLINE [PERSON_NAME].mp3" at bounding box center [632, 300] width 281 height 34
paste input "4197886145"
type input "4197886145"
click at [823, 293] on input "Timestamp" at bounding box center [896, 300] width 205 height 34
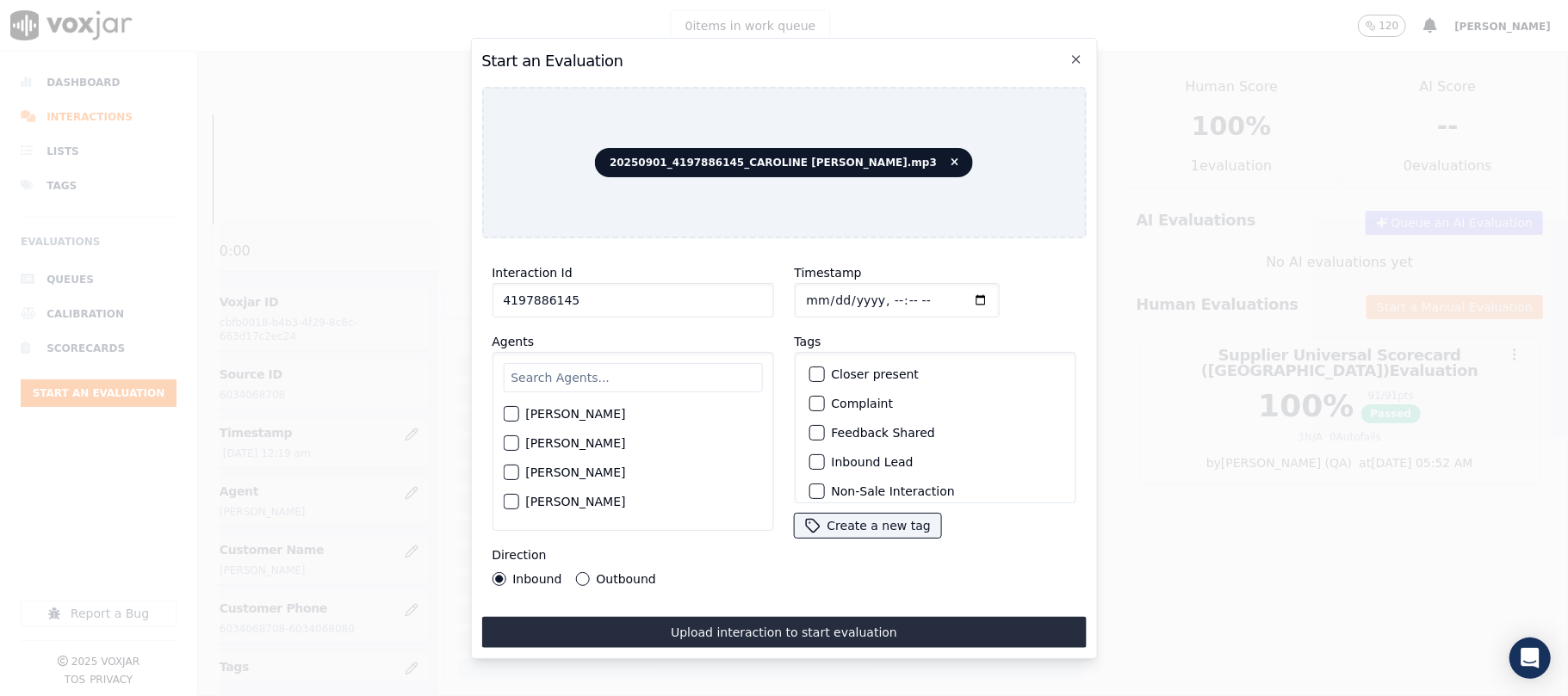
type input "[DATE]T00:22"
click at [604, 363] on input "text" at bounding box center [632, 378] width 259 height 30
type input "[PERSON_NAME]"
click at [615, 413] on label "[PERSON_NAME]" at bounding box center [575, 419] width 99 height 12
click at [519, 411] on button "[PERSON_NAME]" at bounding box center [511, 419] width 15 height 15
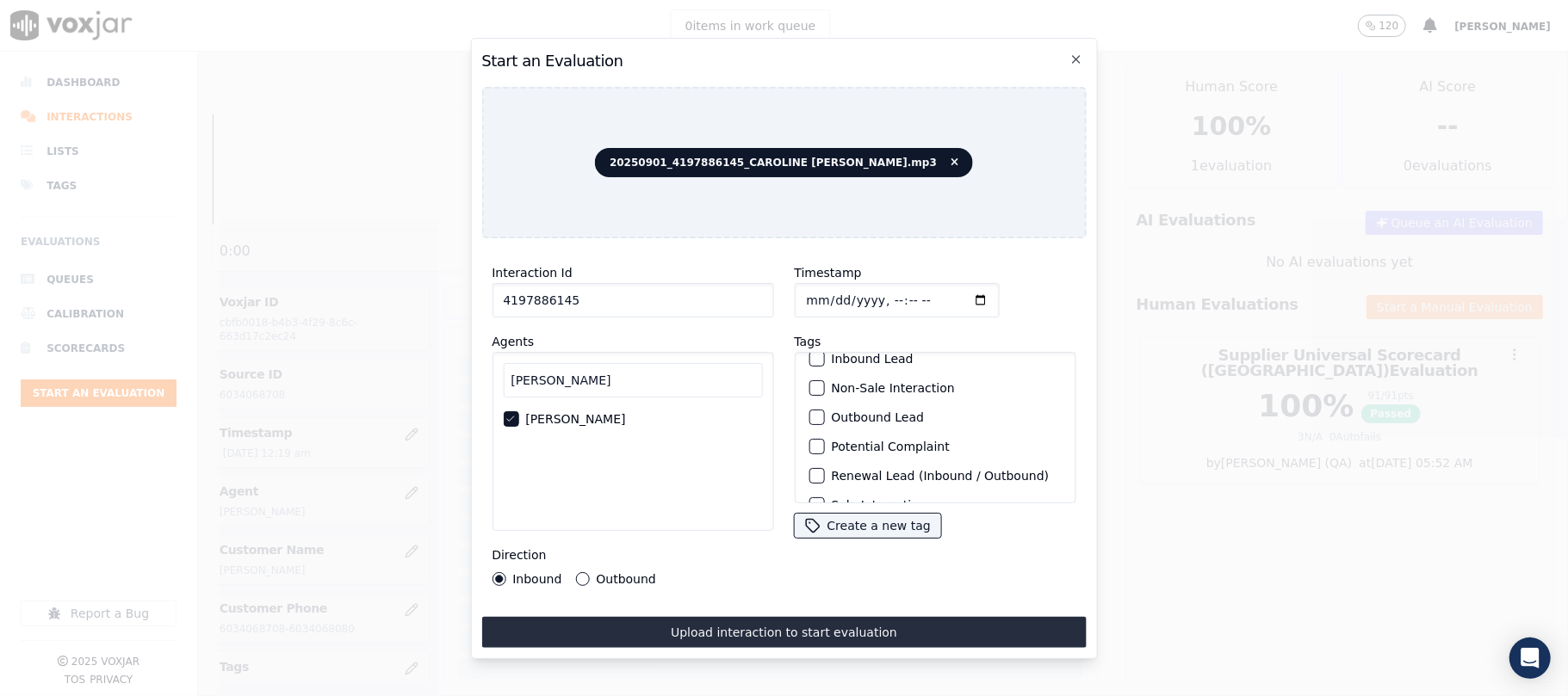
scroll to position [150, 0]
click at [886, 475] on label "Sale Interaction" at bounding box center [877, 481] width 95 height 12
click at [824, 473] on button "Sale Interaction" at bounding box center [816, 481] width 15 height 15
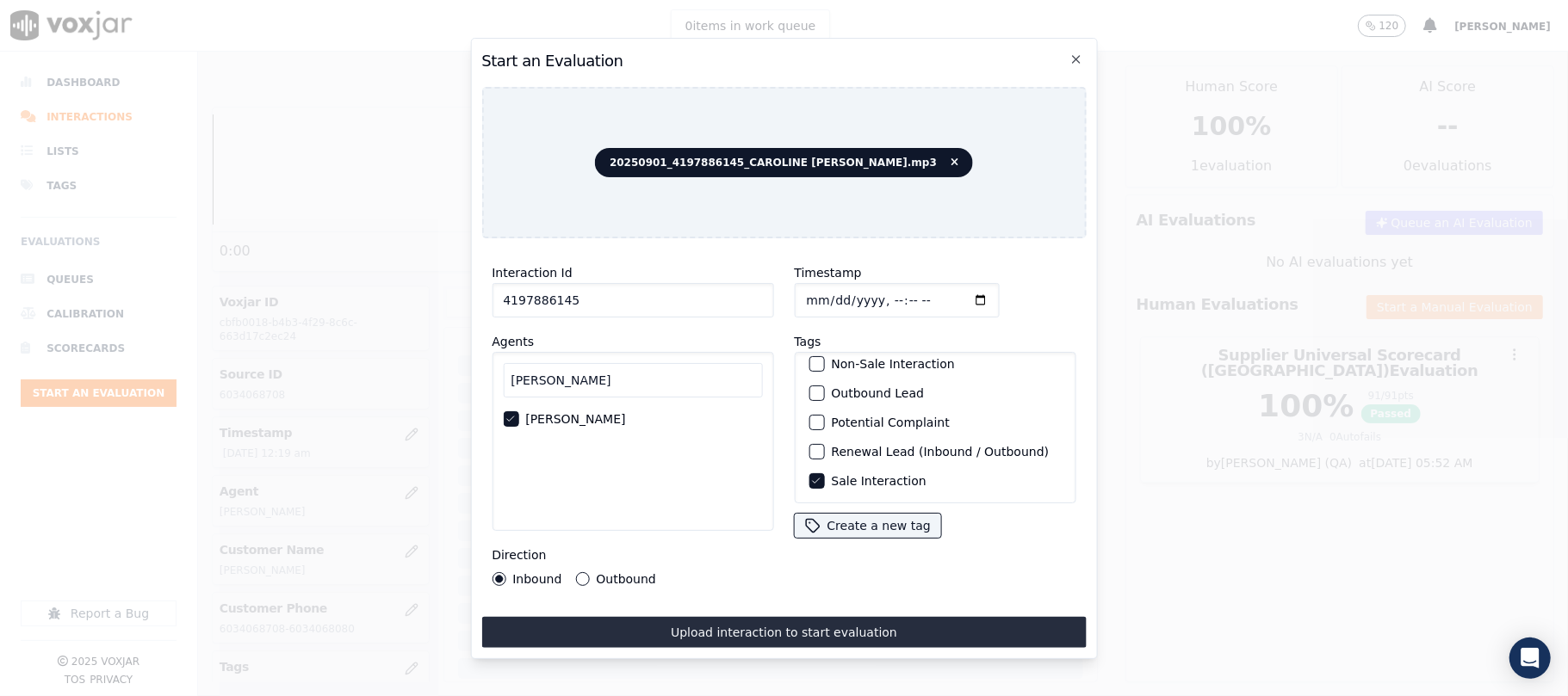
click at [634, 573] on label "Outbound" at bounding box center [626, 578] width 59 height 12
click at [589, 572] on button "Outbound" at bounding box center [582, 578] width 13 height 13
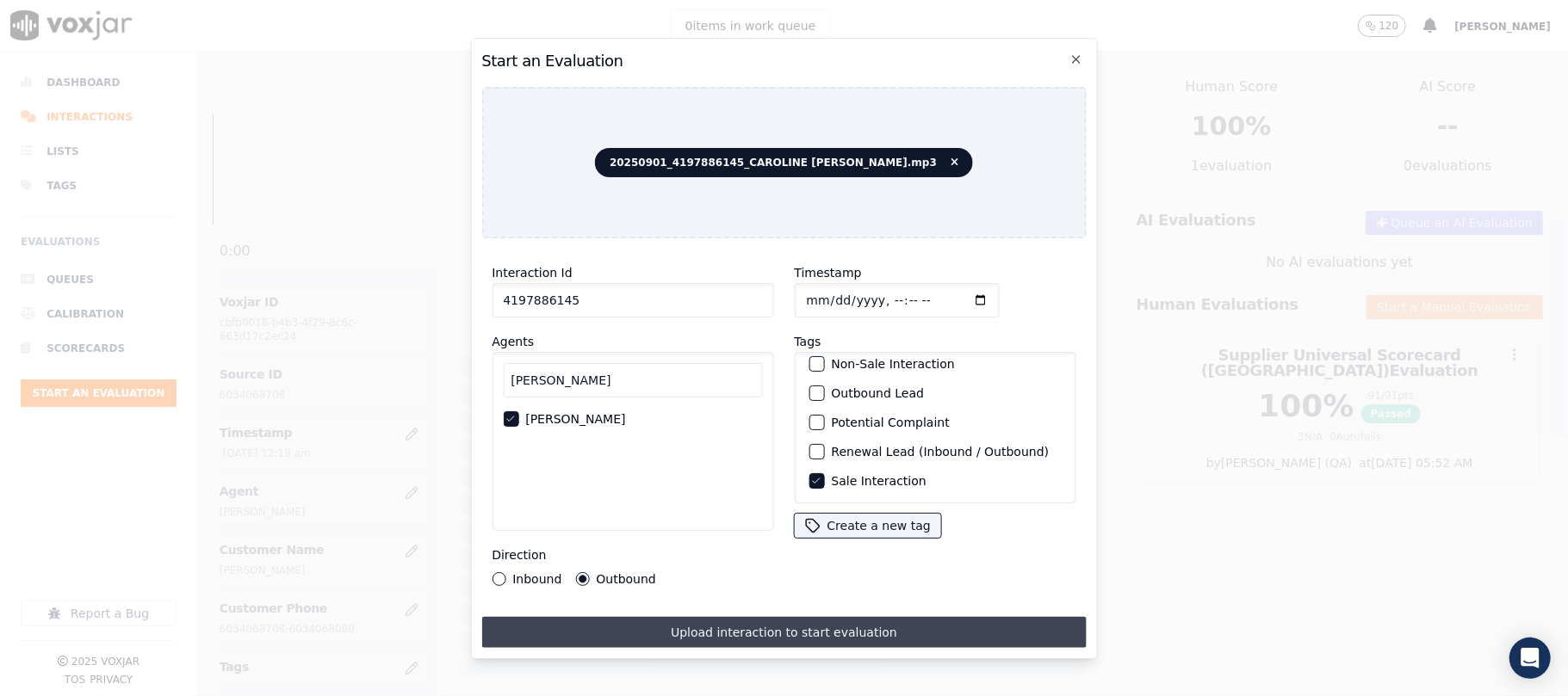
click at [678, 617] on button "Upload interaction to start evaluation" at bounding box center [784, 632] width 605 height 31
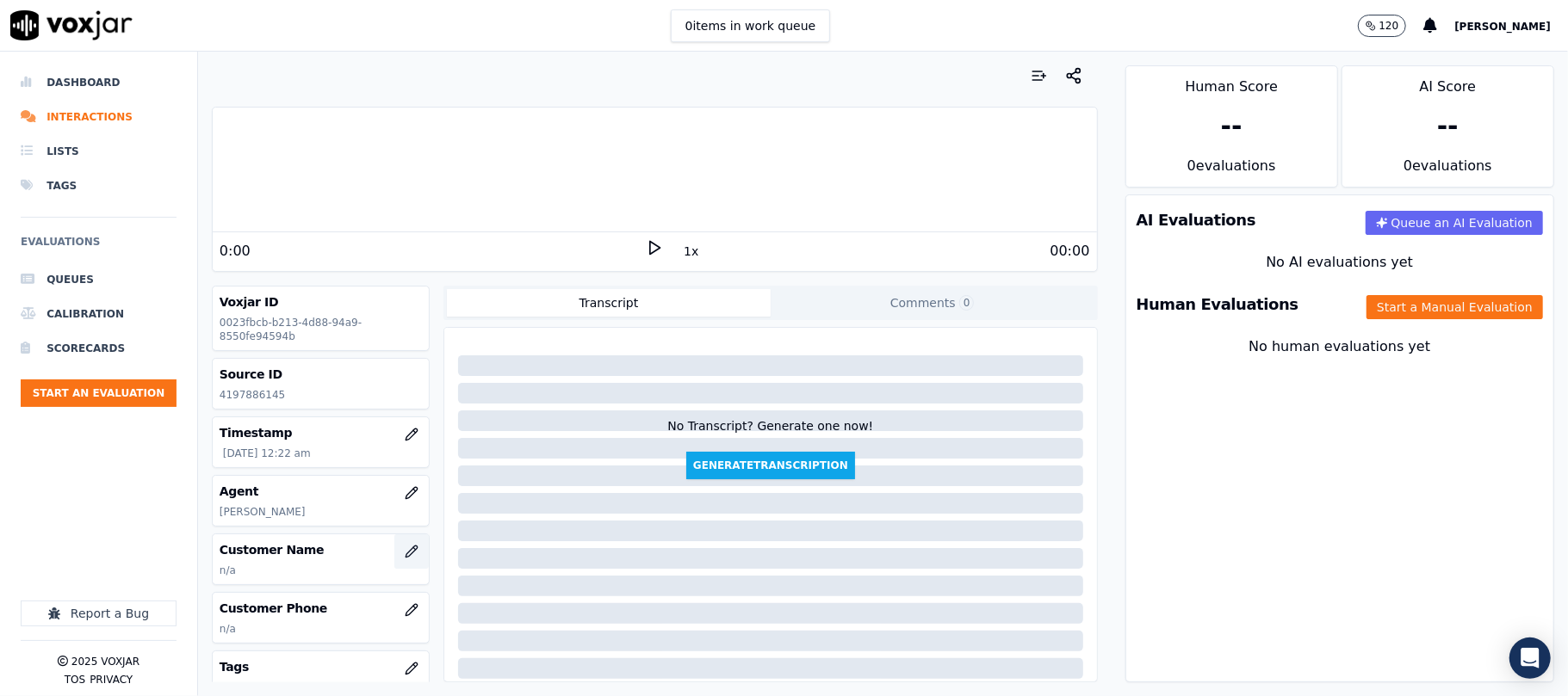
click at [405, 552] on icon "button" at bounding box center [411, 552] width 13 height 13
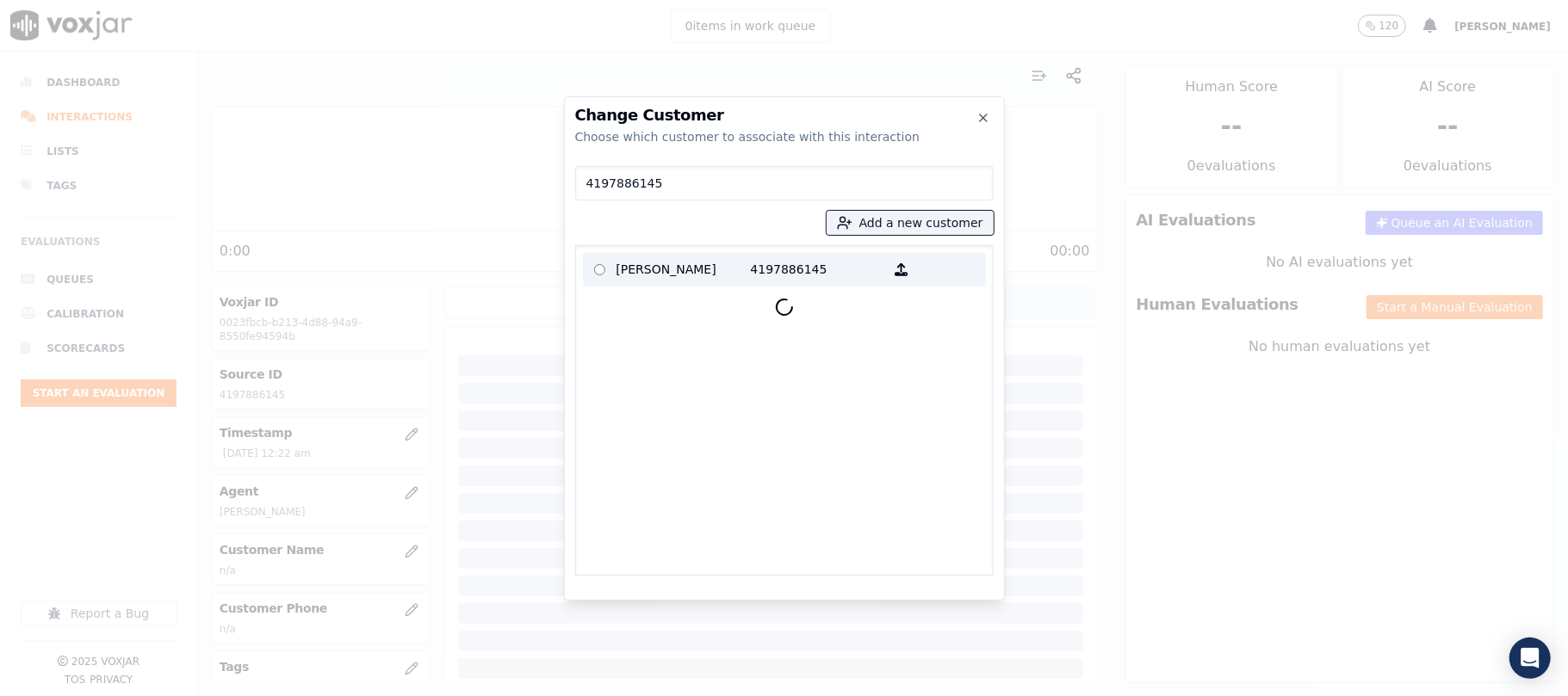
type input "4197886145"
click at [693, 270] on p "[PERSON_NAME]" at bounding box center [683, 270] width 134 height 27
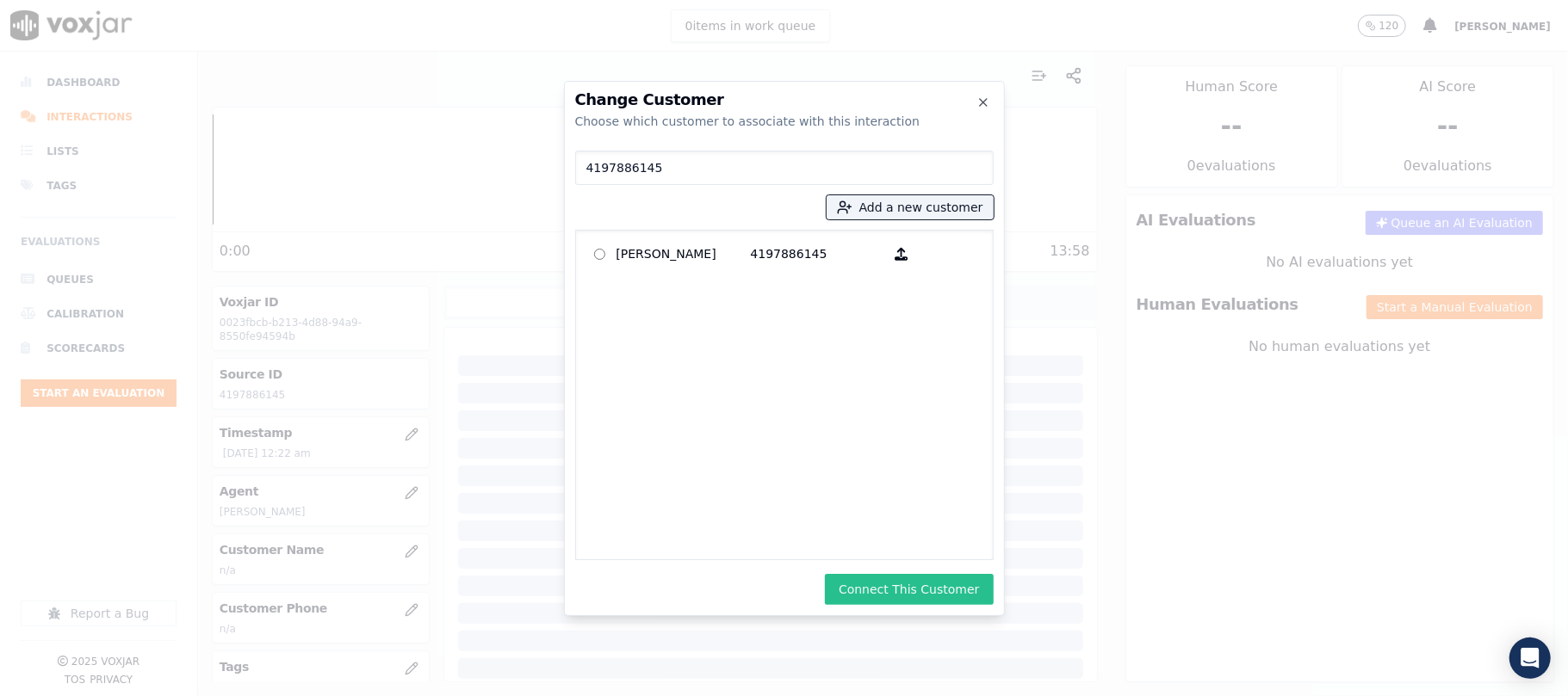
click at [882, 581] on button "Connect This Customer" at bounding box center [908, 589] width 167 height 31
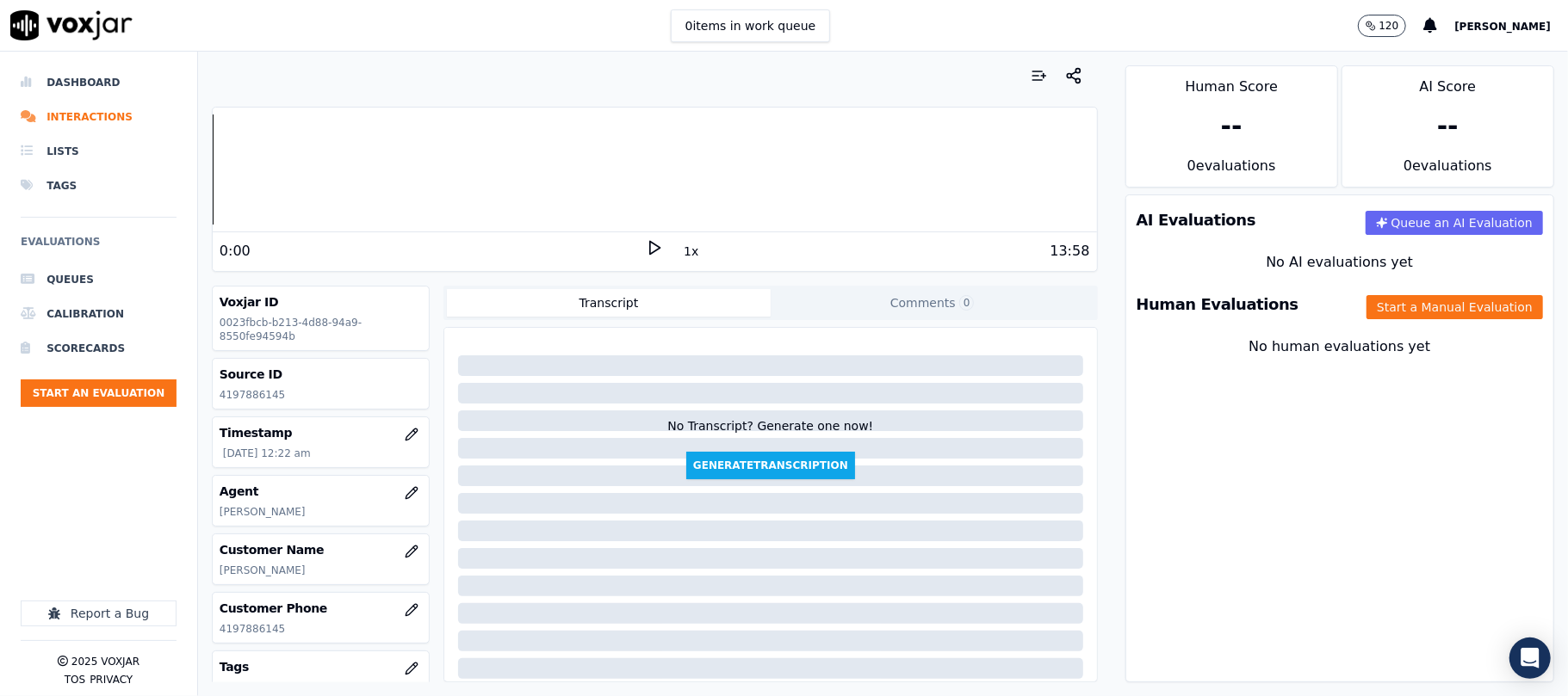
click at [1395, 294] on div "Human Evaluations Start a Manual Evaluation" at bounding box center [1339, 304] width 427 height 50
click at [1366, 312] on button "Start a Manual Evaluation" at bounding box center [1454, 307] width 176 height 24
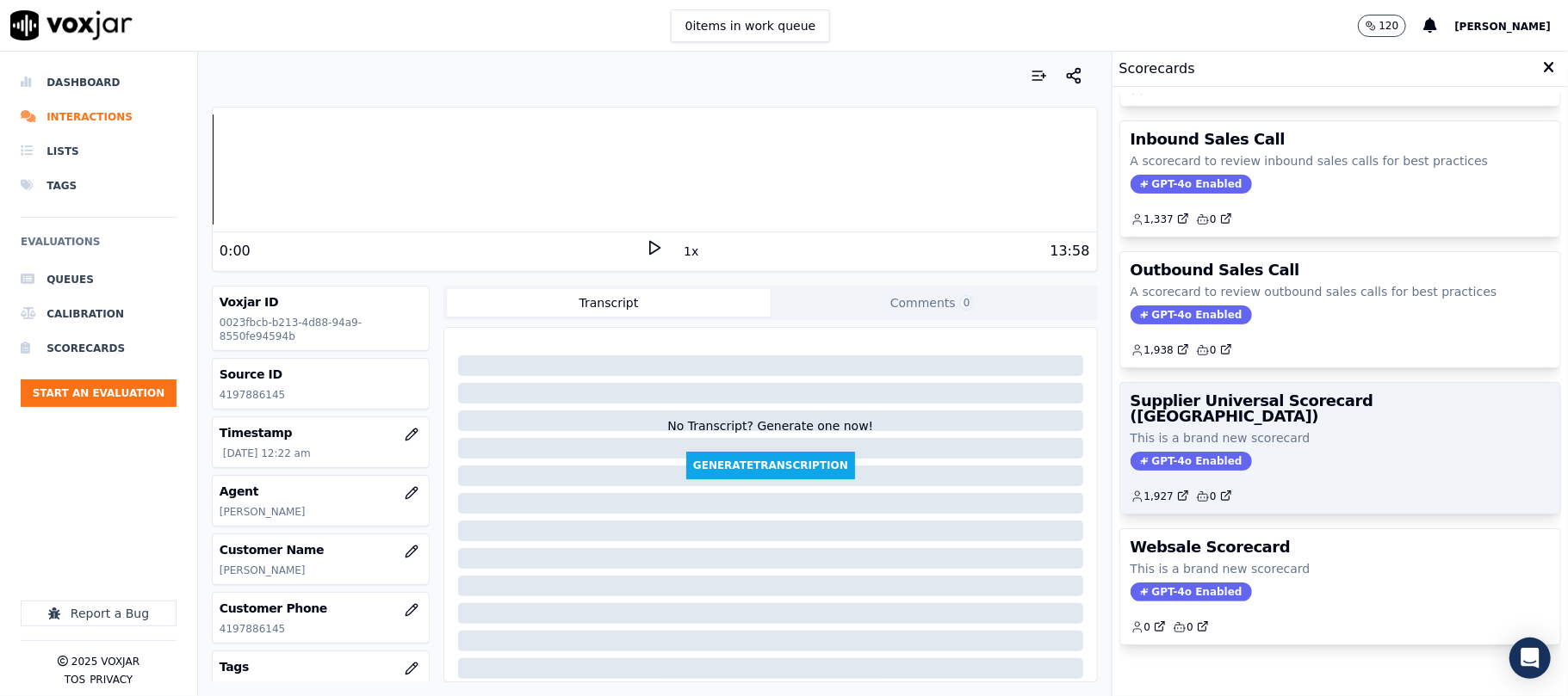
scroll to position [170, 0]
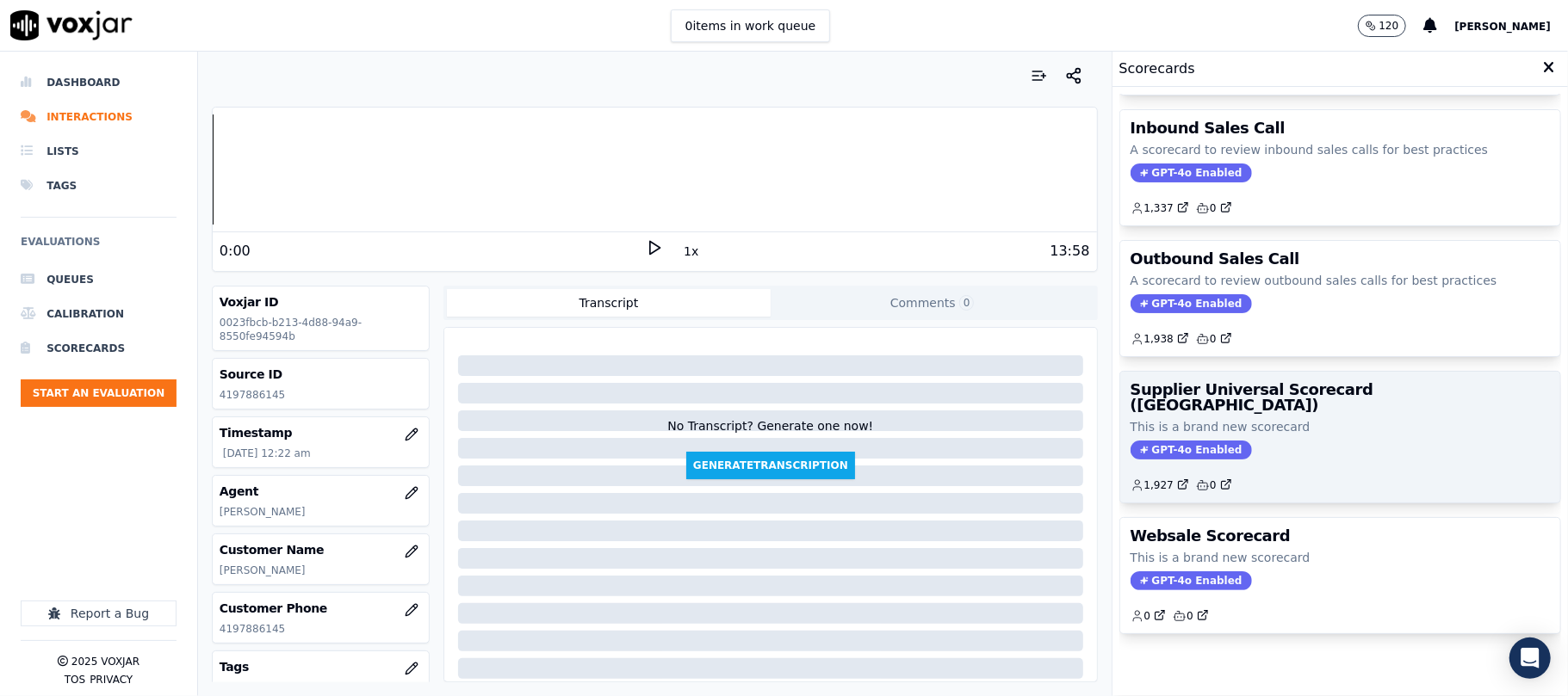
click at [1276, 382] on h3 "Supplier Universal Scorecard ([GEOGRAPHIC_DATA])" at bounding box center [1340, 398] width 419 height 31
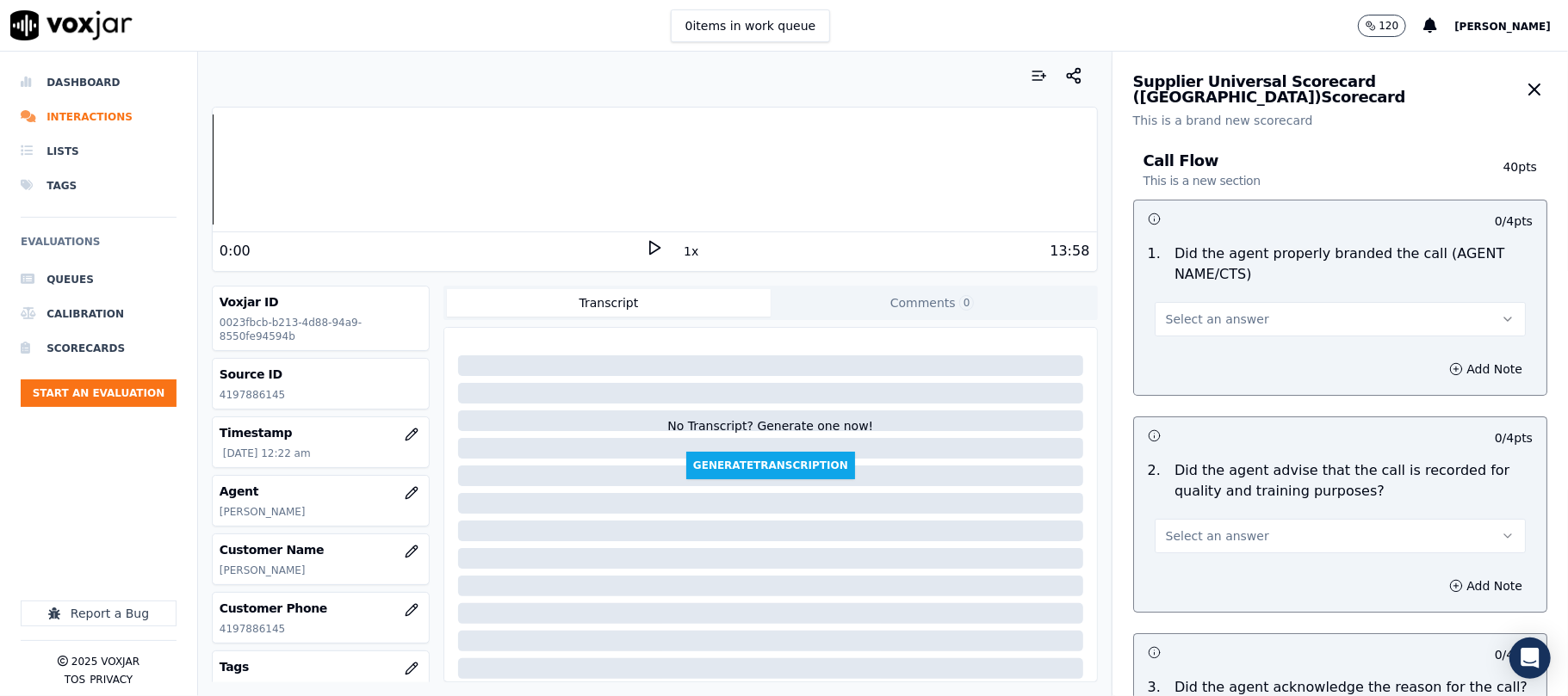
click at [1236, 307] on button "Select an answer" at bounding box center [1340, 319] width 371 height 34
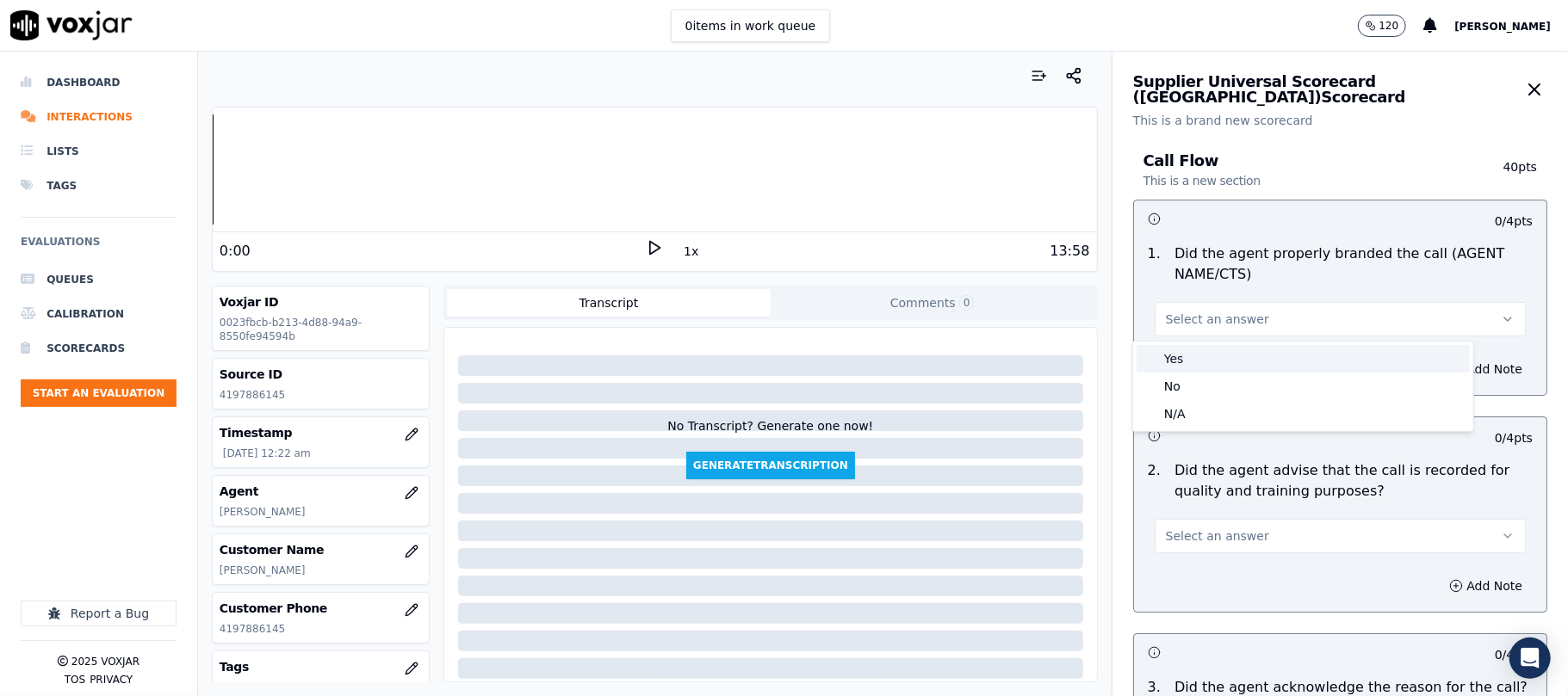
click at [1182, 359] on div "Yes" at bounding box center [1303, 359] width 333 height 28
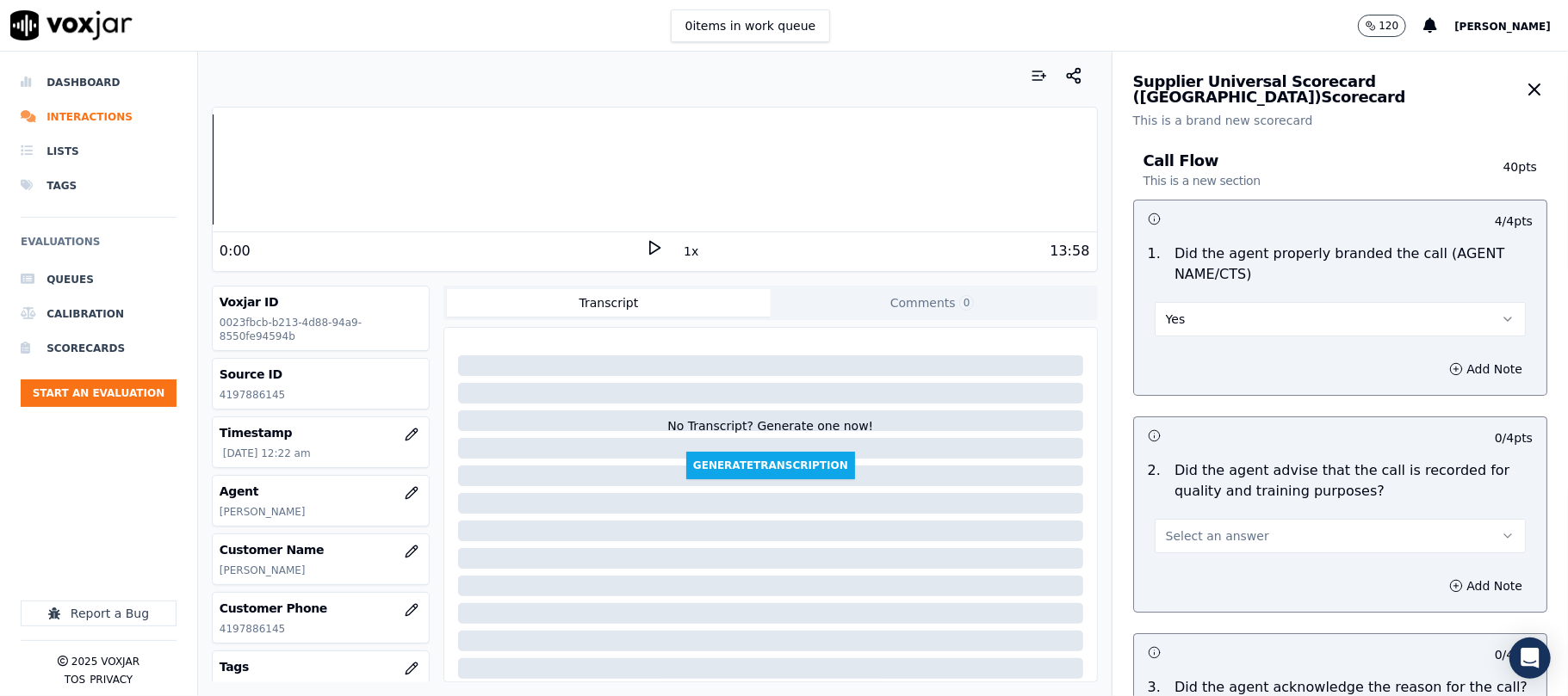
click at [1190, 530] on span "Select an answer" at bounding box center [1217, 536] width 103 height 17
click at [1182, 572] on div "Yes" at bounding box center [1303, 576] width 333 height 28
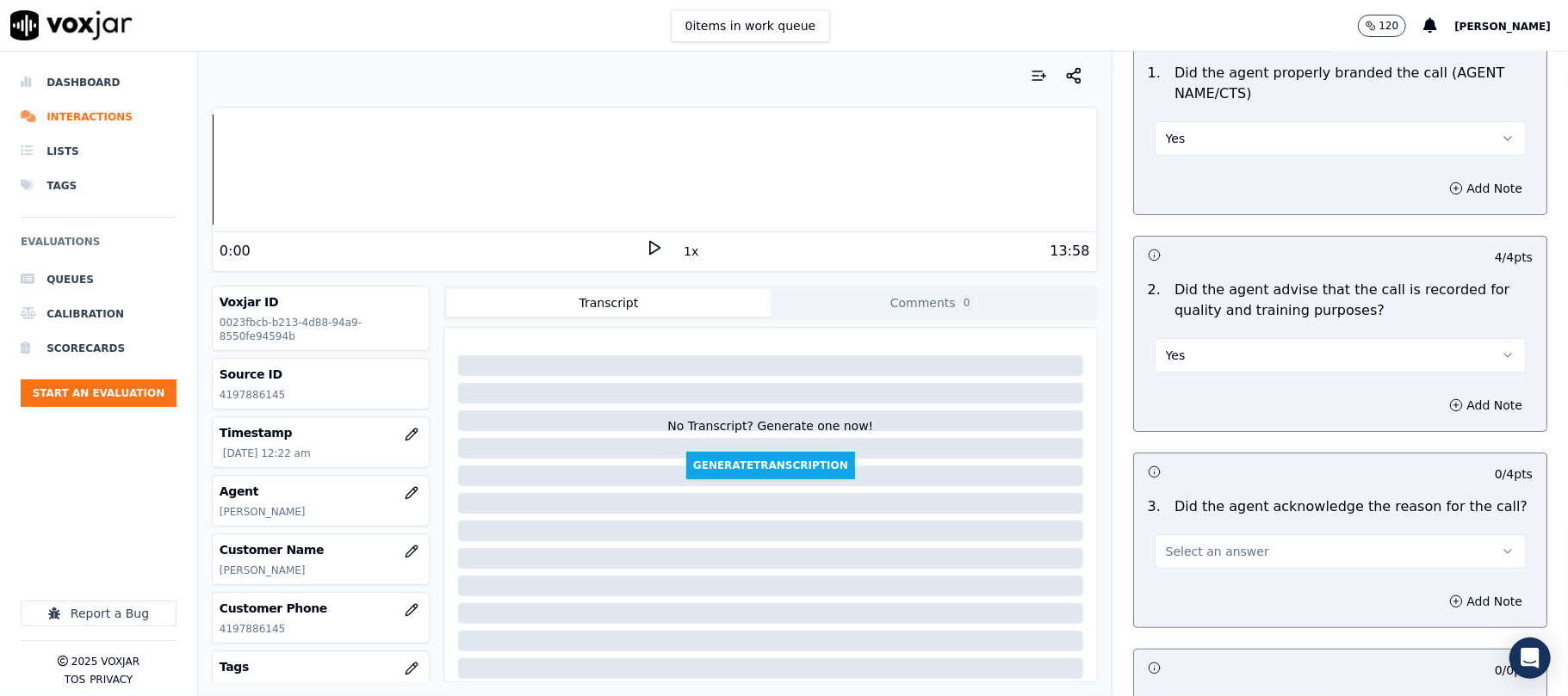
scroll to position [573, 0]
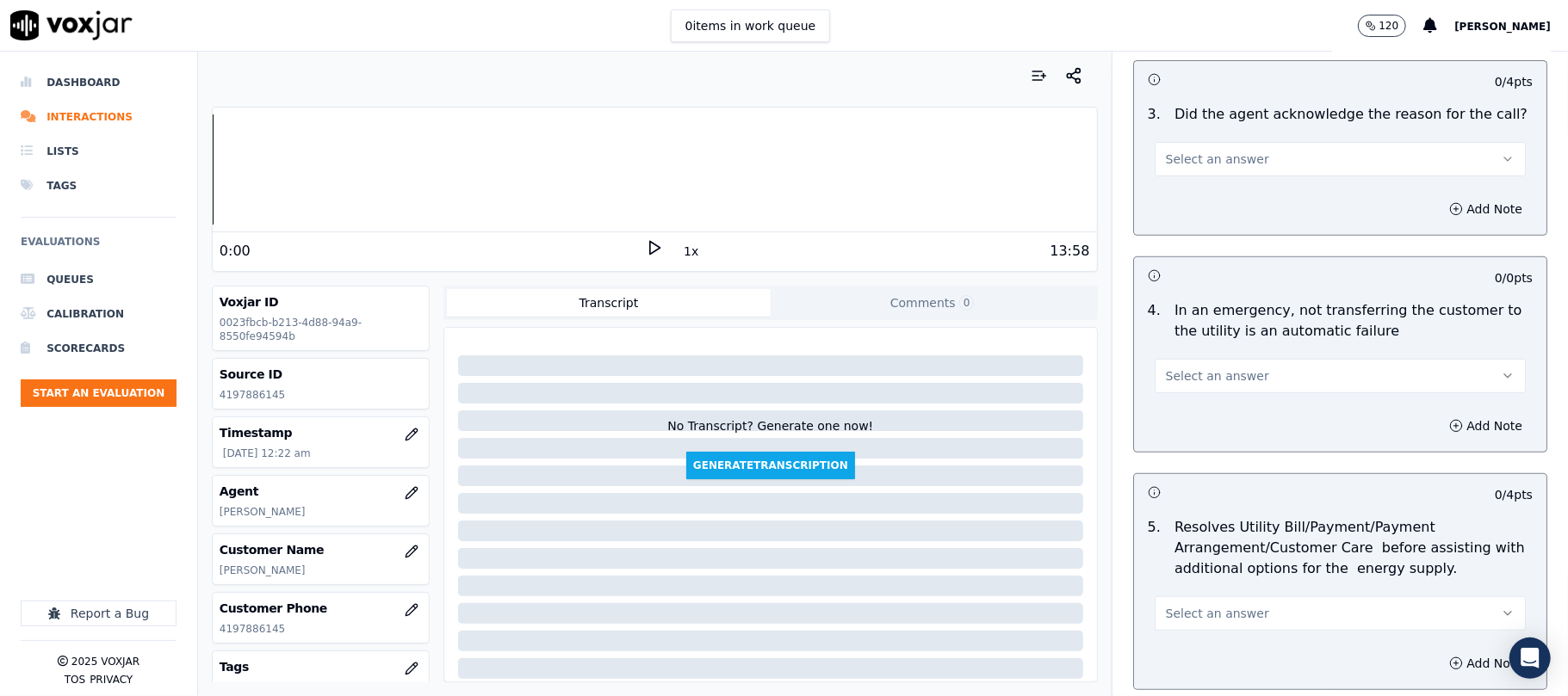
click at [1210, 176] on button "Select an answer" at bounding box center [1340, 159] width 371 height 34
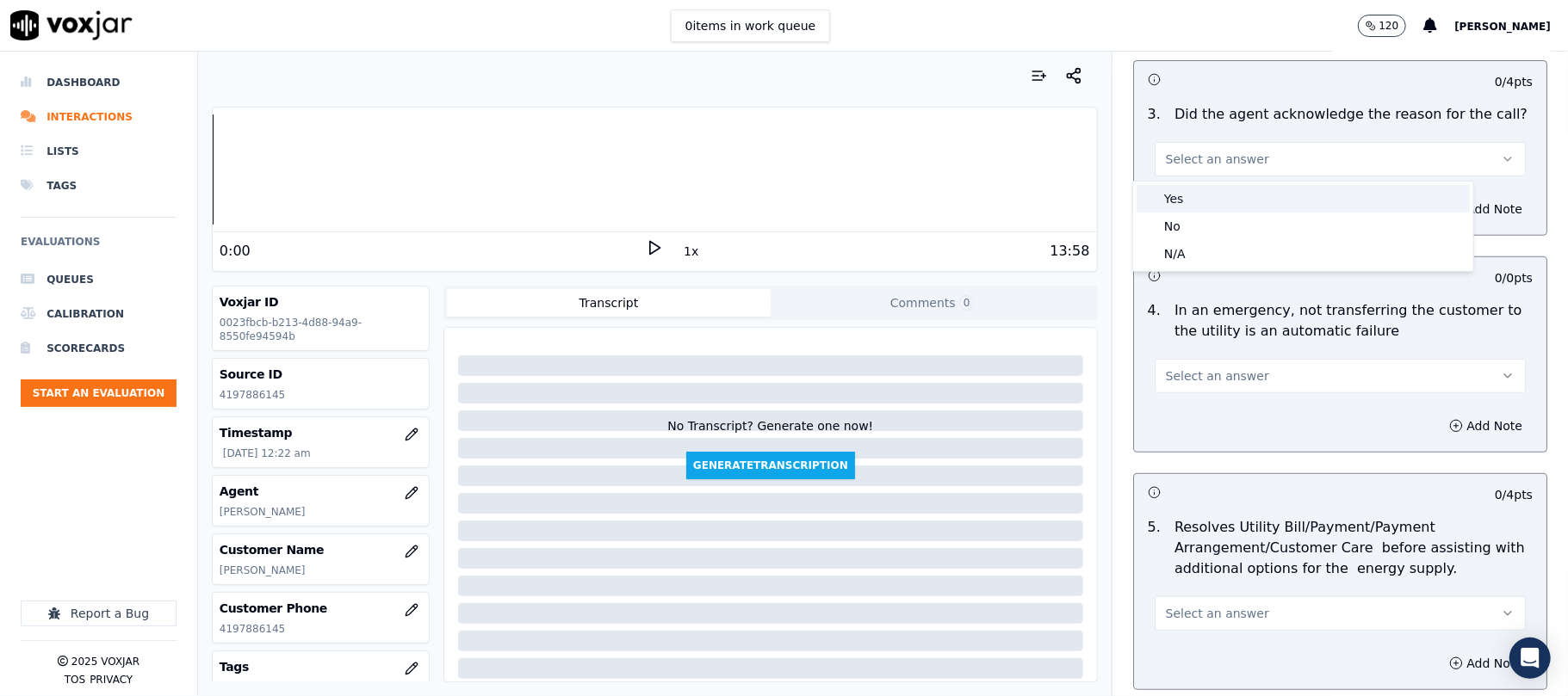
click at [1205, 193] on div "Yes" at bounding box center [1303, 198] width 333 height 28
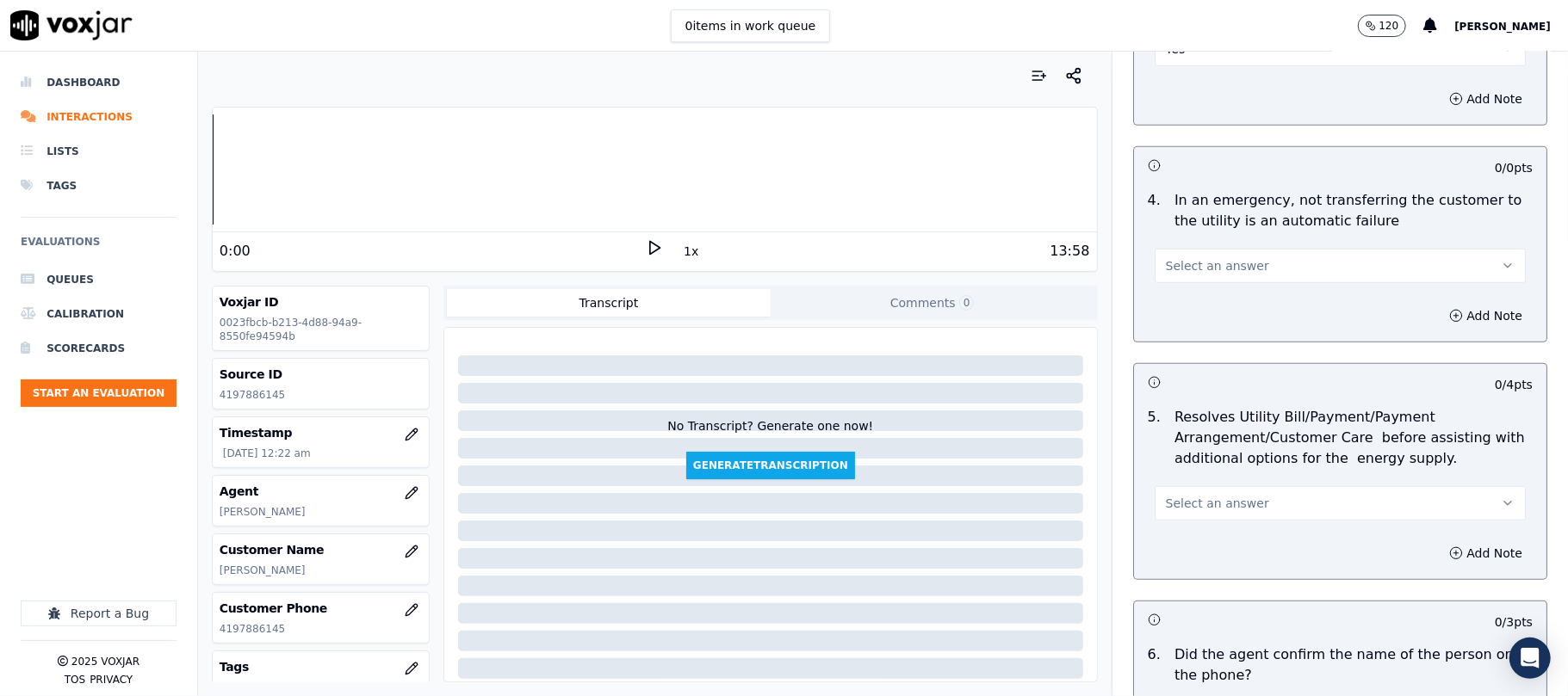
scroll to position [765, 0]
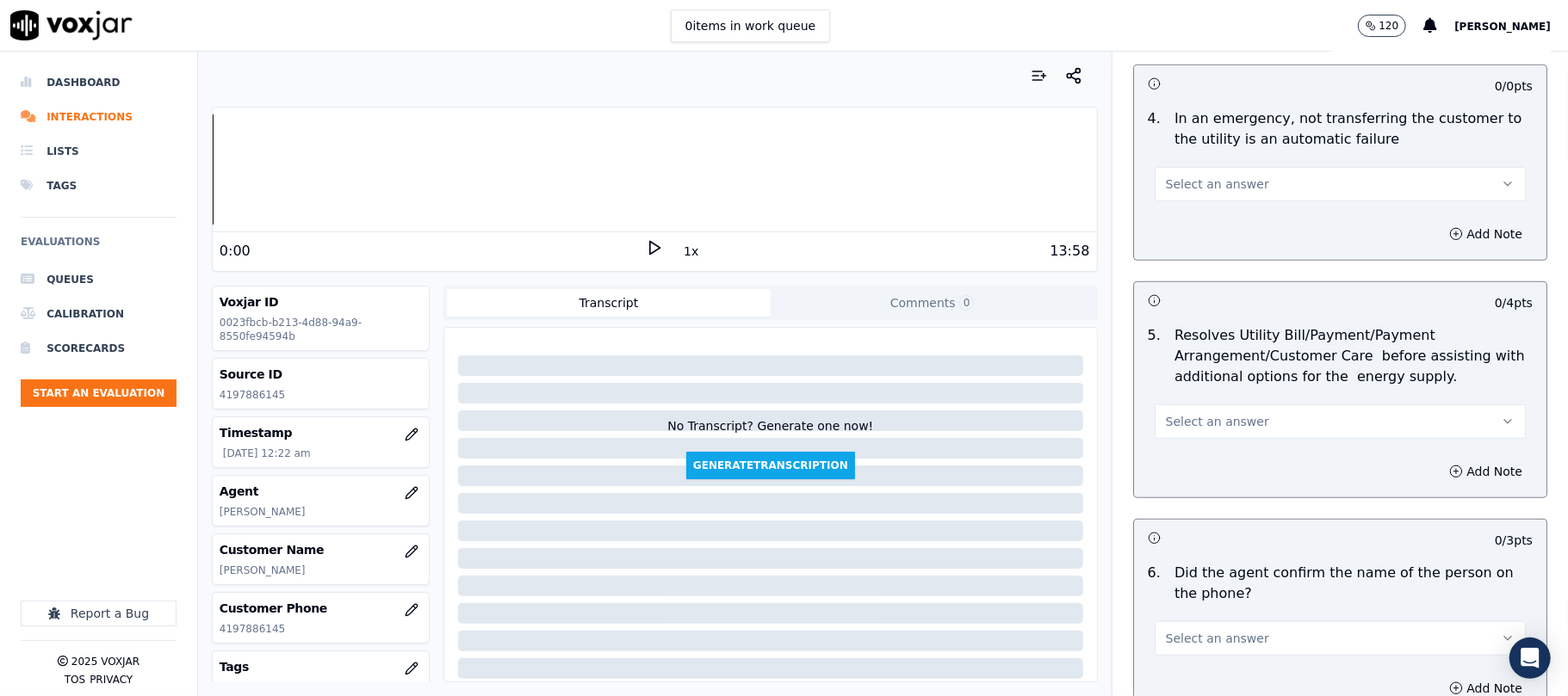
click at [1172, 185] on span "Select an answer" at bounding box center [1217, 185] width 103 height 17
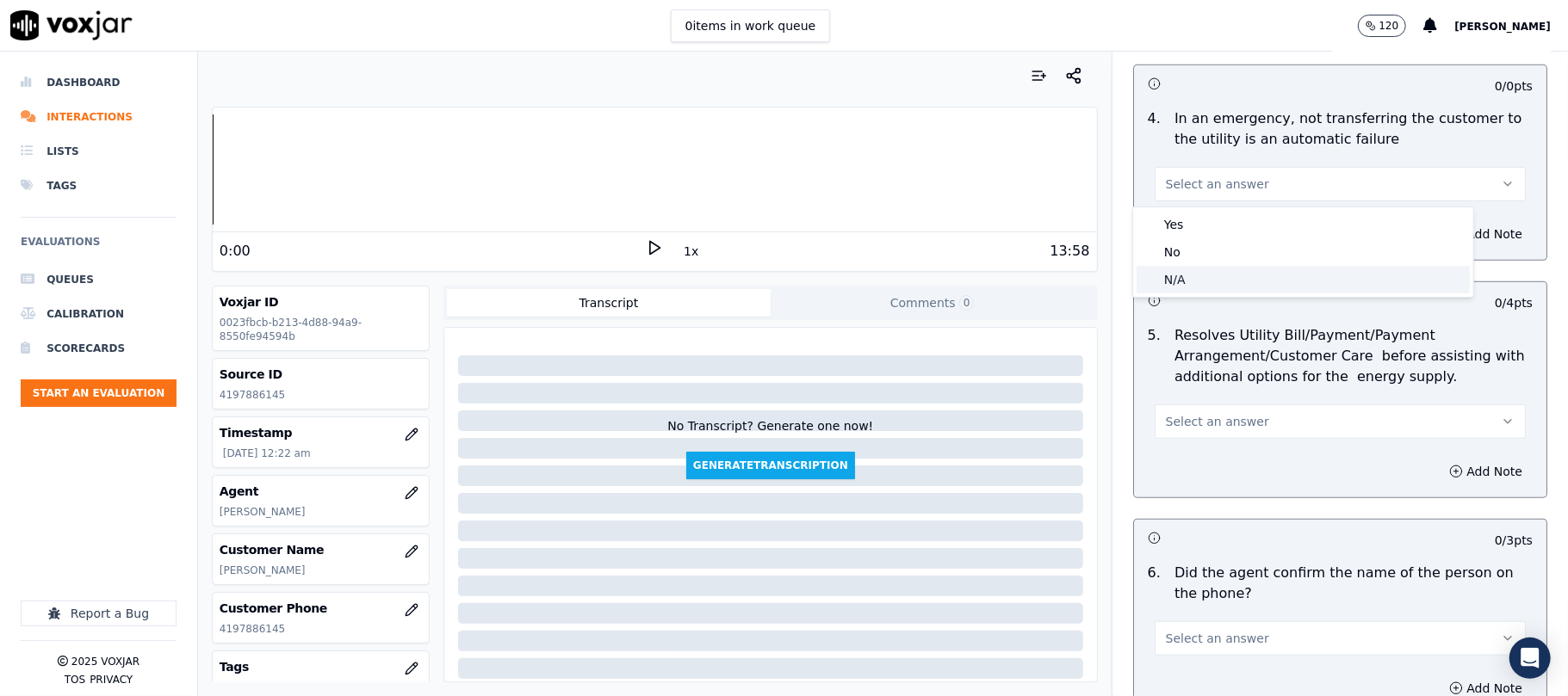
click at [1196, 283] on div "N/A" at bounding box center [1303, 279] width 333 height 28
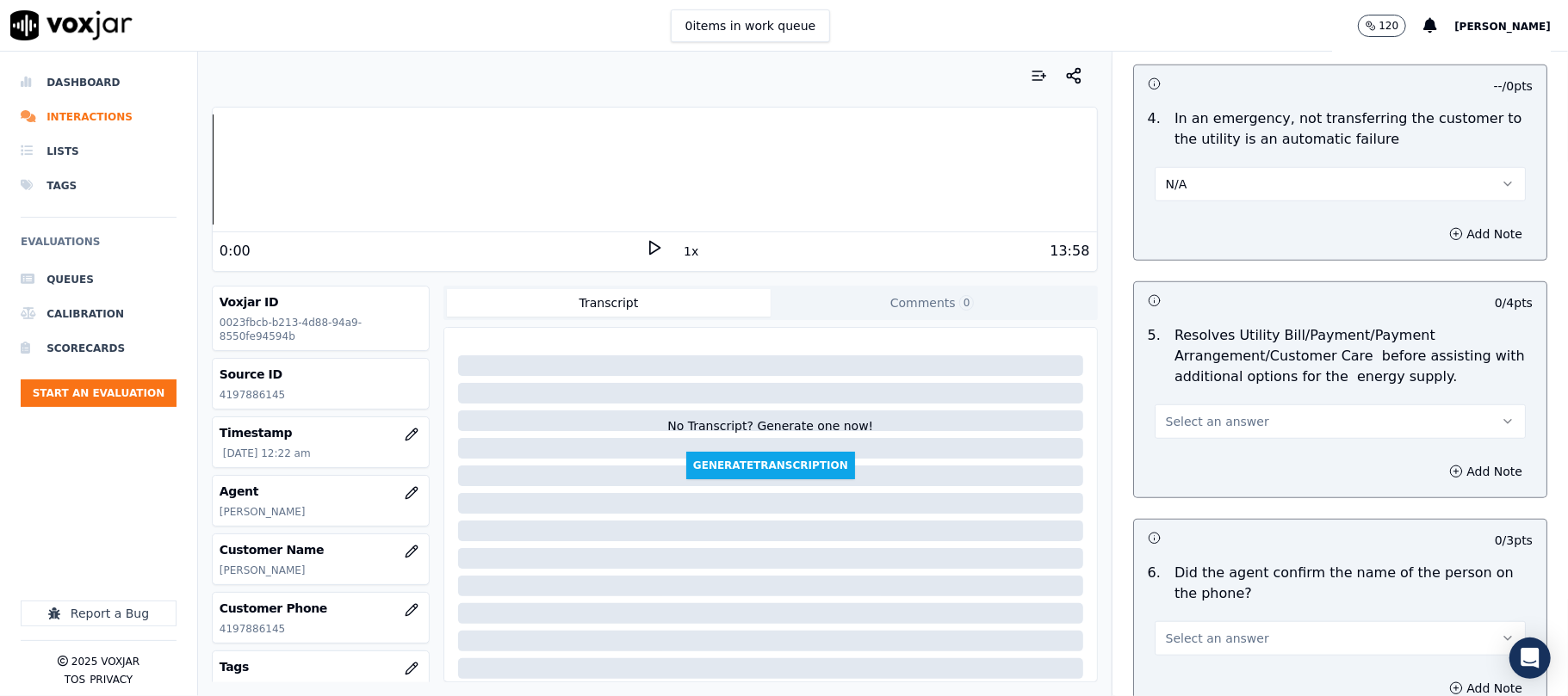
click at [1188, 428] on span "Select an answer" at bounding box center [1217, 422] width 103 height 17
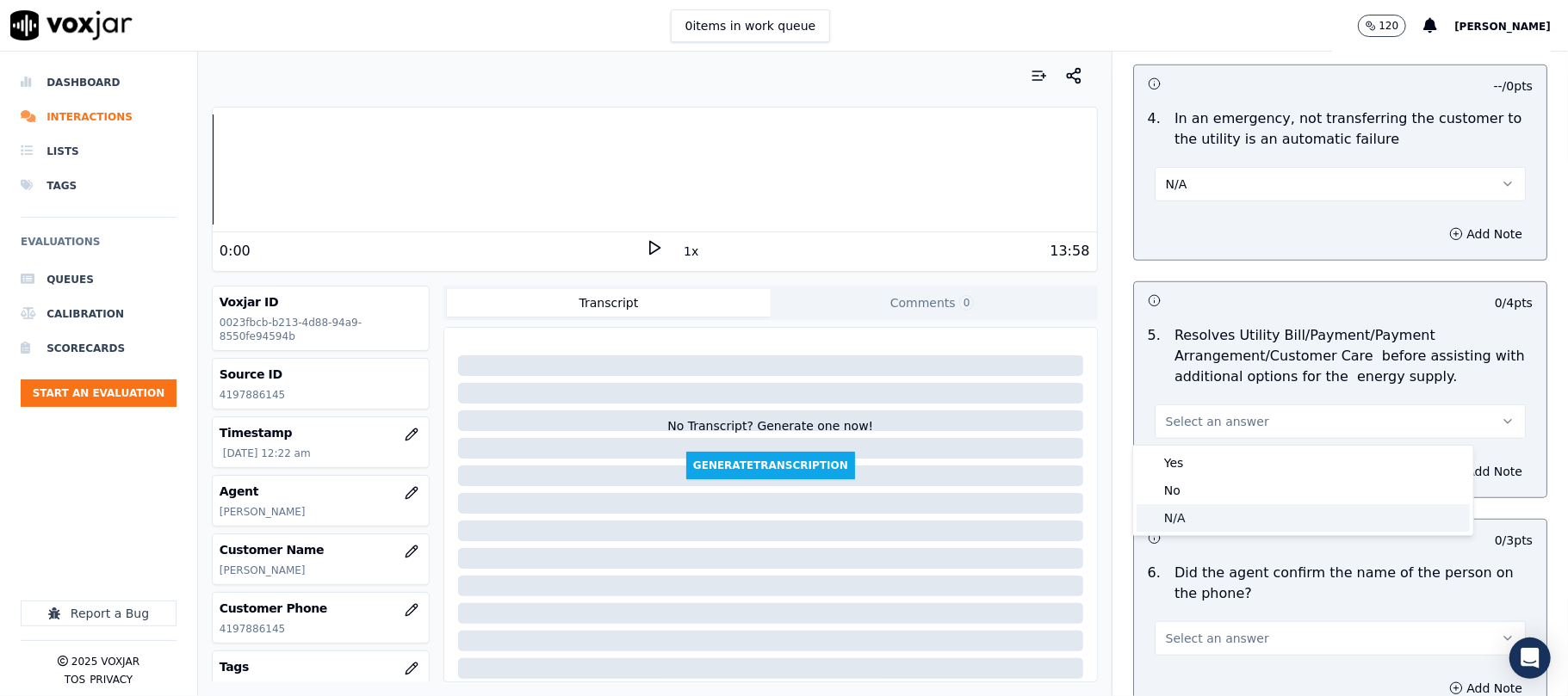
click at [1173, 521] on div "N/A" at bounding box center [1303, 517] width 333 height 28
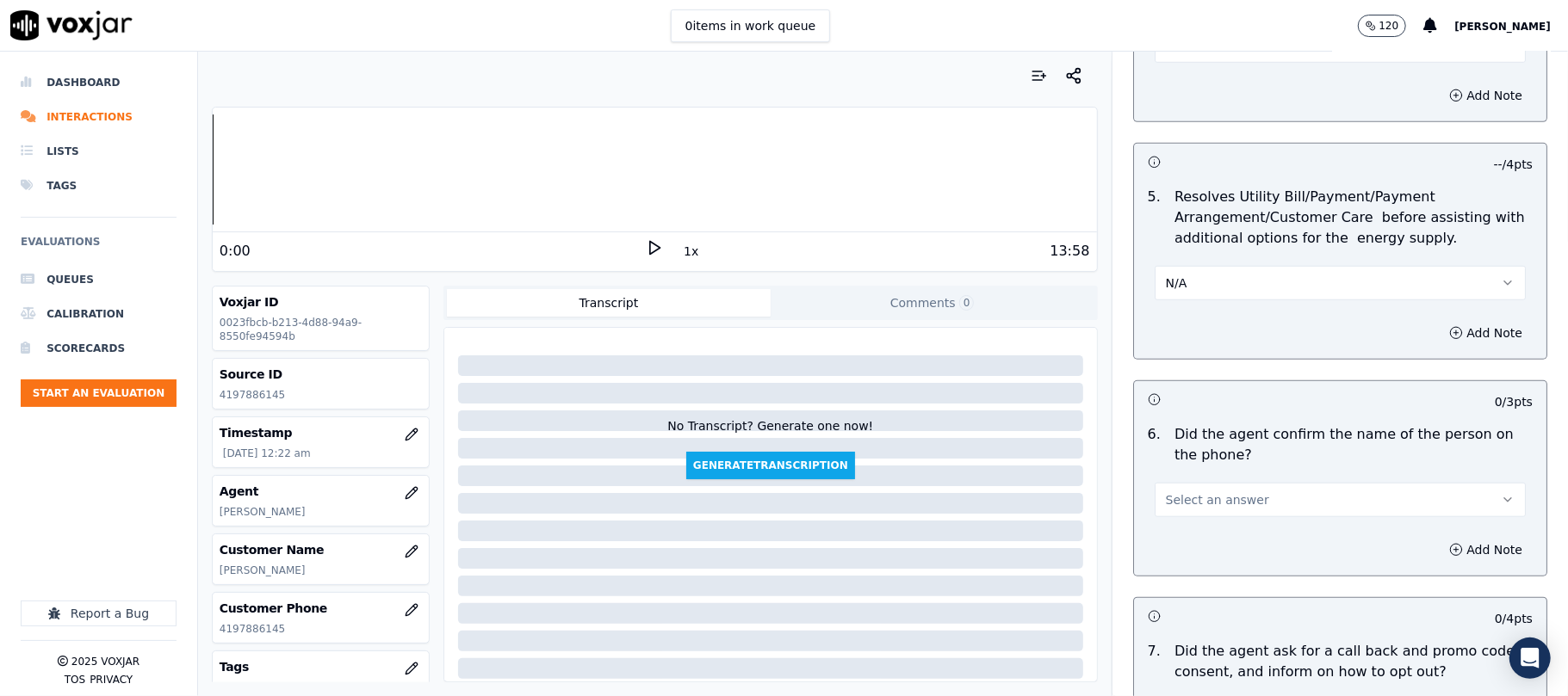
scroll to position [955, 0]
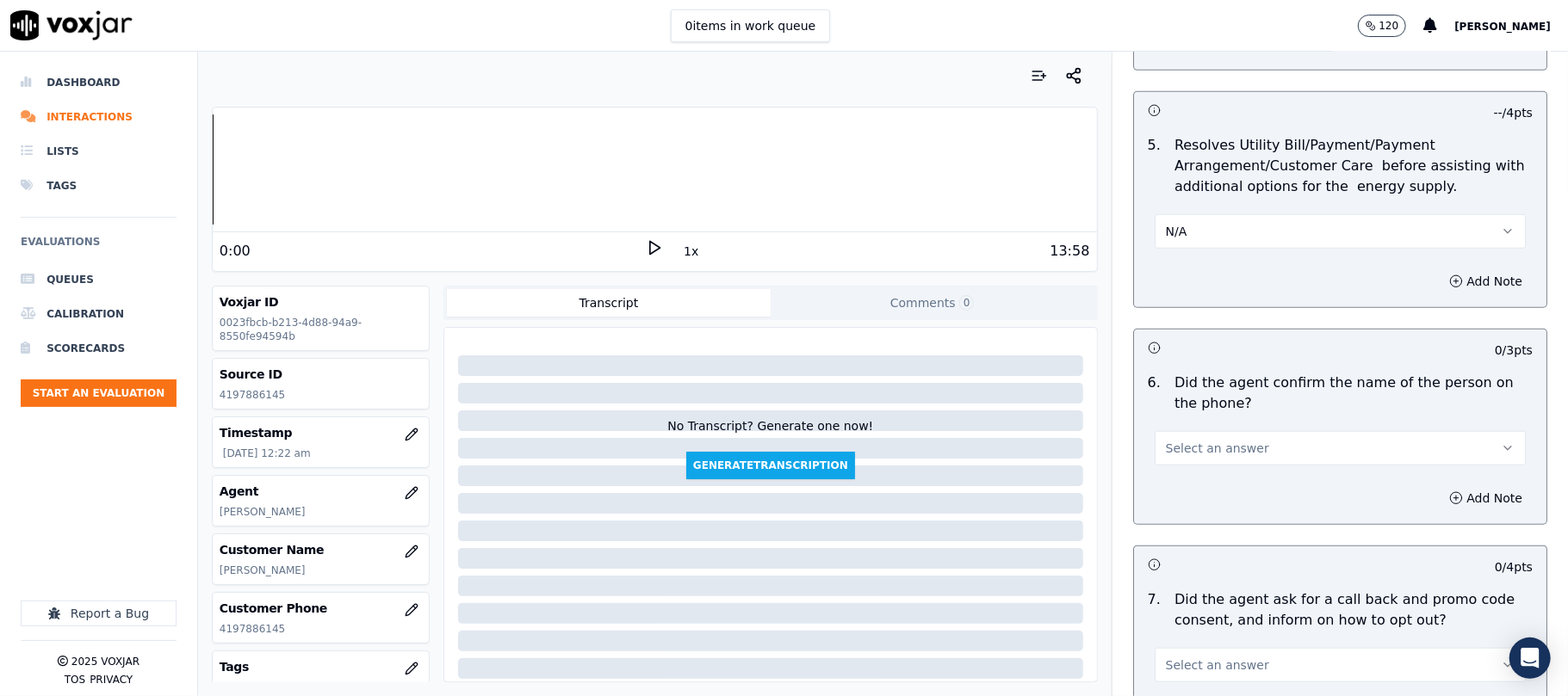
drag, startPoint x: 1199, startPoint y: 438, endPoint x: 1188, endPoint y: 461, distance: 25.5
click at [1199, 442] on button "Select an answer" at bounding box center [1340, 448] width 371 height 34
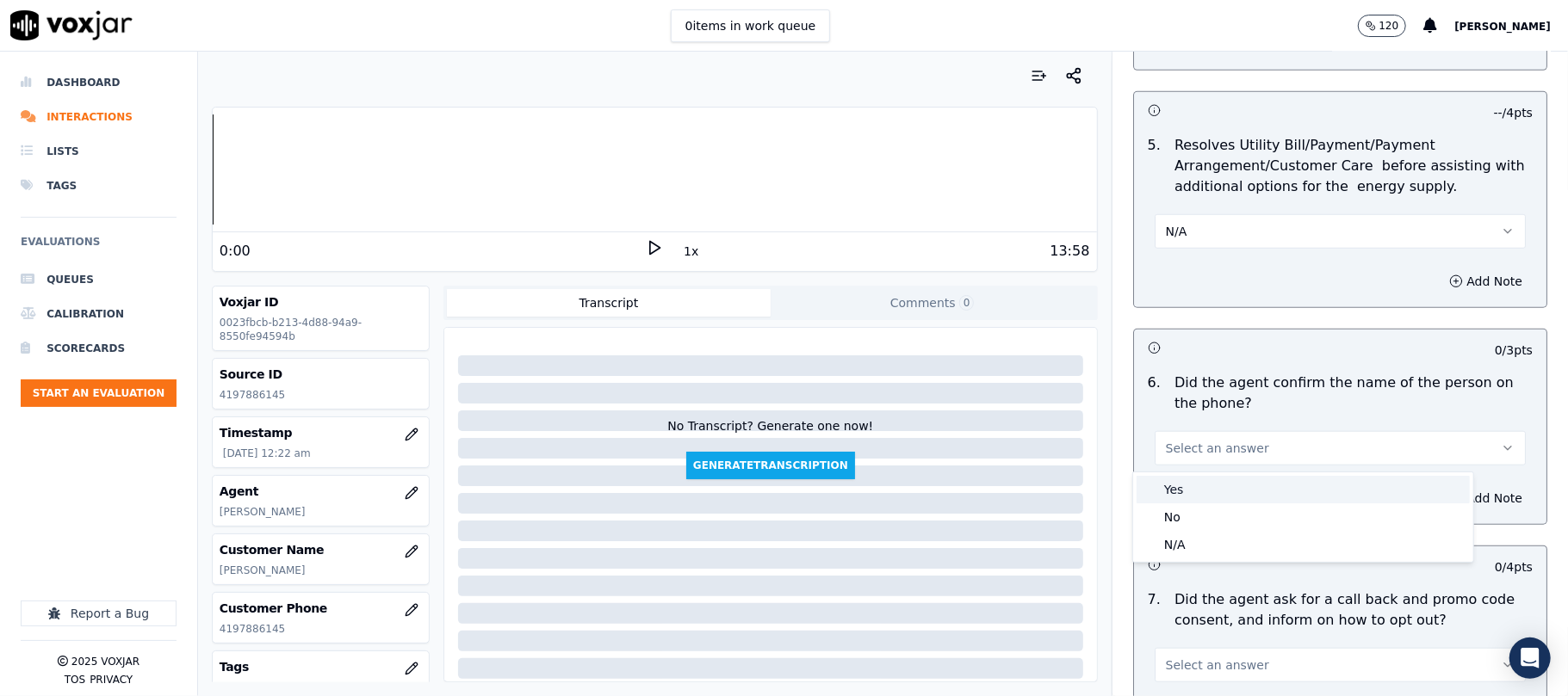
click at [1162, 493] on div "Yes" at bounding box center [1303, 489] width 333 height 28
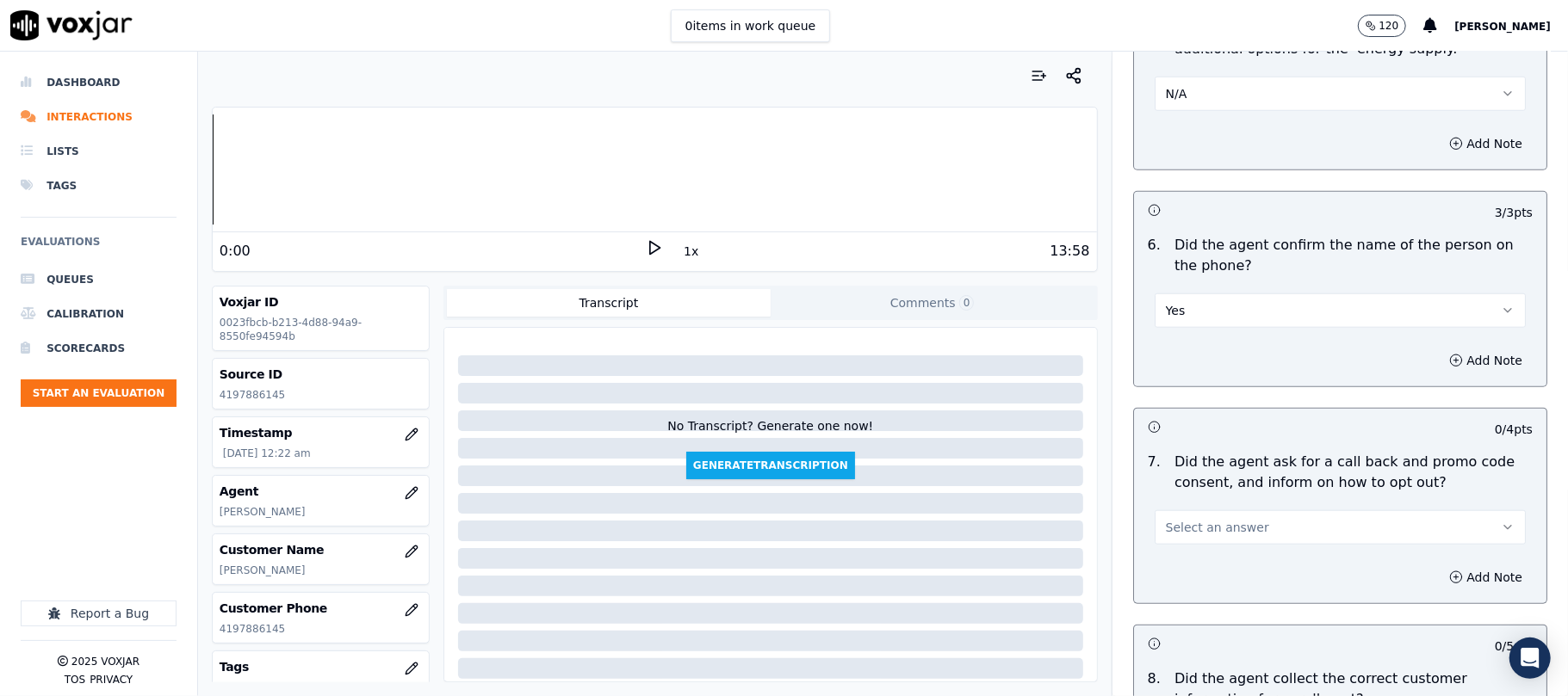
scroll to position [1147, 0]
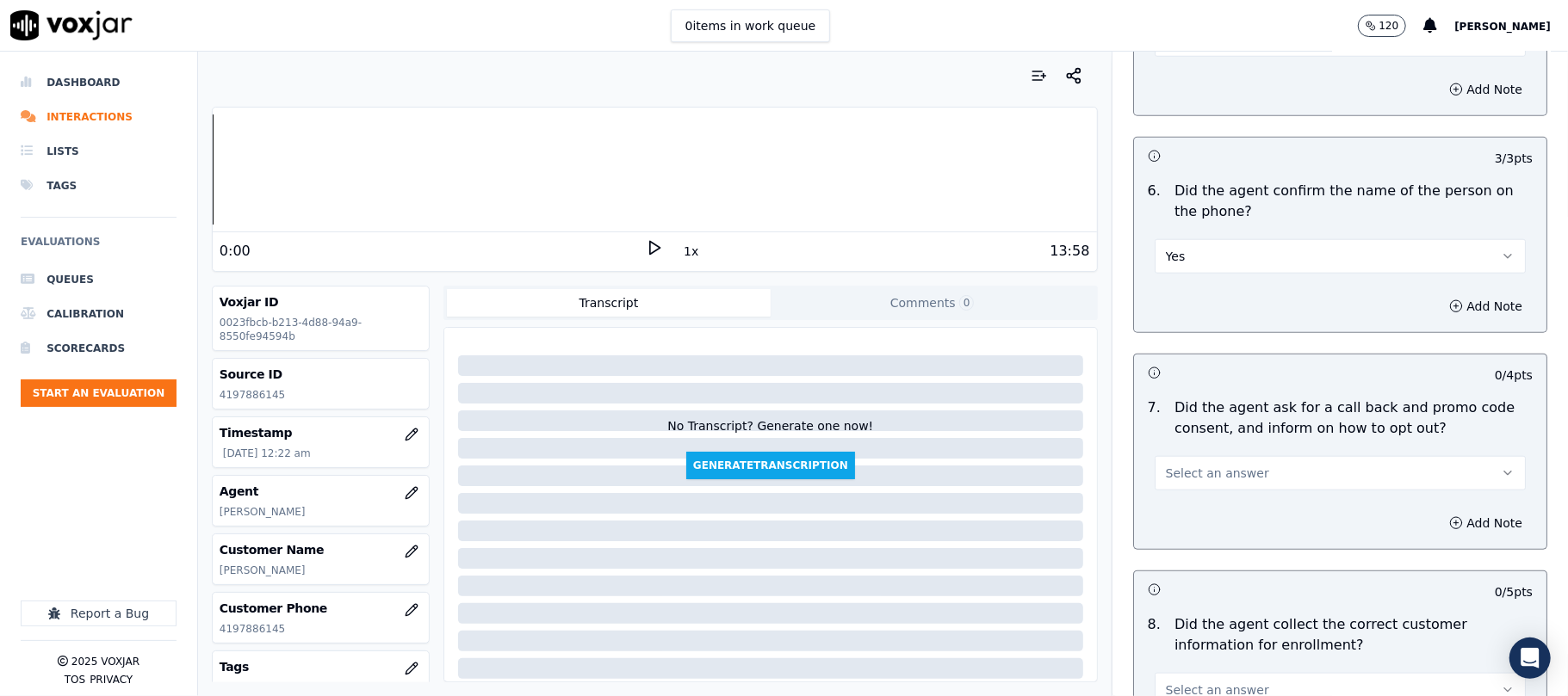
click at [1165, 482] on span "Select an answer" at bounding box center [1217, 473] width 103 height 17
click at [1164, 514] on div "Yes" at bounding box center [1303, 515] width 333 height 28
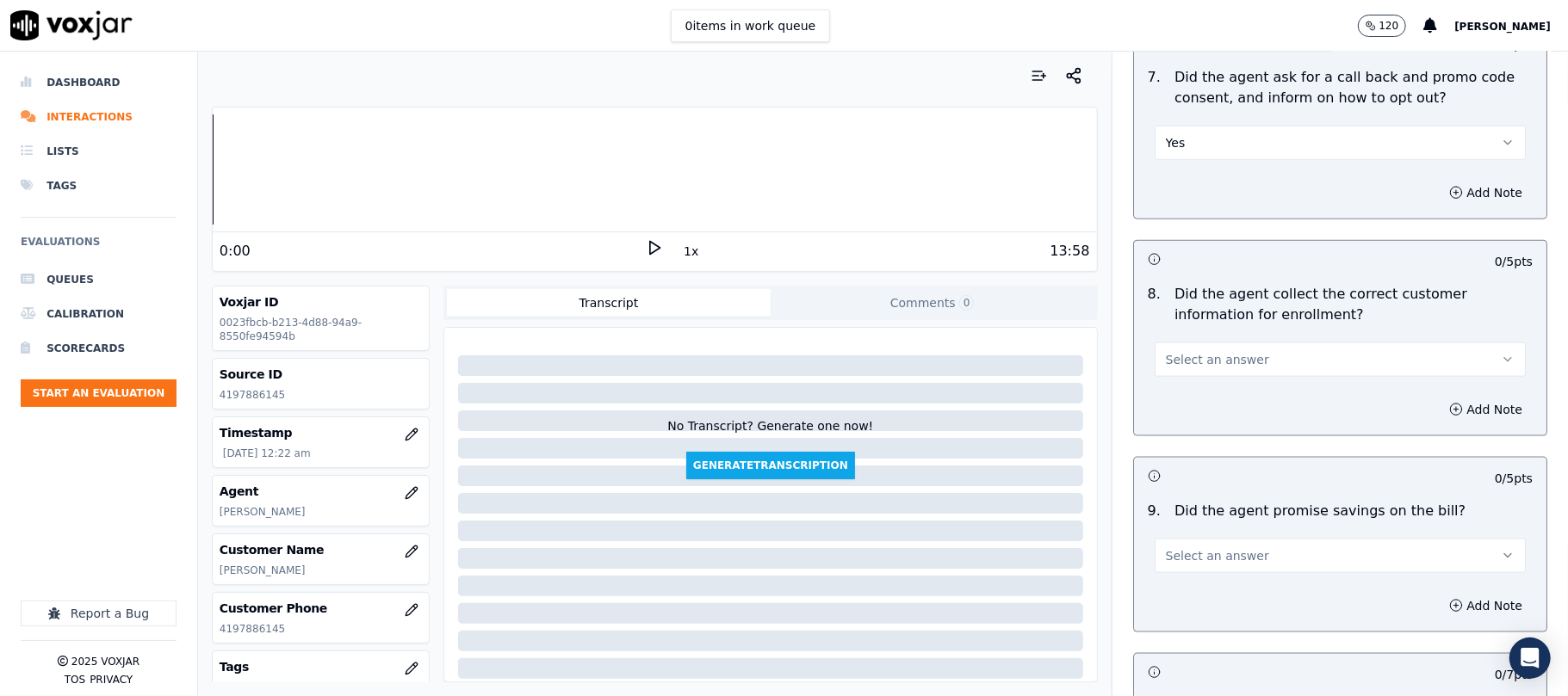
scroll to position [1529, 0]
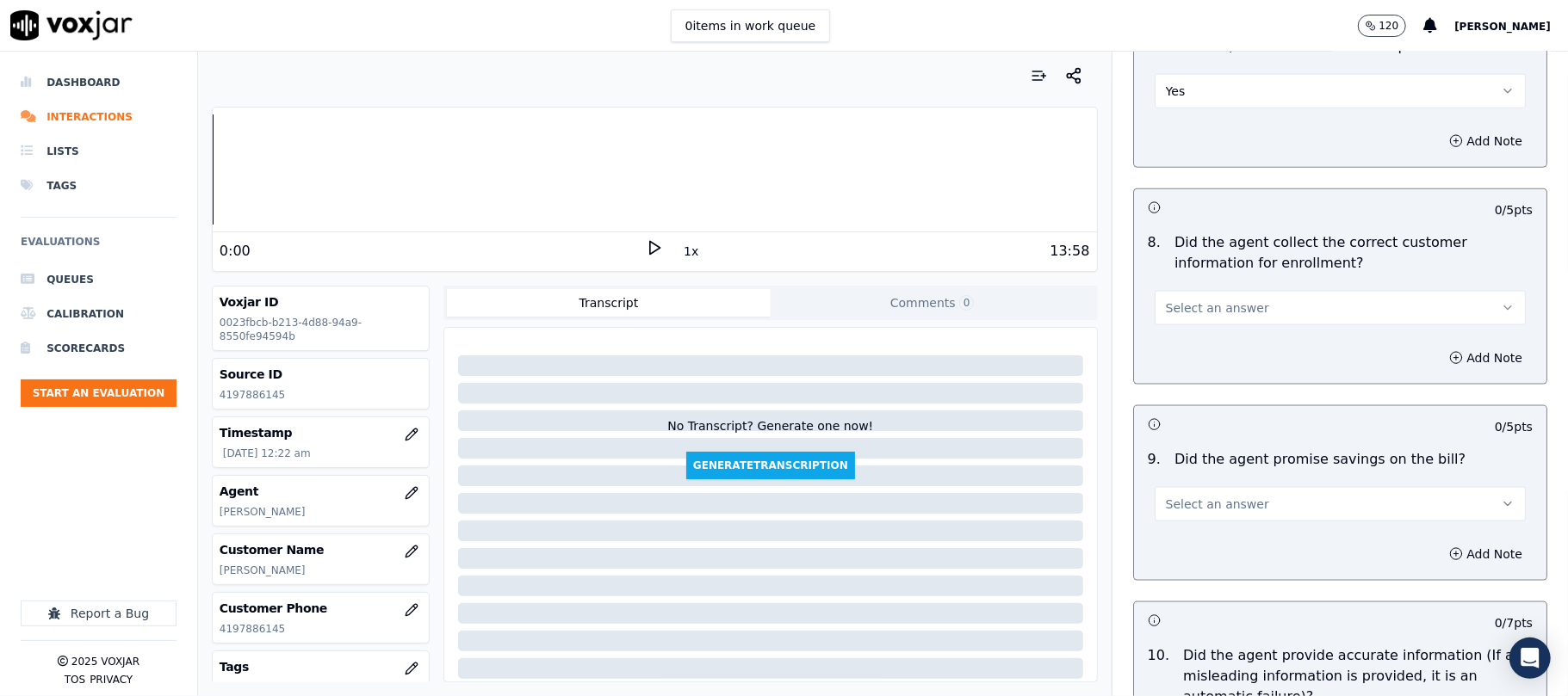
click at [1184, 316] on span "Select an answer" at bounding box center [1217, 308] width 103 height 17
click at [1182, 346] on div "Yes" at bounding box center [1303, 351] width 333 height 28
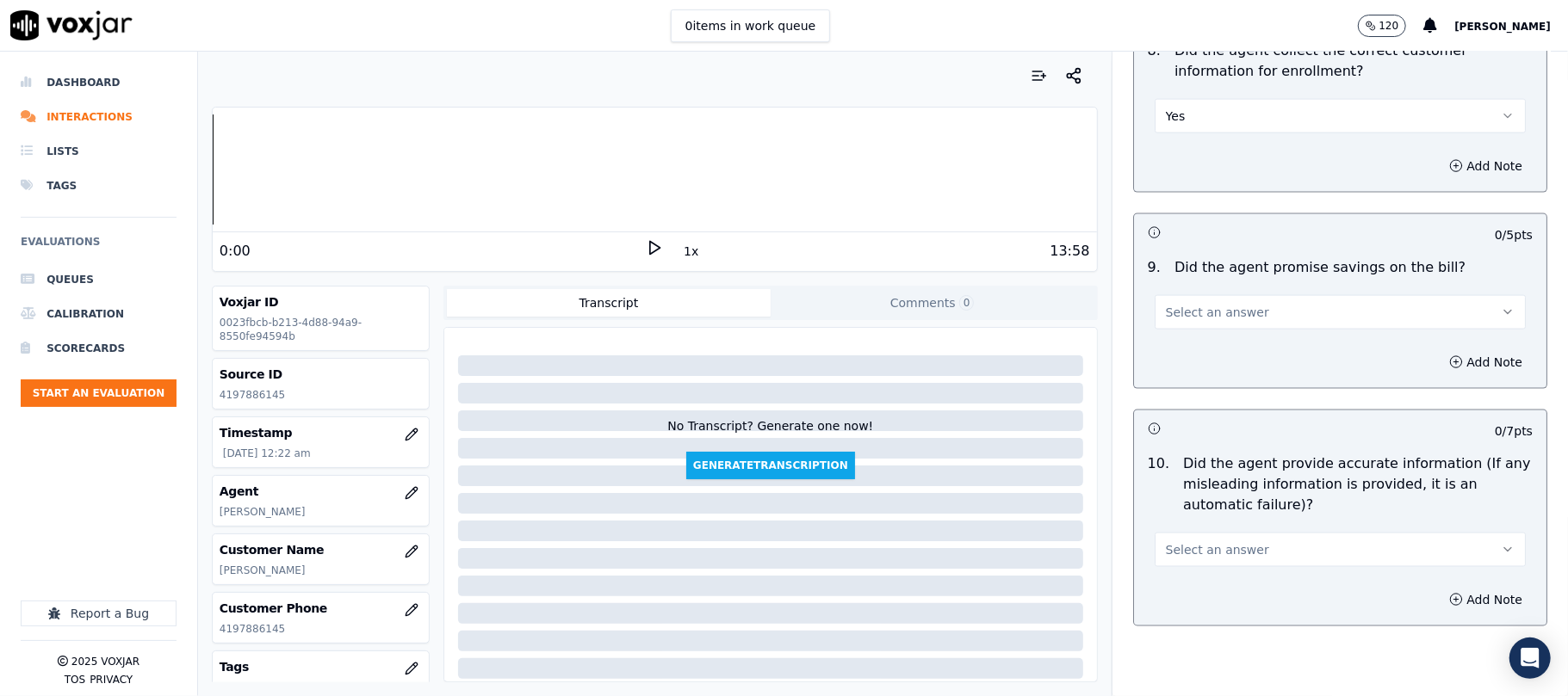
click at [1200, 321] on span "Select an answer" at bounding box center [1217, 313] width 103 height 17
click at [1193, 414] on div "N/A" at bounding box center [1303, 411] width 333 height 28
click at [1231, 545] on button "Select an answer" at bounding box center [1340, 550] width 371 height 34
click at [1199, 593] on div "Yes" at bounding box center [1303, 594] width 333 height 28
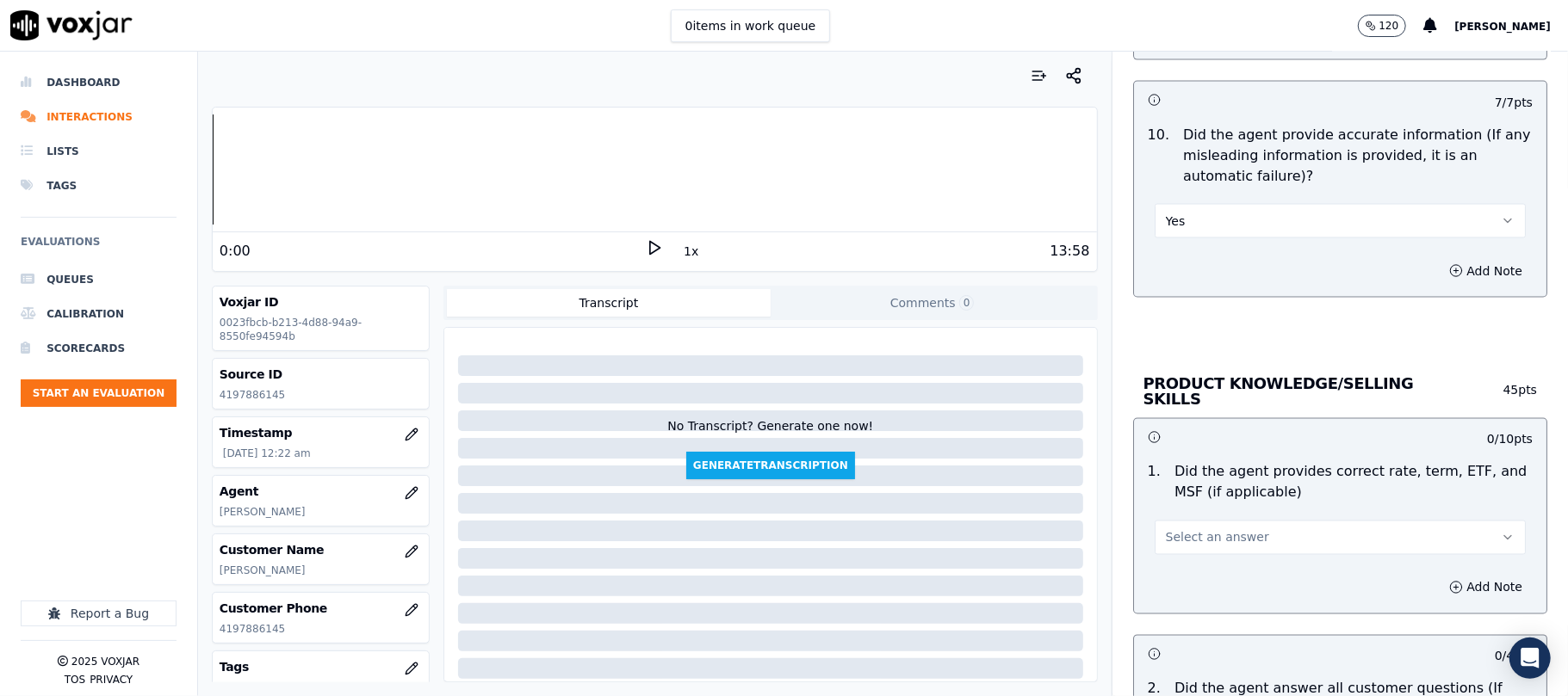
scroll to position [2102, 0]
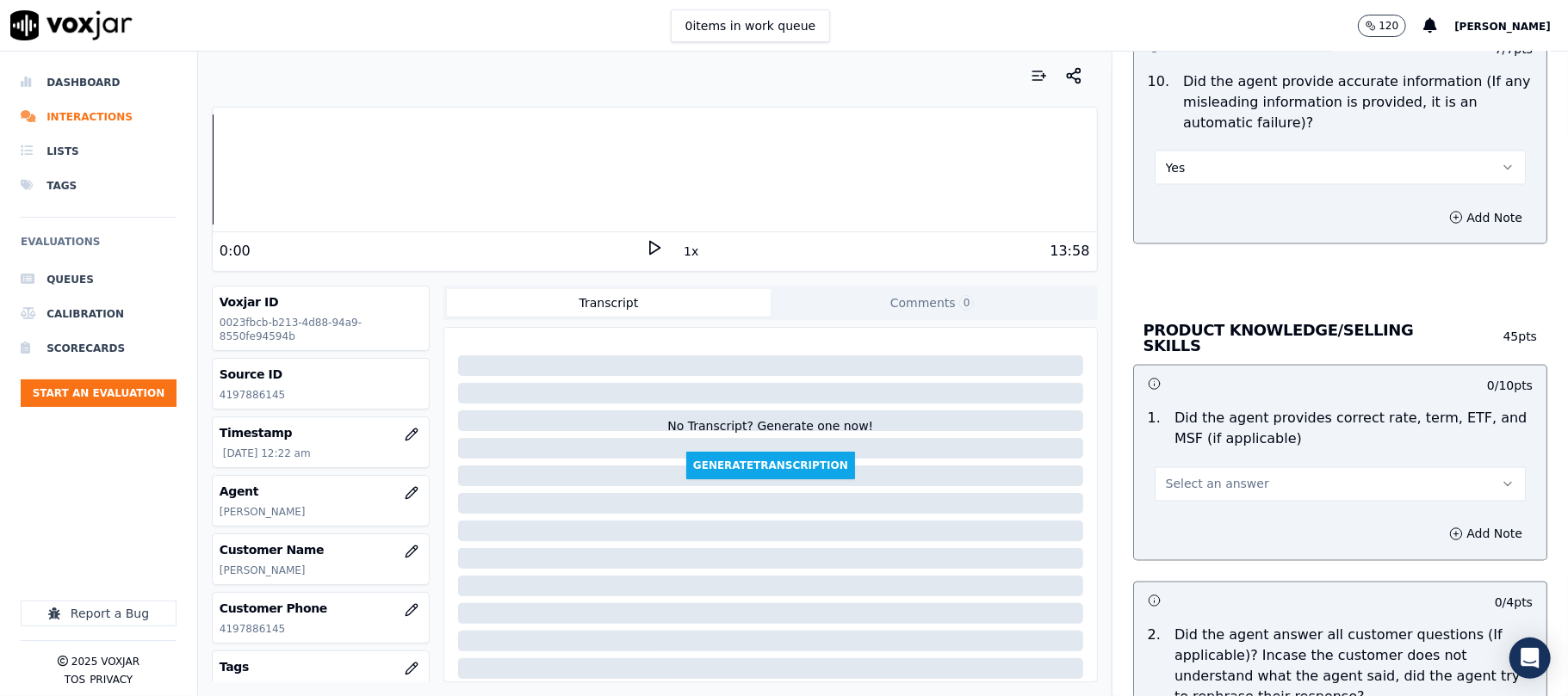
click at [1185, 495] on button "Select an answer" at bounding box center [1340, 485] width 371 height 34
click at [1191, 514] on div "Yes" at bounding box center [1303, 520] width 333 height 28
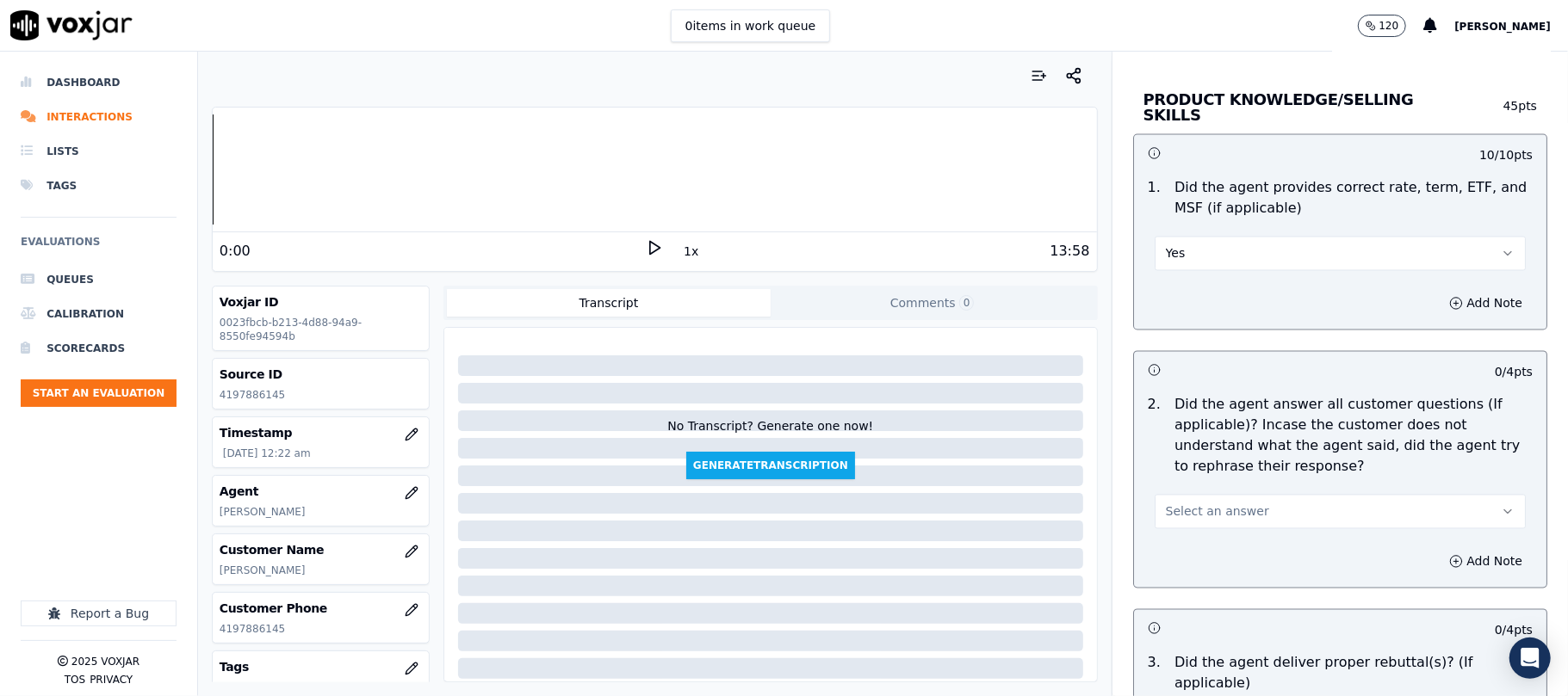
scroll to position [2486, 0]
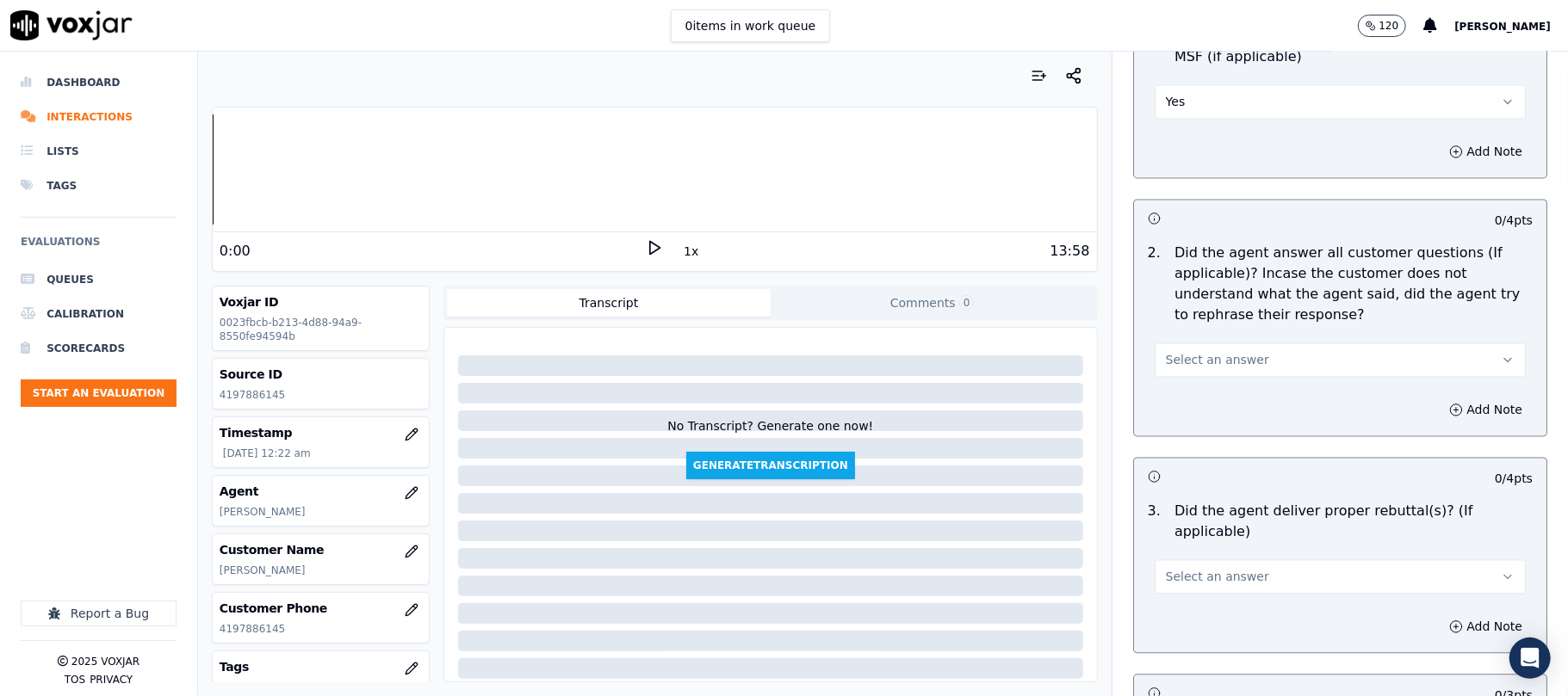
click at [1184, 362] on span "Select an answer" at bounding box center [1217, 359] width 103 height 17
click at [1185, 389] on div "Yes" at bounding box center [1303, 396] width 333 height 28
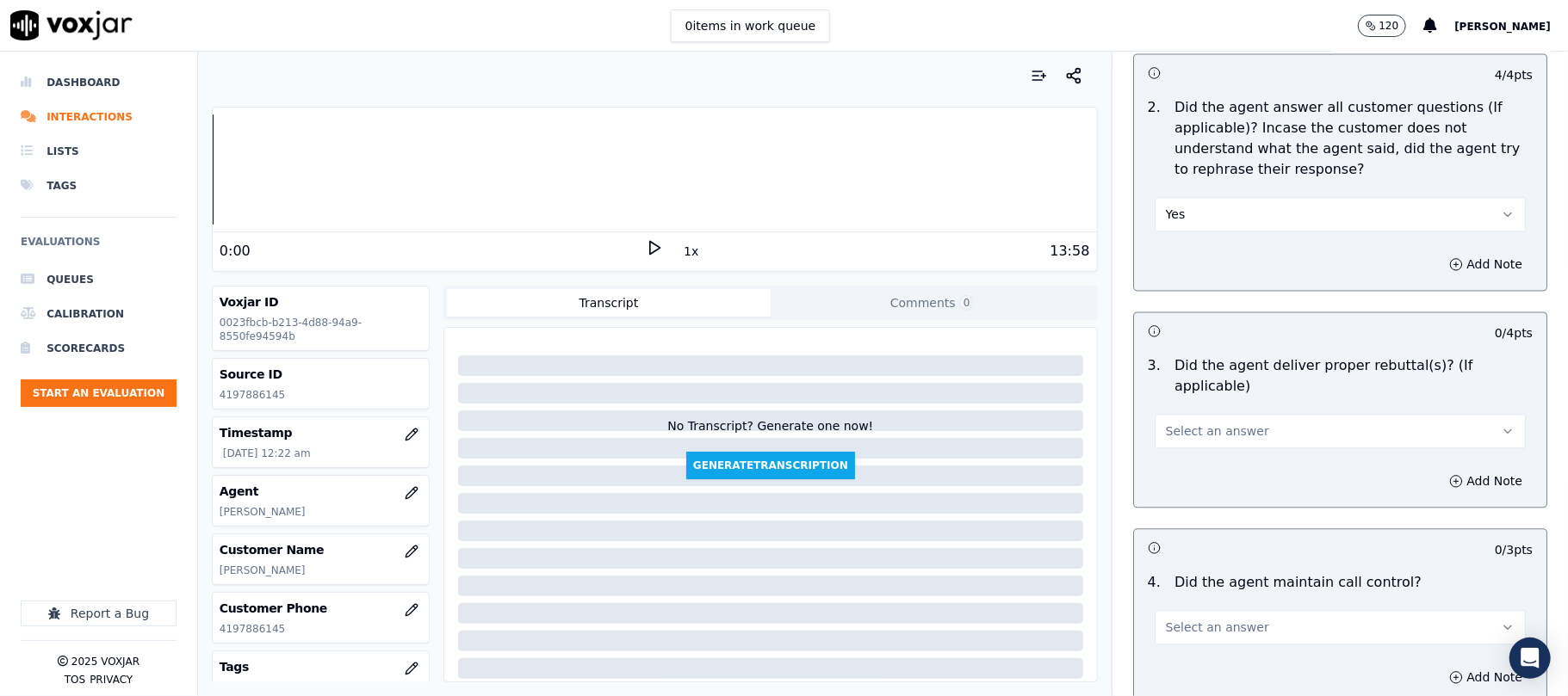
scroll to position [2676, 0]
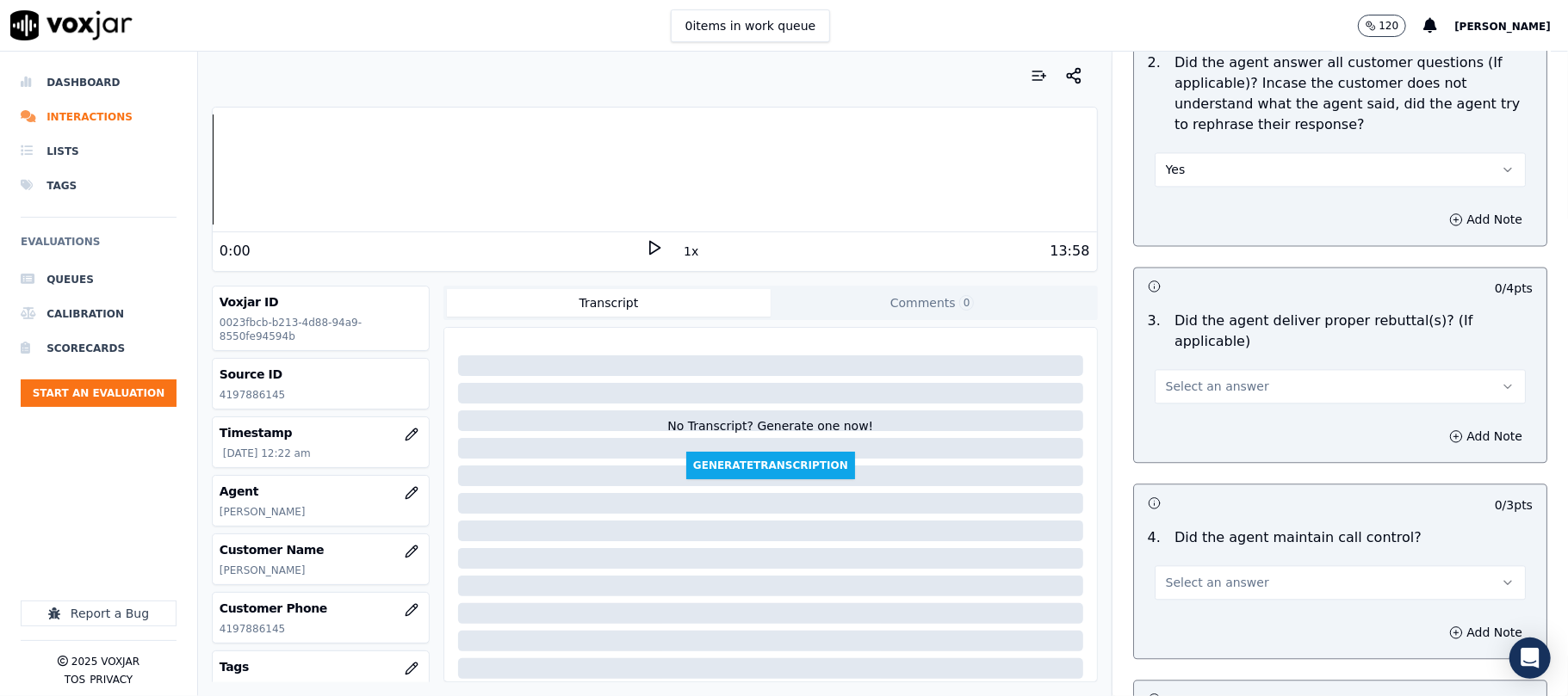
click at [1186, 381] on button "Select an answer" at bounding box center [1340, 386] width 371 height 34
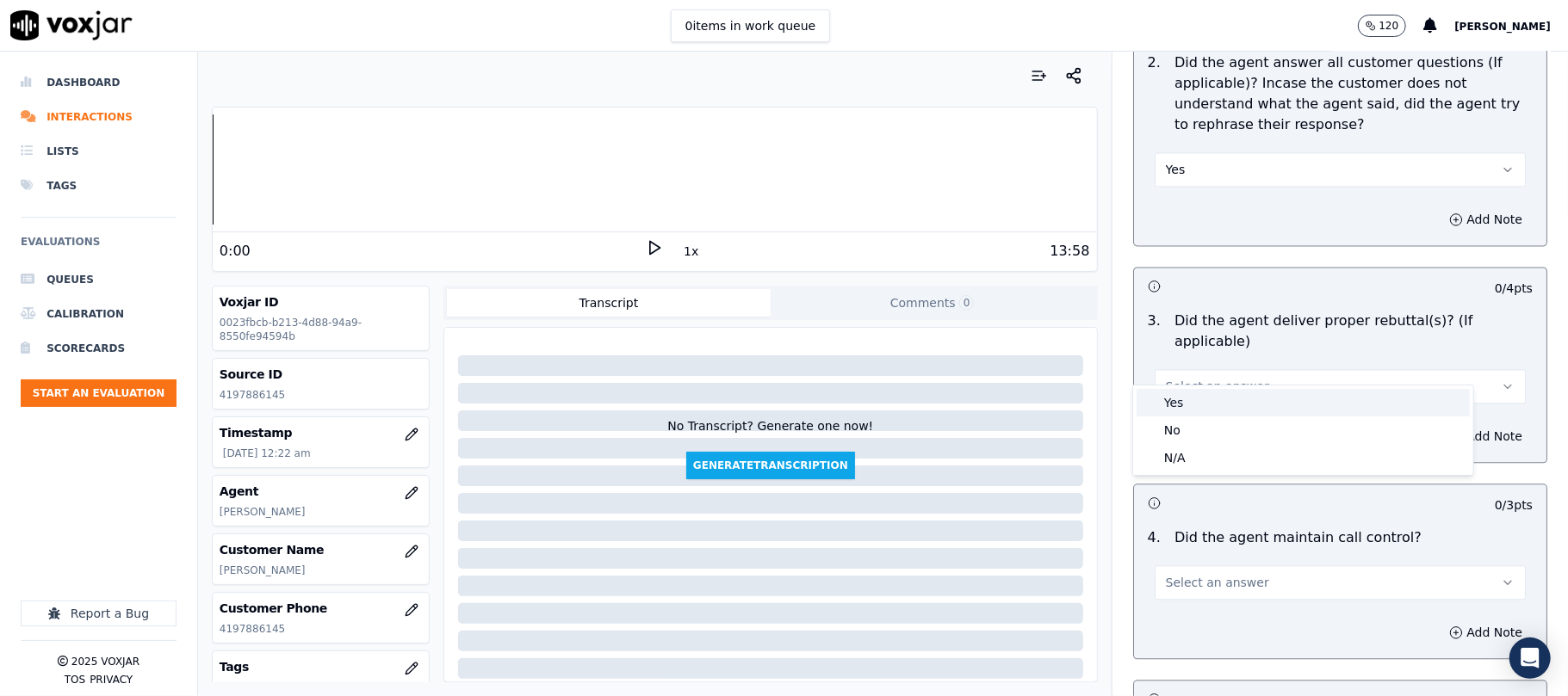
click at [1186, 397] on div "Yes" at bounding box center [1303, 402] width 333 height 28
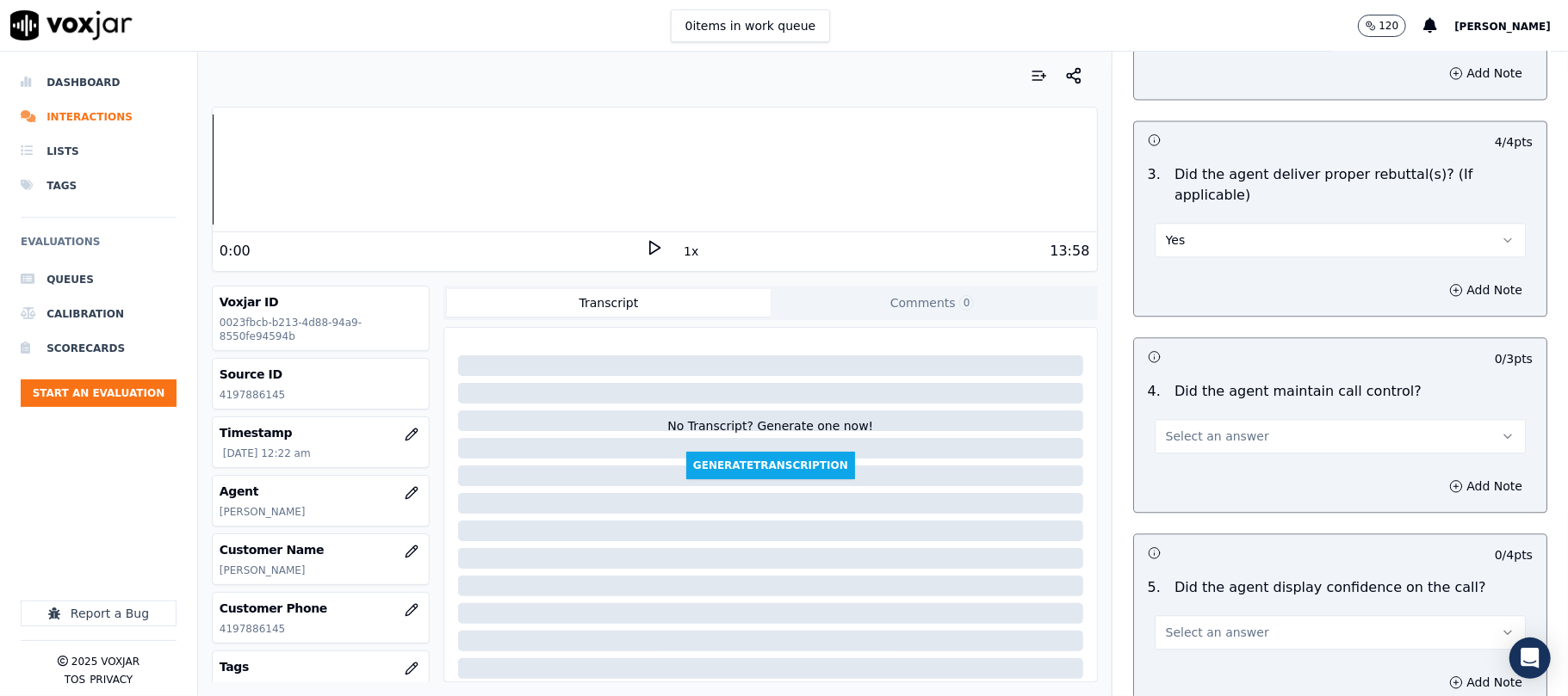
scroll to position [2867, 0]
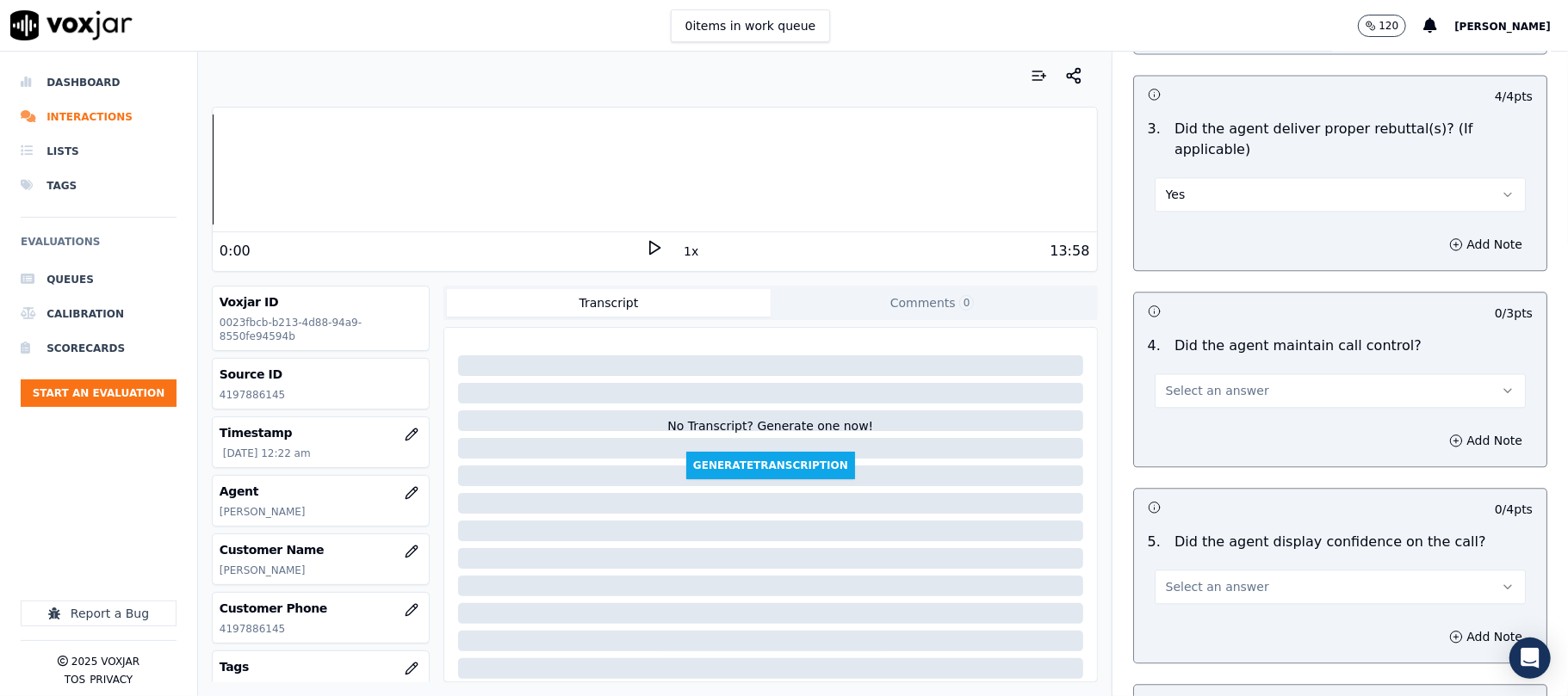
click at [1189, 382] on span "Select an answer" at bounding box center [1217, 391] width 103 height 17
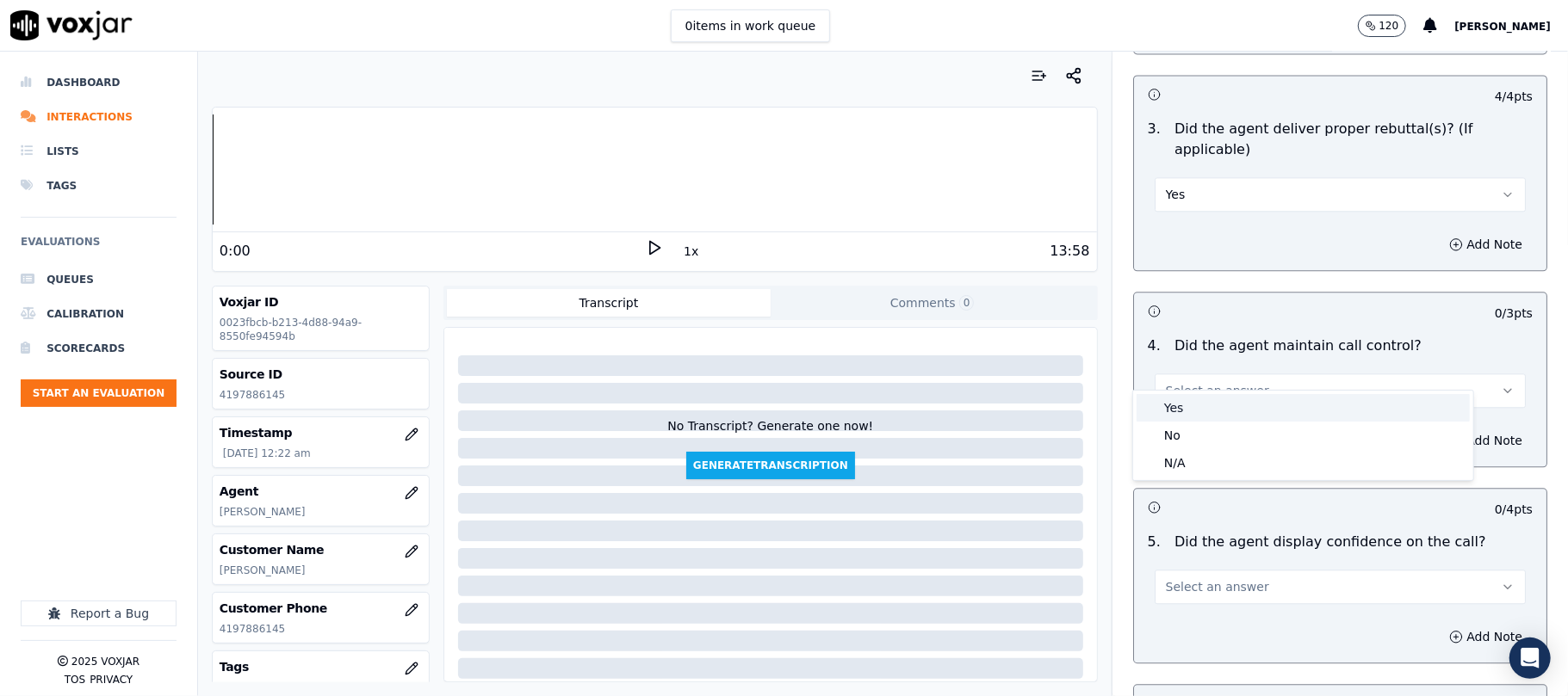
click at [1172, 415] on div "Yes" at bounding box center [1303, 407] width 333 height 28
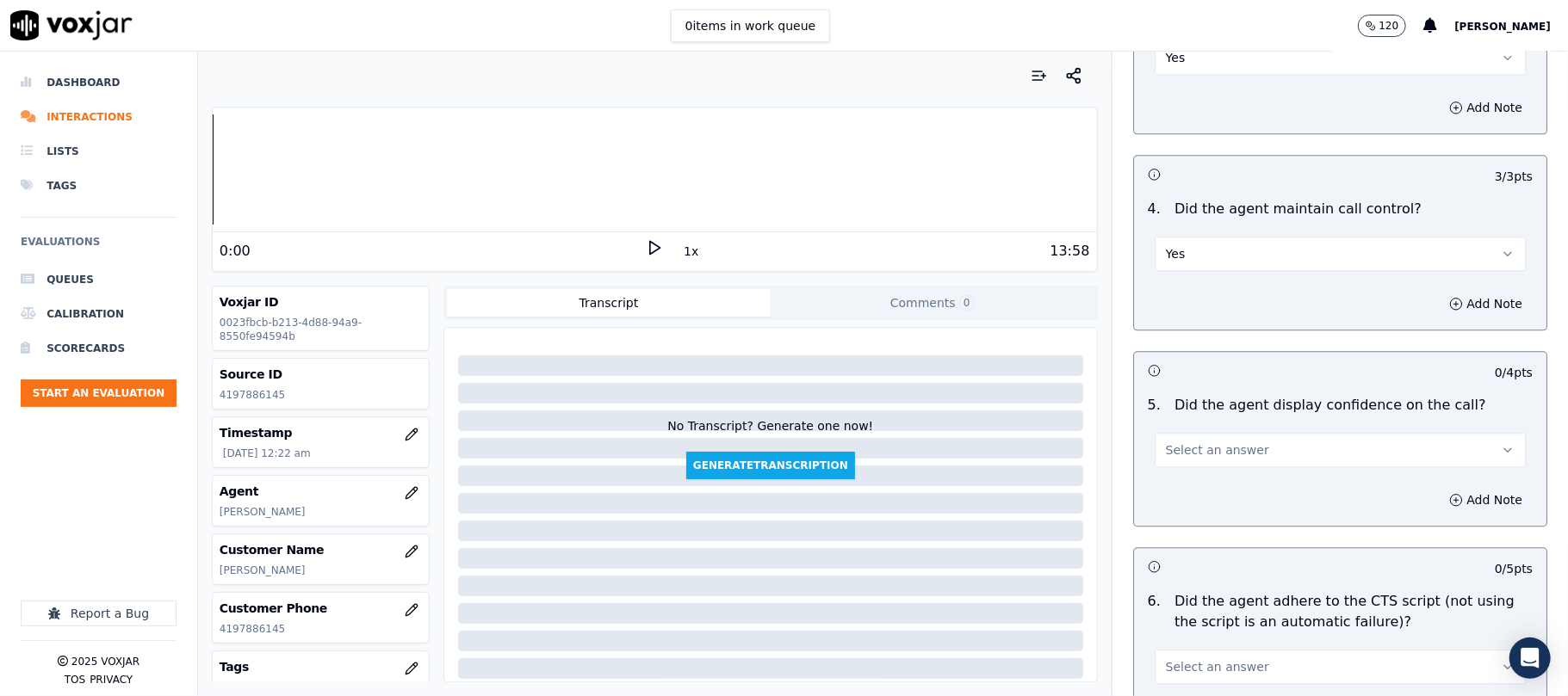
scroll to position [3059, 0]
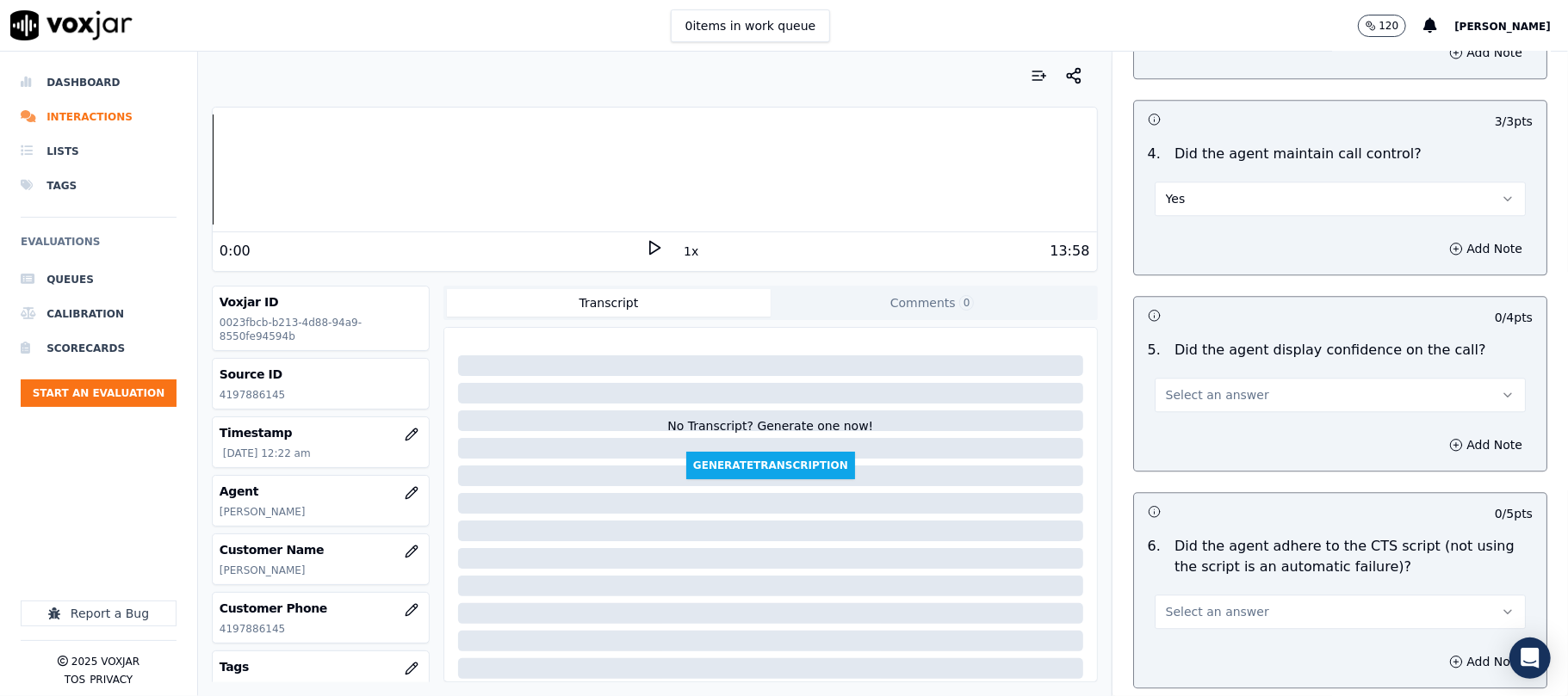
click at [1202, 383] on button "Select an answer" at bounding box center [1340, 395] width 371 height 34
click at [1186, 425] on div "Yes" at bounding box center [1303, 413] width 333 height 28
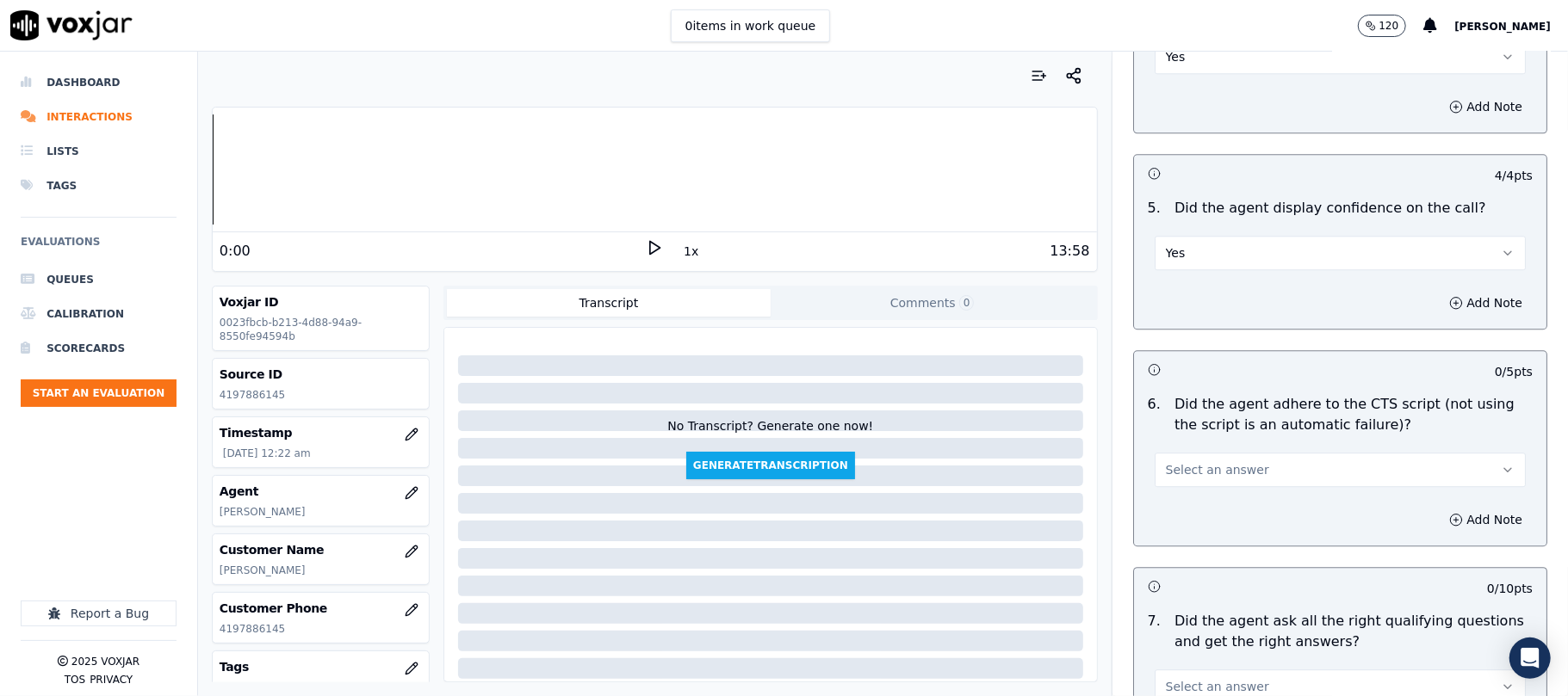
scroll to position [3250, 0]
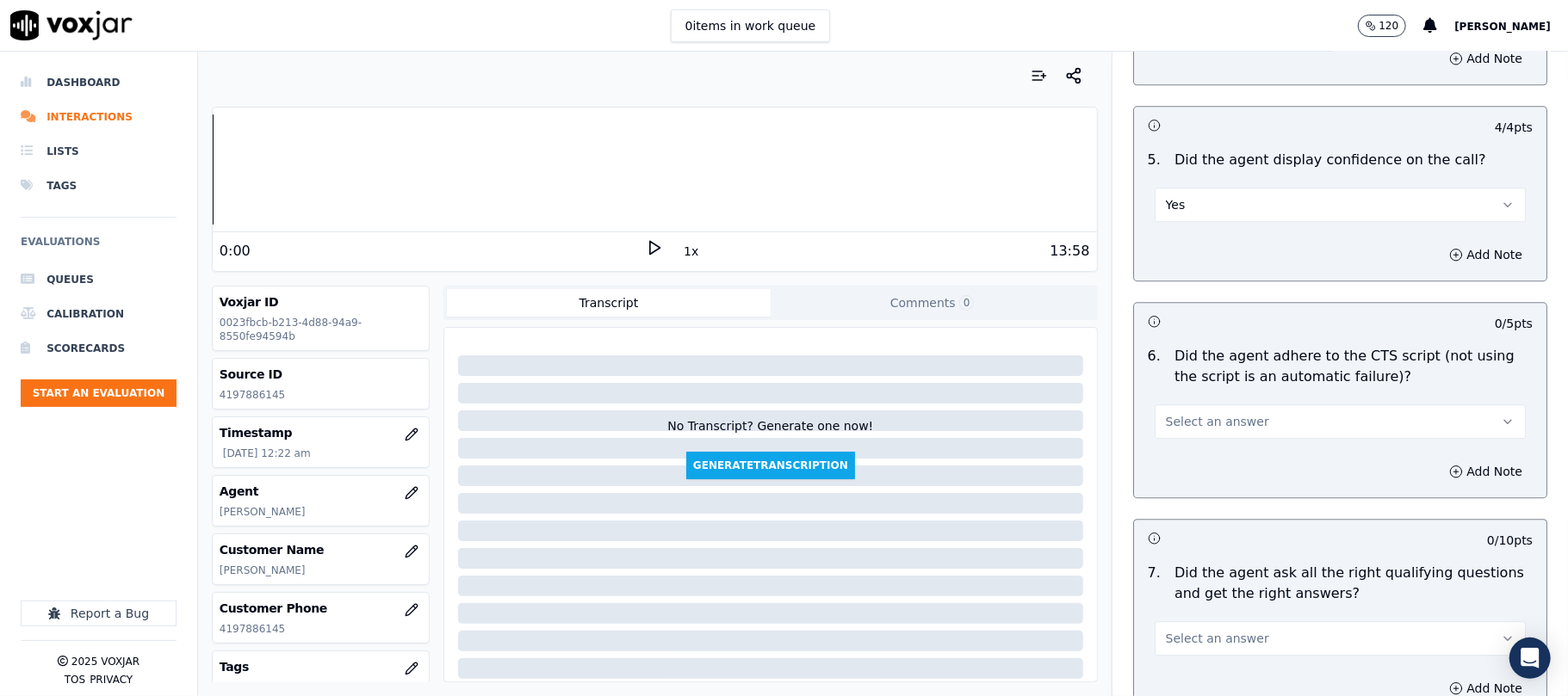
click at [1192, 413] on span "Select an answer" at bounding box center [1217, 422] width 103 height 17
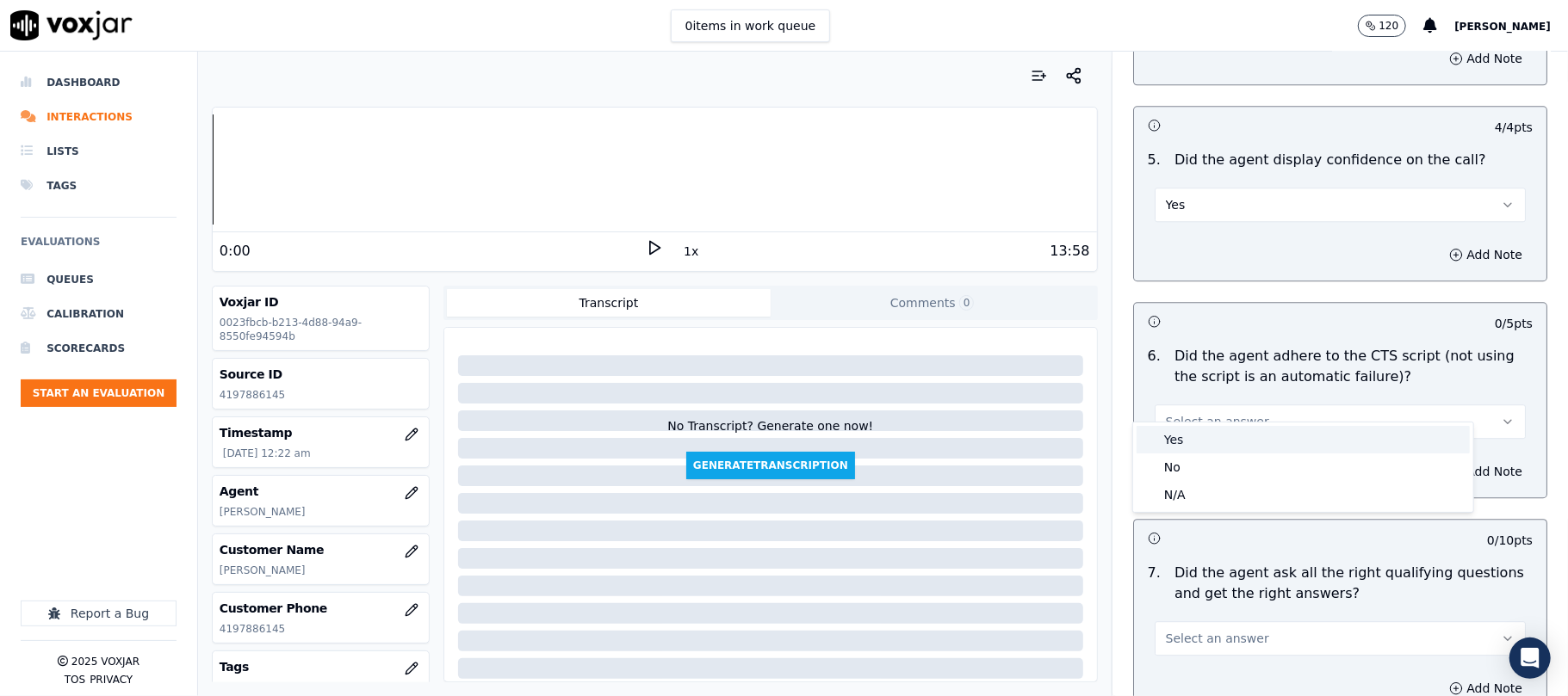
click at [1190, 428] on div "Yes" at bounding box center [1303, 439] width 333 height 28
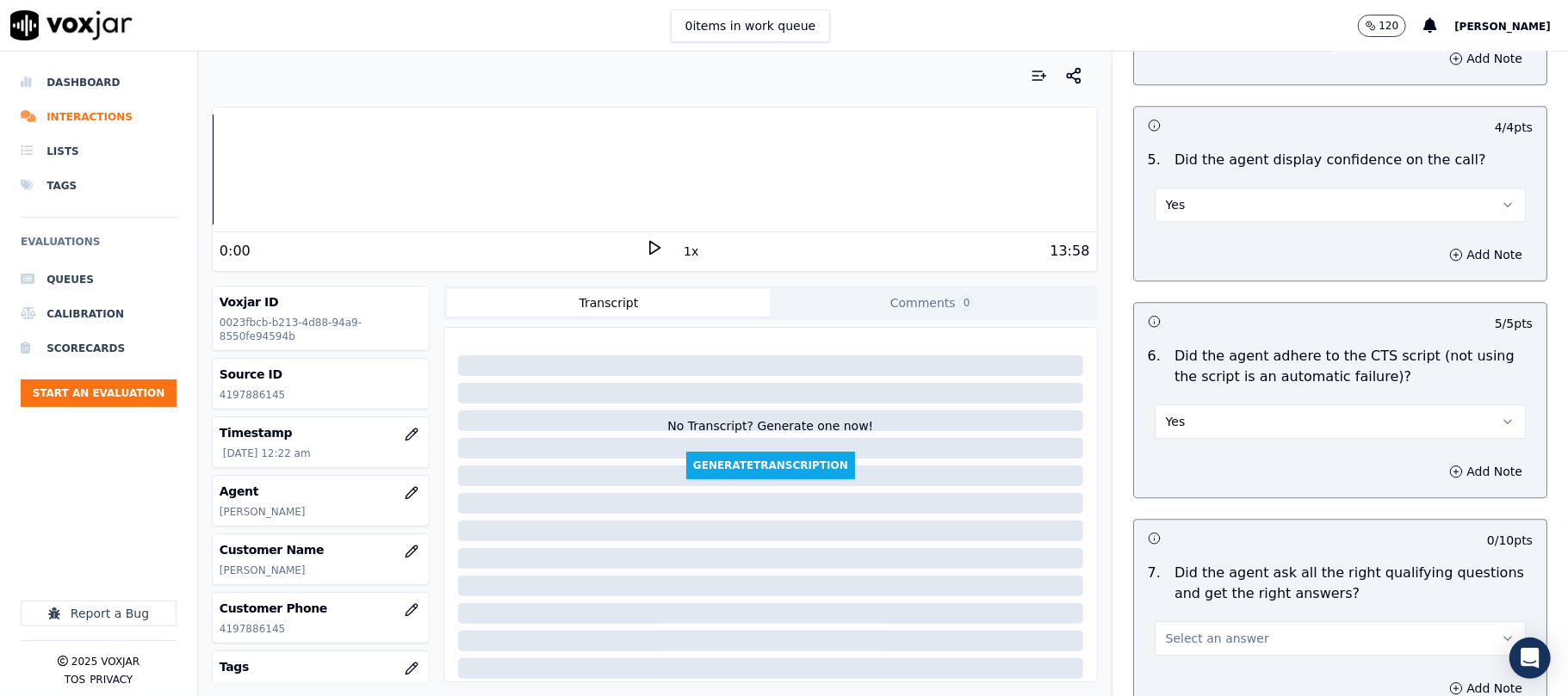
scroll to position [3442, 0]
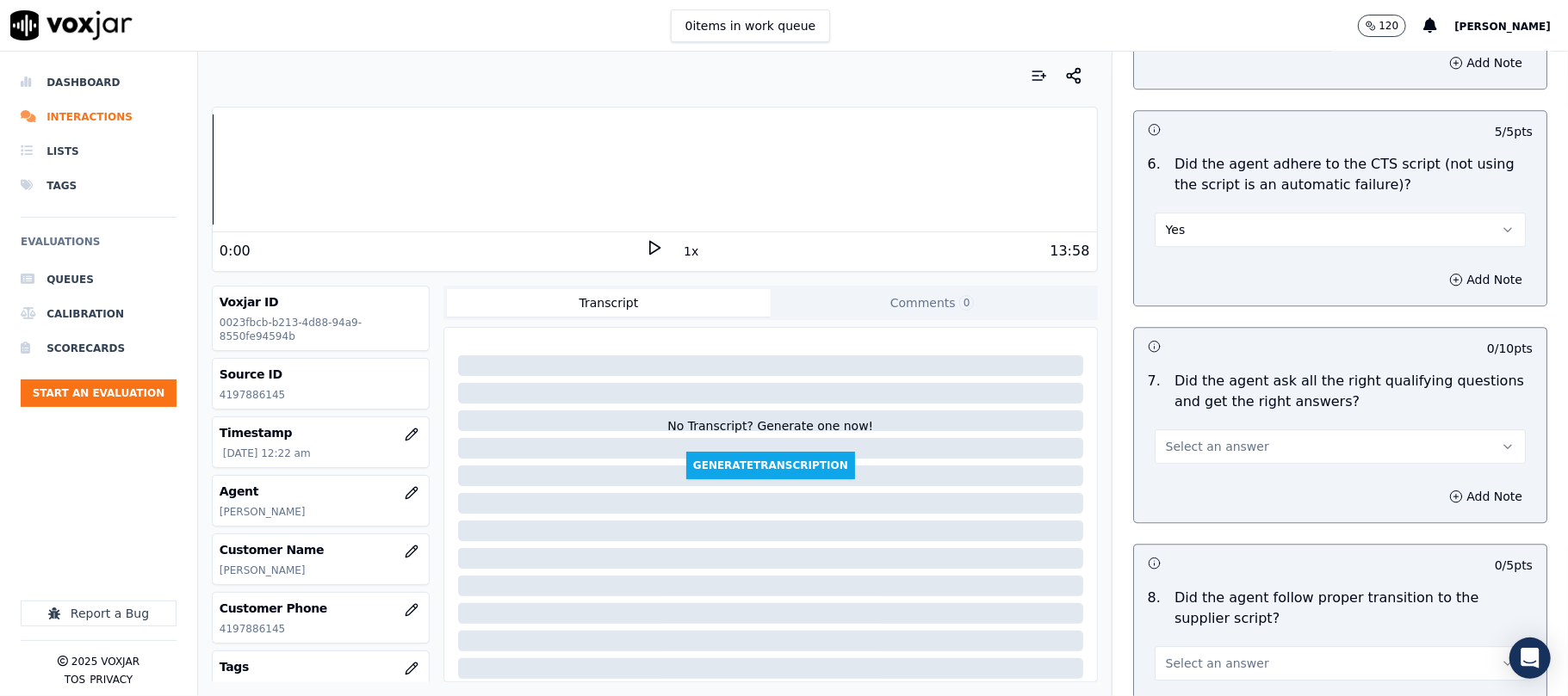
click at [1182, 438] on span "Select an answer" at bounding box center [1217, 446] width 103 height 17
click at [1176, 456] on div "Yes" at bounding box center [1303, 465] width 333 height 28
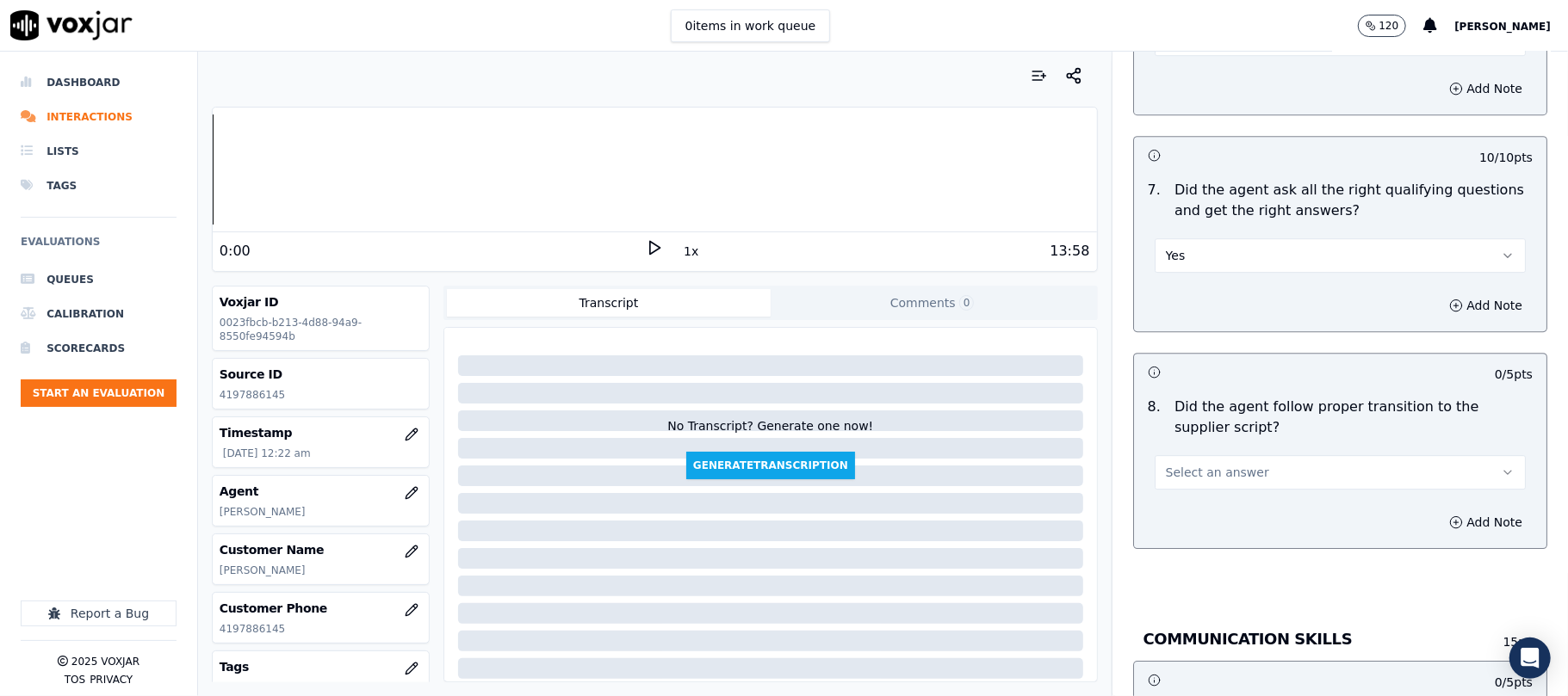
click at [1186, 455] on button "Select an answer" at bounding box center [1340, 472] width 371 height 34
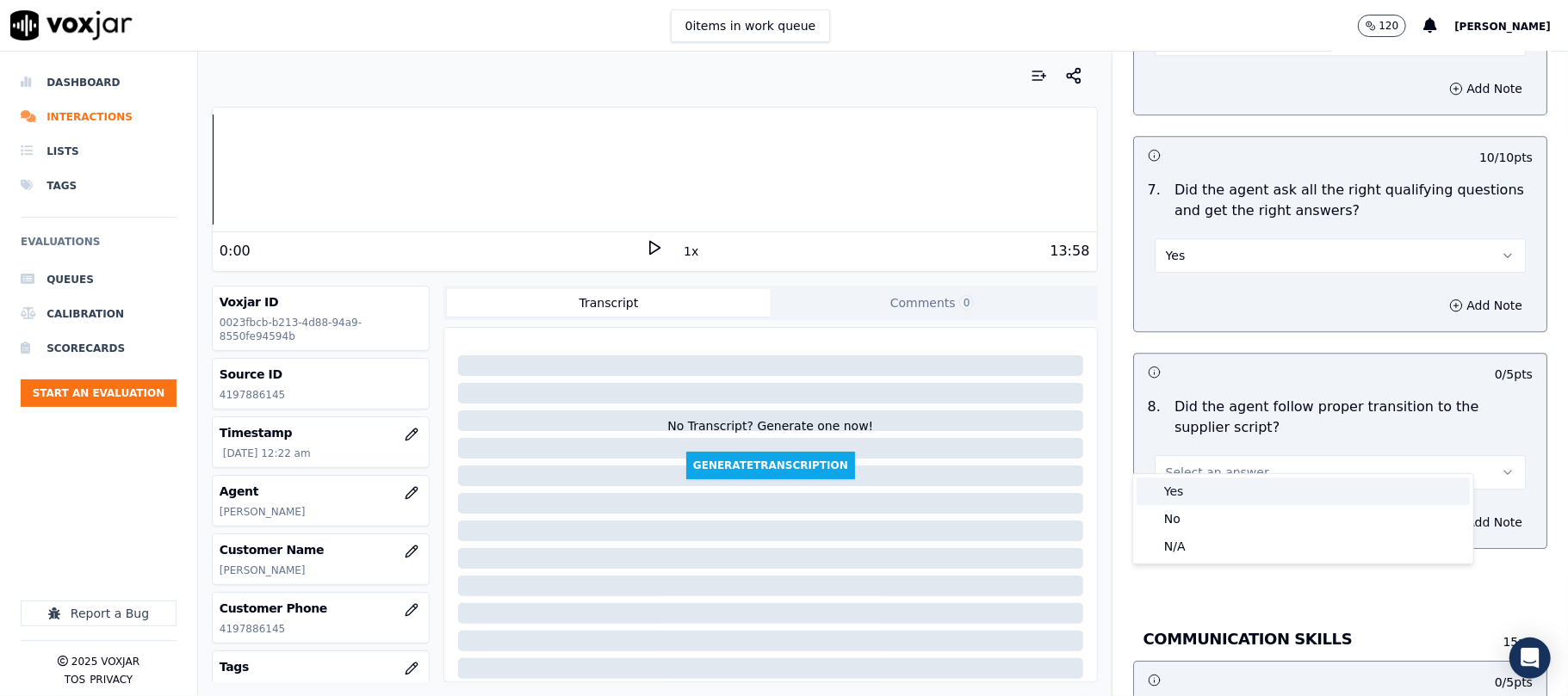
click at [1185, 479] on div "Yes" at bounding box center [1303, 490] width 333 height 28
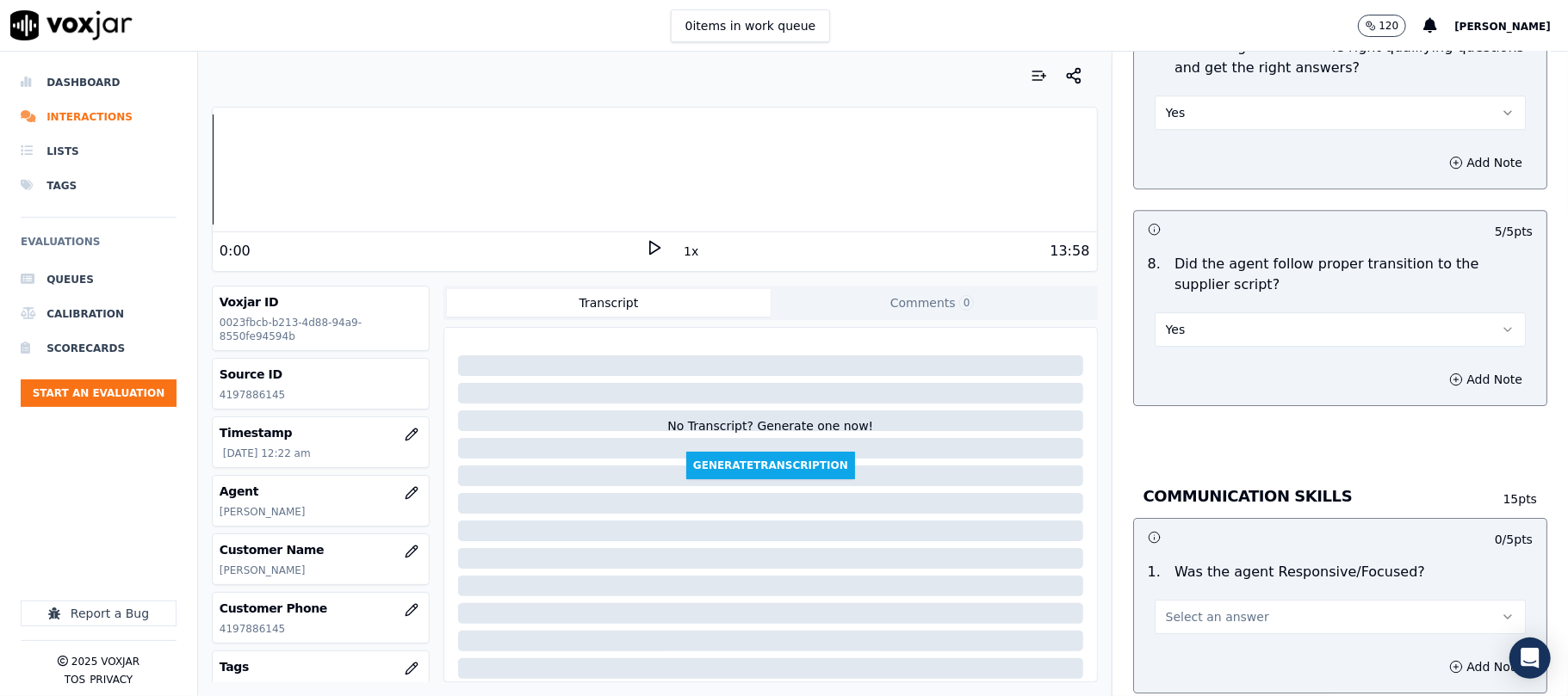
scroll to position [3823, 0]
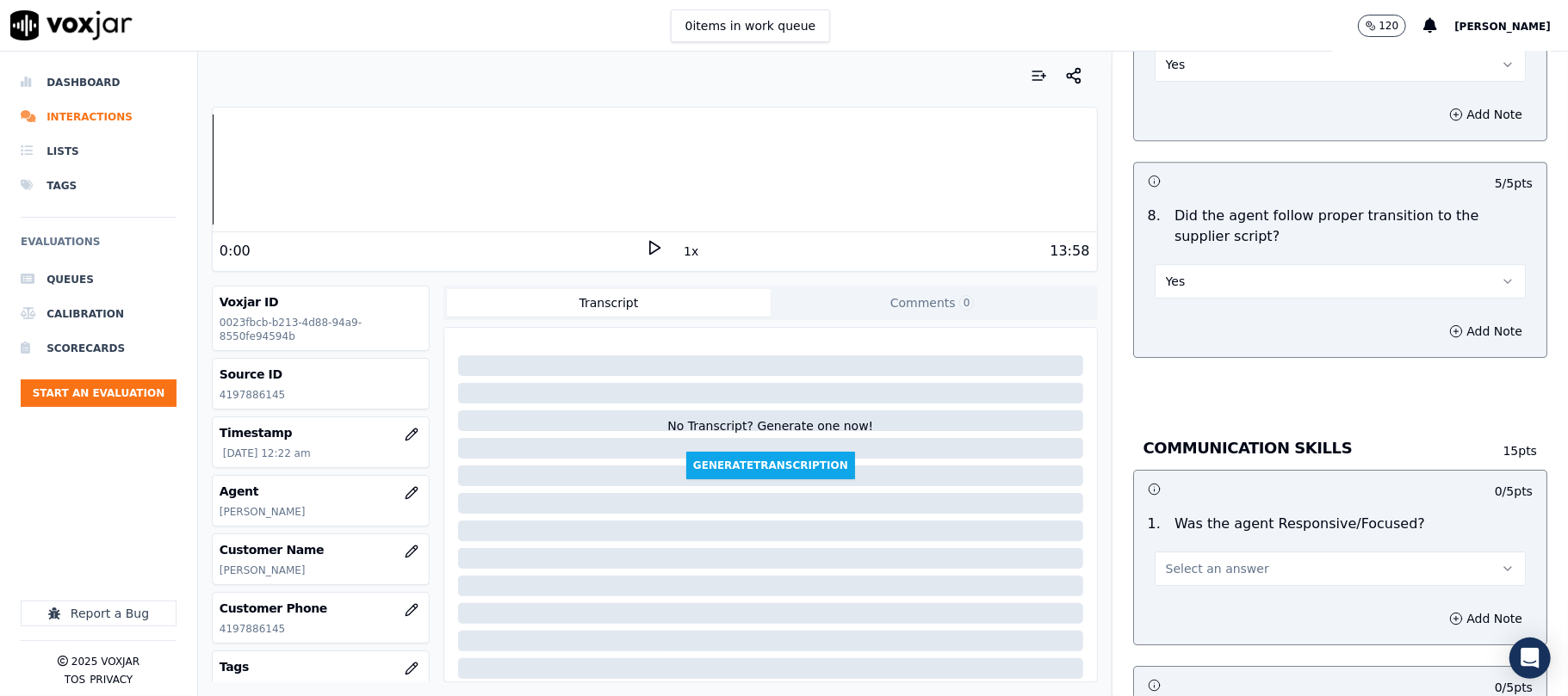
click at [1193, 560] on span "Select an answer" at bounding box center [1217, 569] width 103 height 17
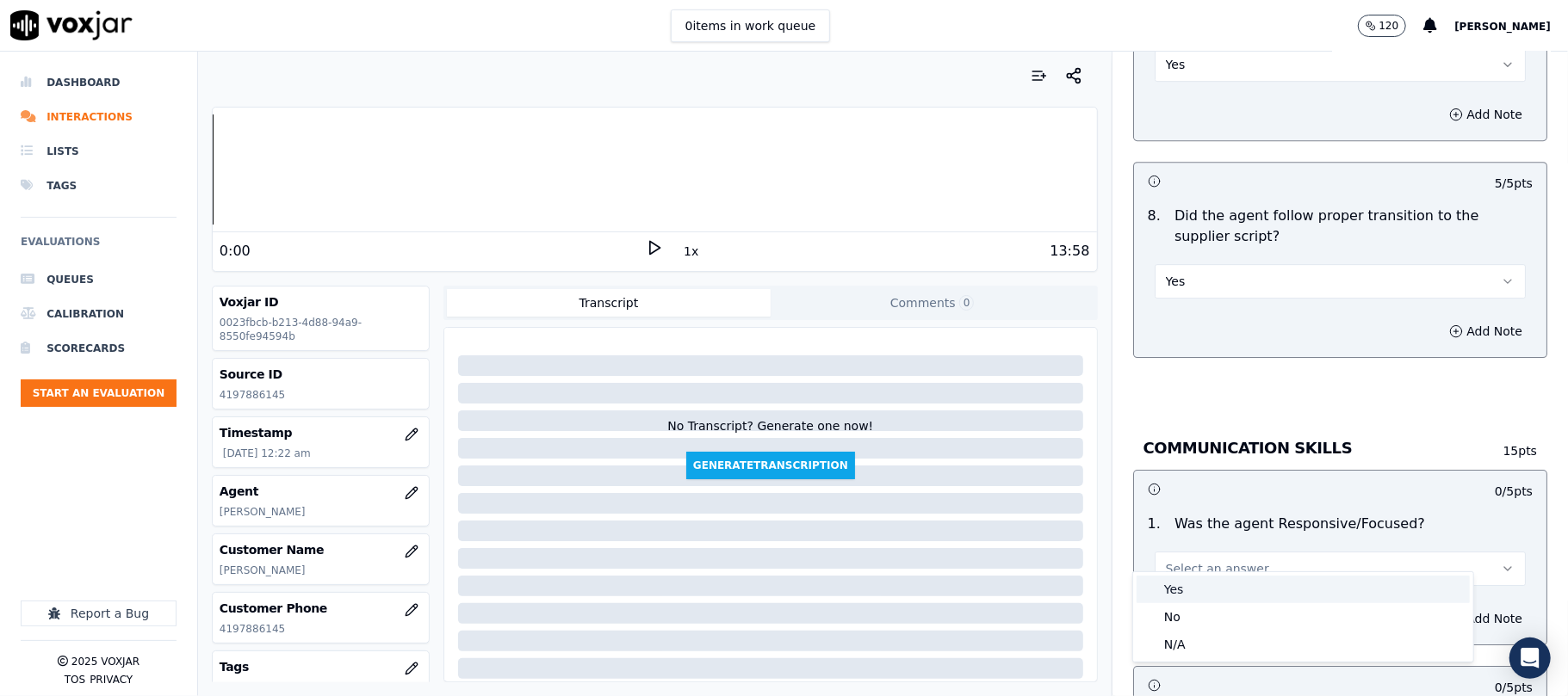
click at [1195, 585] on div "Yes" at bounding box center [1303, 589] width 333 height 28
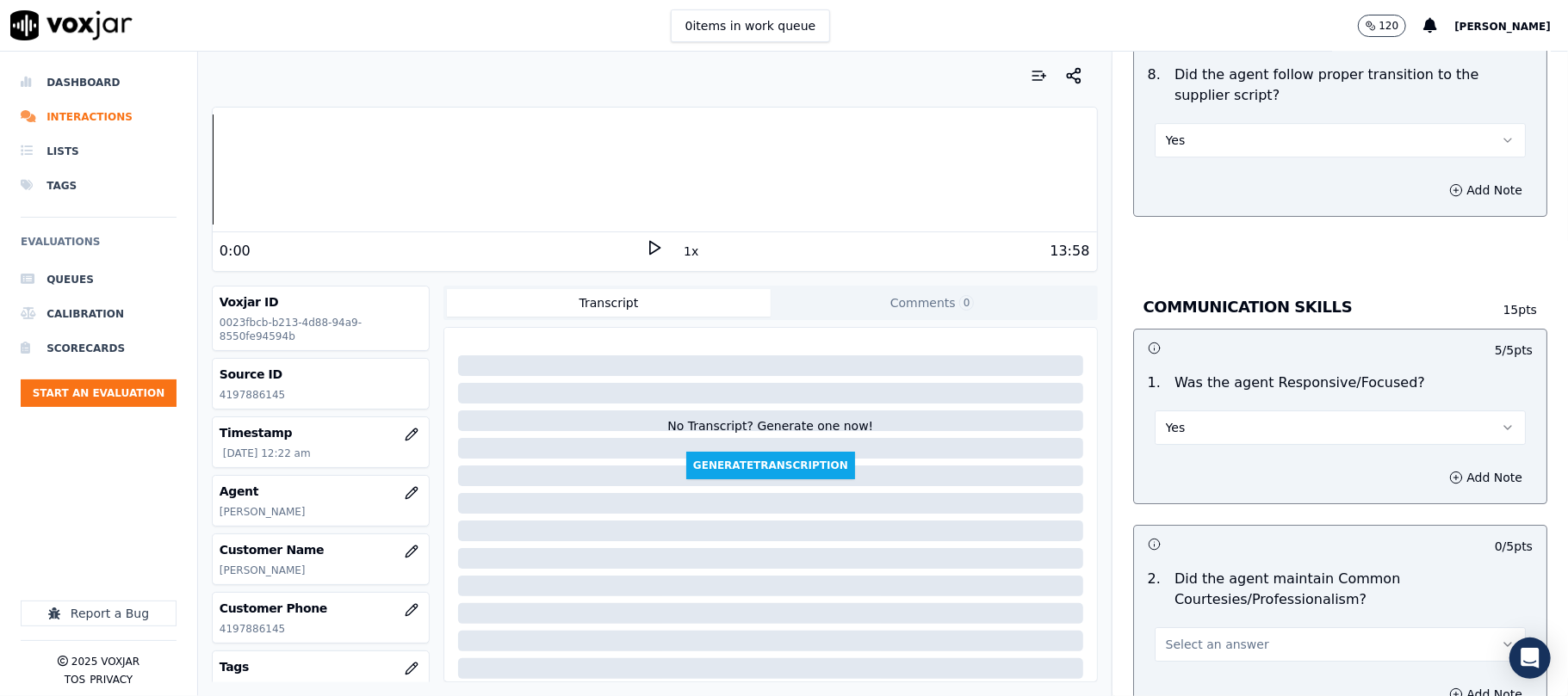
scroll to position [4014, 0]
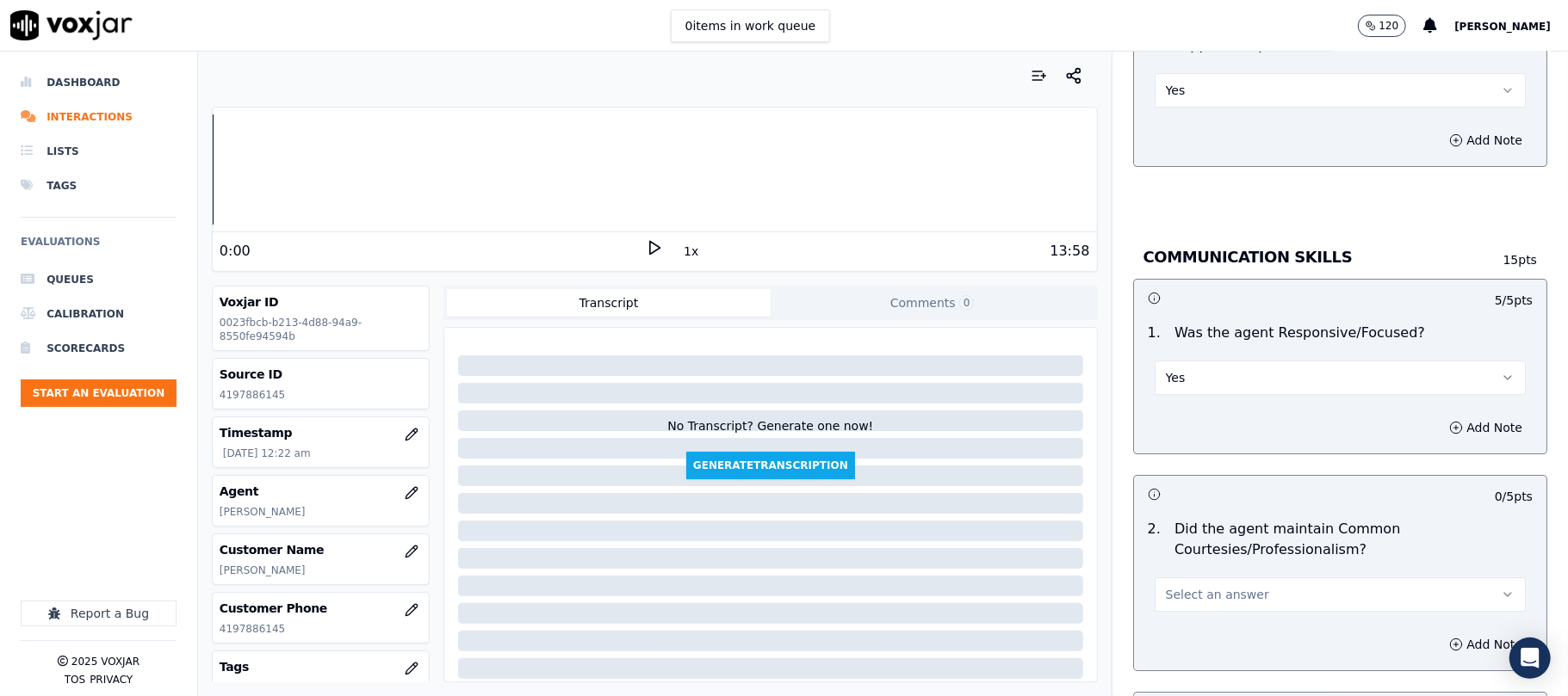
click at [1176, 586] on span "Select an answer" at bounding box center [1217, 595] width 103 height 17
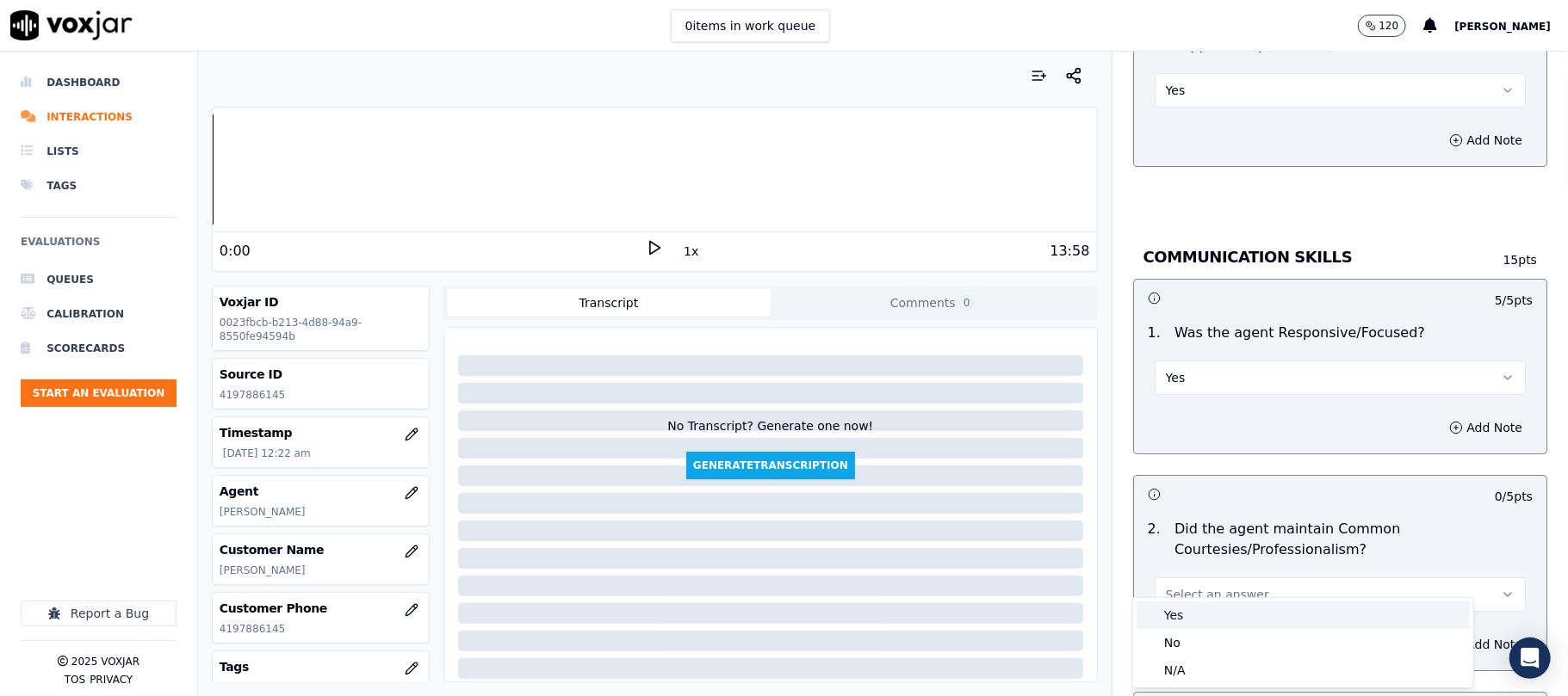
click at [1171, 623] on div "Yes" at bounding box center [1303, 615] width 333 height 28
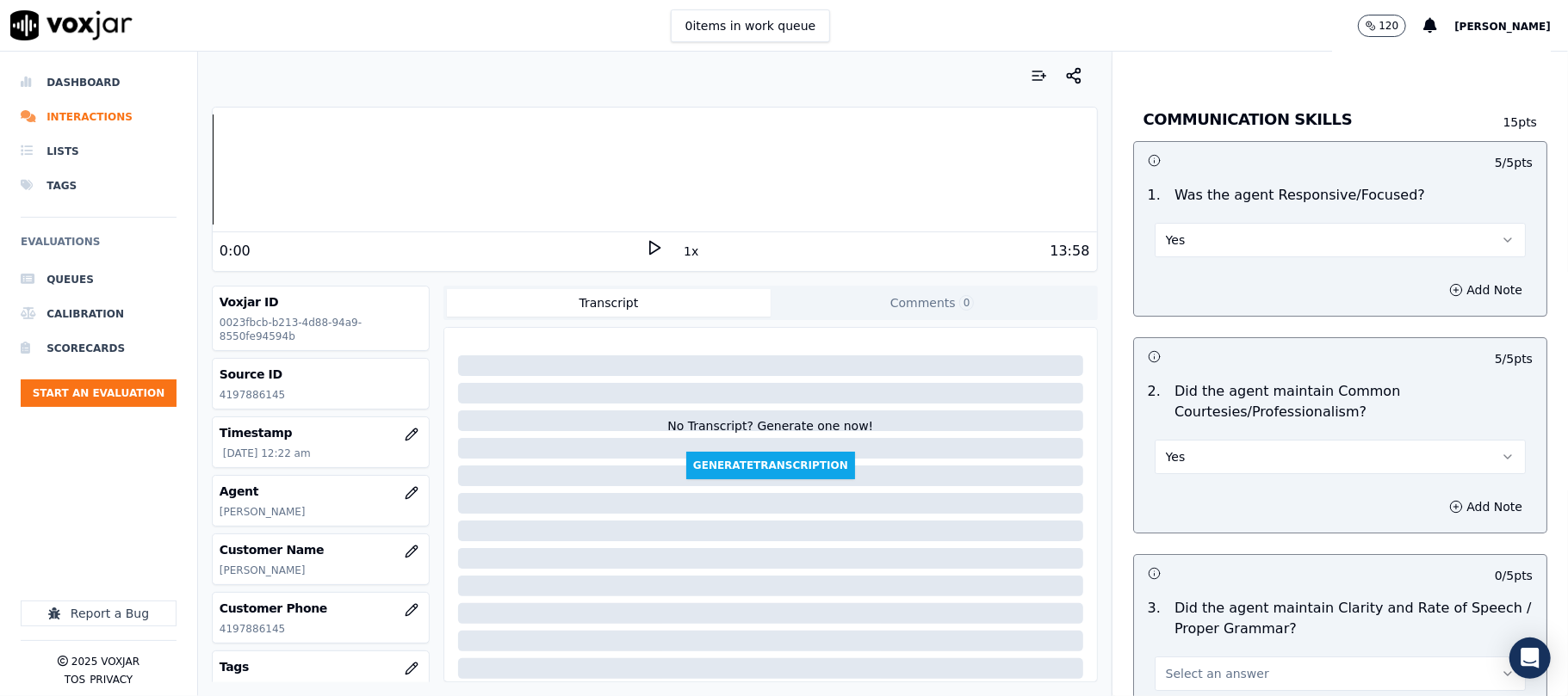
scroll to position [4207, 0]
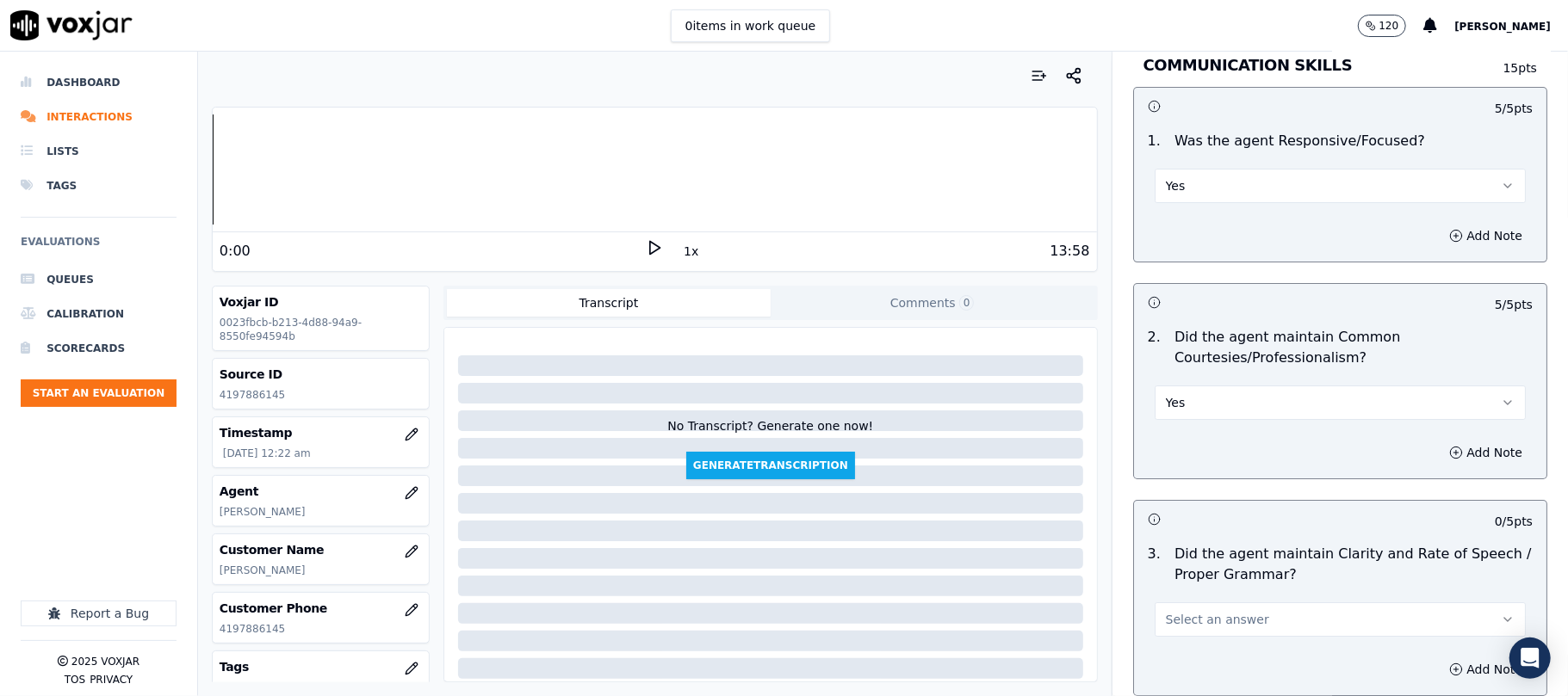
click at [1171, 611] on span "Select an answer" at bounding box center [1217, 620] width 103 height 17
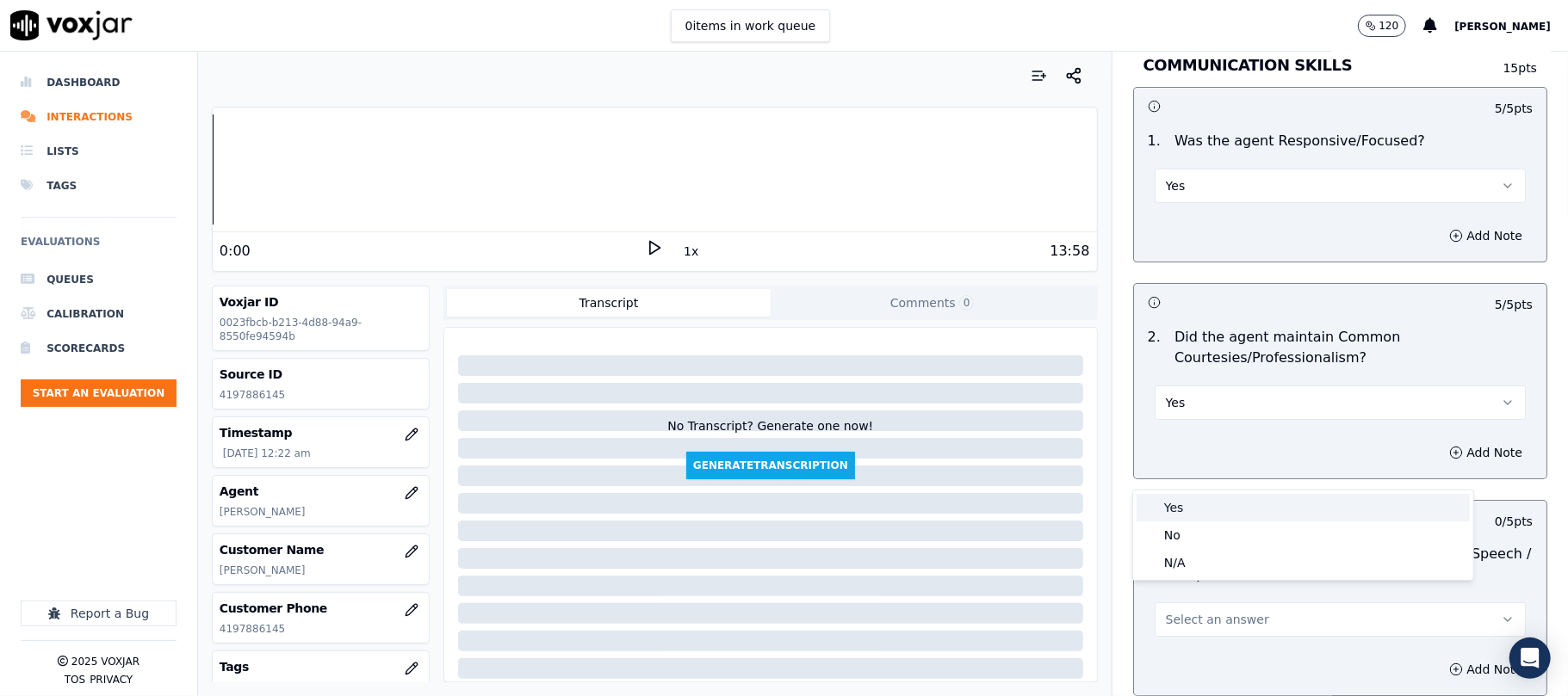
click at [1186, 490] on div "Yes No N/A" at bounding box center [1302, 535] width 340 height 90
click at [1186, 504] on div "Yes" at bounding box center [1303, 508] width 333 height 28
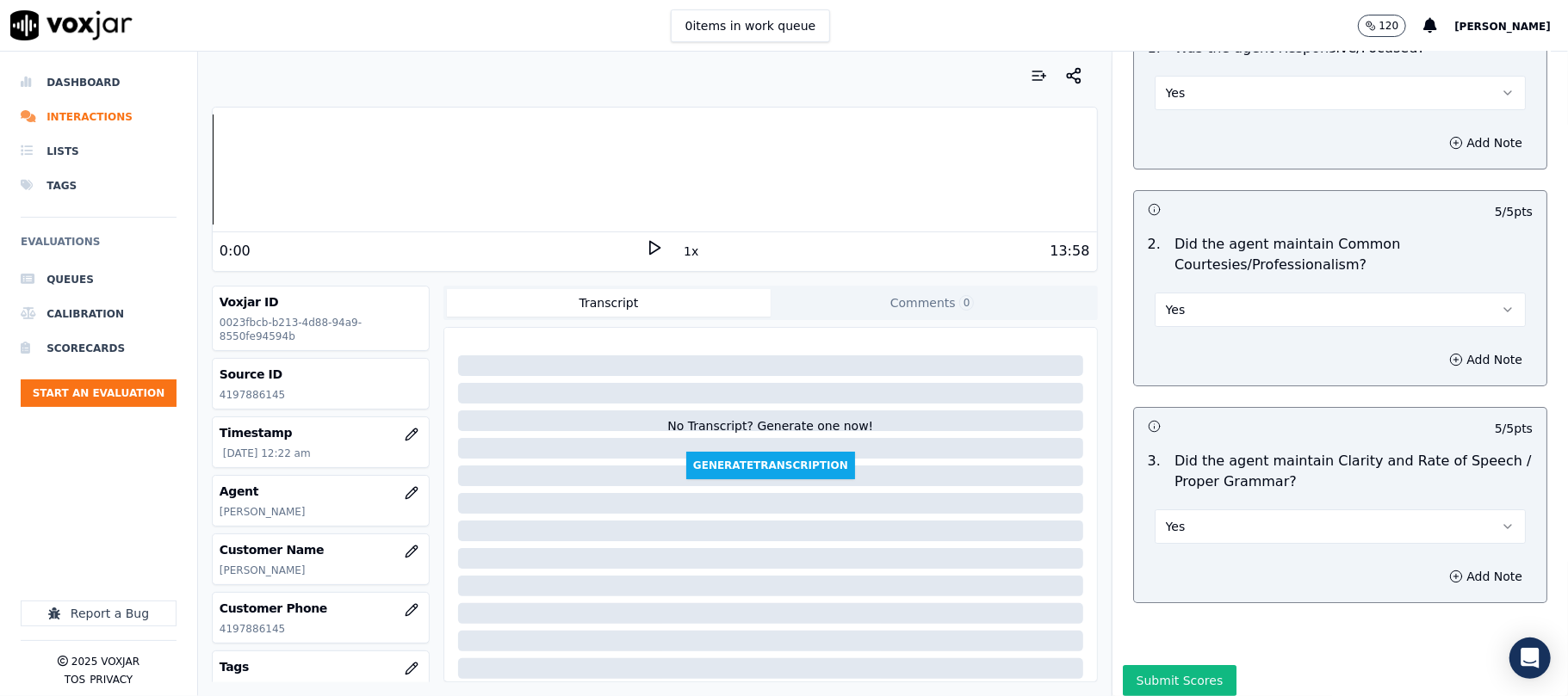
scroll to position [4344, 0]
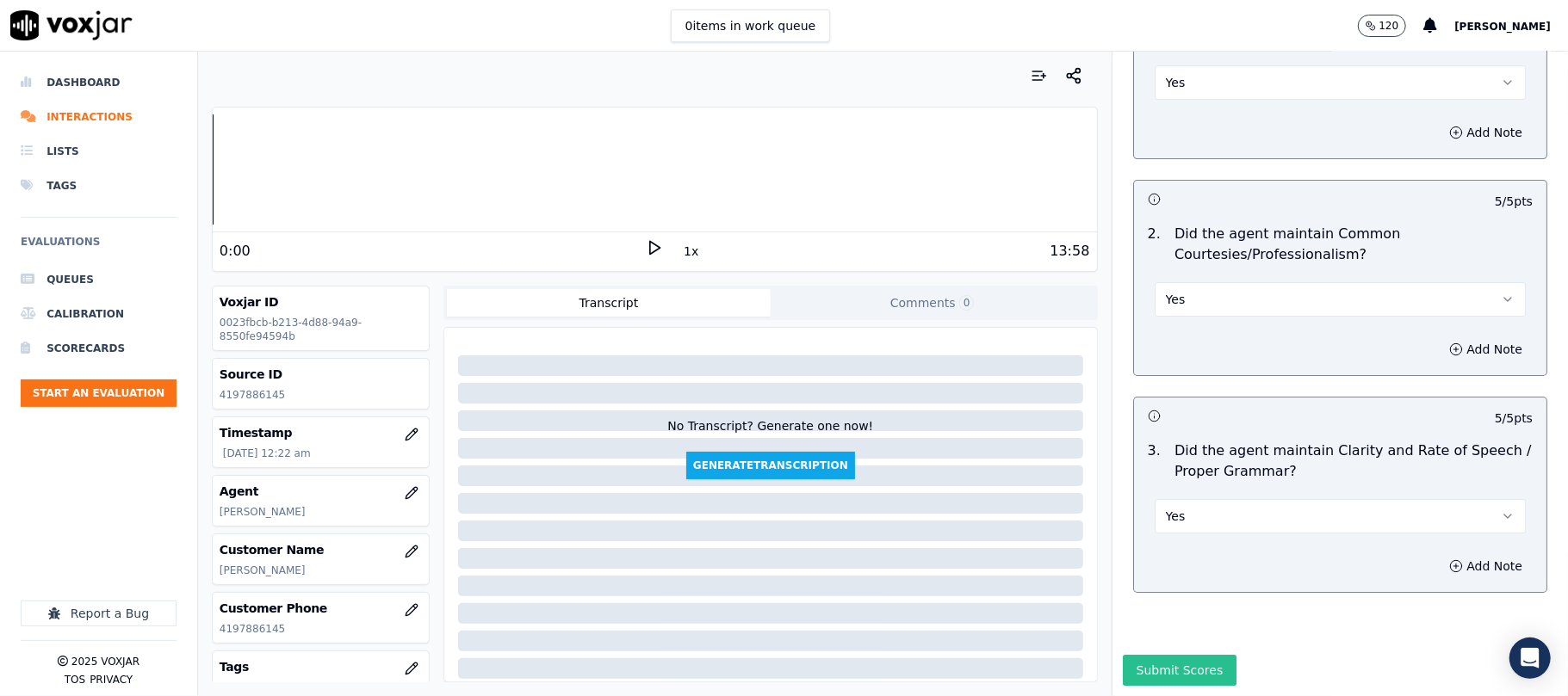
click at [1157, 655] on button "Submit Scores" at bounding box center [1180, 670] width 115 height 31
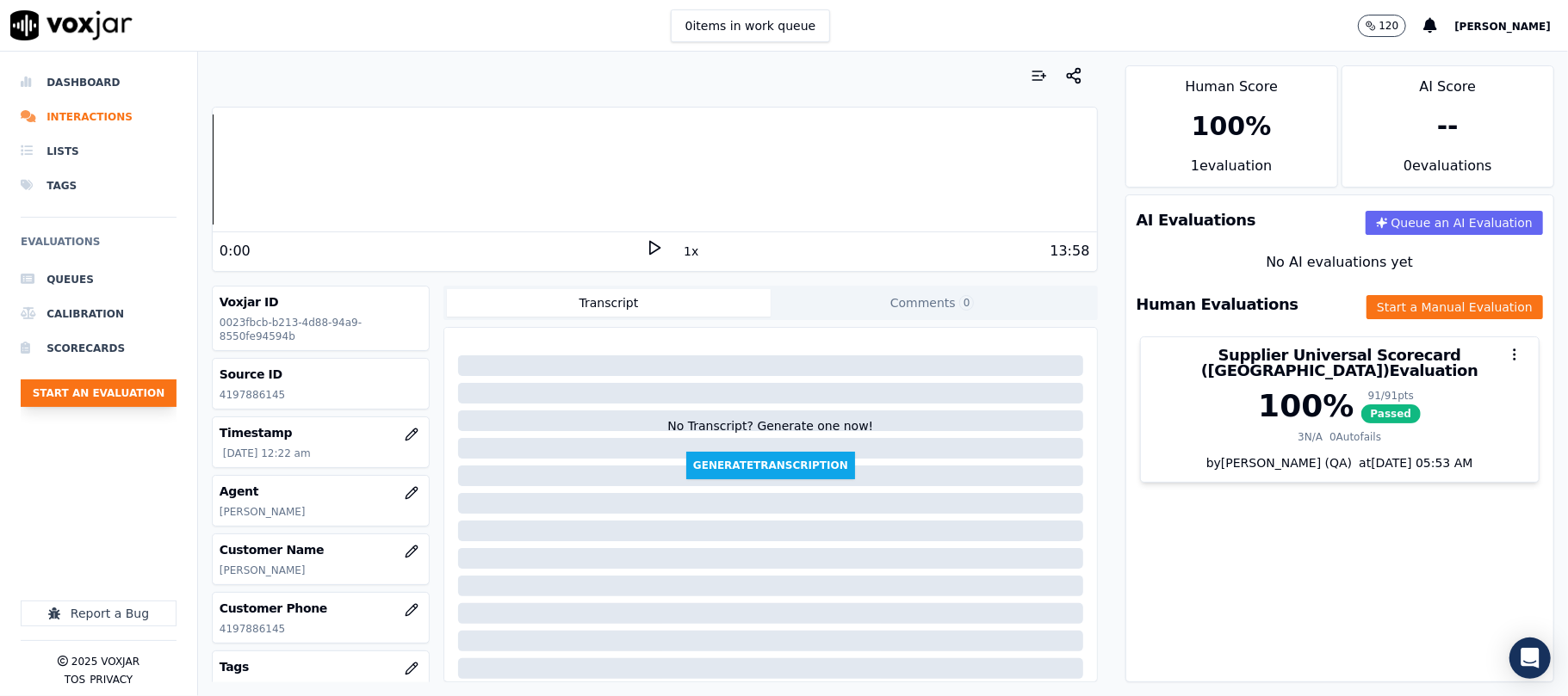
click at [122, 393] on button "Start an Evaluation" at bounding box center [99, 393] width 156 height 28
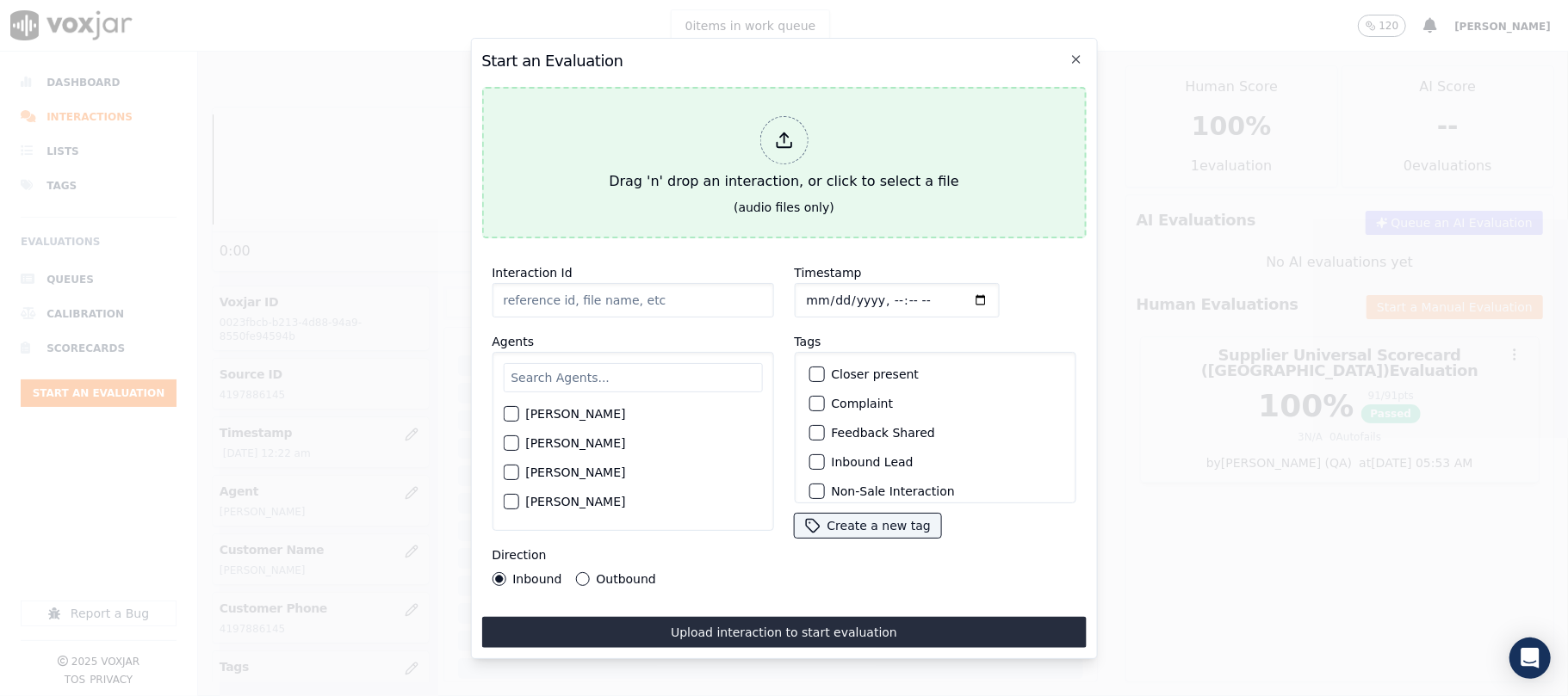
click at [789, 156] on div "Drag 'n' drop an interaction, or click to select a file" at bounding box center [784, 154] width 364 height 90
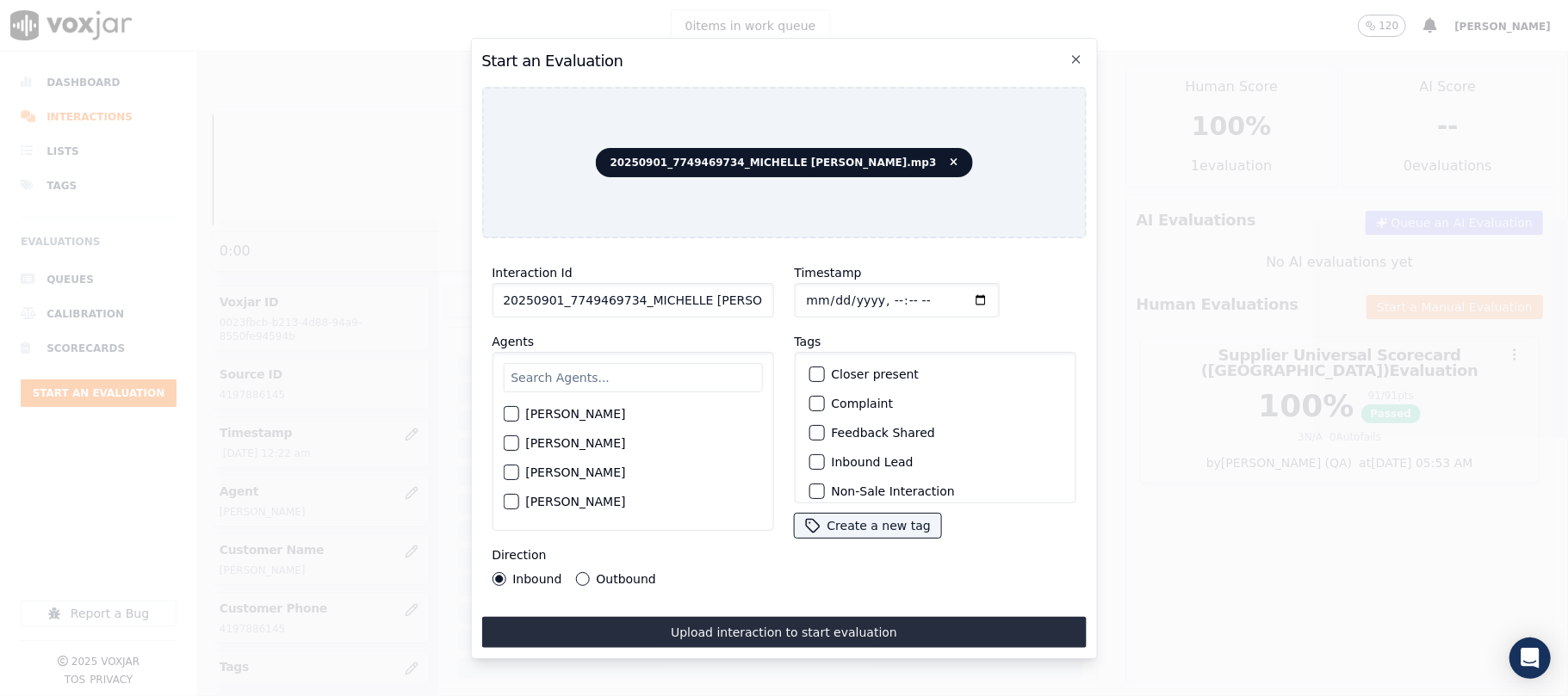
click at [601, 294] on input "20250901_7749469734_MICHELLE [PERSON_NAME].mp3" at bounding box center [632, 300] width 281 height 34
paste input "7749469734"
type input "7749469734"
click at [818, 294] on input "Timestamp" at bounding box center [896, 300] width 205 height 34
type input "[DATE]T00:26"
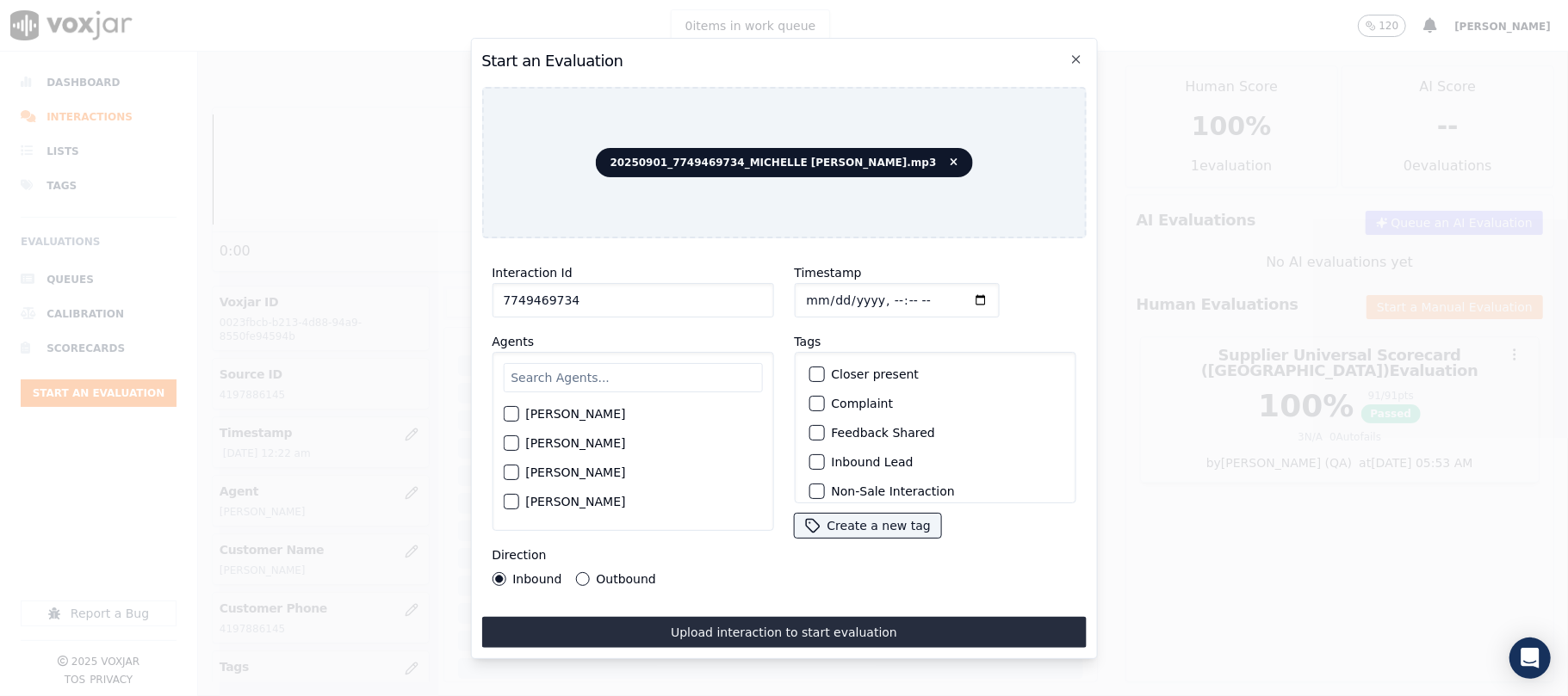
click at [675, 363] on input "text" at bounding box center [632, 378] width 259 height 30
type input "Miche"
click at [614, 413] on label "[PERSON_NAME]" at bounding box center [575, 419] width 99 height 12
click at [519, 413] on button "[PERSON_NAME]" at bounding box center [511, 419] width 15 height 15
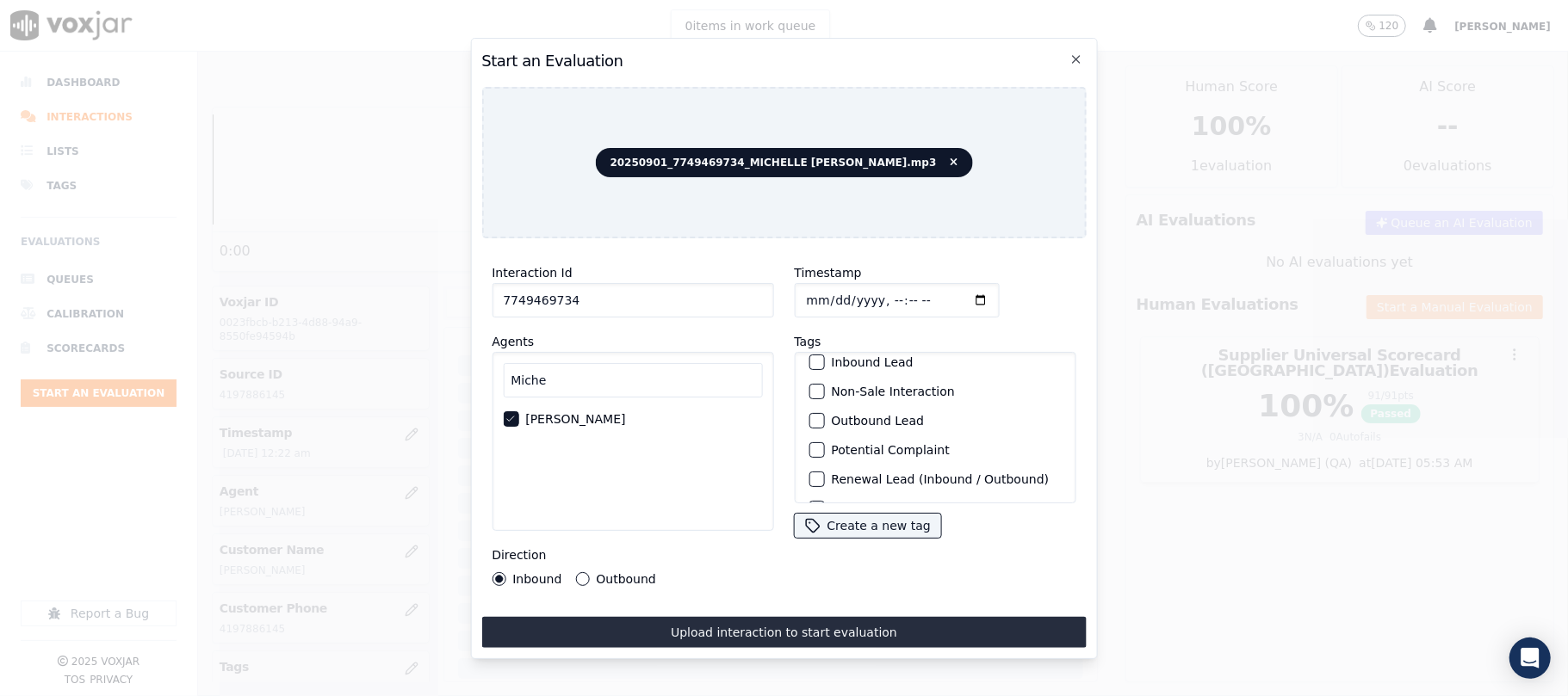
scroll to position [150, 0]
click at [830, 475] on label "Sale Interaction" at bounding box center [877, 481] width 95 height 12
click at [824, 473] on button "Sale Interaction" at bounding box center [816, 481] width 15 height 15
click at [603, 573] on label "Outbound" at bounding box center [626, 578] width 59 height 12
click at [589, 572] on button "Outbound" at bounding box center [582, 578] width 13 height 13
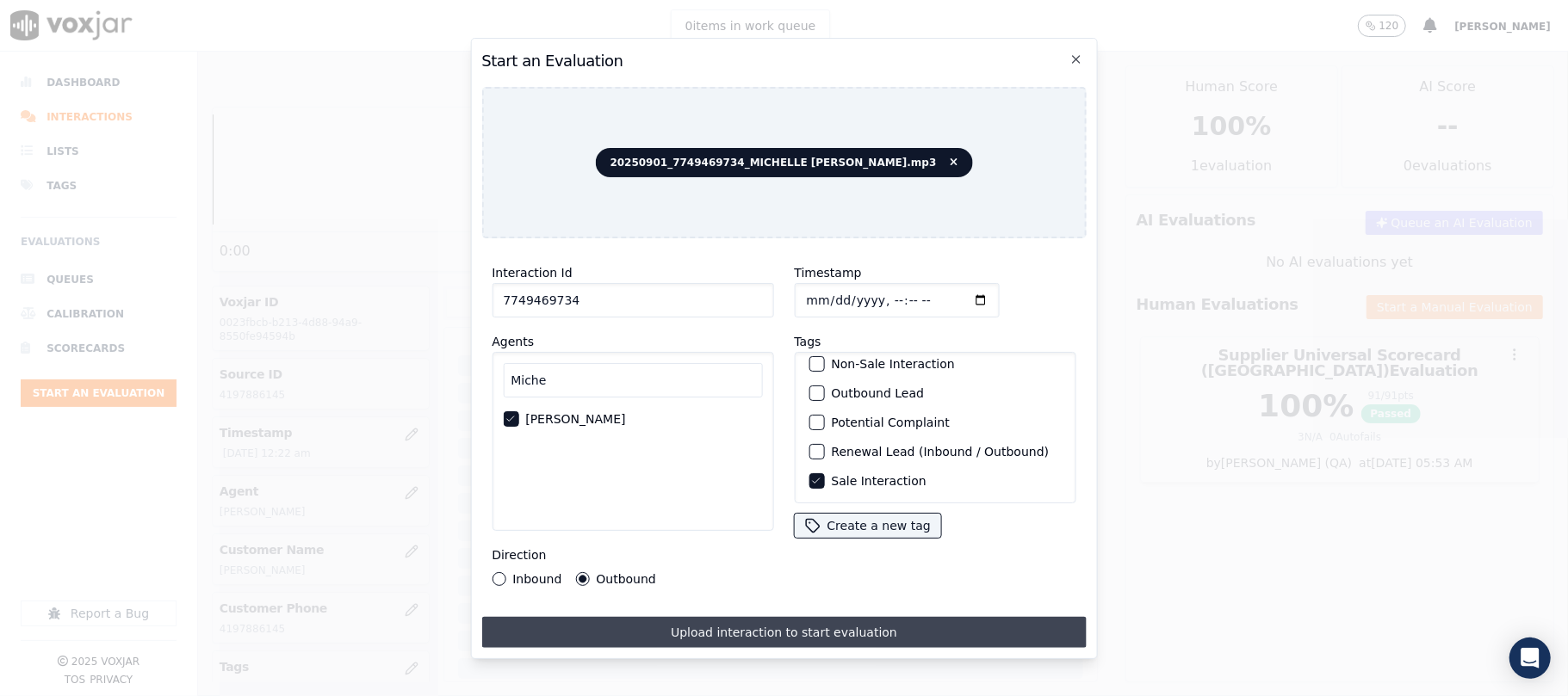
click at [666, 626] on button "Upload interaction to start evaluation" at bounding box center [784, 632] width 605 height 31
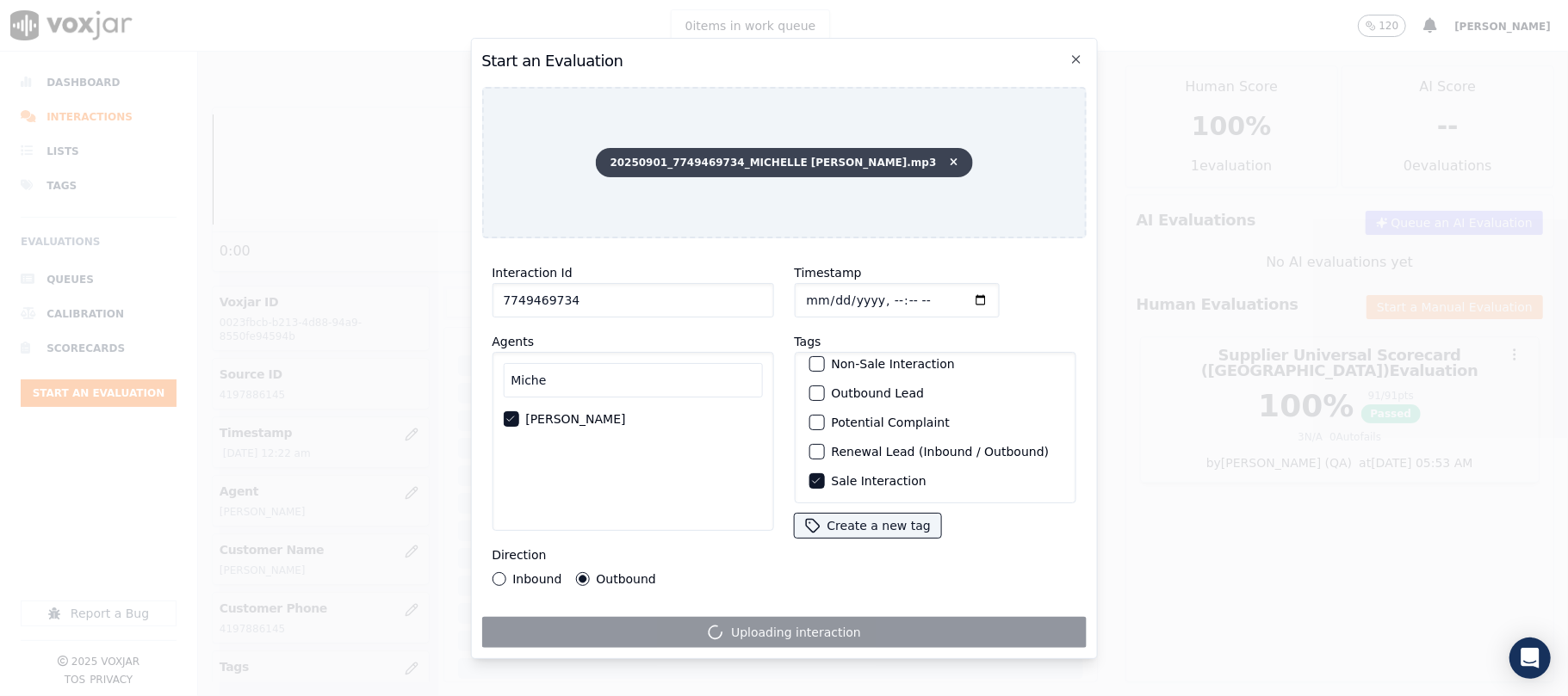
click at [913, 157] on span "20250901_7749469734_MICHELLE [PERSON_NAME].mp3" at bounding box center [784, 163] width 377 height 30
click at [950, 158] on icon at bounding box center [954, 163] width 8 height 11
click at [515, 163] on div "20250901-183802_7749469734-all (1).mp3" at bounding box center [784, 163] width 605 height 151
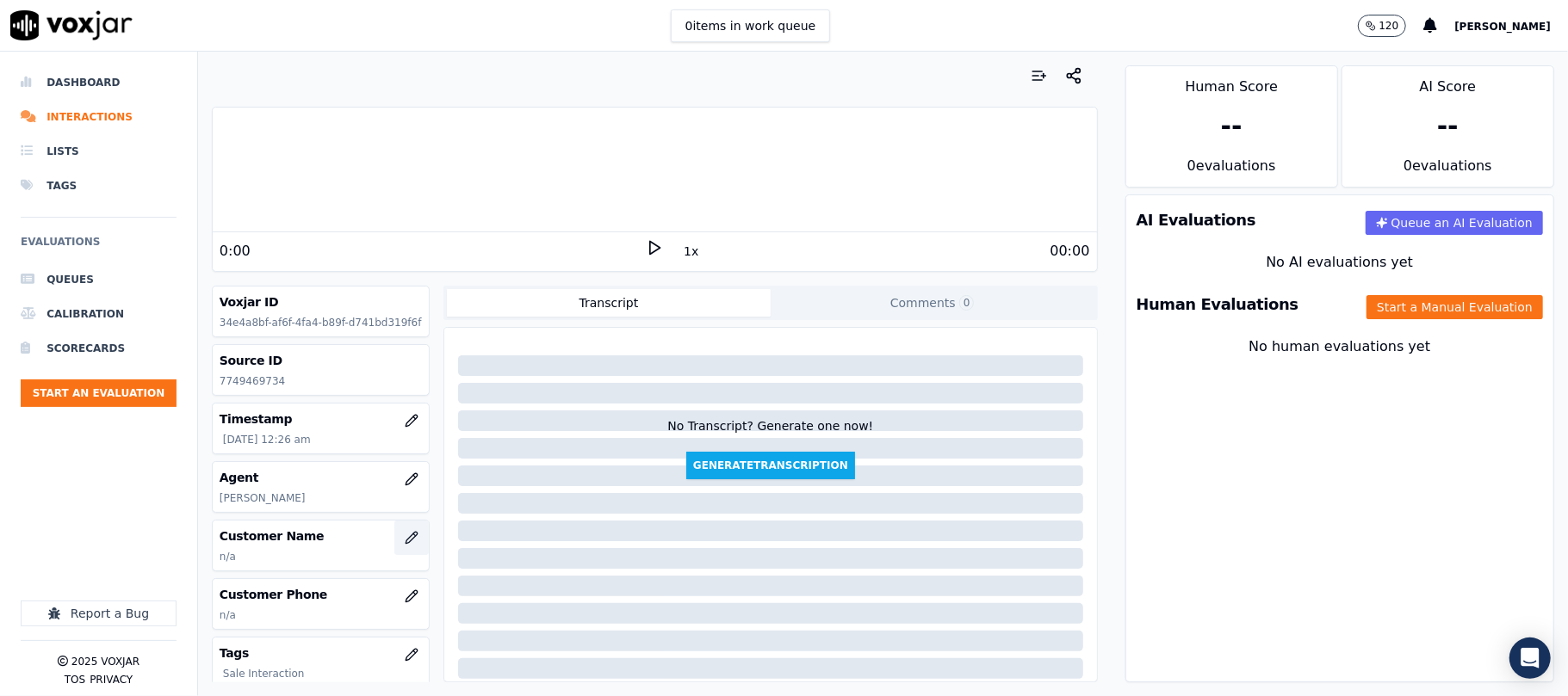
click at [406, 543] on icon "button" at bounding box center [411, 537] width 11 height 11
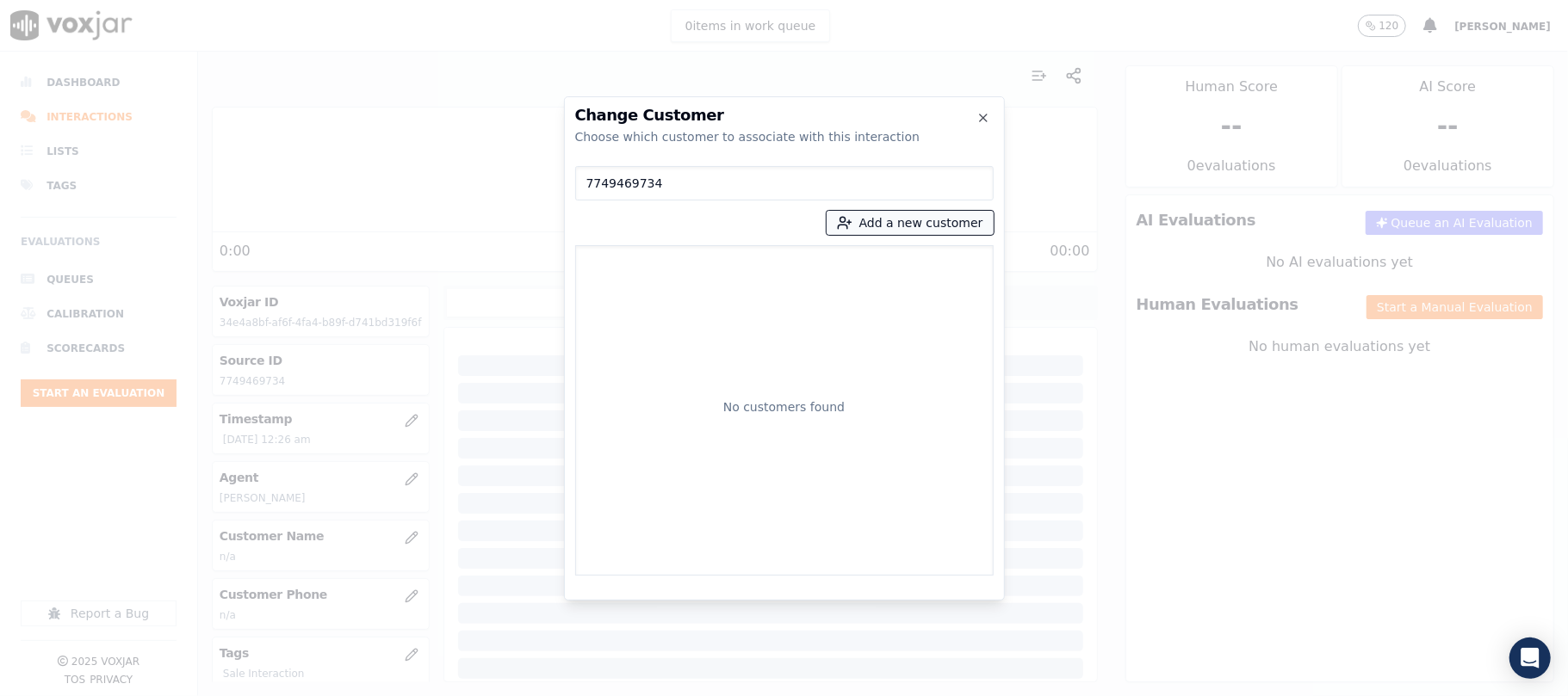
type input "7749469734"
click at [903, 230] on button "Add a new customer" at bounding box center [910, 222] width 167 height 24
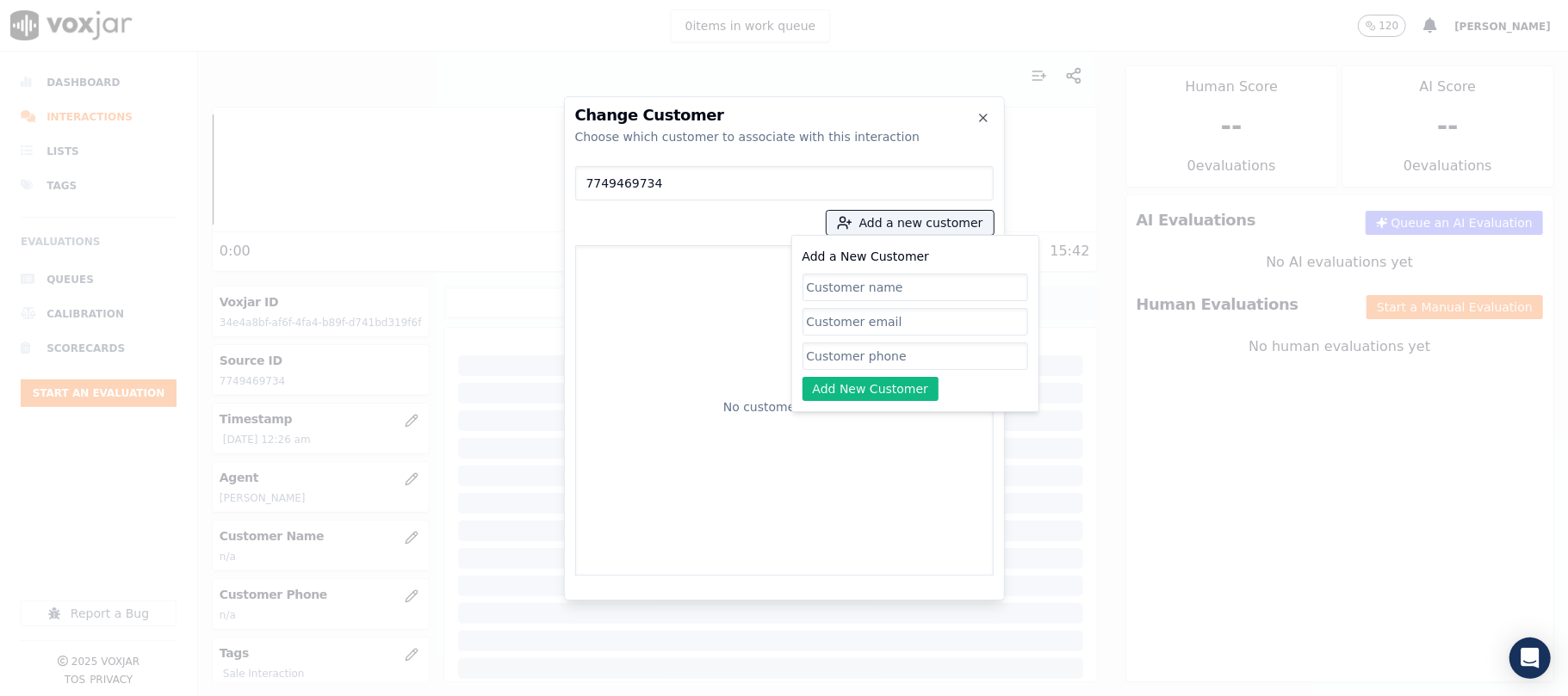
paste input "[PERSON_NAME]"
type input "[PERSON_NAME]"
click at [873, 351] on input "Add a New Customer" at bounding box center [916, 356] width 226 height 28
click at [893, 349] on input "Add a New Customer" at bounding box center [916, 356] width 226 height 28
paste input "7749469734"
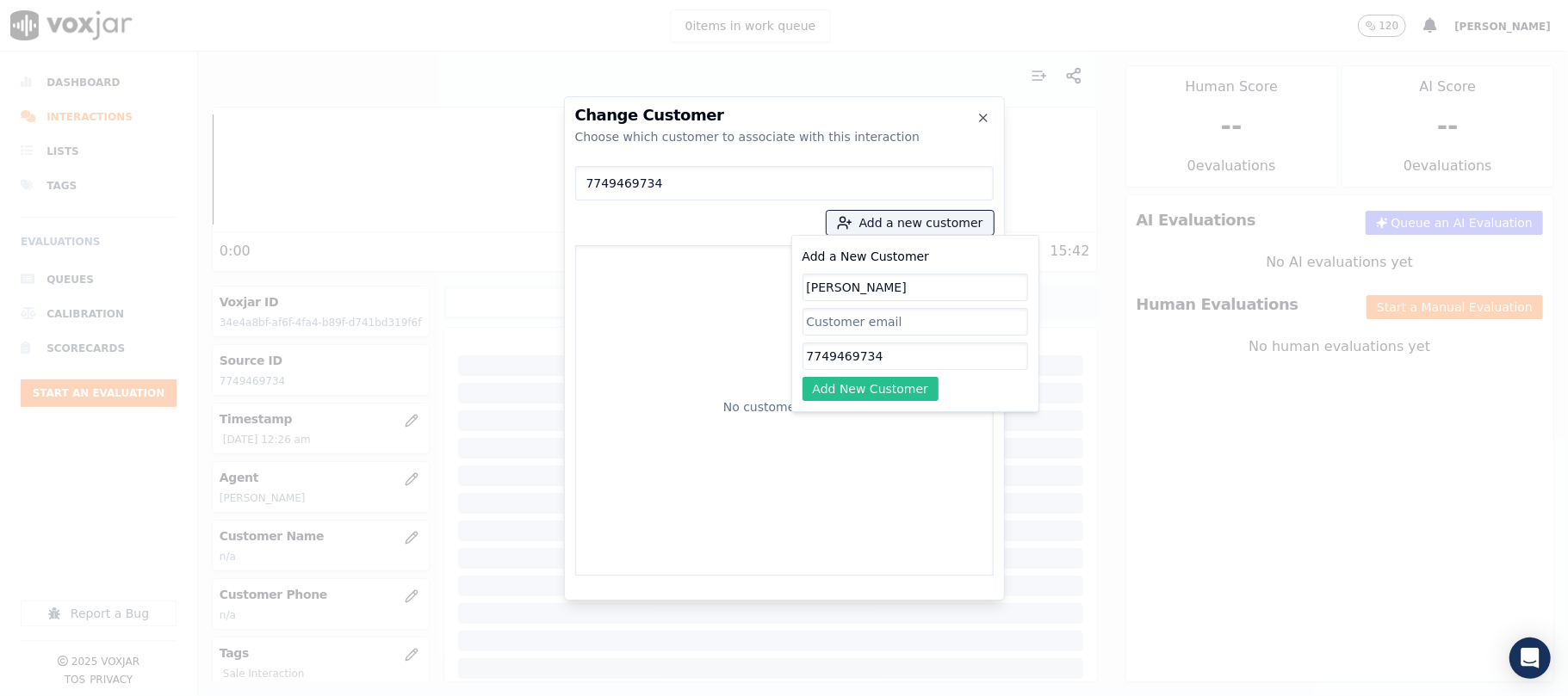
type input "7749469734"
click at [863, 389] on button "Add New Customer" at bounding box center [871, 388] width 137 height 24
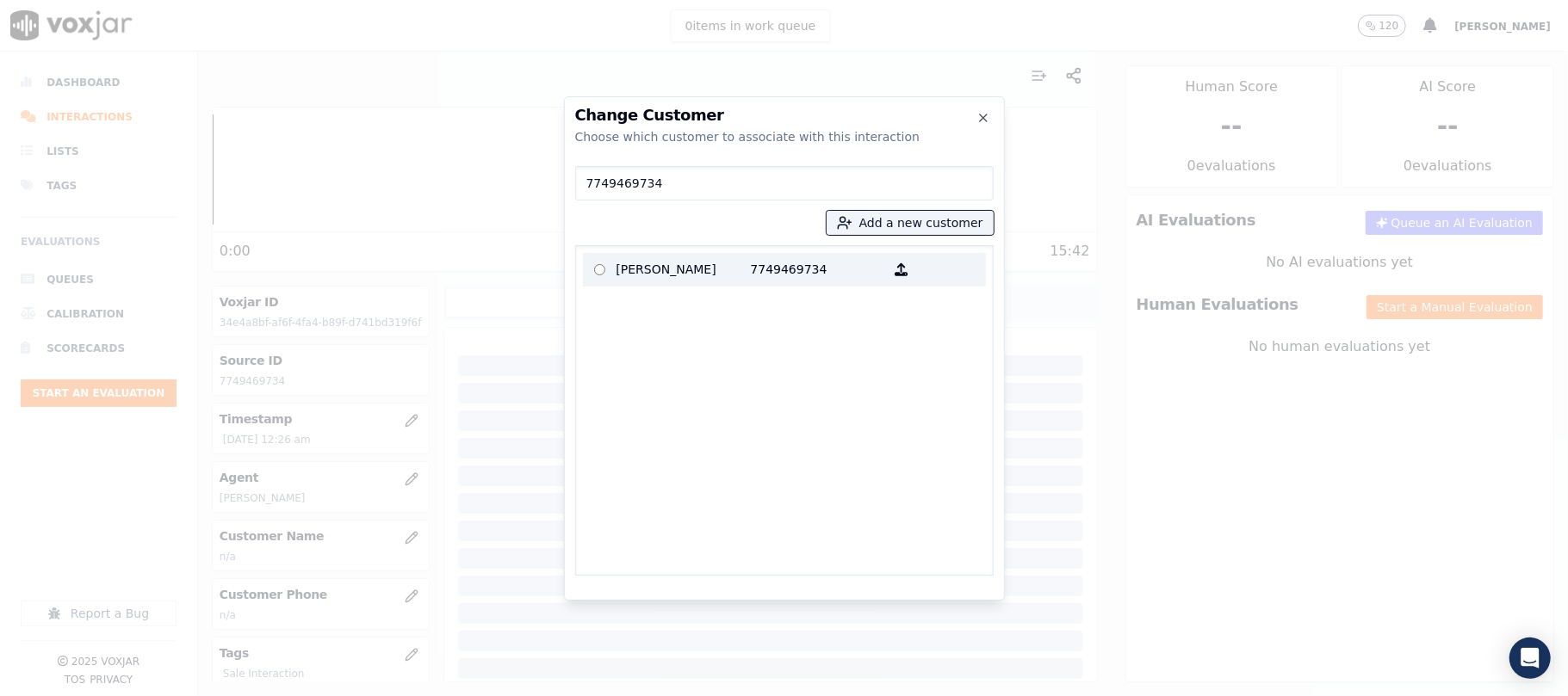
click at [718, 273] on p "[PERSON_NAME]" at bounding box center [683, 270] width 134 height 27
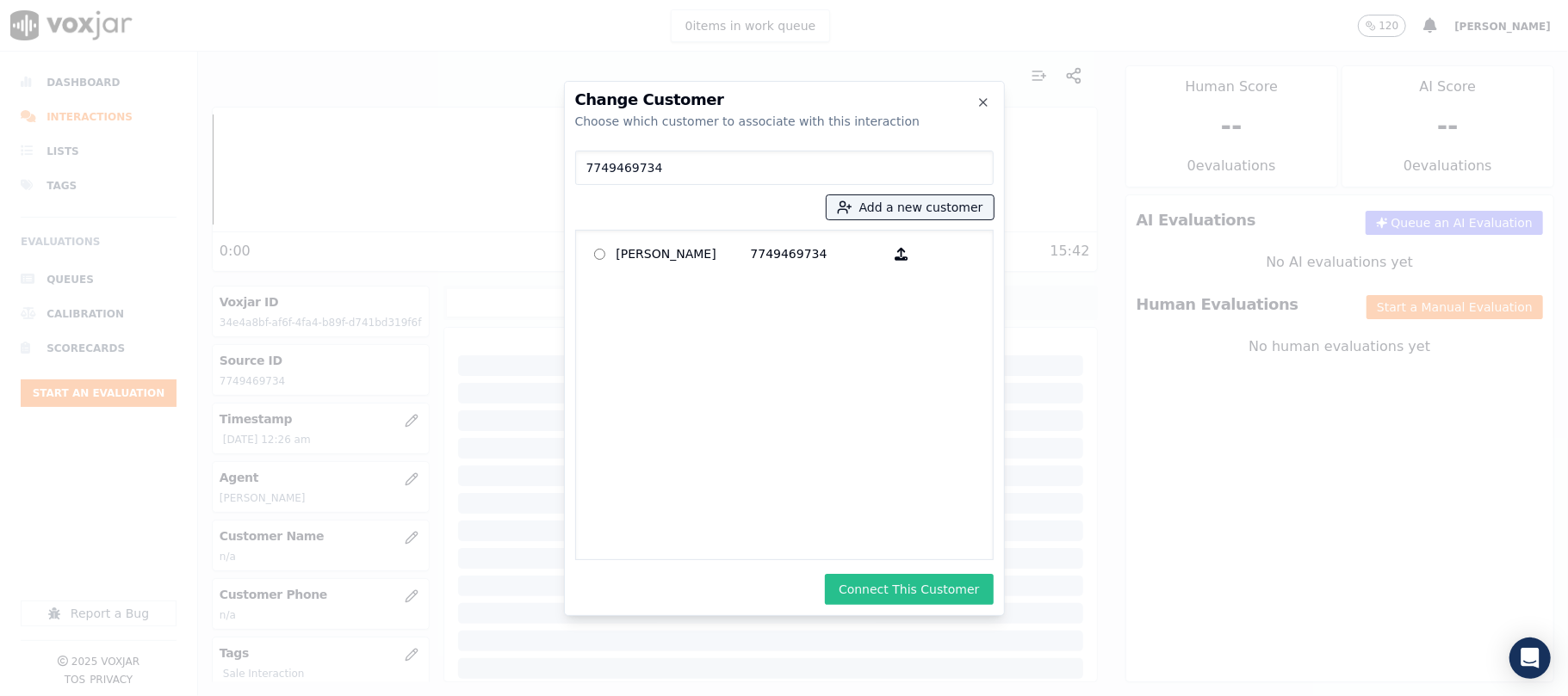
click at [964, 597] on button "Connect This Customer" at bounding box center [908, 589] width 167 height 31
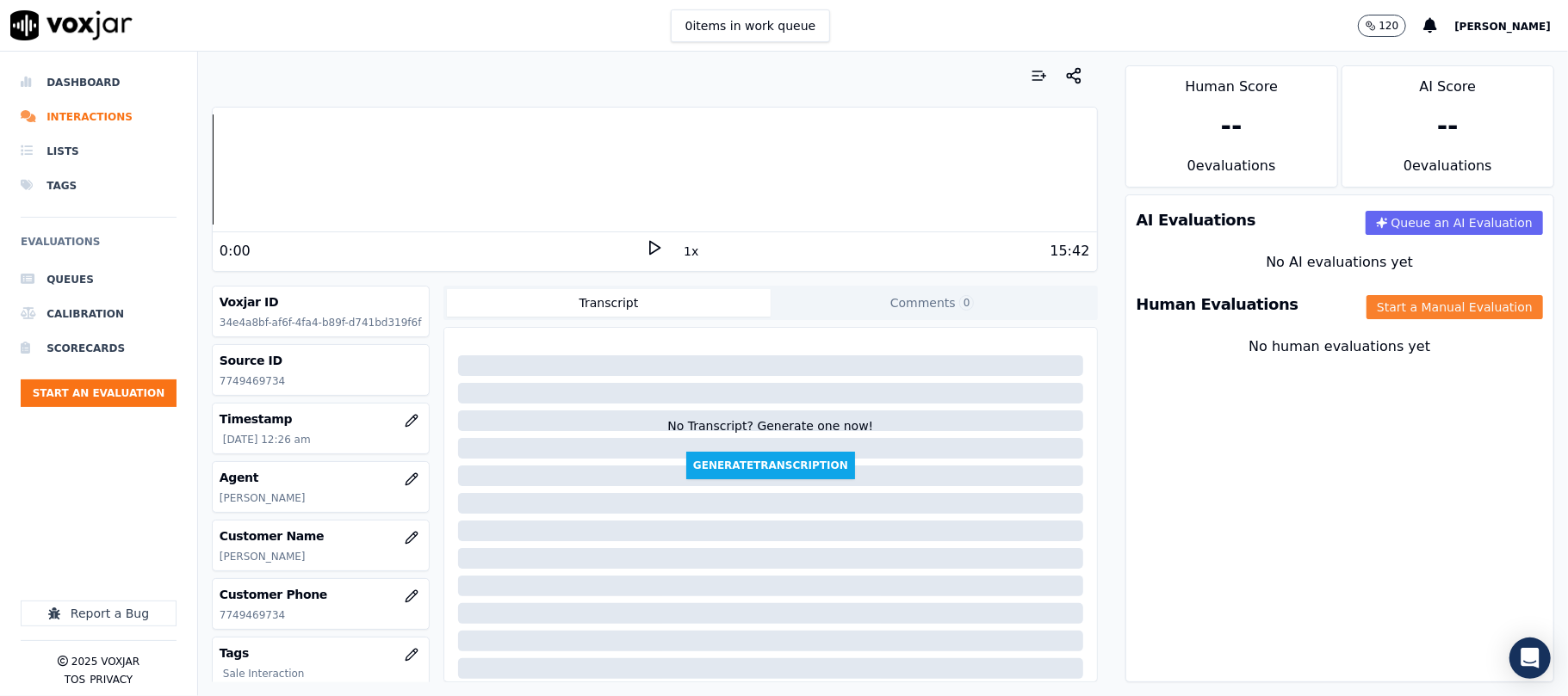
click at [1380, 310] on button "Start a Manual Evaluation" at bounding box center [1454, 307] width 176 height 24
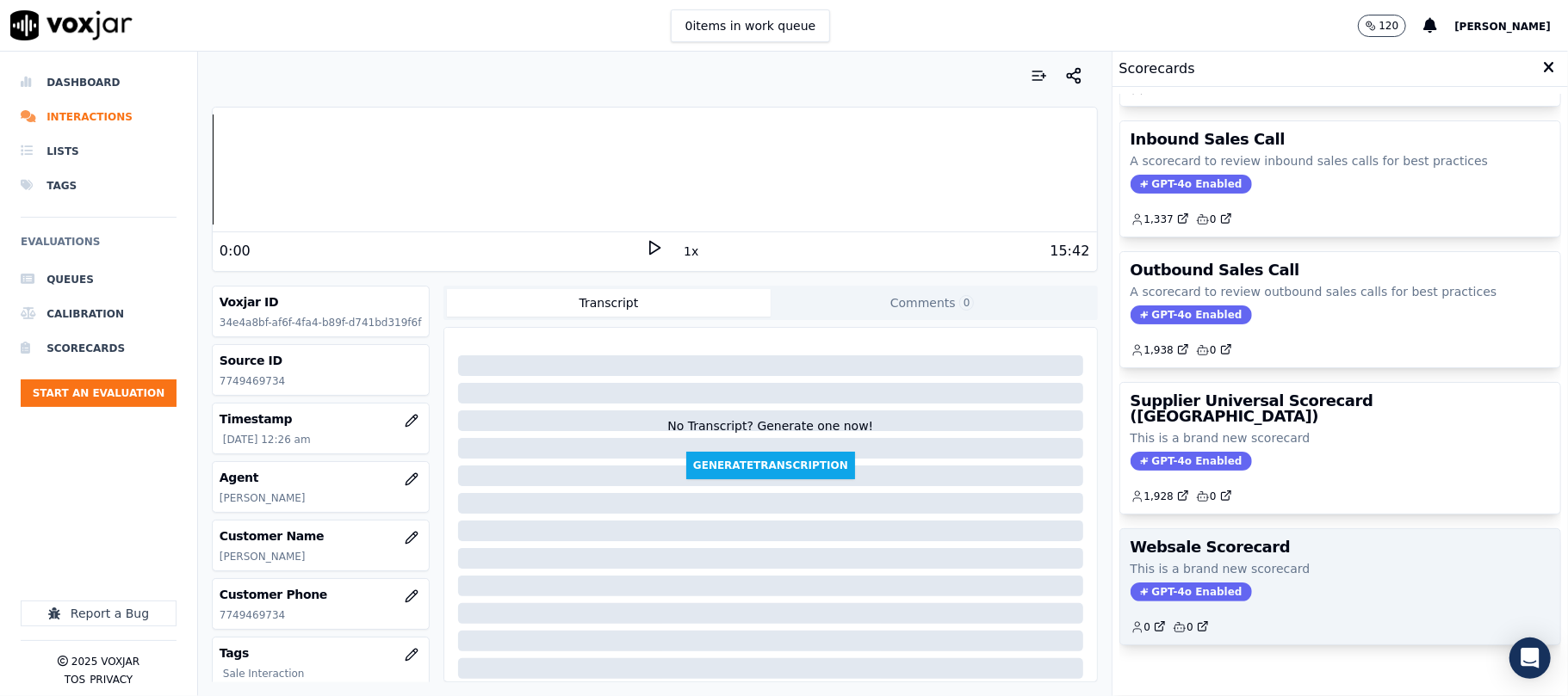
scroll to position [170, 0]
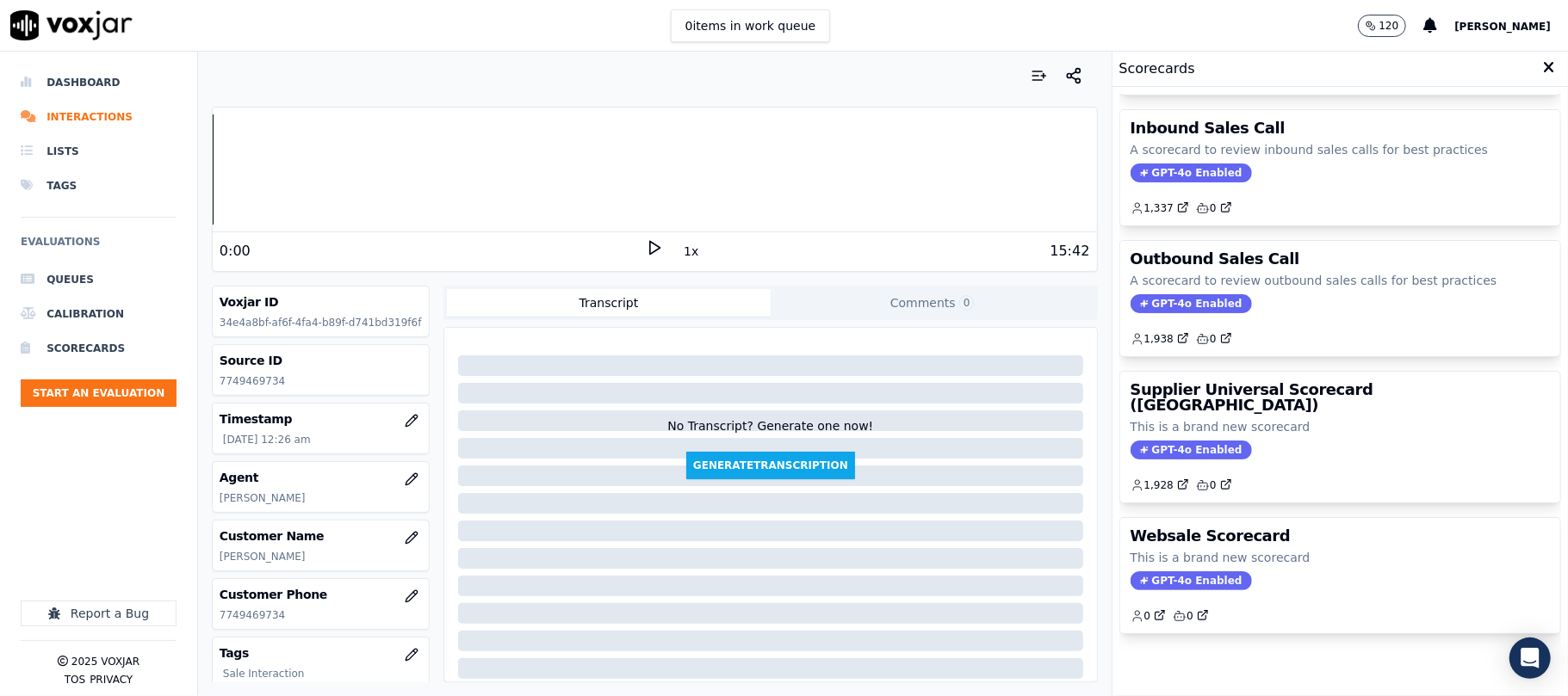
click at [1302, 441] on div "GPT-4o Enabled" at bounding box center [1340, 450] width 419 height 19
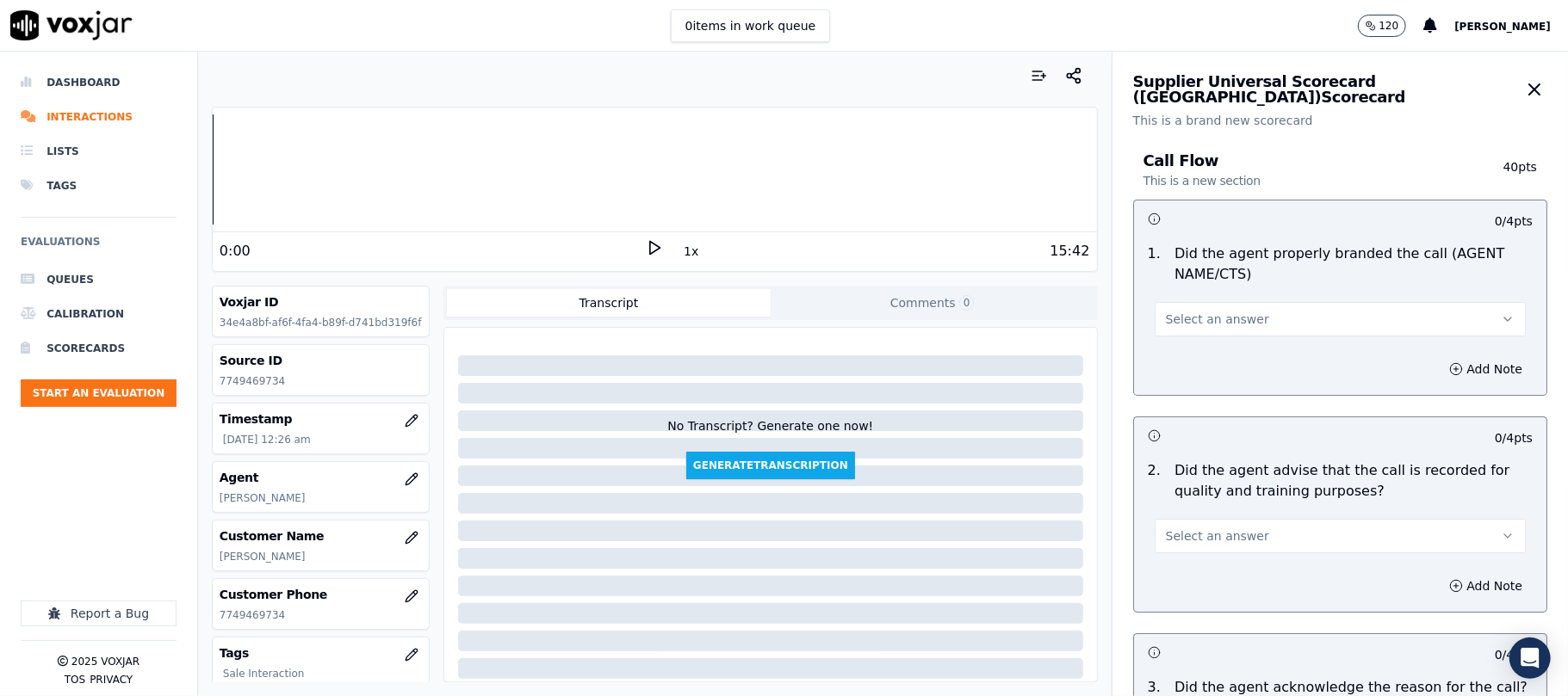
click at [1212, 314] on span "Select an answer" at bounding box center [1217, 319] width 103 height 17
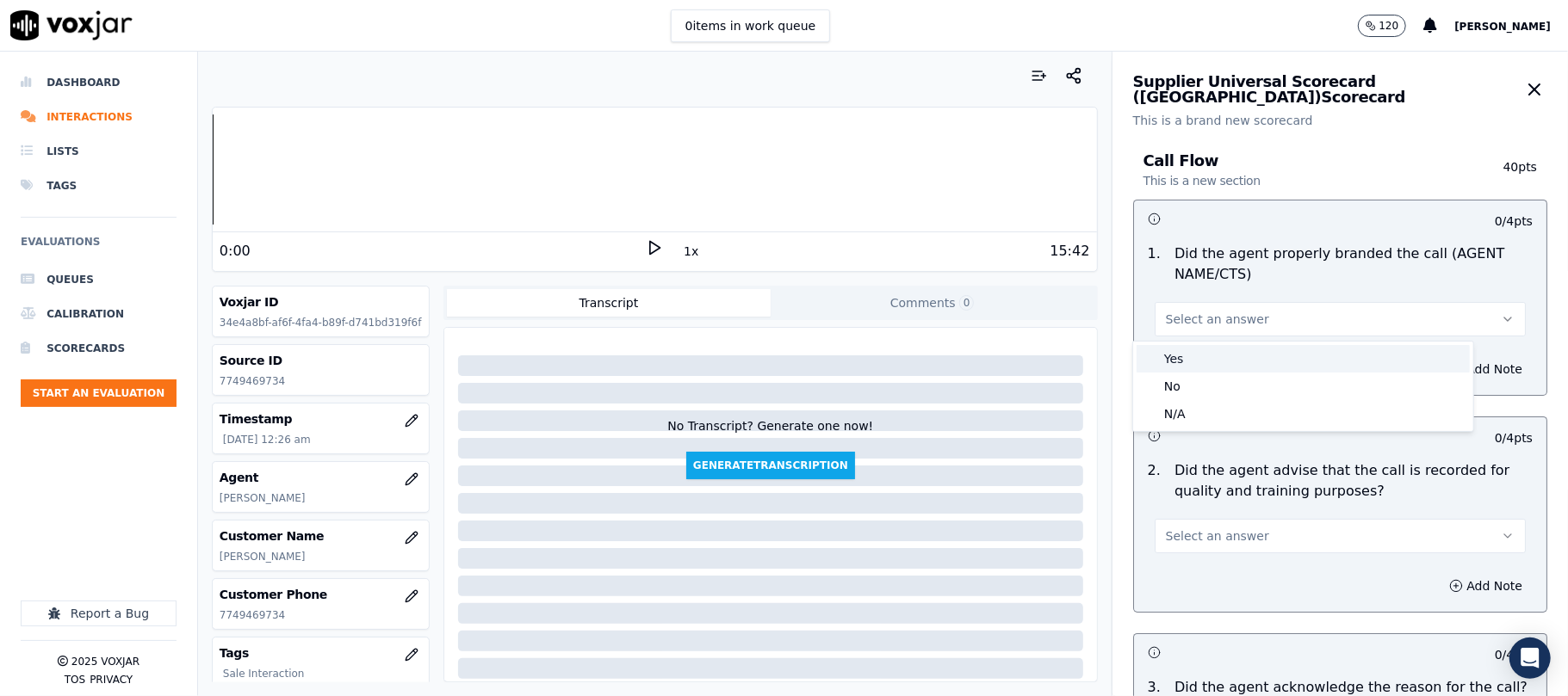
click at [1193, 351] on div "Yes" at bounding box center [1303, 359] width 333 height 28
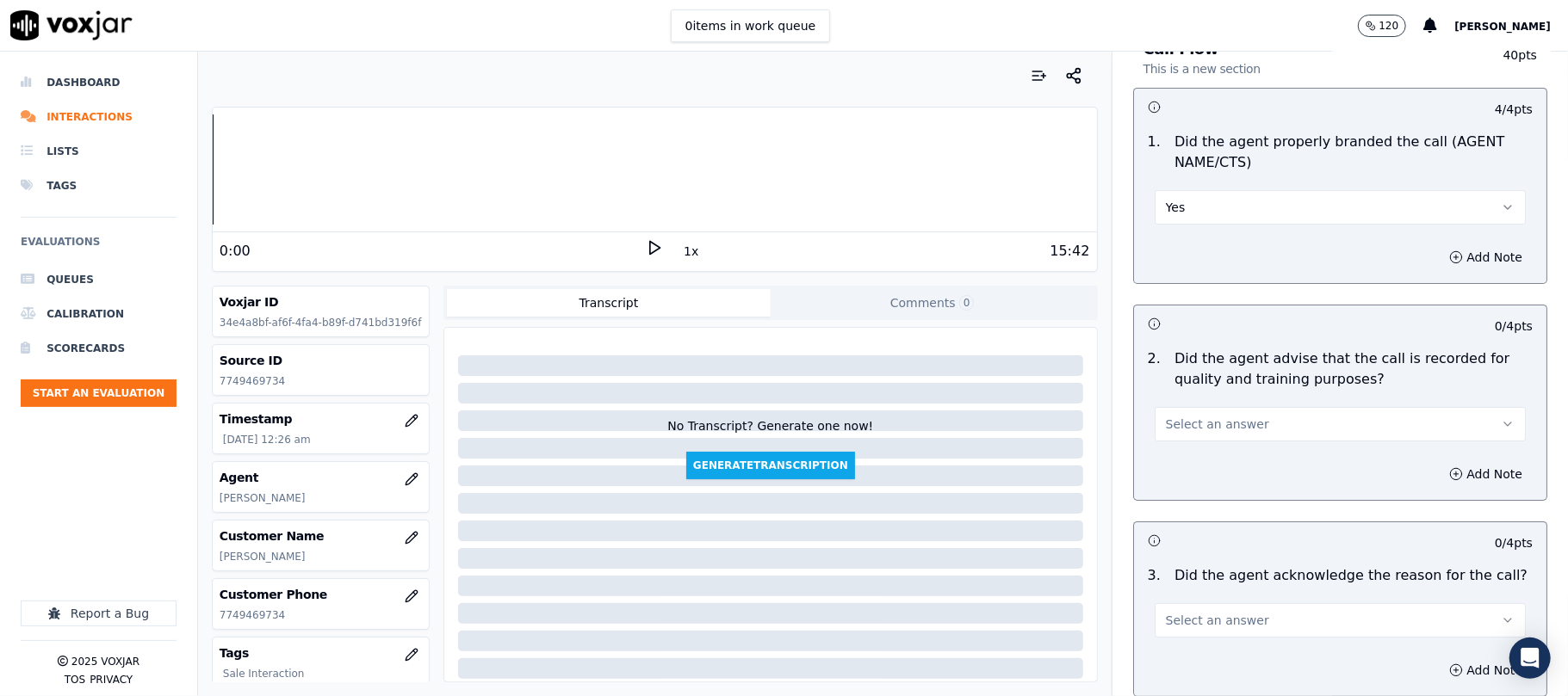
scroll to position [191, 0]
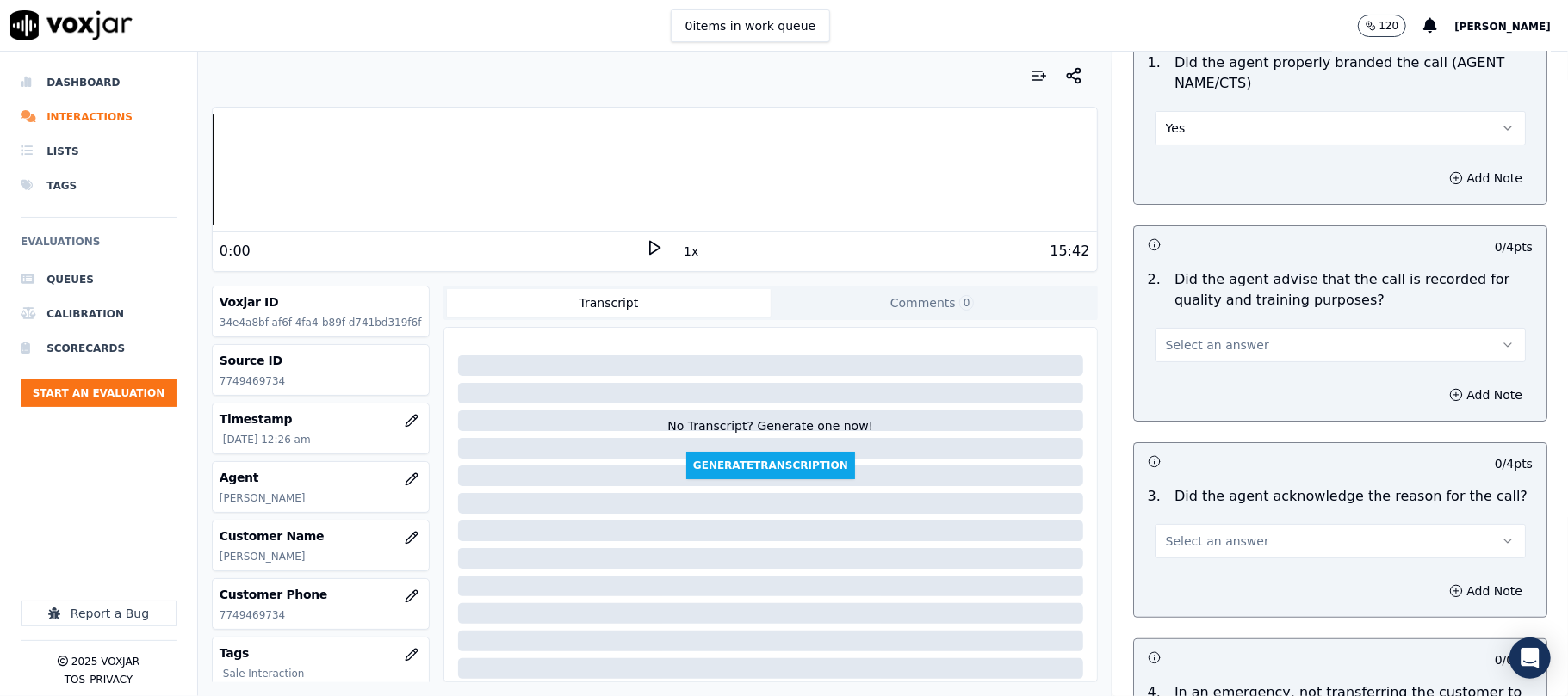
click at [1186, 337] on span "Select an answer" at bounding box center [1217, 345] width 103 height 17
click at [1189, 377] on div "Yes" at bounding box center [1303, 384] width 333 height 28
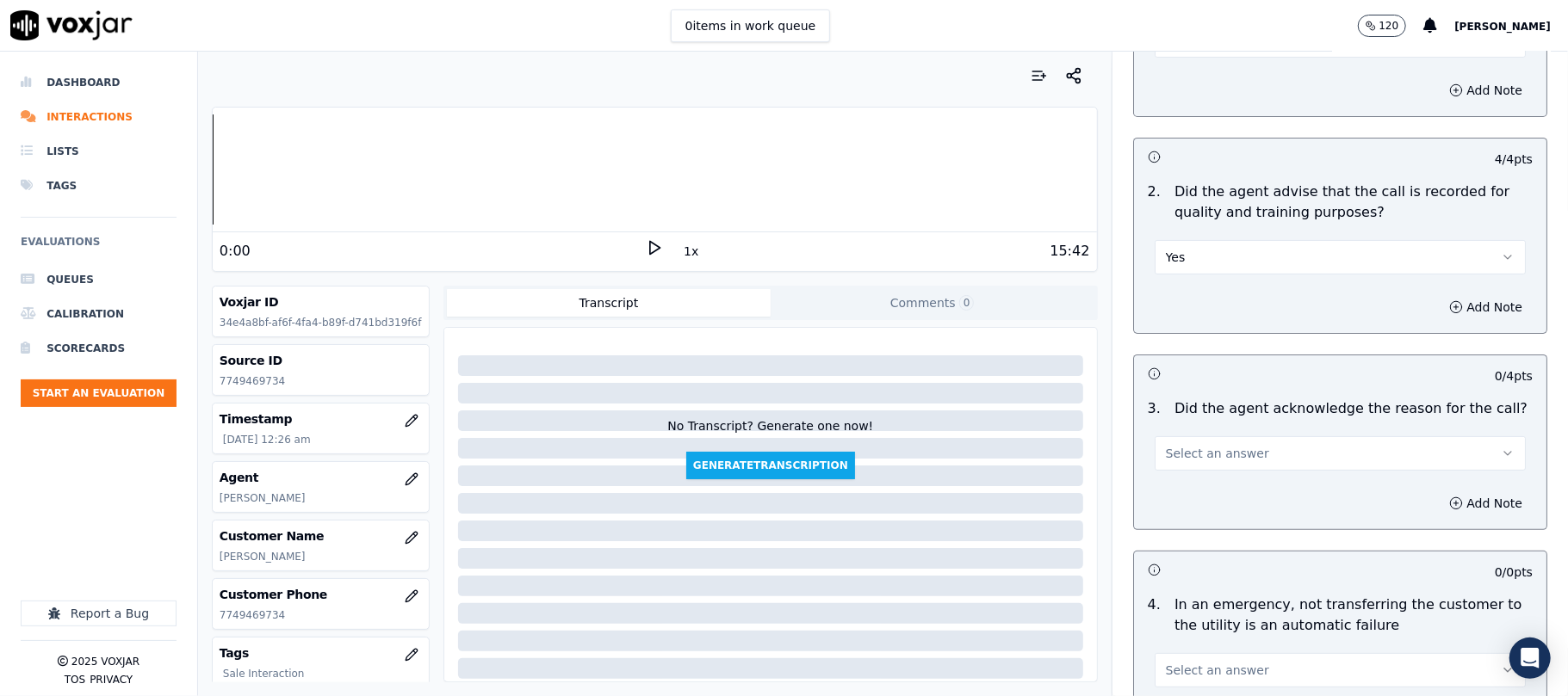
scroll to position [382, 0]
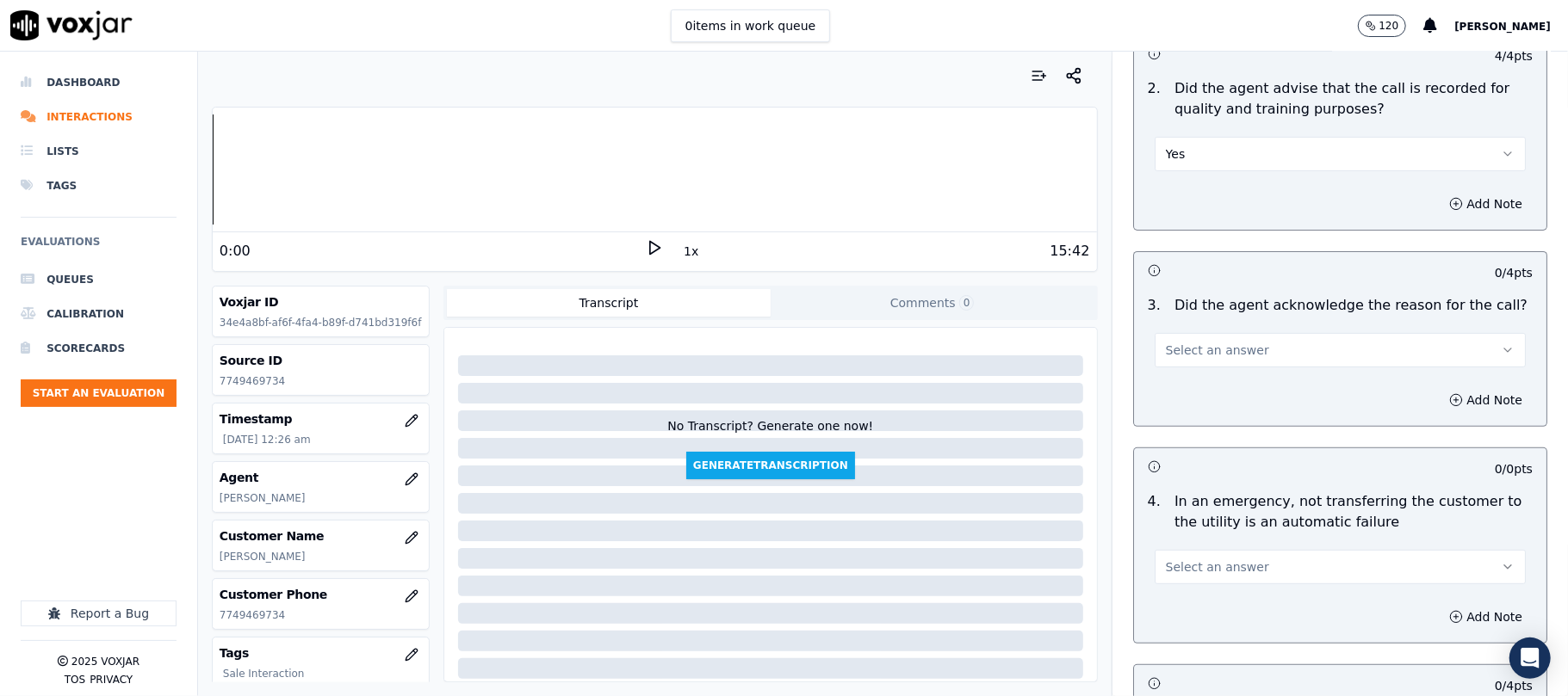
click at [646, 251] on icon at bounding box center [654, 248] width 17 height 17
click at [663, 245] on div "15:42" at bounding box center [875, 251] width 426 height 21
click at [680, 251] on button "1x" at bounding box center [691, 250] width 21 height 24
click at [680, 251] on button "1.5x" at bounding box center [696, 250] width 33 height 24
click at [1277, 331] on div "Select an answer" at bounding box center [1340, 349] width 371 height 38
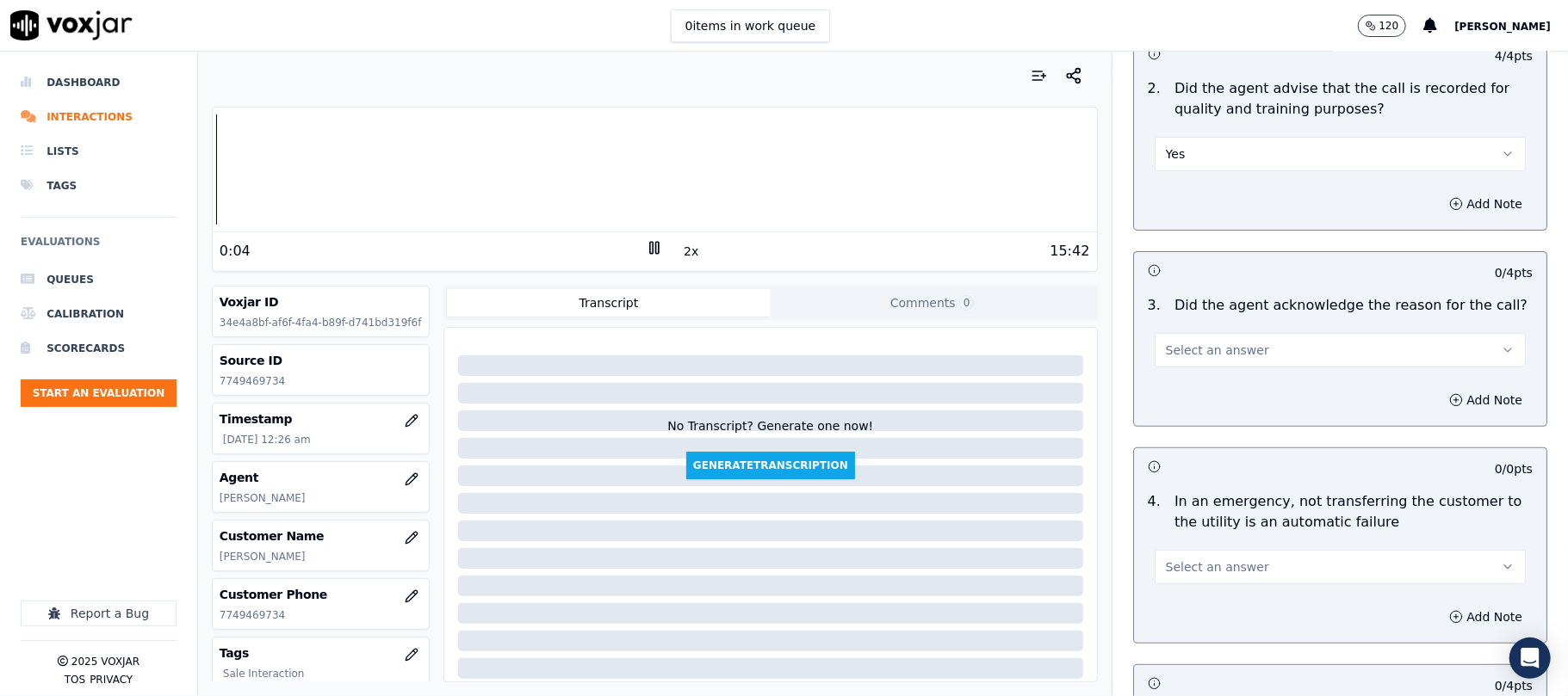
click at [1248, 363] on button "Select an answer" at bounding box center [1340, 350] width 371 height 34
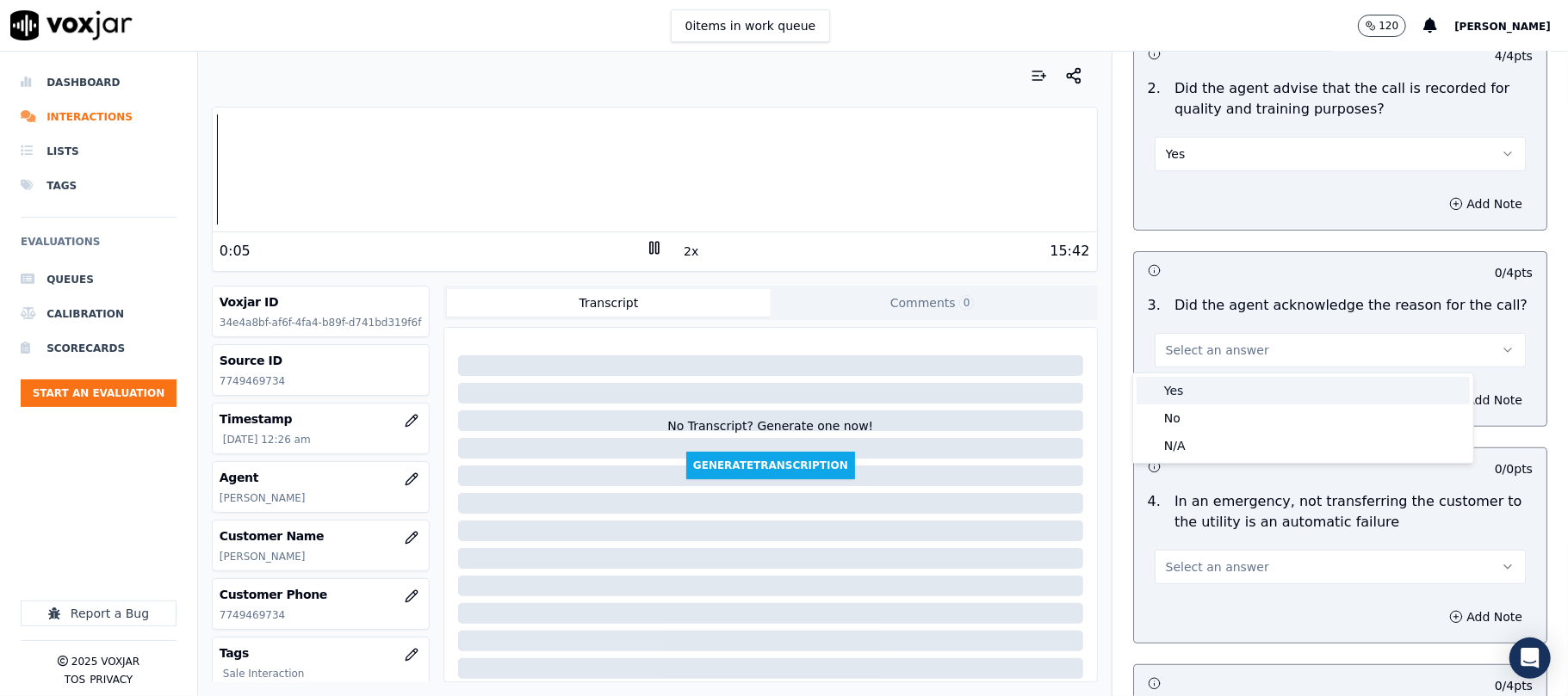
click at [1185, 390] on div "Yes" at bounding box center [1303, 390] width 333 height 28
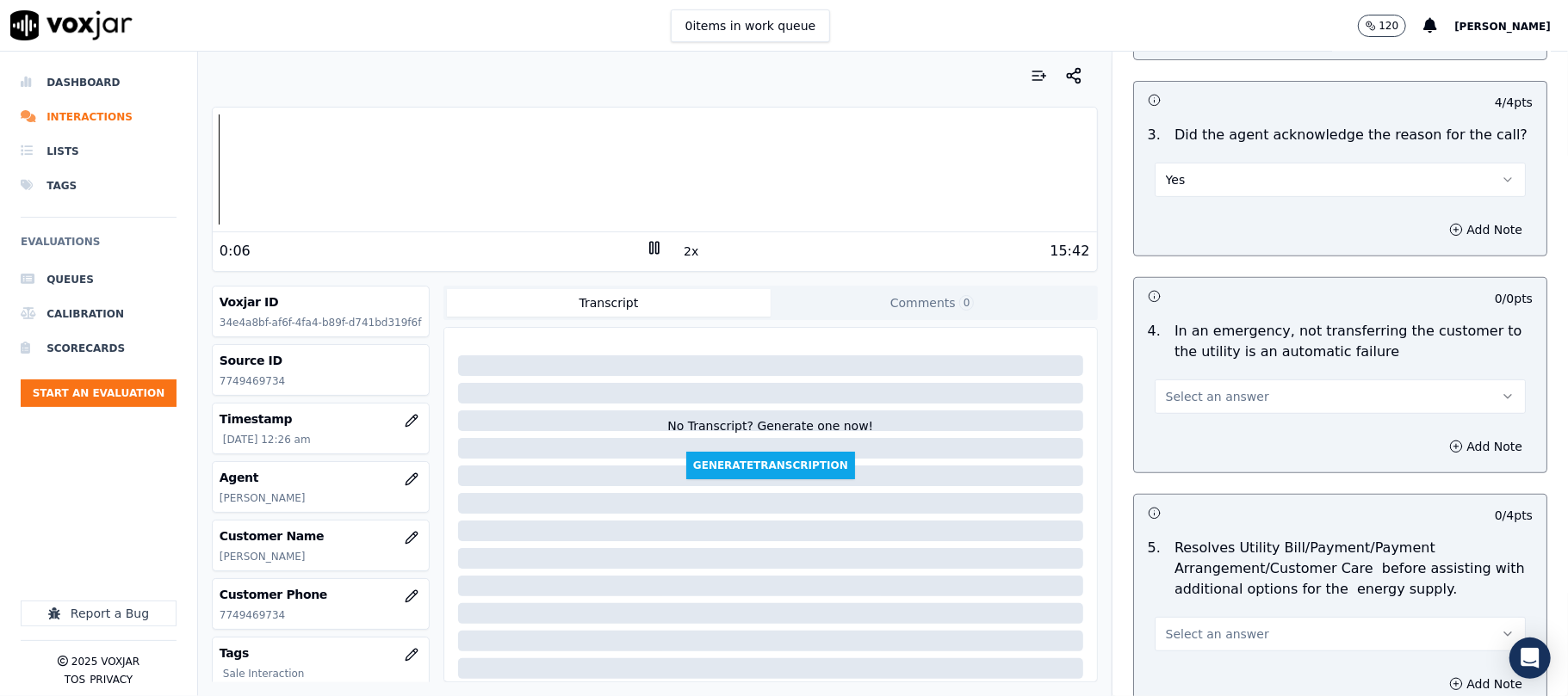
scroll to position [765, 0]
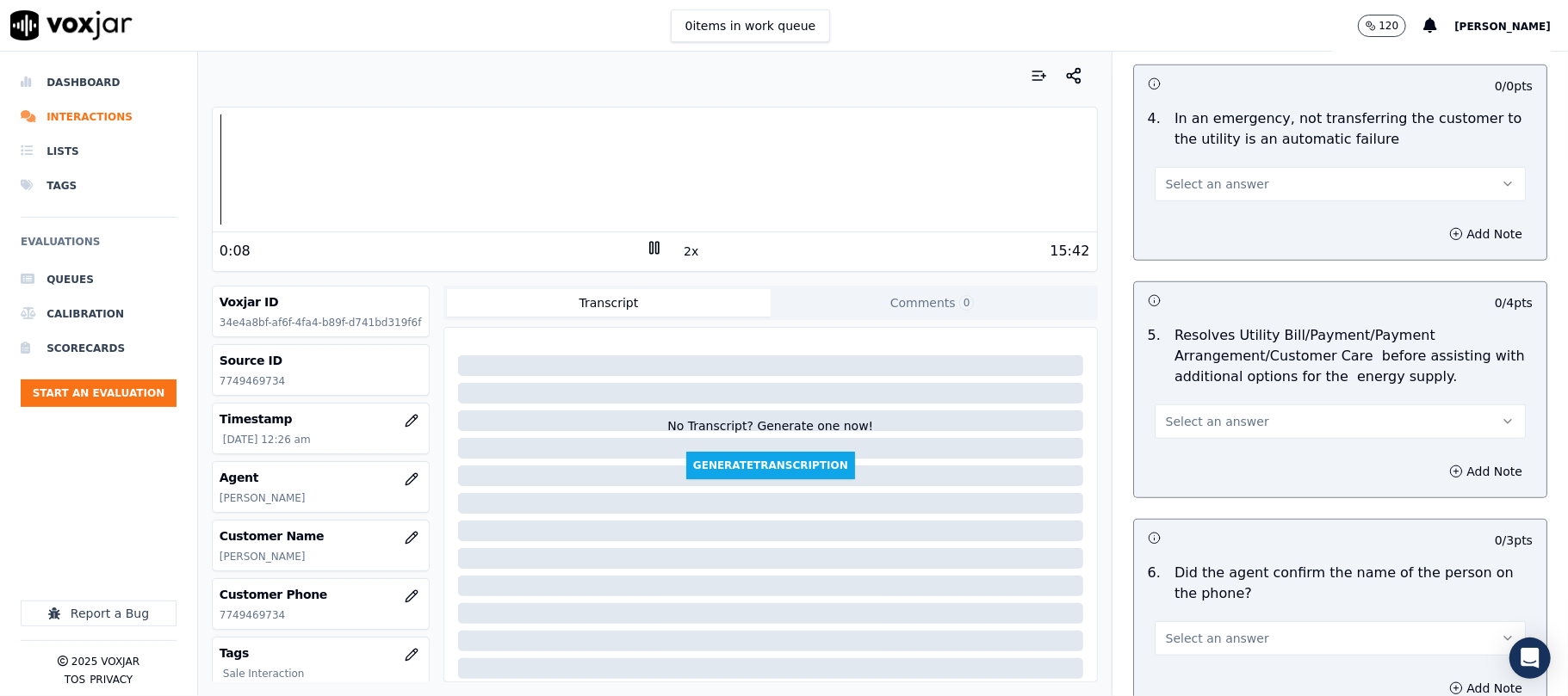
click at [1229, 190] on span "Select an answer" at bounding box center [1217, 185] width 103 height 17
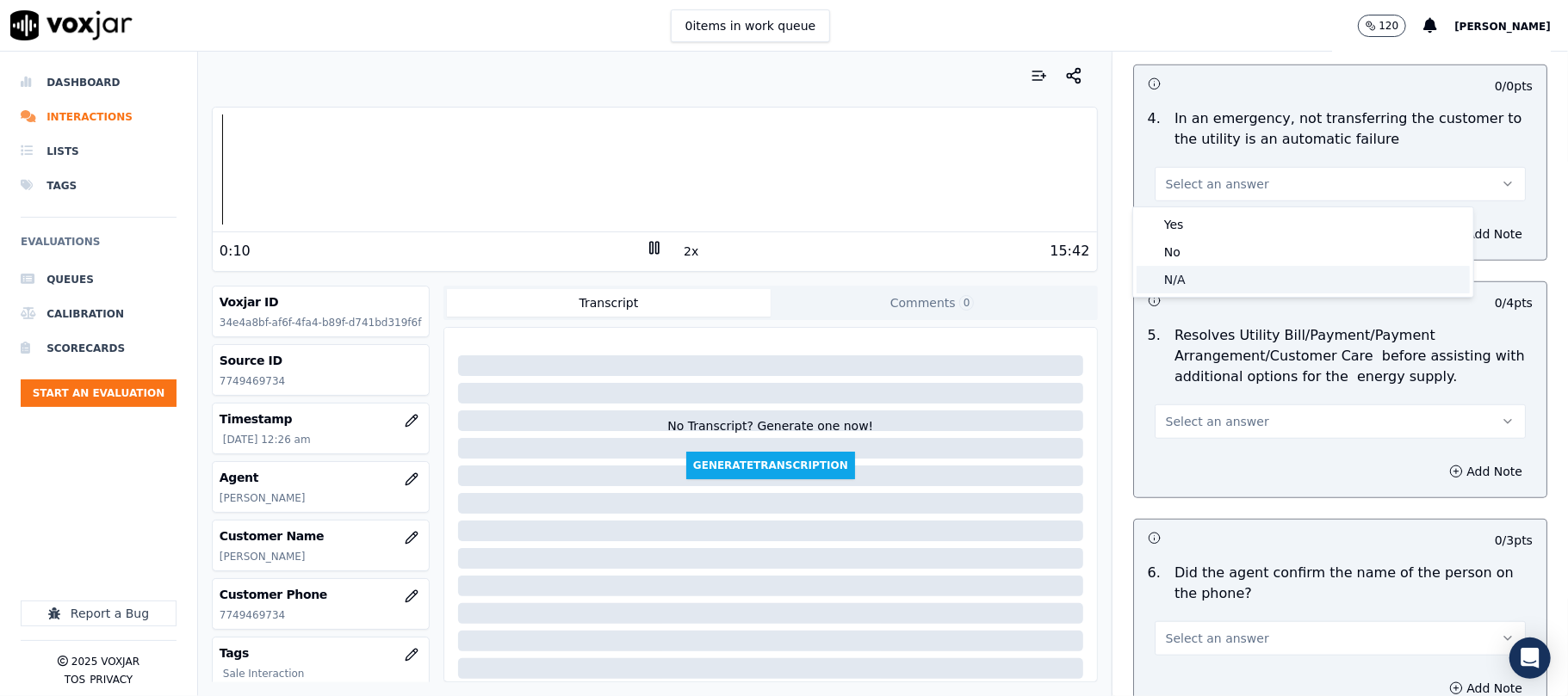
click at [1213, 287] on div "N/A" at bounding box center [1303, 279] width 333 height 28
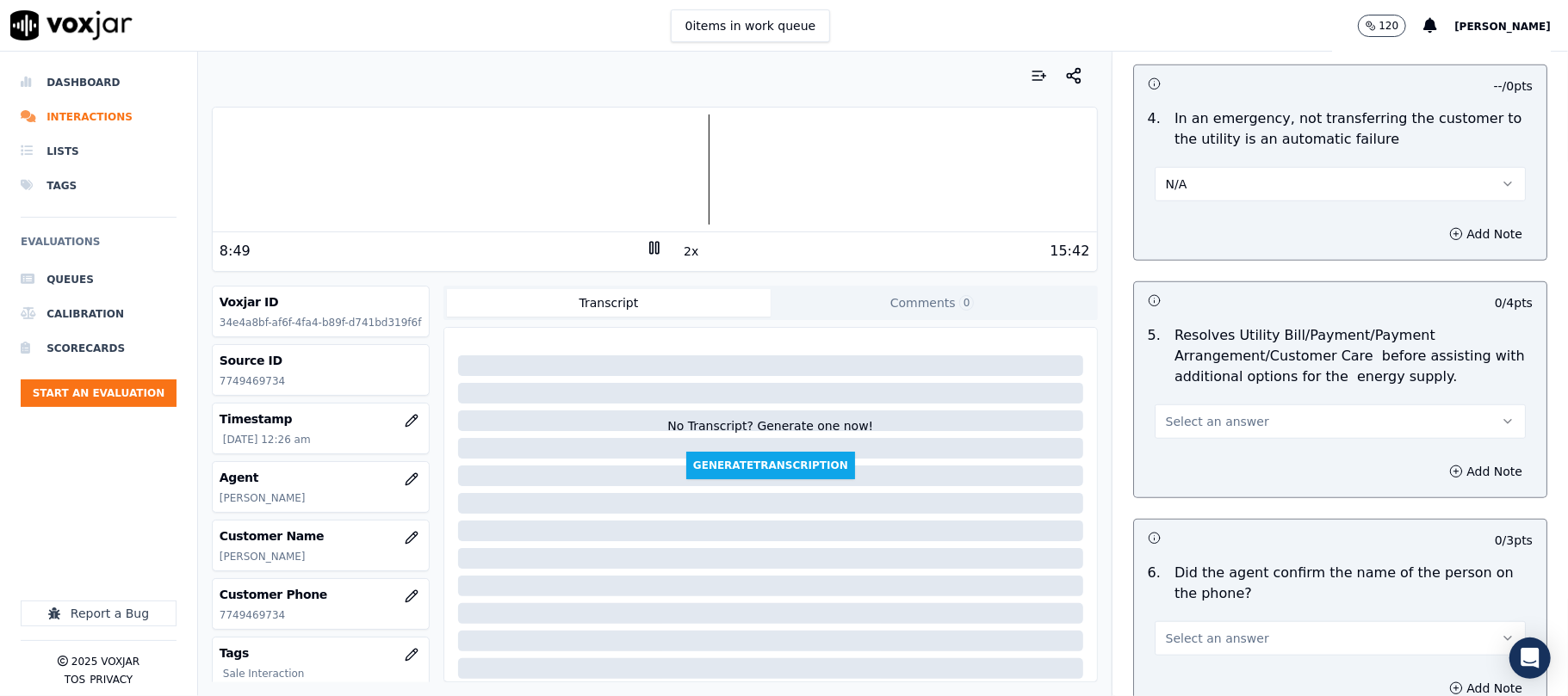
click at [638, 152] on div at bounding box center [654, 169] width 884 height 110
click at [614, 156] on div at bounding box center [654, 169] width 884 height 110
click at [1032, 80] on icon "button" at bounding box center [1037, 80] width 10 height 0
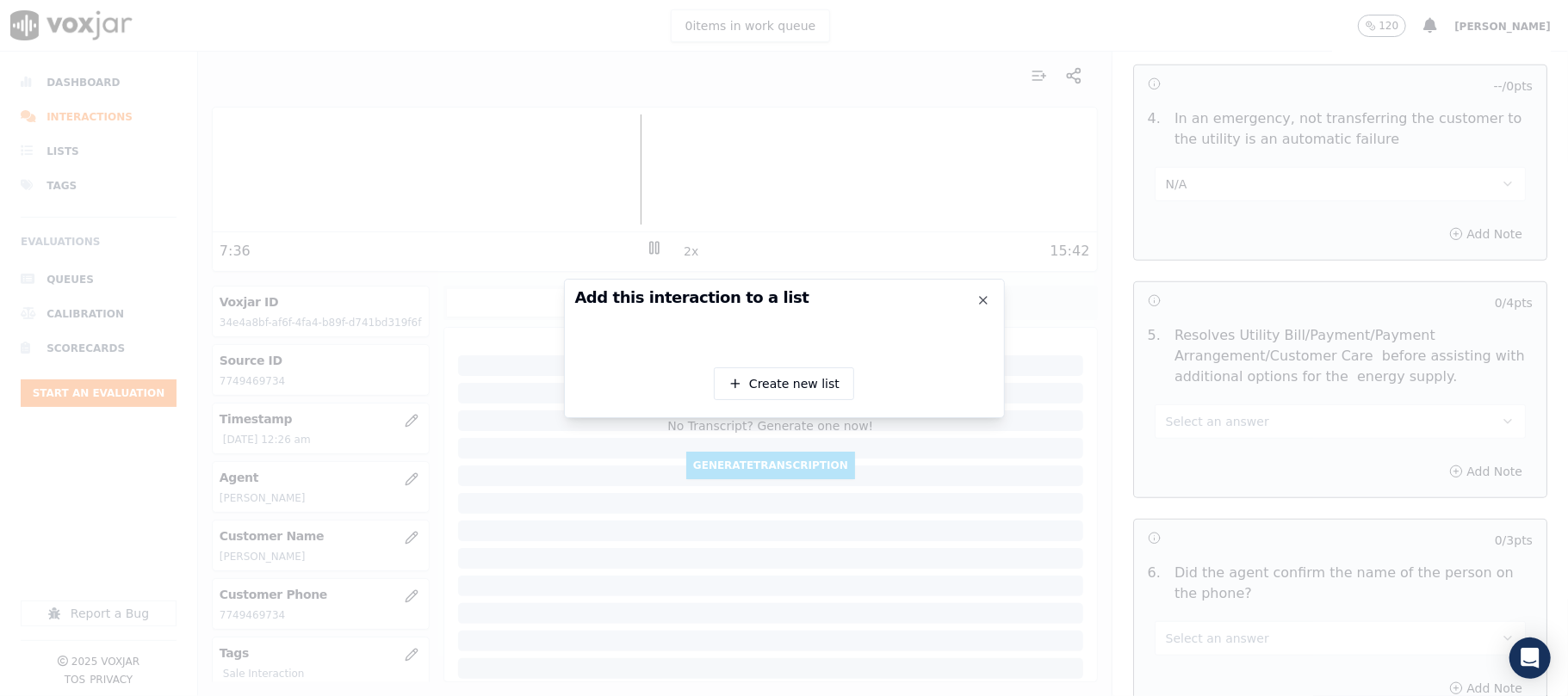
click at [848, 172] on div at bounding box center [784, 348] width 1568 height 696
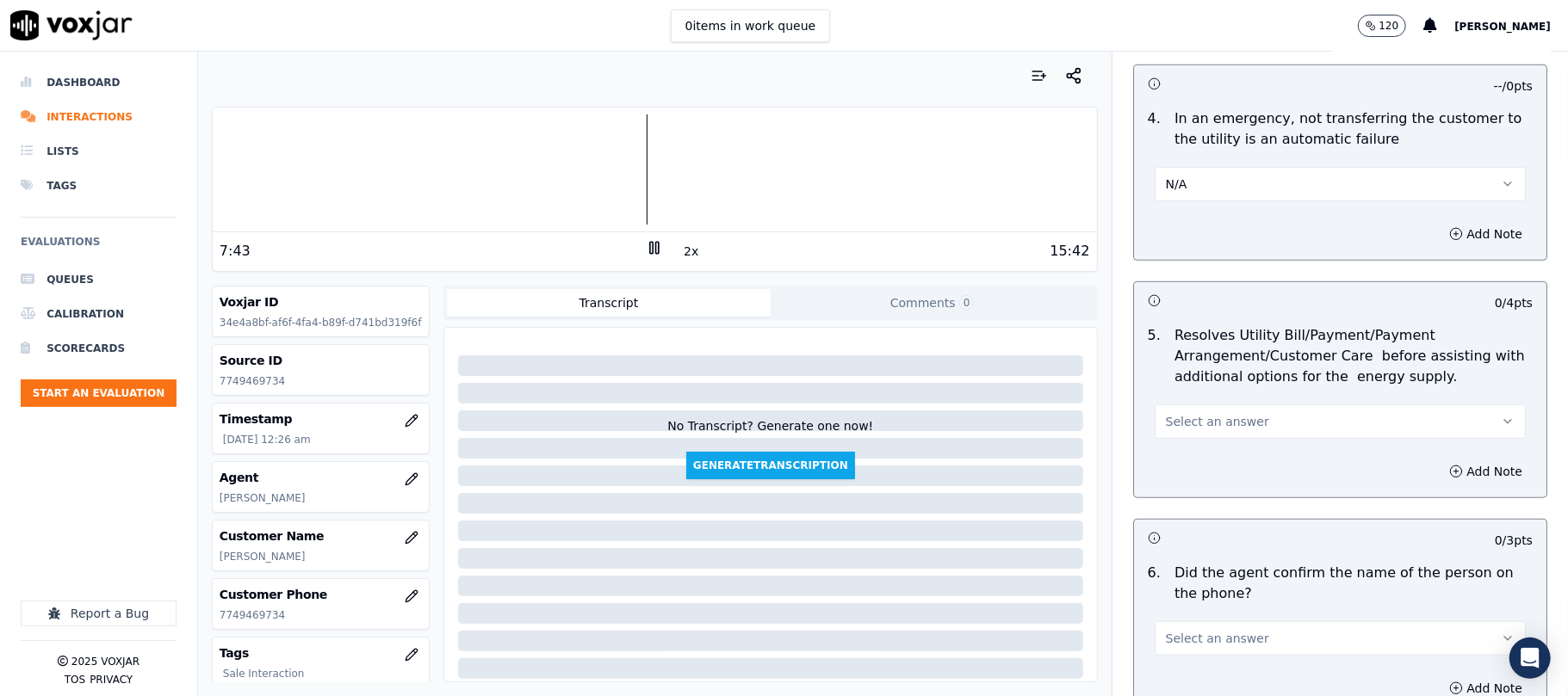
click at [1189, 434] on button "Select an answer" at bounding box center [1340, 422] width 371 height 34
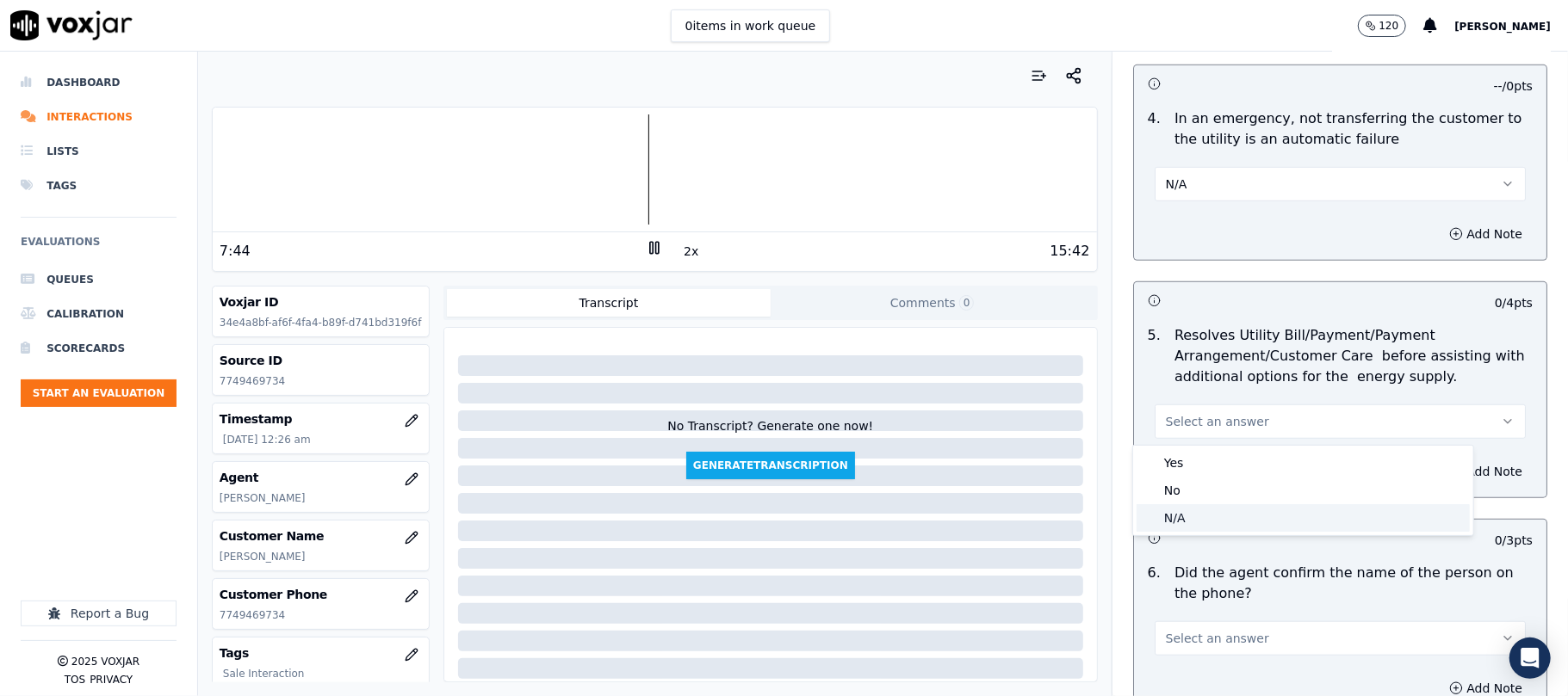
click at [1158, 512] on div "N/A" at bounding box center [1303, 517] width 333 height 28
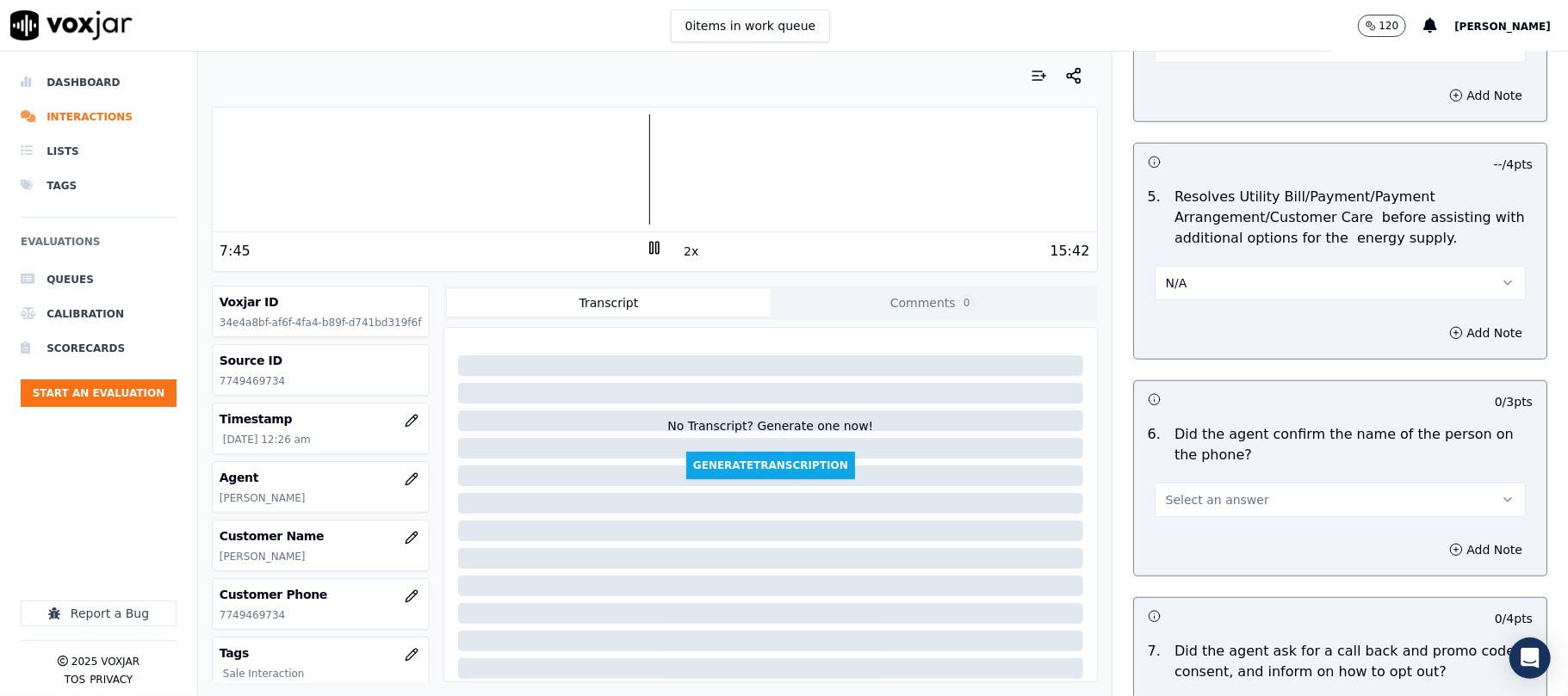
scroll to position [955, 0]
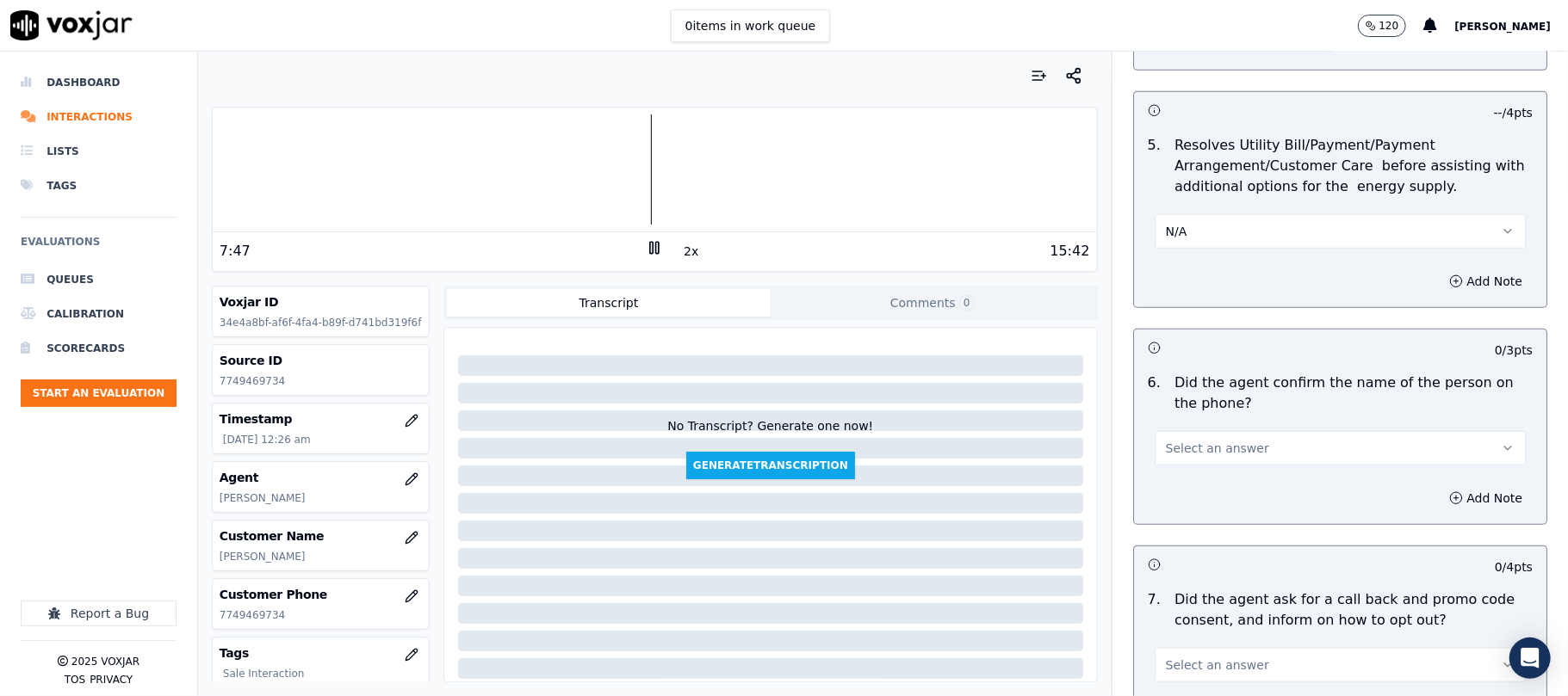
click at [1162, 471] on div "6 . Did the agent confirm the name of the person on the phone? Select an answer" at bounding box center [1339, 419] width 412 height 107
click at [1168, 444] on span "Select an answer" at bounding box center [1217, 448] width 103 height 17
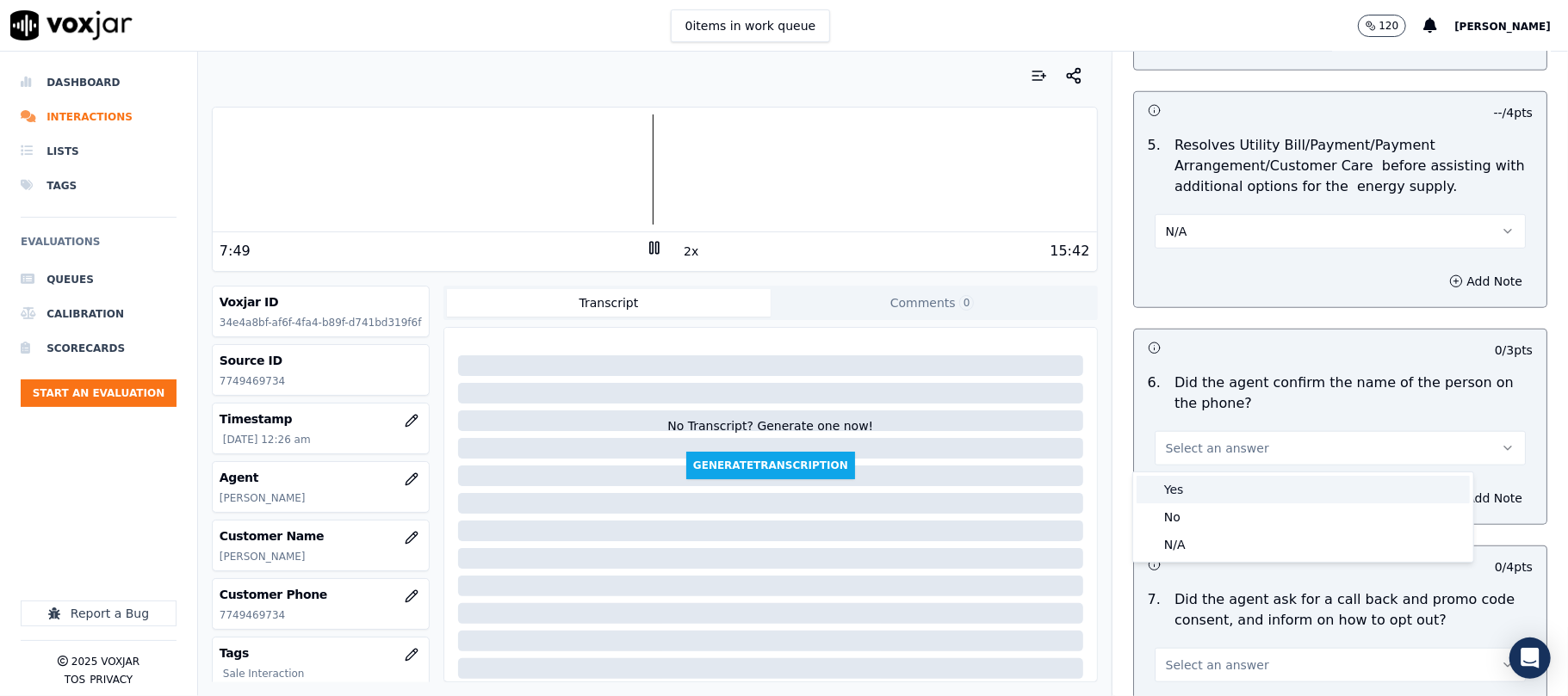
click at [1164, 477] on div "Yes" at bounding box center [1303, 489] width 333 height 28
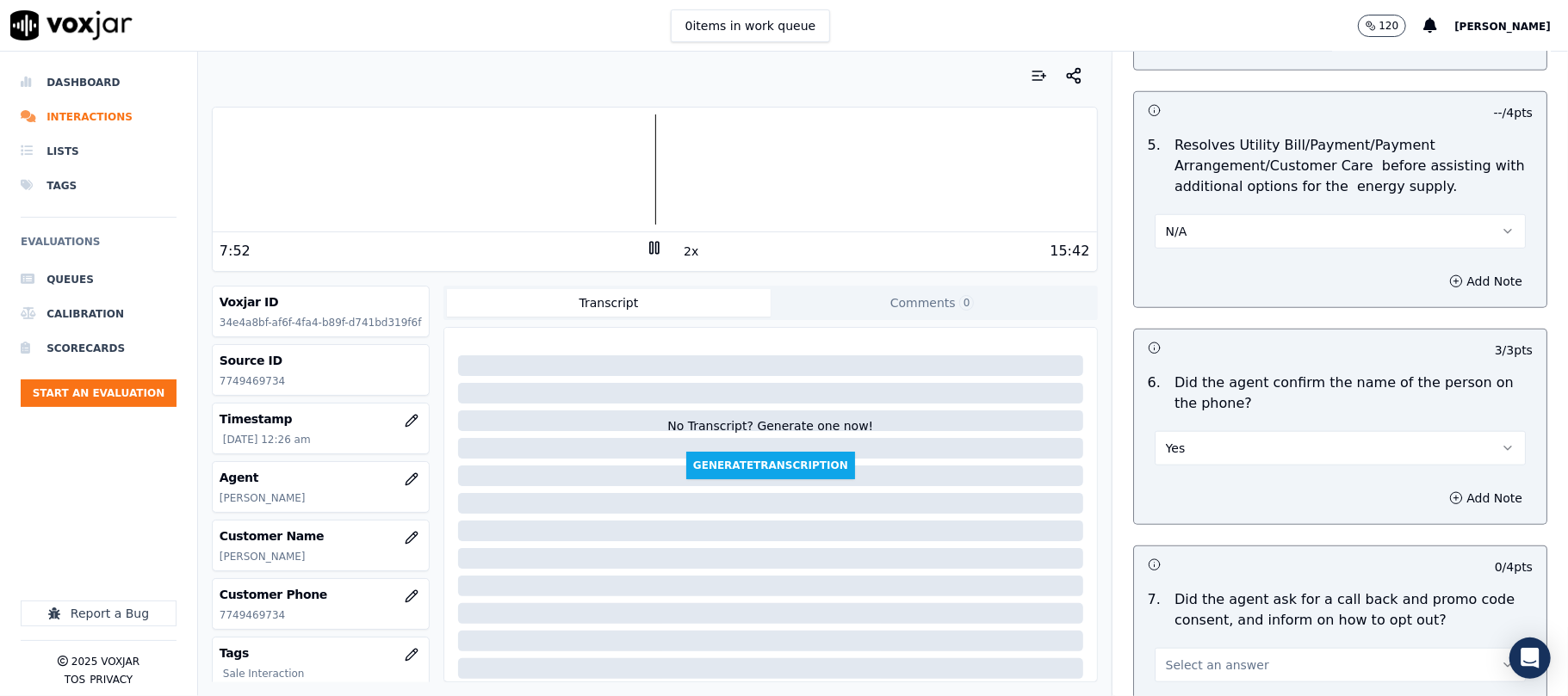
click at [290, 325] on p "34e4a8bf-af6f-4fa4-b89f-d741bd319f6f" at bounding box center [320, 322] width 202 height 13
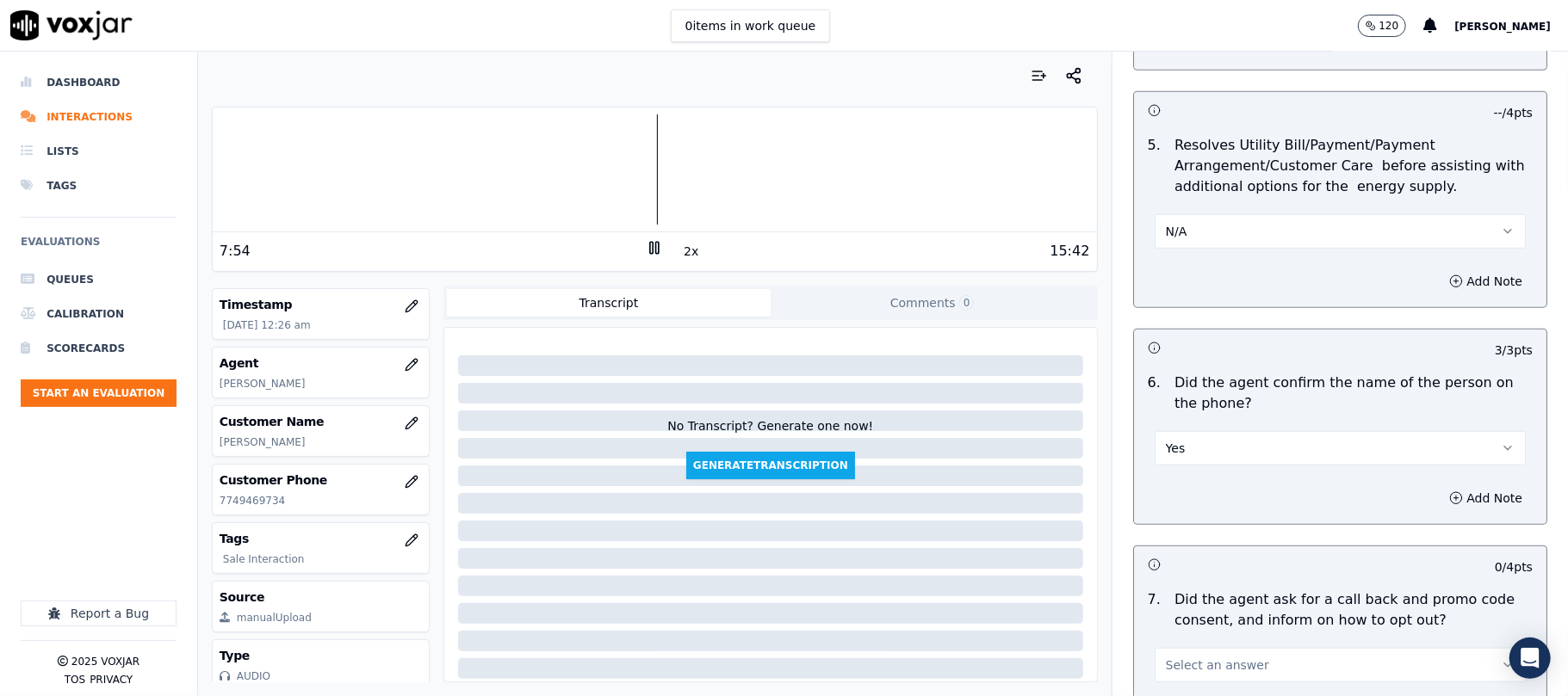
scroll to position [193, 0]
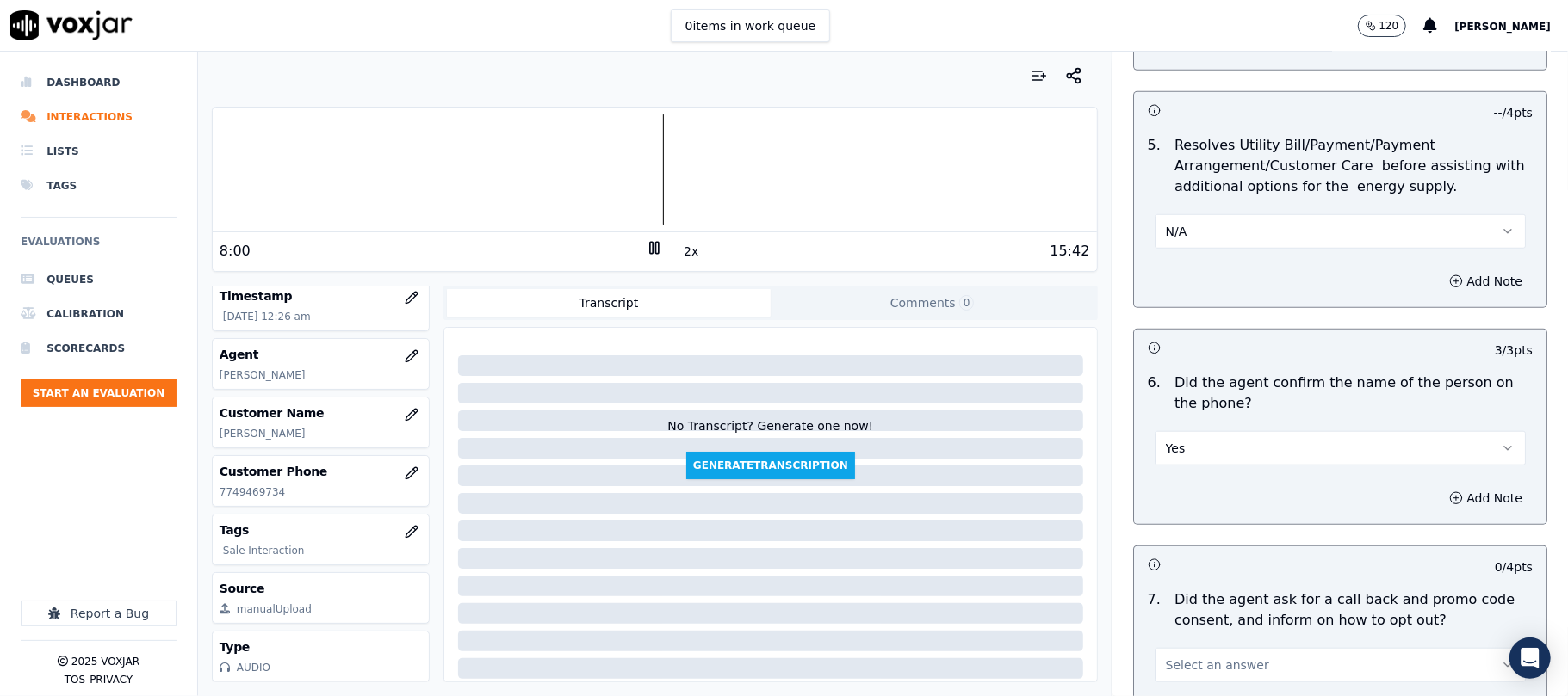
click at [279, 602] on div "manualUpload" at bounding box center [274, 609] width 75 height 13
click at [228, 604] on icon at bounding box center [224, 609] width 11 height 11
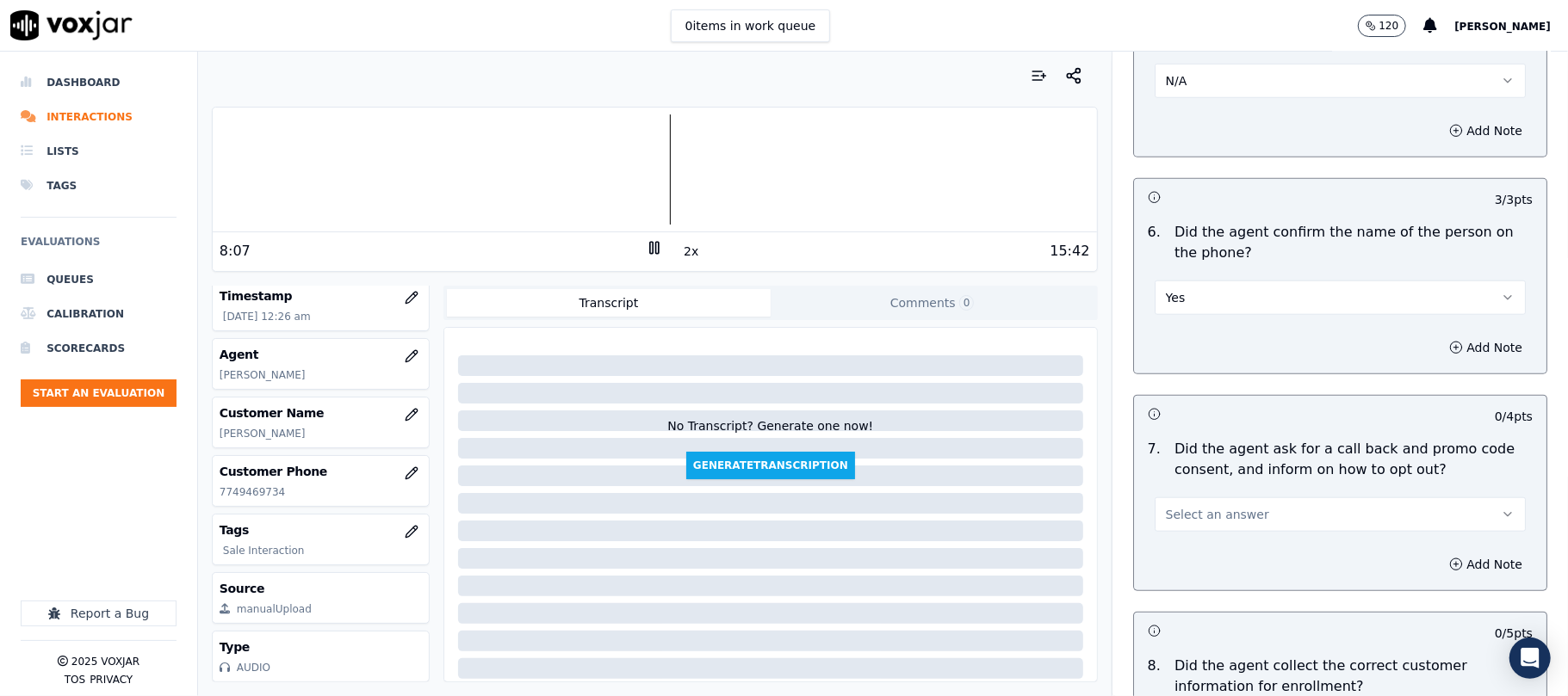
scroll to position [1147, 0]
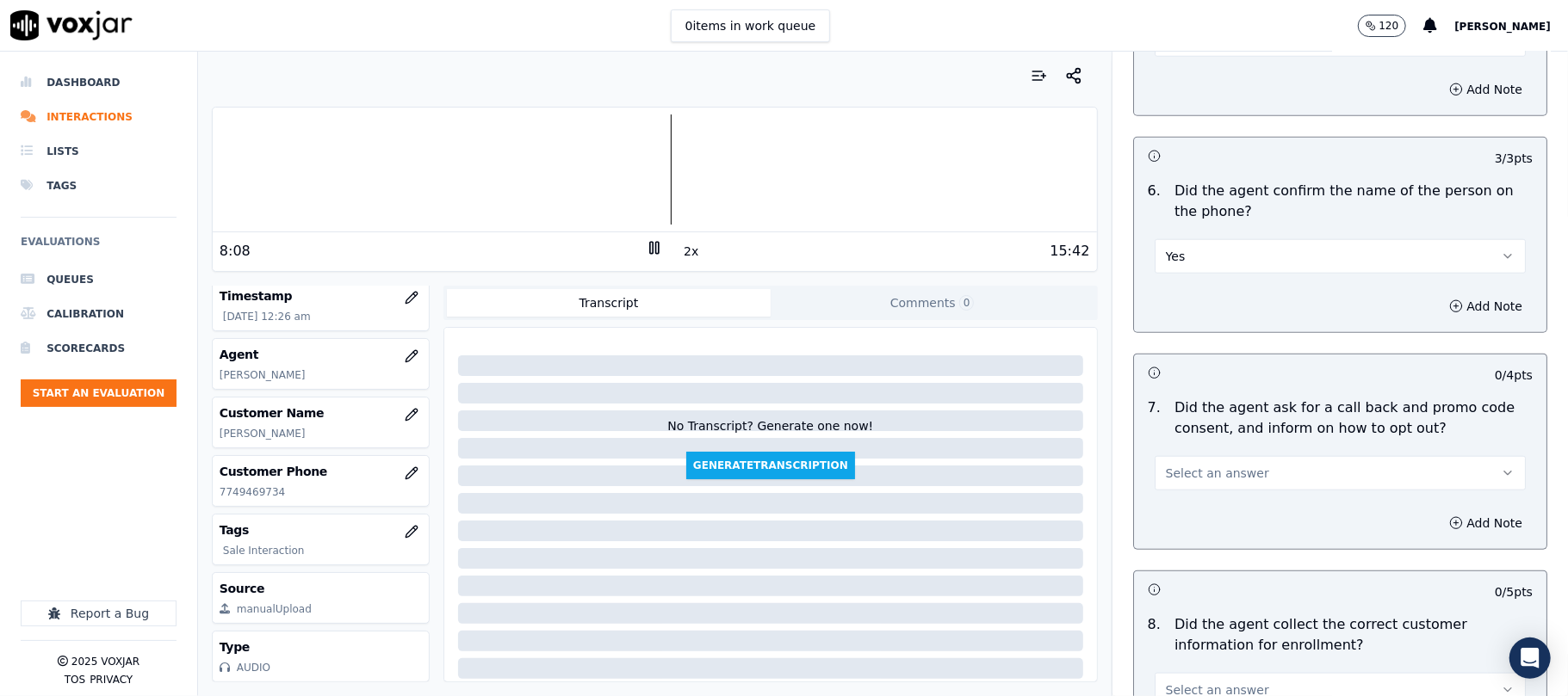
click at [1184, 477] on span "Select an answer" at bounding box center [1217, 473] width 103 height 17
click at [1171, 520] on div "Yes" at bounding box center [1303, 515] width 333 height 28
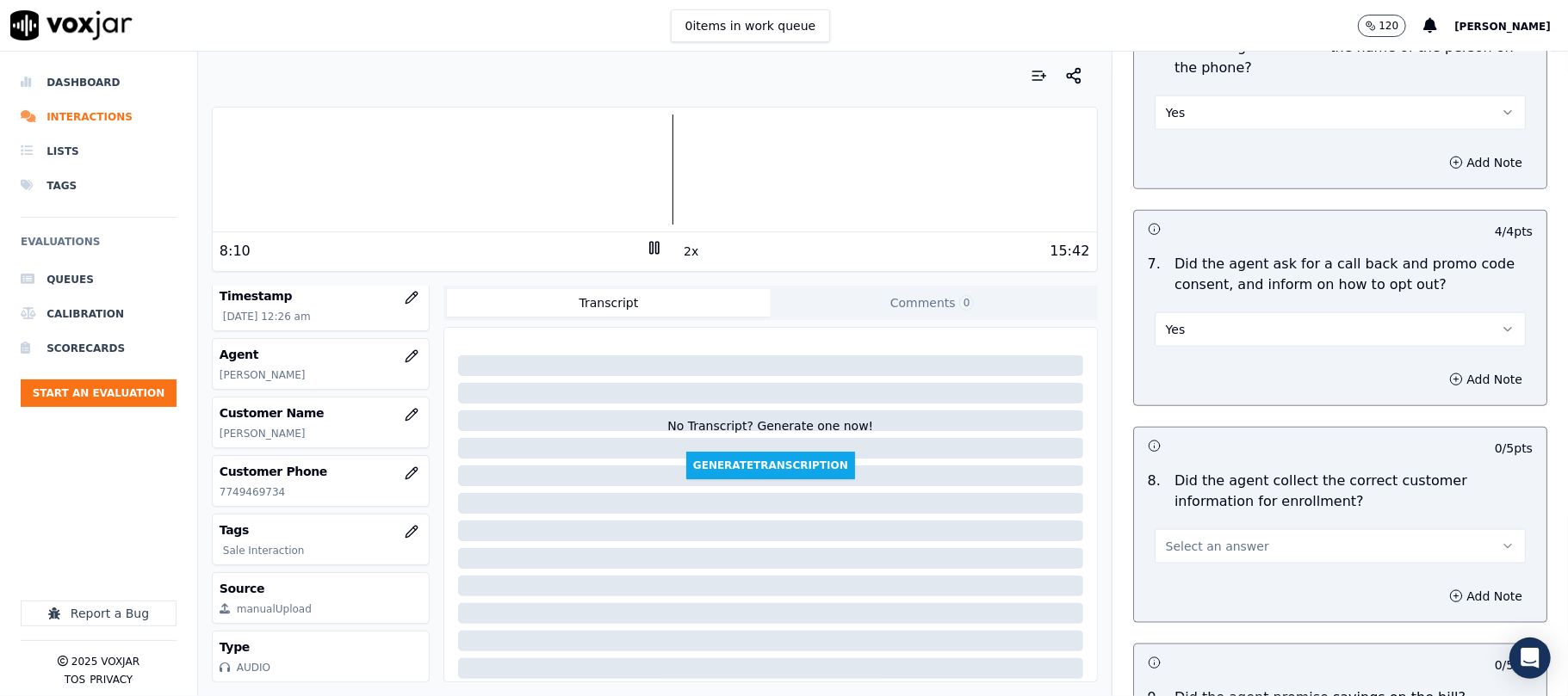
scroll to position [1529, 0]
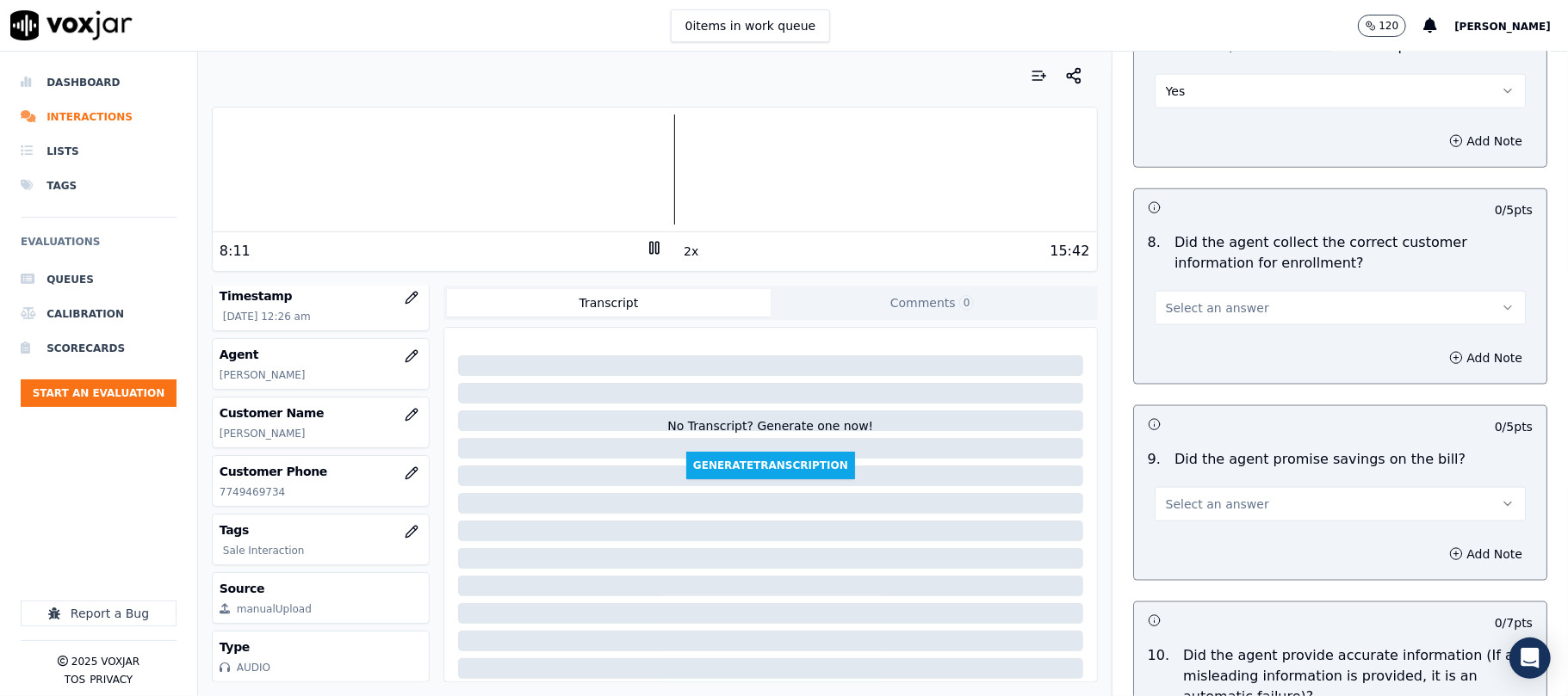
click at [1191, 316] on span "Select an answer" at bounding box center [1217, 308] width 103 height 17
click at [1164, 339] on div "Yes" at bounding box center [1303, 351] width 333 height 28
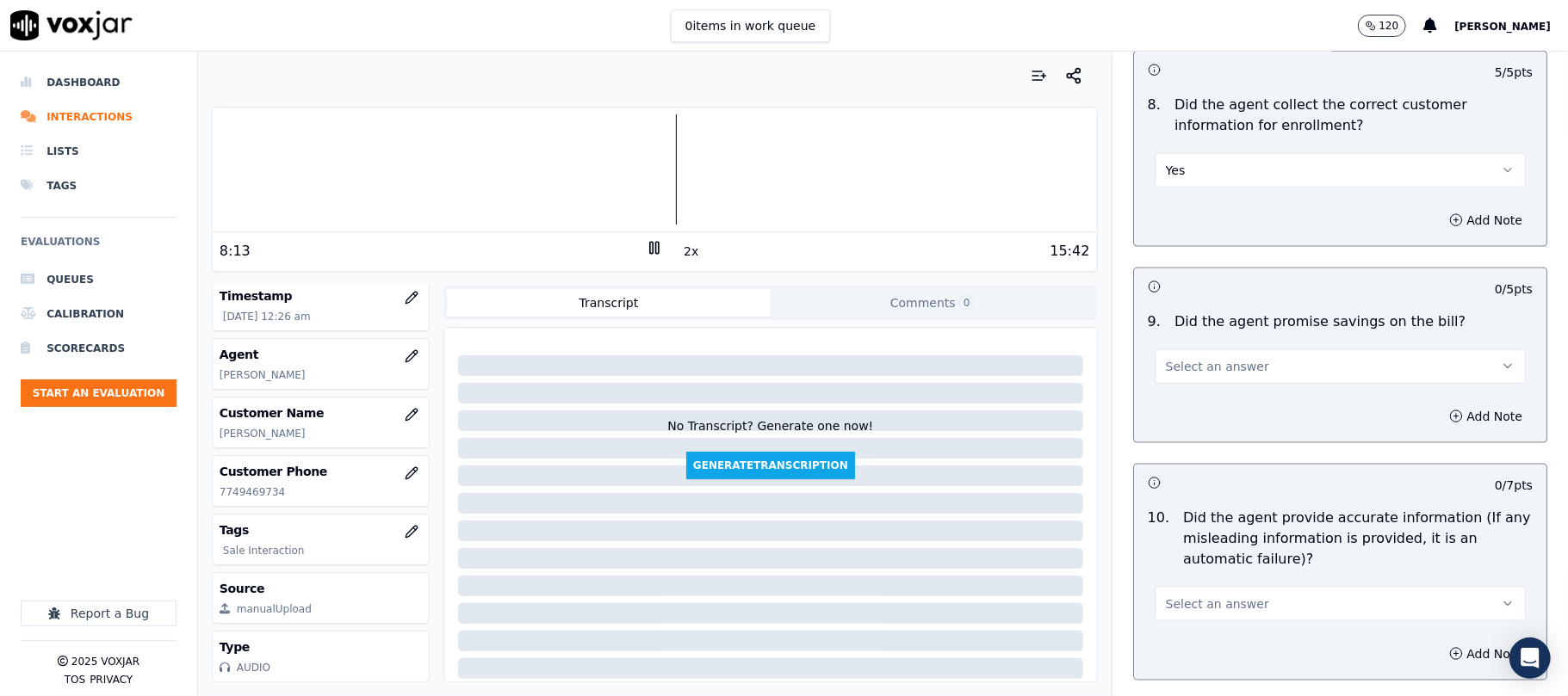
scroll to position [1721, 0]
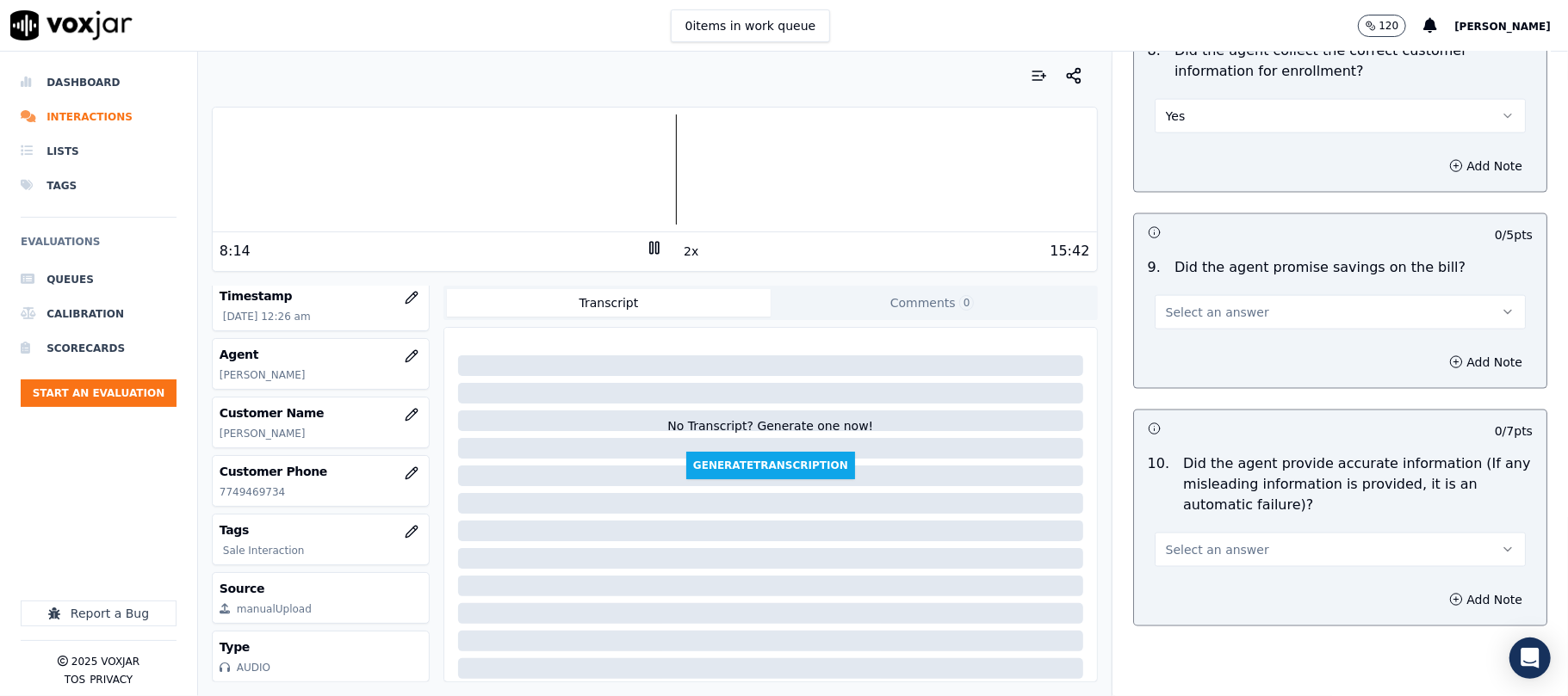
click at [1192, 303] on button "Select an answer" at bounding box center [1340, 313] width 371 height 34
click at [1207, 400] on div "N/A" at bounding box center [1303, 411] width 333 height 28
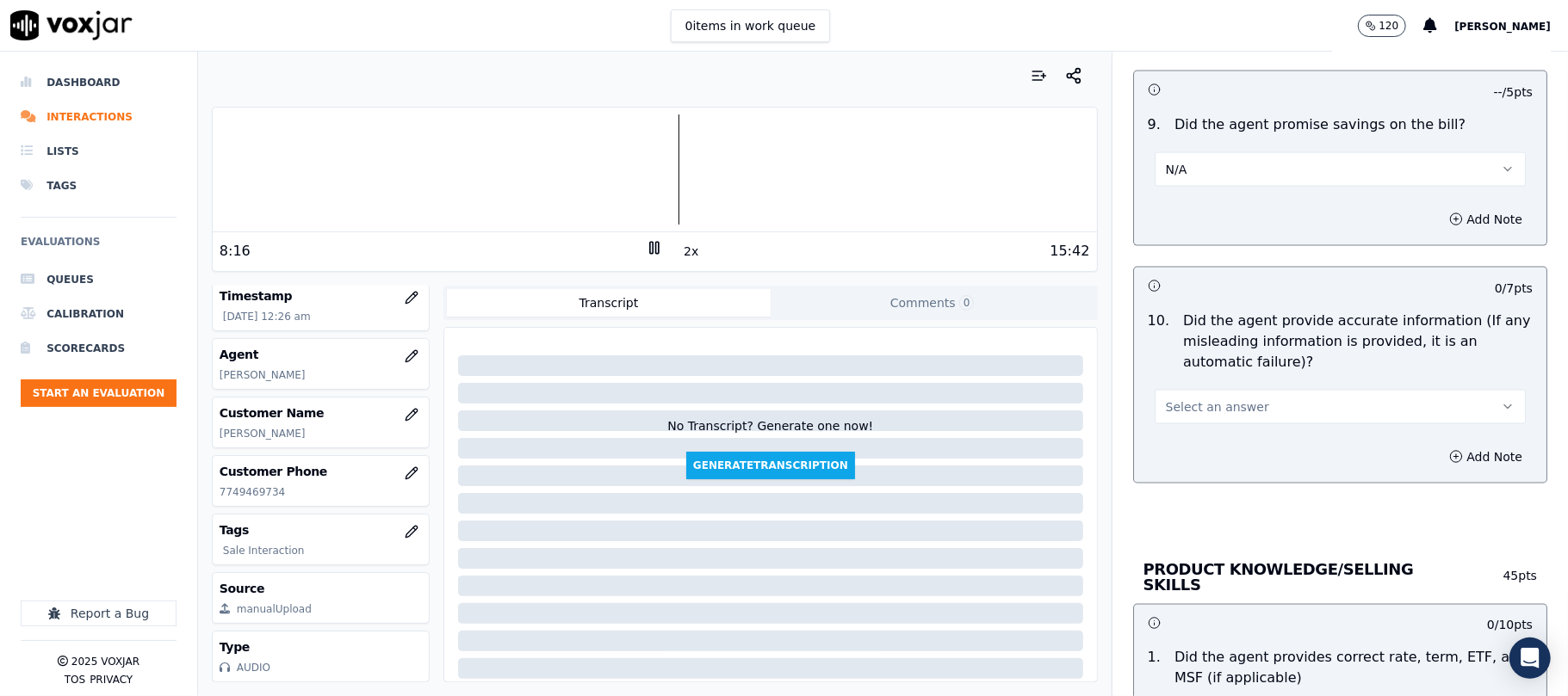
scroll to position [1912, 0]
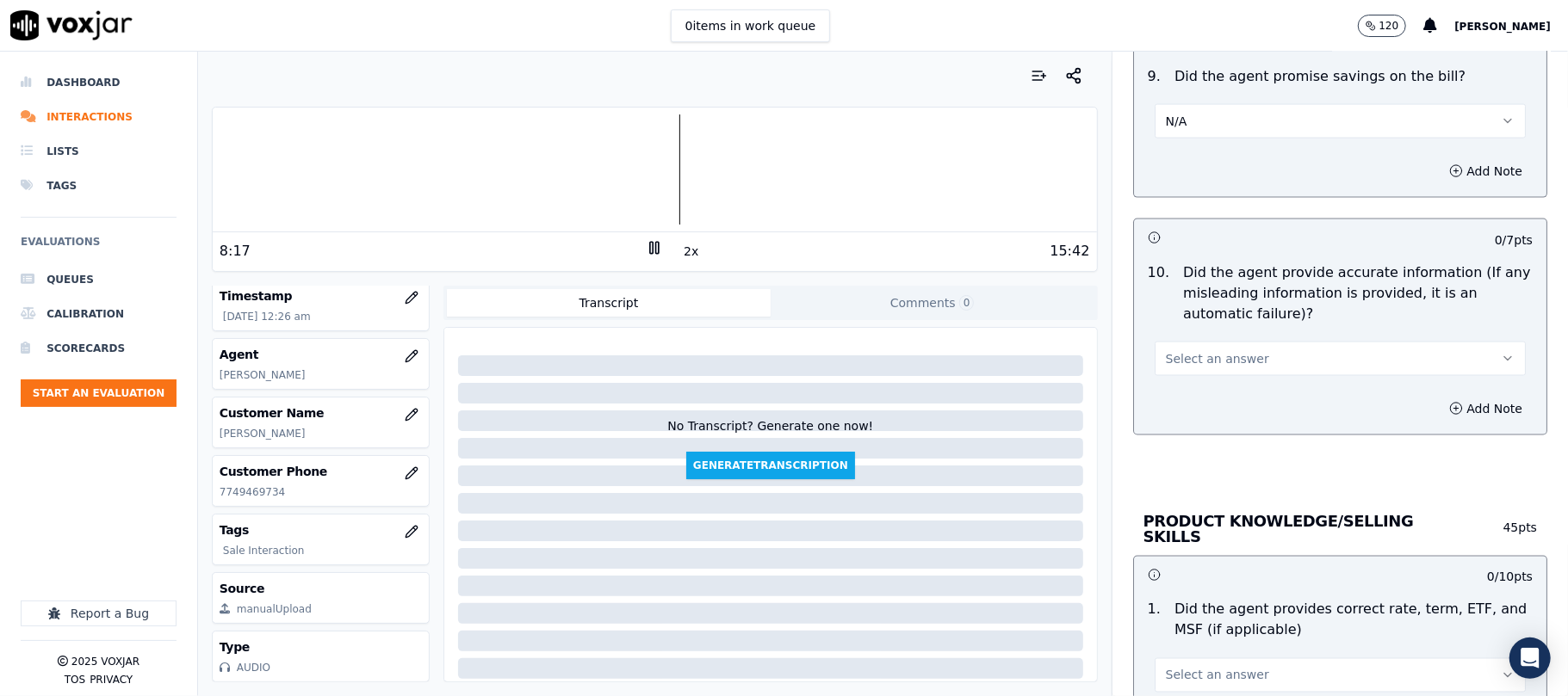
click at [1175, 365] on span "Select an answer" at bounding box center [1217, 359] width 103 height 17
click at [1172, 394] on div "Yes" at bounding box center [1303, 402] width 333 height 28
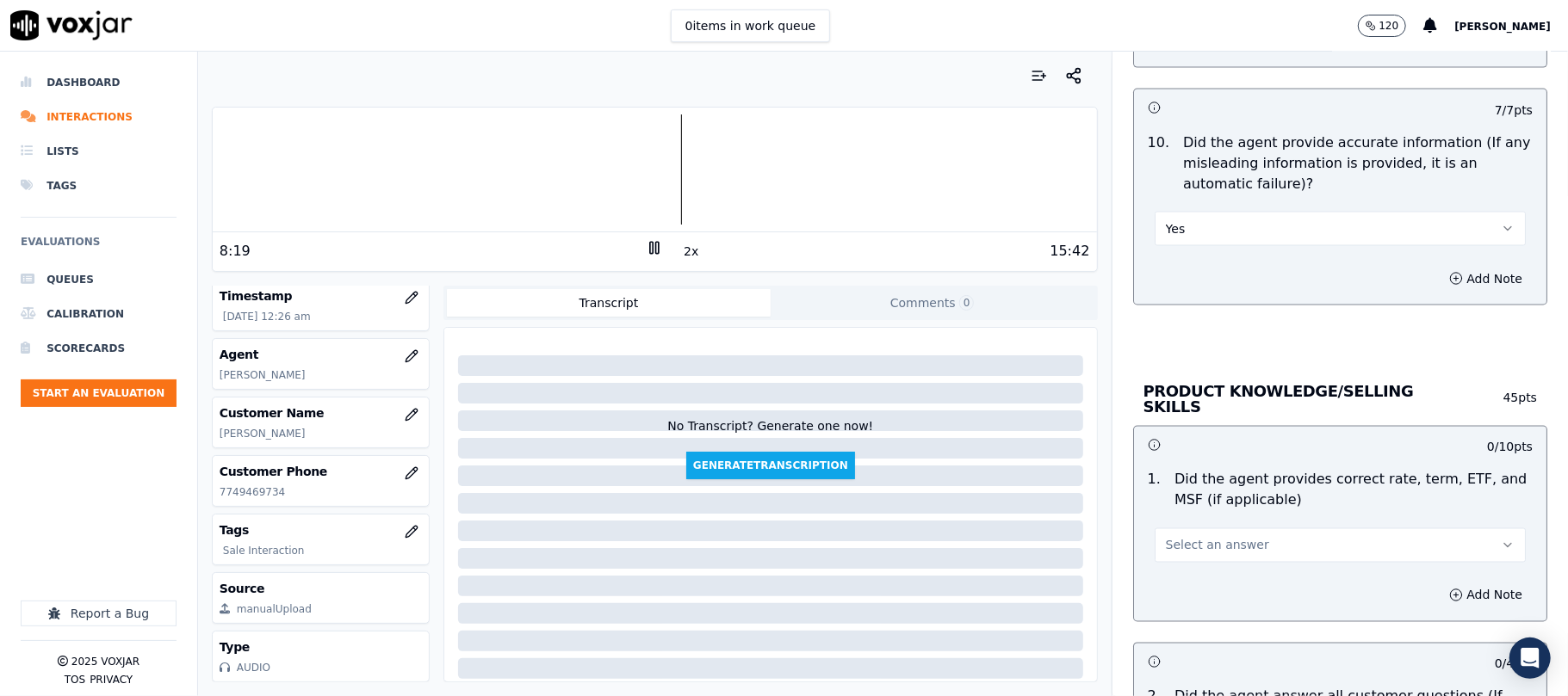
scroll to position [2294, 0]
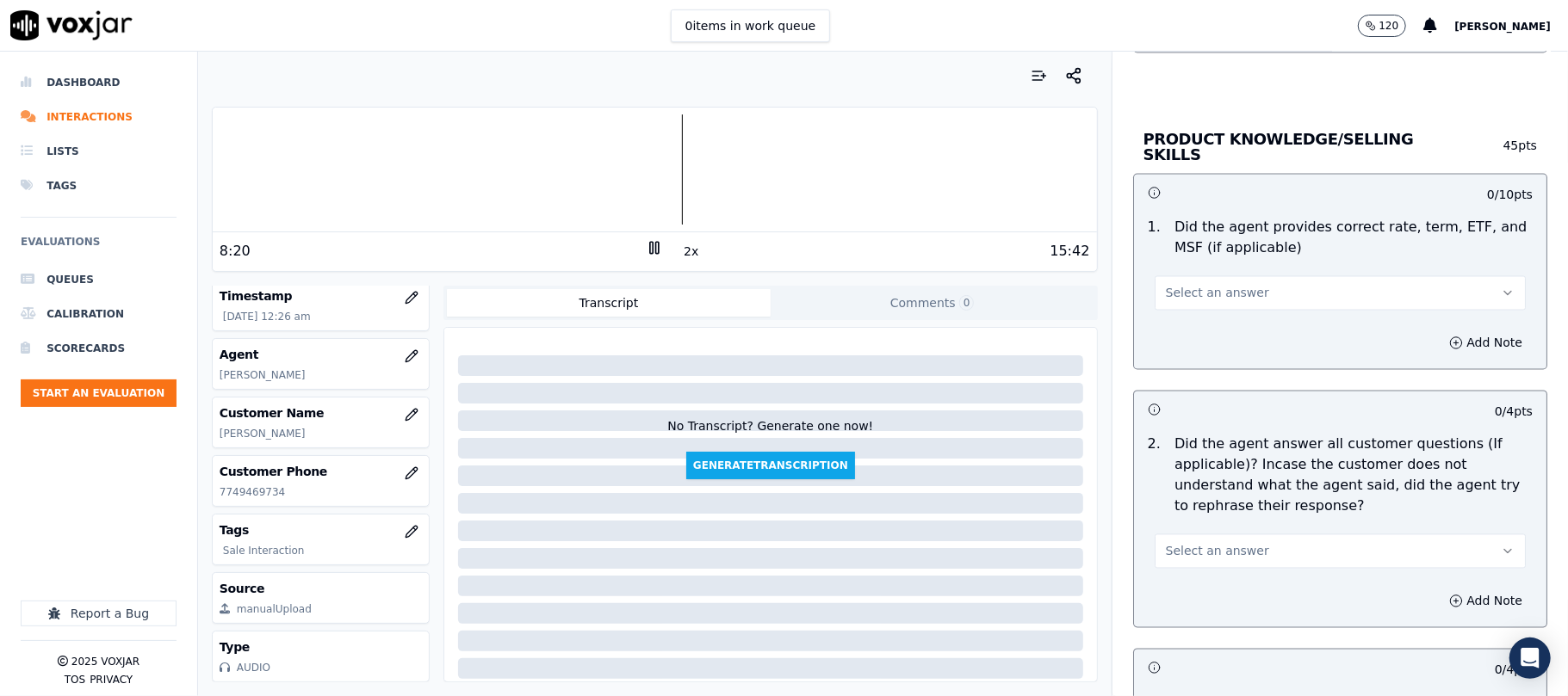
click at [1193, 294] on span "Select an answer" at bounding box center [1217, 294] width 103 height 17
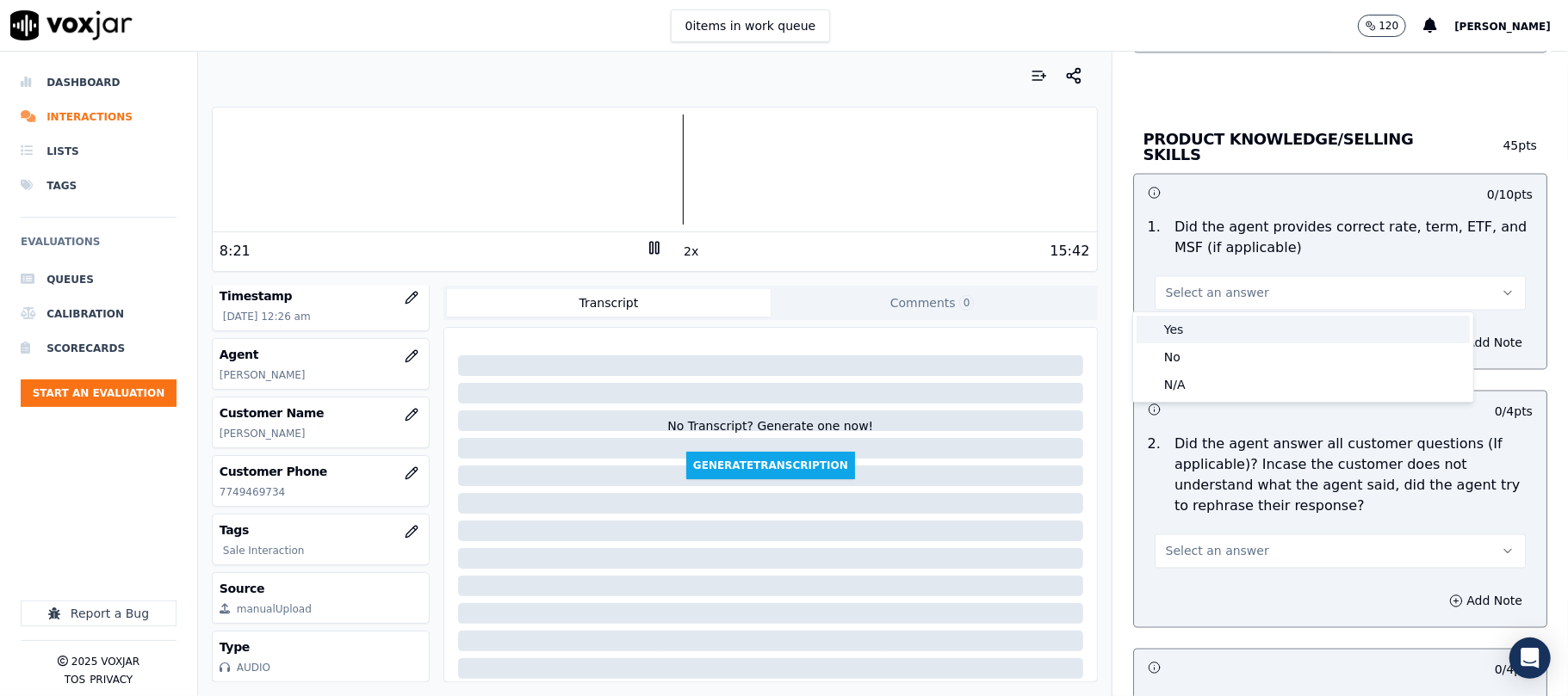
click at [1185, 322] on div "Yes" at bounding box center [1303, 329] width 333 height 28
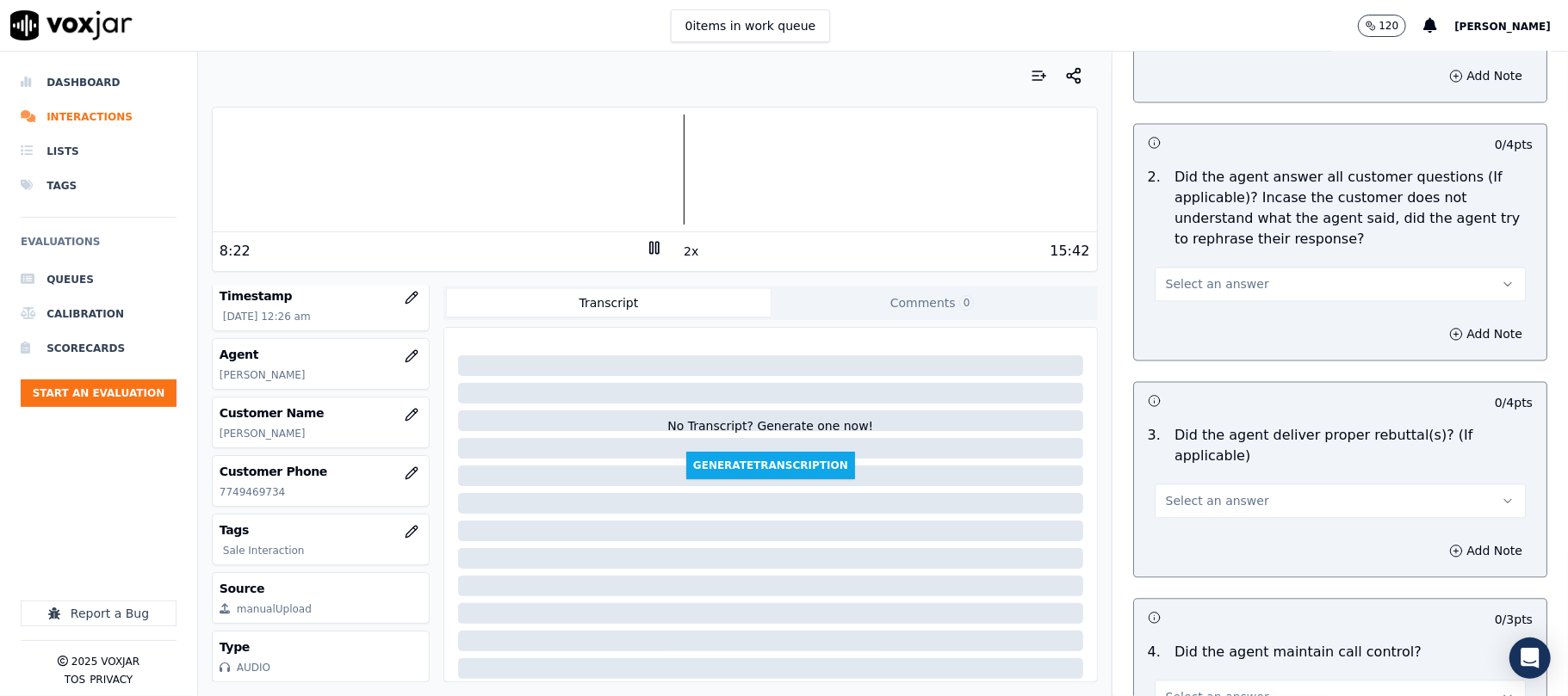
scroll to position [2676, 0]
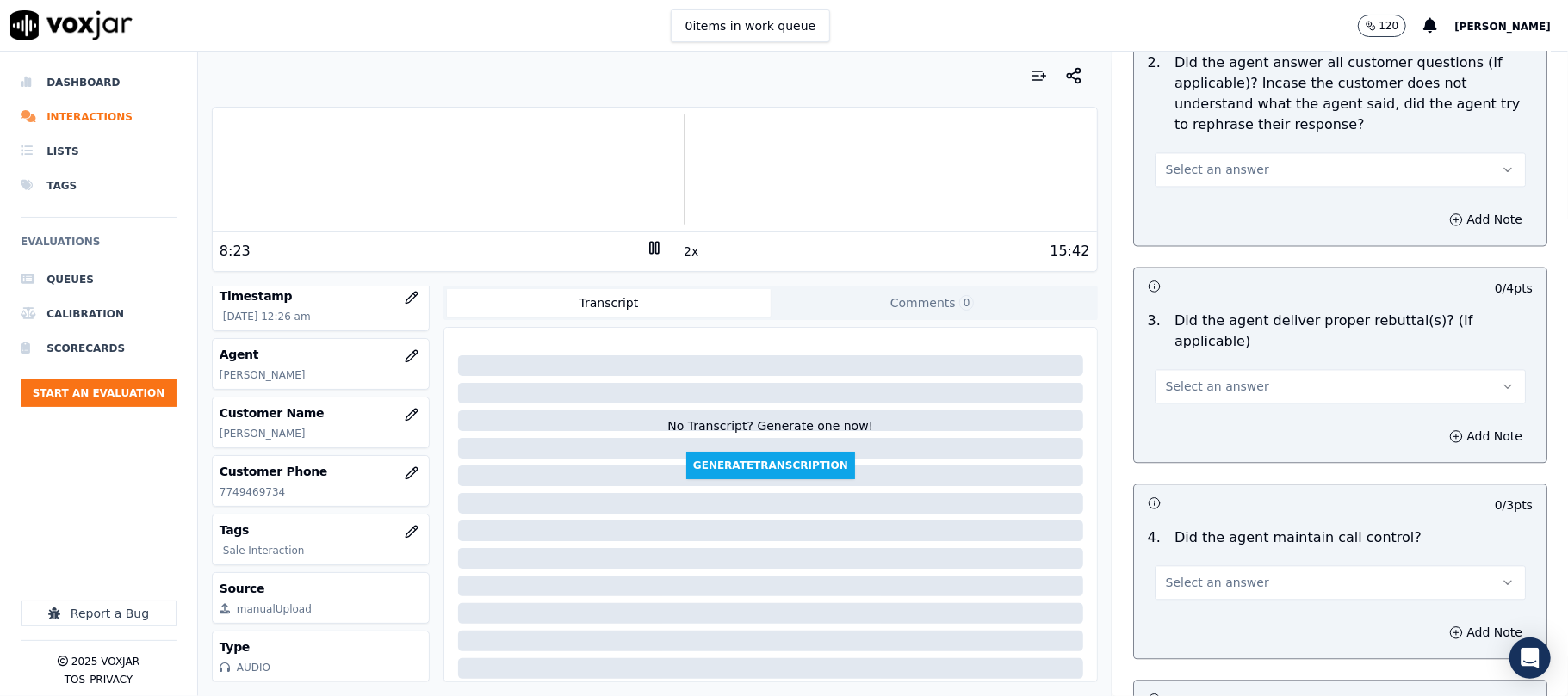
click at [1192, 152] on button "Select an answer" at bounding box center [1340, 169] width 371 height 34
click at [1197, 207] on div "Yes" at bounding box center [1303, 206] width 333 height 28
click at [1195, 378] on span "Select an answer" at bounding box center [1217, 386] width 103 height 17
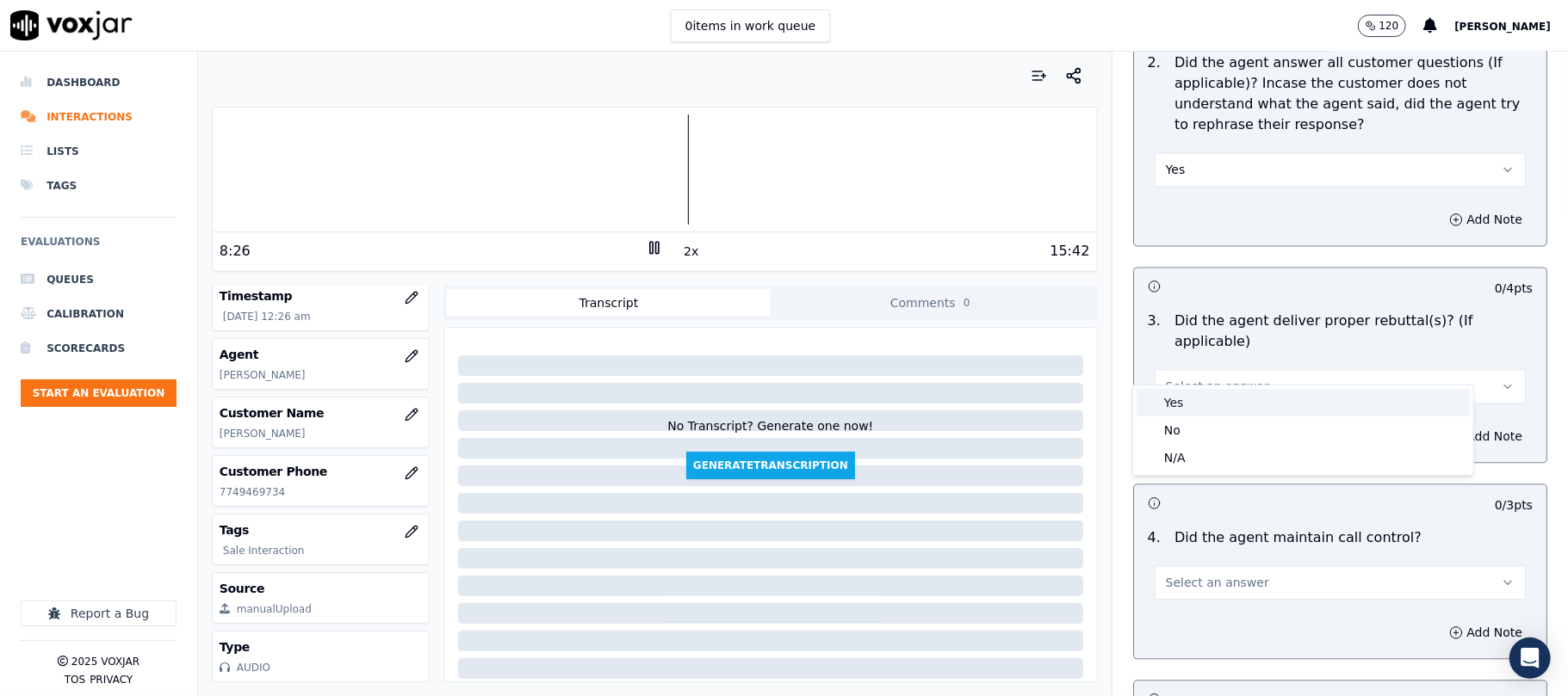
click at [1169, 400] on div "Yes" at bounding box center [1303, 402] width 333 height 28
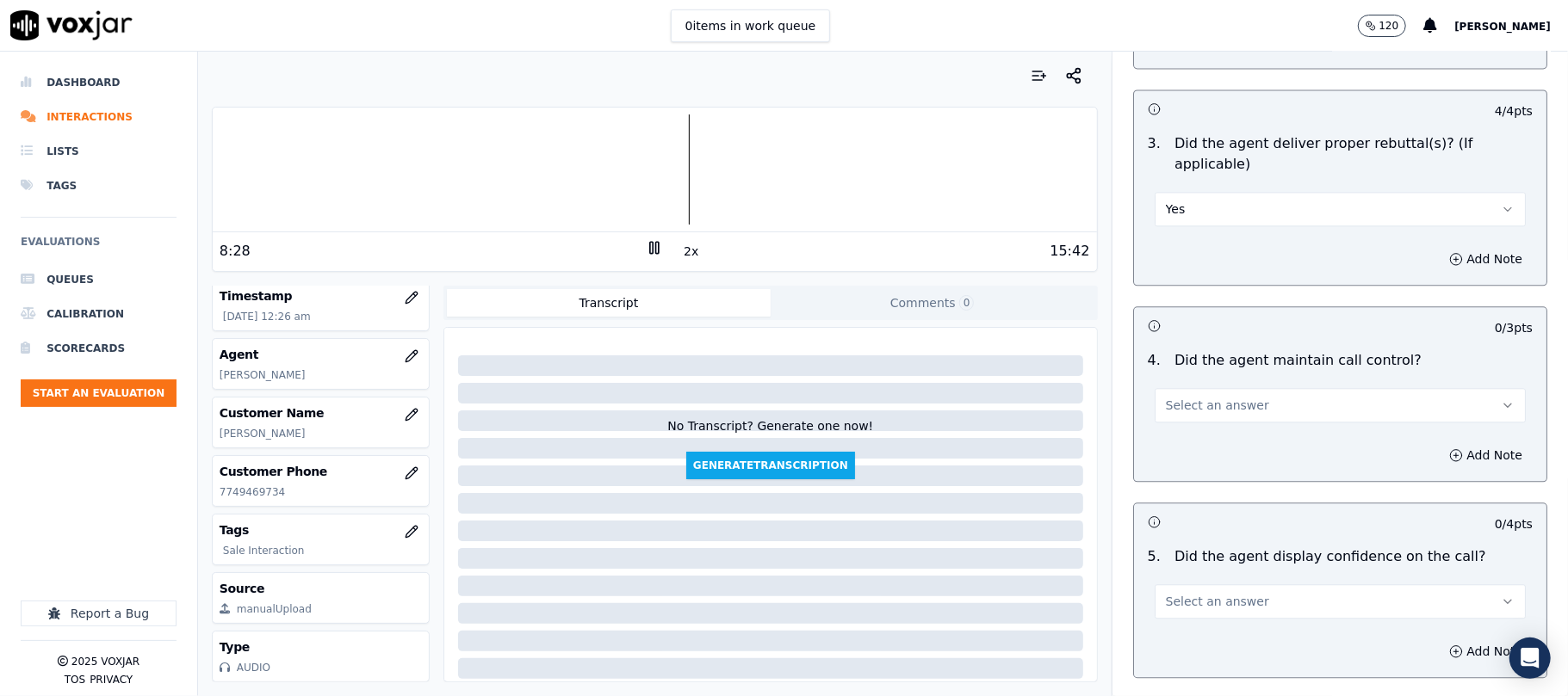
scroll to position [3059, 0]
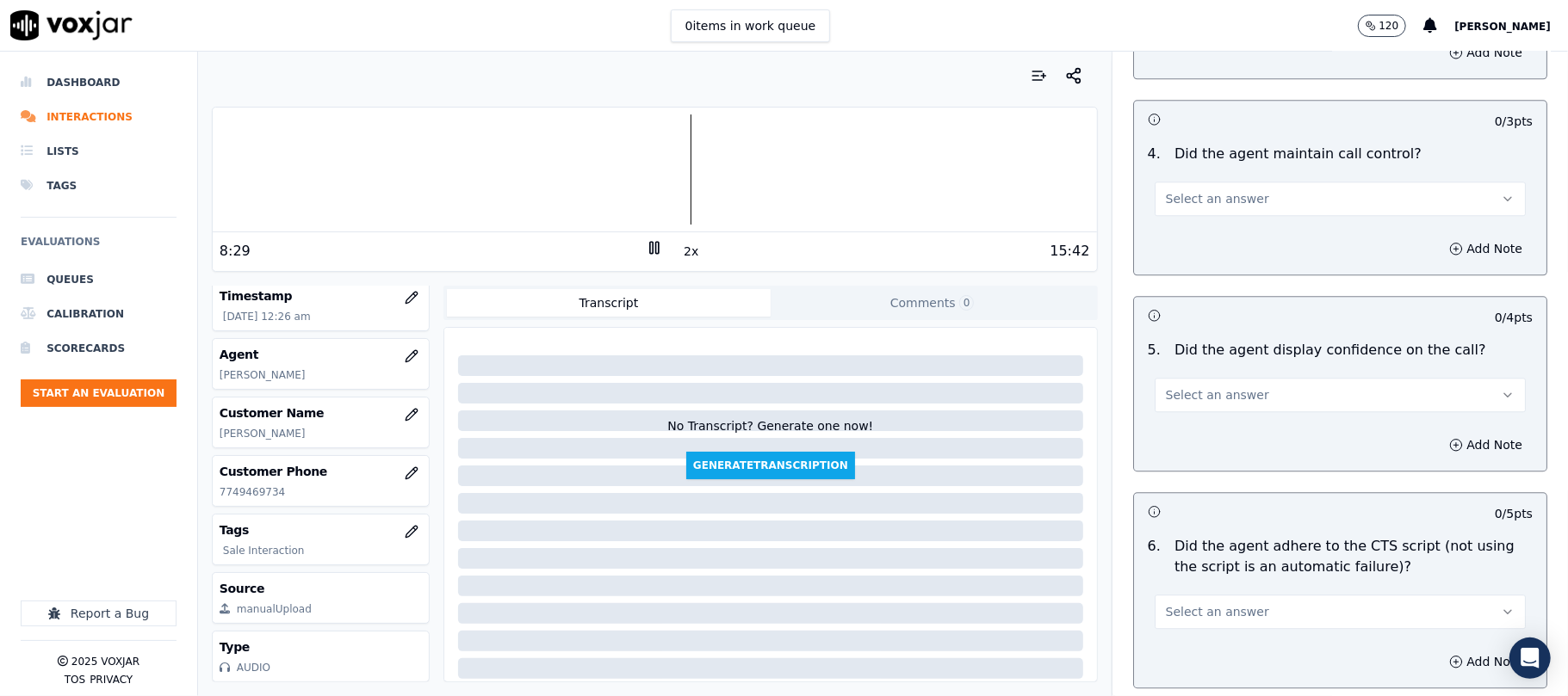
click at [1182, 386] on span "Select an answer" at bounding box center [1217, 395] width 103 height 17
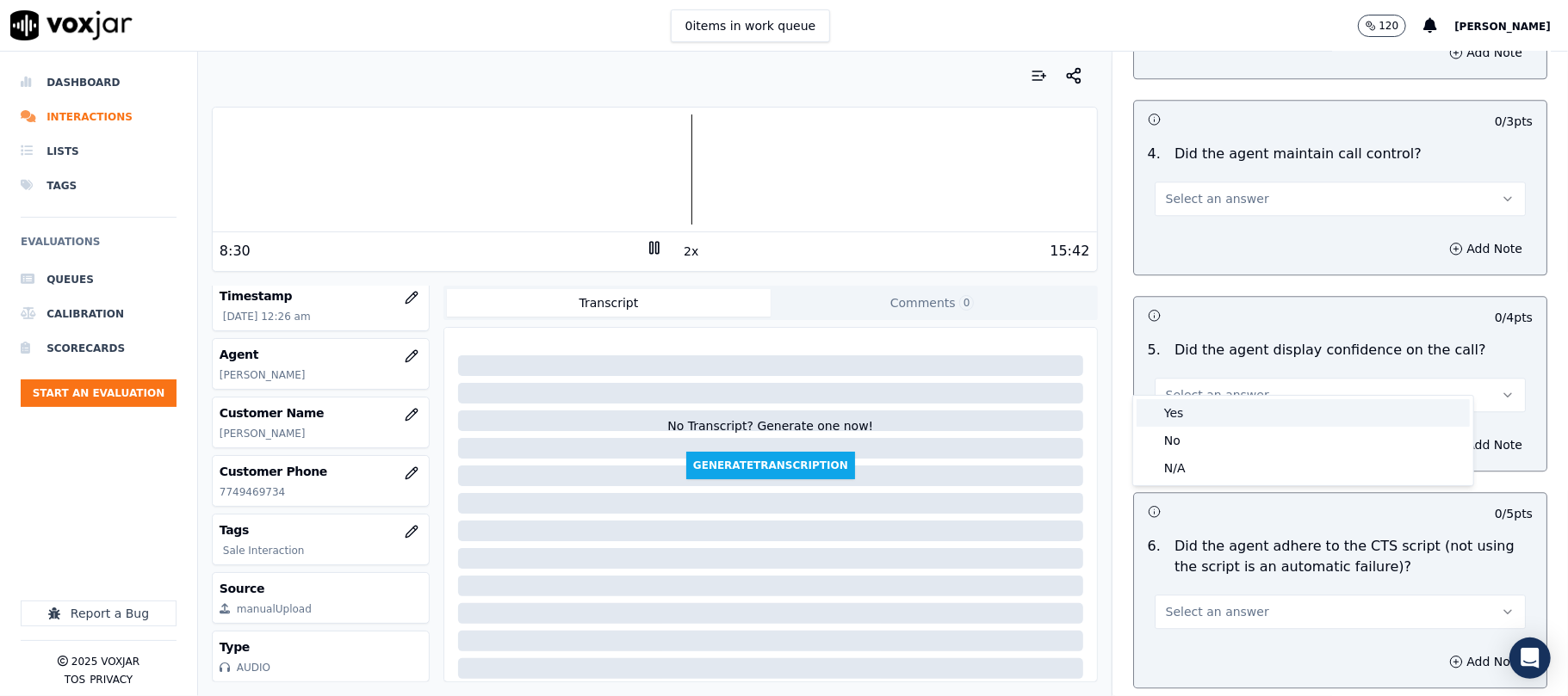
click at [1171, 406] on div "Yes" at bounding box center [1303, 413] width 333 height 28
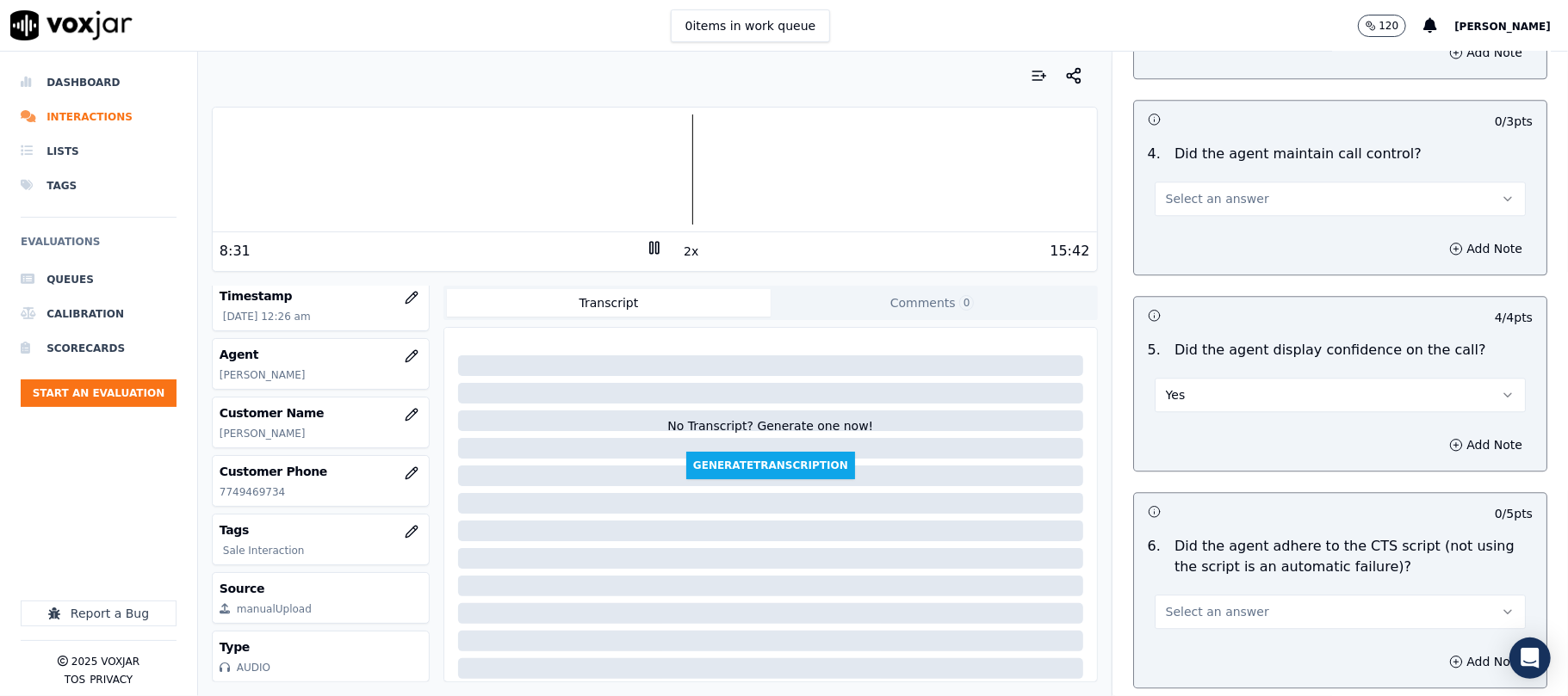
click at [1184, 190] on span "Select an answer" at bounding box center [1217, 199] width 103 height 17
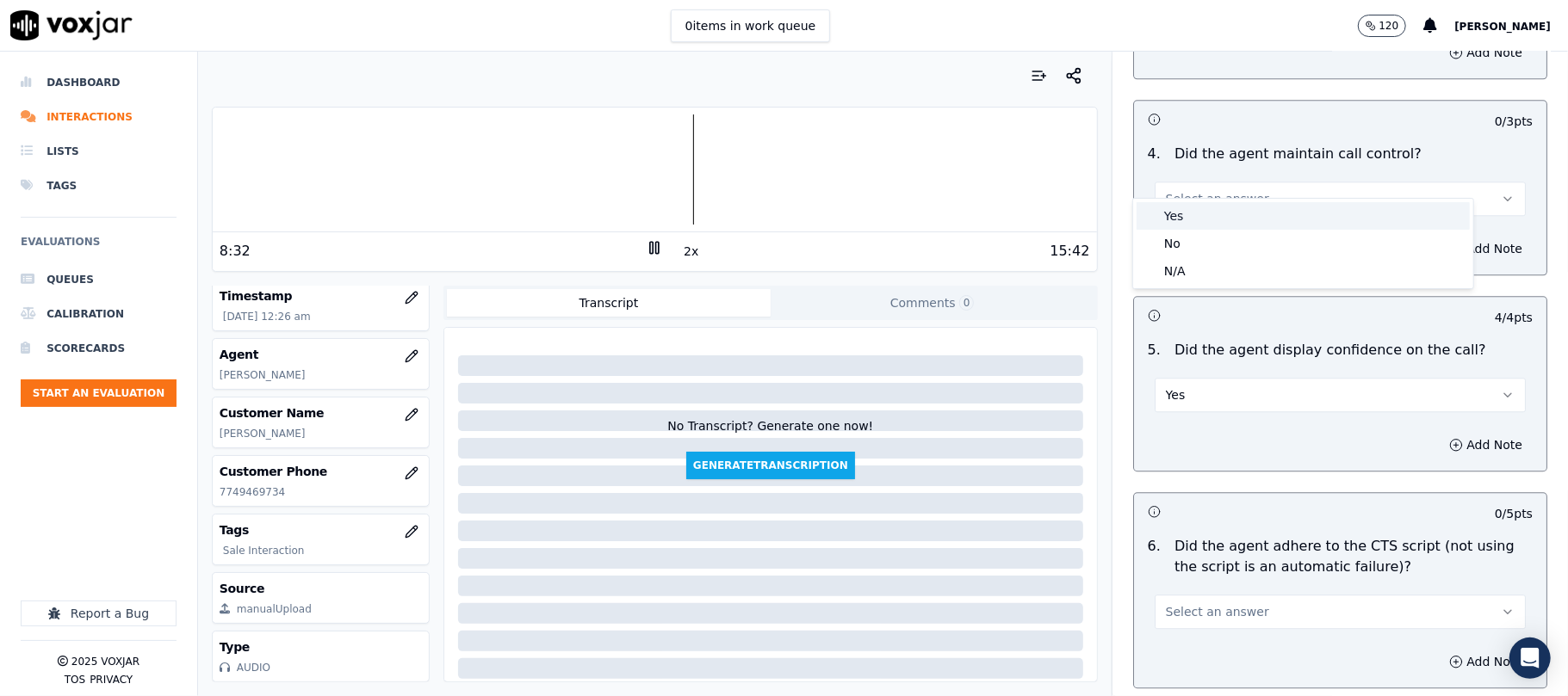
click at [1182, 218] on div "Yes" at bounding box center [1303, 215] width 333 height 28
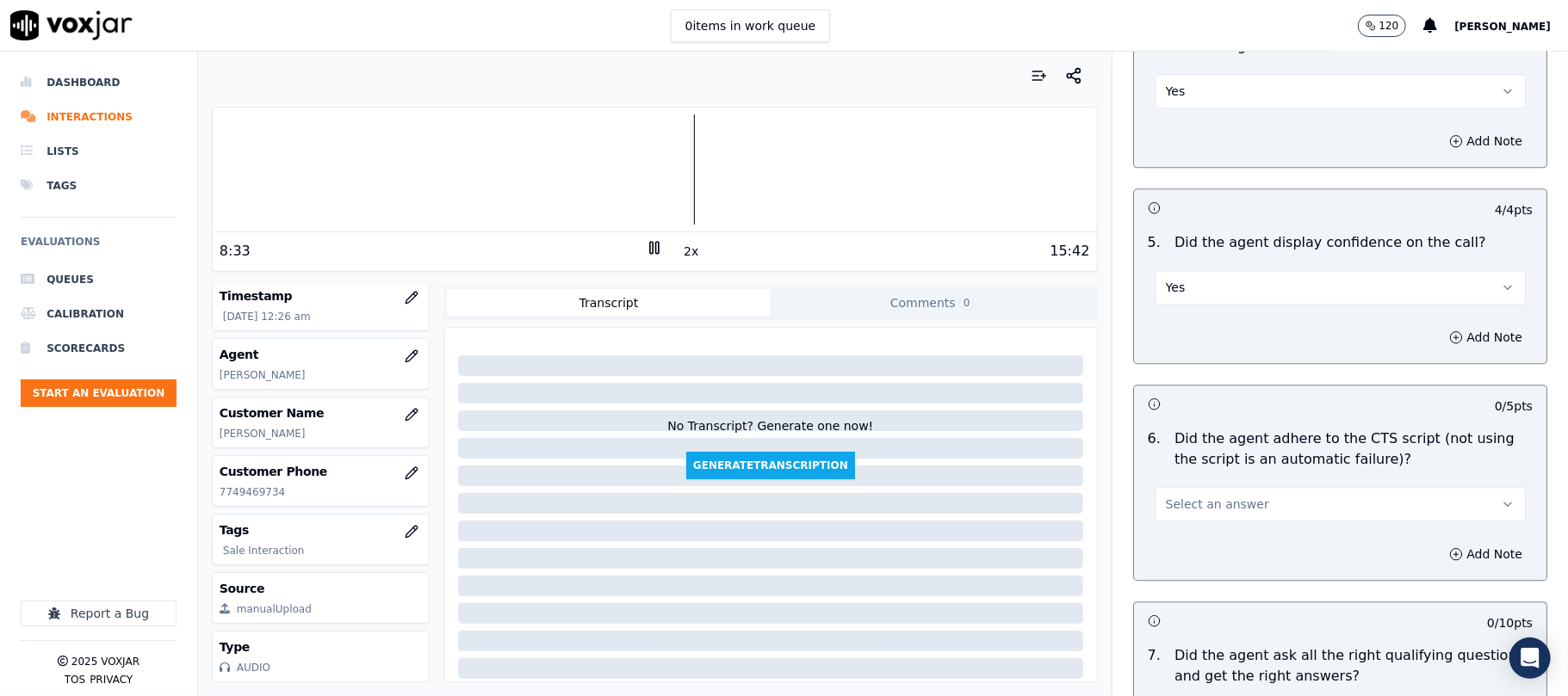
scroll to position [3250, 0]
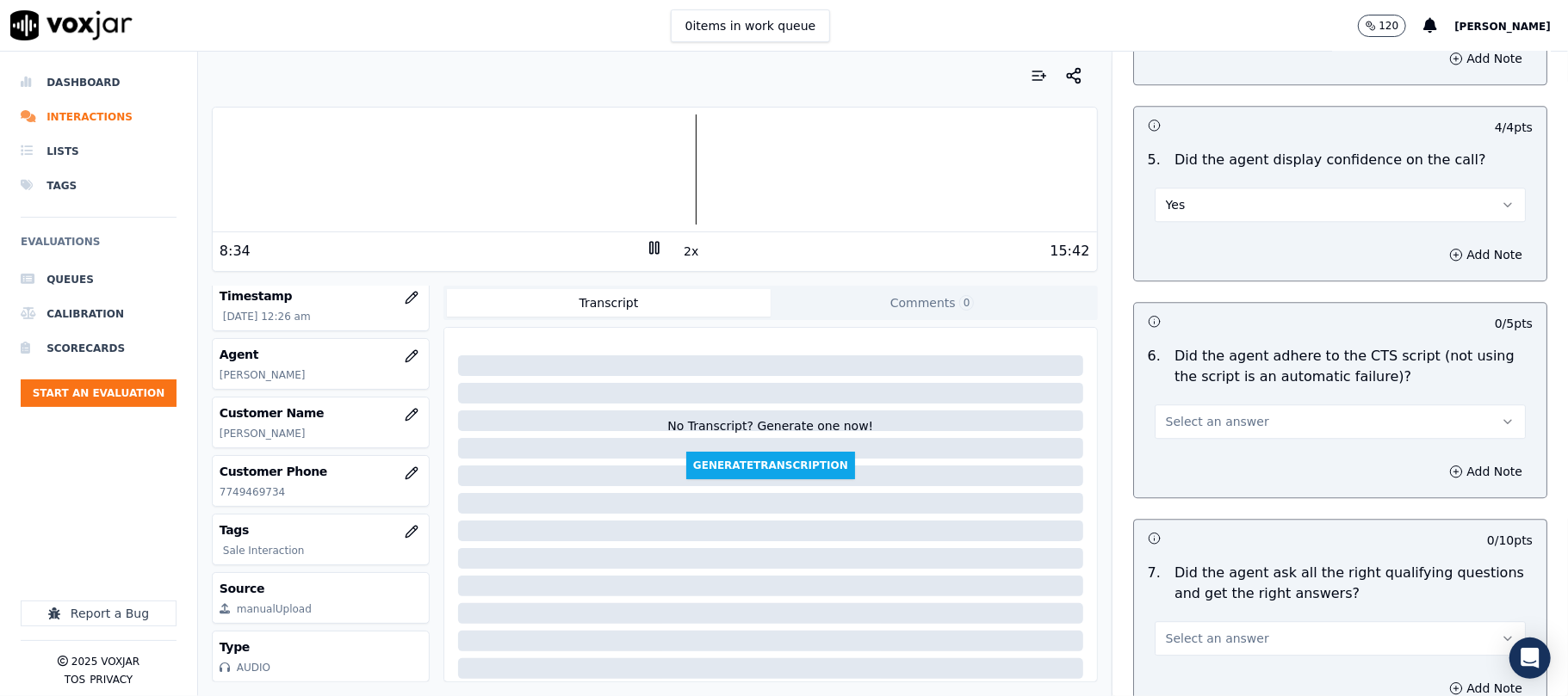
click at [1175, 413] on span "Select an answer" at bounding box center [1217, 422] width 103 height 17
click at [1169, 451] on div "Yes" at bounding box center [1303, 439] width 333 height 28
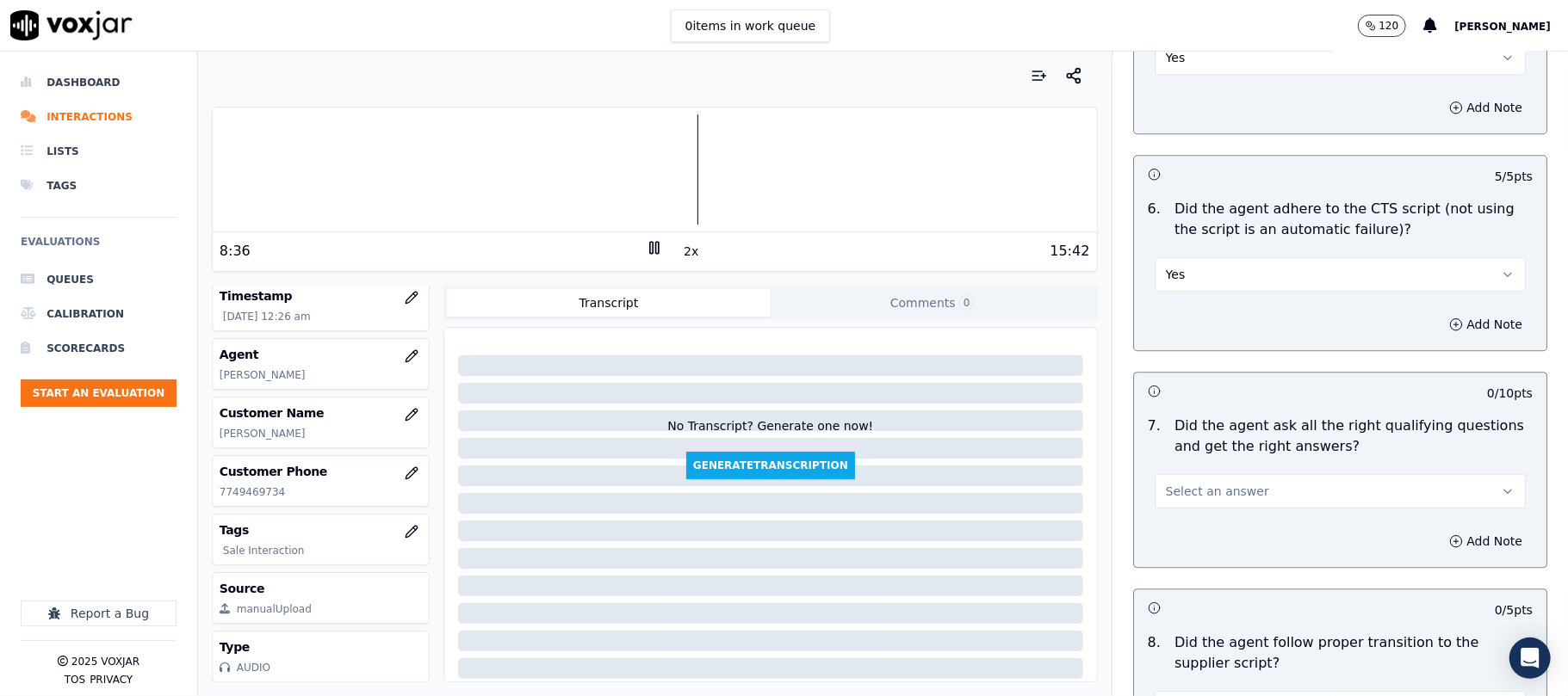
scroll to position [3442, 0]
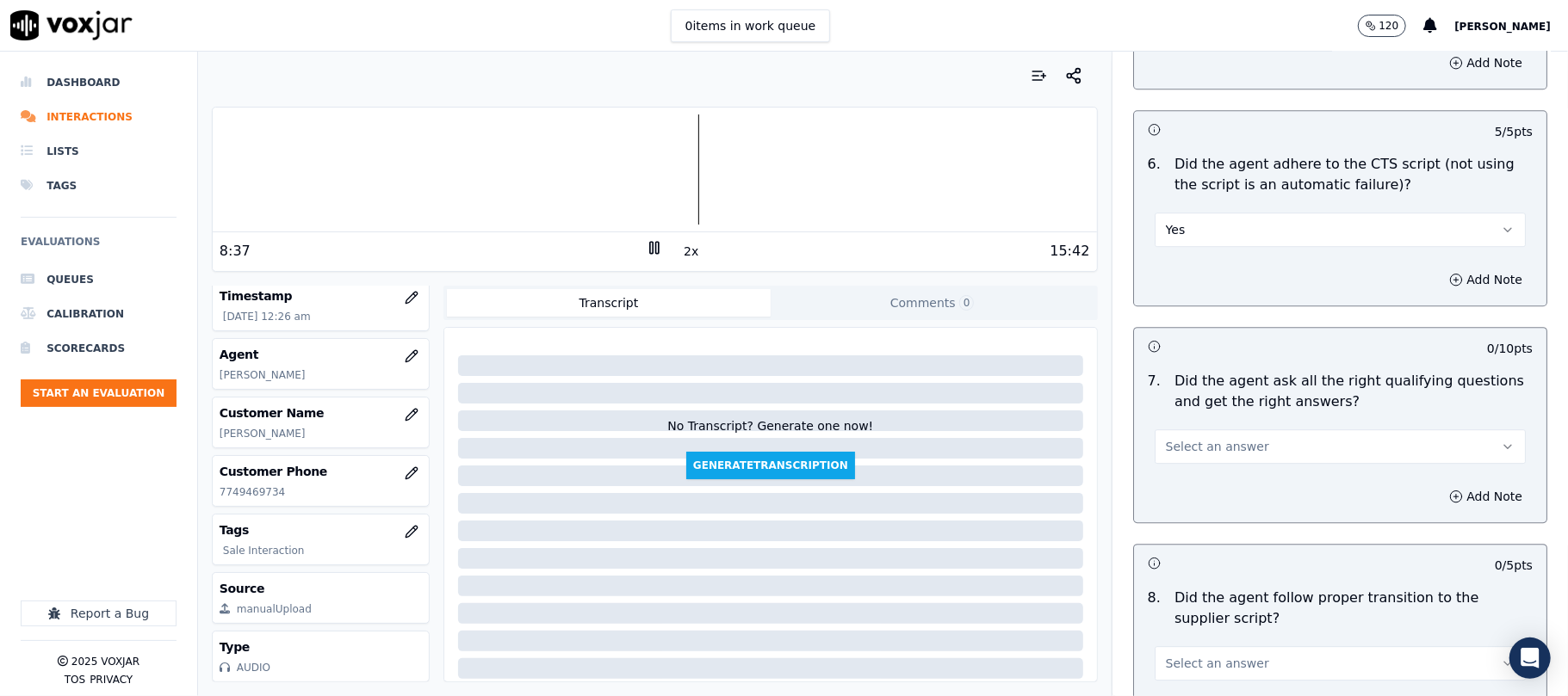
click at [1188, 438] on span "Select an answer" at bounding box center [1217, 446] width 103 height 17
click at [1191, 467] on div "Yes" at bounding box center [1303, 465] width 333 height 28
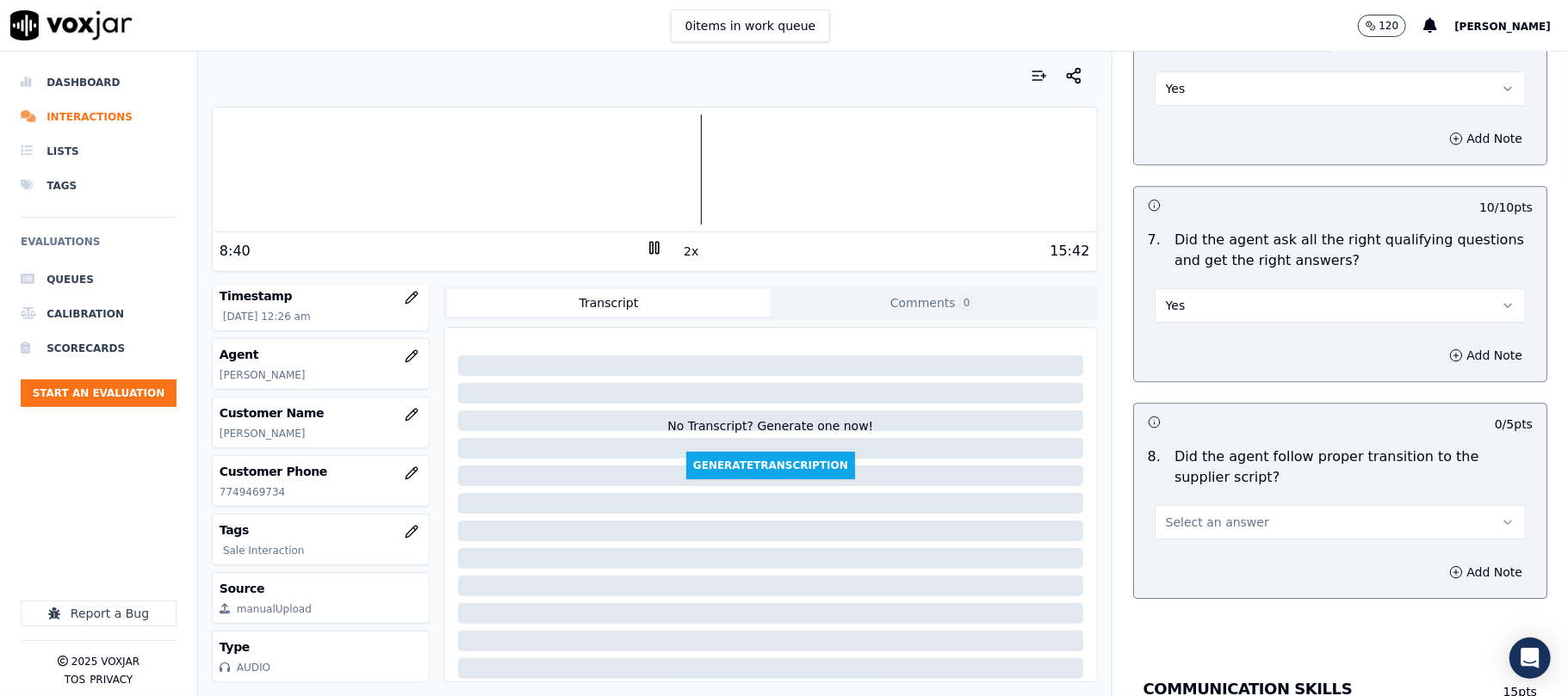
scroll to position [3632, 0]
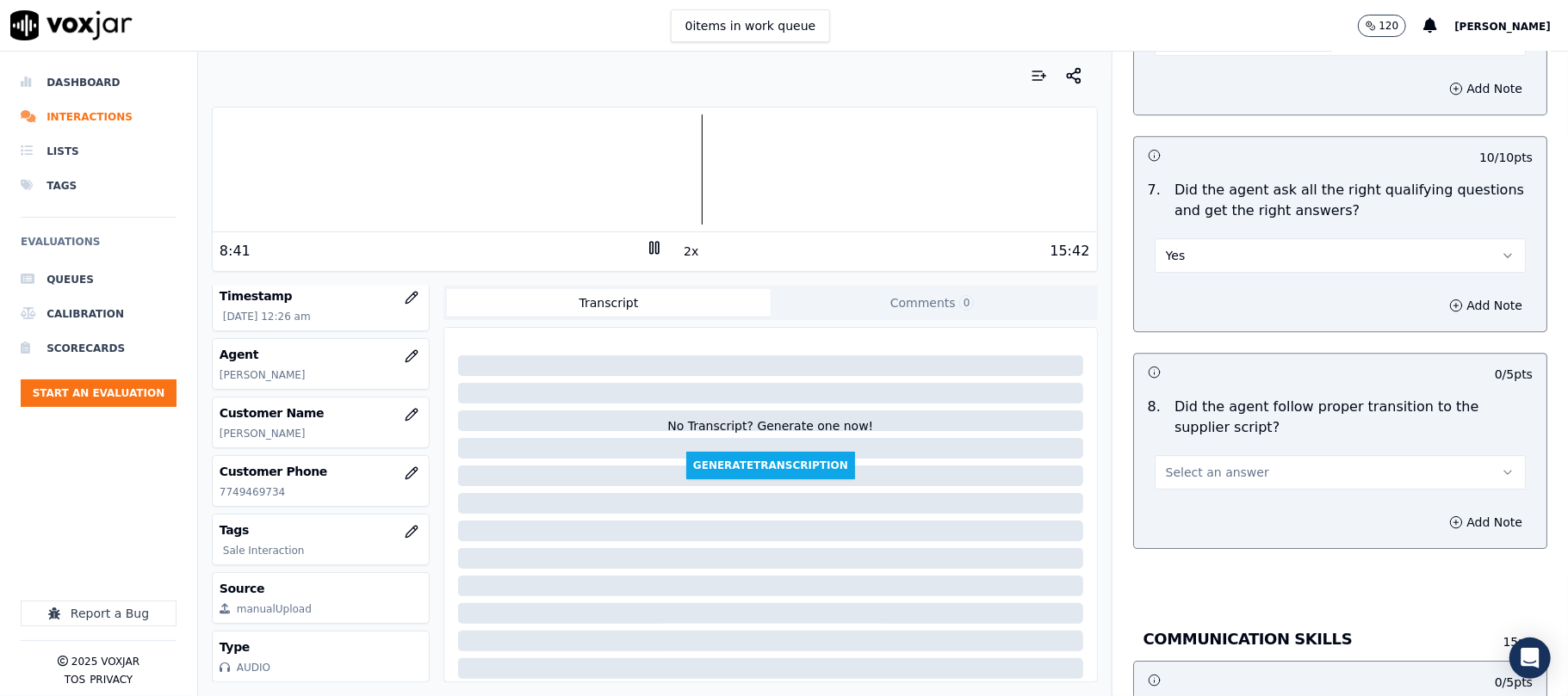
click at [1179, 464] on span "Select an answer" at bounding box center [1217, 472] width 103 height 17
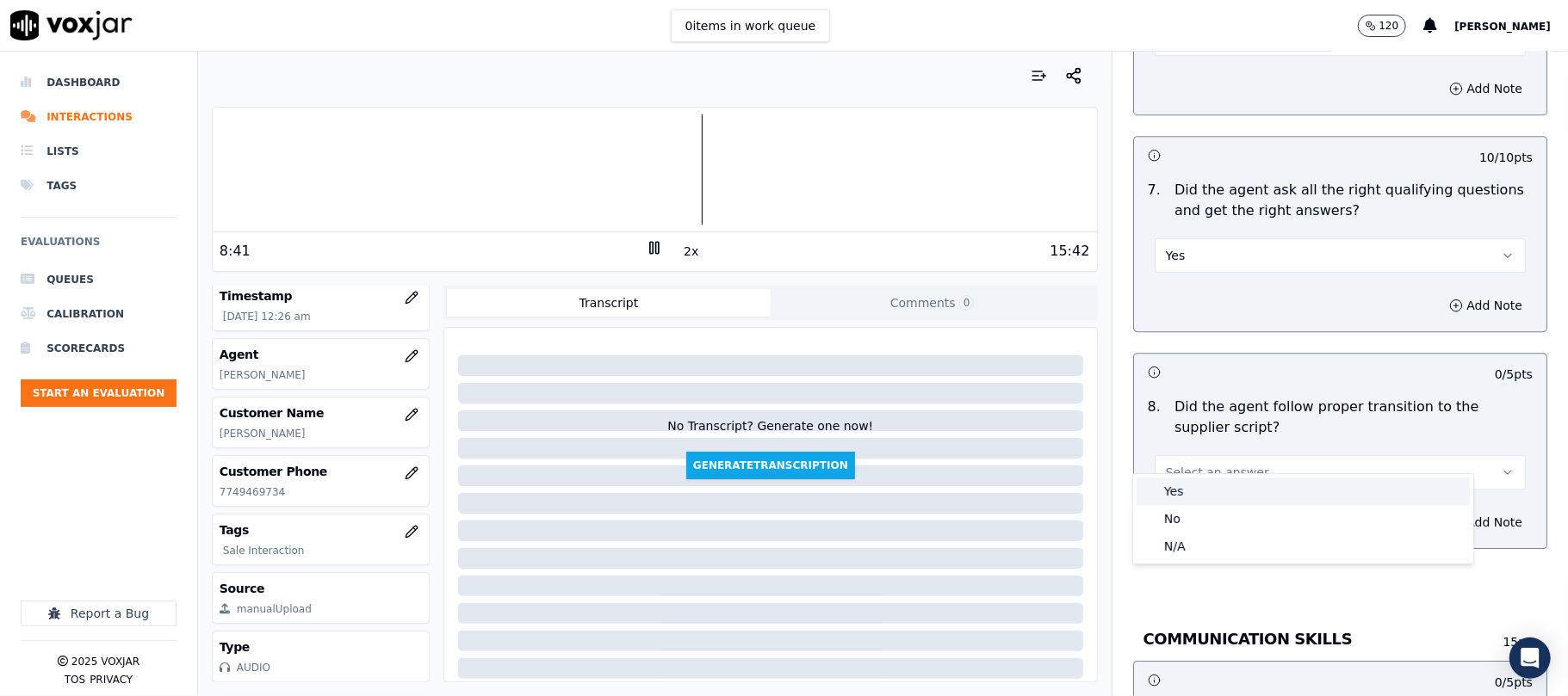
click at [1169, 499] on div "Yes" at bounding box center [1303, 490] width 333 height 28
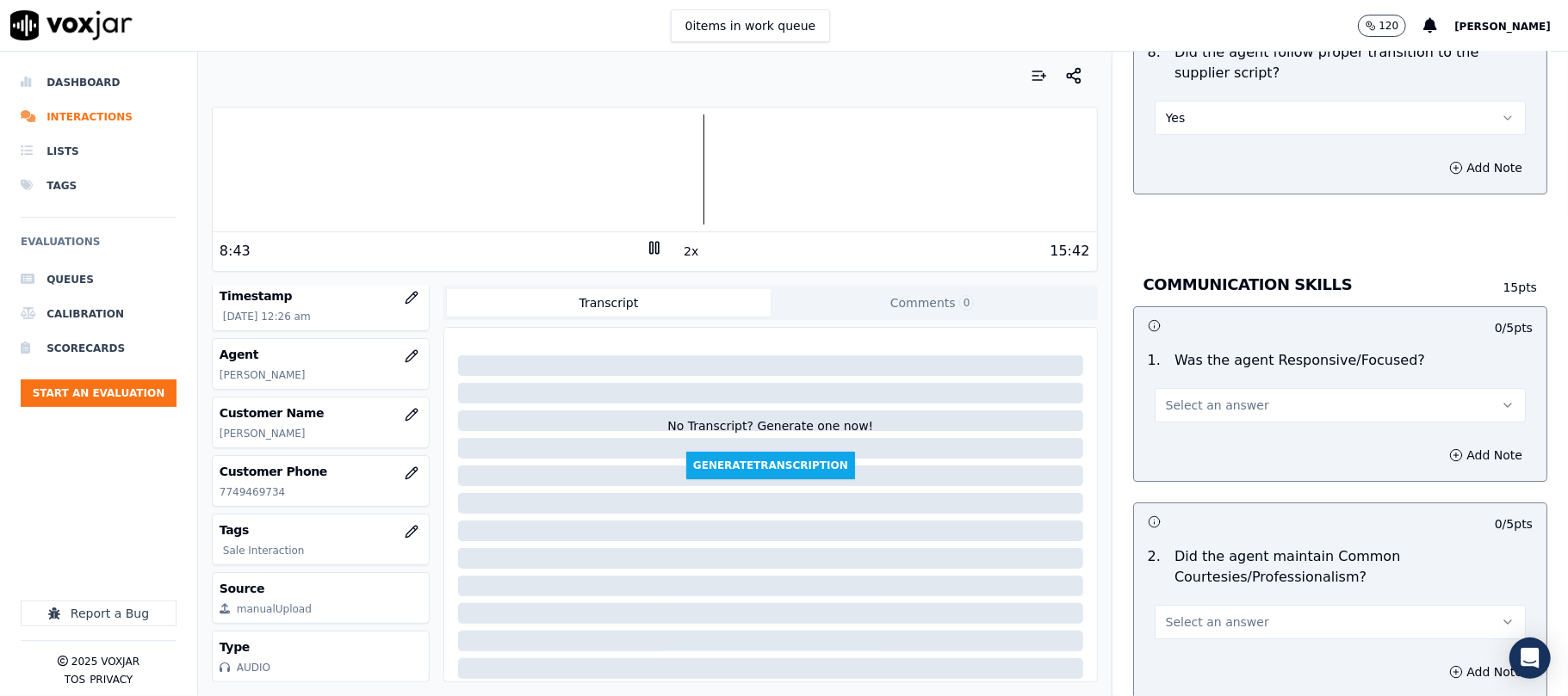
scroll to position [4014, 0]
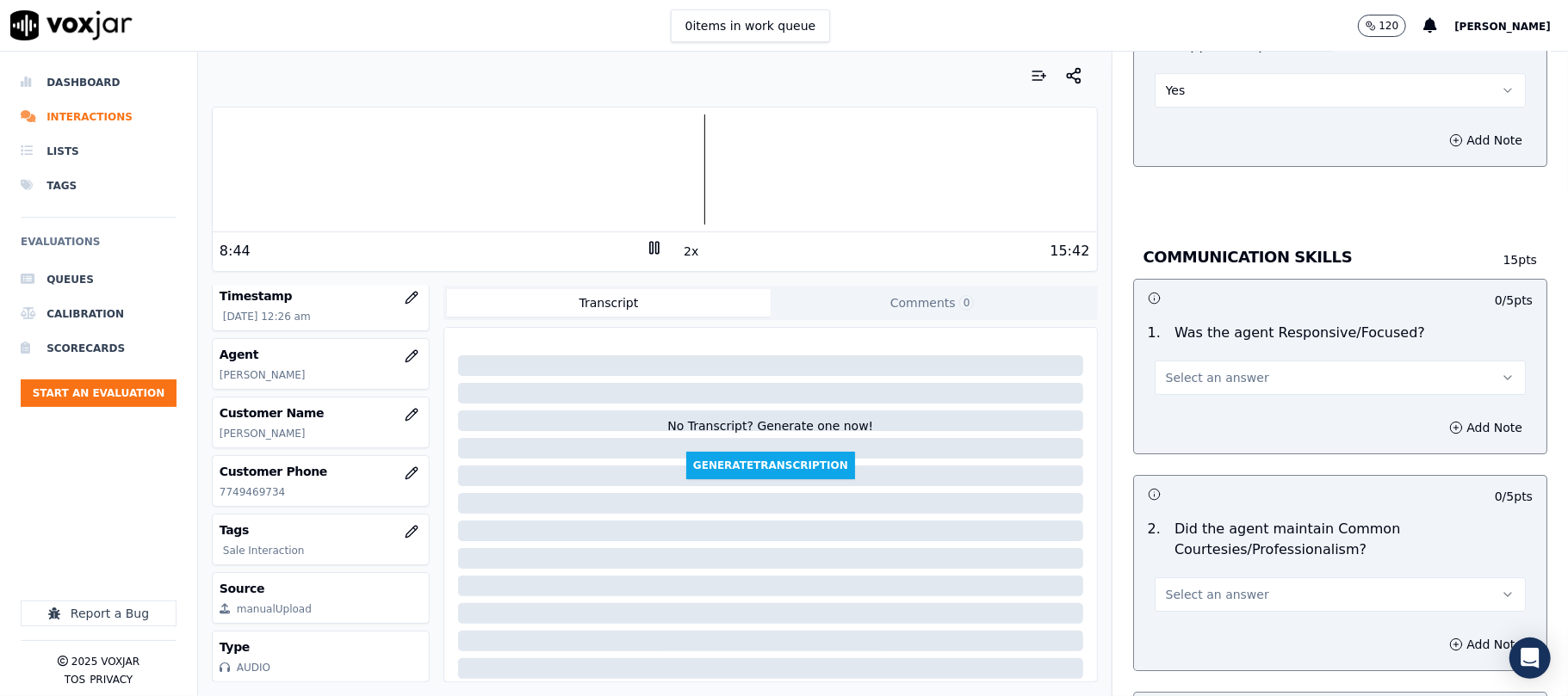
drag, startPoint x: 1160, startPoint y: 348, endPoint x: 1162, endPoint y: 373, distance: 25.1
click at [1161, 360] on button "Select an answer" at bounding box center [1340, 378] width 371 height 34
click at [1169, 407] on div "Yes" at bounding box center [1303, 397] width 333 height 28
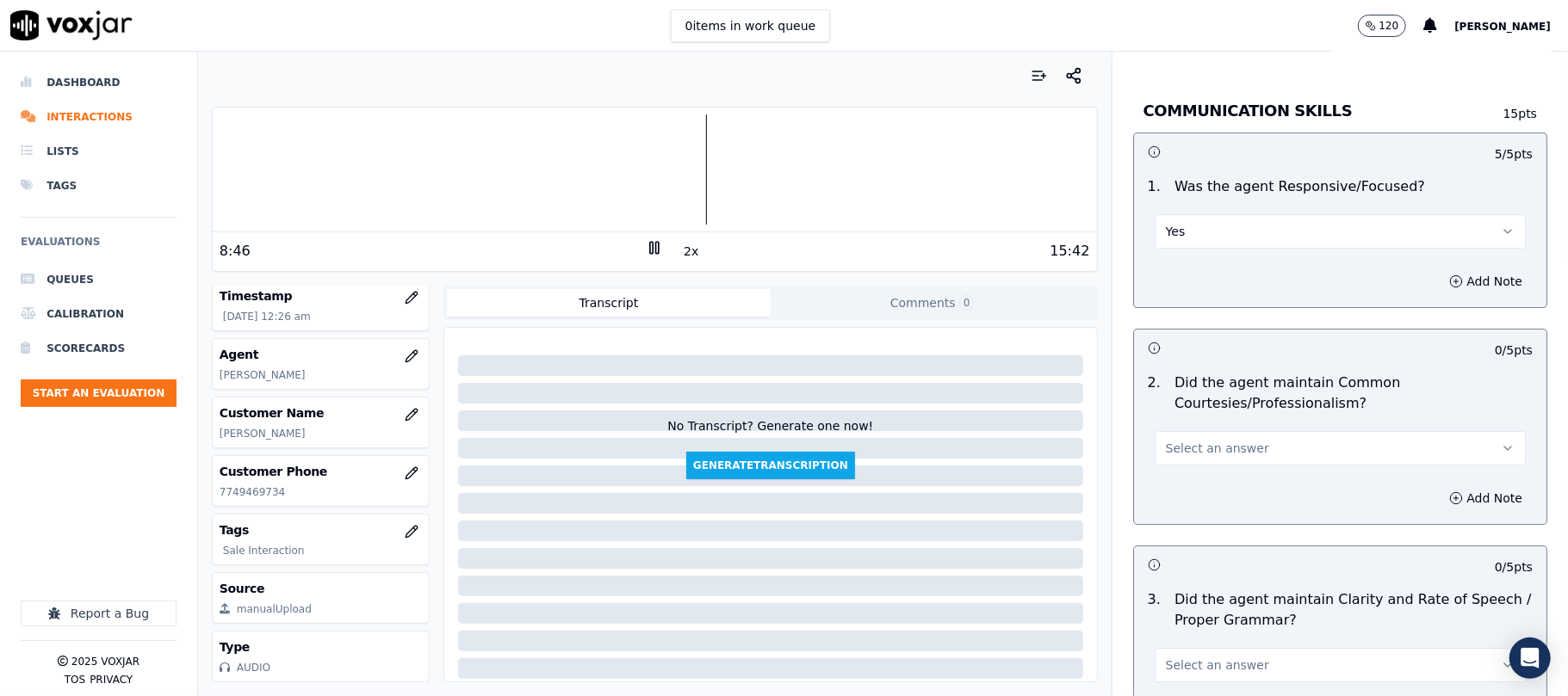
scroll to position [4344, 0]
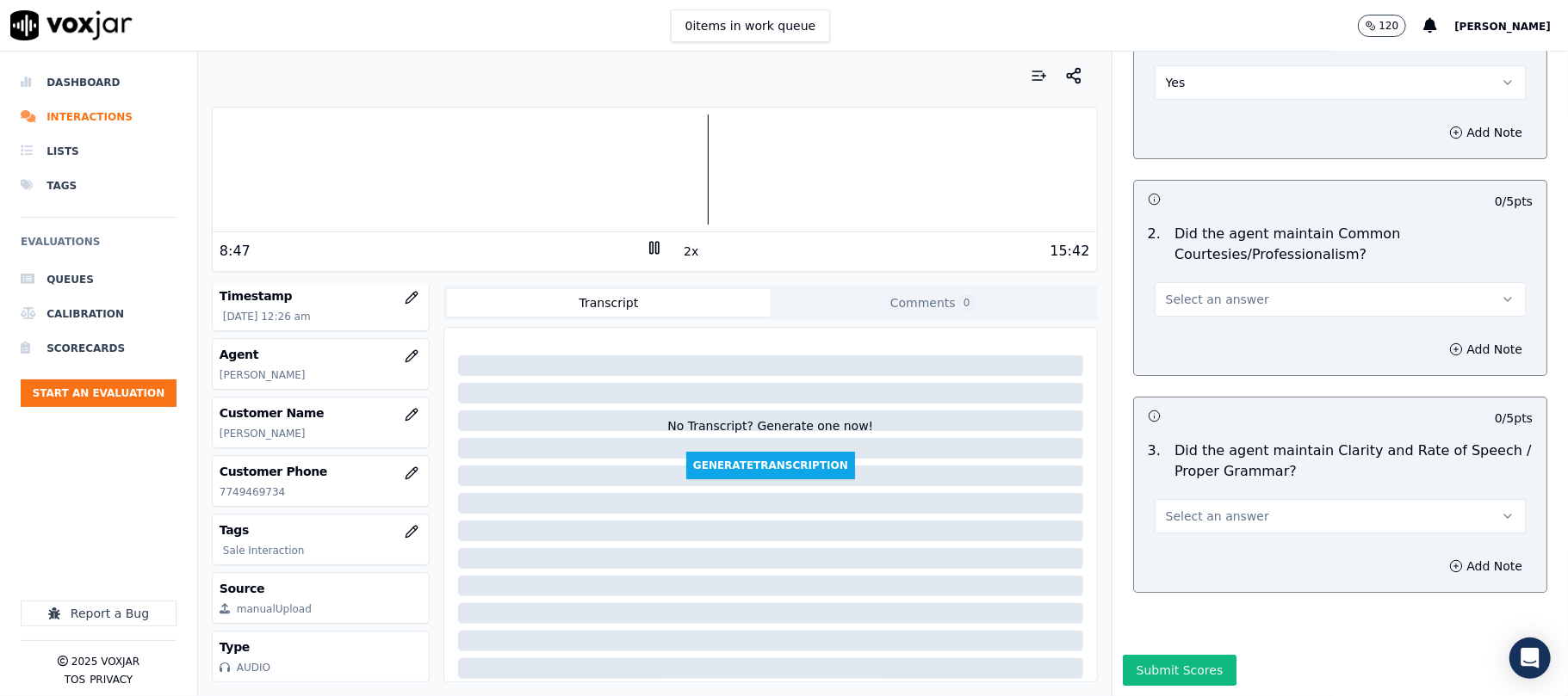
click at [1179, 282] on button "Select an answer" at bounding box center [1340, 299] width 371 height 34
click at [1179, 283] on div "Yes" at bounding box center [1303, 285] width 333 height 28
click at [1199, 508] on span "Select an answer" at bounding box center [1217, 516] width 103 height 17
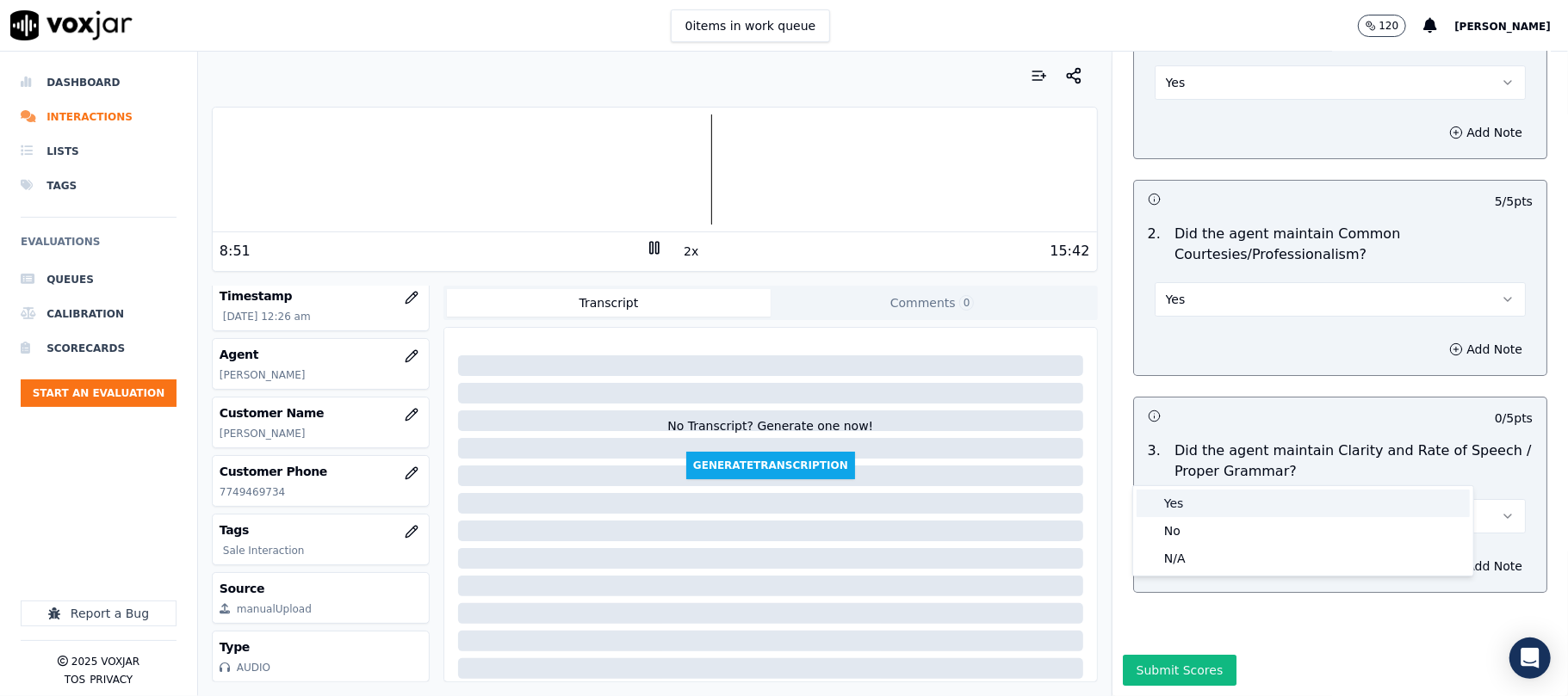
click at [1199, 504] on div "Yes" at bounding box center [1303, 503] width 333 height 28
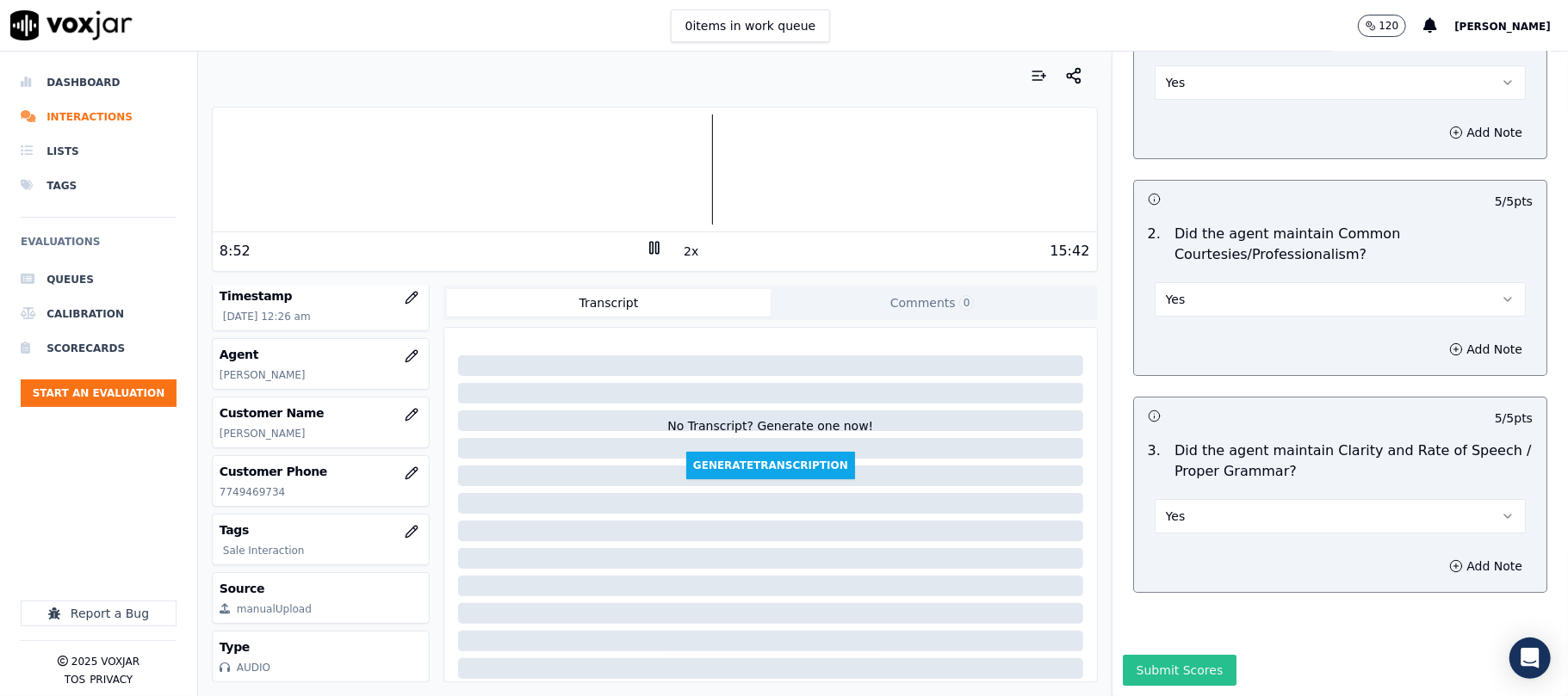
click at [1143, 655] on button "Submit Scores" at bounding box center [1180, 670] width 115 height 31
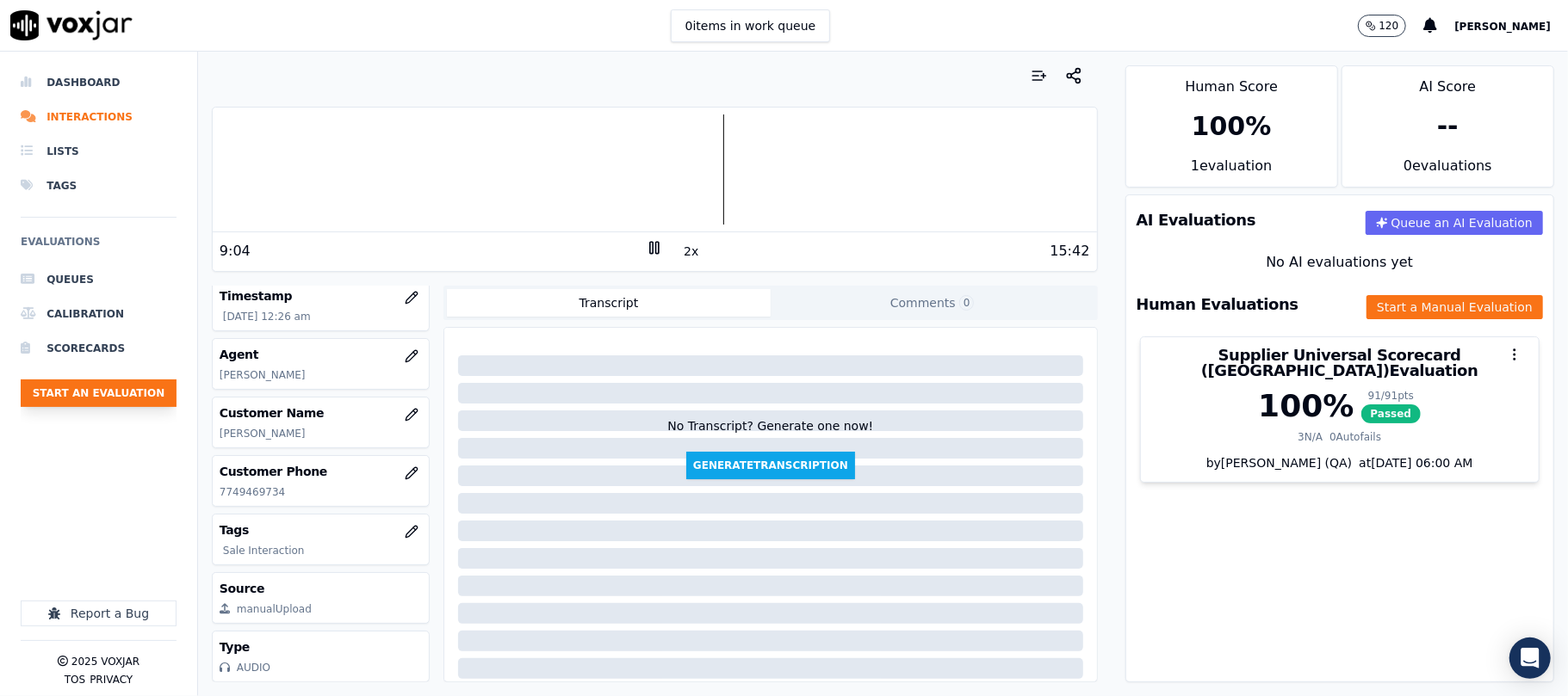
click at [129, 402] on button "Start an Evaluation" at bounding box center [99, 393] width 156 height 28
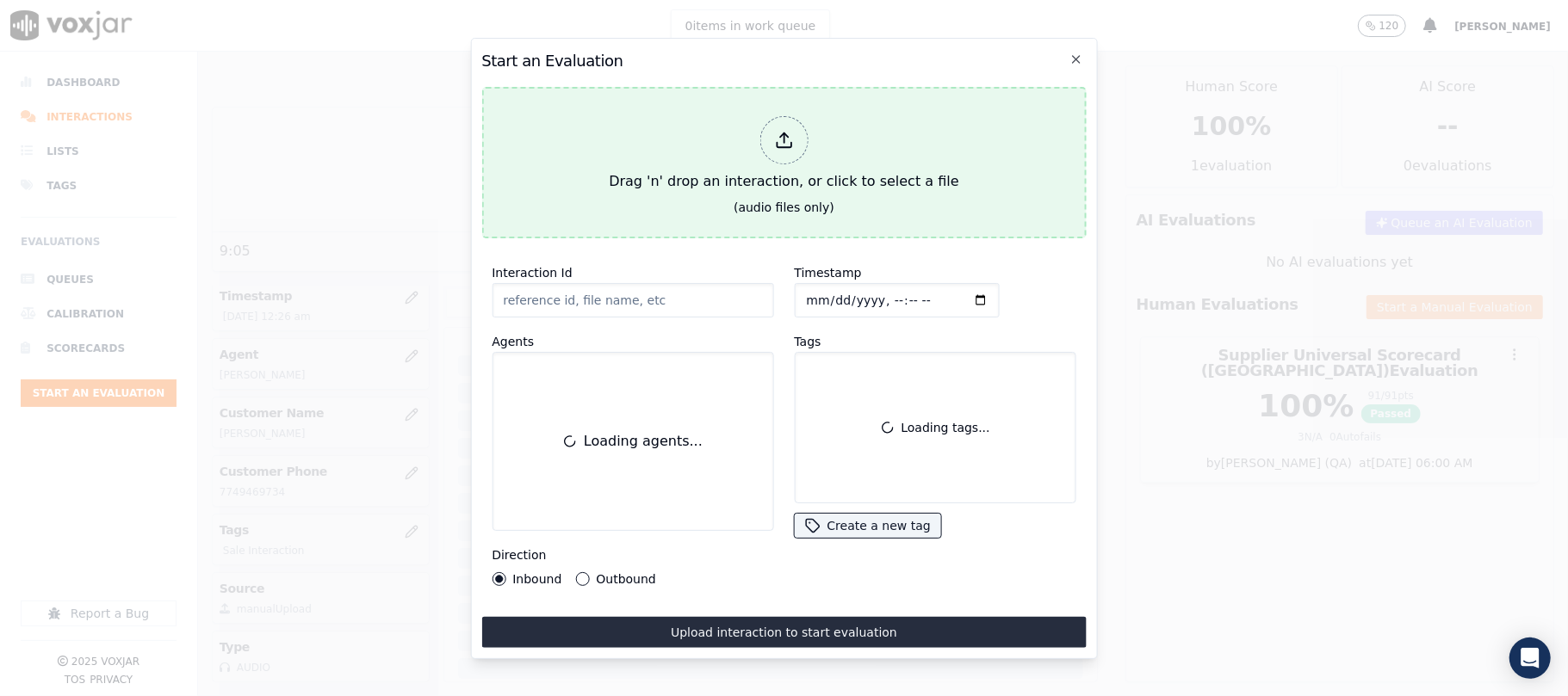
click at [786, 185] on div "Drag 'n' drop an interaction, or click to select a file" at bounding box center [784, 154] width 364 height 90
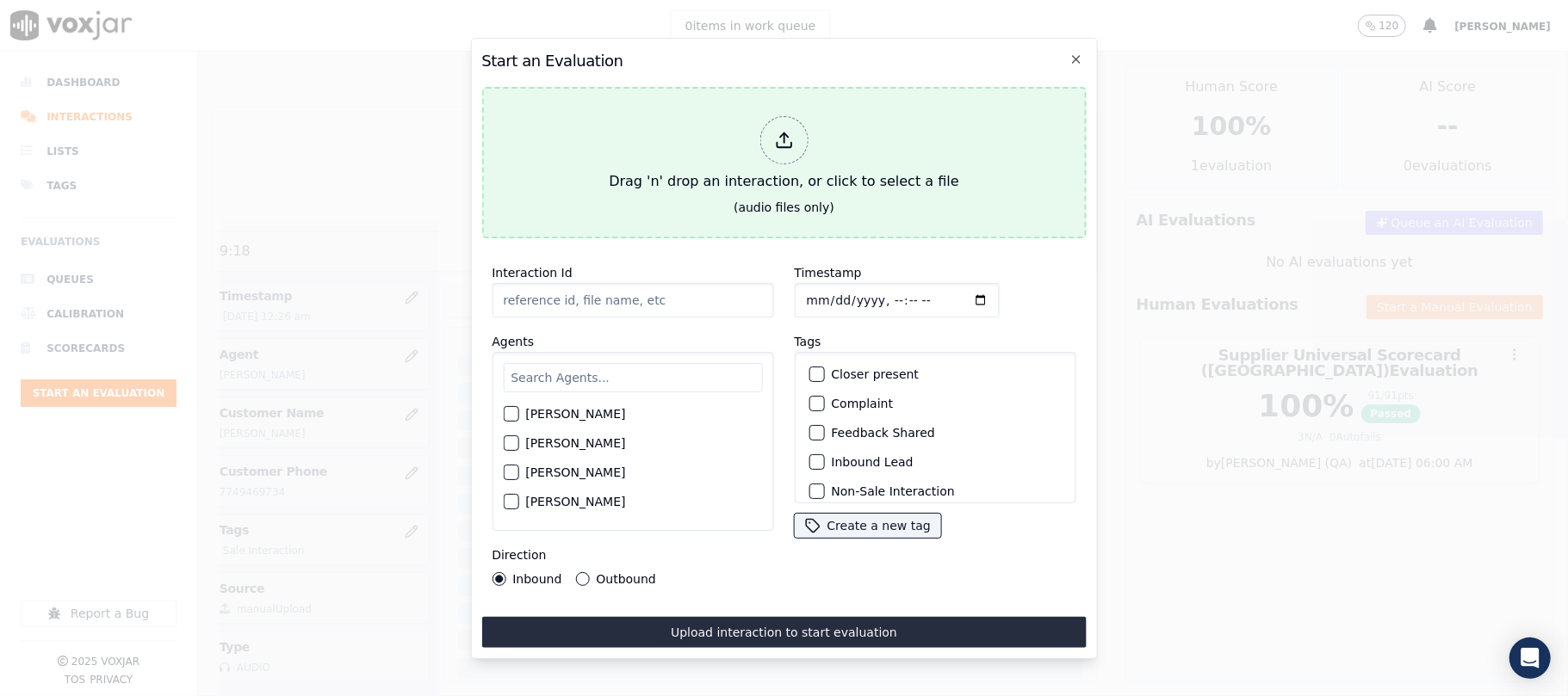
type input "20250901_2167027695_ISIS [PERSON_NAME].mp3"
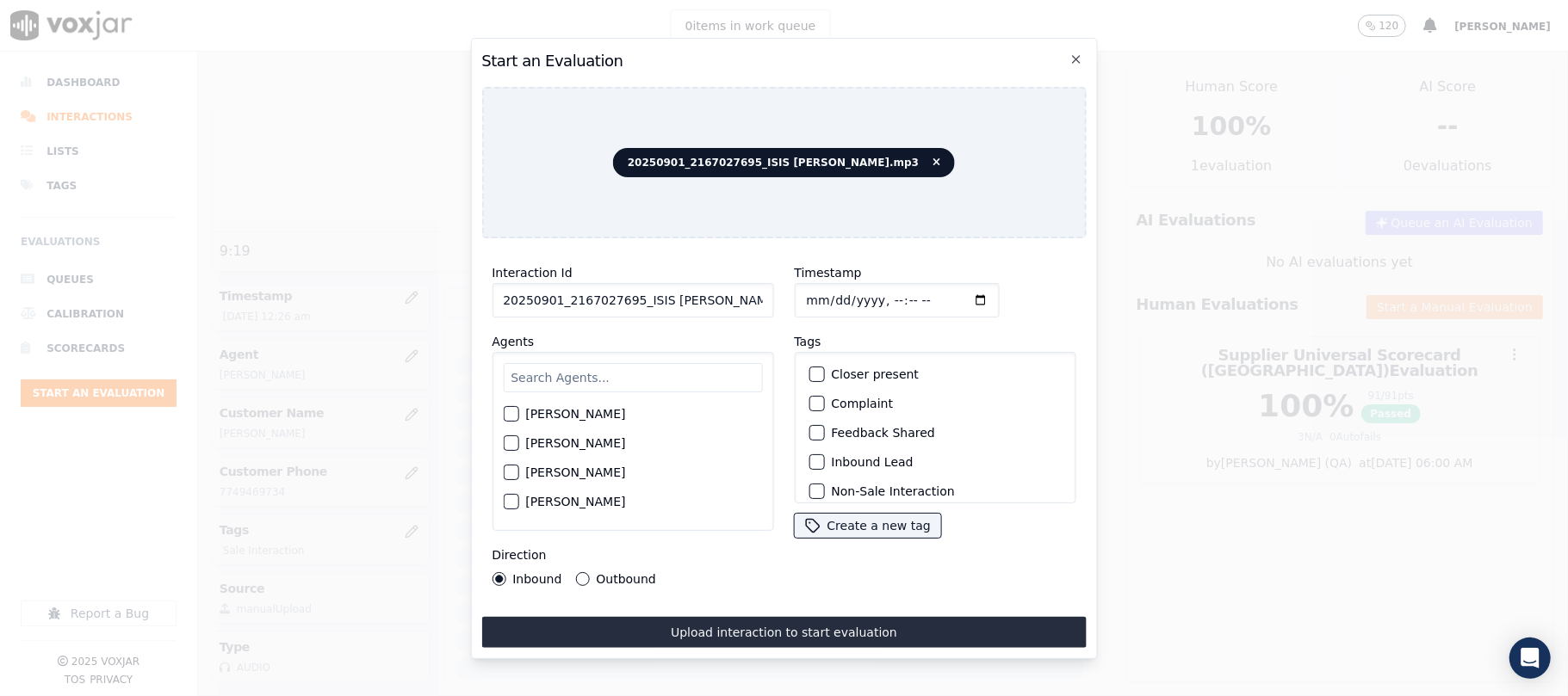
click at [625, 389] on div "[PERSON_NAME] [PERSON_NAME] [PERSON_NAME] [PERSON_NAME] [PERSON_NAME] [PERSON_N…" at bounding box center [632, 441] width 281 height 179
click at [607, 379] on input "text" at bounding box center [632, 378] width 259 height 30
type input "ISI"
click at [587, 413] on label "[PERSON_NAME]" at bounding box center [575, 419] width 99 height 12
click at [519, 411] on button "[PERSON_NAME]" at bounding box center [511, 419] width 15 height 15
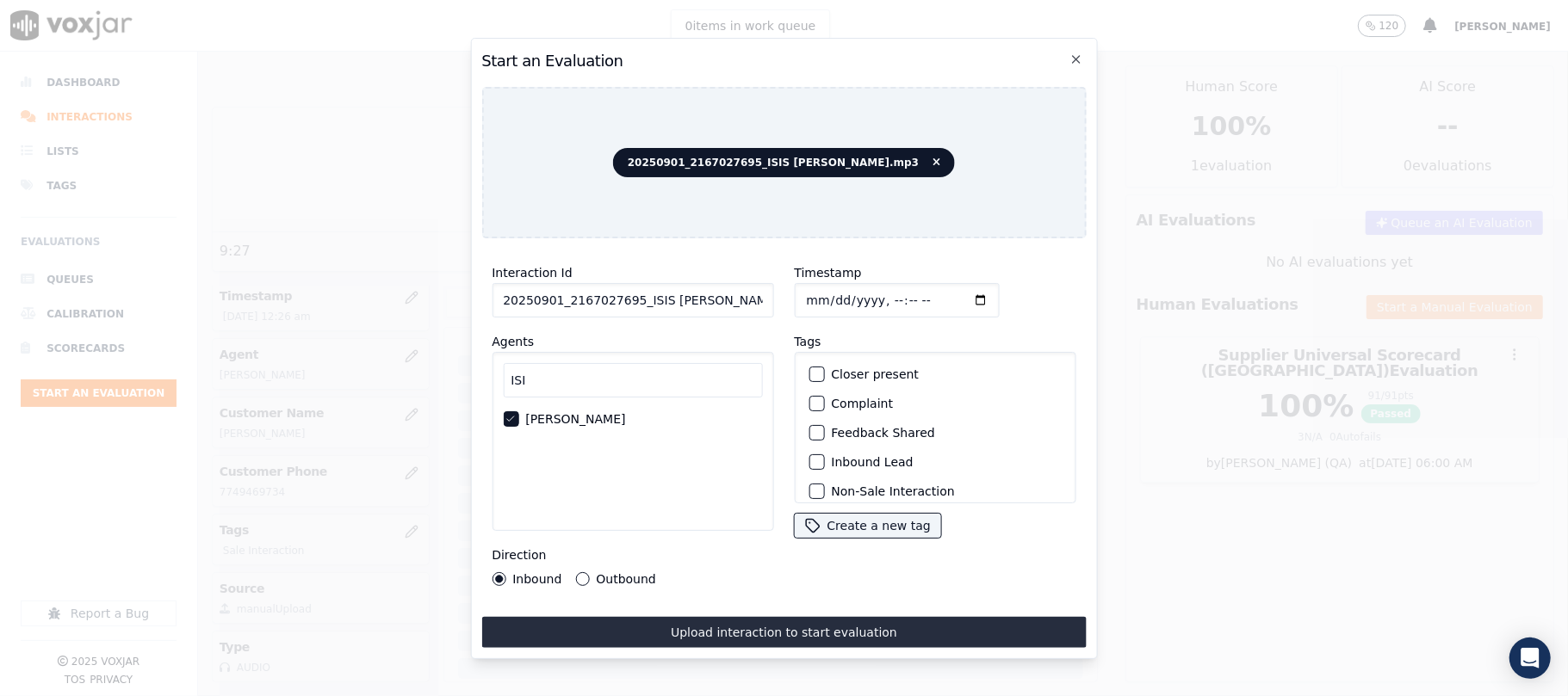
click at [655, 299] on input "20250901_2167027695_ISIS [PERSON_NAME].mp3" at bounding box center [632, 300] width 281 height 34
paste input "167027695"
type input "2167027695"
click at [820, 289] on input "Timestamp" at bounding box center [896, 300] width 205 height 34
type input "[DATE]T00:30"
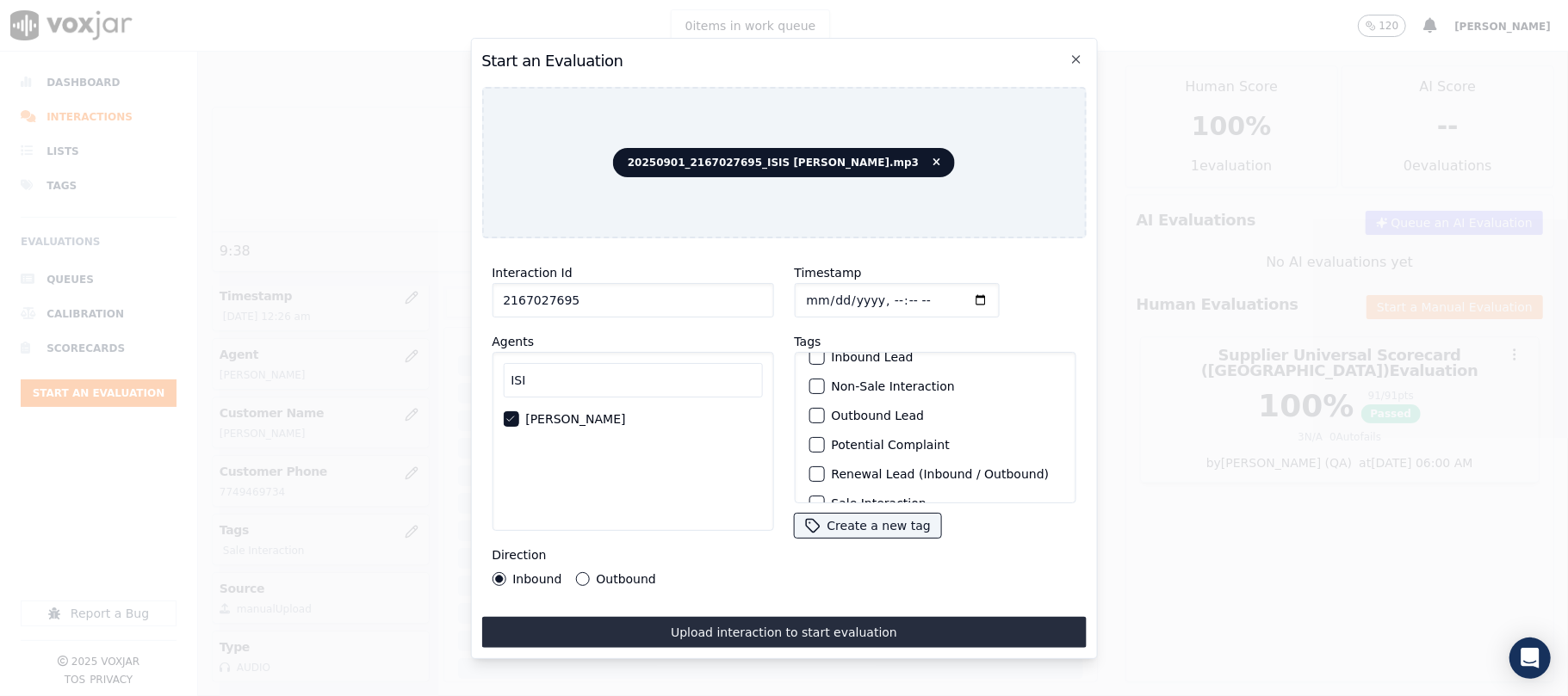
scroll to position [150, 0]
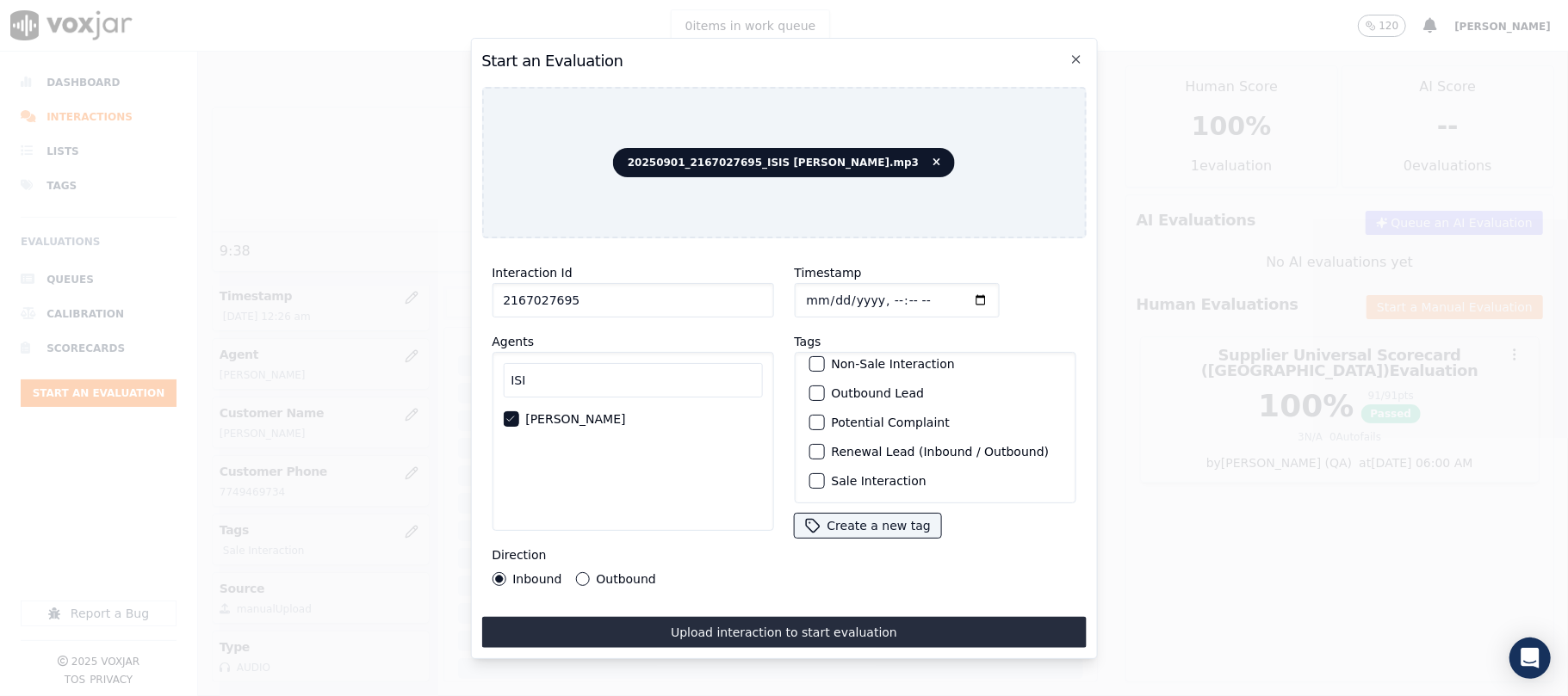
click at [868, 475] on label "Sale Interaction" at bounding box center [877, 481] width 95 height 12
click at [824, 473] on button "Sale Interaction" at bounding box center [816, 481] width 15 height 15
click at [600, 573] on label "Outbound" at bounding box center [626, 578] width 59 height 12
click at [589, 572] on button "Outbound" at bounding box center [582, 578] width 13 height 13
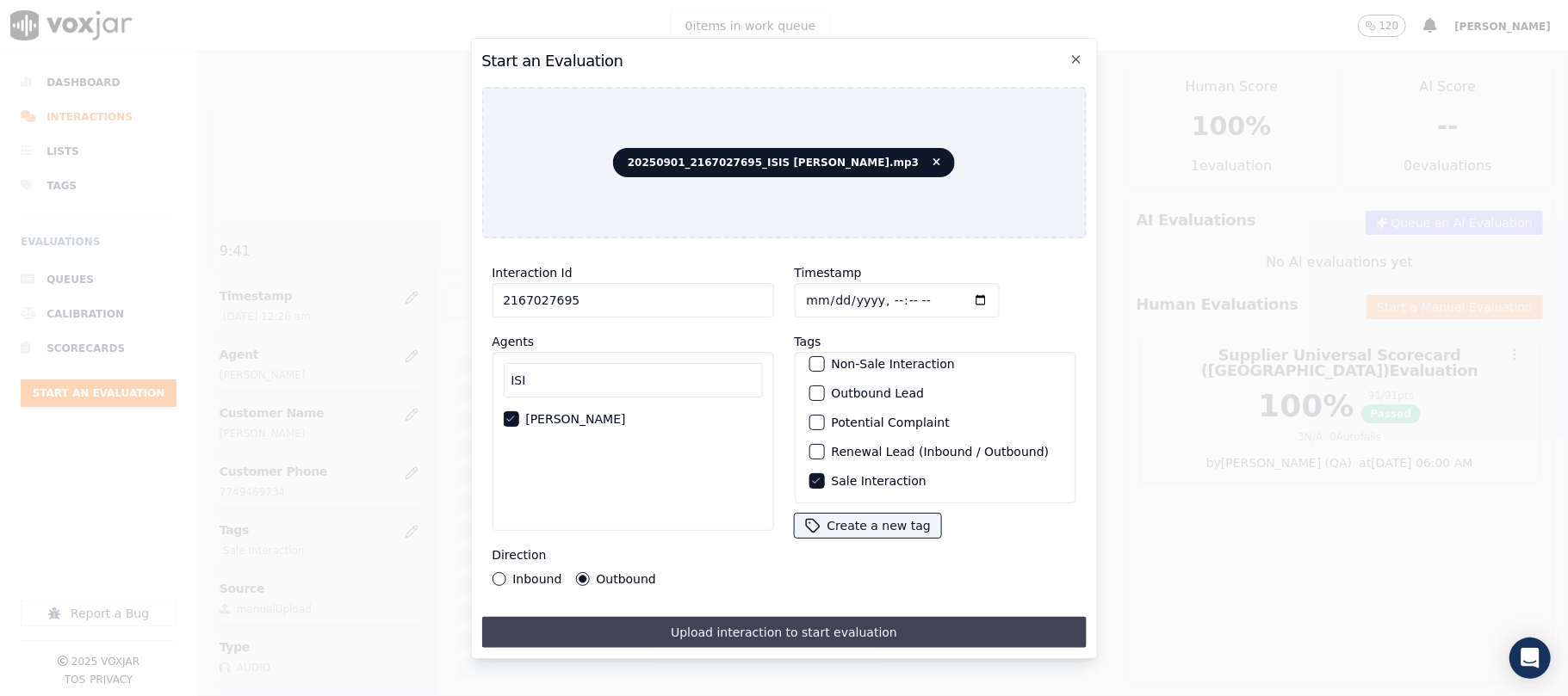
click at [714, 638] on button "Upload interaction to start evaluation" at bounding box center [784, 632] width 605 height 31
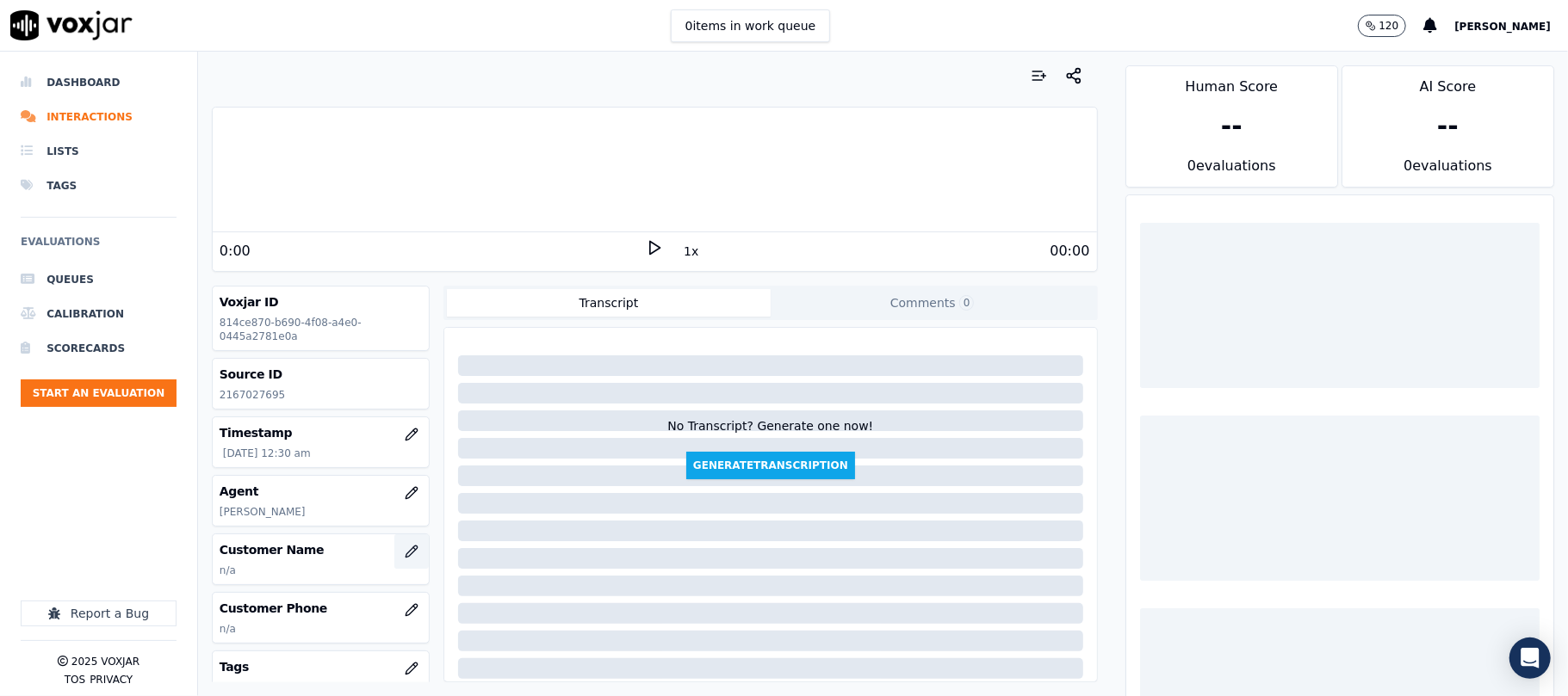
click at [405, 558] on icon "button" at bounding box center [411, 552] width 13 height 13
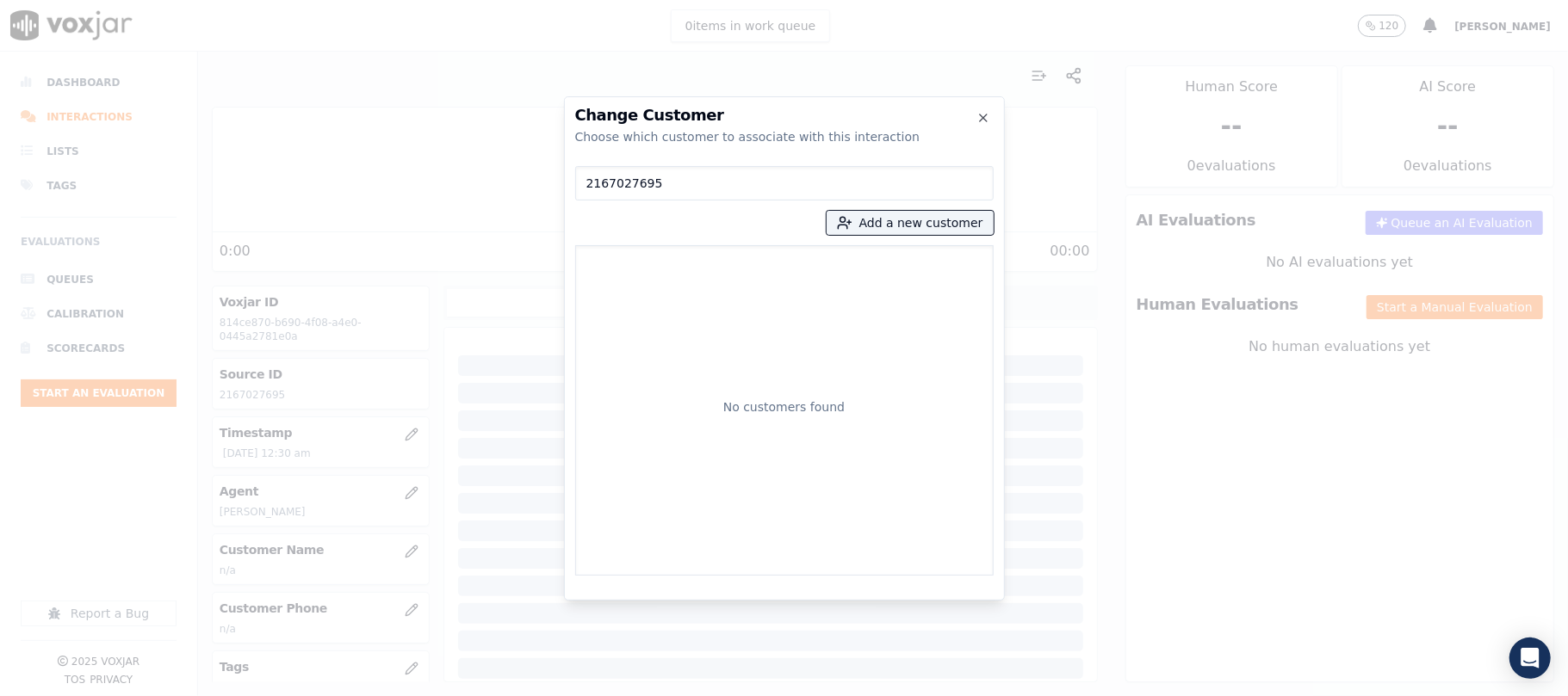
type input "2167027695"
click at [662, 258] on div "No customers found" at bounding box center [784, 410] width 403 height 315
click at [928, 215] on button "Add a new customer" at bounding box center [910, 222] width 167 height 24
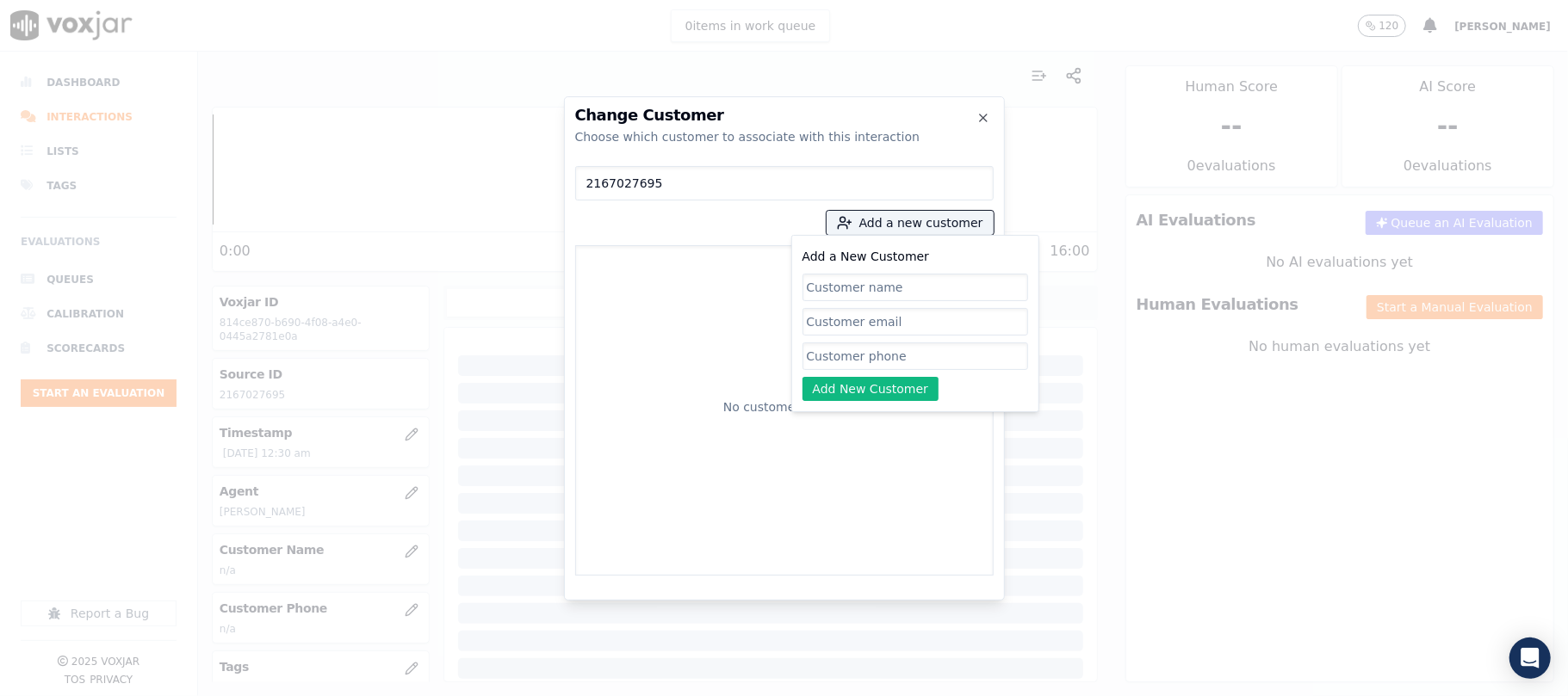
click at [845, 359] on input "Add a New Customer" at bounding box center [916, 356] width 226 height 28
paste input "2167027695"
type input "2167027695"
click at [854, 342] on input "Add a New Customer" at bounding box center [916, 356] width 226 height 28
click at [876, 299] on input "Add a New Customer" at bounding box center [916, 287] width 226 height 28
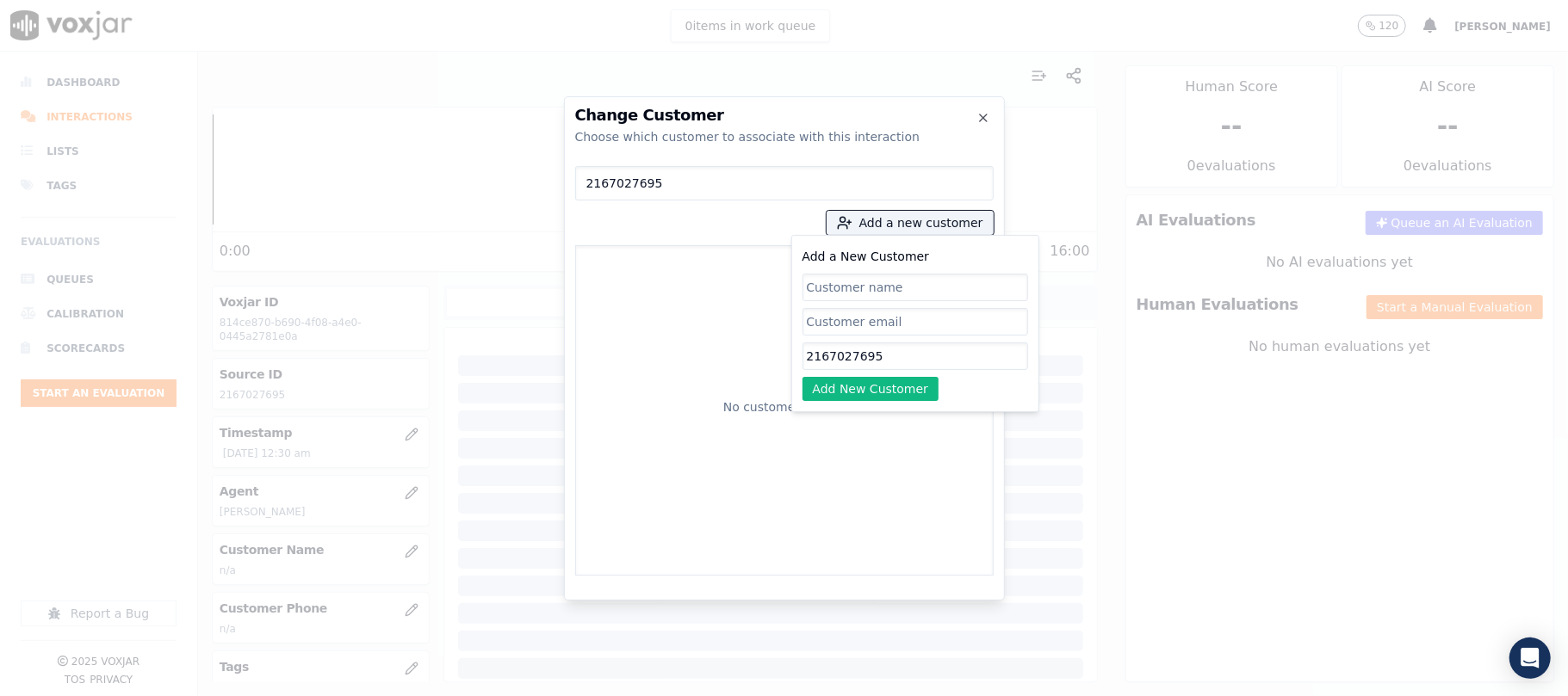
paste input "[PERSON_NAME]"
type input "[PERSON_NAME]"
click at [872, 387] on button "Add New Customer" at bounding box center [871, 388] width 137 height 24
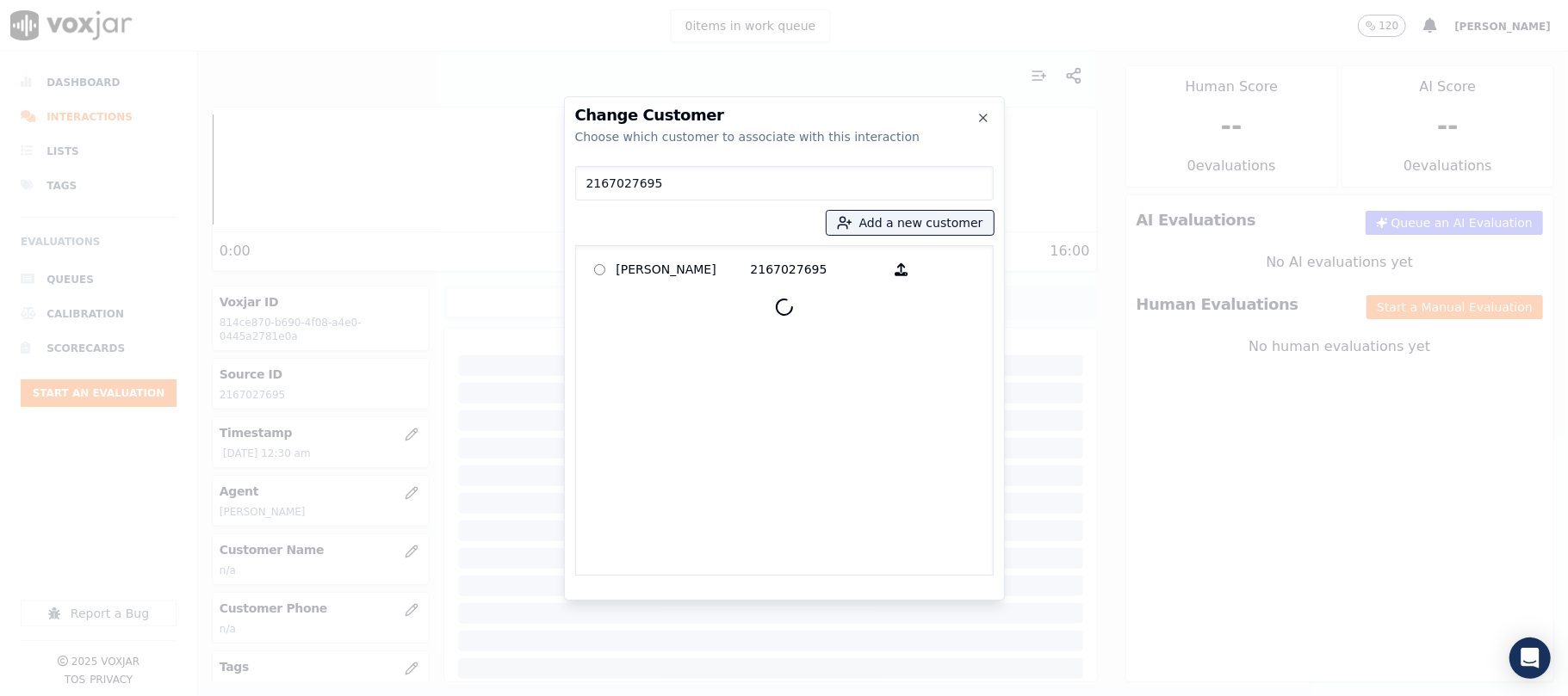
click at [1380, 299] on div at bounding box center [784, 348] width 1568 height 696
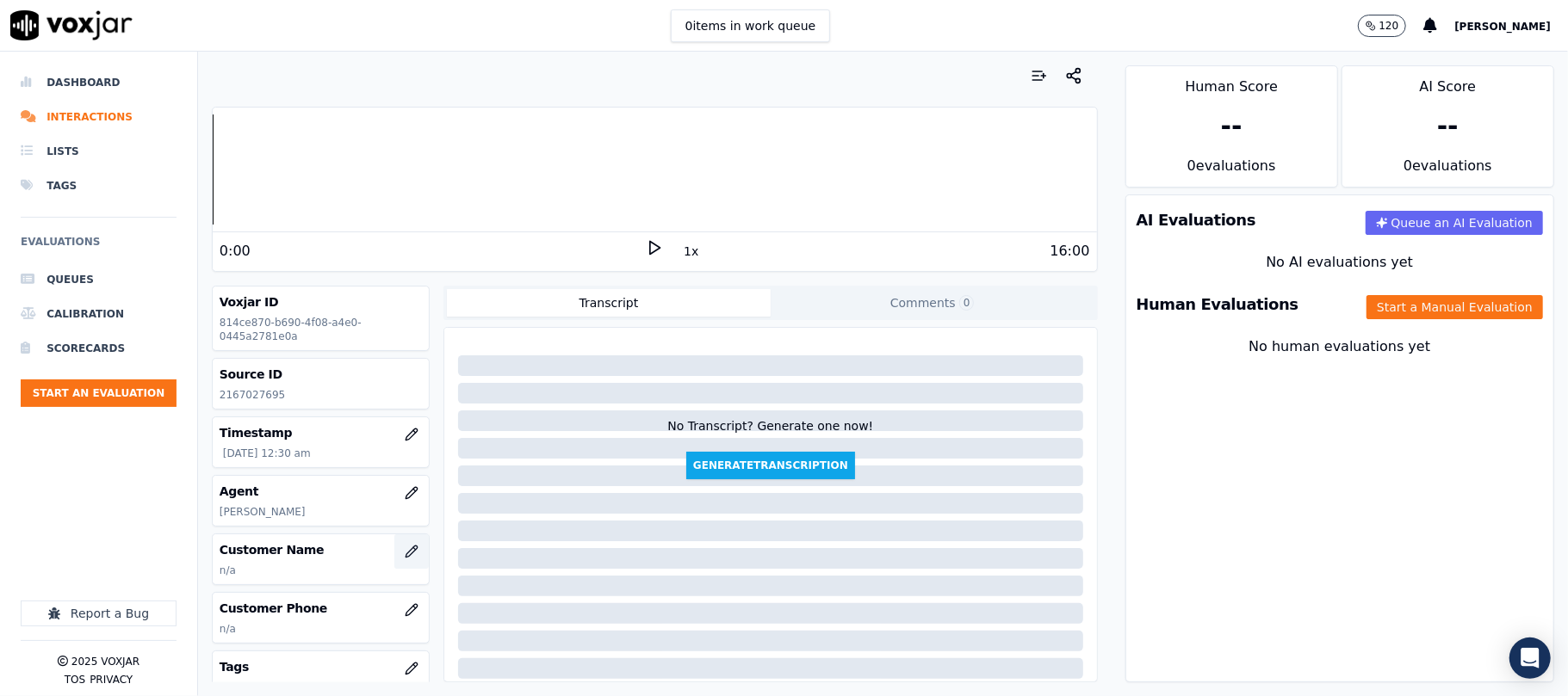
click at [406, 555] on icon "button" at bounding box center [411, 552] width 11 height 11
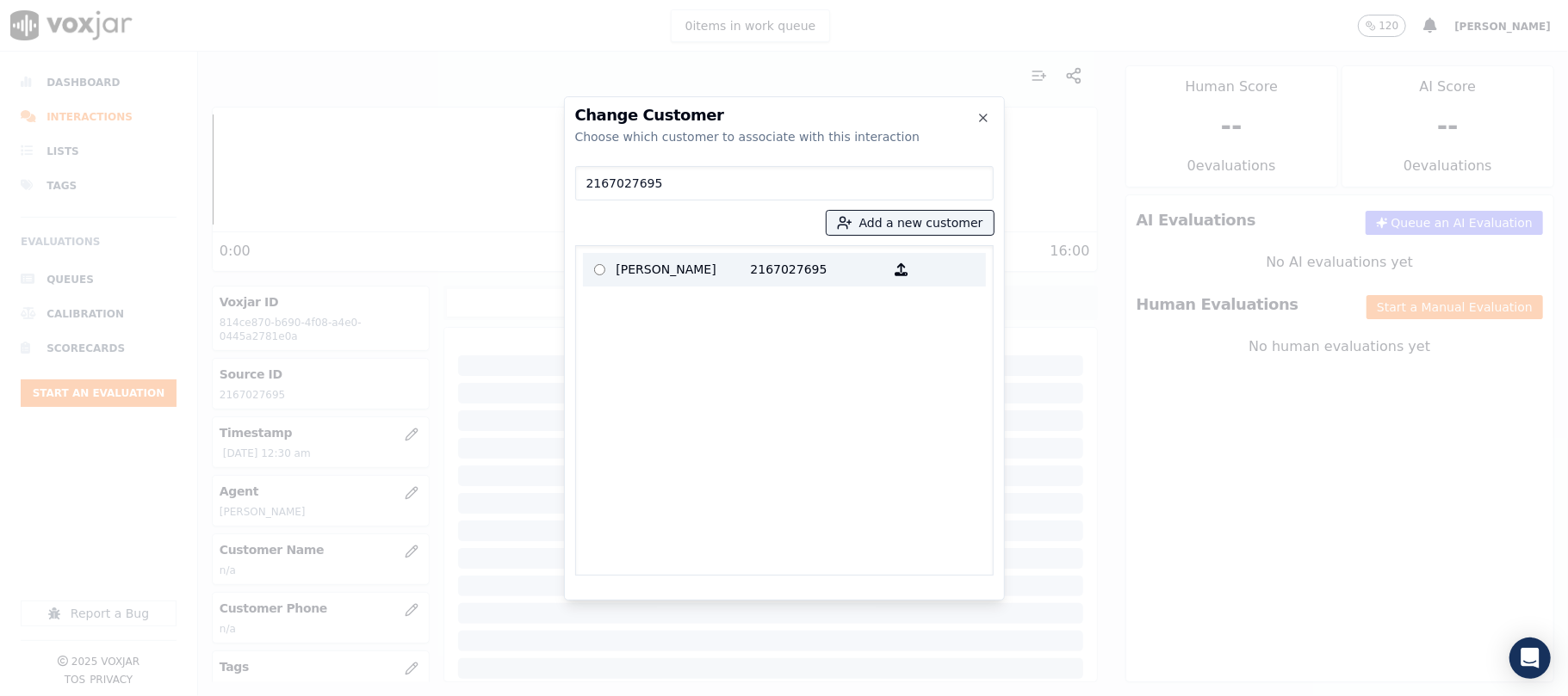
click at [675, 282] on p "[PERSON_NAME]" at bounding box center [683, 270] width 134 height 27
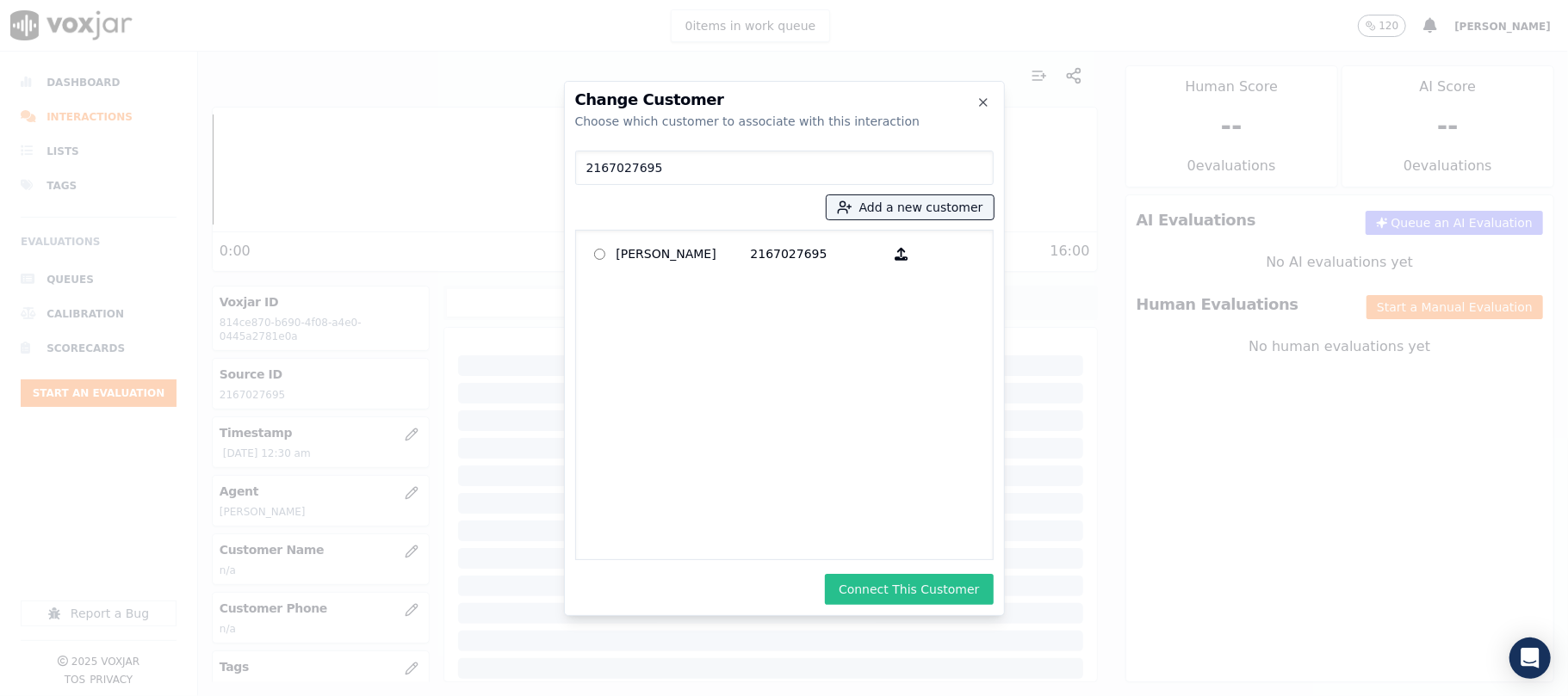
click at [952, 593] on button "Connect This Customer" at bounding box center [908, 589] width 167 height 31
click at [1381, 314] on button "Start a Manual Evaluation" at bounding box center [1454, 307] width 176 height 24
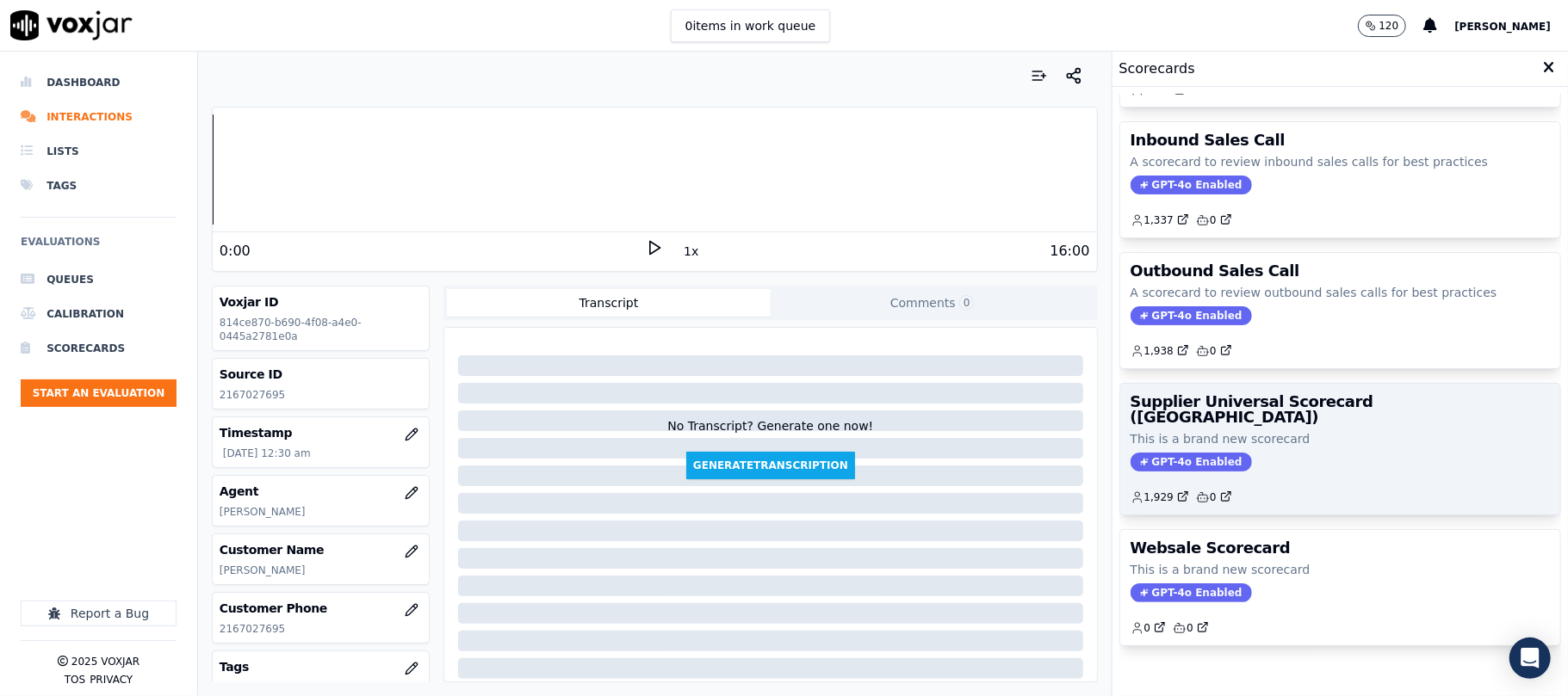
scroll to position [170, 0]
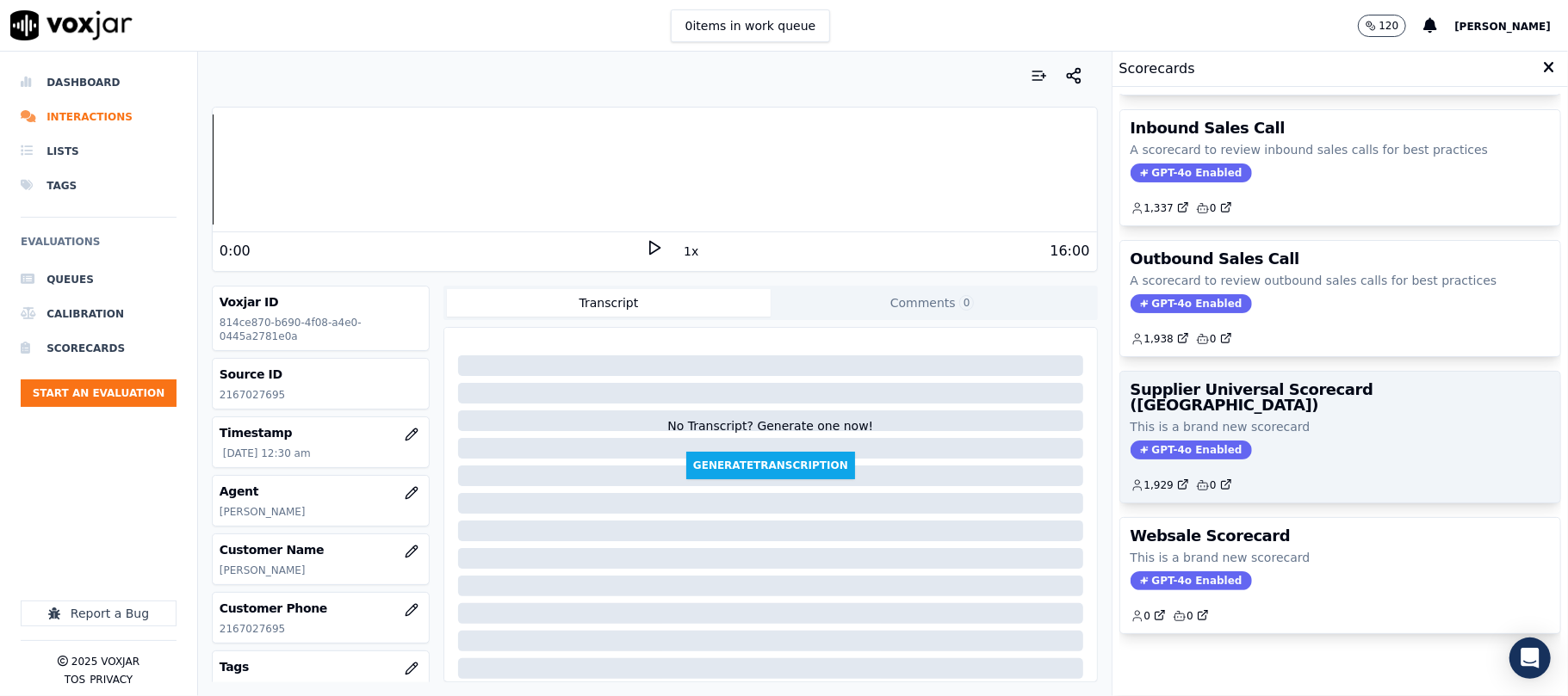
click at [1300, 382] on h3 "Supplier Universal Scorecard ([GEOGRAPHIC_DATA])" at bounding box center [1340, 398] width 419 height 31
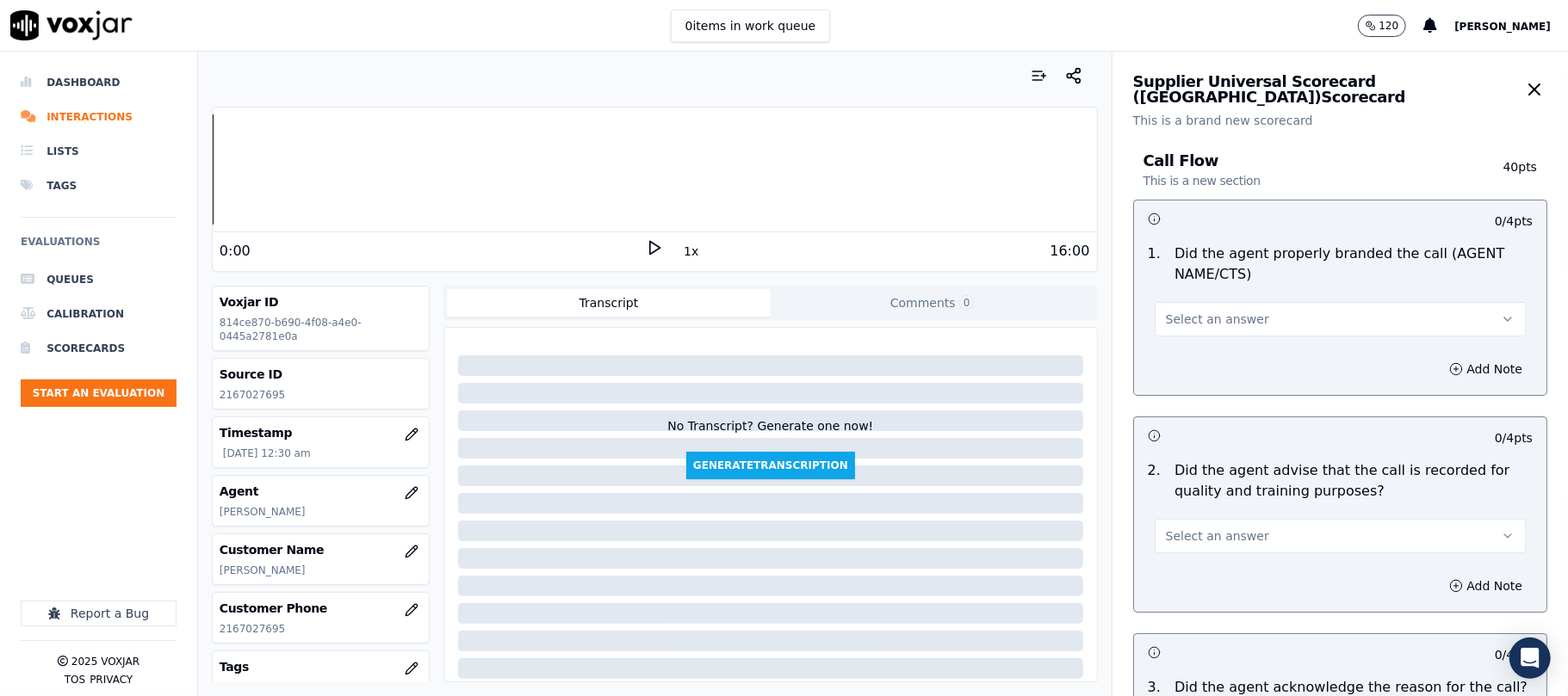
click at [1196, 323] on span "Select an answer" at bounding box center [1217, 319] width 103 height 17
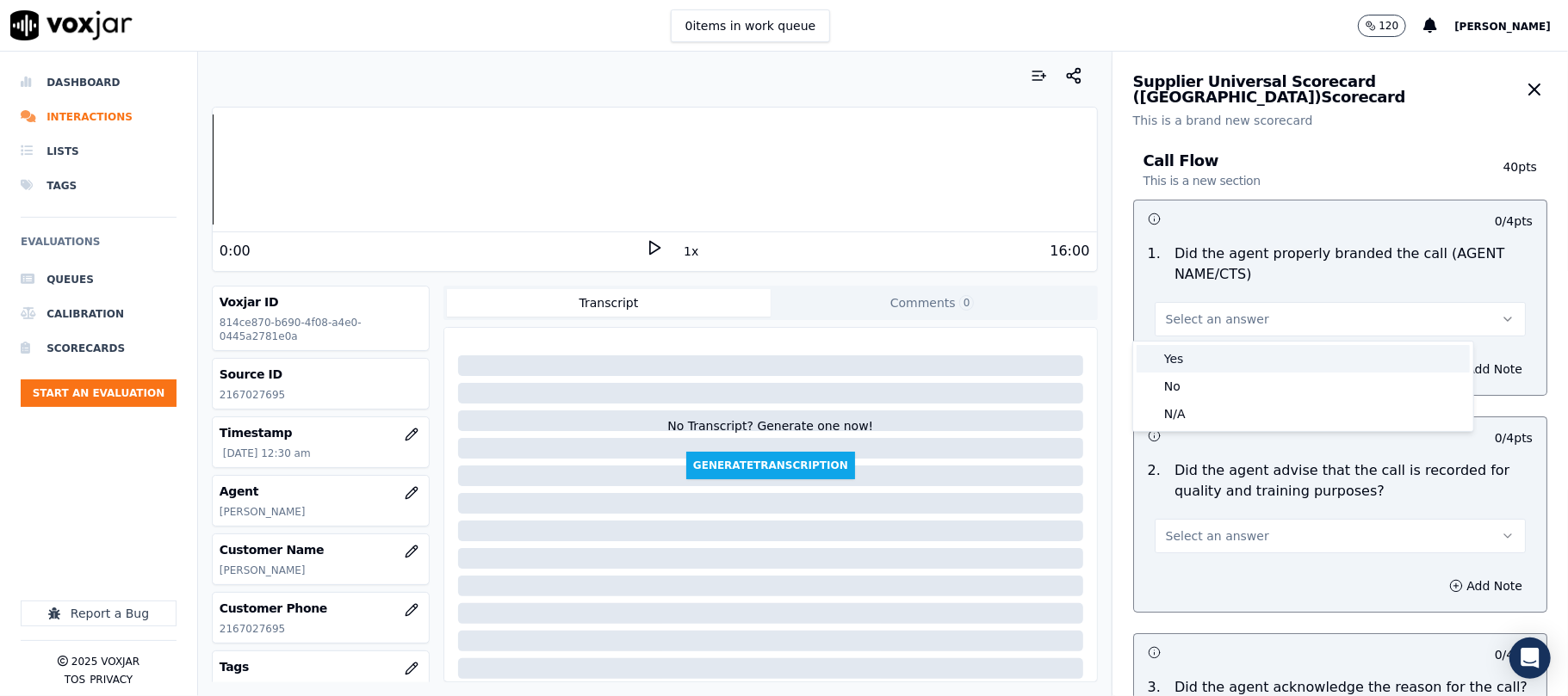
click at [1184, 351] on div "Yes" at bounding box center [1303, 359] width 333 height 28
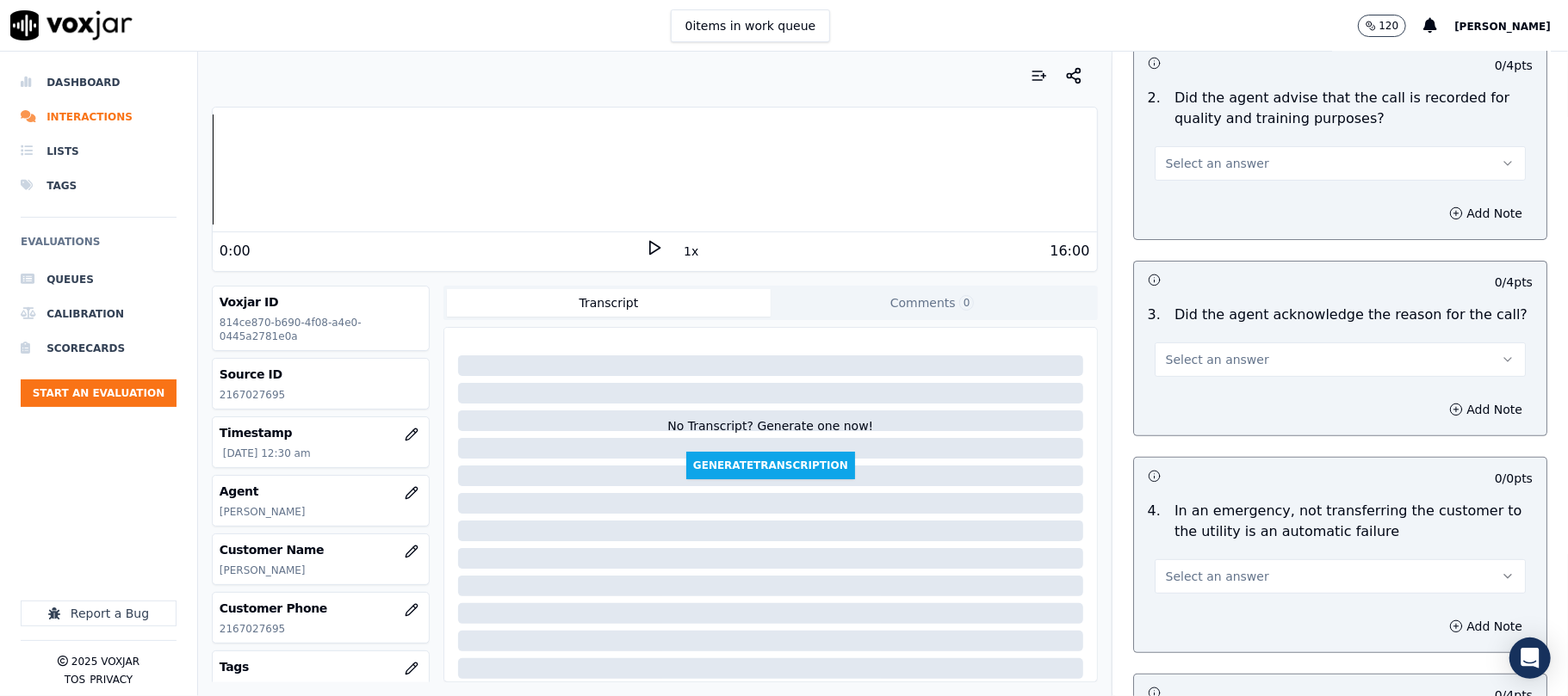
scroll to position [382, 0]
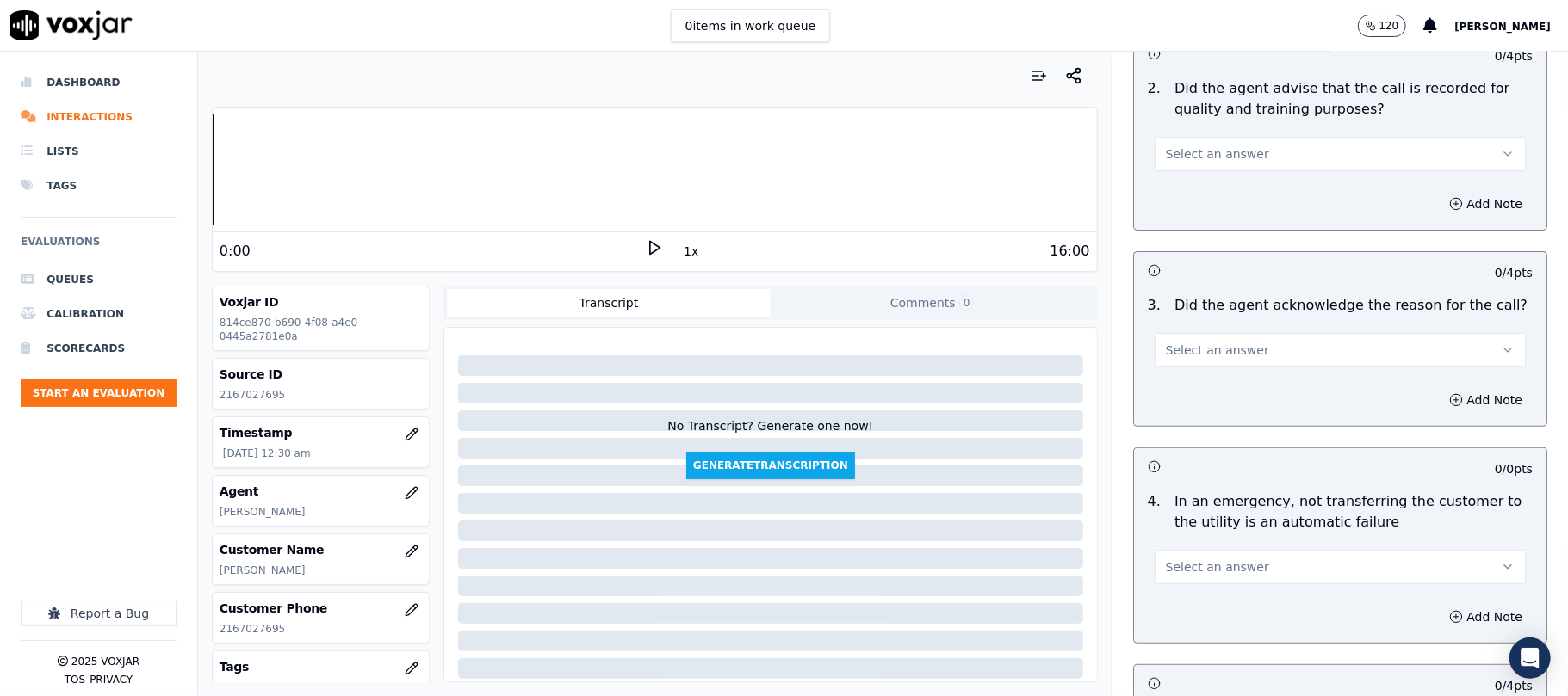
click at [1173, 160] on span "Select an answer" at bounding box center [1217, 154] width 103 height 17
click at [1188, 201] on div "Yes" at bounding box center [1303, 193] width 333 height 28
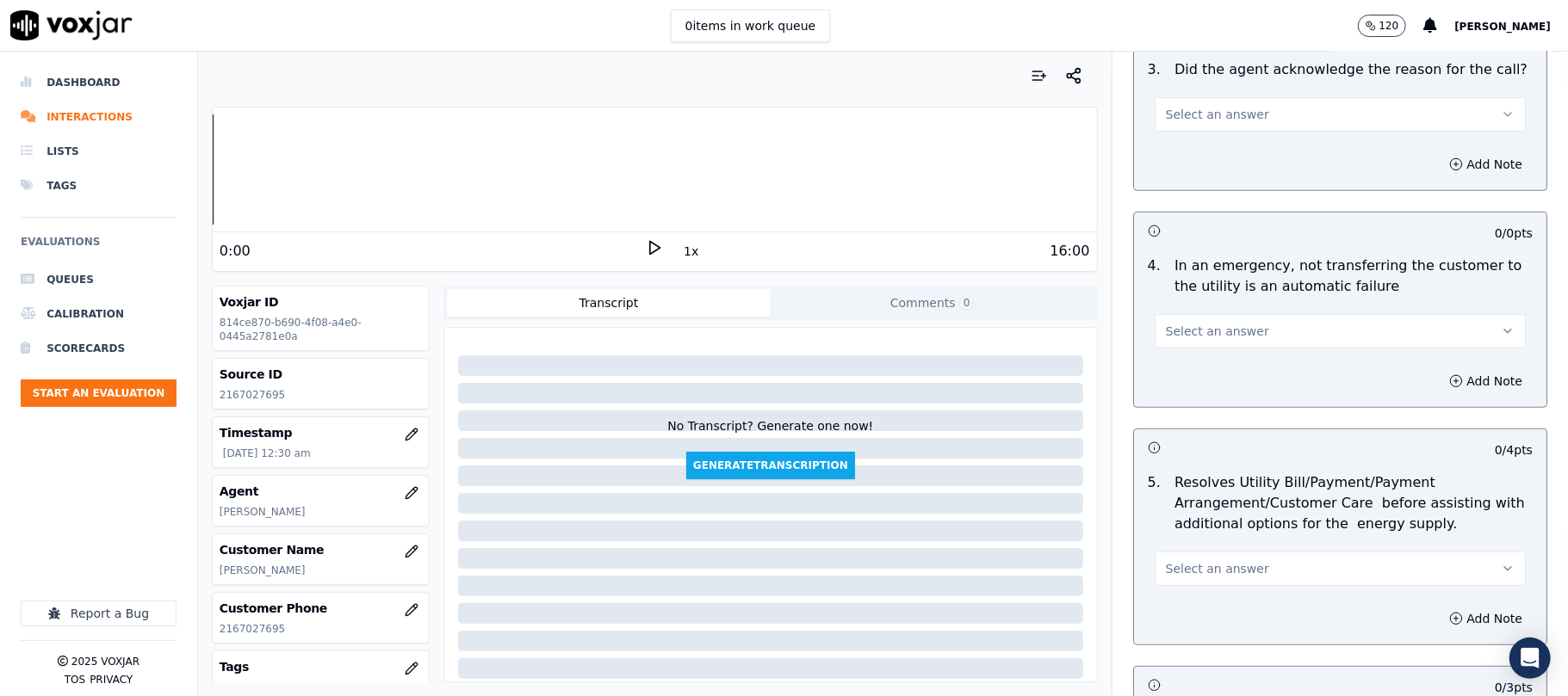
scroll to position [573, 0]
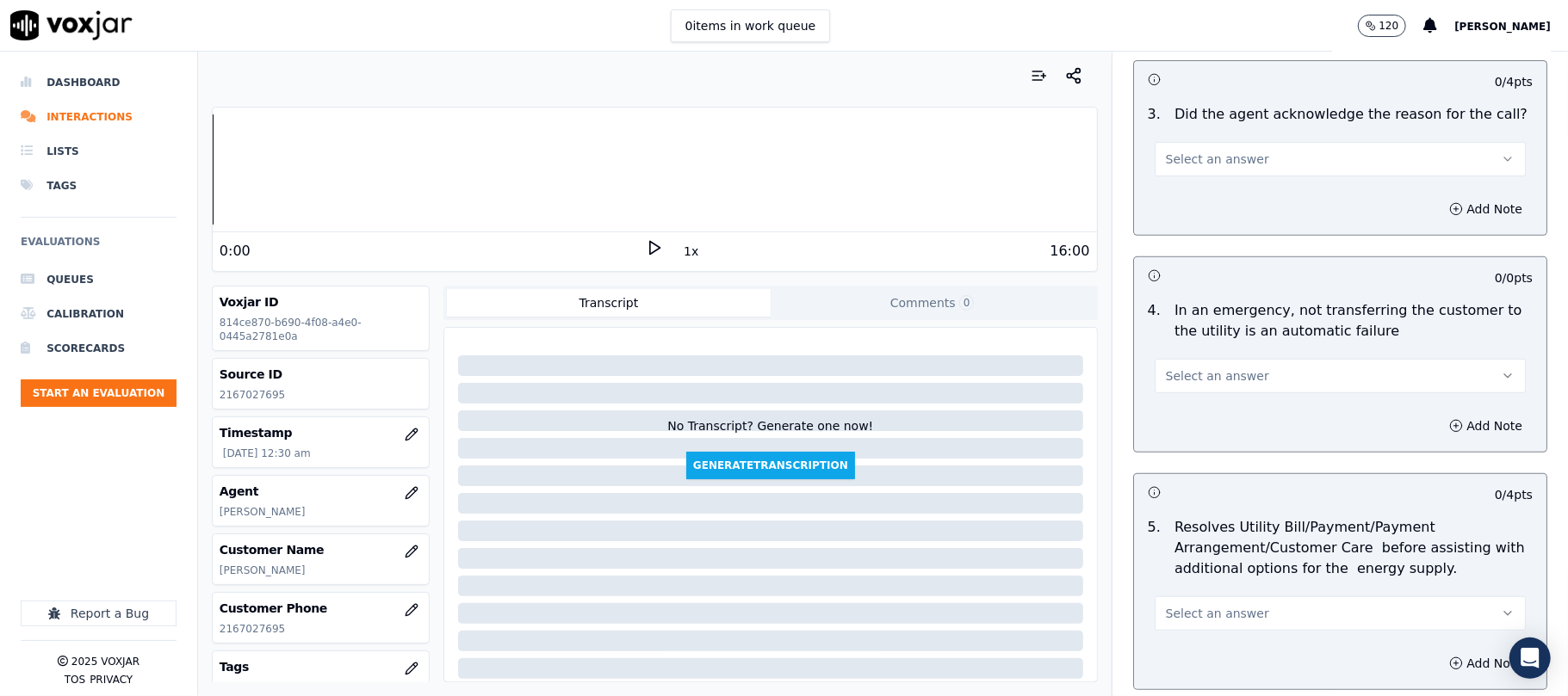
click at [1193, 172] on button "Select an answer" at bounding box center [1340, 159] width 371 height 34
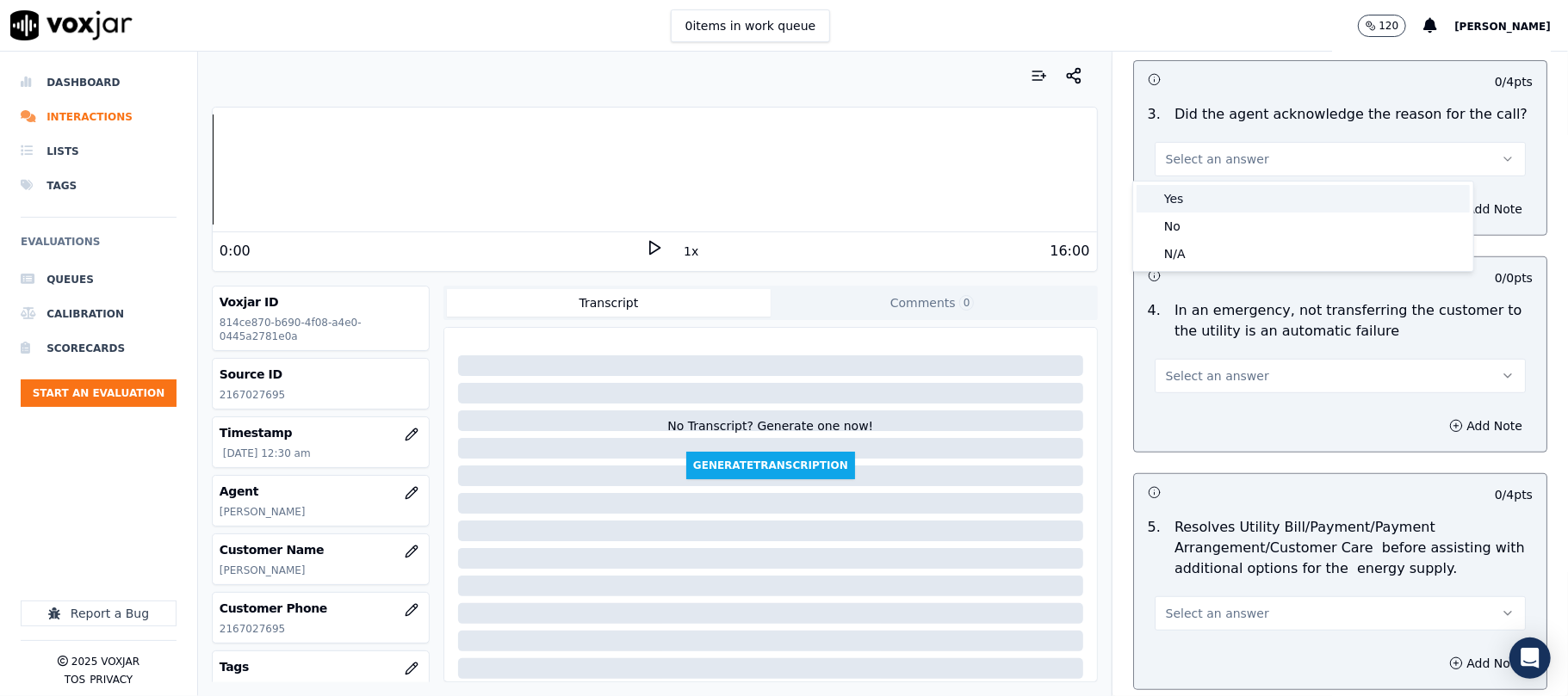
click at [1193, 201] on div "Yes" at bounding box center [1303, 198] width 333 height 28
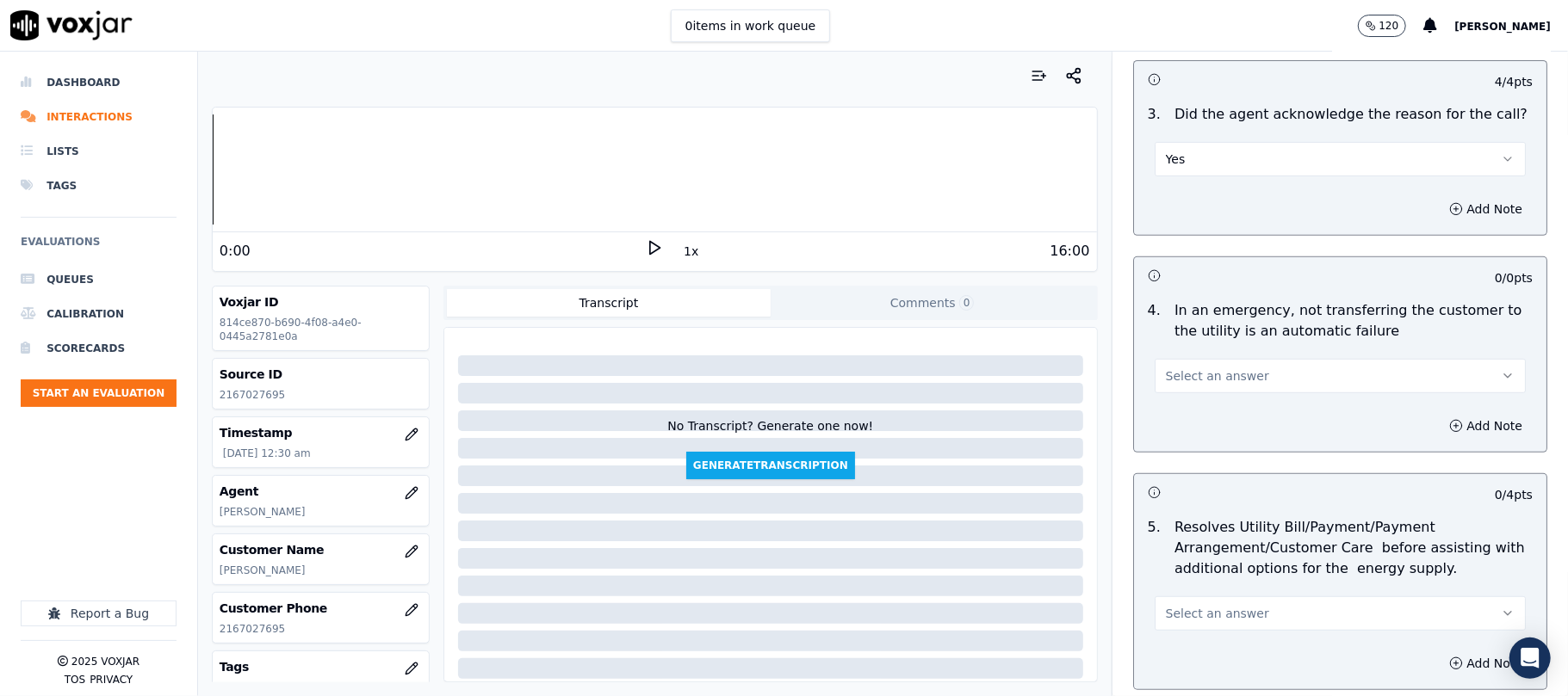
click at [1172, 376] on span "Select an answer" at bounding box center [1217, 376] width 103 height 17
click at [1185, 424] on div "Yes" at bounding box center [1303, 416] width 333 height 28
click at [1206, 382] on button "Yes" at bounding box center [1340, 376] width 371 height 34
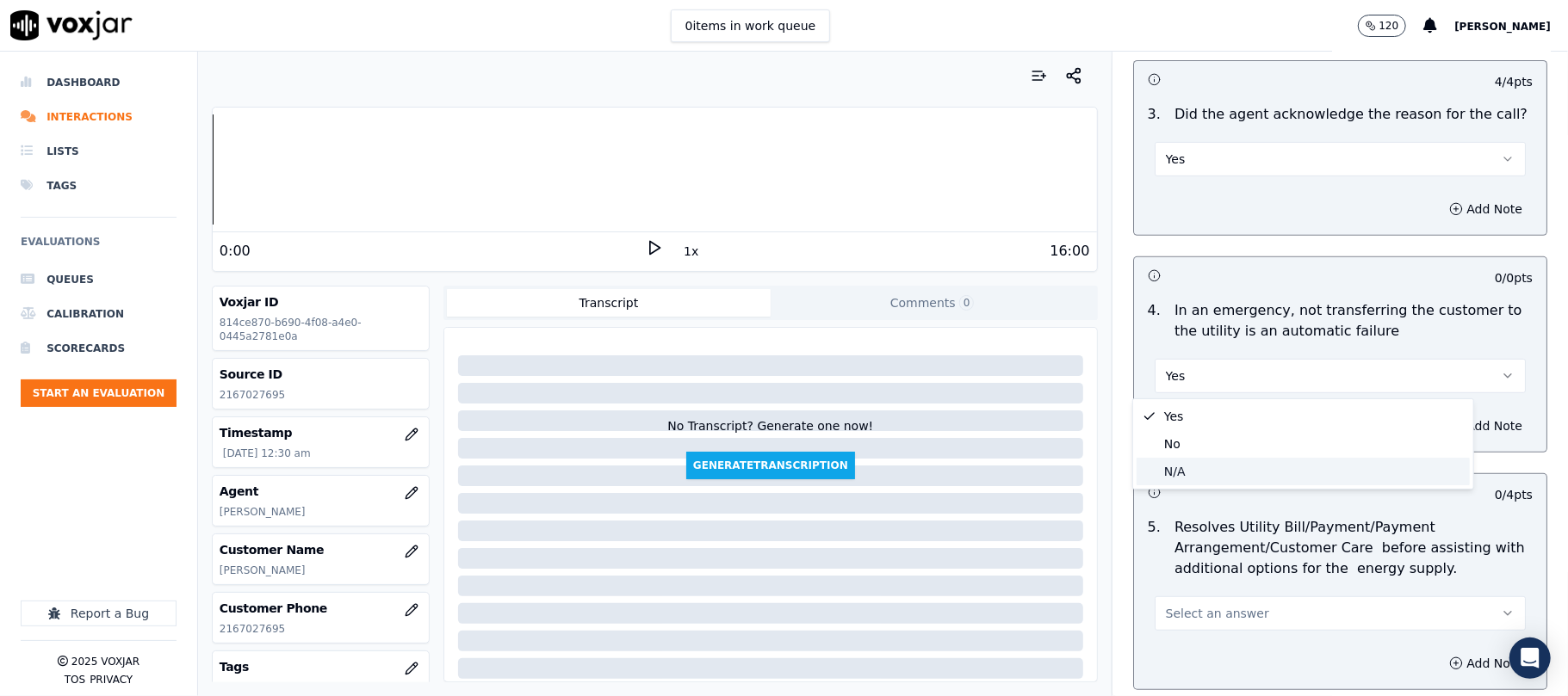
click at [1175, 468] on div "N/A" at bounding box center [1303, 471] width 333 height 28
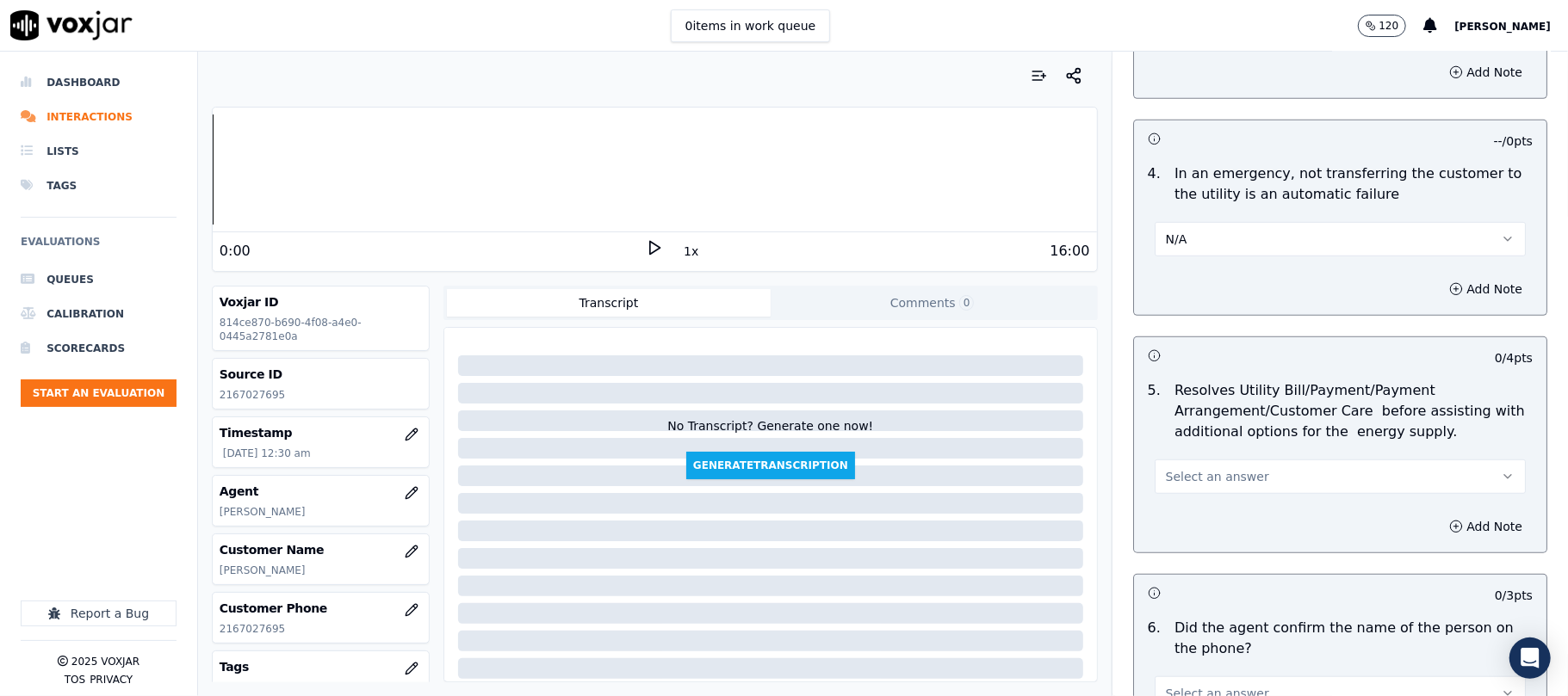
scroll to position [765, 0]
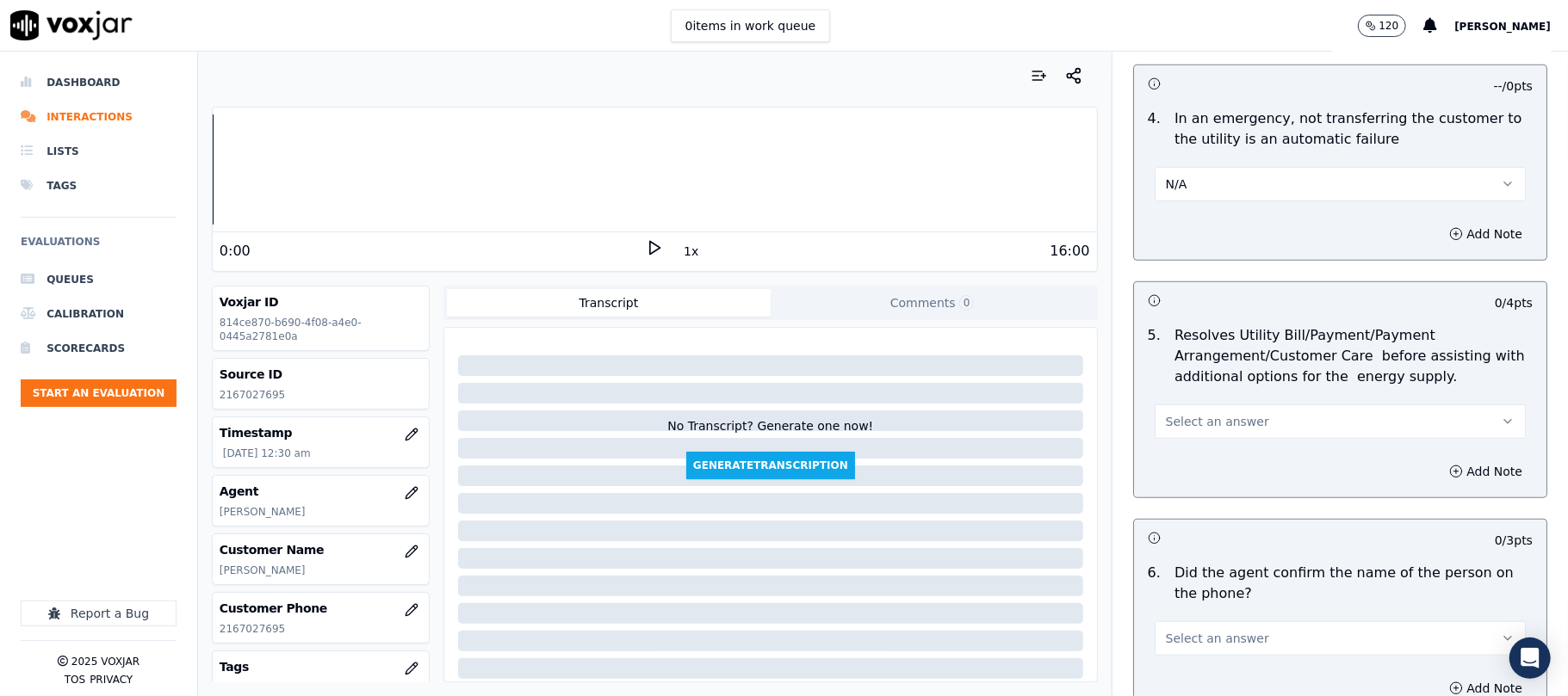
click at [1191, 428] on span "Select an answer" at bounding box center [1217, 422] width 103 height 17
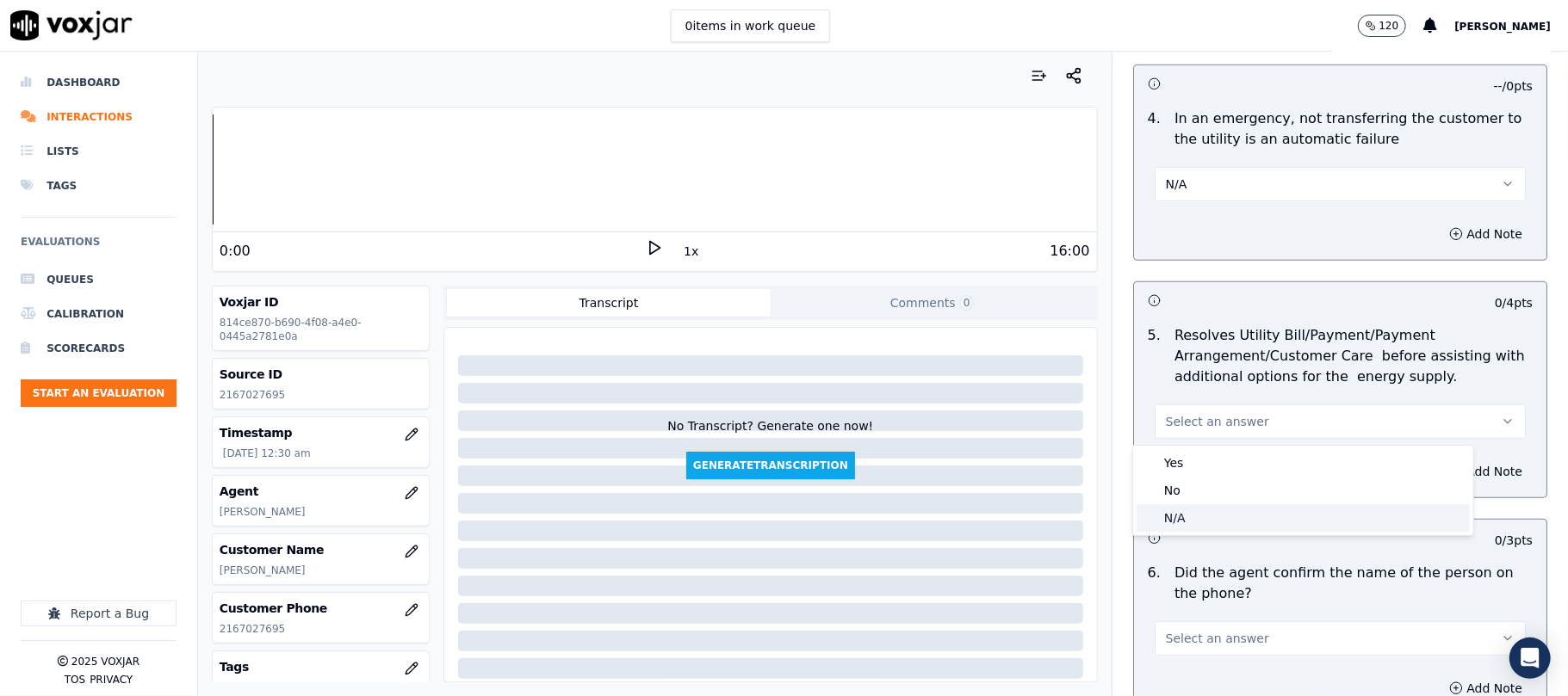
click at [1178, 516] on div "N/A" at bounding box center [1303, 517] width 333 height 28
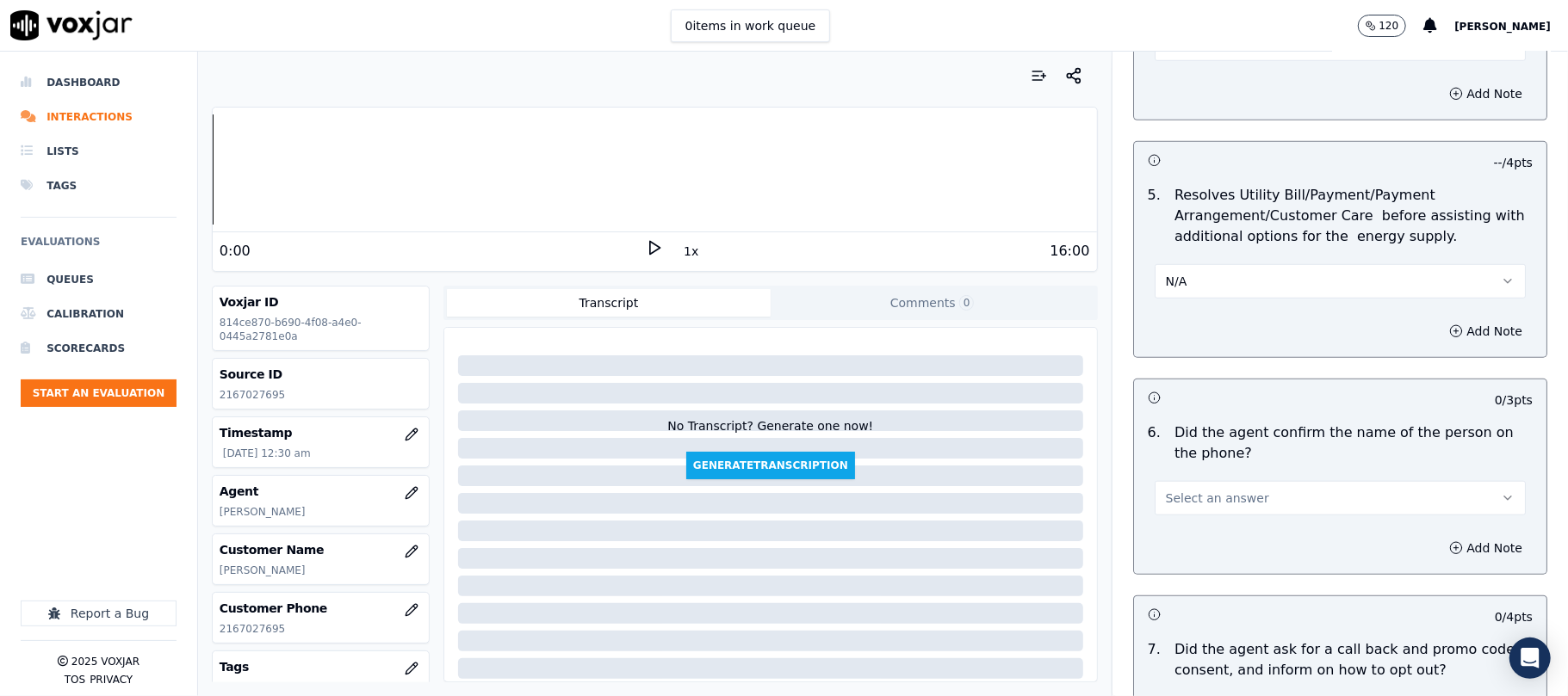
scroll to position [955, 0]
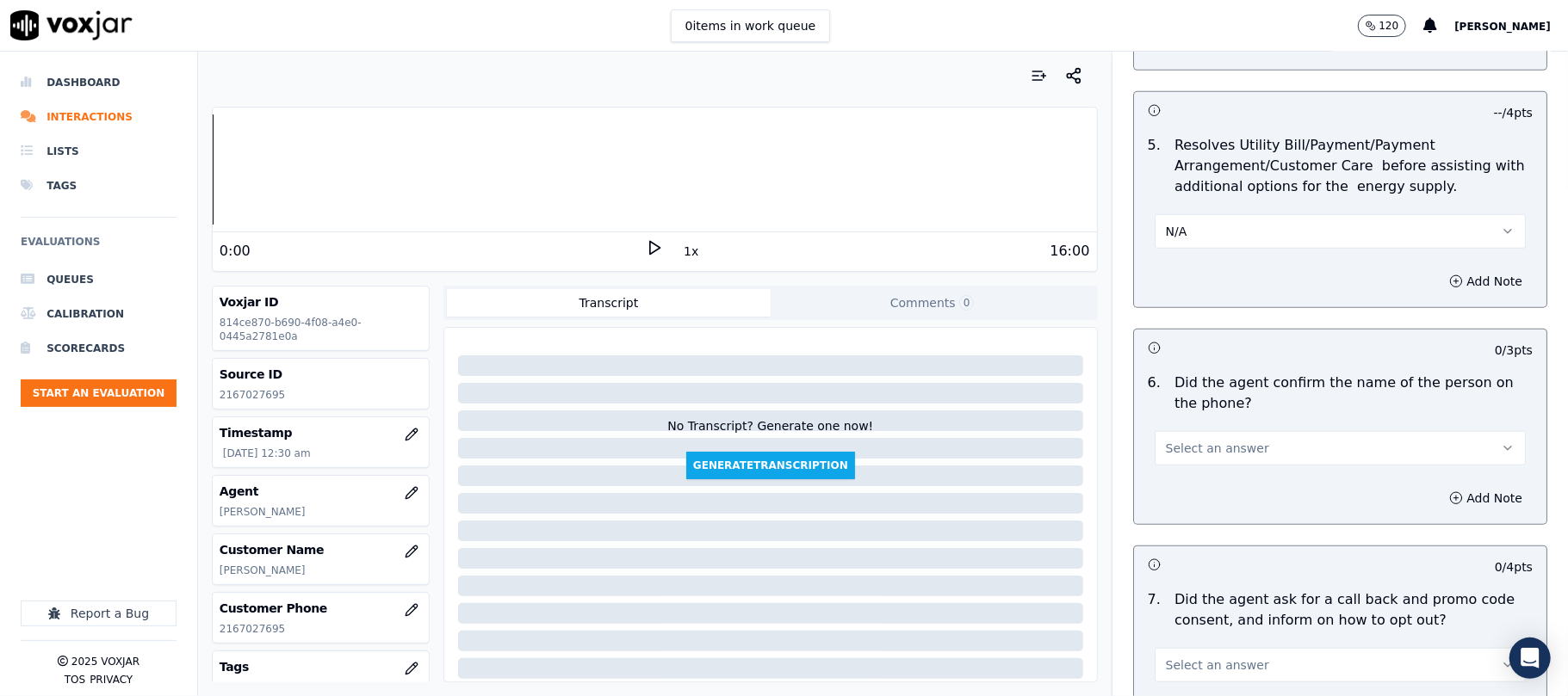
click at [1200, 451] on span "Select an answer" at bounding box center [1217, 448] width 103 height 17
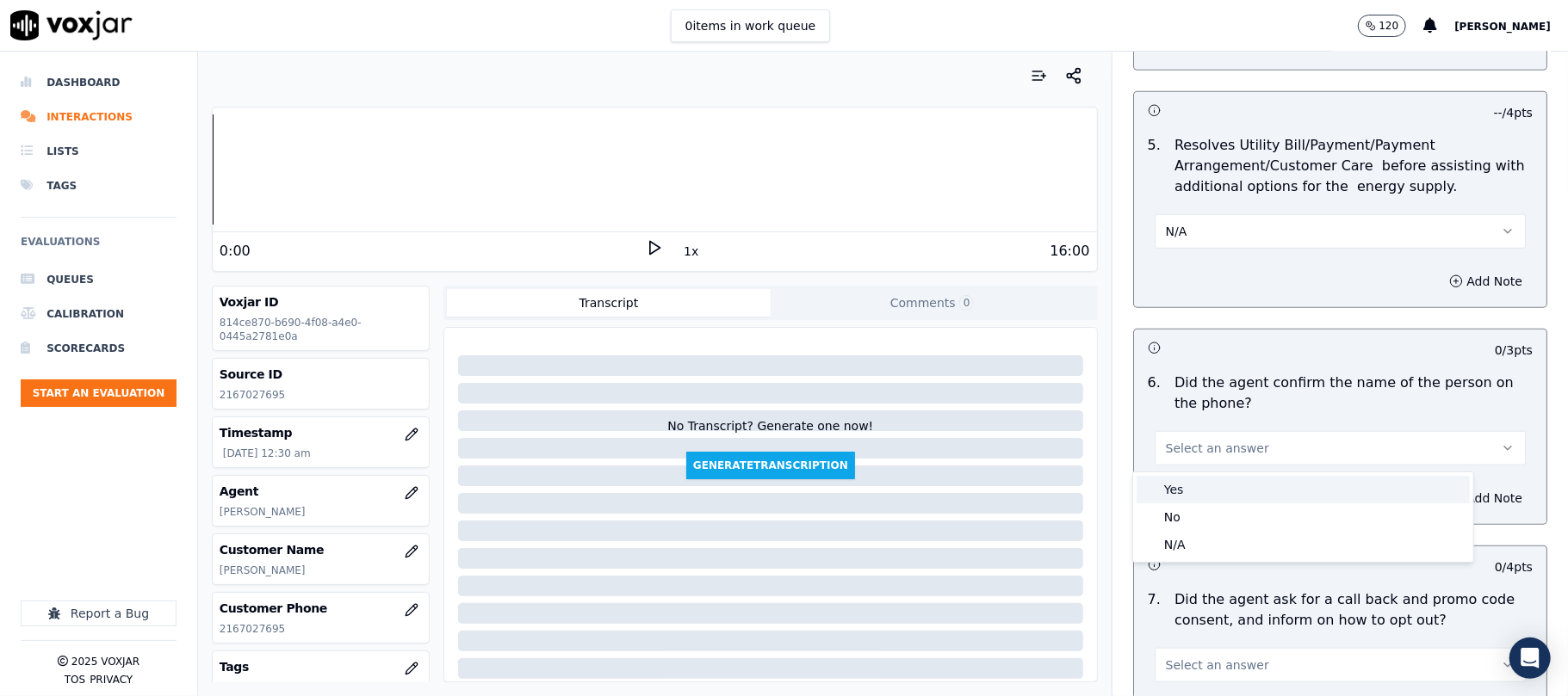
click at [1176, 489] on div "Yes" at bounding box center [1303, 489] width 333 height 28
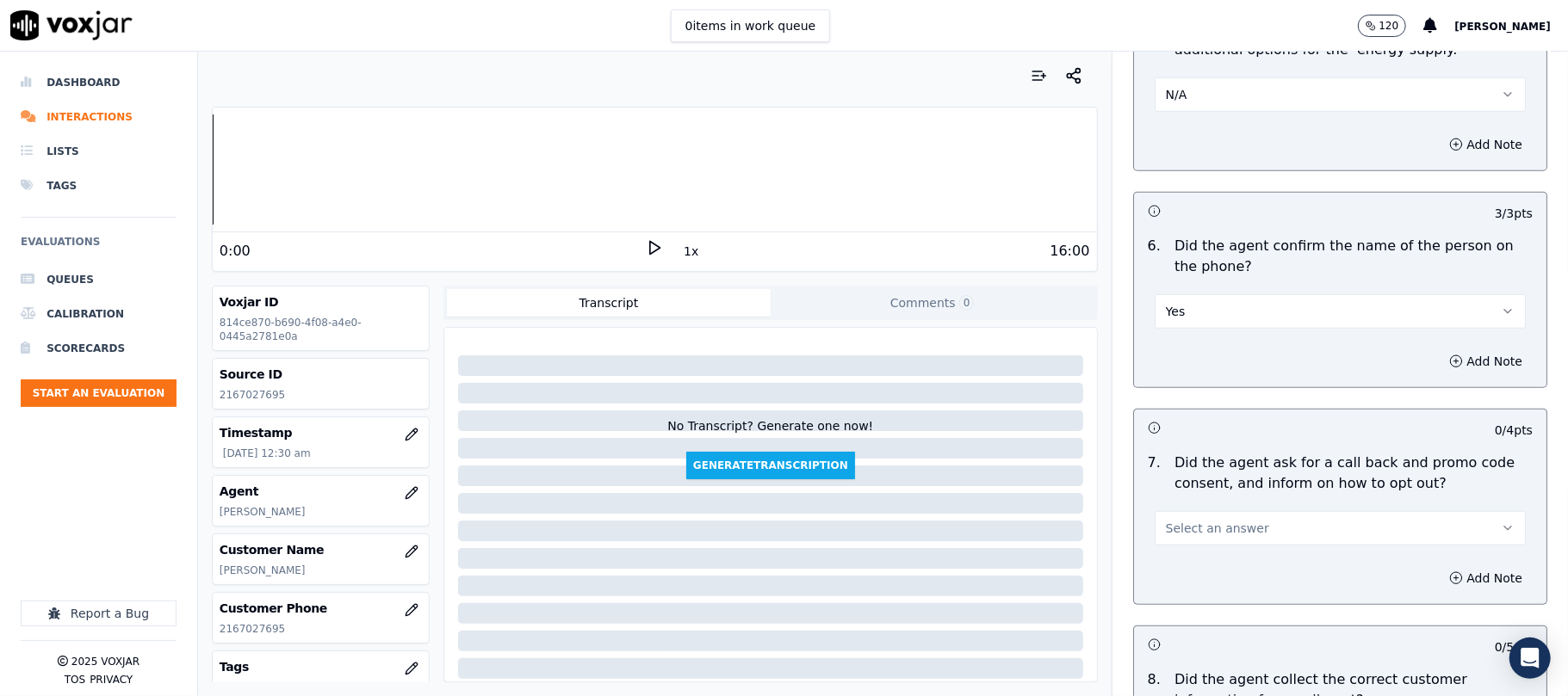
scroll to position [1147, 0]
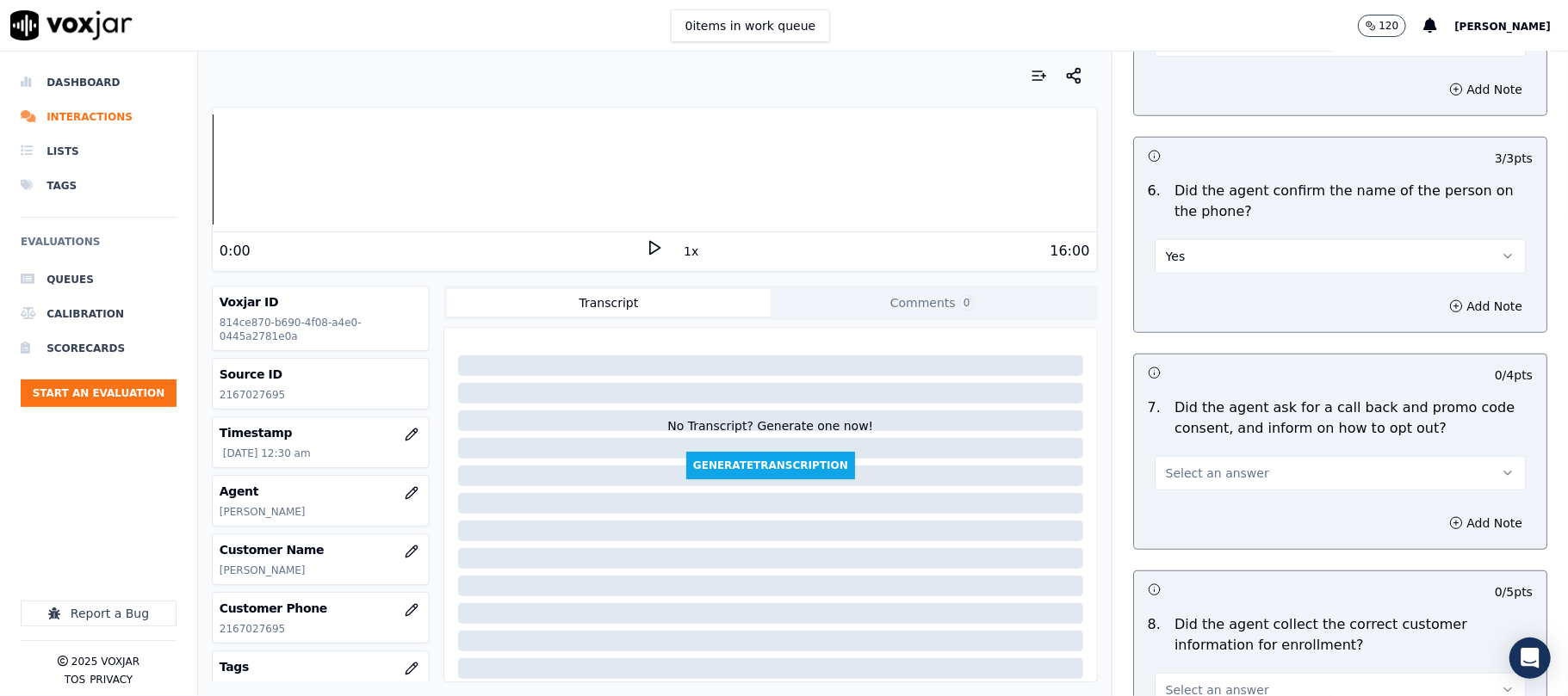
click at [1167, 486] on button "Select an answer" at bounding box center [1340, 473] width 371 height 34
click at [1164, 513] on div "Yes" at bounding box center [1303, 515] width 333 height 28
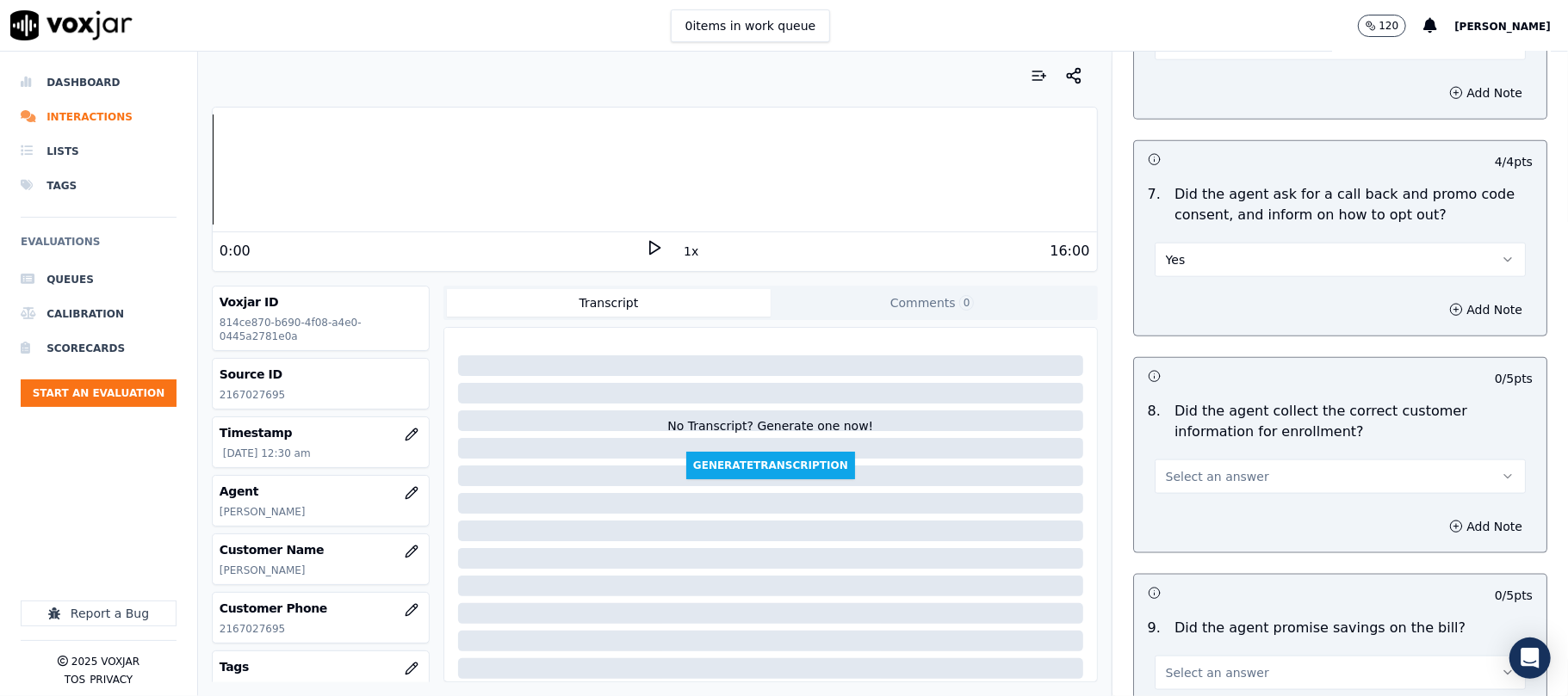
scroll to position [1529, 0]
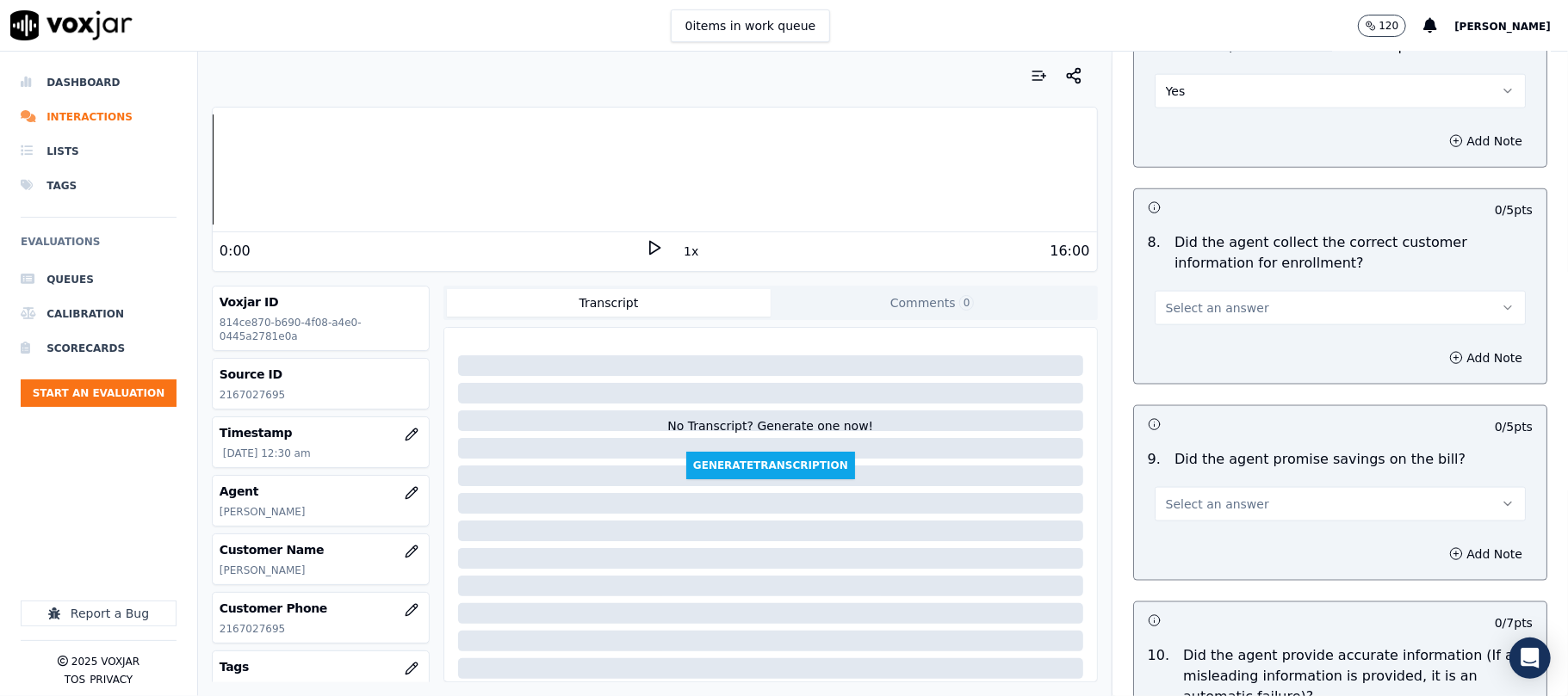
click at [1184, 294] on button "Select an answer" at bounding box center [1340, 308] width 371 height 34
click at [1182, 353] on div "Yes" at bounding box center [1303, 351] width 333 height 28
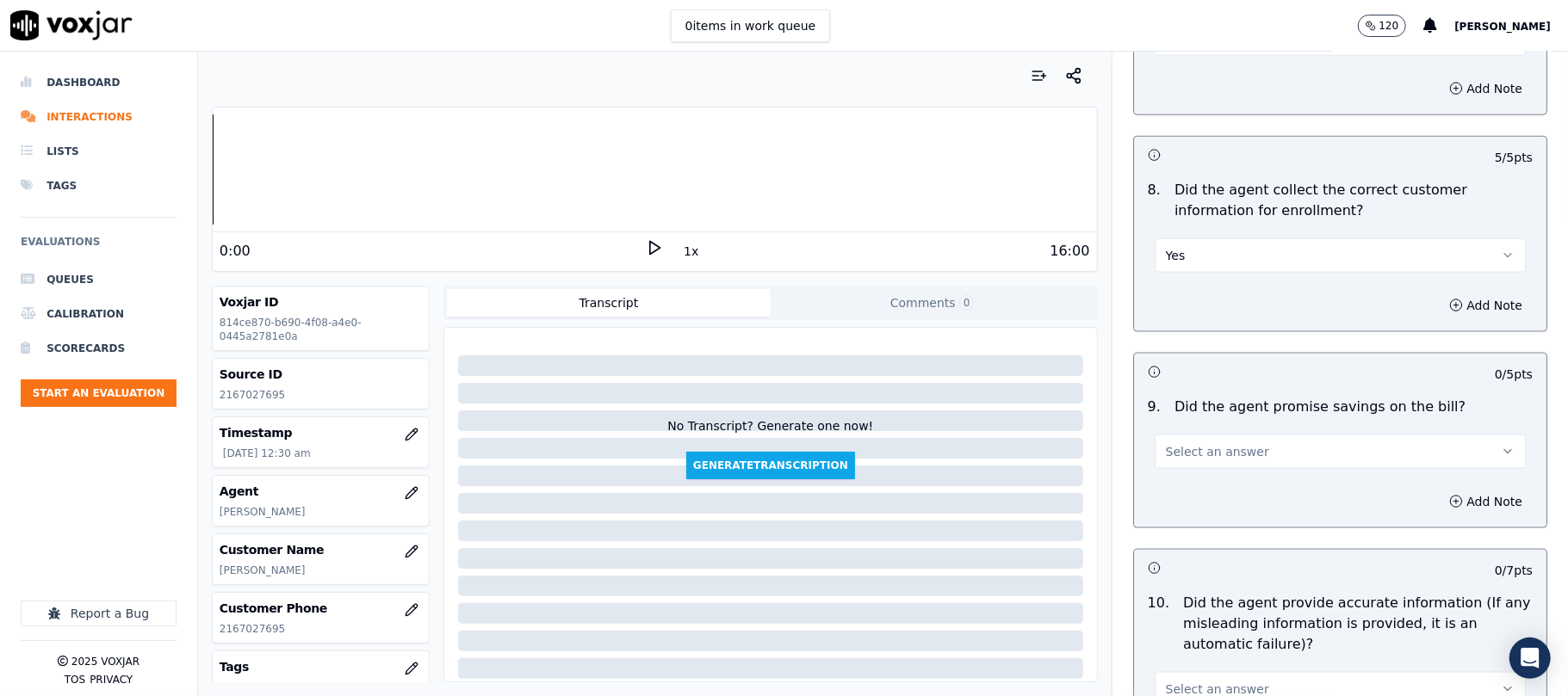
scroll to position [1721, 0]
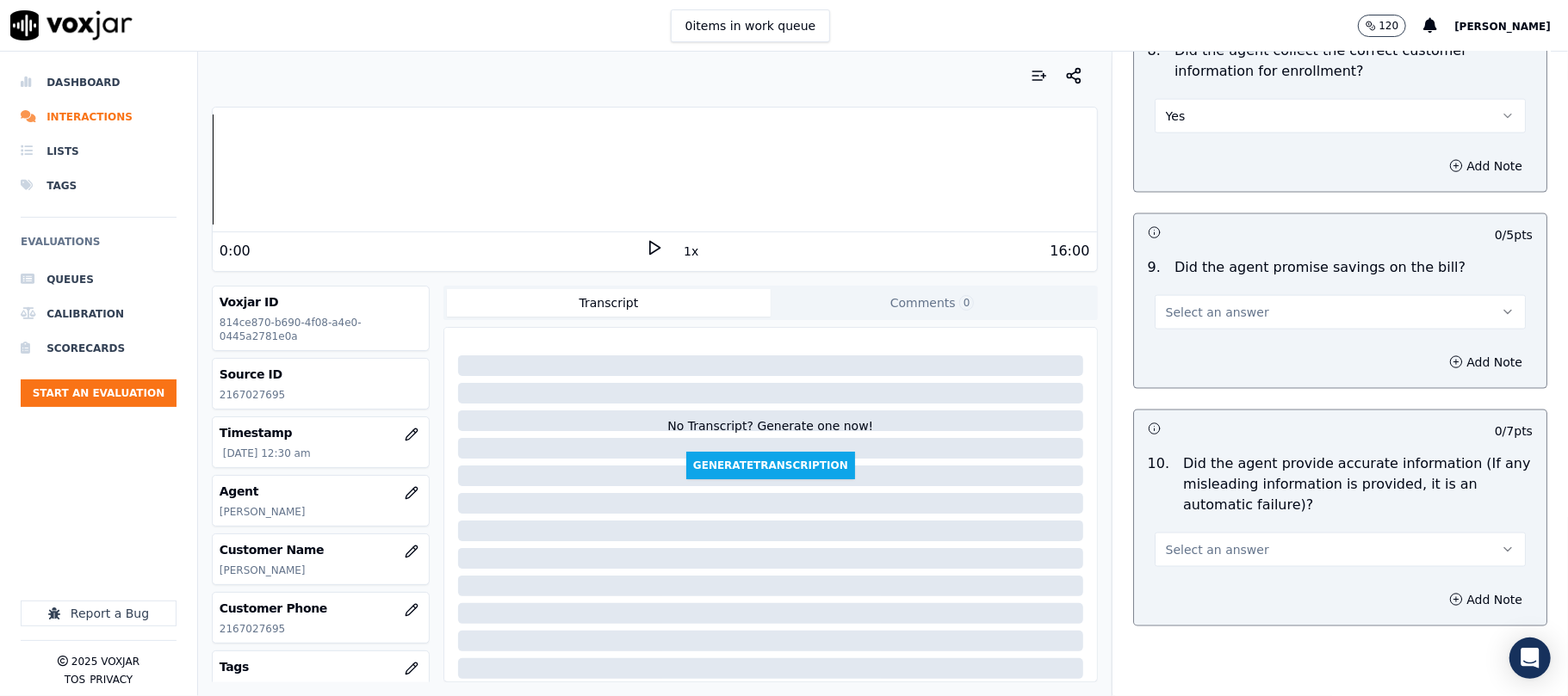
click at [1219, 337] on div "9 . Did the agent promise savings on the bill? Select an answer" at bounding box center [1339, 294] width 412 height 86
click at [1227, 328] on button "Select an answer" at bounding box center [1340, 313] width 371 height 34
click at [1206, 407] on div "N/A" at bounding box center [1303, 411] width 333 height 28
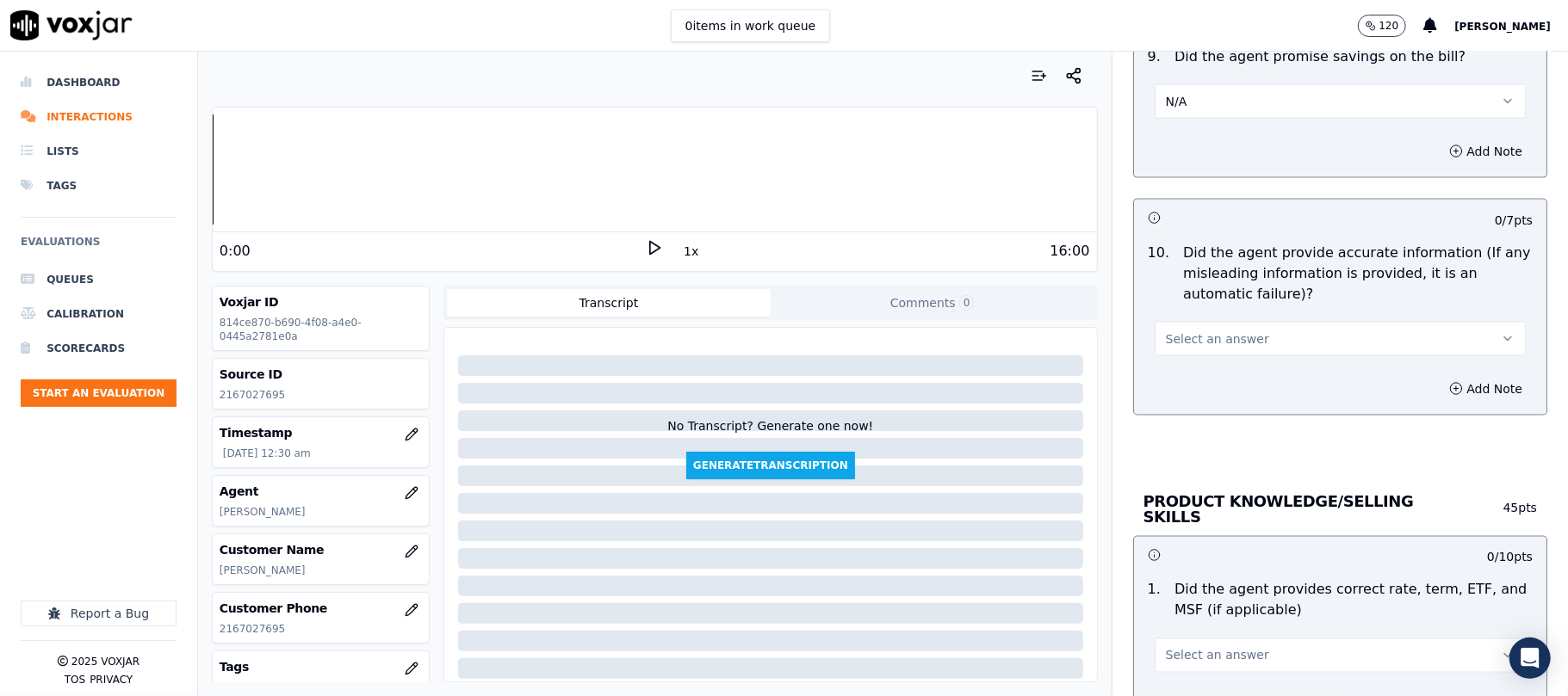
scroll to position [2102, 0]
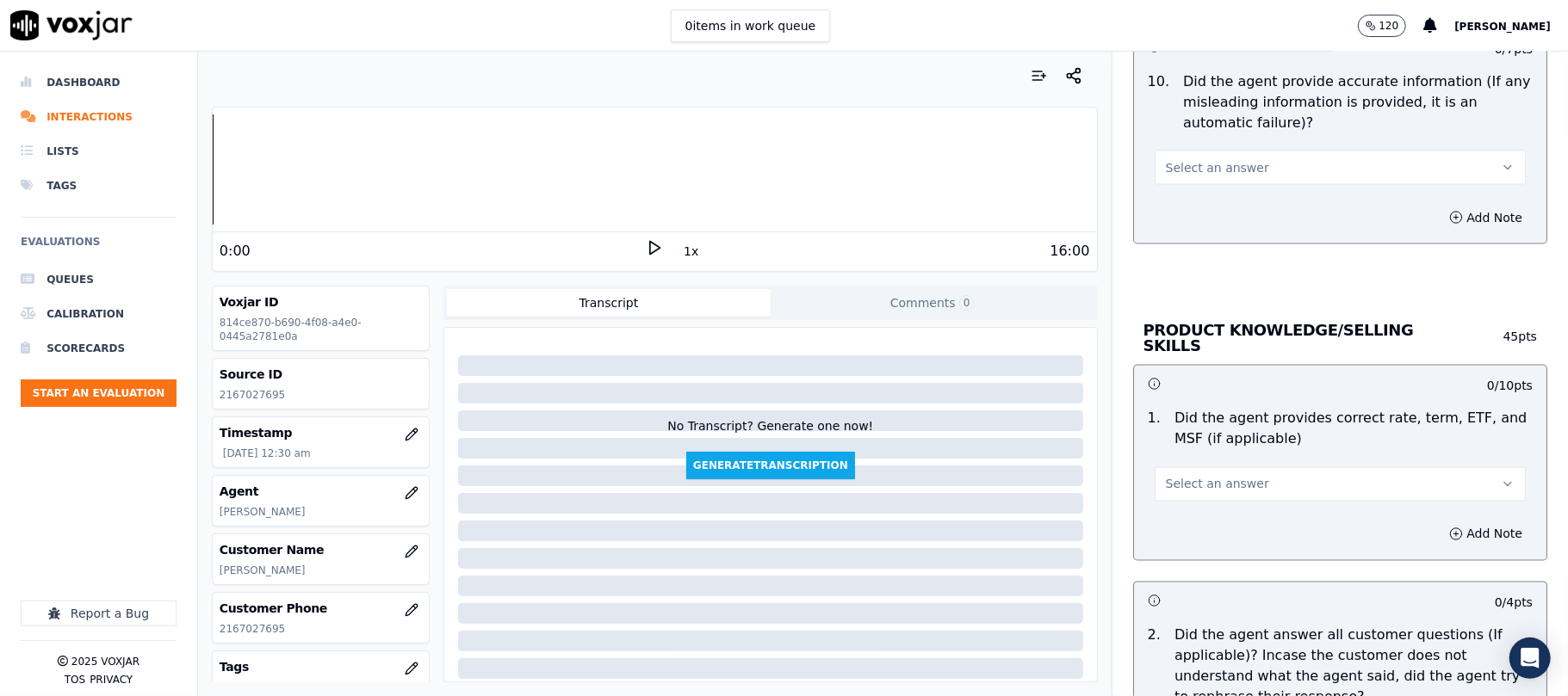
click at [1200, 166] on span "Select an answer" at bounding box center [1217, 167] width 103 height 17
click at [1185, 208] on div "Yes" at bounding box center [1303, 212] width 333 height 28
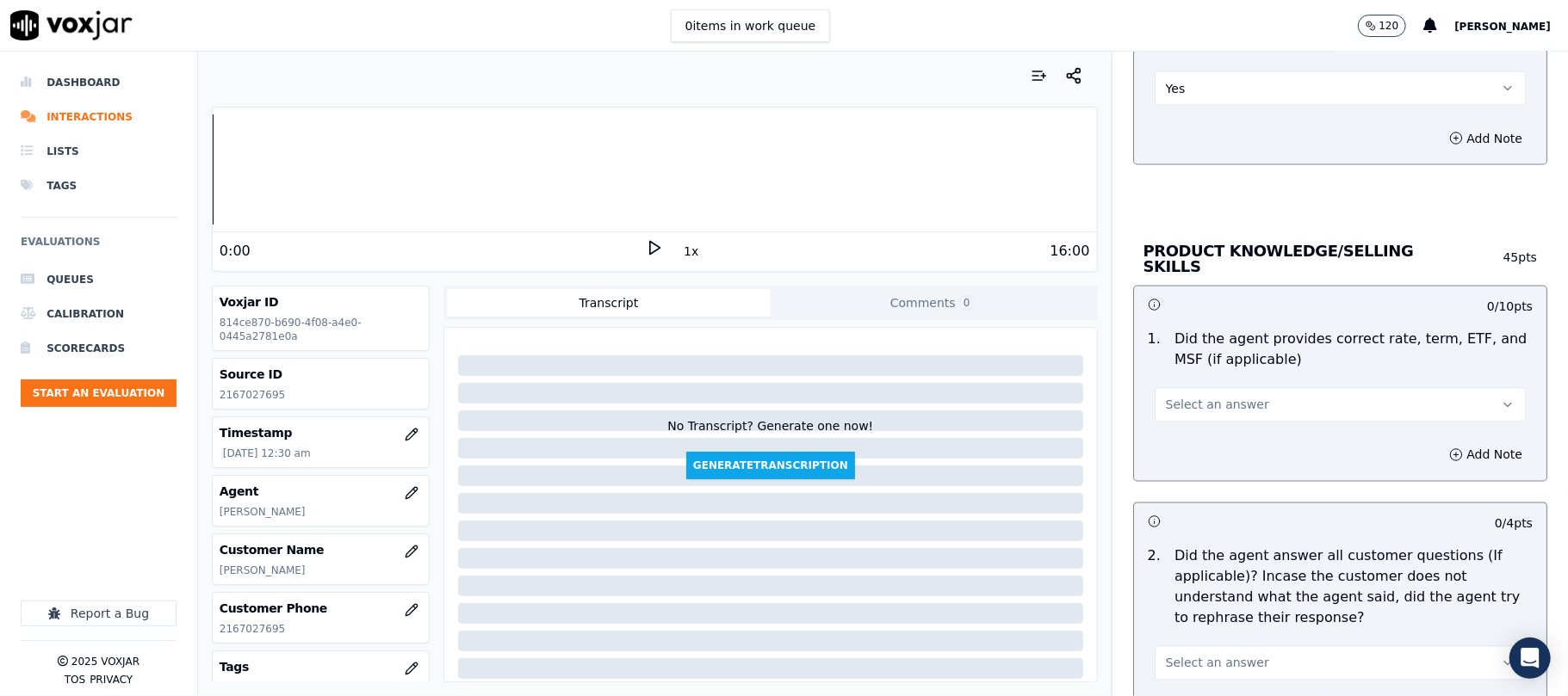
scroll to position [2294, 0]
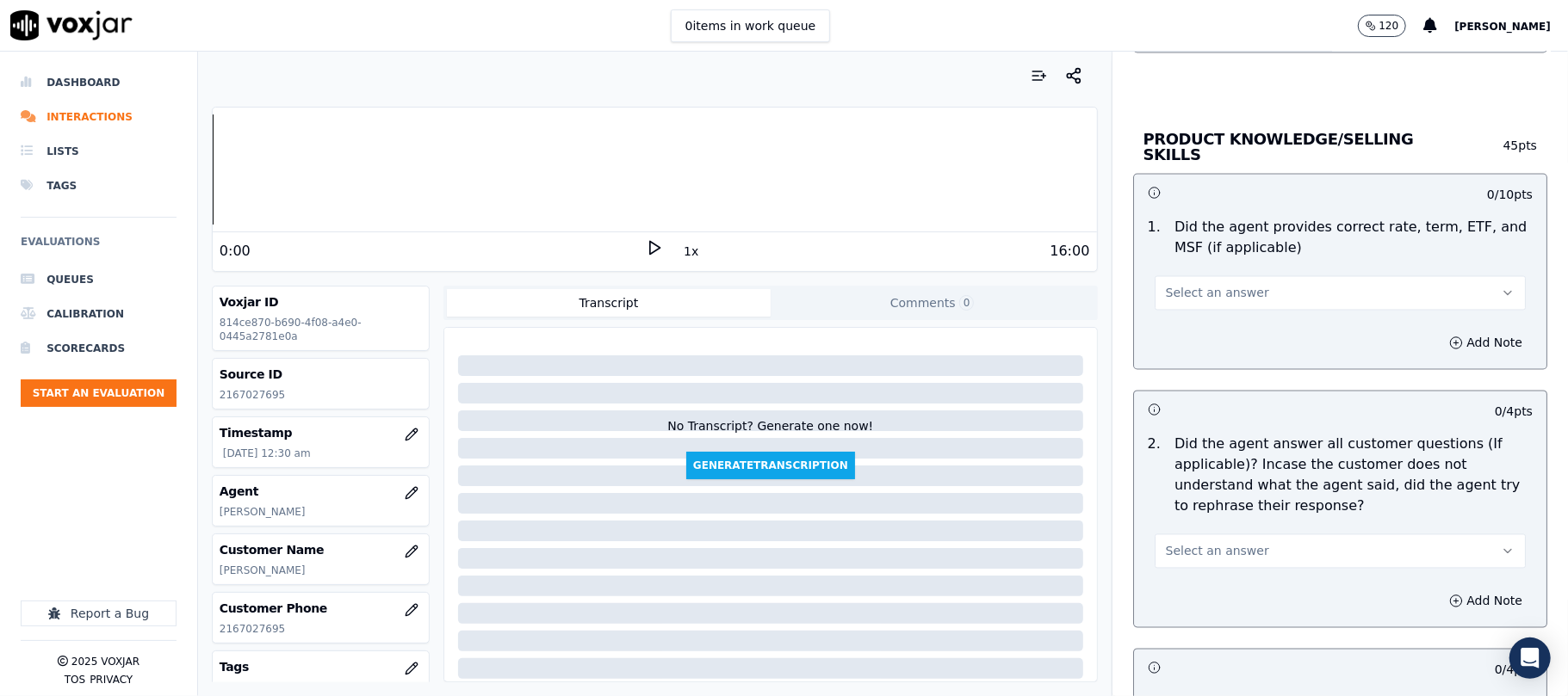
click at [1210, 311] on div "1 . Did the agent provides correct rate, term, ETF, and MSF (if applicable) Sel…" at bounding box center [1339, 264] width 412 height 107
click at [1217, 307] on button "Select an answer" at bounding box center [1340, 294] width 371 height 34
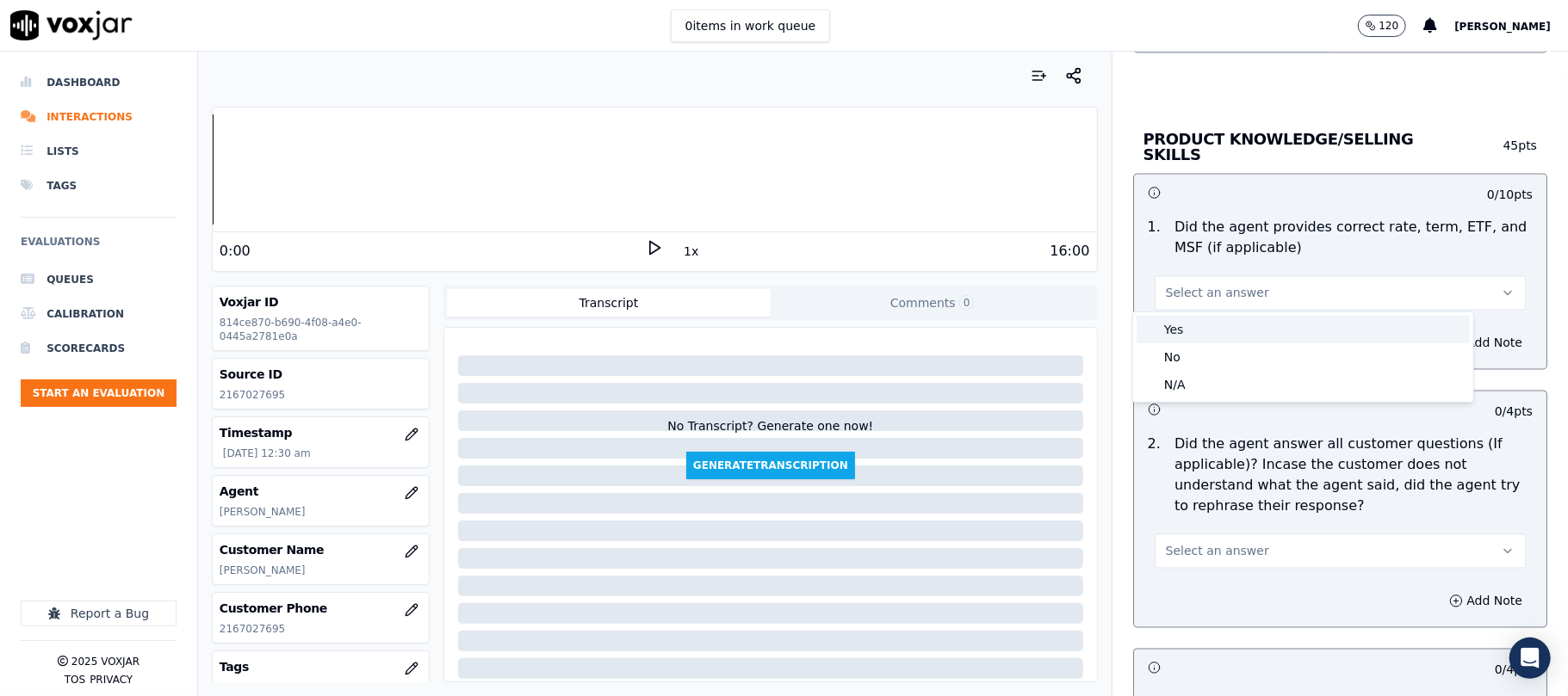
click at [1200, 322] on div "Yes" at bounding box center [1303, 329] width 333 height 28
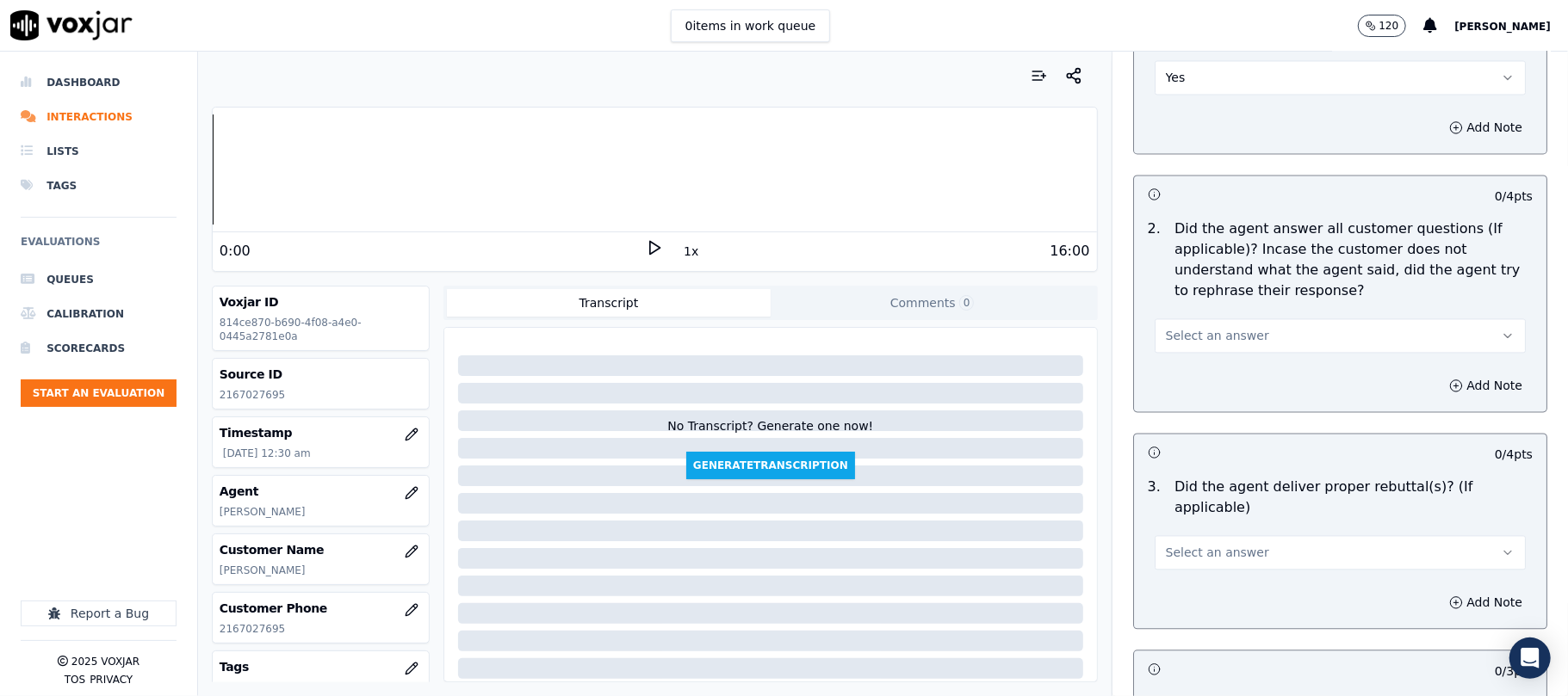
scroll to position [2676, 0]
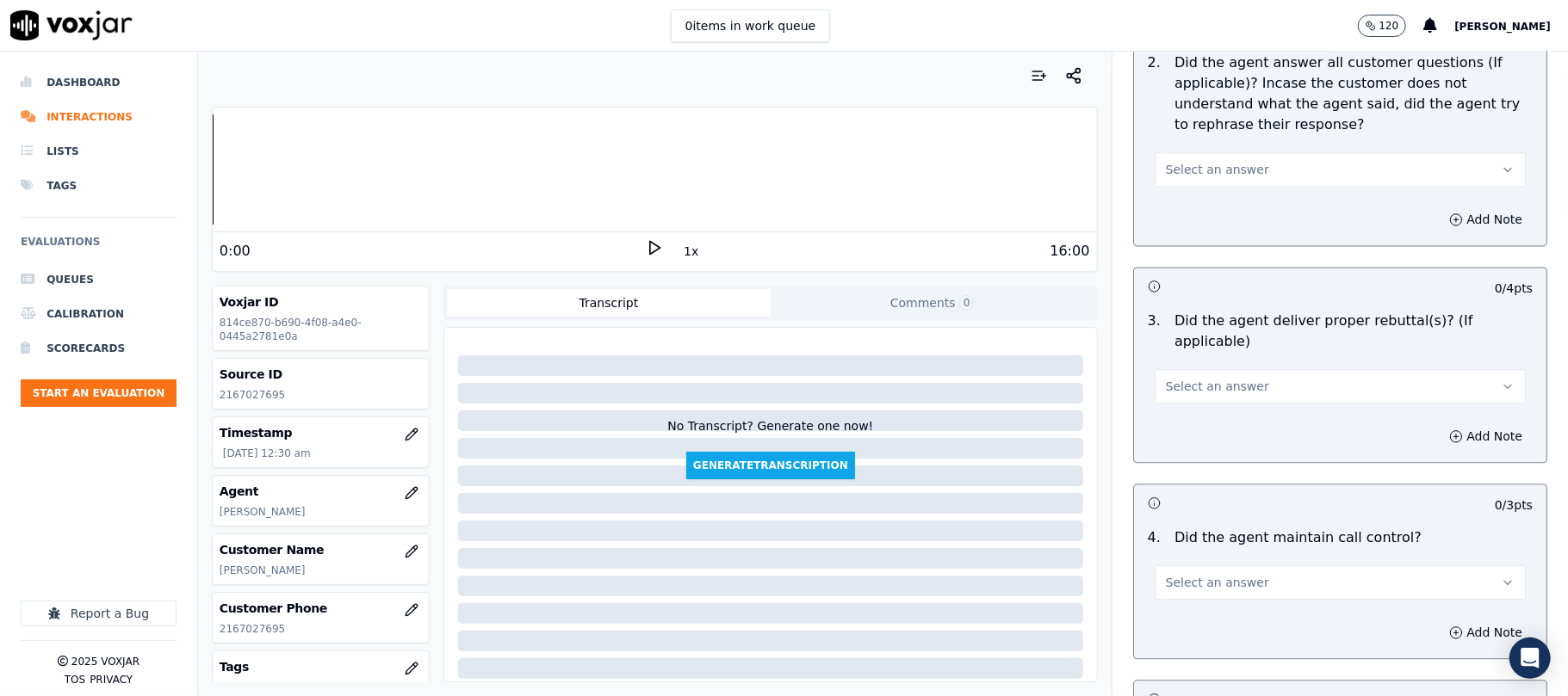
click at [1236, 168] on button "Select an answer" at bounding box center [1340, 169] width 371 height 34
click at [1260, 200] on div "Yes" at bounding box center [1303, 206] width 333 height 28
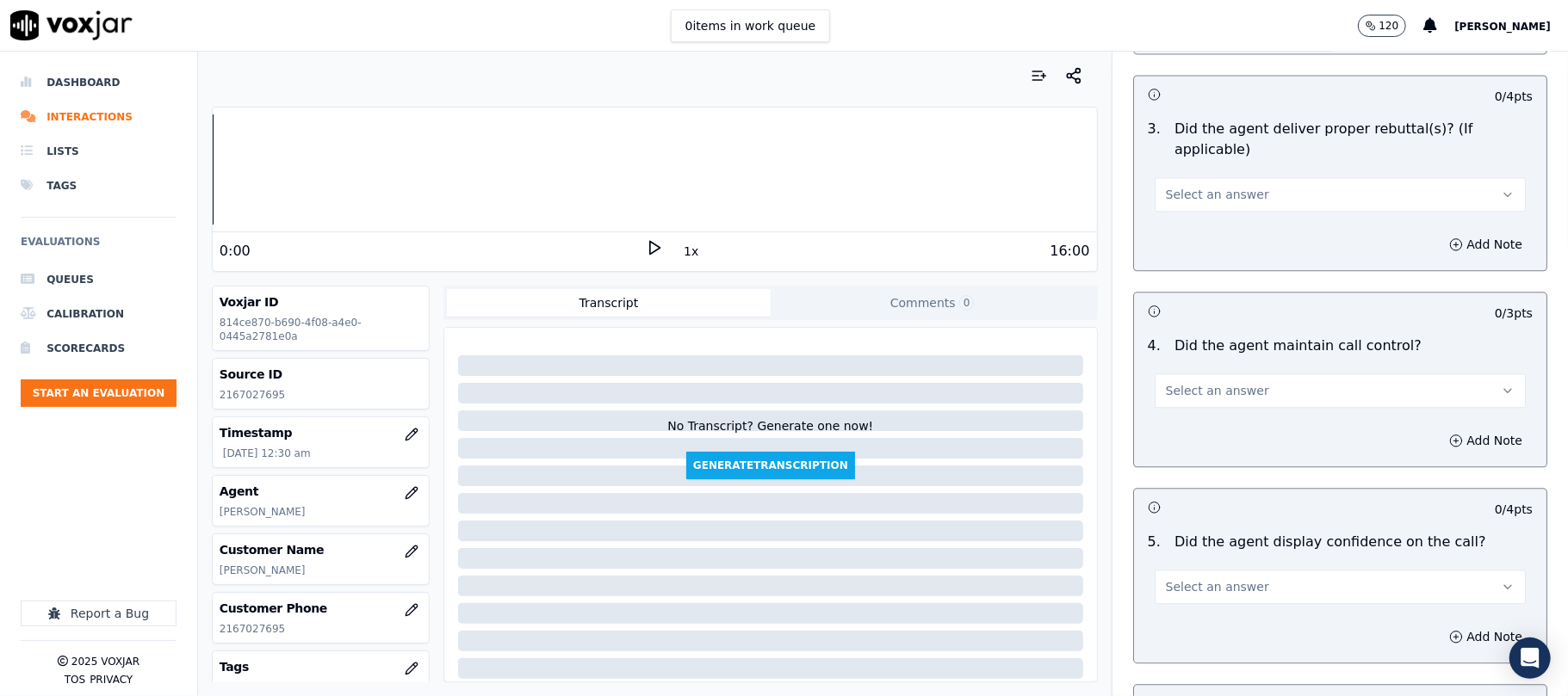
click at [1173, 174] on div "Select an answer" at bounding box center [1340, 193] width 371 height 38
click at [1172, 177] on button "Select an answer" at bounding box center [1340, 194] width 371 height 34
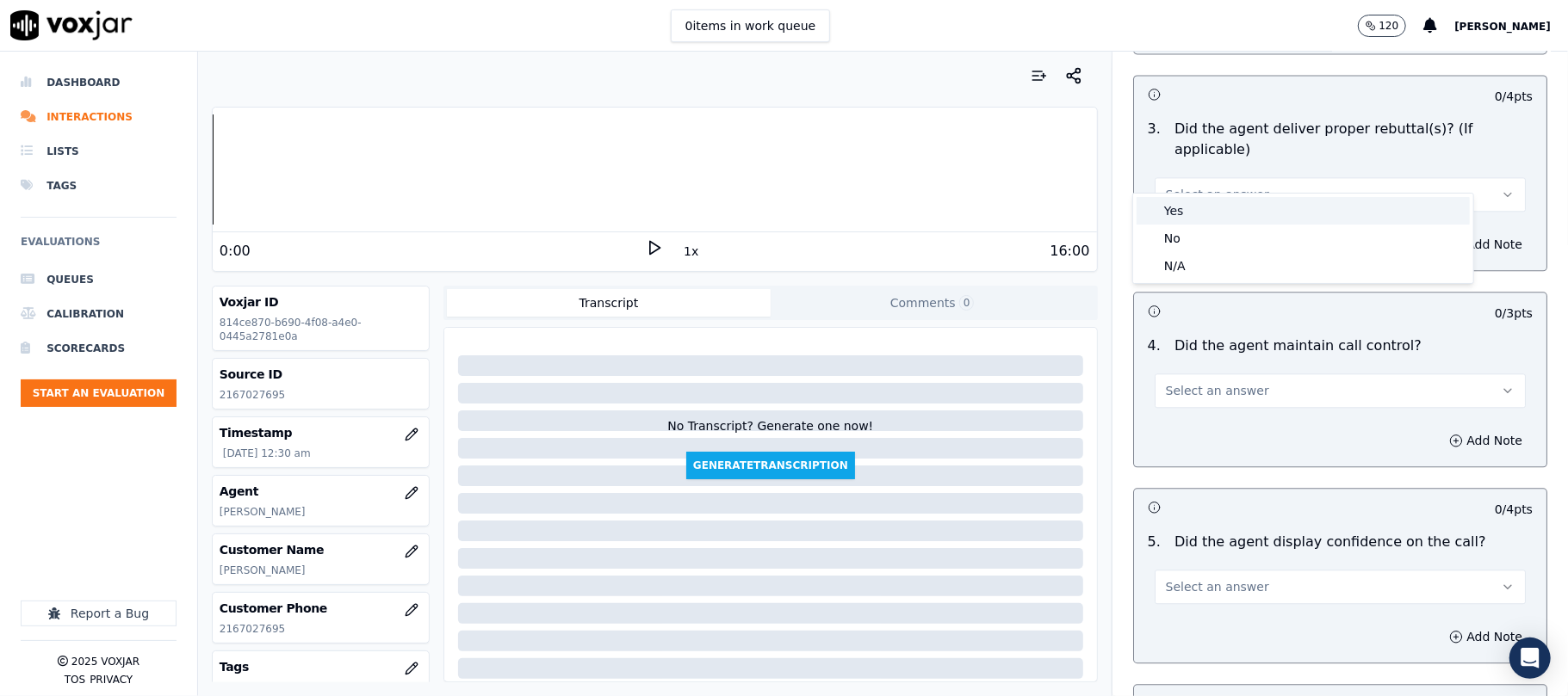
click at [1174, 207] on div "Yes" at bounding box center [1303, 210] width 333 height 28
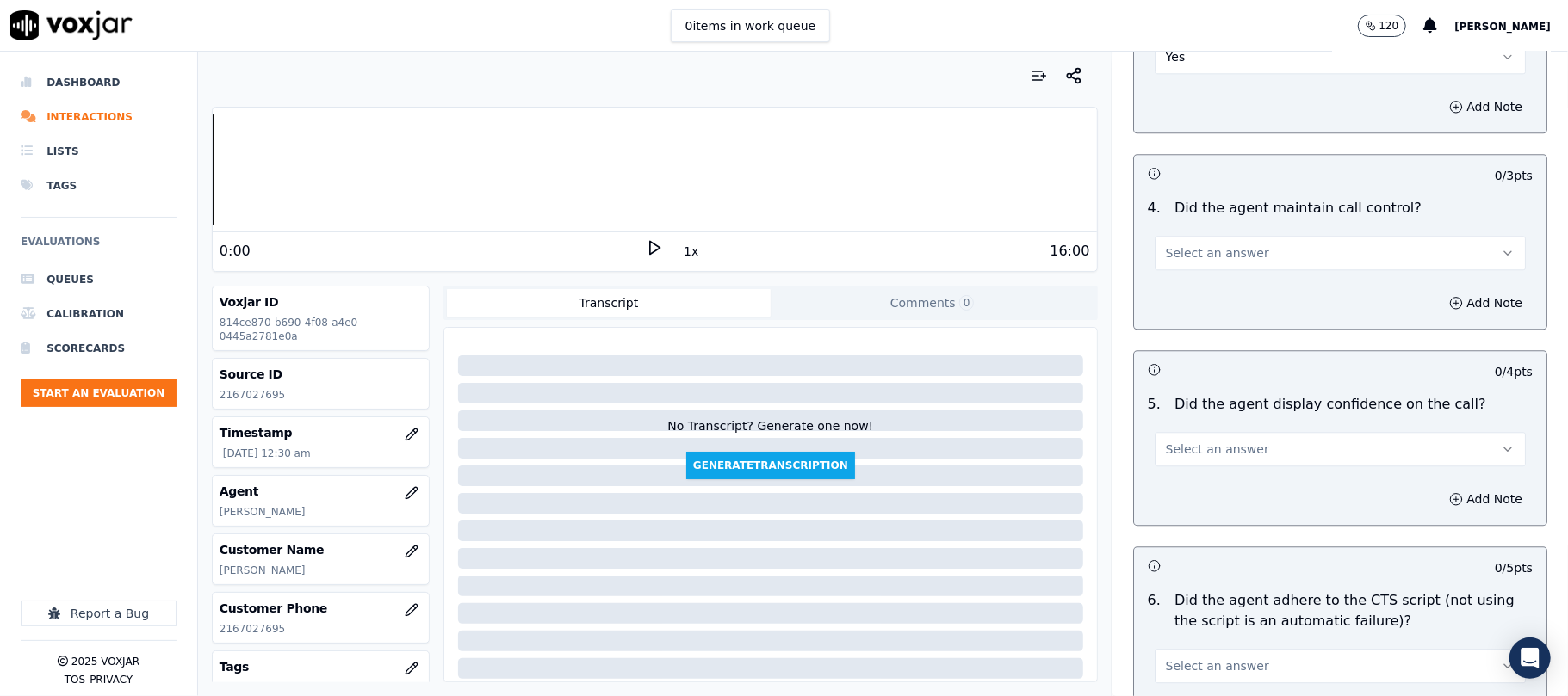
scroll to position [3059, 0]
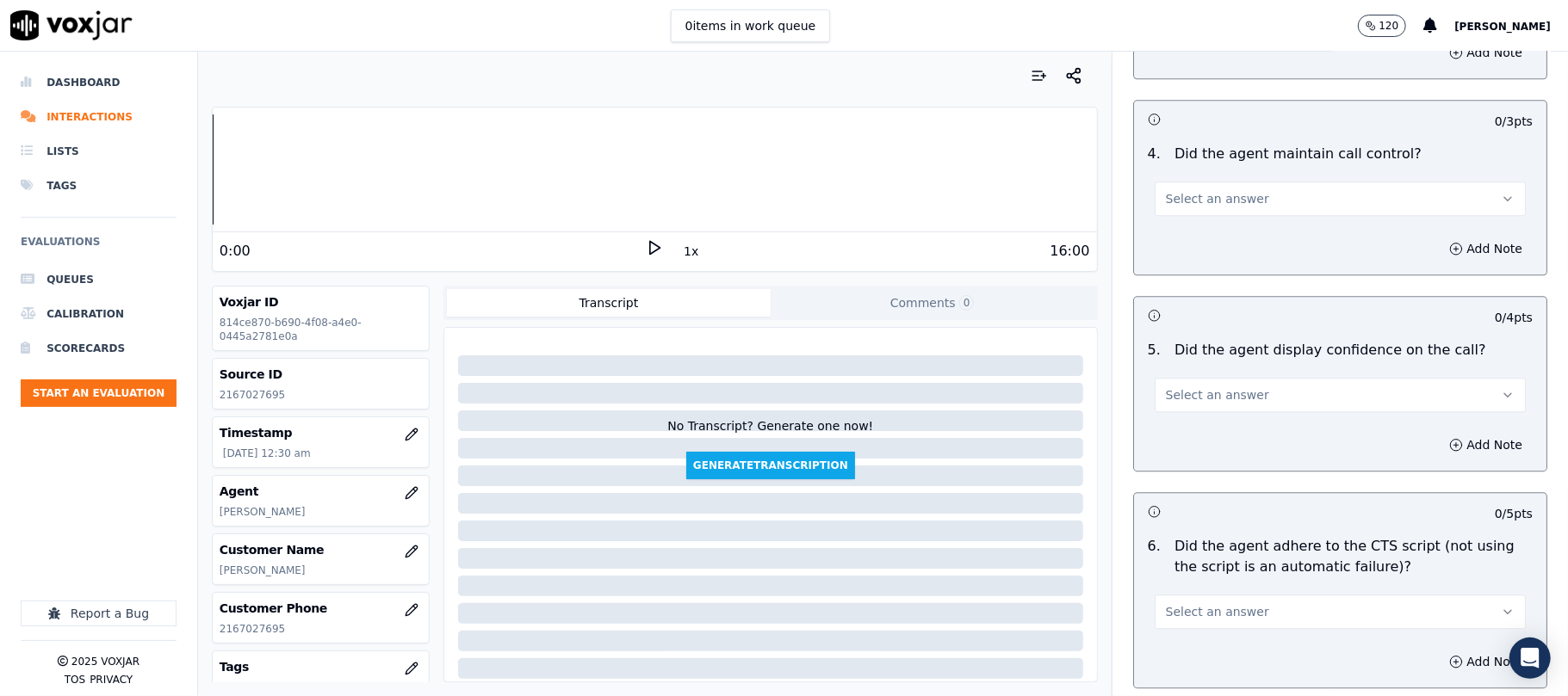
click at [1199, 190] on span "Select an answer" at bounding box center [1217, 199] width 103 height 17
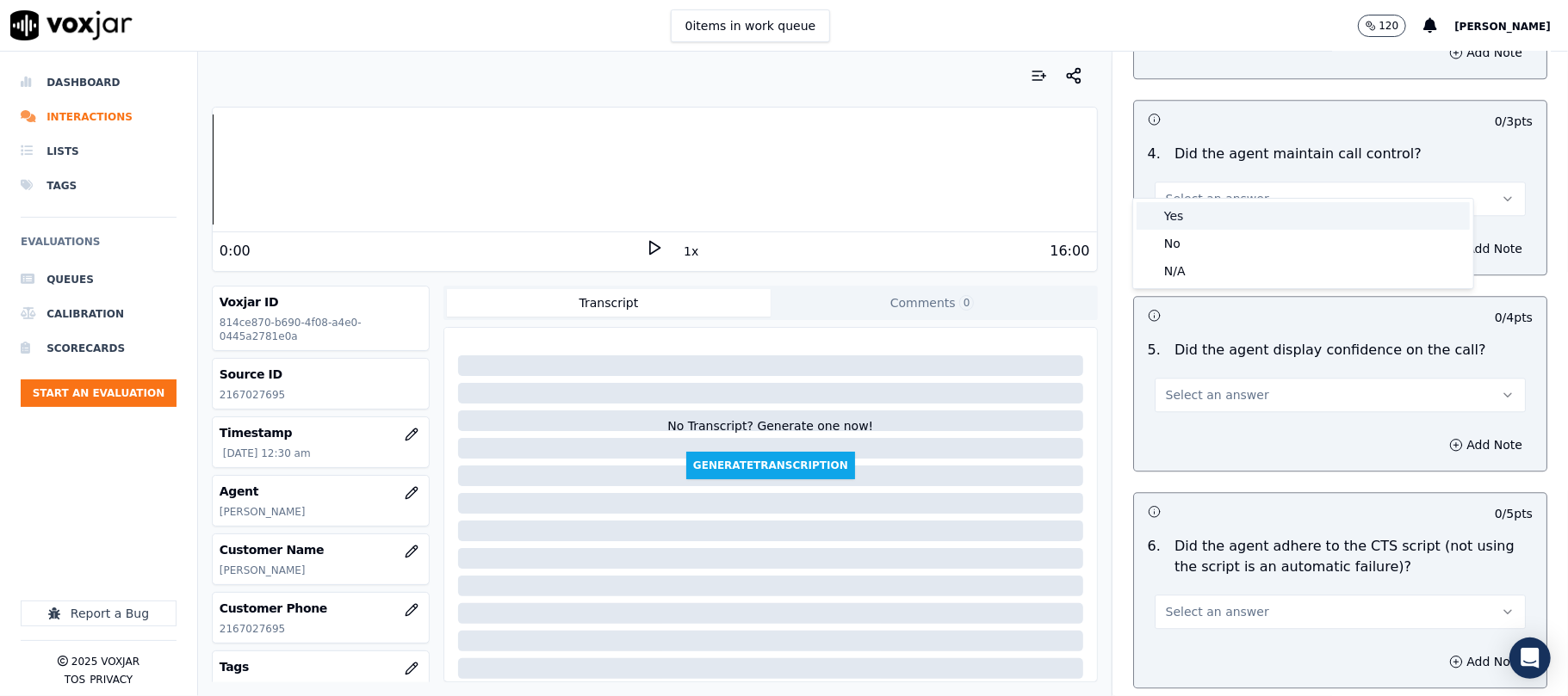
click at [1197, 207] on div "Yes" at bounding box center [1303, 215] width 333 height 28
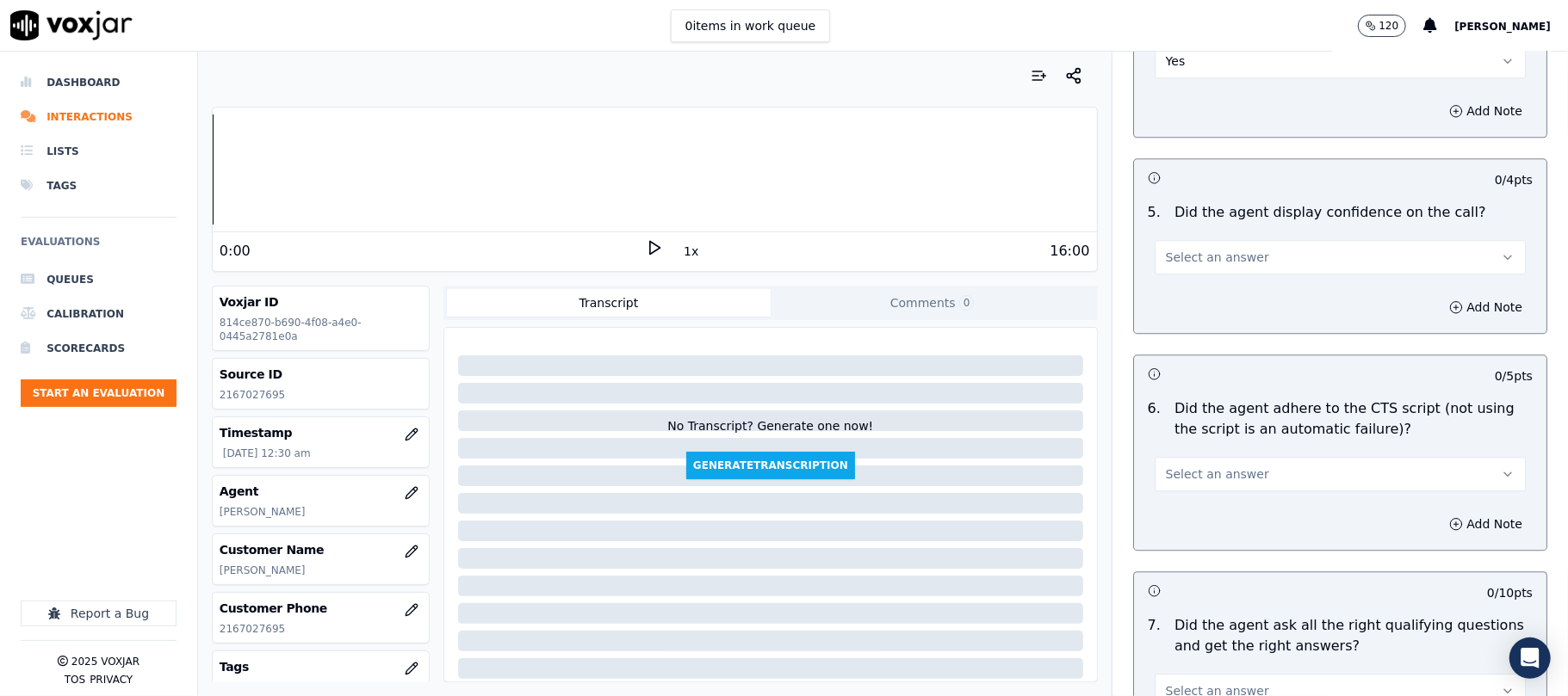
scroll to position [3250, 0]
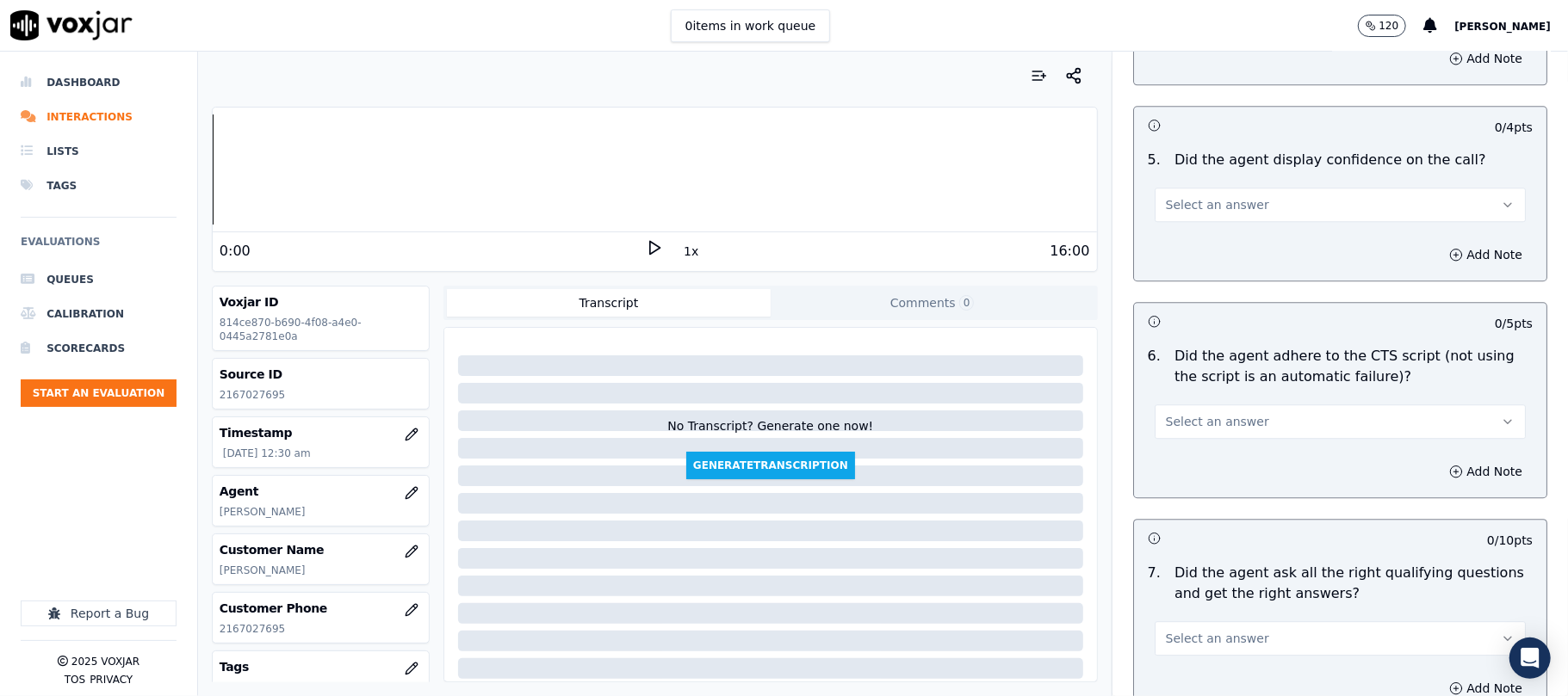
click at [1200, 193] on button "Select an answer" at bounding box center [1340, 205] width 371 height 34
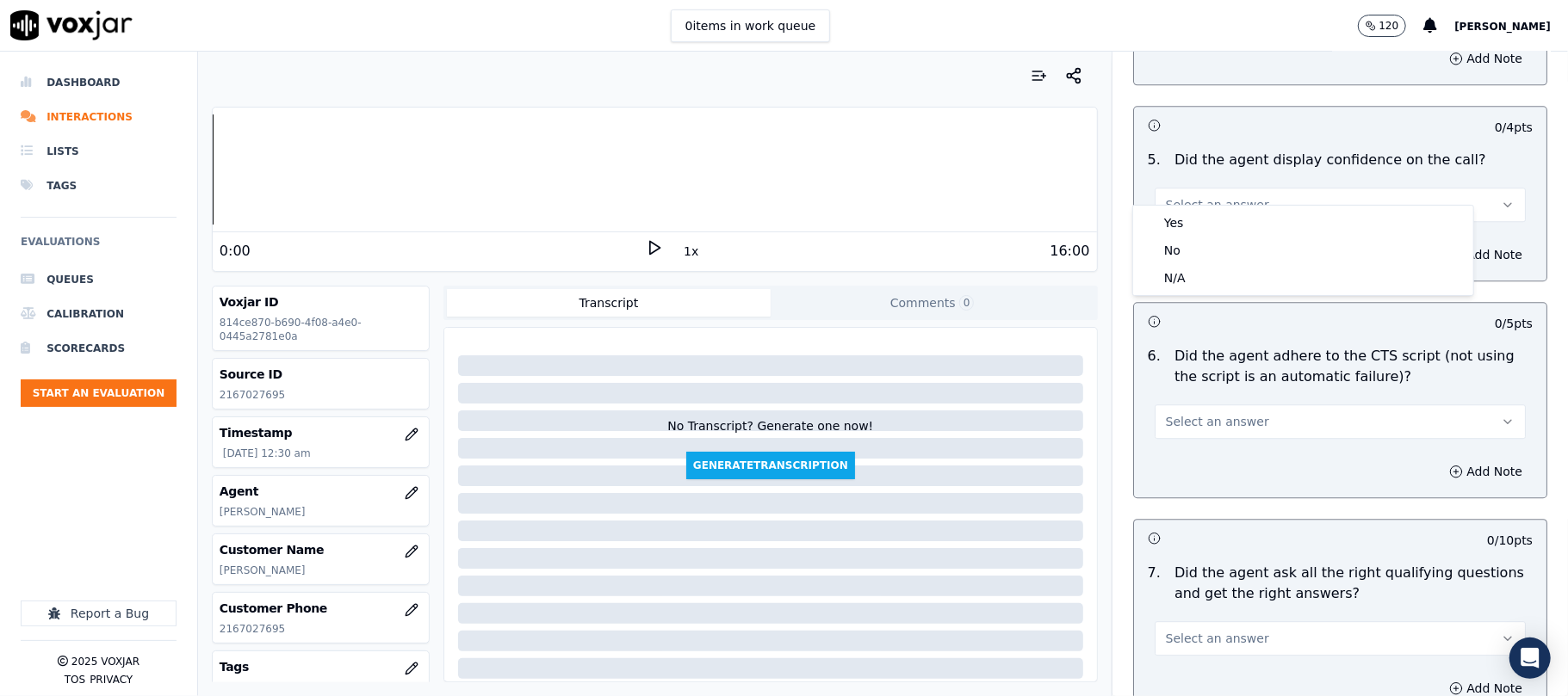
click at [1196, 206] on div "Yes No N/A" at bounding box center [1302, 250] width 340 height 90
click at [1196, 221] on div "Yes" at bounding box center [1303, 223] width 333 height 28
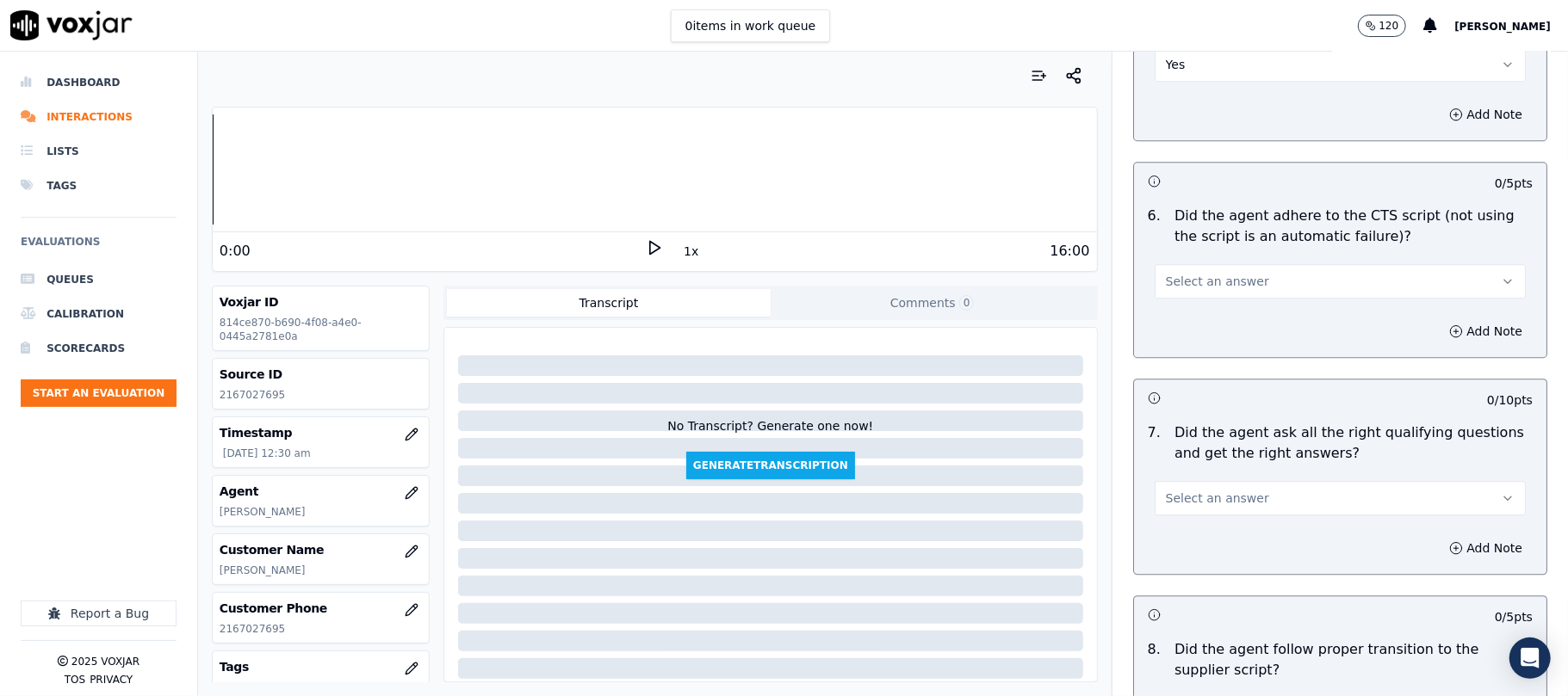
scroll to position [3442, 0]
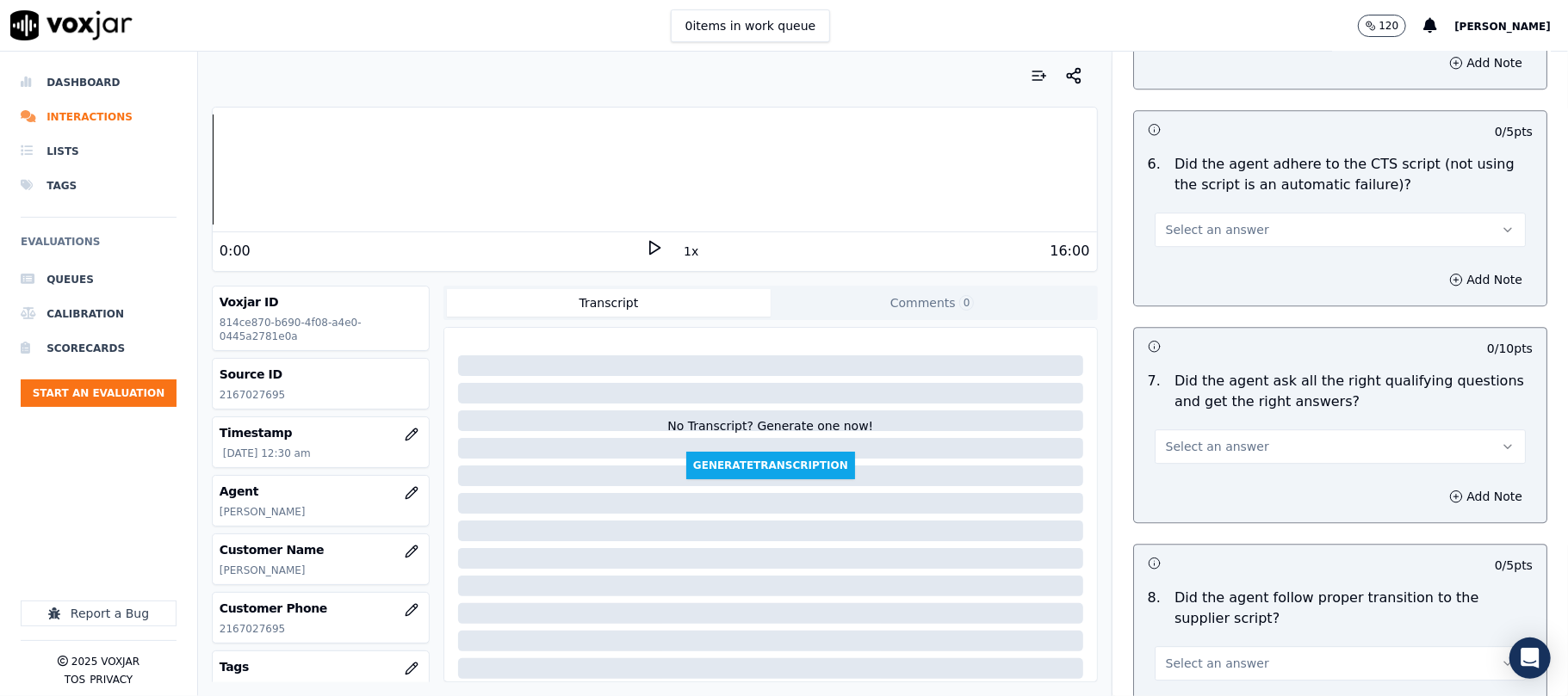
click at [1205, 221] on span "Select an answer" at bounding box center [1217, 229] width 103 height 17
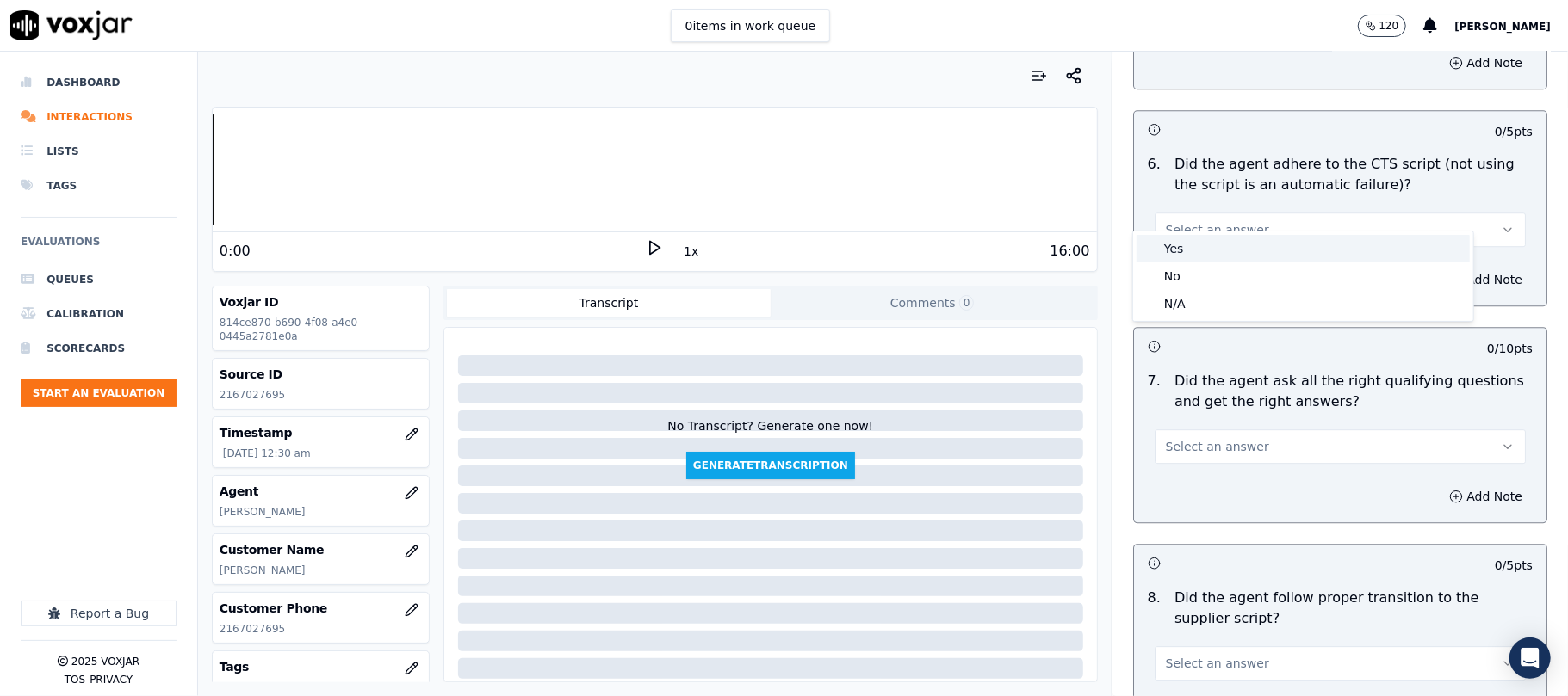
click at [1184, 239] on div "Yes" at bounding box center [1303, 249] width 333 height 28
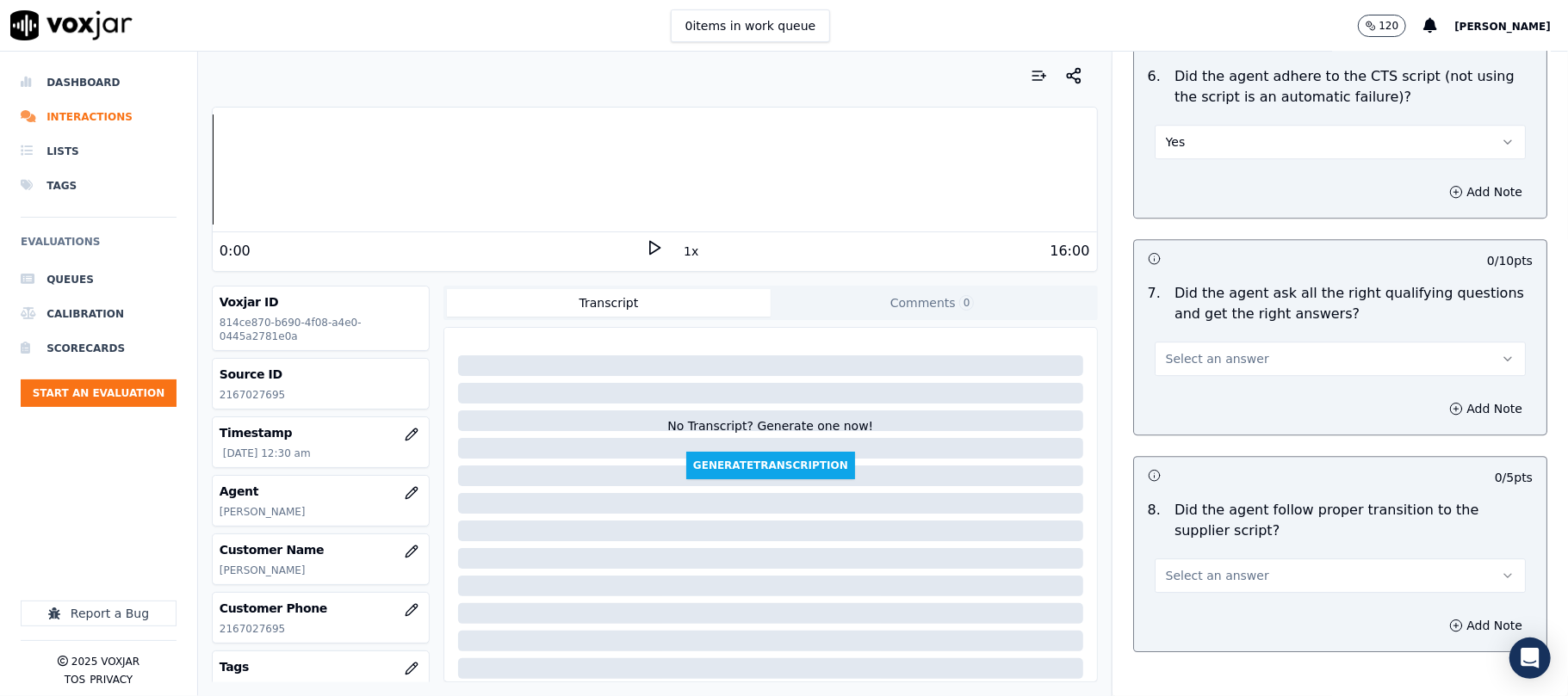
scroll to position [3632, 0]
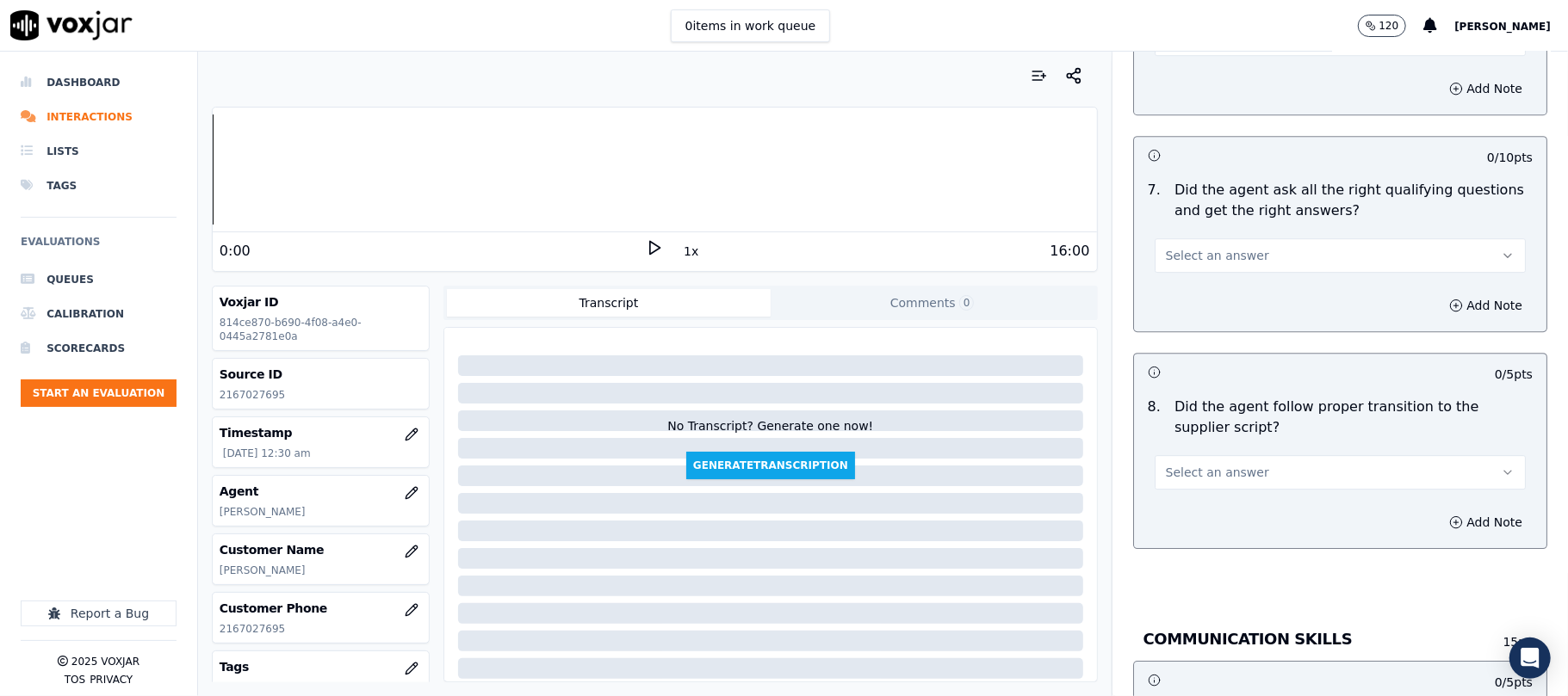
click at [1169, 247] on span "Select an answer" at bounding box center [1217, 255] width 103 height 17
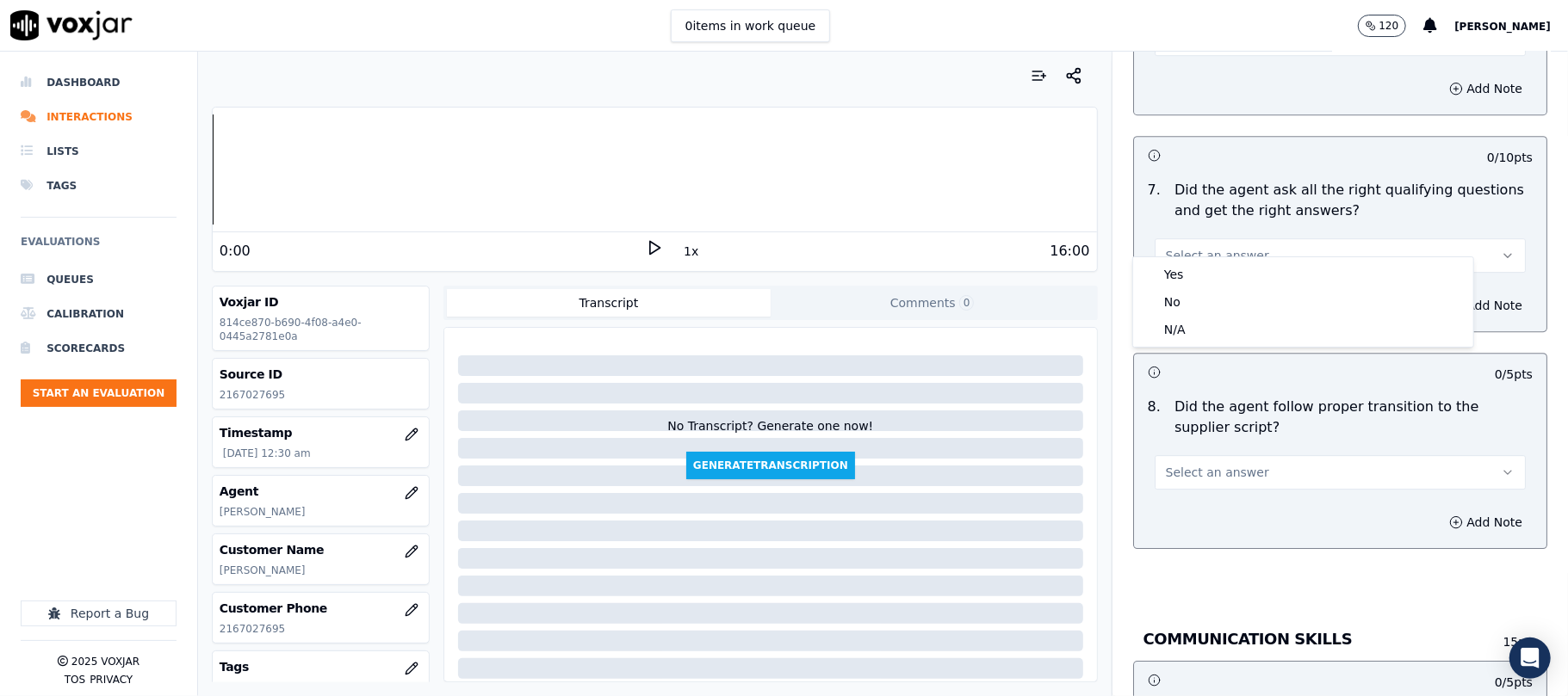
click at [1165, 249] on button "Select an answer" at bounding box center [1340, 255] width 371 height 34
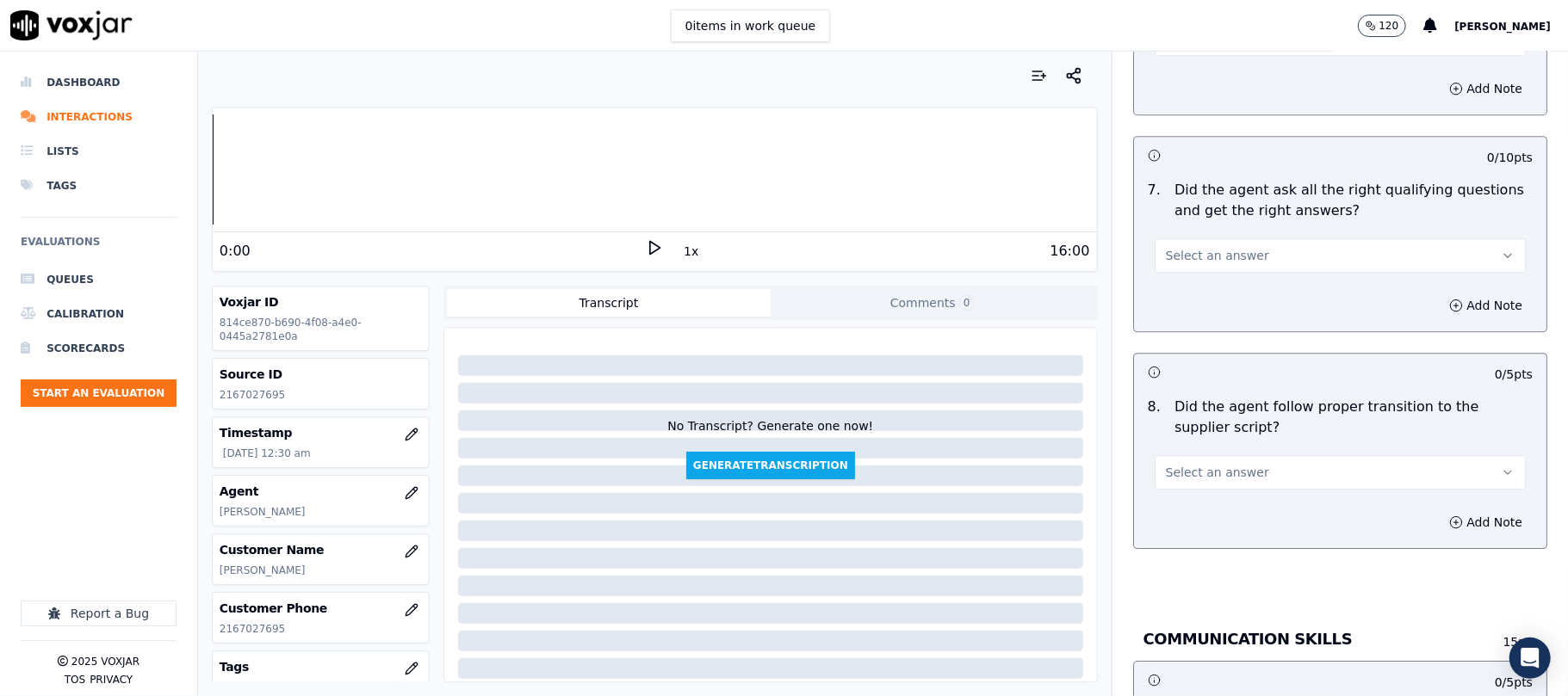
click at [1176, 247] on span "Select an answer" at bounding box center [1217, 255] width 103 height 17
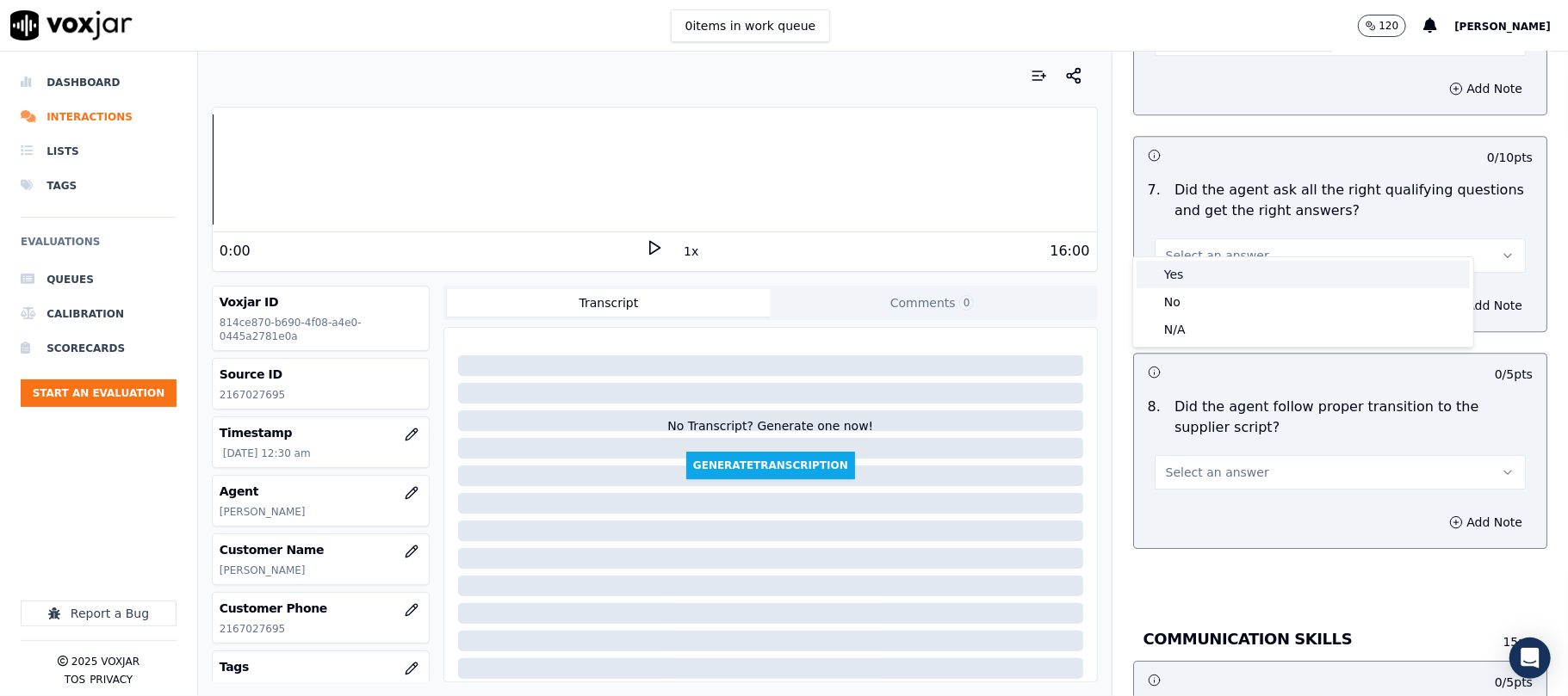
click at [1176, 262] on div "Yes" at bounding box center [1303, 274] width 333 height 28
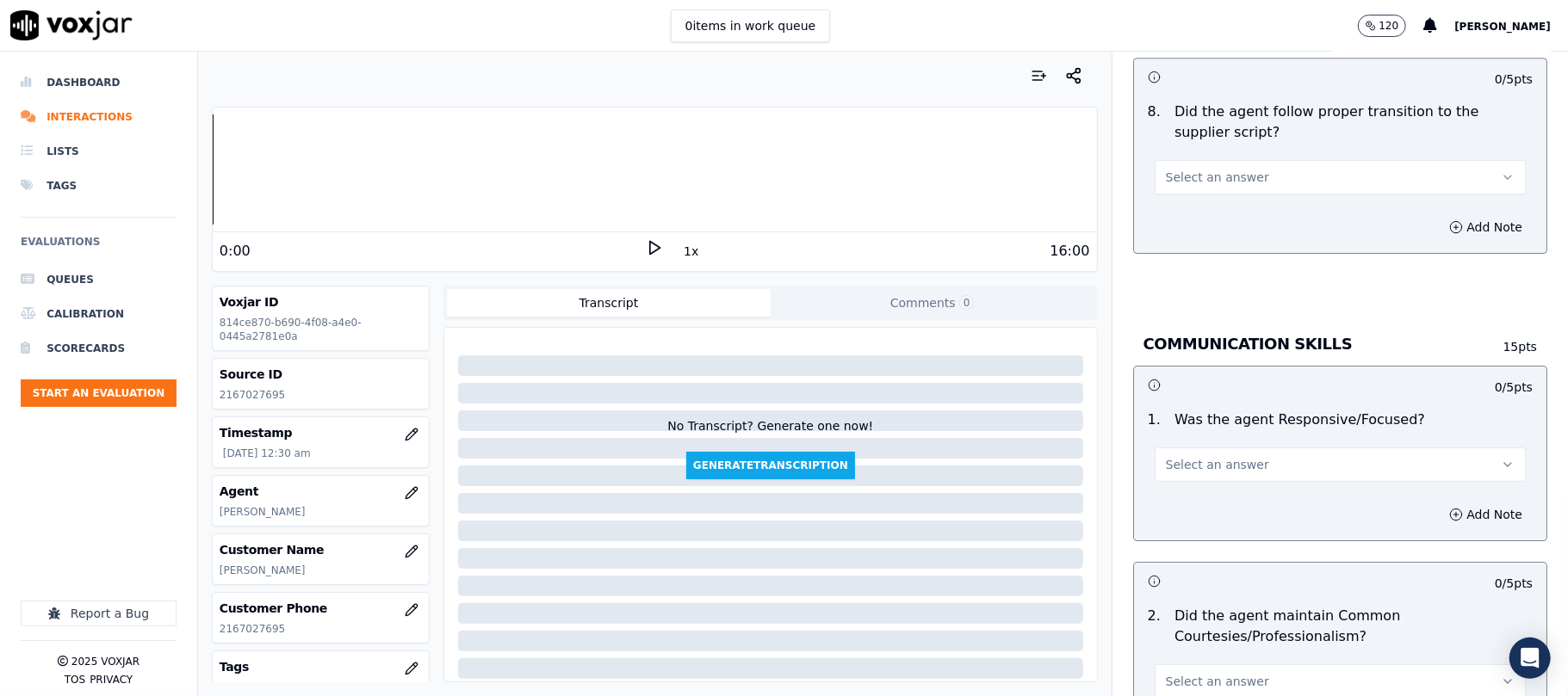
scroll to position [4014, 0]
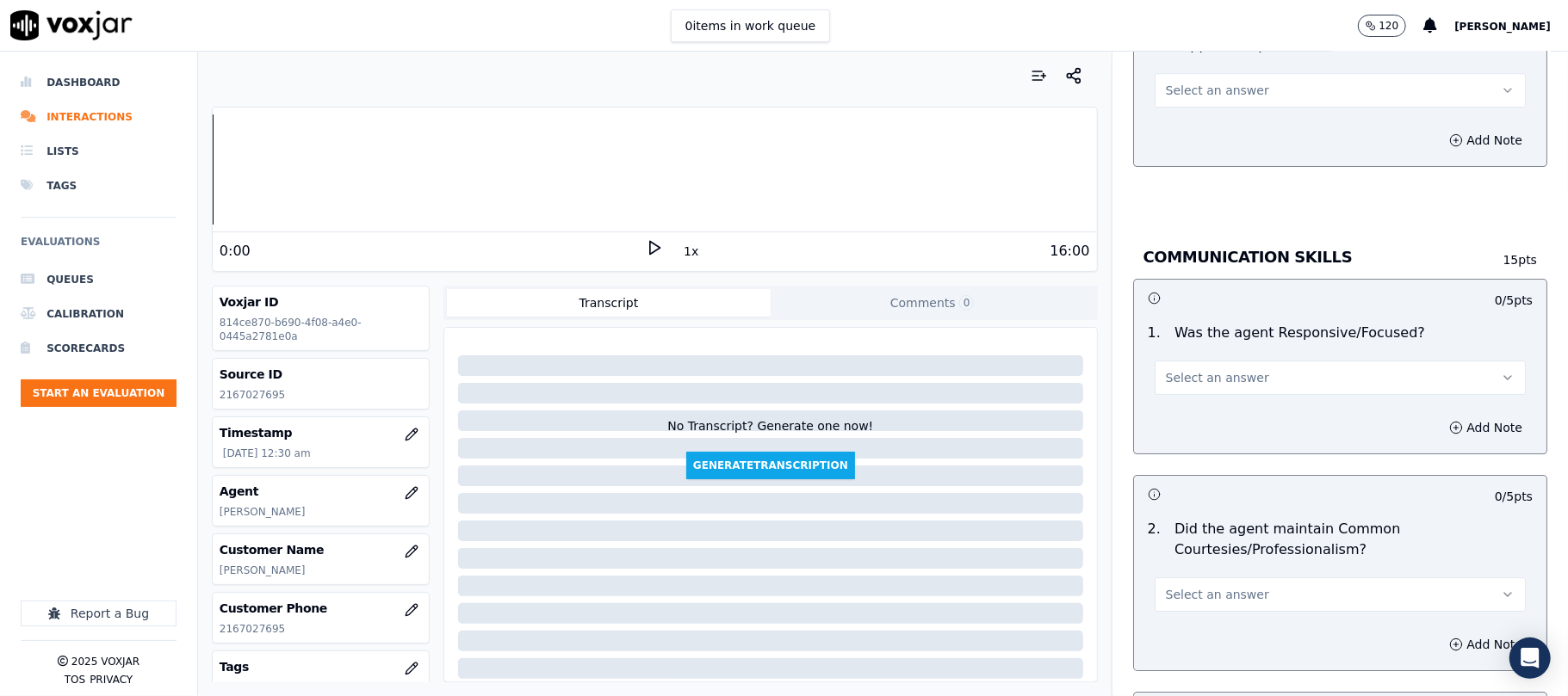
click at [1174, 93] on div "8 . Did the agent follow proper transition to the supplier script? Select an an…" at bounding box center [1339, 61] width 412 height 107
click at [1175, 87] on button "Select an answer" at bounding box center [1340, 90] width 371 height 34
click at [1174, 115] on div "Yes" at bounding box center [1303, 109] width 333 height 28
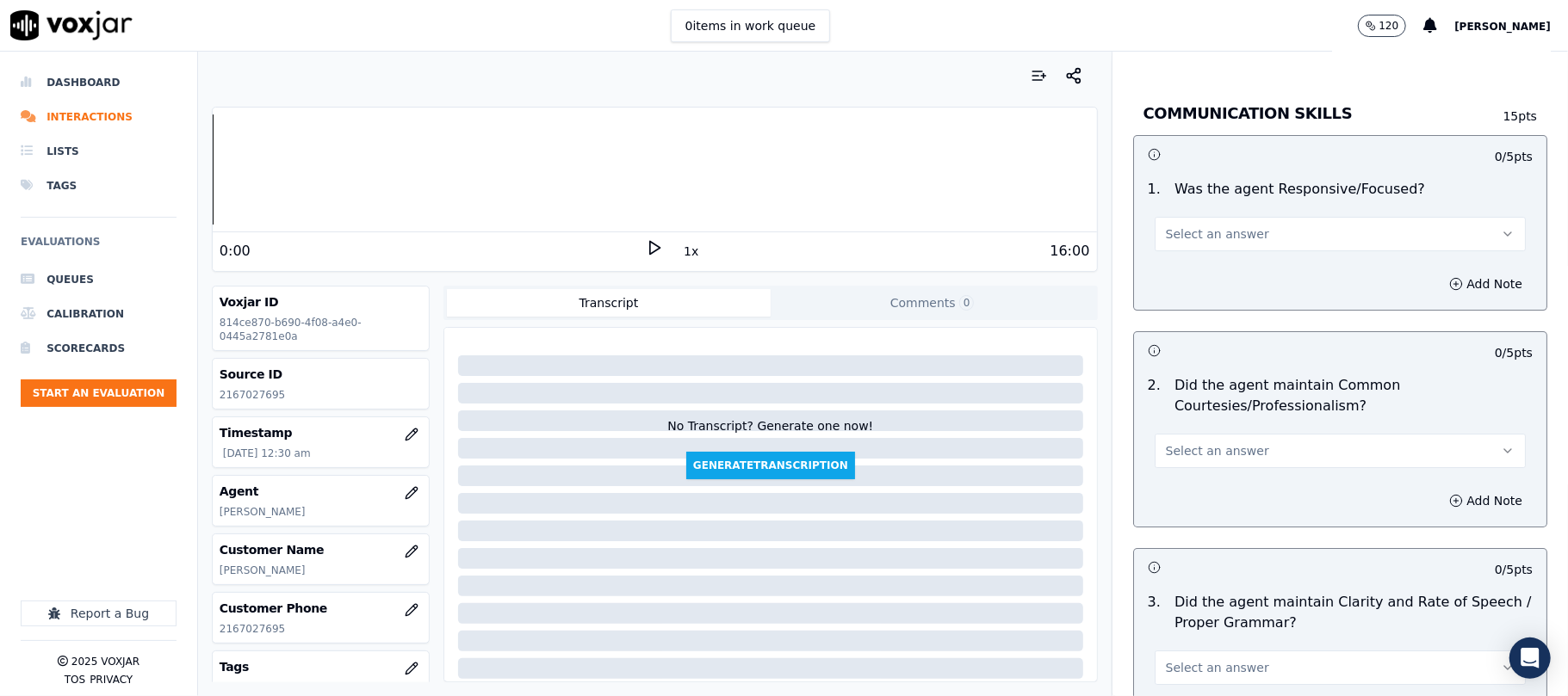
scroll to position [4207, 0]
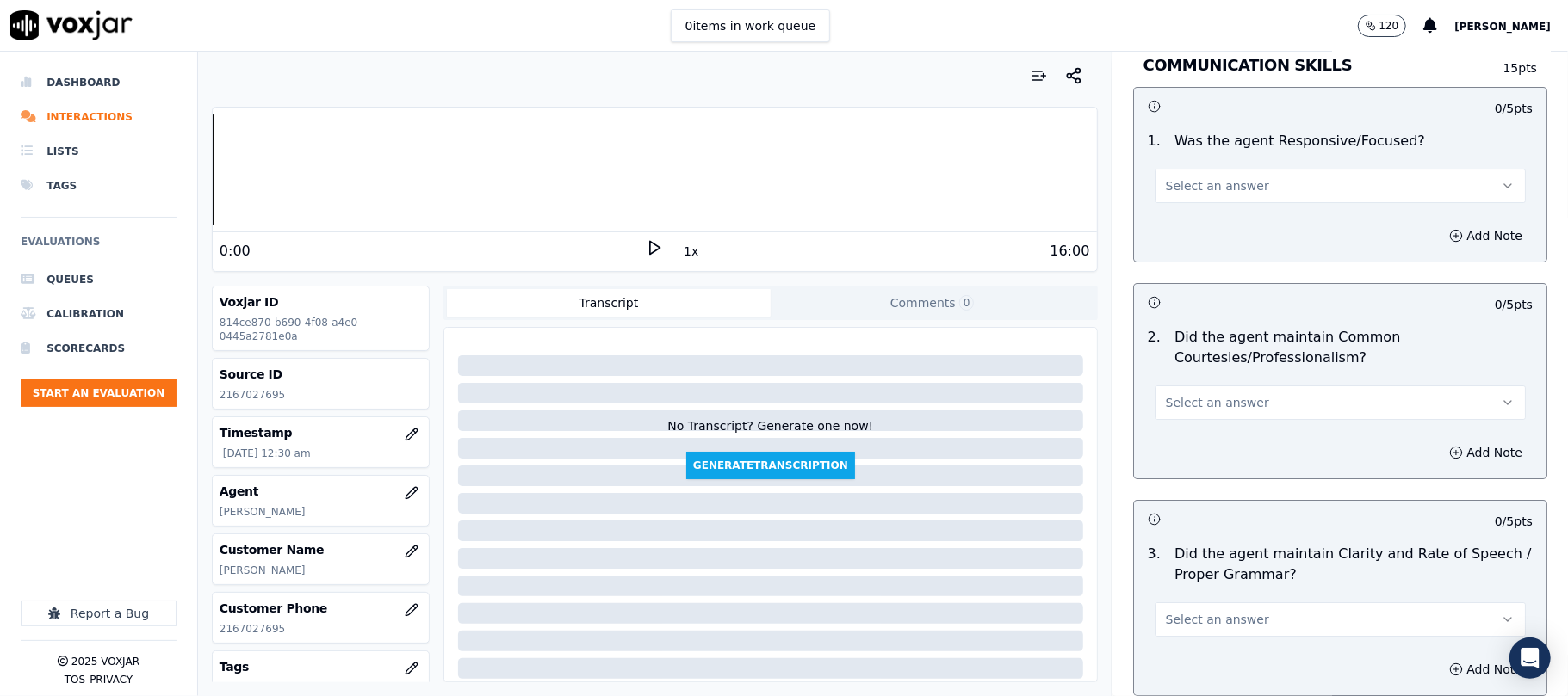
click at [1197, 177] on span "Select an answer" at bounding box center [1217, 185] width 103 height 17
click at [1195, 193] on div "Yes" at bounding box center [1303, 206] width 333 height 28
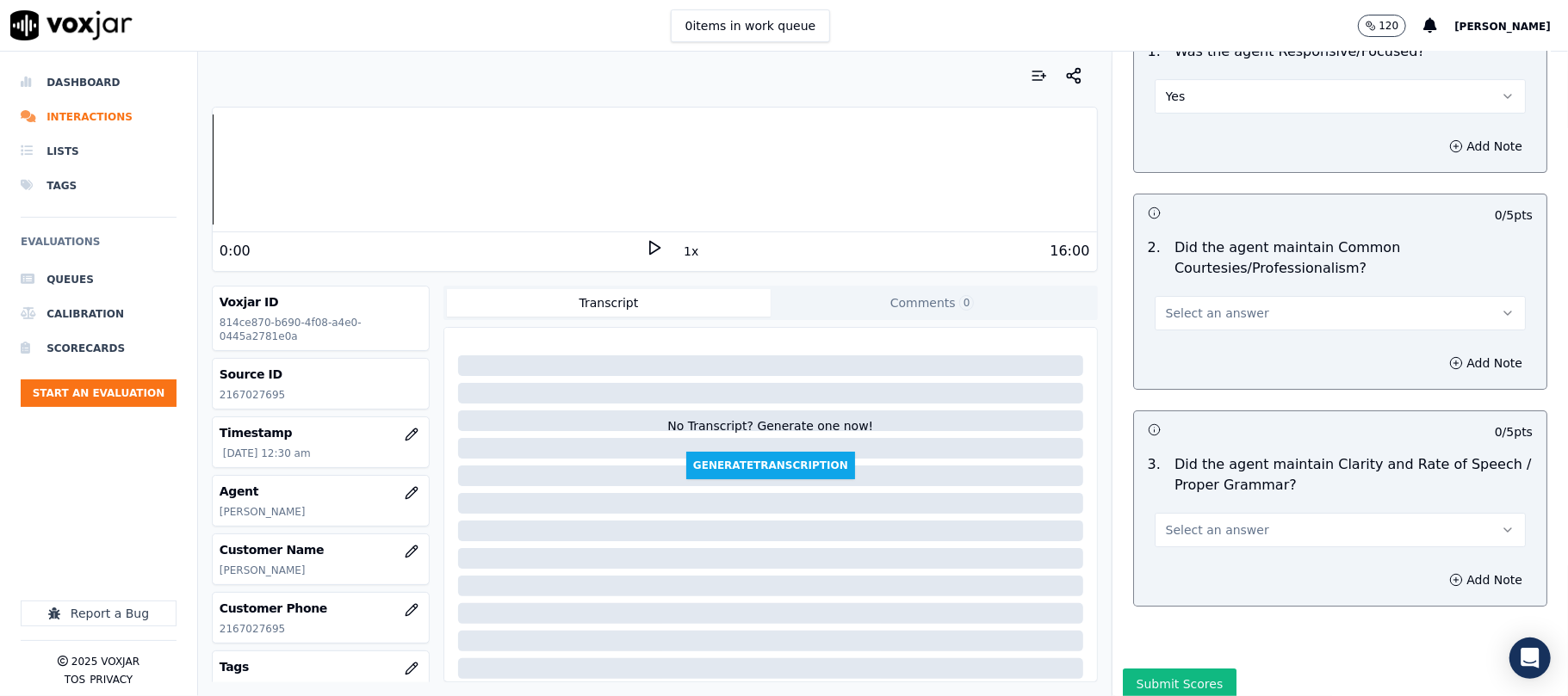
scroll to position [4344, 0]
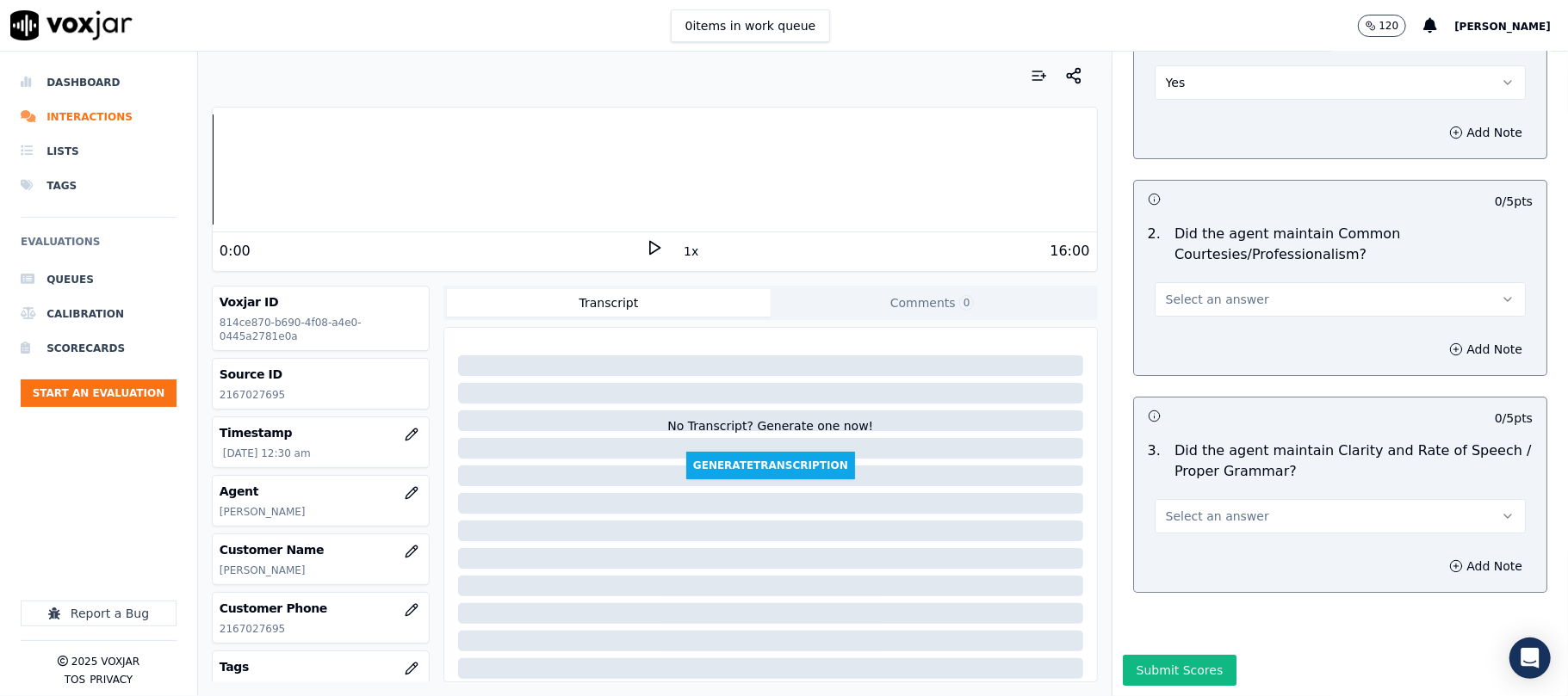
click at [1174, 291] on span "Select an answer" at bounding box center [1217, 299] width 103 height 17
click at [1161, 288] on div "Yes" at bounding box center [1303, 285] width 333 height 28
click at [1165, 508] on span "Select an answer" at bounding box center [1217, 516] width 103 height 17
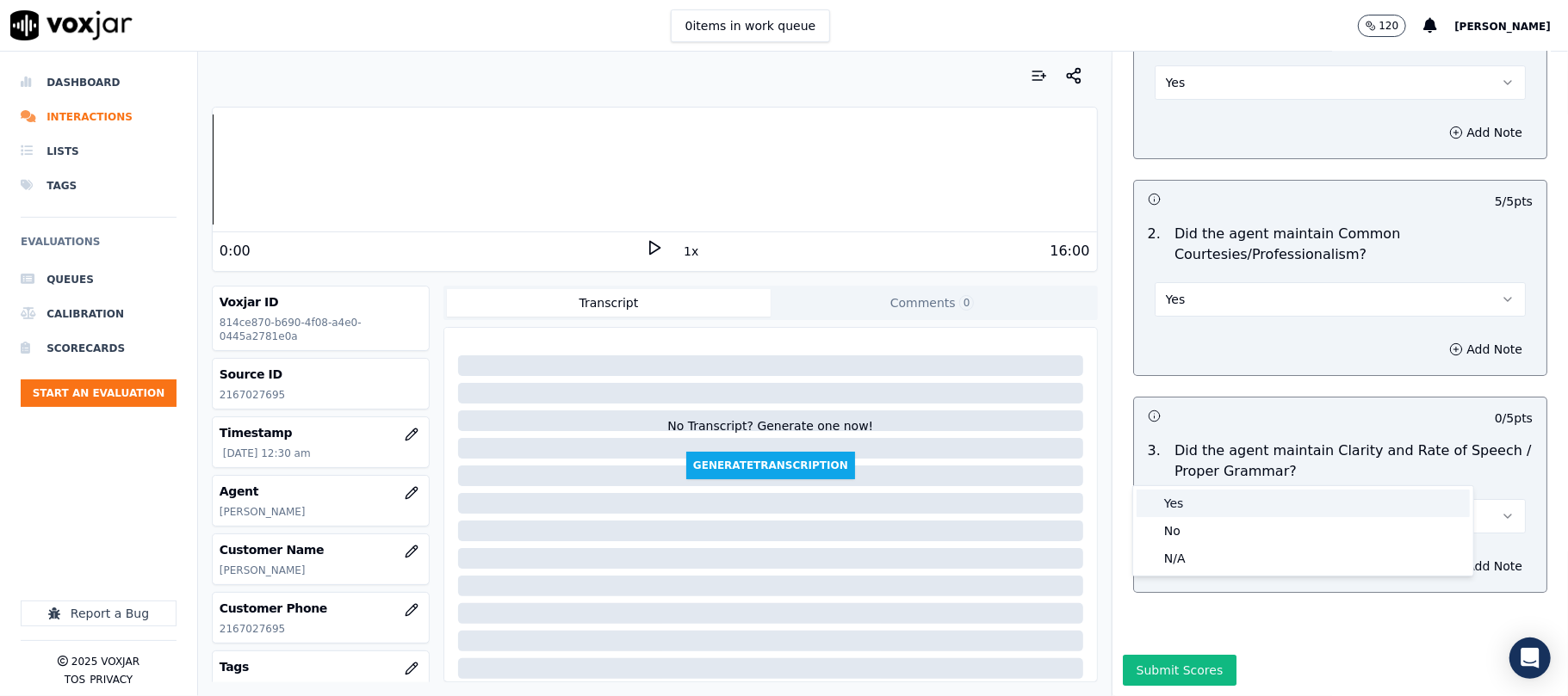
click at [1168, 503] on div "Yes" at bounding box center [1303, 503] width 333 height 28
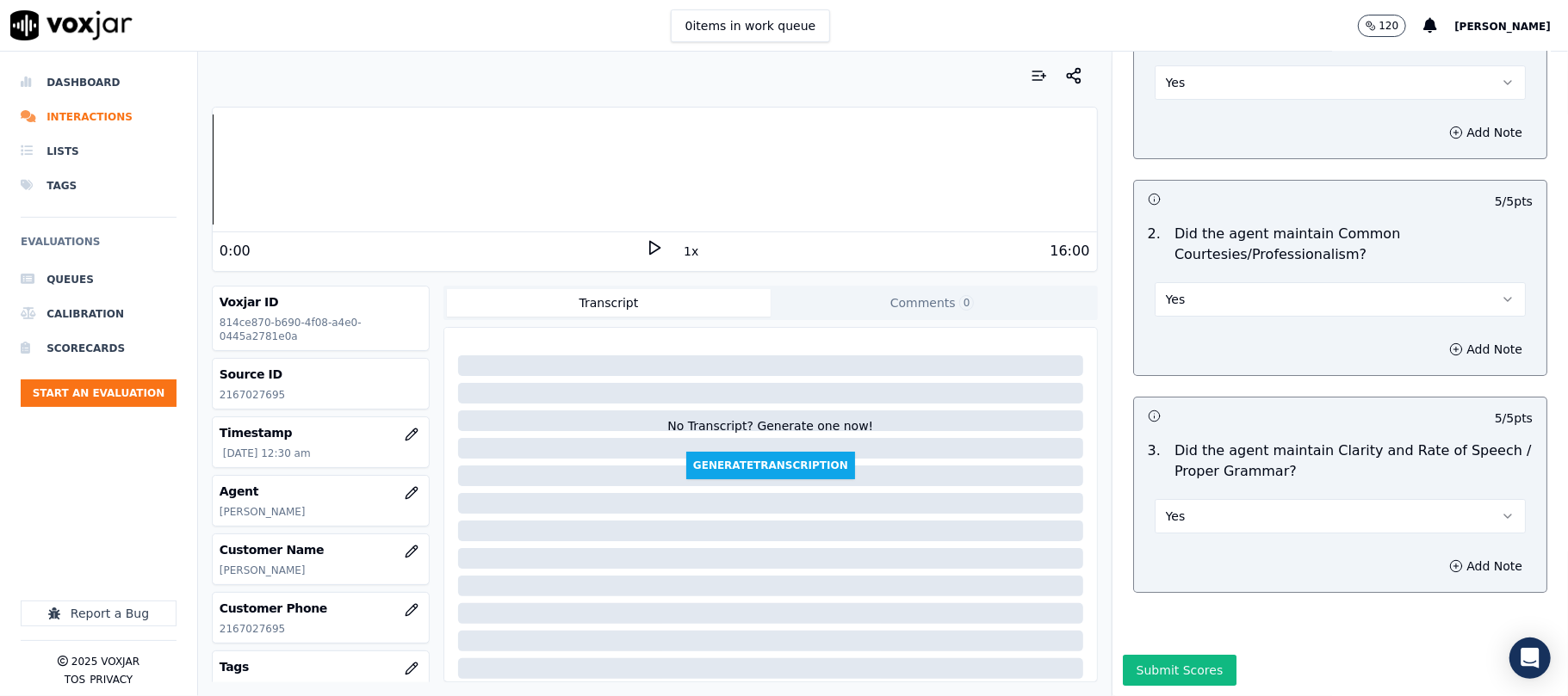
click at [1143, 655] on div "Submit Scores" at bounding box center [1340, 675] width 455 height 41
click at [1141, 655] on button "Submit Scores" at bounding box center [1180, 670] width 115 height 31
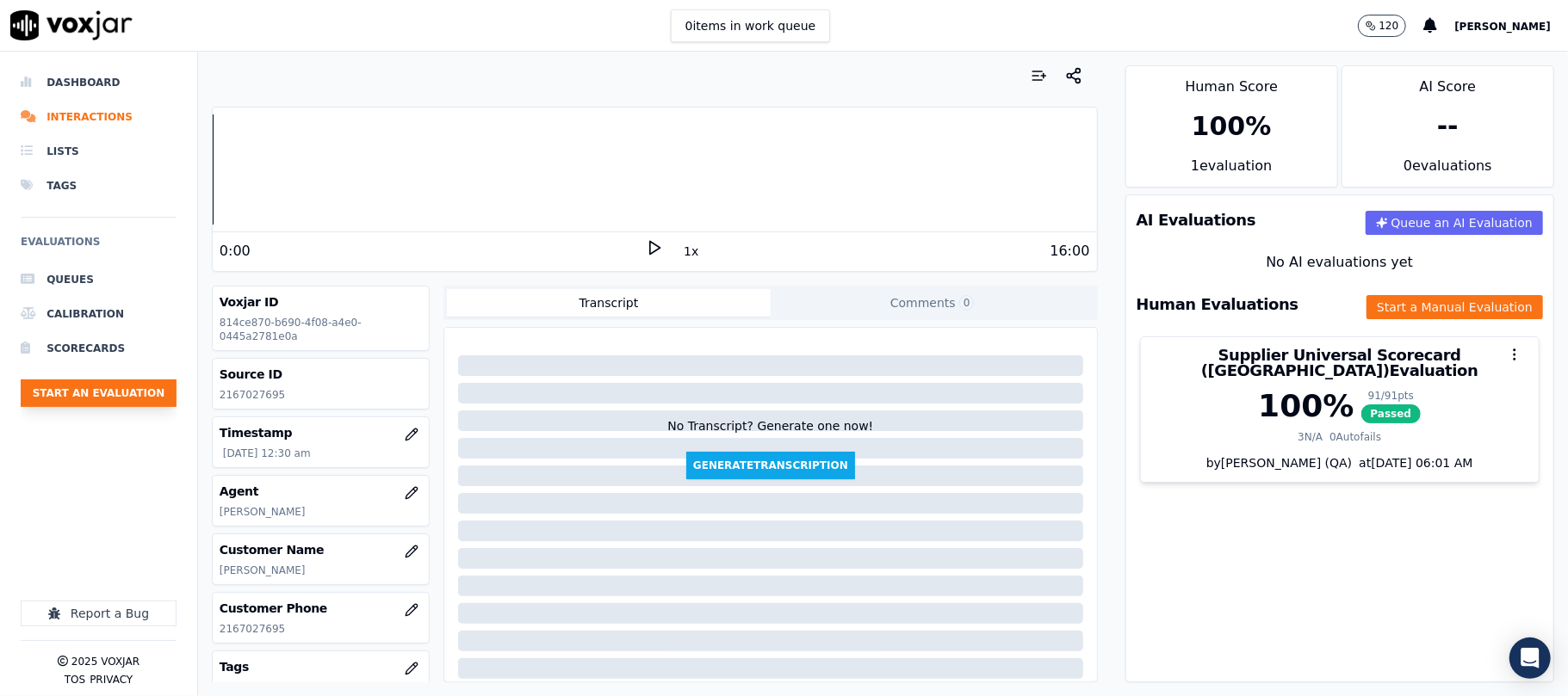
click at [135, 397] on button "Start an Evaluation" at bounding box center [99, 393] width 156 height 28
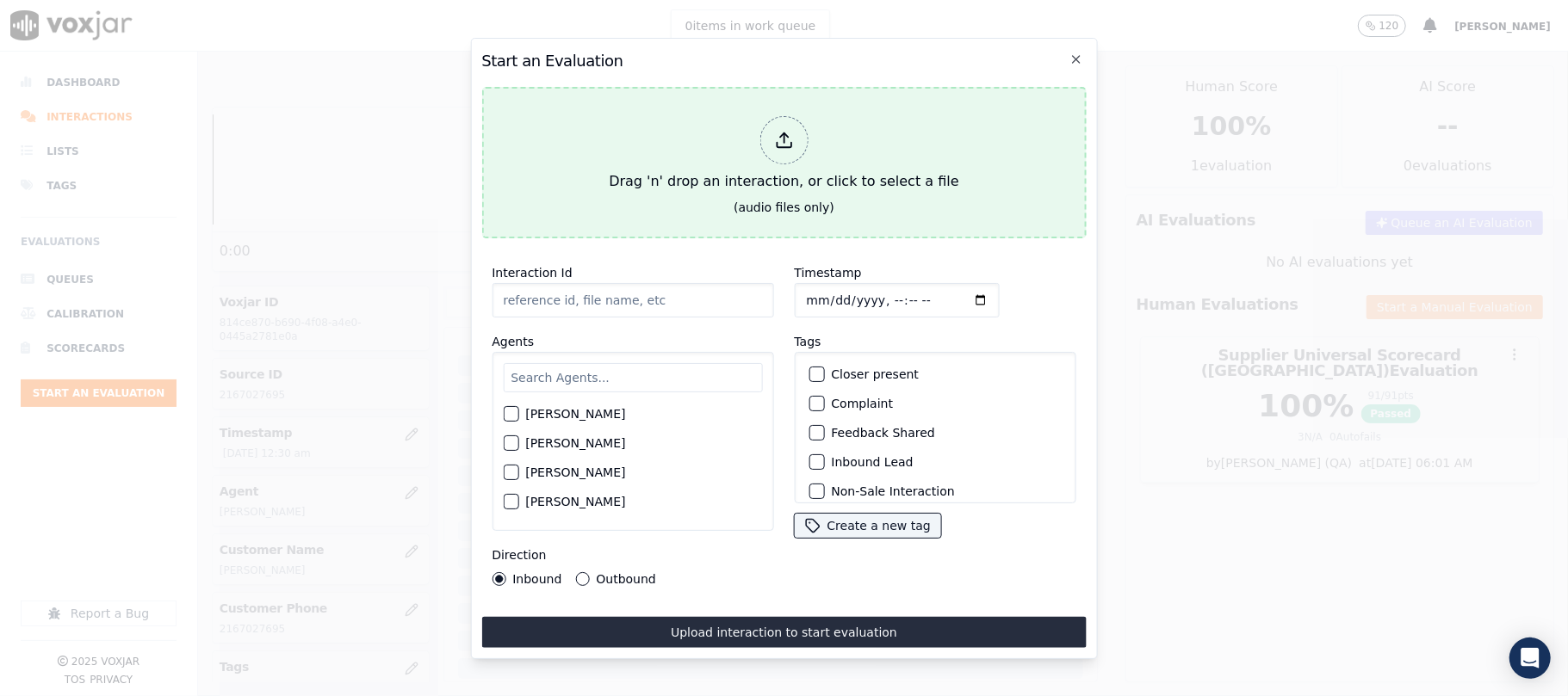
click at [773, 150] on div at bounding box center [784, 140] width 48 height 48
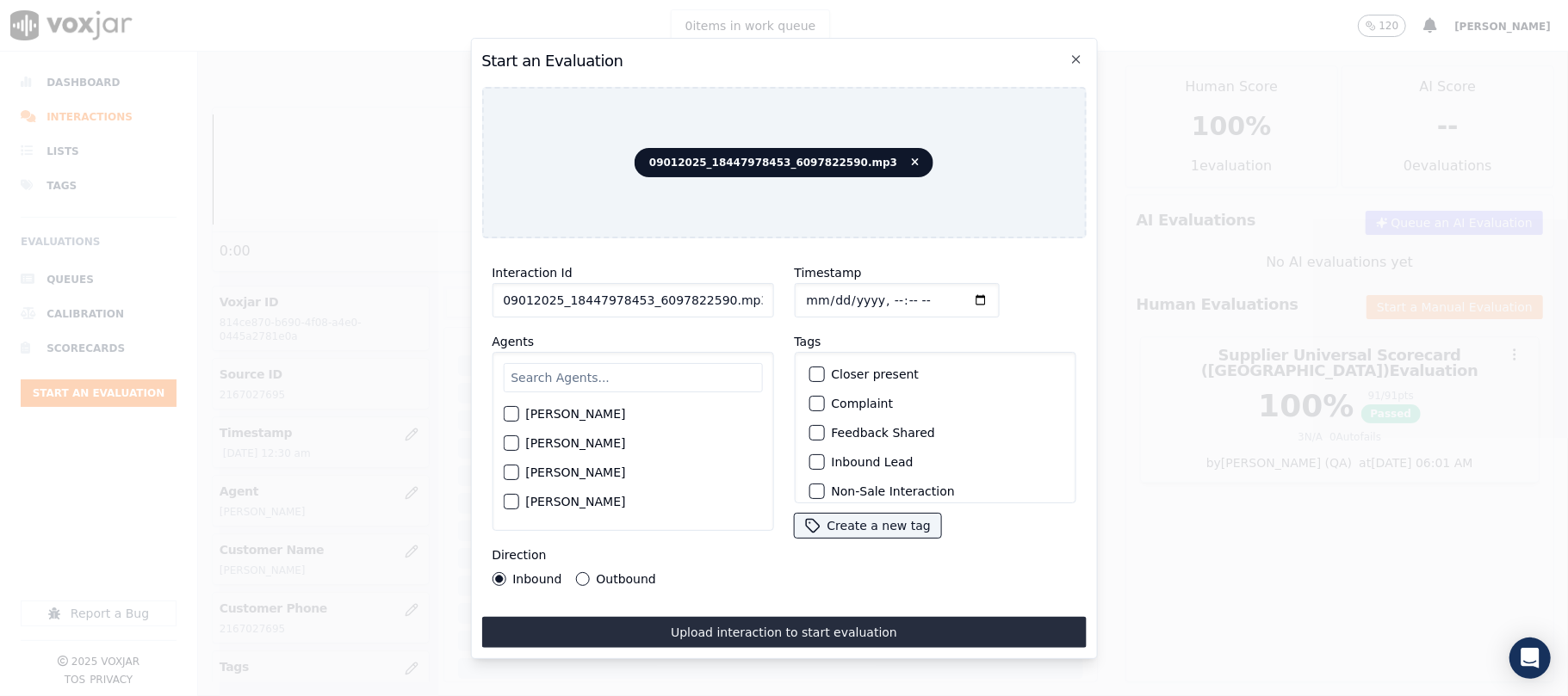
click at [621, 296] on input "09012025_18447978453_6097822590.mp3" at bounding box center [632, 300] width 281 height 34
paste input "6097822590"
type input "6097822590"
click at [834, 291] on input "Timestamp" at bounding box center [896, 300] width 205 height 34
click at [828, 283] on input "Timestamp" at bounding box center [896, 300] width 205 height 34
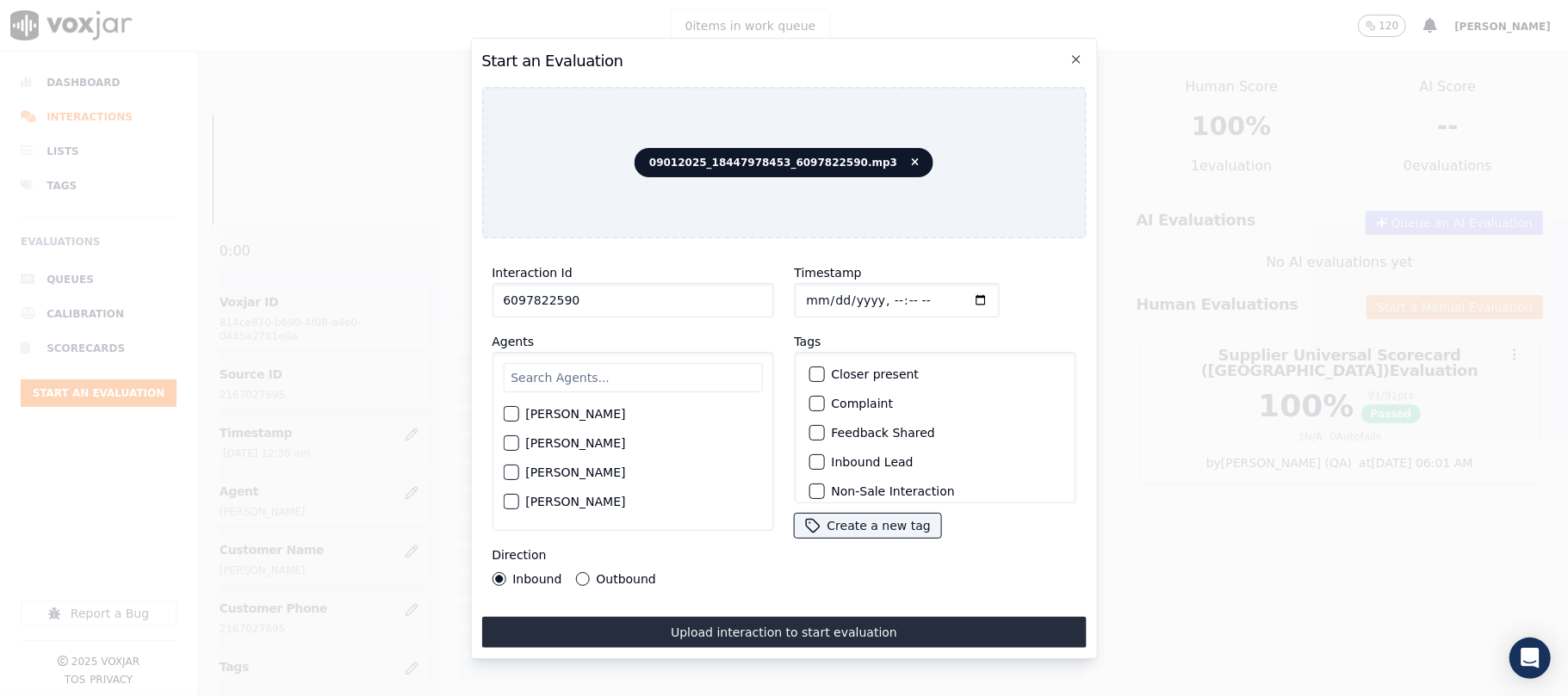
type input "[DATE]T00:31"
click at [589, 352] on div "[PERSON_NAME] [PERSON_NAME] [PERSON_NAME] [PERSON_NAME] [PERSON_NAME] [PERSON_N…" at bounding box center [632, 441] width 281 height 179
click at [582, 368] on input "text" at bounding box center [632, 378] width 259 height 30
type input "[PERSON_NAME]"
click at [566, 413] on label "[PERSON_NAME]" at bounding box center [575, 419] width 99 height 12
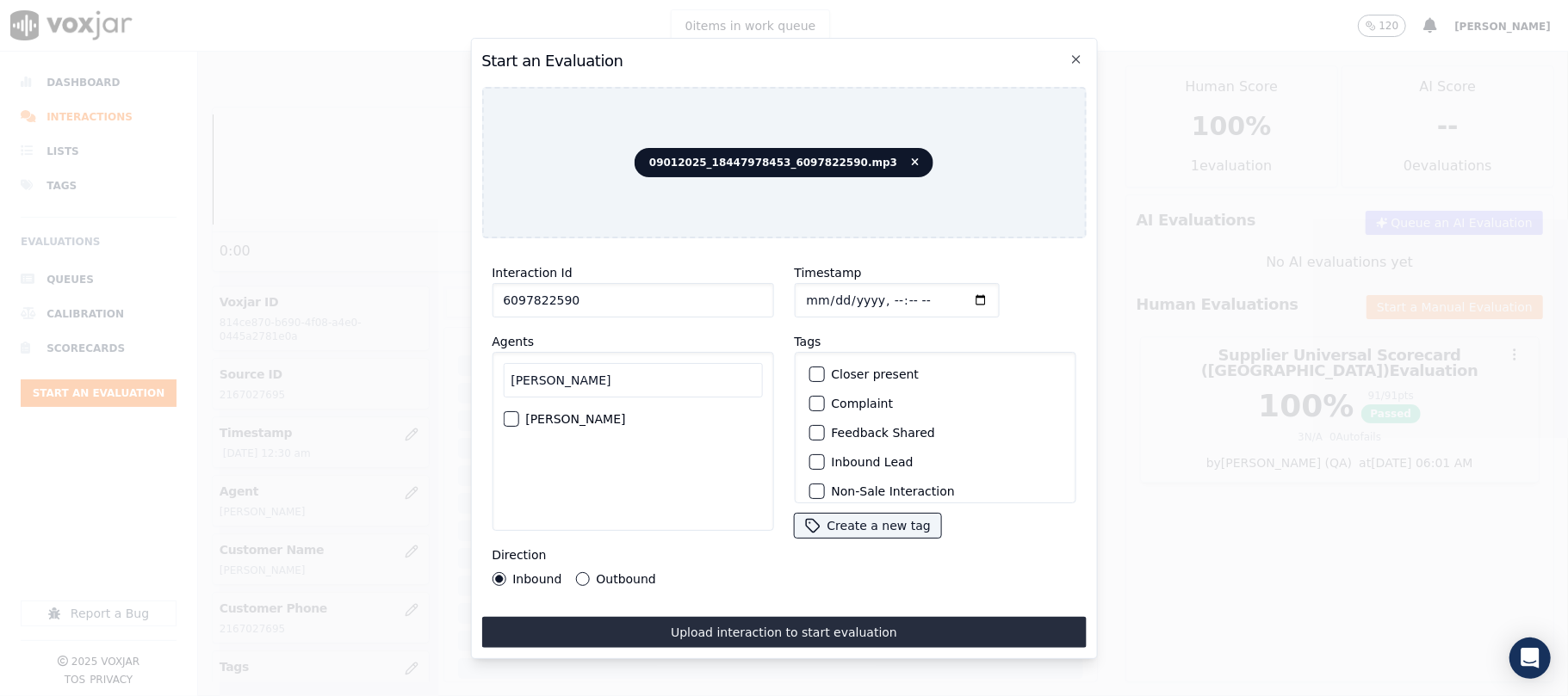
click at [519, 411] on button "[PERSON_NAME]" at bounding box center [511, 419] width 15 height 15
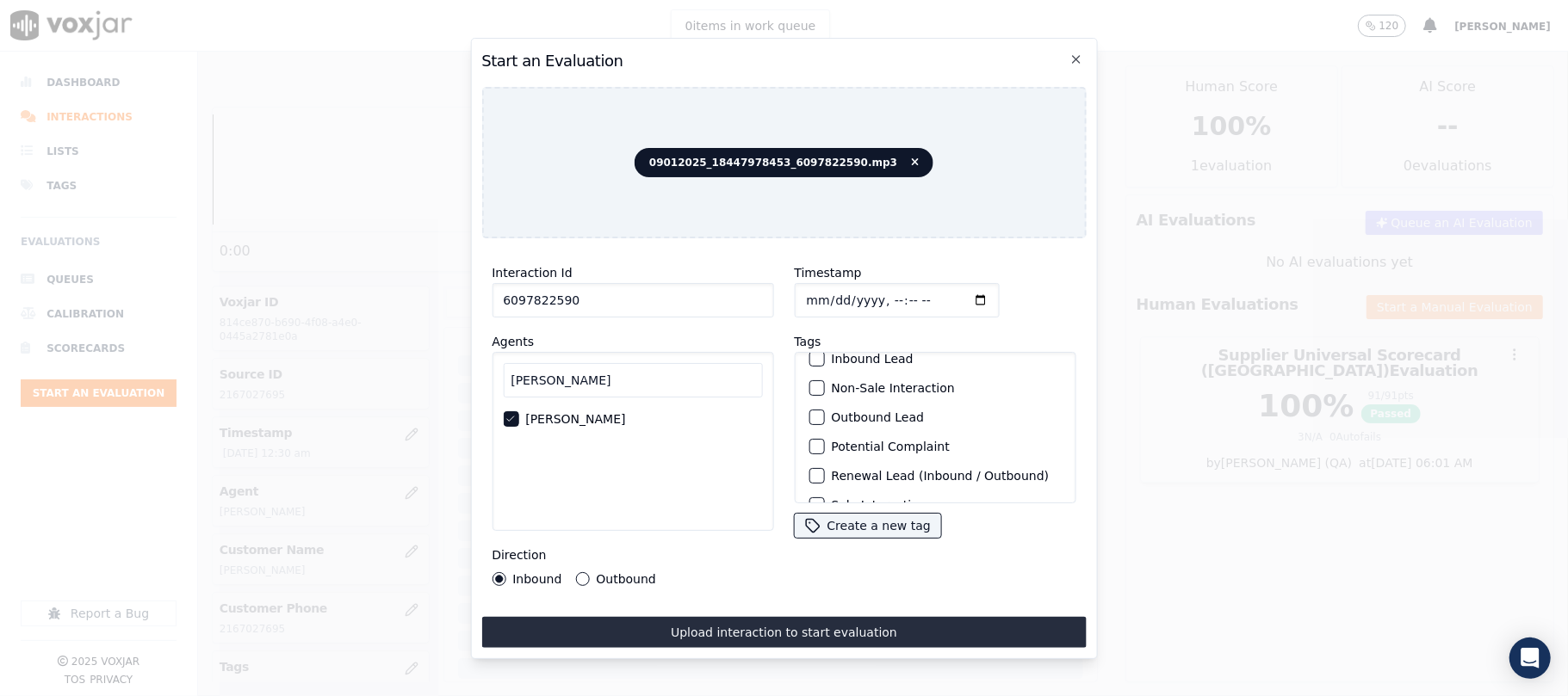
scroll to position [150, 0]
click at [863, 475] on label "Sale Interaction" at bounding box center [877, 481] width 95 height 12
click at [824, 473] on button "Sale Interaction" at bounding box center [816, 481] width 15 height 15
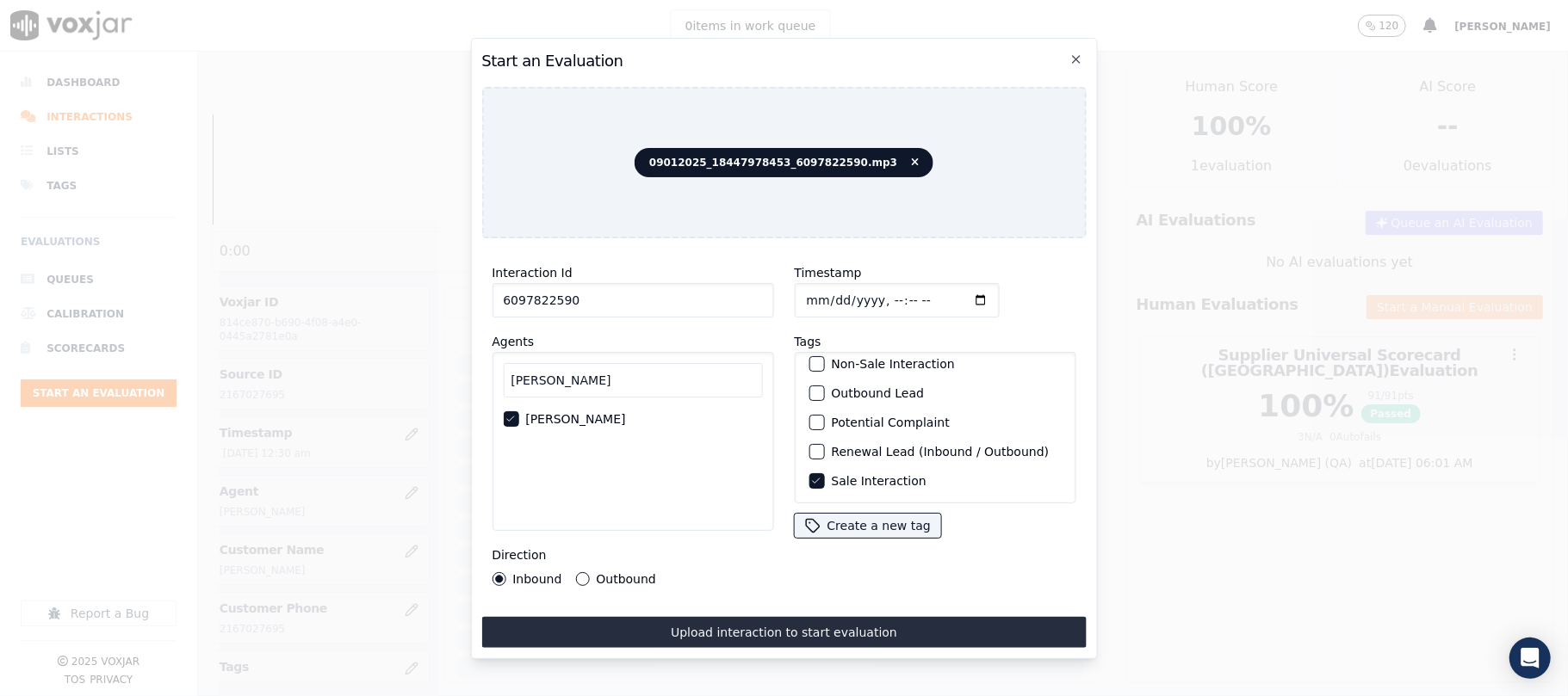
click at [641, 573] on label "Outbound" at bounding box center [626, 578] width 59 height 12
click at [589, 572] on button "Outbound" at bounding box center [582, 578] width 13 height 13
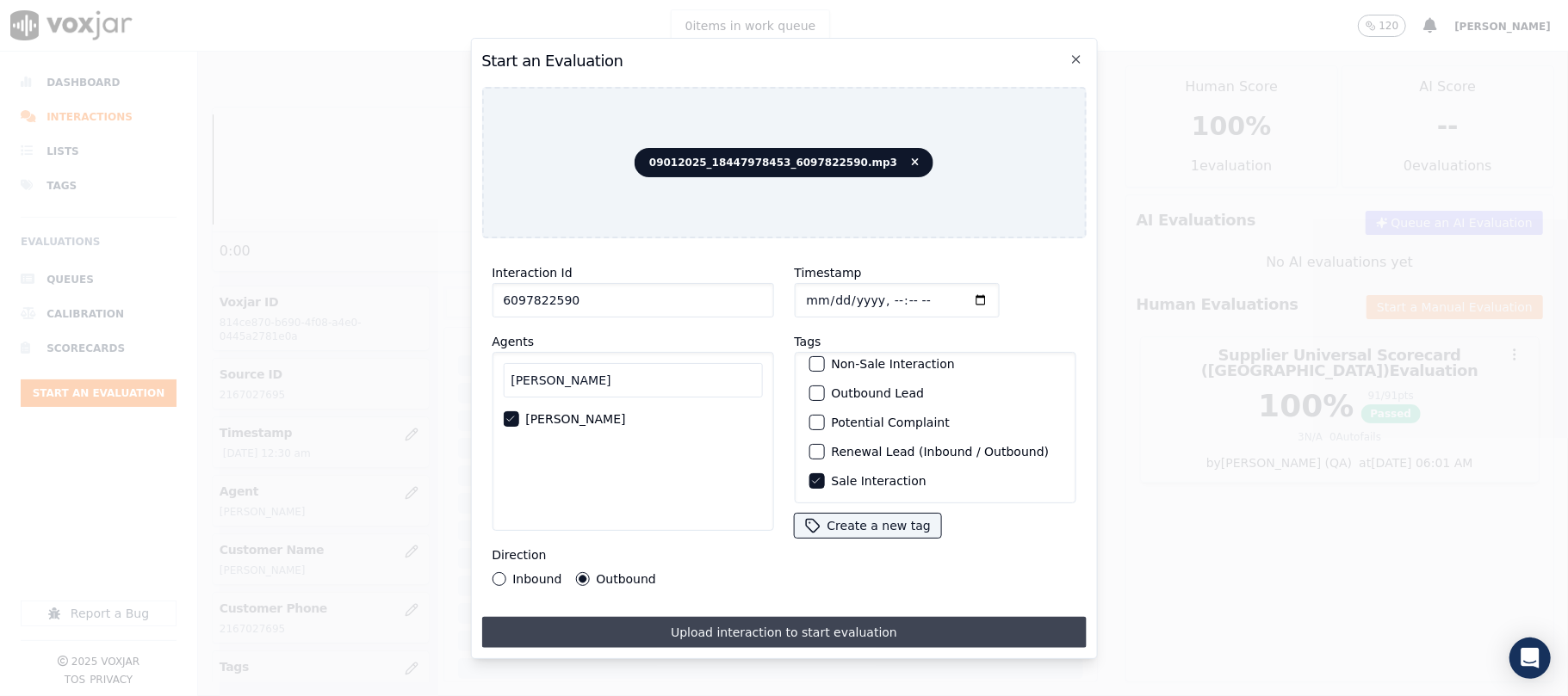
click at [667, 617] on button "Upload interaction to start evaluation" at bounding box center [784, 632] width 605 height 31
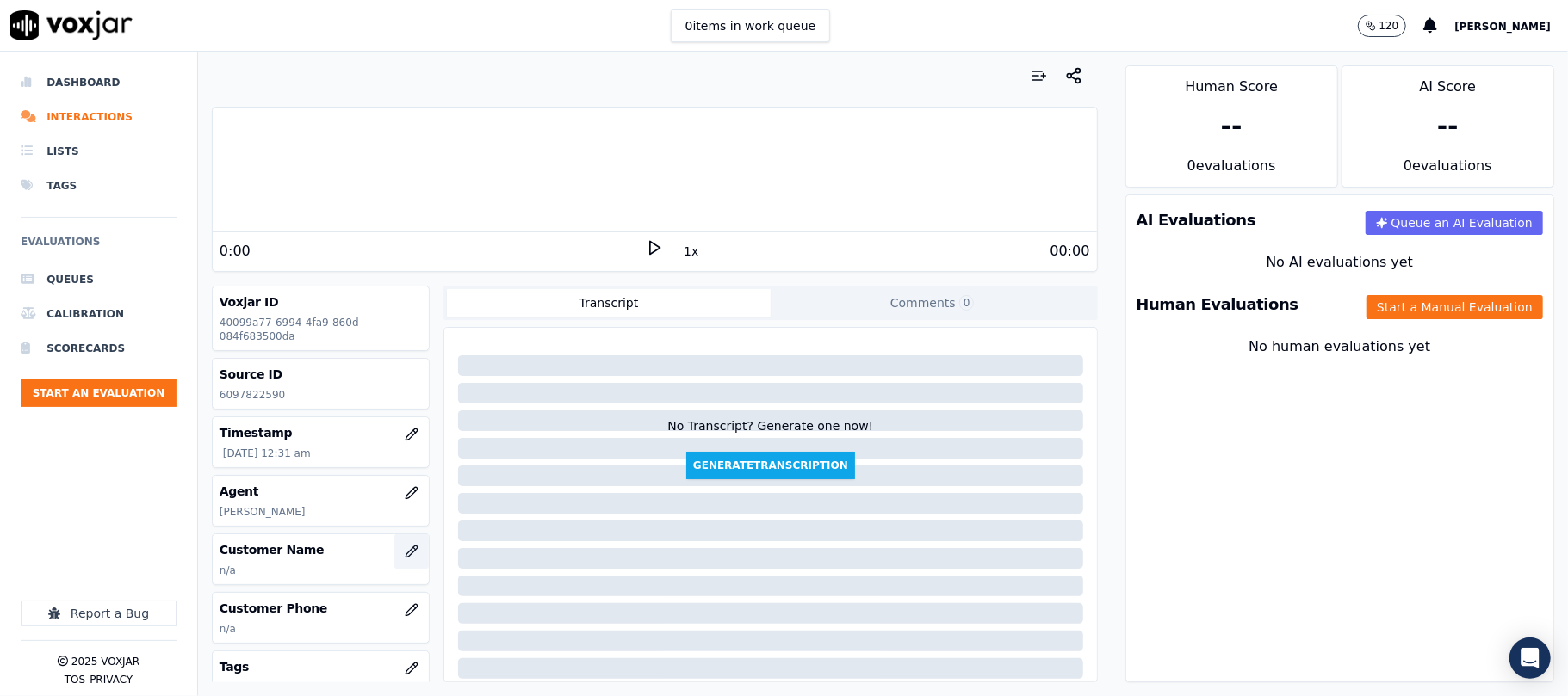
click at [396, 555] on button "button" at bounding box center [411, 552] width 34 height 34
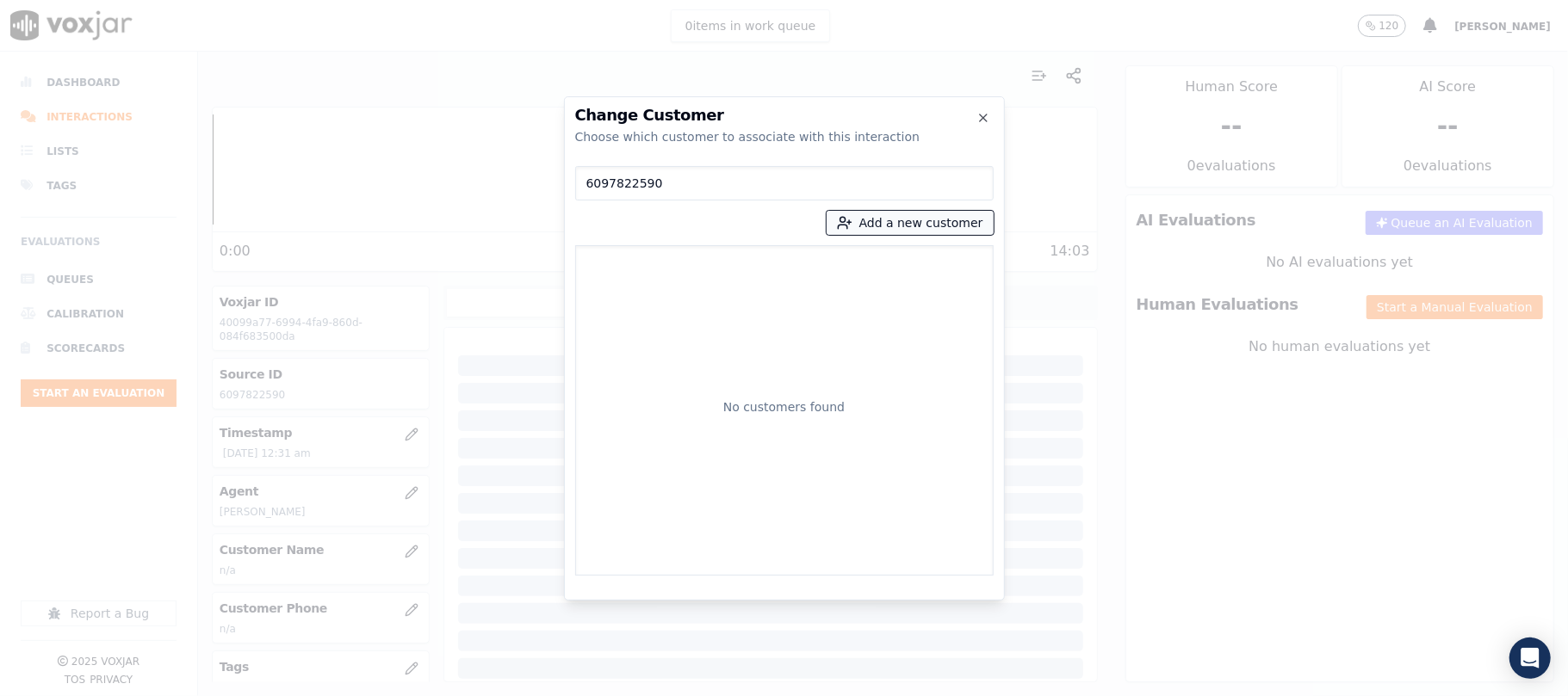
type input "6097822590"
click at [921, 218] on button "Add a new customer" at bounding box center [910, 222] width 167 height 24
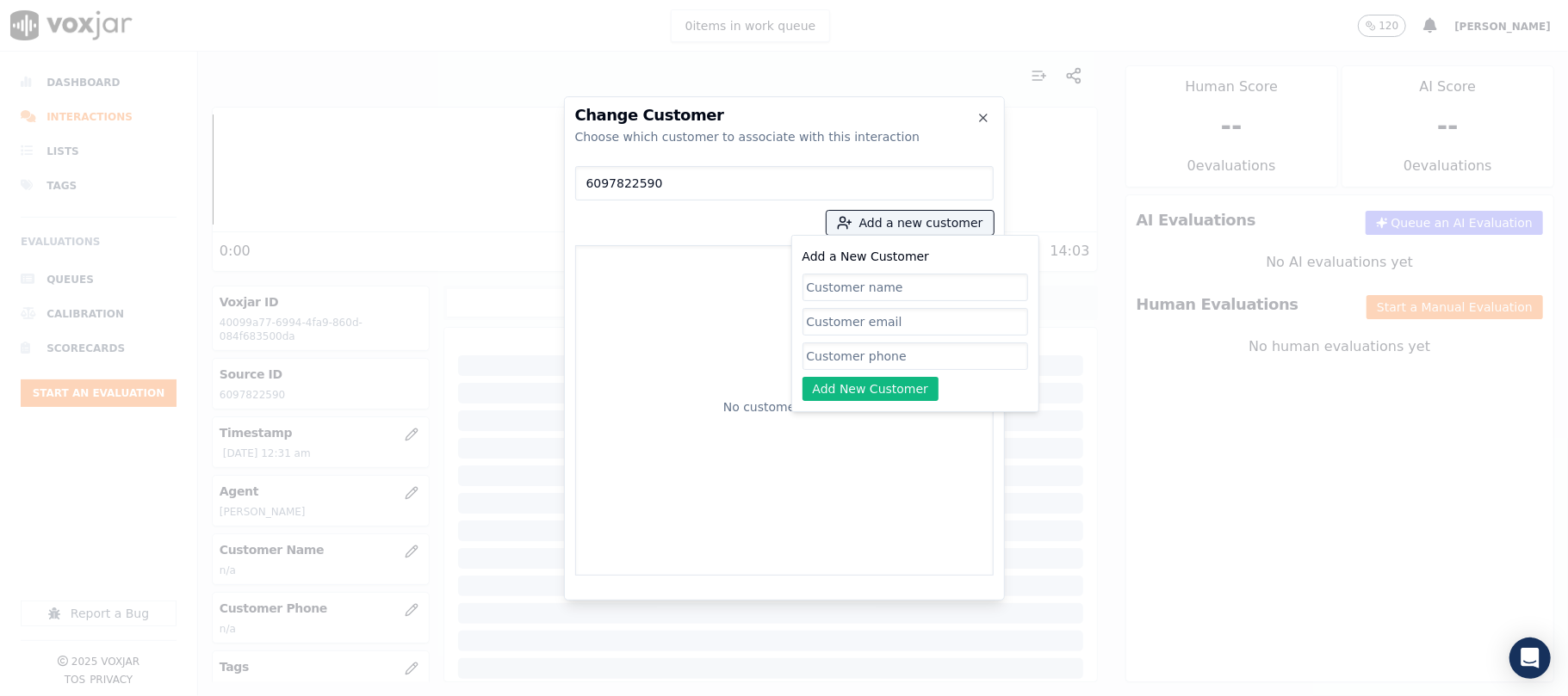
drag, startPoint x: 856, startPoint y: 361, endPoint x: 855, endPoint y: 346, distance: 15.0
click at [856, 361] on input "Add a New Customer" at bounding box center [916, 356] width 226 height 28
paste input "6097822590"
type input "6097822590"
click at [828, 293] on input "Add a New Customer" at bounding box center [916, 287] width 226 height 28
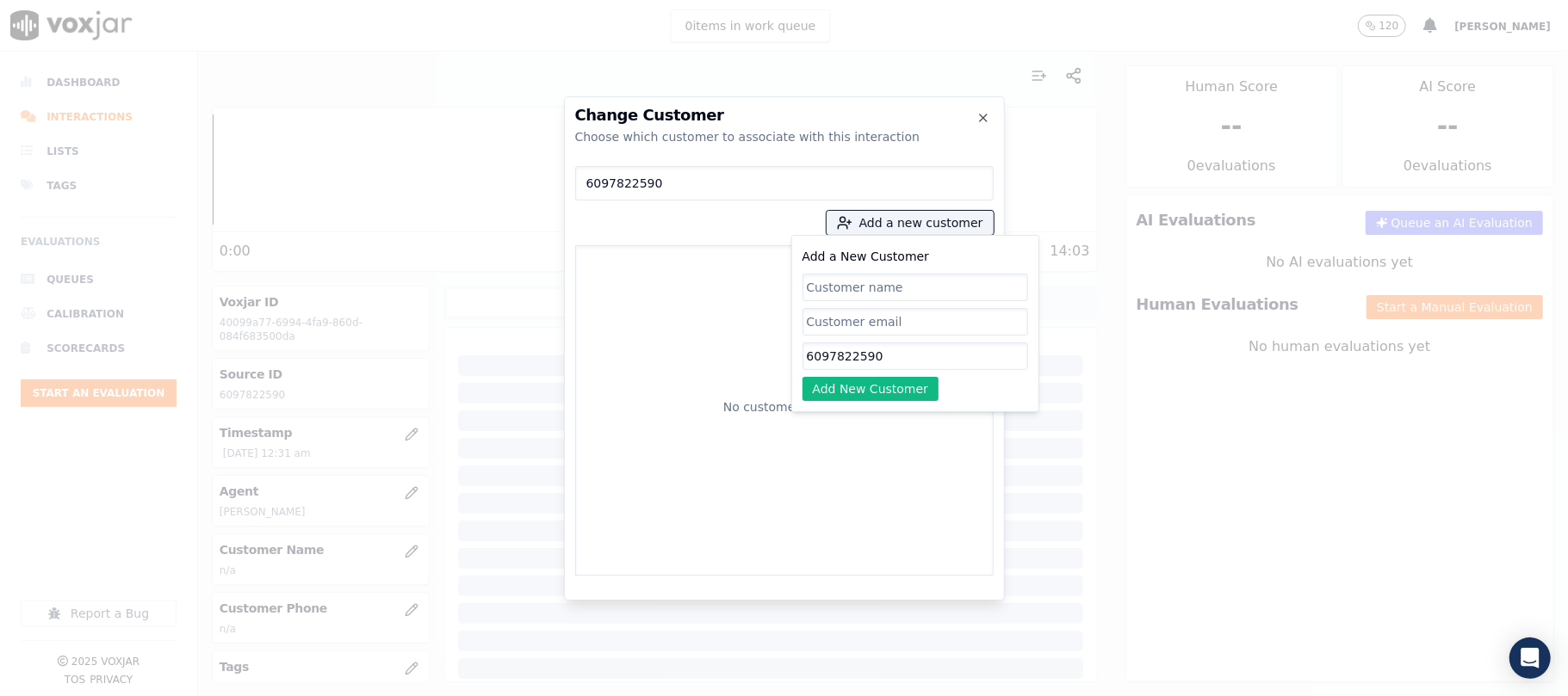
paste input "[PERSON_NAME]"
type input "[PERSON_NAME]"
click at [882, 394] on button "Add New Customer" at bounding box center [871, 388] width 137 height 24
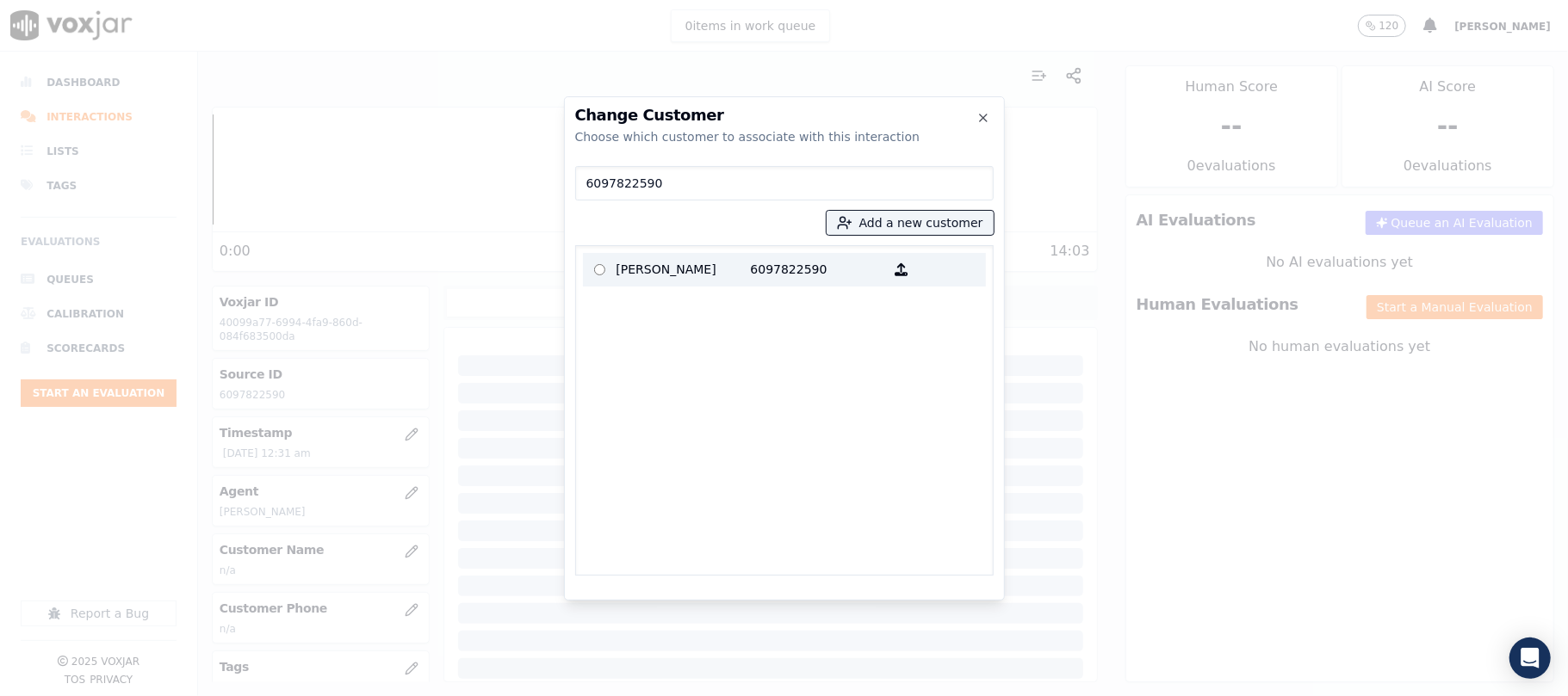
click at [648, 275] on p "[PERSON_NAME]" at bounding box center [683, 270] width 134 height 27
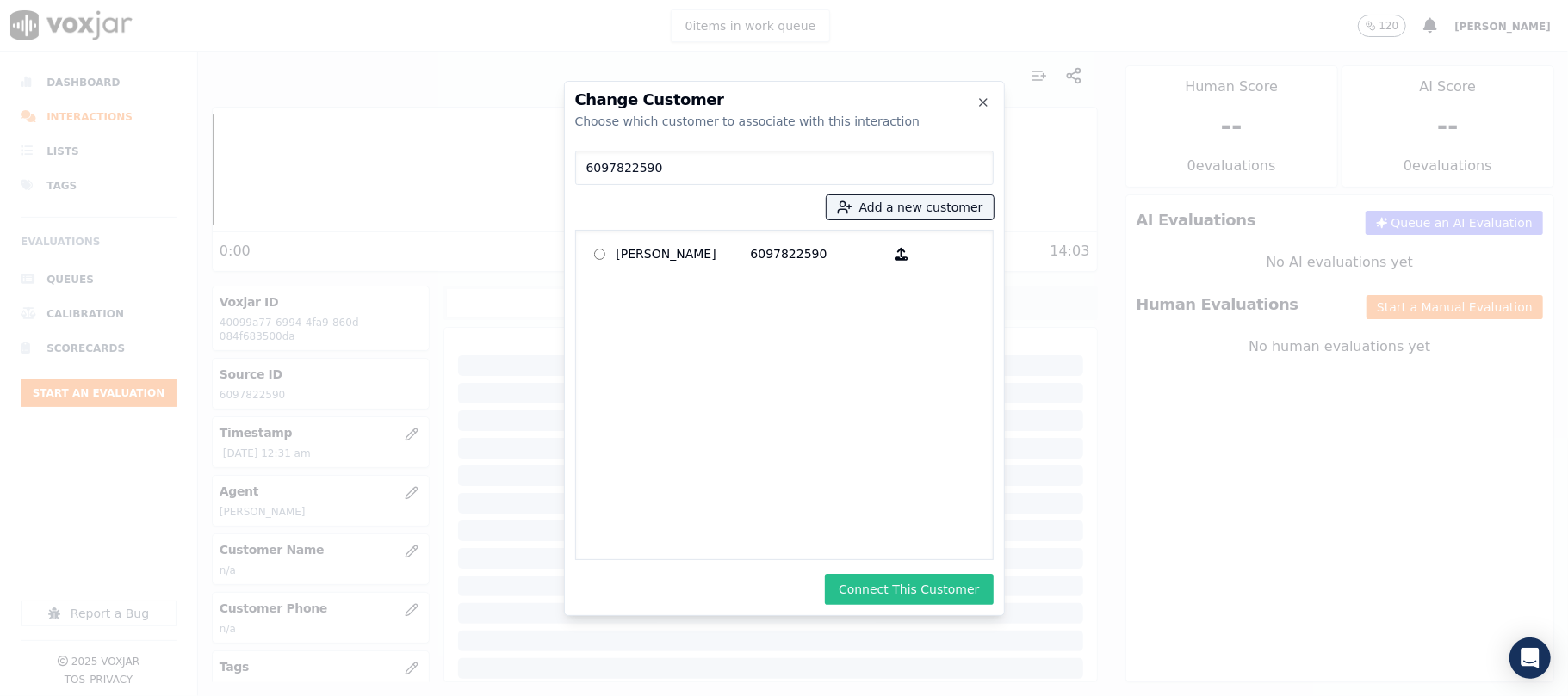
click at [931, 581] on button "Connect This Customer" at bounding box center [908, 589] width 167 height 31
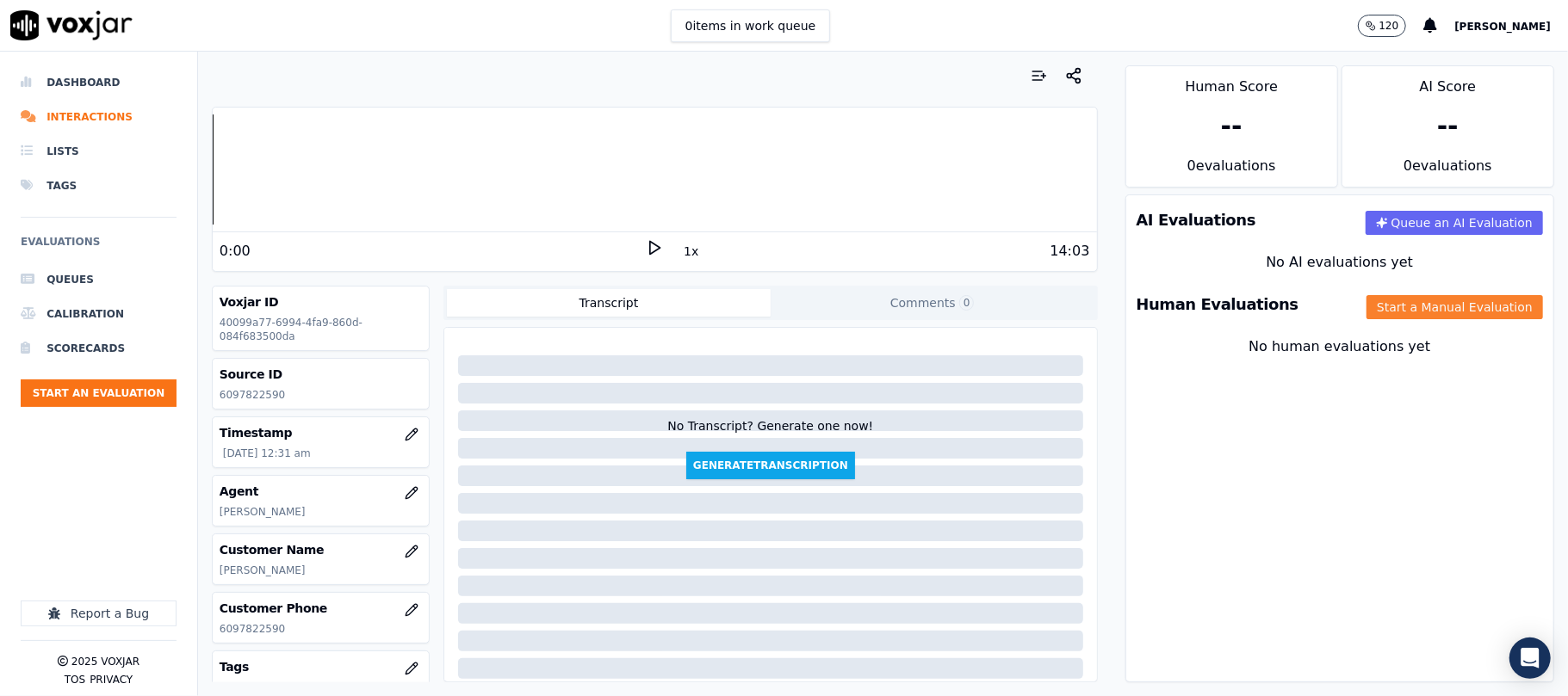
click at [1369, 314] on button "Start a Manual Evaluation" at bounding box center [1454, 307] width 176 height 24
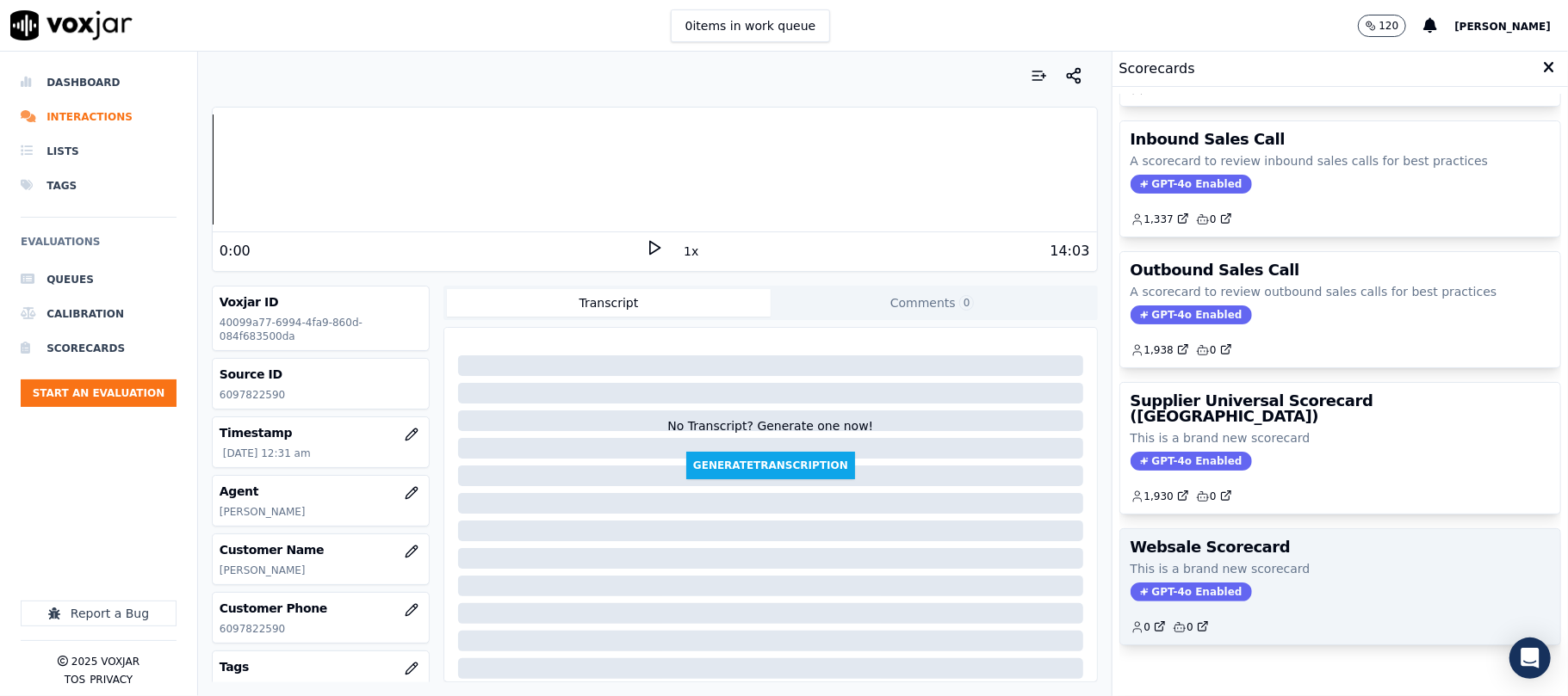
scroll to position [170, 0]
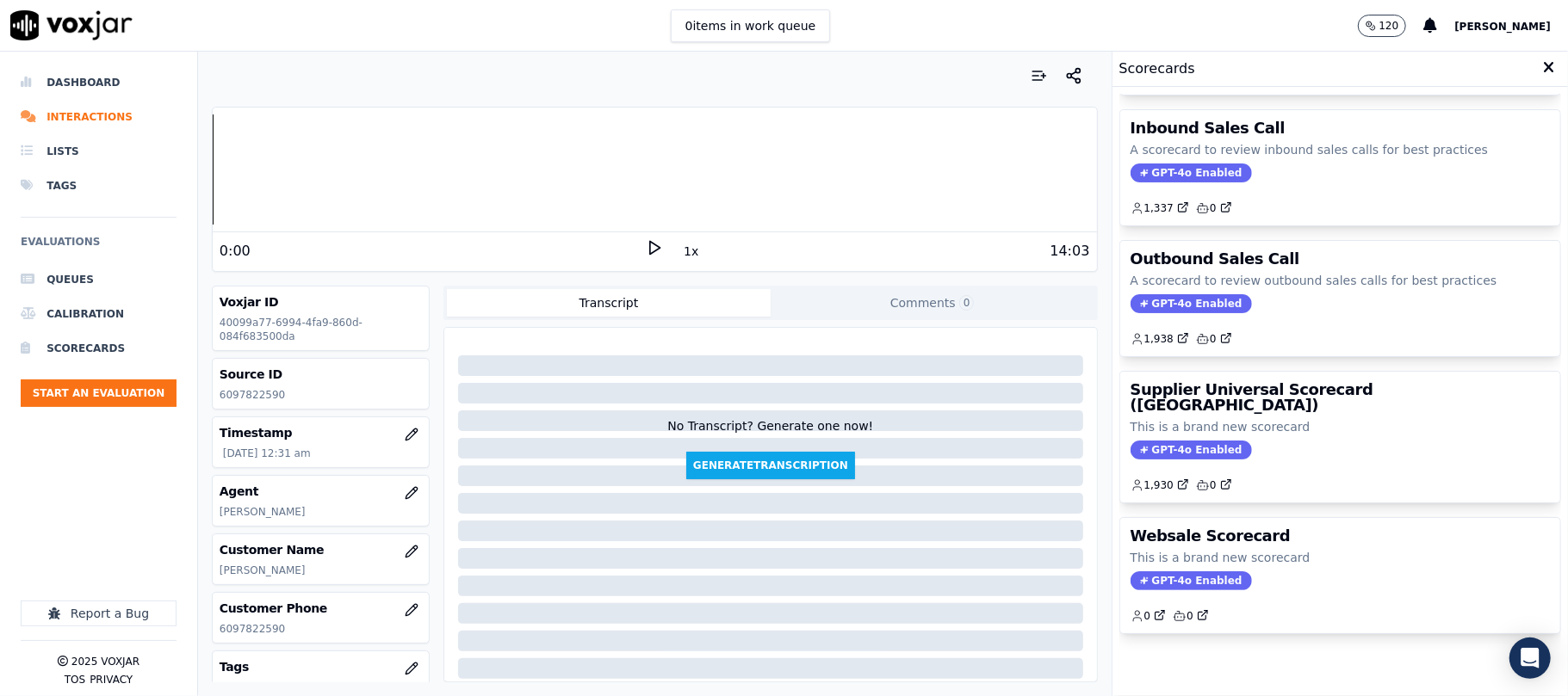
drag, startPoint x: 1319, startPoint y: 365, endPoint x: 1269, endPoint y: 391, distance: 56.4
click at [1319, 372] on div "Supplier Universal Scorecard ([GEOGRAPHIC_DATA]) This is a brand new scorecard …" at bounding box center [1340, 437] width 440 height 131
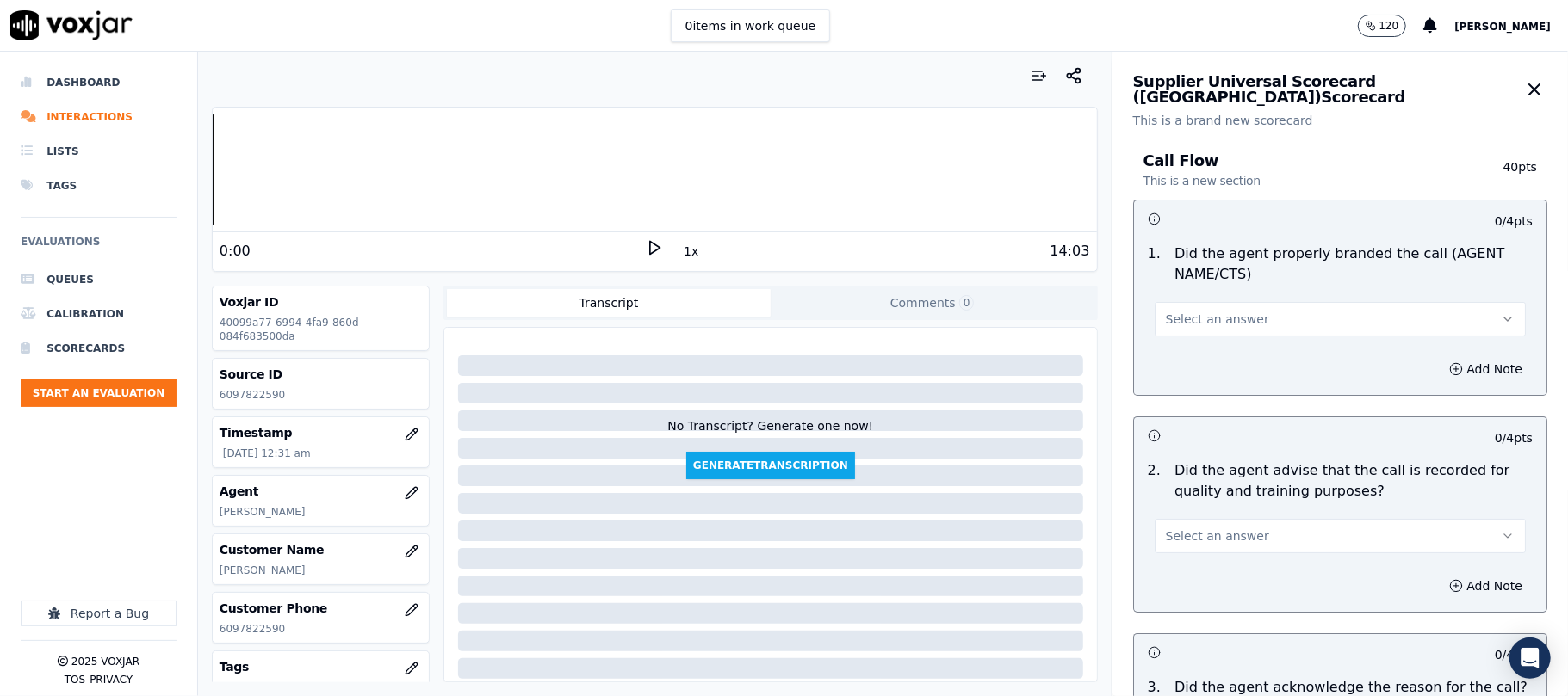
click at [1192, 331] on button "Select an answer" at bounding box center [1340, 319] width 371 height 34
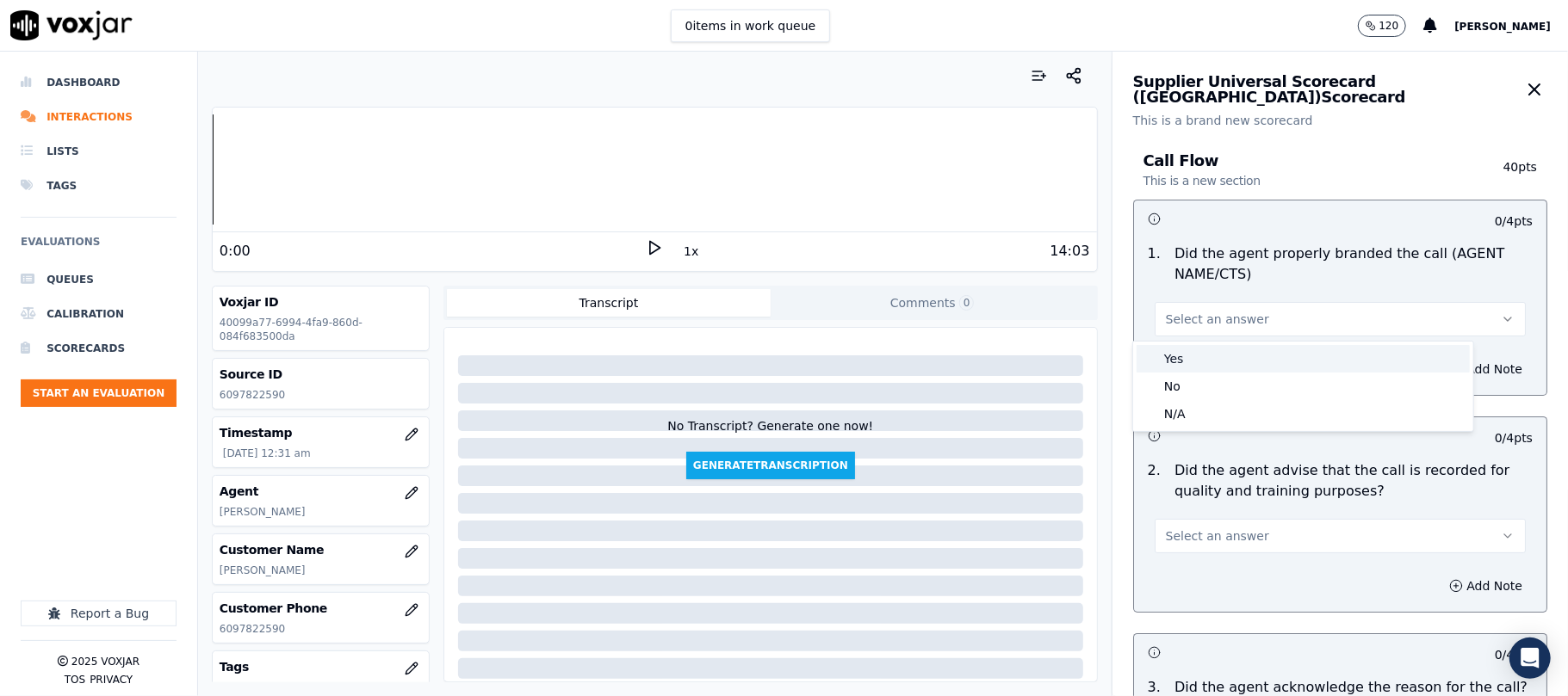
click at [1172, 358] on div "Yes" at bounding box center [1303, 359] width 333 height 28
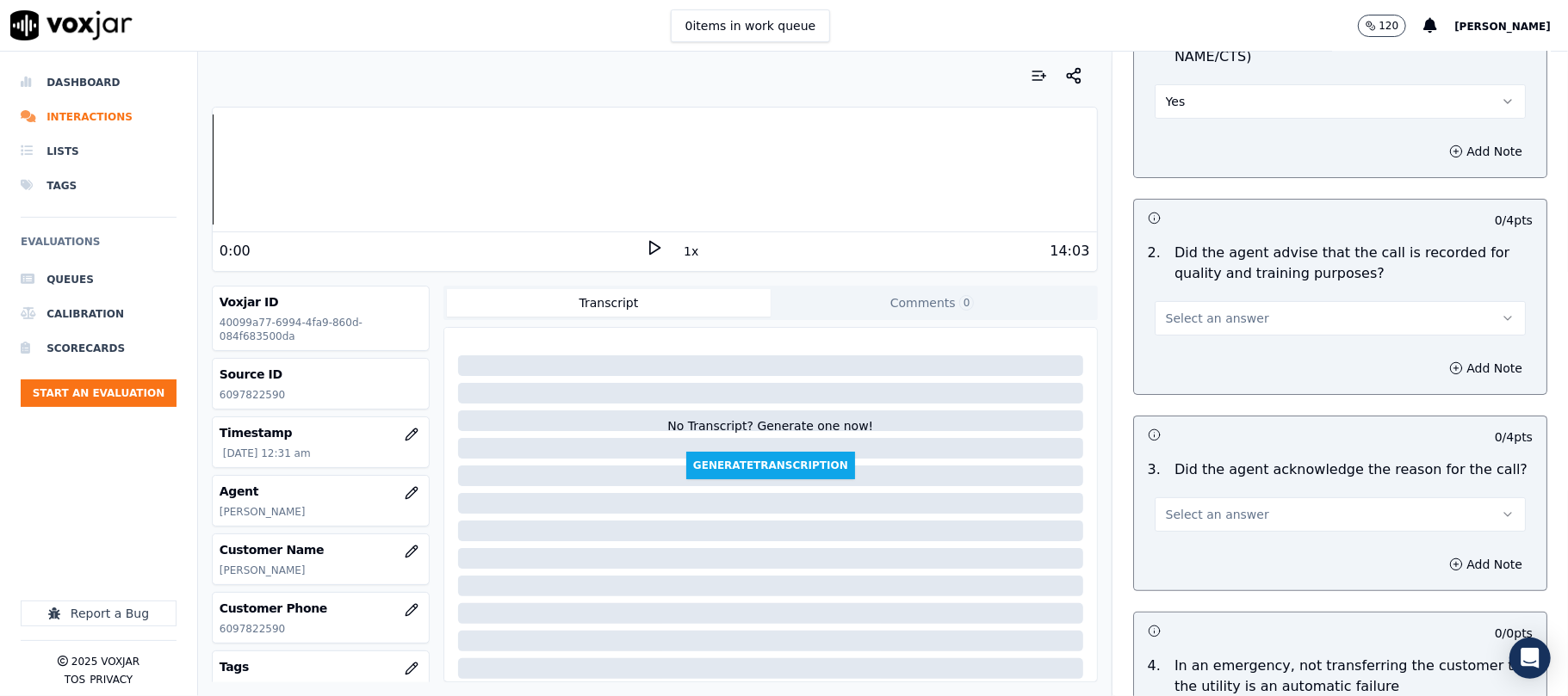
scroll to position [382, 0]
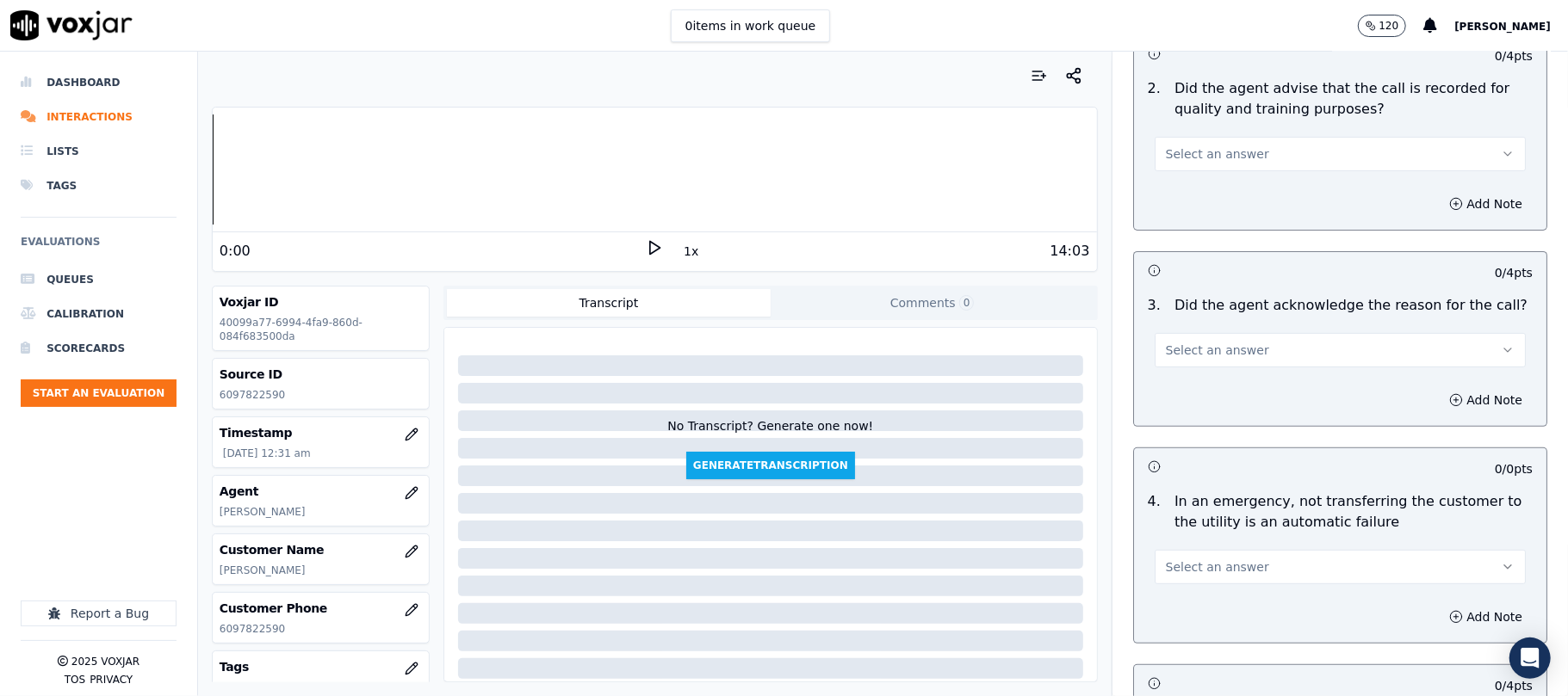
click at [1229, 160] on span "Select an answer" at bounding box center [1217, 154] width 103 height 17
click at [1205, 187] on div "Yes" at bounding box center [1303, 193] width 333 height 28
click at [1165, 335] on button "Select an answer" at bounding box center [1340, 350] width 371 height 34
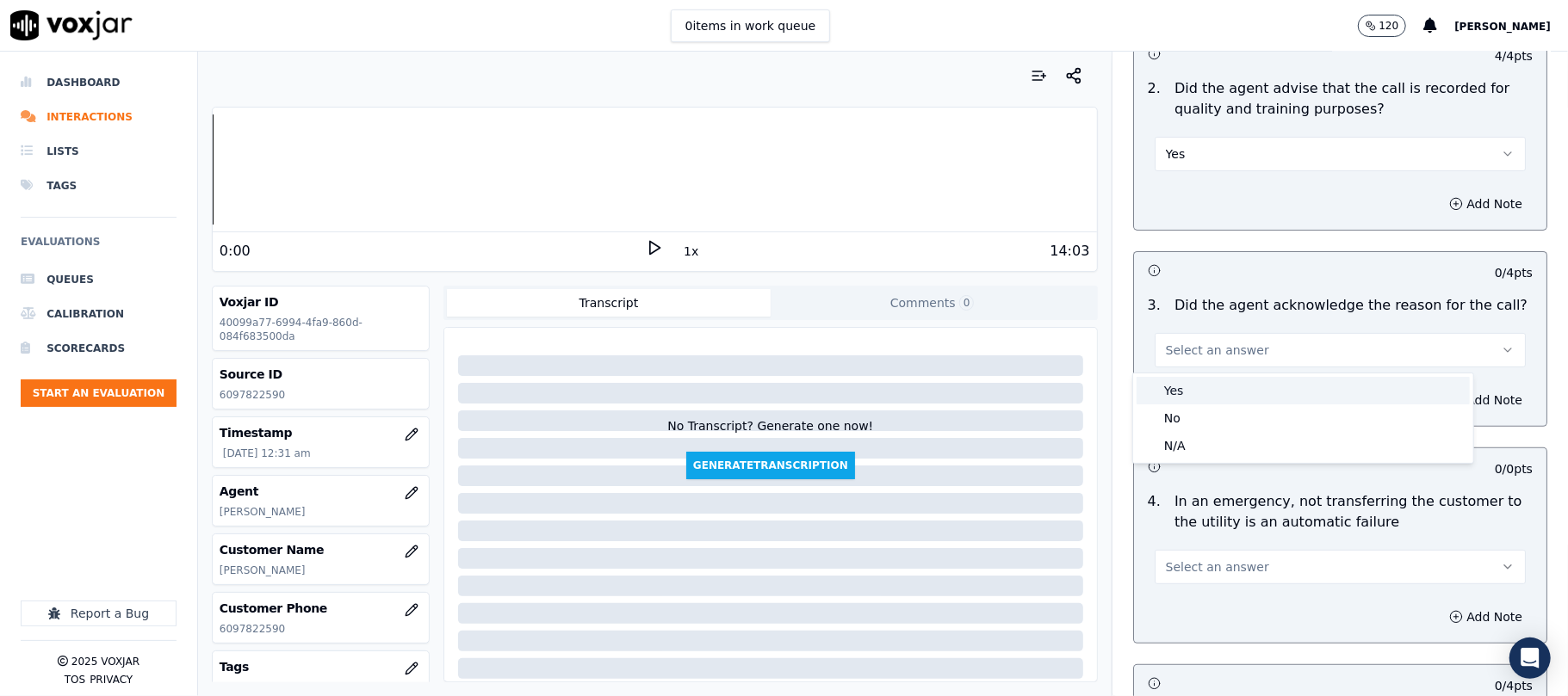
click at [1169, 382] on div "Yes" at bounding box center [1303, 390] width 333 height 28
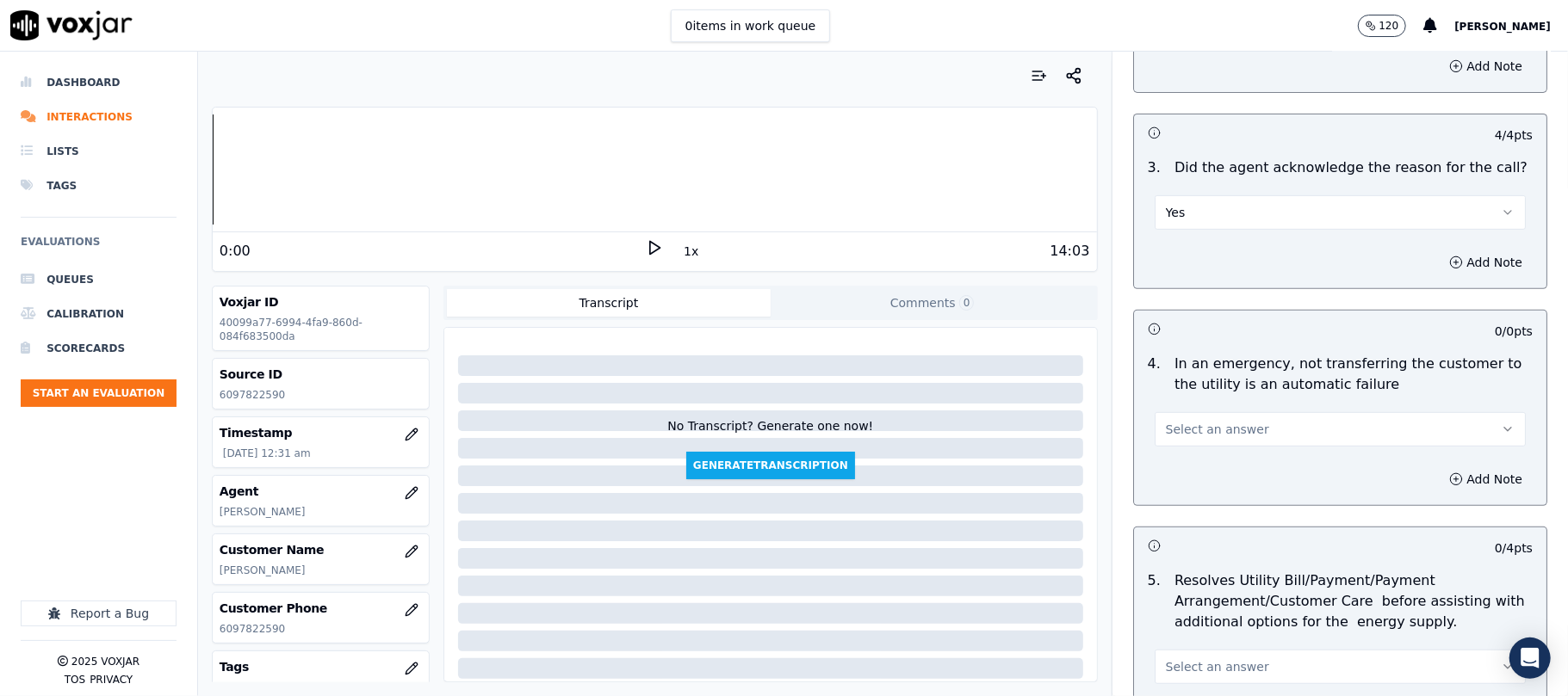
scroll to position [573, 0]
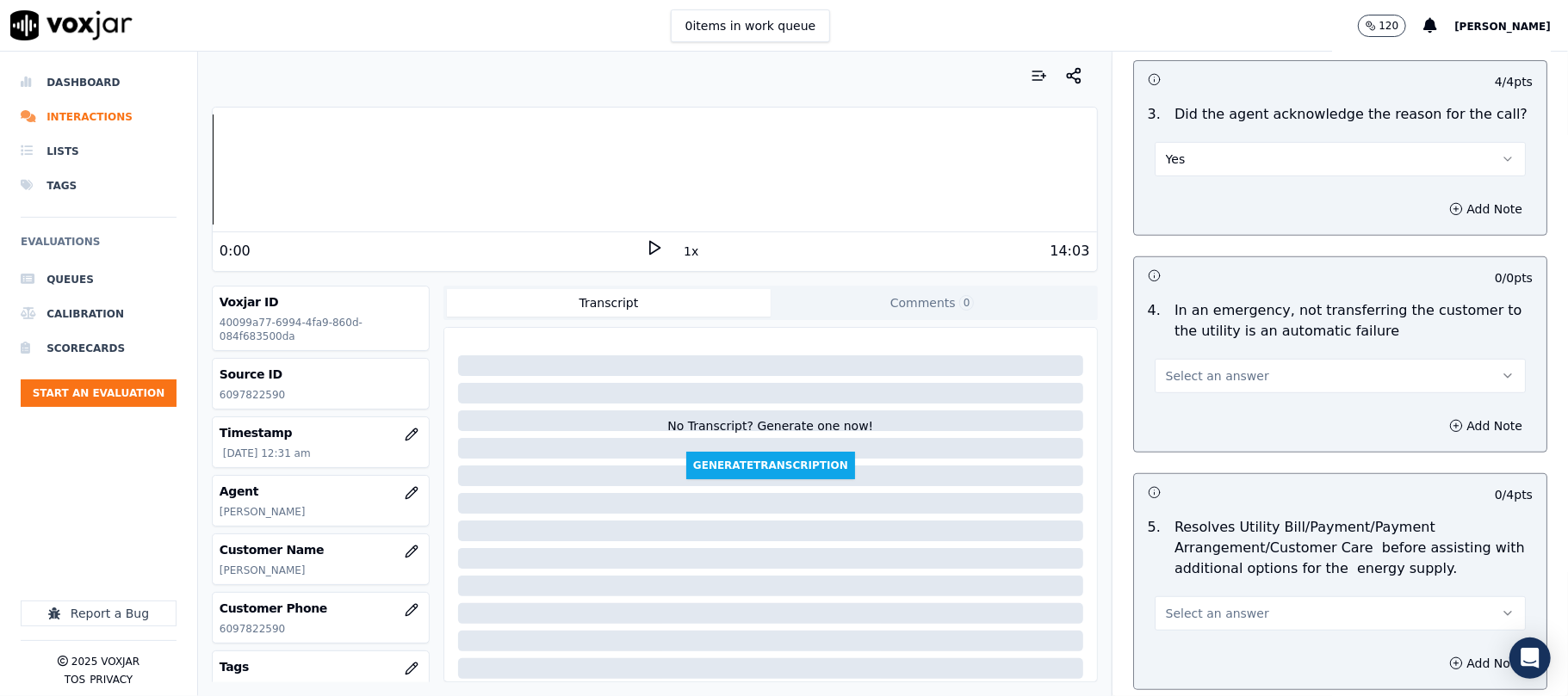
click at [1193, 377] on span "Select an answer" at bounding box center [1217, 376] width 103 height 17
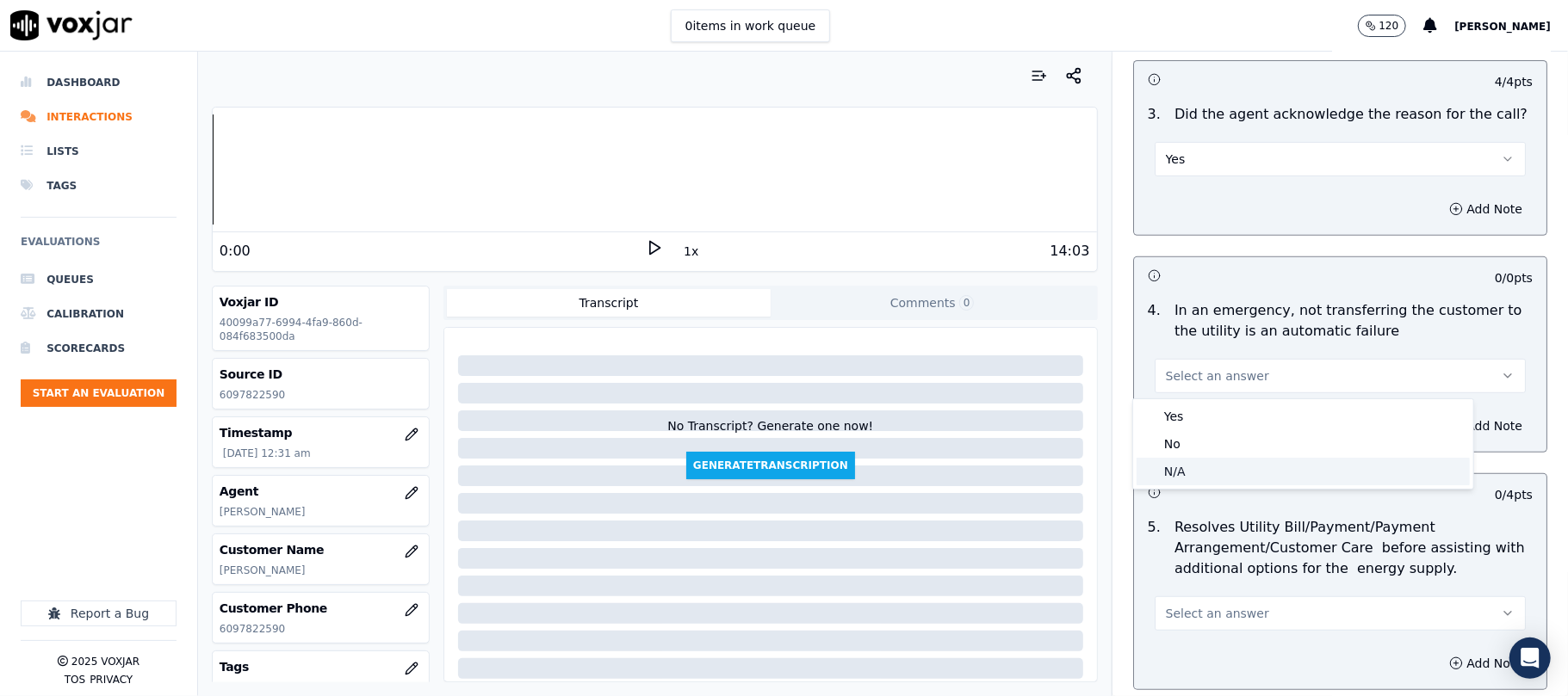
click at [1191, 465] on div "N/A" at bounding box center [1303, 471] width 333 height 28
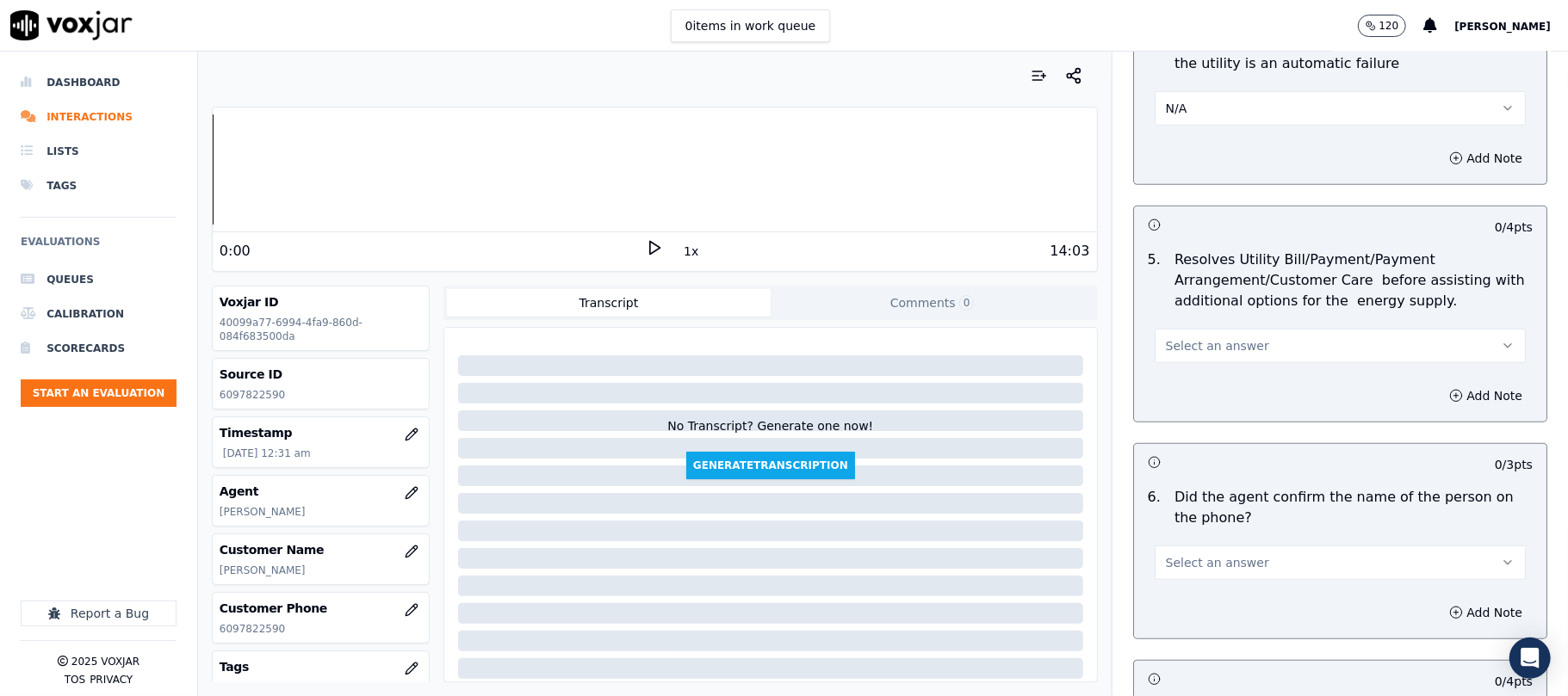
scroll to position [955, 0]
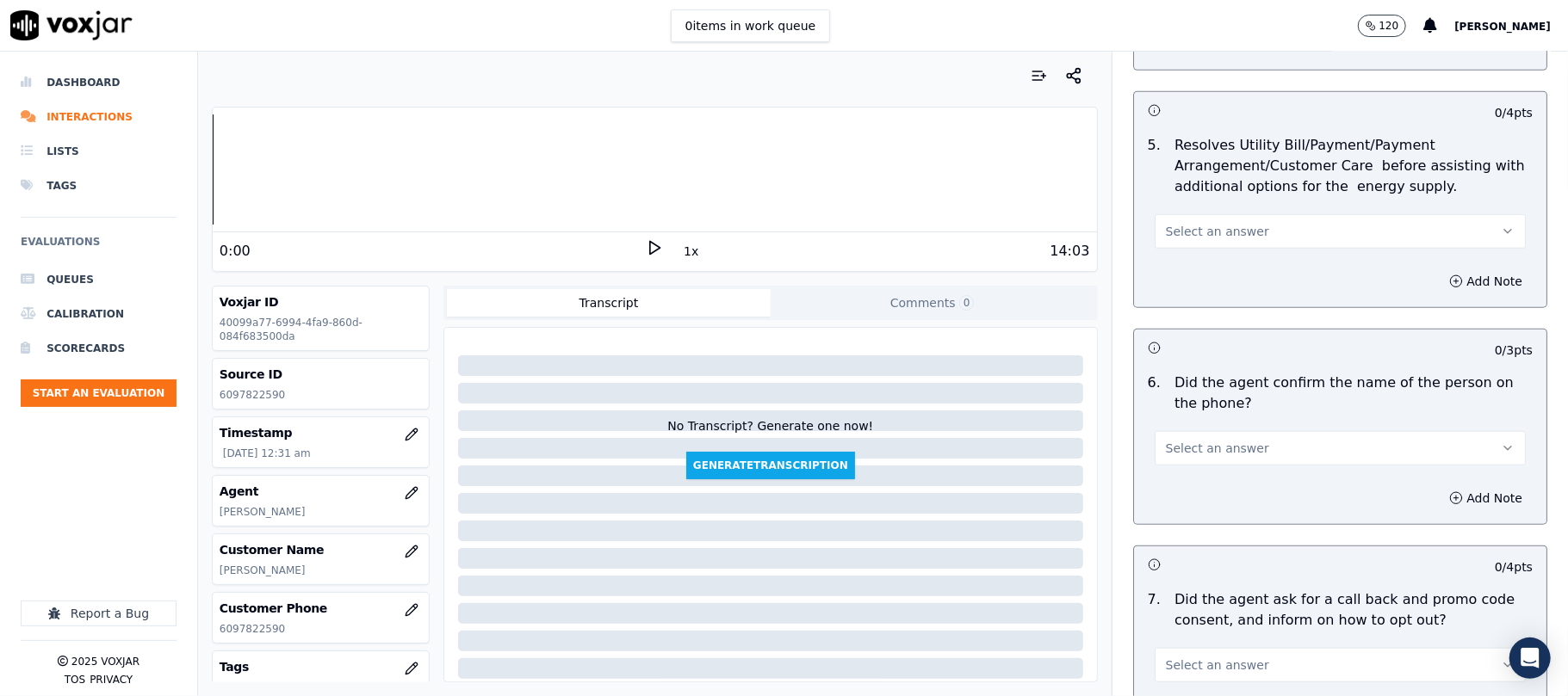
click at [1192, 220] on button "Select an answer" at bounding box center [1340, 231] width 371 height 34
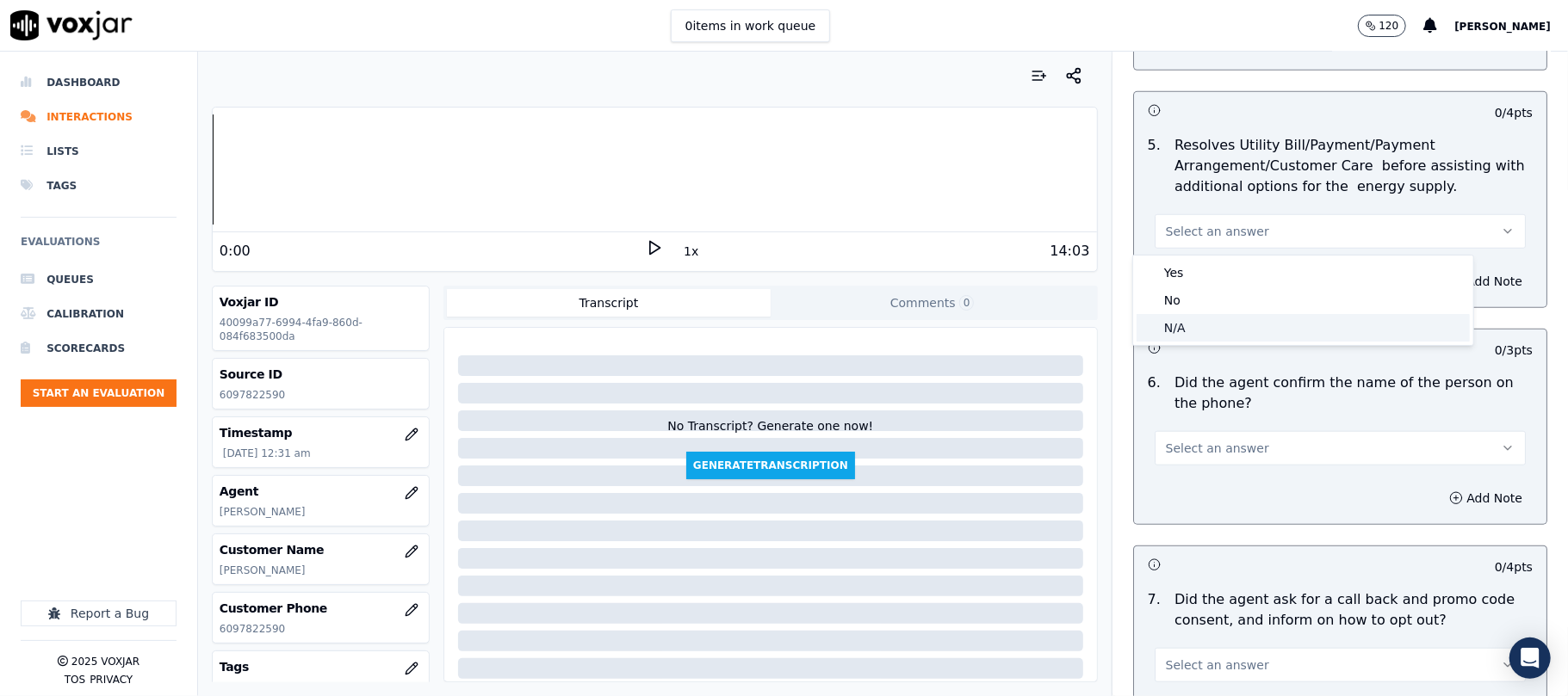
click at [1193, 337] on div "N/A" at bounding box center [1303, 327] width 333 height 28
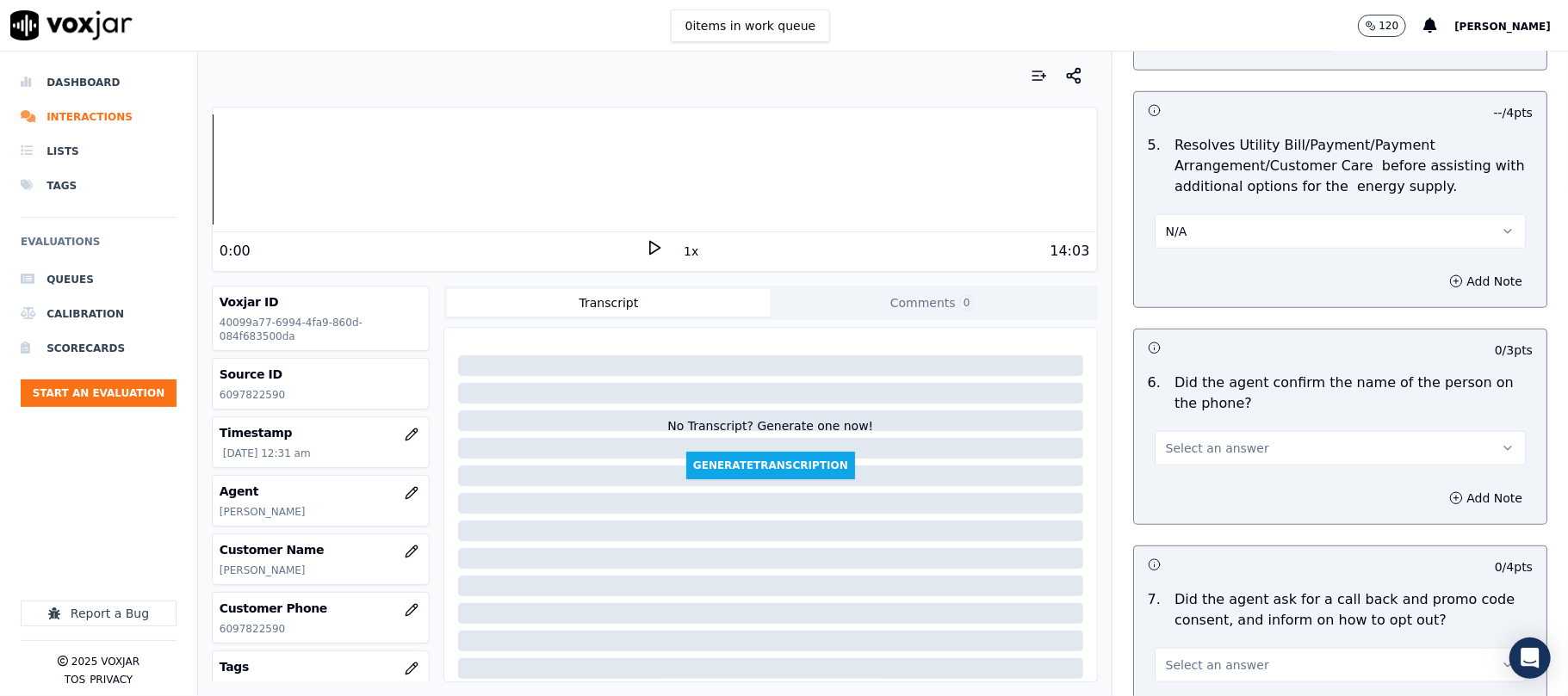
scroll to position [1147, 0]
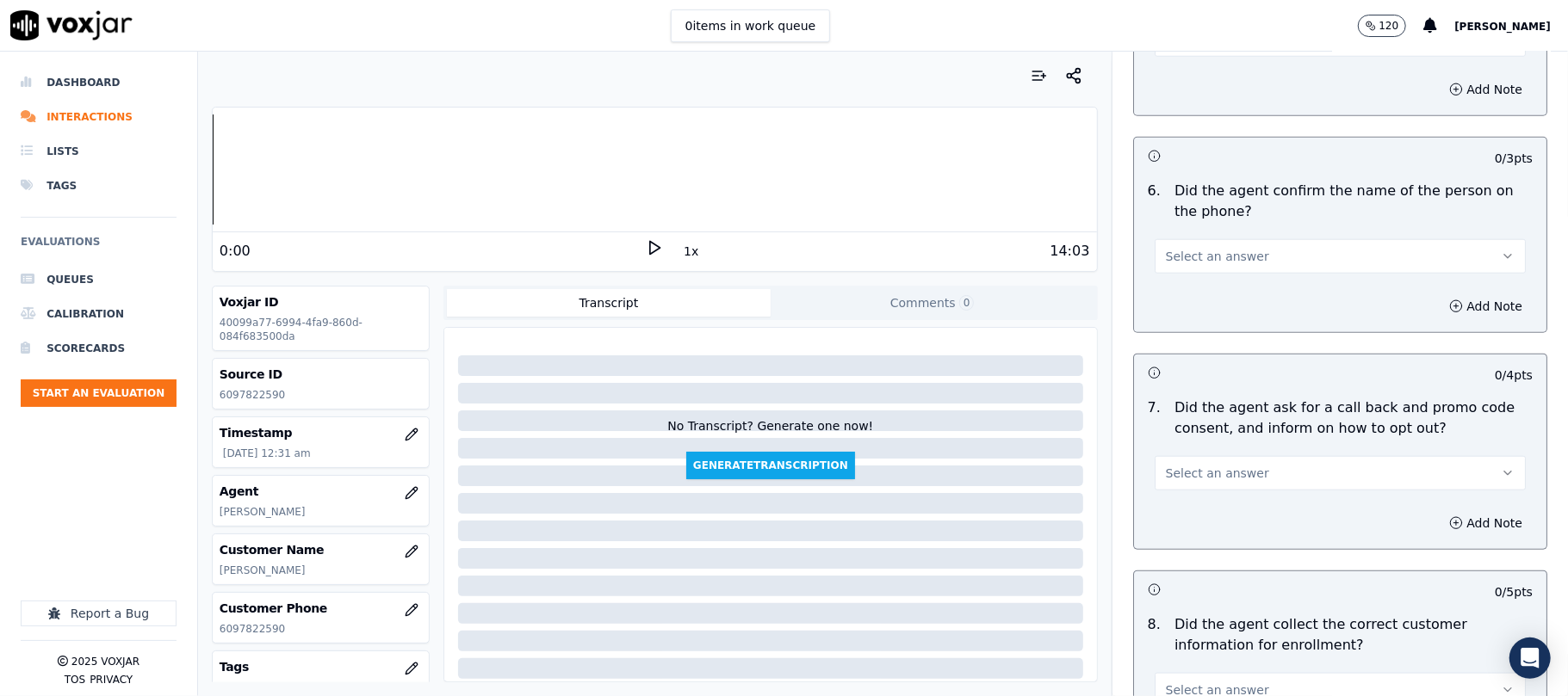
click at [1230, 265] on span "Select an answer" at bounding box center [1217, 256] width 103 height 17
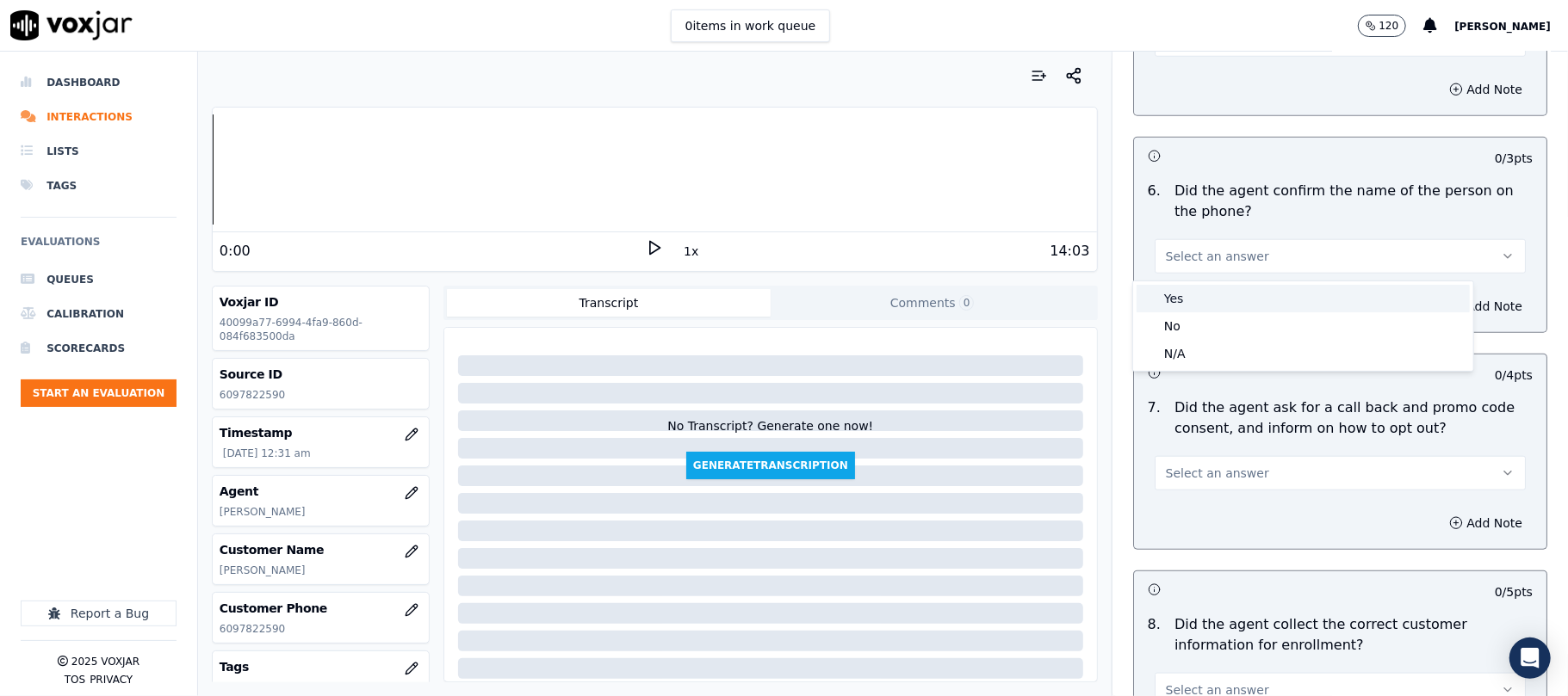
click at [1182, 285] on div "Yes" at bounding box center [1303, 298] width 333 height 28
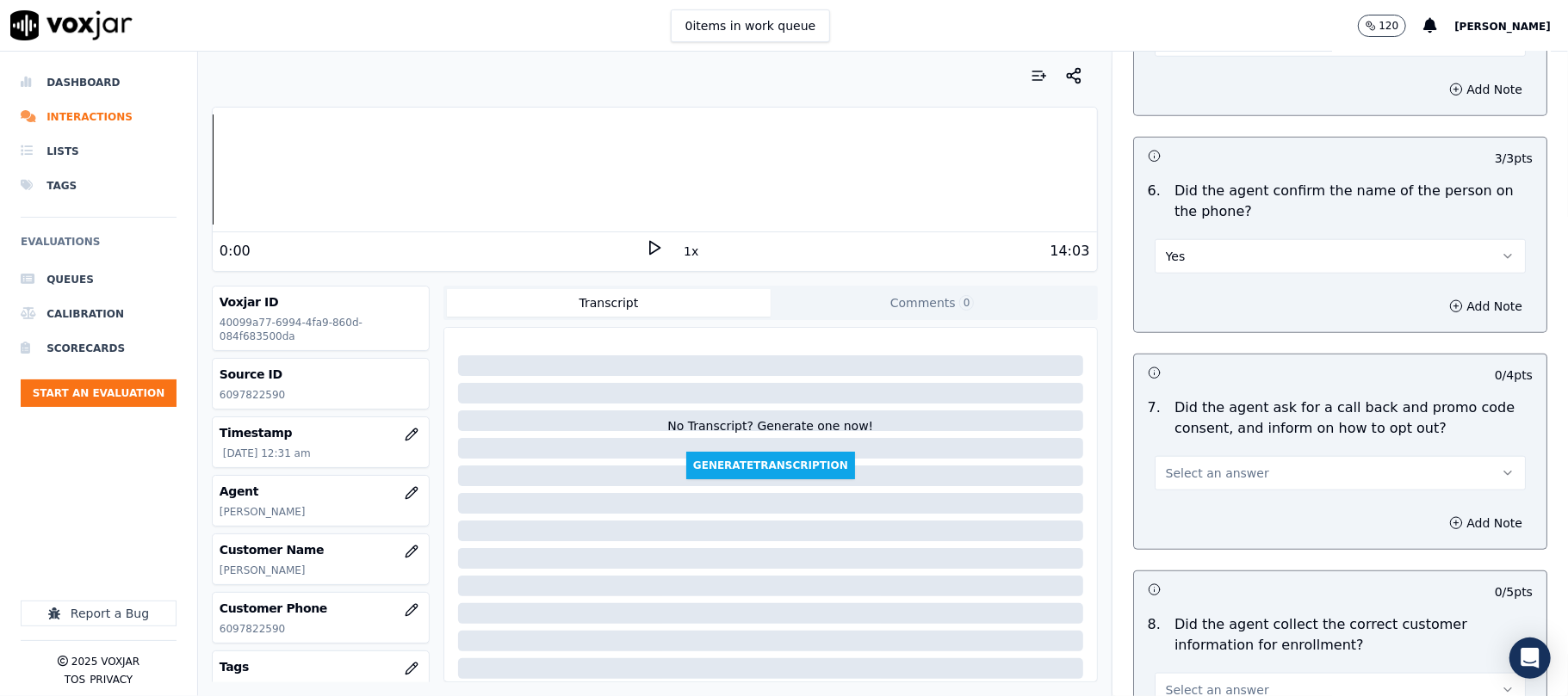
scroll to position [1338, 0]
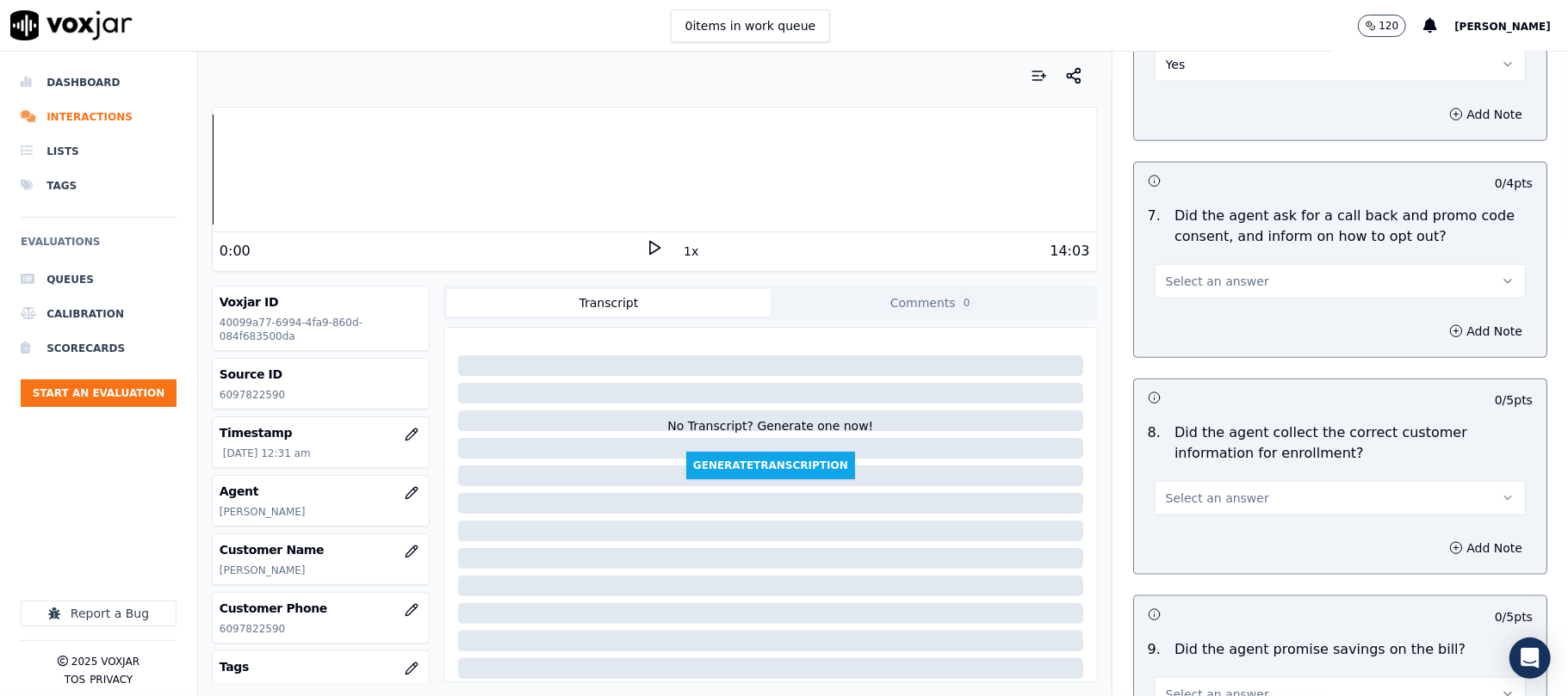
click at [1184, 290] on span "Select an answer" at bounding box center [1217, 281] width 103 height 17
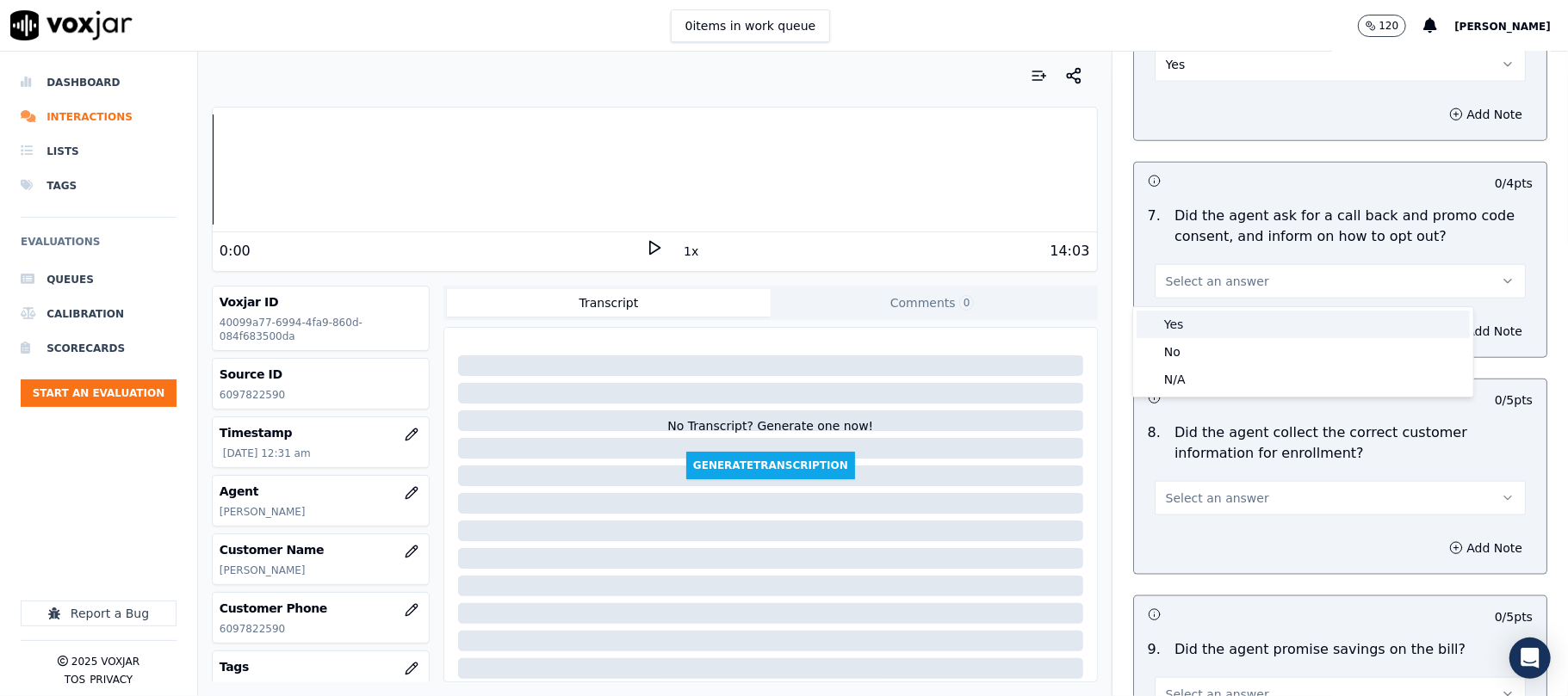
click
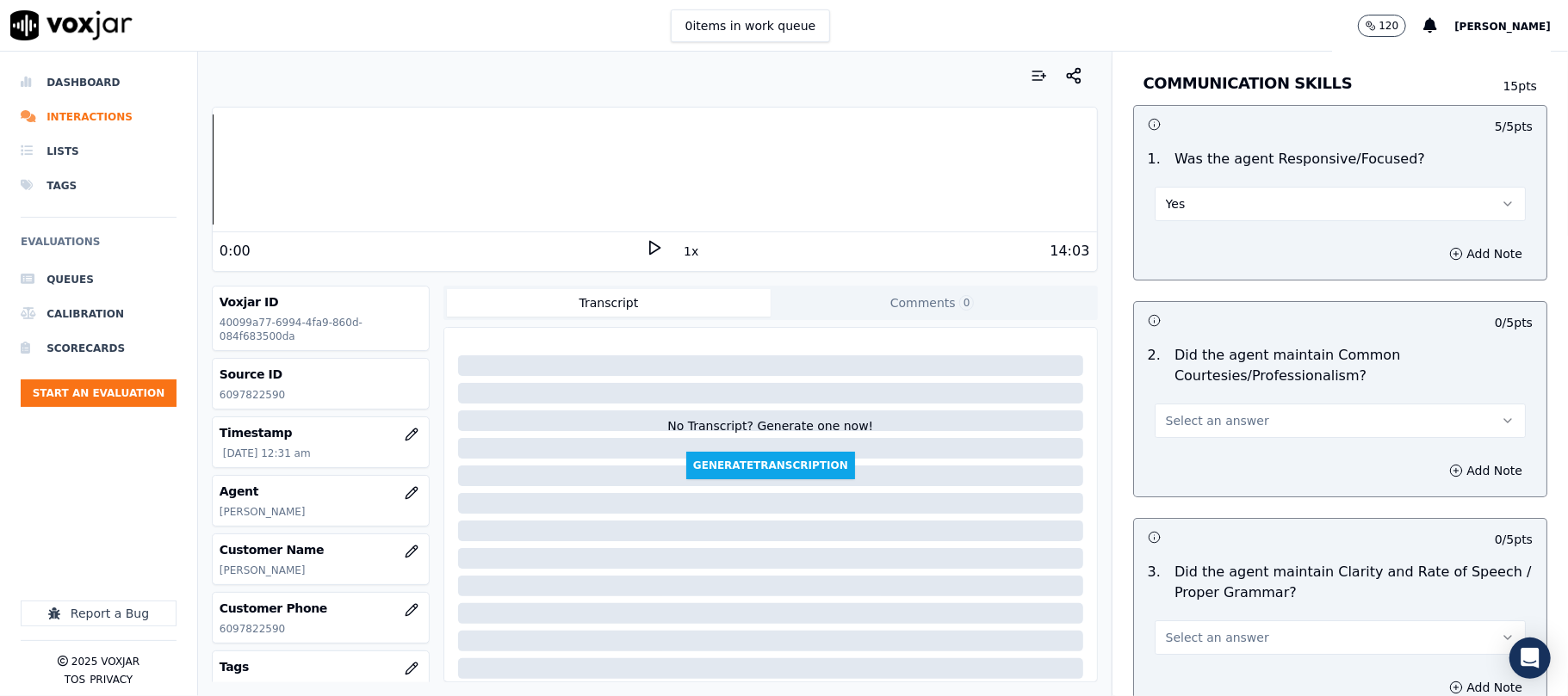
scroll to position [4344, 0]
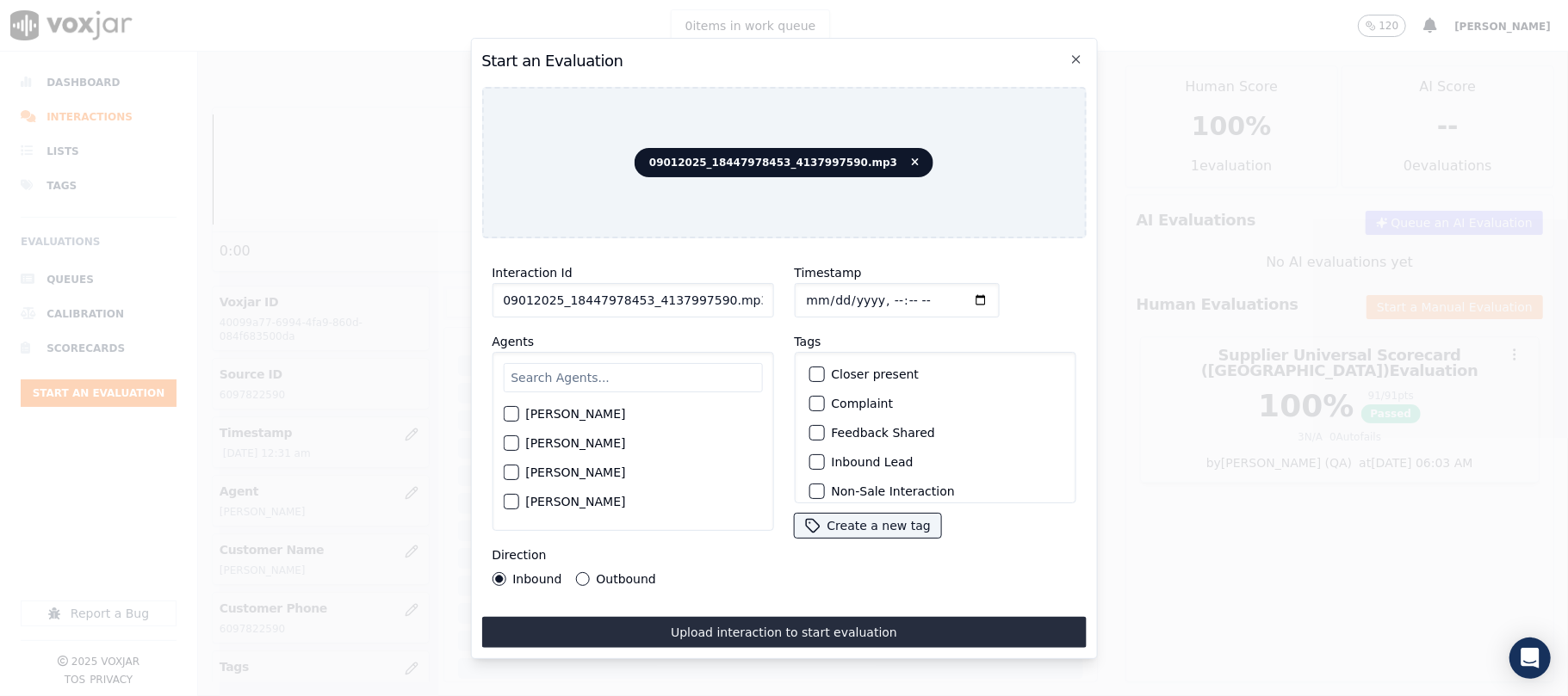
paste input "4137997590"
type input "4137997590"
type input "[DATE]T00:33"
type input "ISIS"
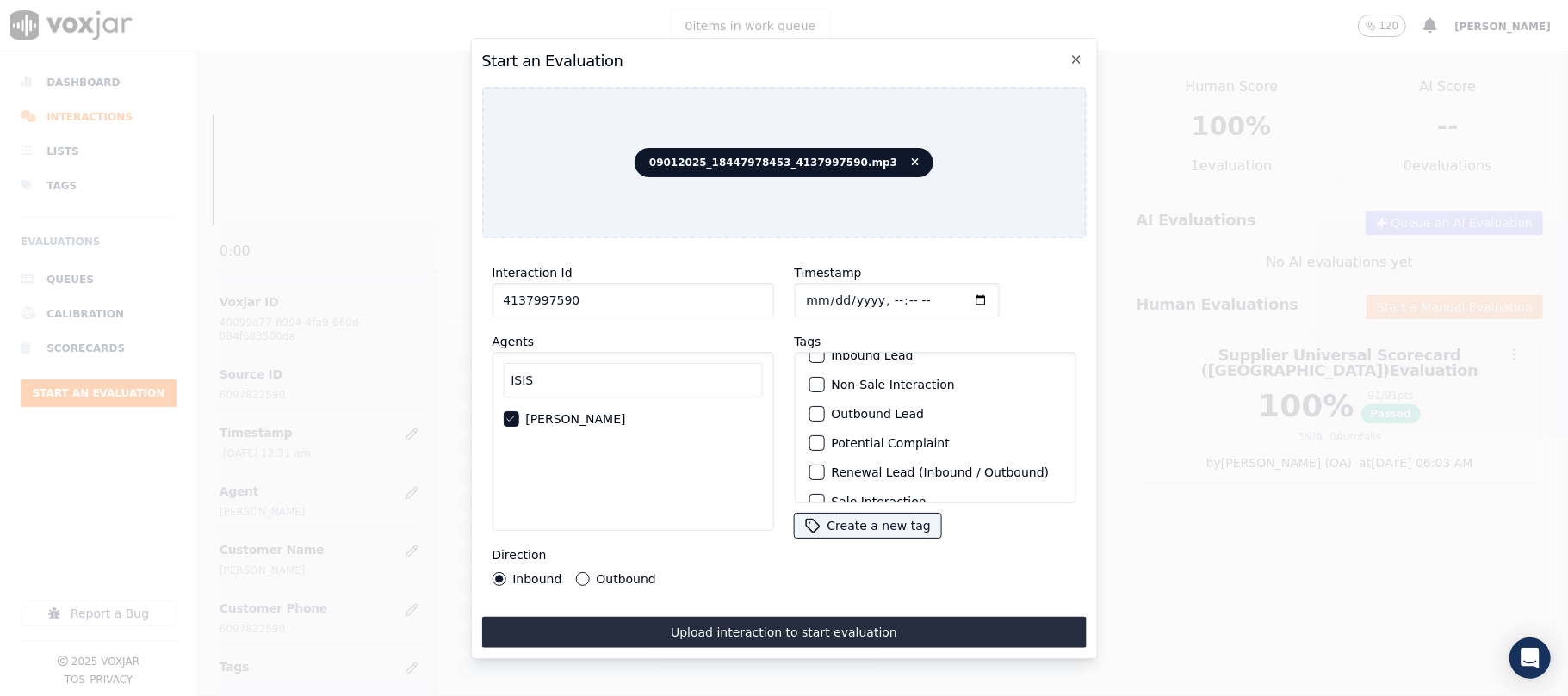
scroll to position [150, 0]
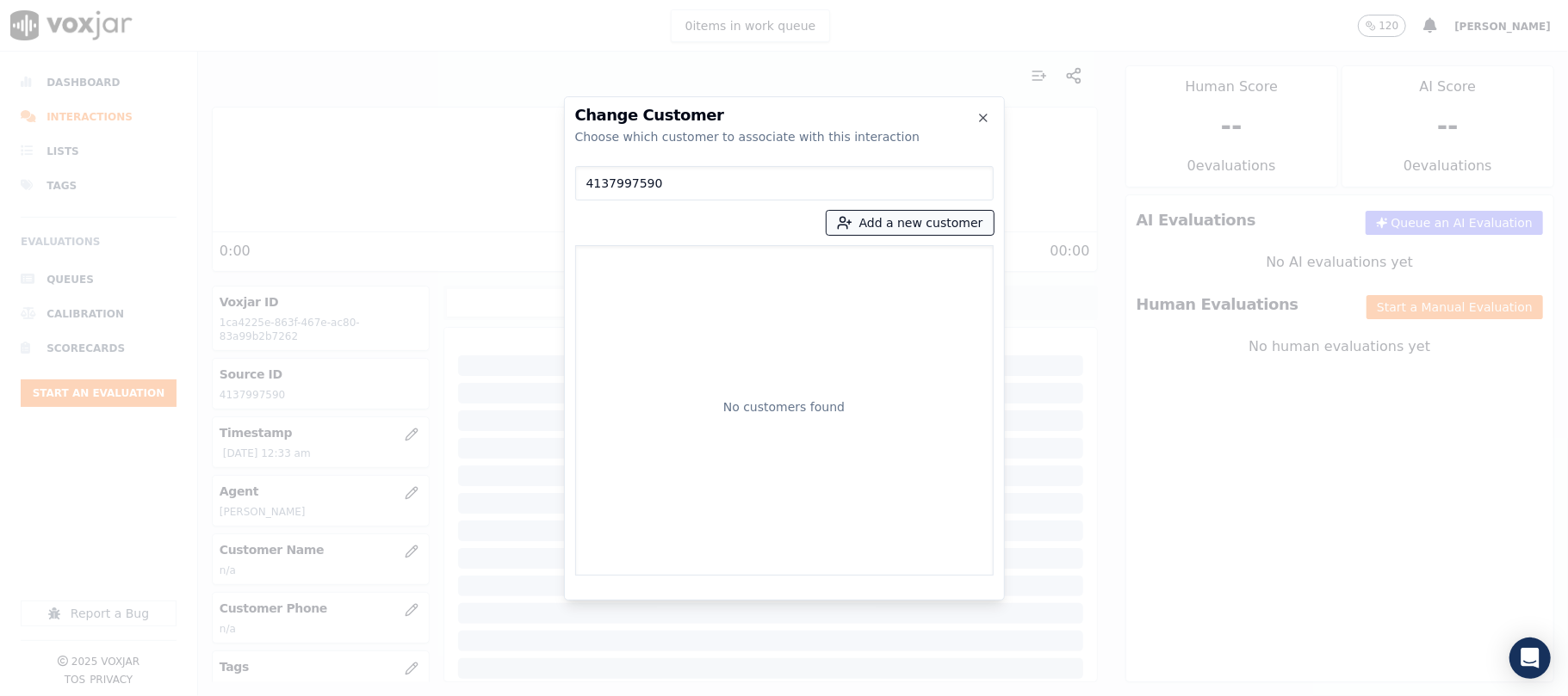
type input "4137997590"
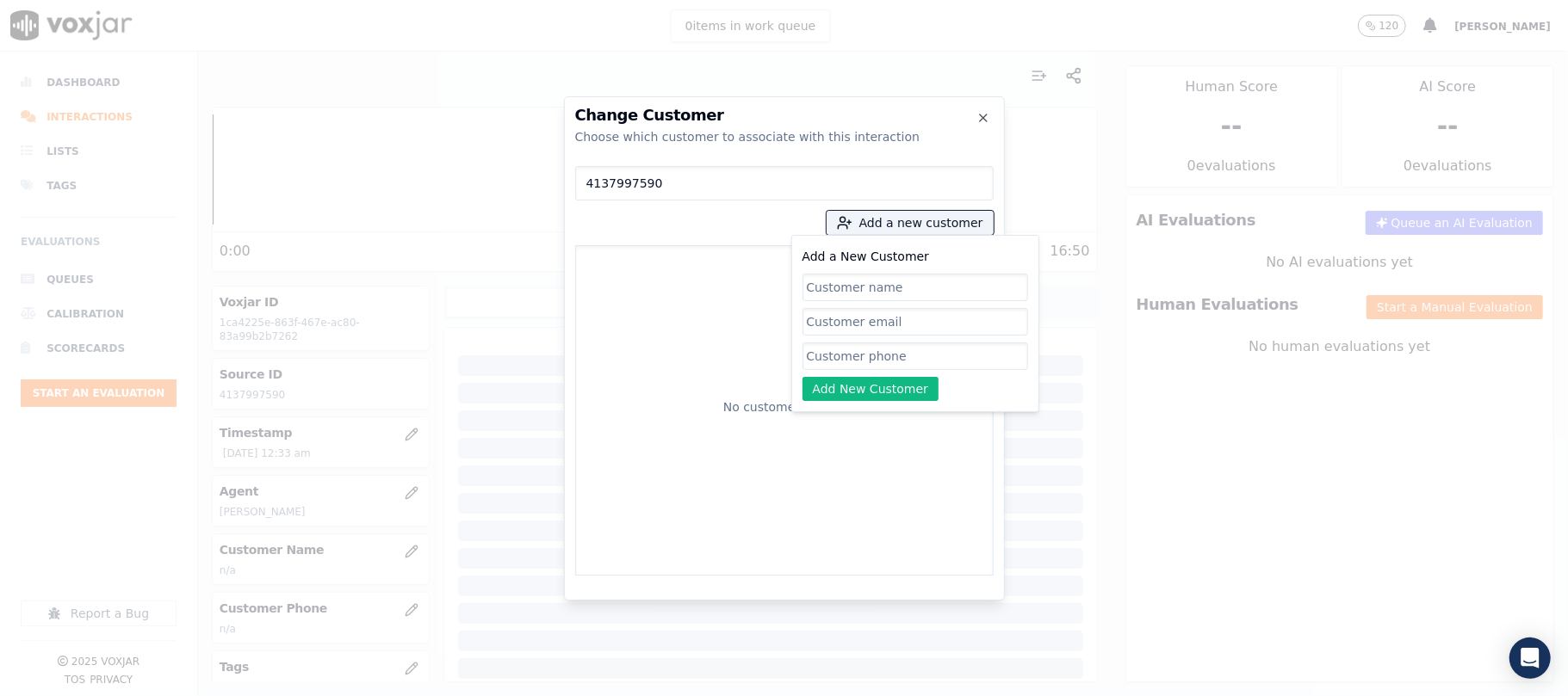
paste input "[PERSON_NAME]"
type input "[PERSON_NAME]"
paste input "4137997590"
type input "4137997590"
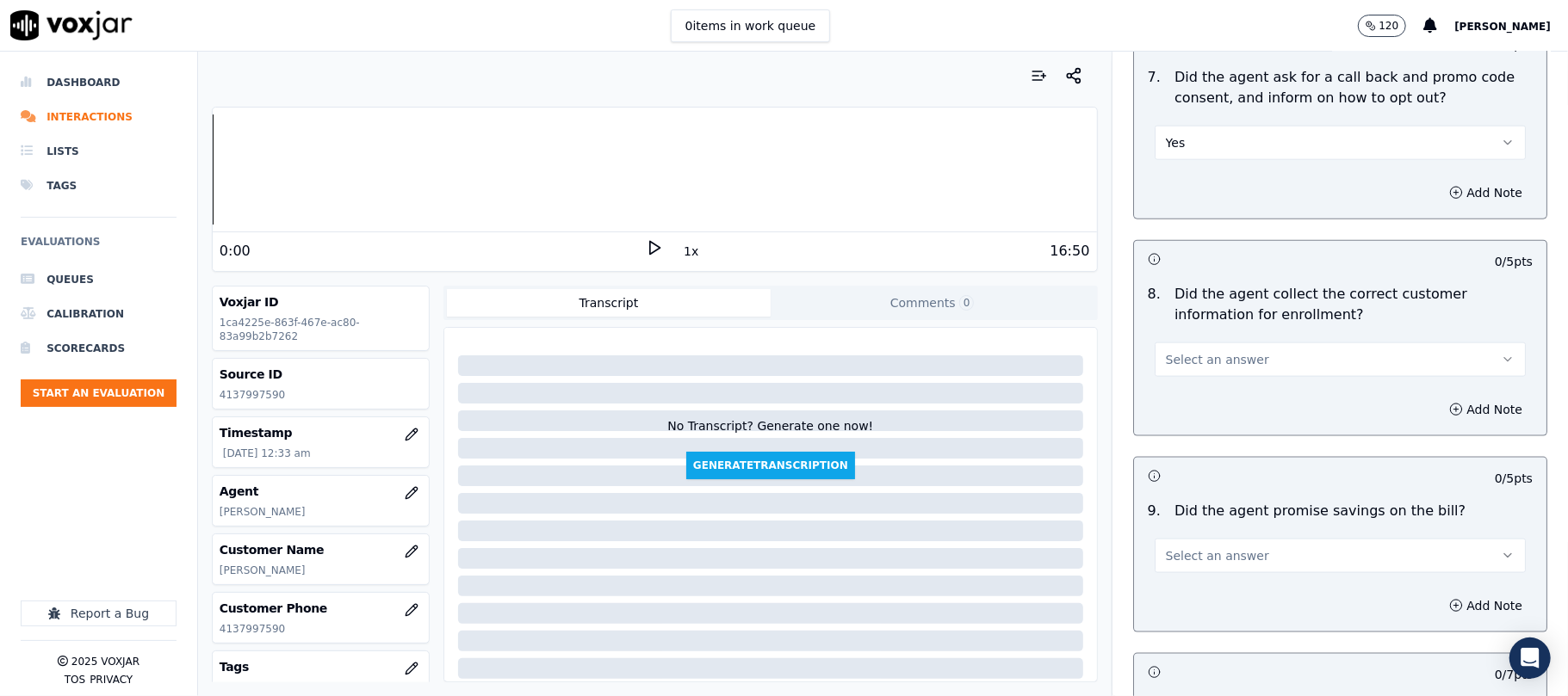
scroll to position [1529, 0]
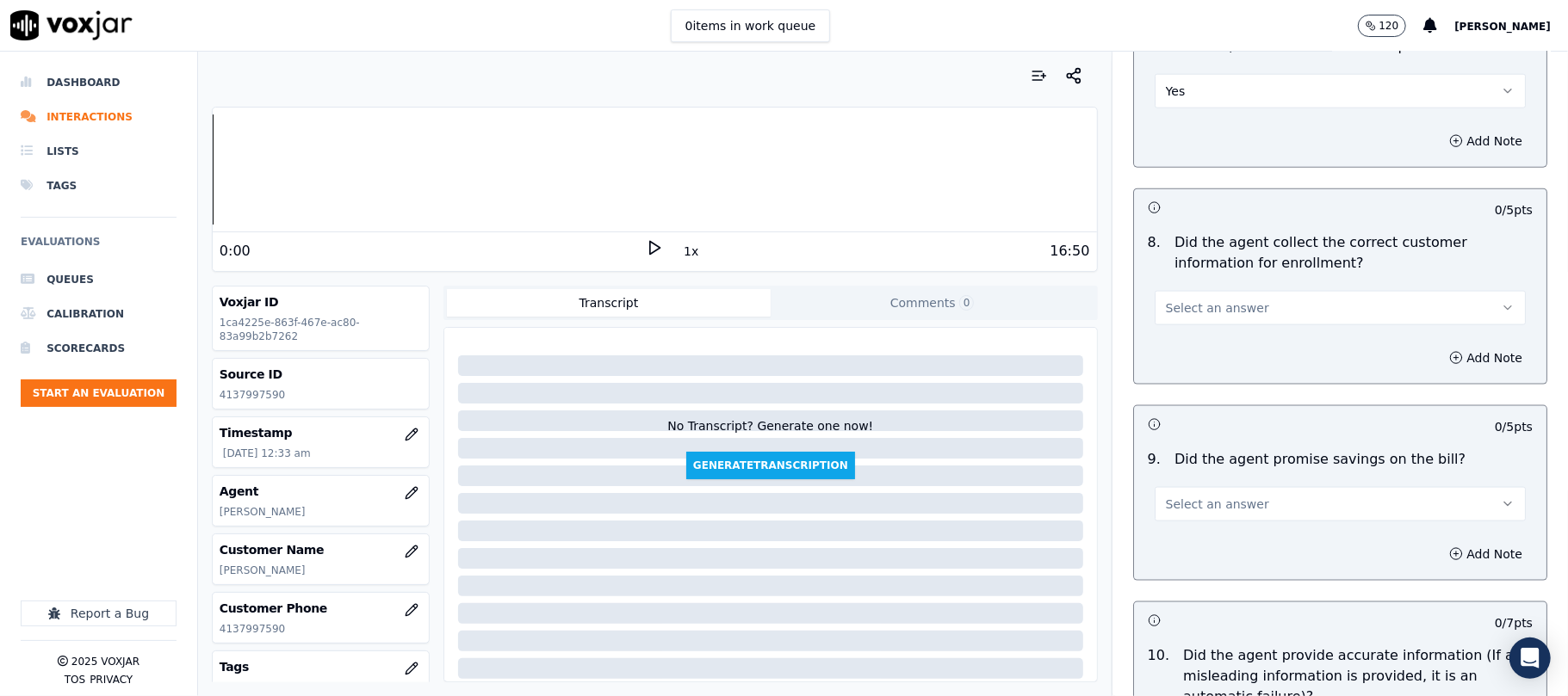
drag, startPoint x: 1191, startPoint y: 314, endPoint x: 1191, endPoint y: 328, distance: 14.0
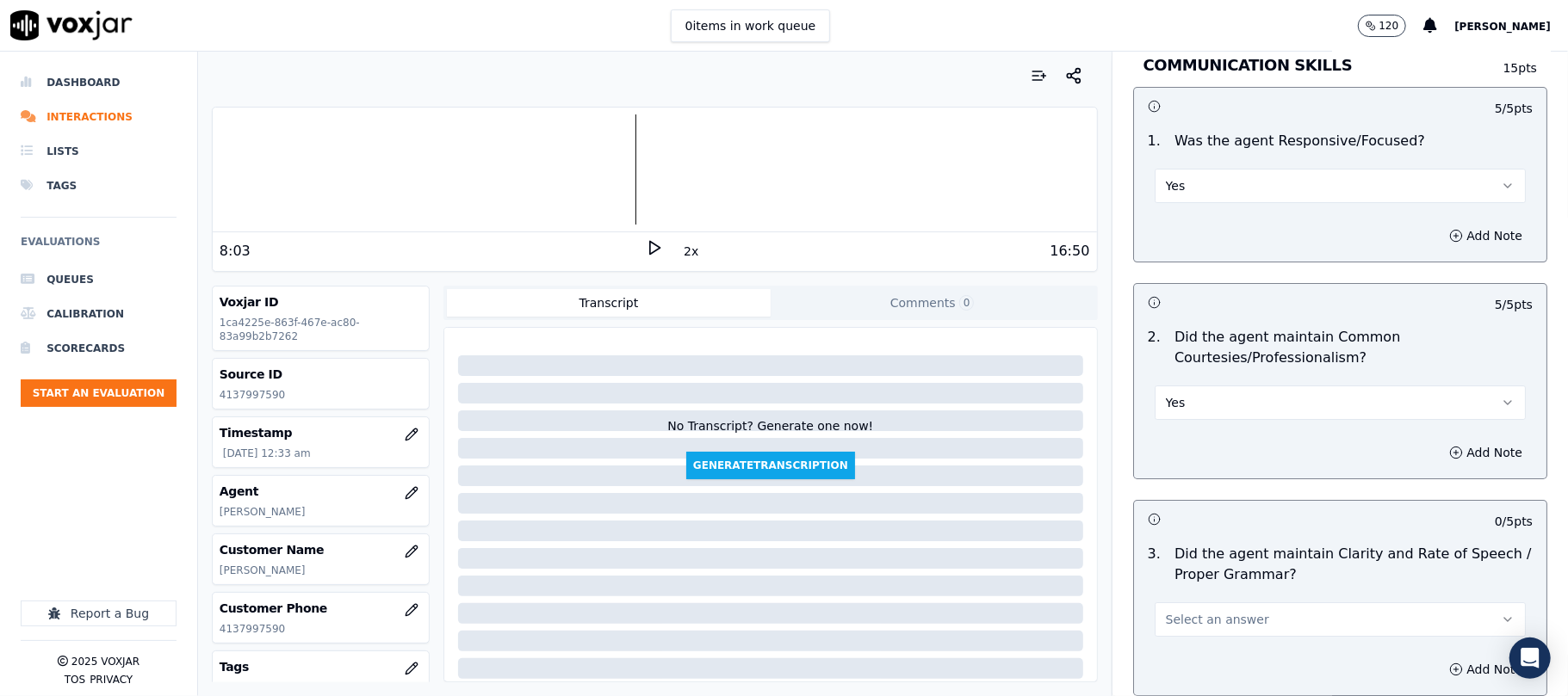
scroll to position [4344, 0]
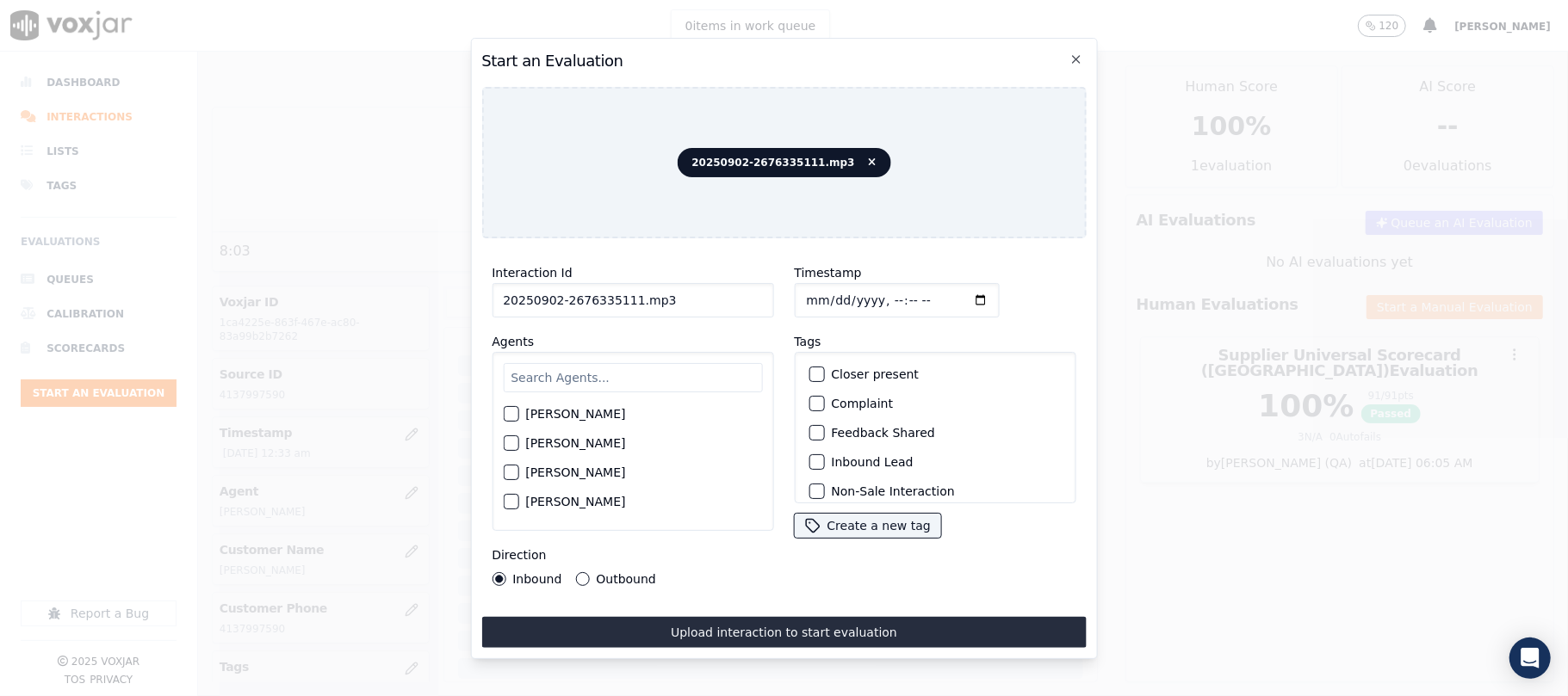
paste input "676335111"
type input "2676335111"
type input "[DATE]T00:36"
type input "[PERSON_NAME]"
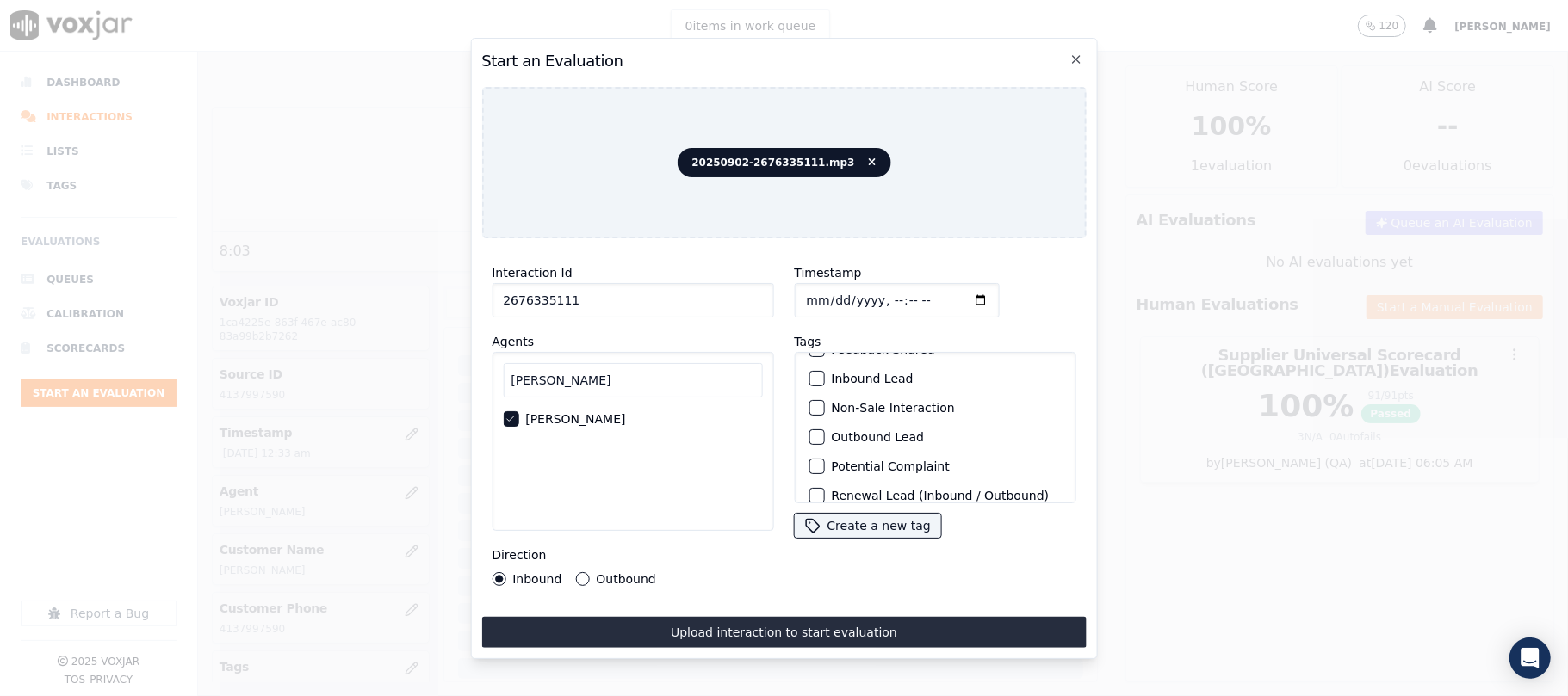
scroll to position [150, 0]
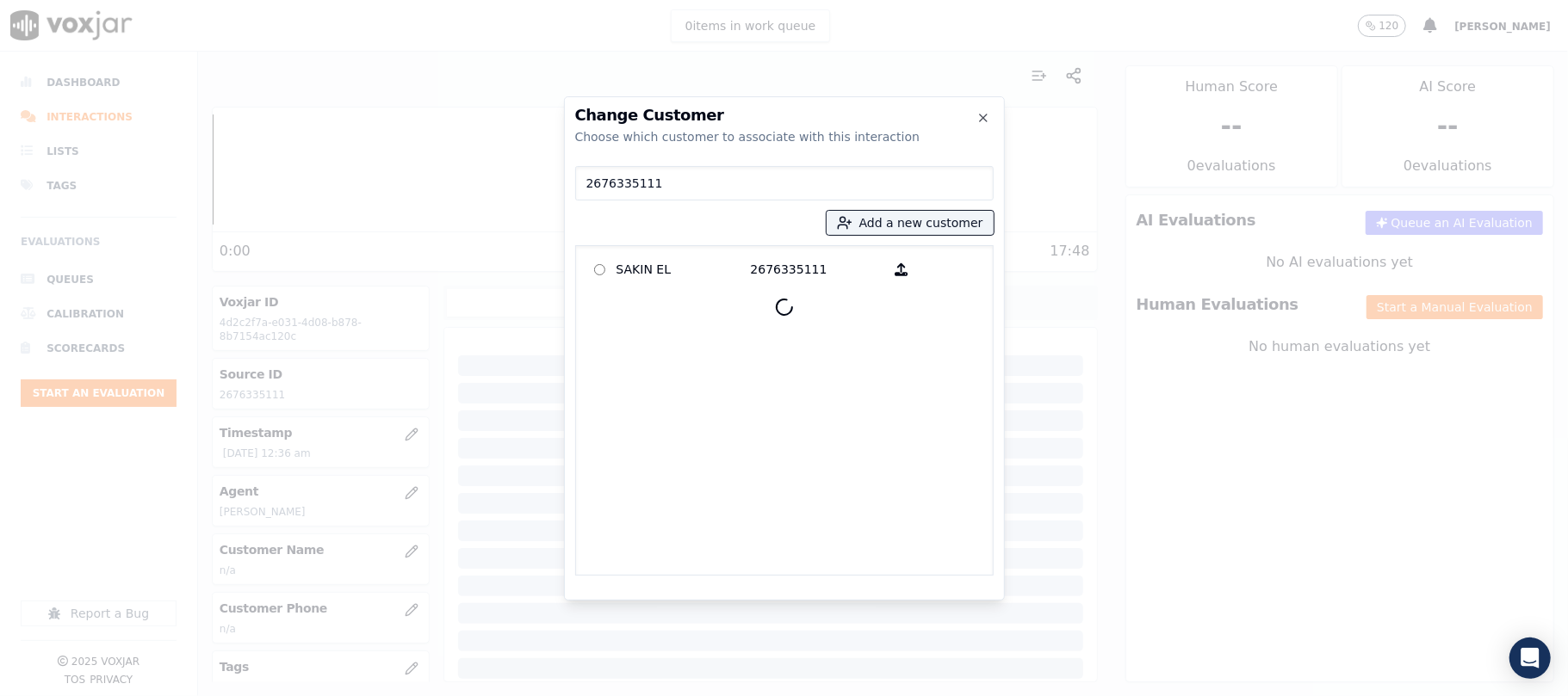
type input "2676335111"
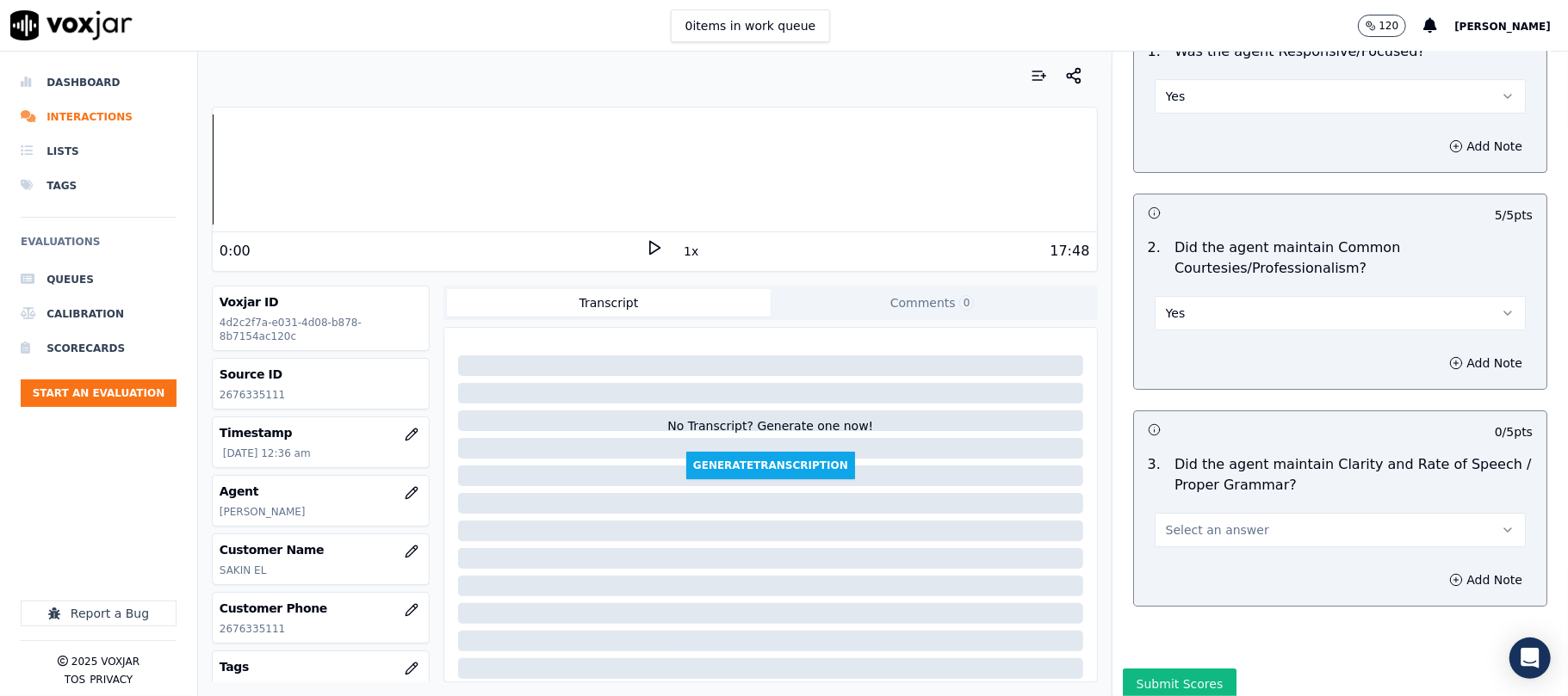
scroll to position [4344, 0]
